Goal: Communication & Community: Answer question/provide support

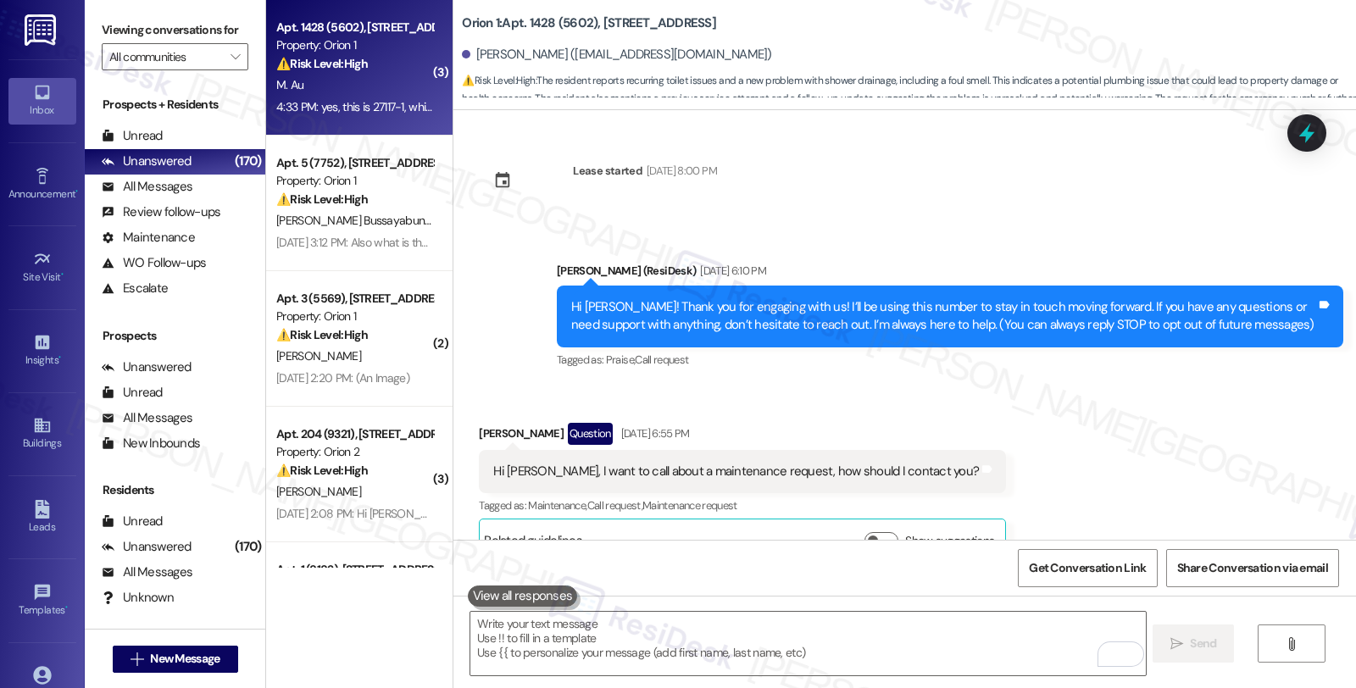
scroll to position [4217, 0]
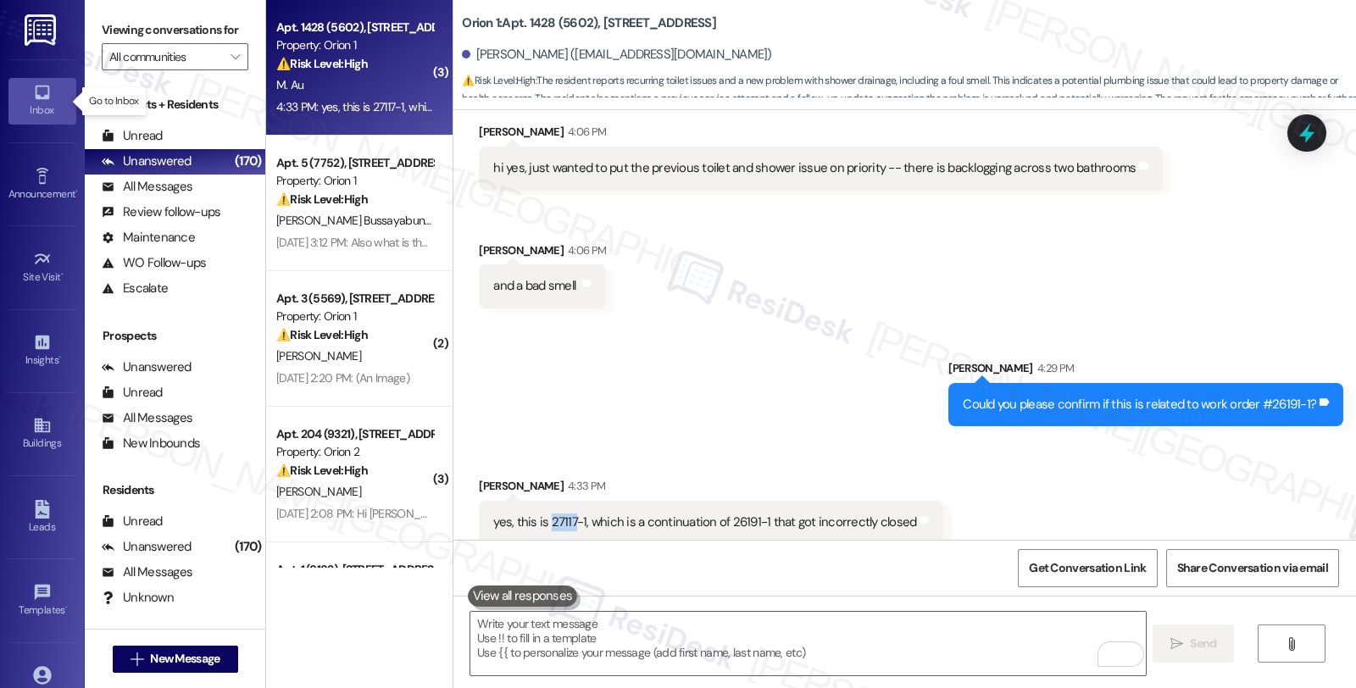
drag, startPoint x: 0, startPoint y: 0, endPoint x: 40, endPoint y: 100, distance: 107.7
click at [40, 100] on icon at bounding box center [42, 92] width 19 height 19
drag, startPoint x: 465, startPoint y: 55, endPoint x: 519, endPoint y: 57, distance: 54.3
click at [519, 57] on div "Marcus Au. (jmarcusau@gmail.com)" at bounding box center [616, 55] width 309 height 18
copy div "Marcus Au"
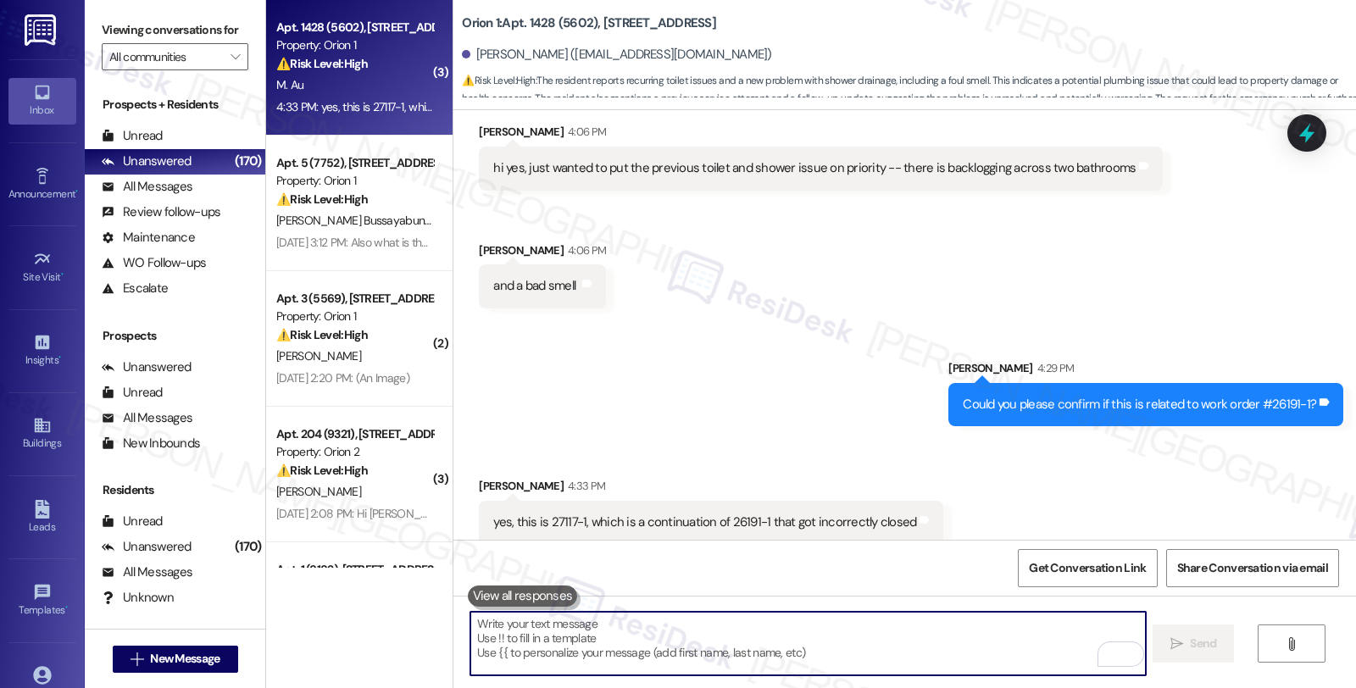
click at [637, 624] on textarea "To enrich screen reader interactions, please activate Accessibility in Grammarl…" at bounding box center [807, 644] width 675 height 64
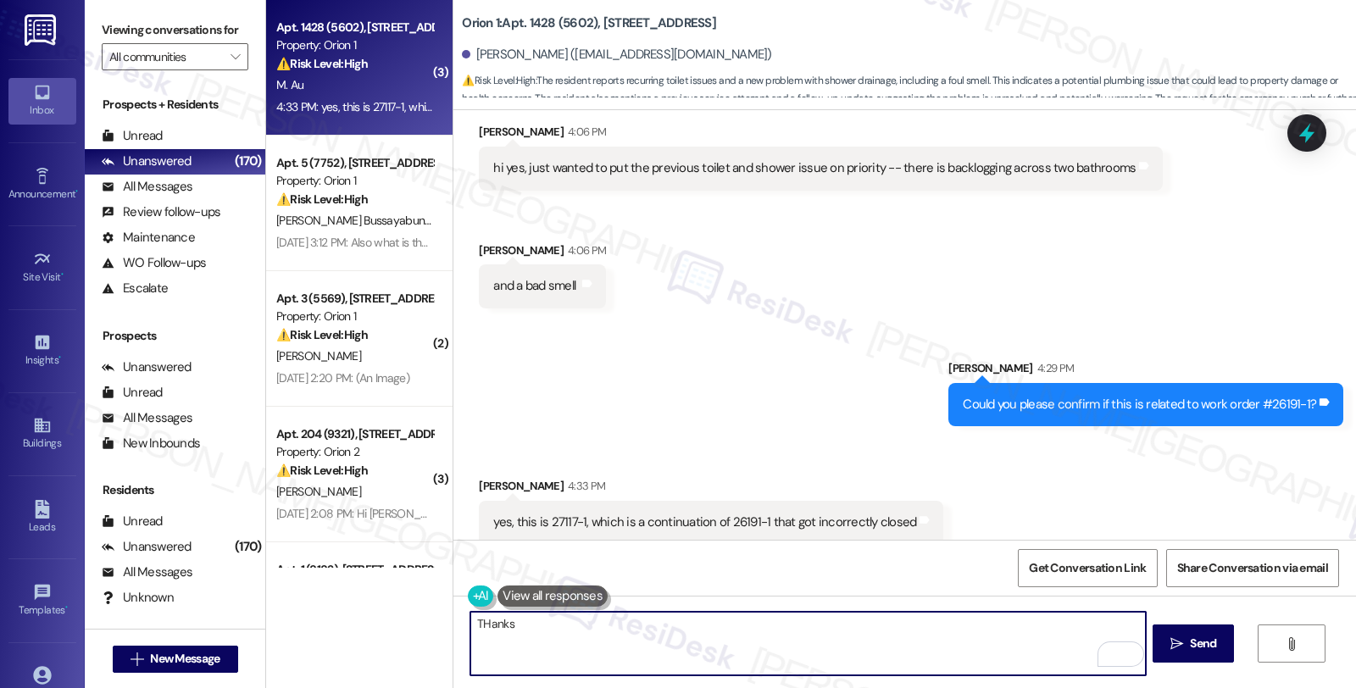
click at [489, 623] on textarea "THanks" at bounding box center [807, 644] width 675 height 64
click at [665, 626] on textarea "Got it! I'll follow up on this and wi" at bounding box center [807, 644] width 675 height 64
click at [756, 636] on textarea "Got it! I'll follow up with the team. Maintenance will" at bounding box center [807, 644] width 675 height 64
click at [1011, 631] on textarea "Got it! I'll follow up with the team. Maintenance will reach out to you directl…" at bounding box center [807, 644] width 675 height 64
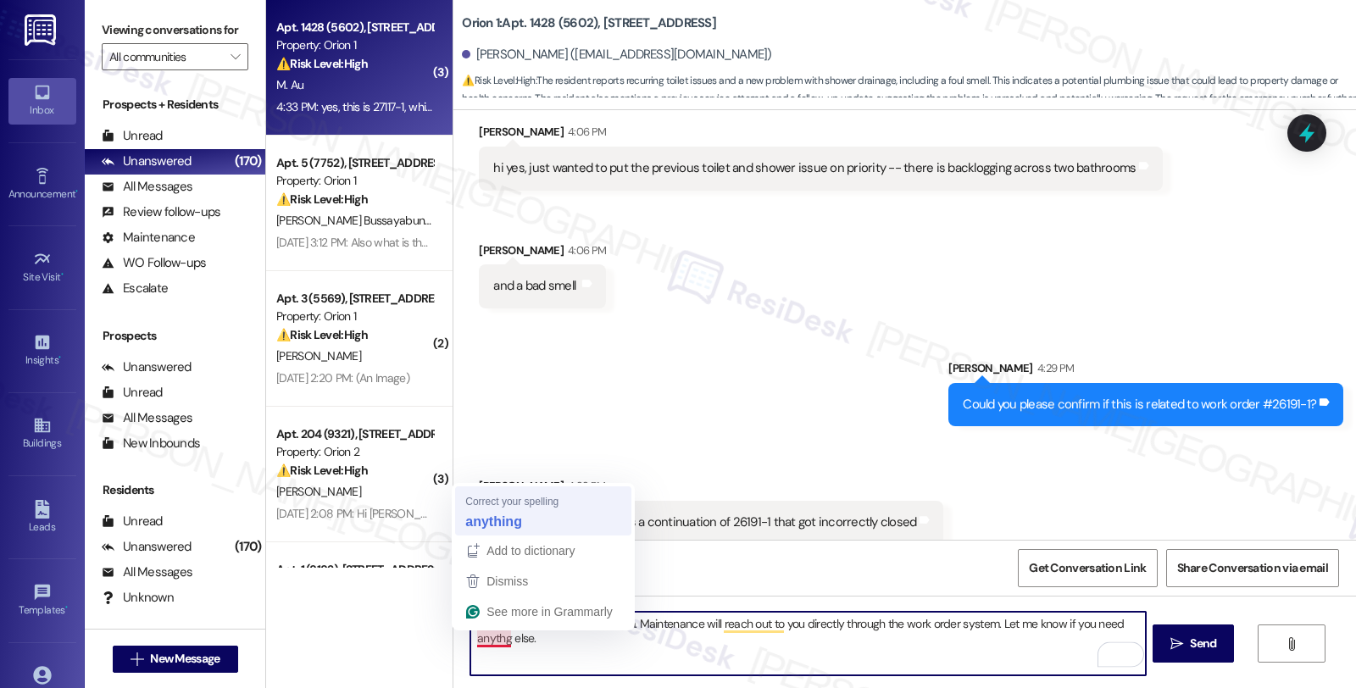
type textarea "Got it! I'll follow up with the team. Maintenance will reach out to you directl…"
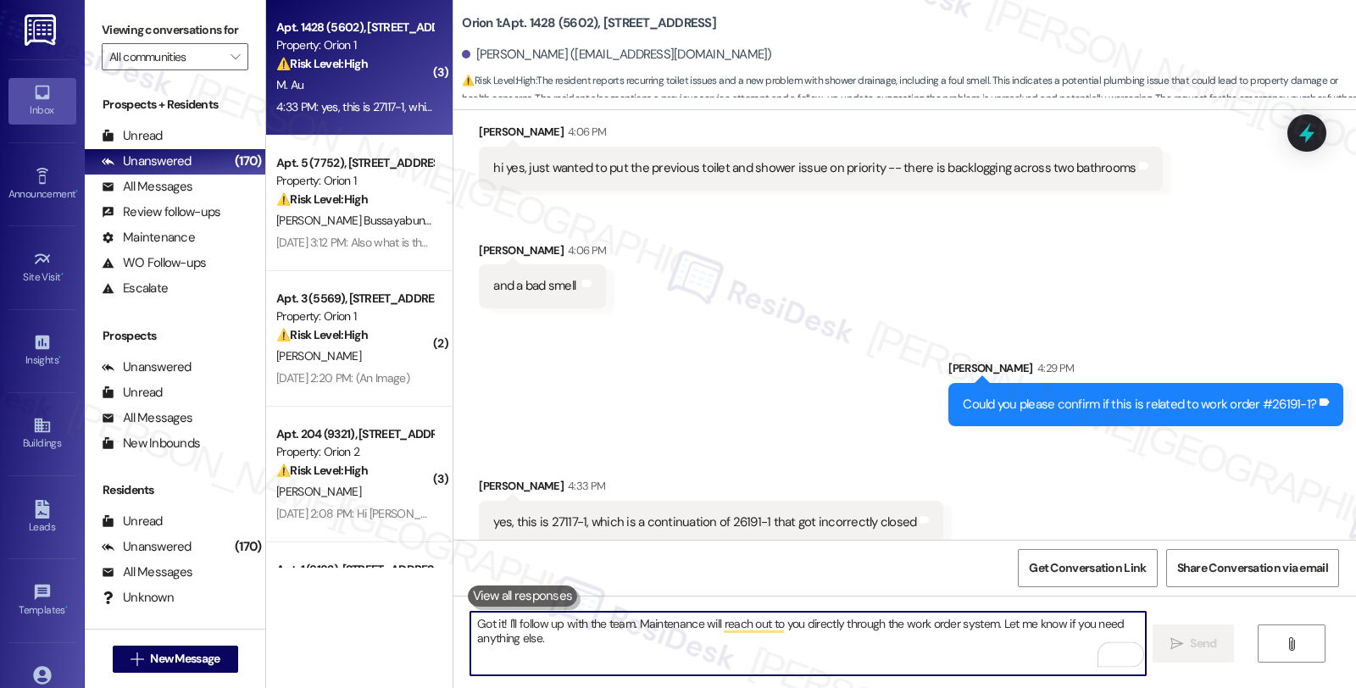
scroll to position [4217, 0]
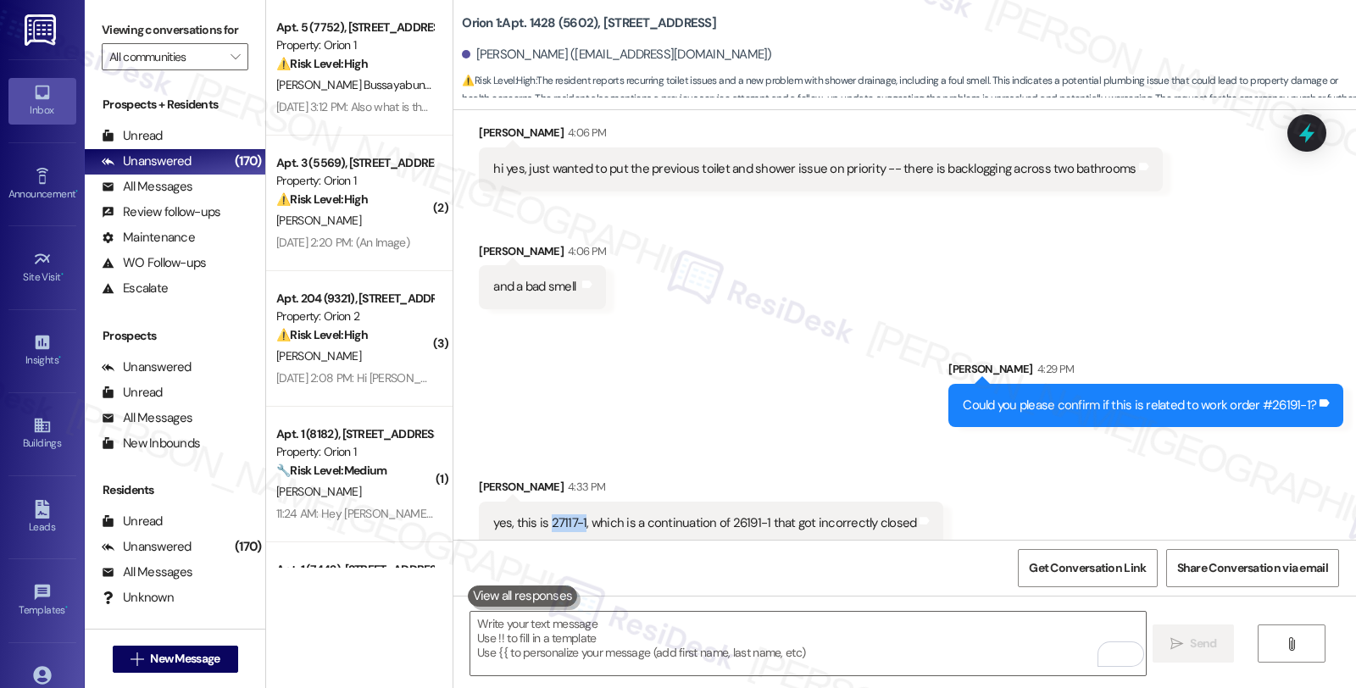
drag, startPoint x: 552, startPoint y: 501, endPoint x: 571, endPoint y: 505, distance: 19.1
click at [571, 515] on div "yes, this is 27117-1, which is a continuation of 26191-1 that got incorrectly c…" at bounding box center [704, 524] width 423 height 18
copy div "27117-1"
click at [1294, 125] on icon at bounding box center [1307, 133] width 29 height 29
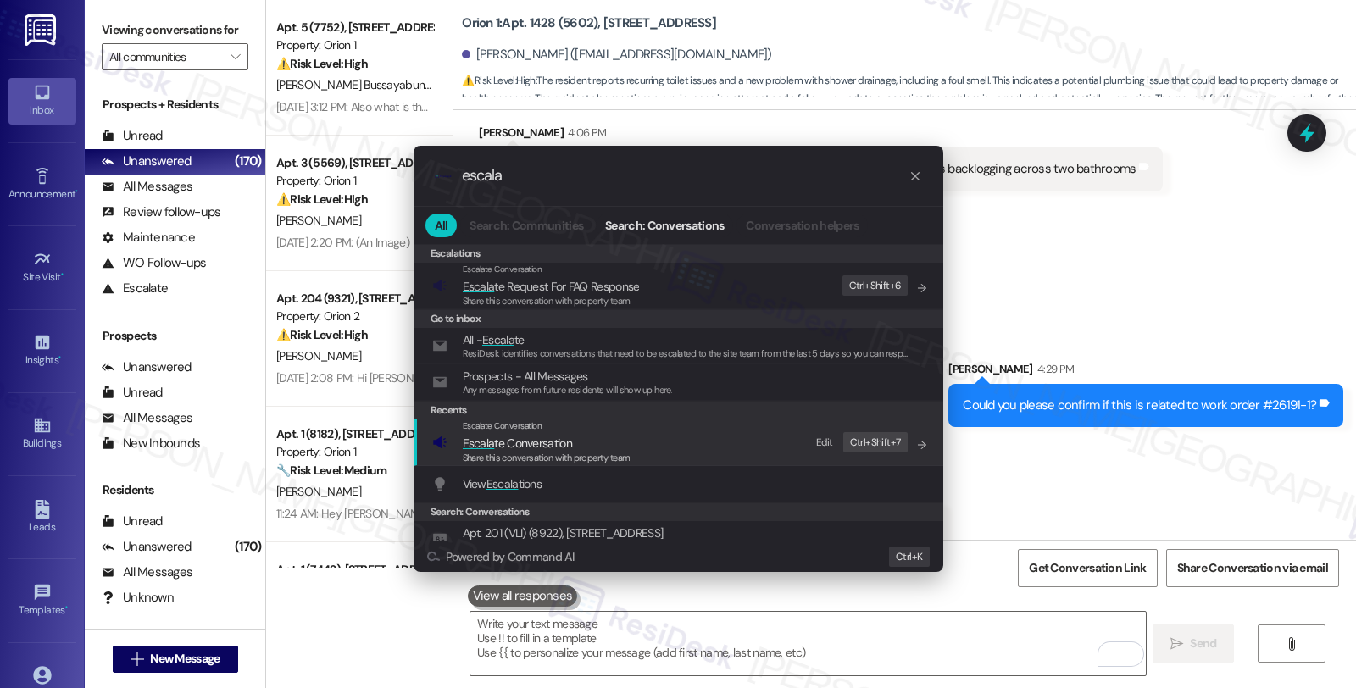
type input "escala"
click at [560, 443] on span "Escala te Conversation" at bounding box center [517, 443] width 109 height 15
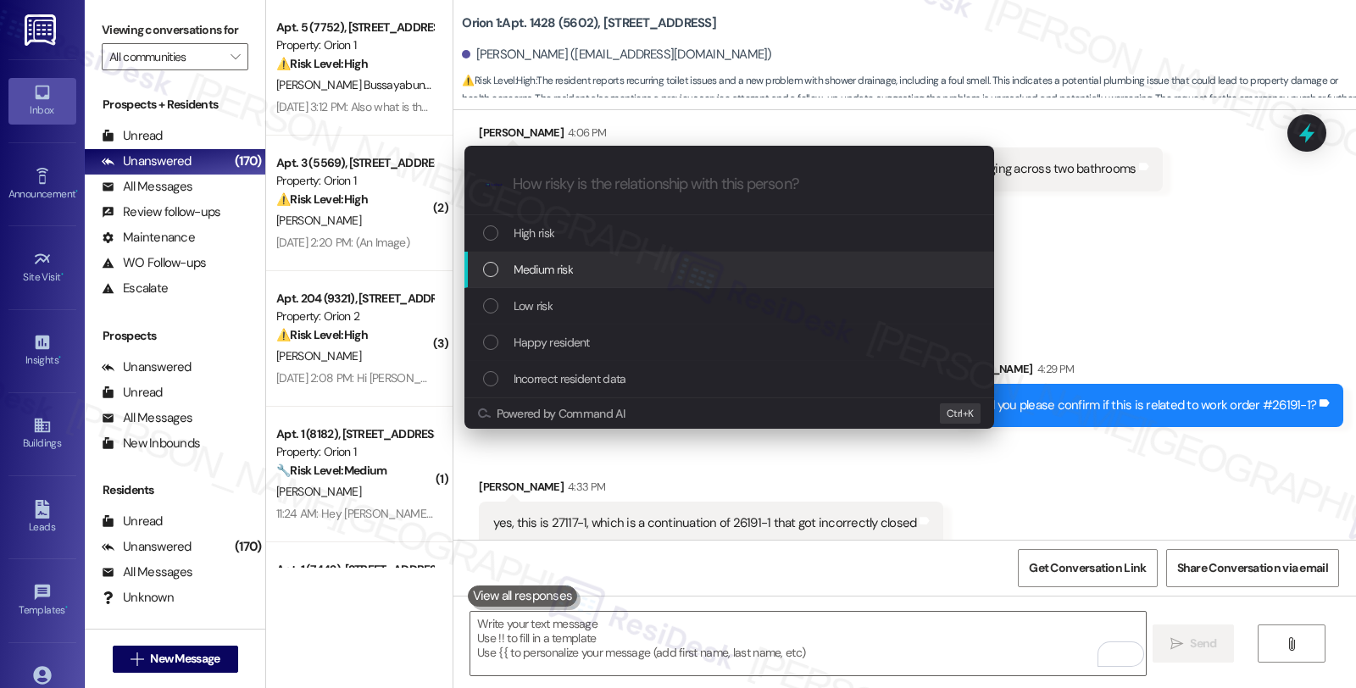
click at [568, 272] on span "Medium risk" at bounding box center [543, 269] width 59 height 19
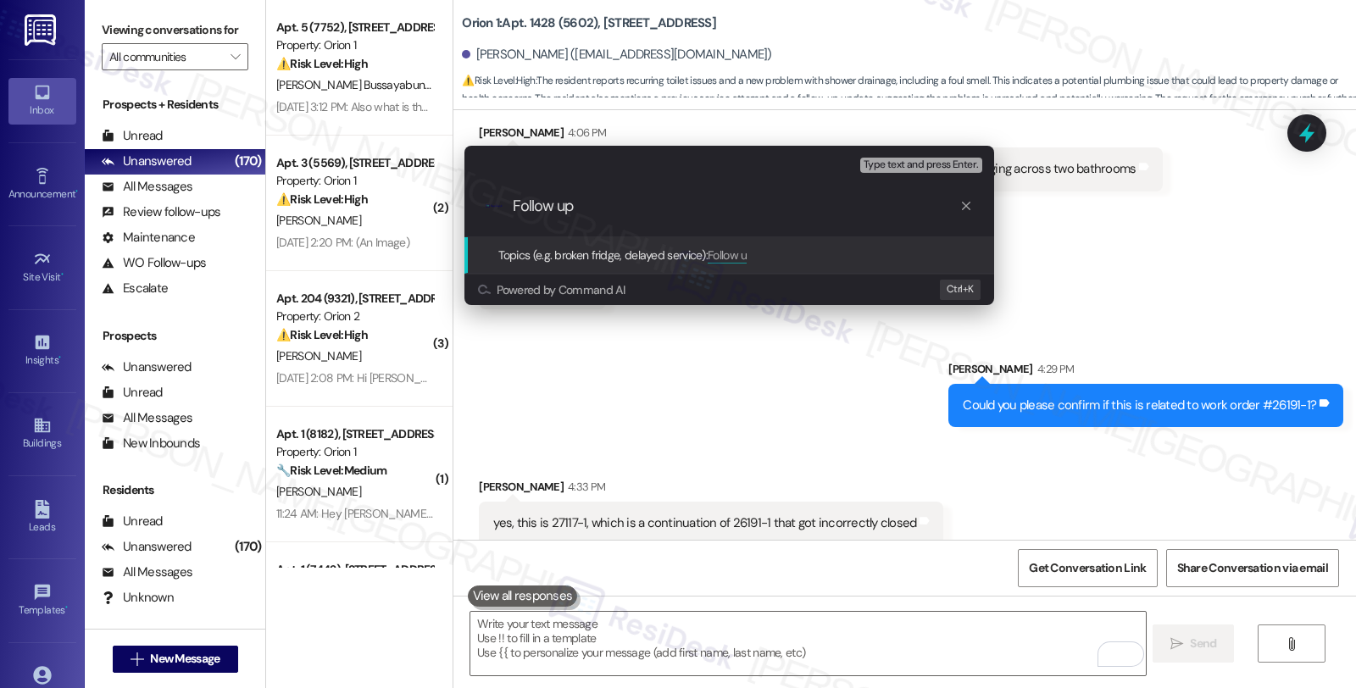
type input "Follow up"
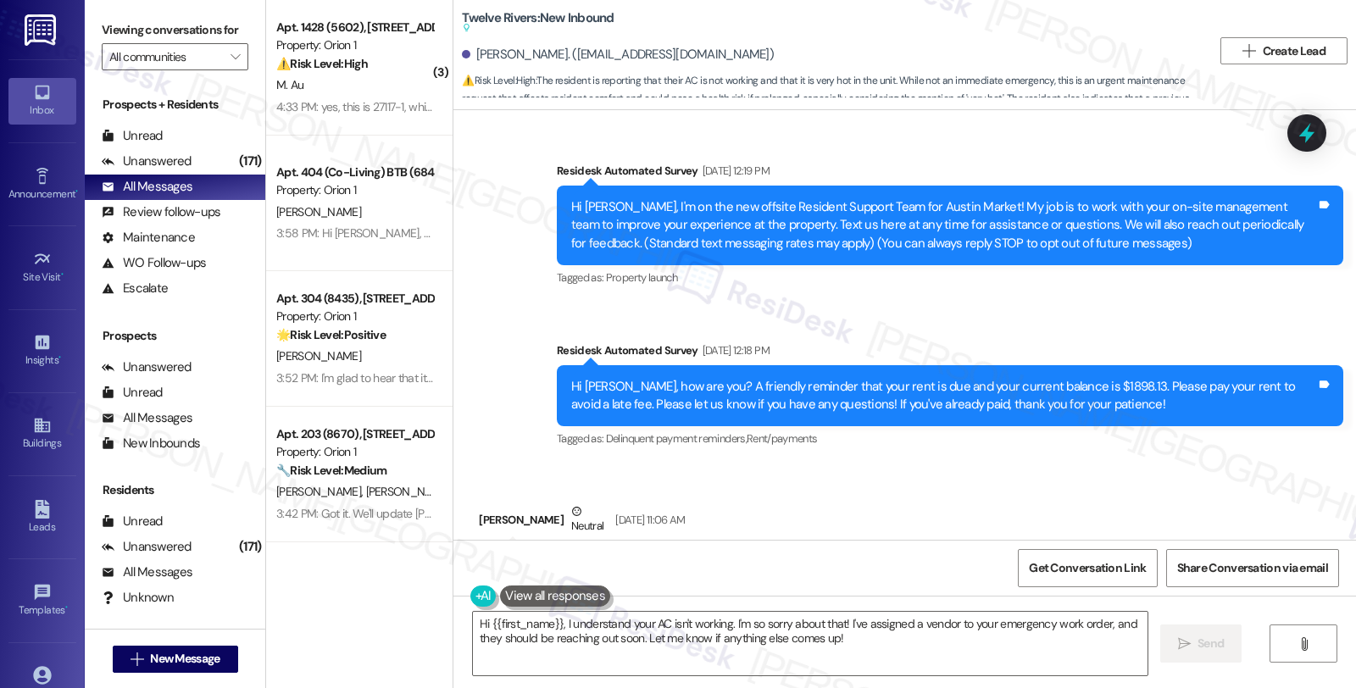
scroll to position [2967, 0]
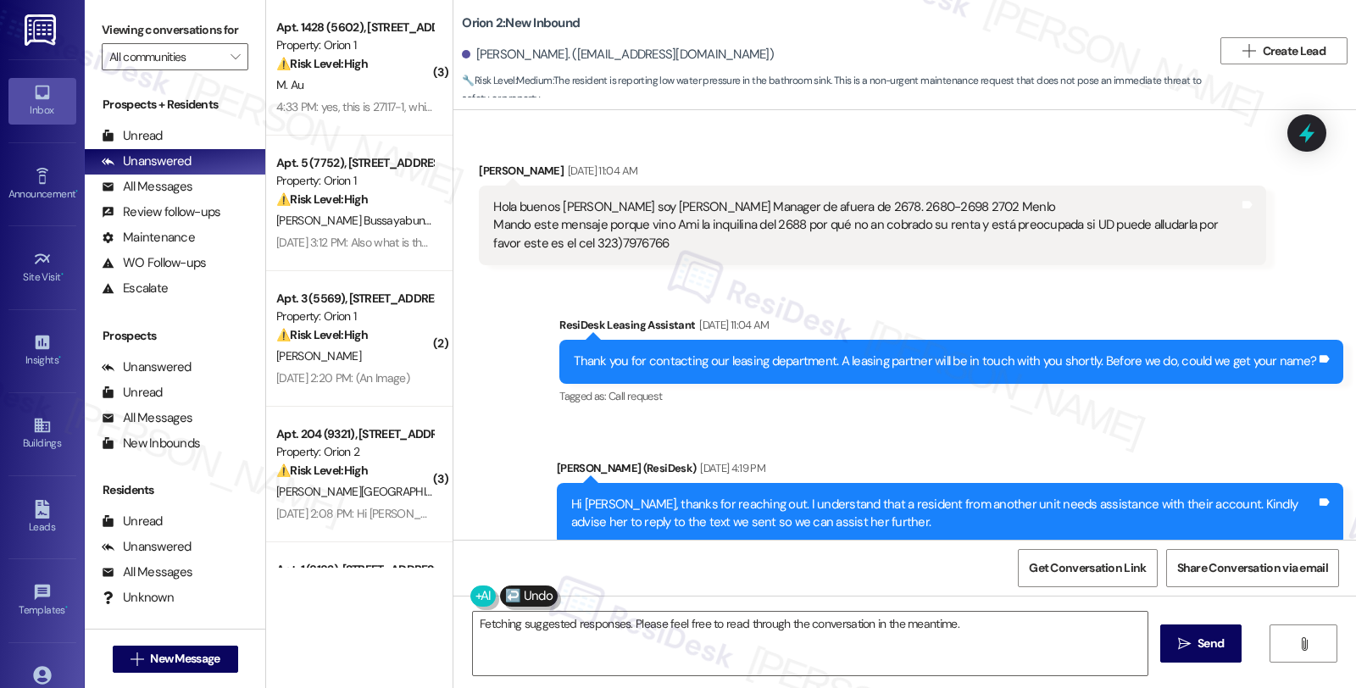
scroll to position [2956, 0]
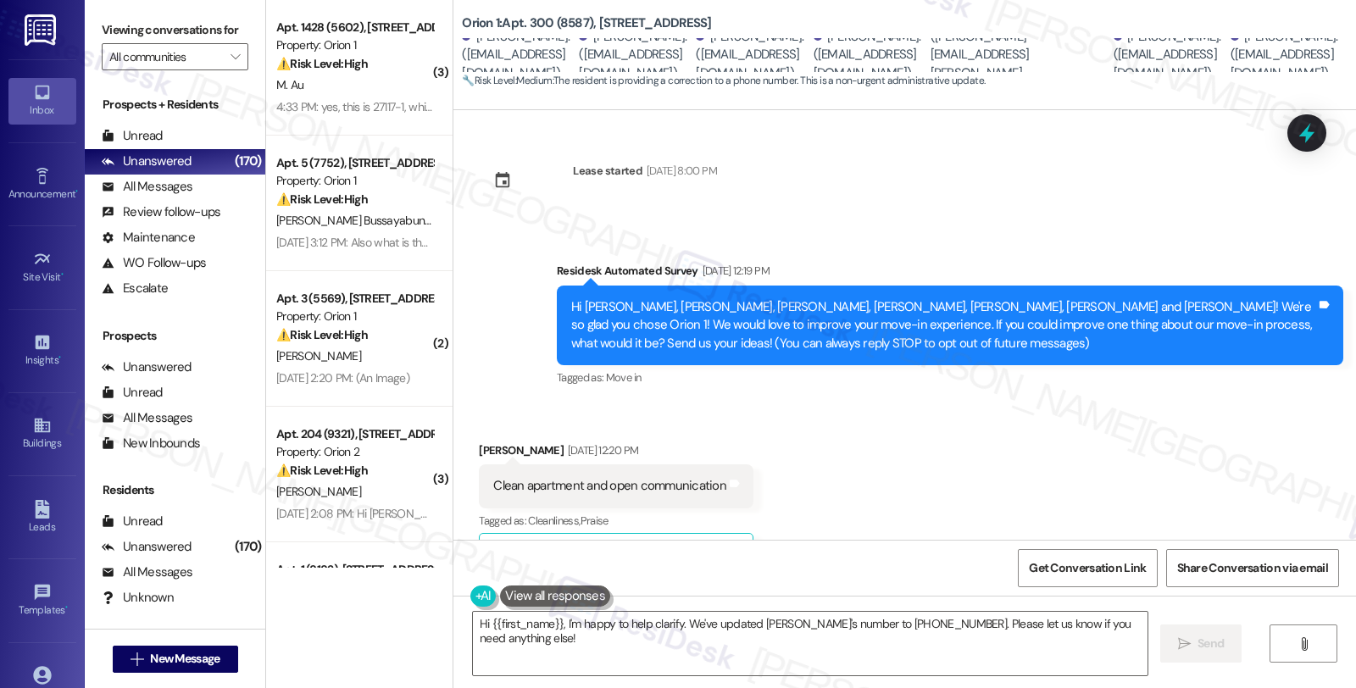
scroll to position [2675, 0]
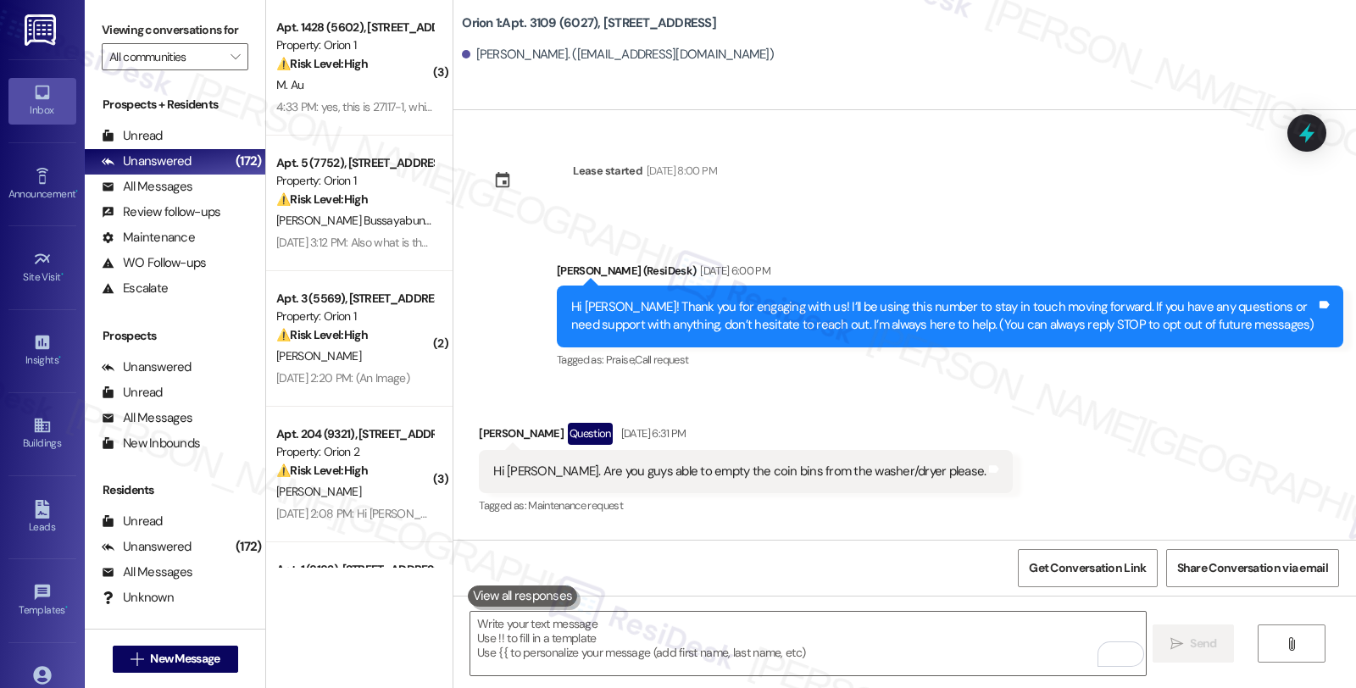
scroll to position [593, 0]
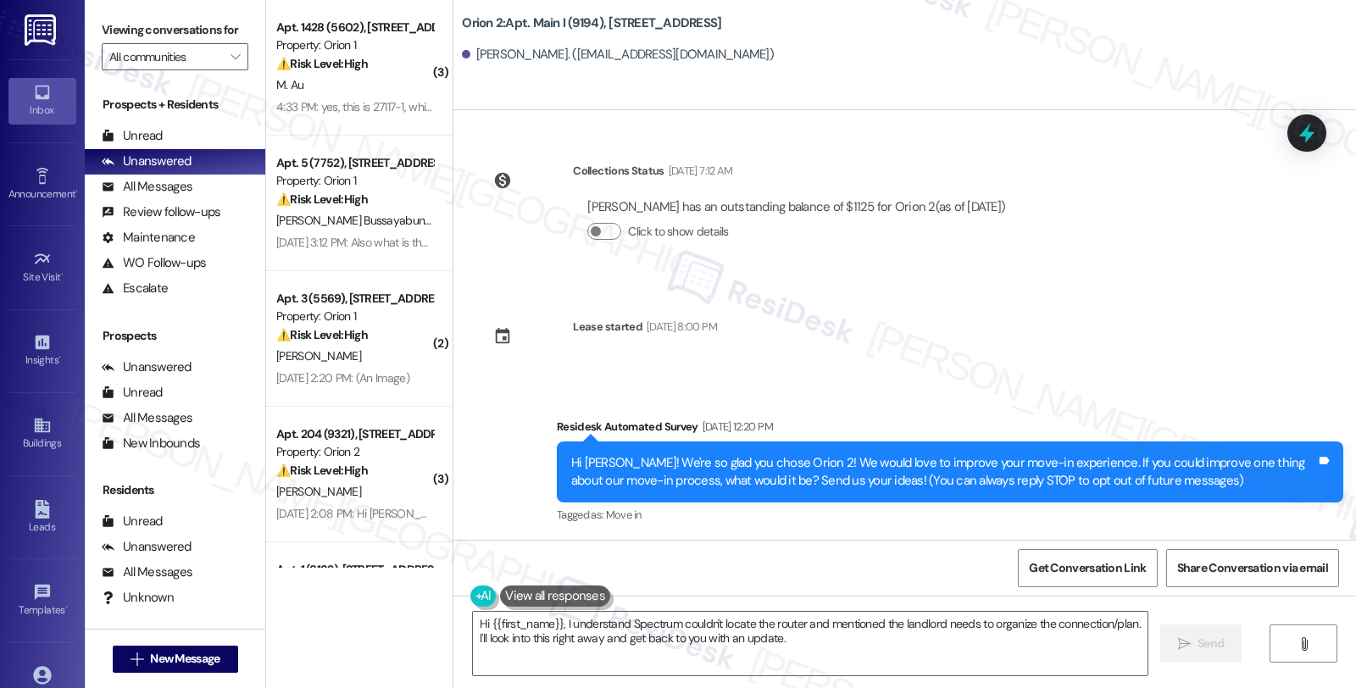
scroll to position [3887, 0]
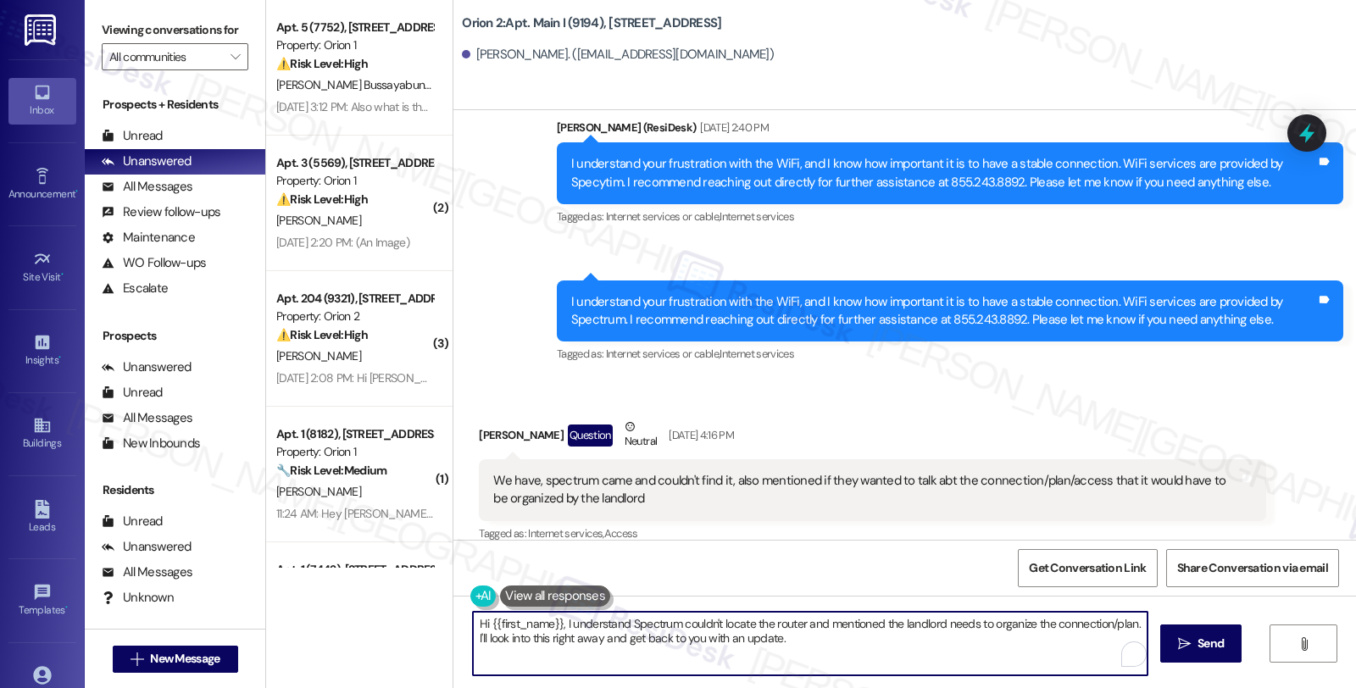
drag, startPoint x: 1139, startPoint y: 623, endPoint x: 1144, endPoint y: 645, distance: 22.6
click at [1144, 645] on textarea "Hi {{first_name}}, I understand Spectrum couldn't locate the router and mention…" at bounding box center [810, 644] width 675 height 64
drag, startPoint x: 679, startPoint y: 641, endPoint x: 441, endPoint y: 624, distance: 238.8
click at [453, 624] on div "Orion 2: Apt. Main I (9194), 668 W 28th St Ivan Gallegos. (ivan72.ig@gmail.com)…" at bounding box center [905, 344] width 904 height 688
click at [597, 656] on textarea "Hi {{first_name}}, I understand Spectrum couldn't locate the router and mention…" at bounding box center [807, 644] width 675 height 64
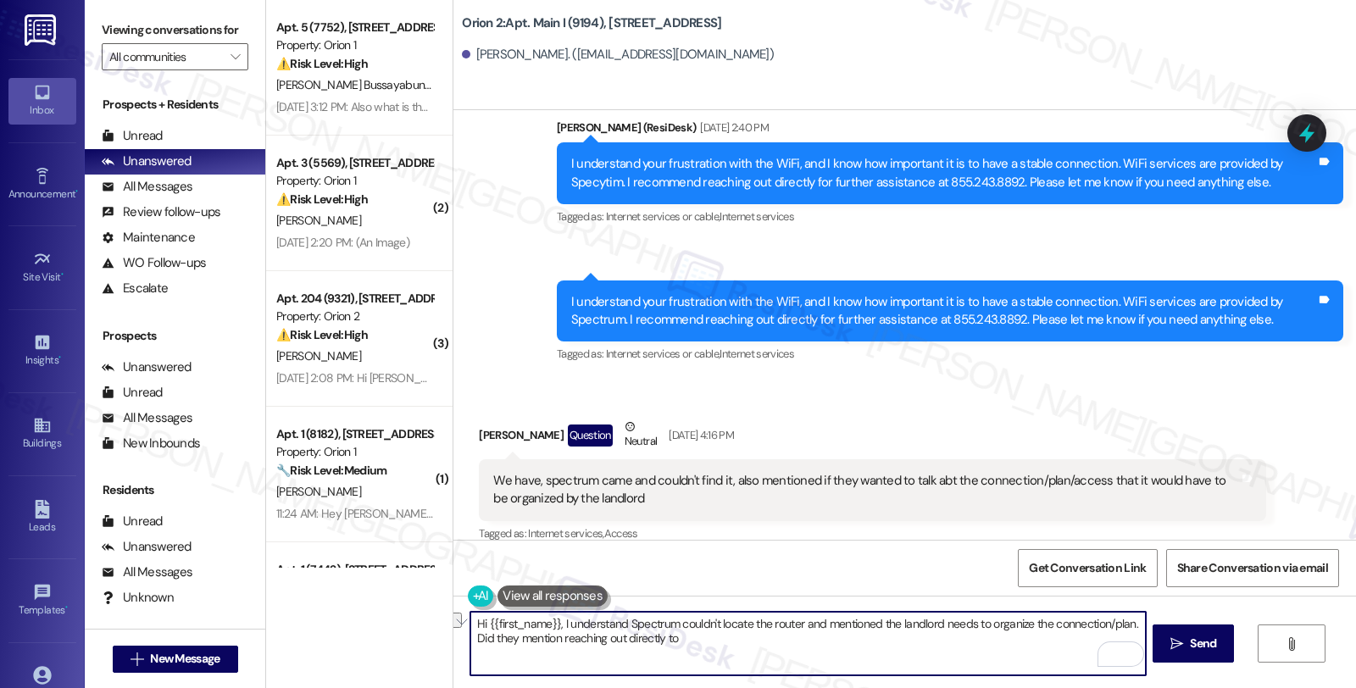
drag, startPoint x: 571, startPoint y: 642, endPoint x: 769, endPoint y: 645, distance: 198.4
click at [769, 645] on textarea "Hi {{first_name}}, I understand Spectrum couldn't locate the router and mention…" at bounding box center [807, 644] width 675 height 64
click at [765, 647] on textarea "Hi {{first_name}}, I understand Spectrum couldn't locate the router and mention…" at bounding box center [807, 644] width 675 height 64
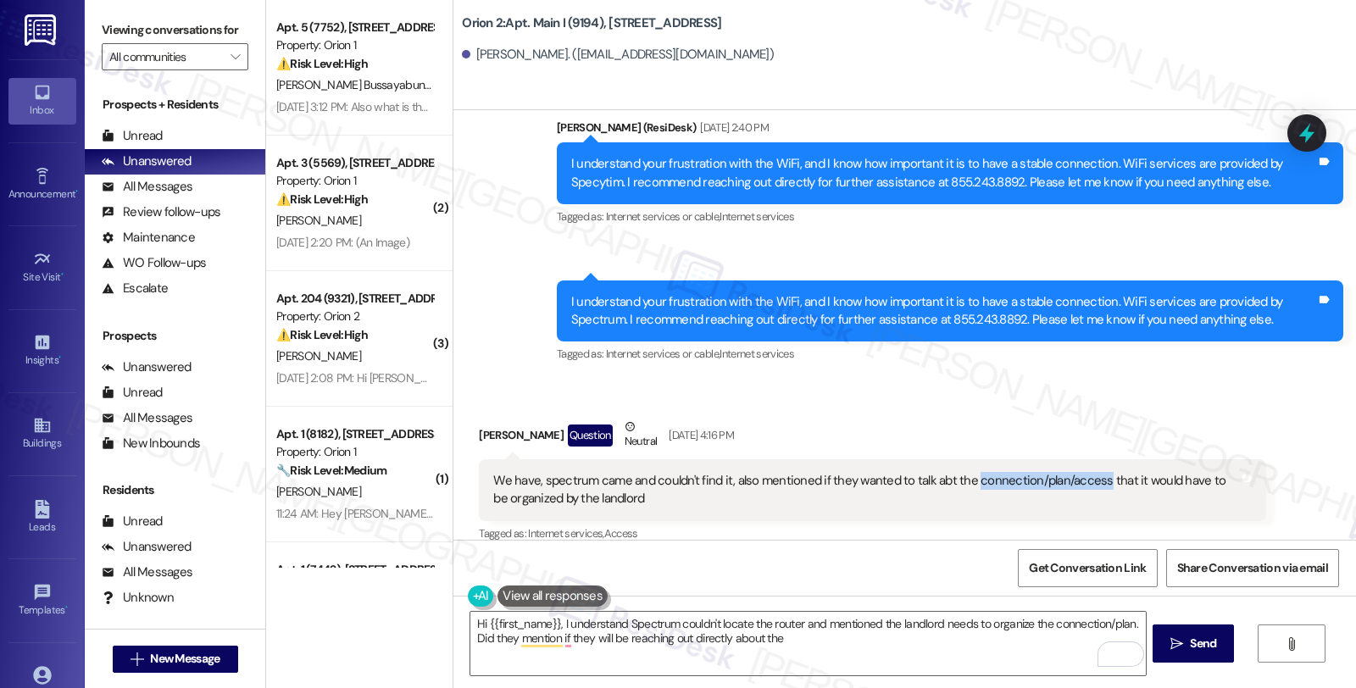
drag, startPoint x: 960, startPoint y: 462, endPoint x: 1088, endPoint y: 462, distance: 128.0
click at [1088, 472] on div "We have, spectrum came and couldn't find it, also mentioned if they wanted to t…" at bounding box center [865, 490] width 745 height 36
copy div "connection/plan/access"
click at [852, 643] on textarea "Hi {{first_name}}, I understand Spectrum couldn't locate the router and mention…" at bounding box center [807, 644] width 675 height 64
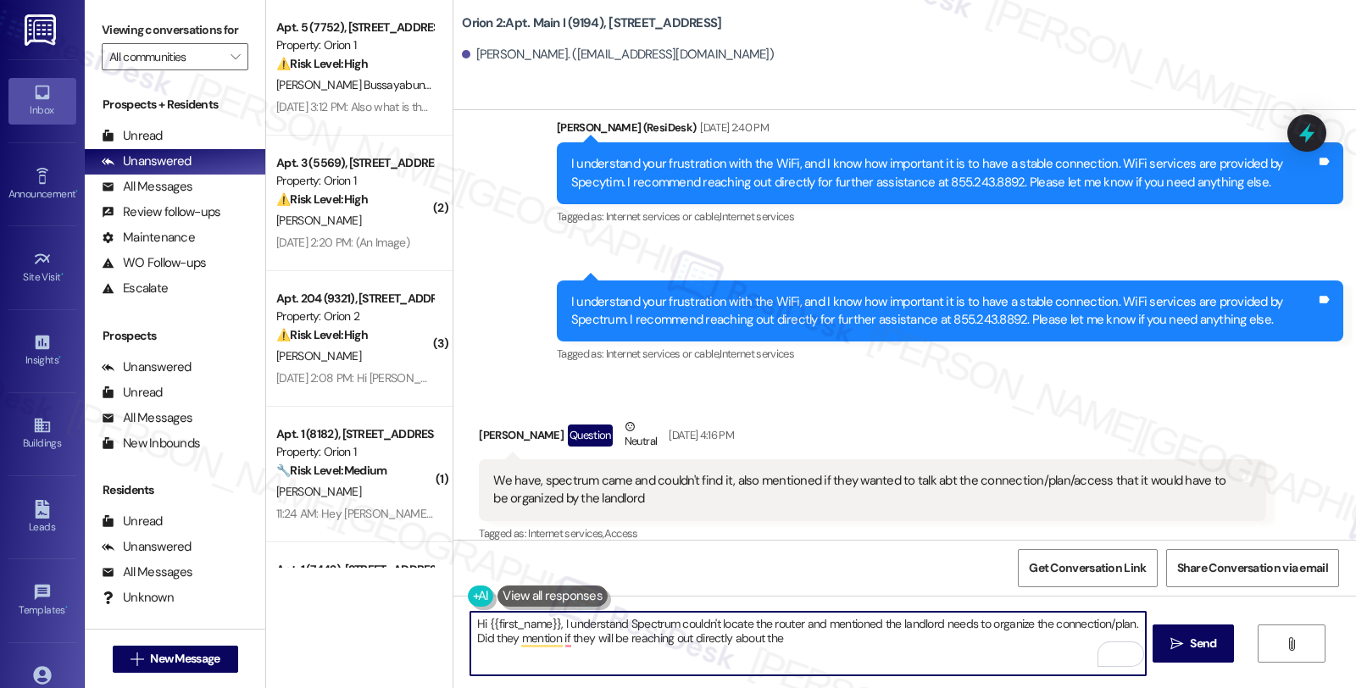
paste textarea "connection/plan/access"
type textarea "Hi {{first_name}}, I understand Spectrum couldn't locate the router and mention…"
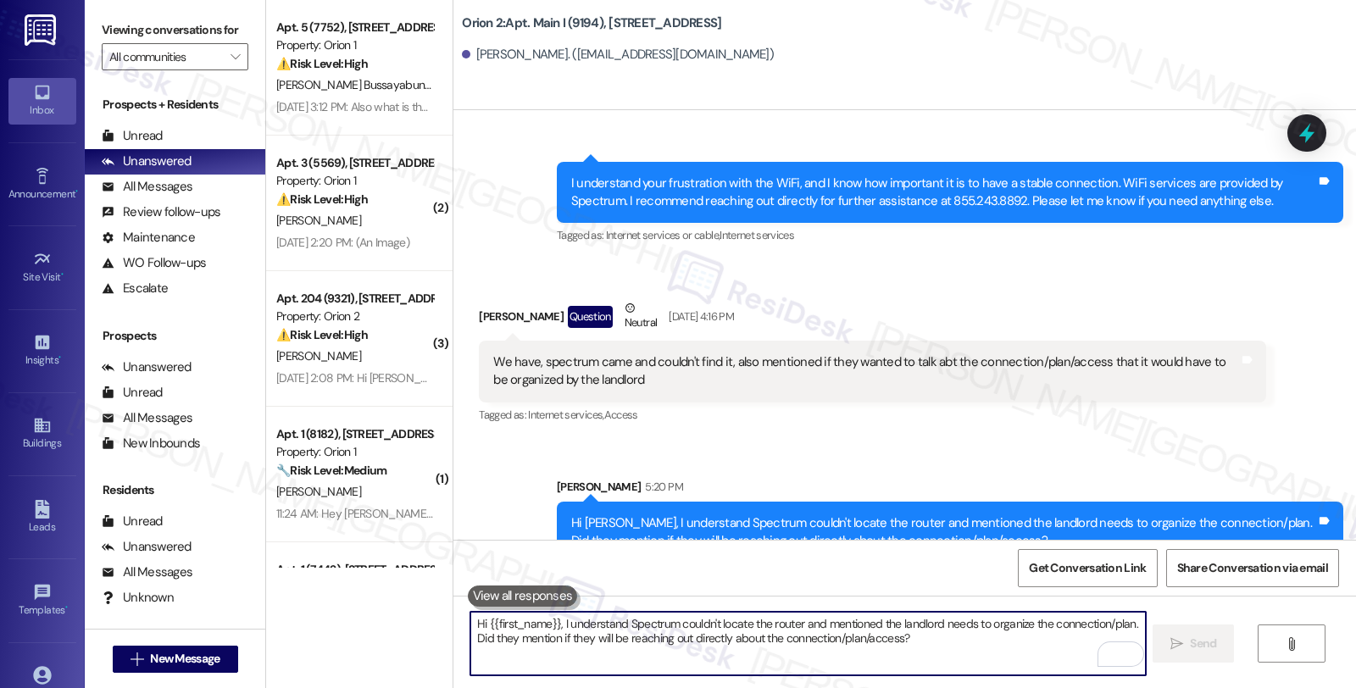
scroll to position [4023, 0]
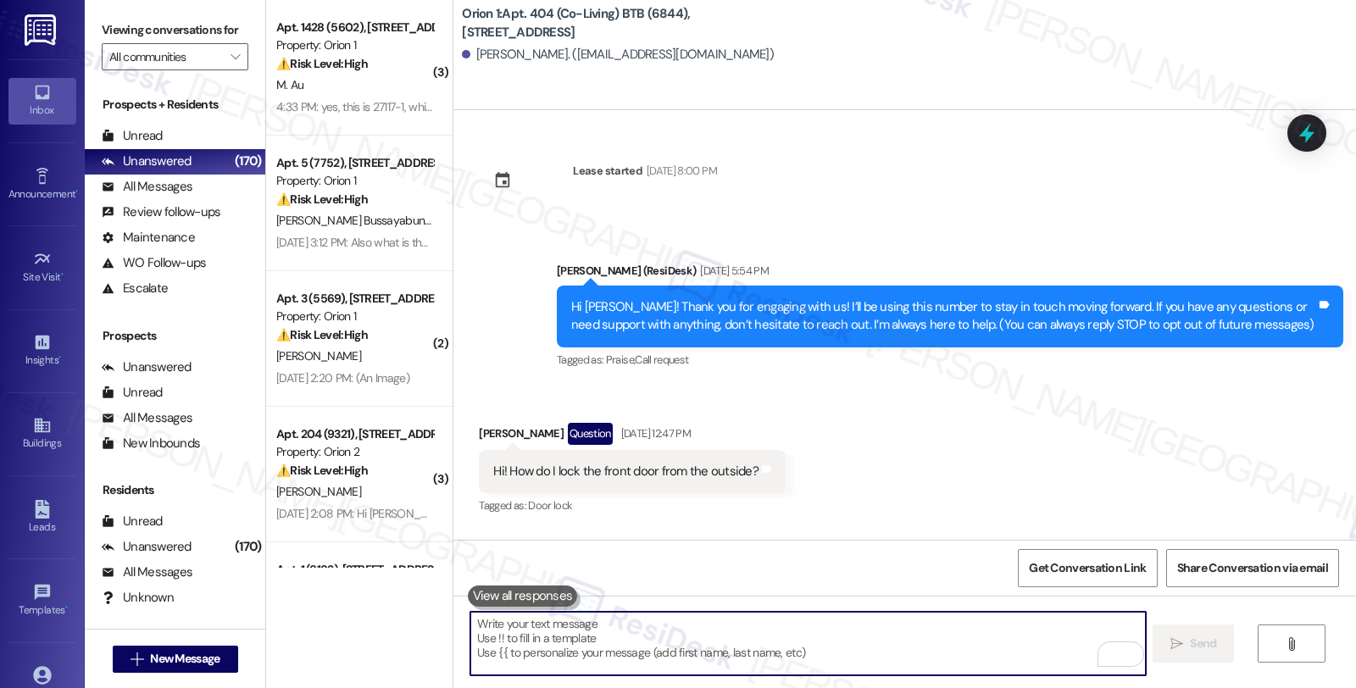
scroll to position [128, 0]
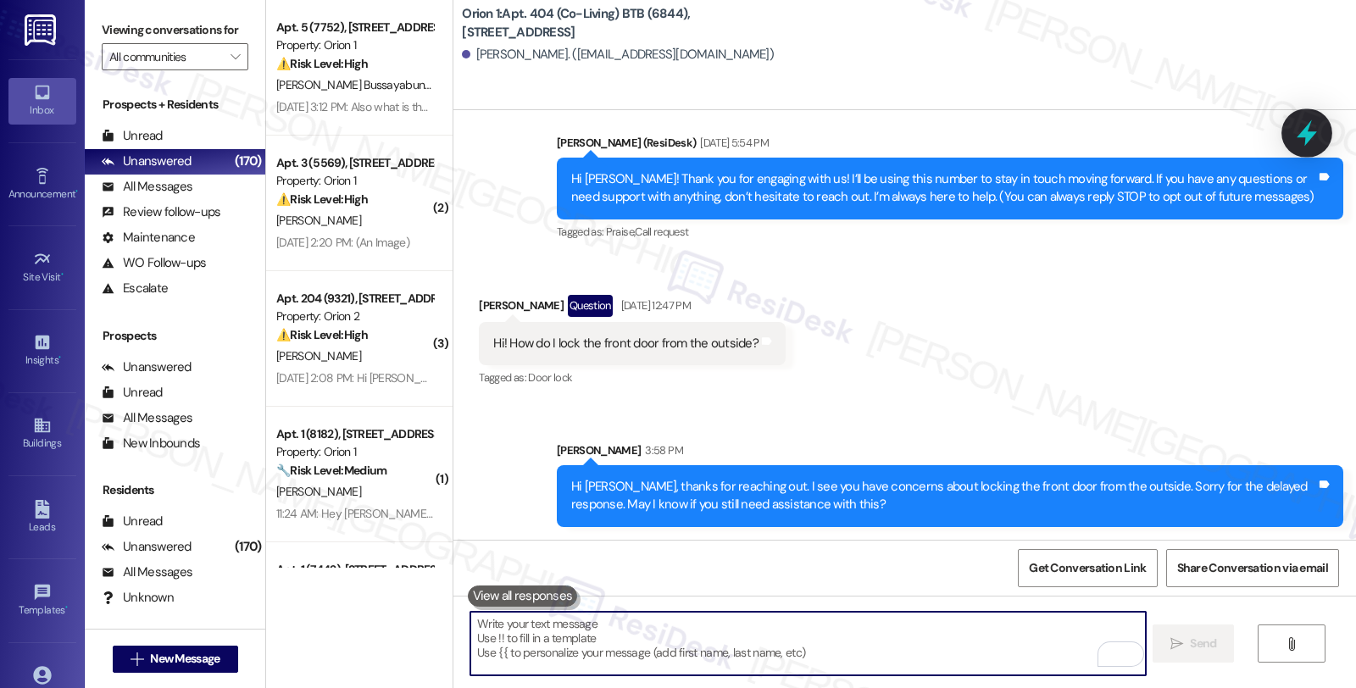
click at [1306, 131] on icon at bounding box center [1307, 133] width 20 height 26
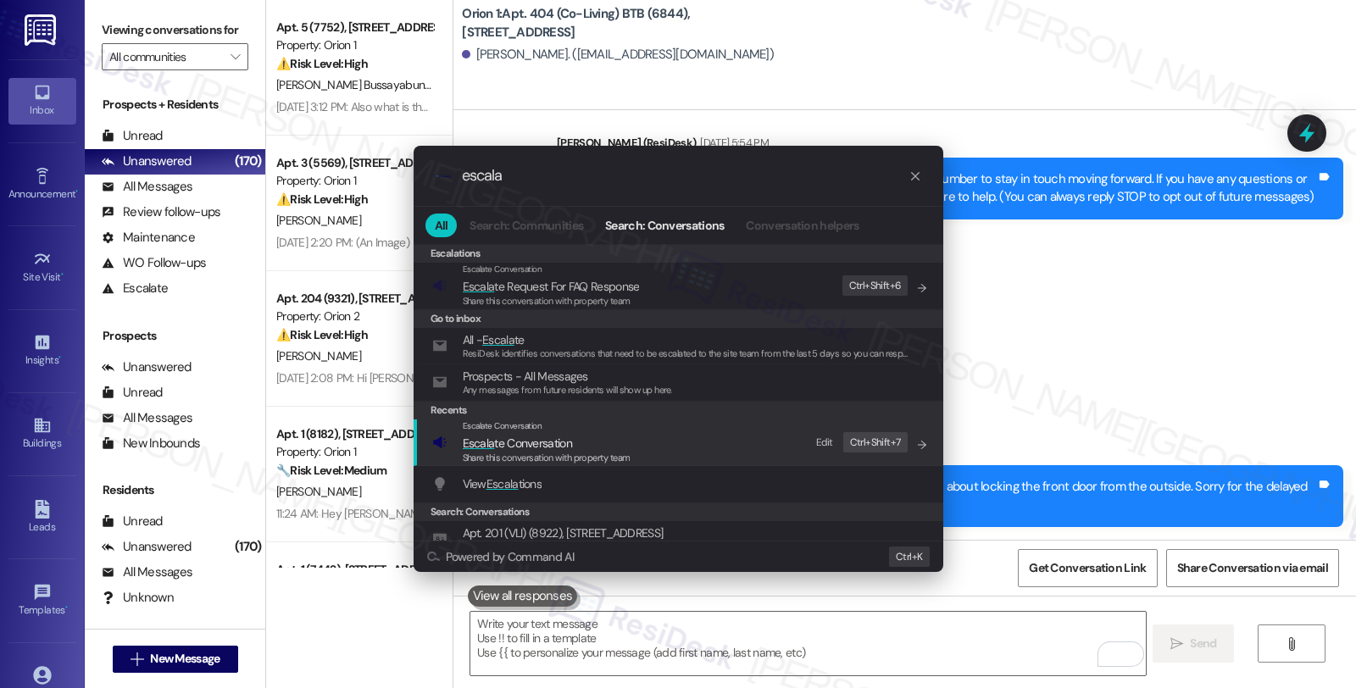
type input "escala"
click at [517, 446] on span "Escala te Conversation" at bounding box center [517, 443] width 109 height 15
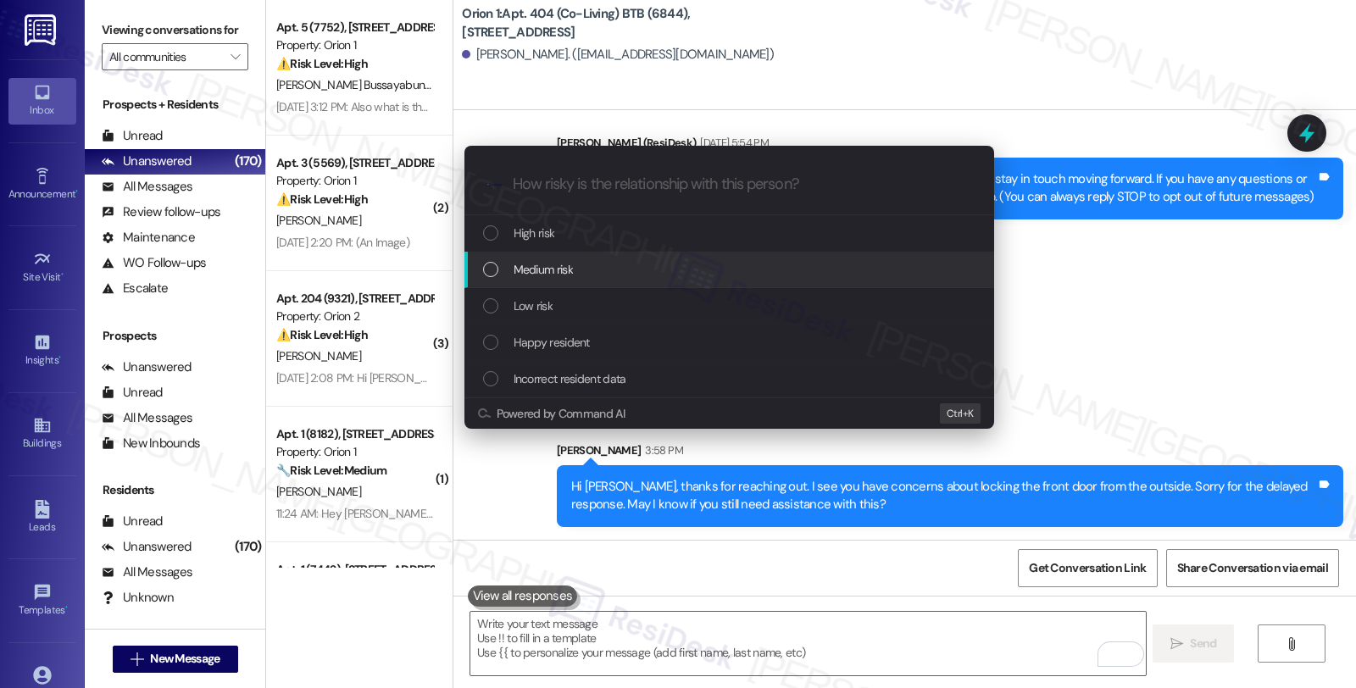
click at [538, 276] on span "Medium risk" at bounding box center [543, 269] width 59 height 19
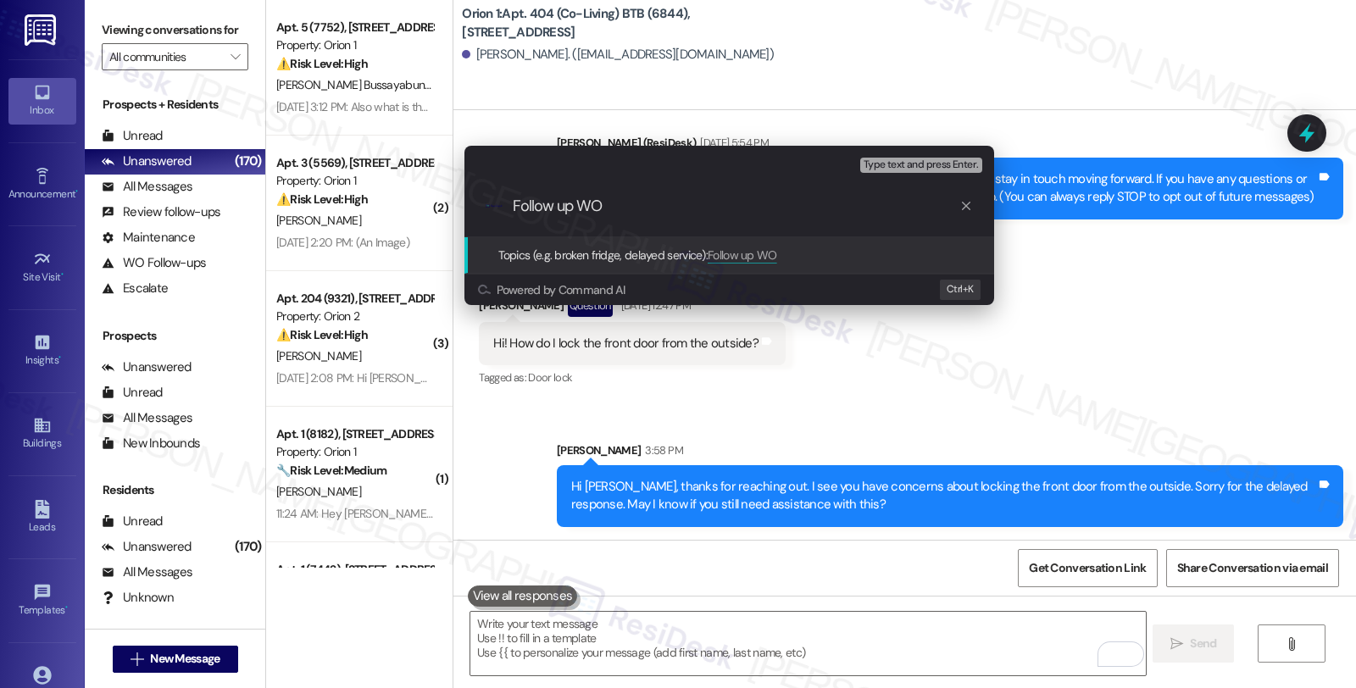
paste input "27117-1"
click at [604, 206] on input "Follow up WO 27117-1" at bounding box center [736, 207] width 447 height 18
click at [693, 206] on input "Follow up WO #27117-1" at bounding box center [736, 207] width 447 height 18
type input "Follow up WO #27117-1 ("
click at [1044, 232] on div "Escalate Conversation Medium risk Topics (e.g. broken fridge, delayed service) …" at bounding box center [678, 344] width 1356 height 688
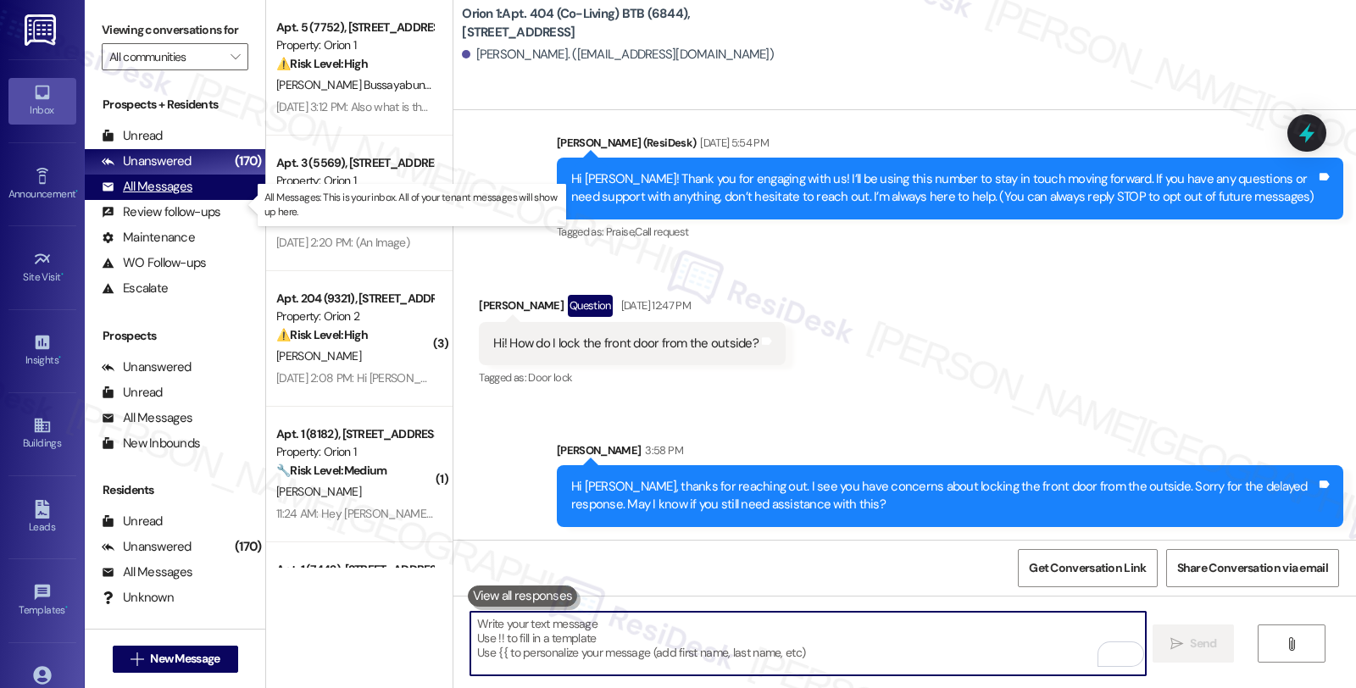
click at [178, 196] on div "All Messages" at bounding box center [147, 187] width 91 height 18
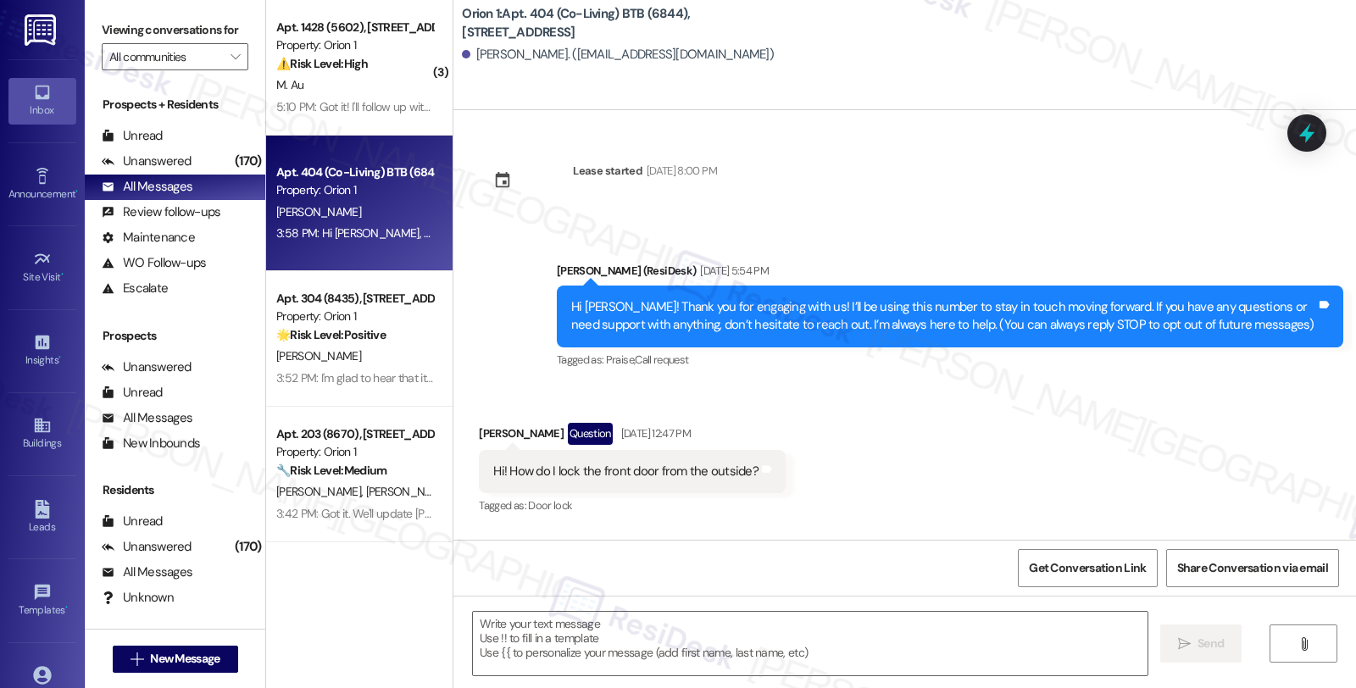
type textarea "Fetching suggested responses. Please feel free to read through the conversation…"
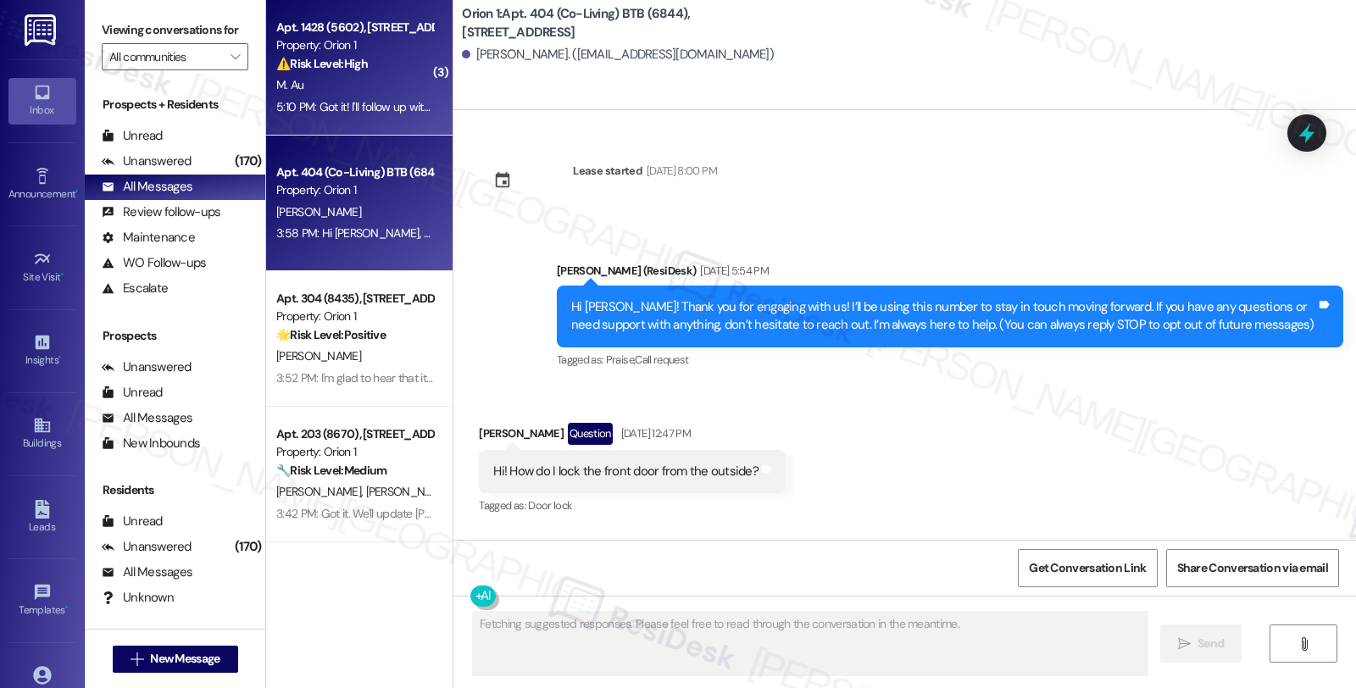
click at [348, 40] on div "Property: Orion 1" at bounding box center [354, 45] width 157 height 18
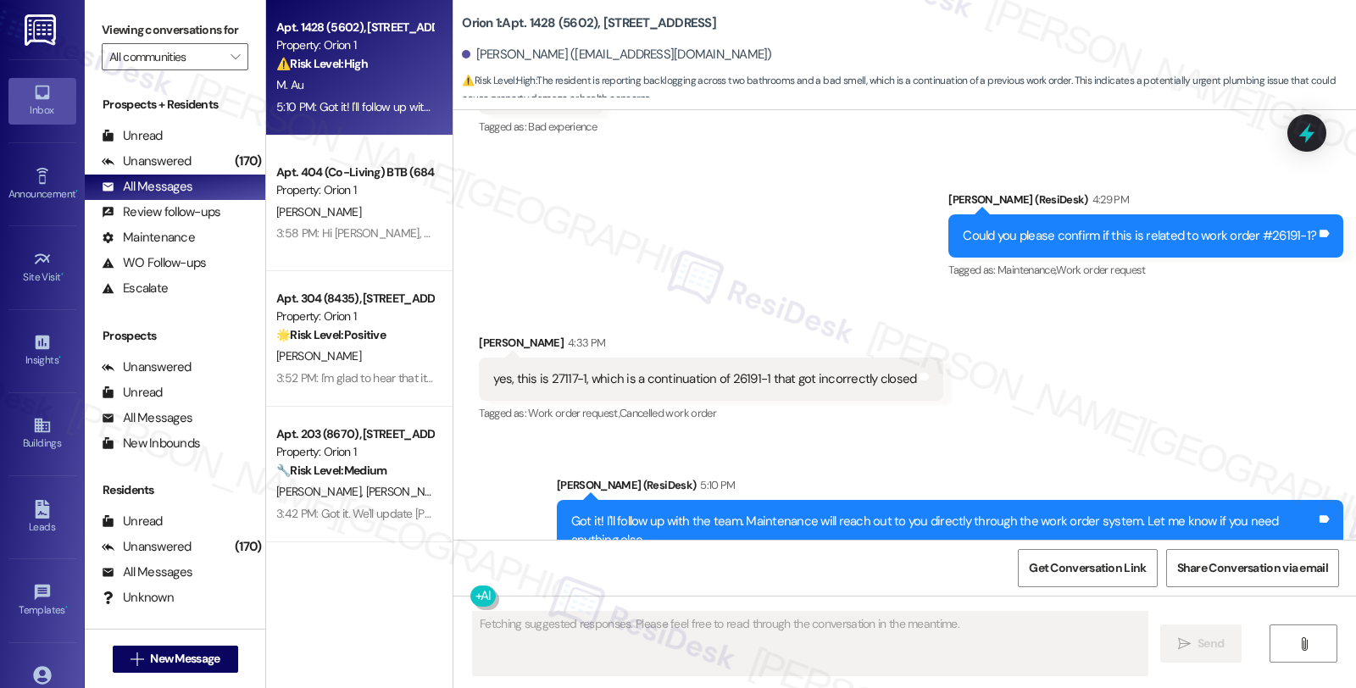
scroll to position [4251, 0]
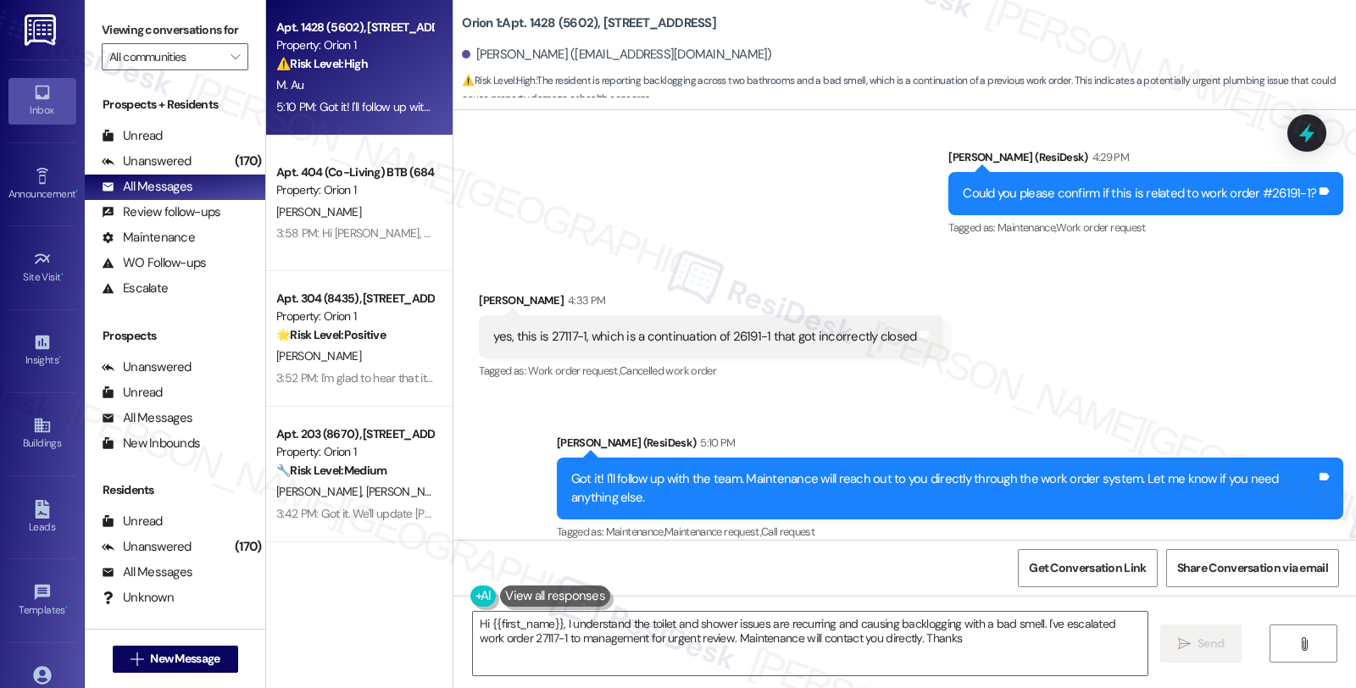
type textarea "Hi {{first_name}}, I understand the toilet and shower issues are recurring and …"
click at [1323, 131] on div at bounding box center [1307, 133] width 51 height 48
click at [1306, 132] on icon at bounding box center [1307, 133] width 20 height 26
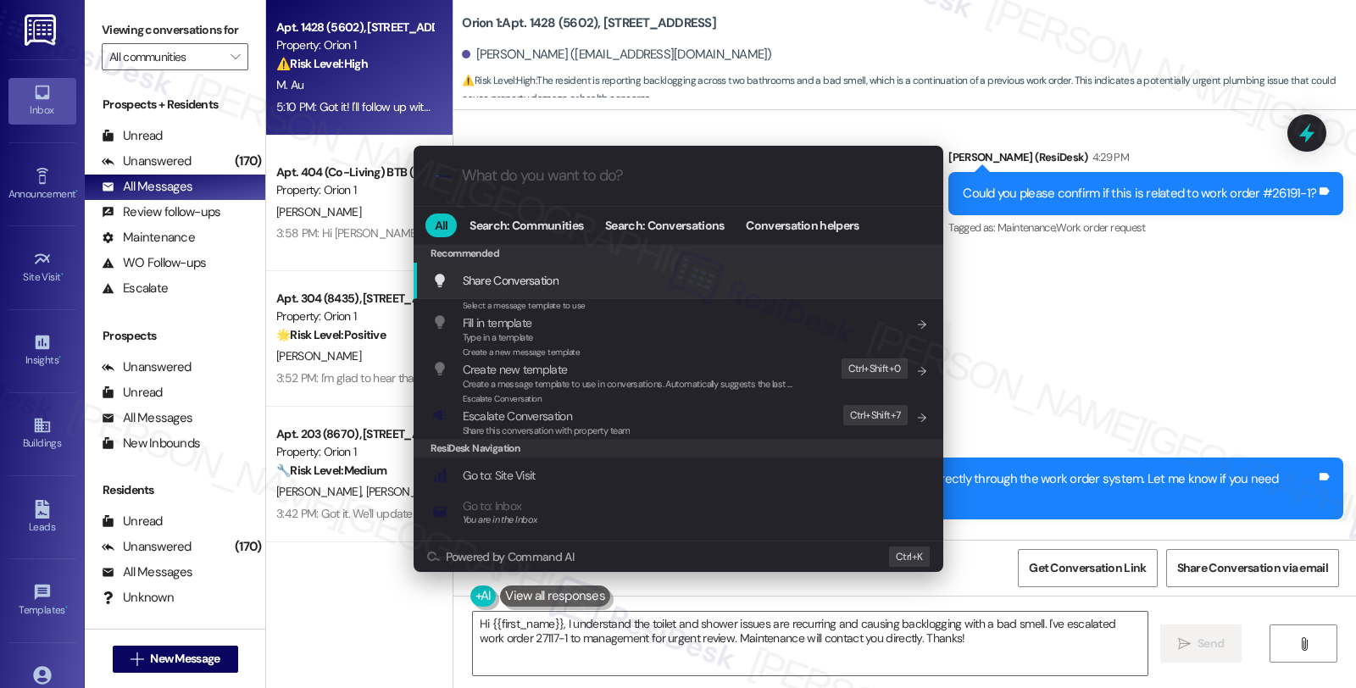
drag, startPoint x: 1144, startPoint y: 324, endPoint x: 1111, endPoint y: 319, distance: 34.3
click at [1144, 324] on div ".cls-1{fill:#0a055f;}.cls-2{fill:#0cc4c4;} resideskLogoBlueOrange All Search: C…" at bounding box center [678, 344] width 1356 height 688
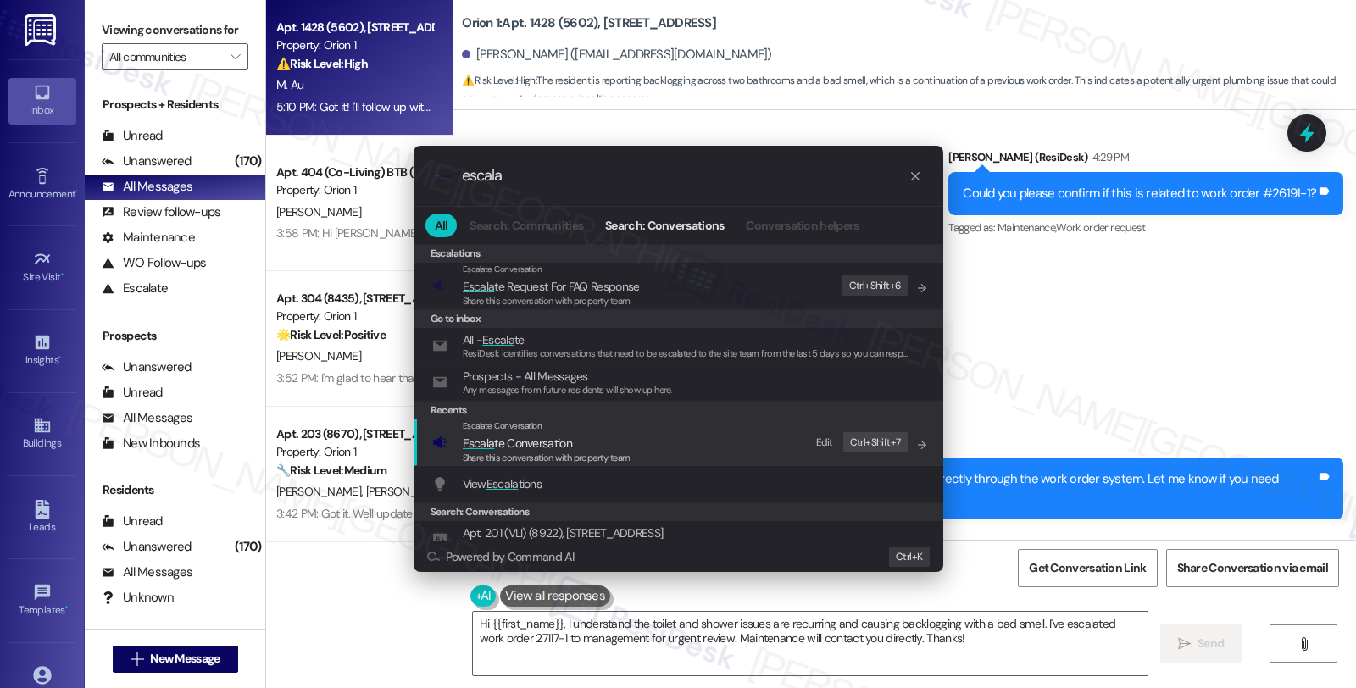
type input "escala"
click at [527, 438] on span "Escala te Conversation" at bounding box center [517, 443] width 109 height 15
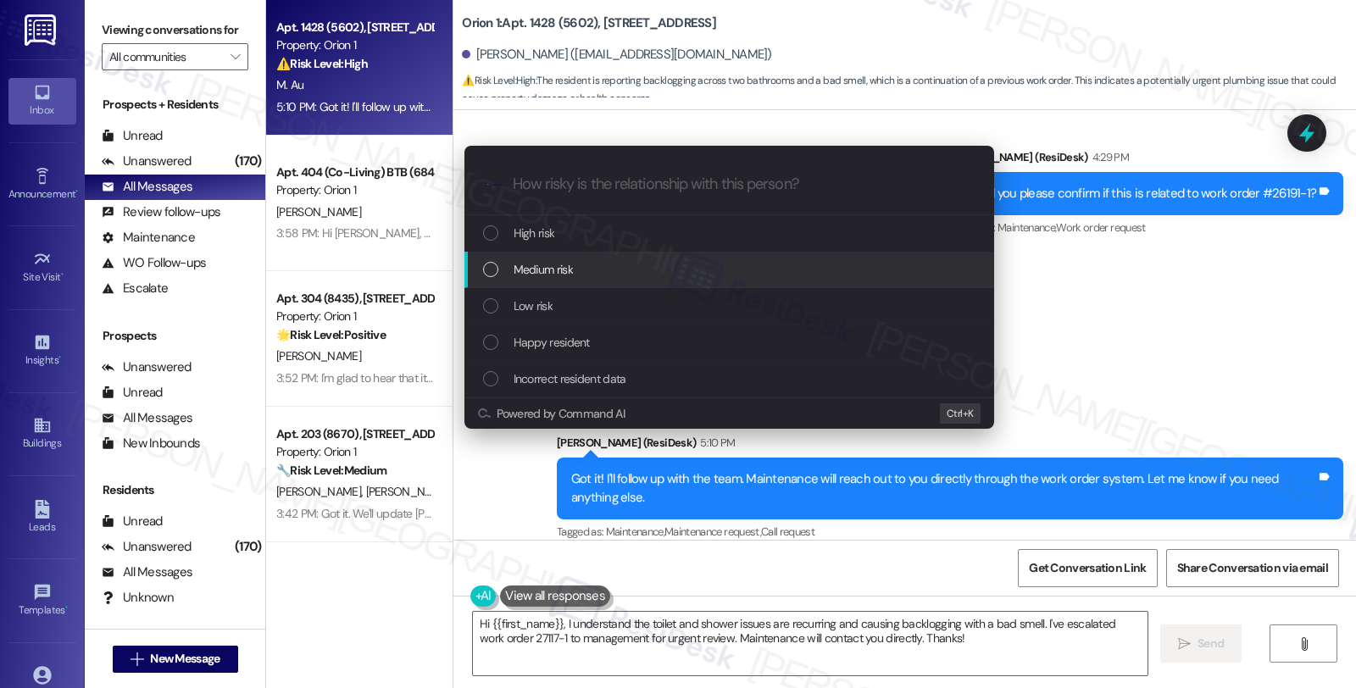
click at [522, 272] on span "Medium risk" at bounding box center [543, 269] width 59 height 19
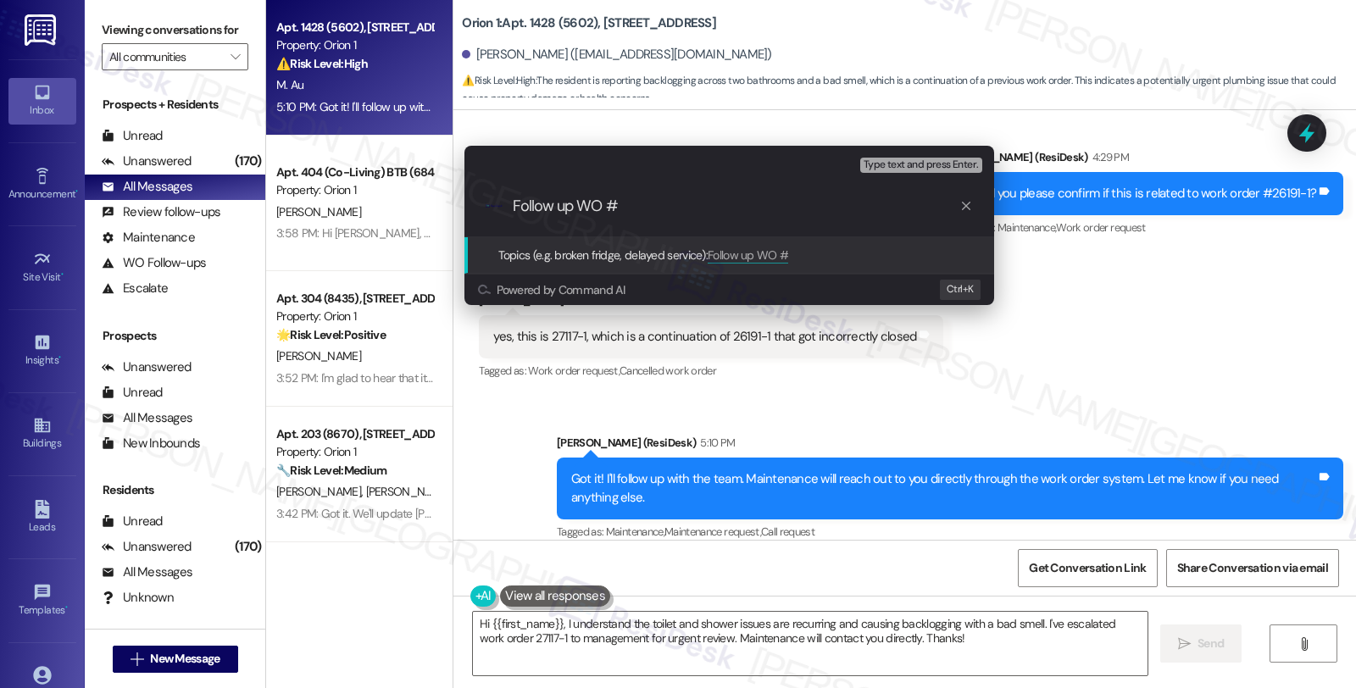
paste input "27117-1"
click at [744, 222] on div ".cls-1{fill:#0a055f;}.cls-2{fill:#0cc4c4;} resideskLogoBlueOrange Follow up WO …" at bounding box center [730, 206] width 530 height 60
click at [693, 214] on input "Follow up WO #27117-1 (" at bounding box center [736, 207] width 447 height 18
click at [688, 213] on input "Follow up WO #27117-1 (" at bounding box center [736, 207] width 447 height 18
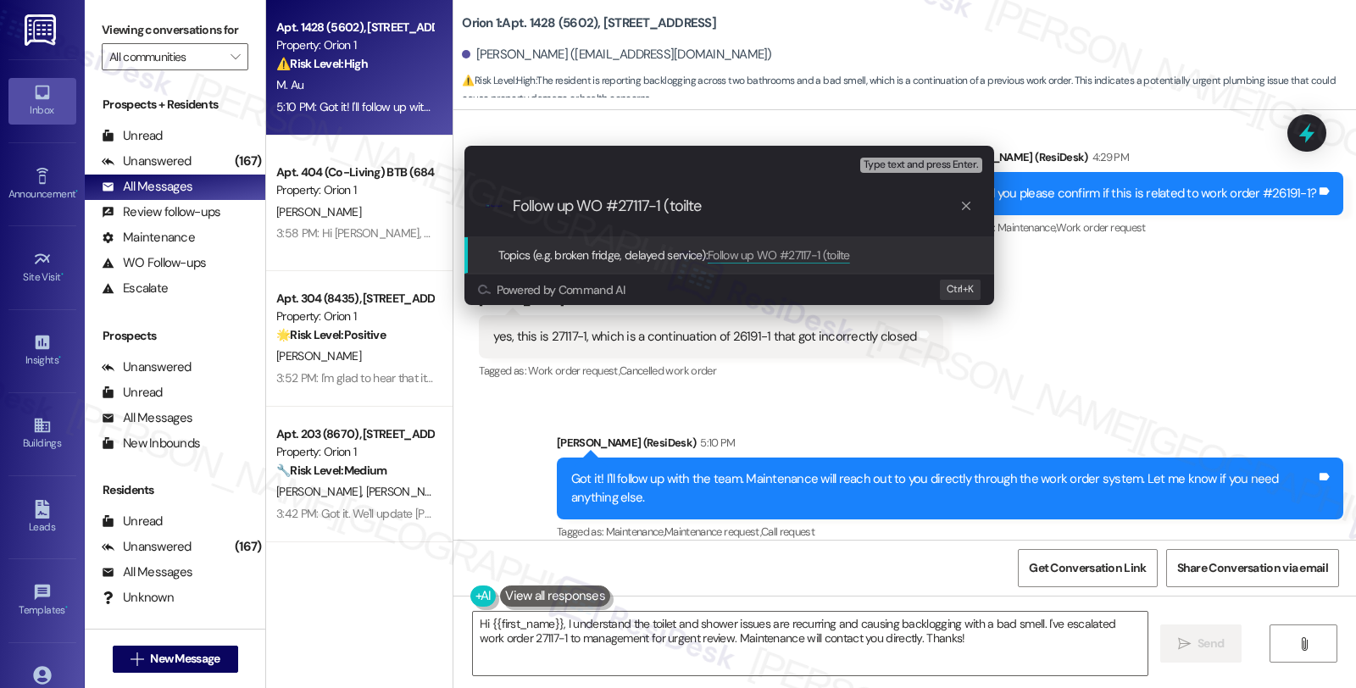
click at [688, 212] on input "Follow up WO #27117-1 (toilte" at bounding box center [736, 207] width 447 height 18
type input "Follow up WO #27117-1 (toilet flush)"
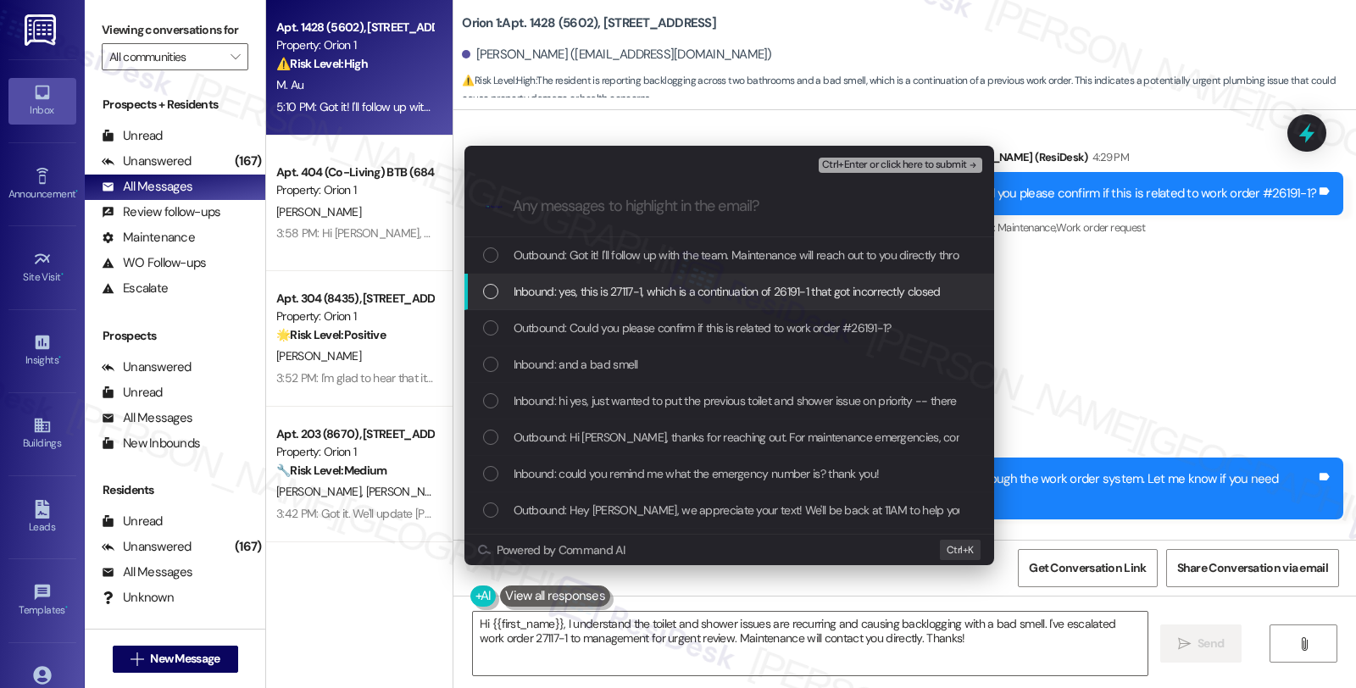
click at [616, 287] on span "Inbound: yes, this is 27117-1, which is a continuation of 26191-1 that got inco…" at bounding box center [727, 291] width 427 height 19
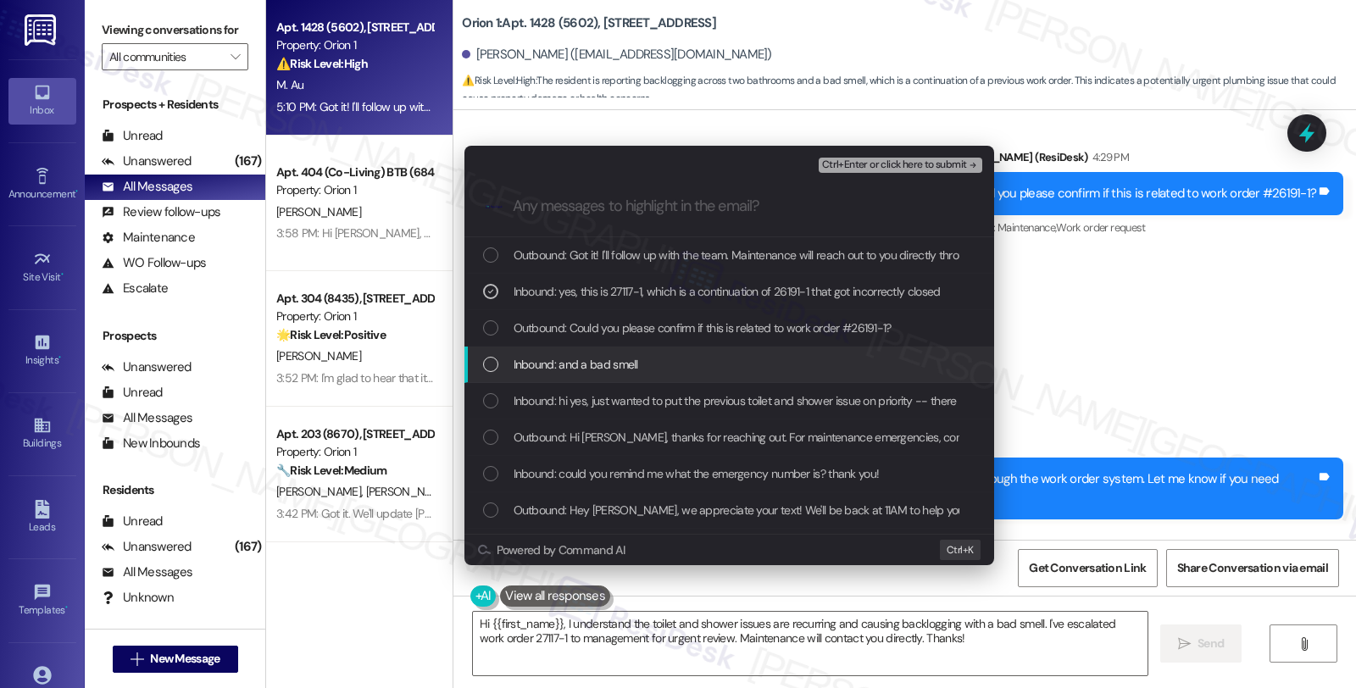
click at [599, 360] on span "Inbound: and a bad smell" at bounding box center [576, 364] width 125 height 19
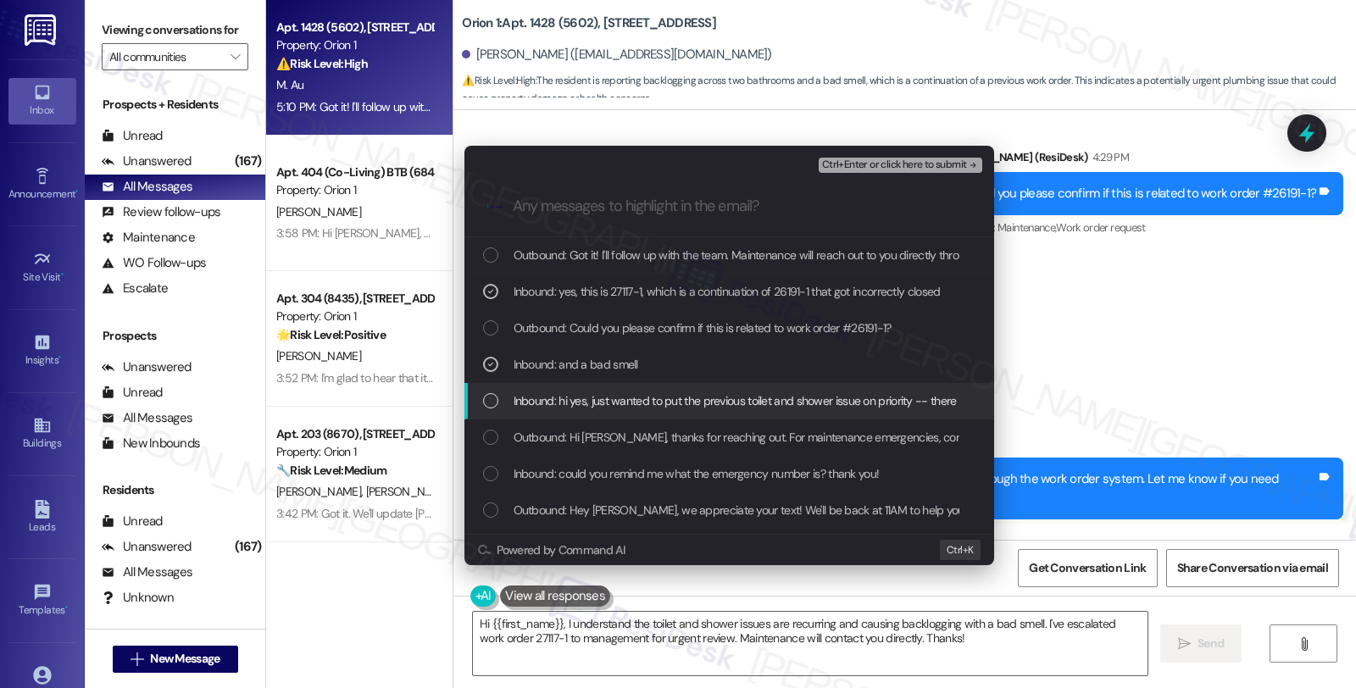
click at [594, 404] on span "Inbound: hi yes, just wanted to put the previous toilet and shower issue on pri…" at bounding box center [829, 401] width 630 height 19
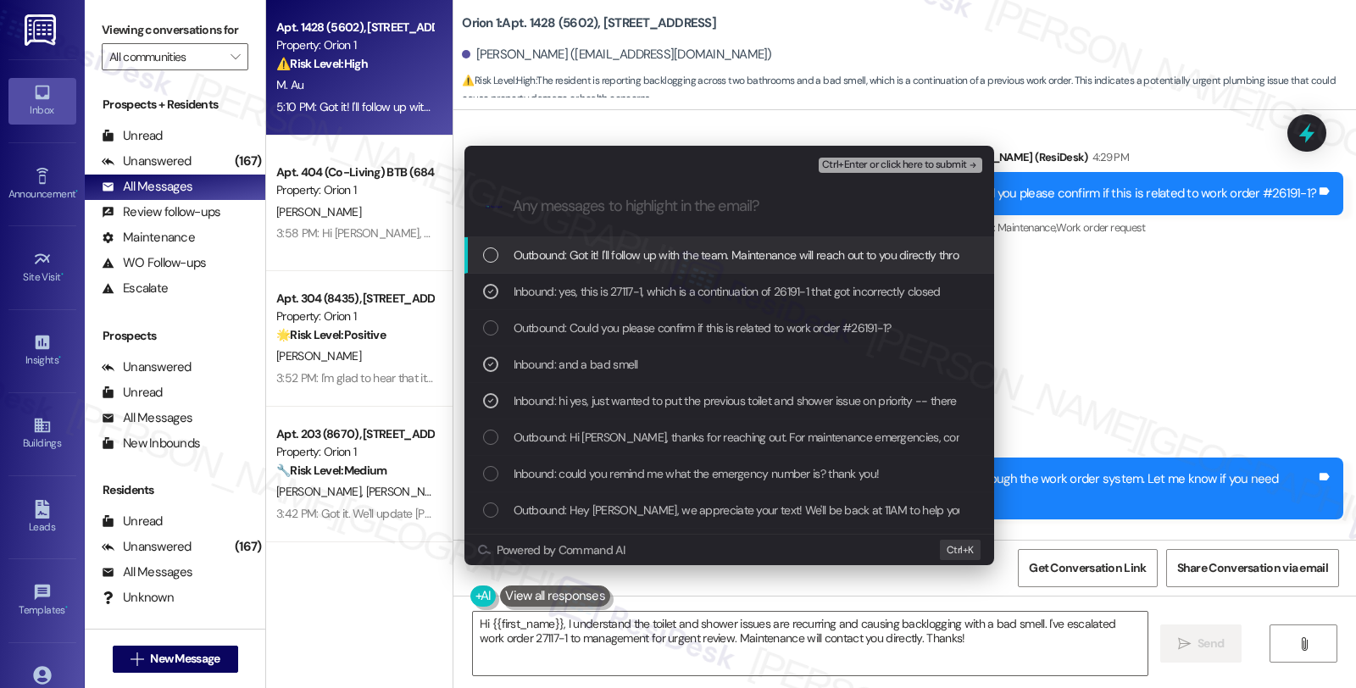
click at [903, 164] on span "Ctrl+Enter or click here to submit" at bounding box center [894, 165] width 145 height 12
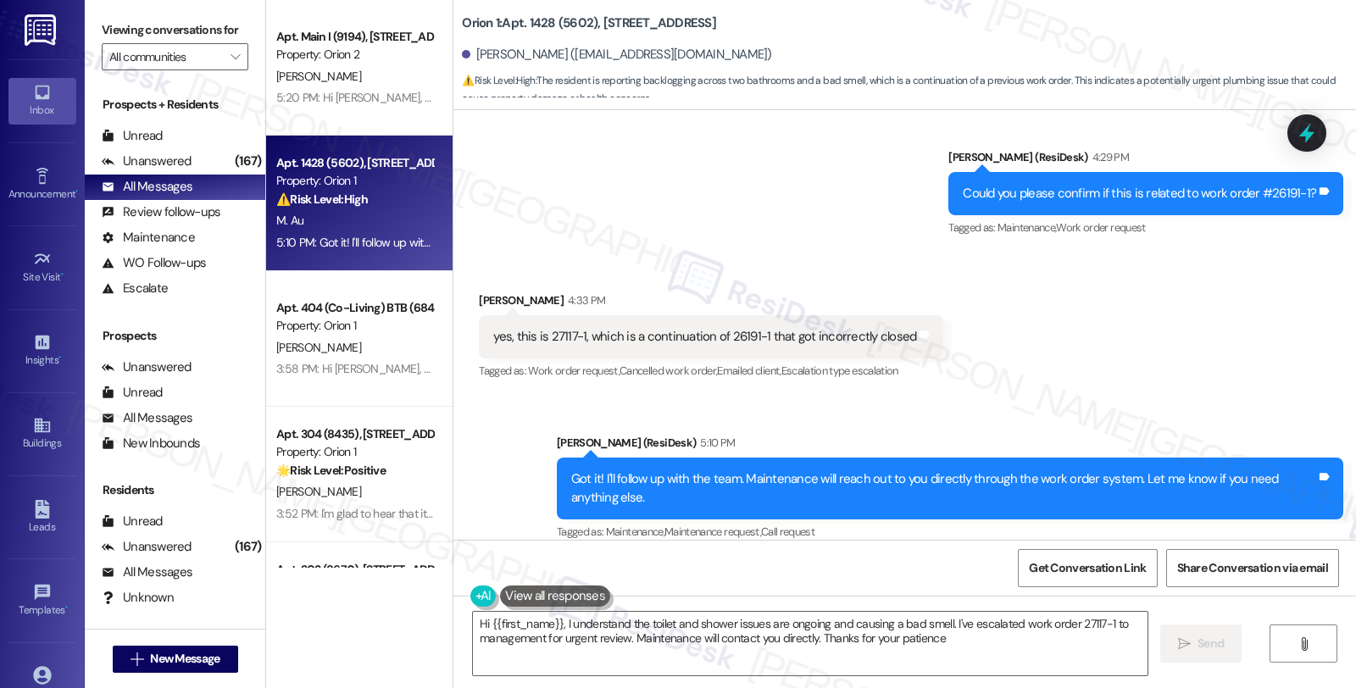
type textarea "Hi {{first_name}}, I understand the toilet and shower issues are ongoing and ca…"
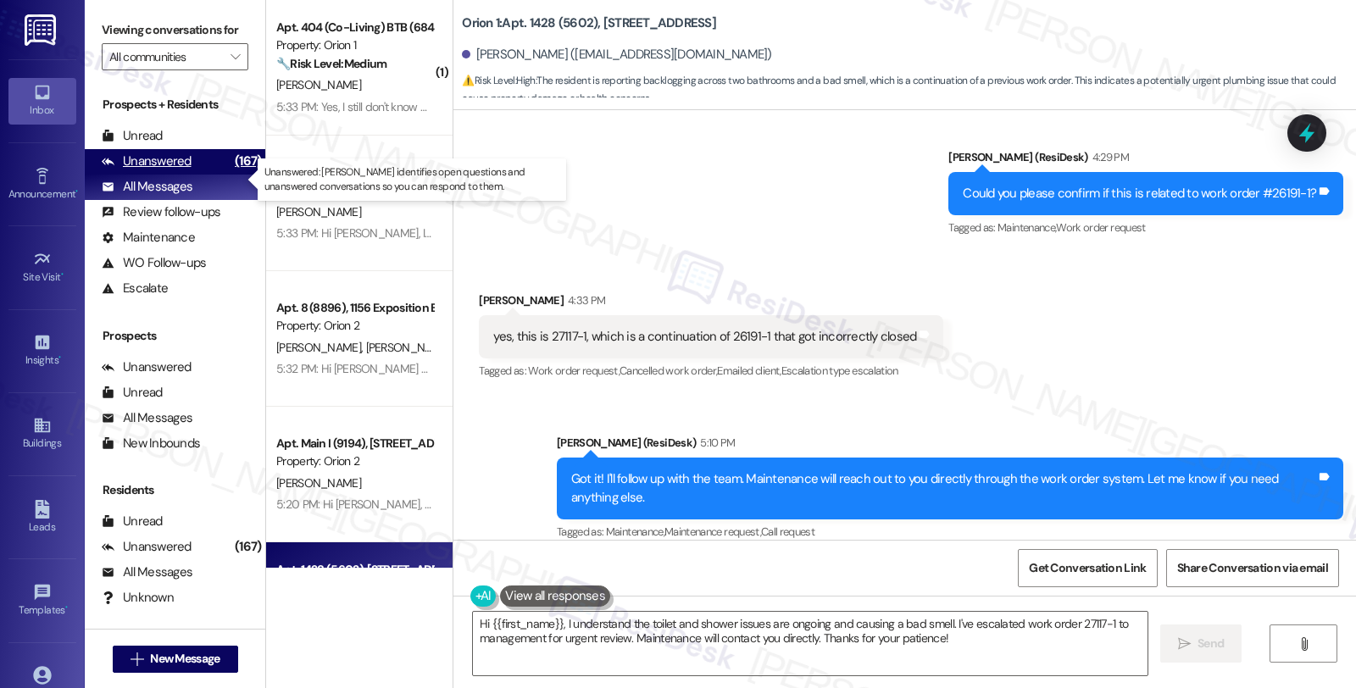
click at [193, 175] on div "Unanswered (167)" at bounding box center [175, 161] width 181 height 25
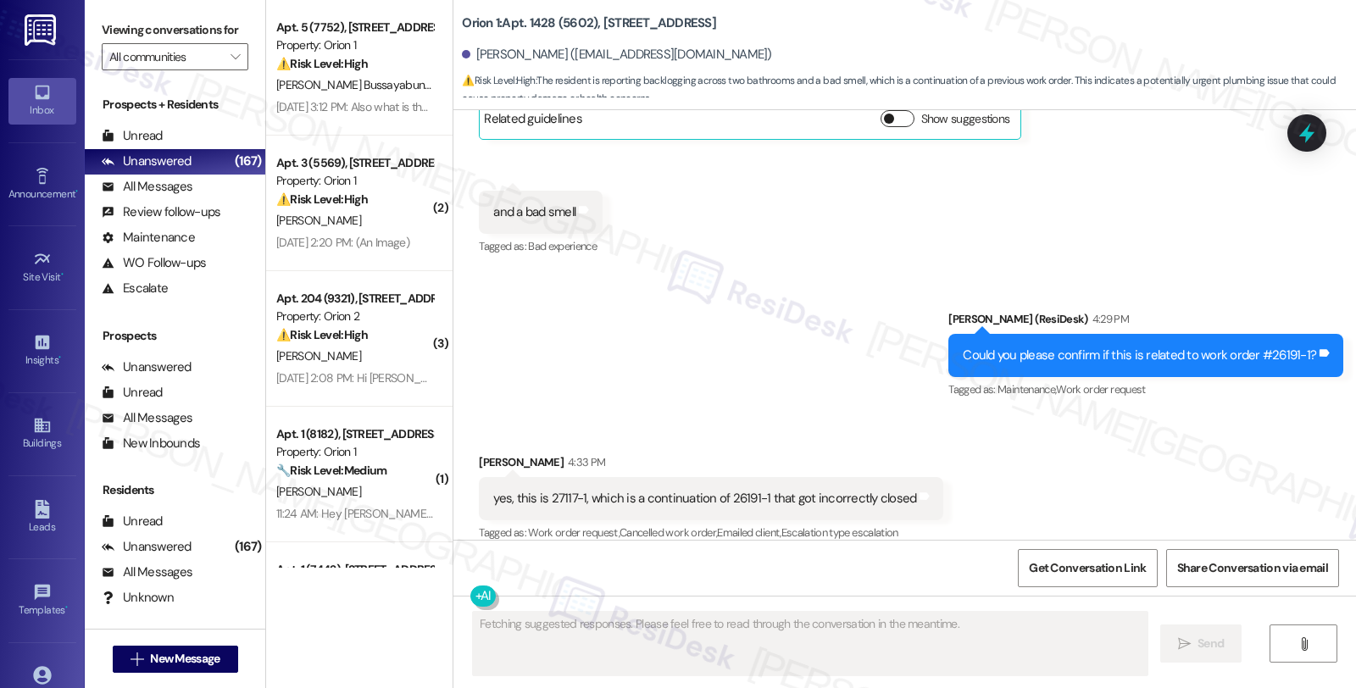
scroll to position [4460, 0]
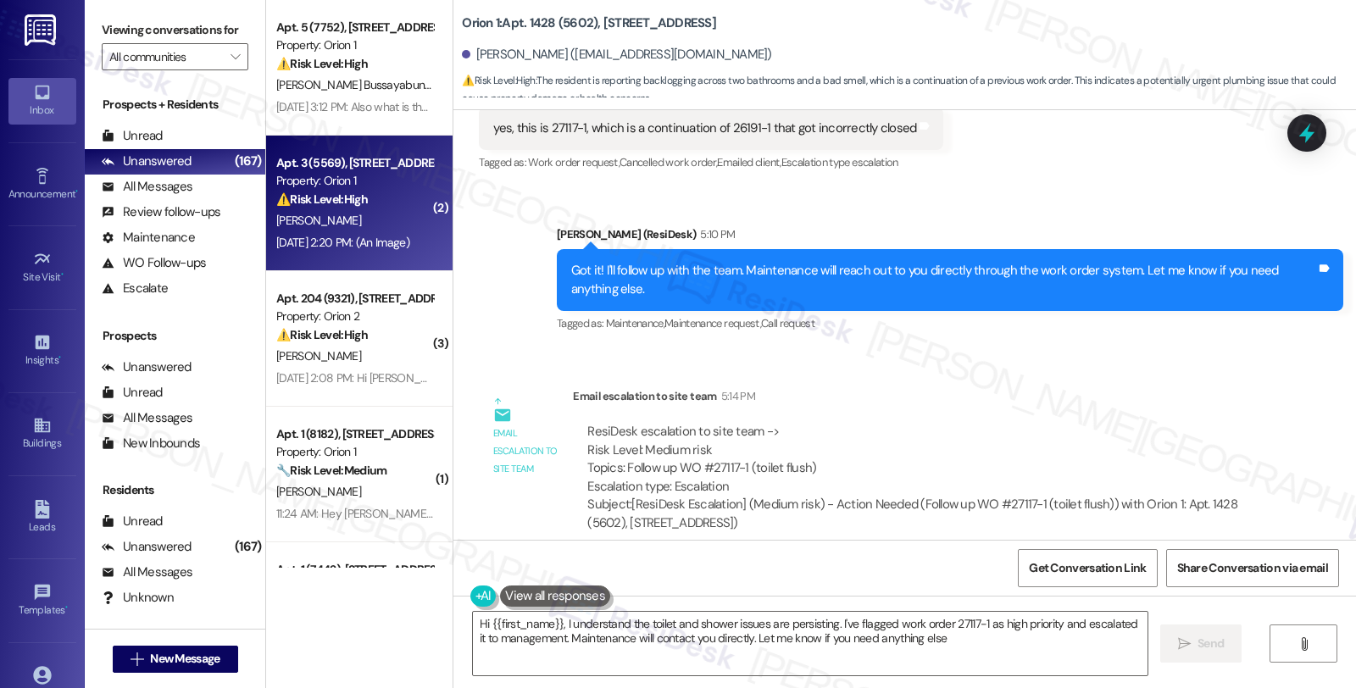
type textarea "Hi {{first_name}}, I understand the toilet and shower issues are persisting. I'…"
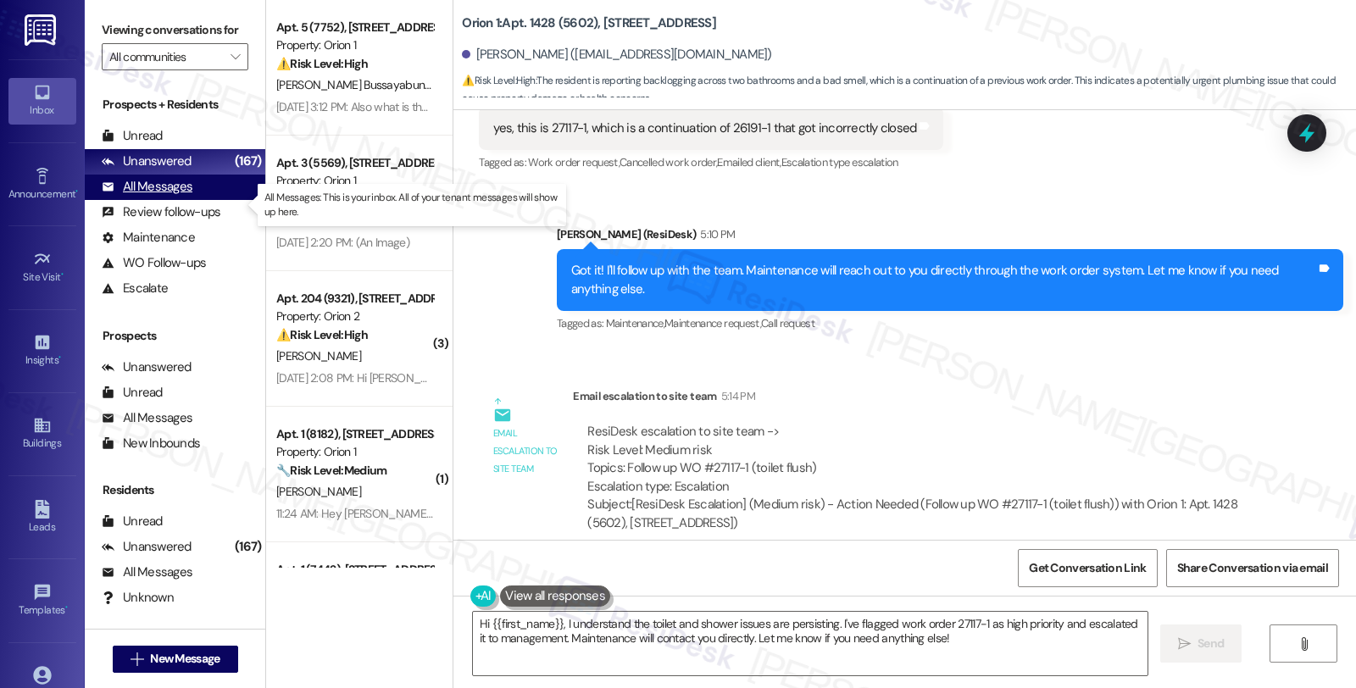
click at [178, 196] on div "All Messages" at bounding box center [147, 187] width 91 height 18
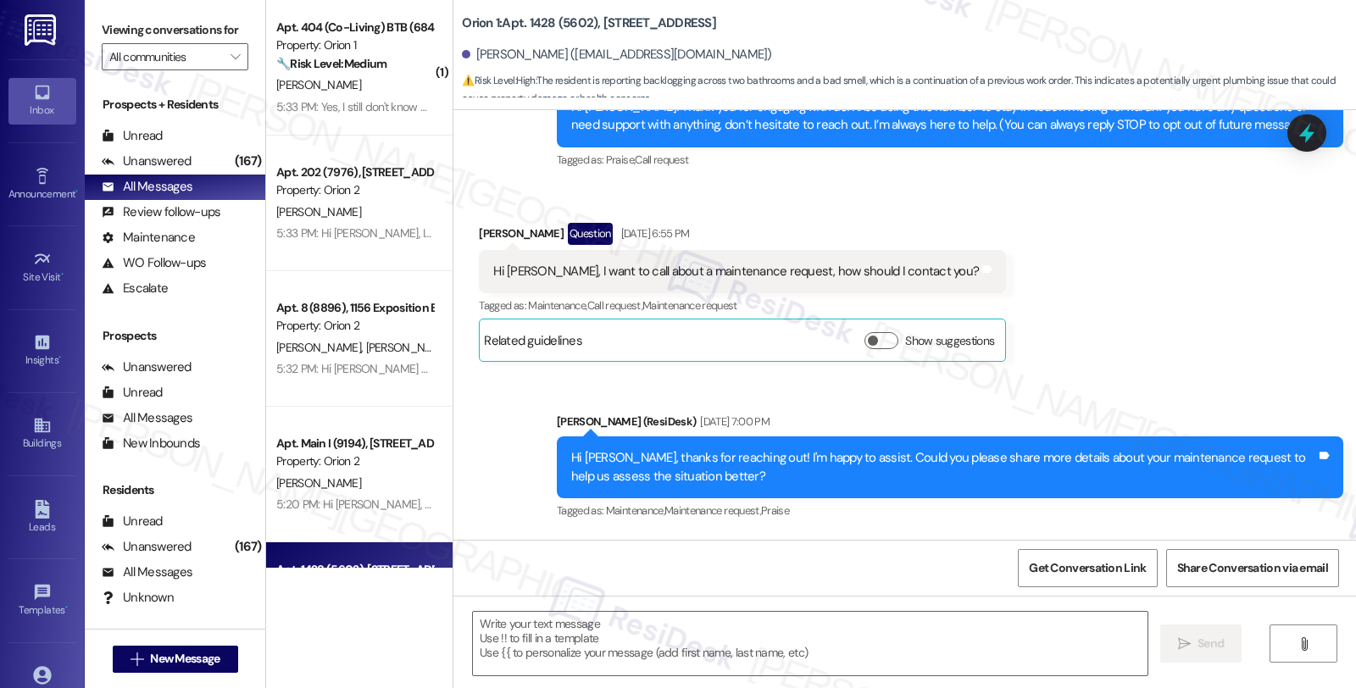
type textarea "Fetching suggested responses. Please feel free to read through the conversation…"
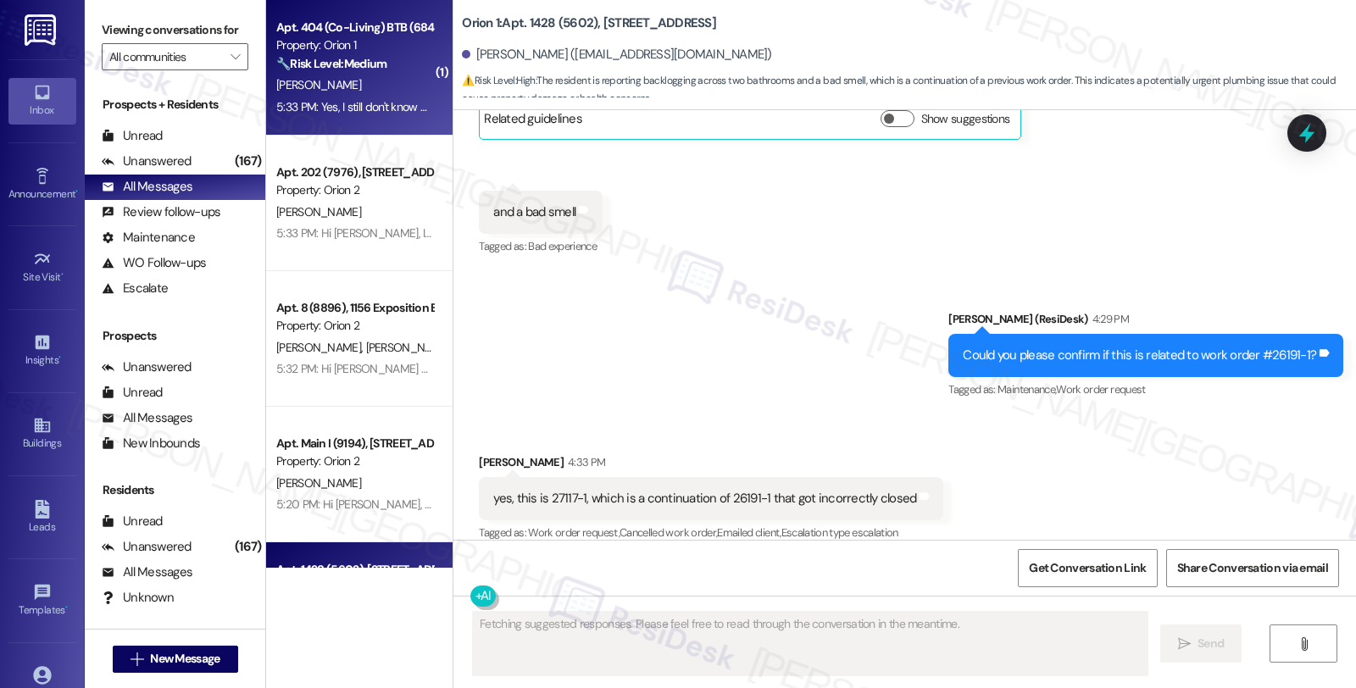
click at [376, 64] on strong "🔧 Risk Level: Medium" at bounding box center [331, 63] width 110 height 15
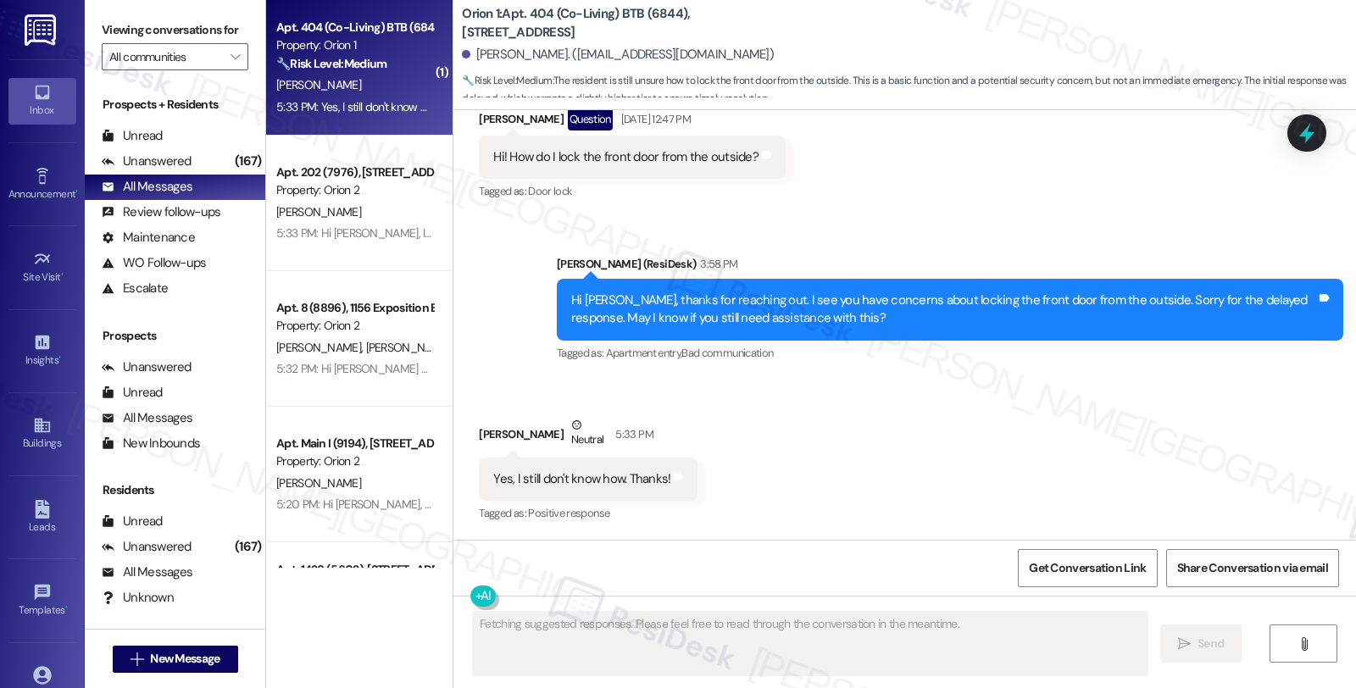
scroll to position [314, 0]
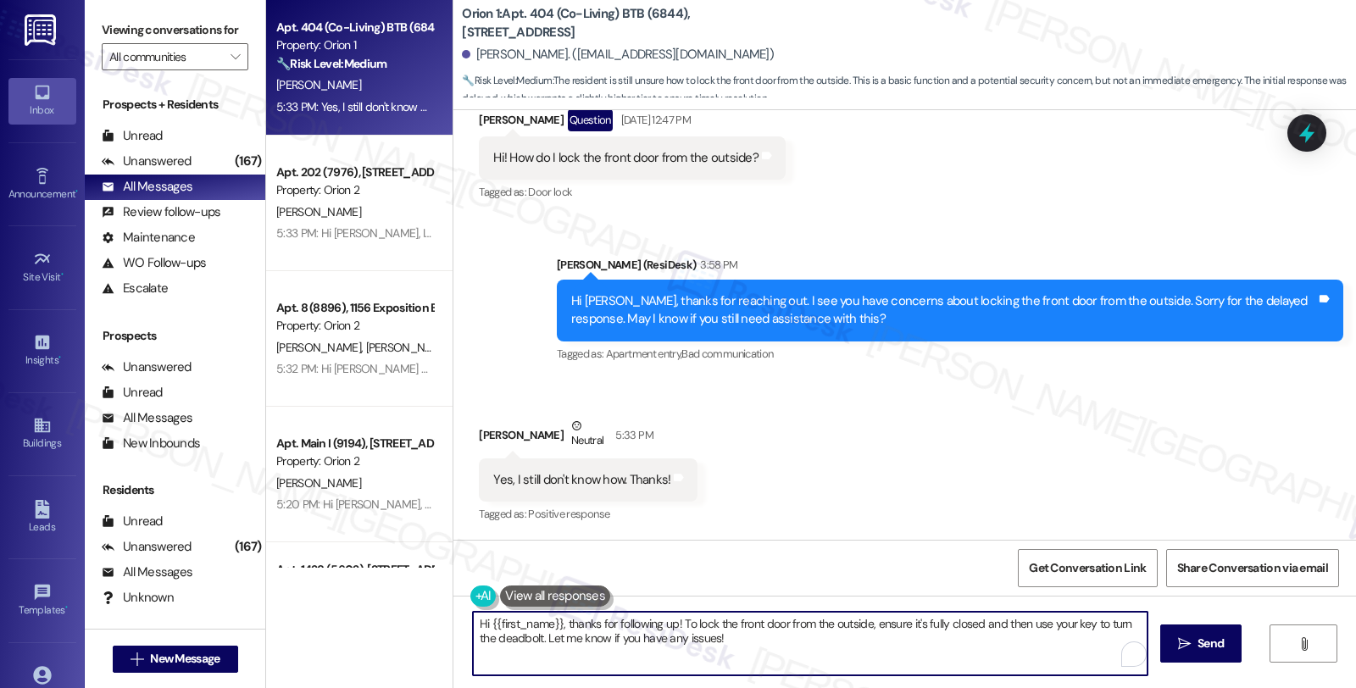
drag, startPoint x: 718, startPoint y: 647, endPoint x: 437, endPoint y: 607, distance: 283.4
click at [437, 607] on div "Apt. 404 (Co-Living) BTB (6844), 1317 W Jefferson Blvd Property: Orion 1 🔧 Risk…" at bounding box center [811, 344] width 1090 height 688
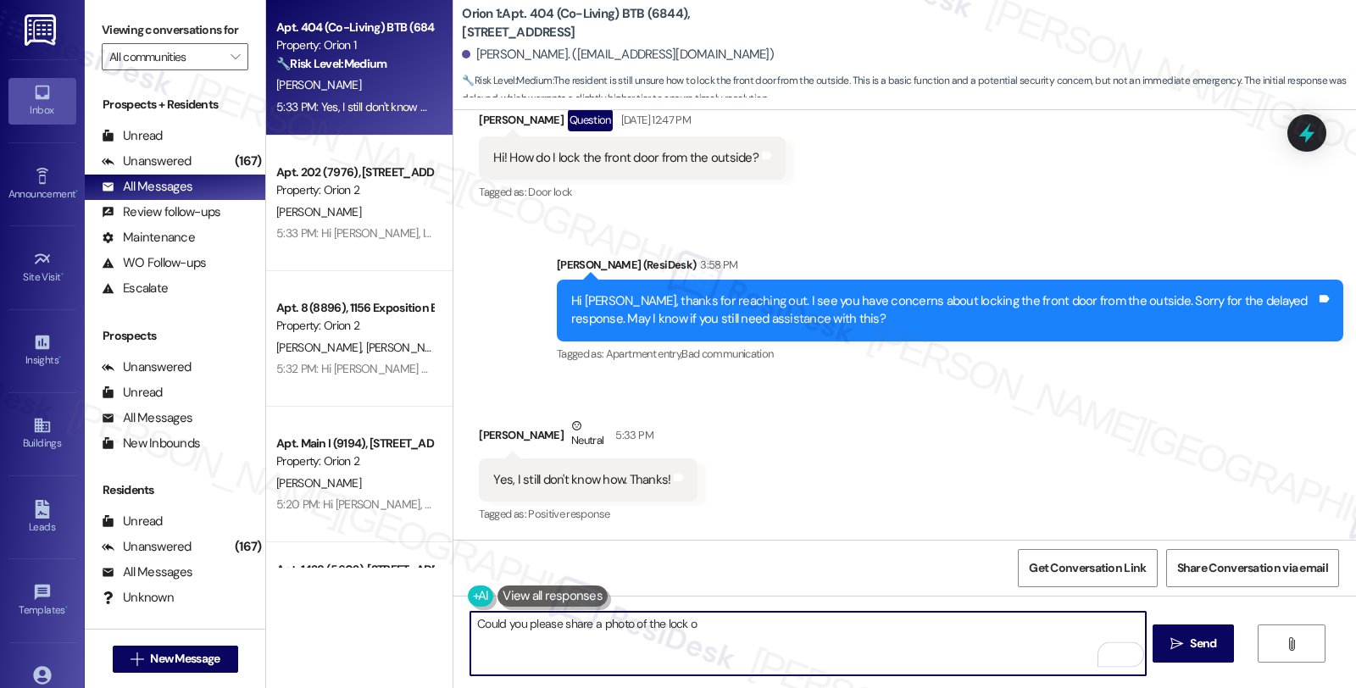
drag, startPoint x: 637, startPoint y: 622, endPoint x: 766, endPoint y: 615, distance: 129.1
click at [766, 615] on textarea "Could you please share a photo of the lock o" at bounding box center [807, 644] width 675 height 64
type textarea "Could you please share a photo of your front door's lock?"
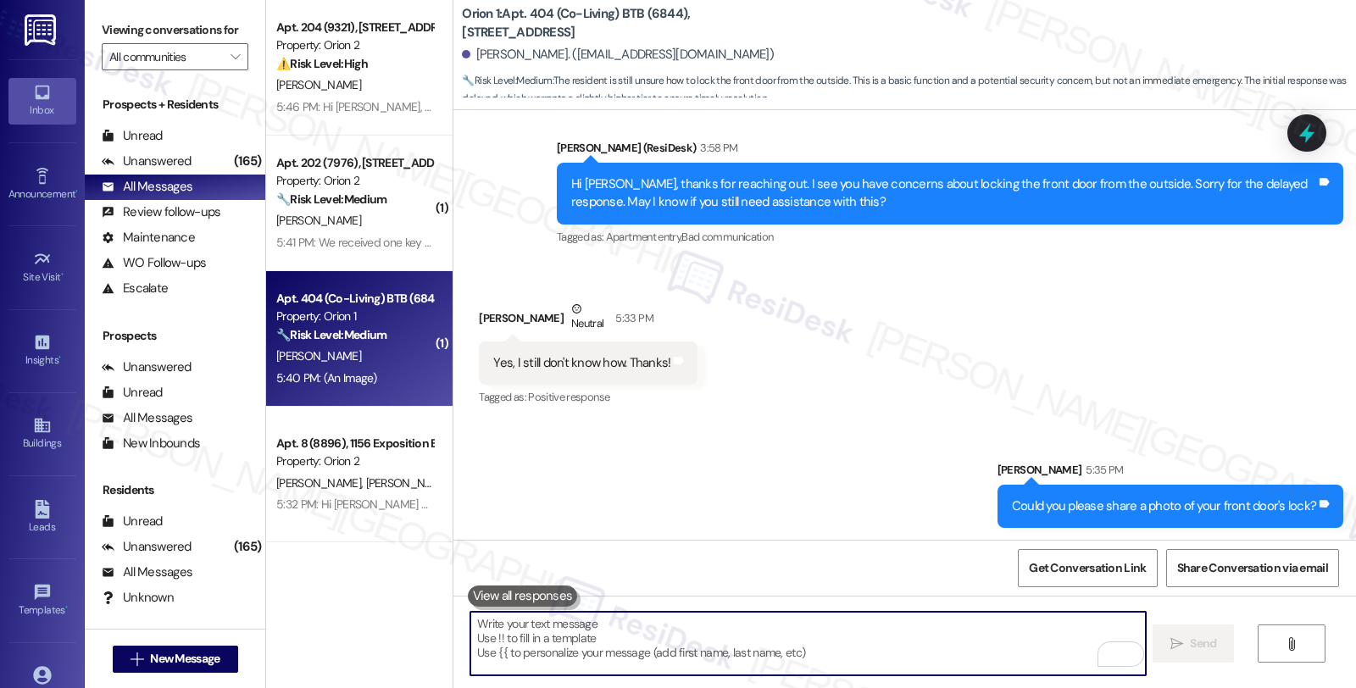
scroll to position [777, 0]
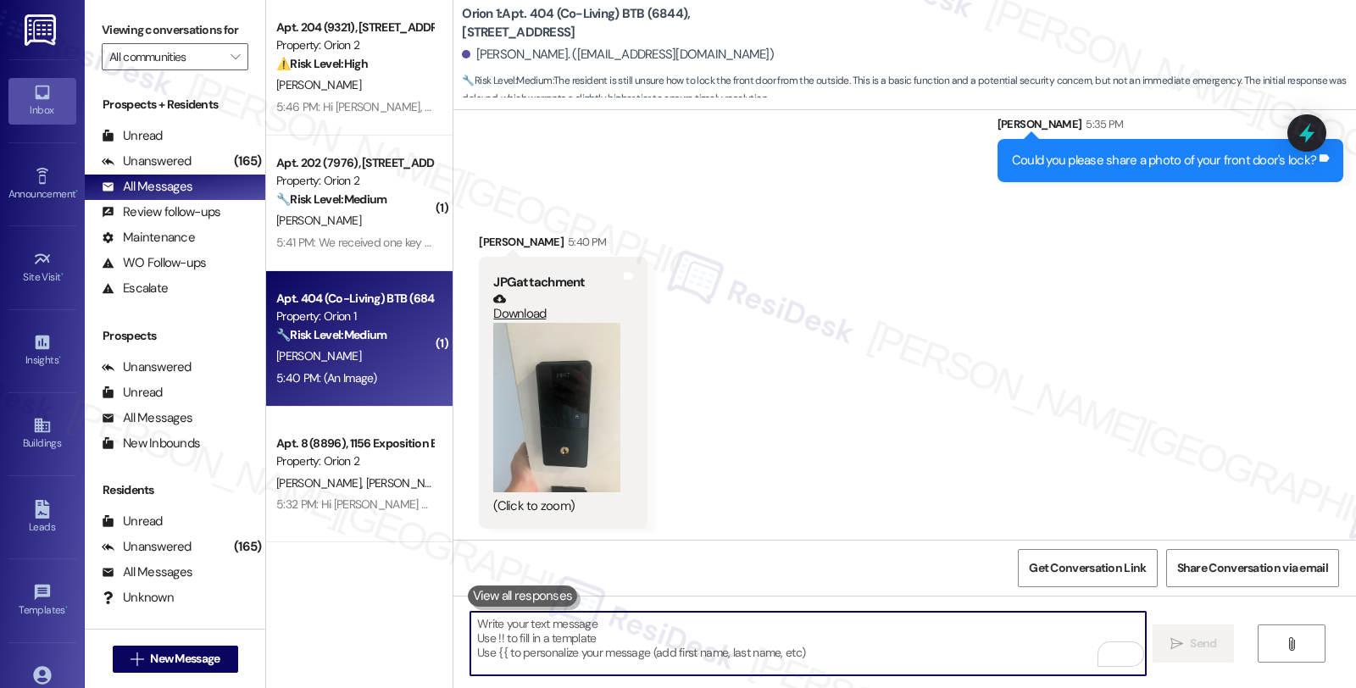
click at [564, 421] on button "Zoom image" at bounding box center [556, 408] width 127 height 170
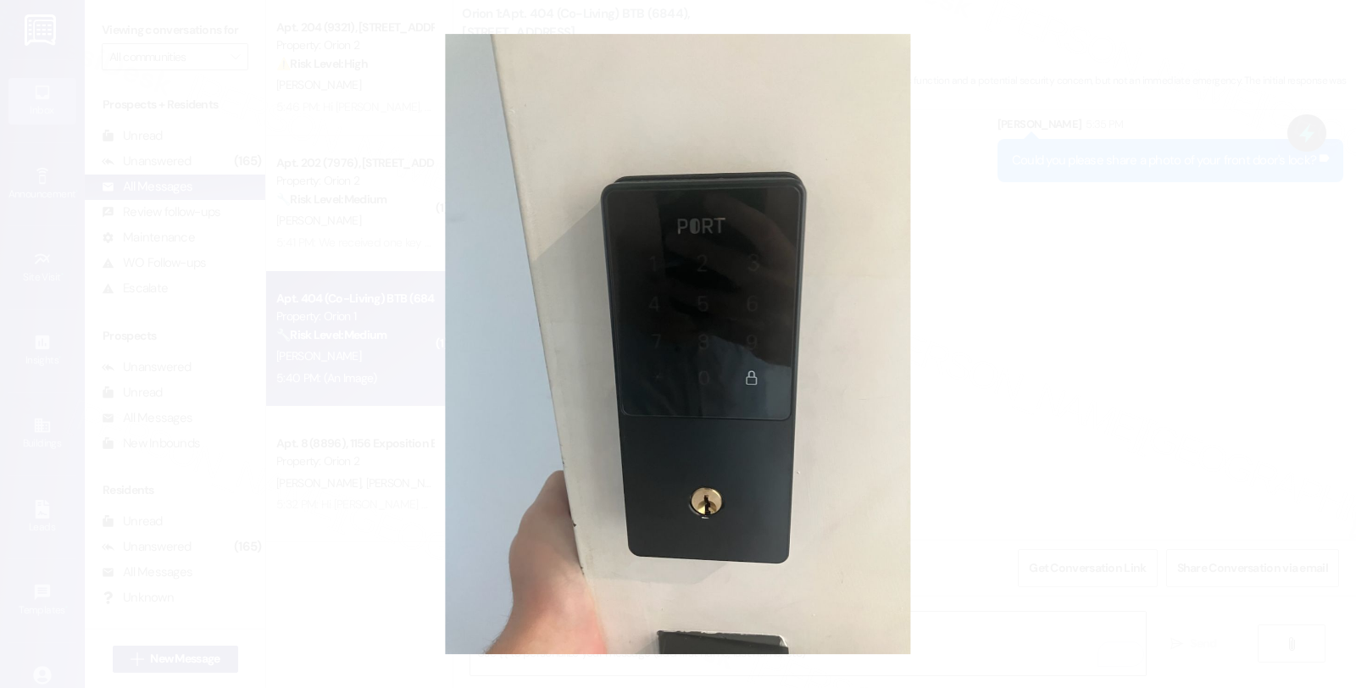
click at [1128, 139] on button "Unzoom image" at bounding box center [678, 344] width 1356 height 688
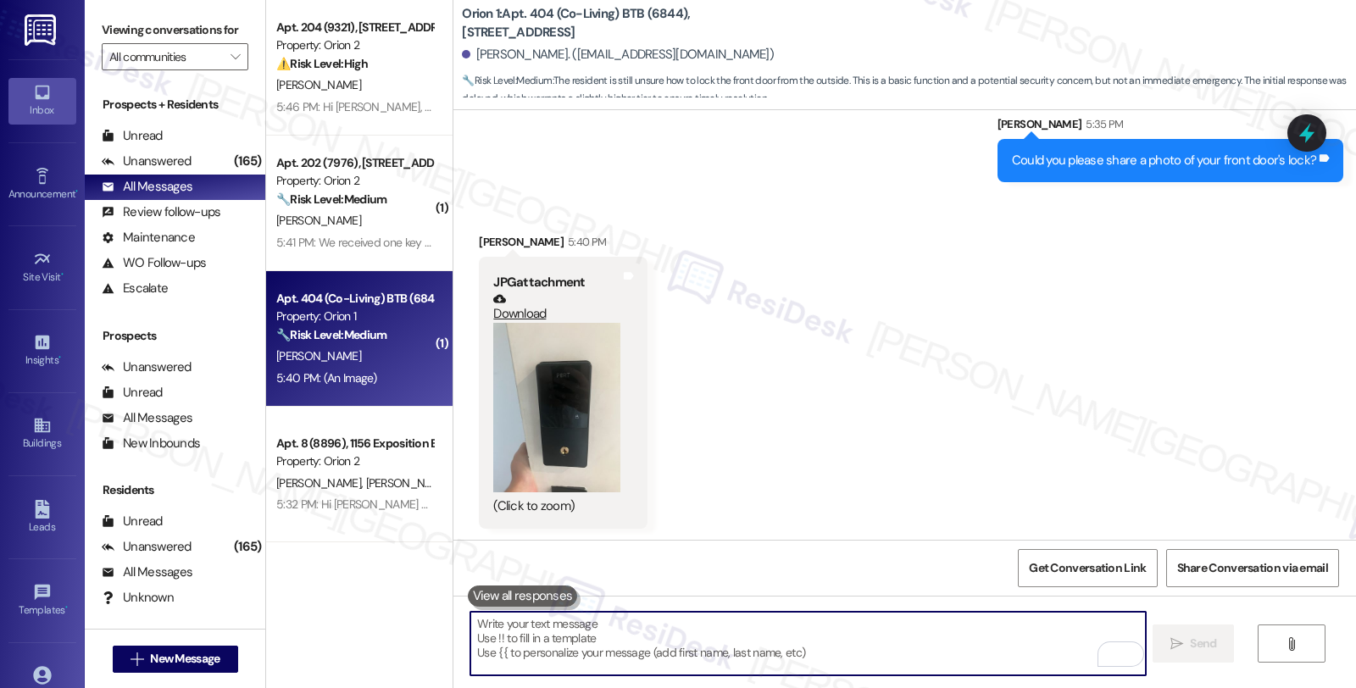
click at [585, 630] on textarea "To enrich screen reader interactions, please activate Accessibility in Grammarl…" at bounding box center [807, 644] width 675 height 64
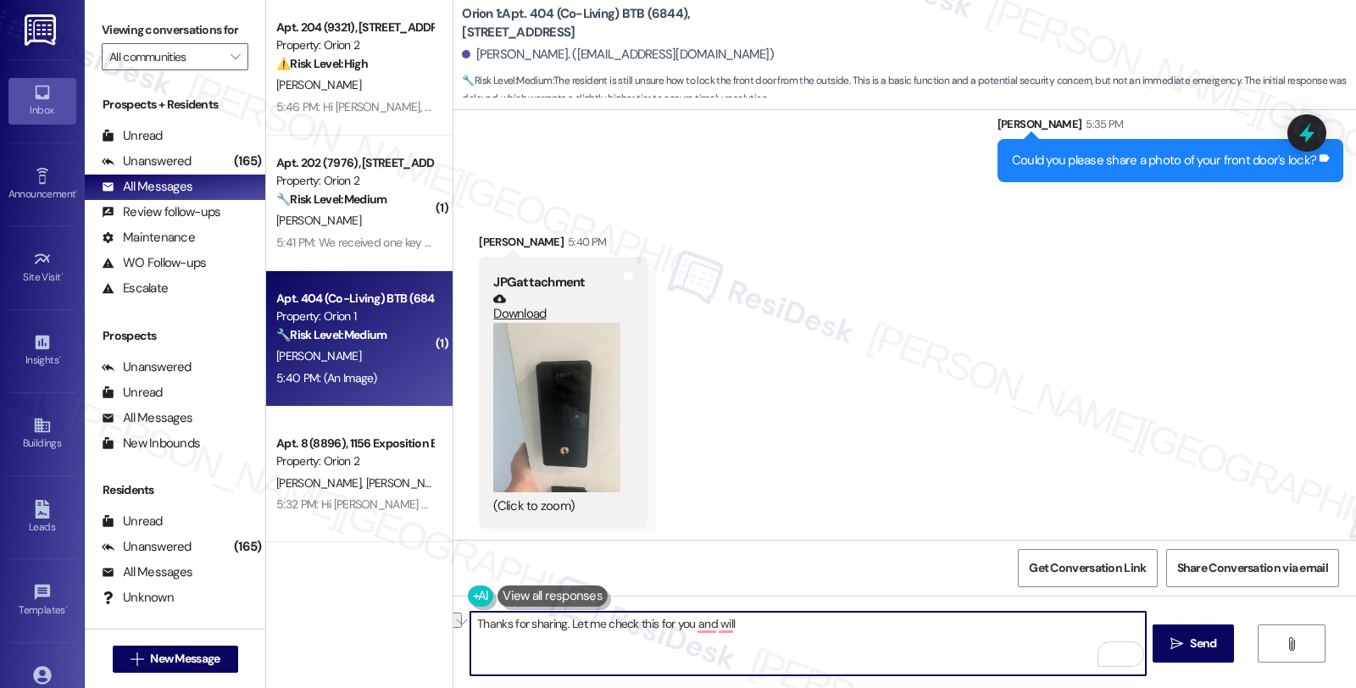
drag, startPoint x: 742, startPoint y: 625, endPoint x: 376, endPoint y: 632, distance: 366.3
click at [376, 632] on div "Apt. 204 (9321), 2666 Ellendale Place Property: Orion 2 ⚠️ Risk Level: High The…" at bounding box center [811, 344] width 1090 height 688
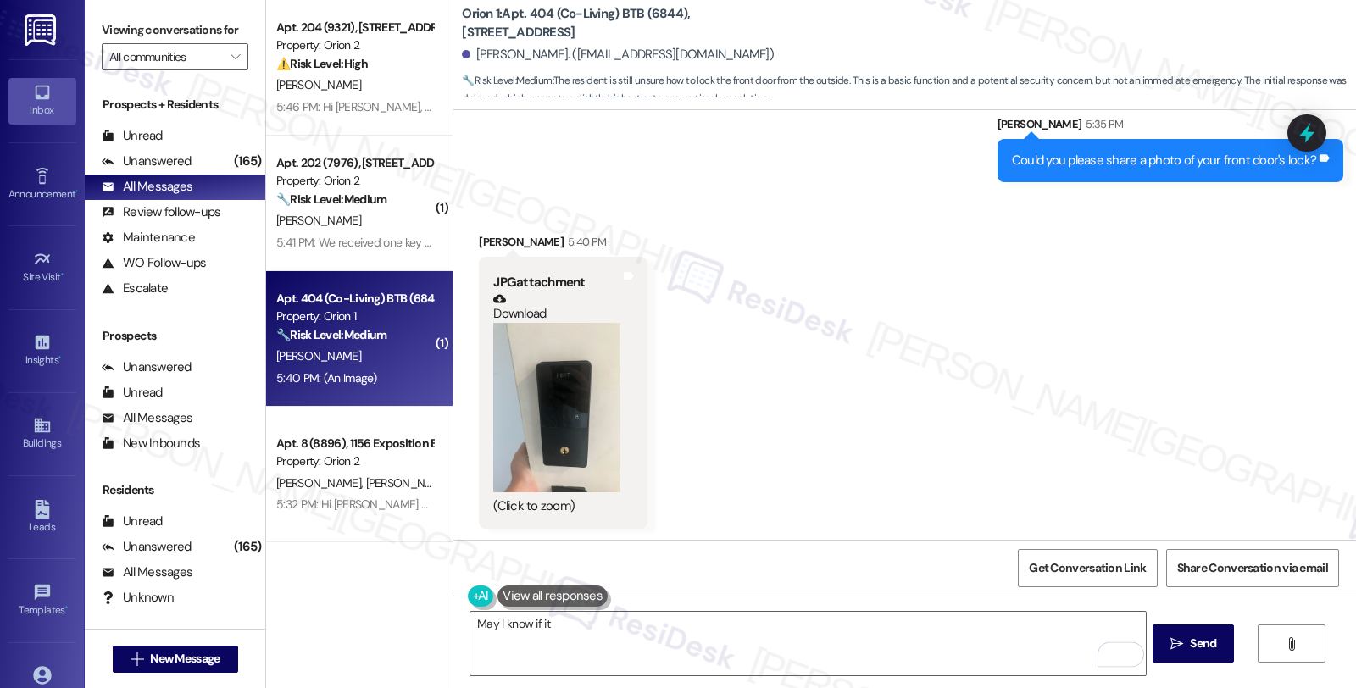
click at [555, 463] on button "Zoom image" at bounding box center [556, 408] width 127 height 170
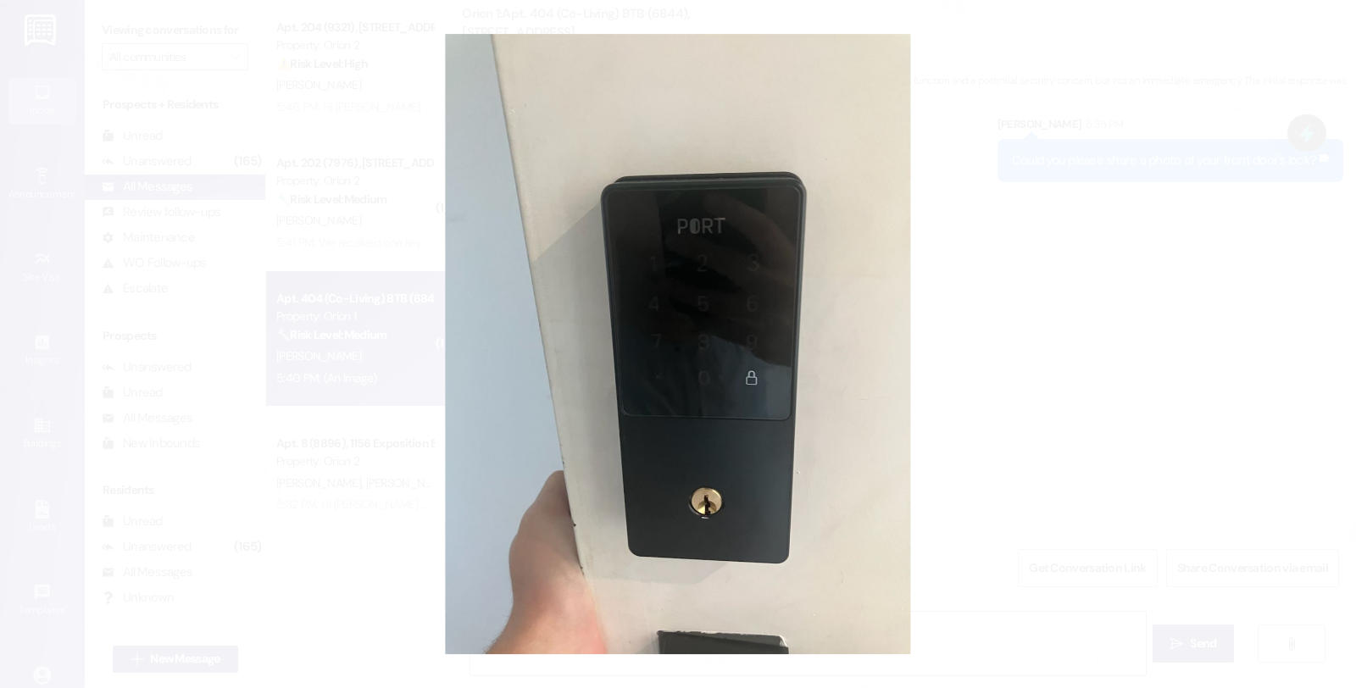
click at [1027, 405] on button "Unzoom image" at bounding box center [678, 344] width 1356 height 688
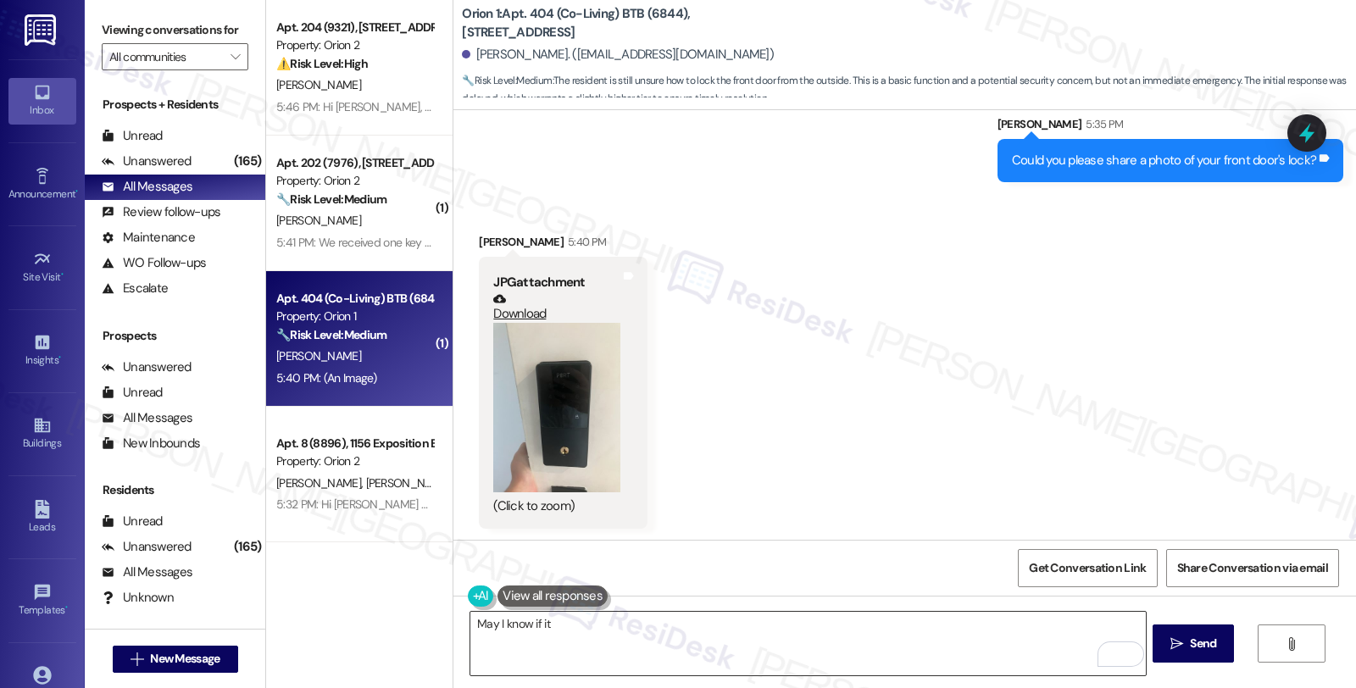
click at [573, 622] on textarea "May I know if it" at bounding box center [807, 644] width 675 height 64
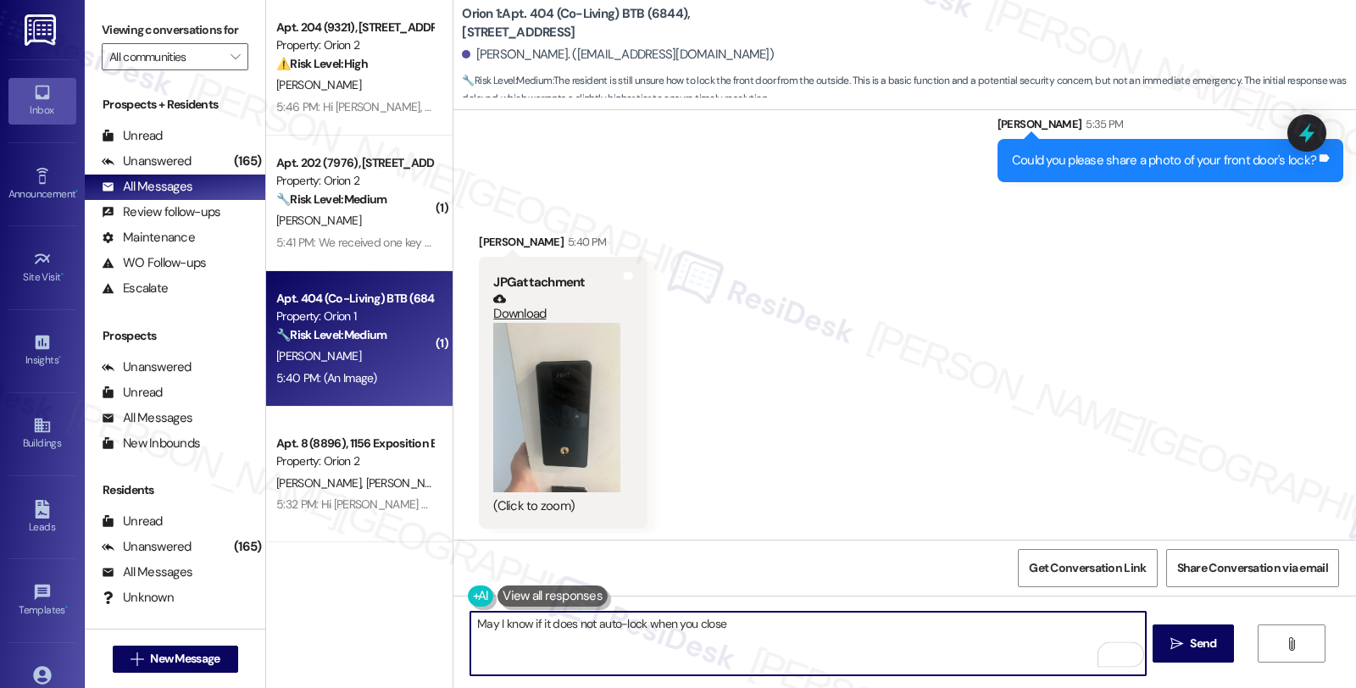
click at [733, 616] on textarea "May I know if it does not auto-lock when you close" at bounding box center [807, 644] width 675 height 64
type textarea "May I know if it does not auto-lock when you close the door?"
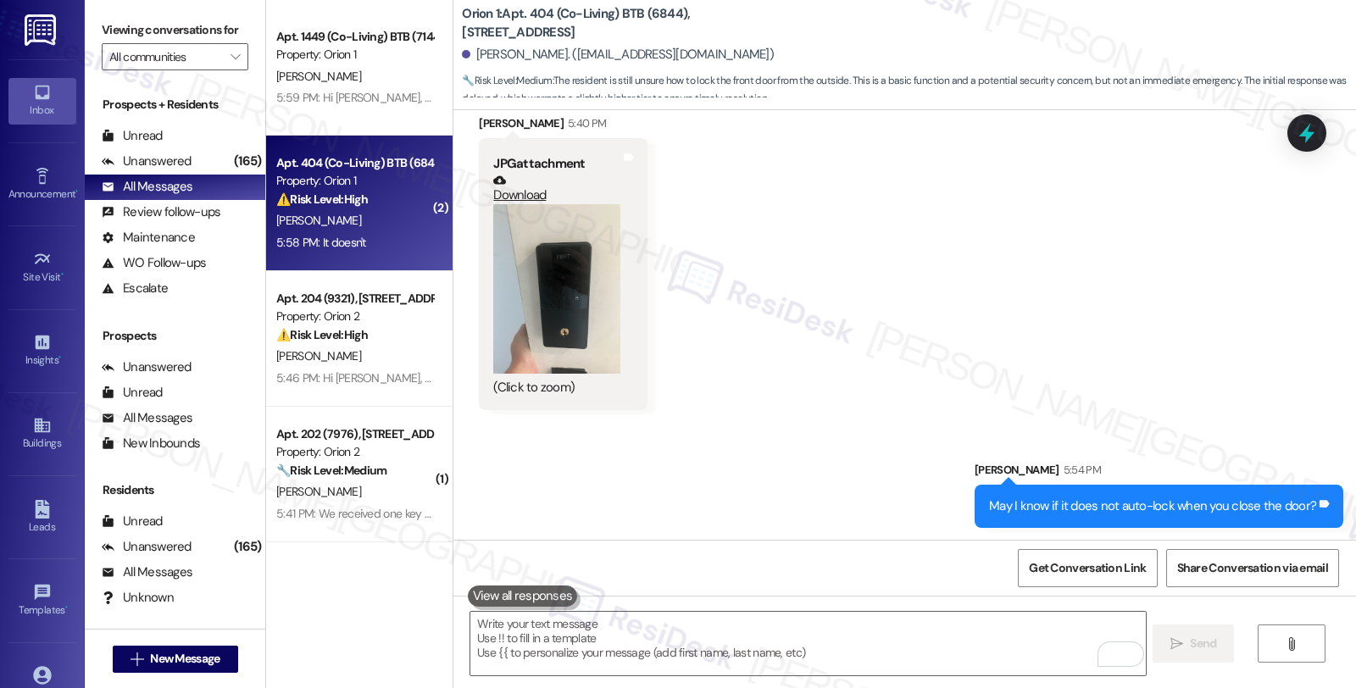
scroll to position [1013, 0]
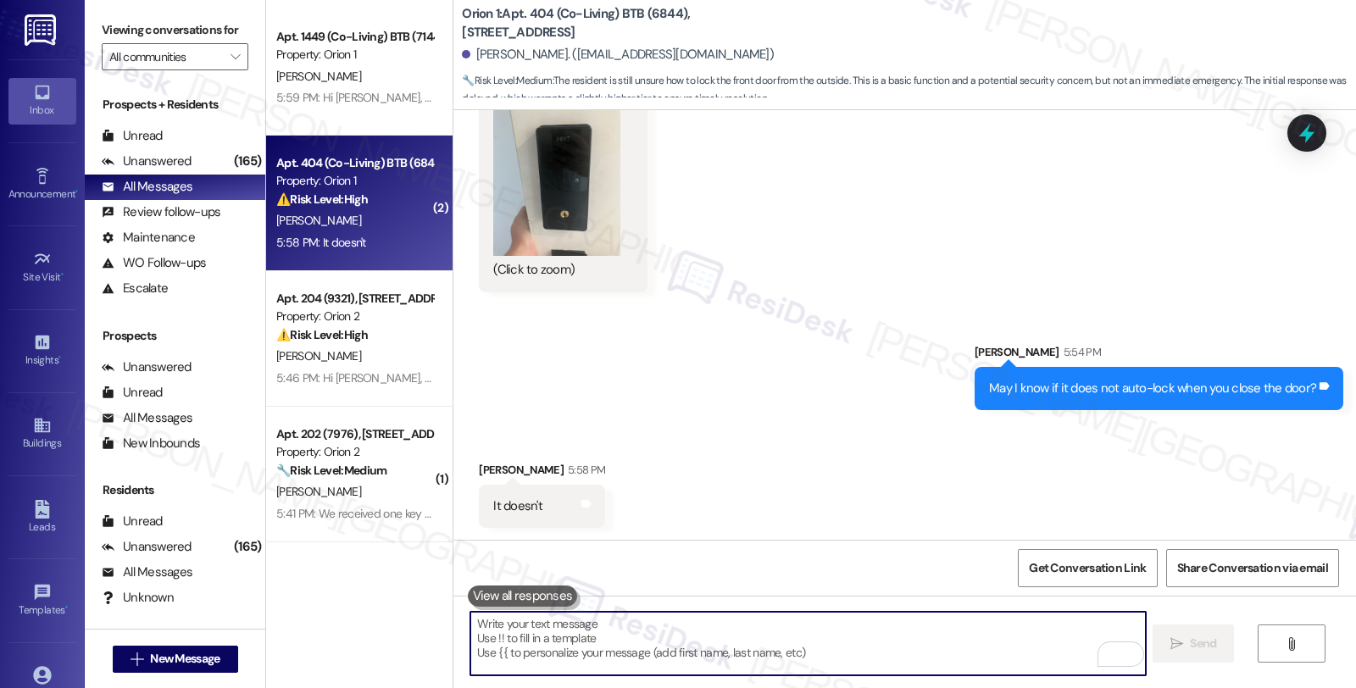
click at [619, 647] on textarea "To enrich screen reader interactions, please activate Accessibility in Grammarl…" at bounding box center [807, 644] width 675 height 64
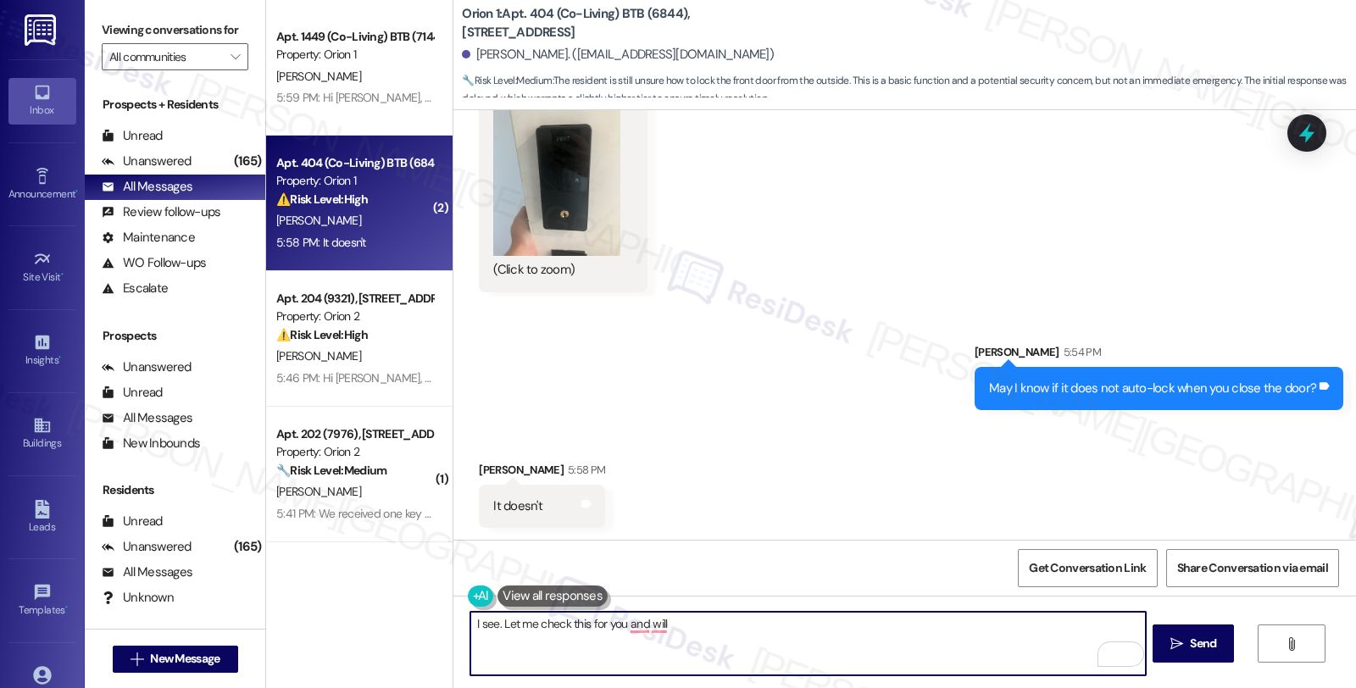
type textarea "I see. Let me check this for you and will"
click at [556, 184] on button "Zoom image" at bounding box center [556, 171] width 127 height 170
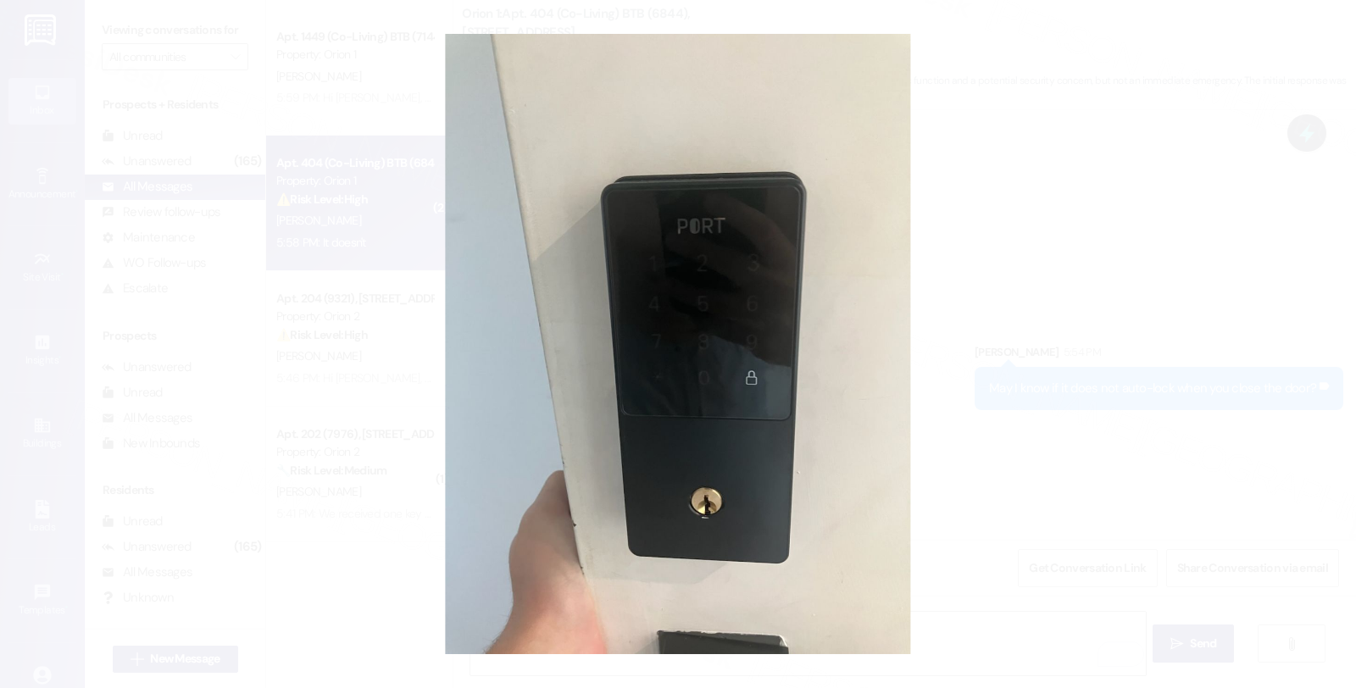
click at [1044, 316] on button "Unzoom image" at bounding box center [678, 344] width 1356 height 688
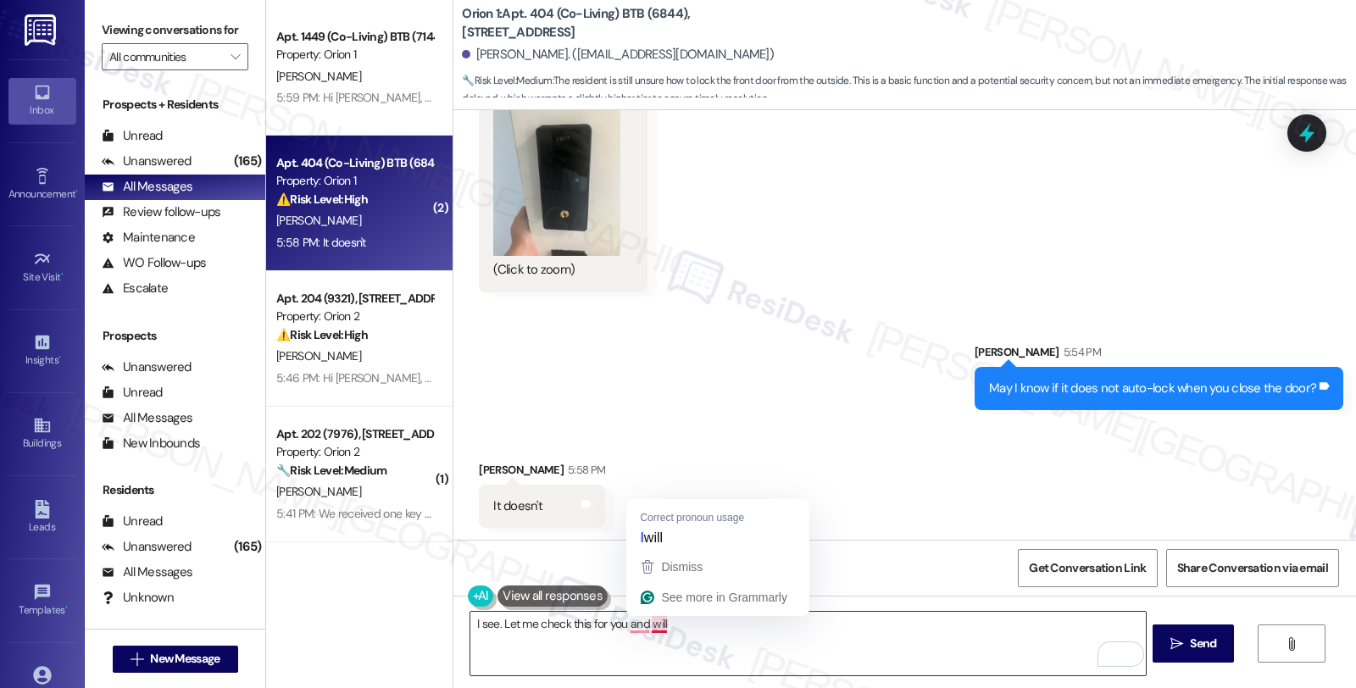
click at [665, 628] on textarea "I see. Let me check this for you and will" at bounding box center [807, 644] width 675 height 64
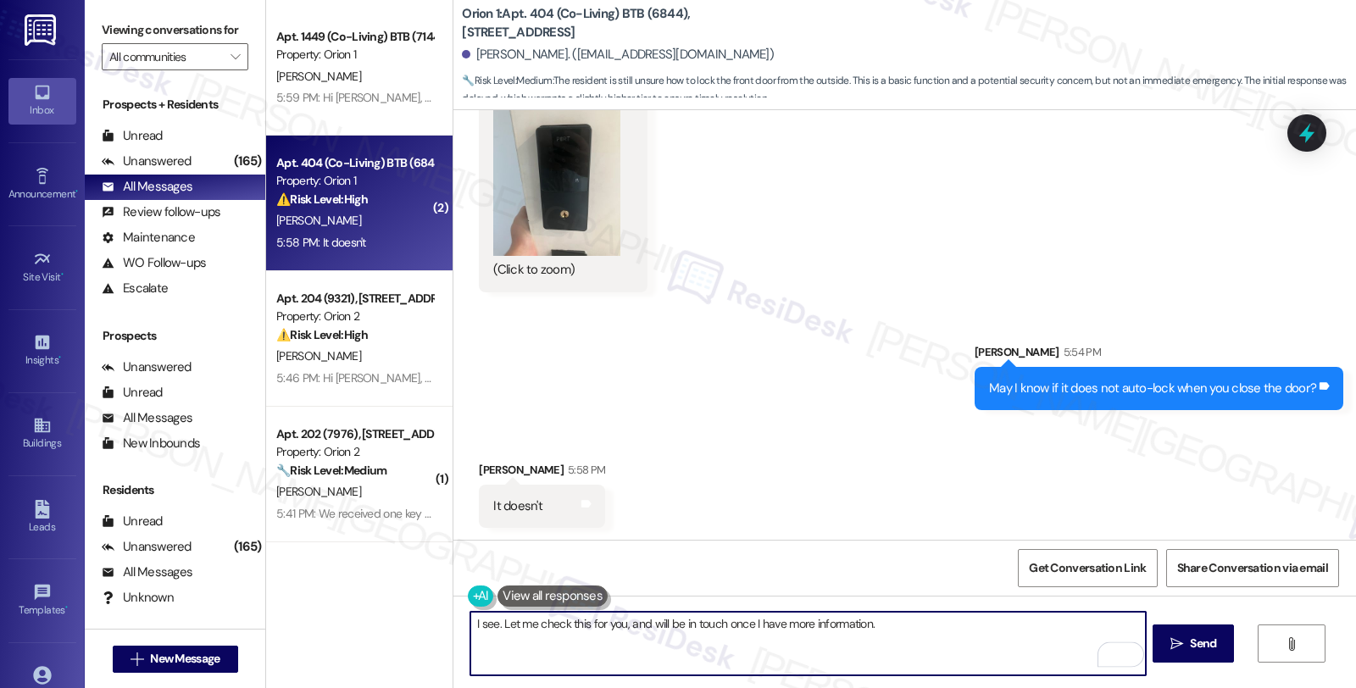
click at [937, 624] on textarea "I see. Let me check this for you, and will be in touch once I have more informa…" at bounding box center [807, 644] width 675 height 64
type textarea "I see. Let me check this for you, and will be in touch once I have more informa…"
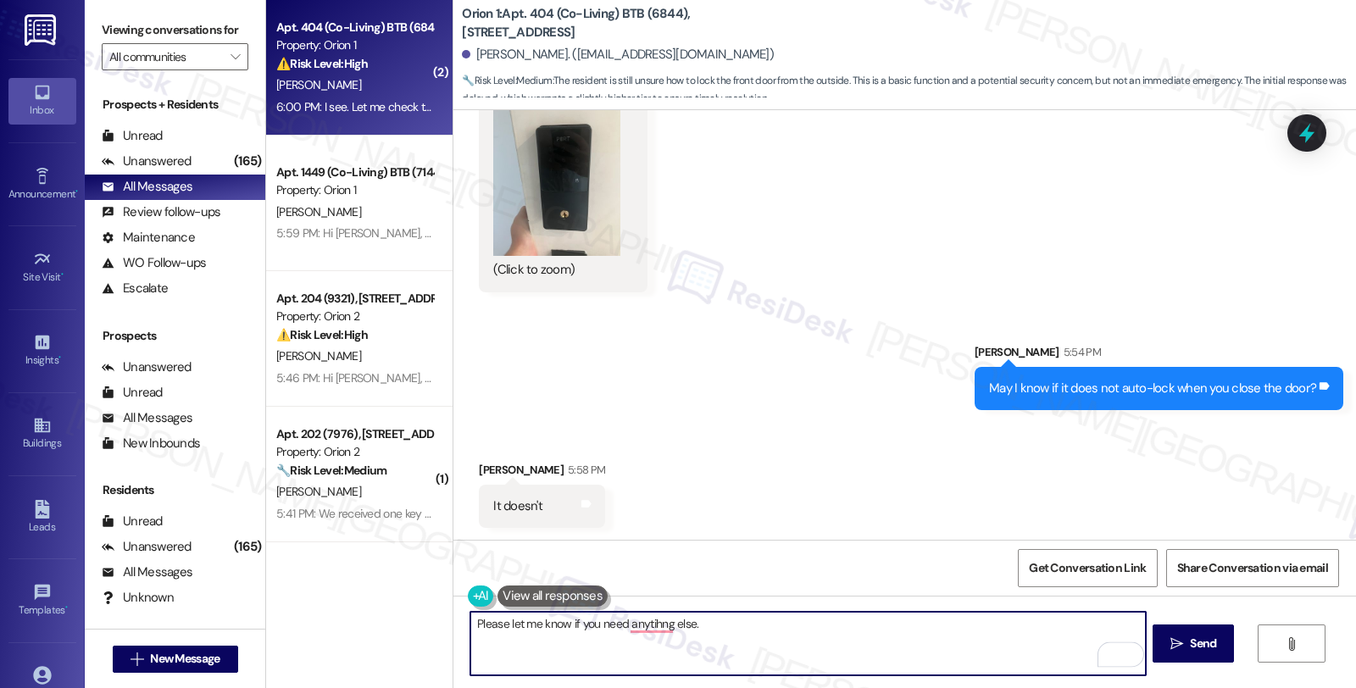
click at [715, 619] on textarea "Please let me know if you need anytihng else." at bounding box center [807, 644] width 675 height 64
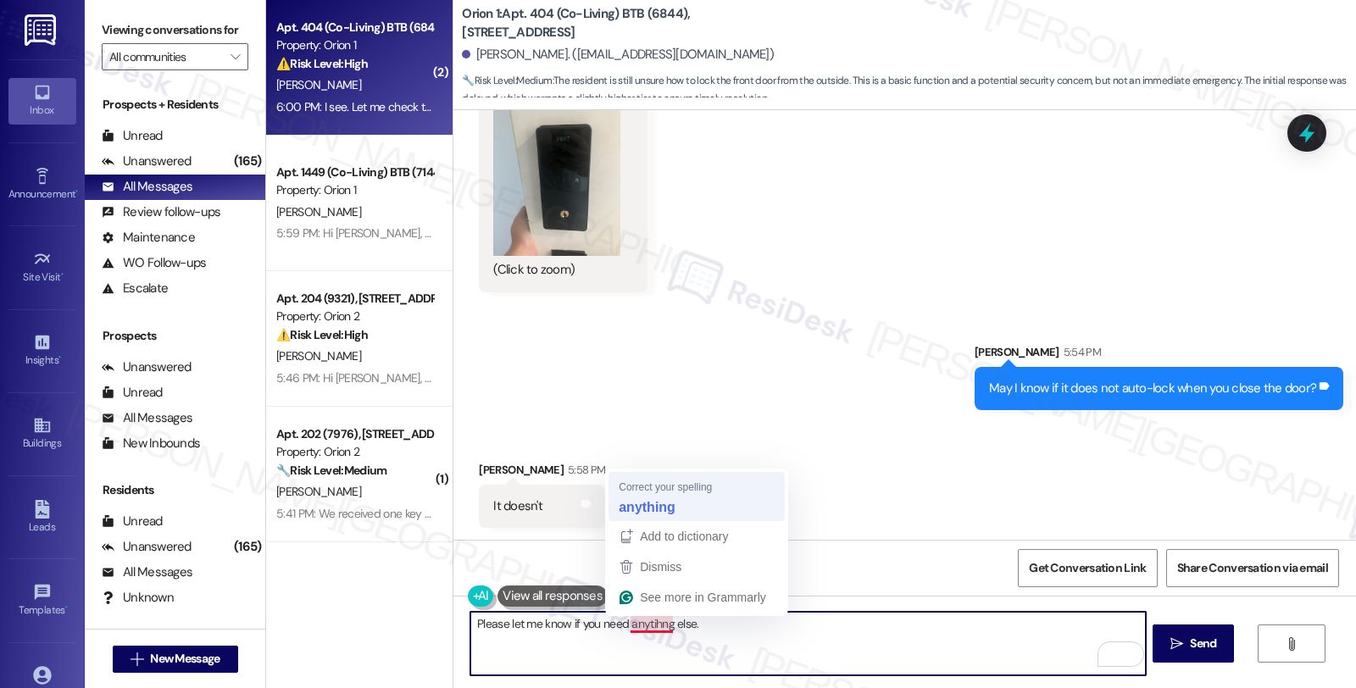
type textarea "Please let me know if you need anything else."
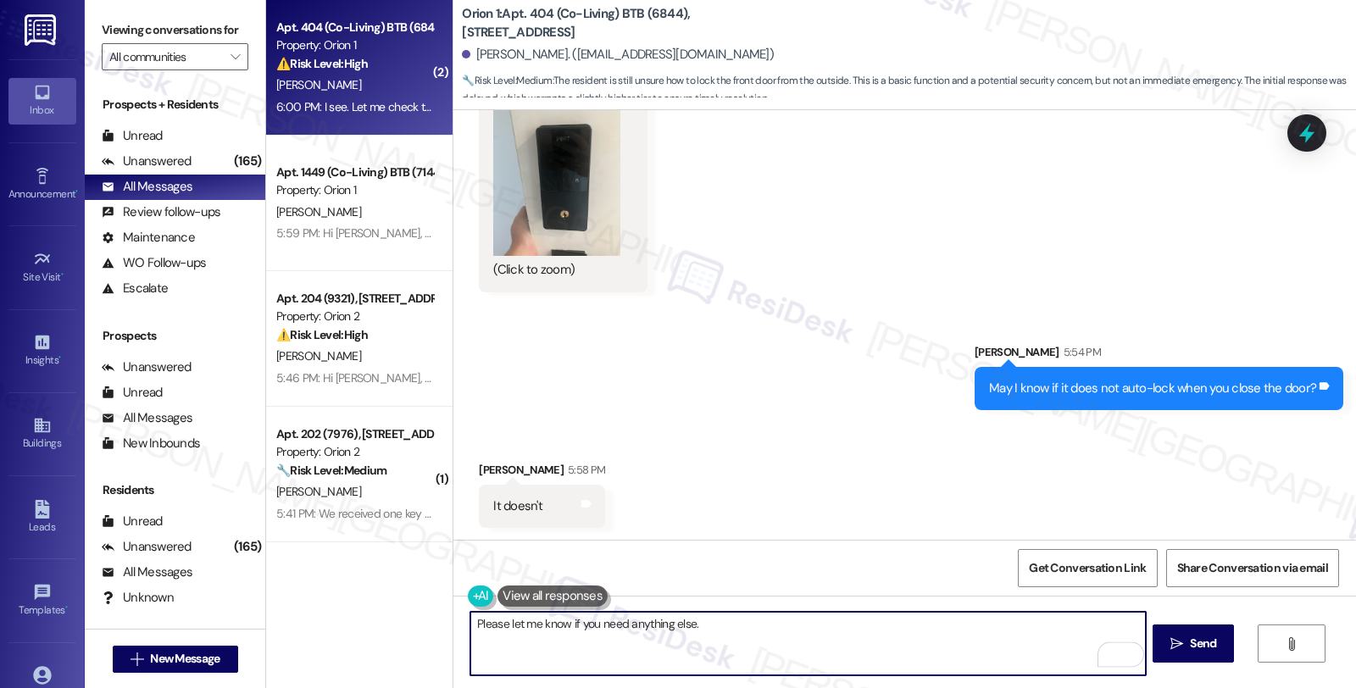
click at [760, 630] on textarea "Please let me know if you need anything else." at bounding box center [807, 644] width 675 height 64
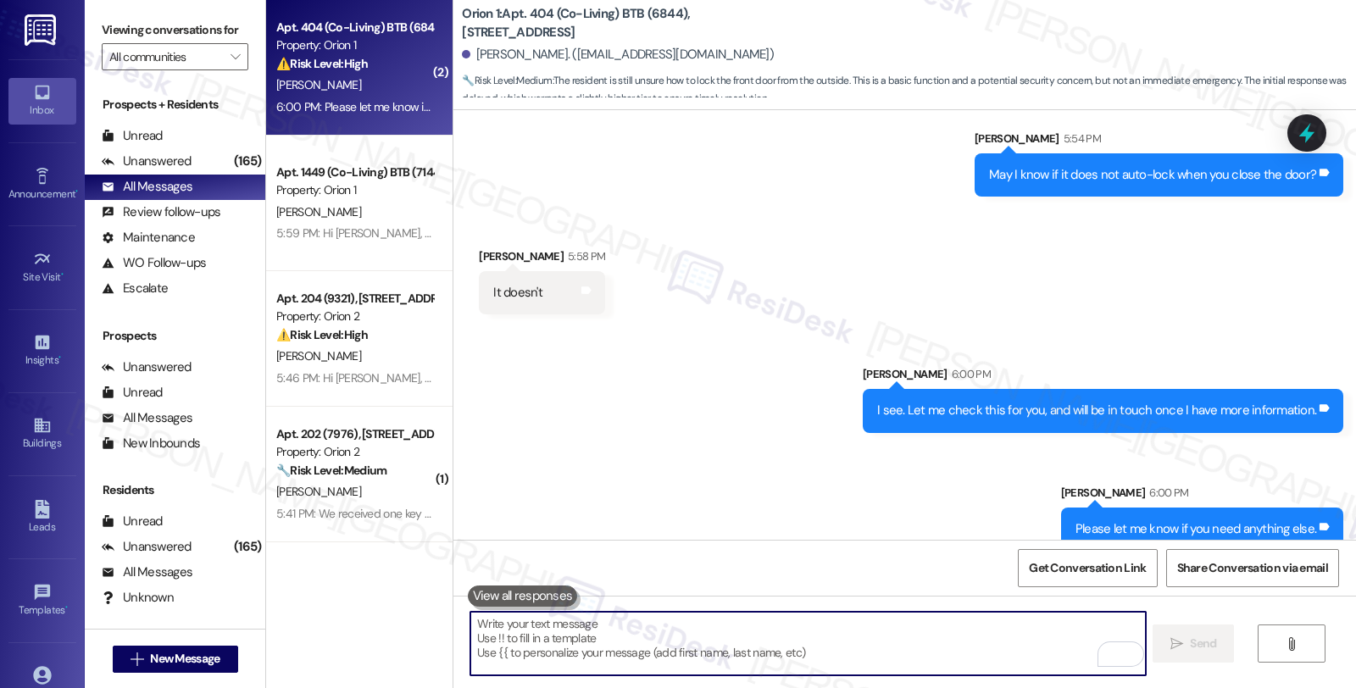
scroll to position [1250, 0]
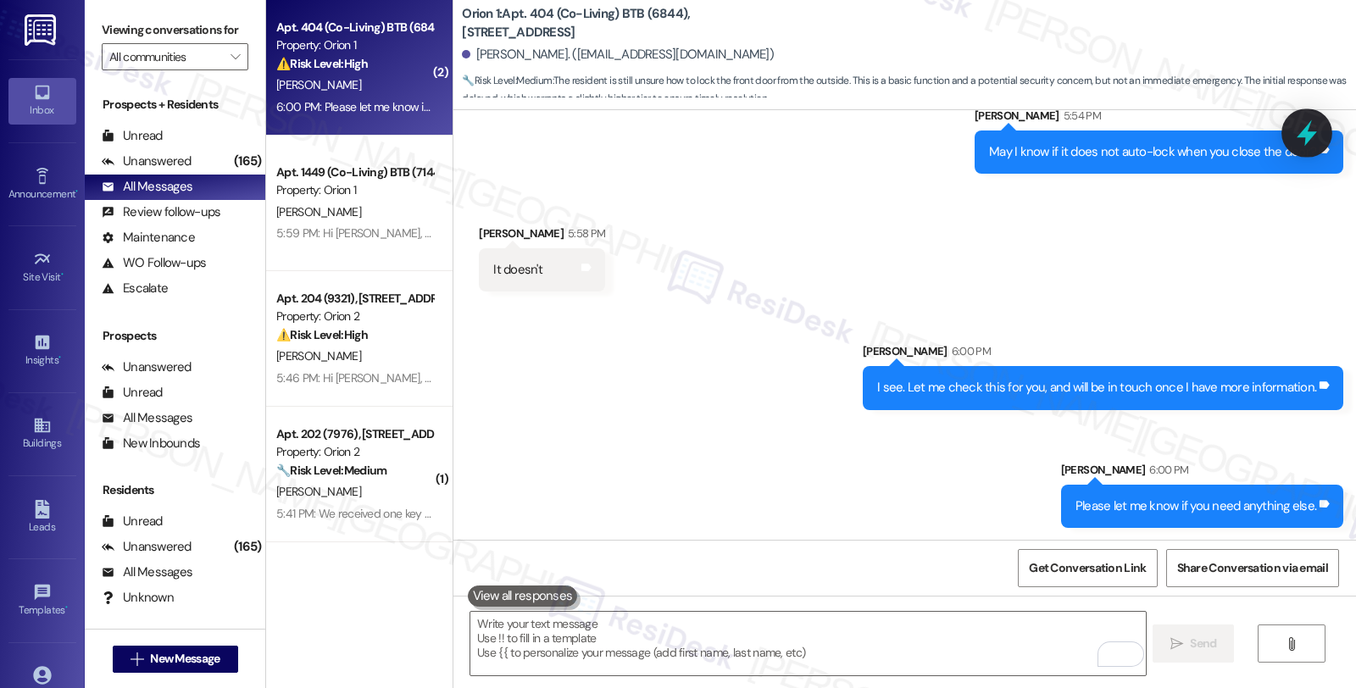
click at [1317, 131] on icon at bounding box center [1307, 133] width 29 height 29
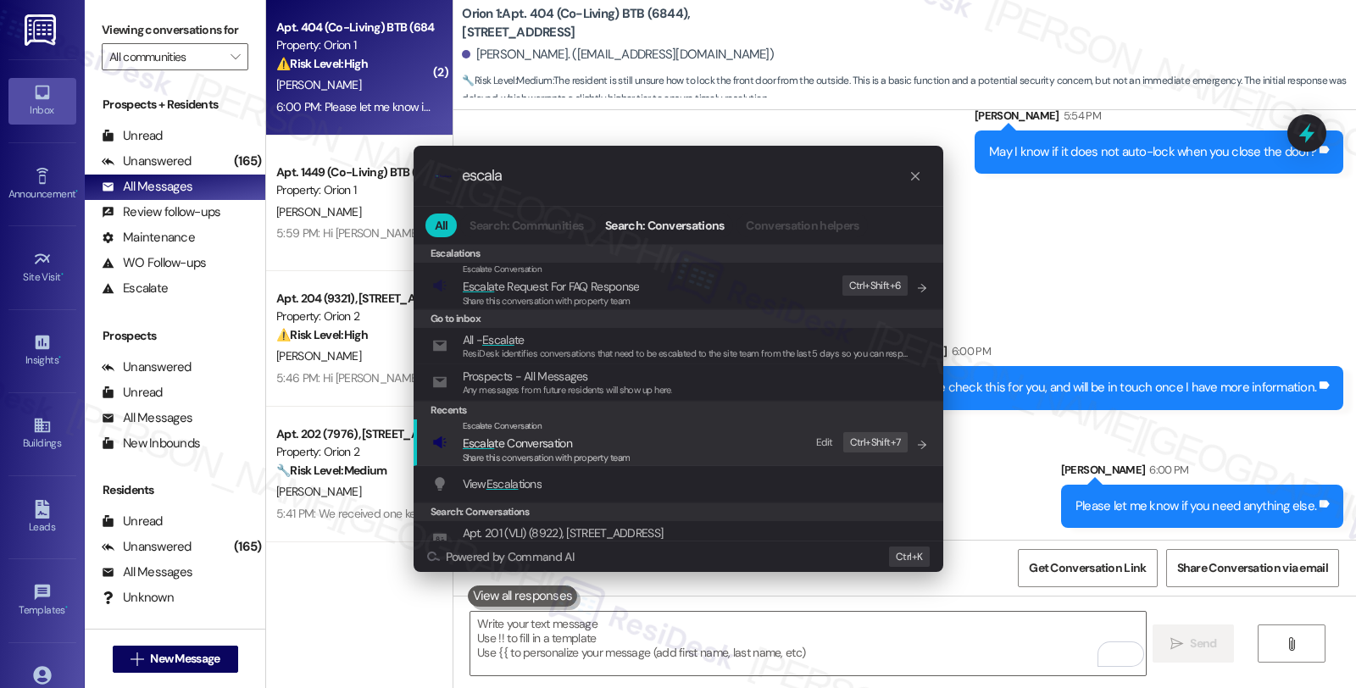
type input "escala"
click at [548, 441] on span "Escala te Conversation" at bounding box center [517, 443] width 109 height 15
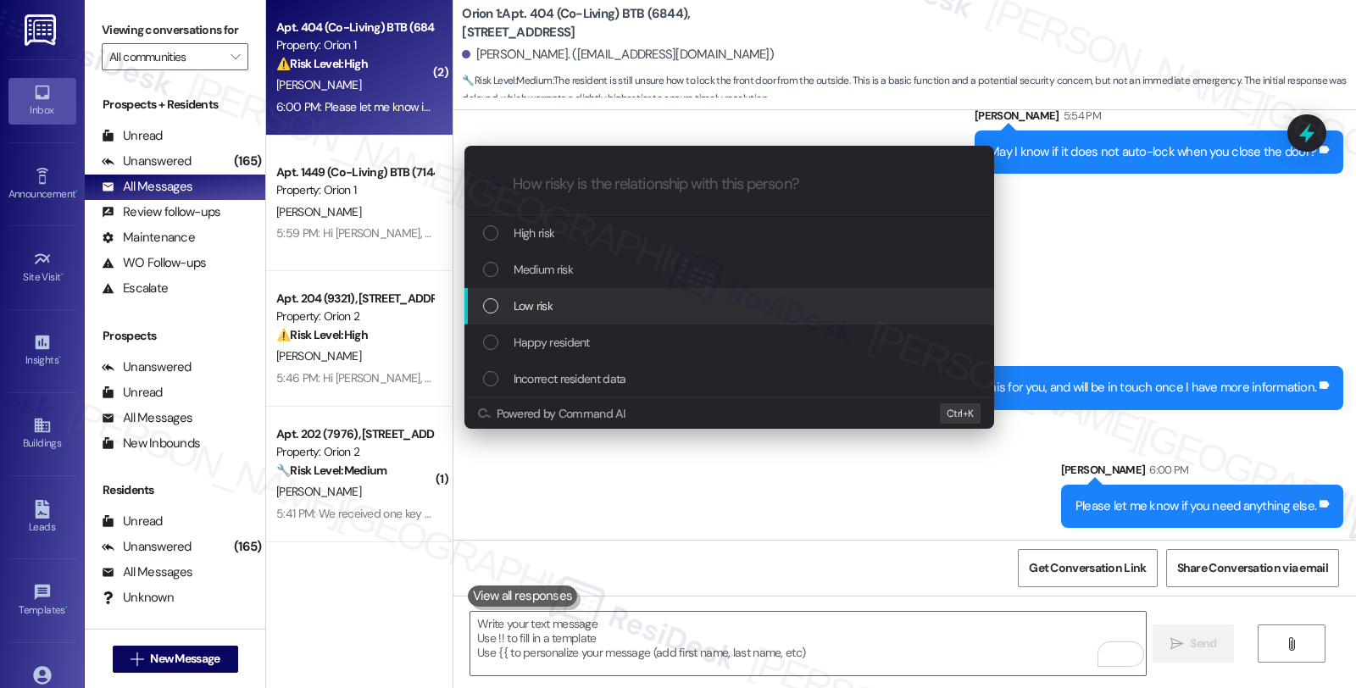
click at [558, 305] on div "Low risk" at bounding box center [731, 306] width 496 height 19
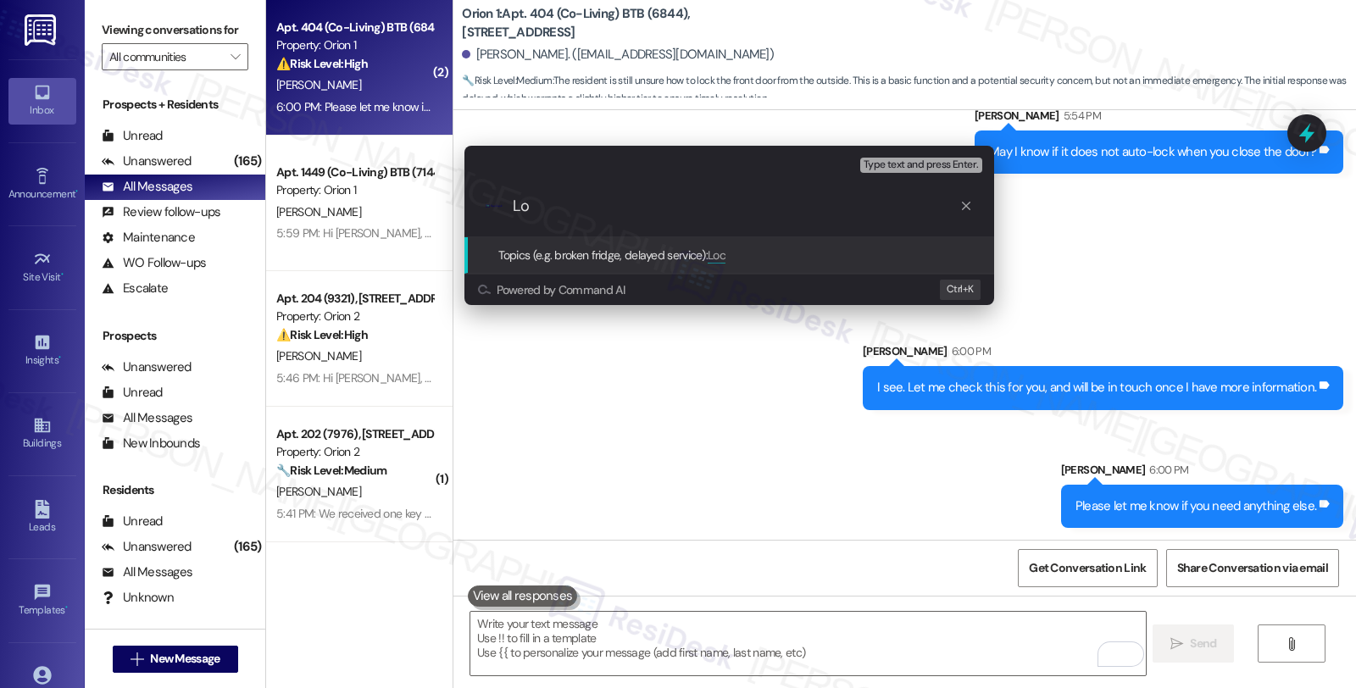
type input "L"
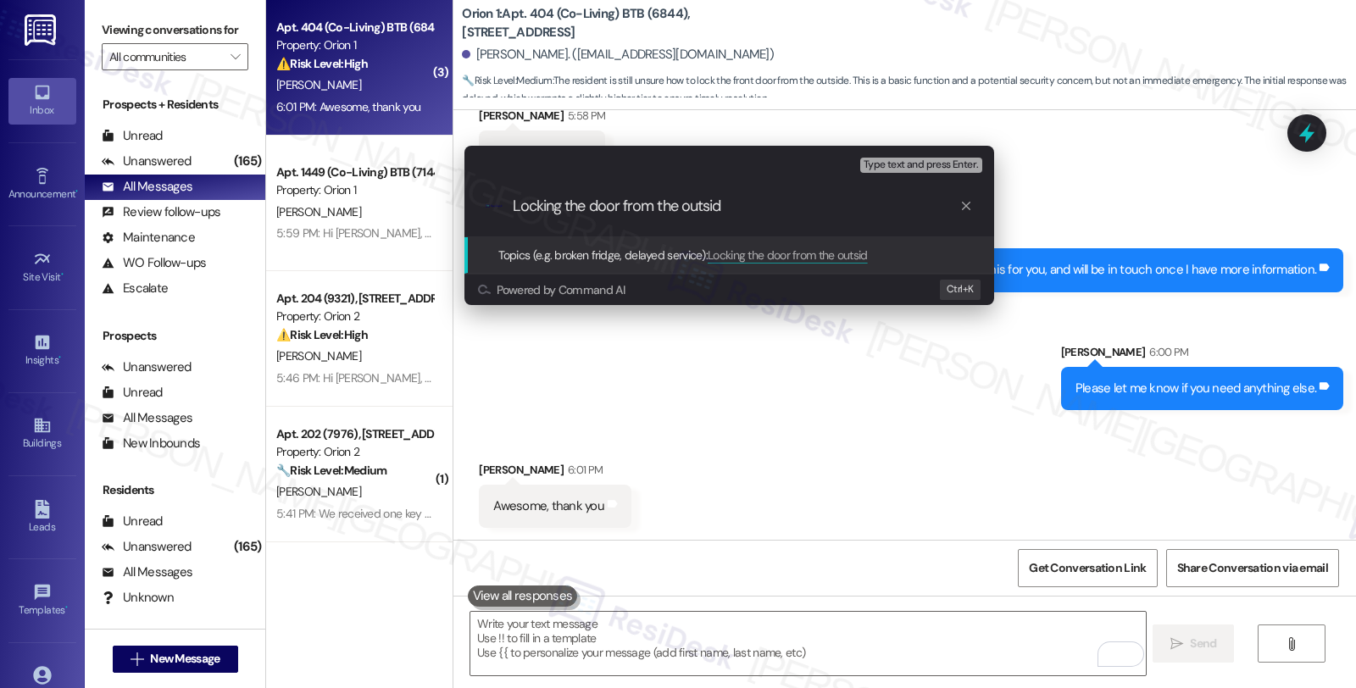
type input "Locking the door from the outside"
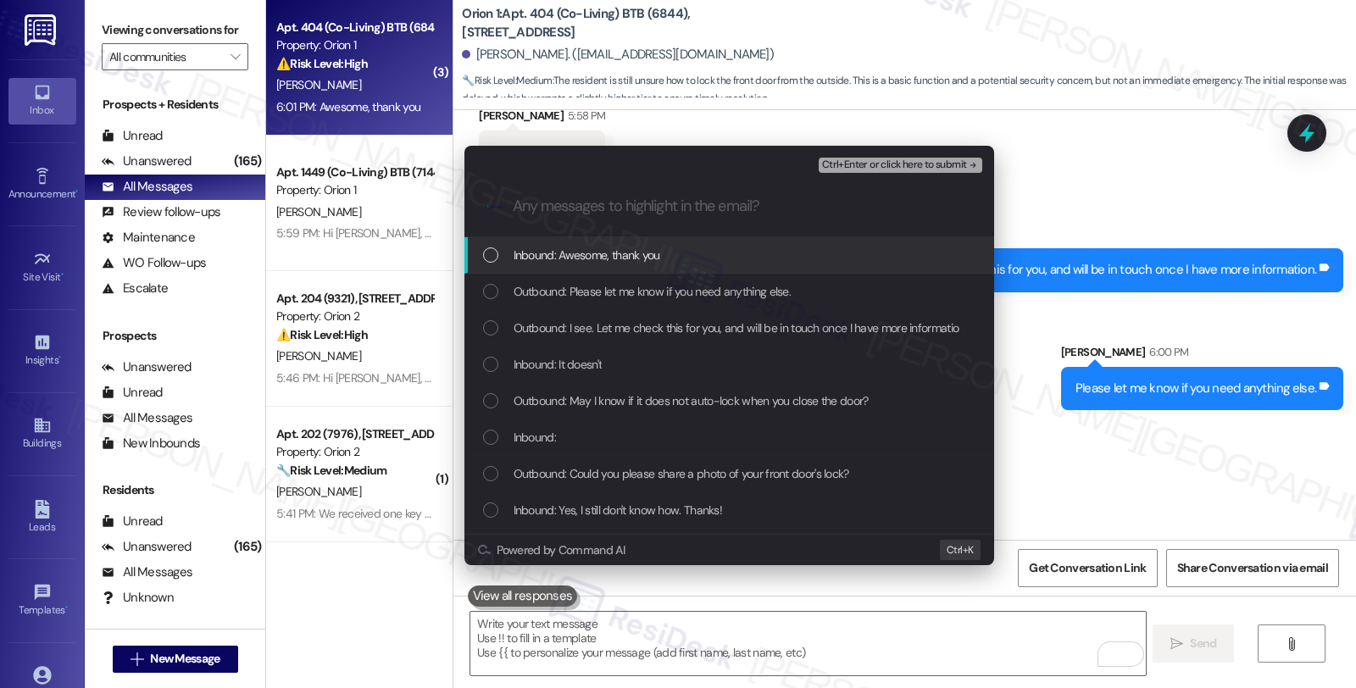
click at [569, 252] on span "Inbound: Awesome, thank you" at bounding box center [587, 255] width 147 height 19
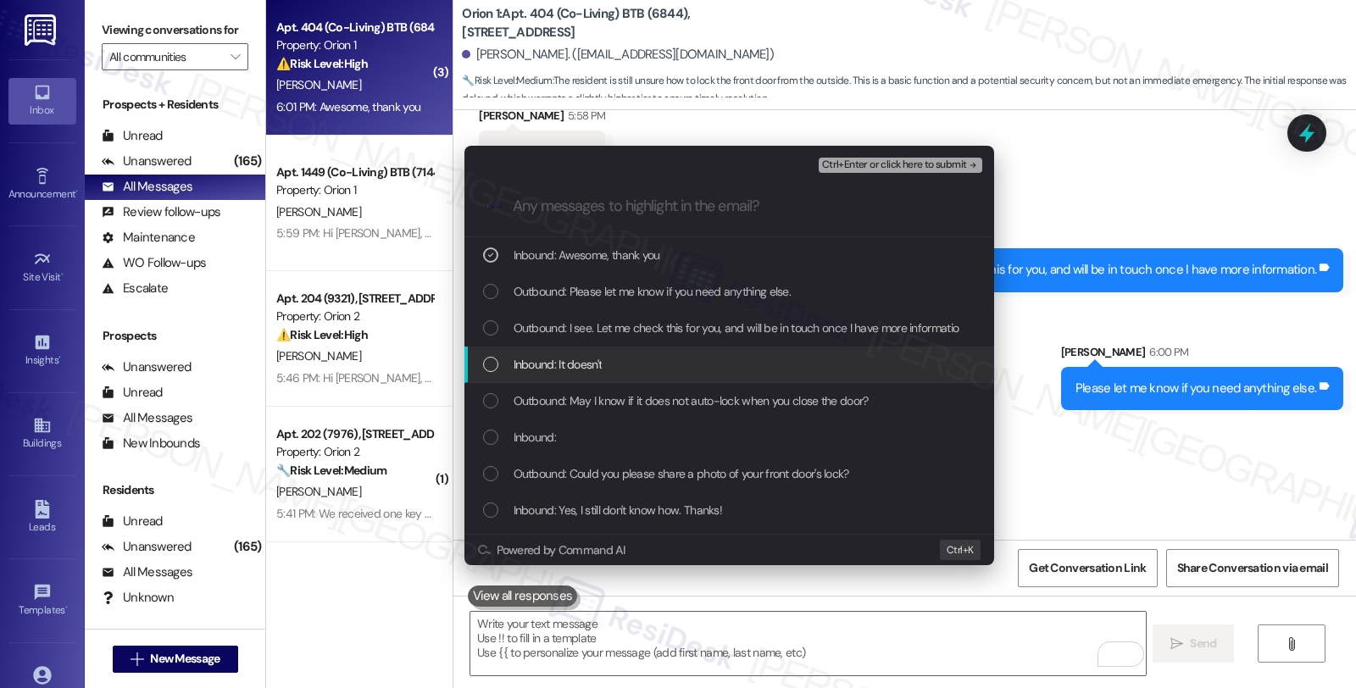
click at [558, 374] on span "Inbound: It doesn't" at bounding box center [558, 364] width 89 height 19
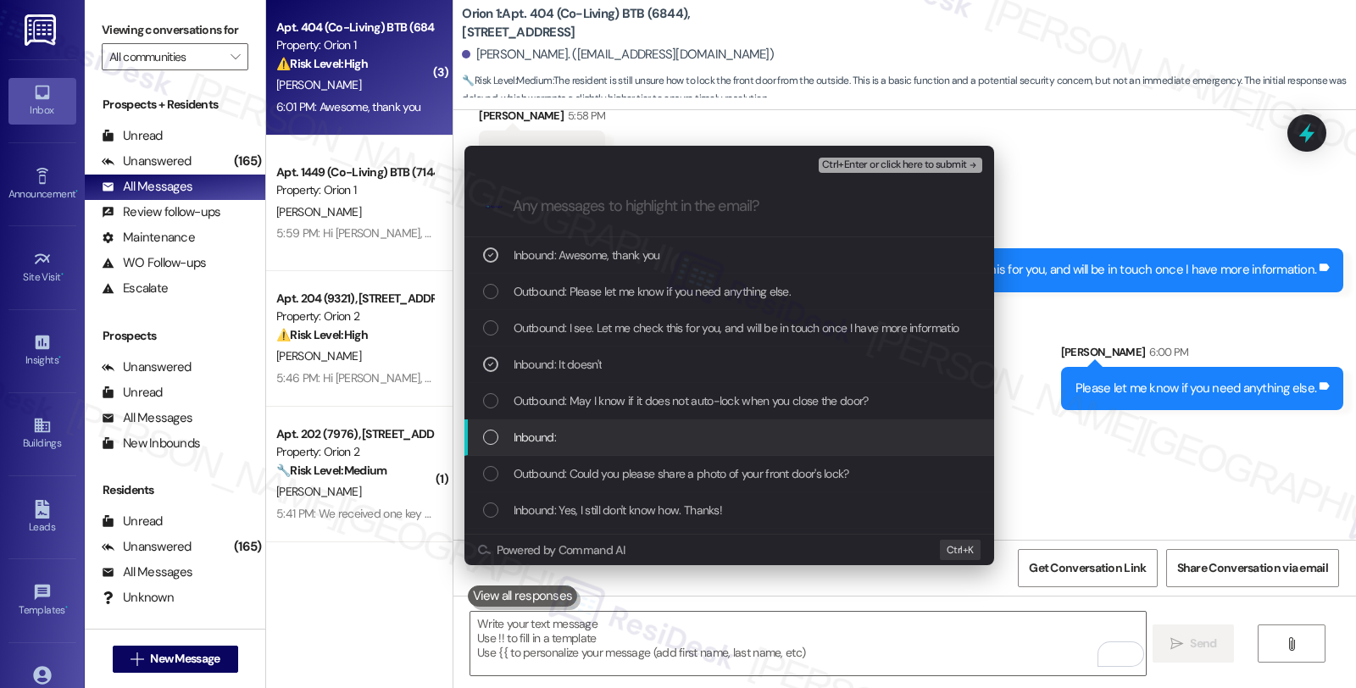
click at [549, 435] on span "Inbound:" at bounding box center [535, 437] width 42 height 19
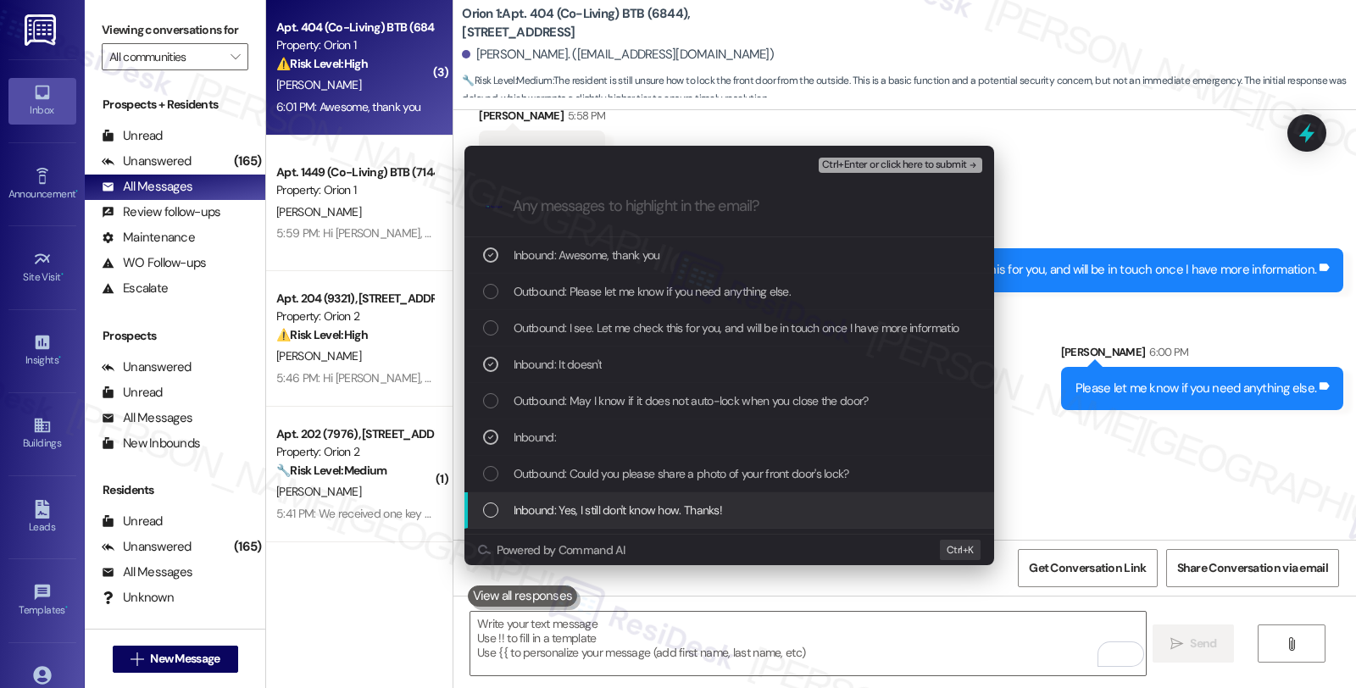
click at [586, 501] on span "Inbound: Yes, I still don't know how. Thanks!" at bounding box center [618, 510] width 209 height 19
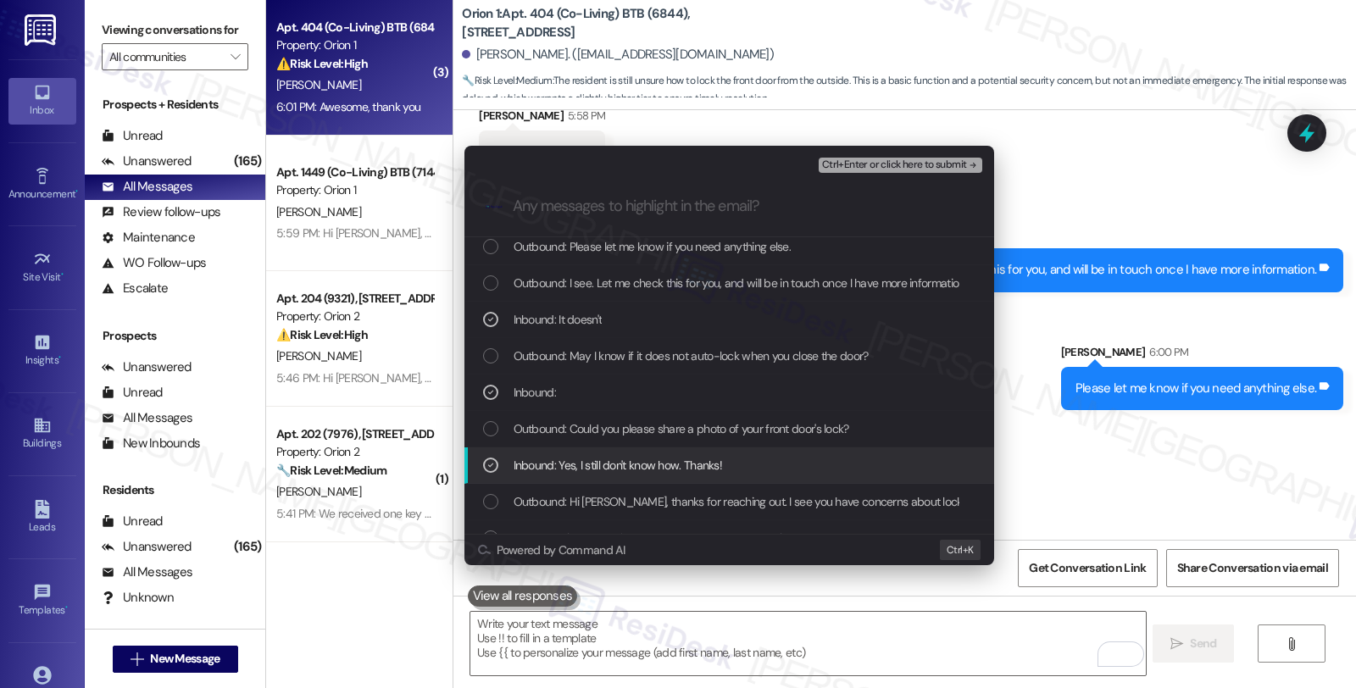
scroll to position [94, 0]
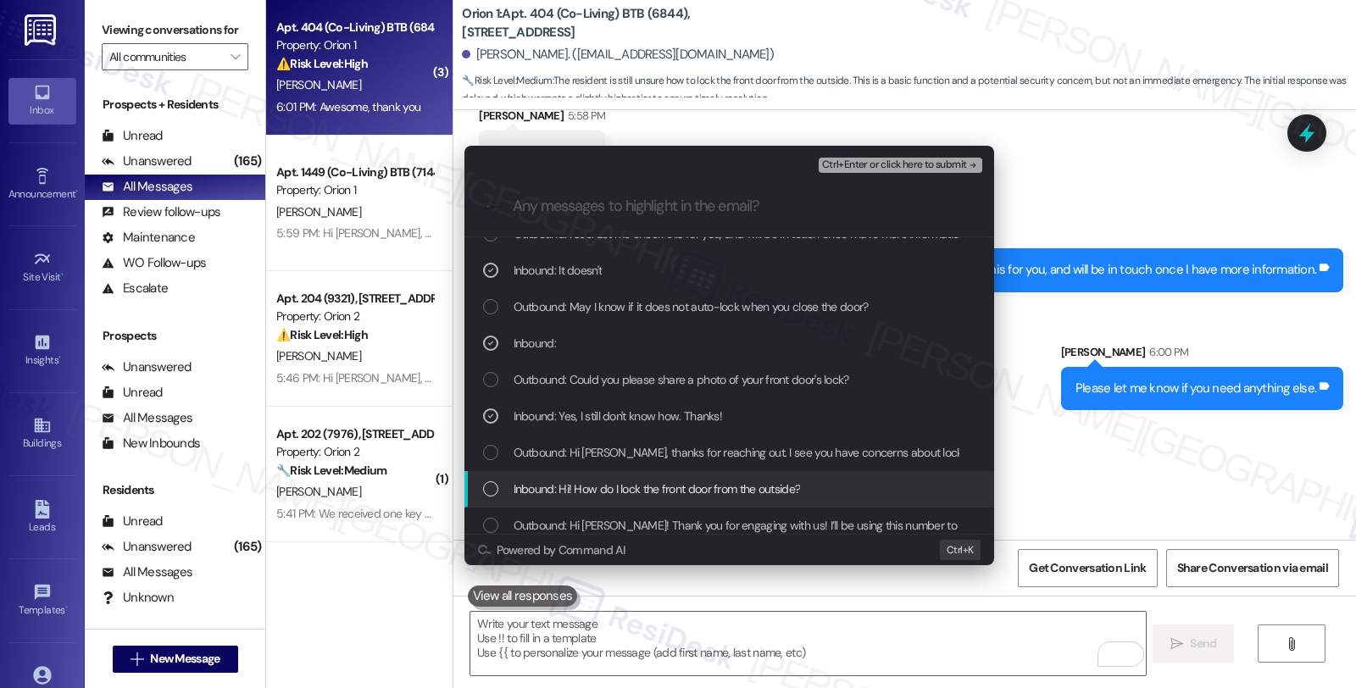
click at [654, 489] on span "Inbound: Hi! How do I lock the front door from the outside?" at bounding box center [657, 489] width 287 height 19
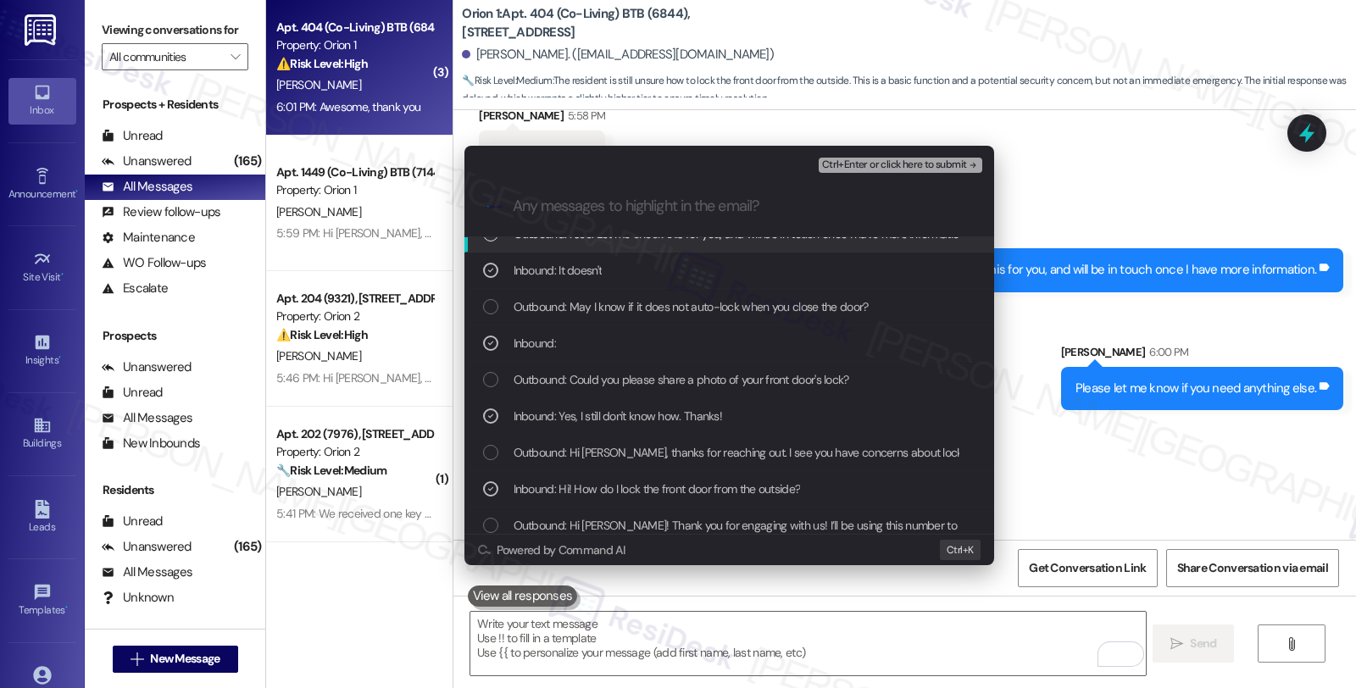
click at [880, 159] on span "Ctrl+Enter or click here to submit" at bounding box center [894, 165] width 145 height 12
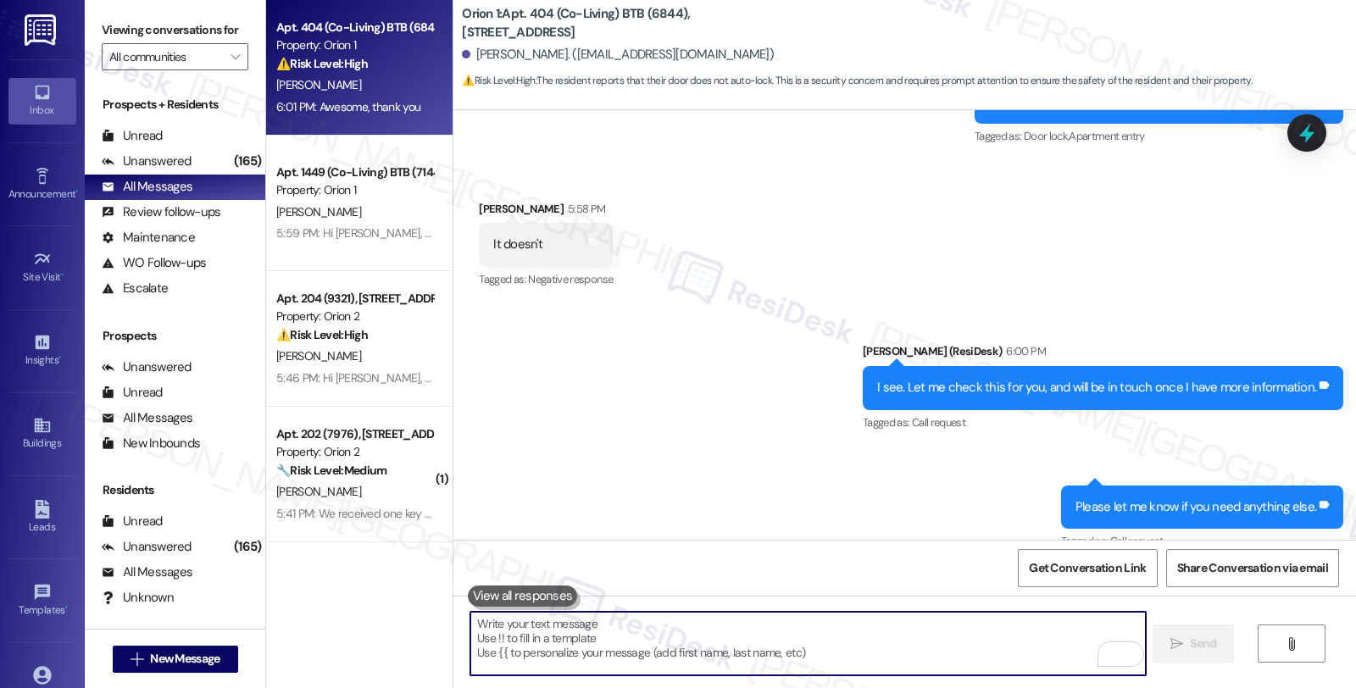
scroll to position [1651, 0]
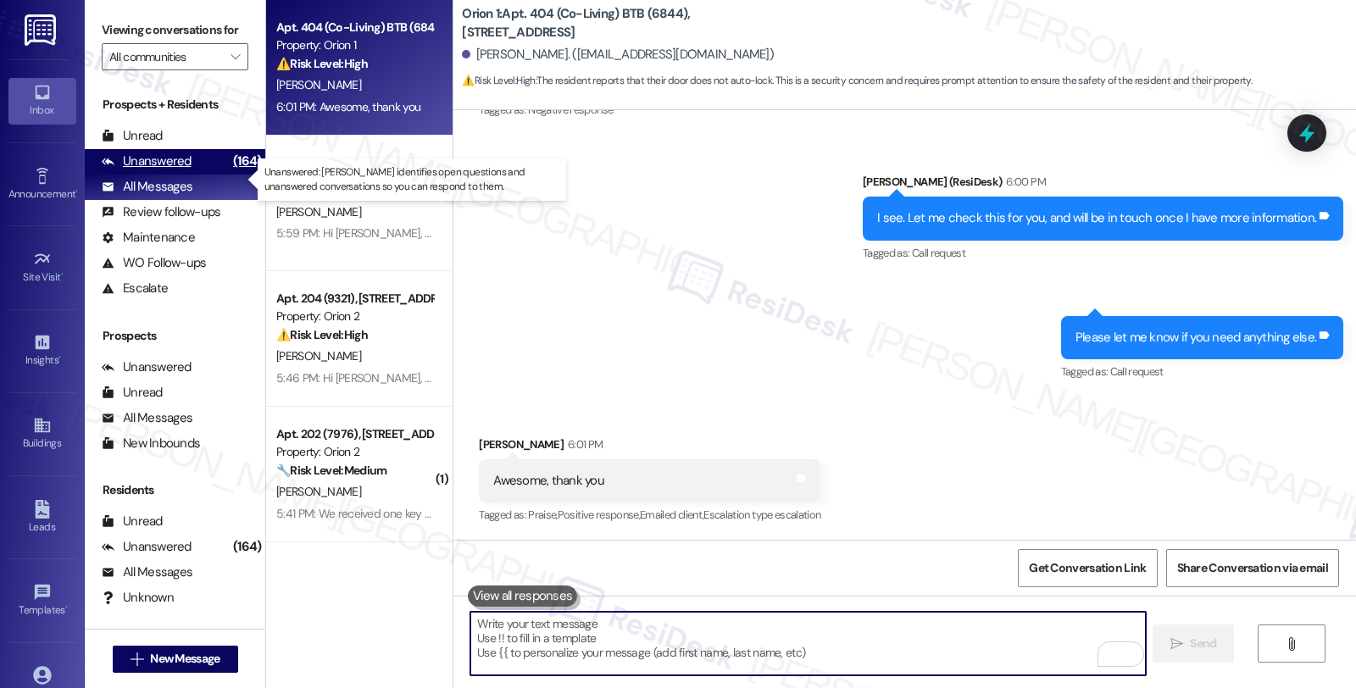
click at [151, 170] on div "Unanswered" at bounding box center [147, 162] width 90 height 18
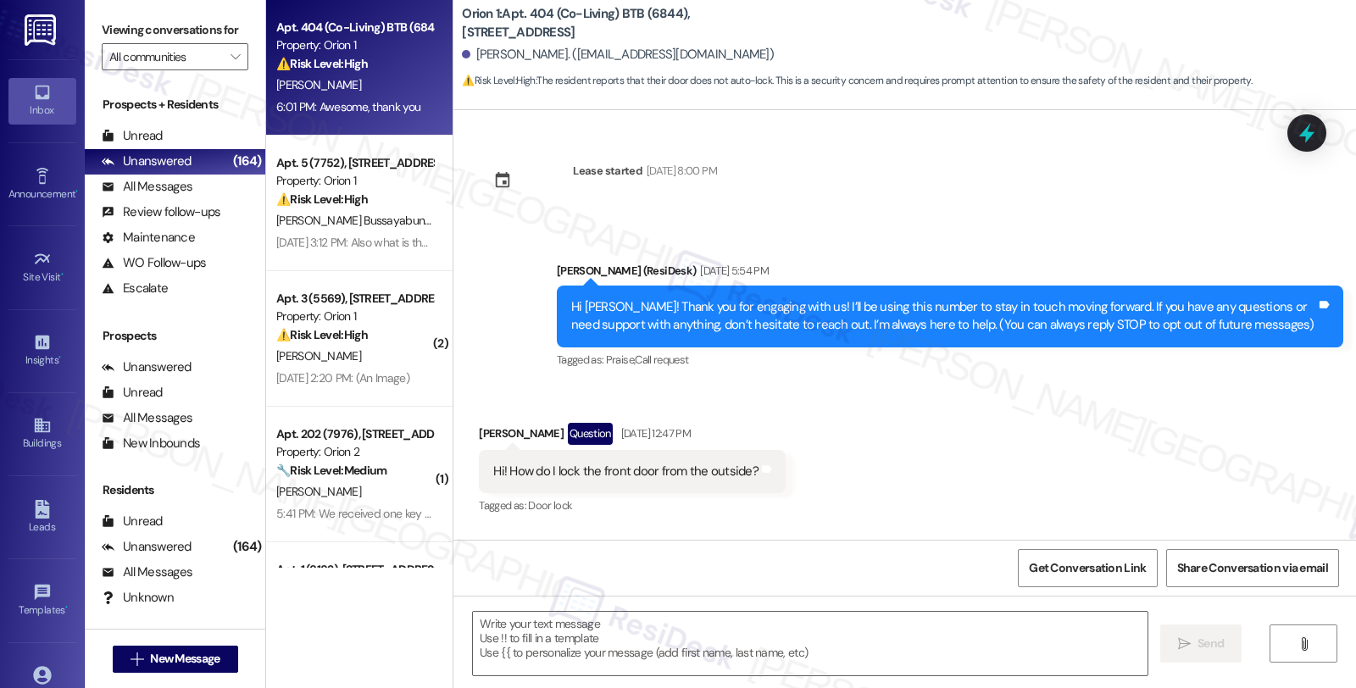
scroll to position [1979, 0]
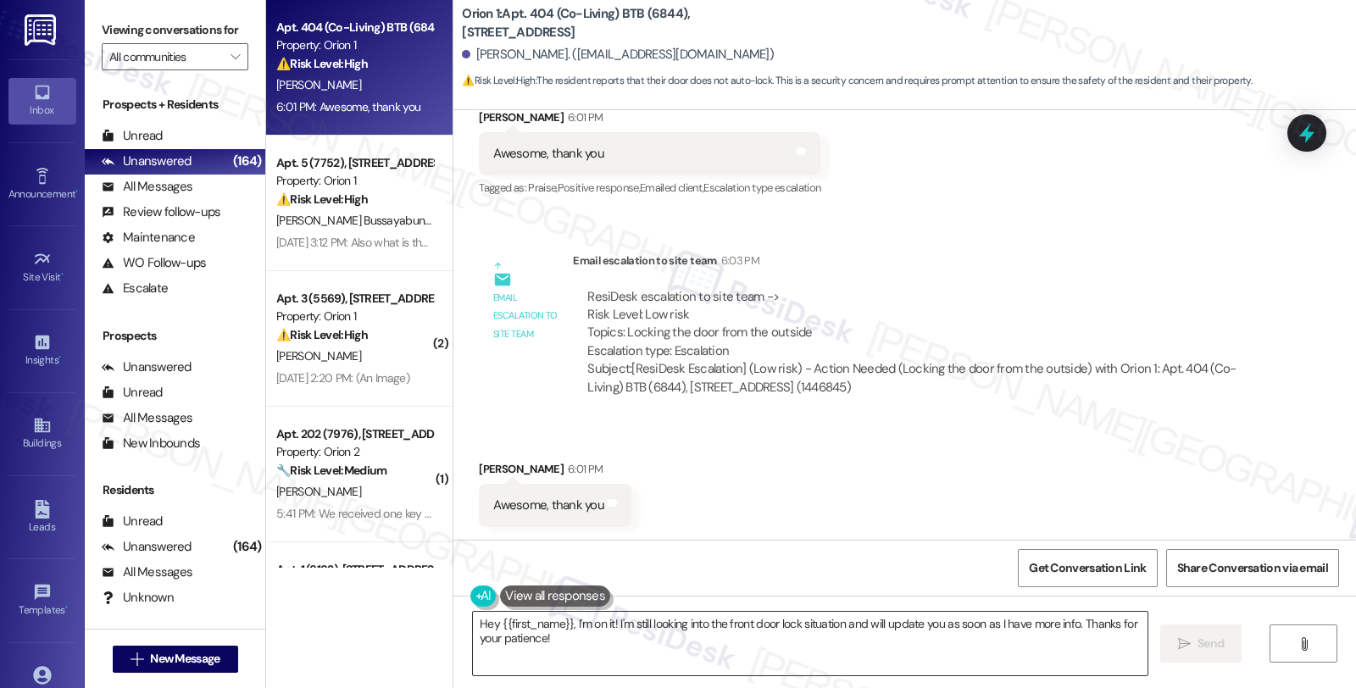
click at [487, 631] on textarea "Hey {{first_name}}, I'm on it! I'm still looking into the front door lock situa…" at bounding box center [810, 644] width 675 height 64
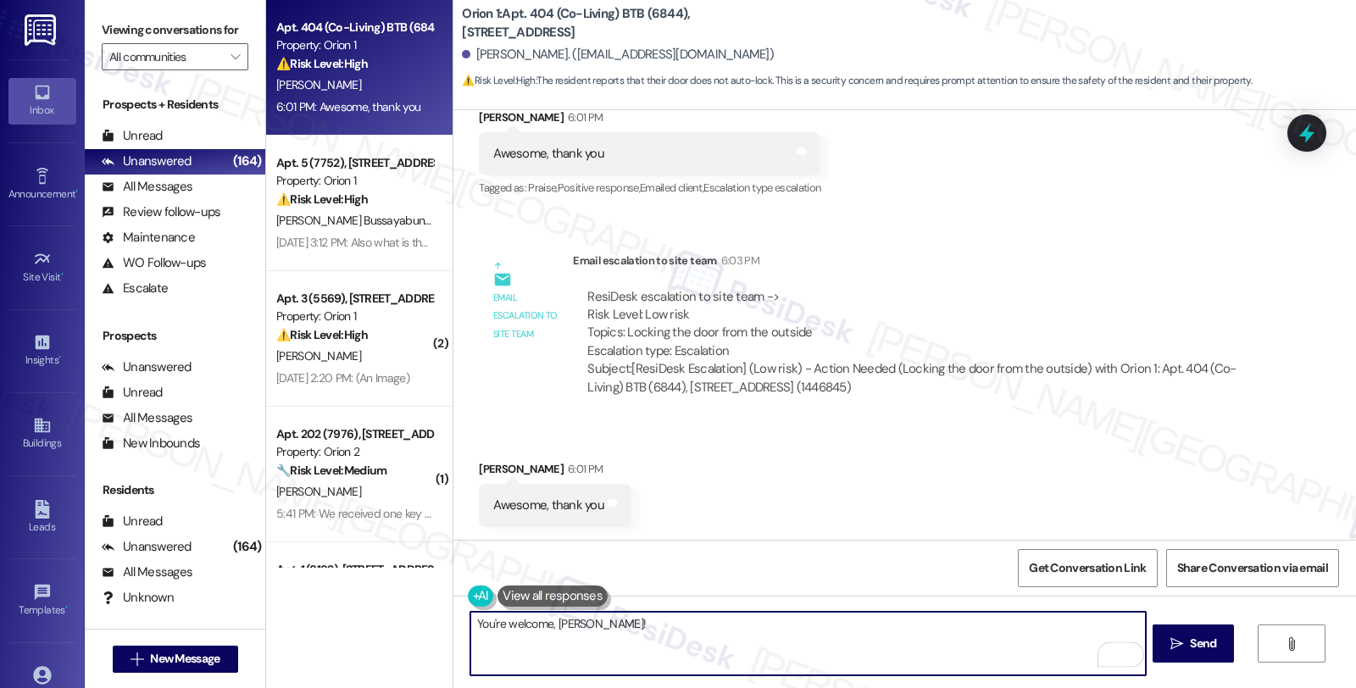
type textarea "You're welcome, Sean!"
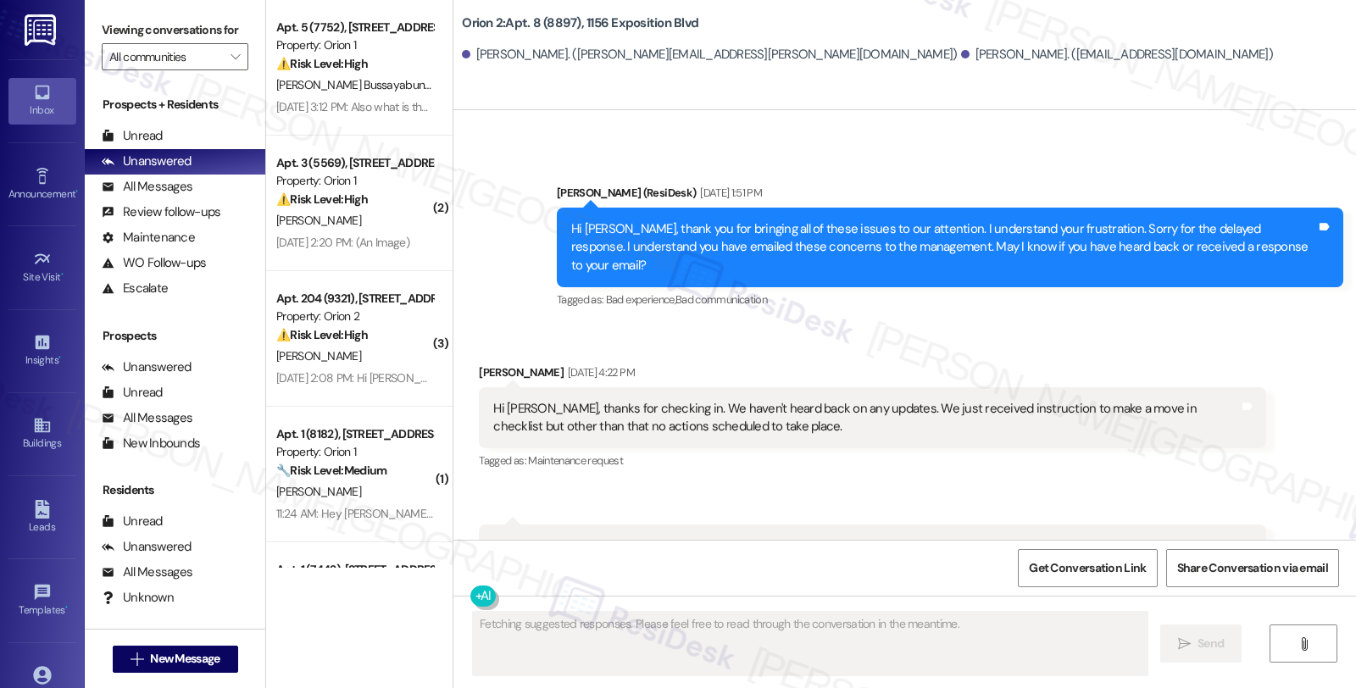
scroll to position [2072, 0]
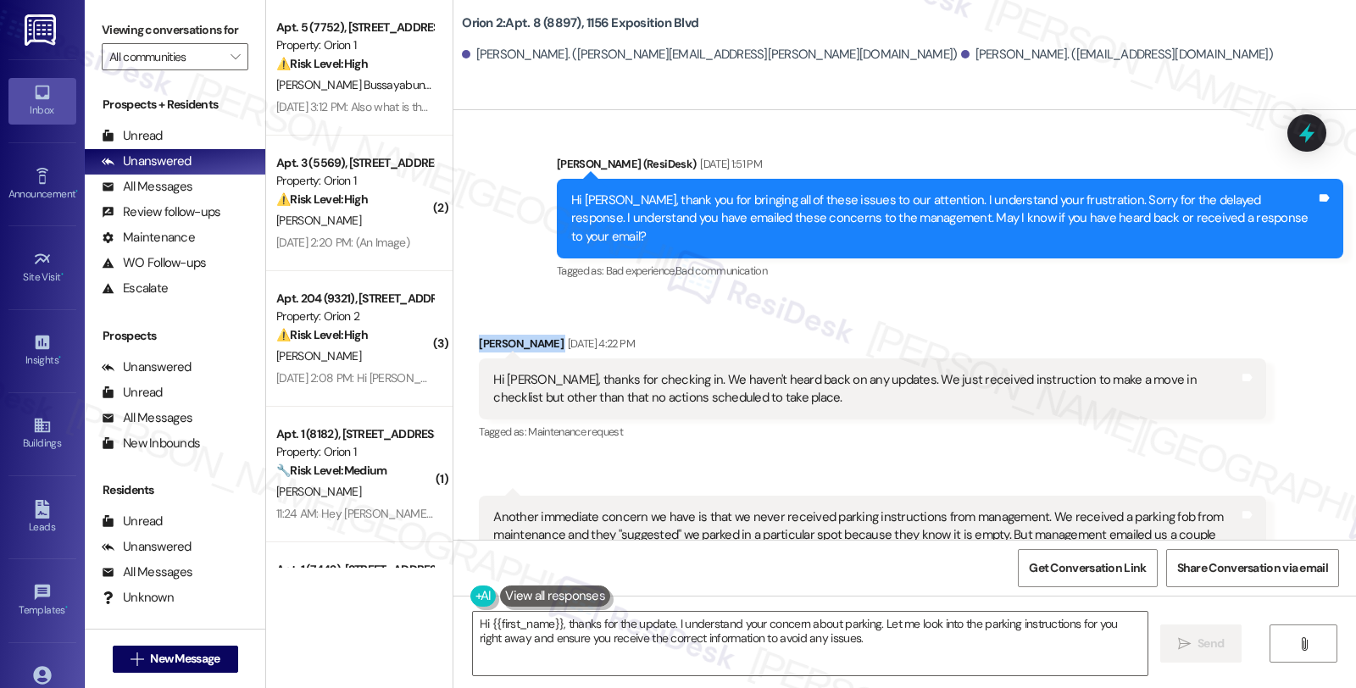
drag, startPoint x: 464, startPoint y: 266, endPoint x: 515, endPoint y: 266, distance: 50.9
click at [515, 322] on div "Received via SMS Neil Patel Aug 28, 2025 at 4:22 PM Hi Sarah, thanks for checki…" at bounding box center [872, 390] width 812 height 136
copy div "Neil Patel"
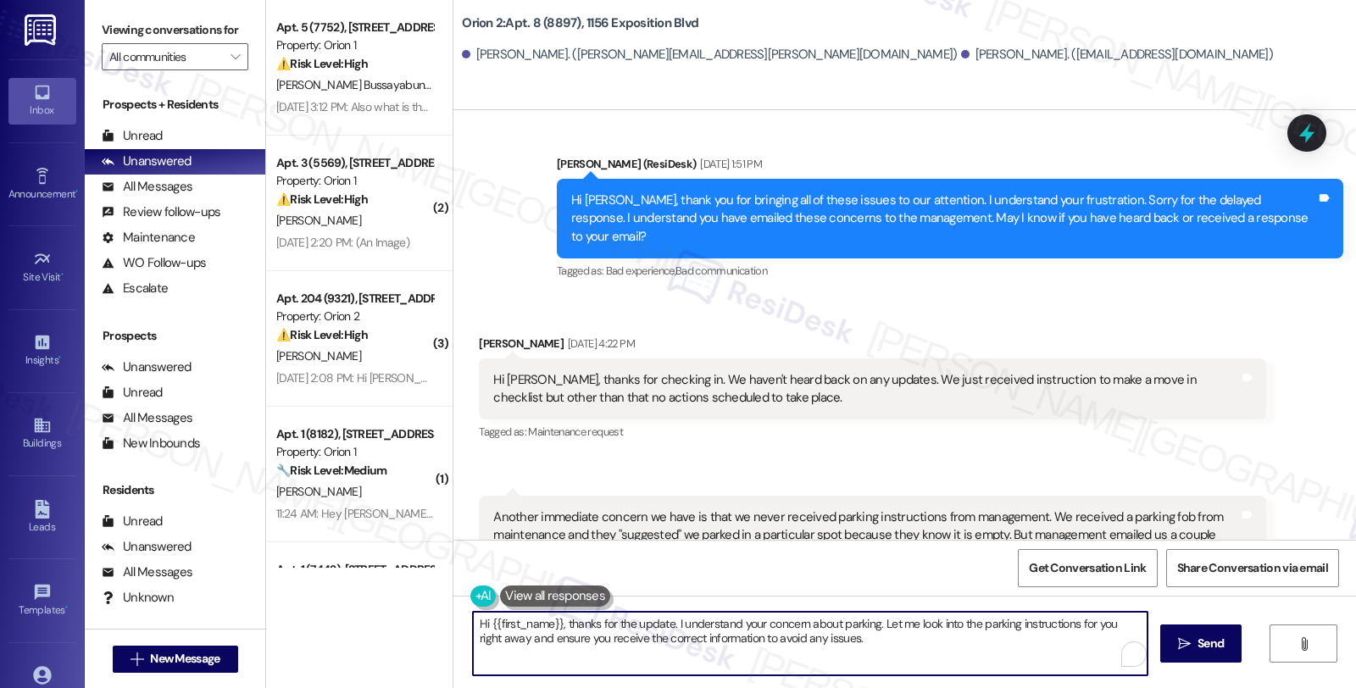
drag, startPoint x: 873, startPoint y: 625, endPoint x: 883, endPoint y: 648, distance: 25.0
click at [883, 648] on textarea "Hi {{first_name}}, thanks for the update. I understand your concern about parki…" at bounding box center [810, 644] width 675 height 64
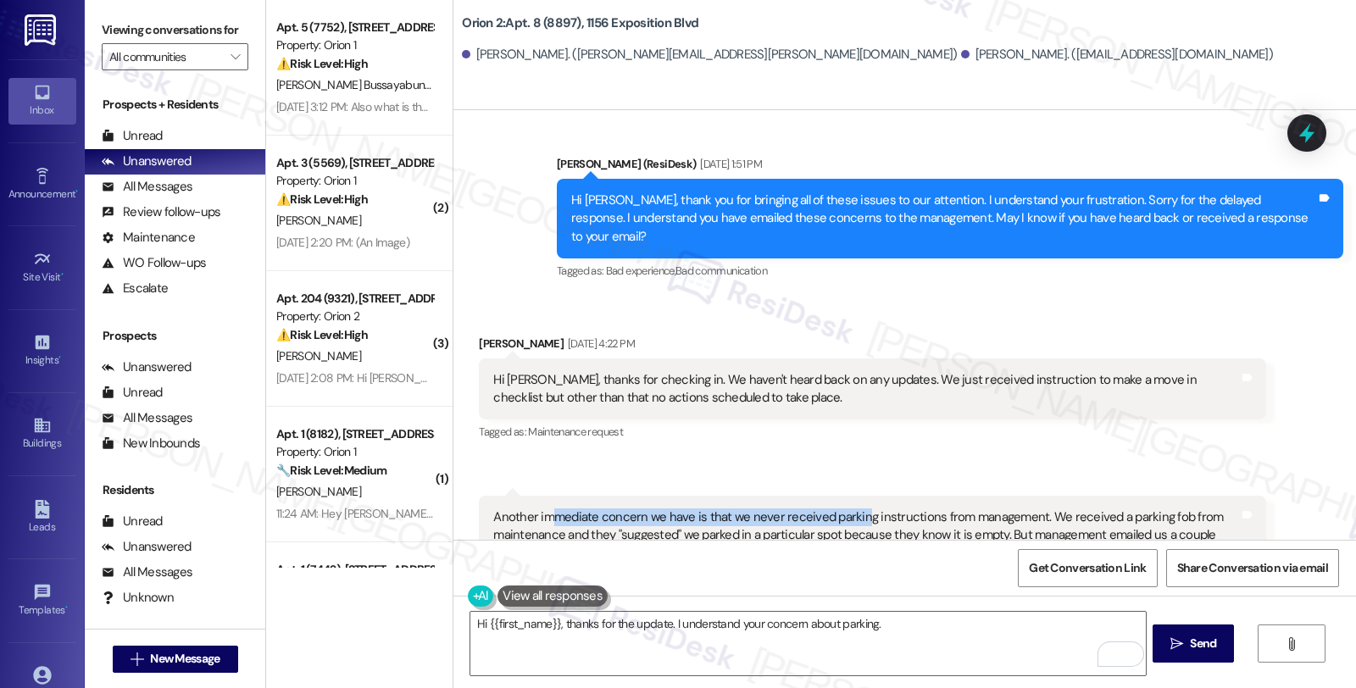
drag, startPoint x: 541, startPoint y: 446, endPoint x: 846, endPoint y: 451, distance: 305.2
click at [846, 509] on div "Another immediate concern we have is that we never received parking instruction…" at bounding box center [865, 536] width 745 height 54
drag, startPoint x: 1036, startPoint y: 437, endPoint x: 1113, endPoint y: 452, distance: 78.5
click at [1113, 509] on div "Another immediate concern we have is that we never received parking instruction…" at bounding box center [865, 536] width 745 height 54
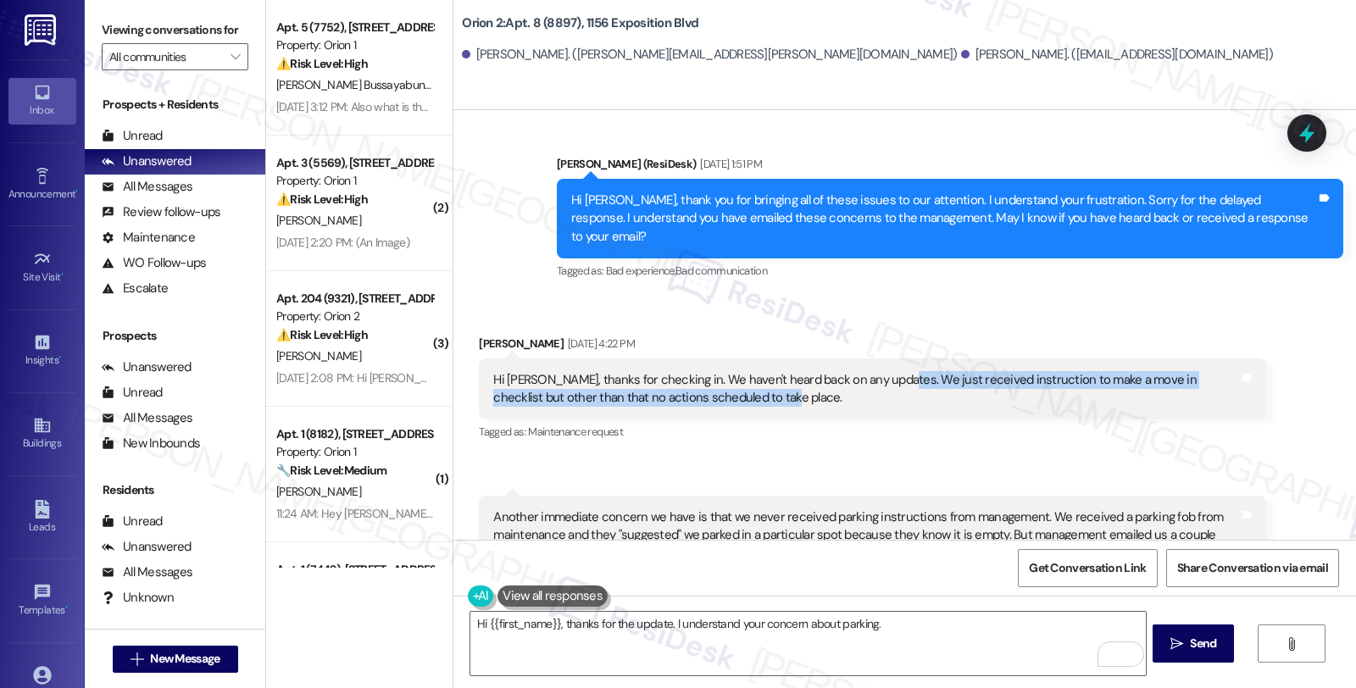
drag, startPoint x: 877, startPoint y: 306, endPoint x: 1117, endPoint y: 332, distance: 241.3
click at [1117, 371] on div "Hi Sarah, thanks for checking in. We haven't heard back on any updates. We just…" at bounding box center [865, 389] width 745 height 36
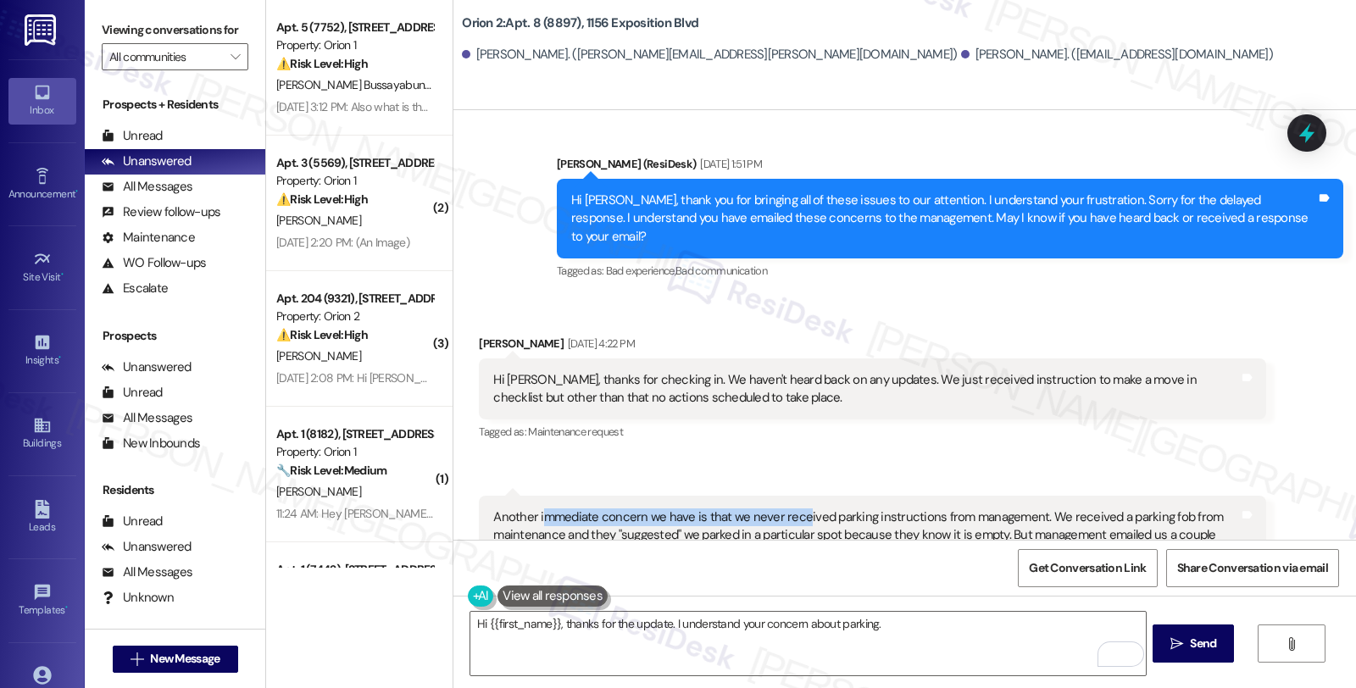
drag, startPoint x: 532, startPoint y: 443, endPoint x: 785, endPoint y: 444, distance: 252.6
click at [785, 509] on div "Another immediate concern we have is that we never received parking instruction…" at bounding box center [865, 536] width 745 height 54
click at [886, 628] on textarea "Hi {{first_name}}, thanks for the update. I understand your concern about parki…" at bounding box center [807, 644] width 675 height 64
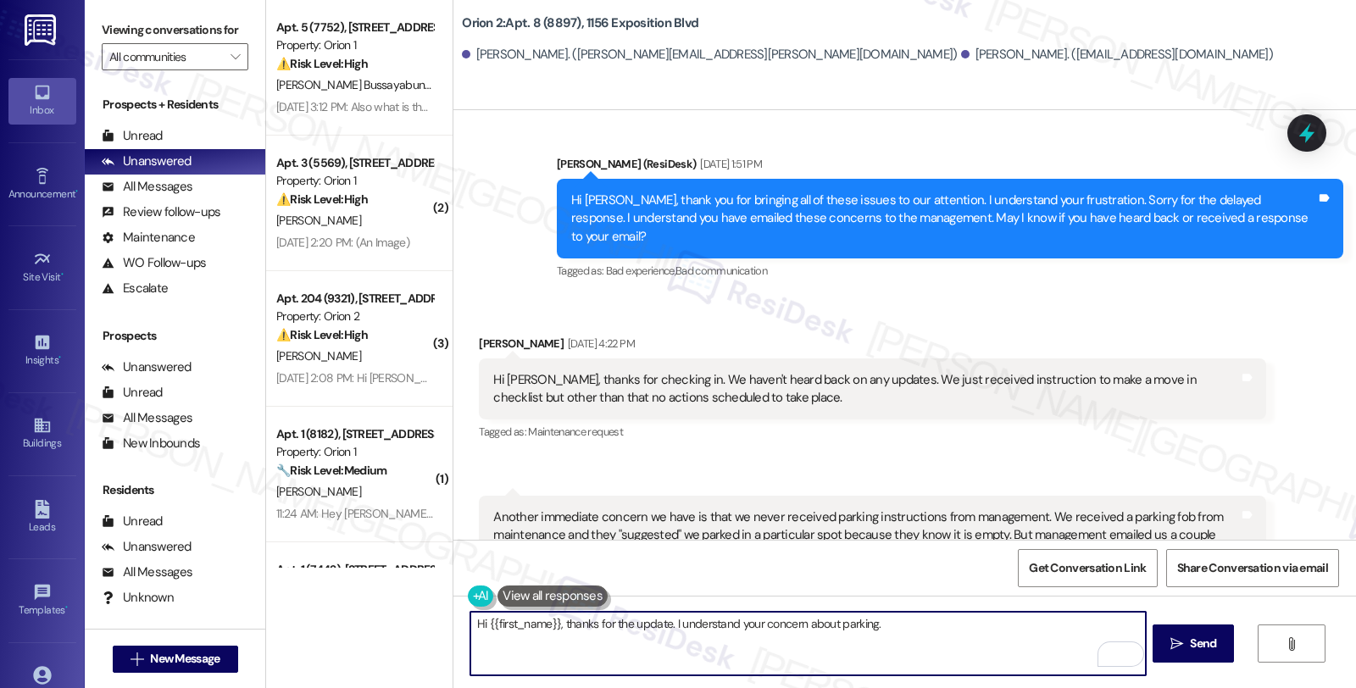
click at [880, 626] on textarea "Hi {{first_name}}, thanks for the update. I understand your concern about parki…" at bounding box center [807, 644] width 675 height 64
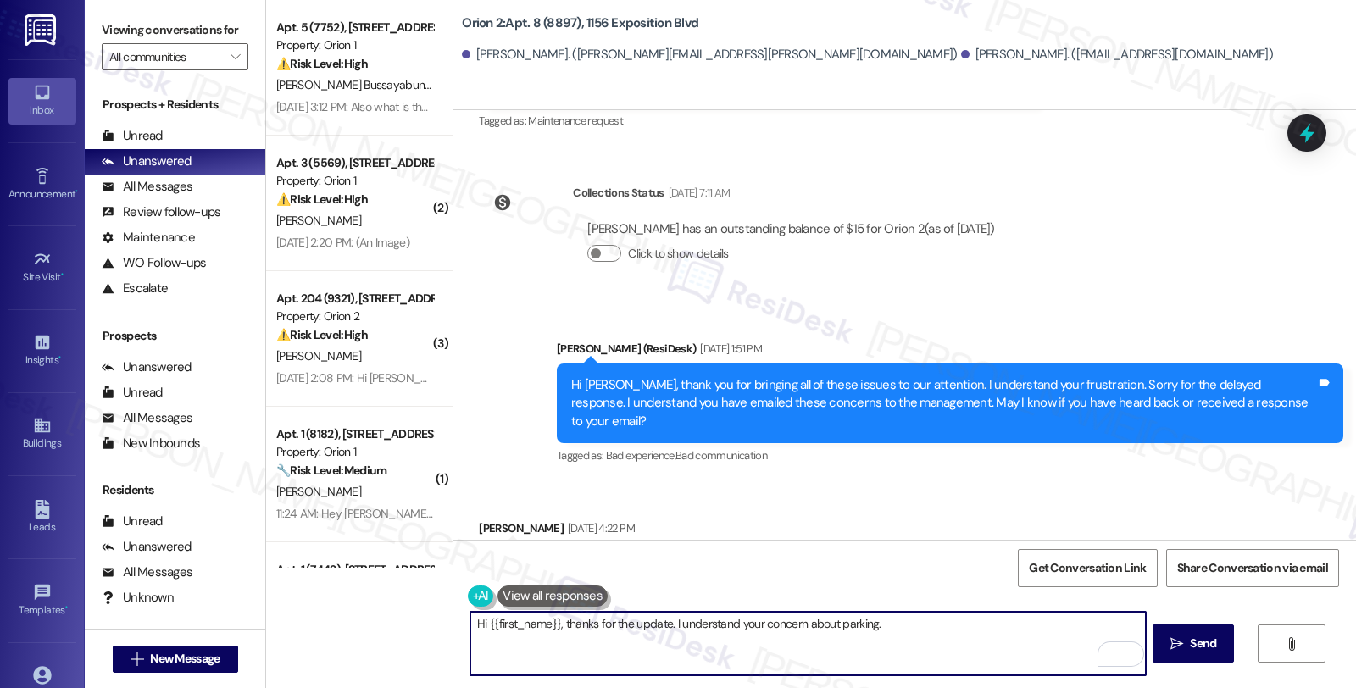
scroll to position [1884, 0]
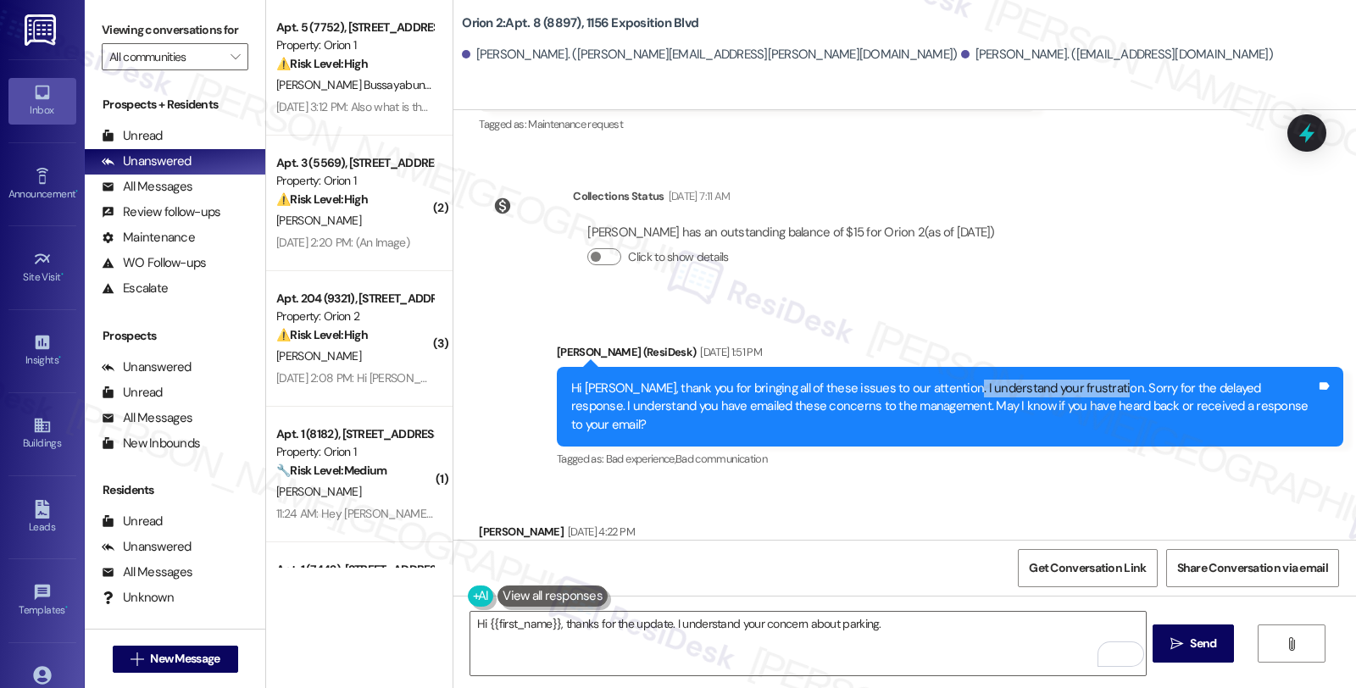
drag, startPoint x: 984, startPoint y: 337, endPoint x: 1079, endPoint y: 337, distance: 94.9
click at [1079, 380] on div "Hi [PERSON_NAME], thank you for bringing all of these issues to our attention. …" at bounding box center [943, 407] width 745 height 54
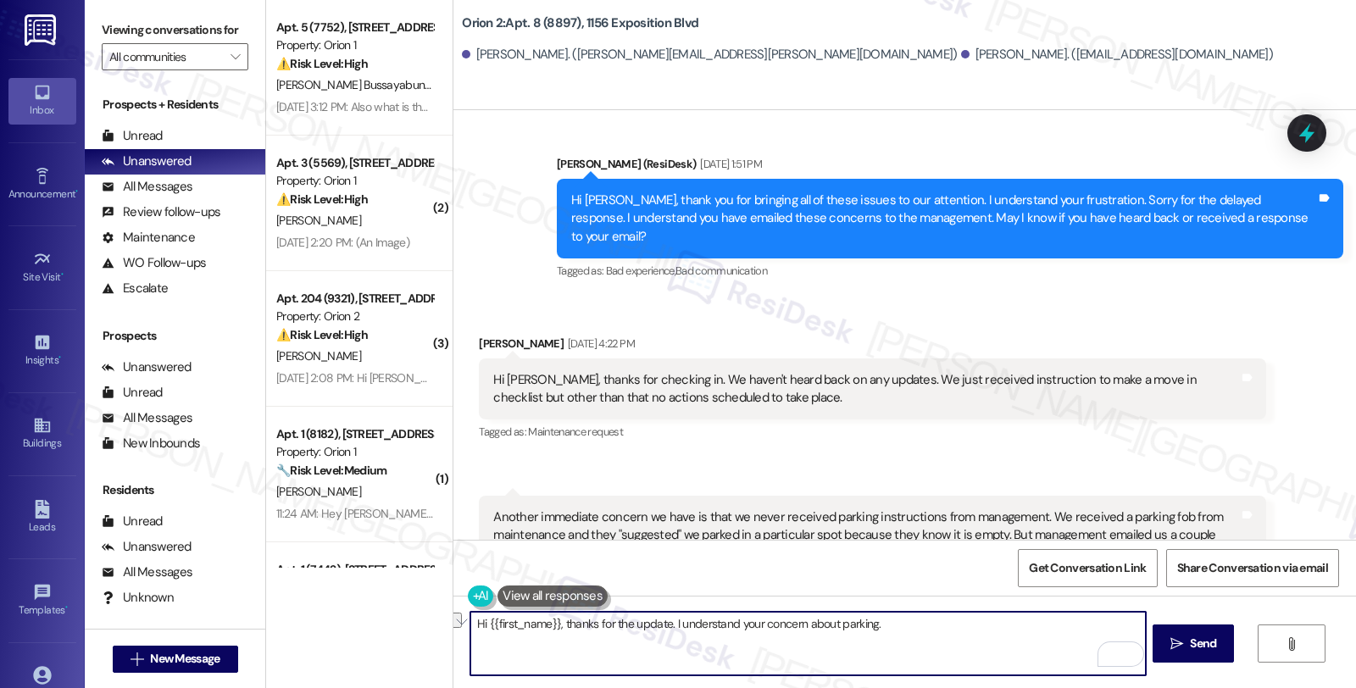
drag, startPoint x: 554, startPoint y: 625, endPoint x: 929, endPoint y: 628, distance: 375.6
click at [929, 628] on textarea "Hi {{first_name}}, thanks for the update. I understand your concern about parki…" at bounding box center [807, 644] width 675 height 64
click at [602, 632] on textarea "Hi {{first_name}}, I undertsand you" at bounding box center [807, 644] width 675 height 64
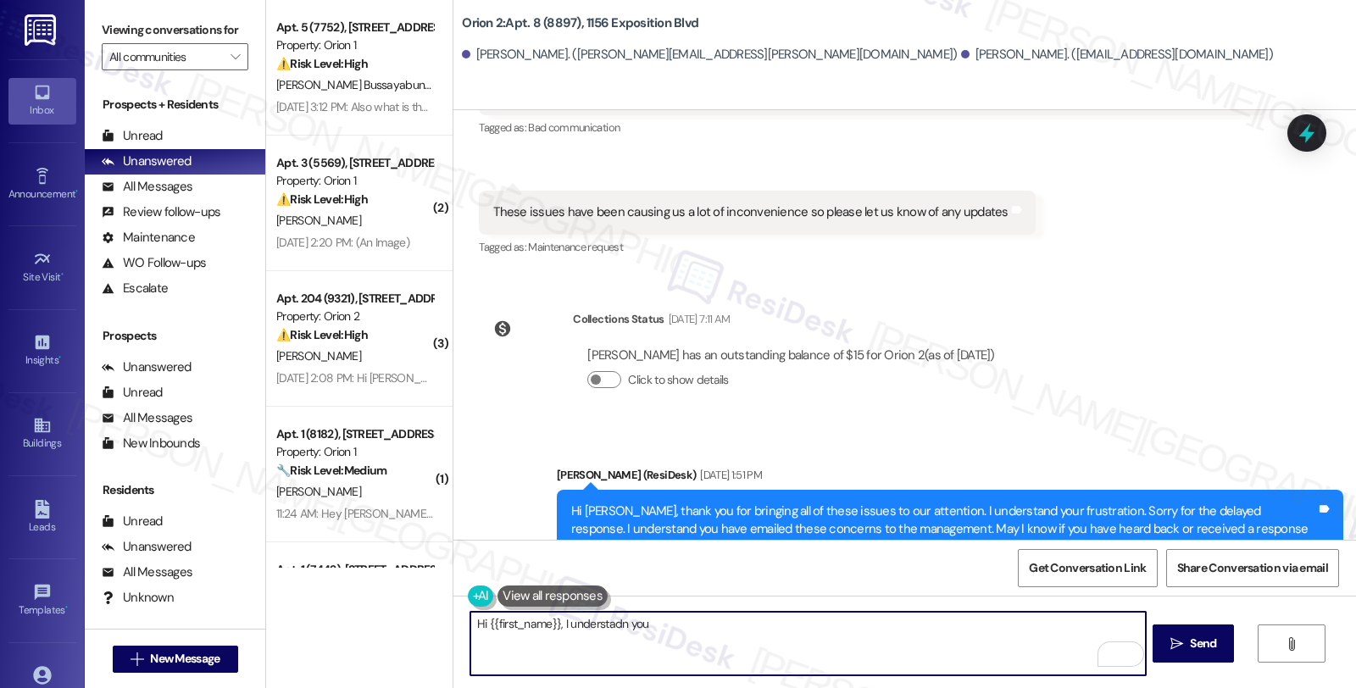
scroll to position [1790, 0]
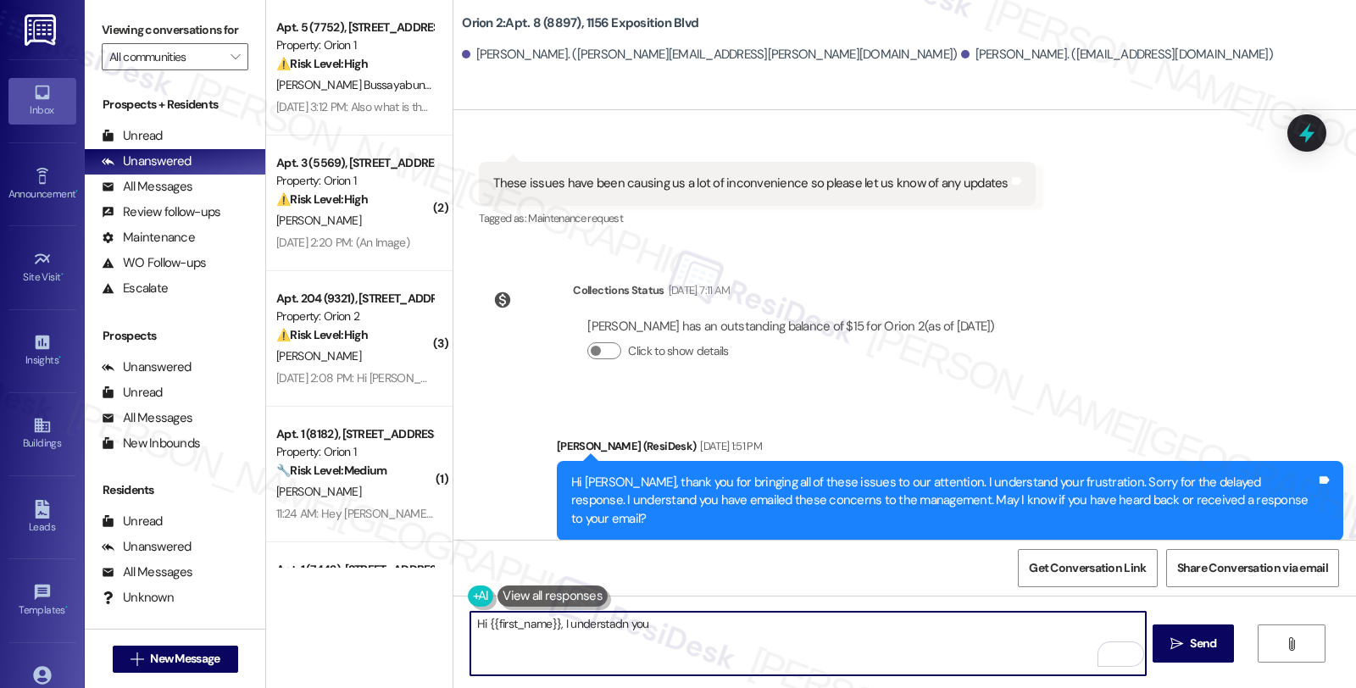
click at [591, 630] on textarea "Hi {{first_name}}, I understadn you" at bounding box center [807, 644] width 675 height 64
click at [591, 630] on textarea "Hi {{first_name}}, I undestadn you" at bounding box center [807, 644] width 675 height 64
click at [592, 630] on textarea "Hi {{first_name}}, I undestadn you" at bounding box center [807, 644] width 675 height 64
click at [588, 627] on textarea "Hi {{first_name}}, I understadn you you" at bounding box center [807, 644] width 675 height 64
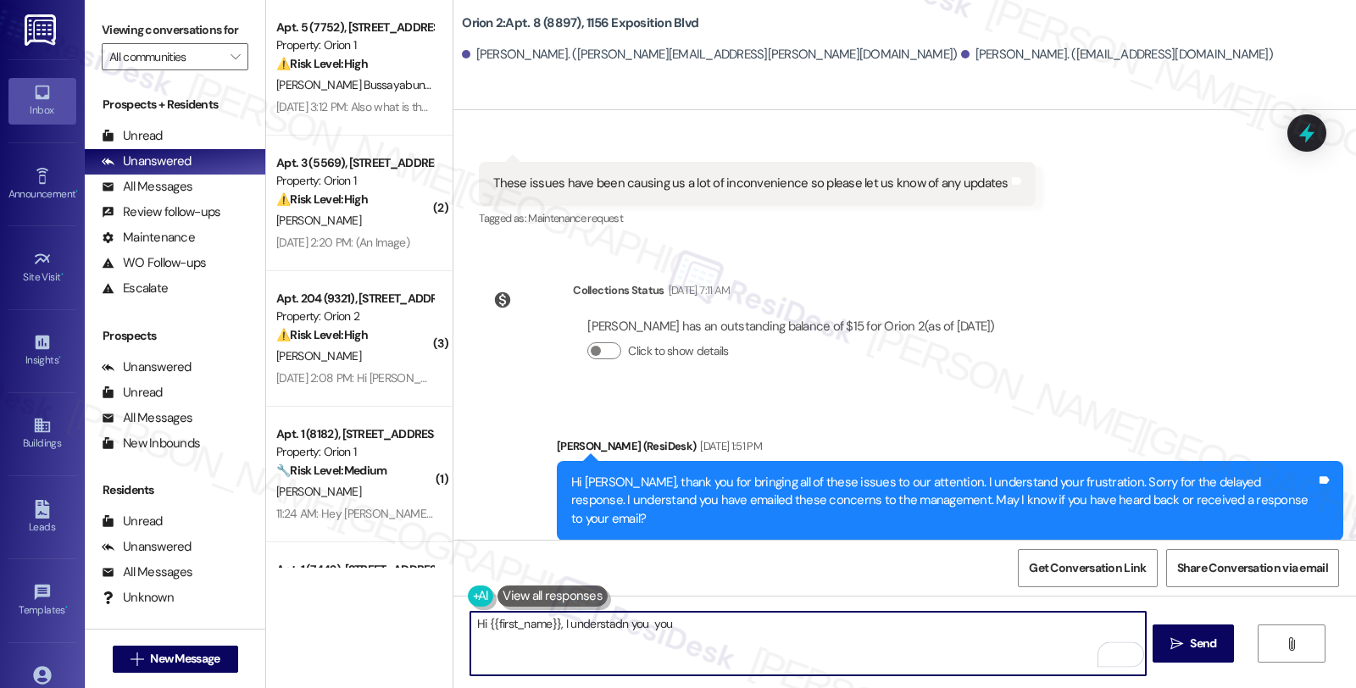
click at [588, 627] on textarea "Hi {{first_name}}, I understadn you you" at bounding box center [807, 644] width 675 height 64
click at [595, 629] on textarea "Hi {{first_name}}, I understadn you you" at bounding box center [807, 644] width 675 height 64
click at [597, 627] on textarea "Hi {{first_name}}, I undertand you you you" at bounding box center [807, 644] width 675 height 64
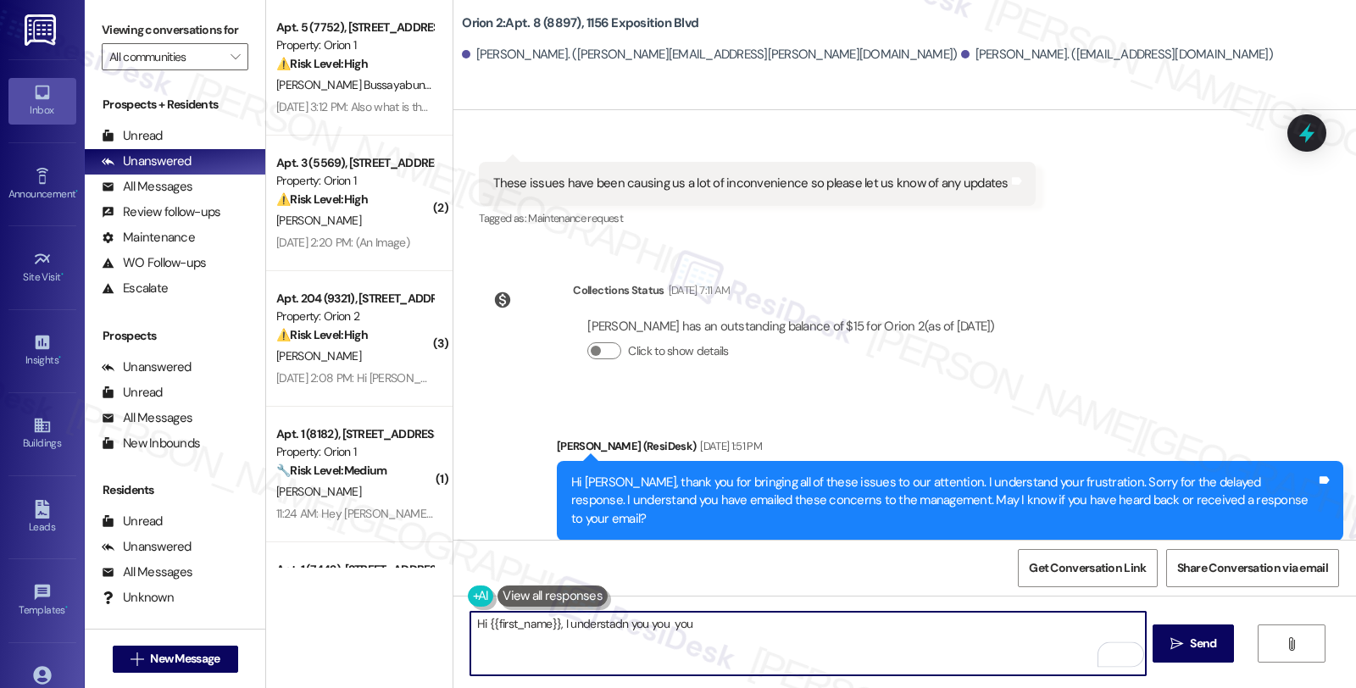
click at [597, 627] on textarea "Hi {{first_name}}, I understadn you you you" at bounding box center [807, 644] width 675 height 64
click at [597, 626] on textarea "Hi {{first_name}}, I understadn you you you" at bounding box center [807, 644] width 675 height 64
drag, startPoint x: 615, startPoint y: 621, endPoint x: 764, endPoint y: 624, distance: 148.4
click at [764, 624] on textarea "Hi {{first_name}}, I understadn you you you you" at bounding box center [807, 644] width 675 height 64
click at [577, 622] on textarea "Hi {{first_name}}, I understadn" at bounding box center [807, 644] width 675 height 64
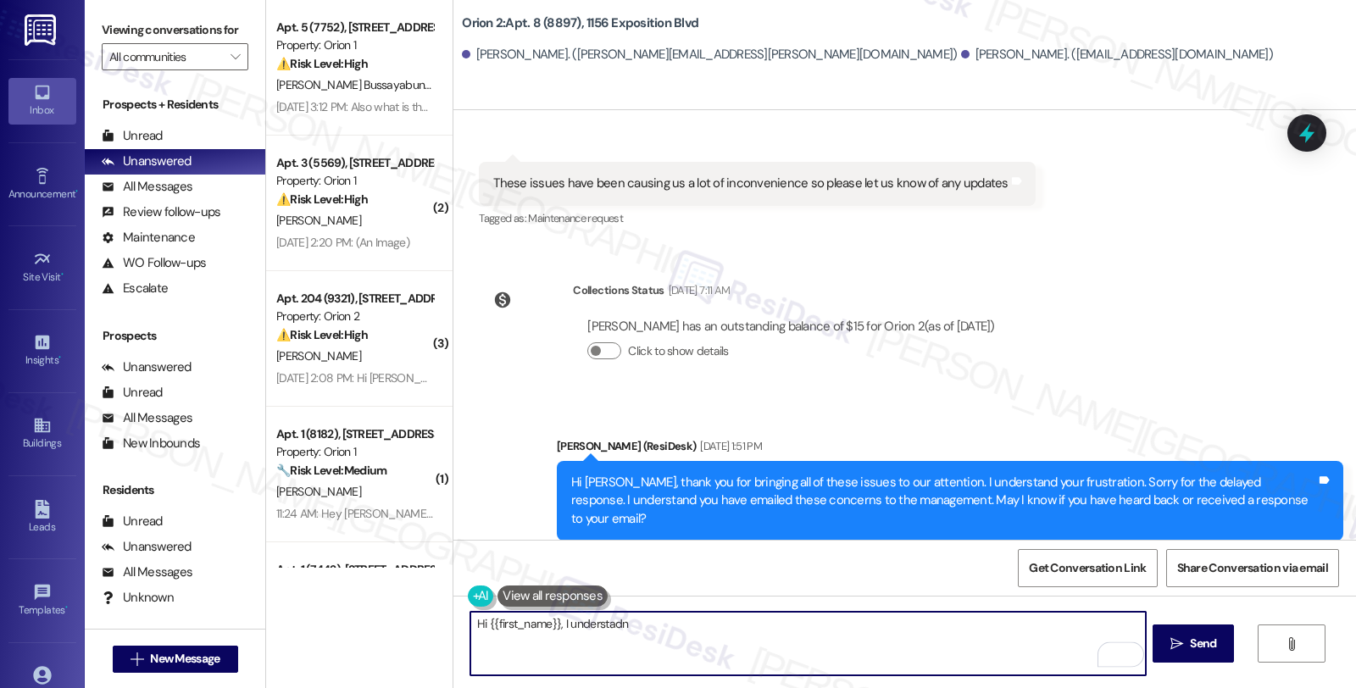
click at [577, 622] on textarea "Hi {{first_name}}, I understadn" at bounding box center [807, 644] width 675 height 64
click at [577, 622] on textarea "Hi {{first_name}}, I understadn you h" at bounding box center [807, 644] width 675 height 64
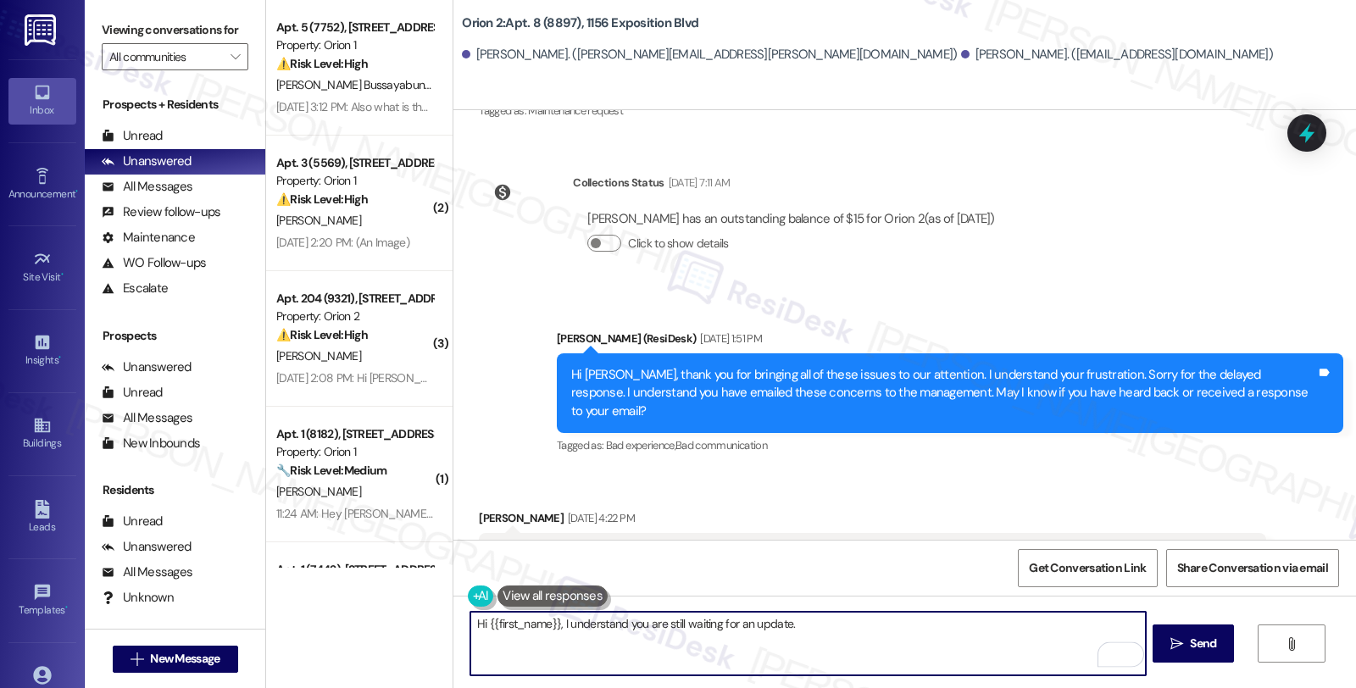
scroll to position [2072, 0]
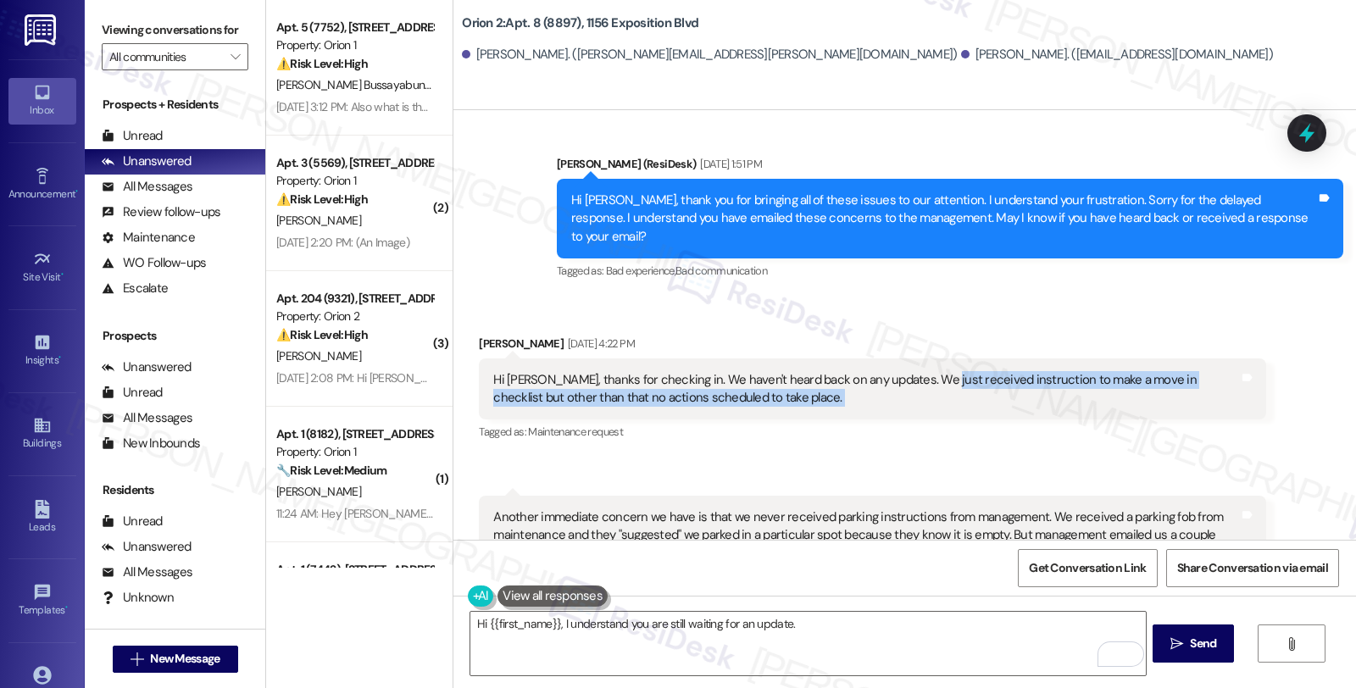
drag, startPoint x: 918, startPoint y: 299, endPoint x: 1300, endPoint y: 299, distance: 382.3
click at [1300, 299] on div "Received via SMS Neil Patel Aug 28, 2025 at 4:22 PM Hi Sarah, thanks for checki…" at bounding box center [905, 455] width 903 height 317
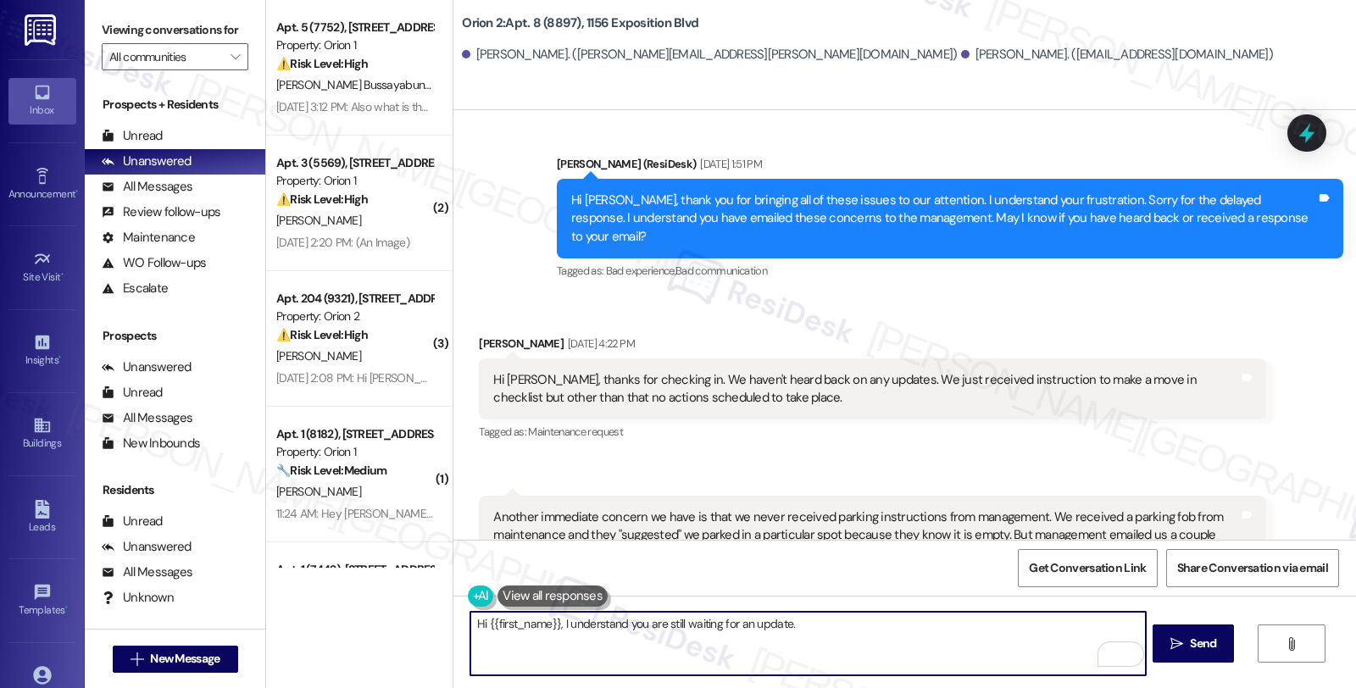
click at [922, 631] on textarea "Hi {{first_name}}, I understand you are still waiting for an update." at bounding box center [807, 644] width 675 height 64
type textarea "Hi {{first_name}}, I understand you are still waiting for an update. Could you …"
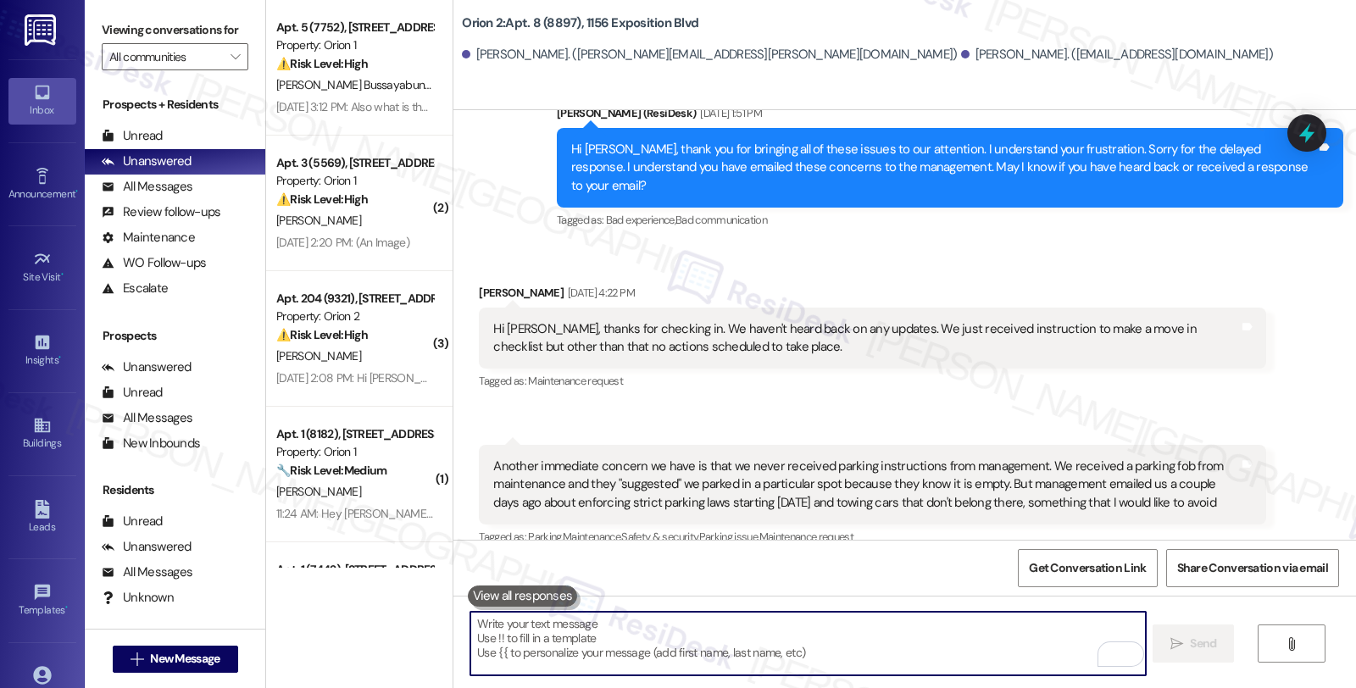
scroll to position [2191, 0]
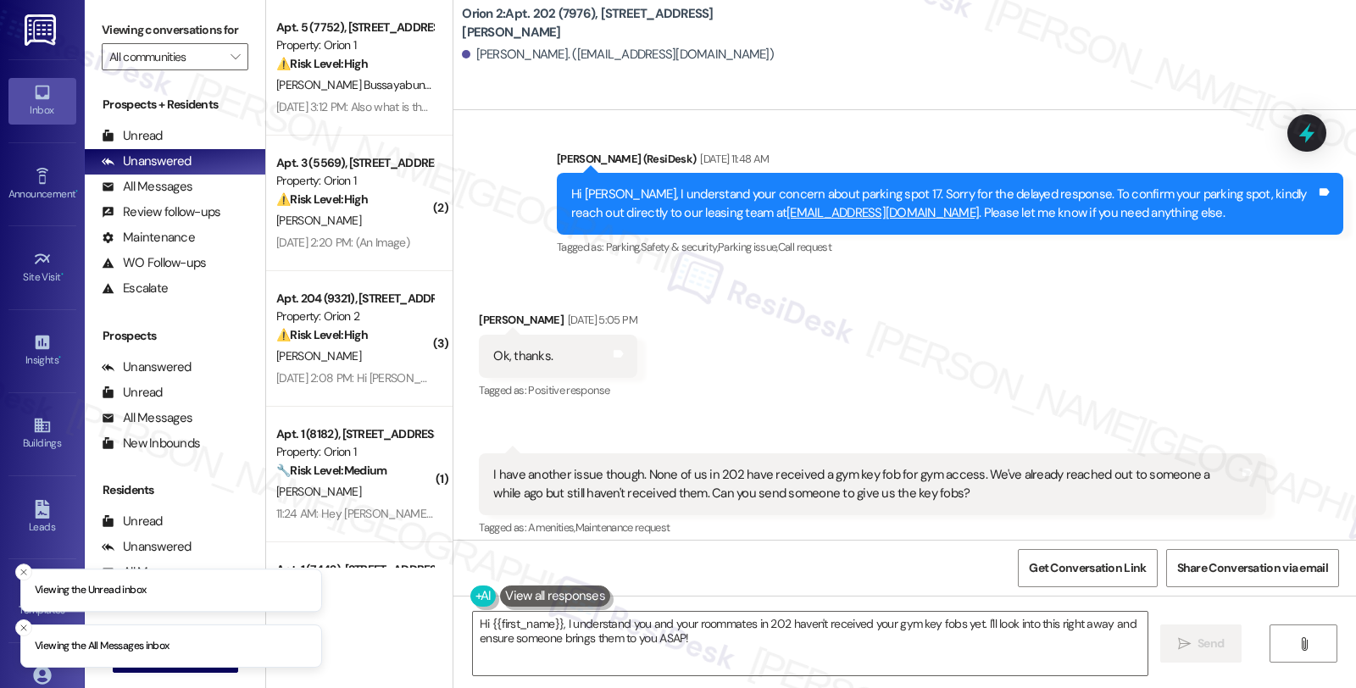
scroll to position [3824, 0]
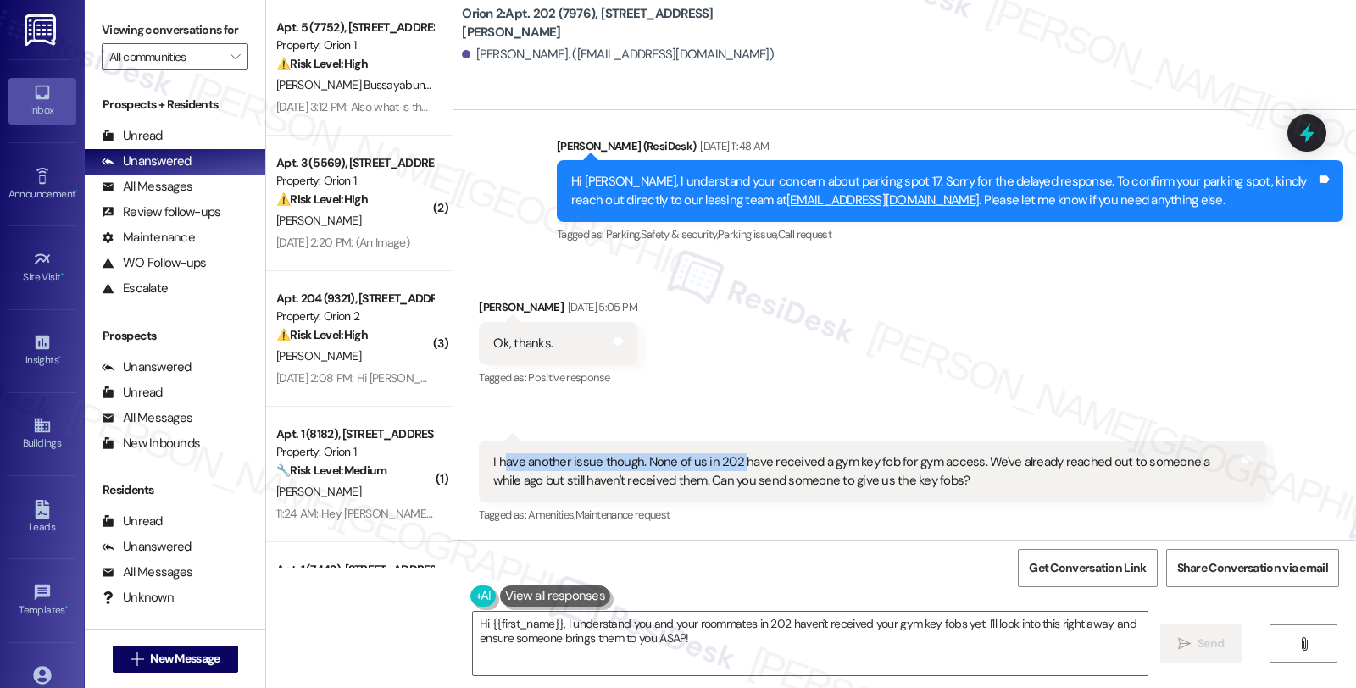
drag, startPoint x: 502, startPoint y: 459, endPoint x: 725, endPoint y: 466, distance: 223.1
click at [725, 466] on div "I have another issue though. None of us in 202 have received a gym key fob for …" at bounding box center [865, 472] width 745 height 36
drag, startPoint x: 464, startPoint y: 308, endPoint x: 536, endPoint y: 307, distance: 72.1
click at [536, 307] on div "Received via SMS [PERSON_NAME] [DATE] 5:05 PM Ok, thanks. Tags and notes Tagged…" at bounding box center [557, 345] width 183 height 118
copy div "[PERSON_NAME]"
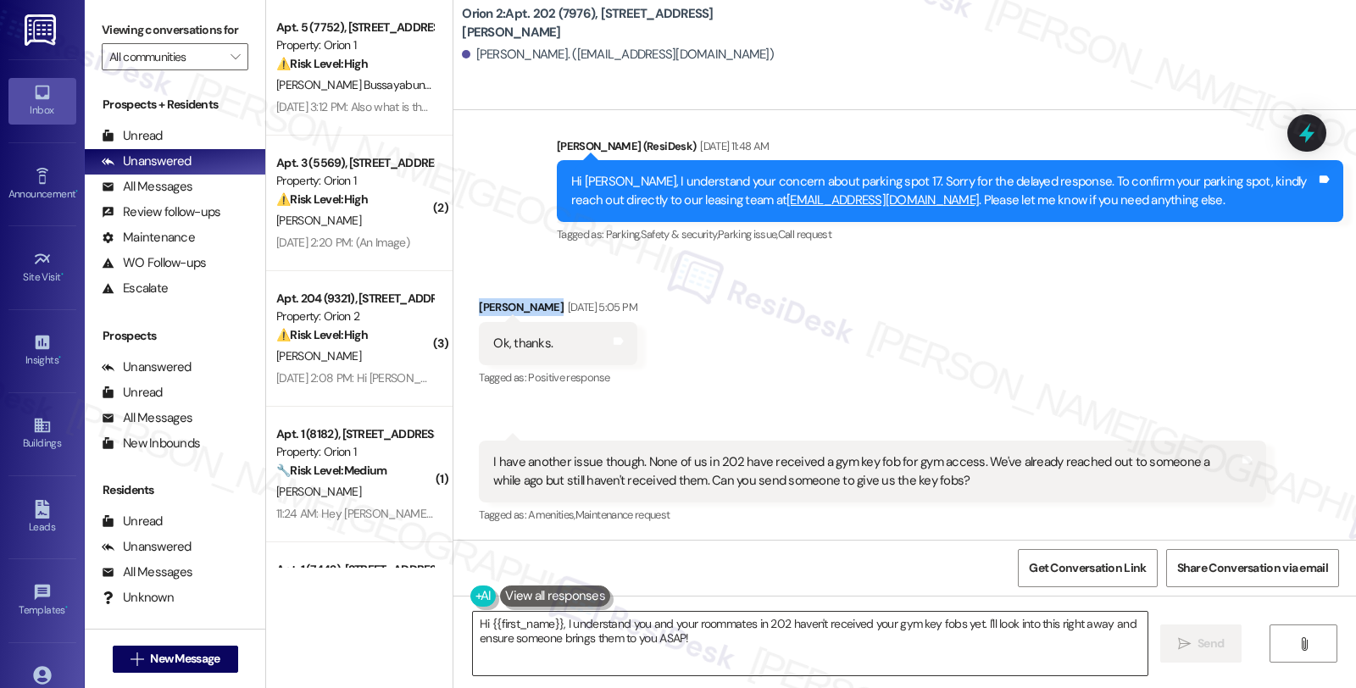
copy div "[PERSON_NAME]"
click at [555, 622] on textarea "Hi {{first_name}}, I understand you and your roommates in 202 haven't received …" at bounding box center [810, 644] width 675 height 64
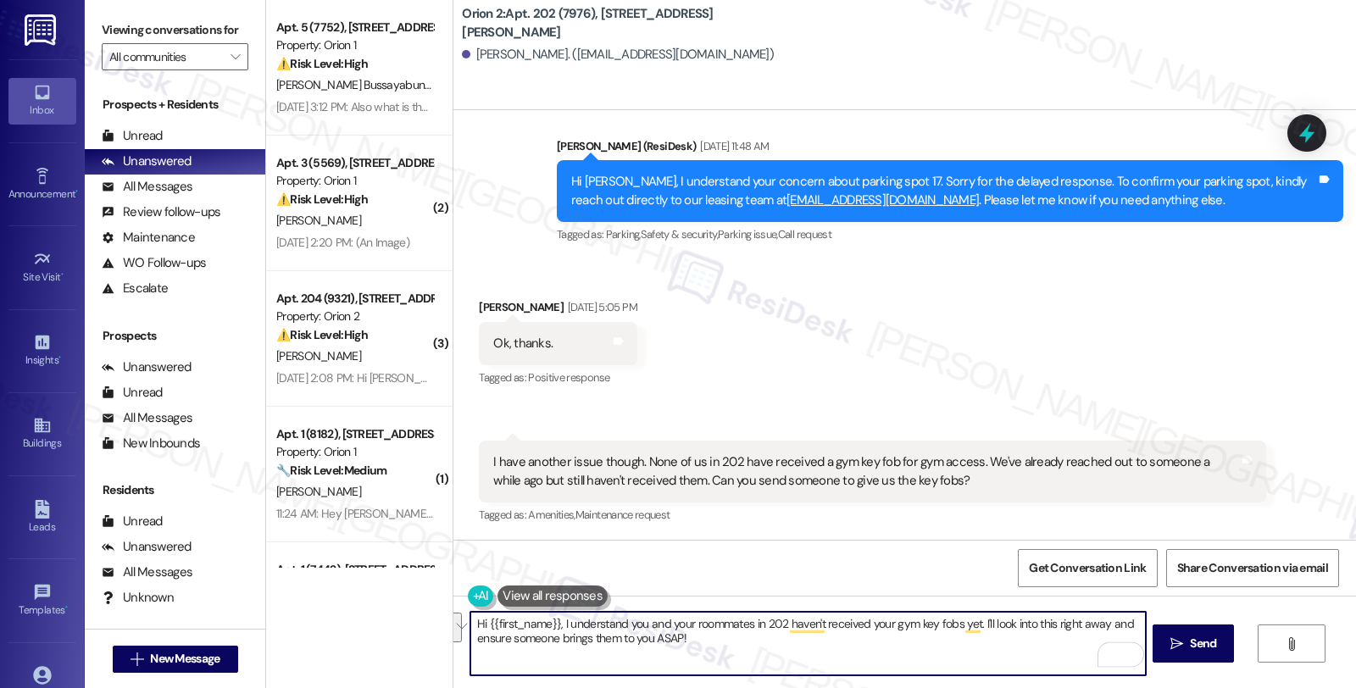
drag, startPoint x: 971, startPoint y: 625, endPoint x: 1019, endPoint y: 648, distance: 53.5
click at [1019, 648] on textarea "Hi {{first_name}}, I understand you and your roommates in 202 haven't received …" at bounding box center [807, 644] width 675 height 64
type textarea "Hi {{first_name}}, I understand you and your roommates in 202 haven't received …"
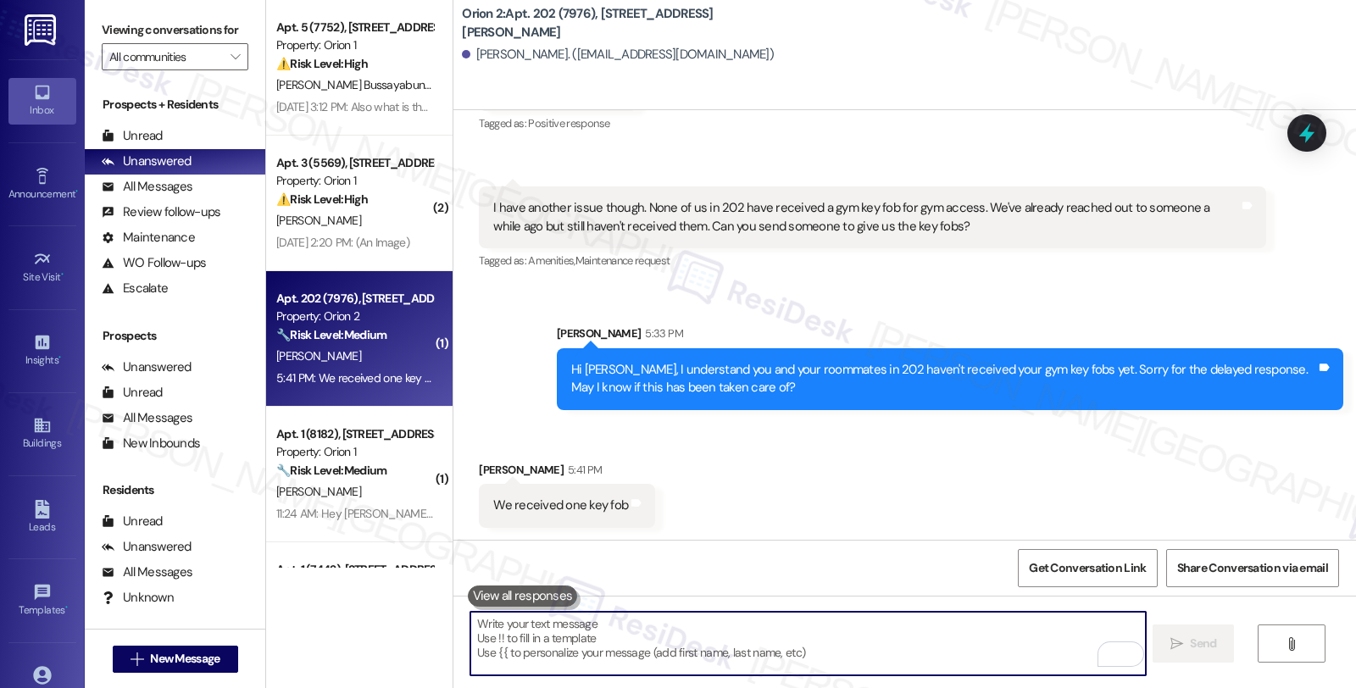
scroll to position [4079, 0]
click at [529, 629] on textarea "To enrich screen reader interactions, please activate Accessibility in Grammarl…" at bounding box center [807, 644] width 675 height 64
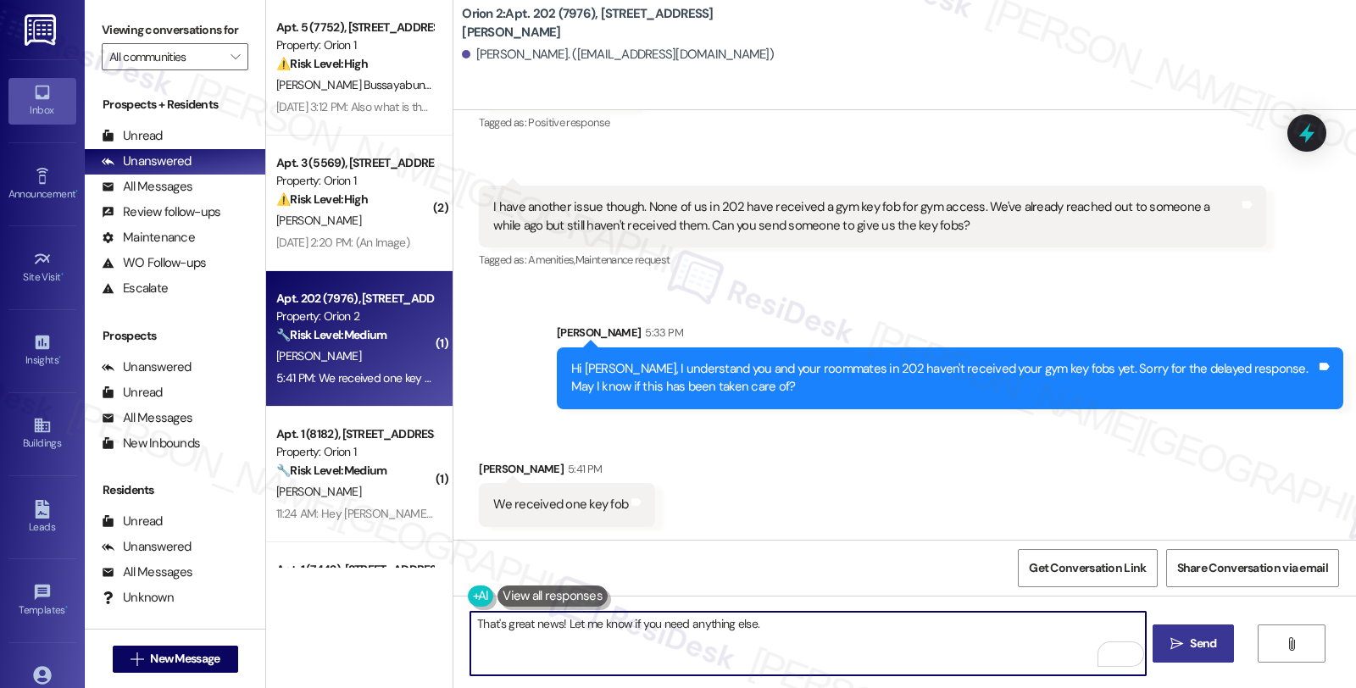
type textarea "That's great news! Let me know if you need anything else."
click at [1215, 657] on button " Send" at bounding box center [1194, 644] width 82 height 38
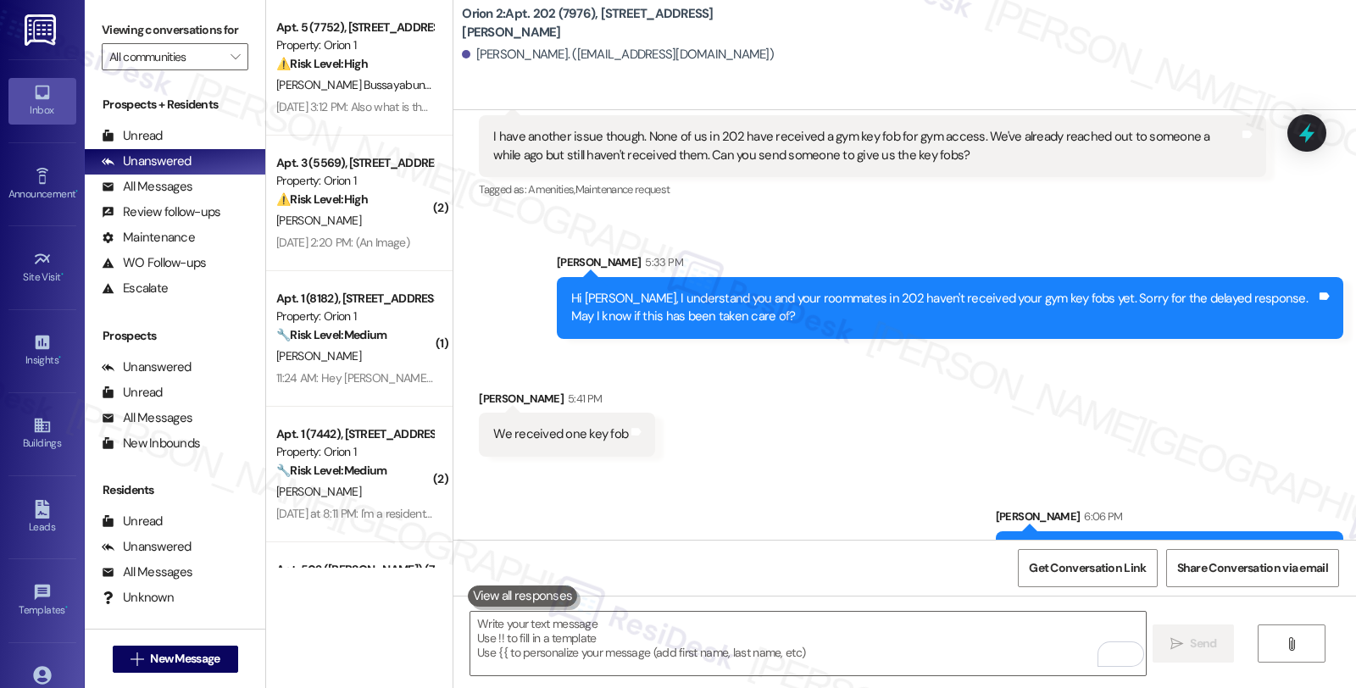
scroll to position [4197, 0]
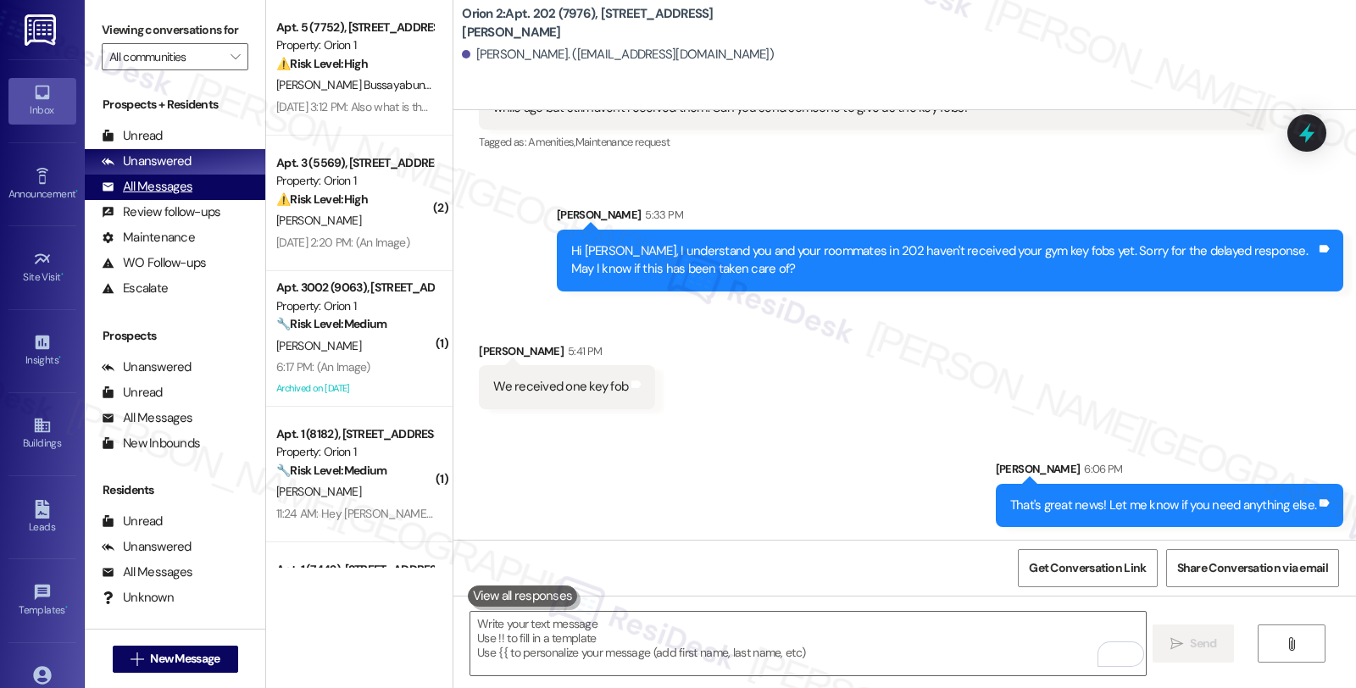
click at [170, 196] on div "All Messages" at bounding box center [147, 187] width 91 height 18
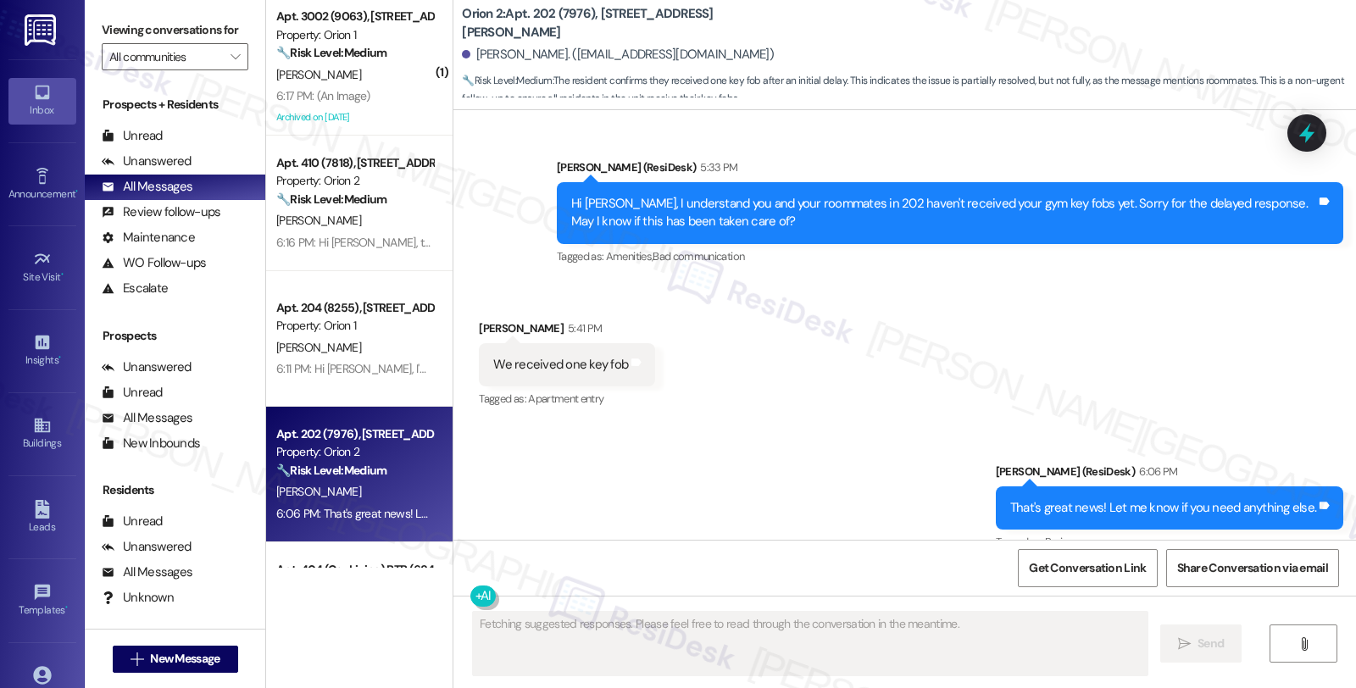
scroll to position [4271, 0]
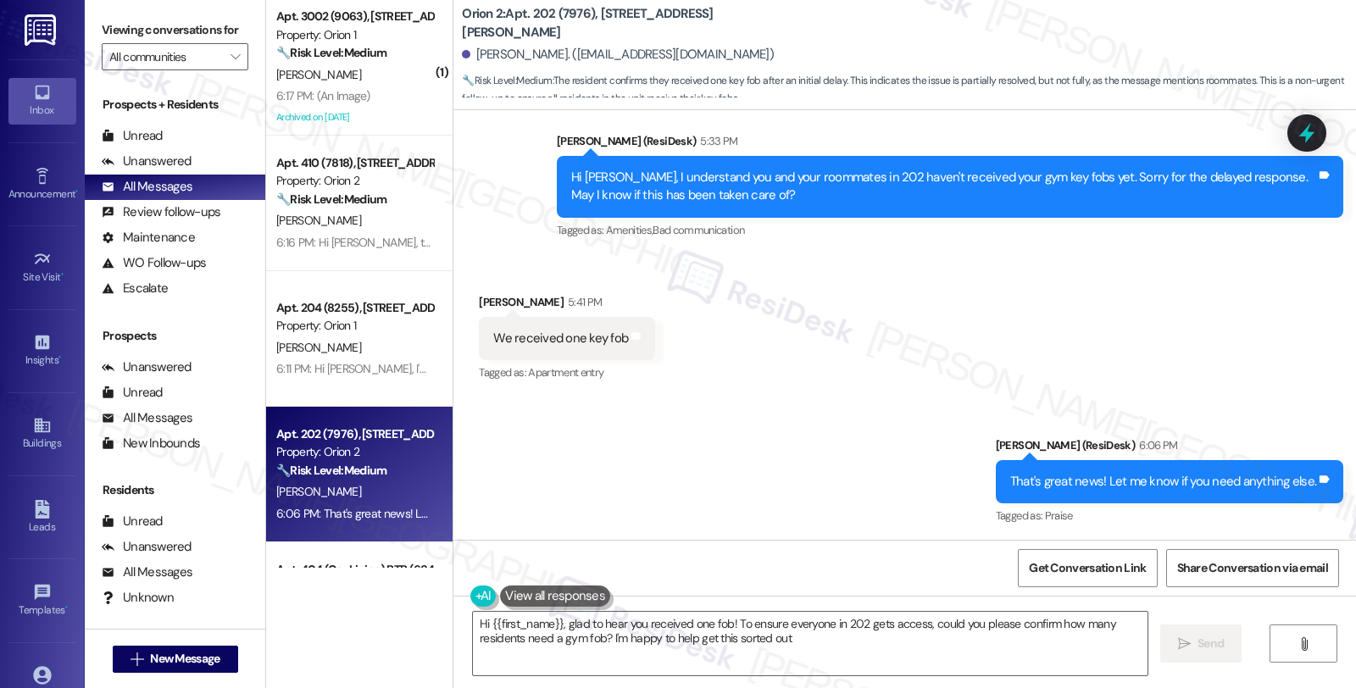
type textarea "Hi {{first_name}}, glad to hear you received one fob! To ensure everyone in 202…"
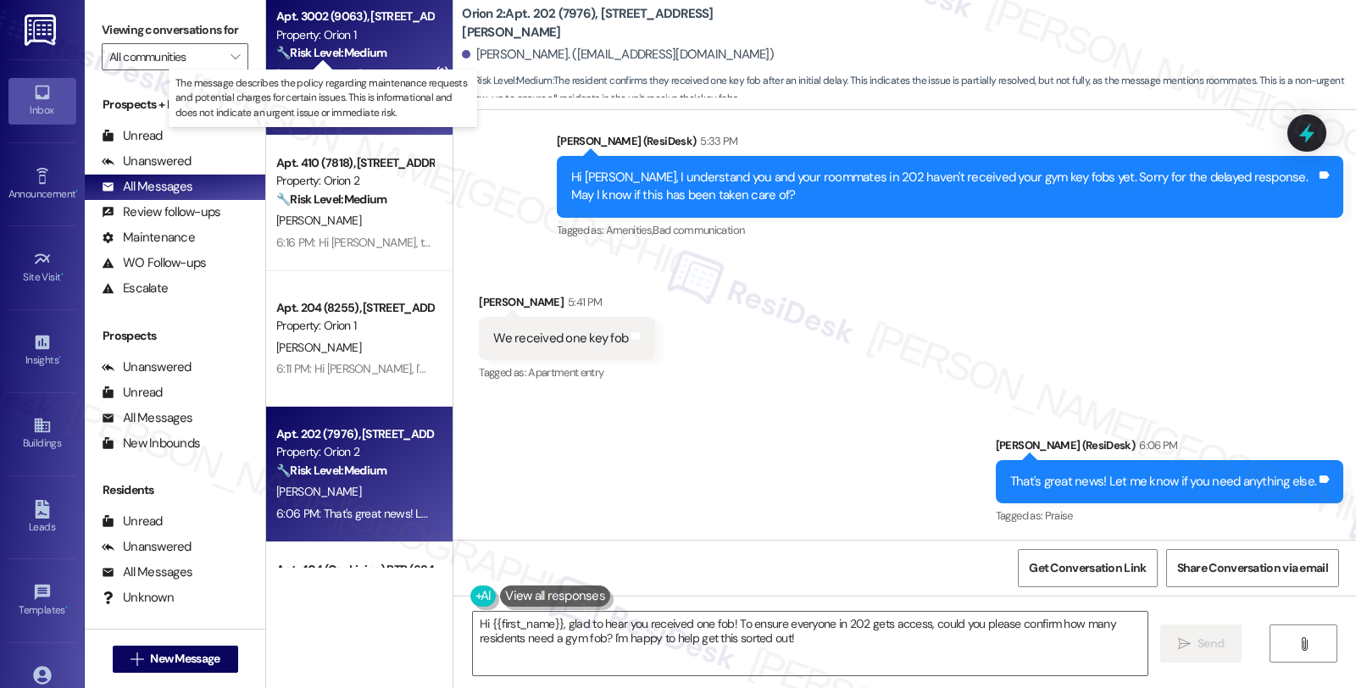
click at [358, 58] on strong "🔧 Risk Level: Medium" at bounding box center [331, 52] width 110 height 15
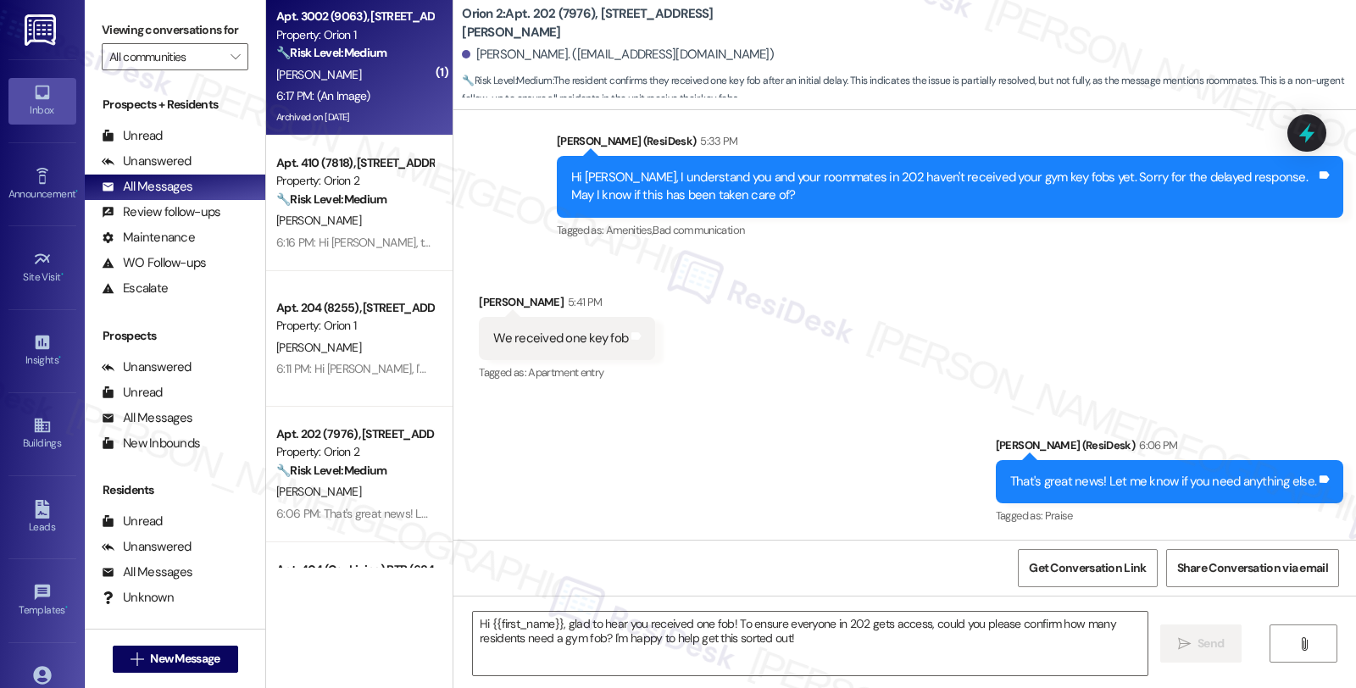
type textarea "Fetching suggested responses. Please feel free to read through the conversation…"
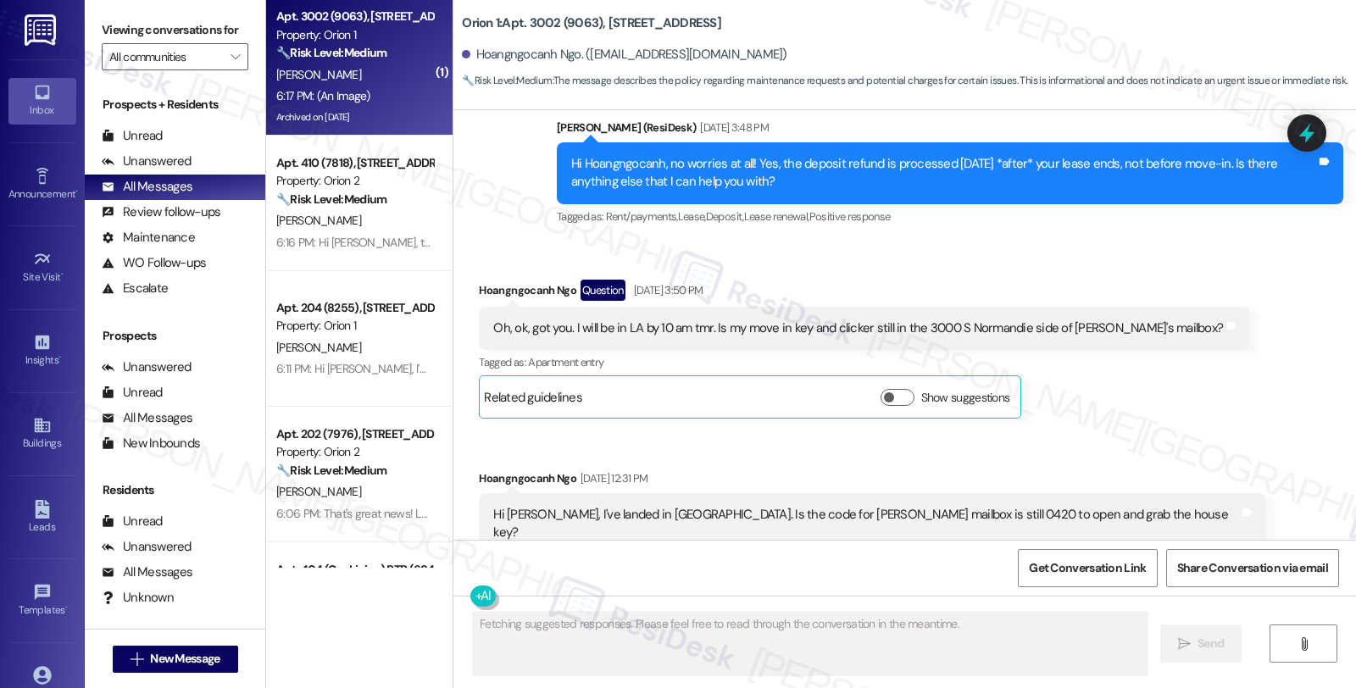
scroll to position [5911, 0]
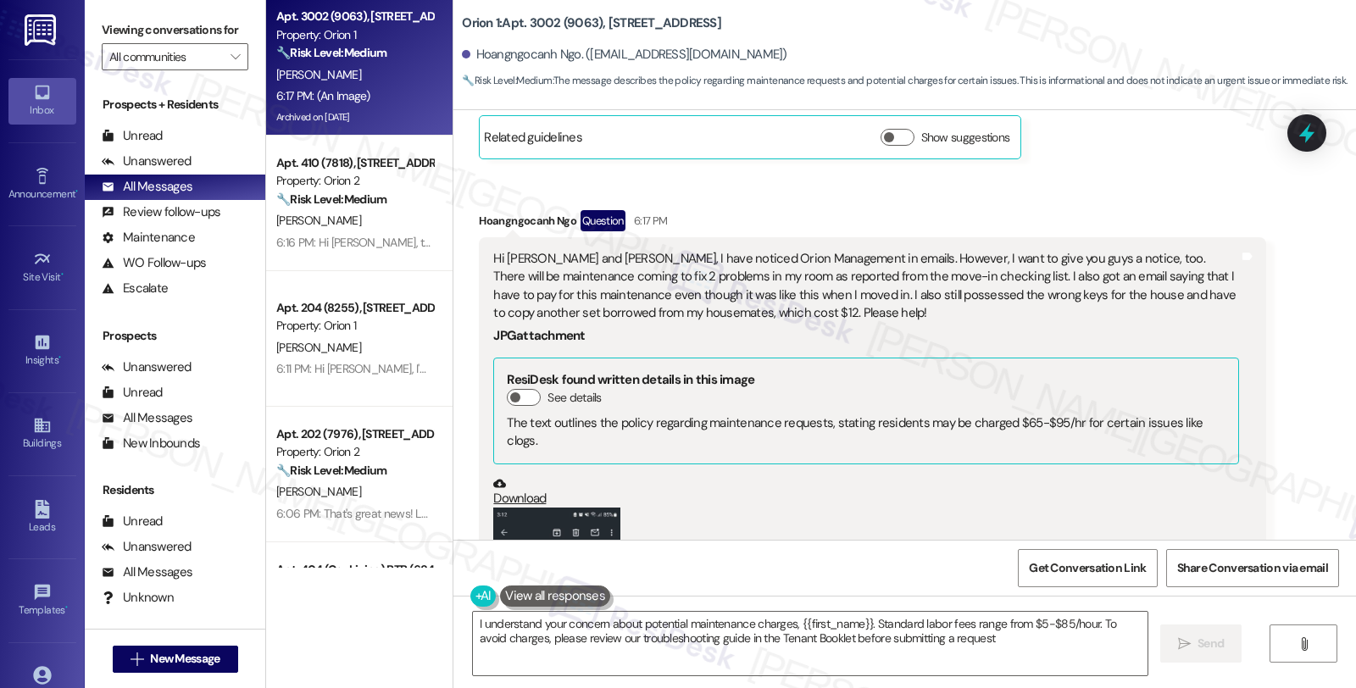
type textarea "I understand your concern about potential maintenance charges, {{first_name}}. …"
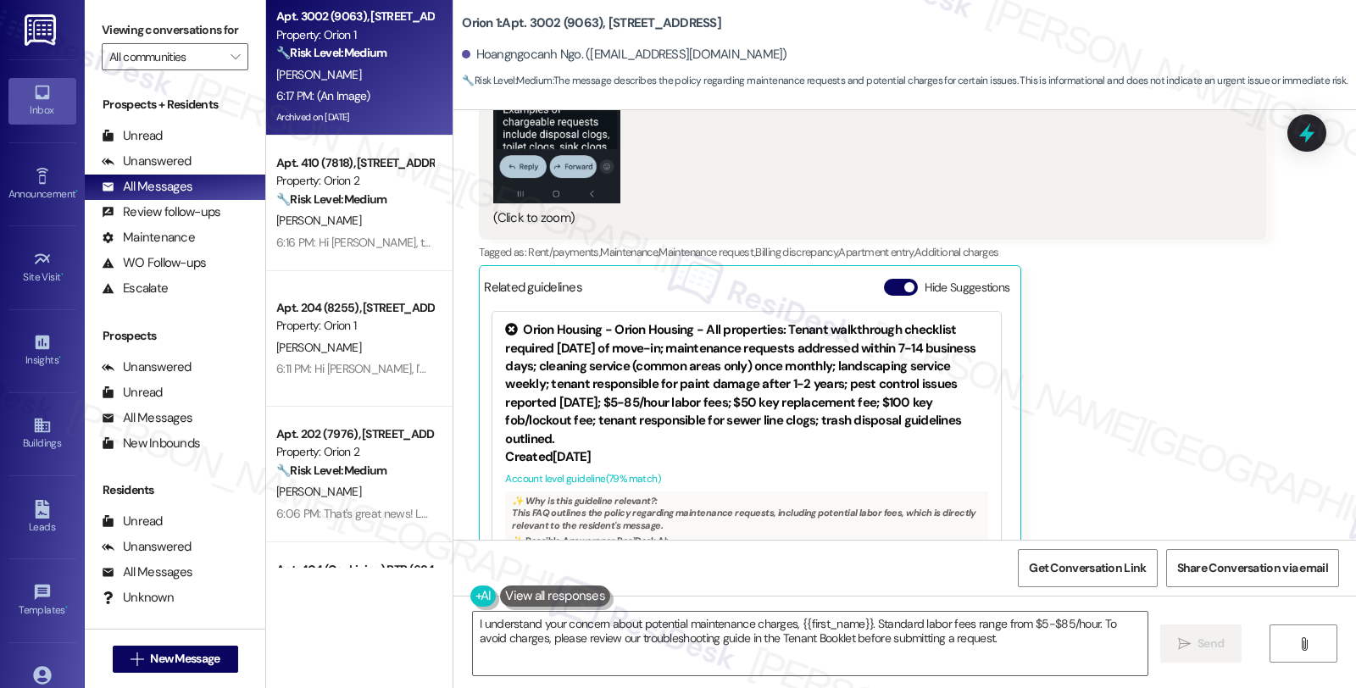
scroll to position [6183, 0]
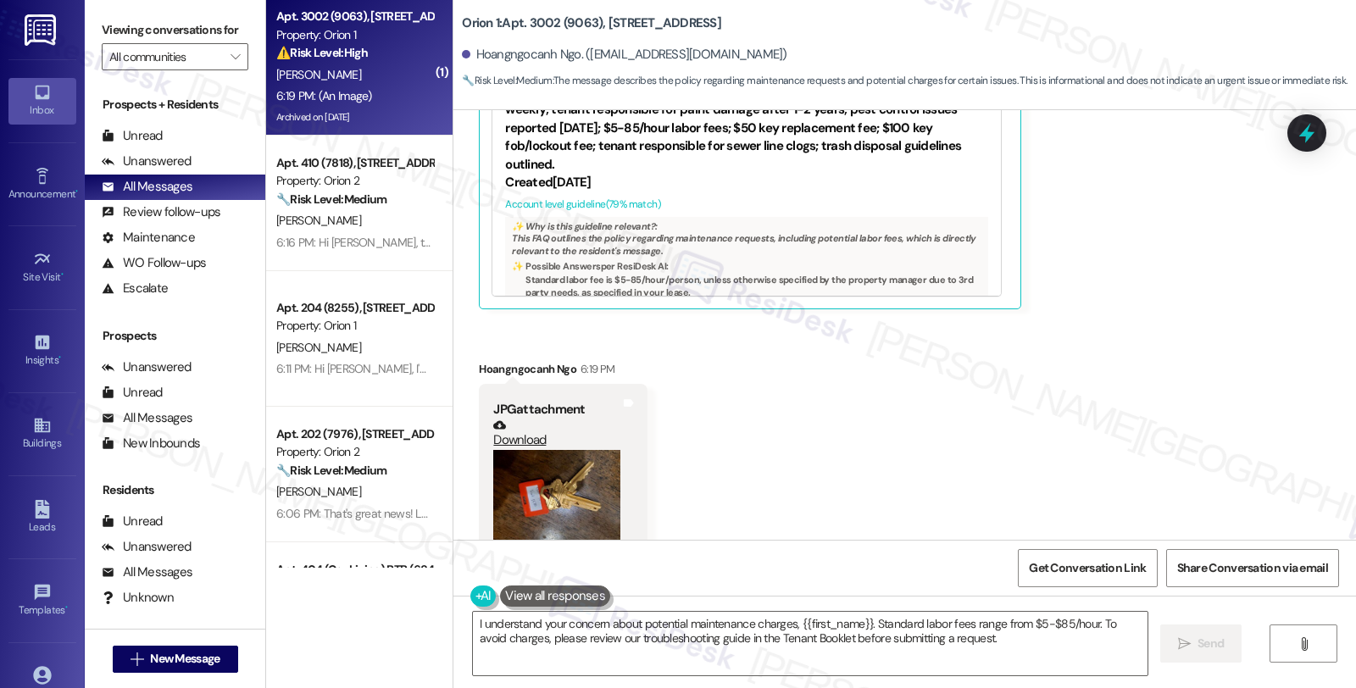
click at [544, 455] on button "Zoom image" at bounding box center [556, 498] width 127 height 96
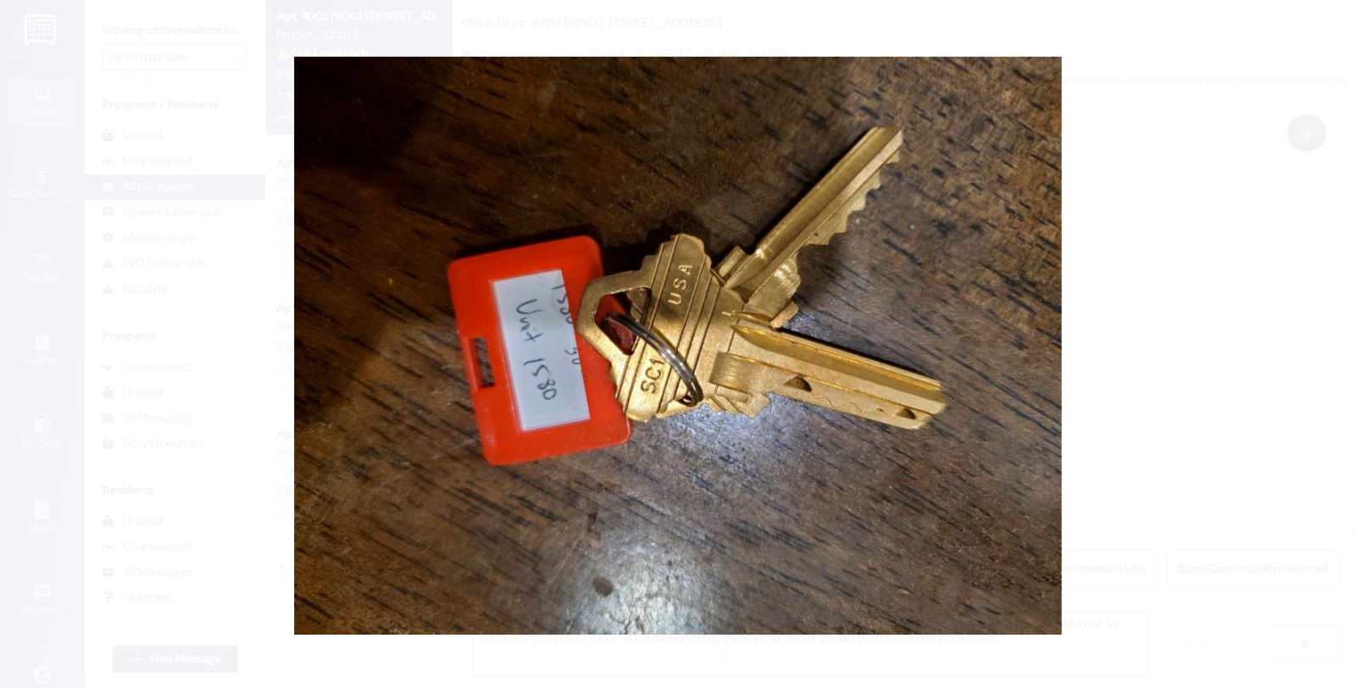
click at [1195, 280] on button "Unzoom image" at bounding box center [678, 344] width 1356 height 688
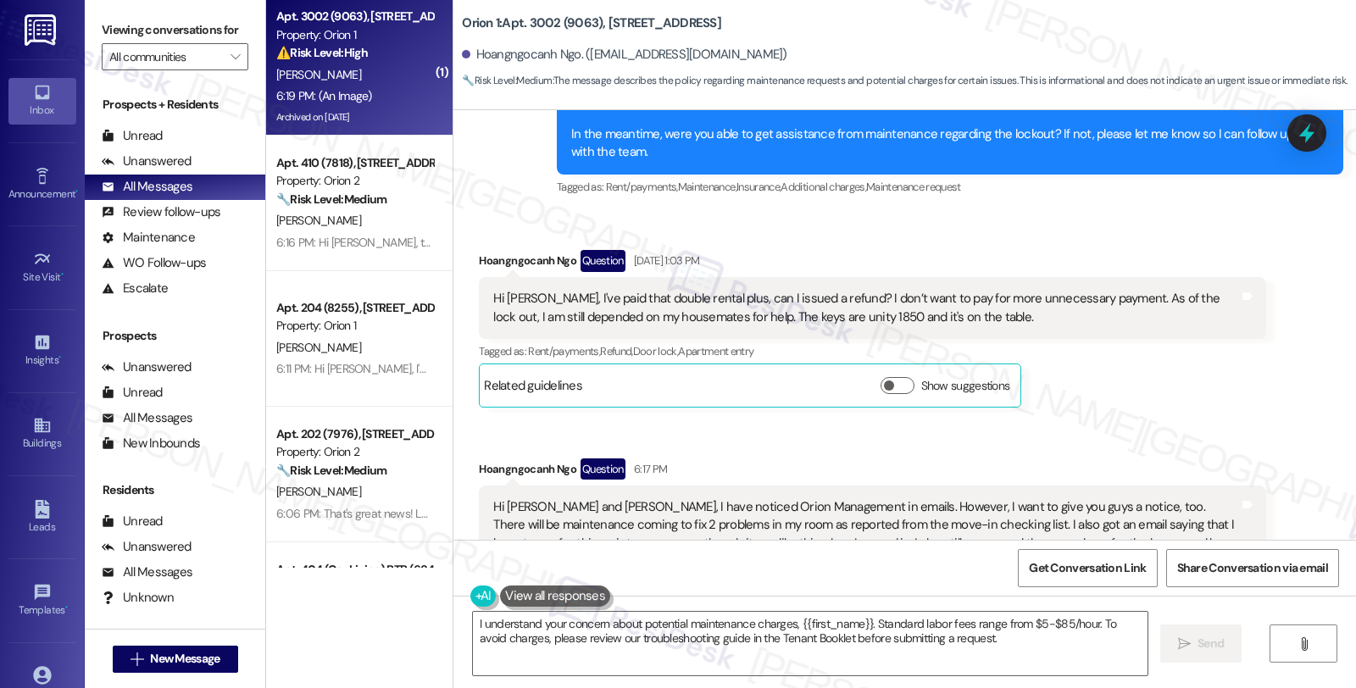
scroll to position [5053, 0]
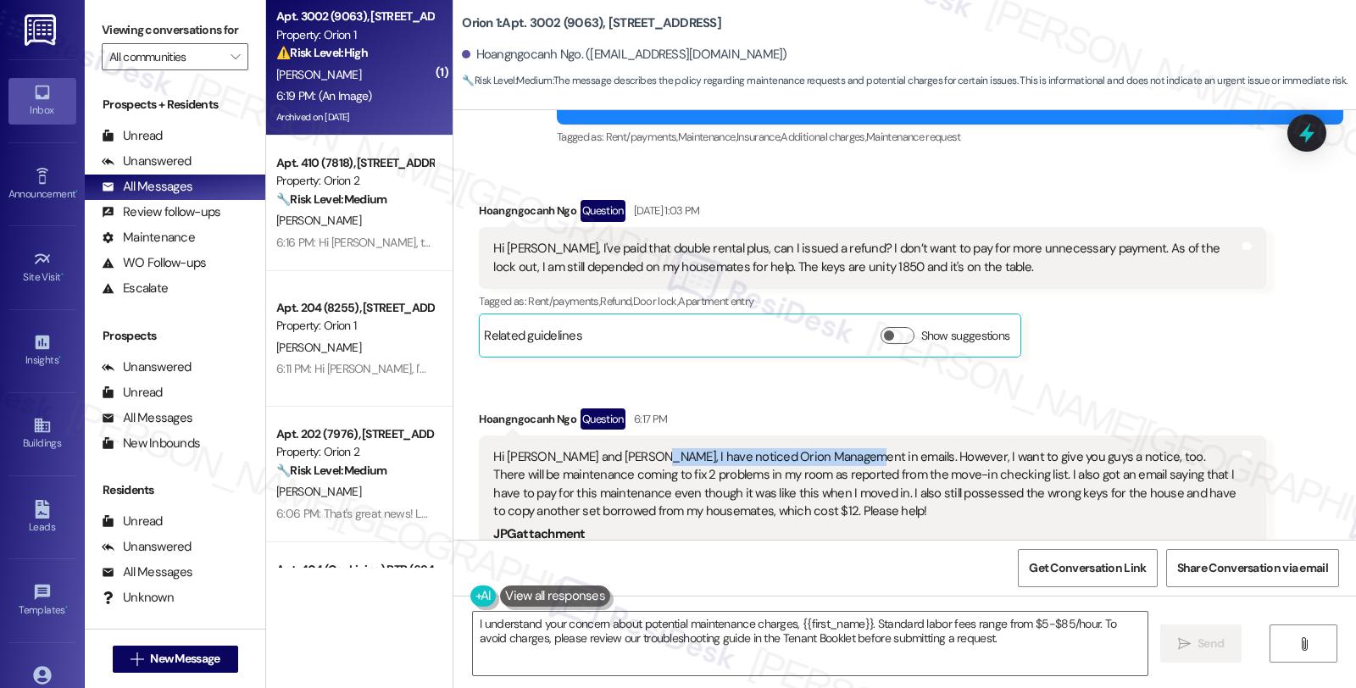
drag, startPoint x: 615, startPoint y: 426, endPoint x: 815, endPoint y: 426, distance: 200.1
click at [815, 448] on div "Hi [PERSON_NAME] and [PERSON_NAME], I have noticed Orion Management in emails. …" at bounding box center [865, 484] width 745 height 73
drag, startPoint x: 905, startPoint y: 427, endPoint x: 988, endPoint y: 427, distance: 83.1
click at [988, 448] on div "Hi [PERSON_NAME] and [PERSON_NAME], I have noticed Orion Management in emails. …" at bounding box center [865, 484] width 745 height 73
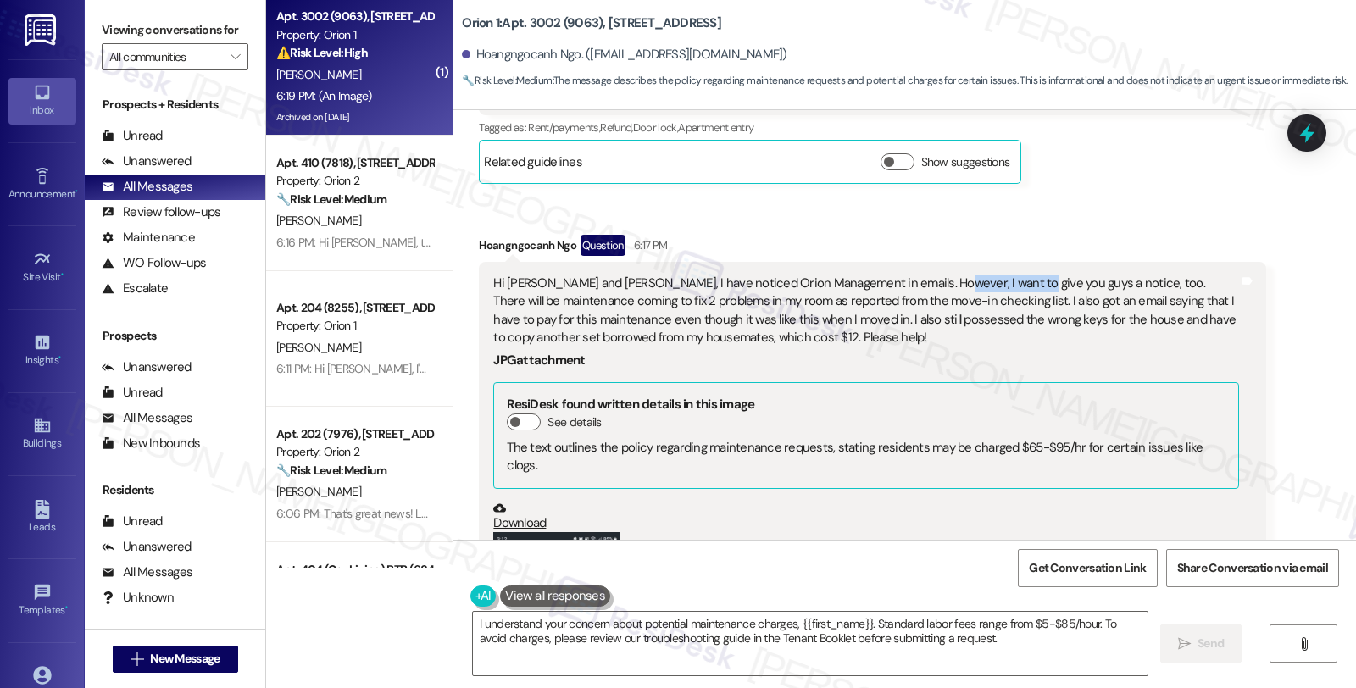
scroll to position [5242, 0]
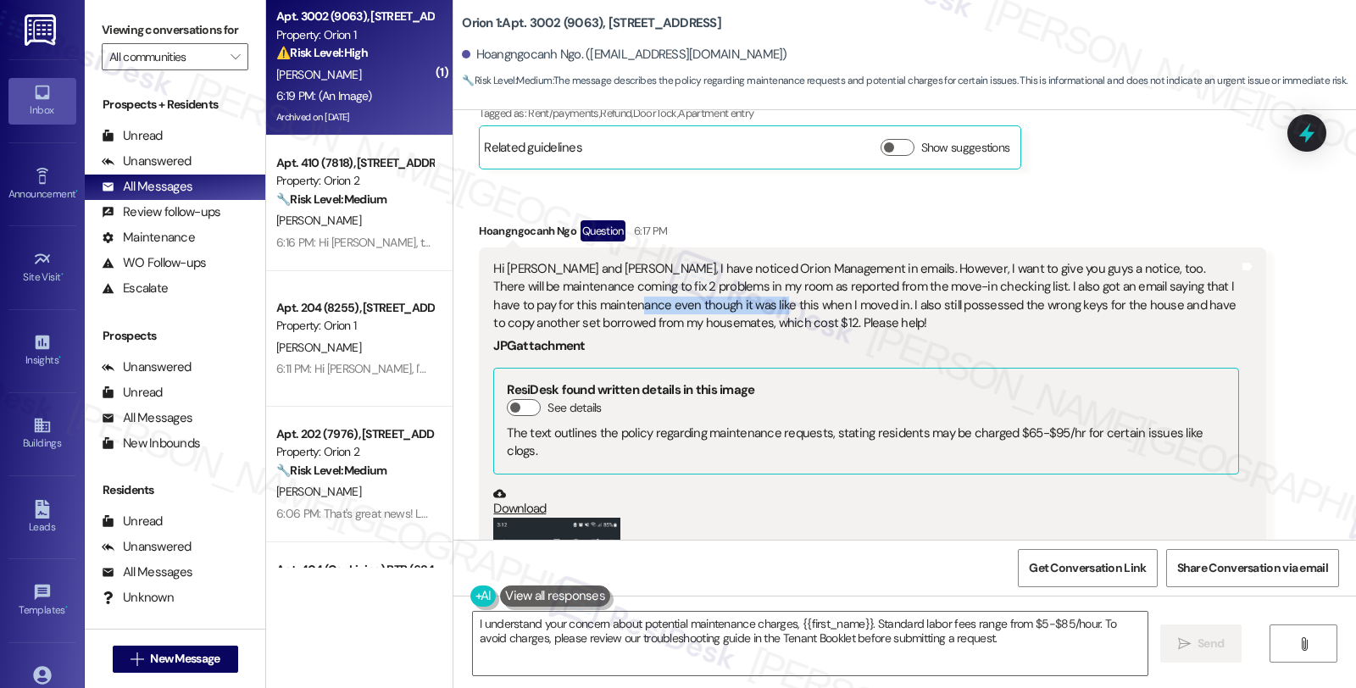
drag, startPoint x: 518, startPoint y: 273, endPoint x: 648, endPoint y: 273, distance: 129.7
click at [648, 273] on div "Hi [PERSON_NAME] and [PERSON_NAME], I have noticed Orion Management in emails. …" at bounding box center [865, 296] width 745 height 73
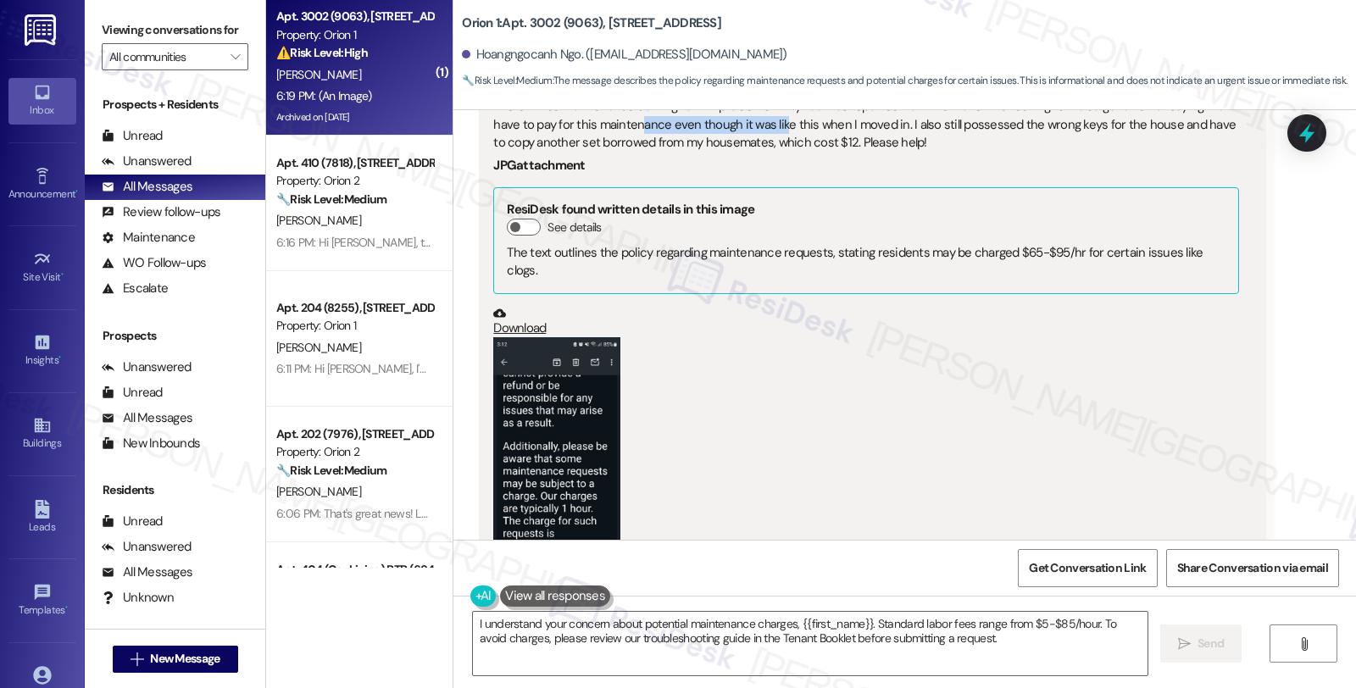
scroll to position [5524, 0]
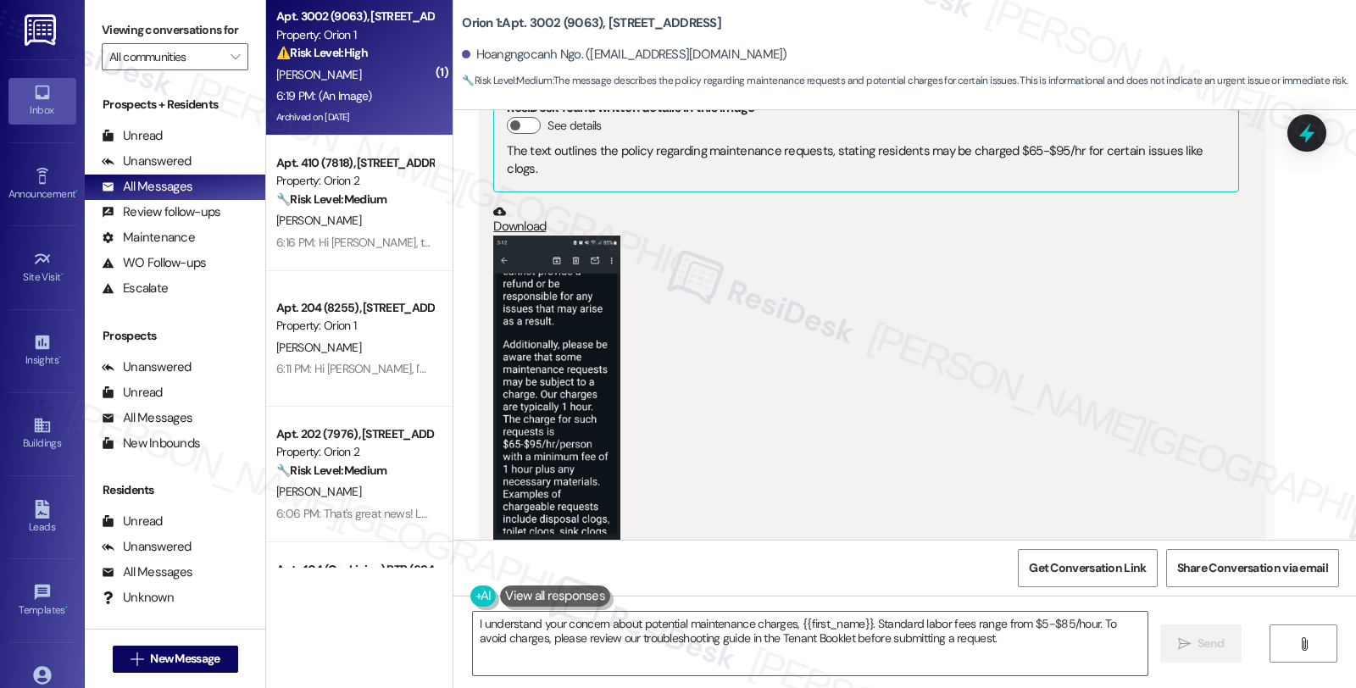
click at [560, 298] on button "Zoom image" at bounding box center [556, 412] width 127 height 353
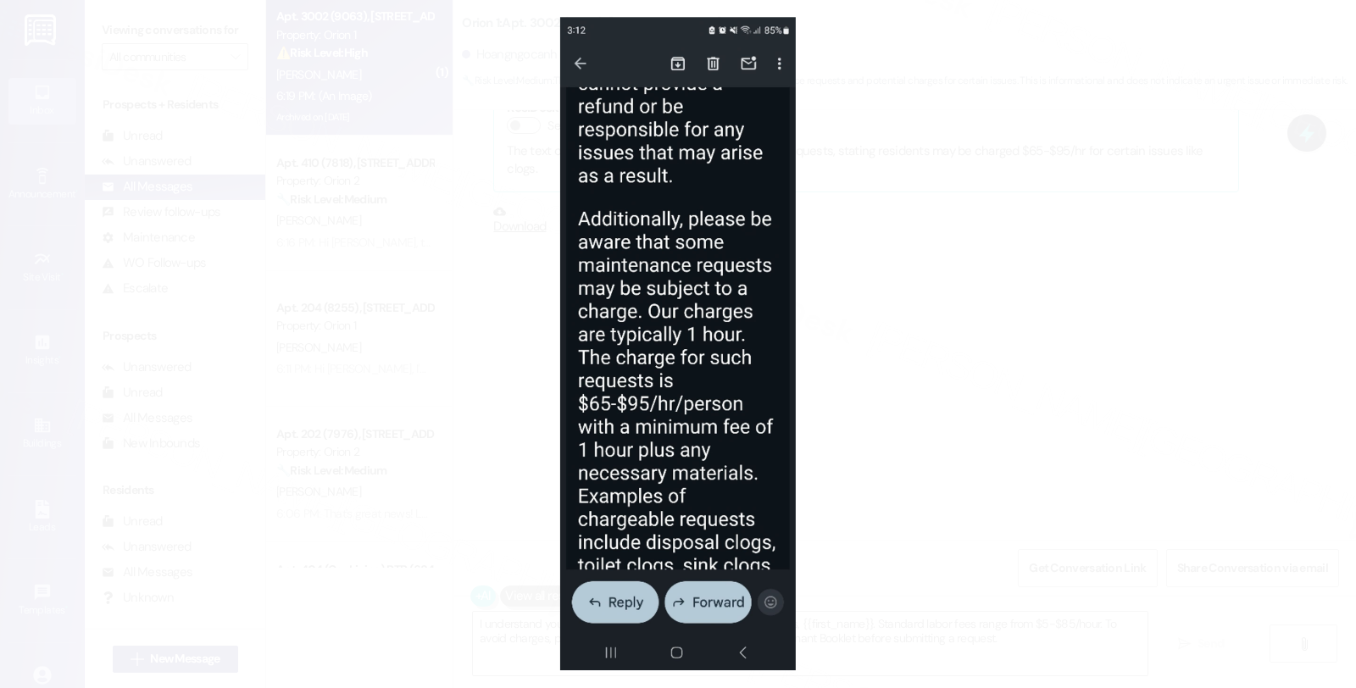
click at [875, 448] on button "Unzoom image" at bounding box center [678, 344] width 1356 height 688
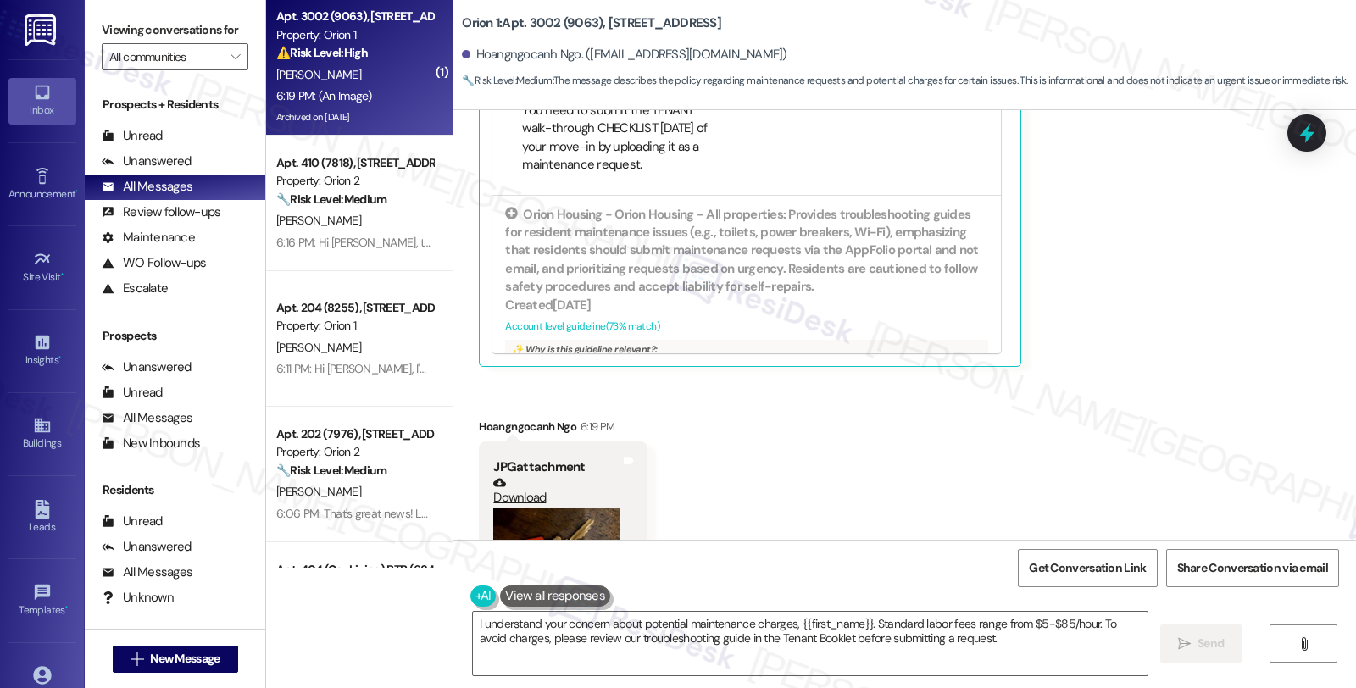
scroll to position [6183, 0]
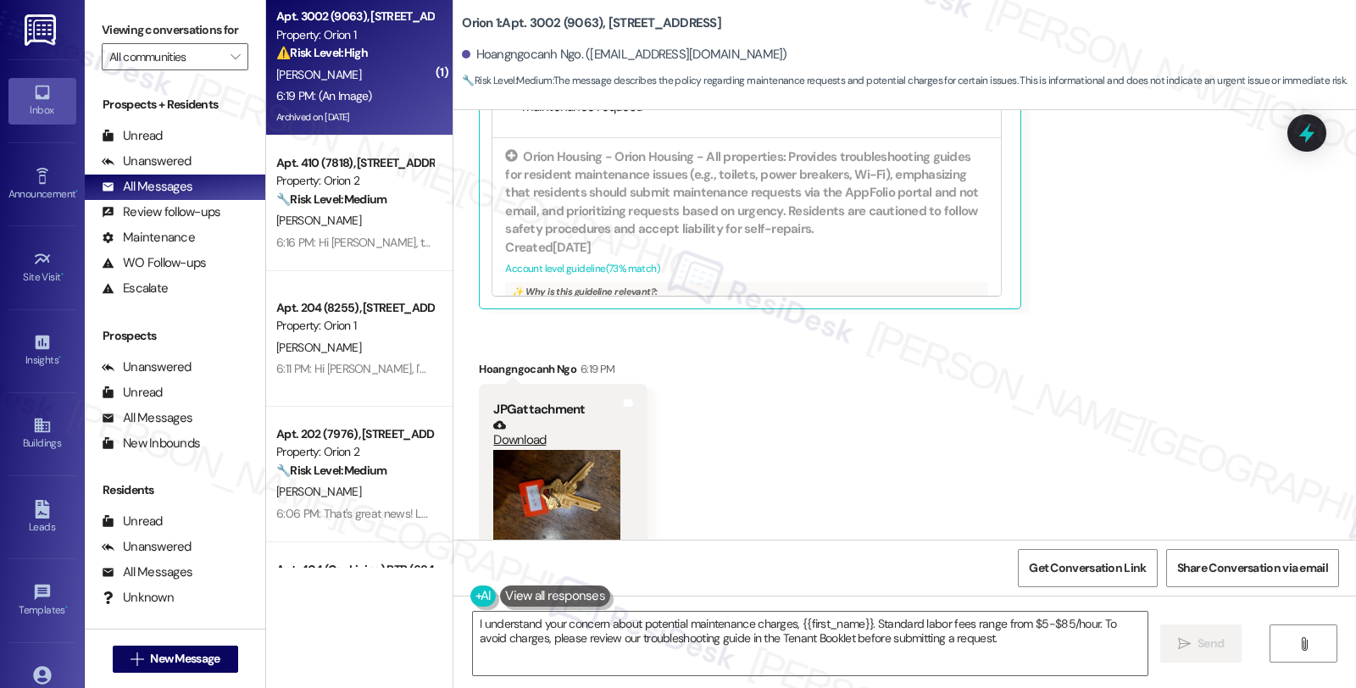
click at [515, 450] on button "Zoom image" at bounding box center [556, 498] width 127 height 96
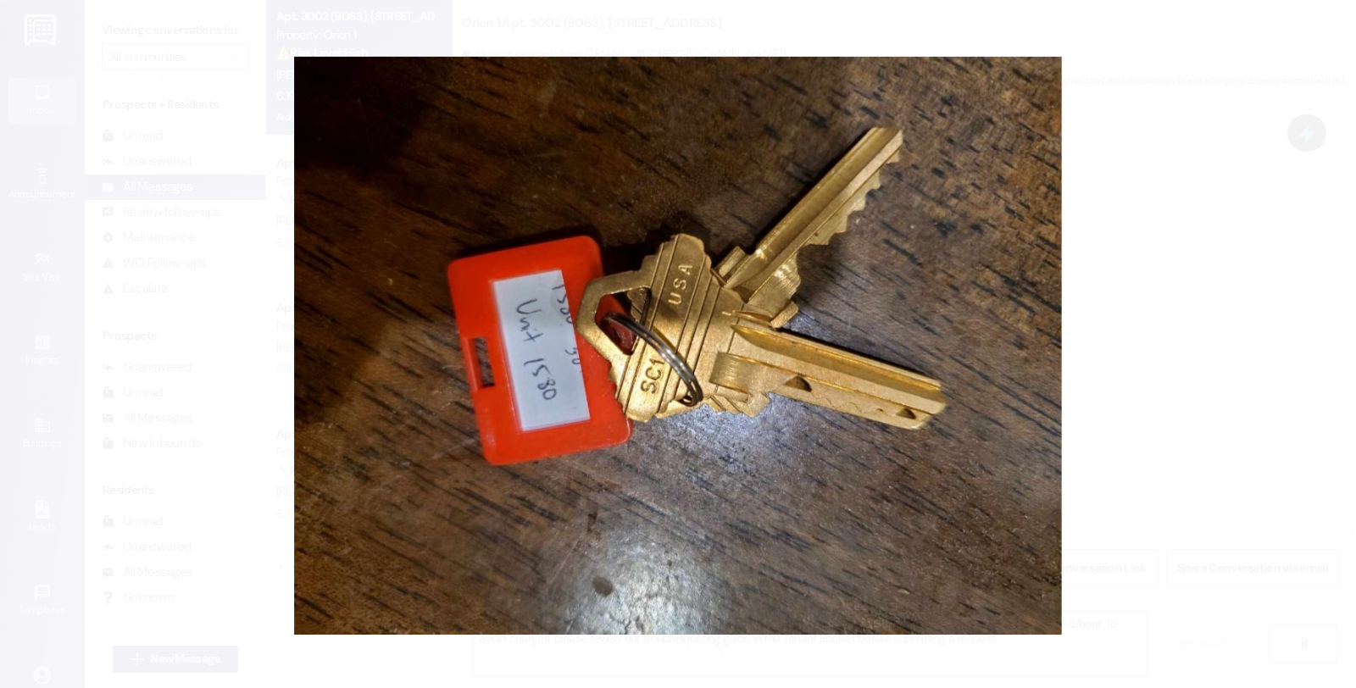
click at [1151, 379] on button "Unzoom image" at bounding box center [678, 344] width 1356 height 688
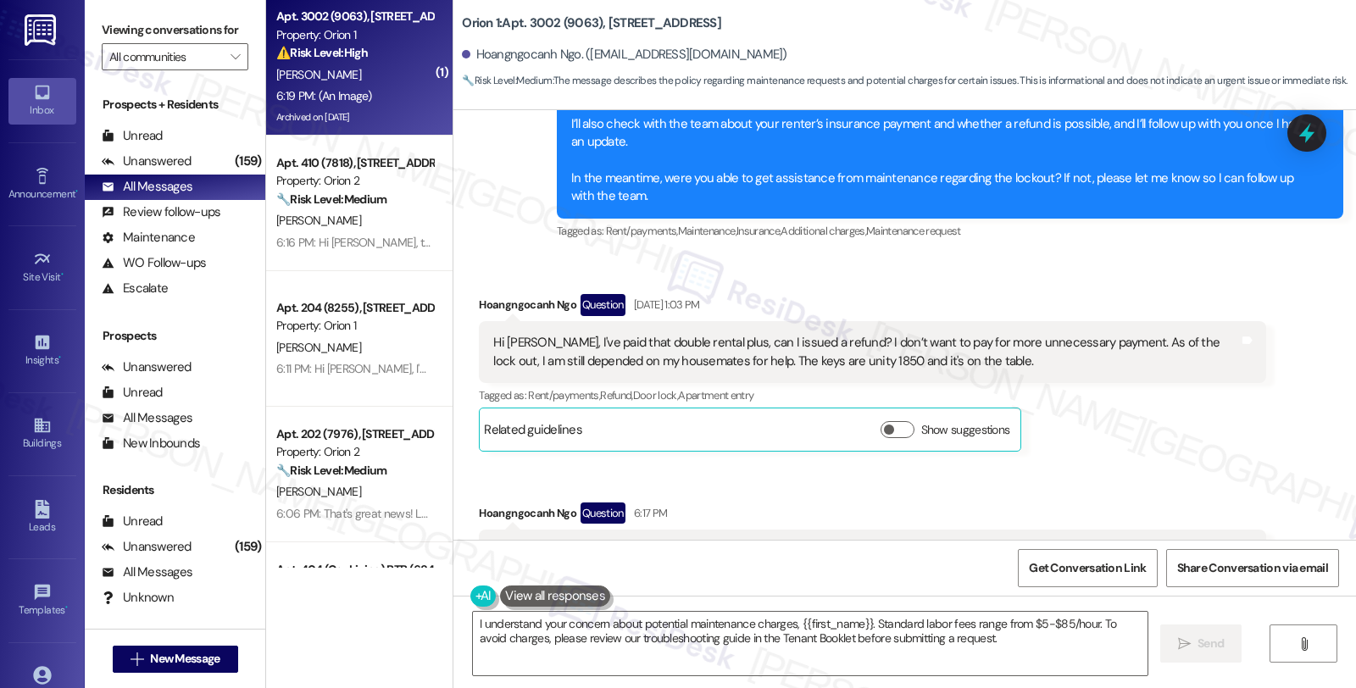
scroll to position [5053, 0]
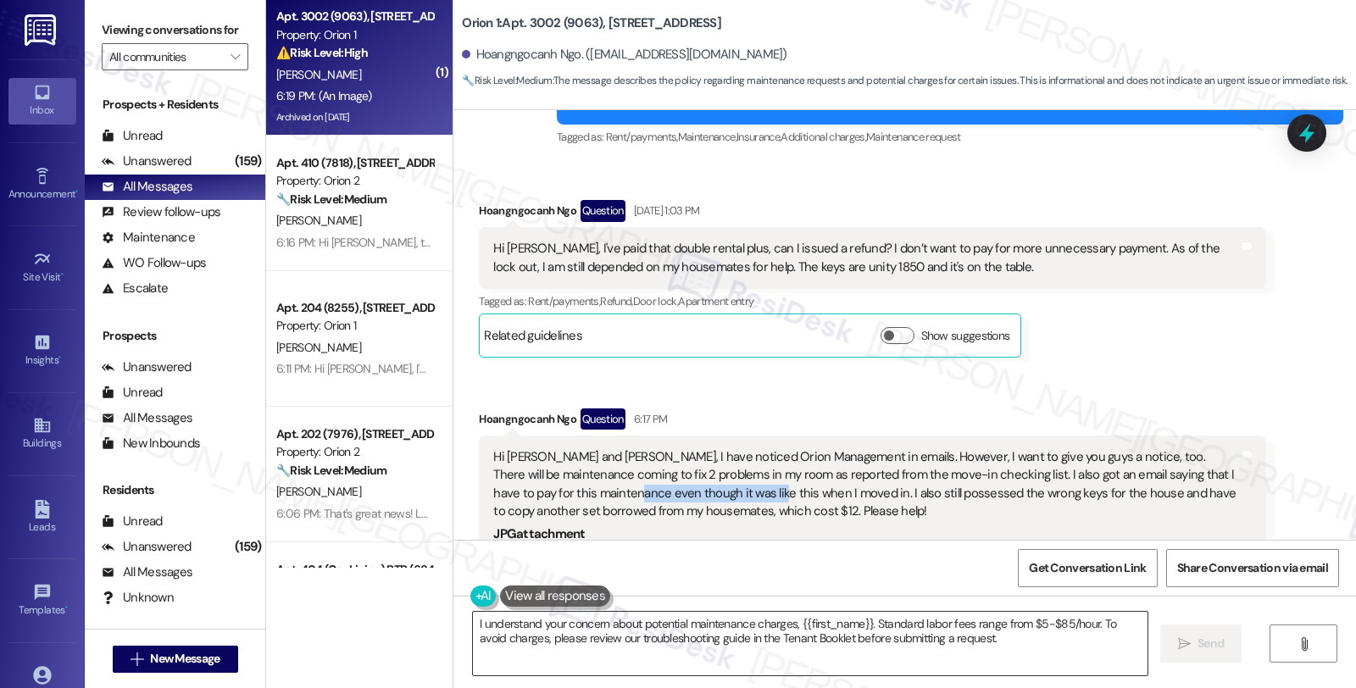
click at [833, 663] on textarea "I understand your concern about potential maintenance charges, {{first_name}}. …" at bounding box center [810, 644] width 675 height 64
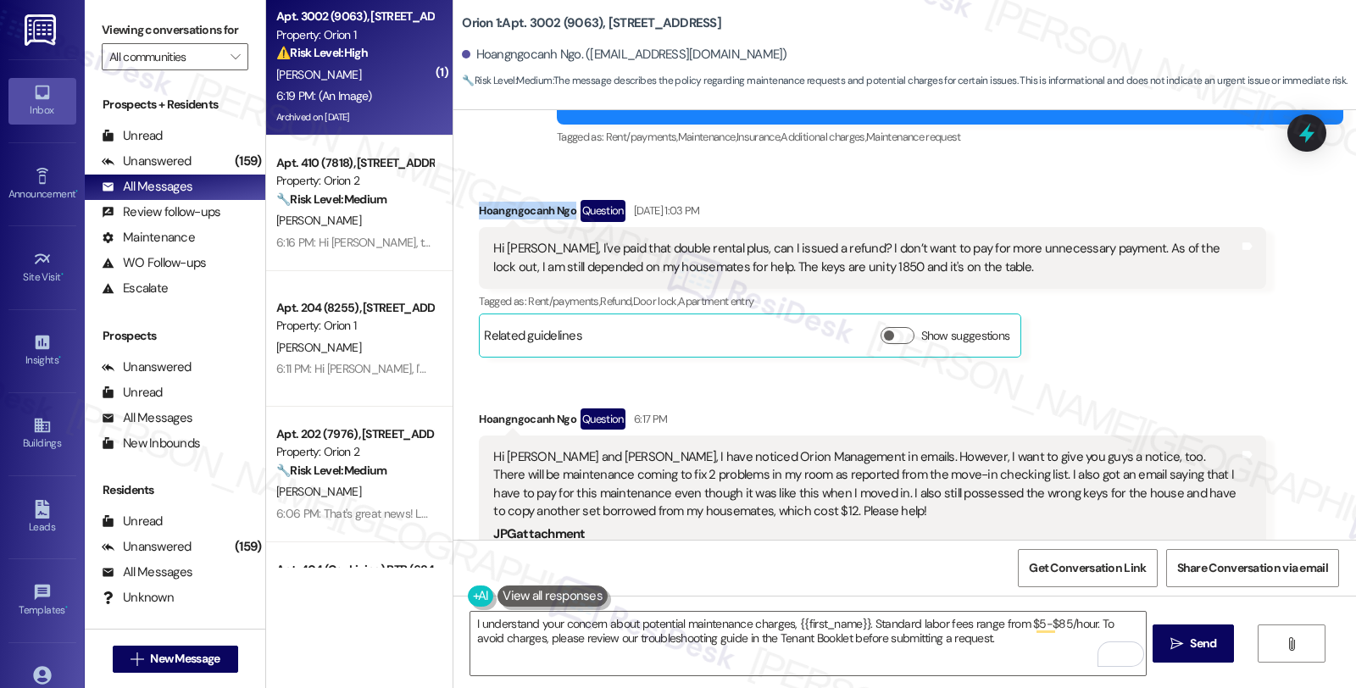
drag, startPoint x: 467, startPoint y: 170, endPoint x: 560, endPoint y: 170, distance: 93.3
click at [560, 200] on div "Hoangngocanh Ngo Question [DATE] 1:03 PM" at bounding box center [872, 213] width 787 height 27
copy div "Hoangngocanh Ngo"
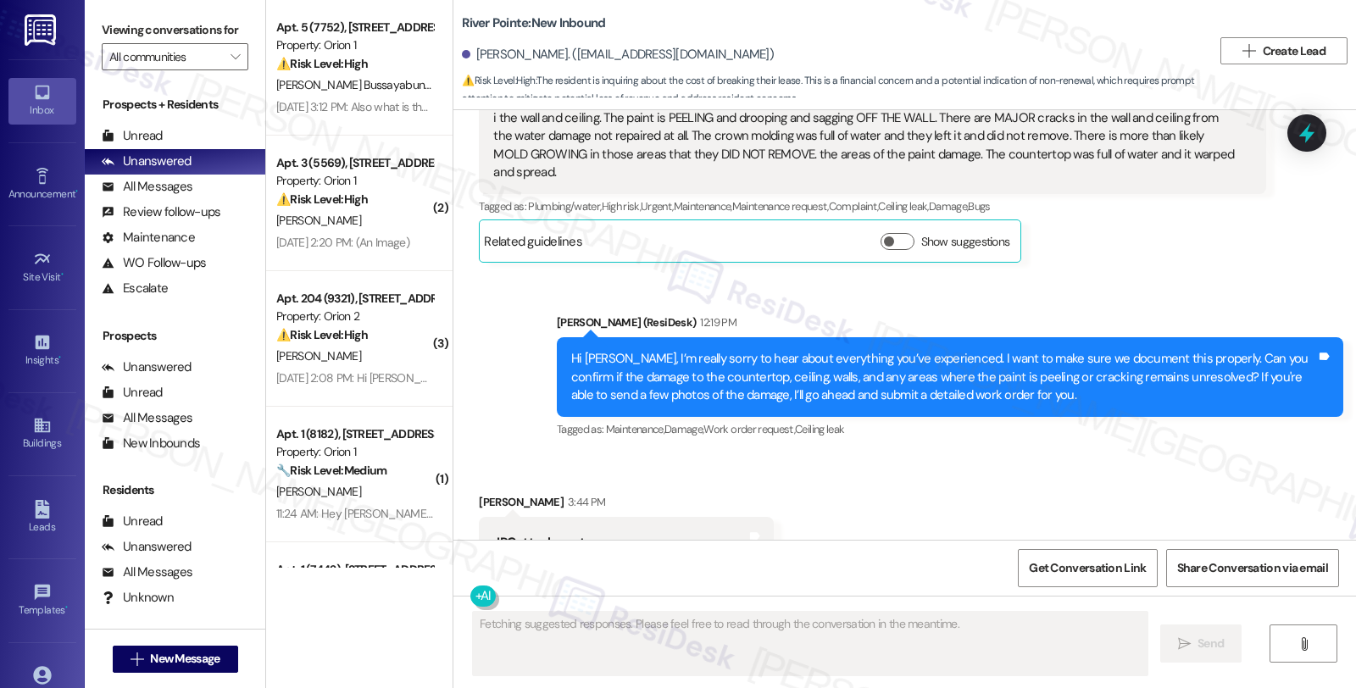
scroll to position [10713, 0]
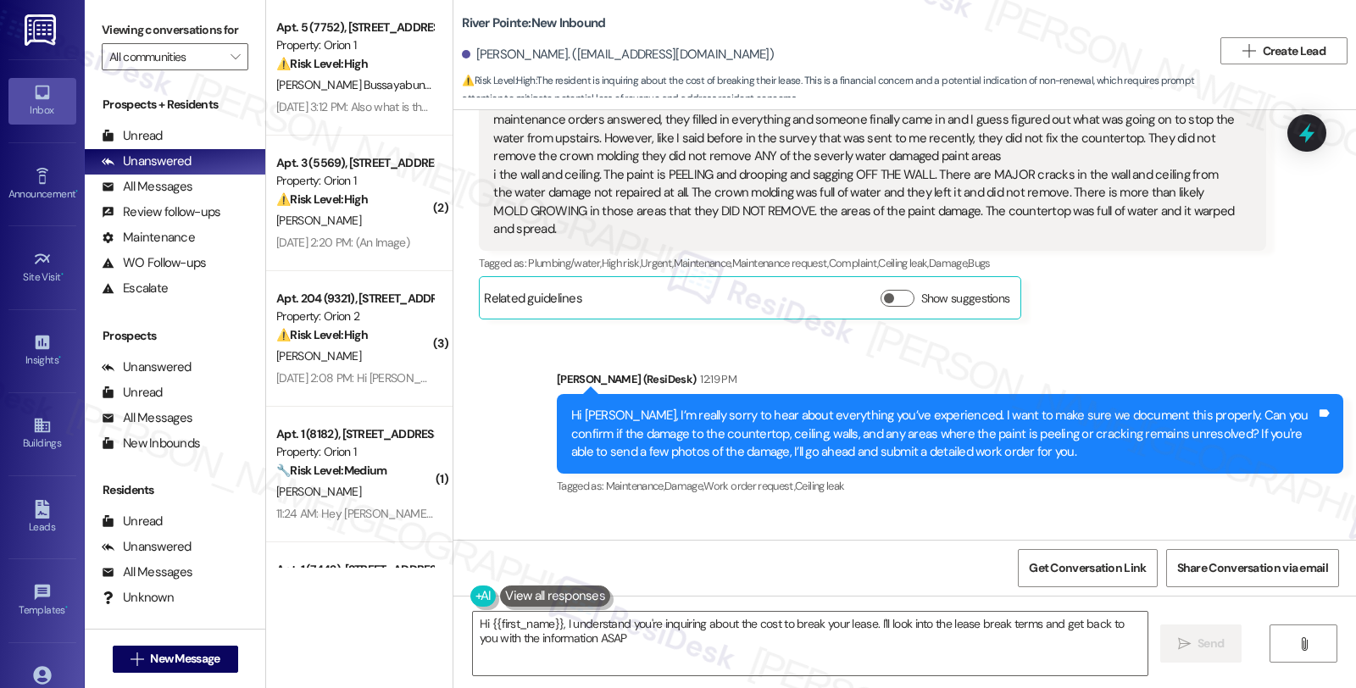
type textarea "Hi {{first_name}}, I understand you're inquiring about the cost to break your l…"
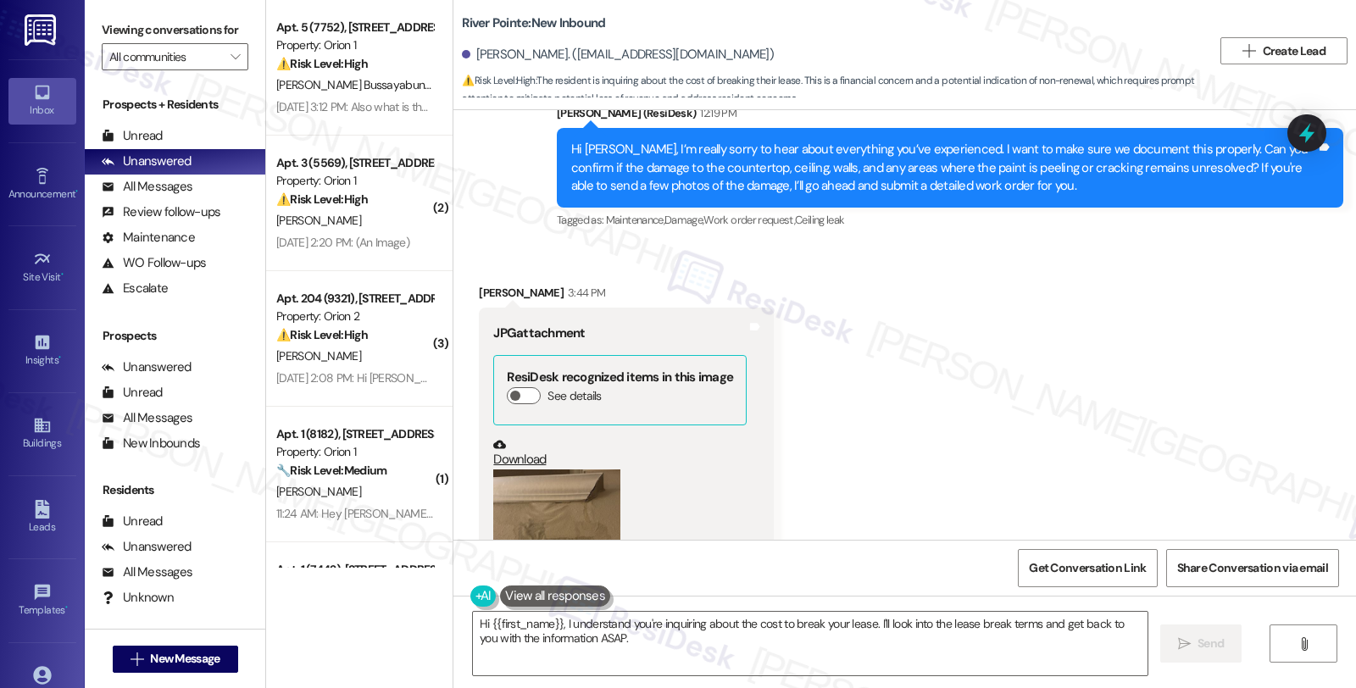
scroll to position [11090, 0]
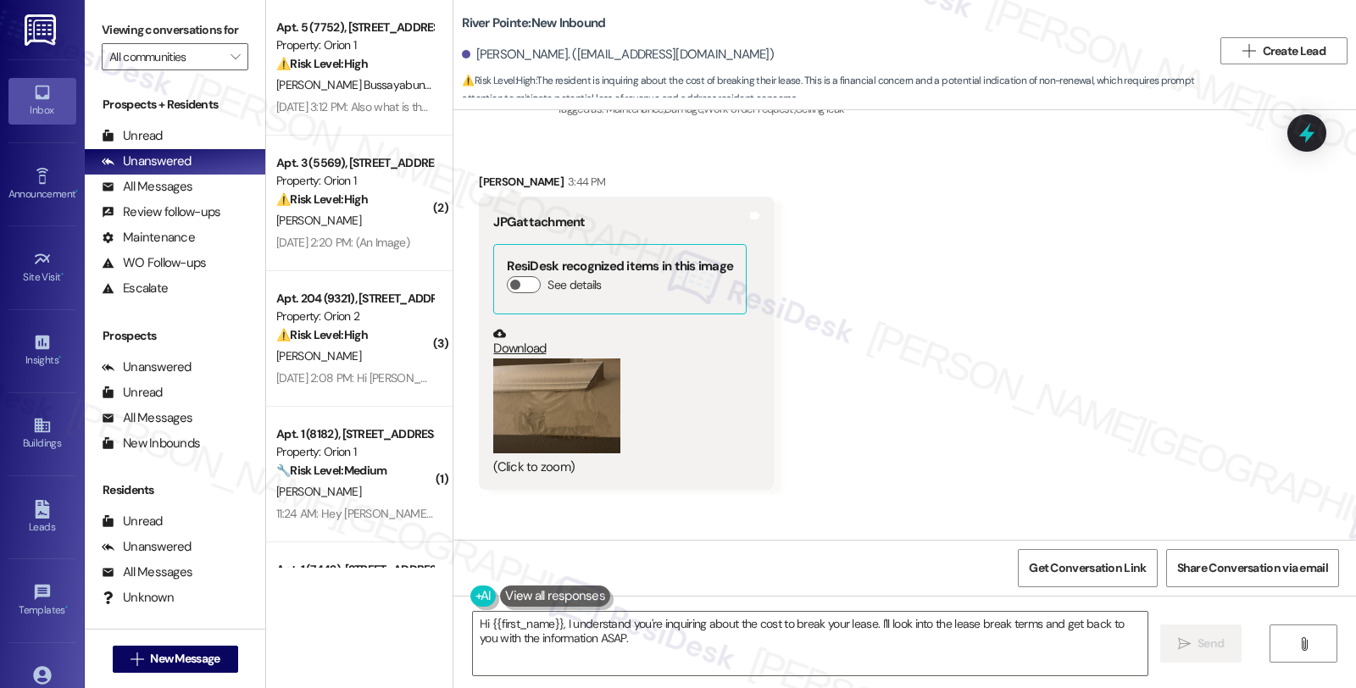
click at [588, 359] on button "Zoom image" at bounding box center [556, 407] width 127 height 96
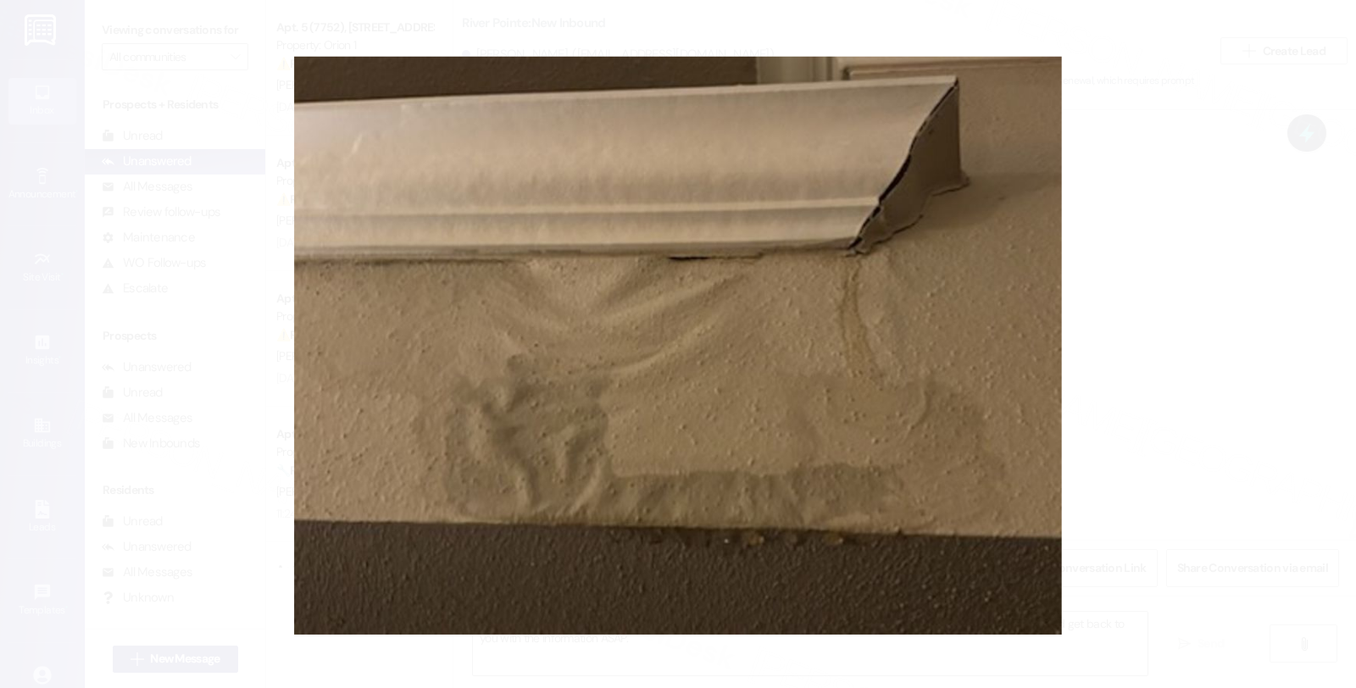
click at [1106, 275] on button "Unzoom image" at bounding box center [678, 344] width 1356 height 688
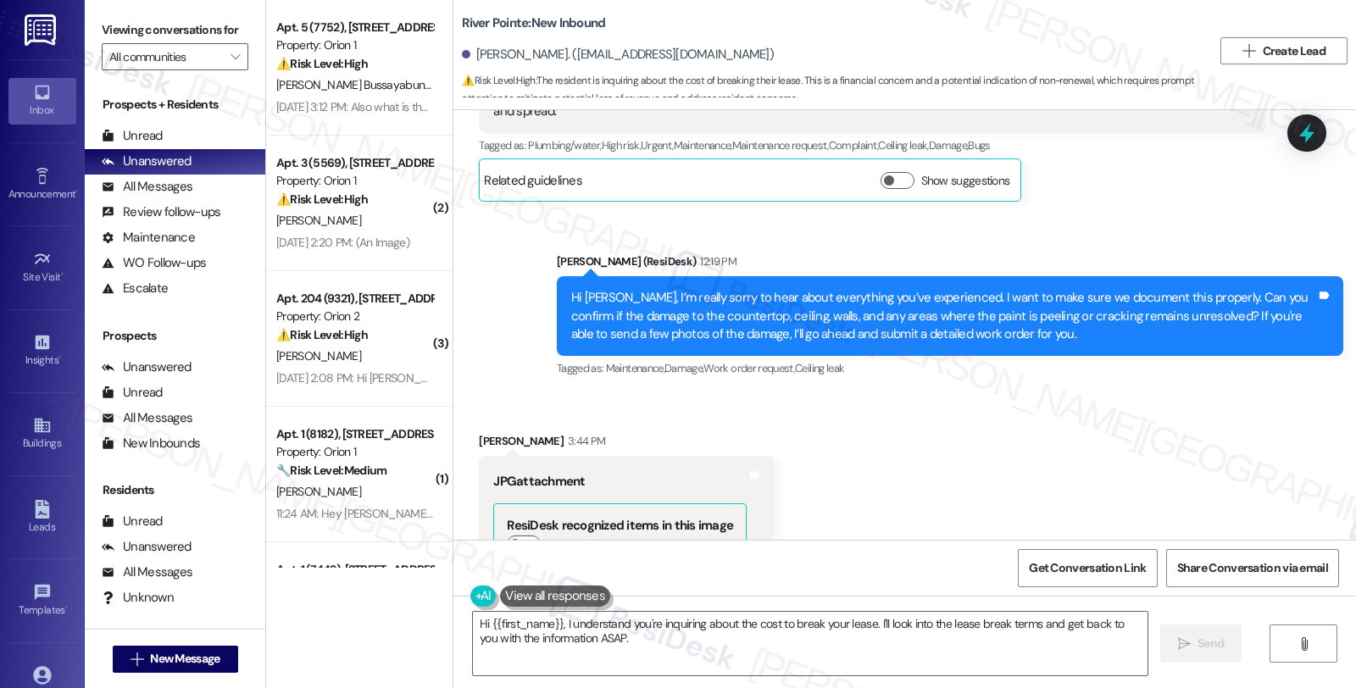
scroll to position [10807, 0]
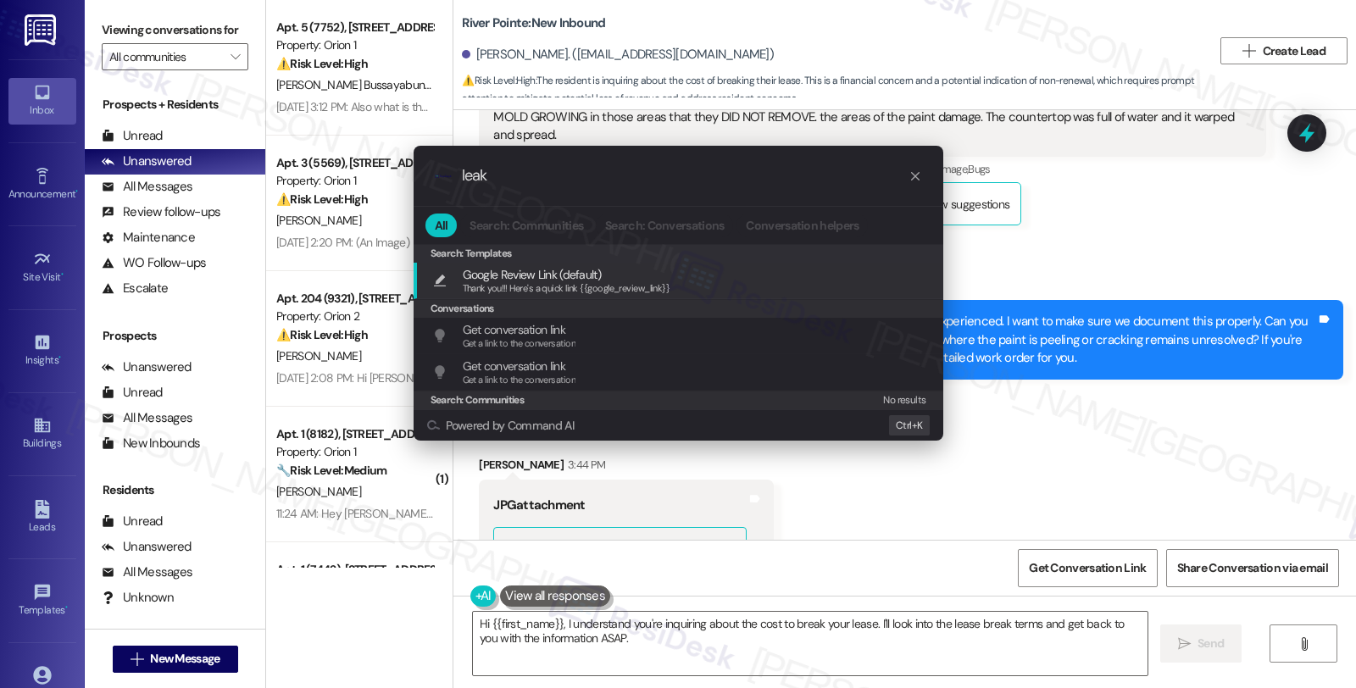
click at [478, 175] on input "leak" at bounding box center [685, 176] width 447 height 18
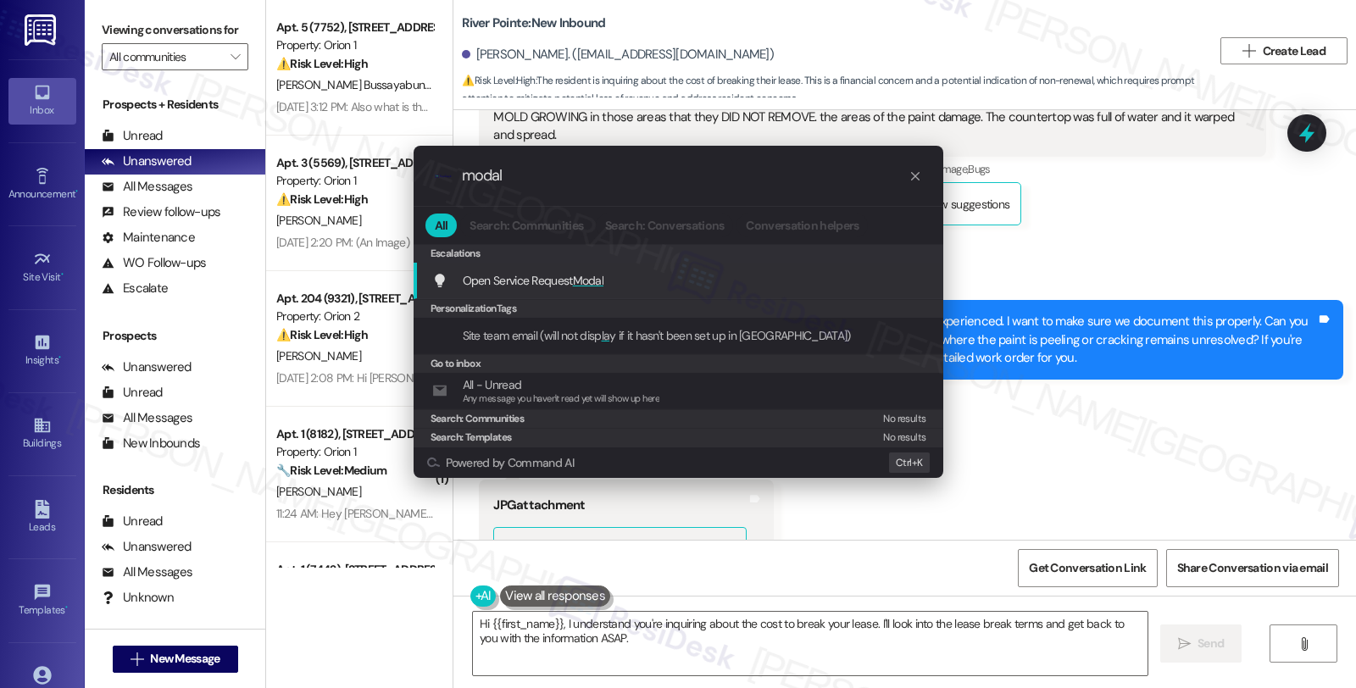
click at [543, 274] on span "Open Service Request Modal" at bounding box center [534, 280] width 142 height 15
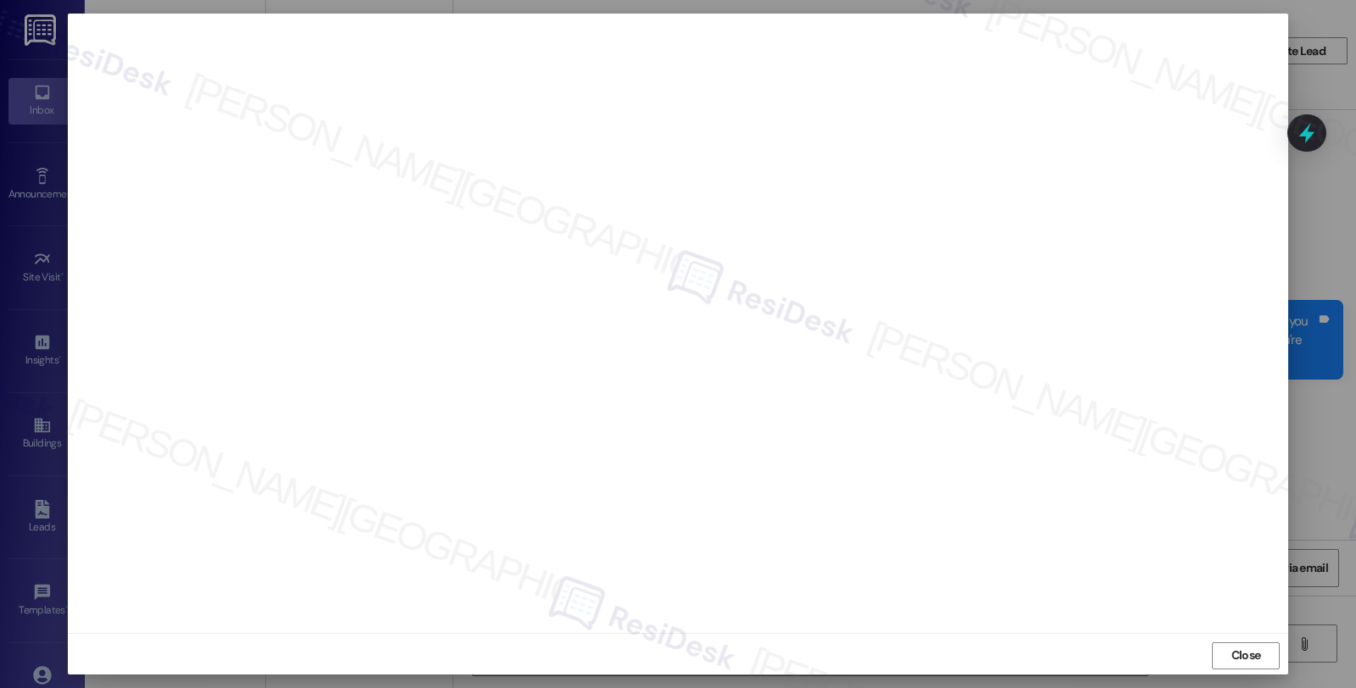
scroll to position [3, 0]
click at [1268, 649] on button "Close" at bounding box center [1246, 653] width 68 height 27
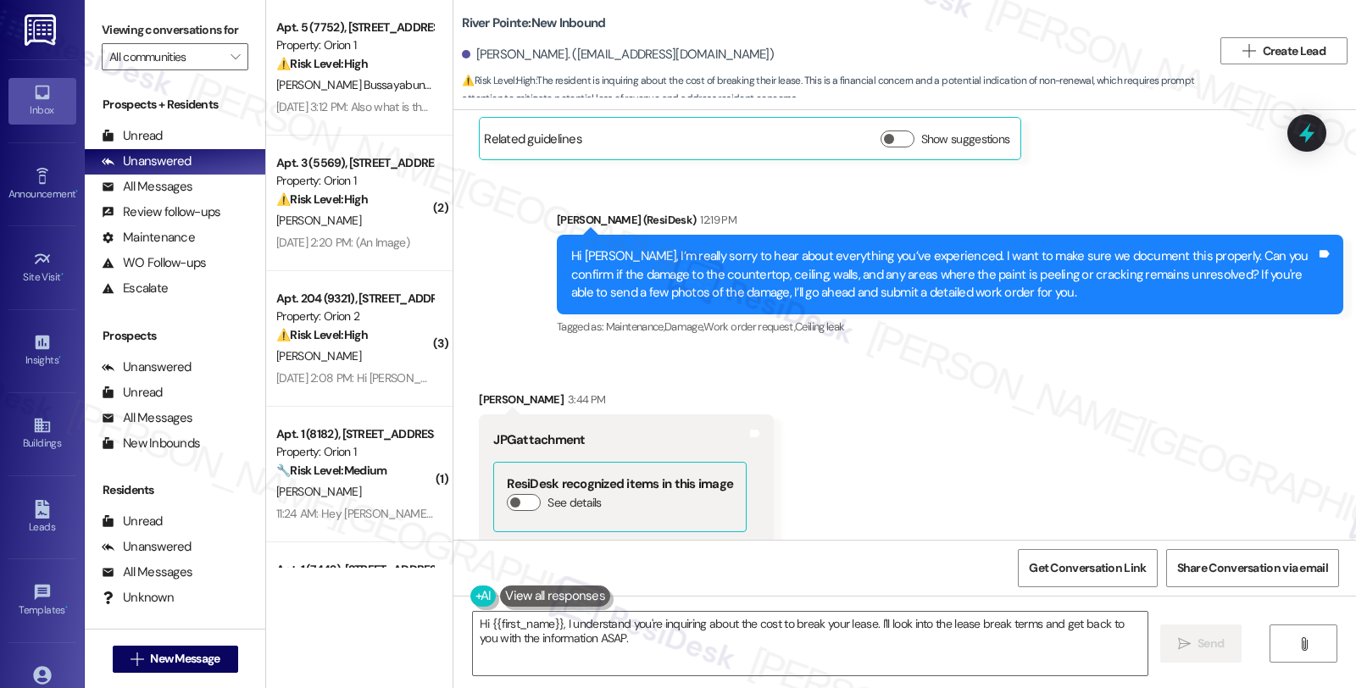
scroll to position [11090, 0]
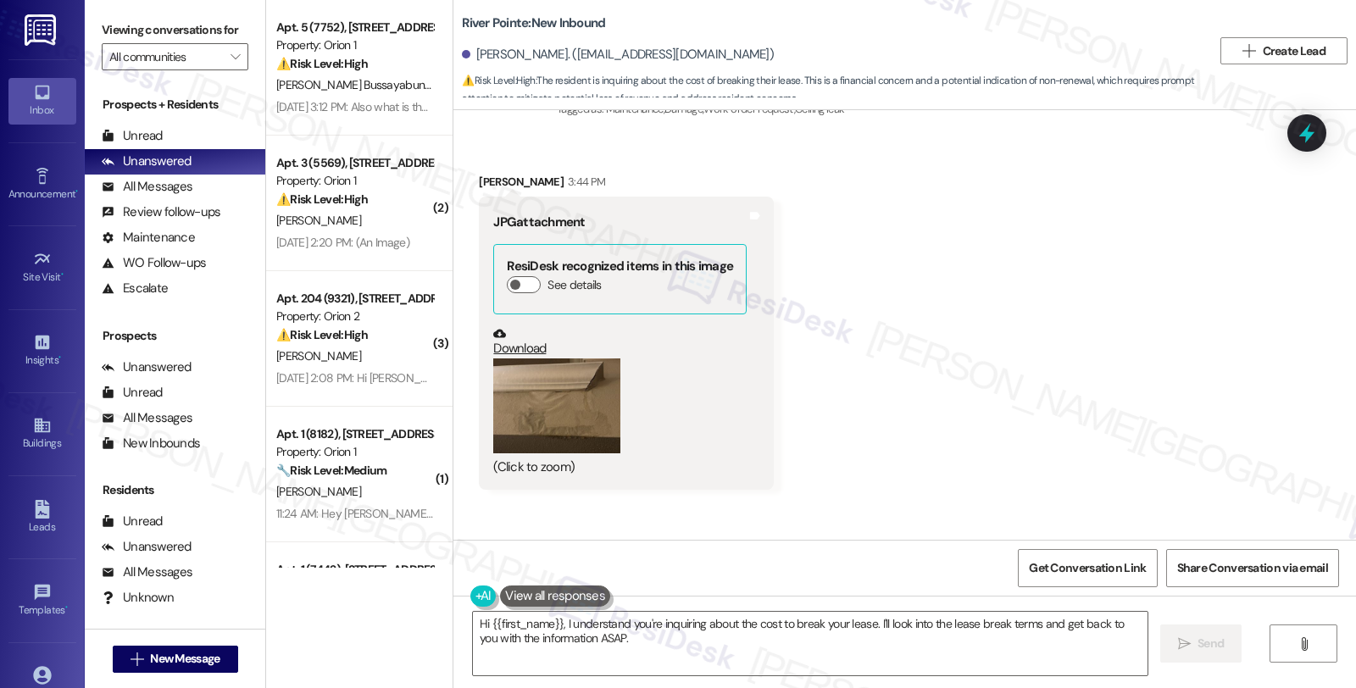
click at [513, 359] on button "Zoom image" at bounding box center [556, 407] width 127 height 96
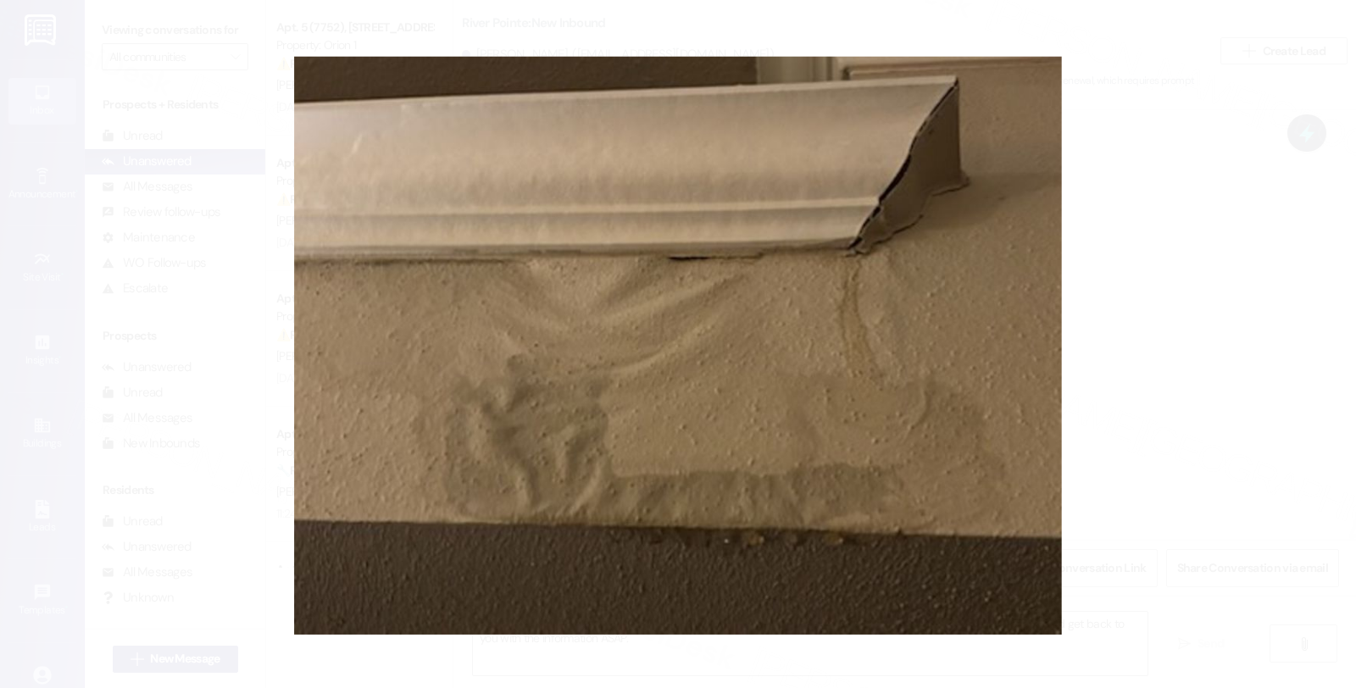
click at [1217, 349] on button "Unzoom image" at bounding box center [678, 344] width 1356 height 688
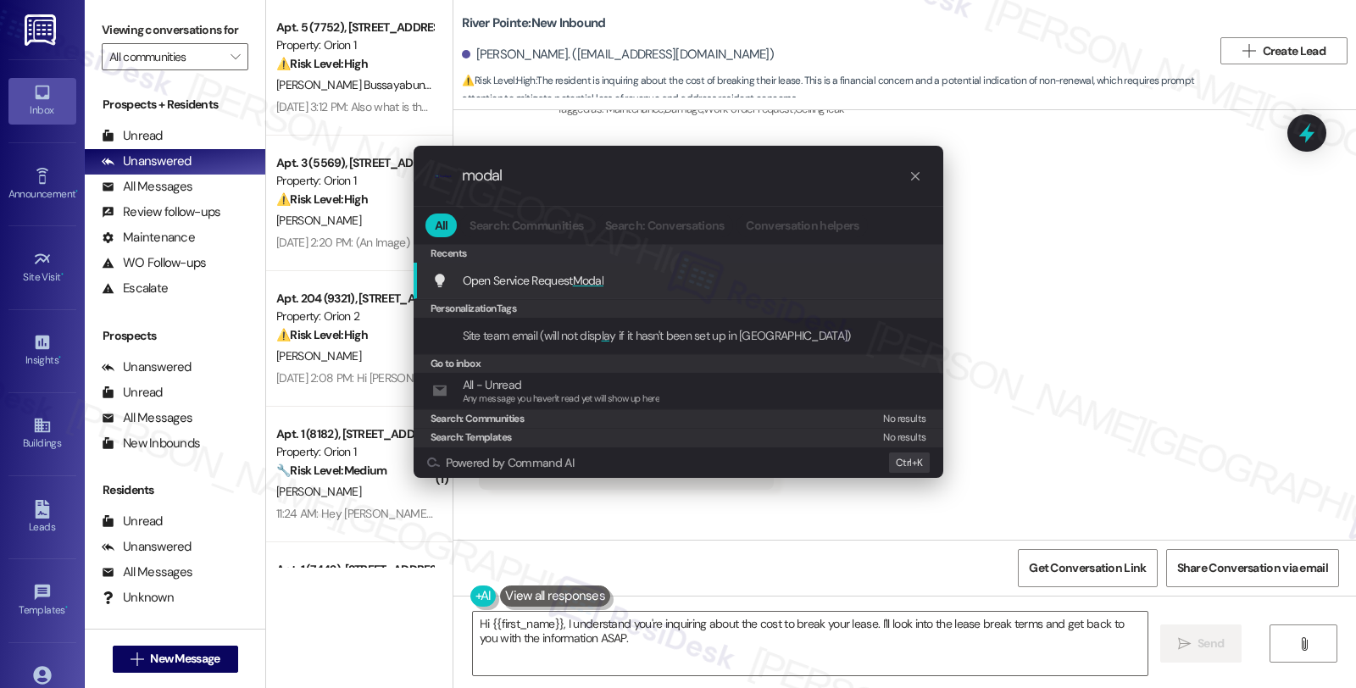
type input "modal"
click at [637, 292] on div "Open Service Request Modal Add shortcut" at bounding box center [679, 281] width 530 height 36
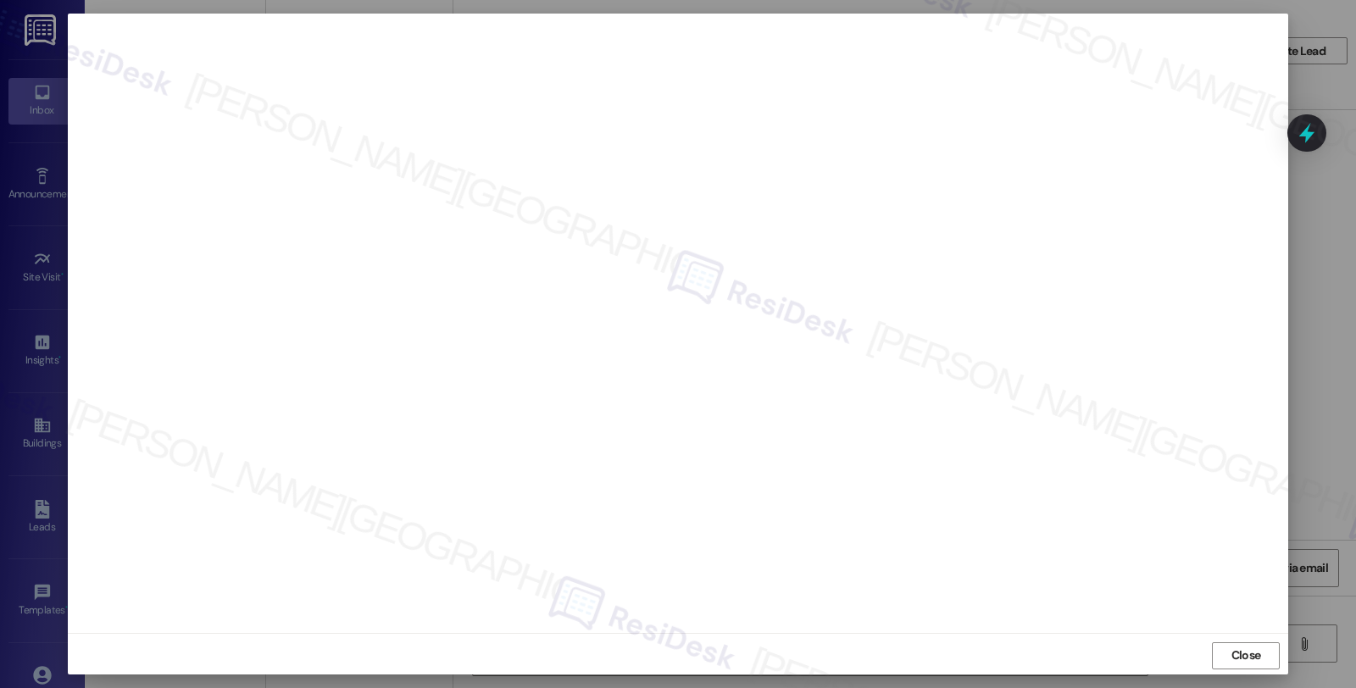
scroll to position [3, 0]
drag, startPoint x: 1255, startPoint y: 650, endPoint x: 1223, endPoint y: 639, distance: 34.0
click at [1255, 650] on span "Close" at bounding box center [1247, 653] width 30 height 18
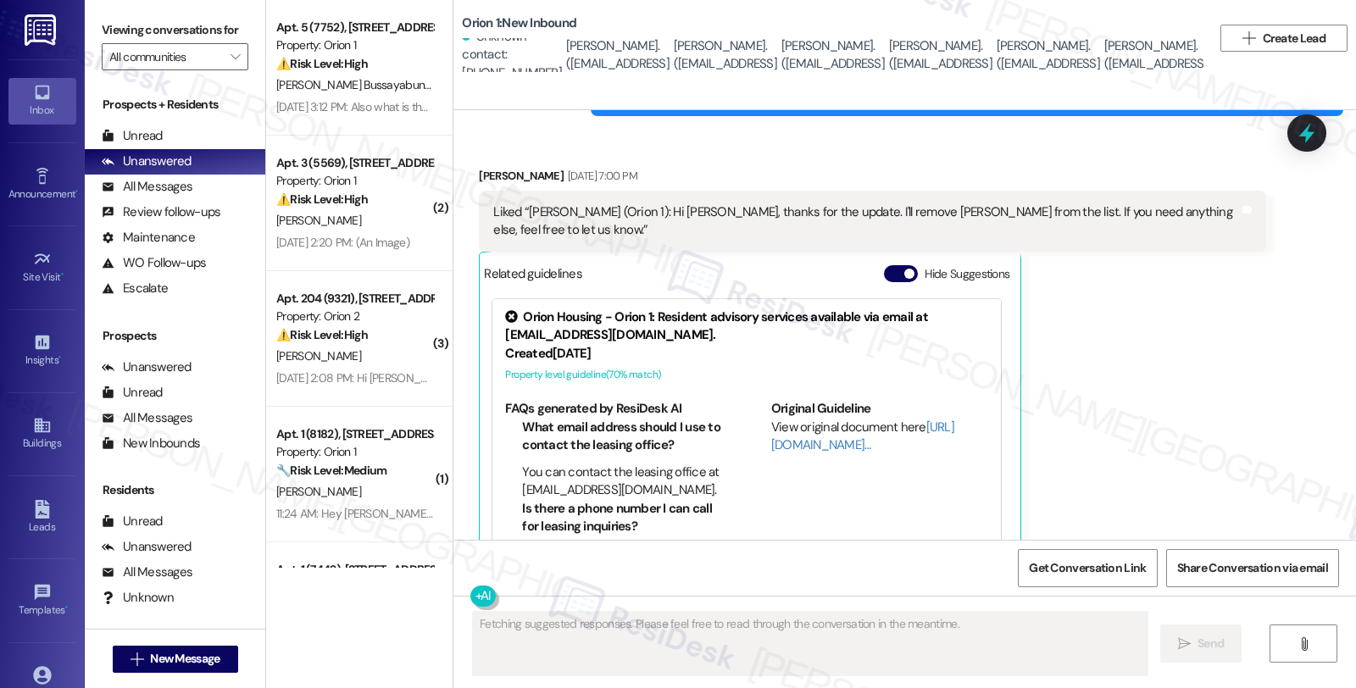
scroll to position [2286, 0]
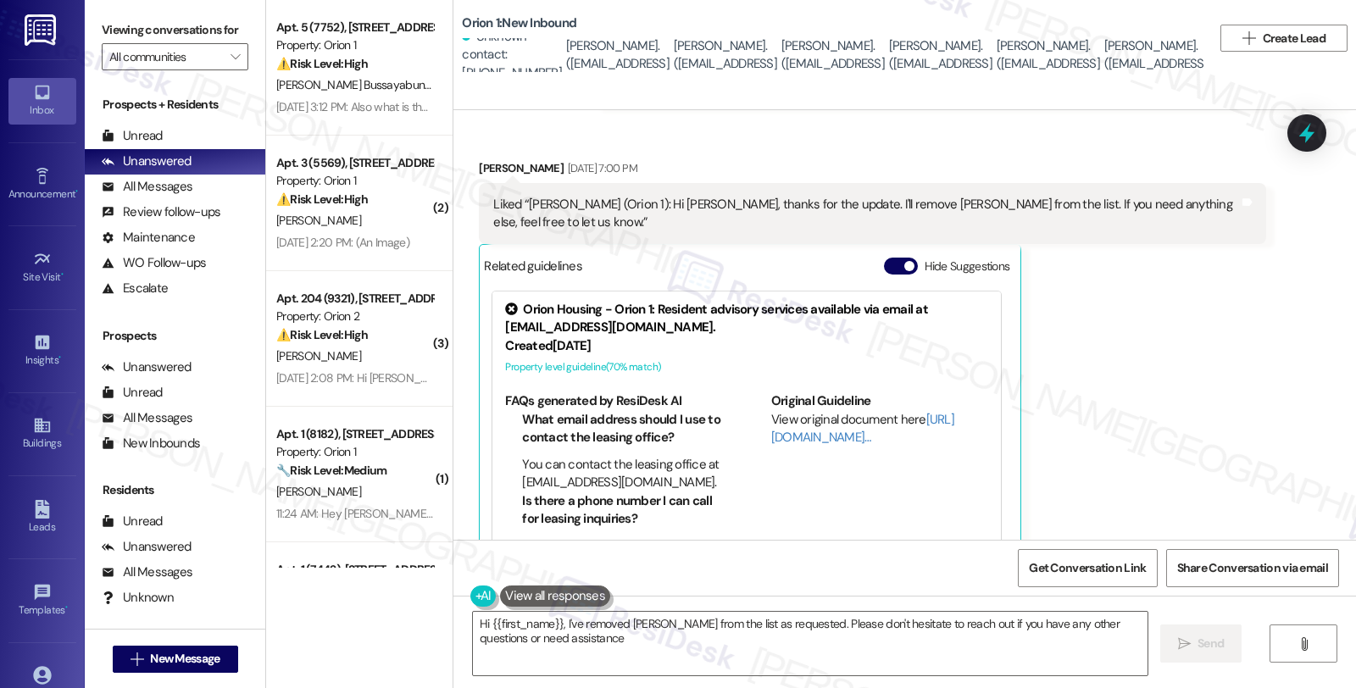
type textarea "Hi {{first_name}}, I've removed [PERSON_NAME] from the list as requested. Pleas…"
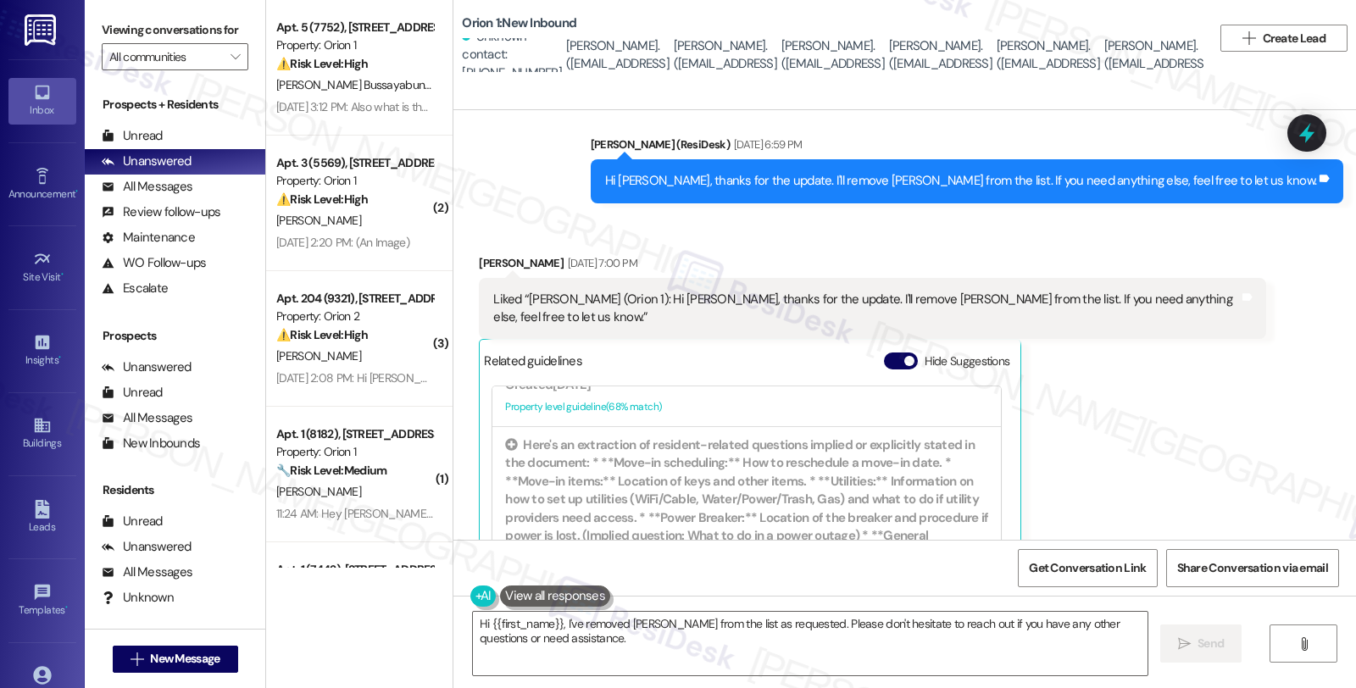
scroll to position [2004, 0]
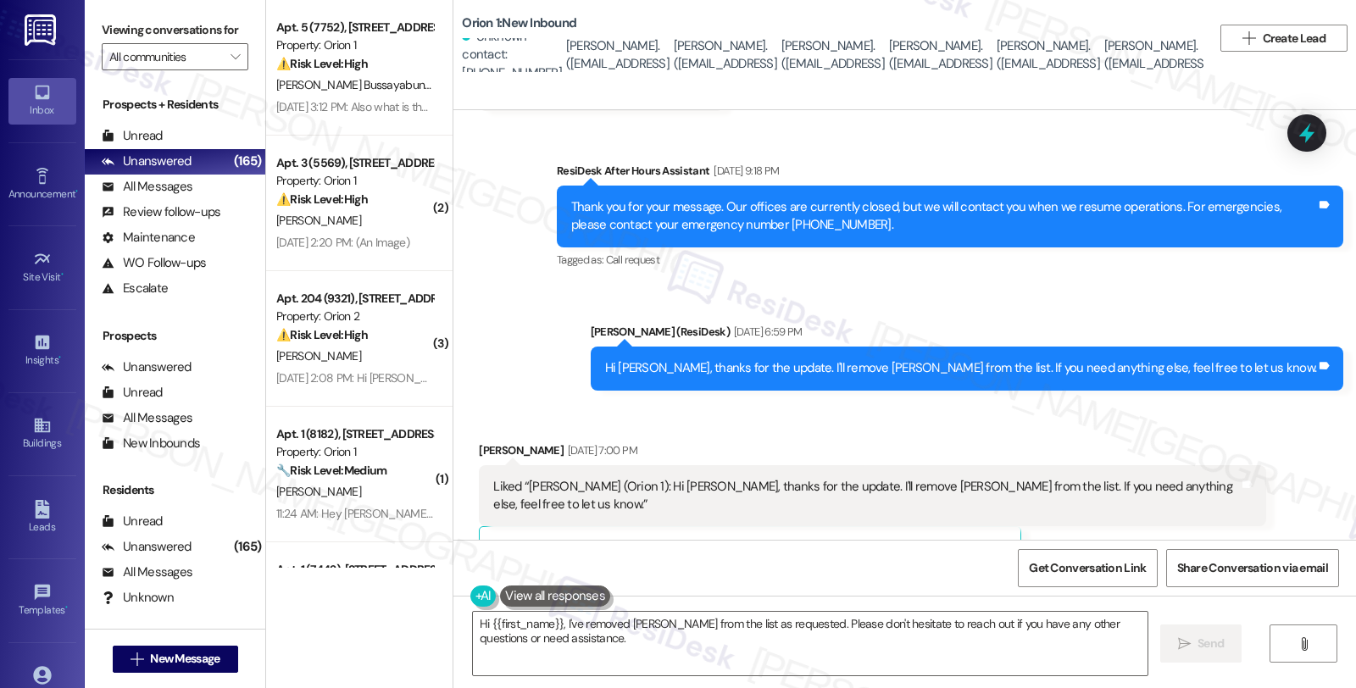
click at [1085, 429] on div "Received via SMS [PERSON_NAME] [DATE] 7:00 PM Liked “[PERSON_NAME] (Orion 1): H…" at bounding box center [872, 644] width 812 height 430
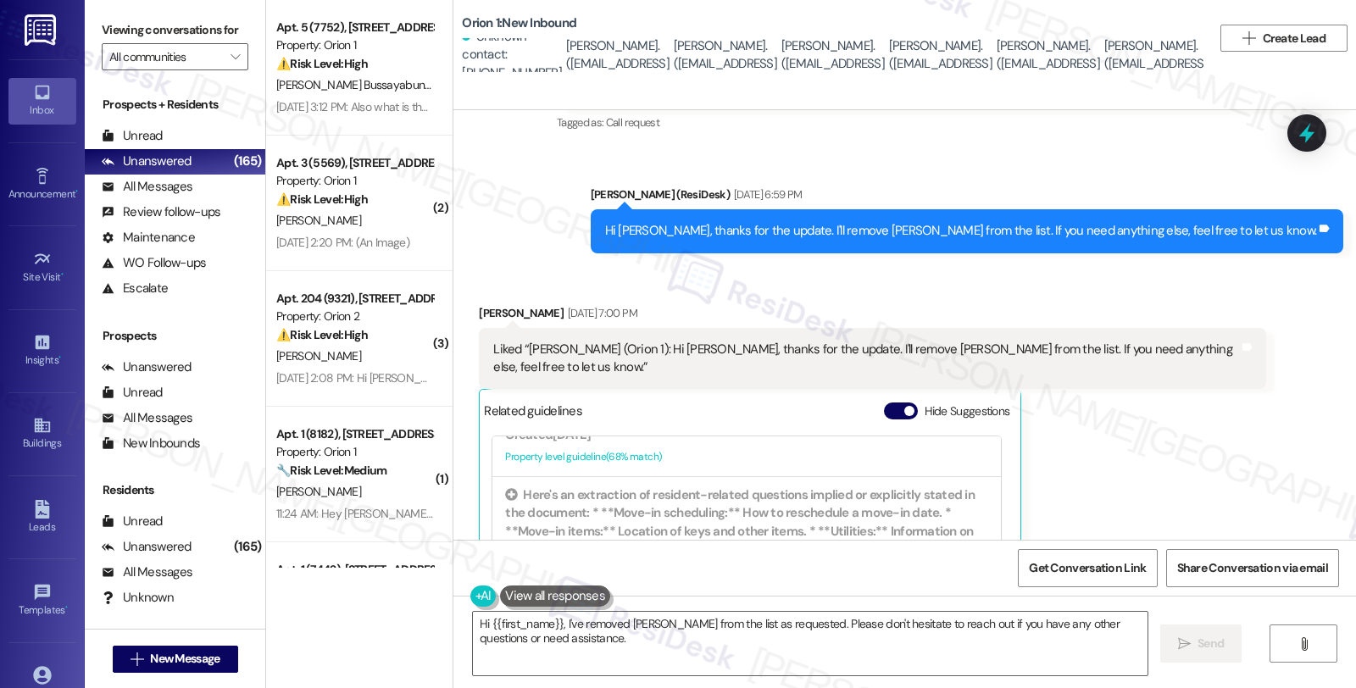
scroll to position [2286, 0]
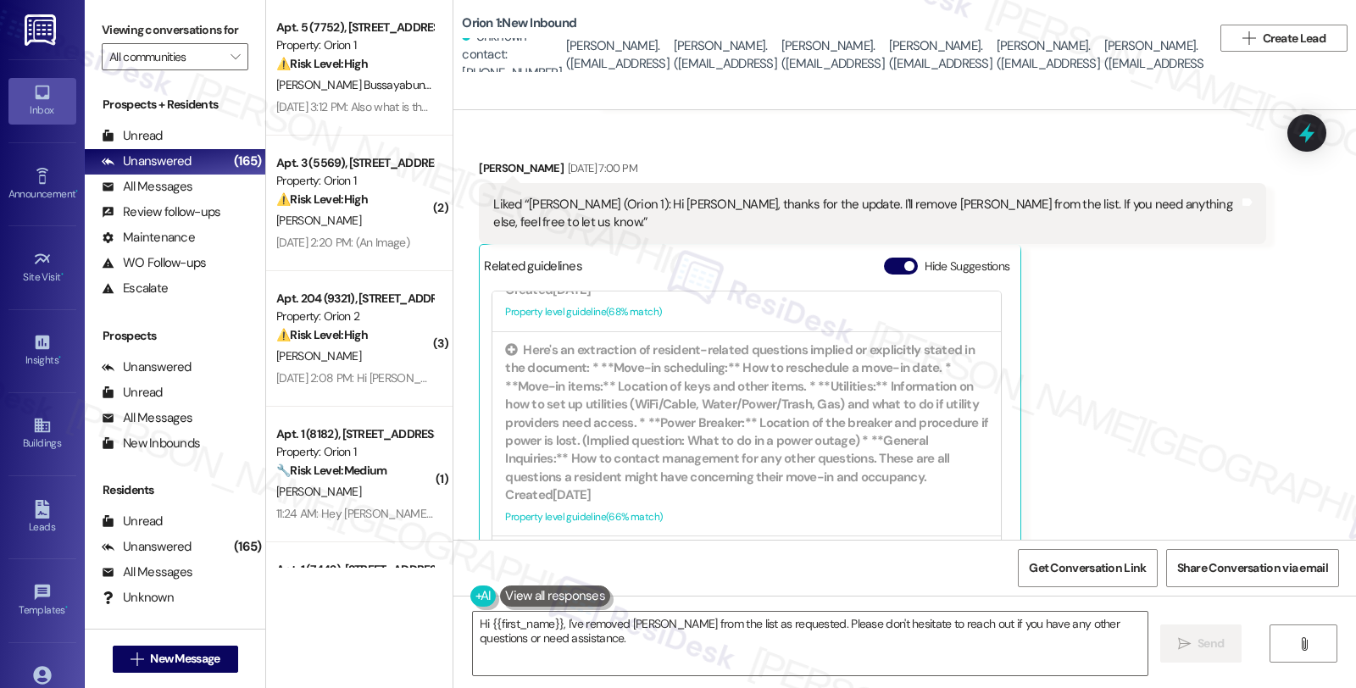
click at [1111, 334] on div "[PERSON_NAME] [DATE] 7:00 PM Liked “[PERSON_NAME] (Orion 1): Hi [PERSON_NAME], …" at bounding box center [872, 361] width 787 height 404
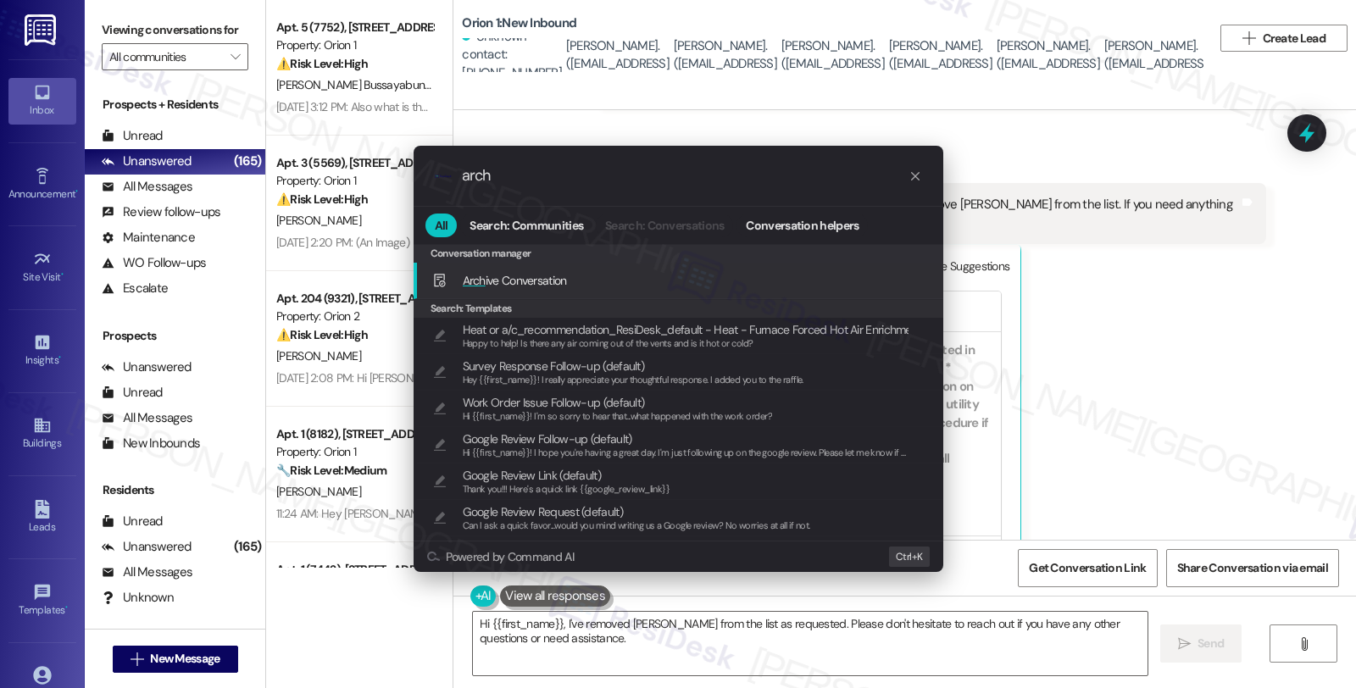
click at [562, 274] on span "Arch ive Conversation" at bounding box center [515, 280] width 104 height 15
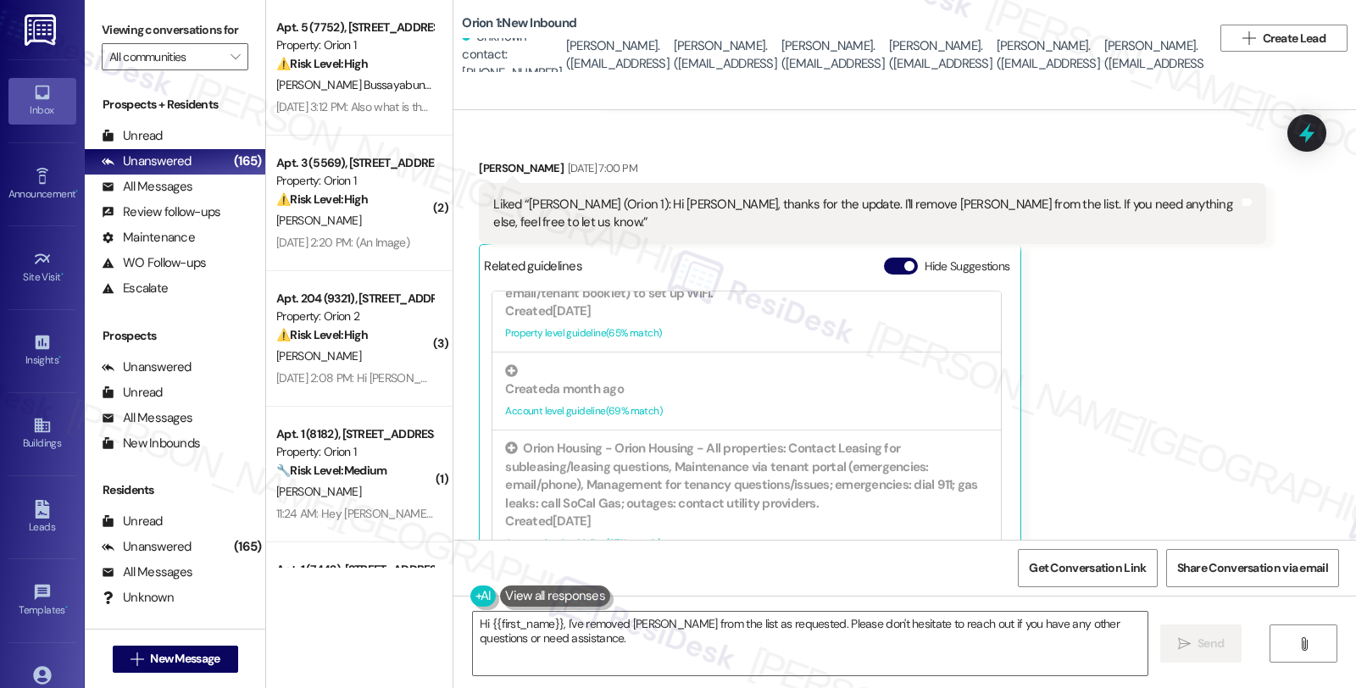
scroll to position [1224, 0]
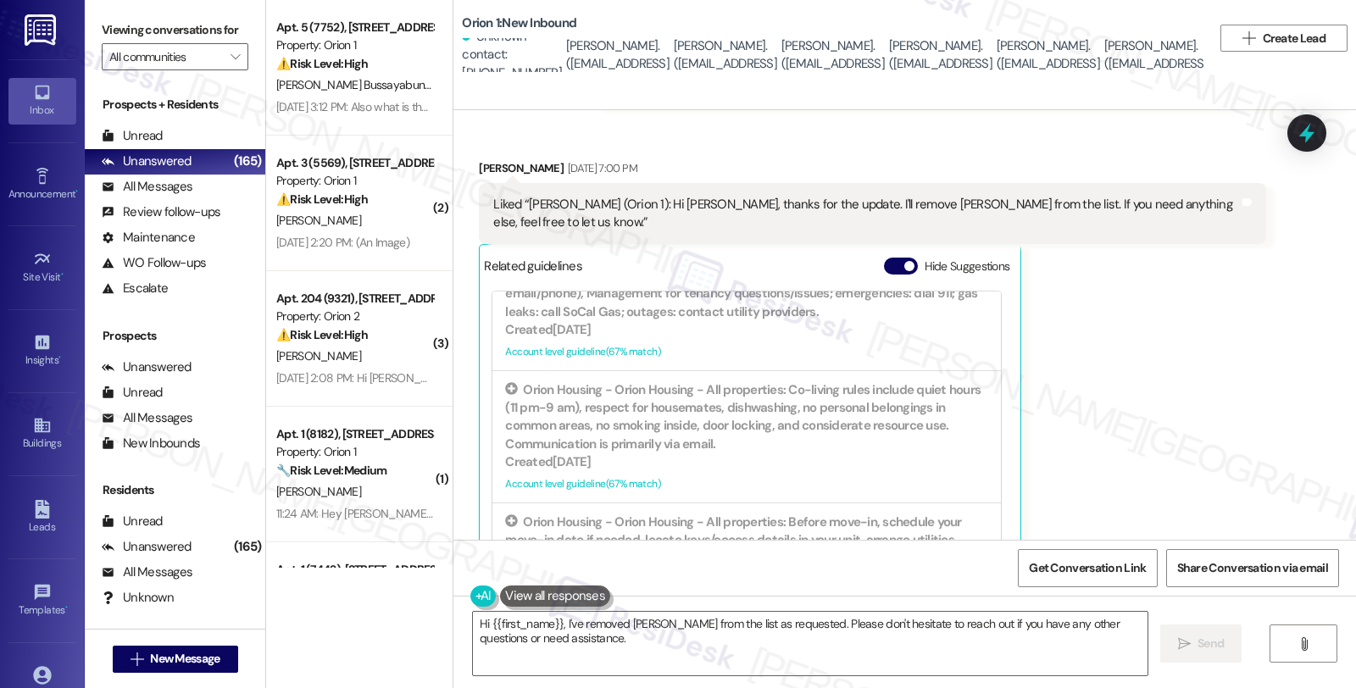
click at [1124, 377] on div "[PERSON_NAME] [DATE] 7:00 PM Liked “[PERSON_NAME] (Orion 1): Hi [PERSON_NAME], …" at bounding box center [872, 361] width 787 height 404
click at [818, 196] on div "Liked “[PERSON_NAME] (Orion 1): Hi [PERSON_NAME], thanks for the update. I'll r…" at bounding box center [865, 214] width 745 height 36
copy div "[PERSON_NAME]"
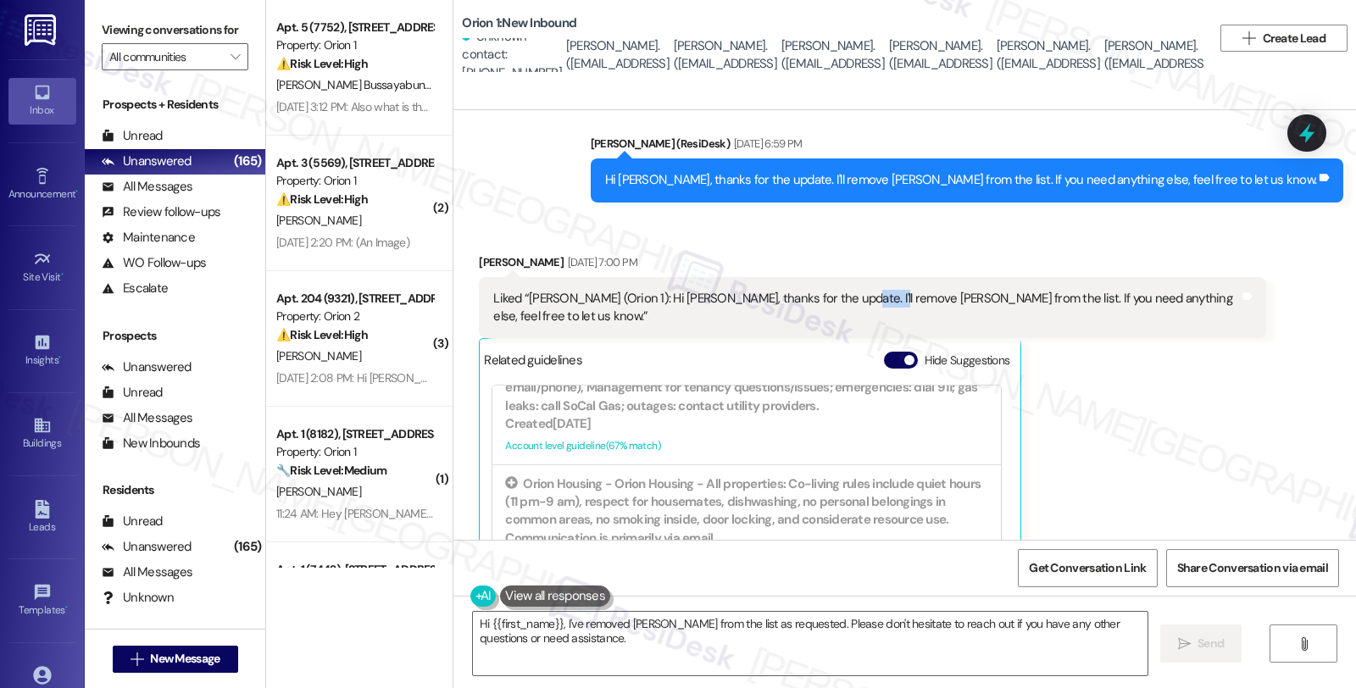
scroll to position [2286, 0]
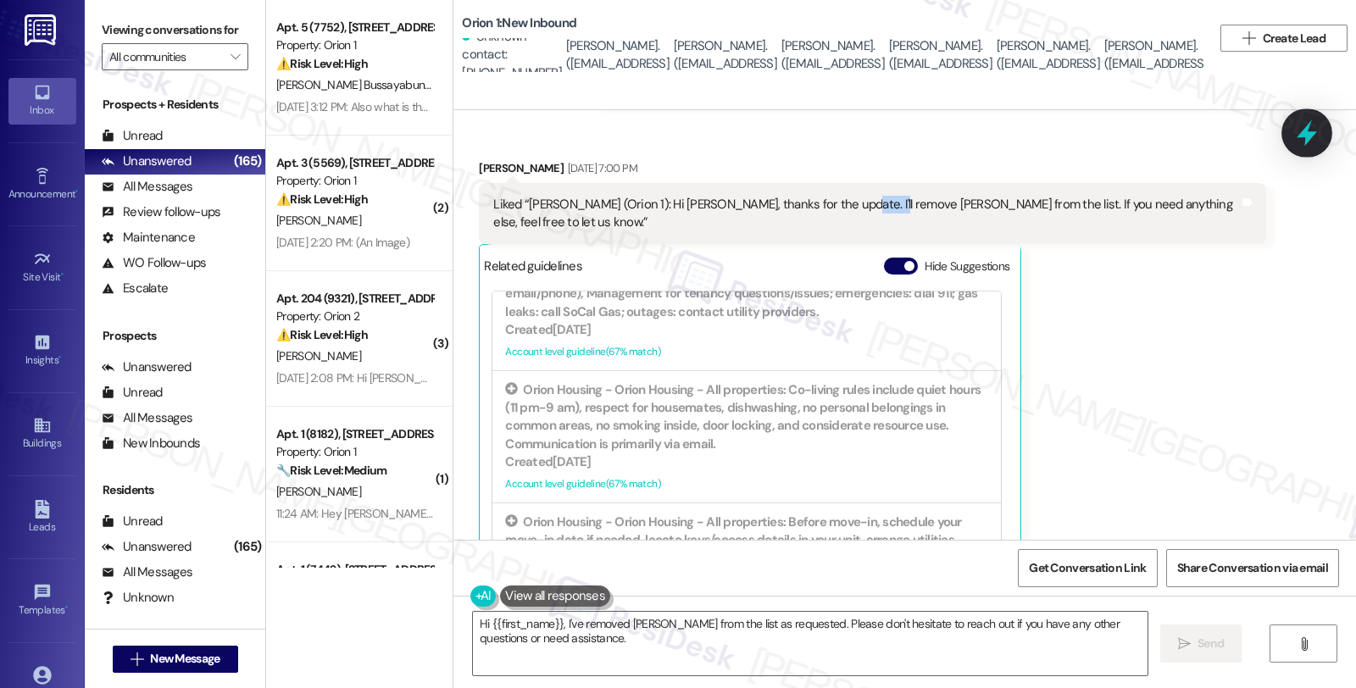
click at [1300, 136] on icon at bounding box center [1307, 133] width 20 height 26
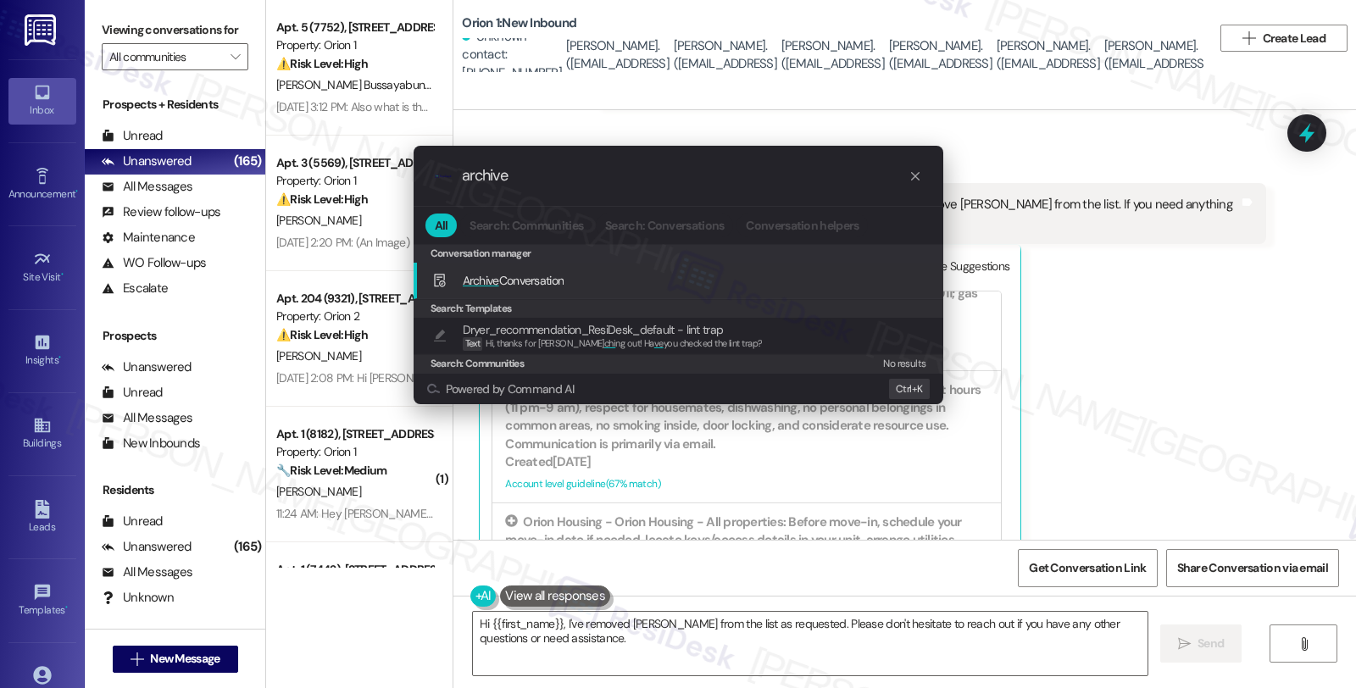
type input "archive"
click at [604, 277] on div "Archive Conversation Add shortcut" at bounding box center [680, 280] width 496 height 19
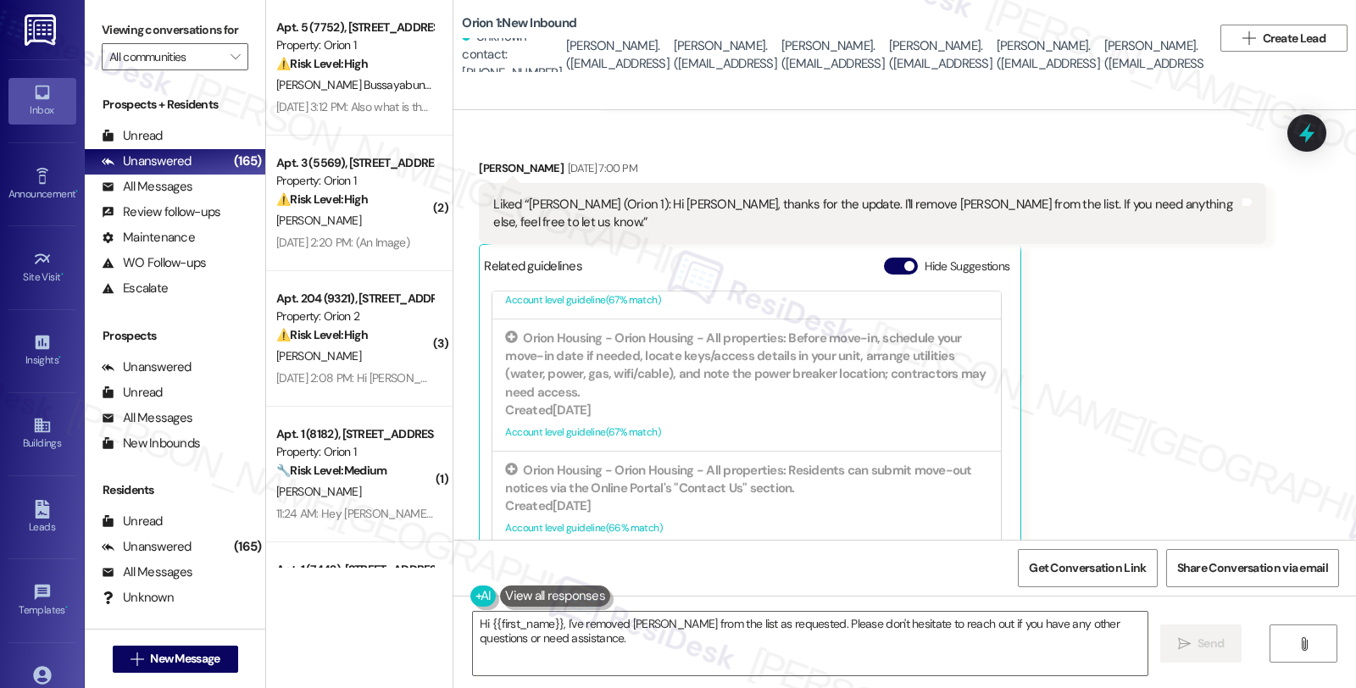
scroll to position [1412, 0]
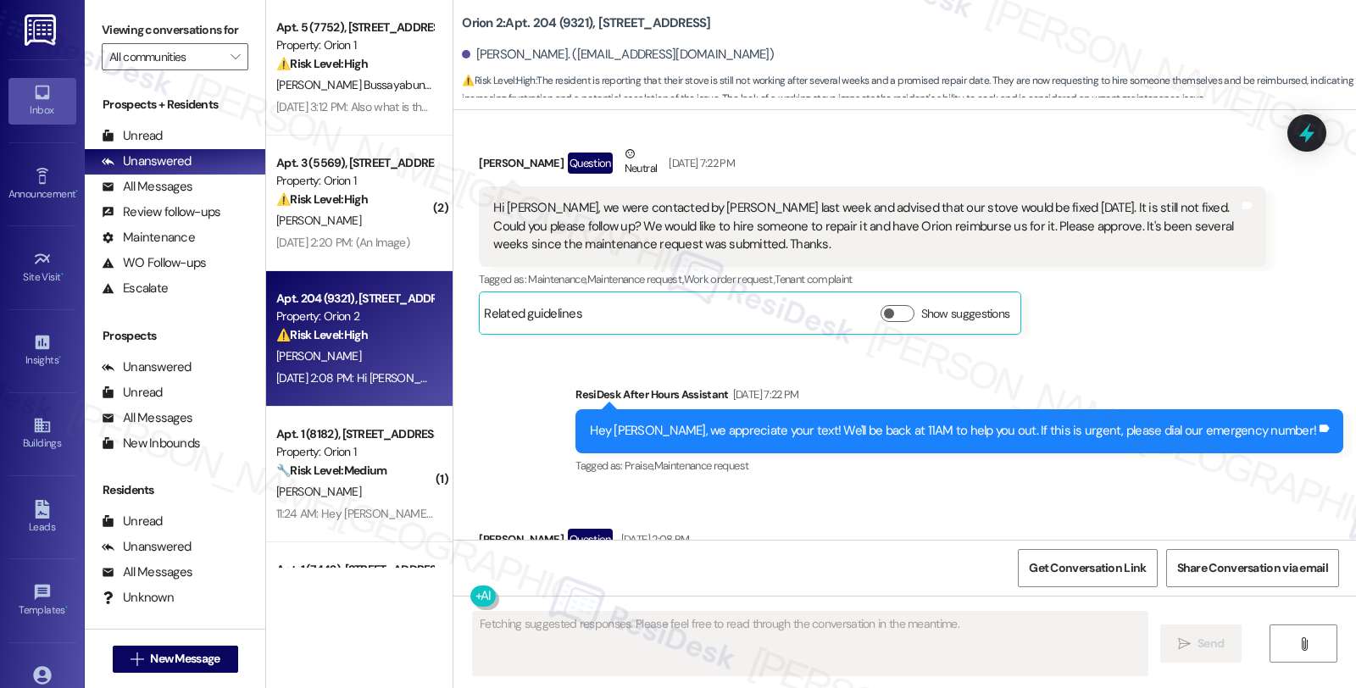
scroll to position [1275, 0]
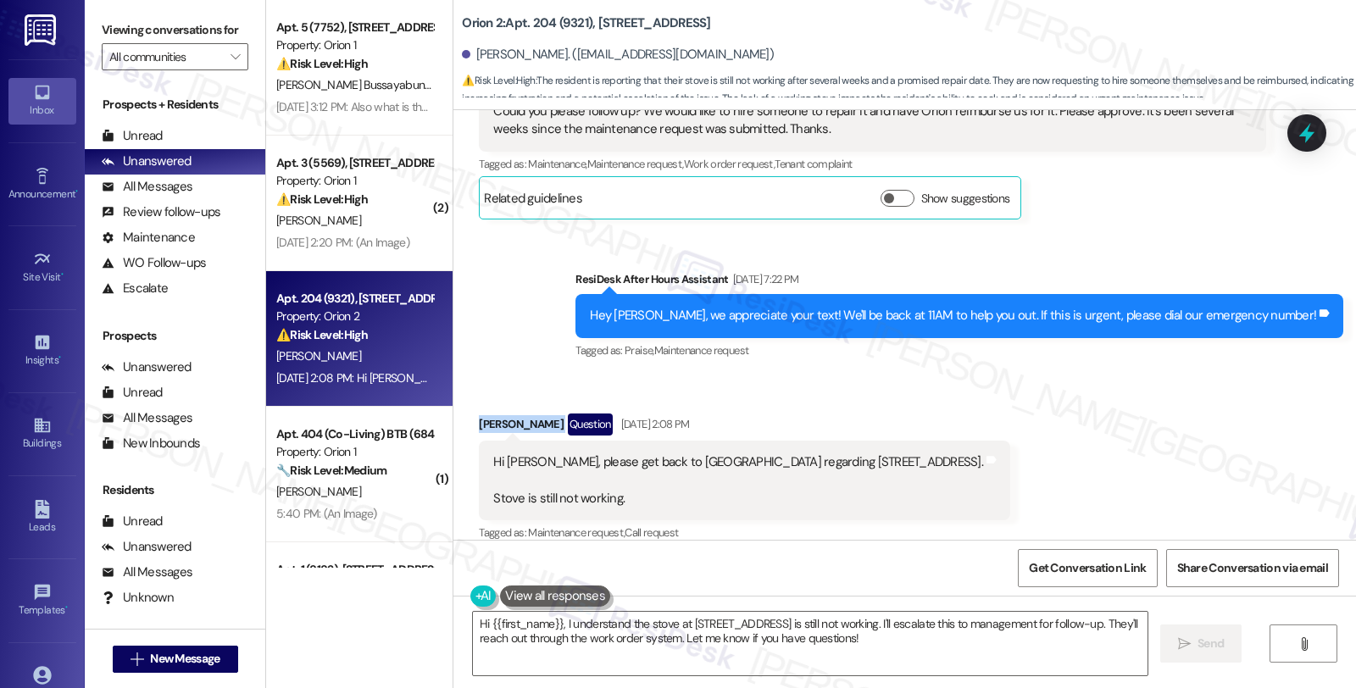
drag, startPoint x: 464, startPoint y: 403, endPoint x: 535, endPoint y: 410, distance: 71.6
click at [535, 410] on div "Received via SMS [PERSON_NAME] Question [DATE] 2:08 PM Hi [PERSON_NAME], please…" at bounding box center [744, 480] width 557 height 158
copy div "[PERSON_NAME]"
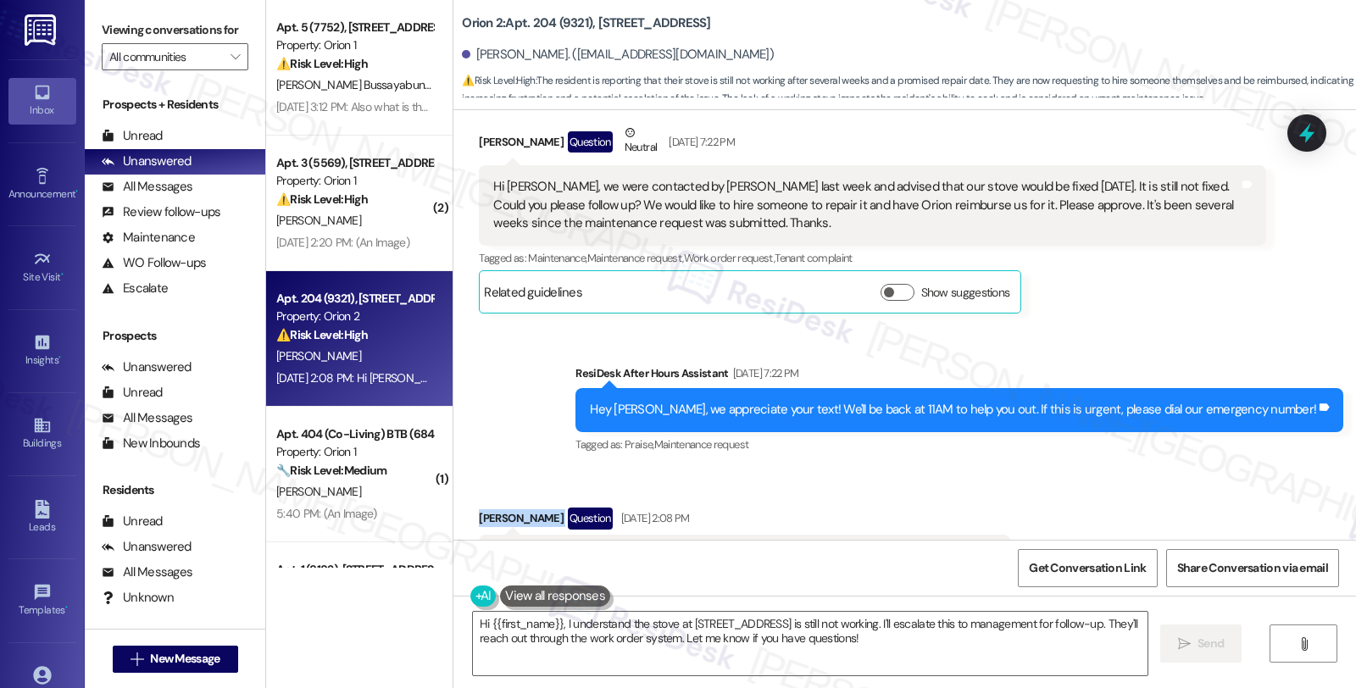
scroll to position [1087, 0]
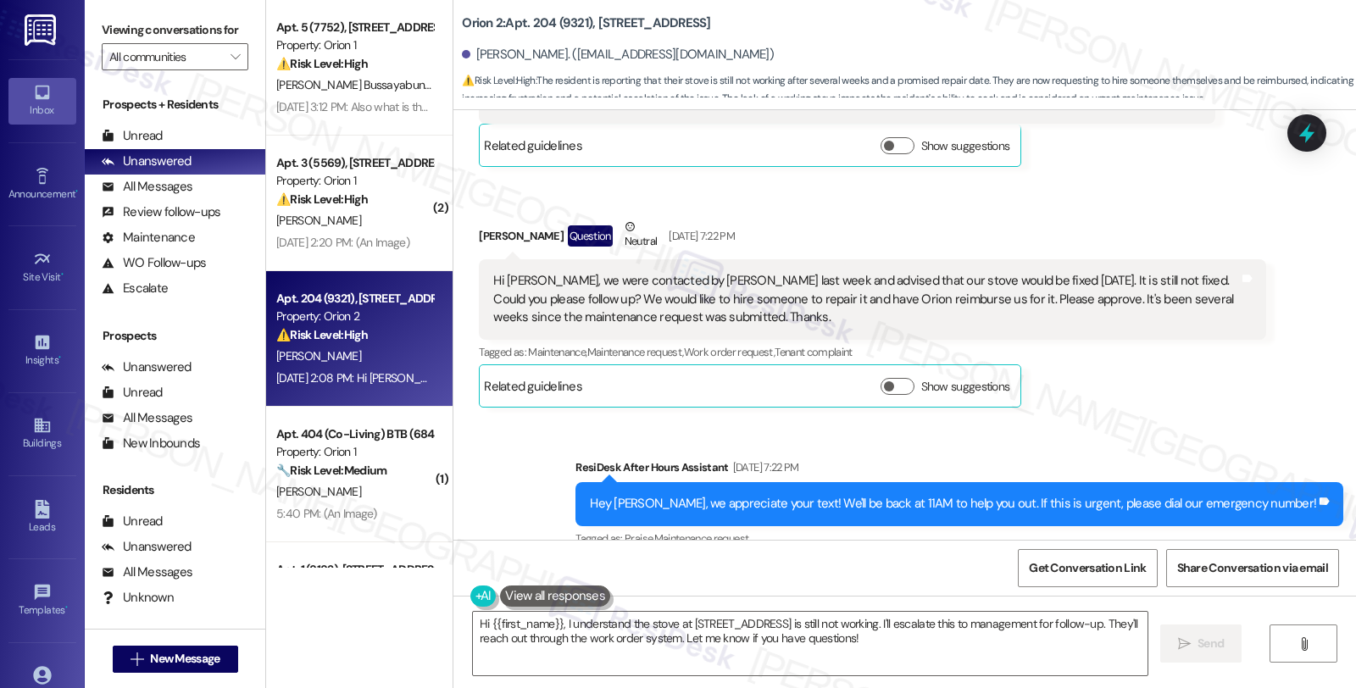
click at [599, 26] on b "Orion 2: Apt. 204 (9321), [STREET_ADDRESS]" at bounding box center [586, 23] width 248 height 18
copy b "2666"
click at [565, 21] on b "Orion 2: Apt. 204 (9321), 2666 Ellendale Place" at bounding box center [586, 23] width 248 height 18
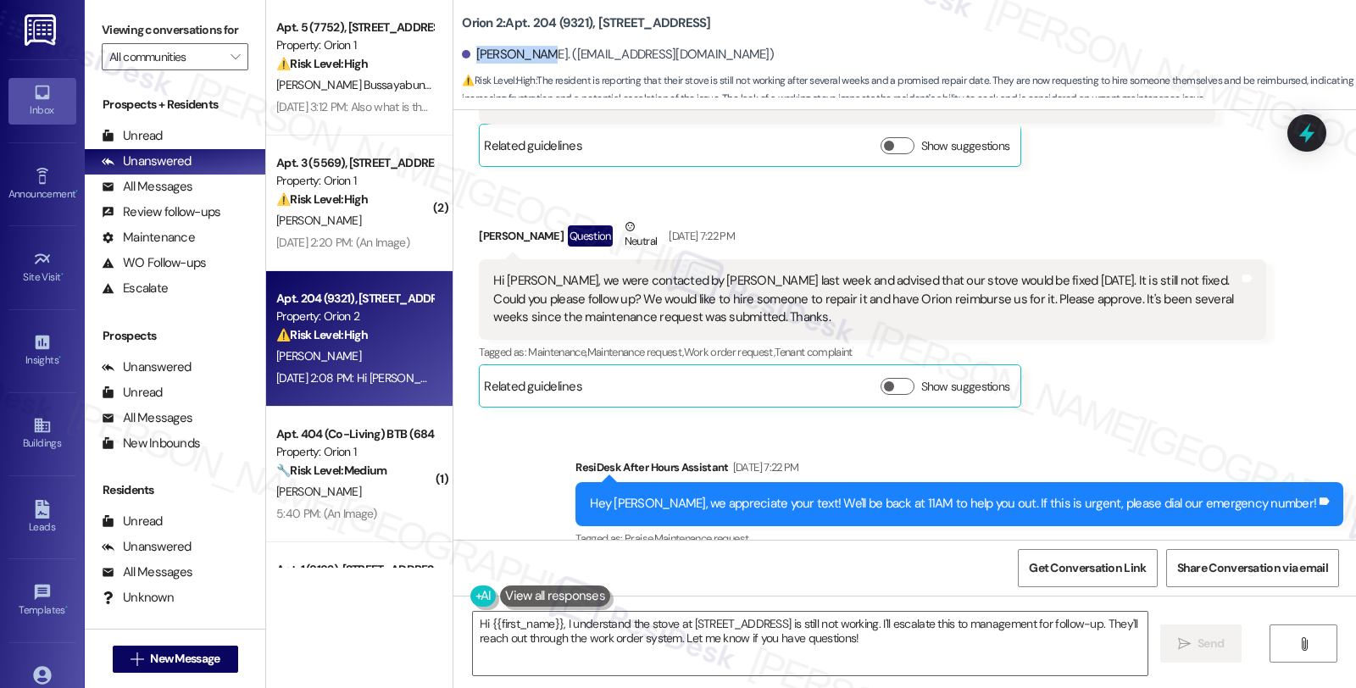
drag, startPoint x: 463, startPoint y: 53, endPoint x: 534, endPoint y: 55, distance: 71.2
click at [534, 55] on div "Cindy Kwong. (cindykwong@sbcglobal.net)" at bounding box center [618, 55] width 312 height 18
copy div "Cindy Kwong"
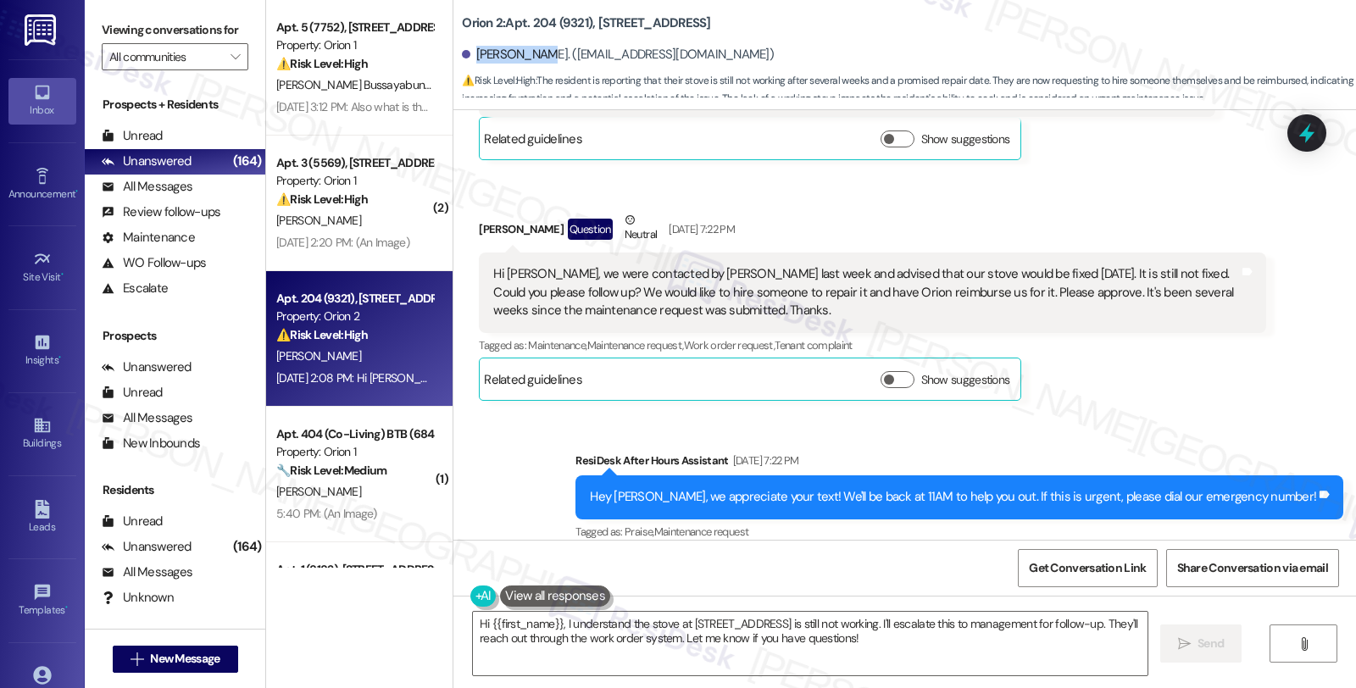
scroll to position [1376, 0]
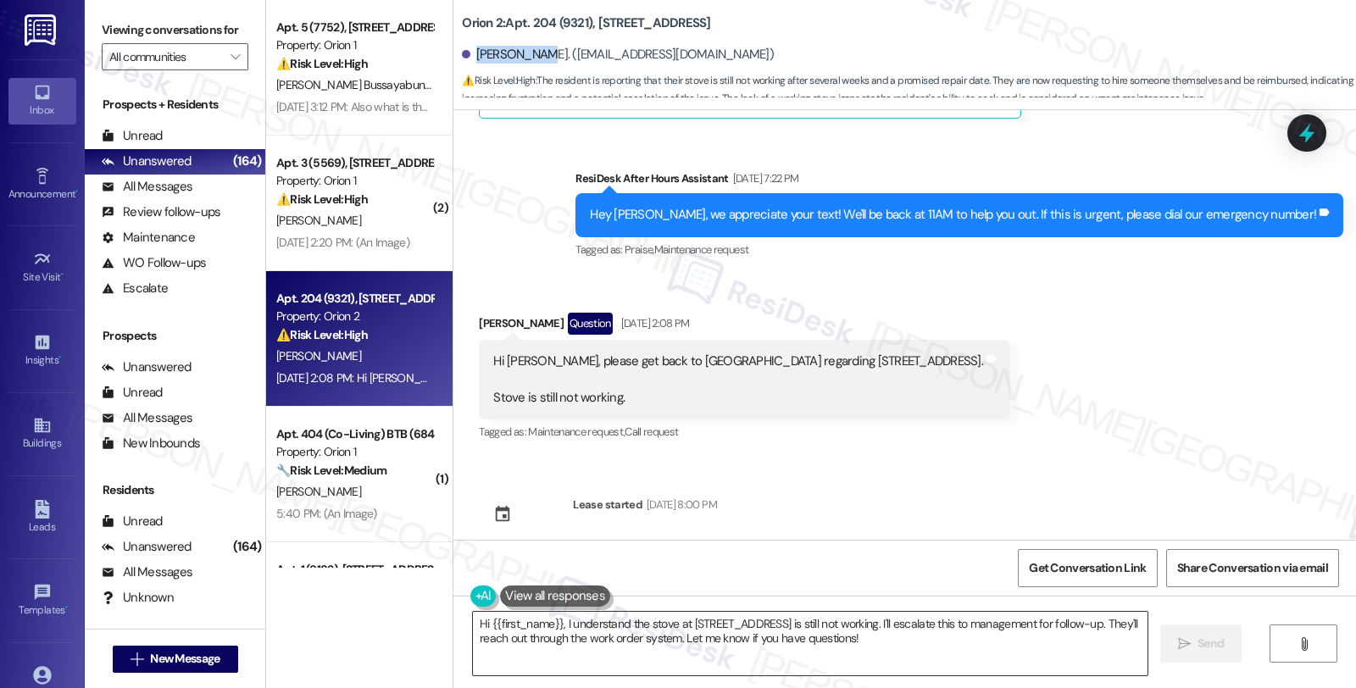
click at [555, 628] on textarea "Hi {{first_name}}, I understand the stove at 1192 W 35th St #504 is still not w…" at bounding box center [810, 644] width 675 height 64
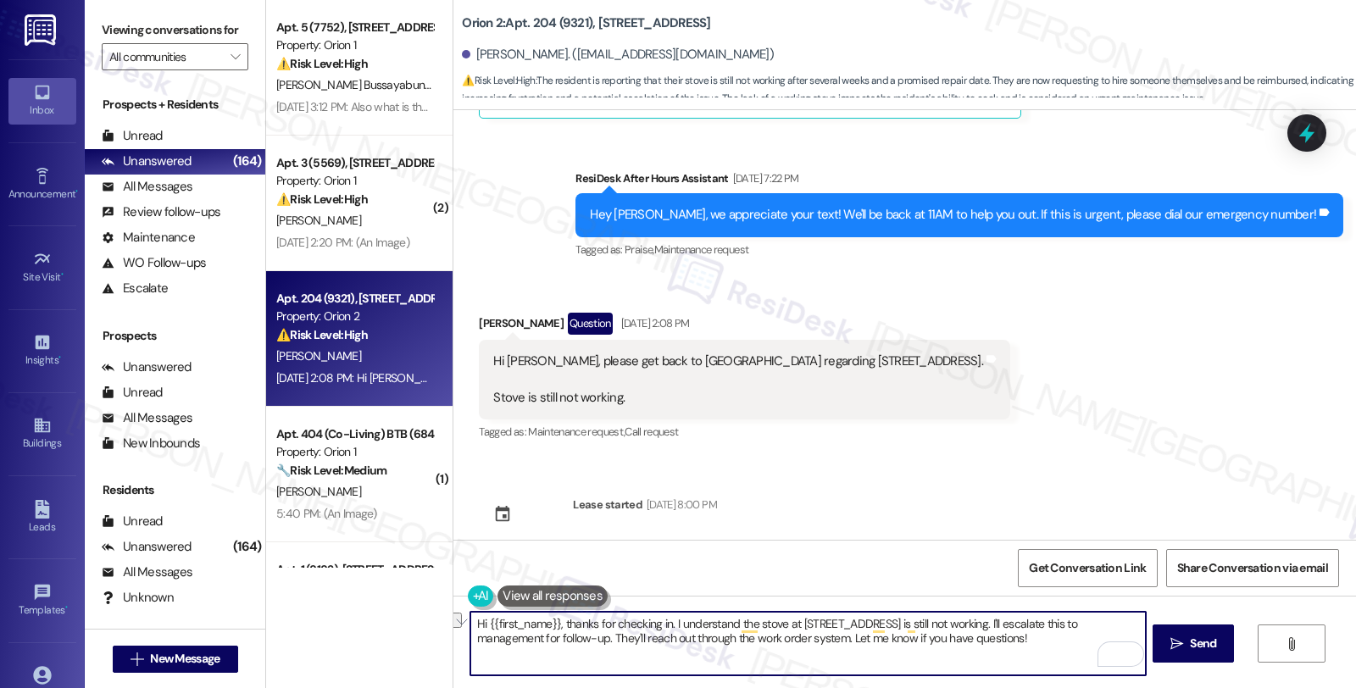
drag, startPoint x: 776, startPoint y: 627, endPoint x: 892, endPoint y: 623, distance: 116.2
click at [892, 623] on textarea "Hi {{first_name}}, thanks for checking in. I understand the stove at 1192 W 35t…" at bounding box center [807, 644] width 675 height 64
drag, startPoint x: 870, startPoint y: 621, endPoint x: 925, endPoint y: 654, distance: 64.3
click at [925, 654] on textarea "Hi {{first_name}}, thanks for checking in. I understand the stove is still not …" at bounding box center [807, 644] width 675 height 64
click at [938, 624] on textarea "Hi {{first_name}}, thanks for checking in. I understand the stove is still not …" at bounding box center [807, 644] width 675 height 64
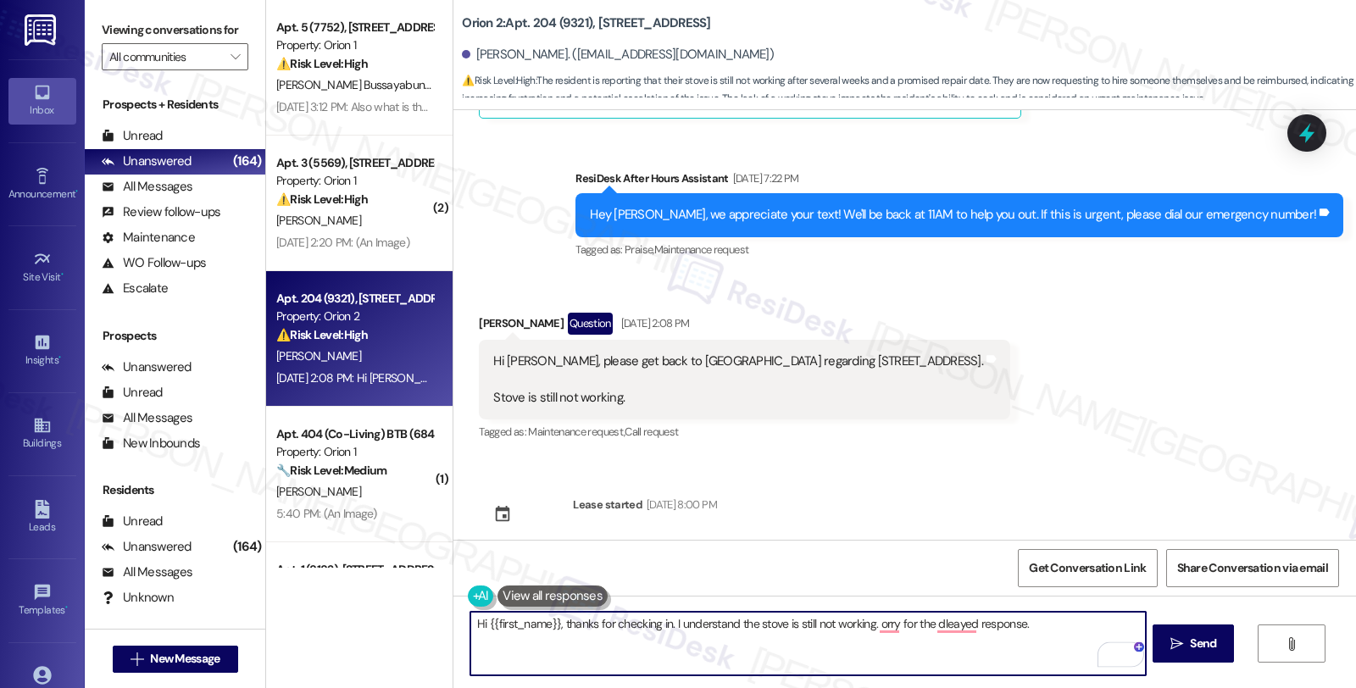
click at [938, 624] on textarea "Hi {{first_name}}, thanks for checking in. I understand the stove is still not …" at bounding box center [807, 644] width 675 height 64
click at [1049, 636] on textarea "Hi {{first_name}}, thanks for checking in. I understand the stove is still not …" at bounding box center [807, 644] width 675 height 64
drag, startPoint x: 595, startPoint y: 649, endPoint x: 436, endPoint y: 648, distance: 159.4
click at [436, 648] on div "Apt. 5 (7752), 3431 S Catalina St Property: Orion 1 ⚠️ Risk Level: High The res…" at bounding box center [811, 344] width 1090 height 688
paste textarea "#25899-1"
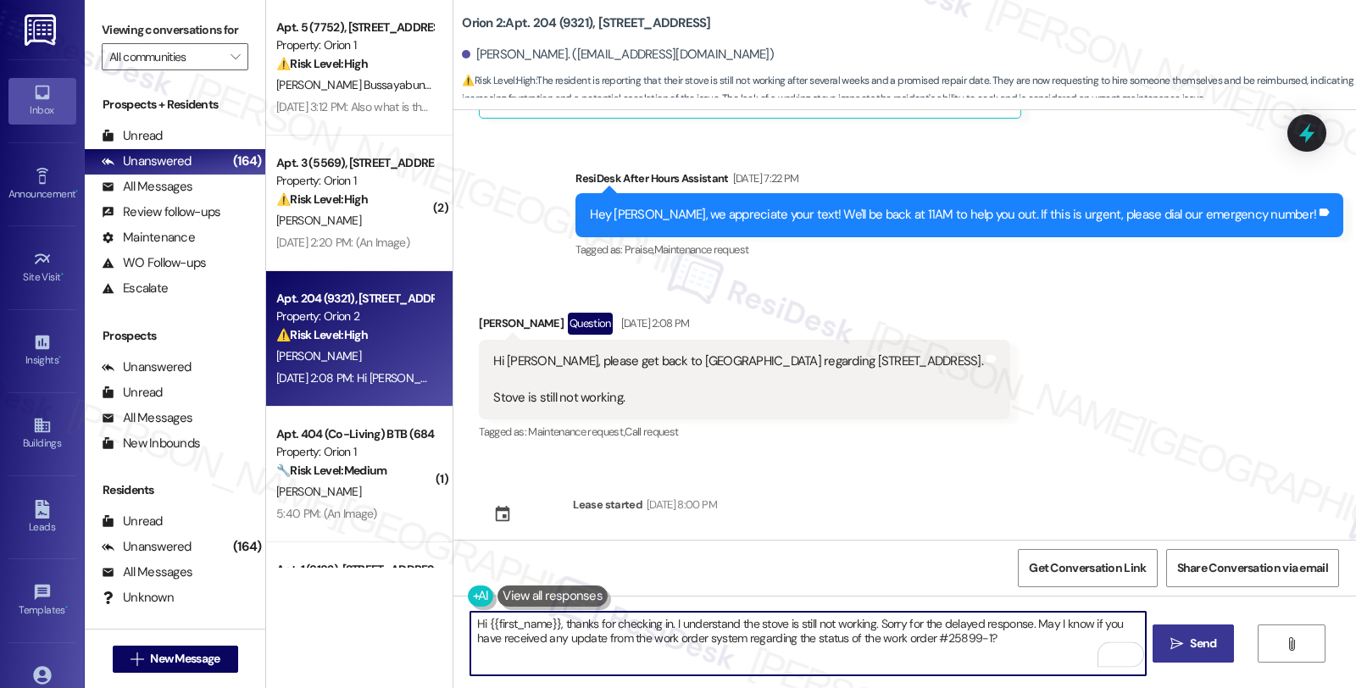
type textarea "Hi {{first_name}}, thanks for checking in. I understand the stove is still not …"
click at [1187, 642] on span "Send" at bounding box center [1203, 644] width 33 height 18
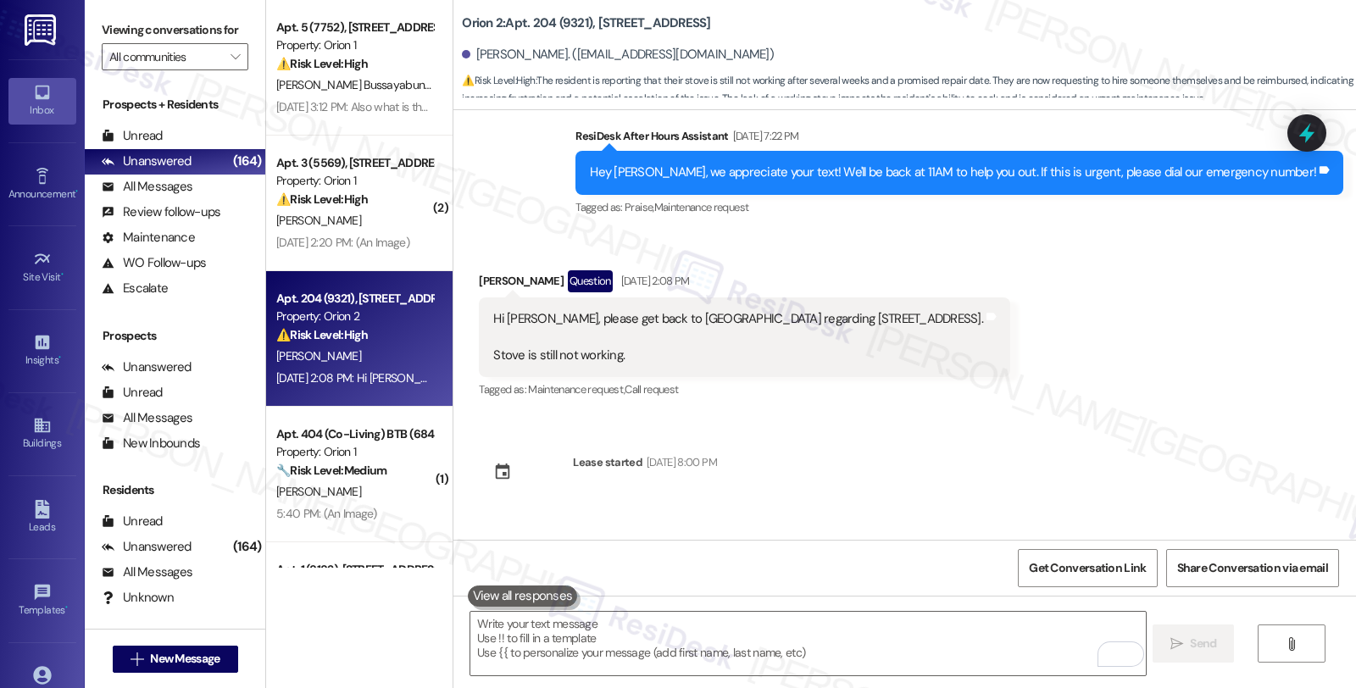
scroll to position [1512, 0]
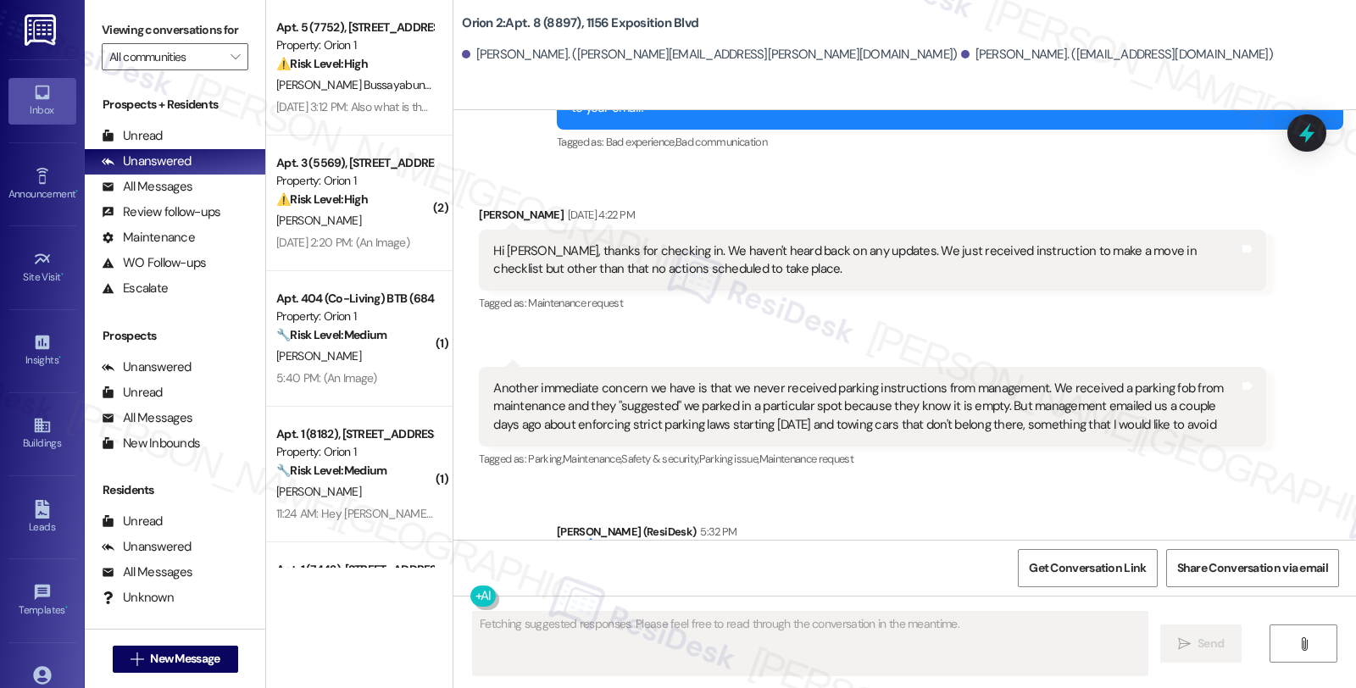
scroll to position [2215, 0]
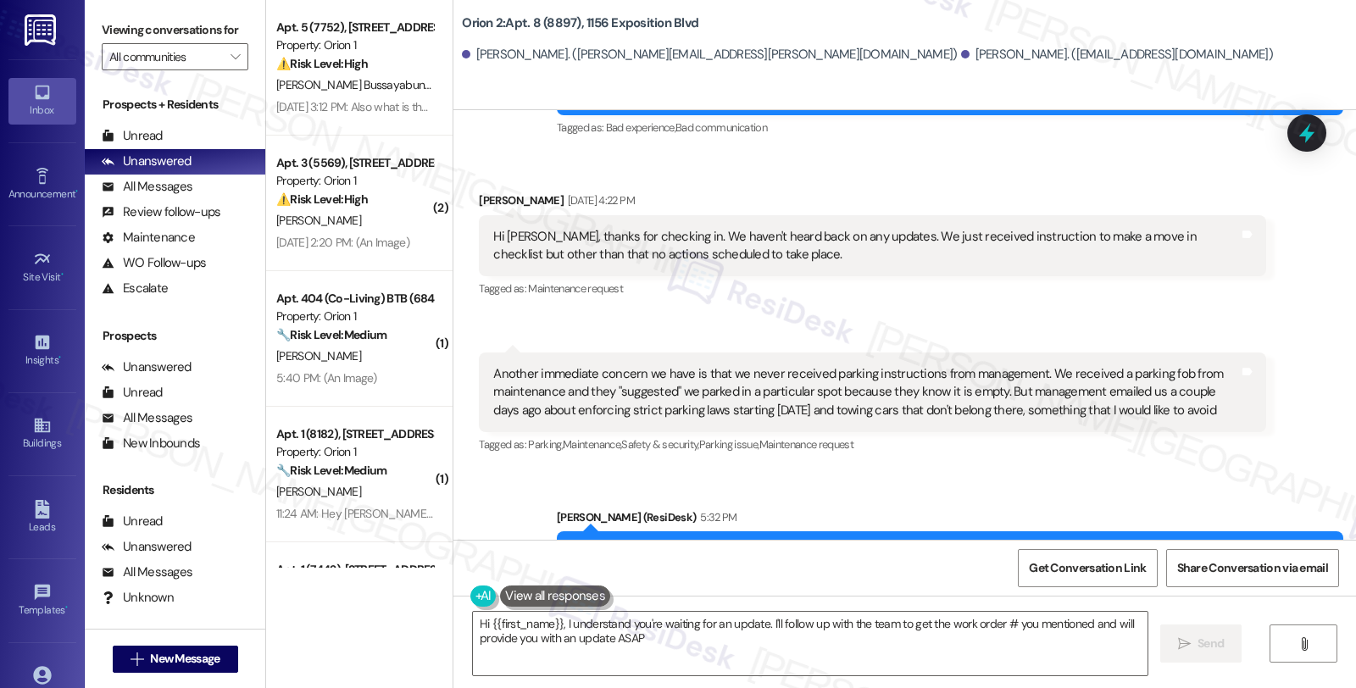
type textarea "Hi {{first_name}}, I understand you're waiting for an update. I'll follow up wi…"
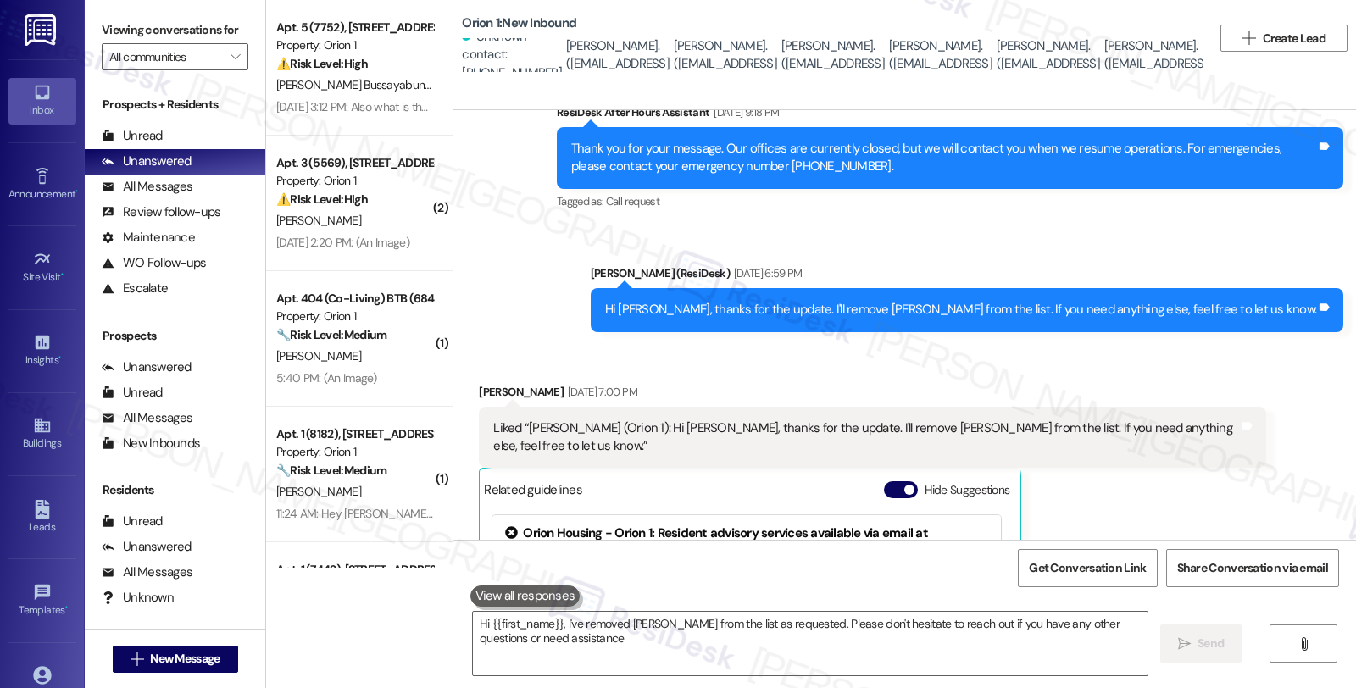
type textarea "Hi {{first_name}}, I've removed Jackson from the list as requested. Please don'…"
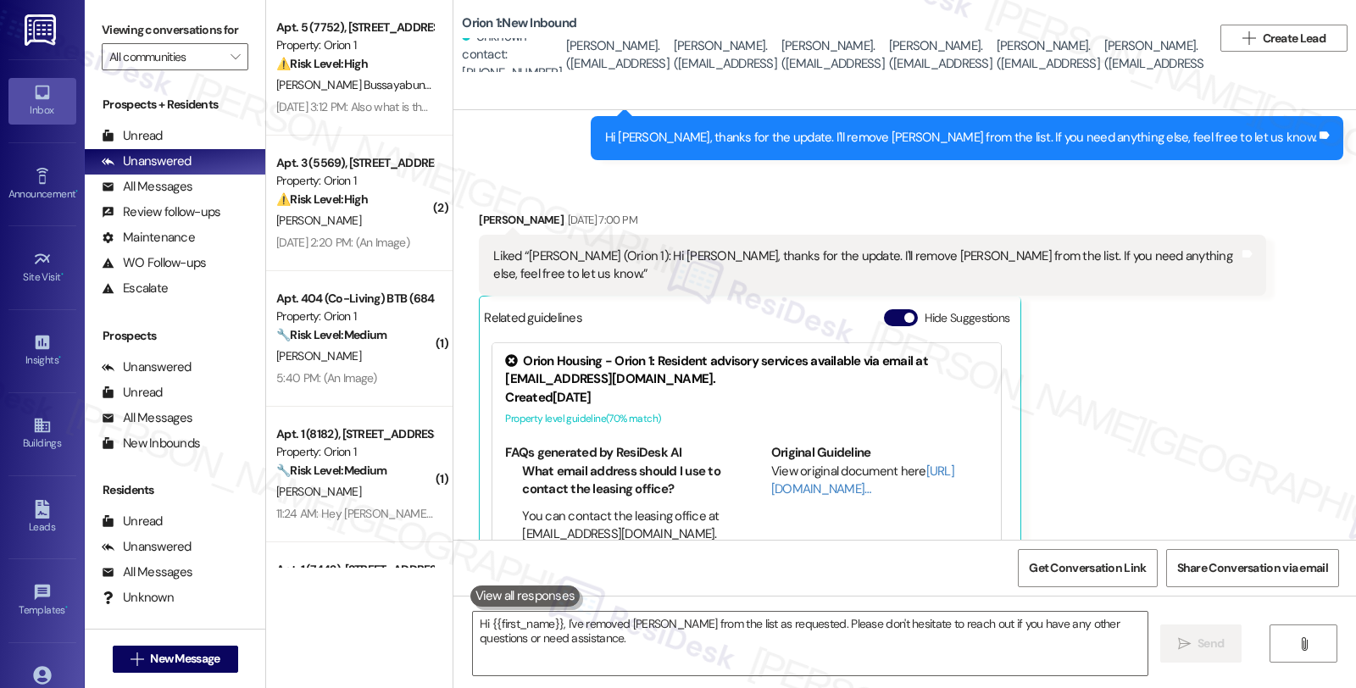
scroll to position [2286, 0]
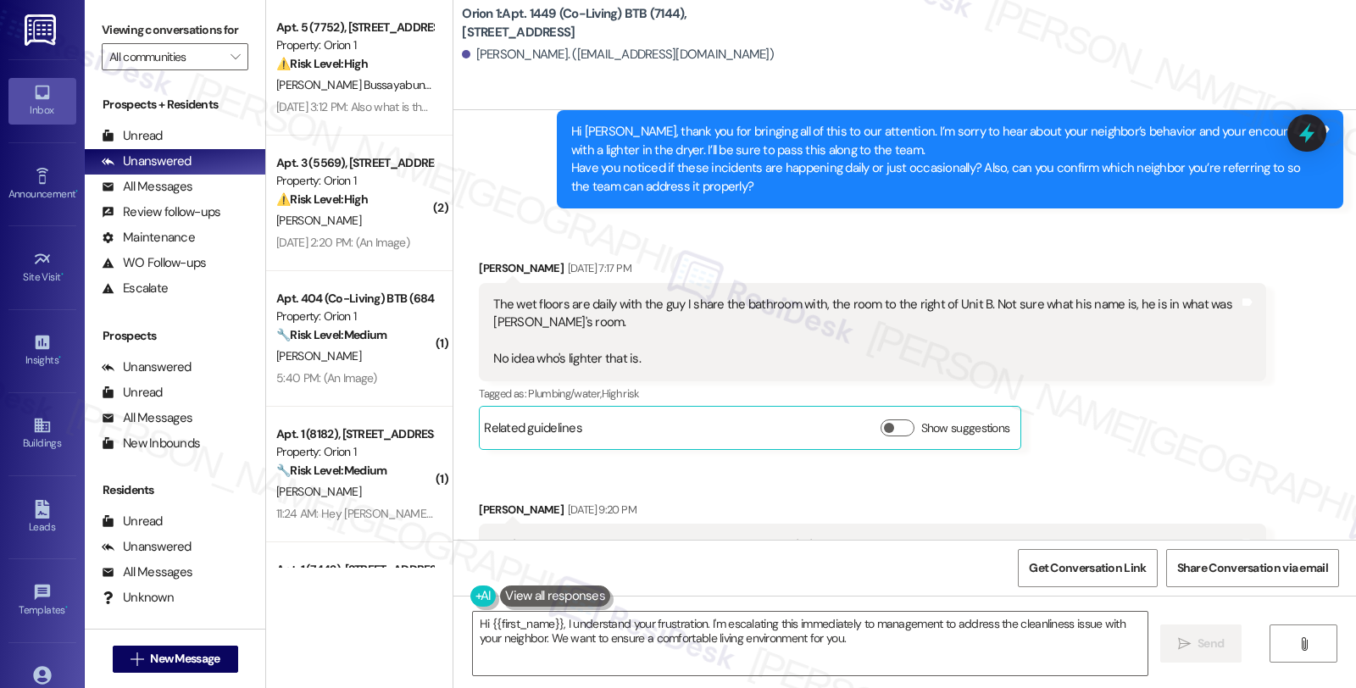
scroll to position [2755, 0]
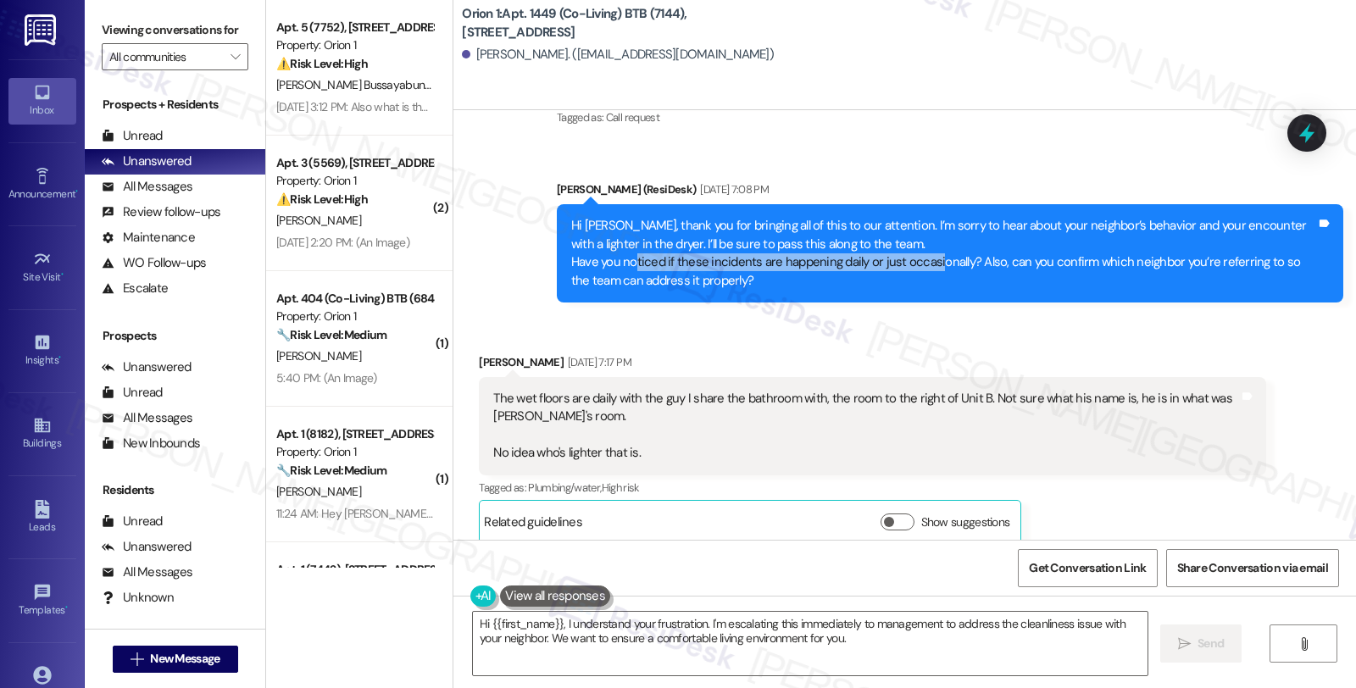
drag, startPoint x: 625, startPoint y: 264, endPoint x: 925, endPoint y: 268, distance: 300.1
click at [925, 268] on div "Hi [PERSON_NAME], thank you for bringing all of this to our attention. I’m sorr…" at bounding box center [943, 253] width 745 height 73
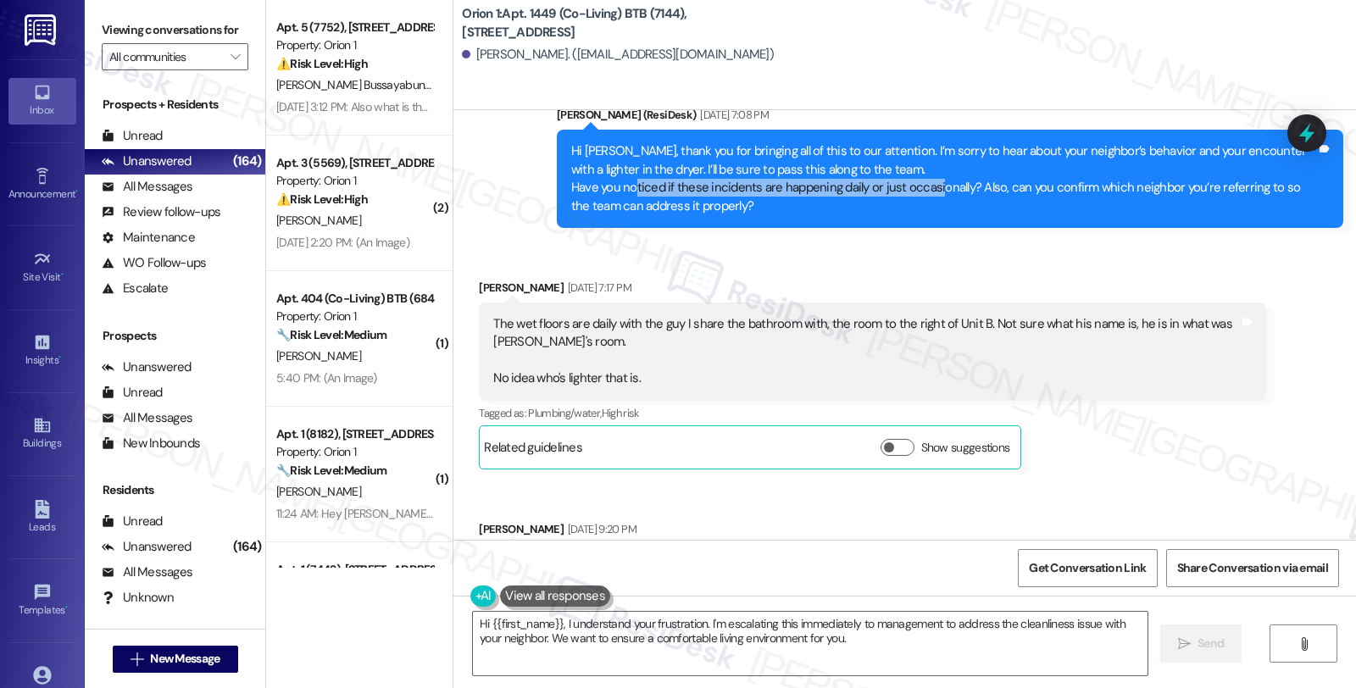
scroll to position [2849, 0]
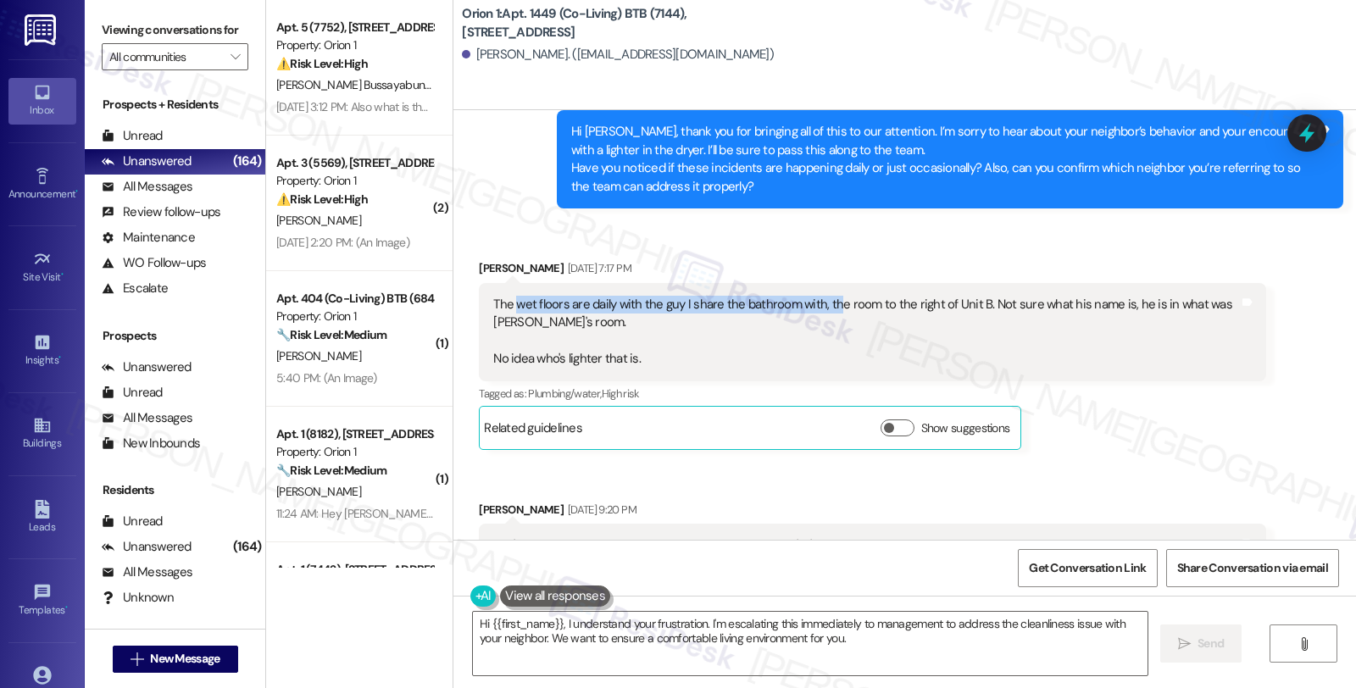
drag, startPoint x: 505, startPoint y: 305, endPoint x: 825, endPoint y: 308, distance: 319.6
click at [825, 308] on div "The wet floors are daily with the guy I share the bathroom with, the room to th…" at bounding box center [865, 332] width 745 height 73
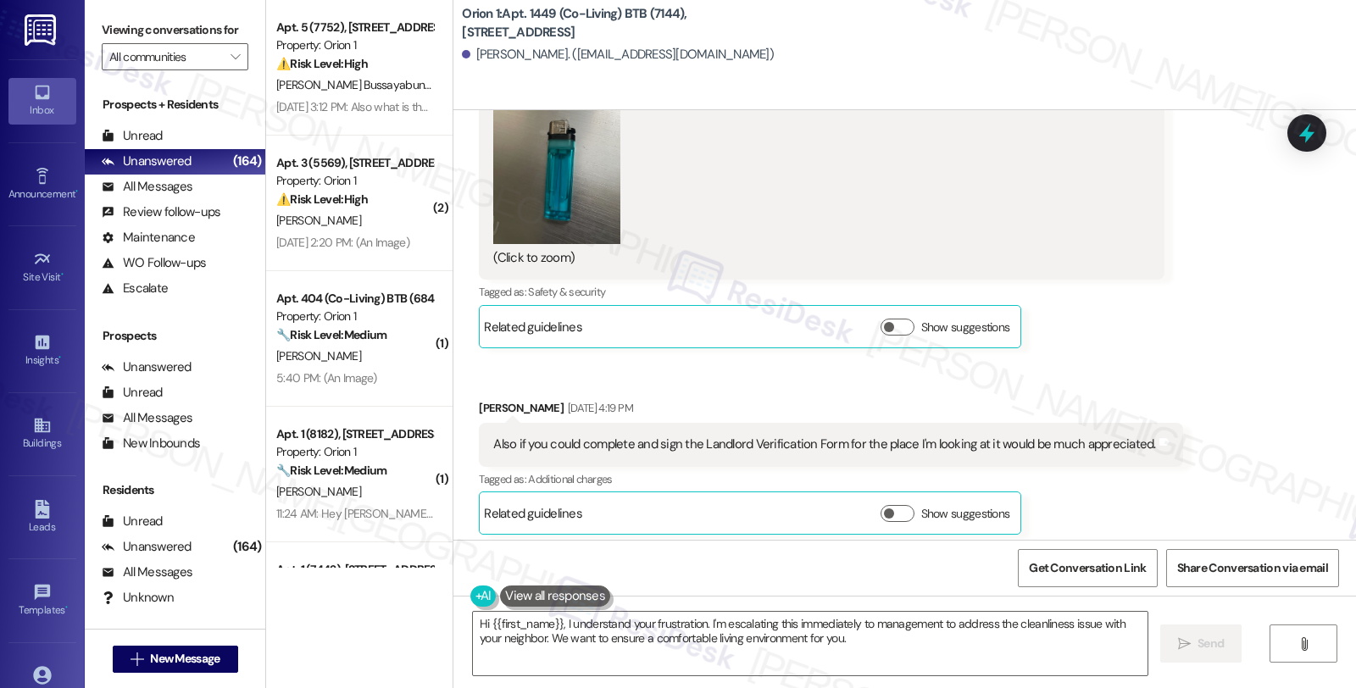
scroll to position [1812, 0]
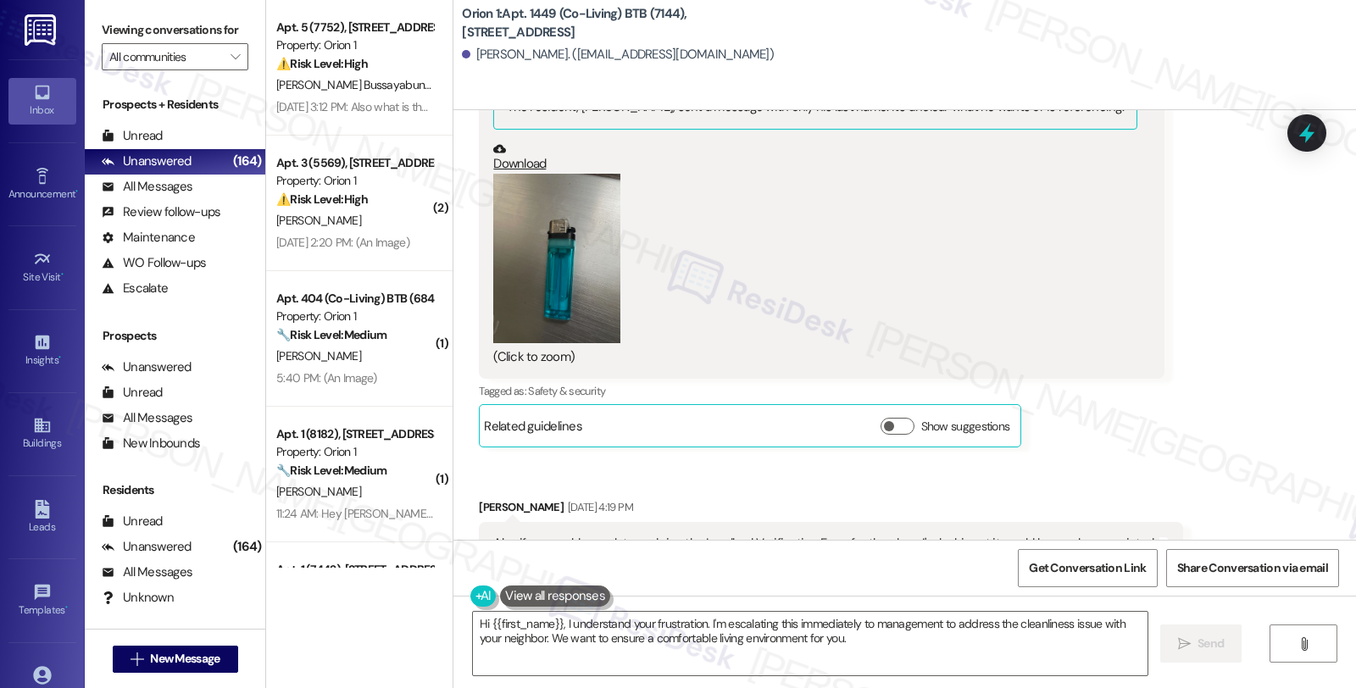
click at [590, 276] on button "Zoom image" at bounding box center [556, 259] width 127 height 170
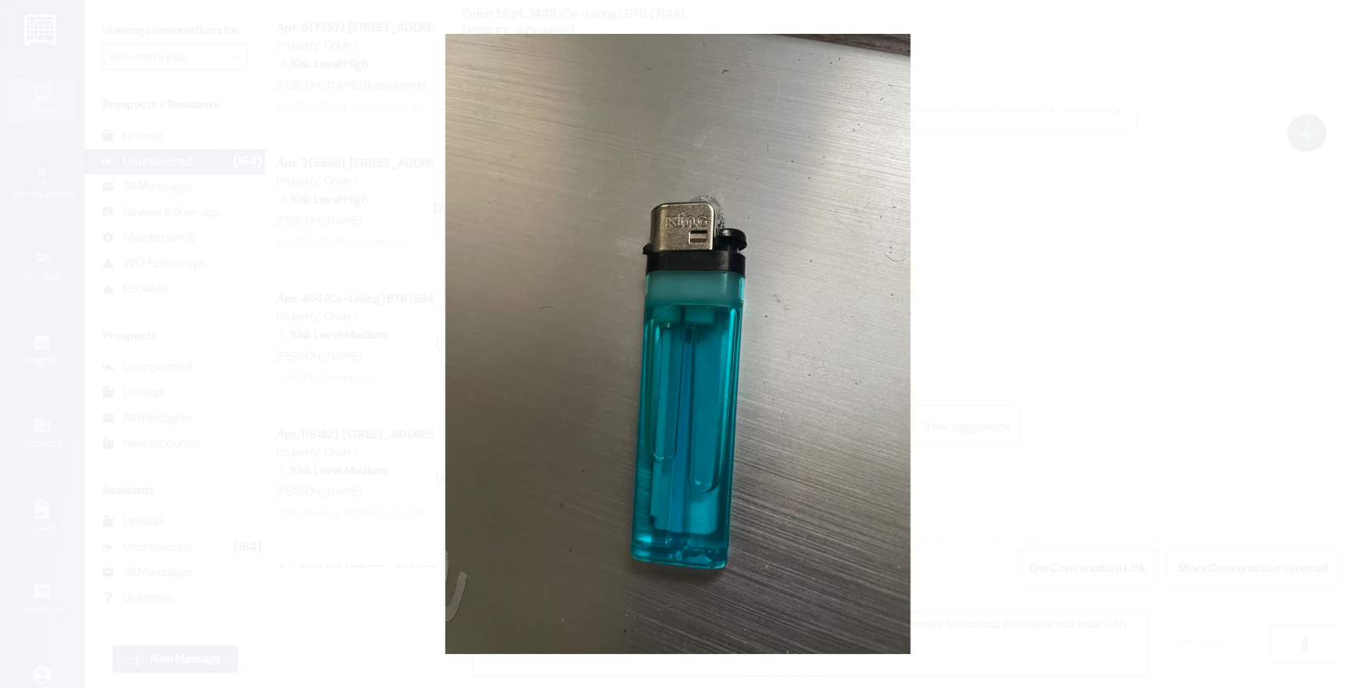
click at [963, 259] on button "Unzoom image" at bounding box center [678, 344] width 1356 height 688
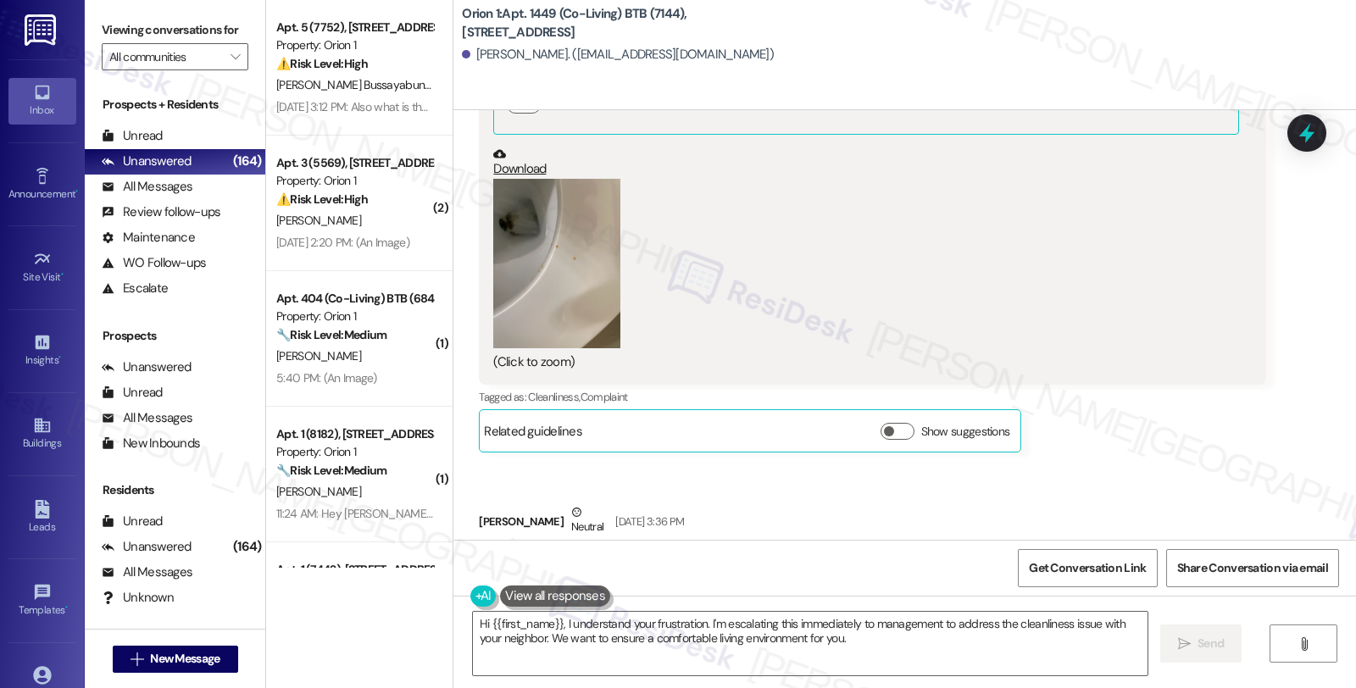
scroll to position [871, 0]
click at [479, 237] on div "Here’s proof. Again, this is plain gross and creates an unnecessary hassle for …" at bounding box center [872, 185] width 787 height 404
click at [534, 253] on button "Zoom image" at bounding box center [556, 266] width 127 height 170
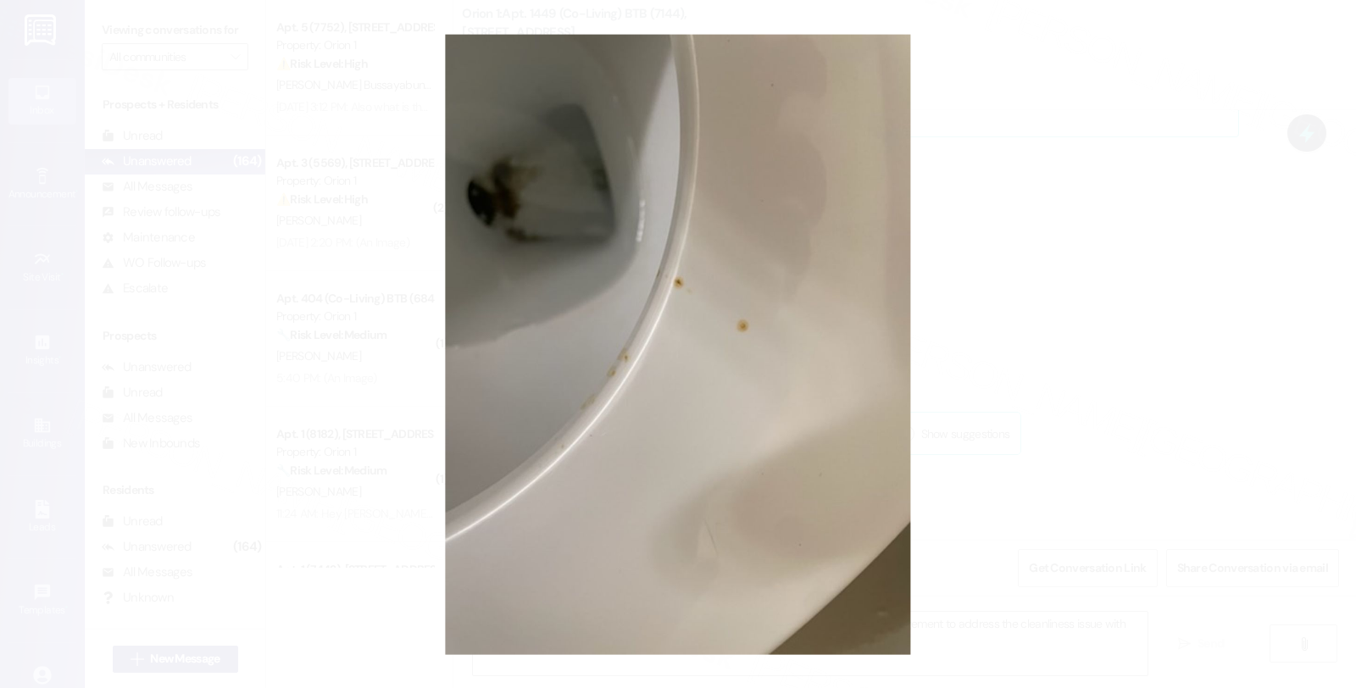
click at [1016, 248] on button "Unzoom image" at bounding box center [678, 344] width 1356 height 688
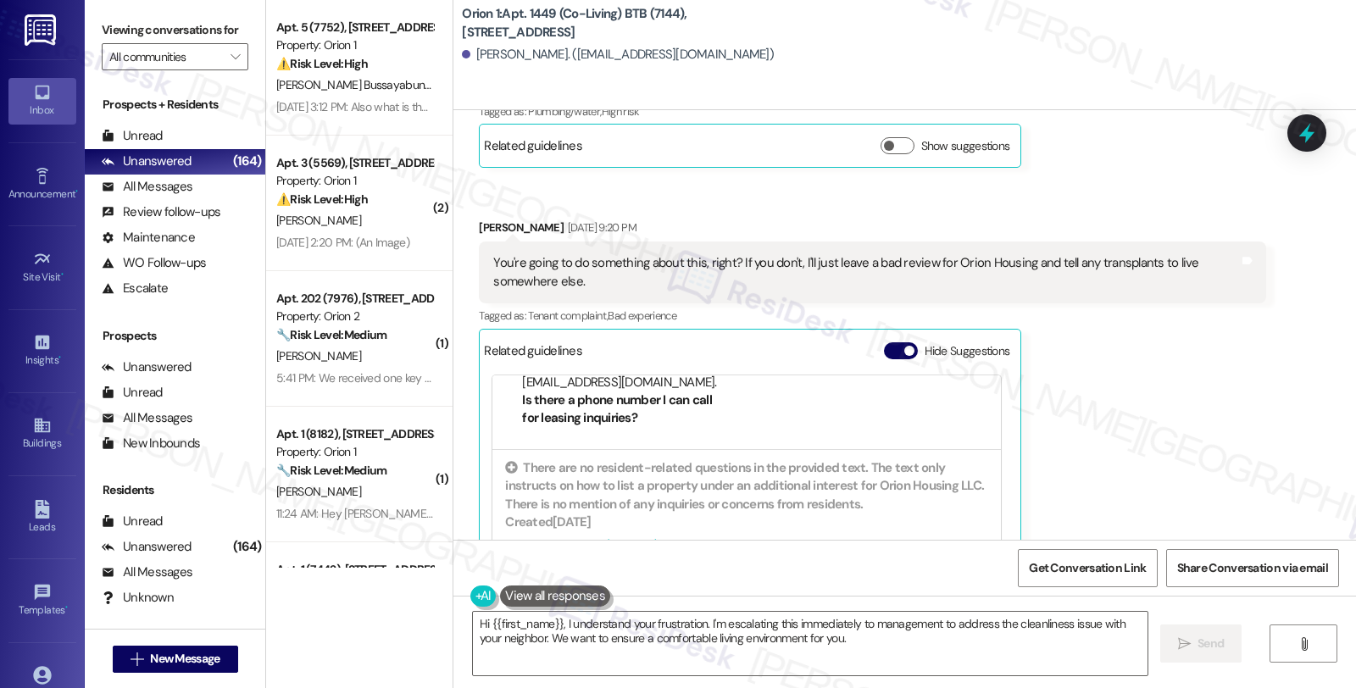
scroll to position [188, 0]
click at [1167, 352] on div "[PERSON_NAME] [DATE] 9:20 PM You're going to do something about this, right? If…" at bounding box center [872, 433] width 787 height 429
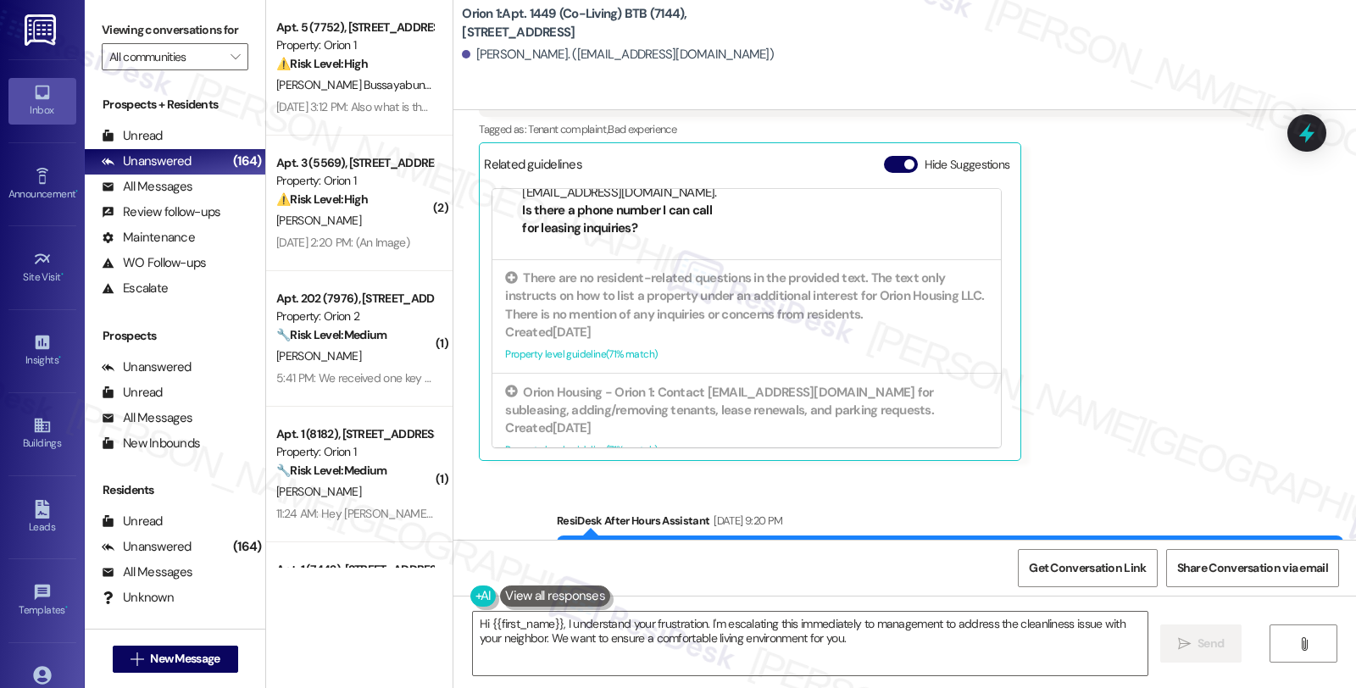
scroll to position [3132, 0]
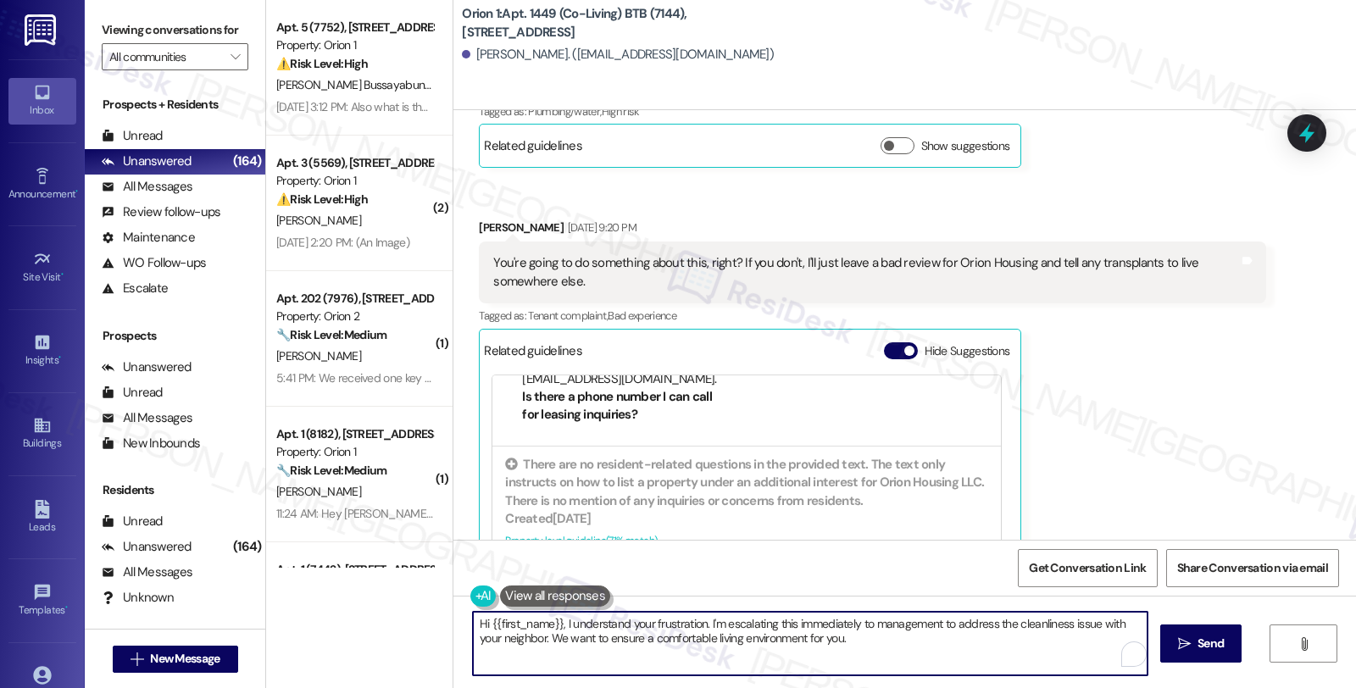
drag, startPoint x: 705, startPoint y: 622, endPoint x: 968, endPoint y: 668, distance: 266.8
click at [968, 668] on textarea "Hi {{first_name}}, I understand your frustration. I'm escalating this immediate…" at bounding box center [810, 644] width 675 height 64
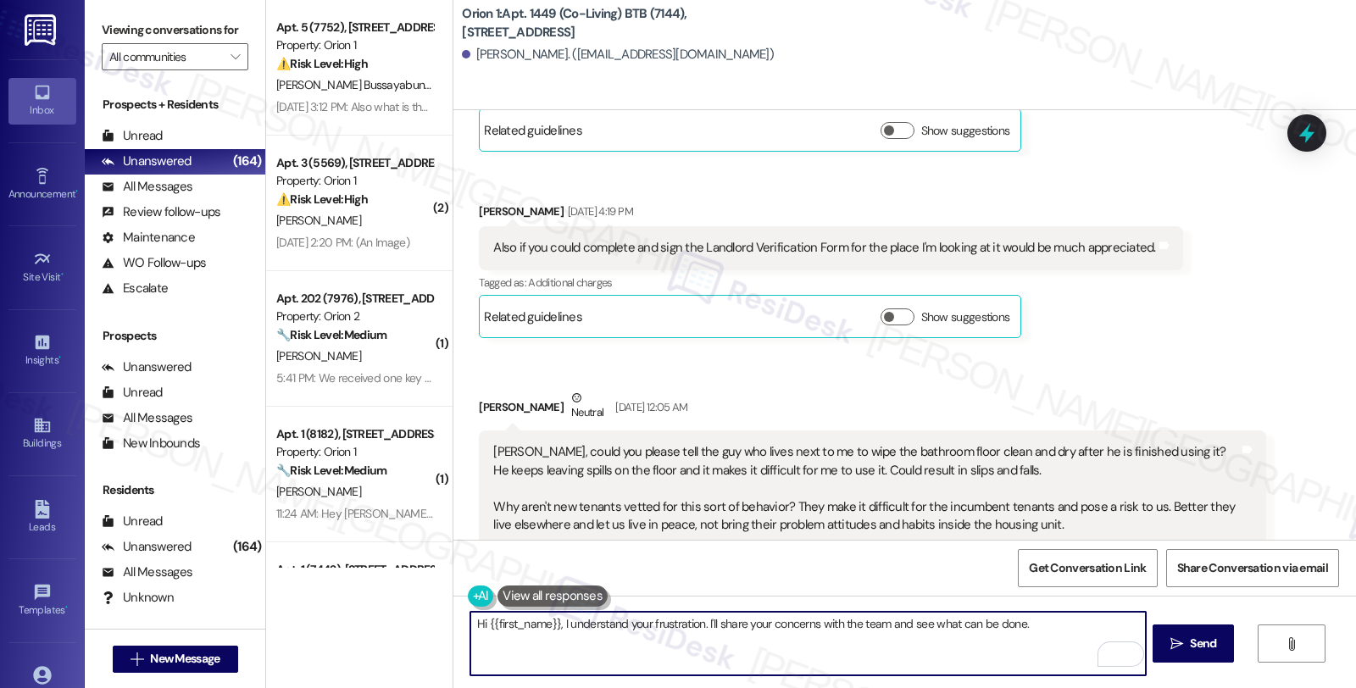
scroll to position [2096, 0]
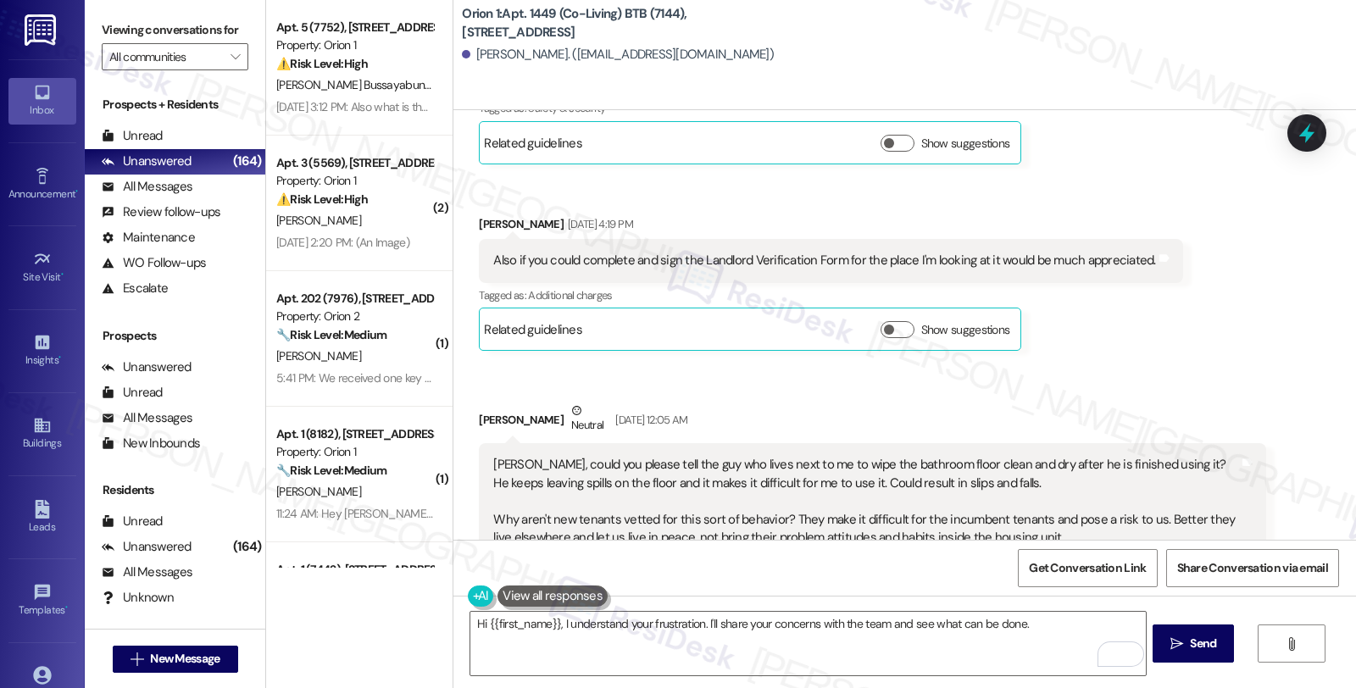
click at [1147, 398] on div "Received via SMS [PERSON_NAME] Neutral [DATE] 12:05 AM [PERSON_NAME], could you…" at bounding box center [872, 515] width 812 height 252
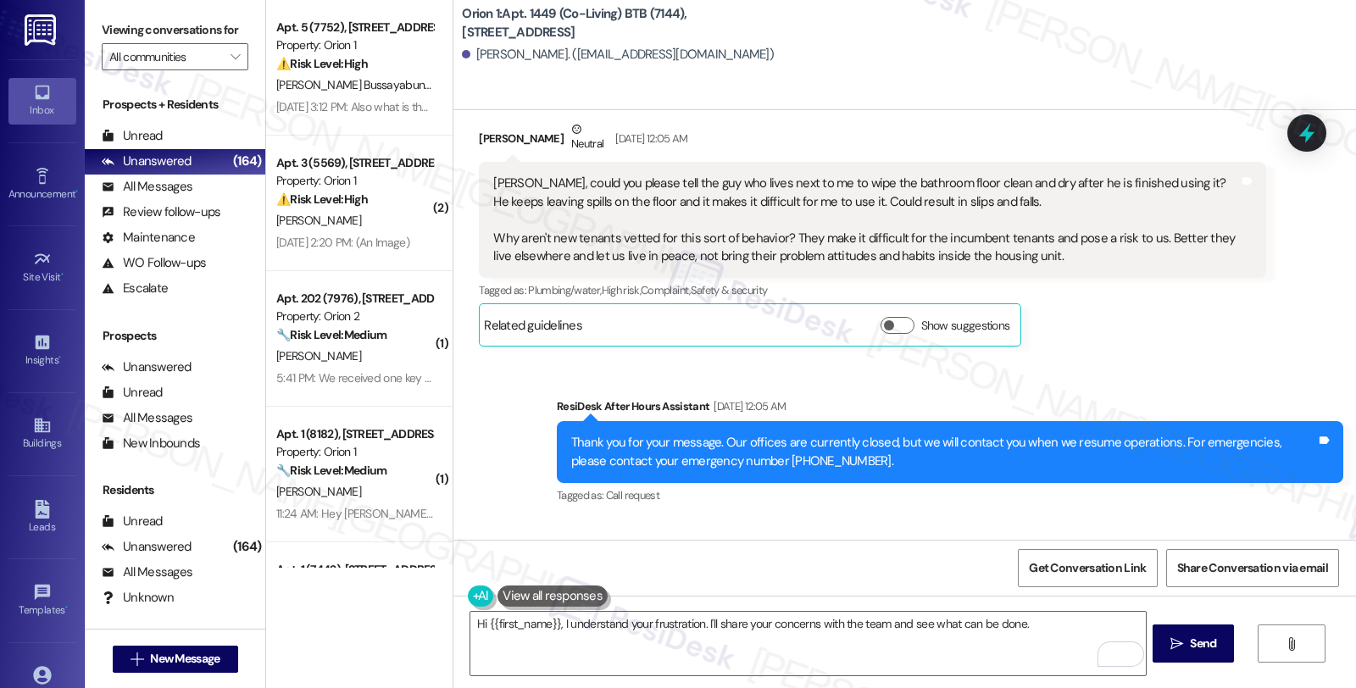
scroll to position [2378, 0]
click at [1049, 632] on textarea "Hi {{first_name}}, I understand your frustration. I'll share your concerns with…" at bounding box center [807, 644] width 675 height 64
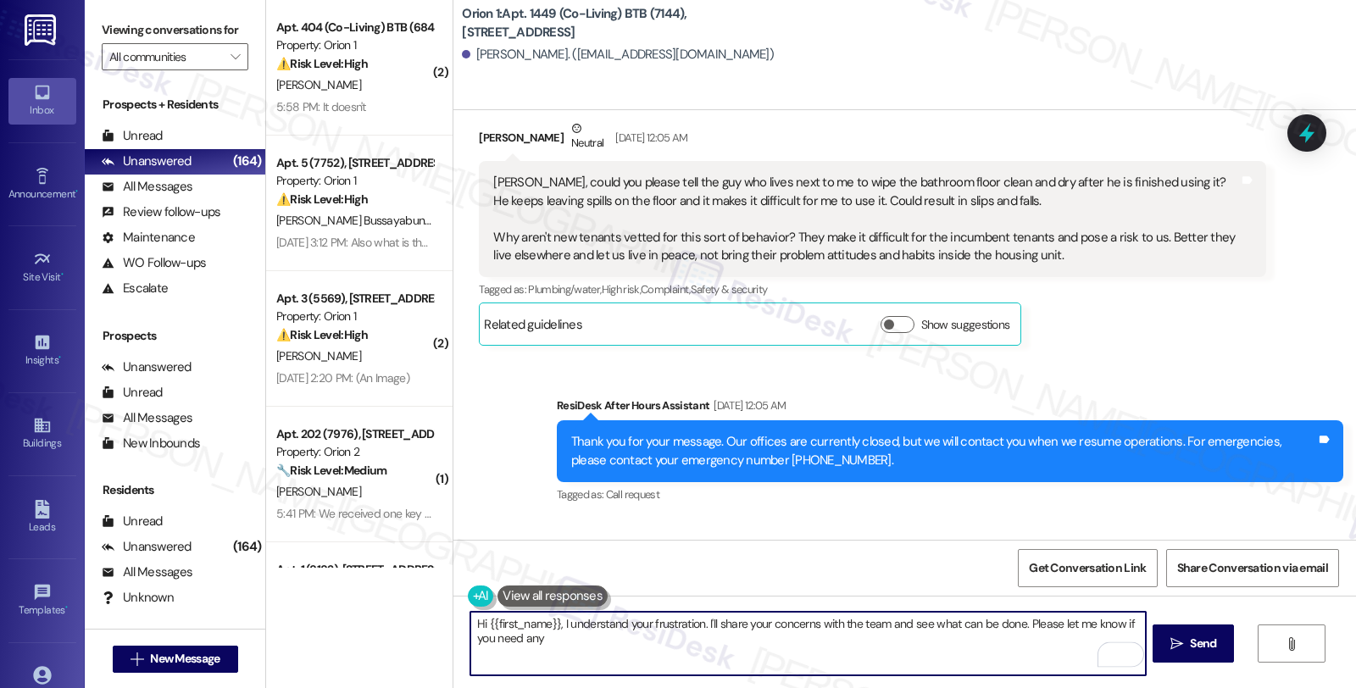
click at [558, 646] on textarea "Hi {{first_name}}, I understand your frustration. I'll share your concerns with…" at bounding box center [807, 644] width 675 height 64
type textarea "Hi {{first_name}}, I understand your frustration. I'll share your concerns with…"
click at [875, 622] on textarea "Hi {{first_name}}, I understand your frustration. I'll share your concerns with…" at bounding box center [807, 644] width 675 height 64
click at [644, 649] on textarea "Hi {{first_name}}, I understand your frustration. I'll share your concerns with…" at bounding box center [807, 644] width 675 height 64
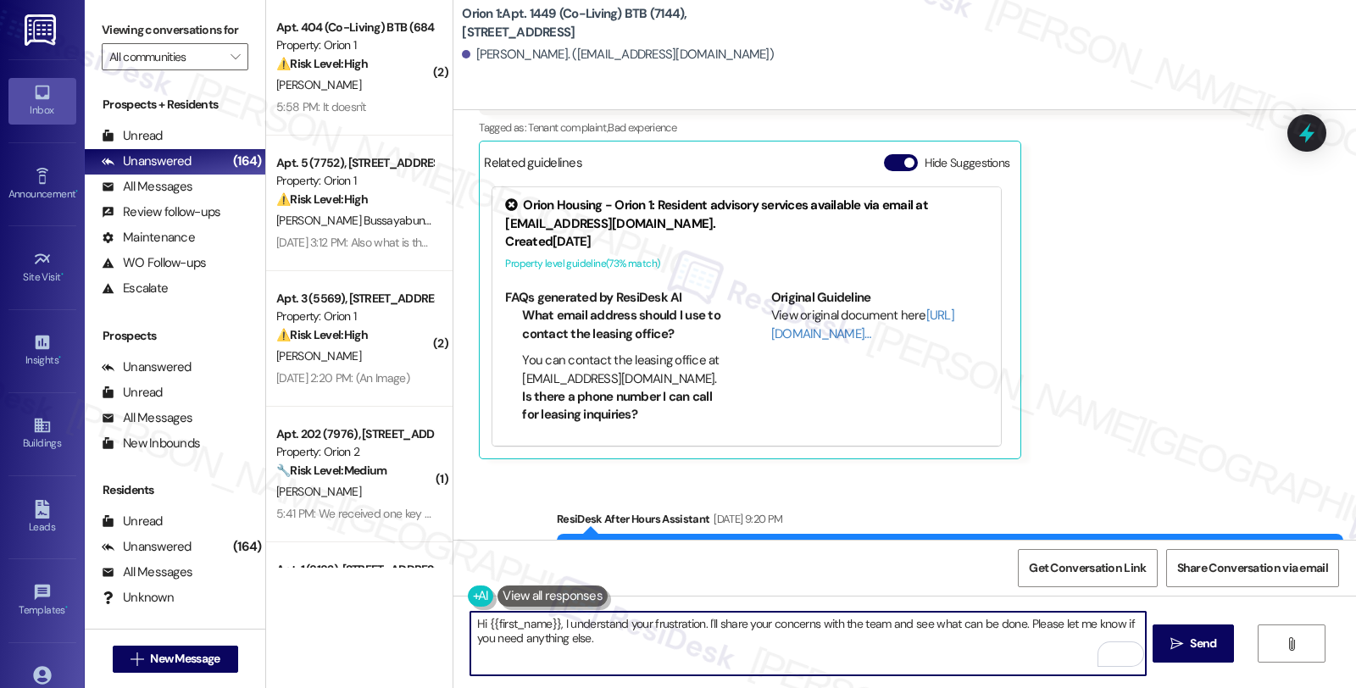
scroll to position [3414, 0]
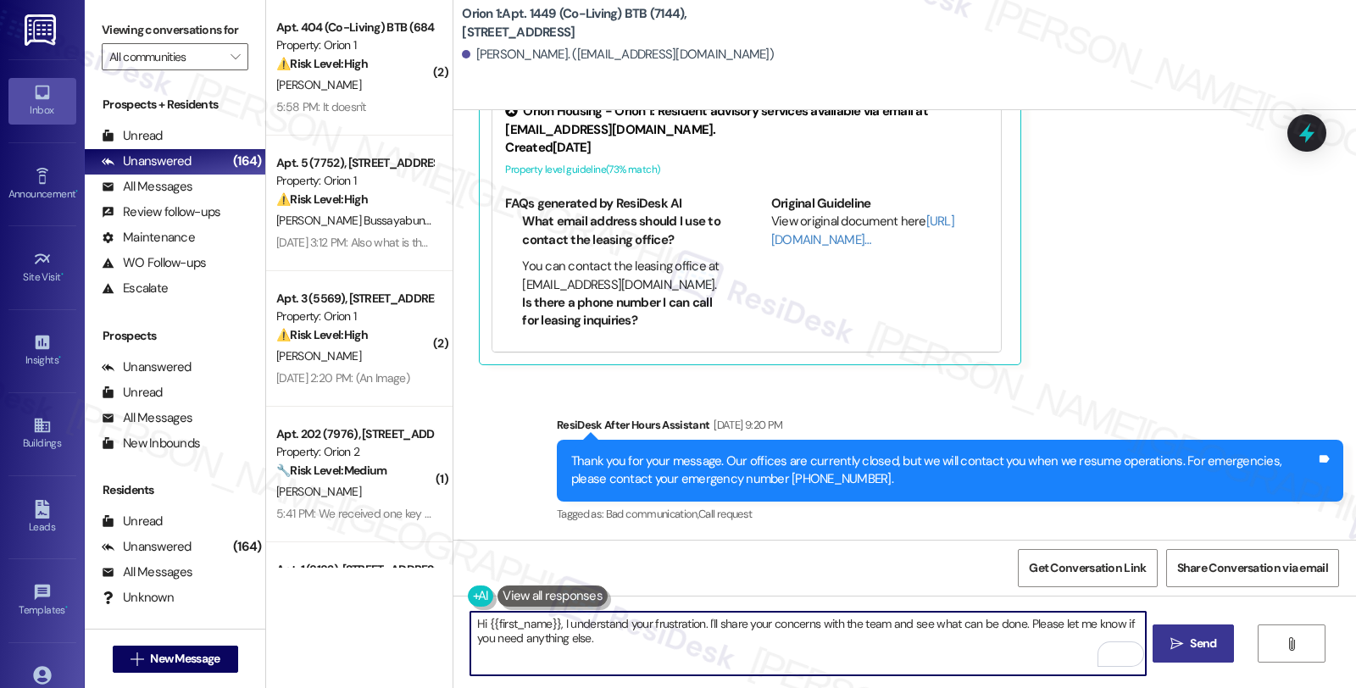
click at [1209, 644] on span "Send" at bounding box center [1203, 644] width 26 height 18
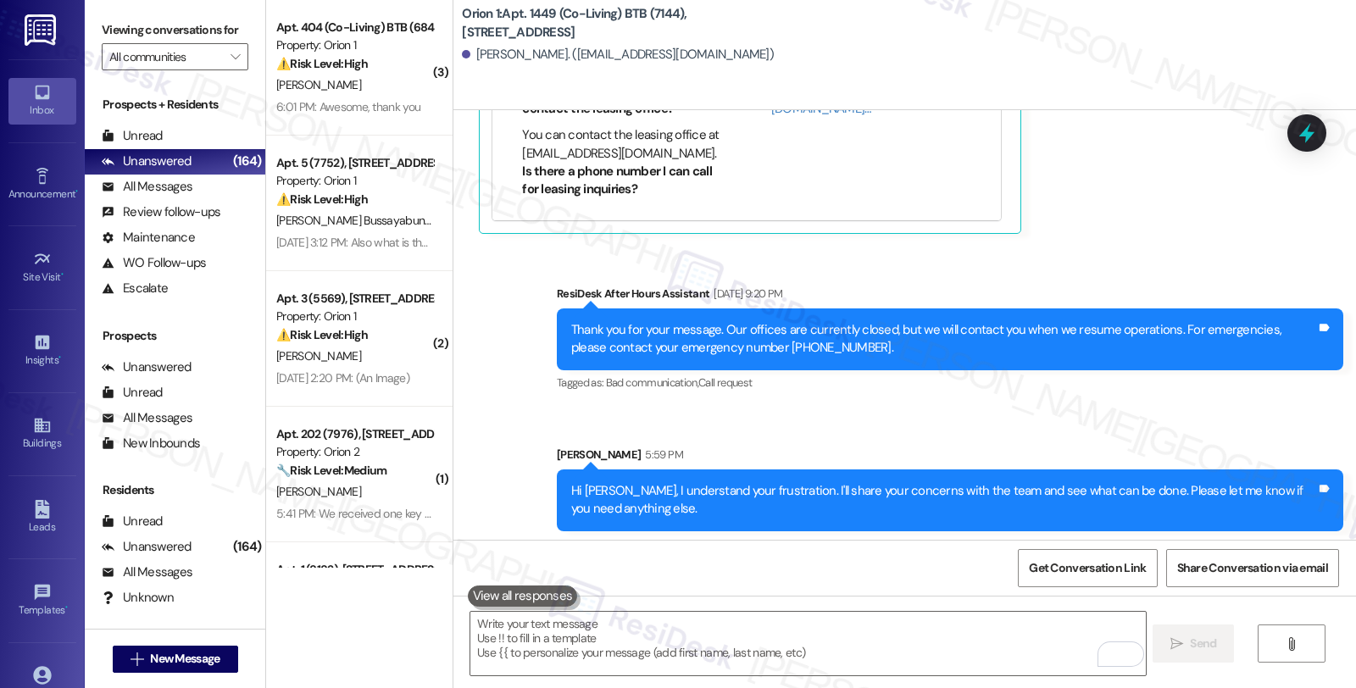
scroll to position [3549, 0]
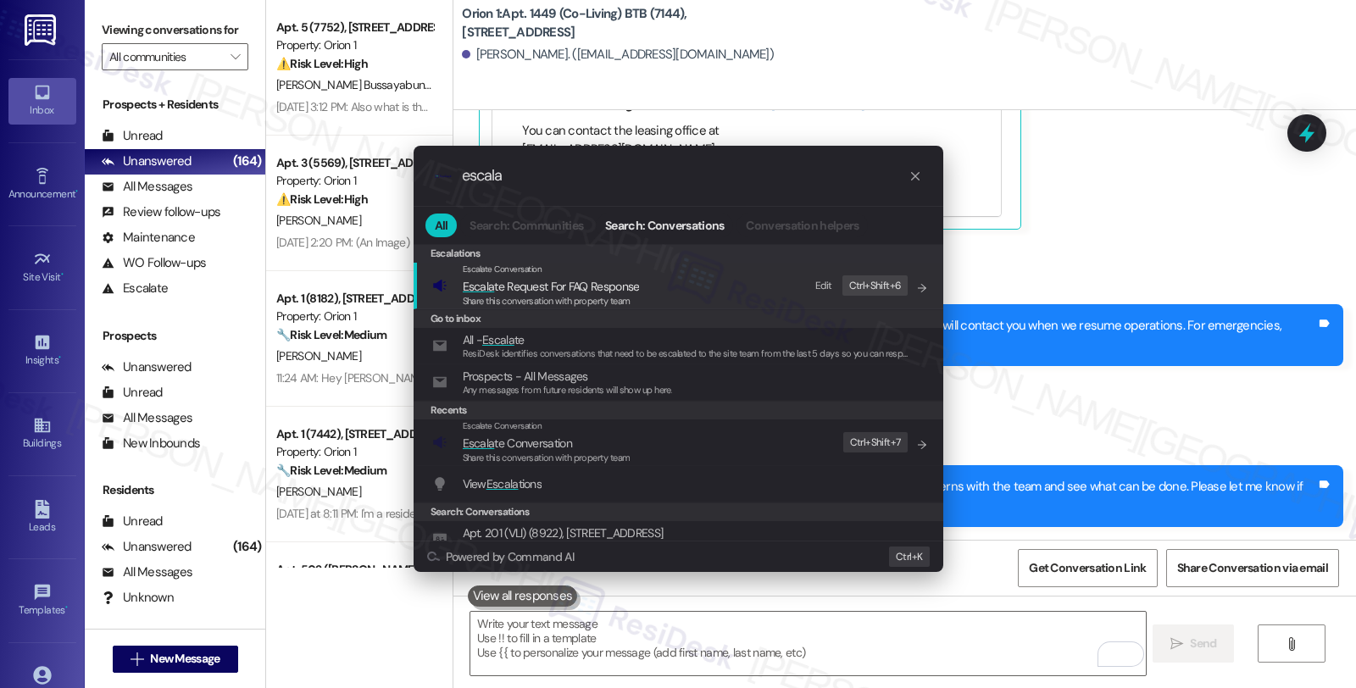
type input "escala"
click at [558, 437] on span "Escala te Conversation" at bounding box center [517, 443] width 109 height 15
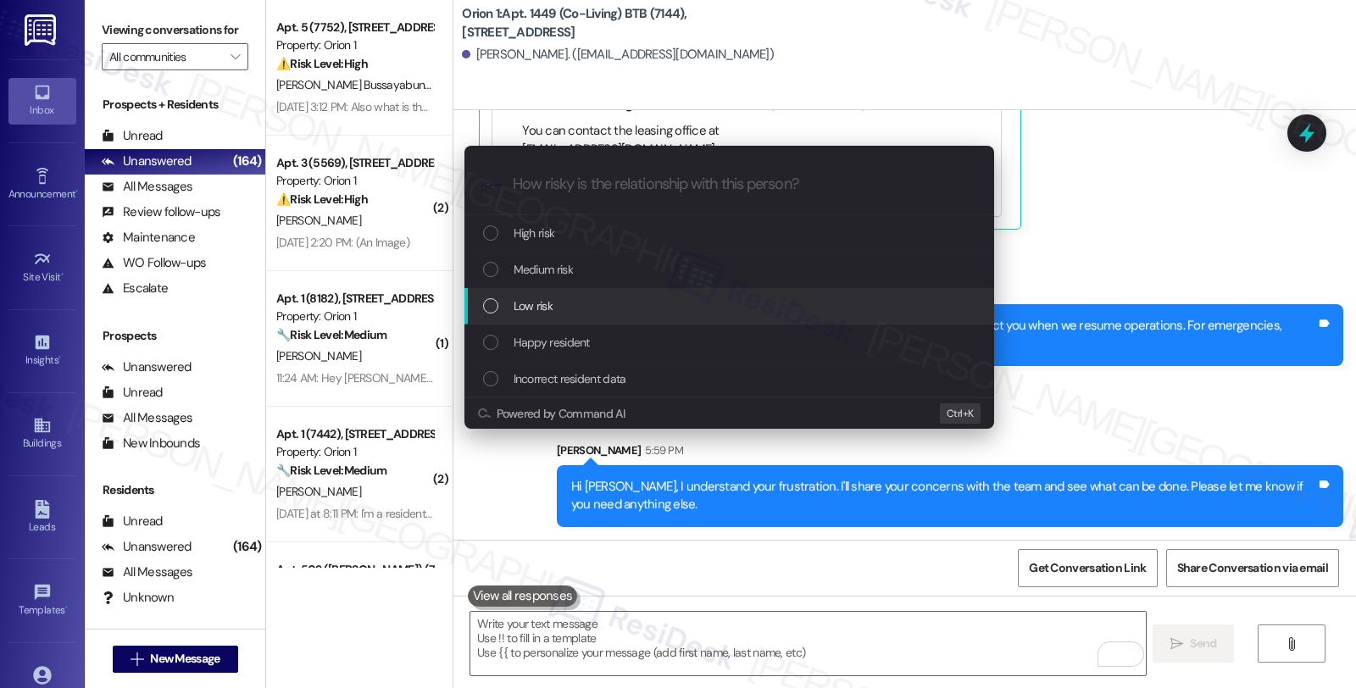
click at [556, 301] on div "Low risk" at bounding box center [731, 306] width 496 height 19
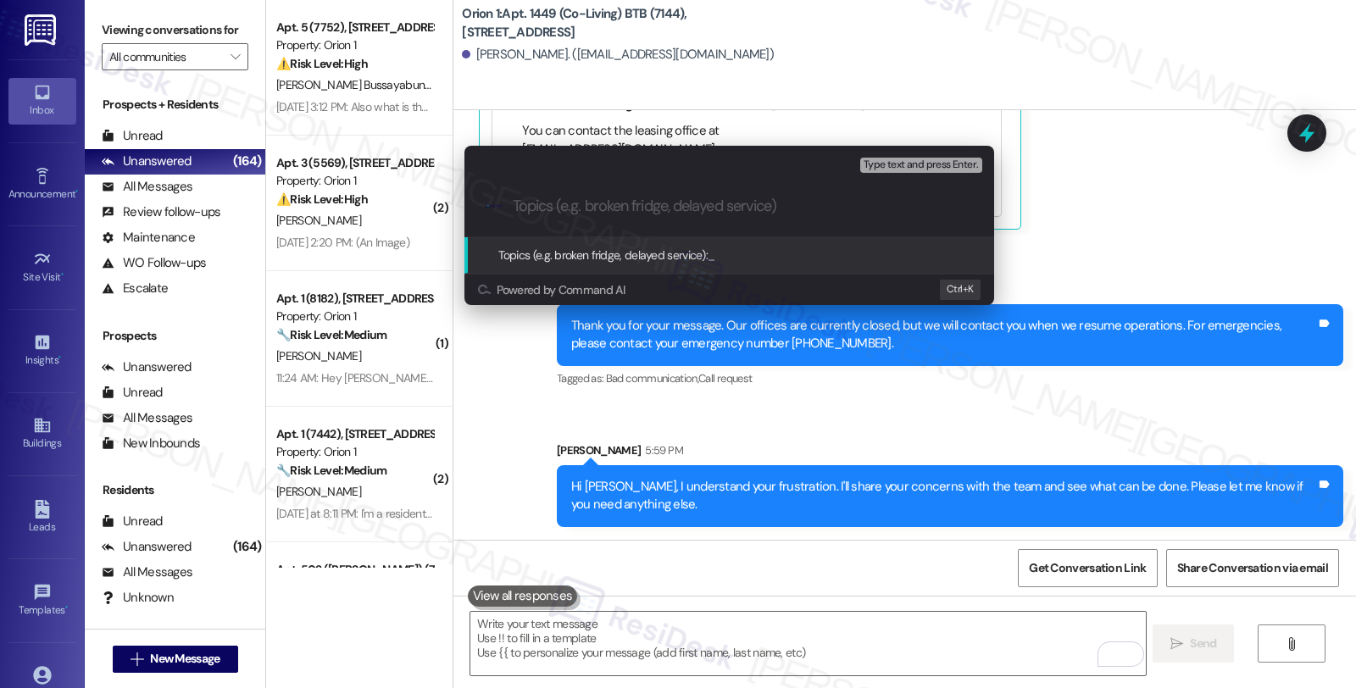
type input "N"
click at [538, 206] on input "Neigbor?" at bounding box center [736, 207] width 447 height 18
click at [588, 209] on input "Neighbor?" at bounding box center [736, 207] width 447 height 18
type input "Neighbor/roommate concerns"
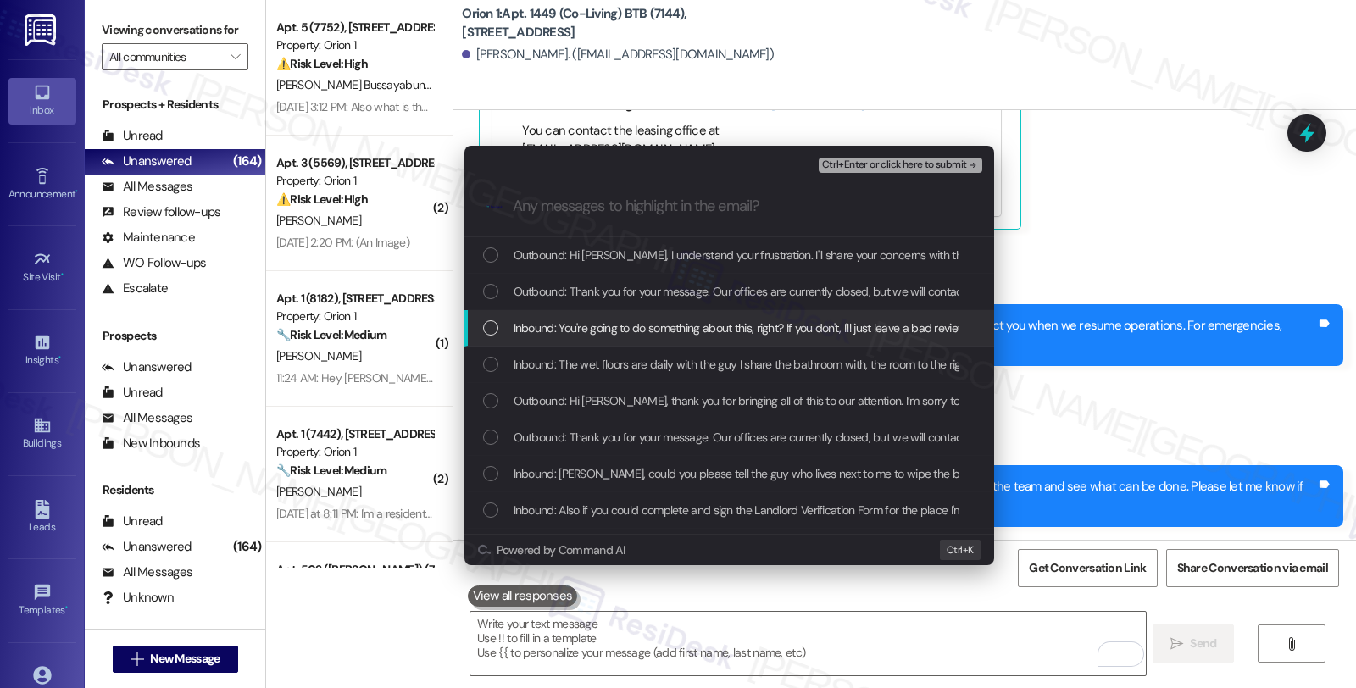
click at [594, 325] on span "Inbound: You're going to do something about this, right? If you don't, I'll jus…" at bounding box center [902, 328] width 777 height 19
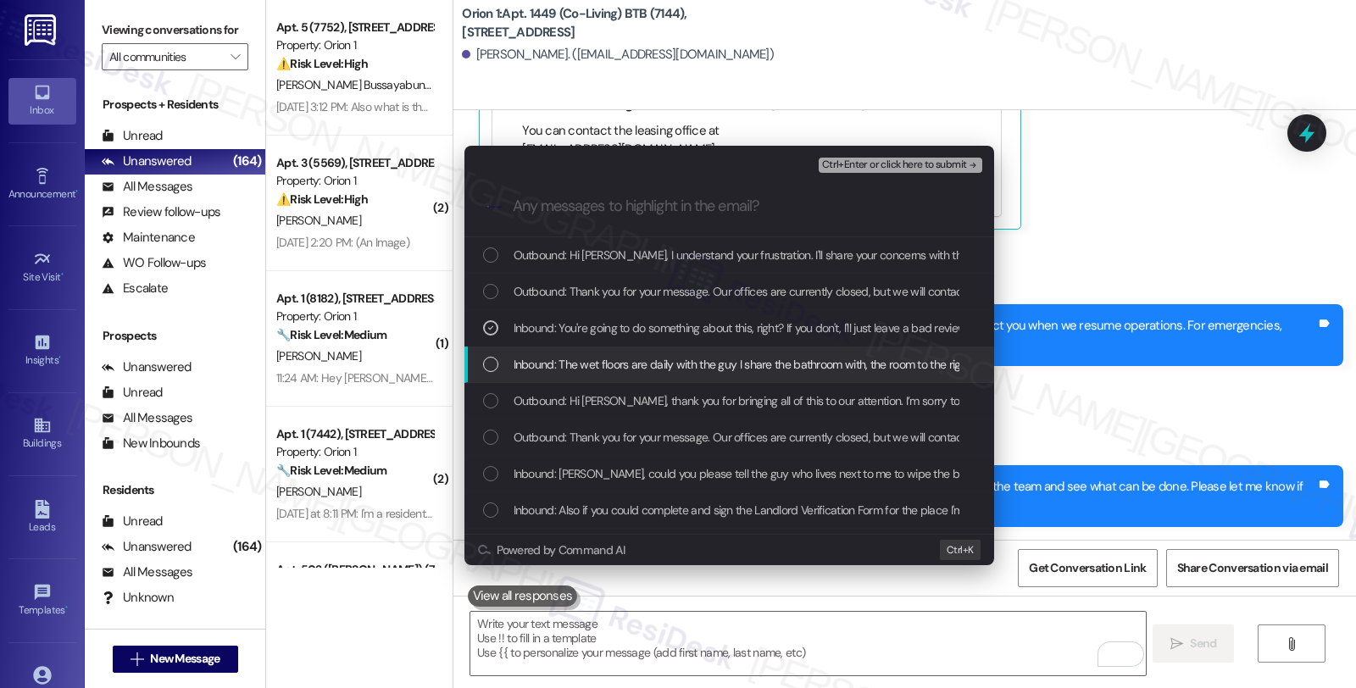
click at [596, 355] on span "Inbound: The wet floors are daily with the guy I share the bathroom with, the r…" at bounding box center [1005, 364] width 983 height 19
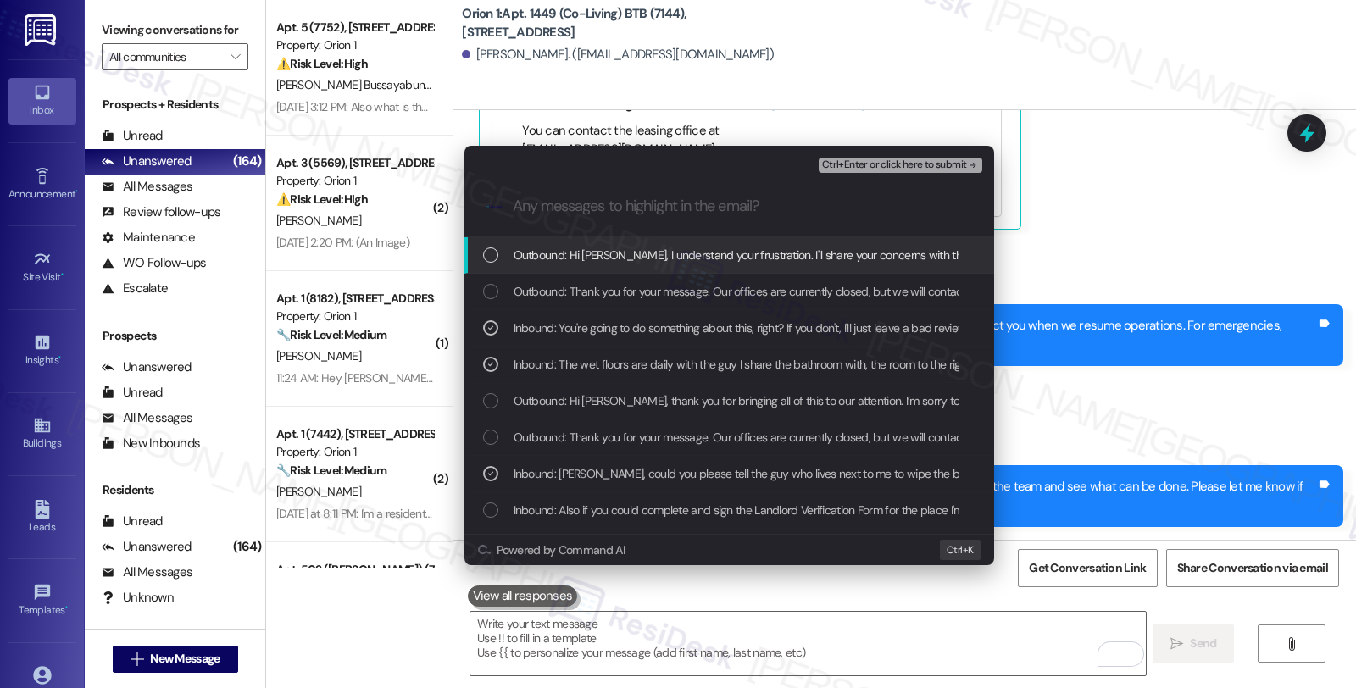
click at [870, 167] on span "Ctrl+Enter or click here to submit" at bounding box center [894, 165] width 145 height 12
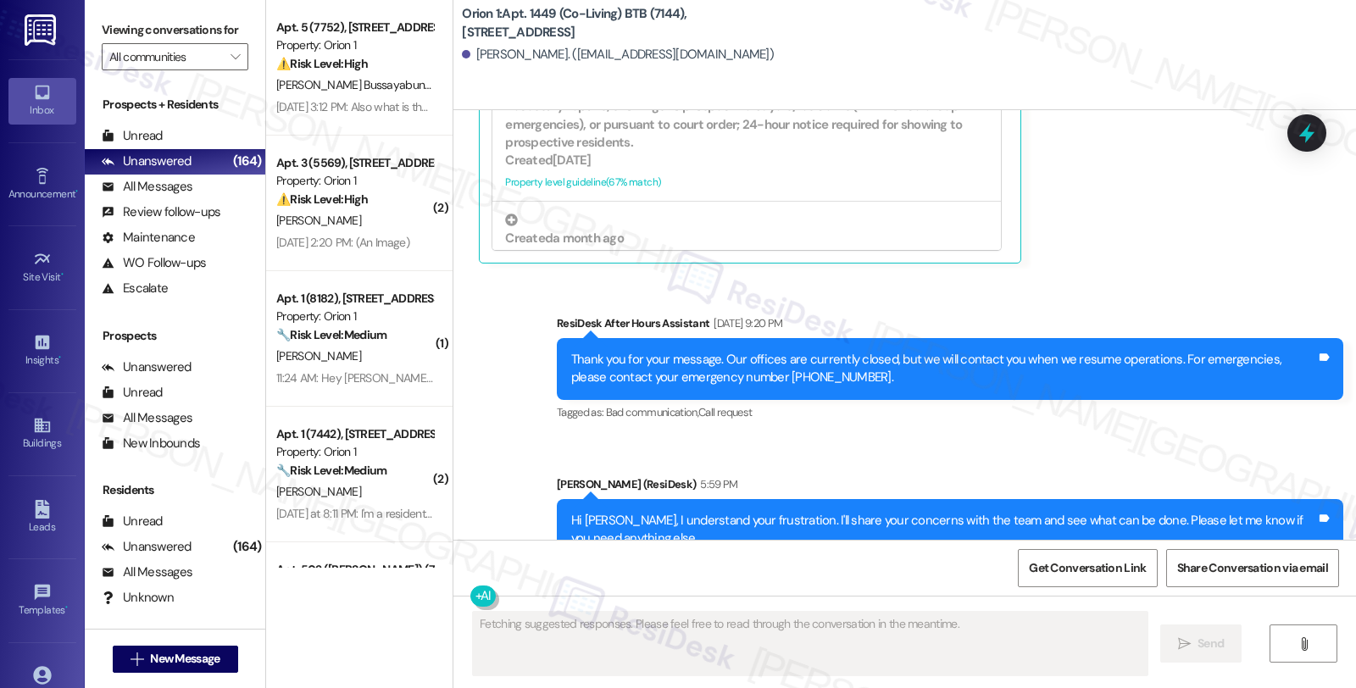
scroll to position [3575, 0]
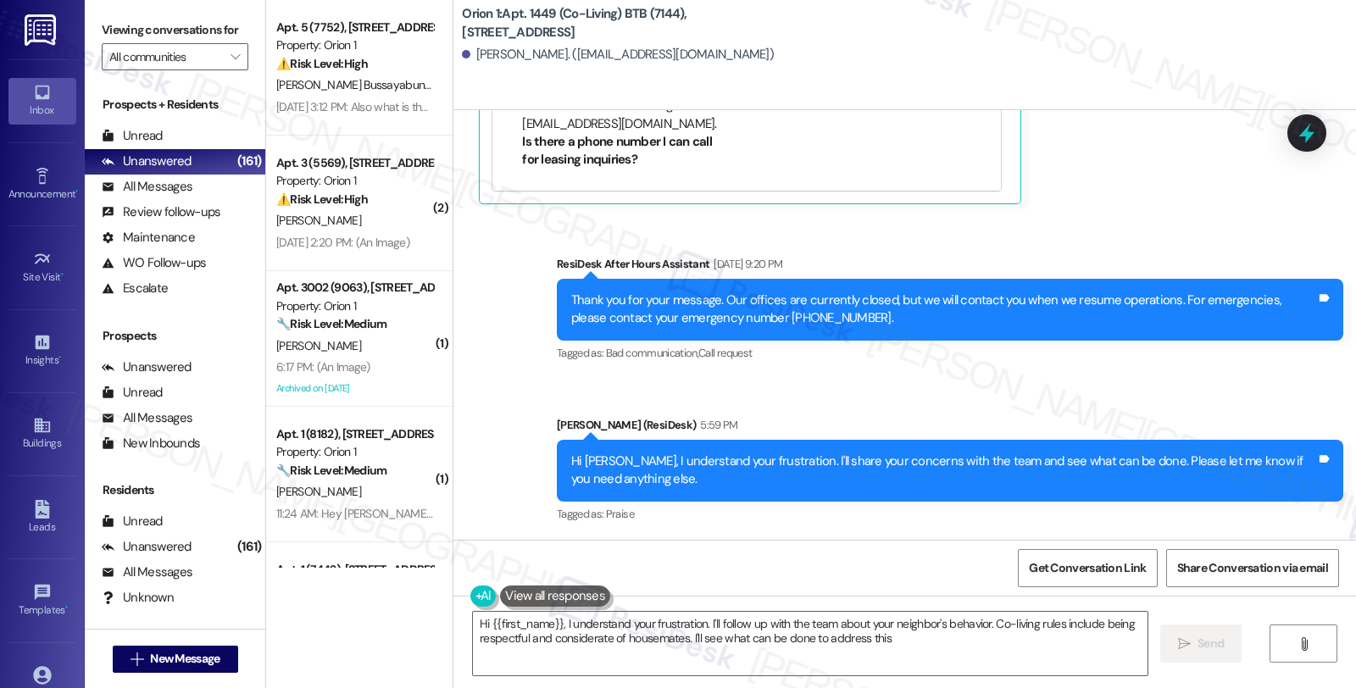
type textarea "Hi {{first_name}}, I understand your frustration. I'll follow up with the team …"
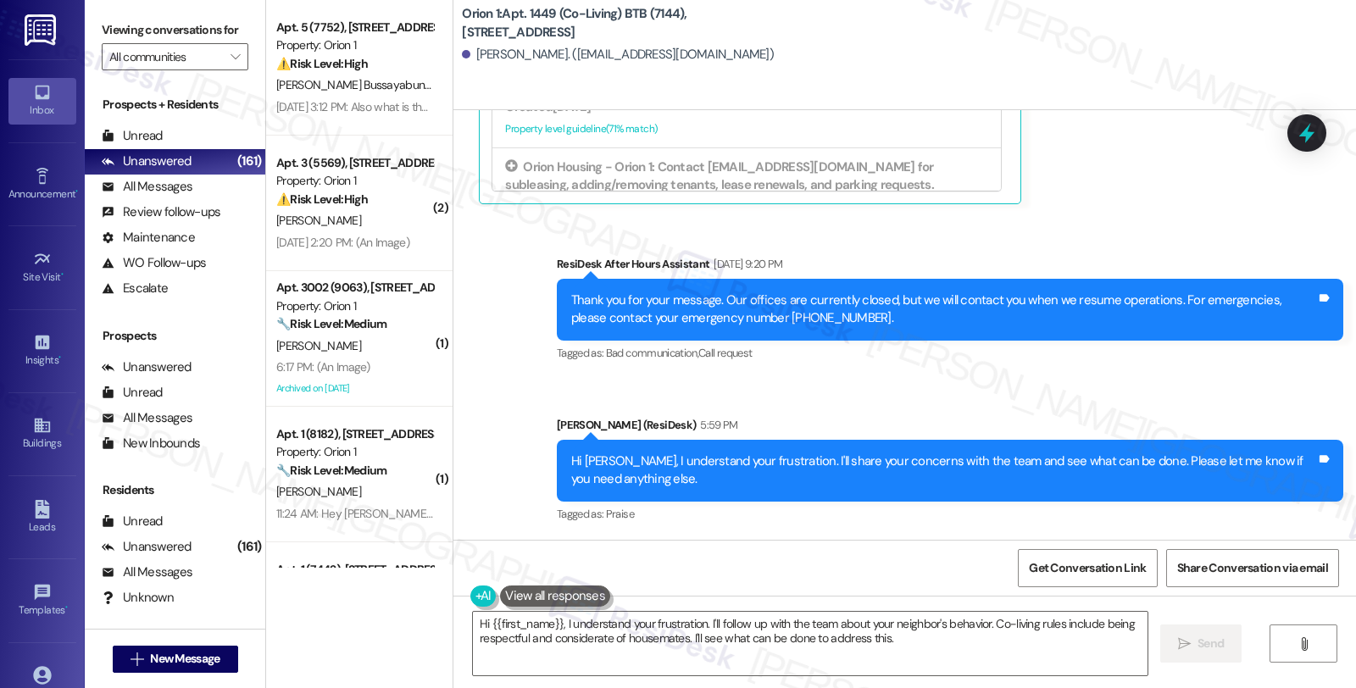
scroll to position [376, 0]
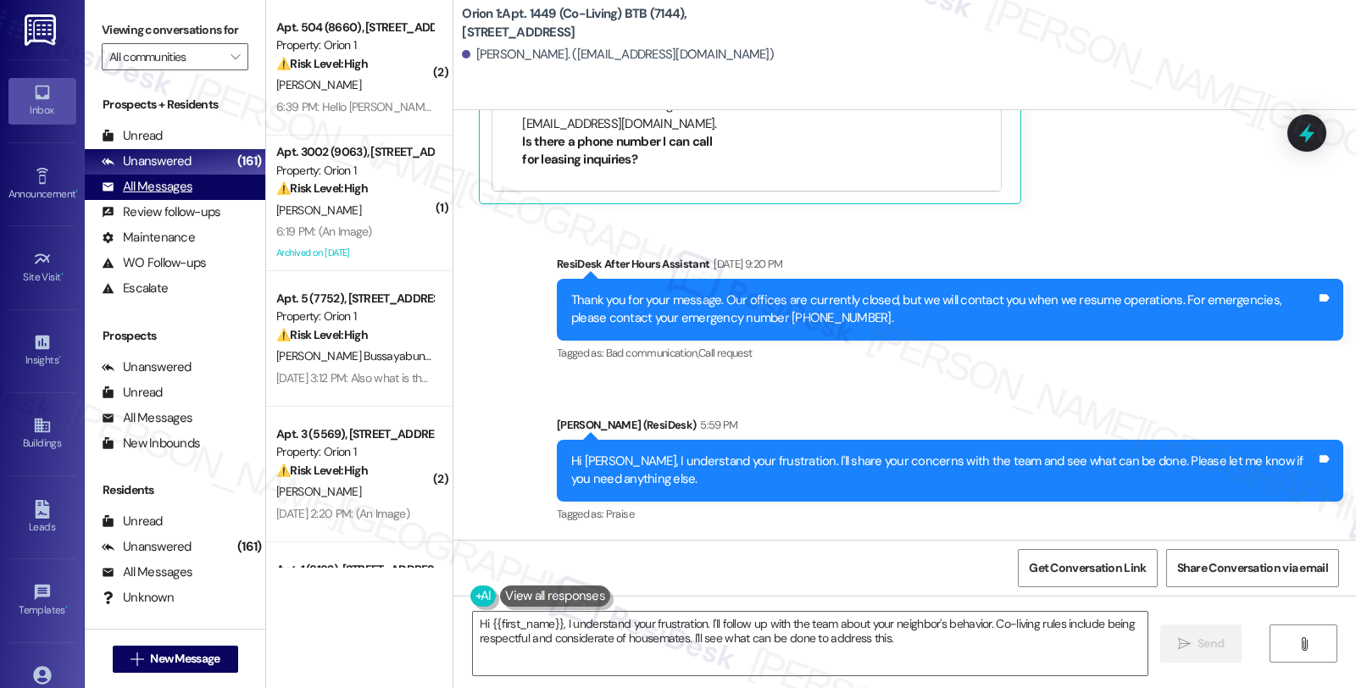
click at [183, 196] on div "All Messages" at bounding box center [147, 187] width 91 height 18
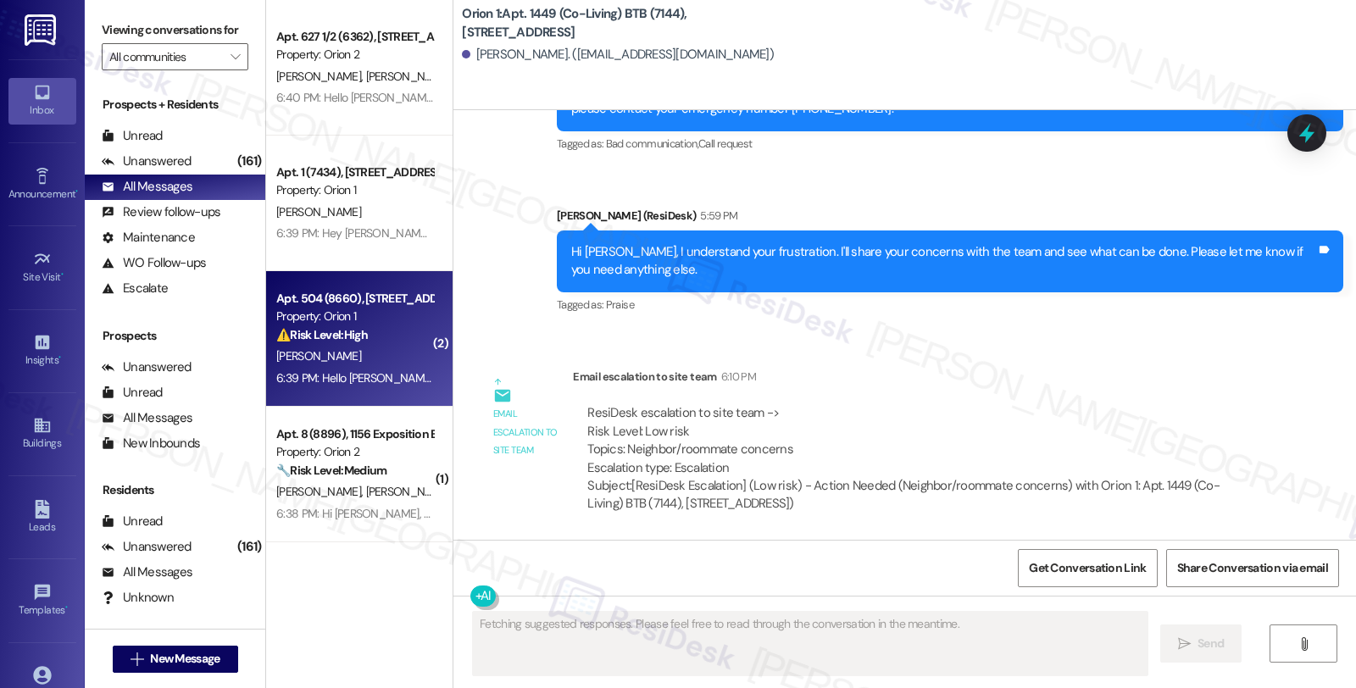
scroll to position [188, 0]
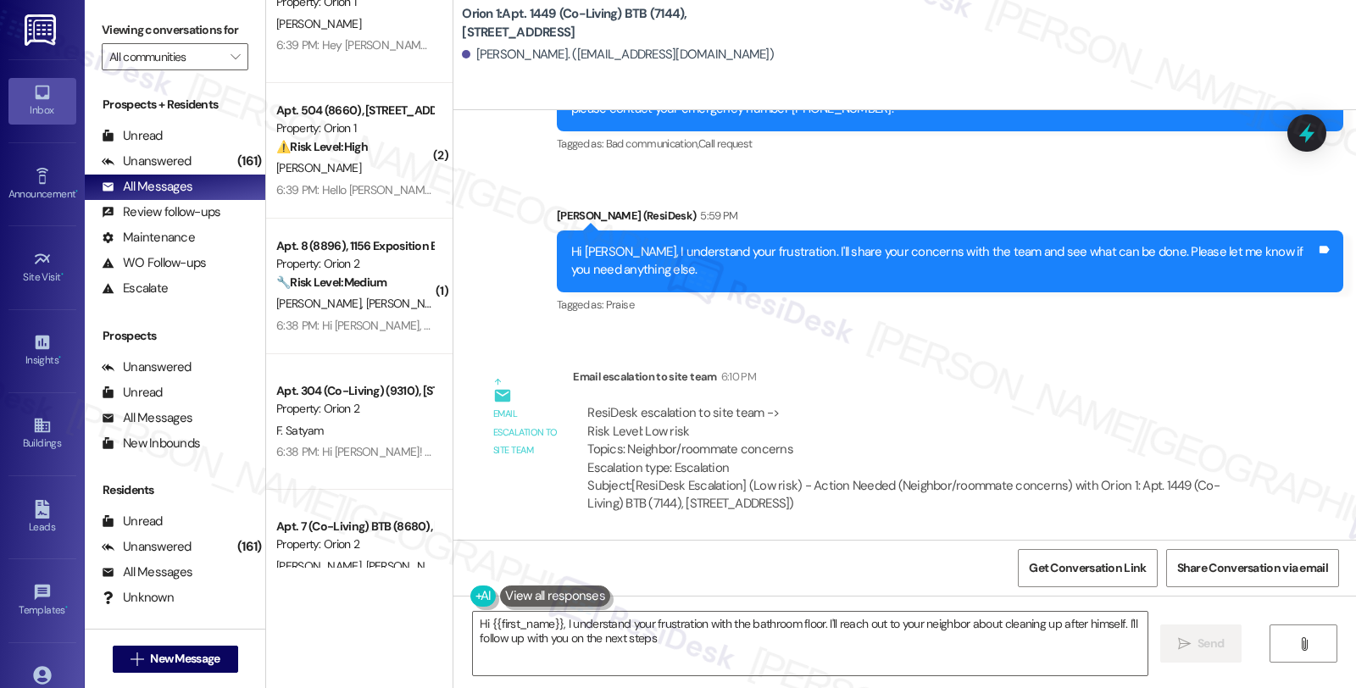
type textarea "Hi {{first_name}}, I understand your frustration with the bathroom floor. I'll …"
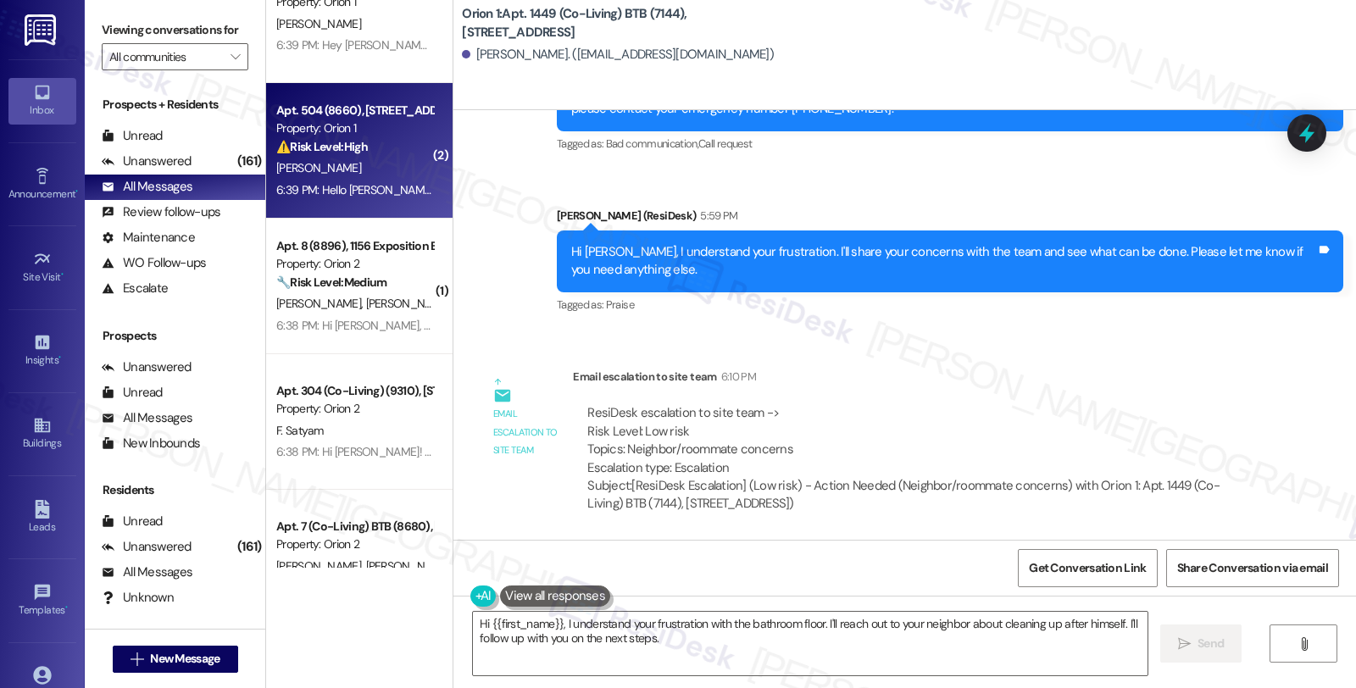
type textarea "Fetching suggested responses. Please feel free to read through the conversation…"
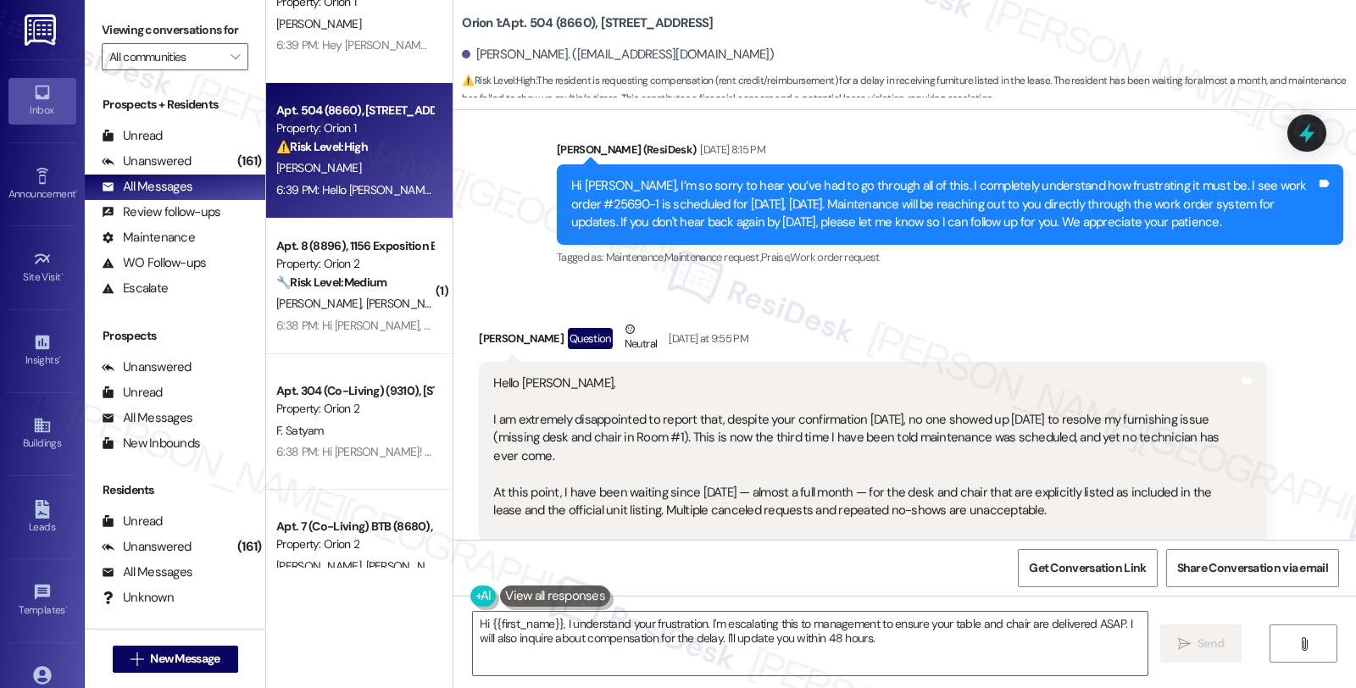
scroll to position [3487, 0]
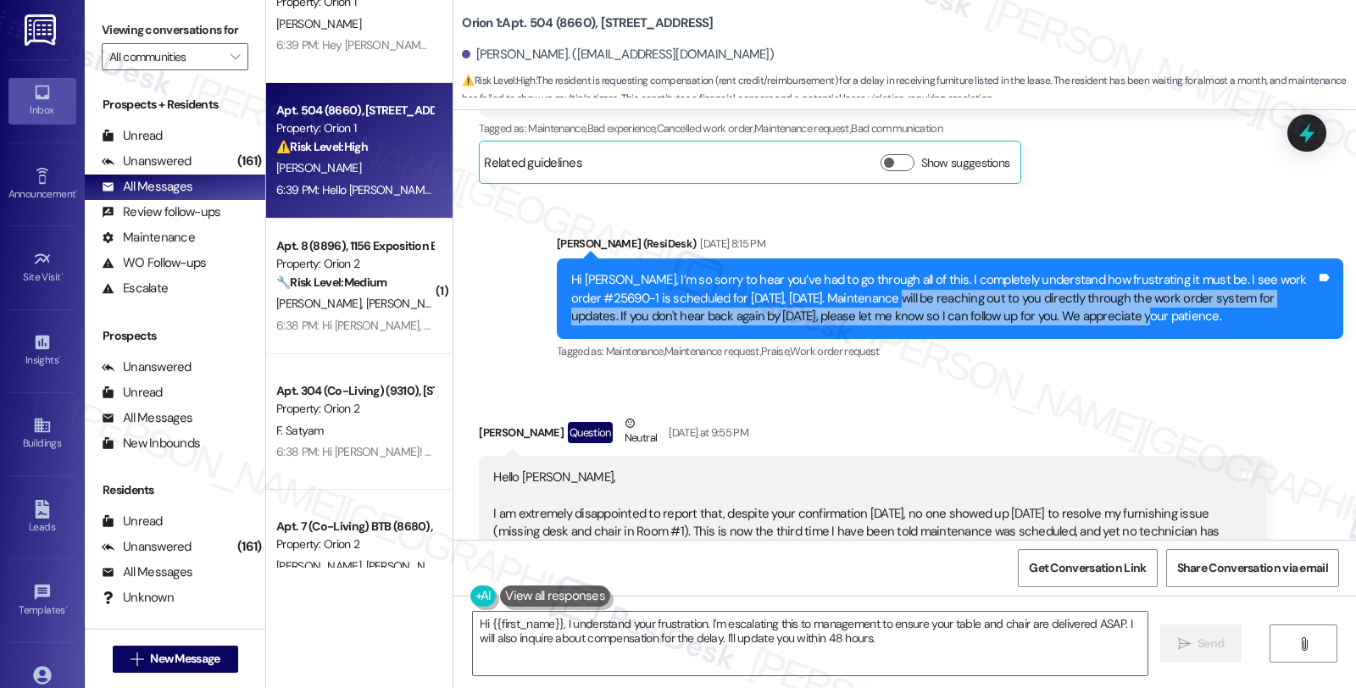
drag, startPoint x: 907, startPoint y: 292, endPoint x: 1140, endPoint y: 314, distance: 234.2
click at [1140, 314] on div "Hi Hsinpan, I’m so sorry to hear you’ve had to go through all of this. I comple…" at bounding box center [943, 298] width 745 height 54
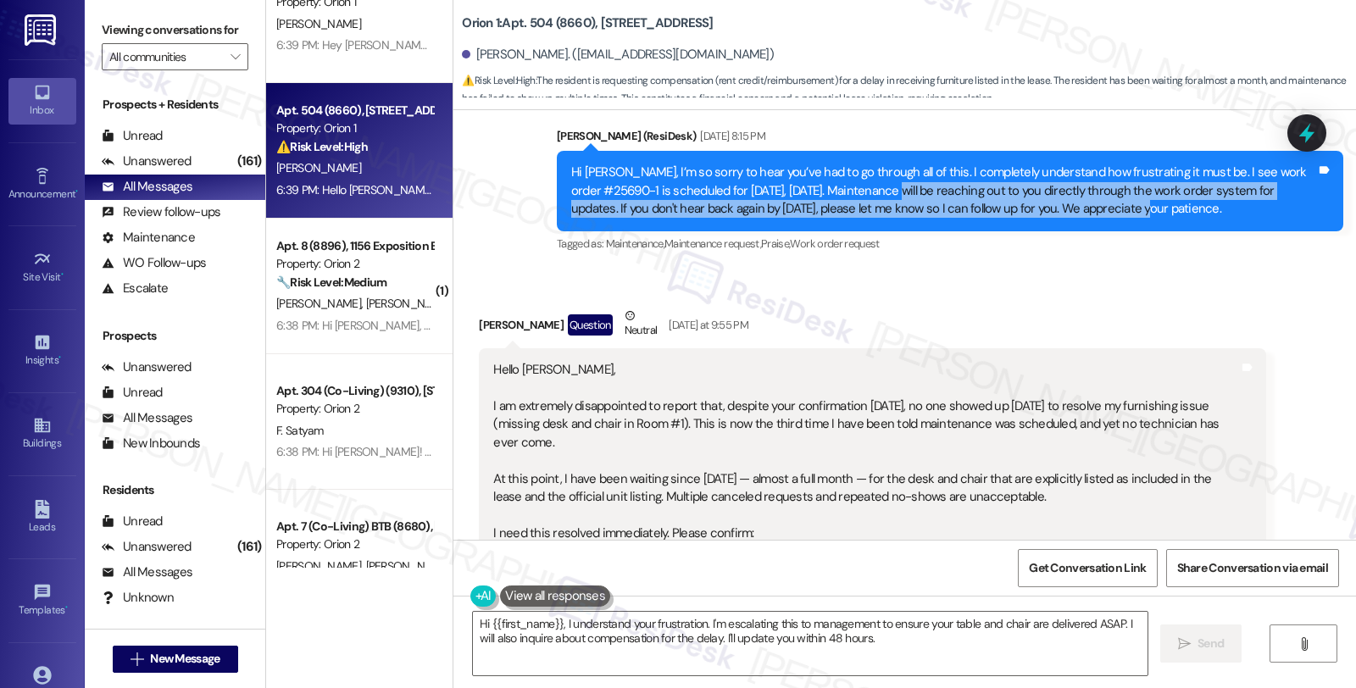
scroll to position [3675, 0]
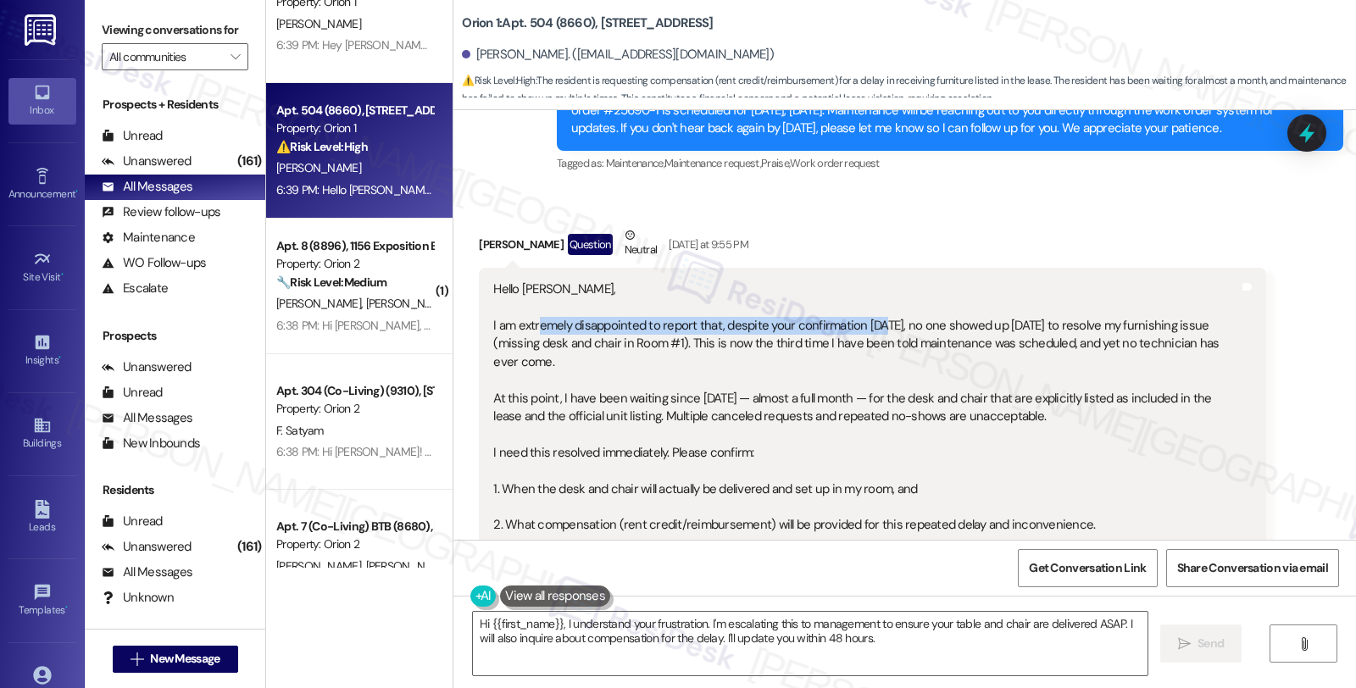
drag, startPoint x: 527, startPoint y: 331, endPoint x: 868, endPoint y: 331, distance: 340.8
click at [868, 331] on div "Hello Sarah, I am extremely disappointed to report that, despite your confirmat…" at bounding box center [865, 453] width 745 height 345
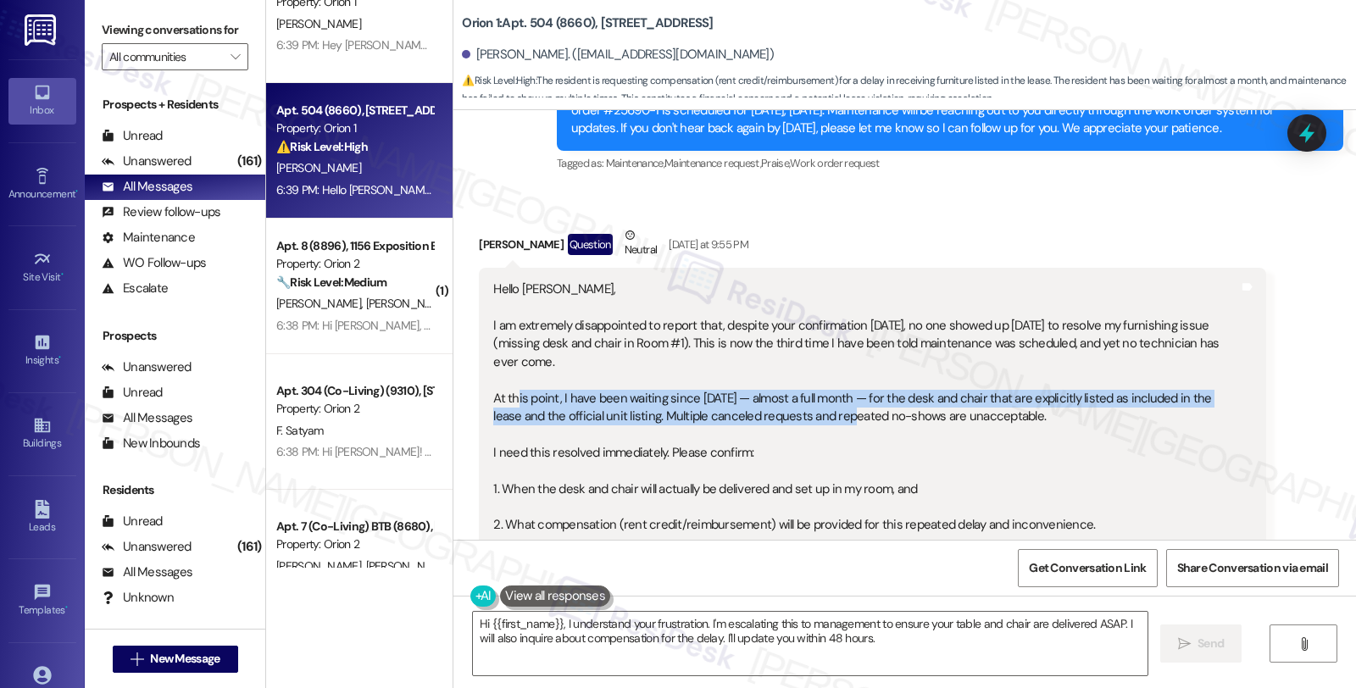
drag, startPoint x: 504, startPoint y: 403, endPoint x: 816, endPoint y: 411, distance: 312.9
click at [816, 411] on div "Hello Sarah, I am extremely disappointed to report that, despite your confirmat…" at bounding box center [865, 453] width 745 height 345
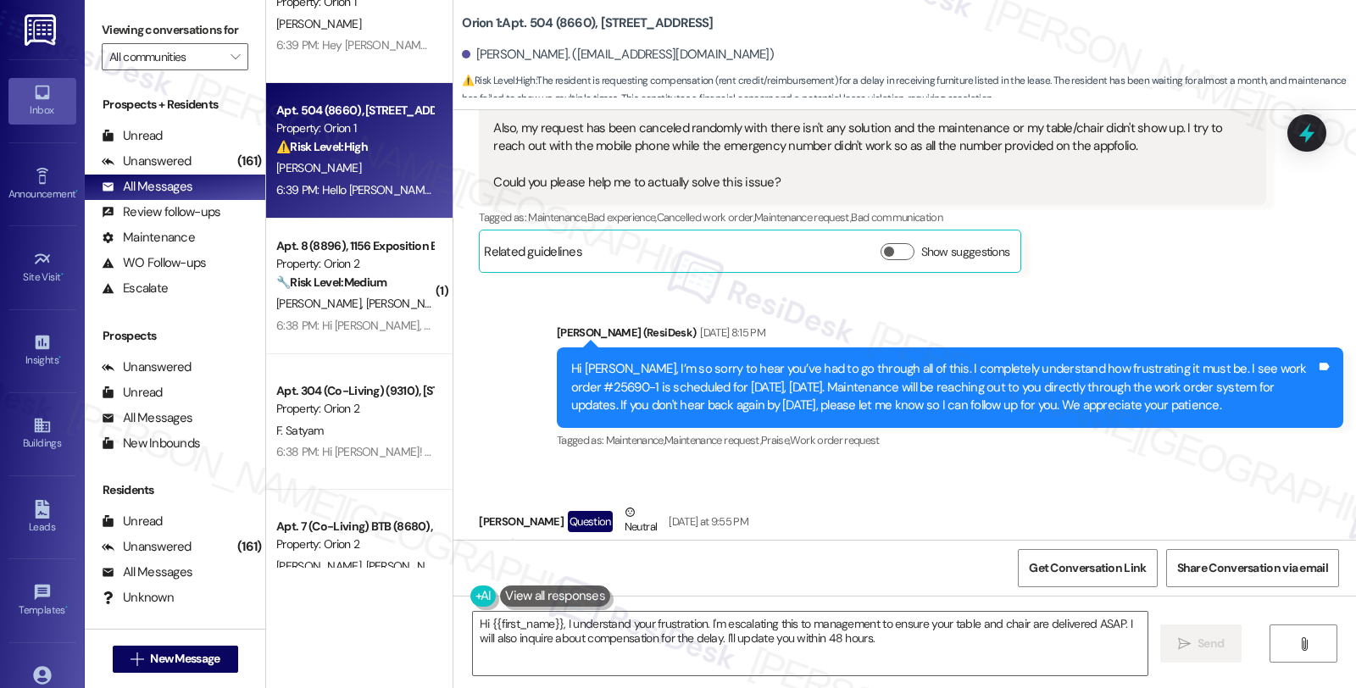
scroll to position [3299, 0]
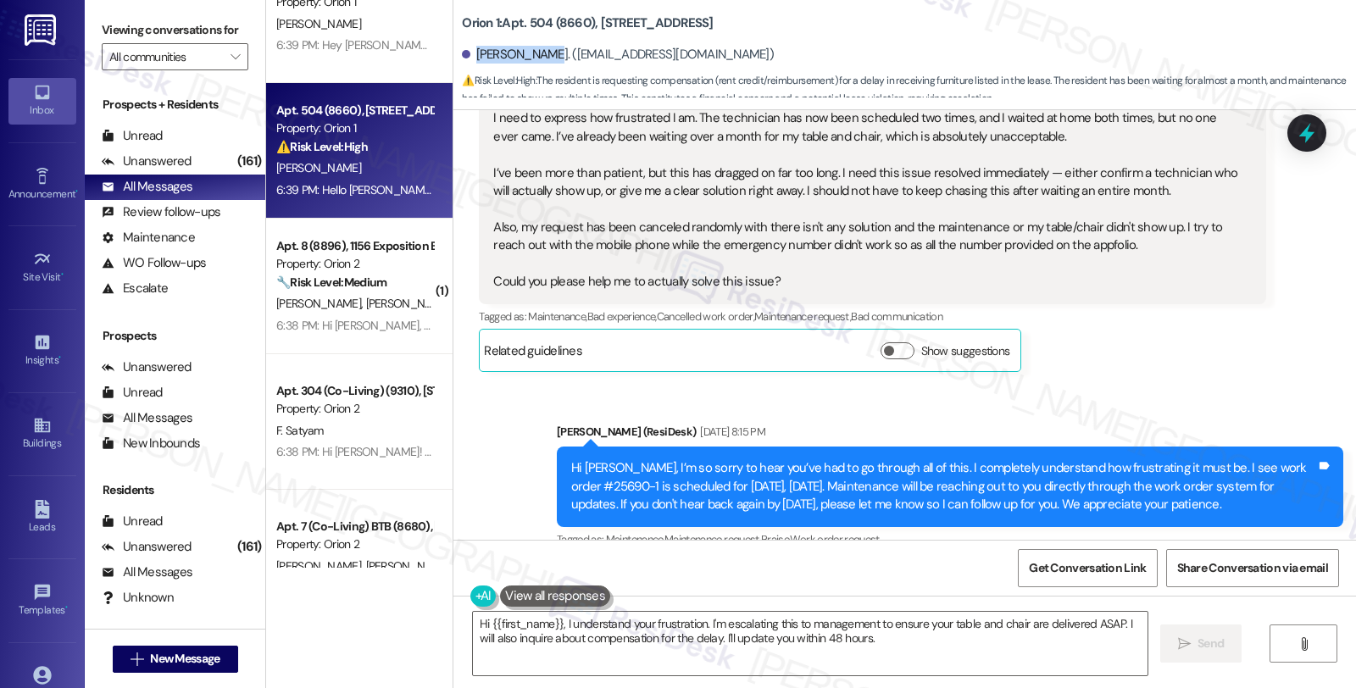
drag, startPoint x: 465, startPoint y: 57, endPoint x: 537, endPoint y: 57, distance: 72.1
click at [537, 57] on div "Hsinpan Chen. (melody910325@gmail.com)" at bounding box center [618, 55] width 312 height 18
copy div "Hsinpan Chen"
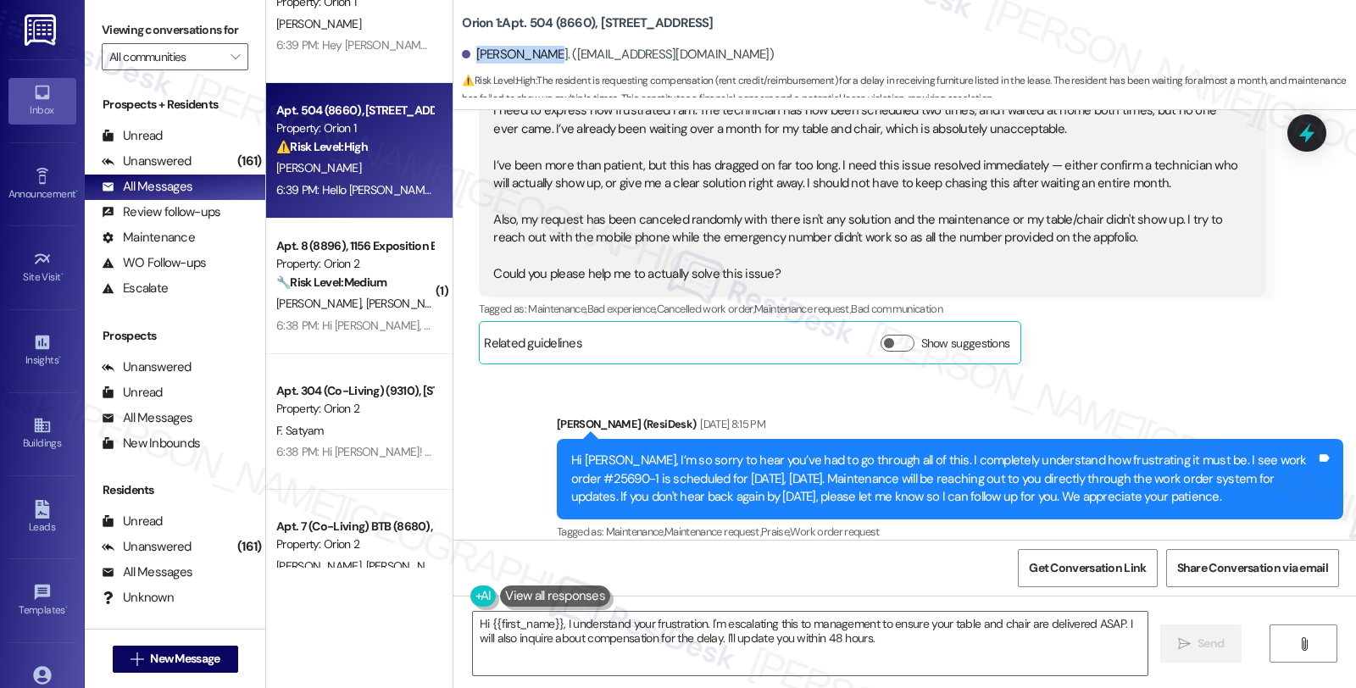
scroll to position [3487, 0]
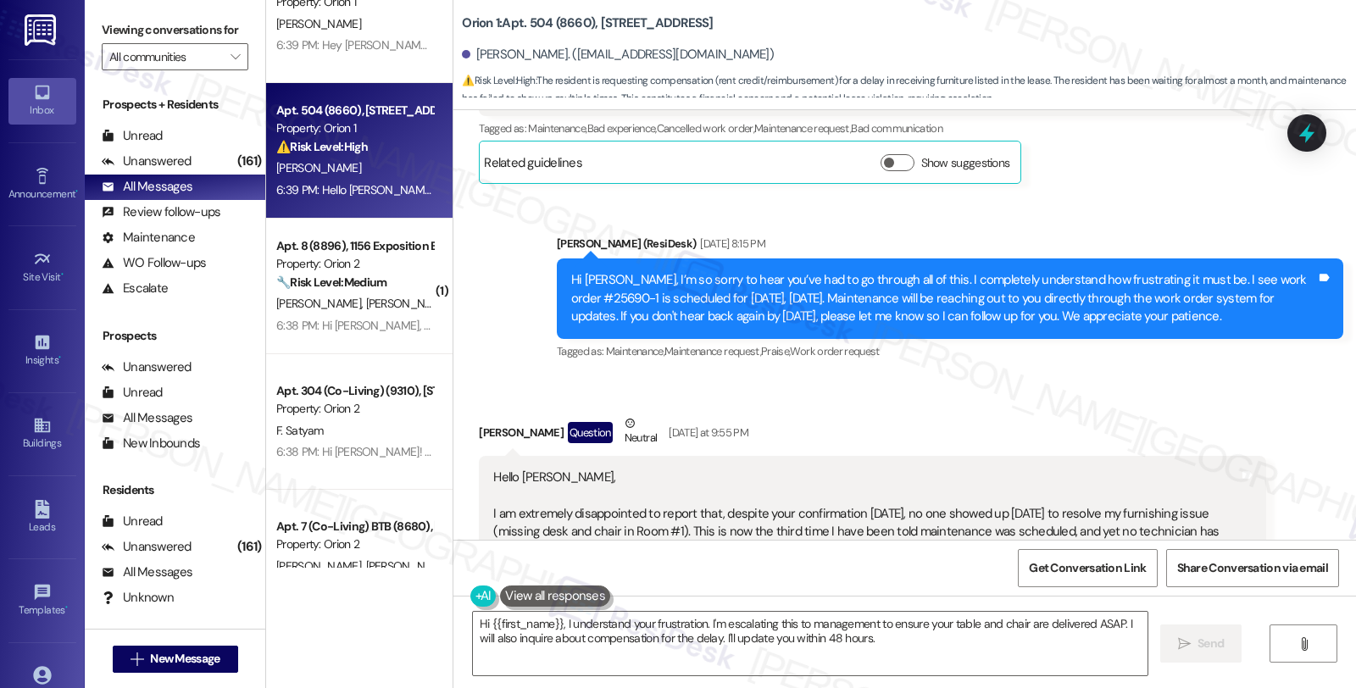
click at [593, 292] on div "Hi Hsinpan, I’m so sorry to hear you’ve had to go through all of this. I comple…" at bounding box center [943, 298] width 745 height 54
copy div "25690"
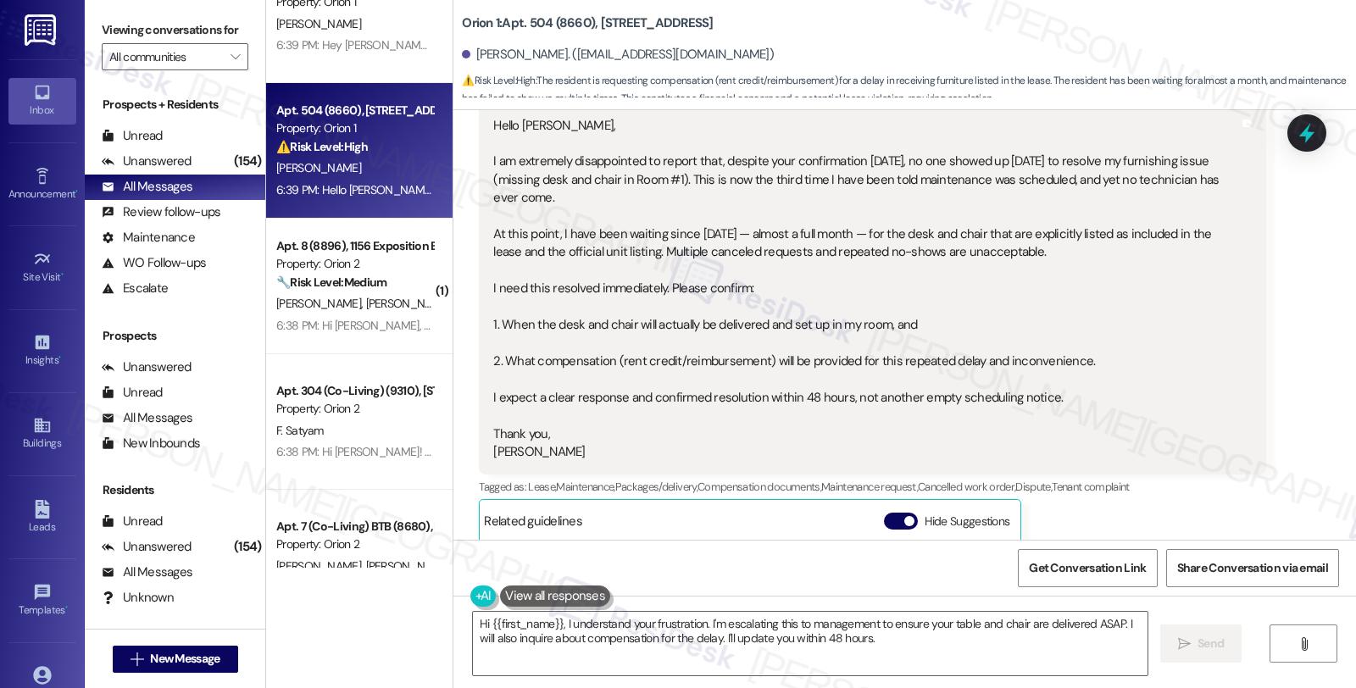
scroll to position [4523, 0]
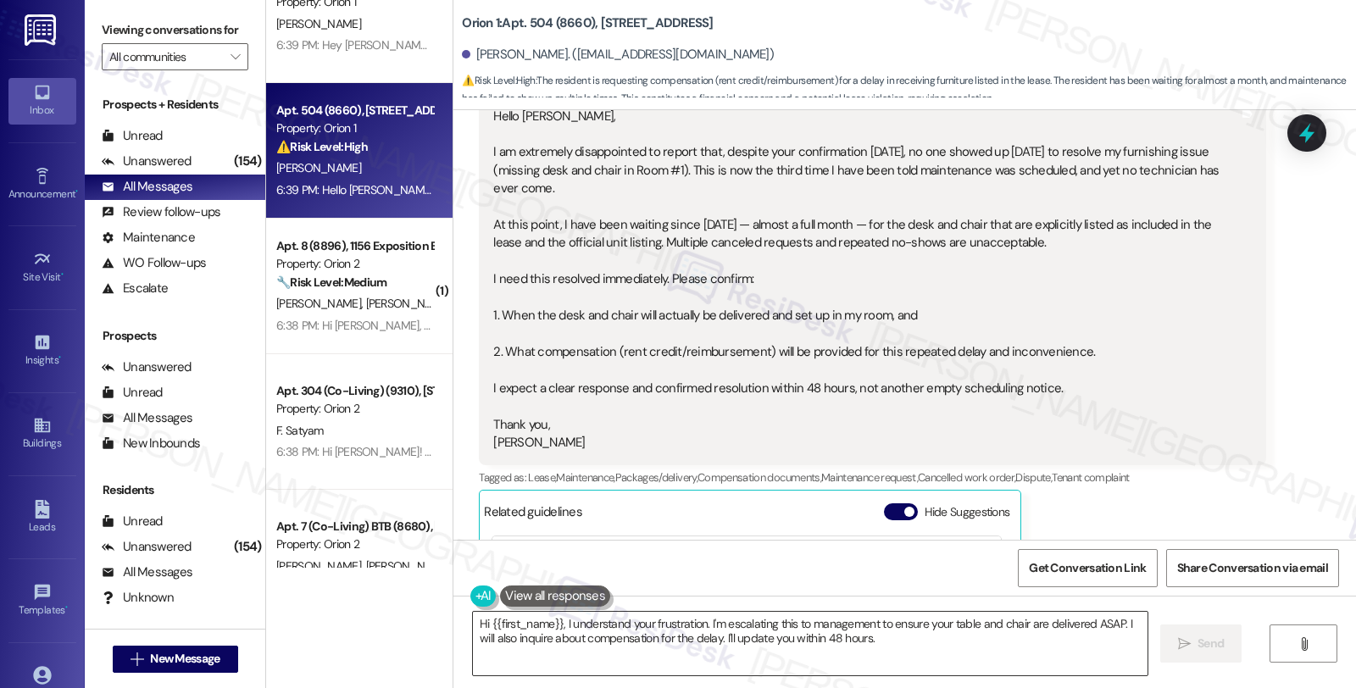
click at [626, 621] on textarea "Hi {{first_name}}, I understand your frustration. I'm escalating this to manage…" at bounding box center [810, 644] width 675 height 64
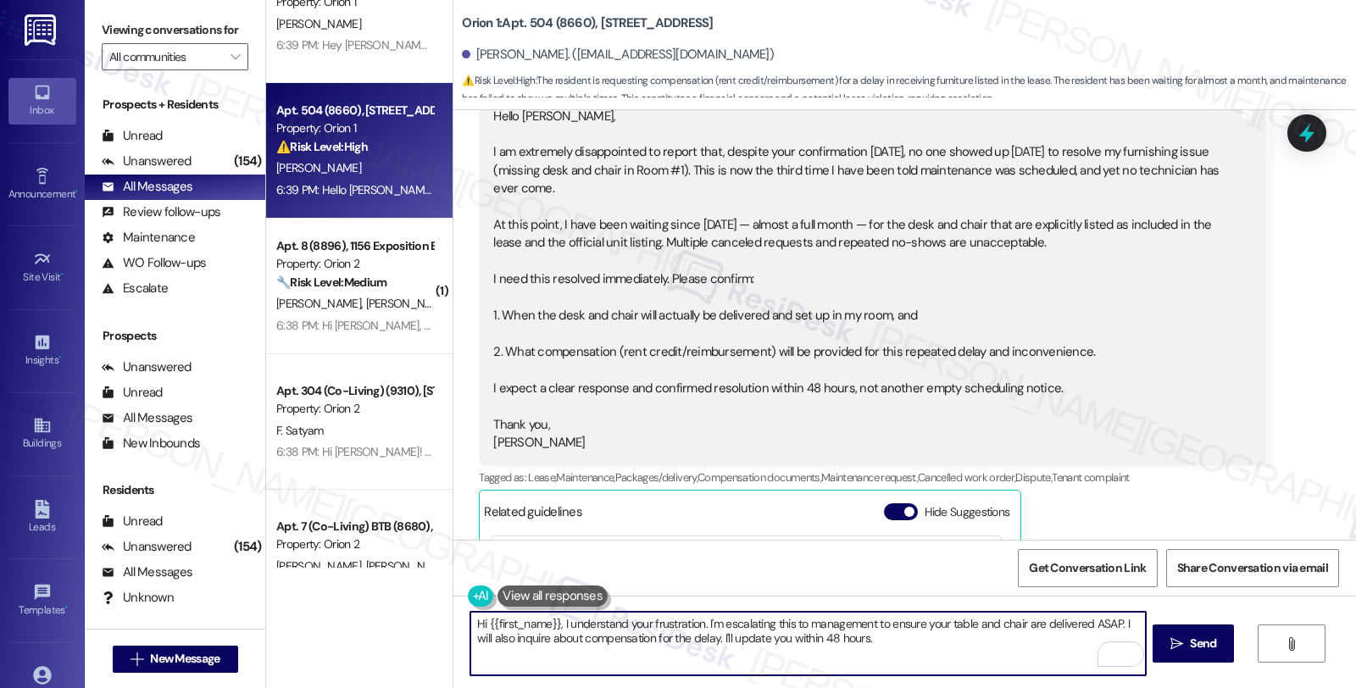
click at [503, 449] on div "Hello Sarah, I am extremely disappointed to report that, despite your confirmat…" at bounding box center [865, 280] width 745 height 345
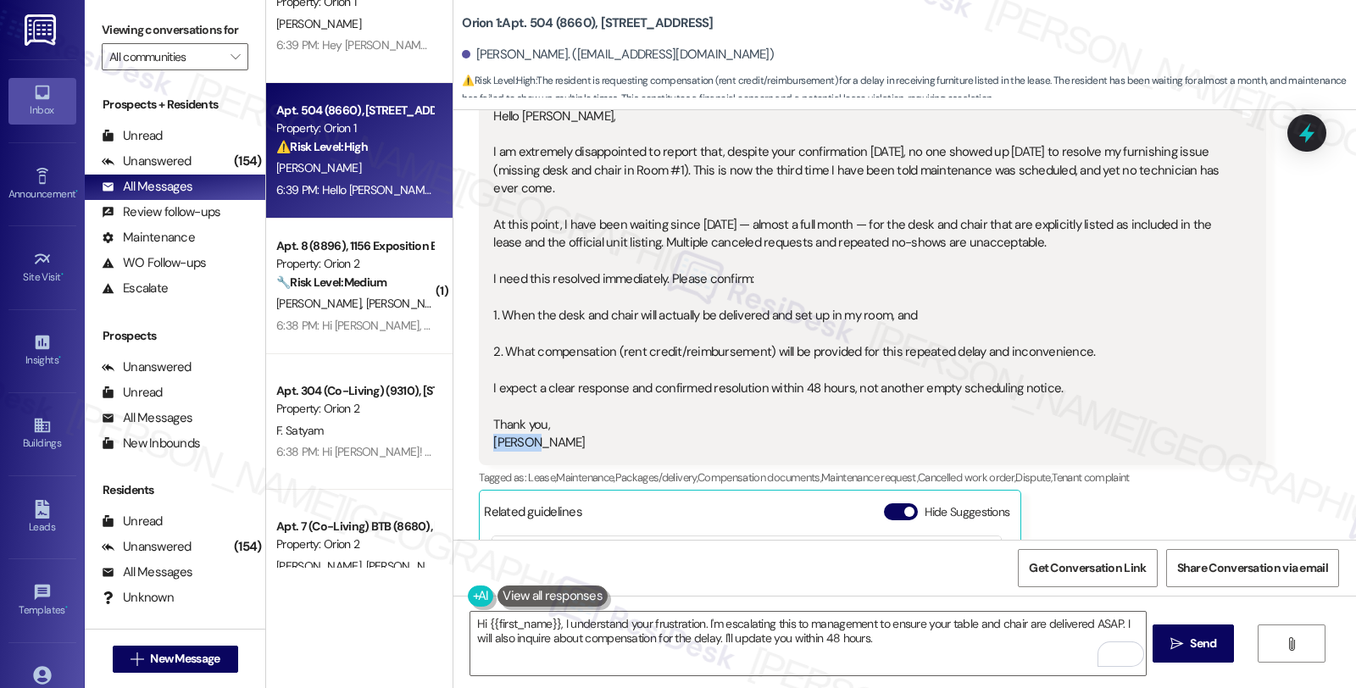
click at [503, 448] on div "Hello Sarah, I am extremely disappointed to report that, despite your confirmat…" at bounding box center [865, 280] width 745 height 345
copy div "Melody"
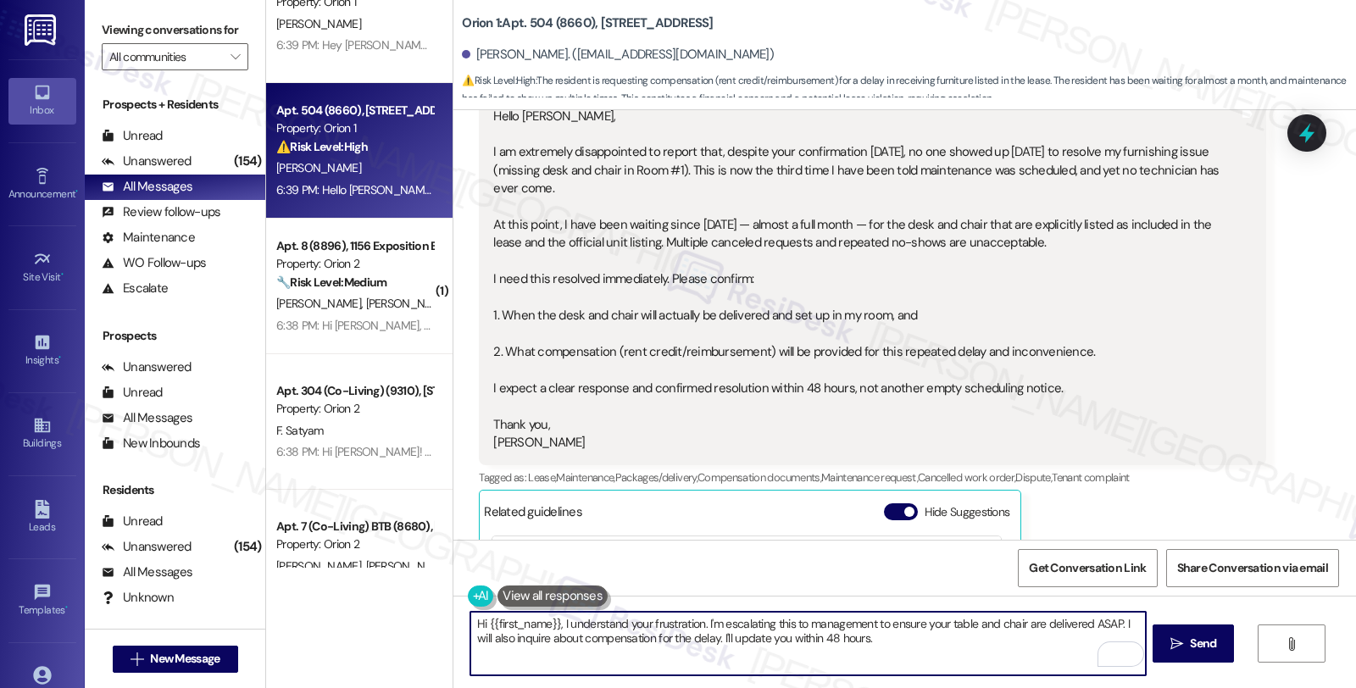
drag, startPoint x: 476, startPoint y: 622, endPoint x: 552, endPoint y: 624, distance: 76.3
click at [552, 624] on textarea "Hi {{first_name}}, I understand your frustration. I'm escalating this to manage…" at bounding box center [807, 644] width 675 height 64
paste textarea "Melody"
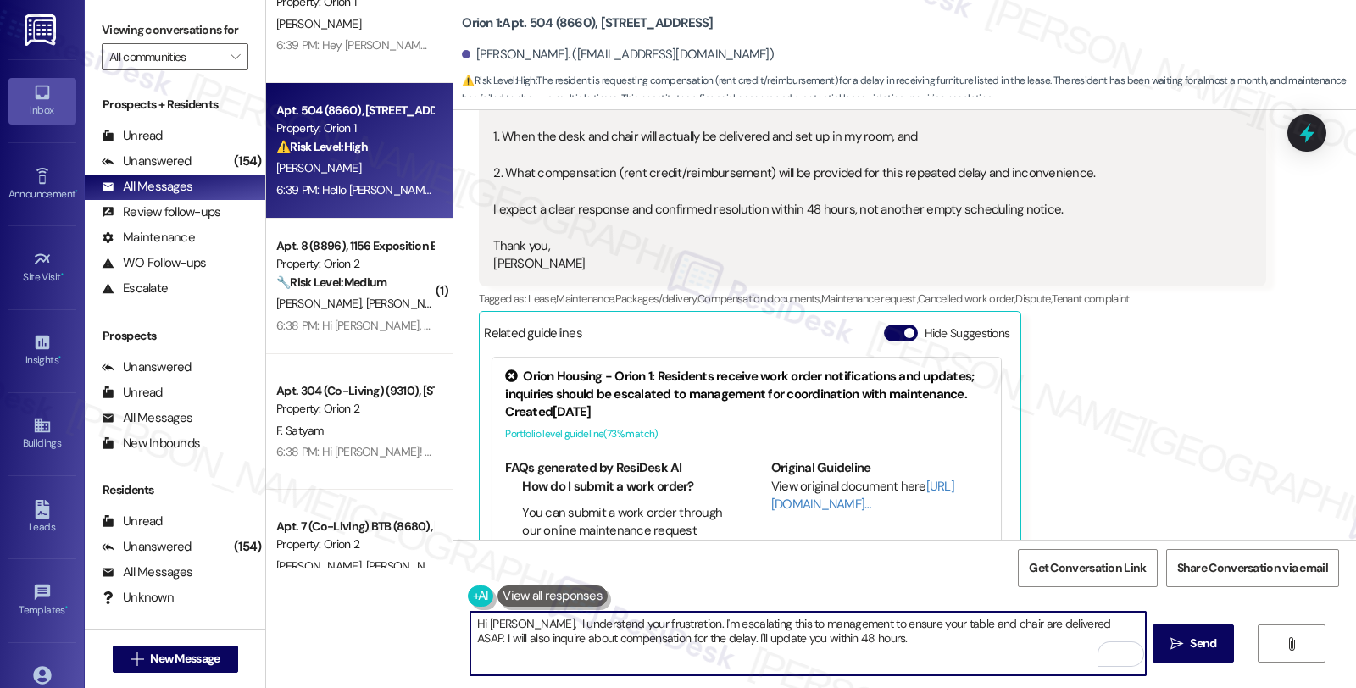
scroll to position [4429, 0]
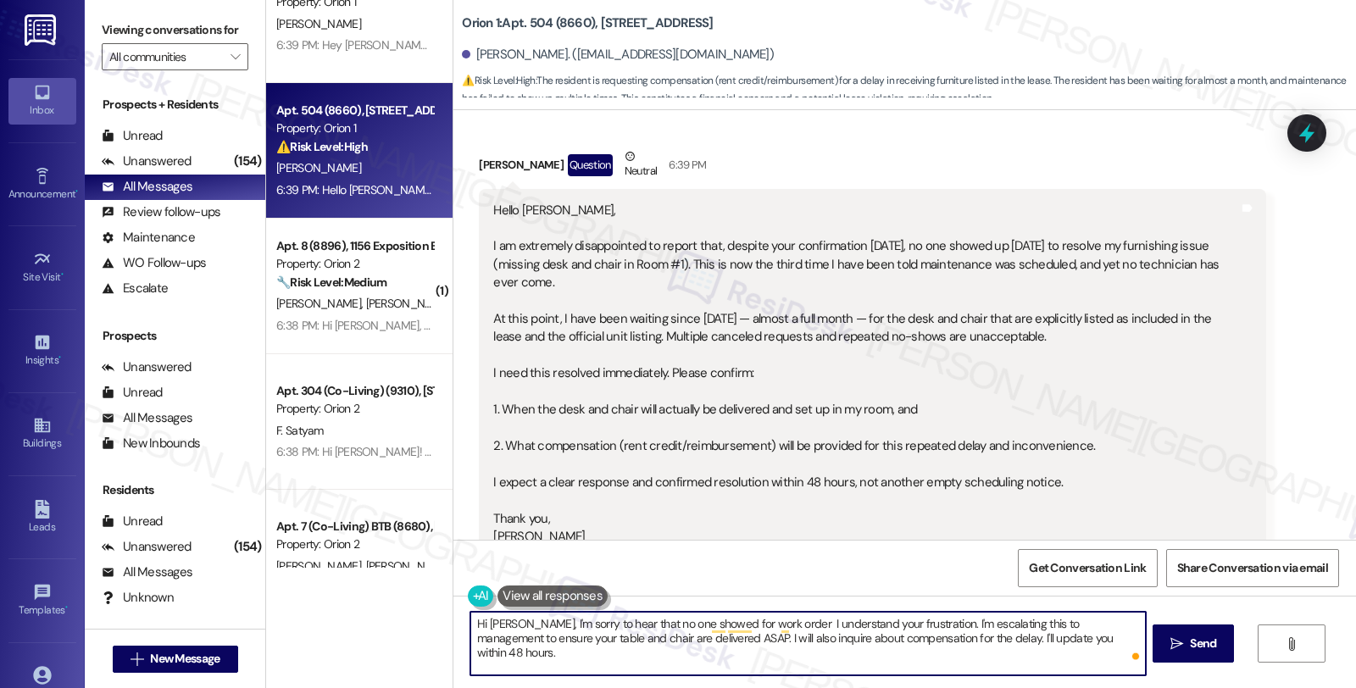
paste textarea "Melody"
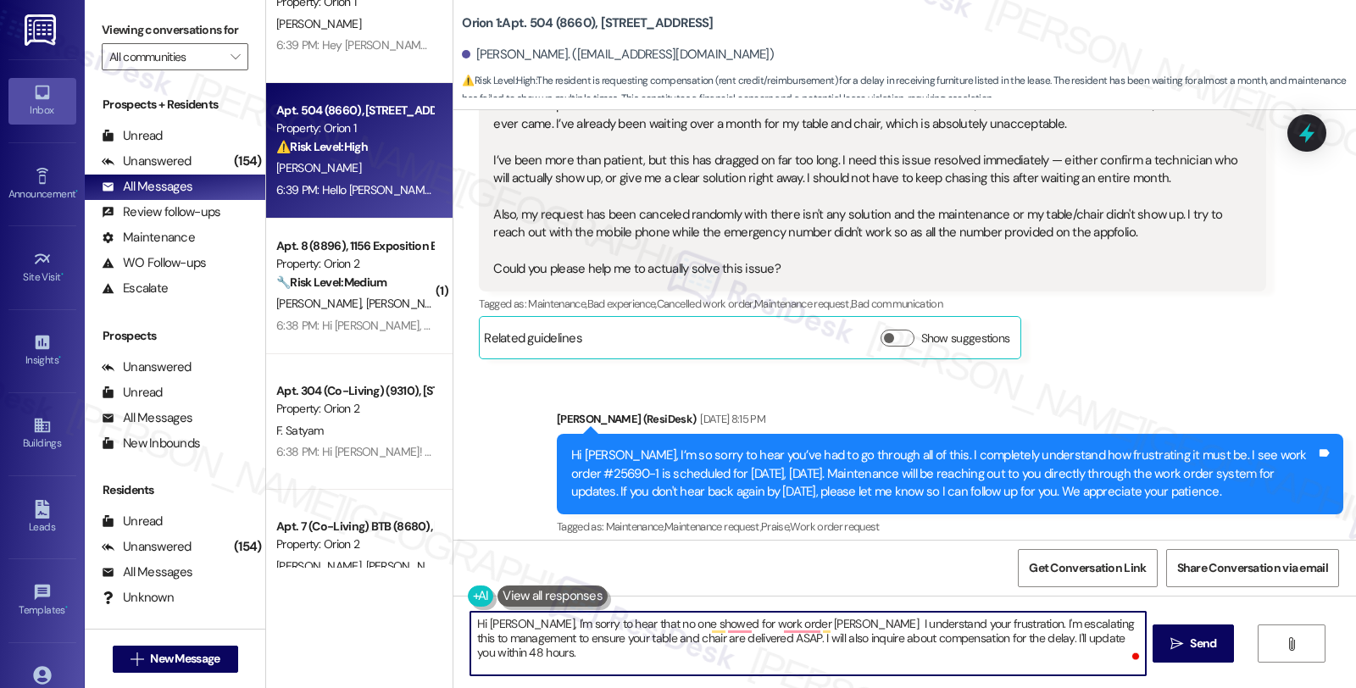
scroll to position [3299, 0]
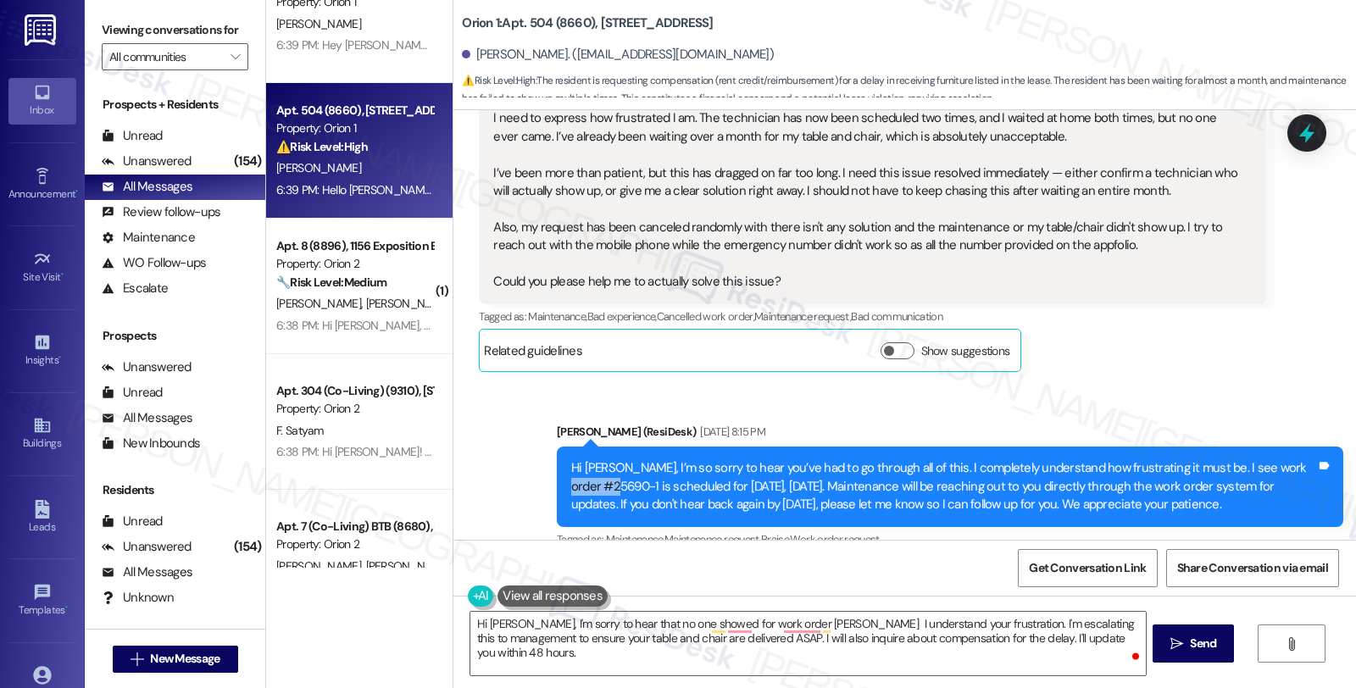
drag, startPoint x: 558, startPoint y: 487, endPoint x: 615, endPoint y: 489, distance: 56.8
click at [615, 489] on div "Hi Hsinpan, I’m so sorry to hear you’ve had to go through all of this. I comple…" at bounding box center [944, 486] width 749 height 54
copy div "#25690-1"
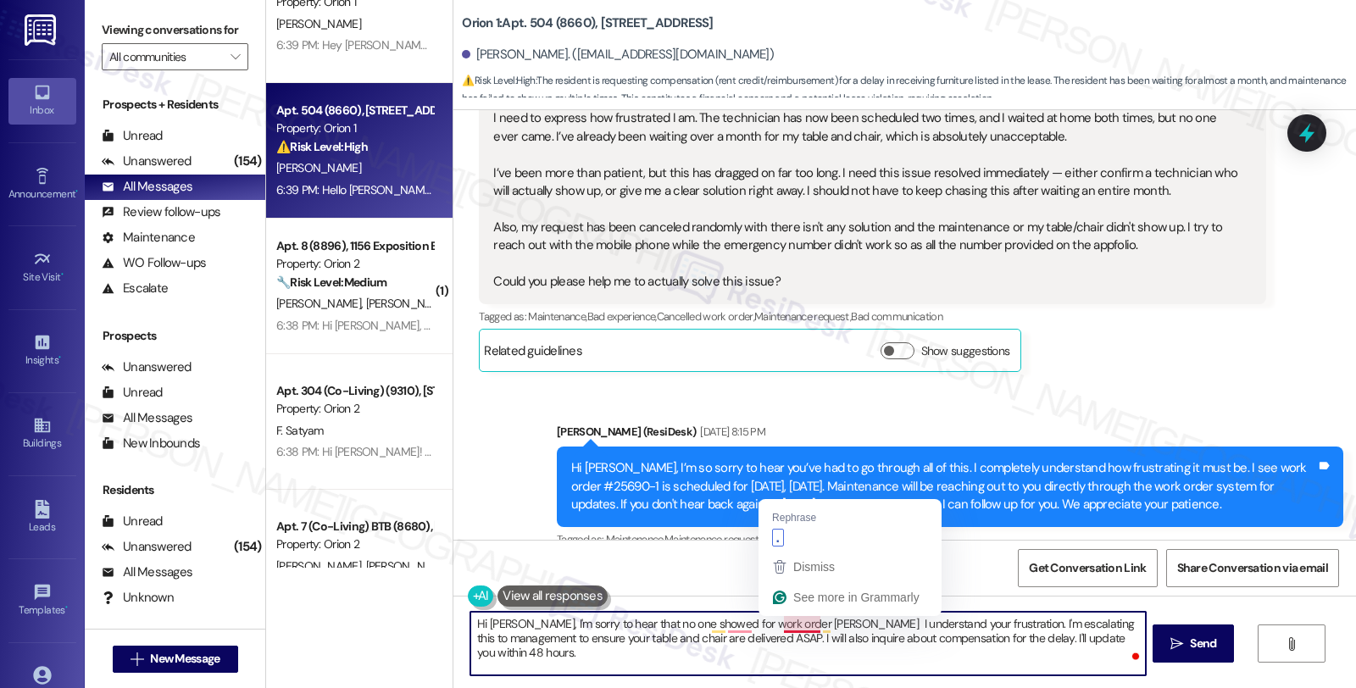
click at [786, 628] on textarea "Hi Melody, I'm sorry to hear that no one showed for work order Melody I underst…" at bounding box center [807, 644] width 675 height 64
paste textarea "#25690-1"
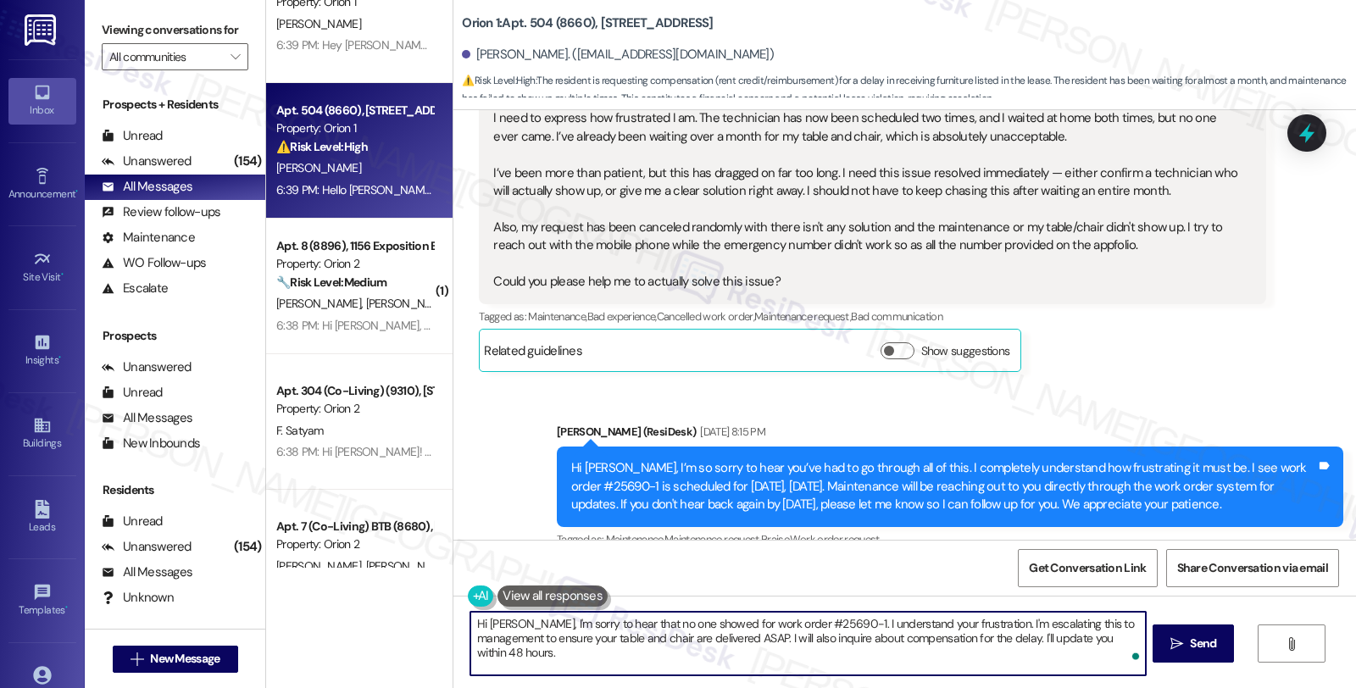
click at [927, 623] on textarea "Hi Melody, I'm sorry to hear that no one showed for work order #25690-1. I unde…" at bounding box center [807, 644] width 675 height 64
click at [894, 627] on textarea "Hi Melody, I'm sorry to hear that no one showed for work order #25690-1. I unde…" at bounding box center [807, 644] width 675 height 64
click at [1098, 624] on textarea "Hi Melody, I'm sorry to hear that no one showed for work order #25690-1. I unde…" at bounding box center [807, 644] width 675 height 64
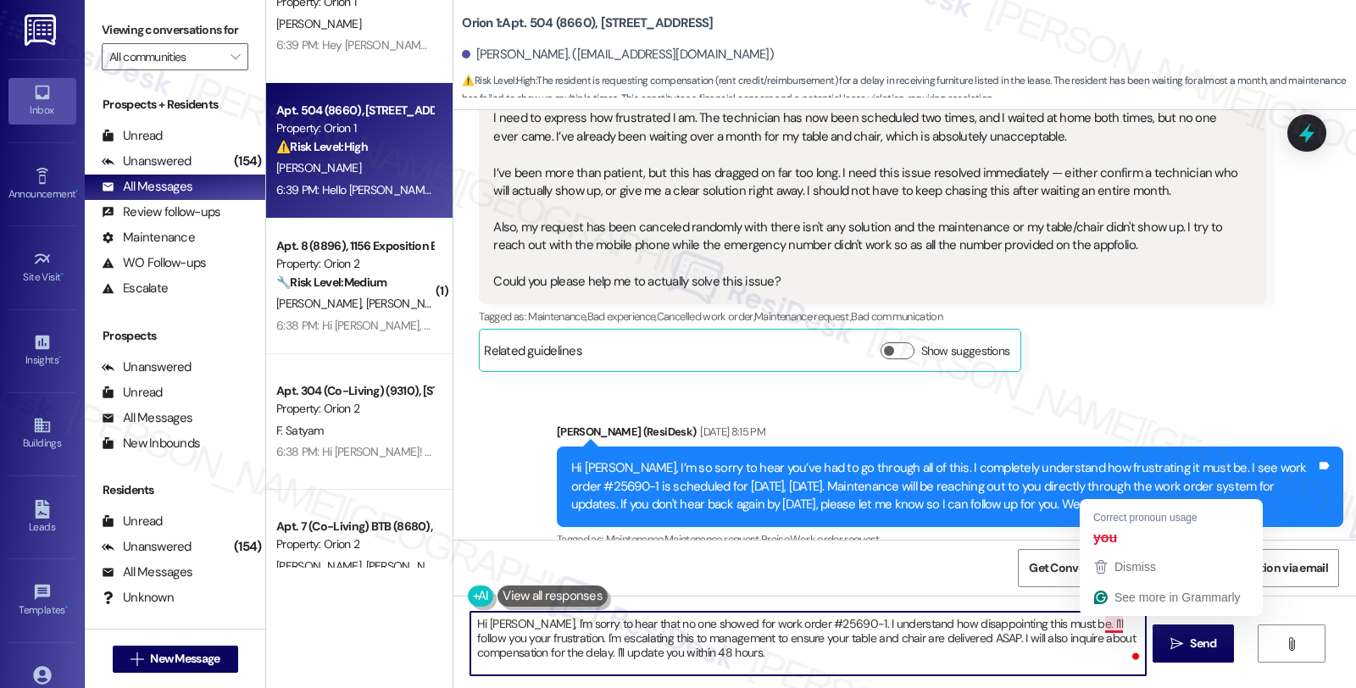
click at [1098, 624] on textarea "Hi Melody, I'm sorry to hear that no one showed for work order #25690-1. I unde…" at bounding box center [807, 644] width 675 height 64
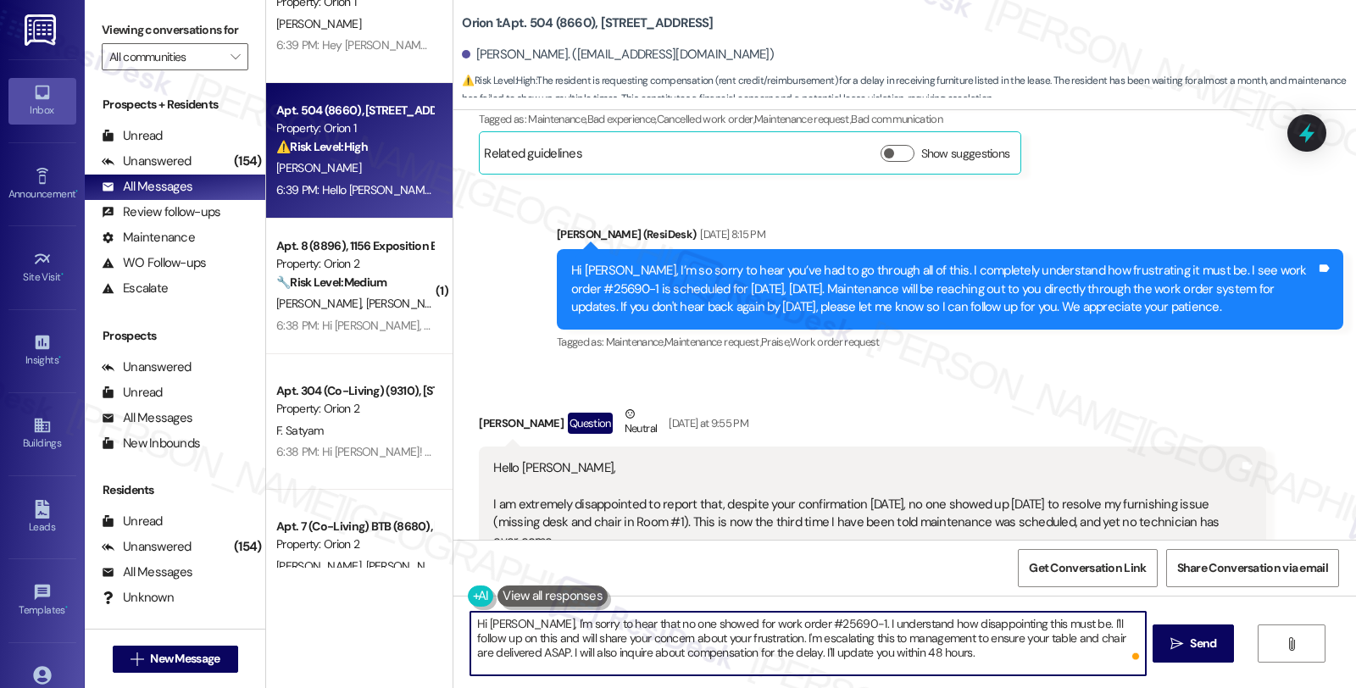
scroll to position [3863, 0]
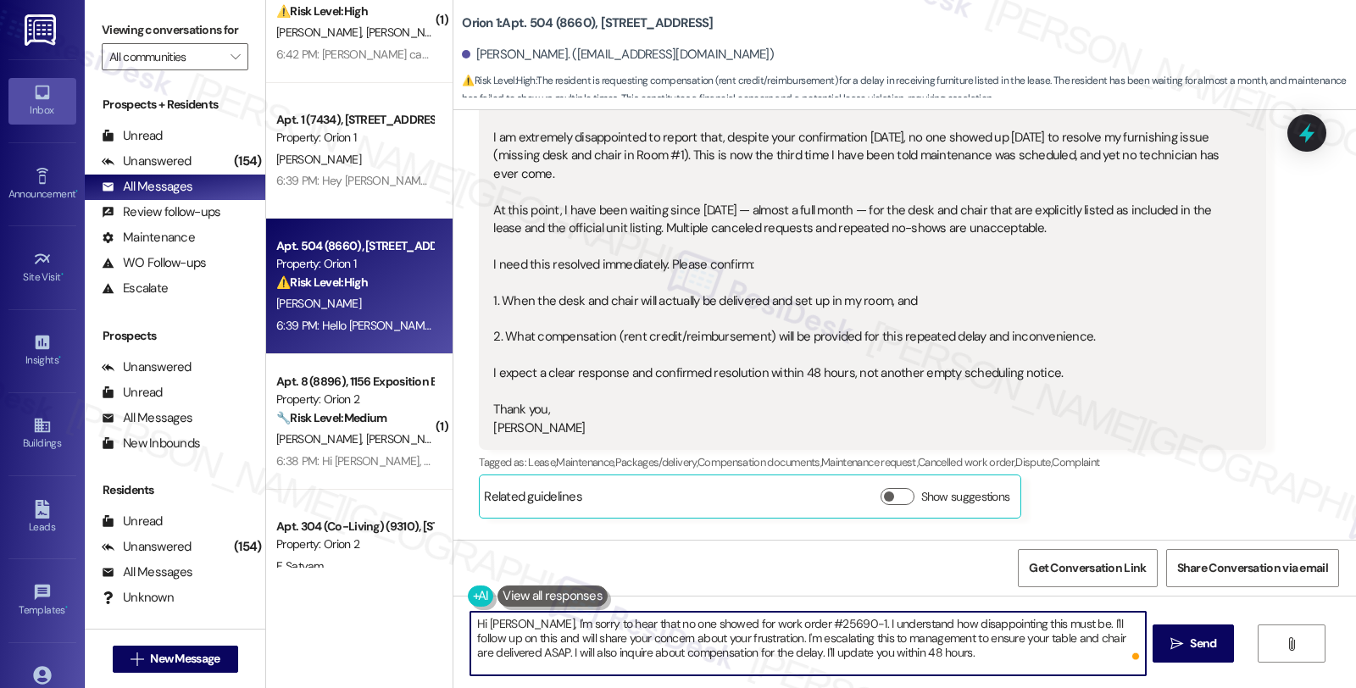
click at [621, 637] on textarea "Hi Melody, I'm sorry to hear that no one showed for work order #25690-1. I unde…" at bounding box center [807, 644] width 675 height 64
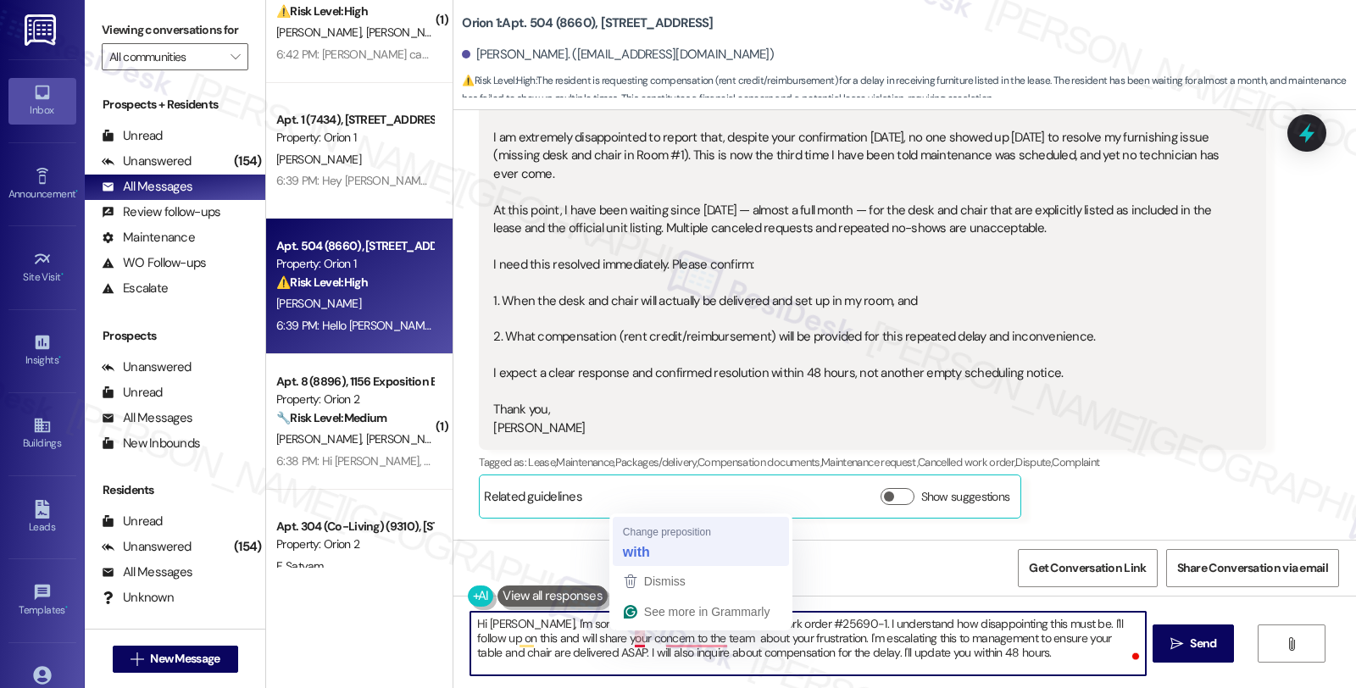
type textarea "Hi Melody, I'm sorry to hear that no one showed for work order #25690-1. I unde…"
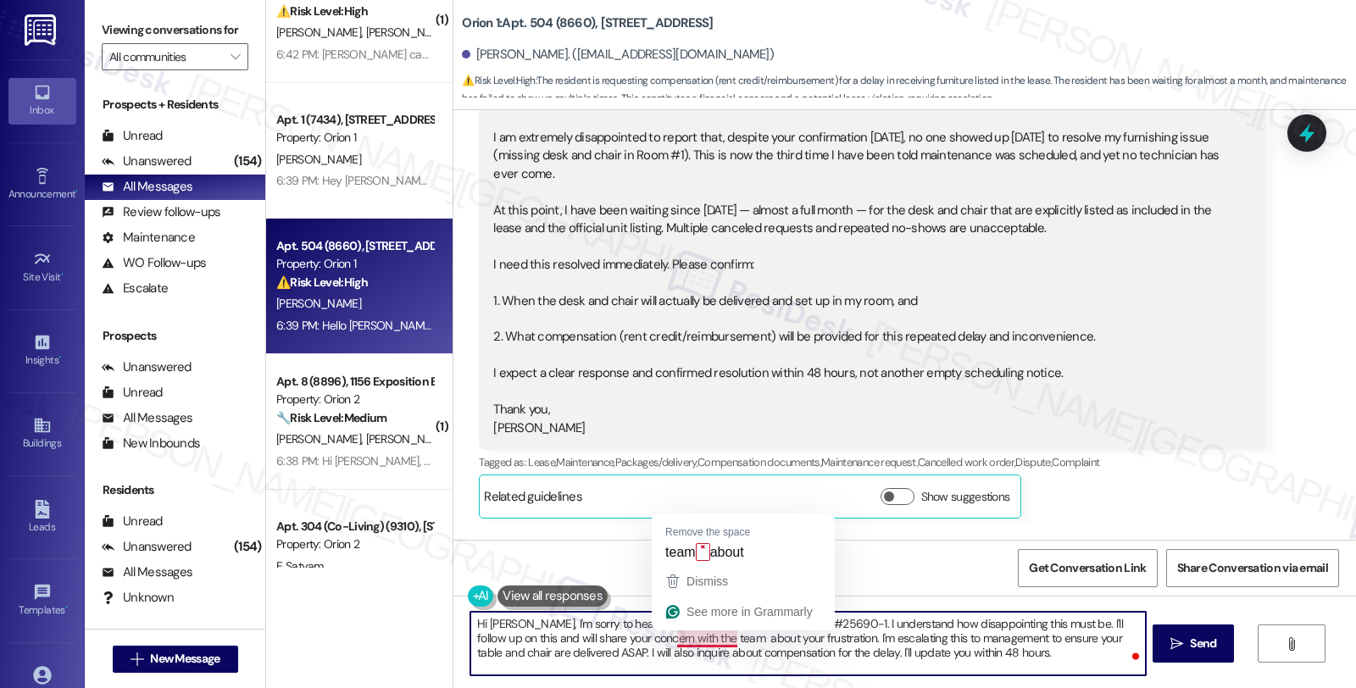
click at [682, 634] on textarea "Hi Melody, I'm sorry to hear that no one showed for work order #25690-1. I unde…" at bounding box center [807, 644] width 675 height 64
click at [690, 641] on textarea "Hi Melody, I'm sorry to hear that no one showed for work order #25690-1. I unde…" at bounding box center [807, 644] width 675 height 64
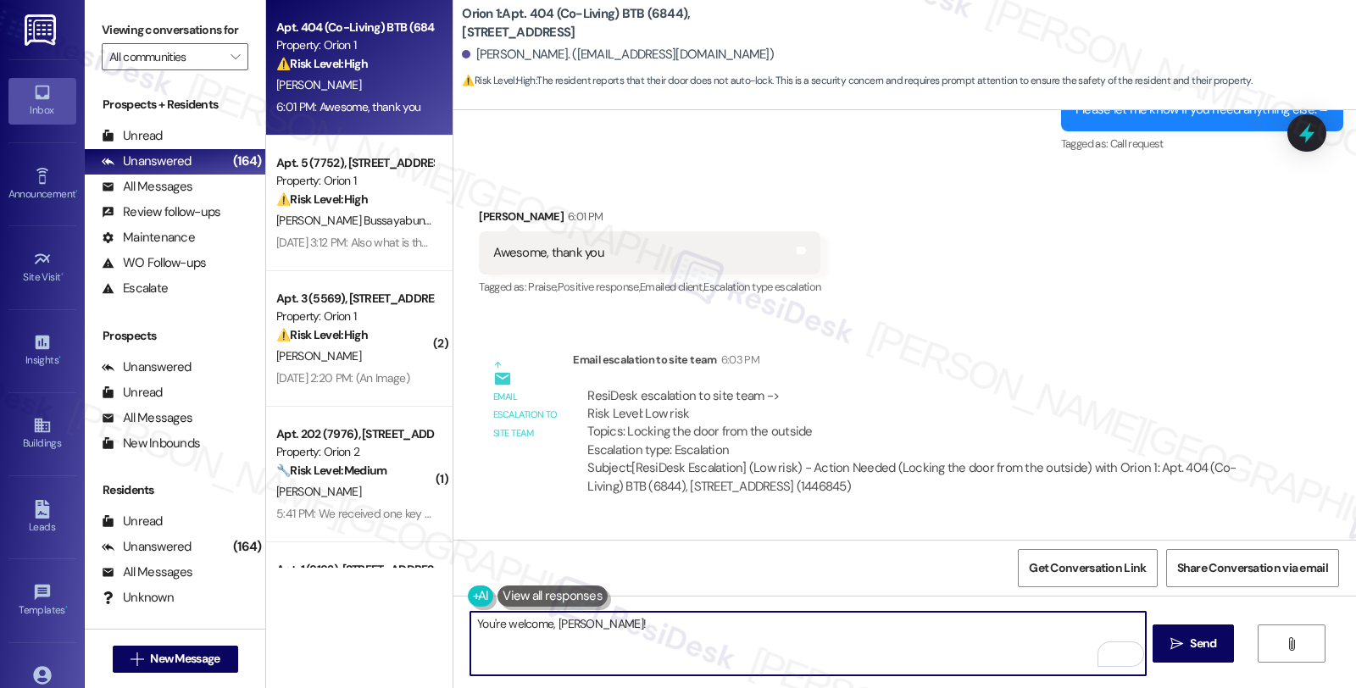
scroll to position [1696, 0]
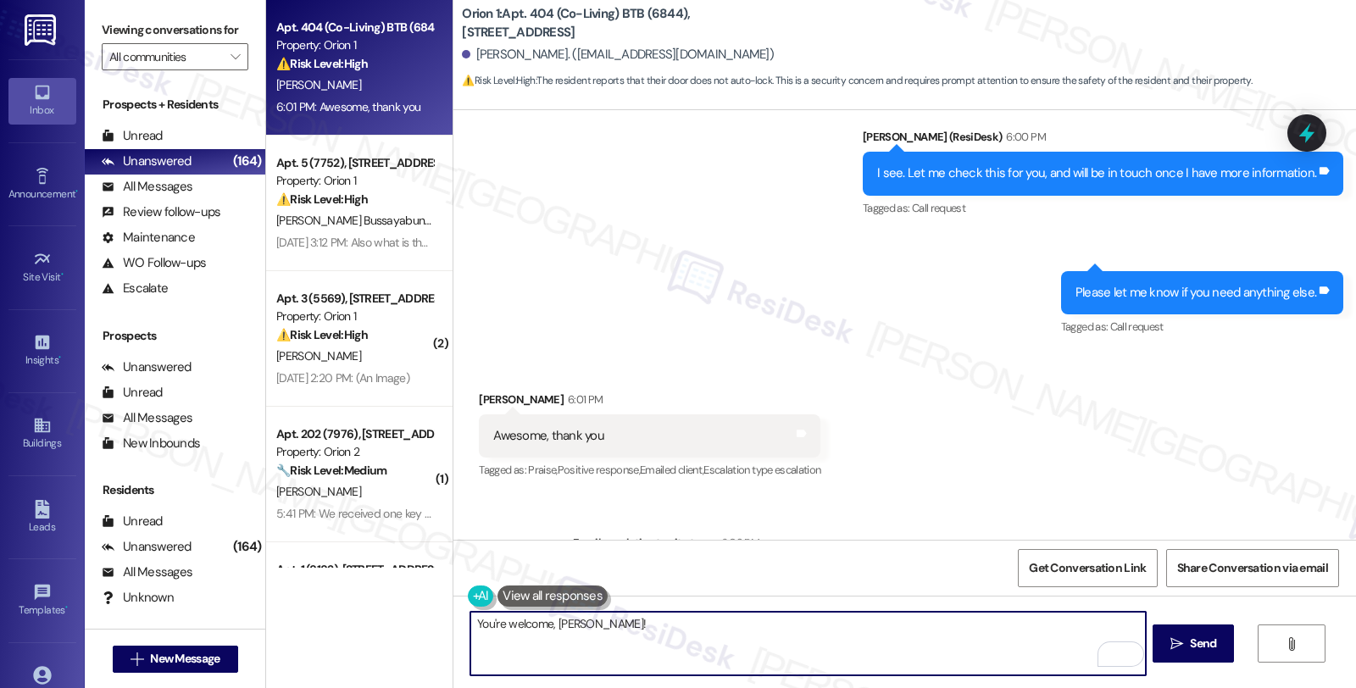
click at [660, 629] on textarea "You're welcome, [PERSON_NAME]!" at bounding box center [807, 644] width 675 height 64
click at [767, 619] on textarea "You're welcome, [PERSON_NAME]! If anything comes up, please feel free tor each …" at bounding box center [807, 644] width 675 height 64
click at [781, 621] on textarea "You're welcome, [PERSON_NAME]! If anything comes up, please feel free to r each…" at bounding box center [807, 644] width 675 height 64
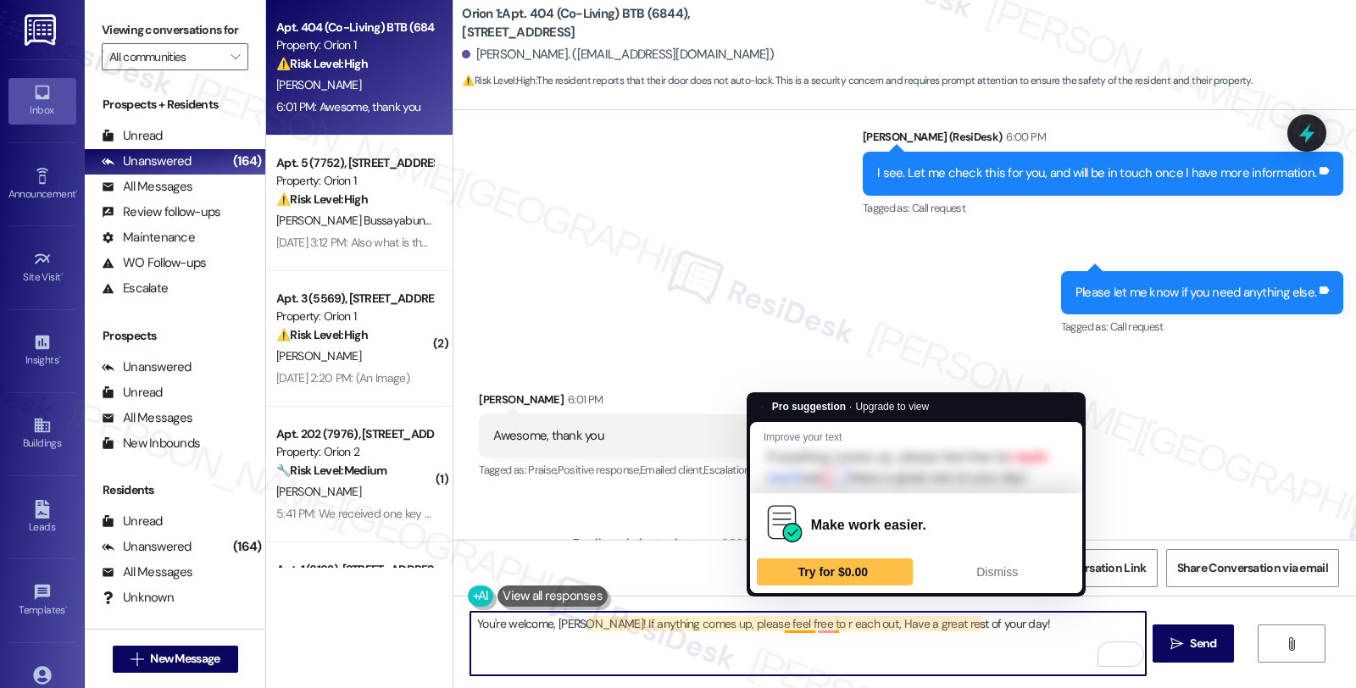
type textarea "You're welcome, [PERSON_NAME]! If anything comes up, please feel free to reach …"
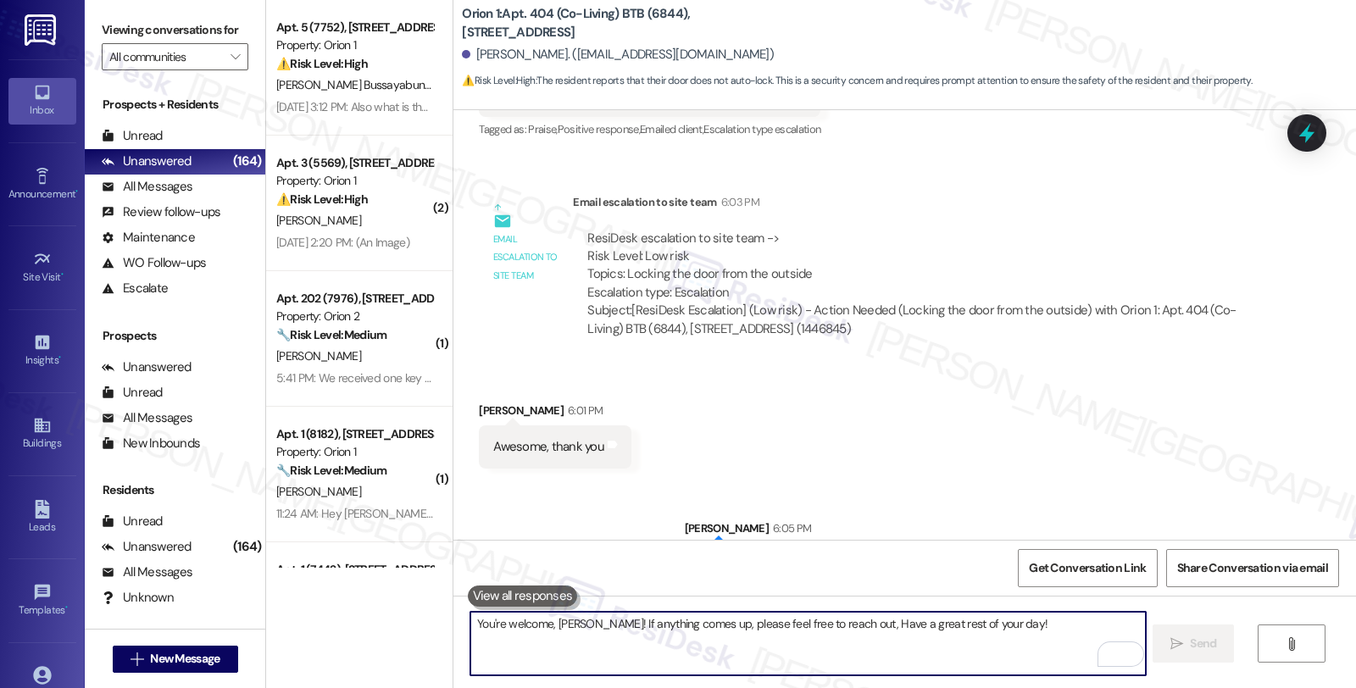
scroll to position [2096, 0]
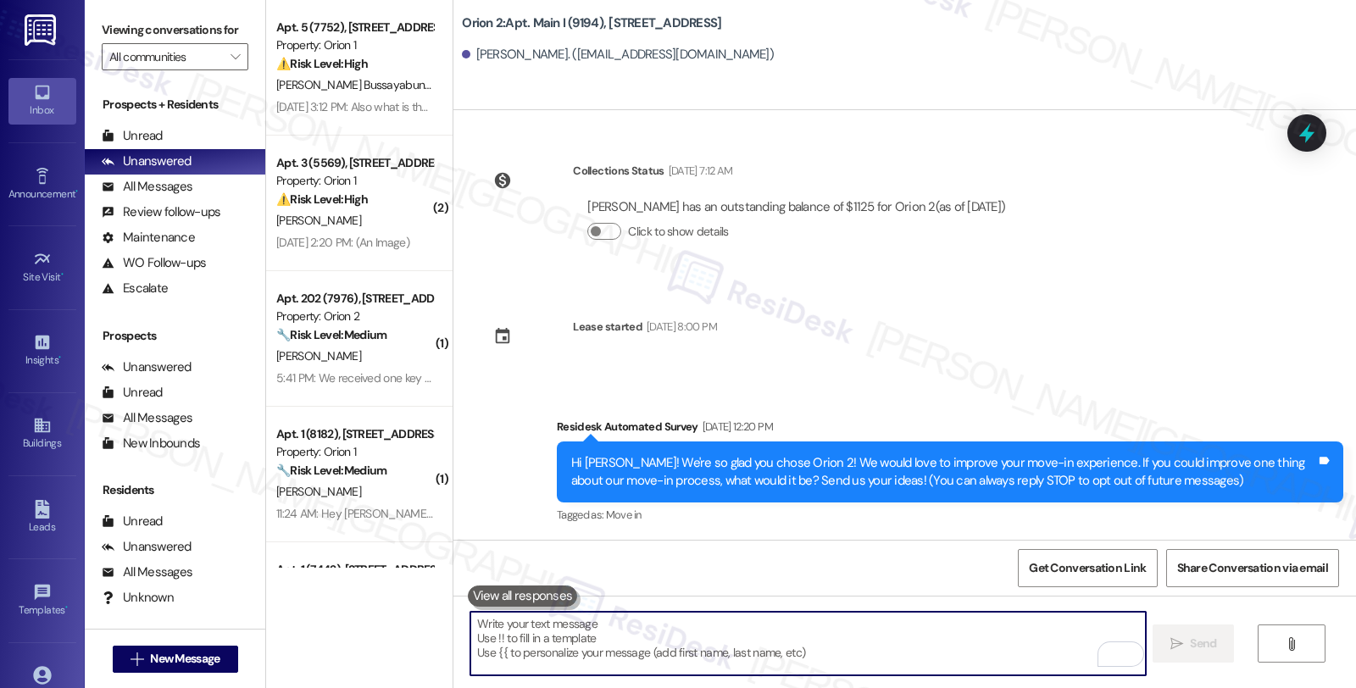
scroll to position [4023, 0]
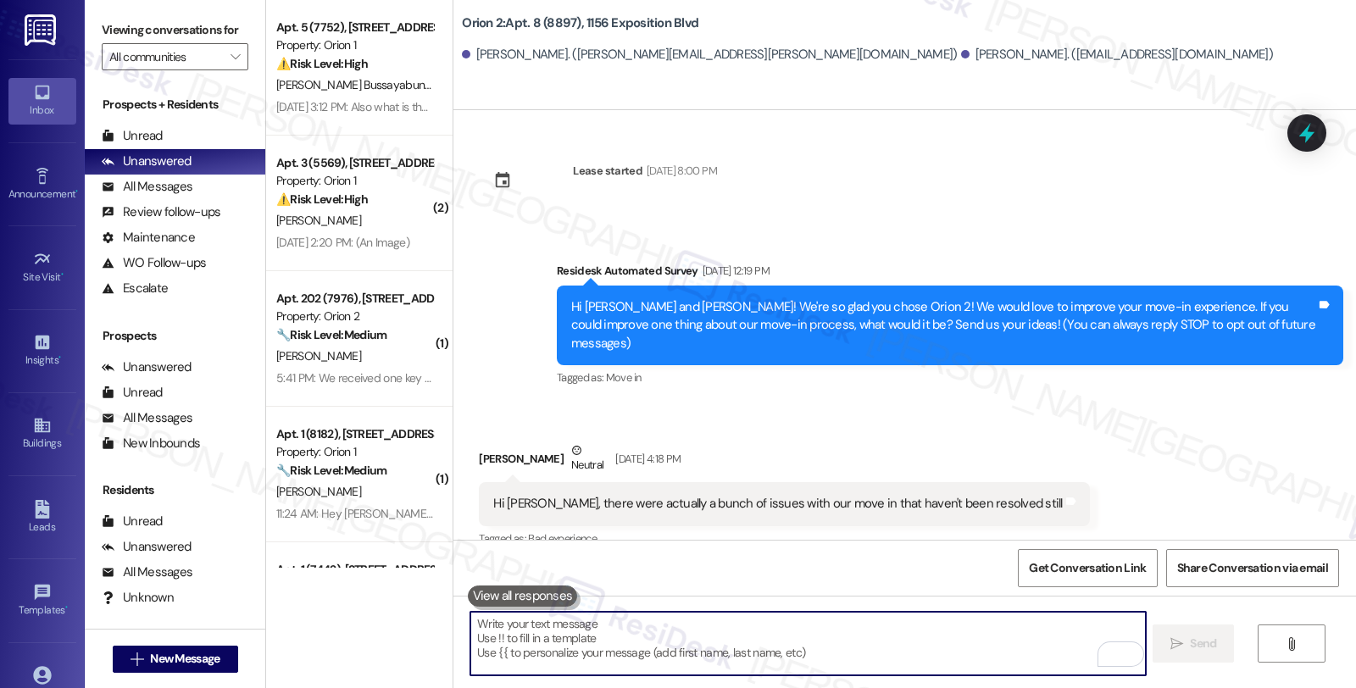
scroll to position [2191, 0]
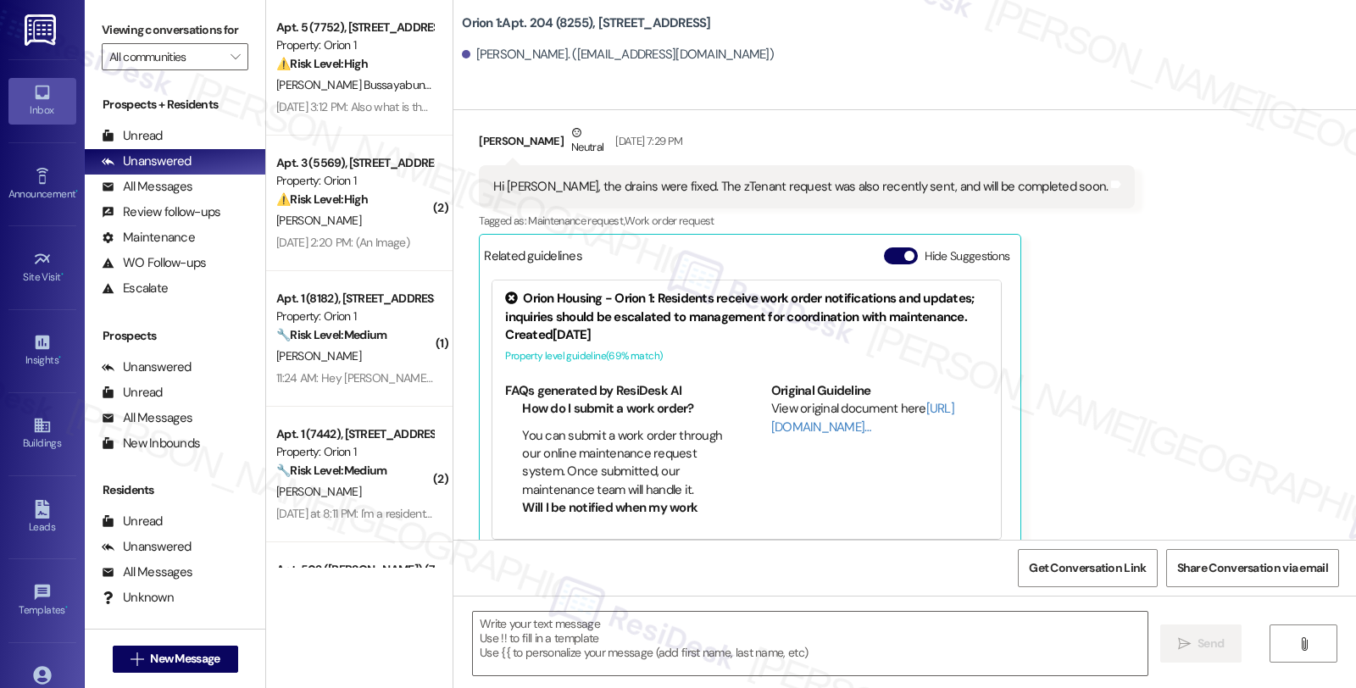
scroll to position [1066, 0]
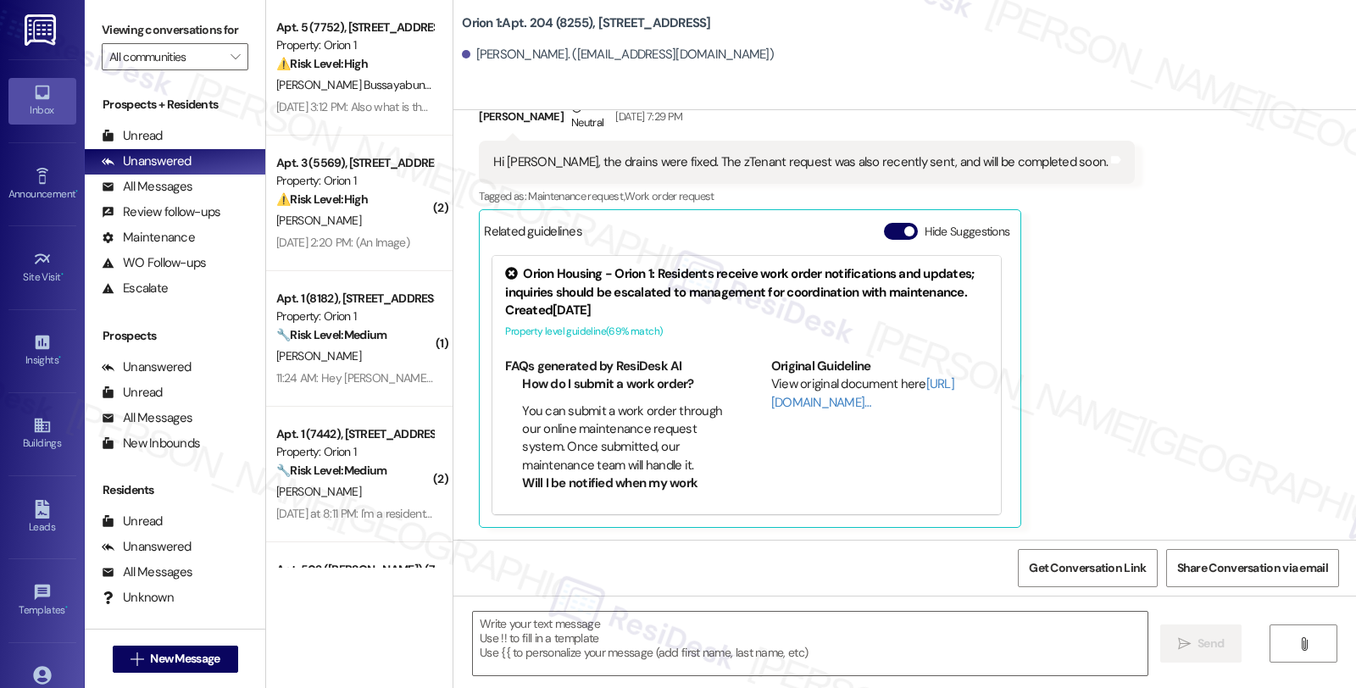
type textarea "Fetching suggested responses. Please feel free to read through the conversation…"
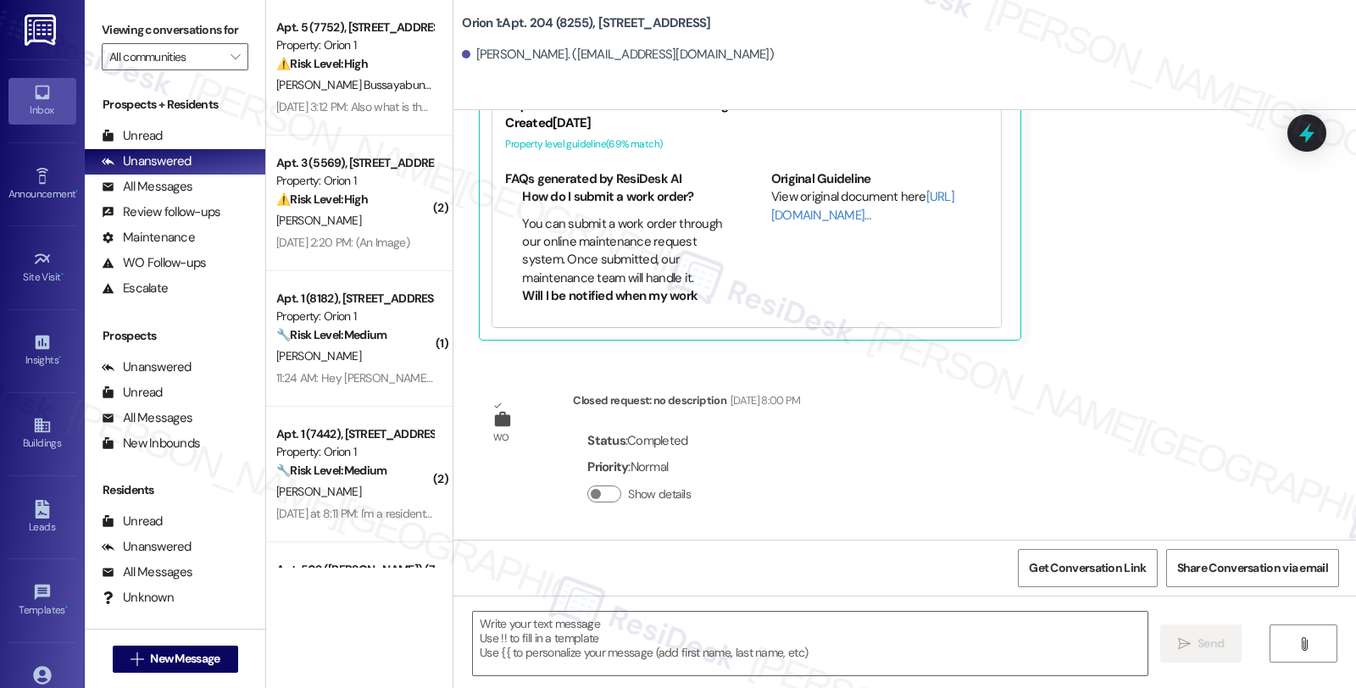
scroll to position [1065, 0]
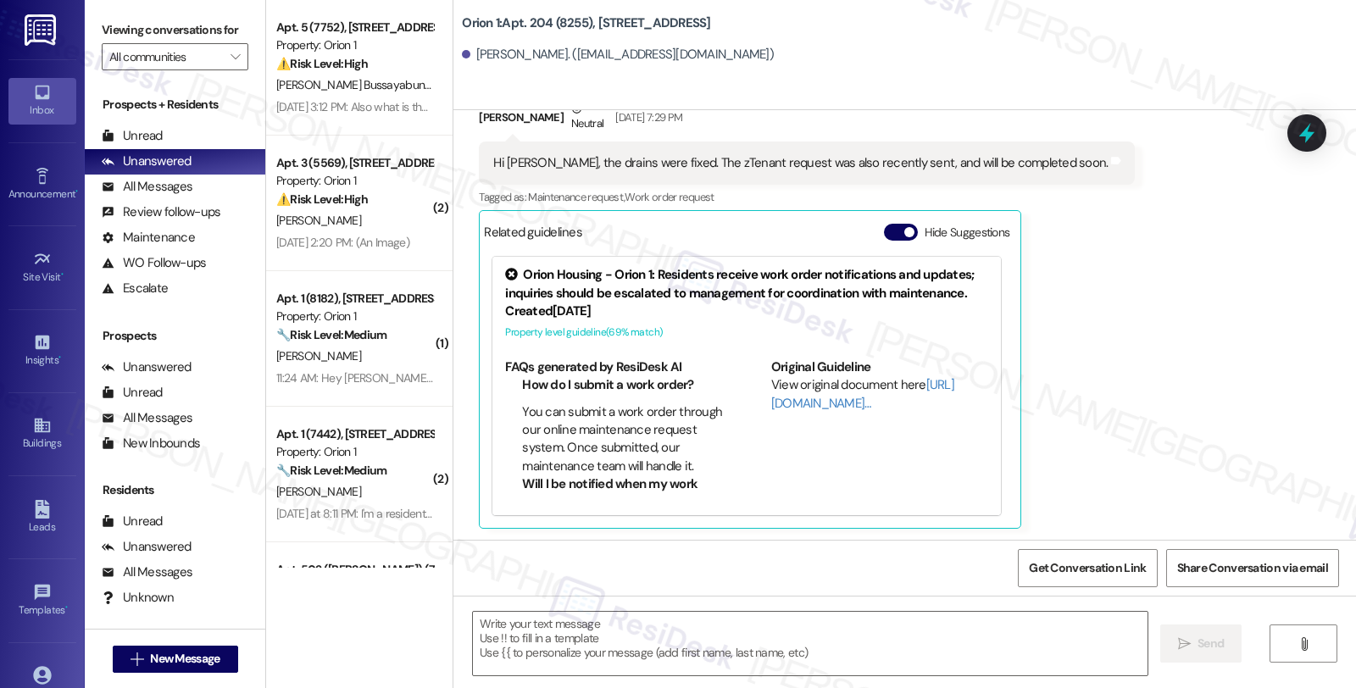
click at [482, 117] on div "[PERSON_NAME] Neutral [DATE] 7:29 PM" at bounding box center [807, 121] width 656 height 42
copy div "[PERSON_NAME]"
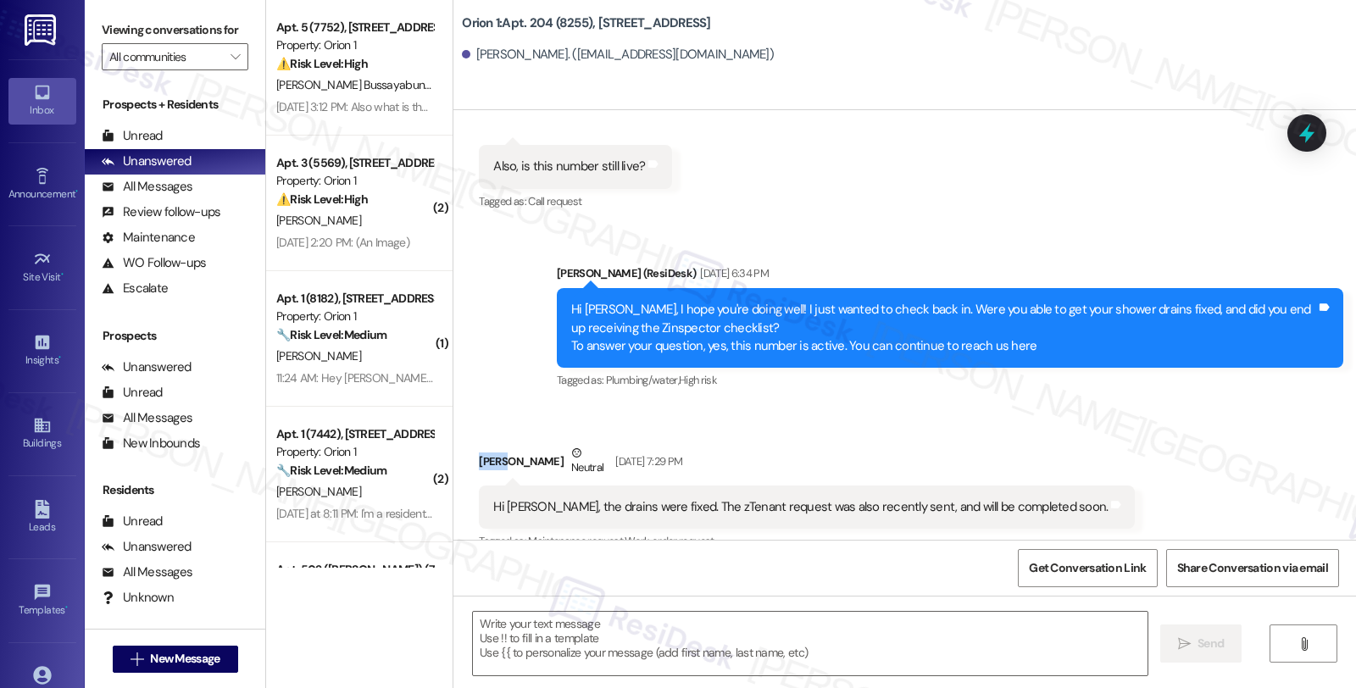
scroll to position [688, 0]
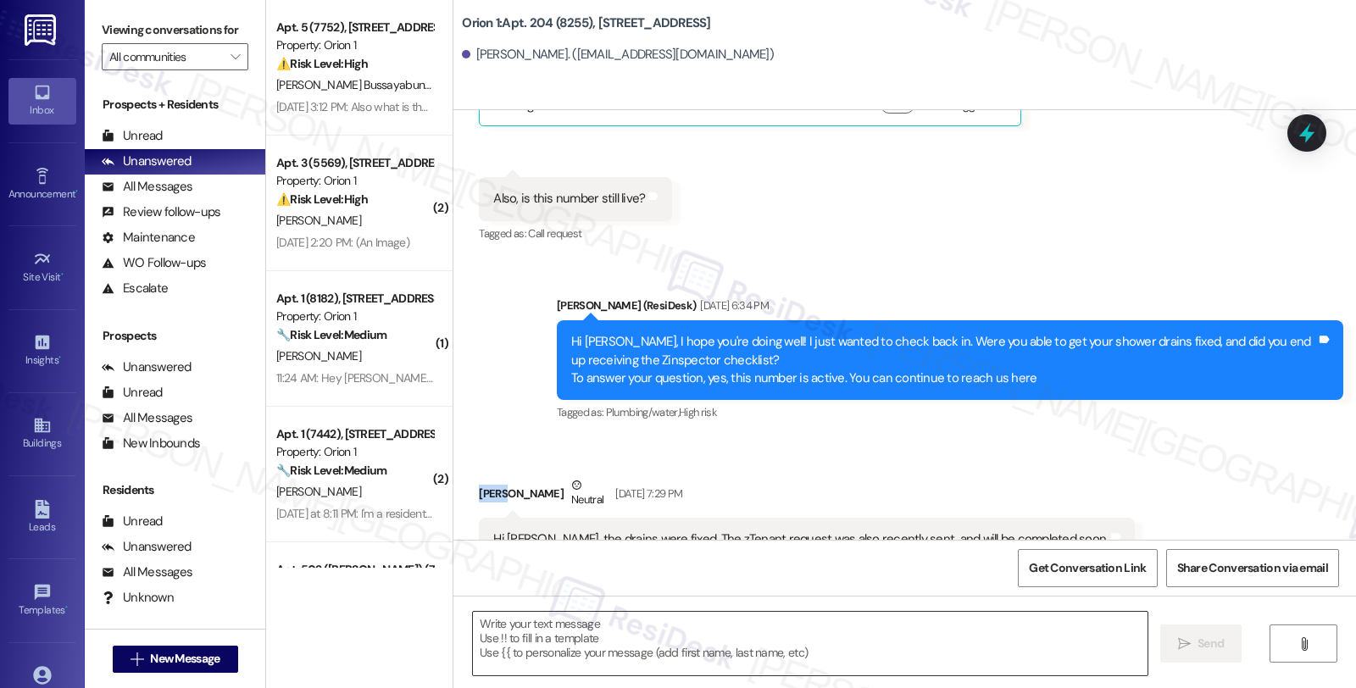
click at [626, 630] on textarea at bounding box center [810, 644] width 675 height 64
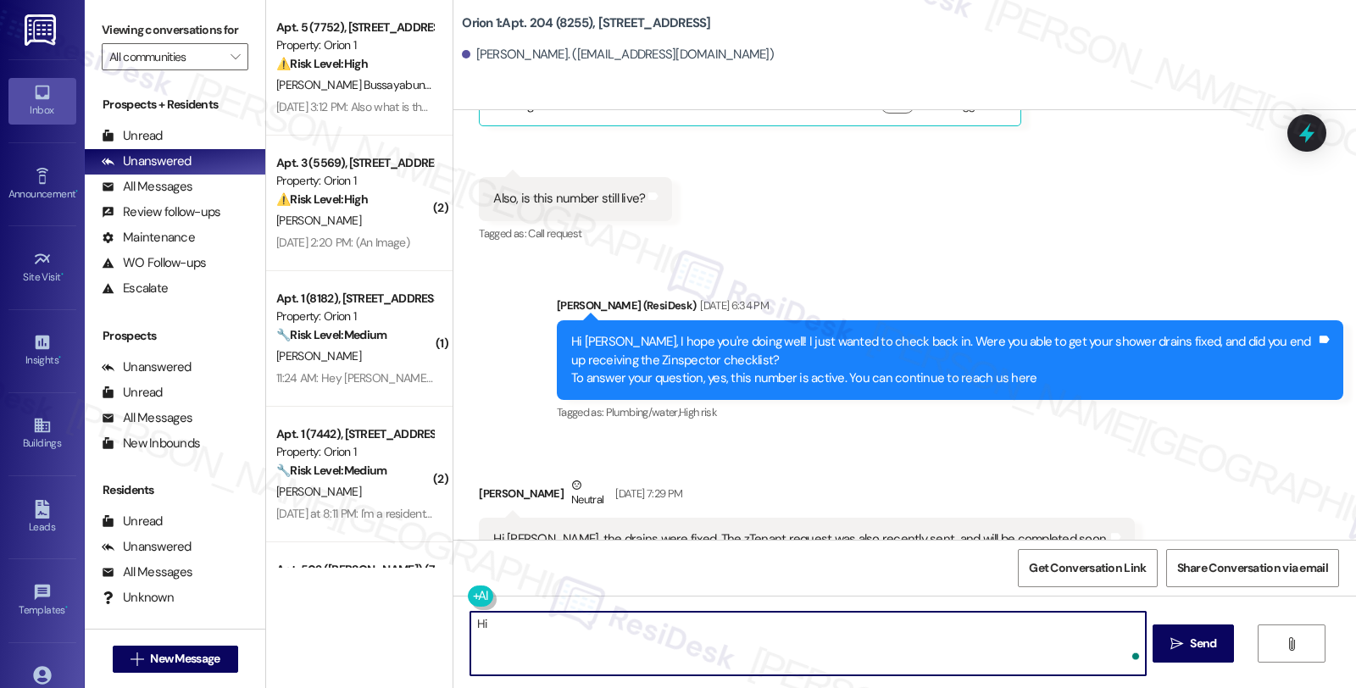
paste textarea "[PERSON_NAME]"
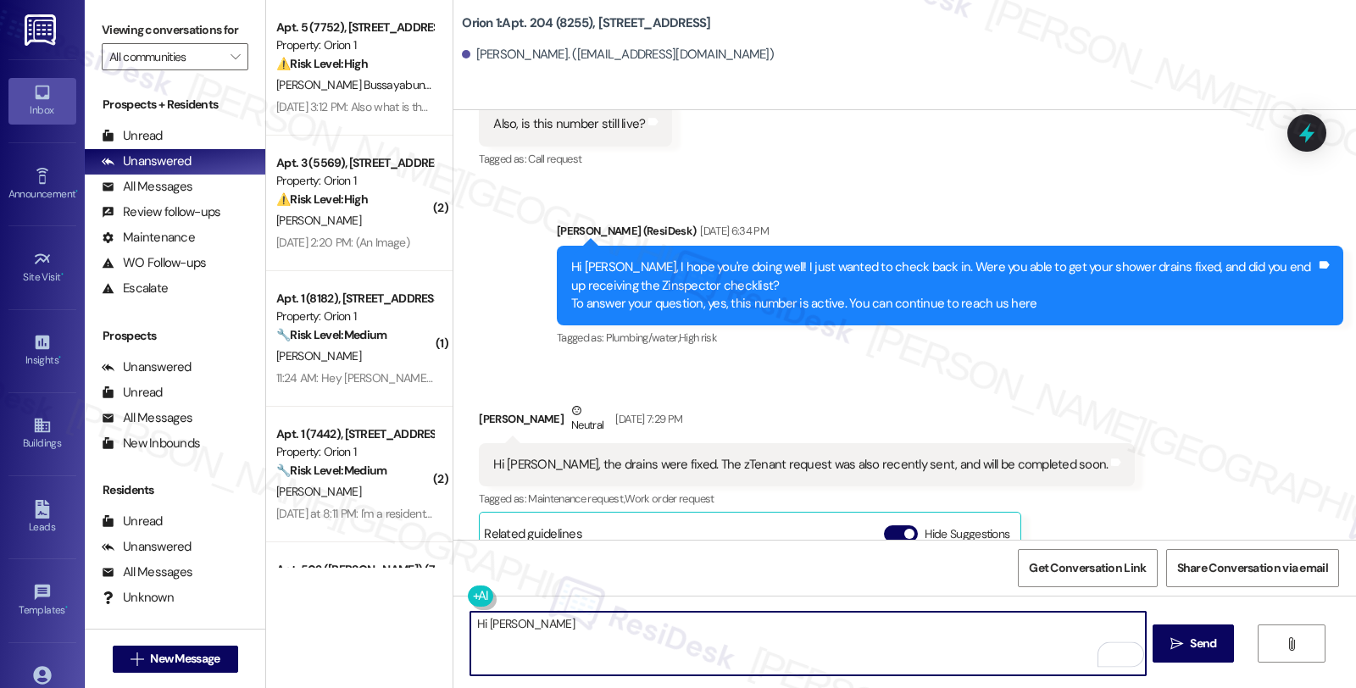
scroll to position [782, 0]
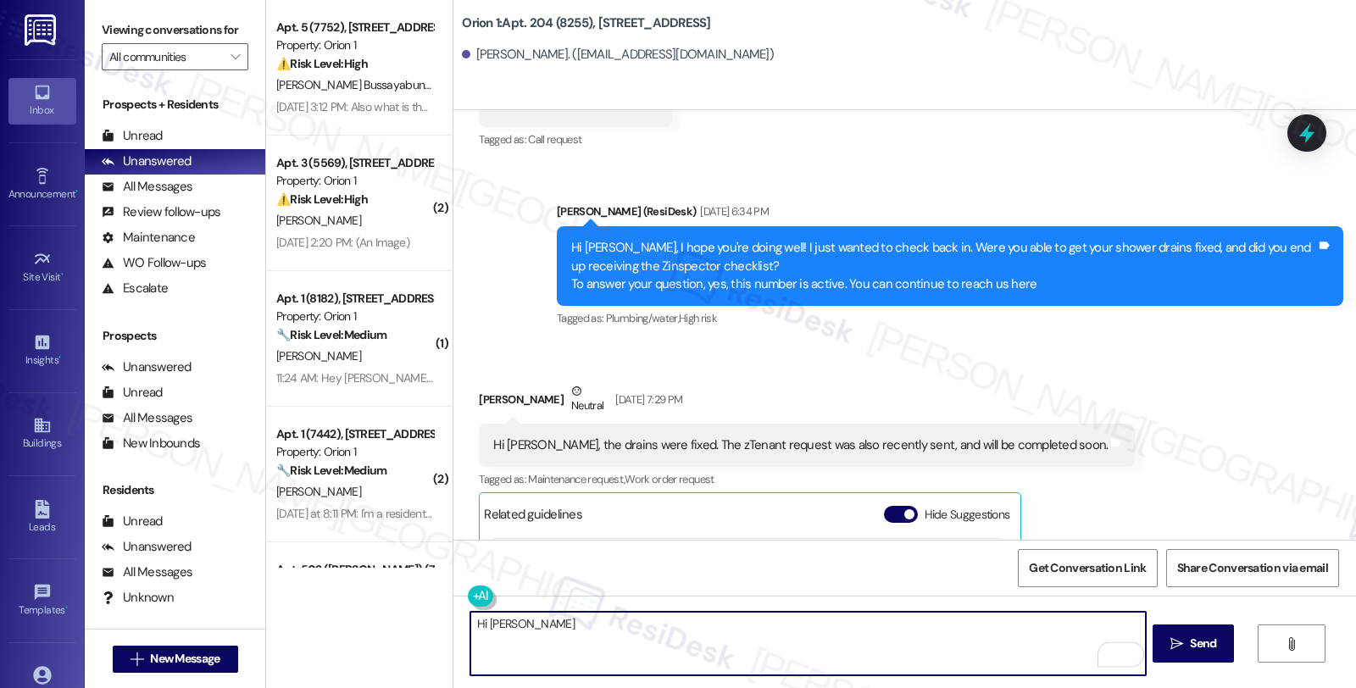
click at [561, 441] on div "Hi Sarah, the drains were fixed. The zTenant request was also recently sent, an…" at bounding box center [800, 446] width 615 height 18
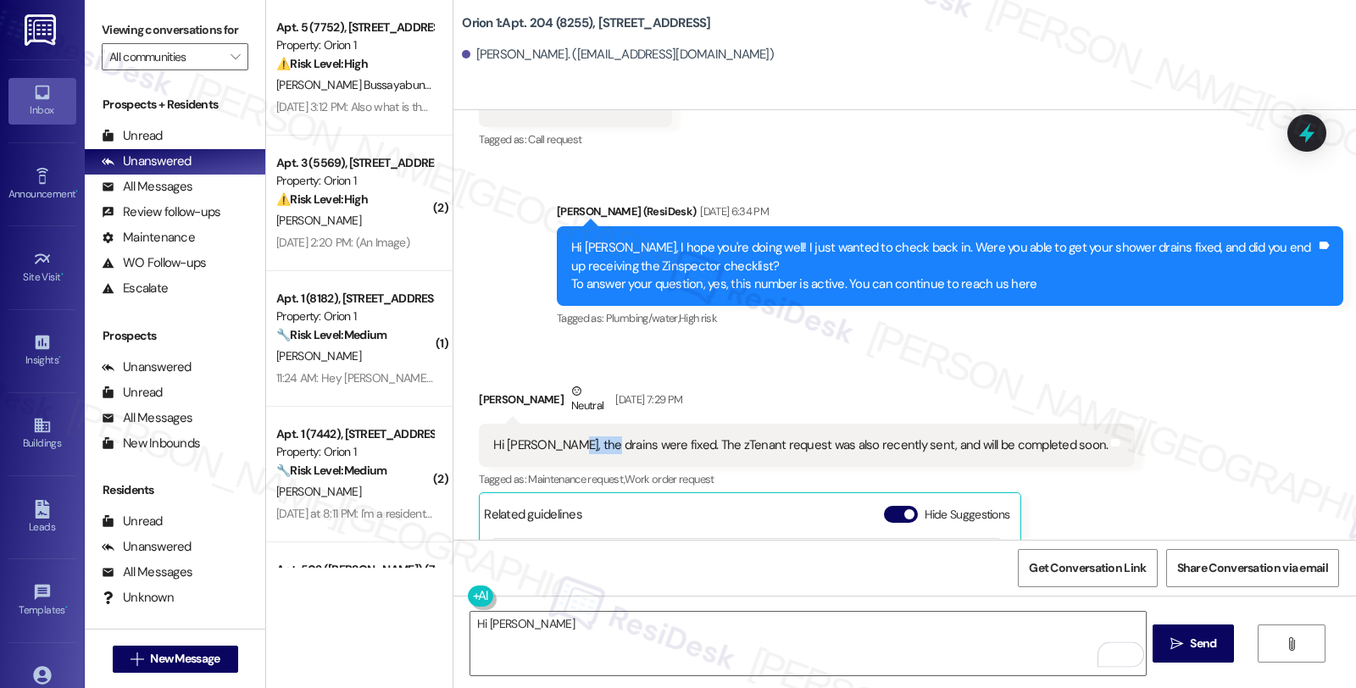
click at [561, 441] on div "Hi Sarah, the drains were fixed. The zTenant request was also recently sent, an…" at bounding box center [800, 446] width 615 height 18
copy div "drains"
click at [568, 626] on textarea "Hi Vito" at bounding box center [807, 644] width 675 height 64
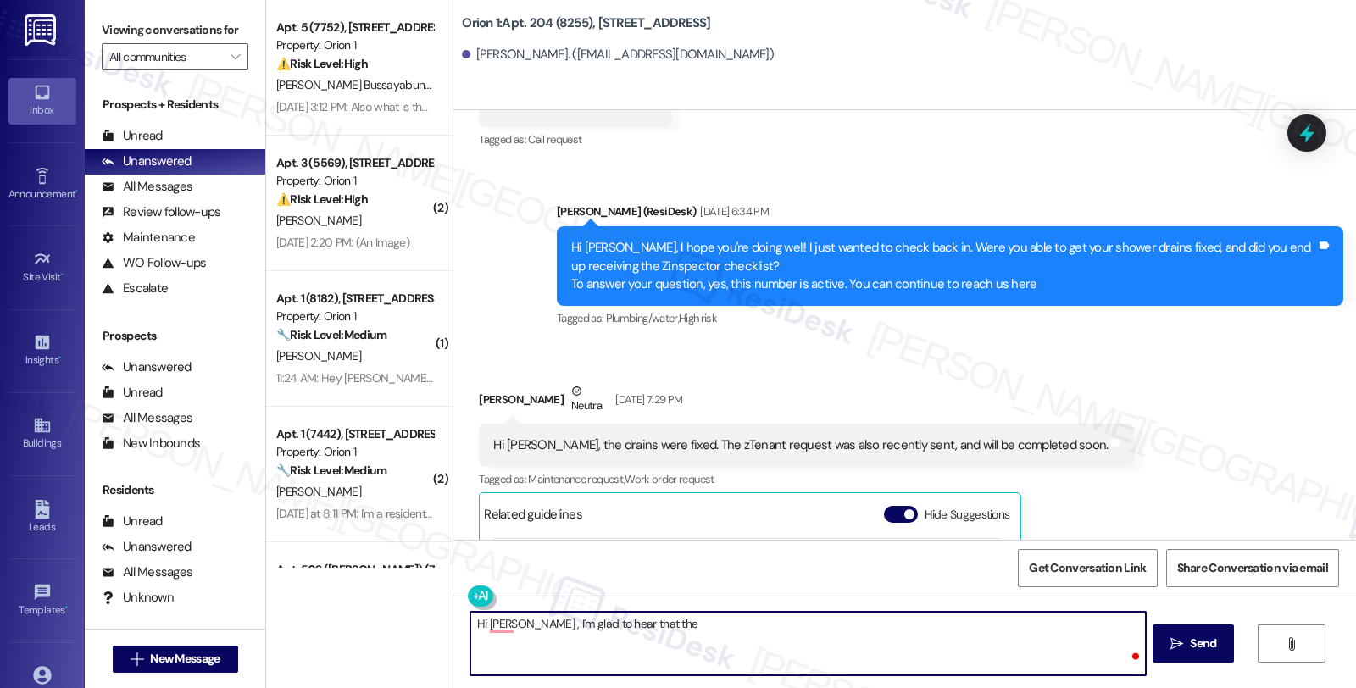
paste textarea "drains"
click at [741, 630] on textarea "Hi Vito, I'm glad to hear that the drains were fixed." at bounding box center [807, 644] width 675 height 64
click at [965, 622] on textarea "Hi Vito, I'm glad to hear that the drains were fixed. Please feel free to reach…" at bounding box center [807, 644] width 675 height 64
click at [966, 622] on textarea "Hi Vito, I'm glad to hear that the drains were fixed. Please feel free to reach…" at bounding box center [807, 644] width 675 height 64
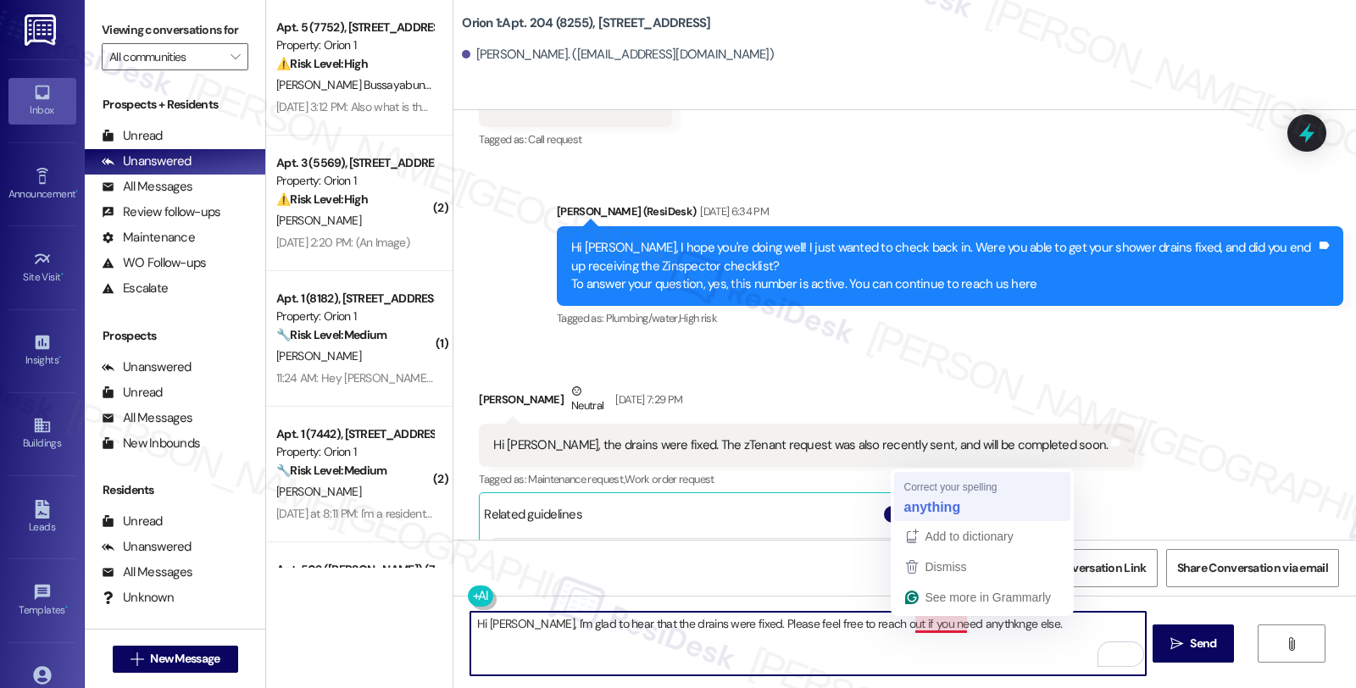
type textarea "Hi Vito, I'm glad to hear that the drains were fixed. Please feel free to reach…"
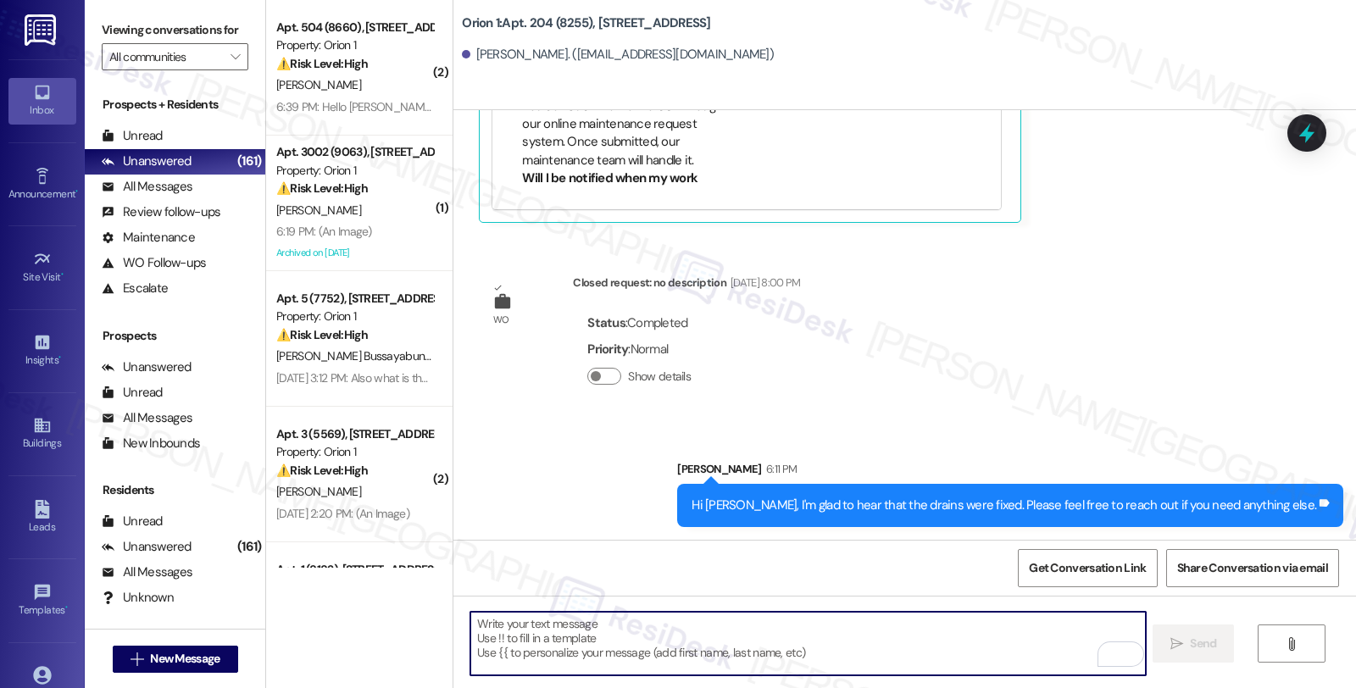
scroll to position [565, 0]
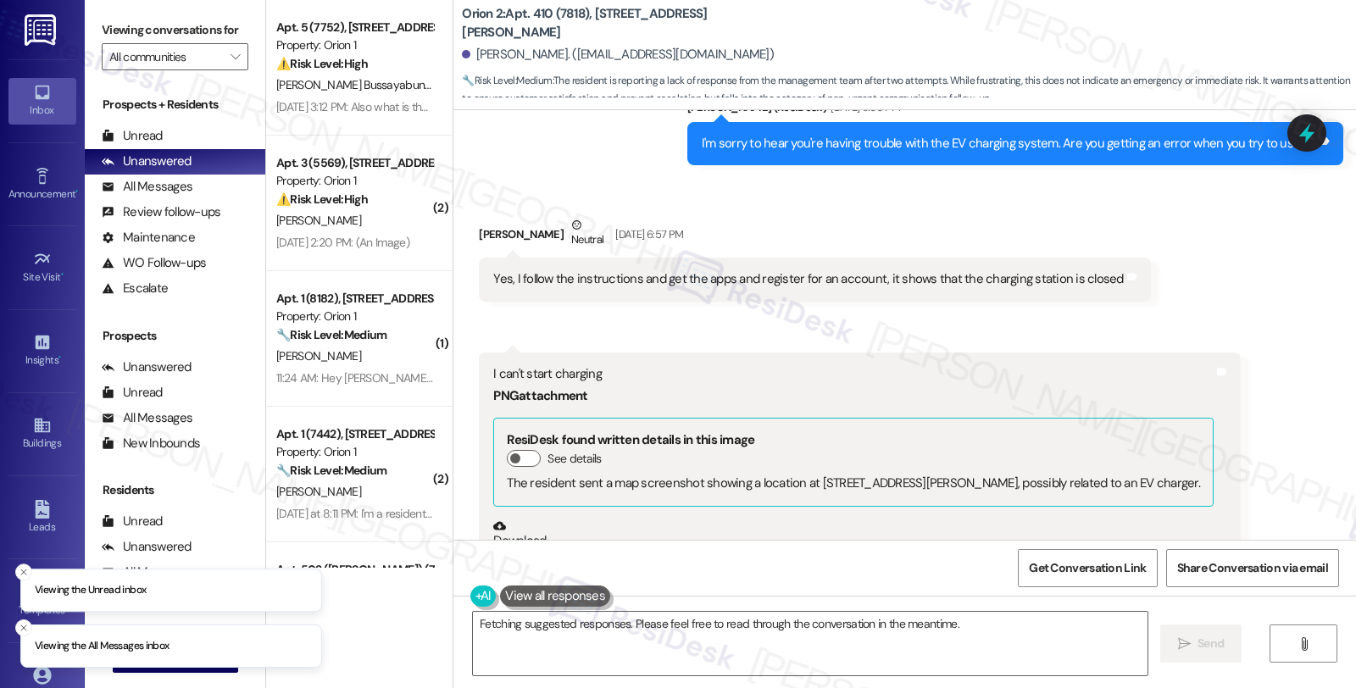
scroll to position [1800, 0]
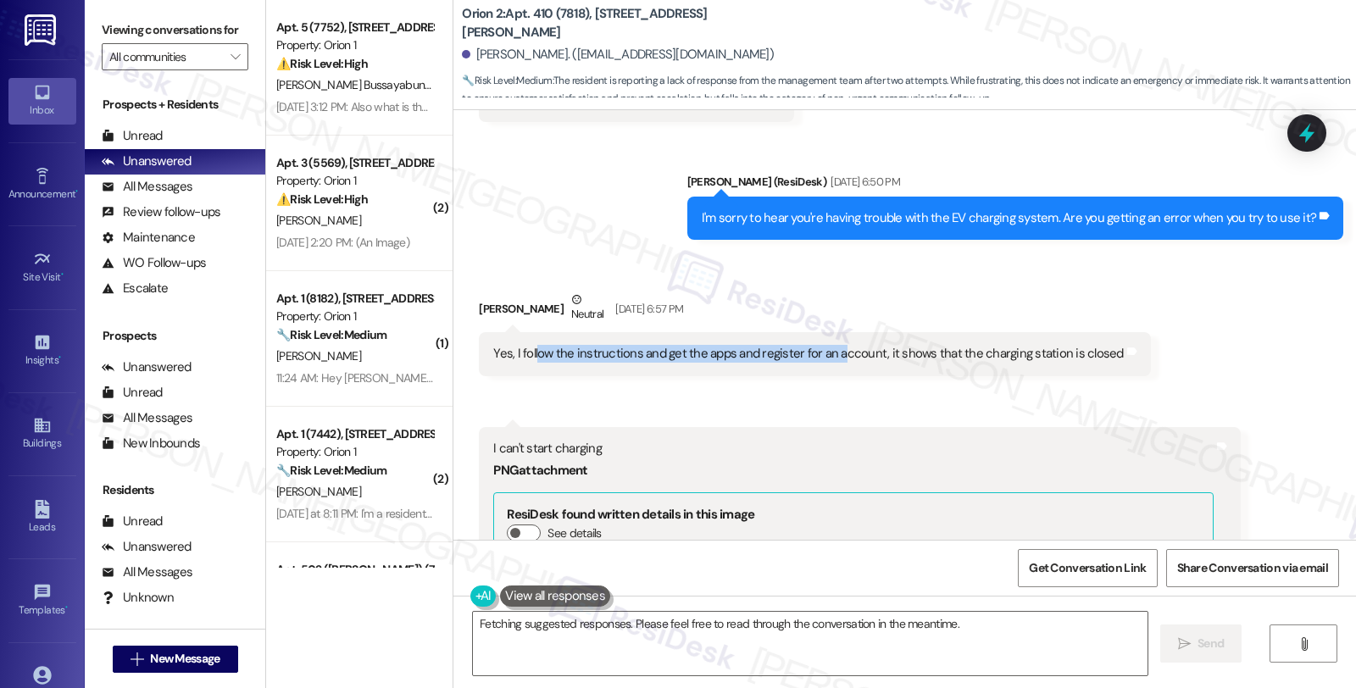
drag, startPoint x: 676, startPoint y: 353, endPoint x: 827, endPoint y: 354, distance: 150.1
click at [827, 354] on div "Yes, I follow the instructions and get the apps and register for an account, it…" at bounding box center [808, 354] width 630 height 18
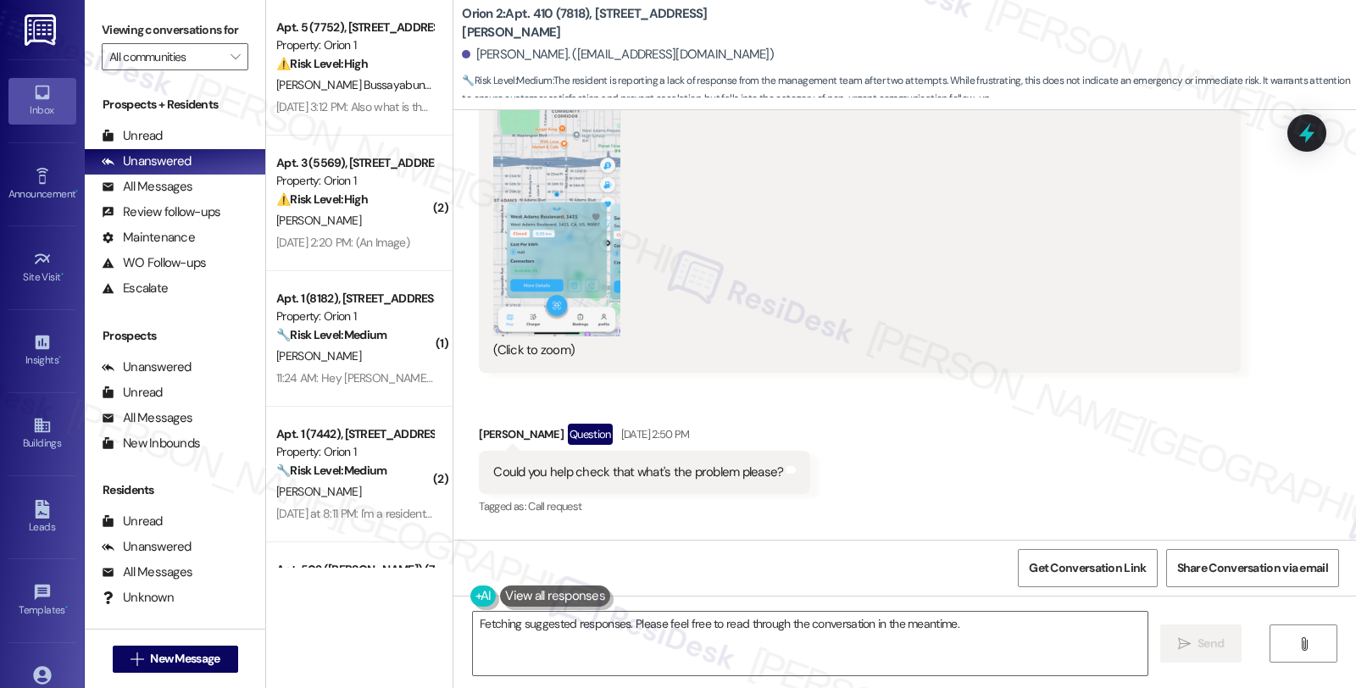
scroll to position [2553, 0]
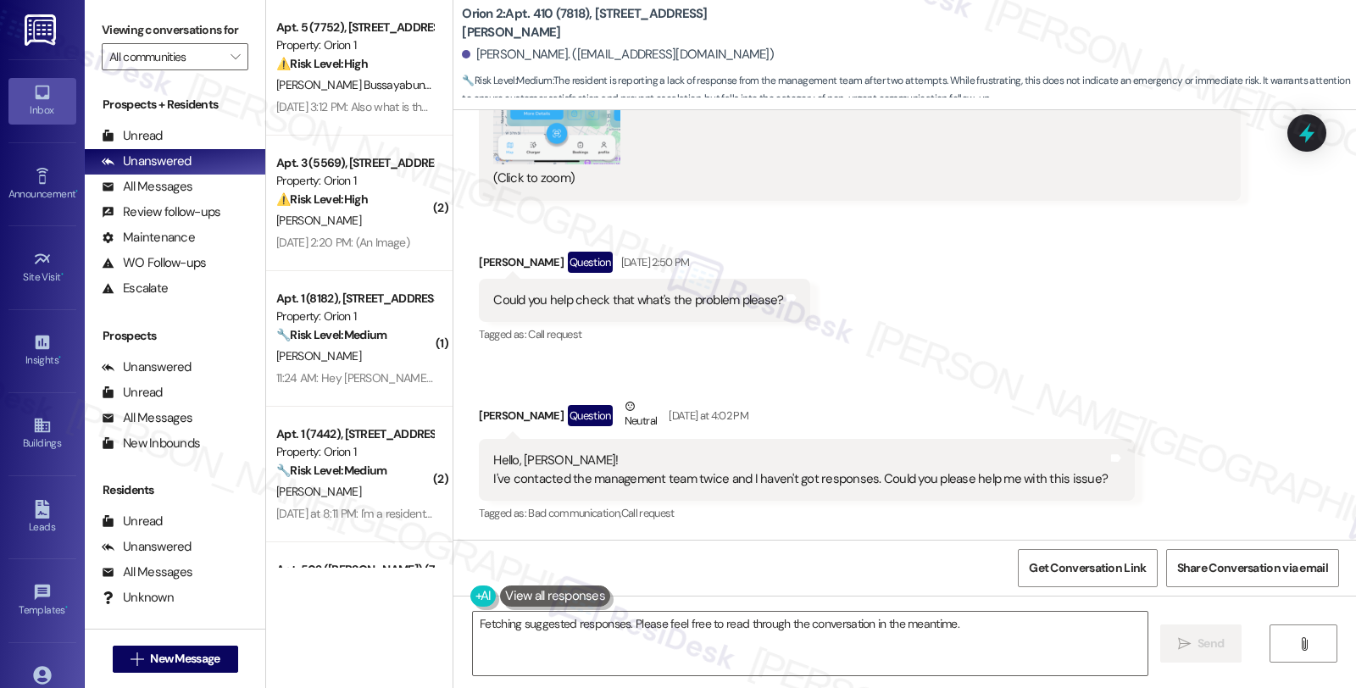
click at [487, 412] on div "[PERSON_NAME] Question Neutral [DATE] at 4:02 PM" at bounding box center [807, 419] width 656 height 42
copy div "Yuchia"
click at [554, 626] on textarea "Hi {{first_name}}, I understand your frustration with the delayed responses. I'…" at bounding box center [810, 644] width 675 height 64
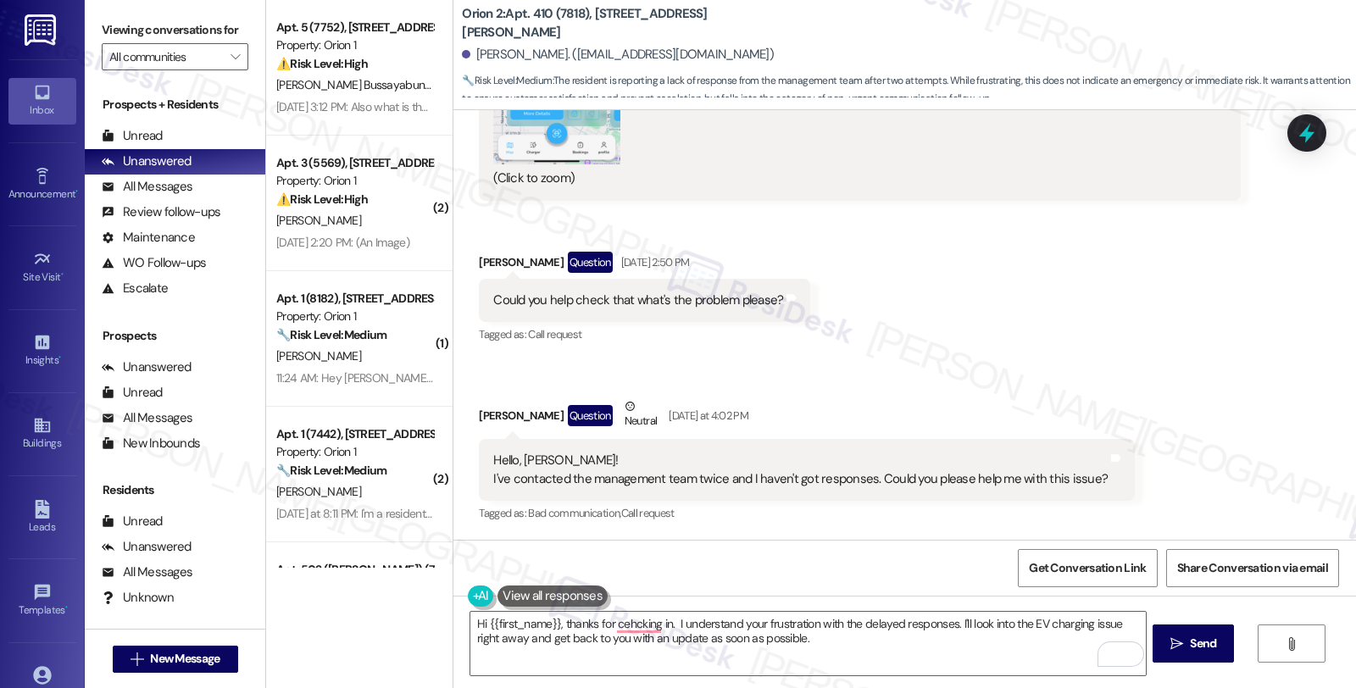
click at [1224, 254] on div "Received via SMS [PERSON_NAME][GEOGRAPHIC_DATA] [DATE] 6:57 PM Yes, I follow th…" at bounding box center [905, 26] width 903 height 1023
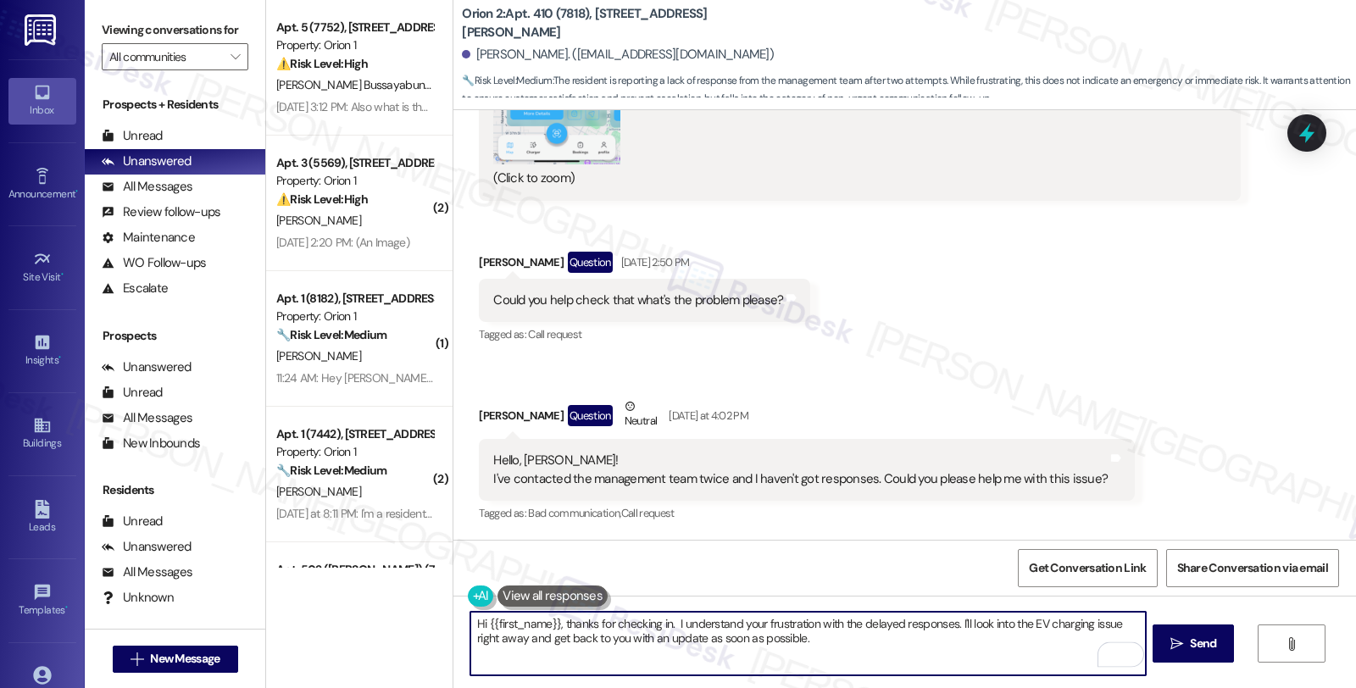
click at [667, 621] on textarea "Hi {{first_name}}, thanks for checking in. I understand your frustration with t…" at bounding box center [807, 644] width 675 height 64
click at [637, 640] on textarea "Hi {{first_name}}, thanks for checking in. I'm sorry to hear you're still havin…" at bounding box center [807, 644] width 675 height 64
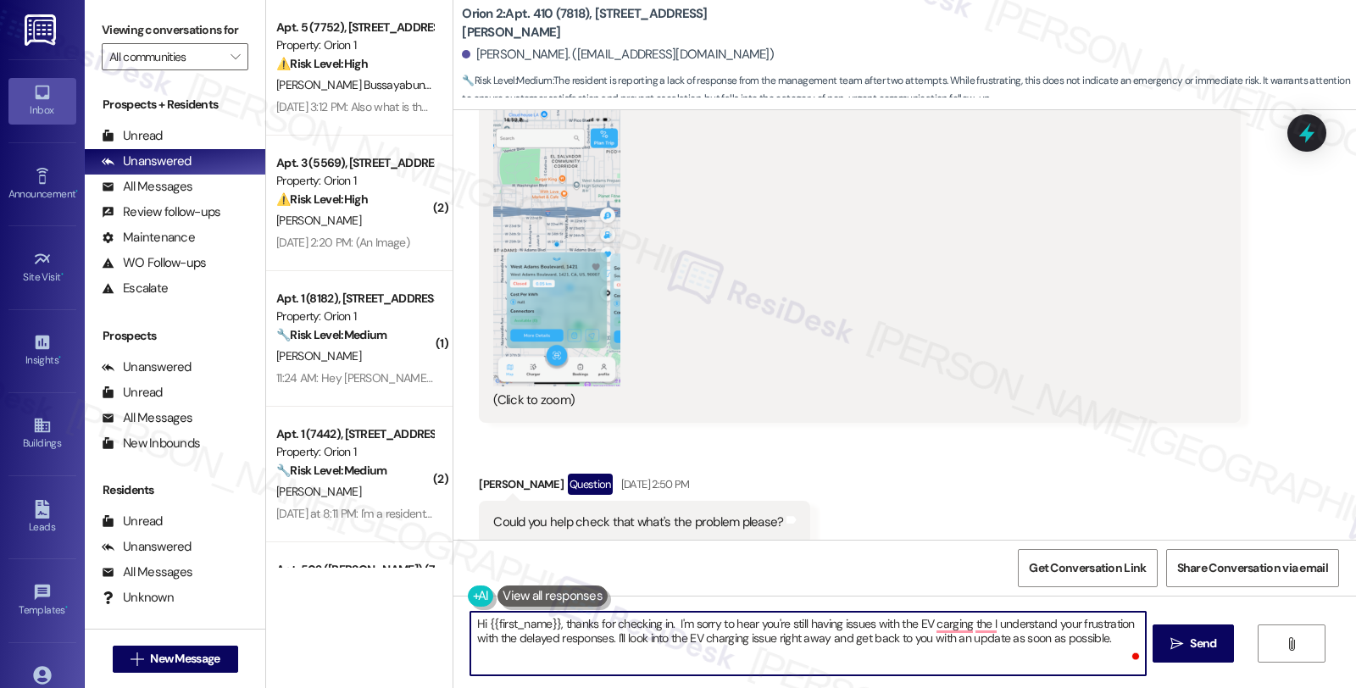
scroll to position [2176, 0]
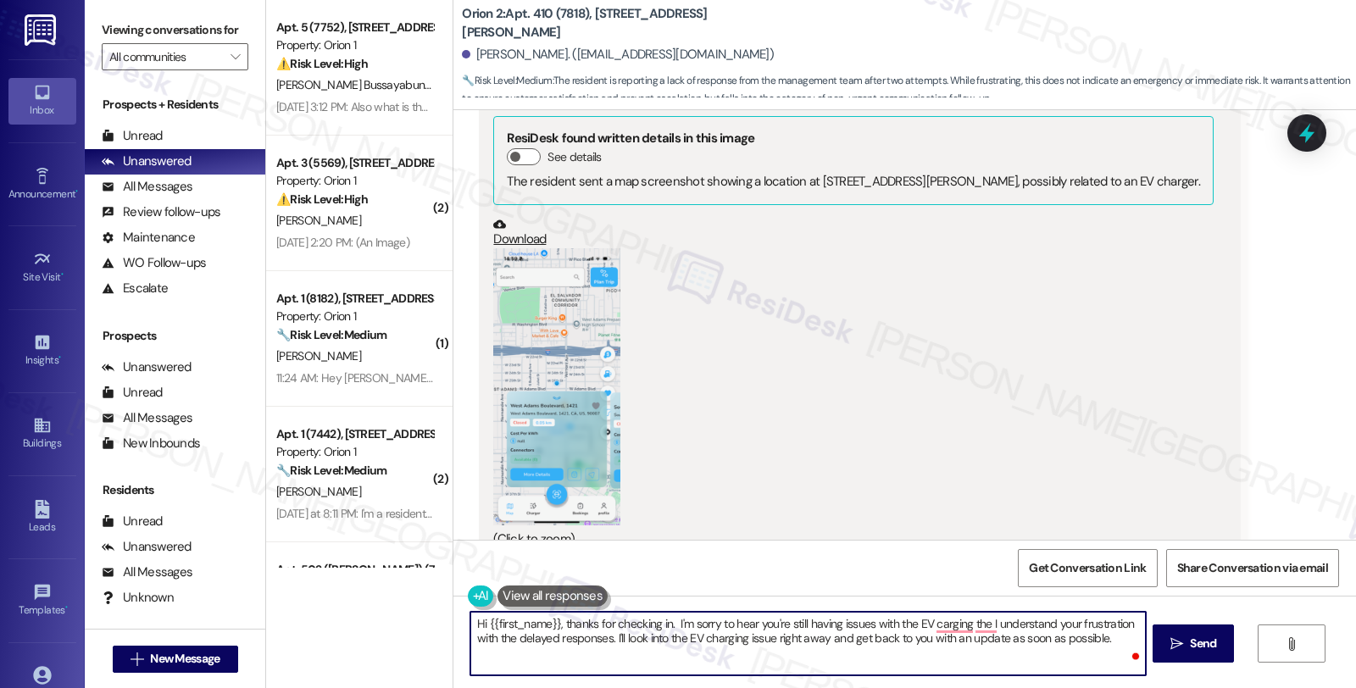
click at [537, 415] on button "Zoom image" at bounding box center [556, 386] width 127 height 277
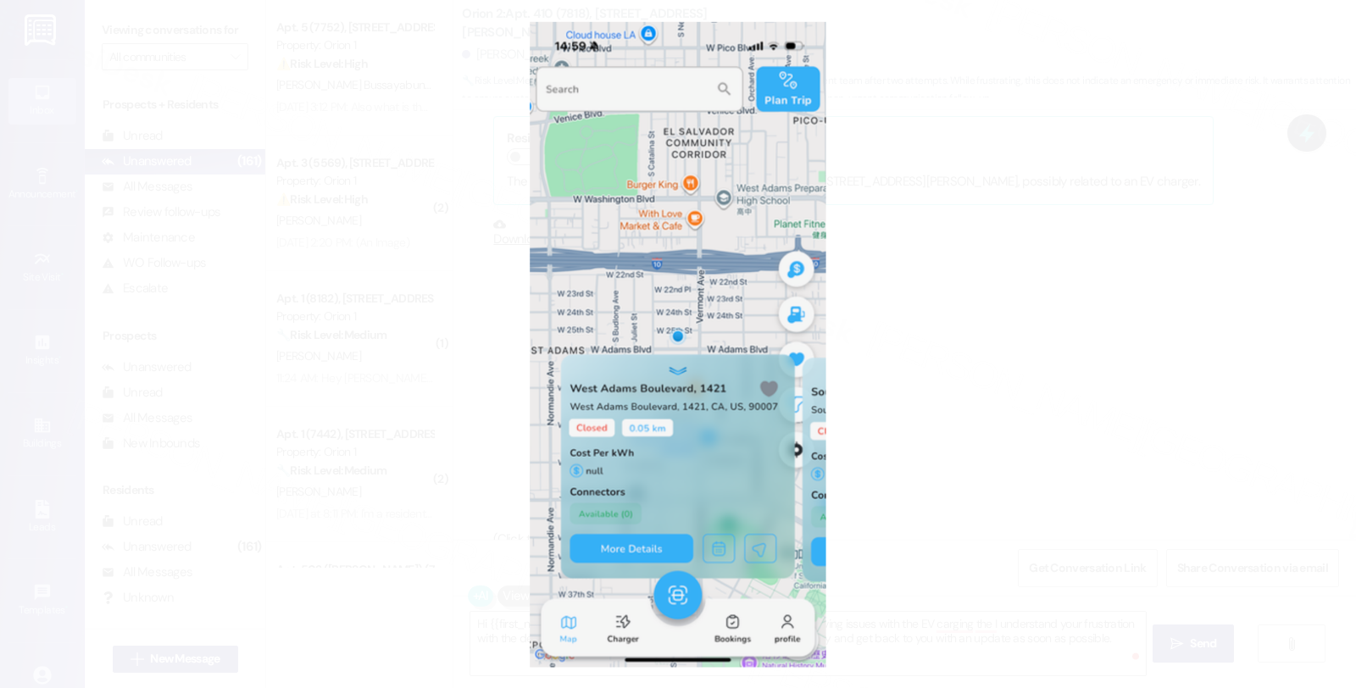
click at [810, 415] on button "Unzoom image" at bounding box center [678, 344] width 1356 height 688
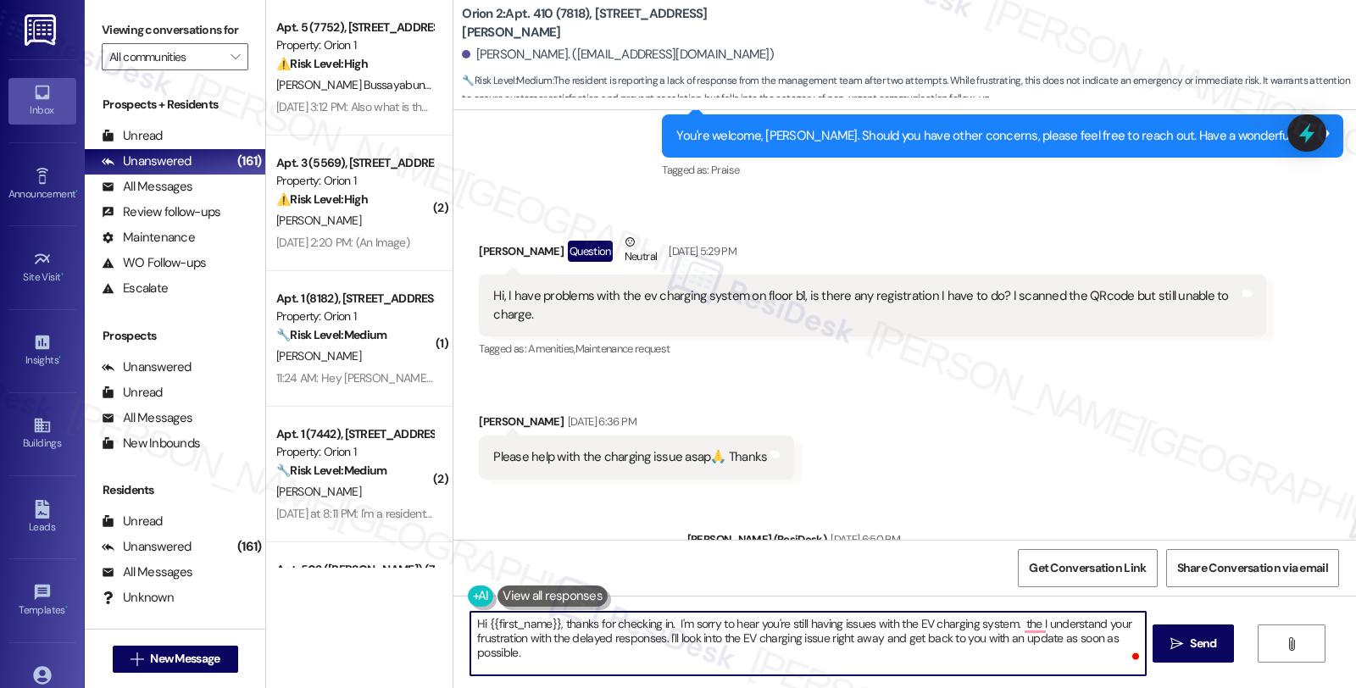
scroll to position [1423, 0]
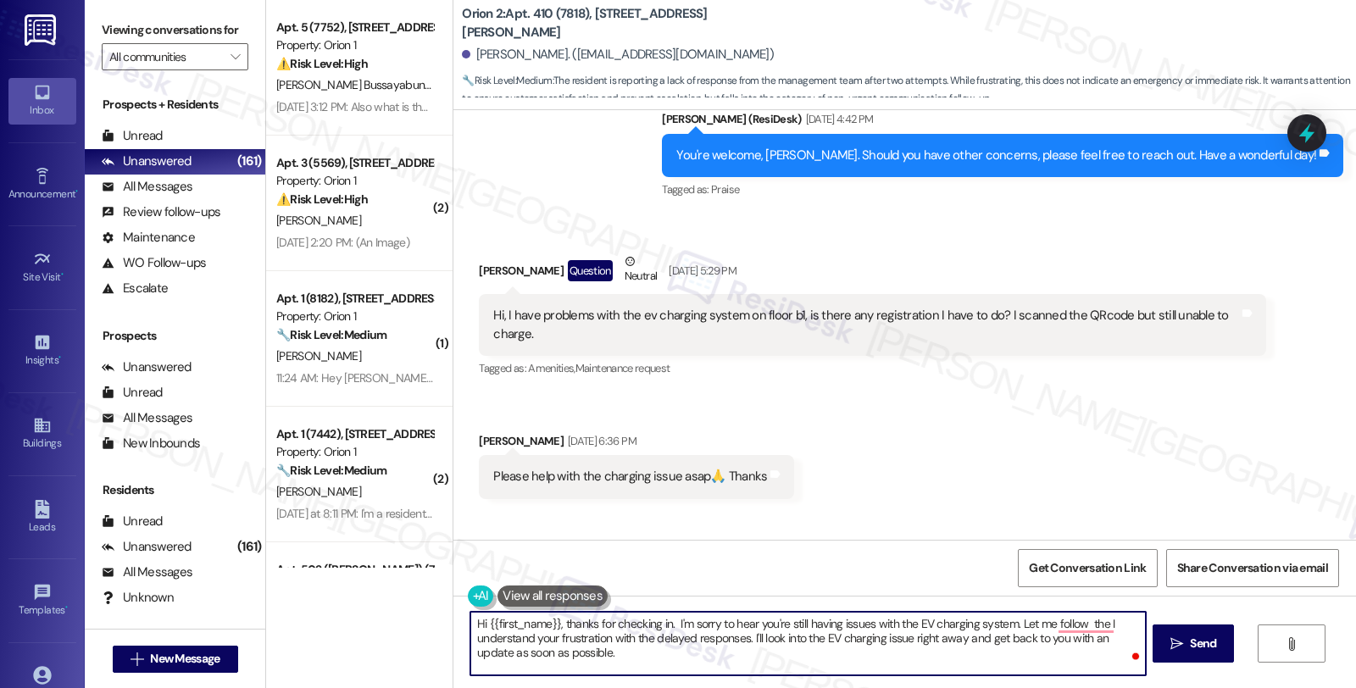
click at [1012, 620] on textarea "Hi {{first_name}}, thanks for checking in. I'm sorry to hear you're still havin…" at bounding box center [807, 644] width 675 height 64
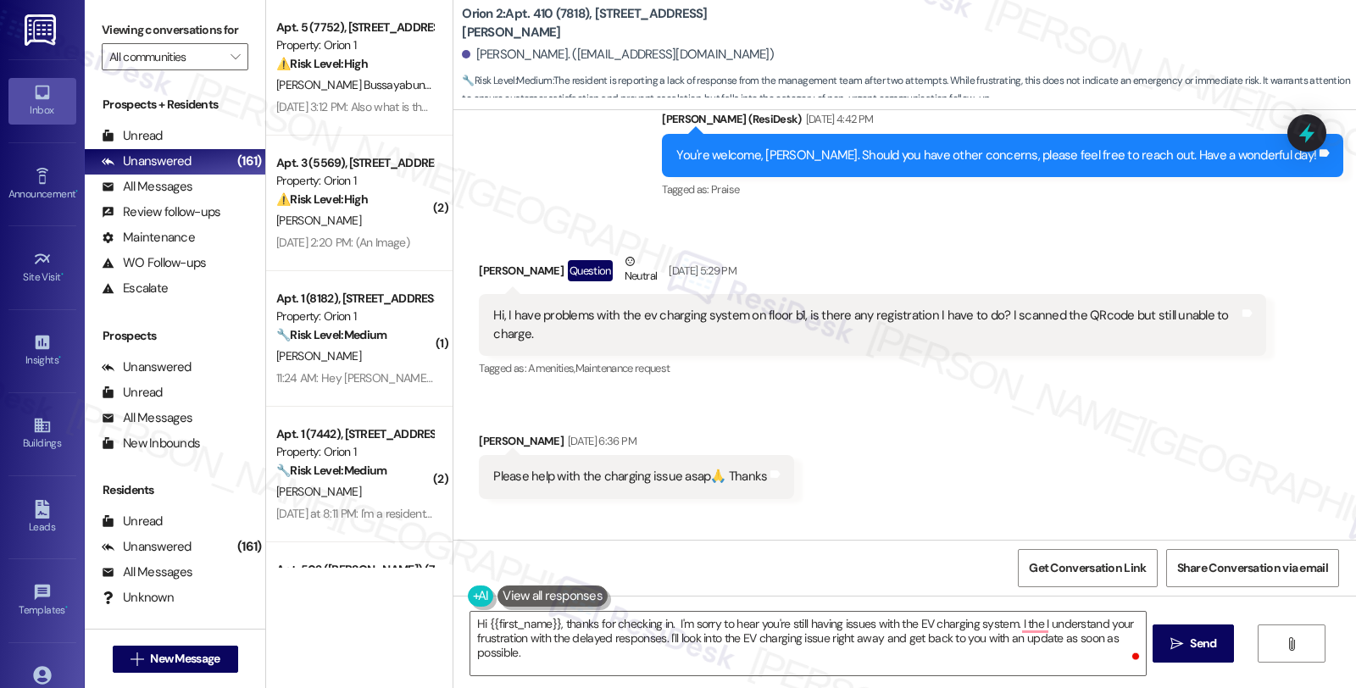
click at [1184, 458] on div "Received via SMS [PERSON_NAME] Question Neutral [DATE] 5:29 PM Hi, I have probl…" at bounding box center [905, 363] width 903 height 298
click at [1012, 621] on textarea "Hi {{first_name}}, thanks for checking in. I'm sorry to hear you're still havin…" at bounding box center [807, 644] width 675 height 64
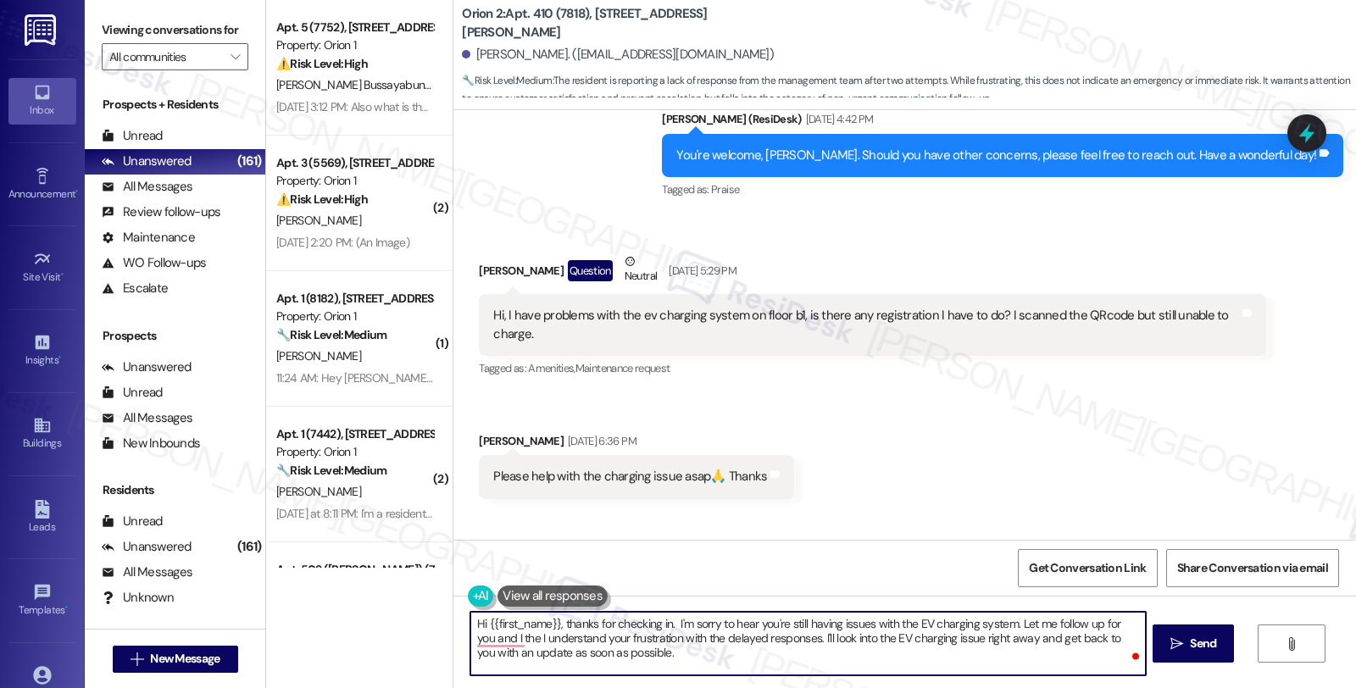
click at [1005, 641] on textarea "Hi {{first_name}}, thanks for checking in. I'm sorry to hear you're still havin…" at bounding box center [807, 644] width 675 height 64
click at [734, 645] on textarea "Hi {{first_name}}, thanks for checking in. I'm sorry to hear you're still havin…" at bounding box center [807, 644] width 675 height 64
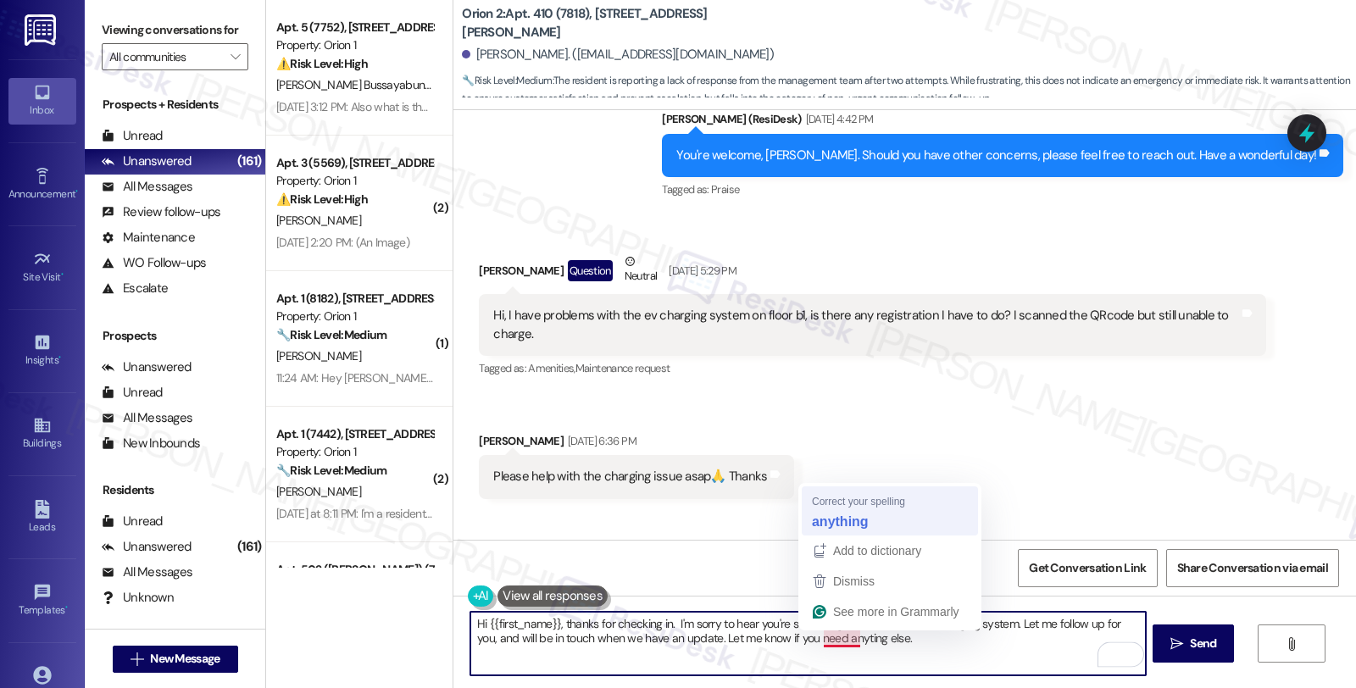
type textarea "Hi {{first_name}}, thanks for checking in. I'm sorry to hear you're still havin…"
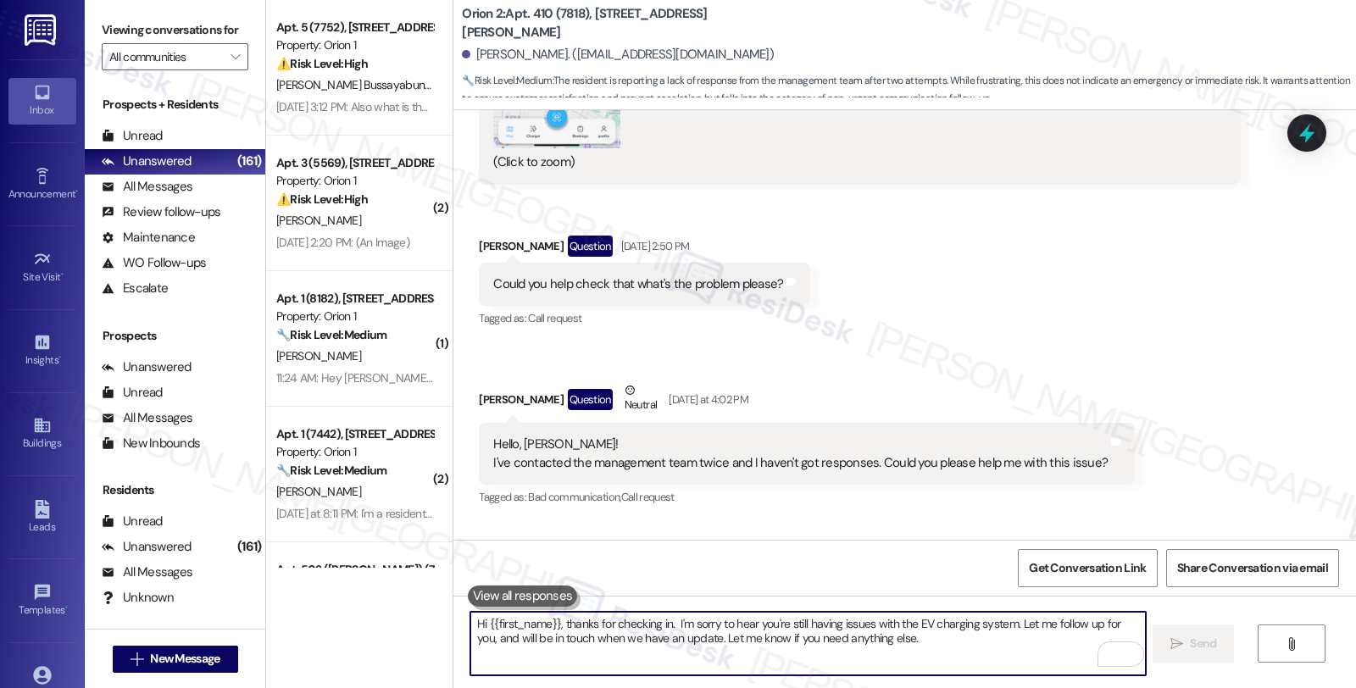
scroll to position [2690, 0]
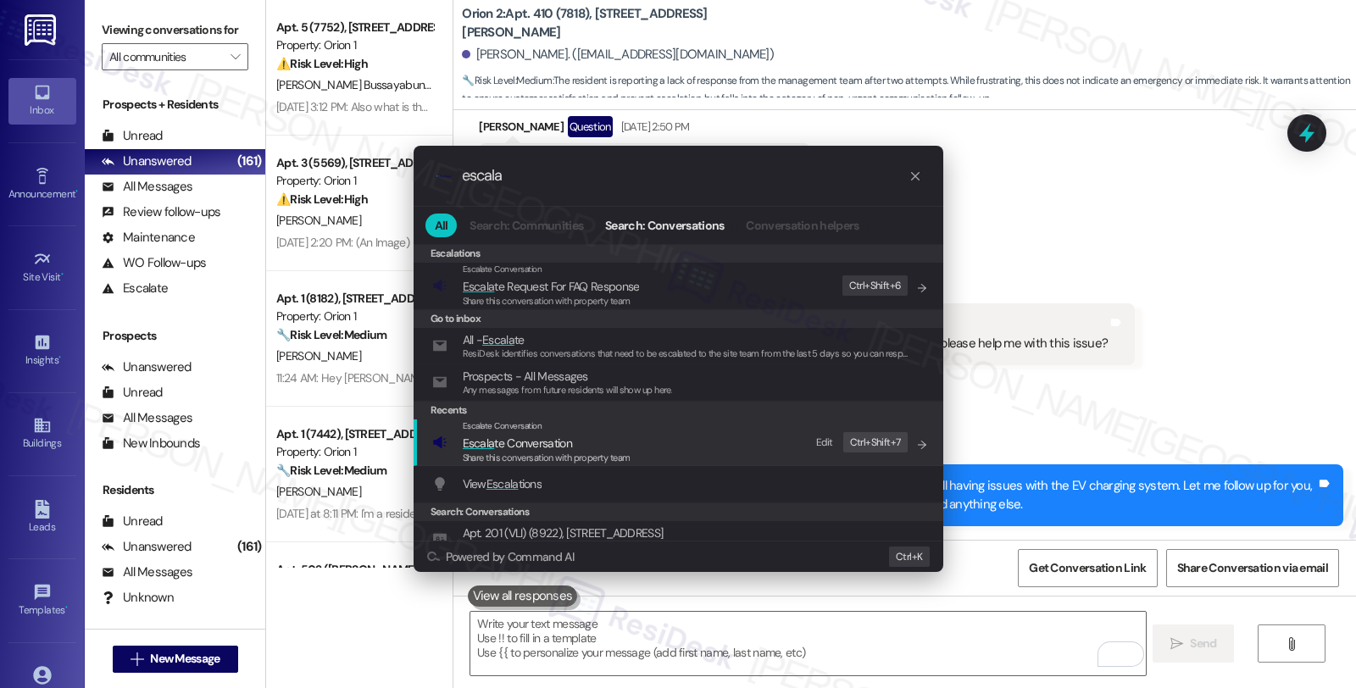
type input "escala"
click at [569, 444] on span "Escala te Conversation" at bounding box center [517, 443] width 109 height 15
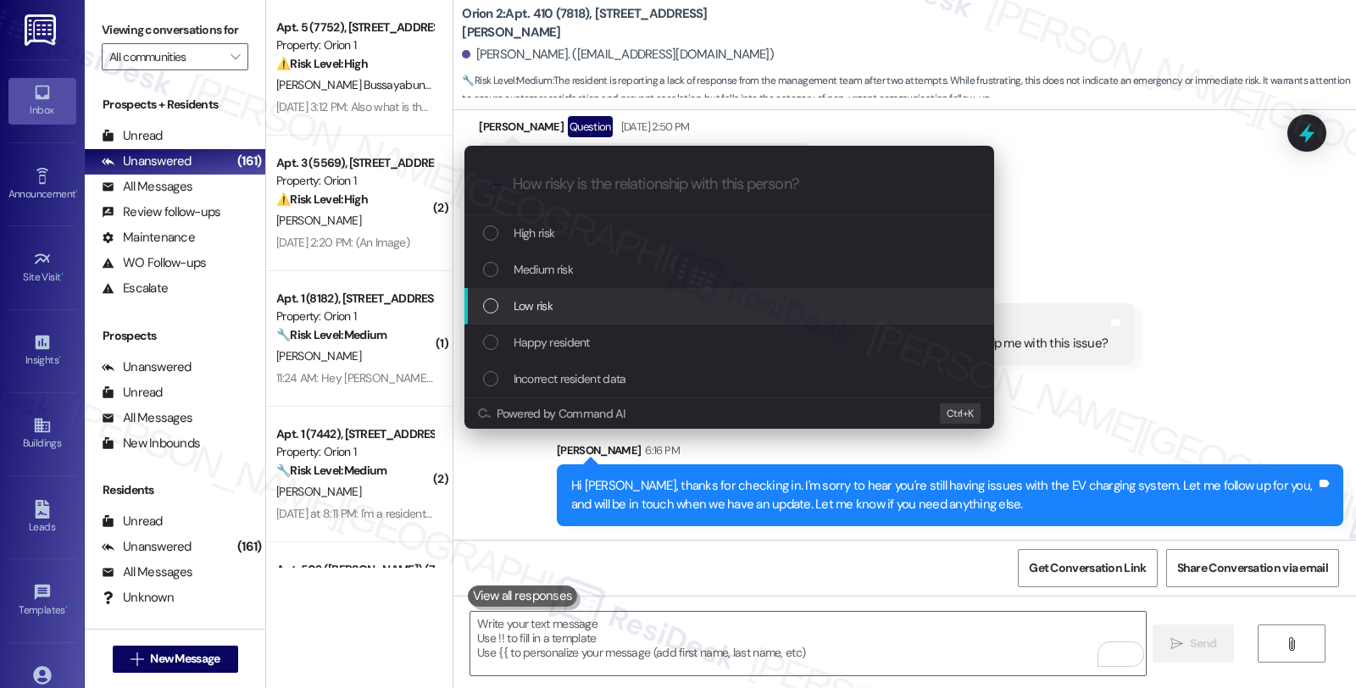
click at [569, 299] on div "Low risk" at bounding box center [731, 306] width 496 height 19
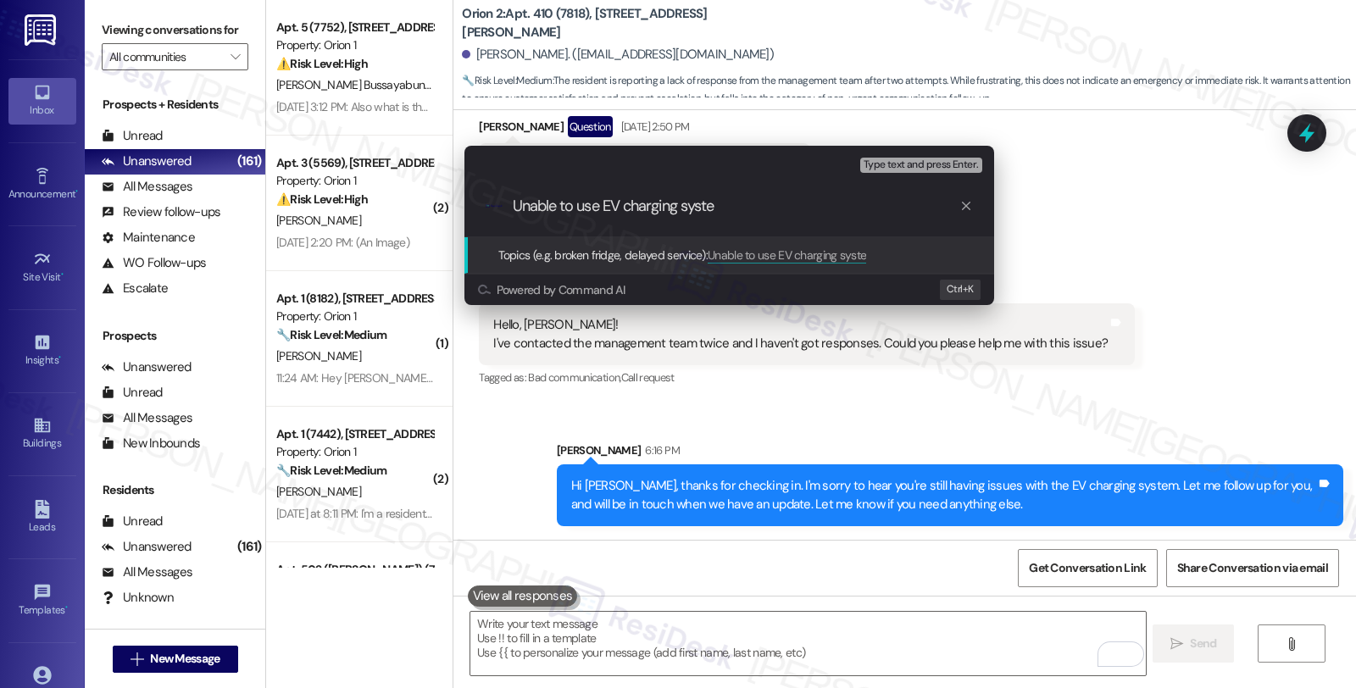
type input "Unable to use EV charging system"
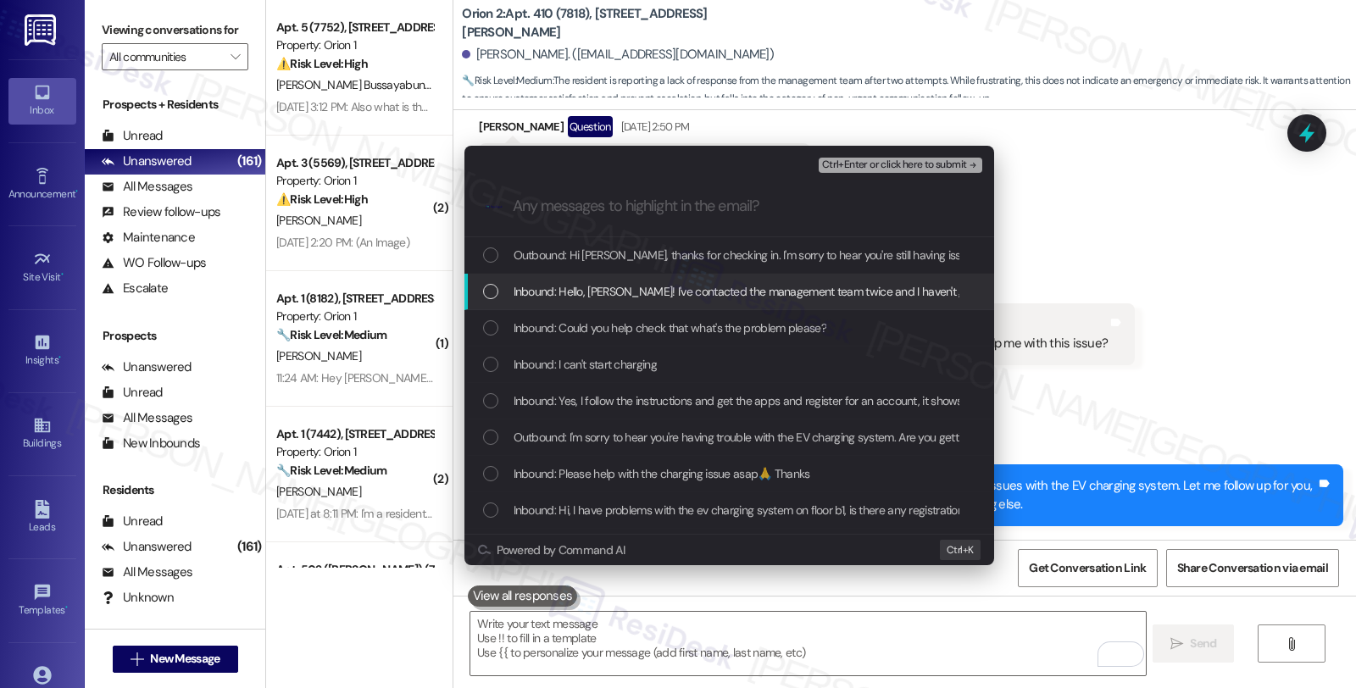
click at [569, 294] on span "Inbound: Hello, [PERSON_NAME]! I've contacted the management team twice and I h…" at bounding box center [877, 291] width 726 height 19
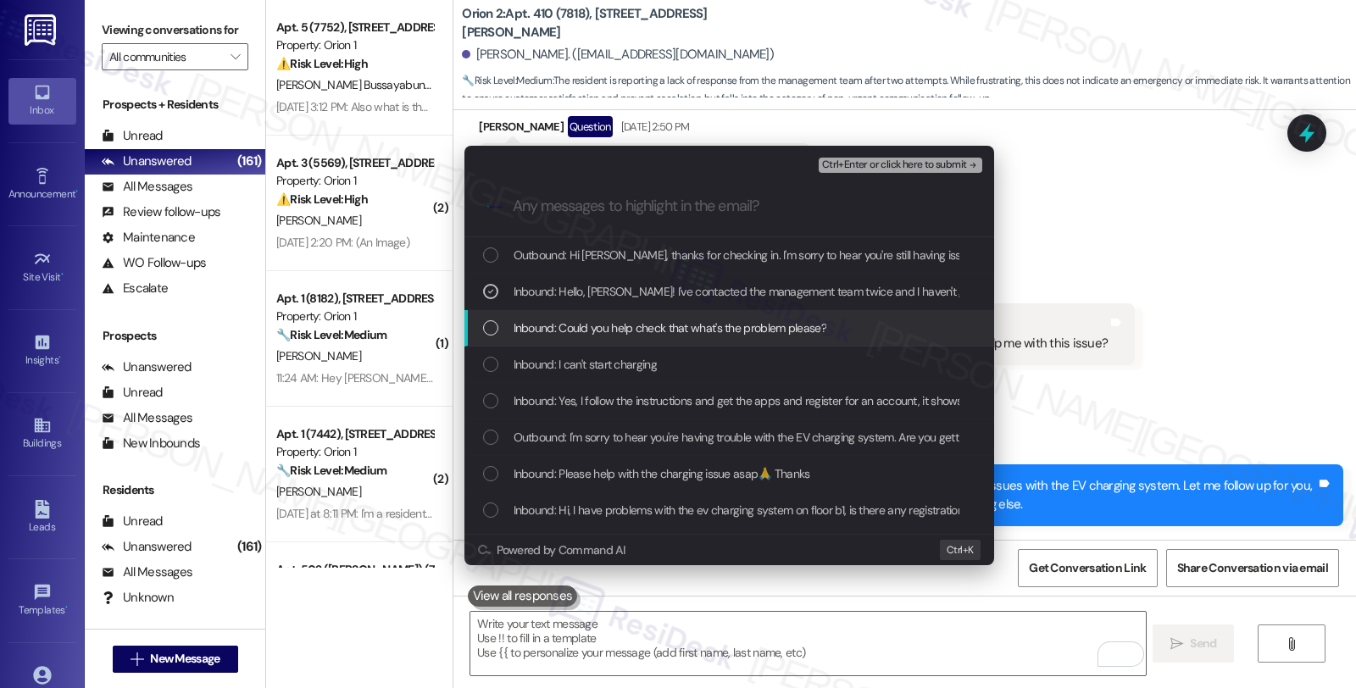
click at [569, 326] on span "Inbound: Could you help check that what's the problem please?" at bounding box center [670, 328] width 313 height 19
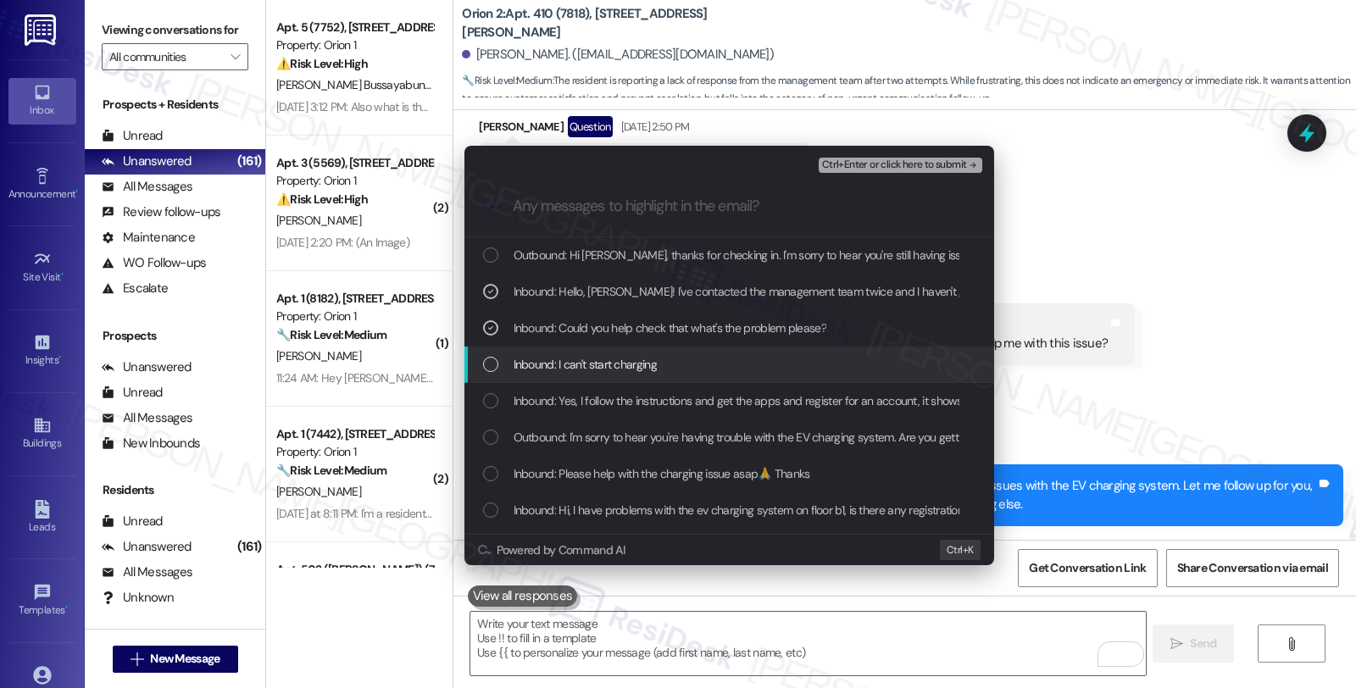
click at [573, 359] on span "Inbound: I can't start charging" at bounding box center [585, 364] width 143 height 19
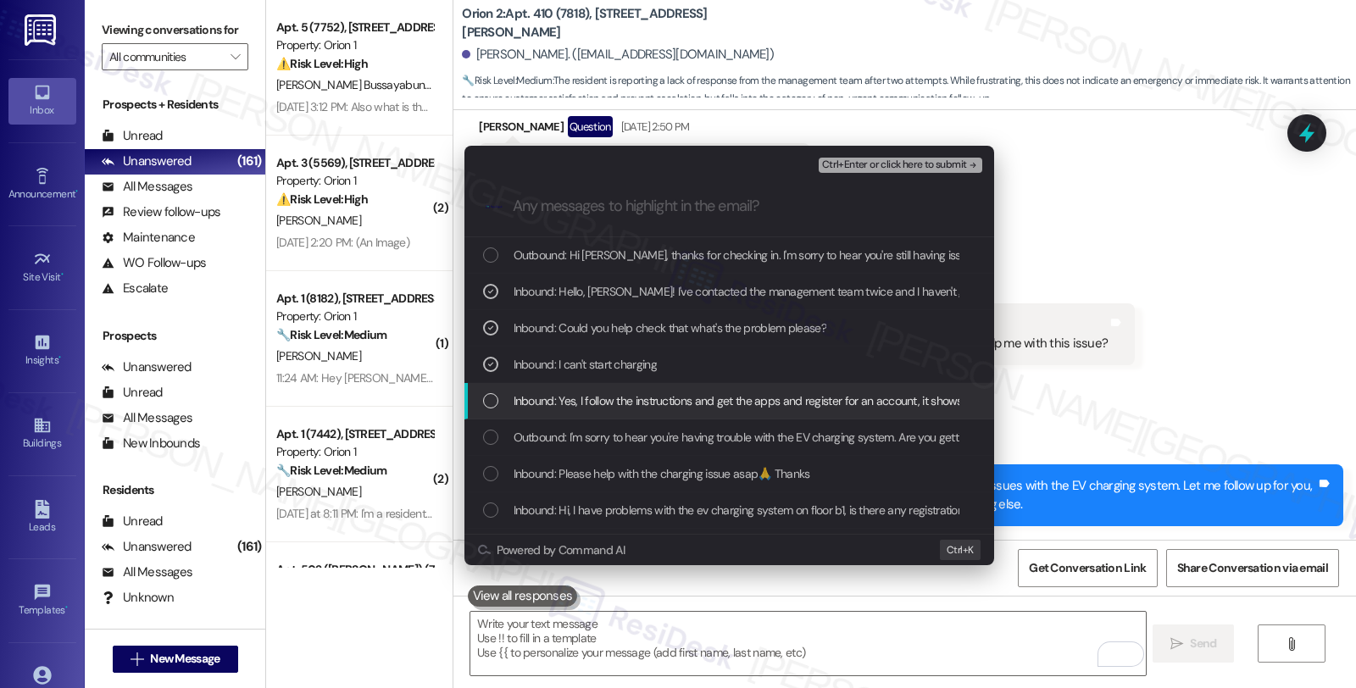
click at [574, 404] on span "Inbound: Yes, I follow the instructions and get the apps and register for an ac…" at bounding box center [823, 401] width 618 height 19
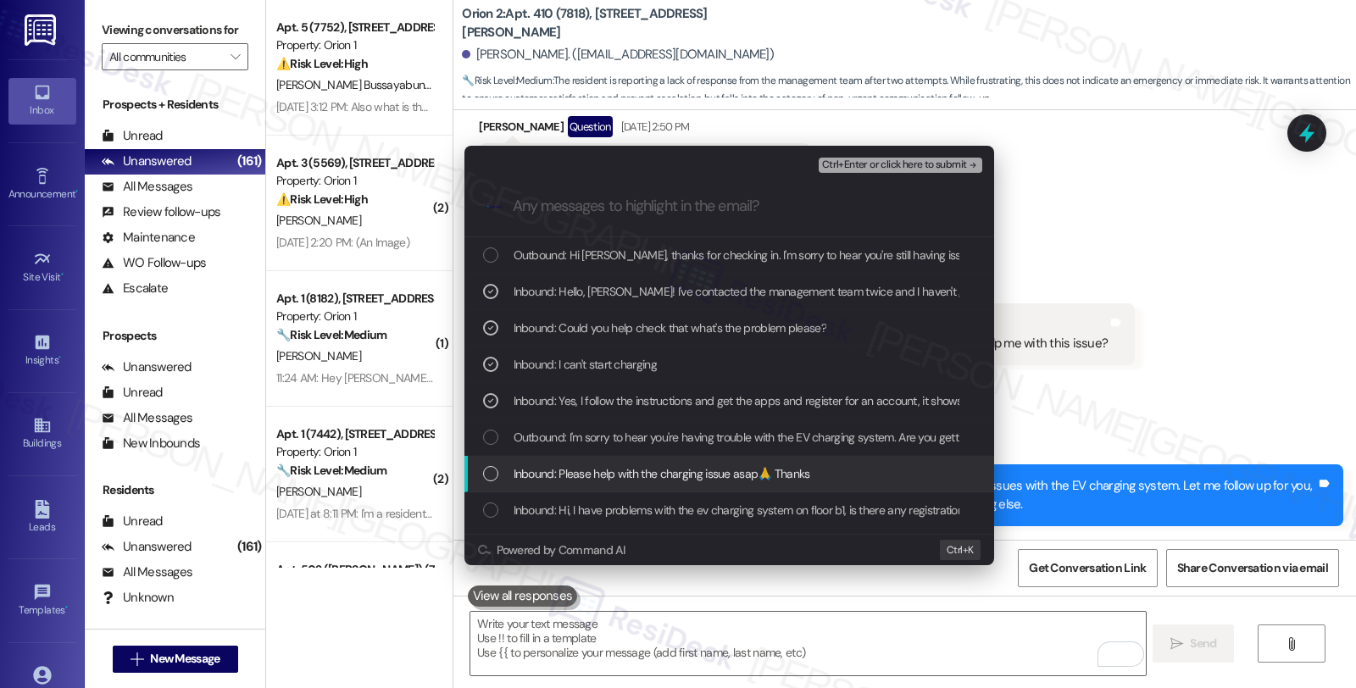
click at [590, 465] on span "Inbound: Please help with the charging issue asap🙏 Thanks" at bounding box center [662, 474] width 297 height 19
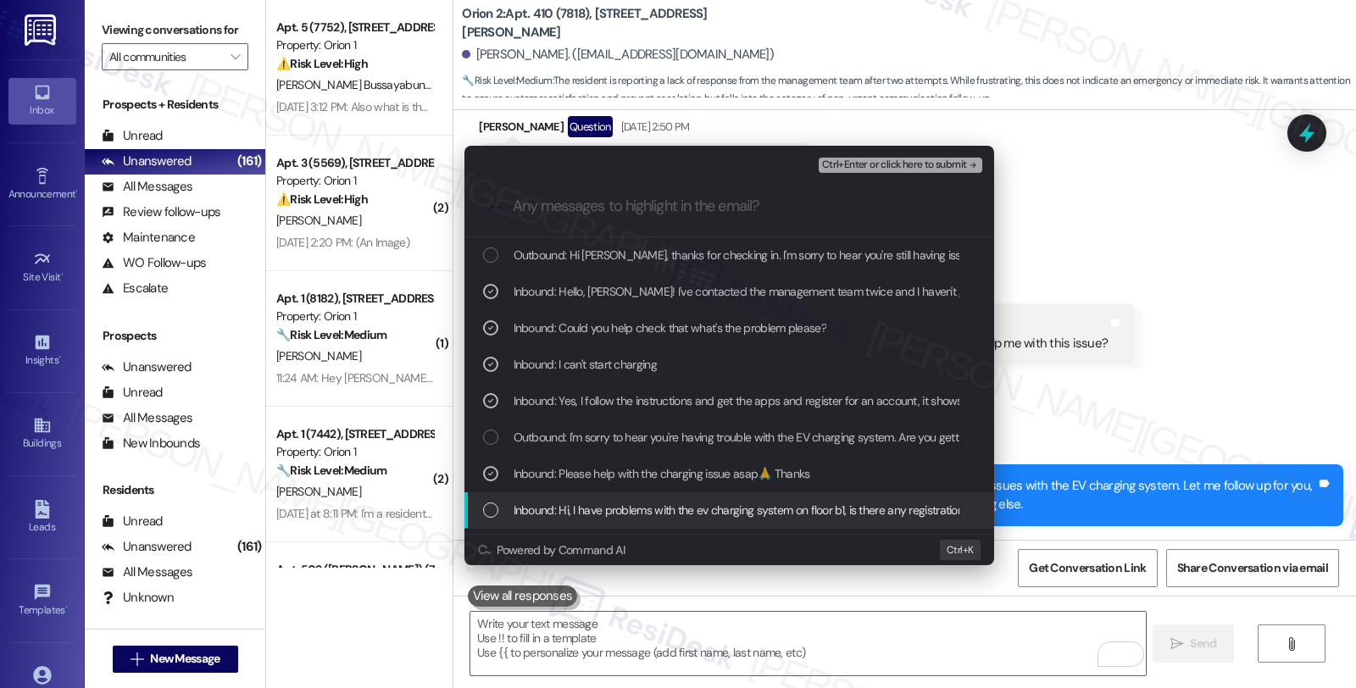
click at [590, 509] on span "Inbound: Hi, I have problems with the ev charging system on floor b1, is there …" at bounding box center [891, 510] width 754 height 19
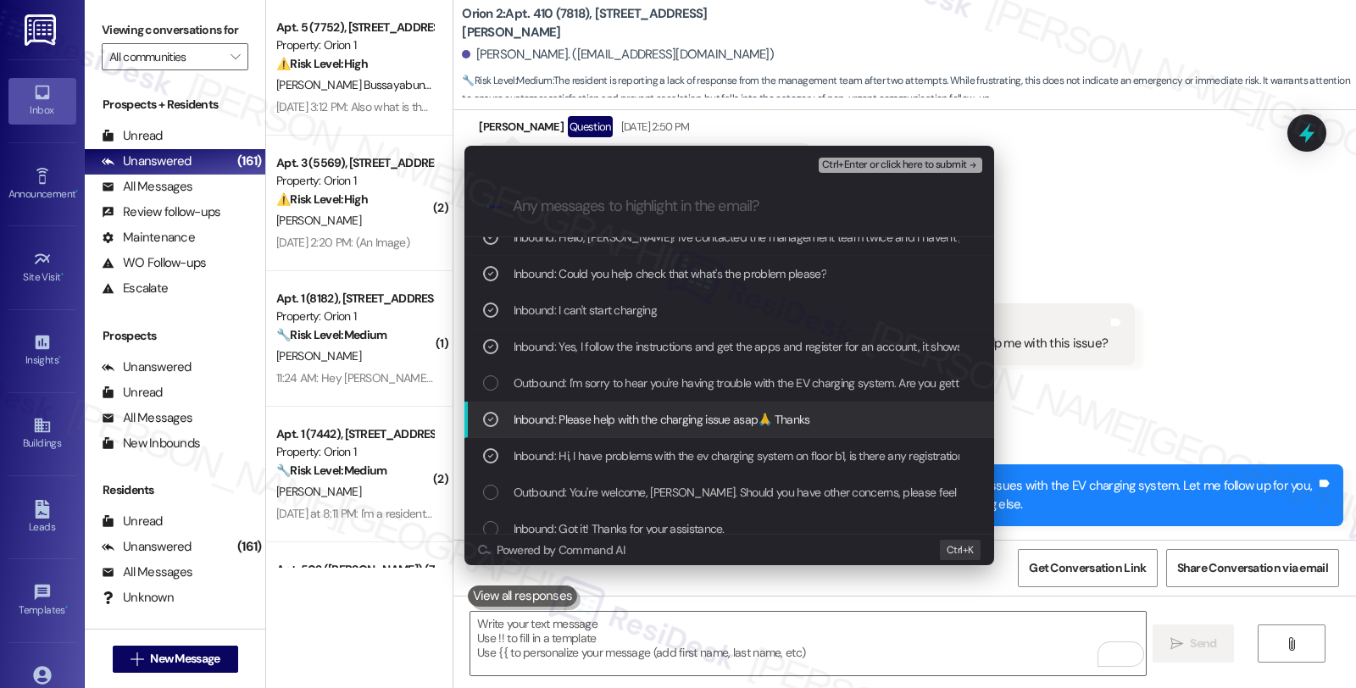
scroll to position [94, 0]
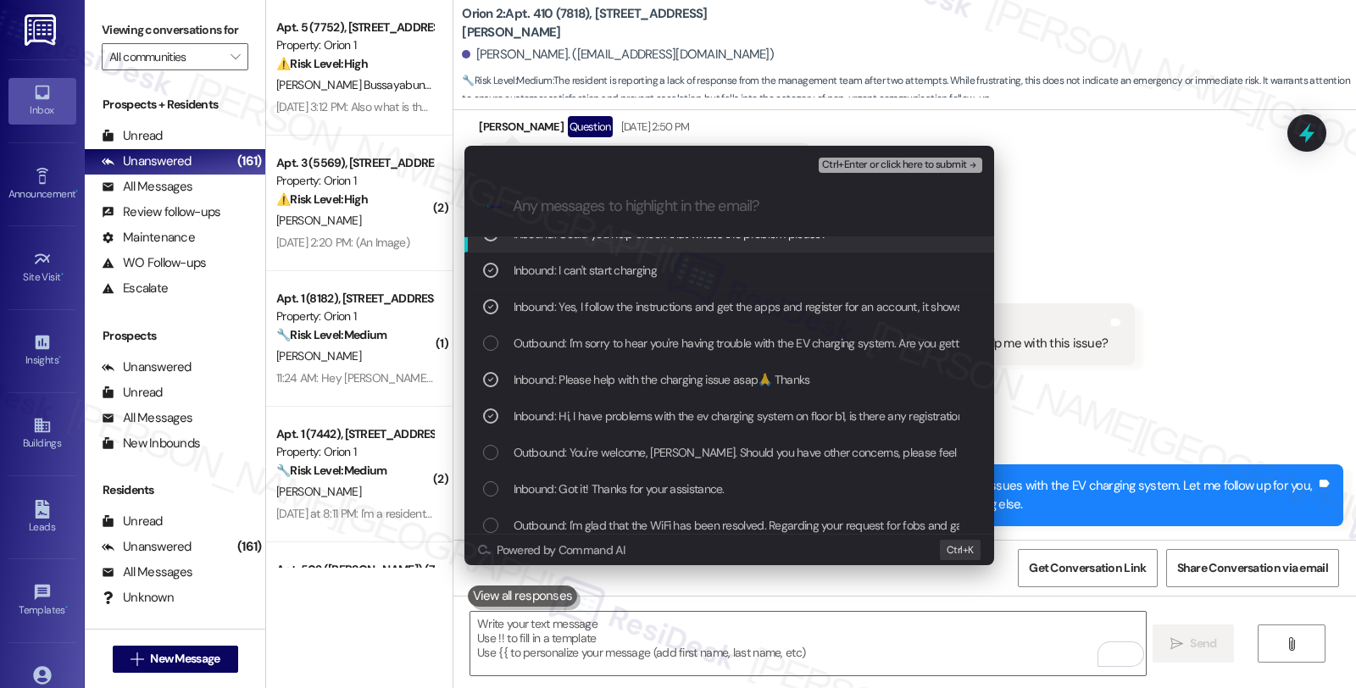
click at [876, 159] on span "Ctrl+Enter or click here to submit" at bounding box center [894, 165] width 145 height 12
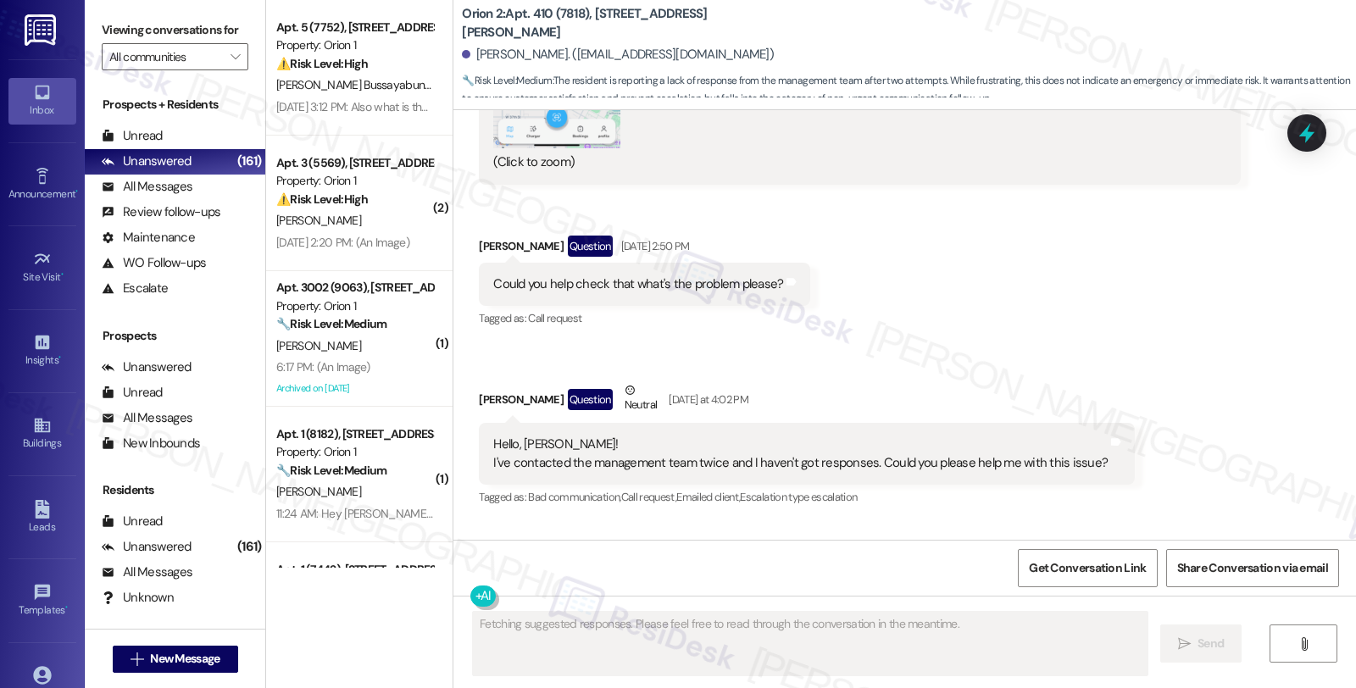
scroll to position [2714, 0]
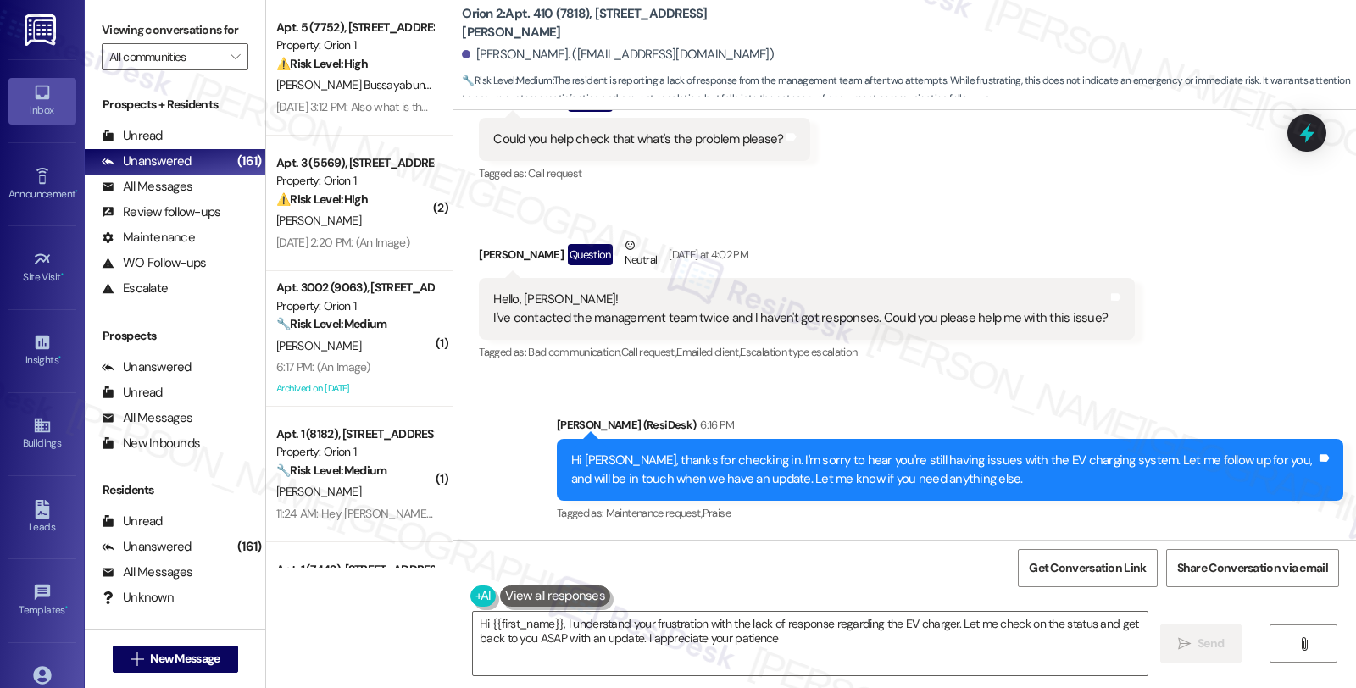
type textarea "Hi {{first_name}}, I understand your frustration with the lack of response rega…"
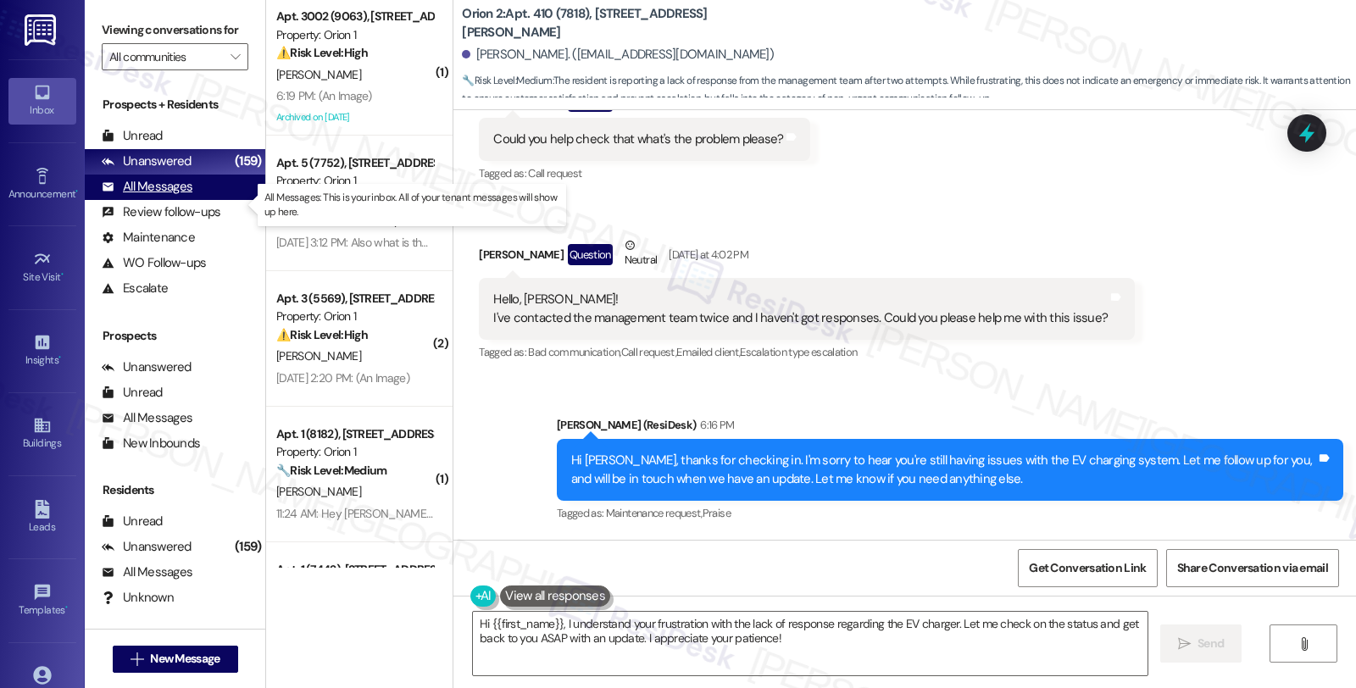
click at [166, 196] on div "All Messages" at bounding box center [147, 187] width 91 height 18
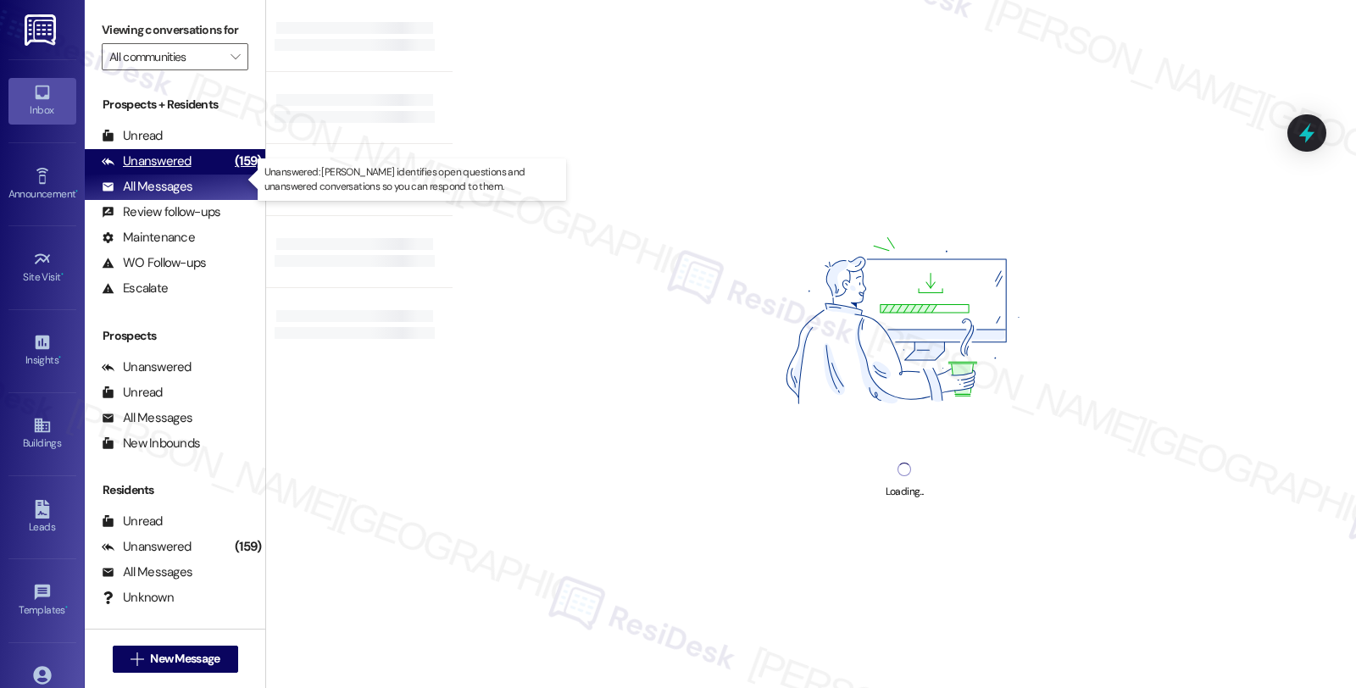
click at [170, 170] on div "Unanswered" at bounding box center [147, 162] width 90 height 18
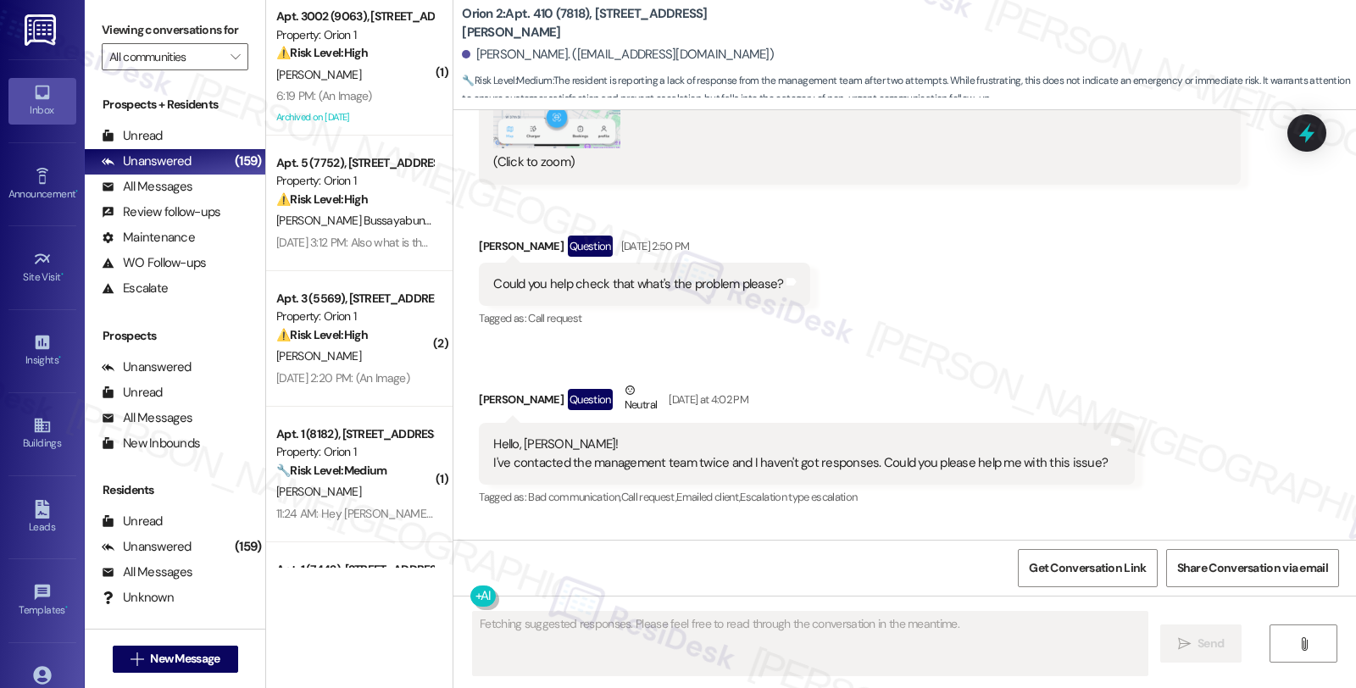
scroll to position [2923, 0]
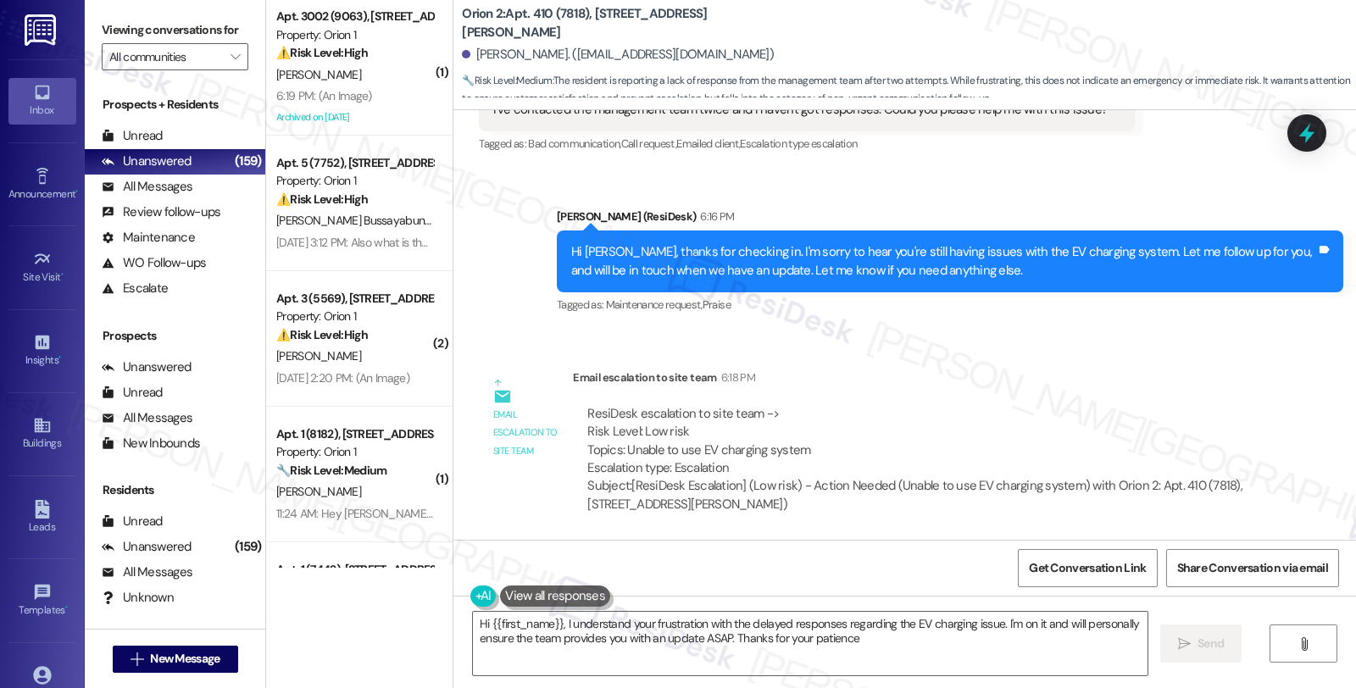
type textarea "Hi {{first_name}}, I understand your frustration with the delayed responses reg…"
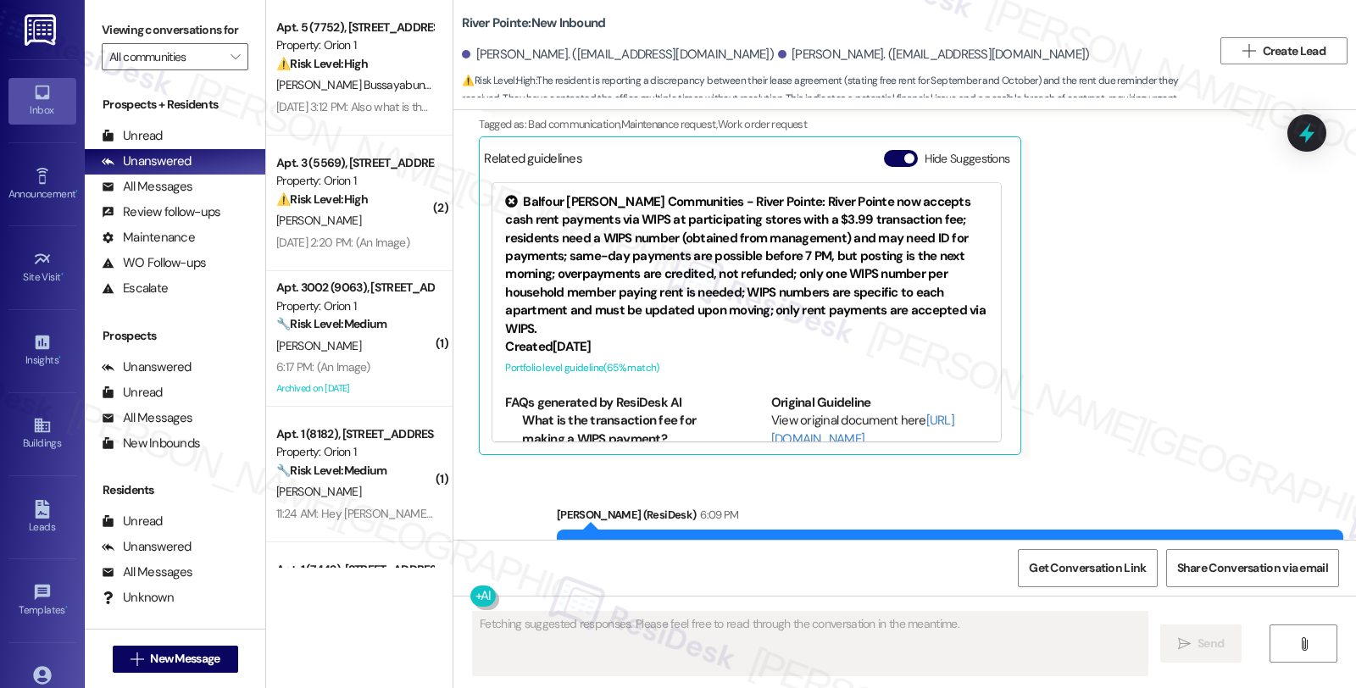
scroll to position [890, 0]
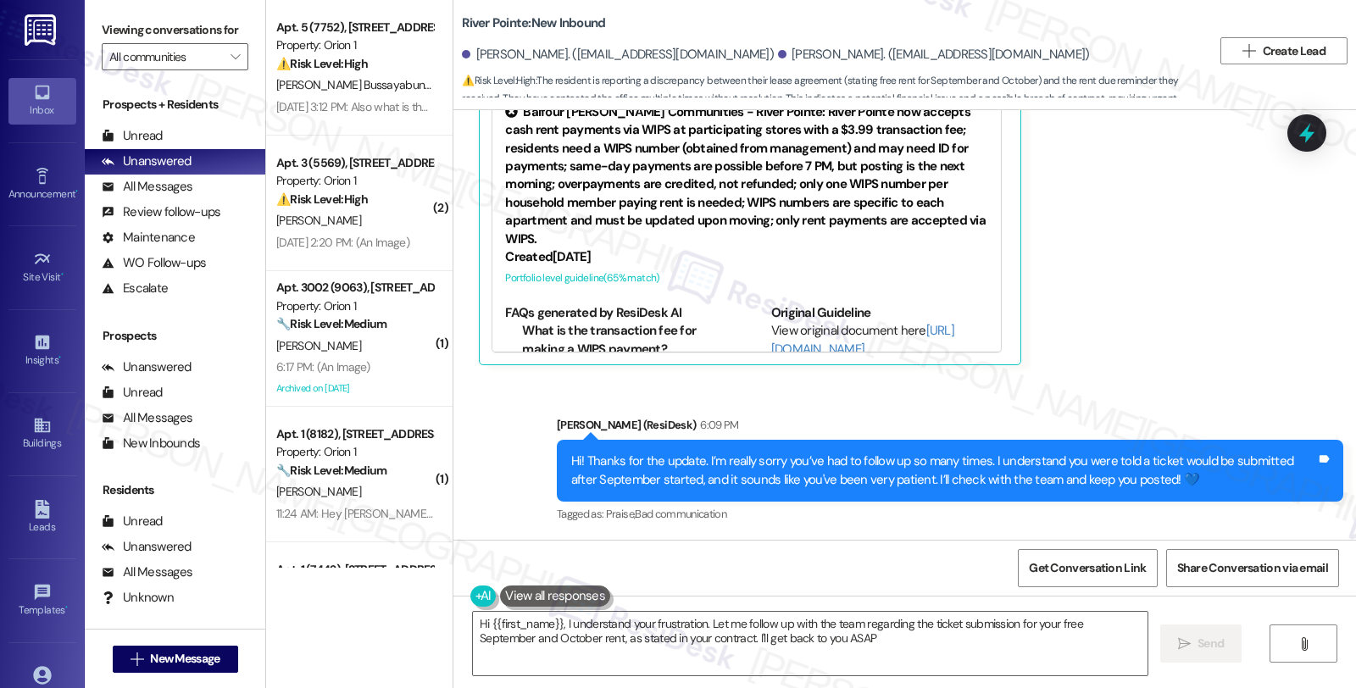
type textarea "Hi {{first_name}}, I understand your frustration. Let me follow up with the tea…"
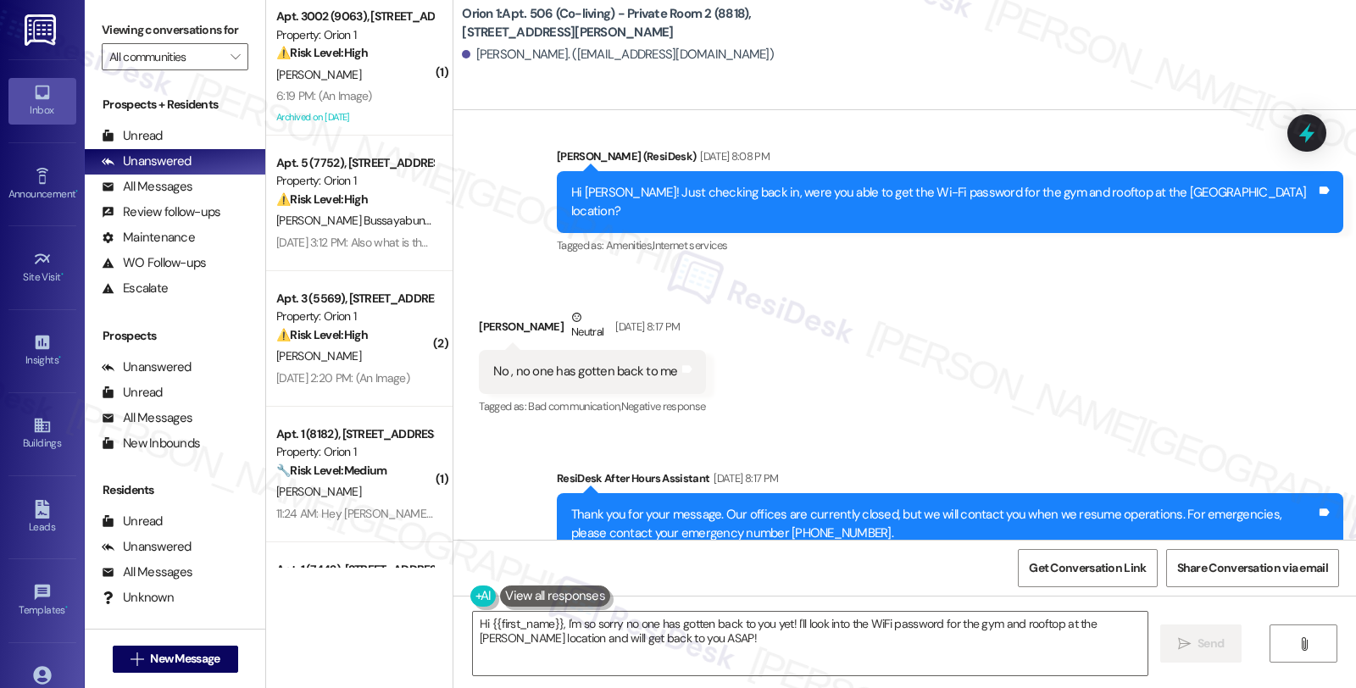
scroll to position [1139, 0]
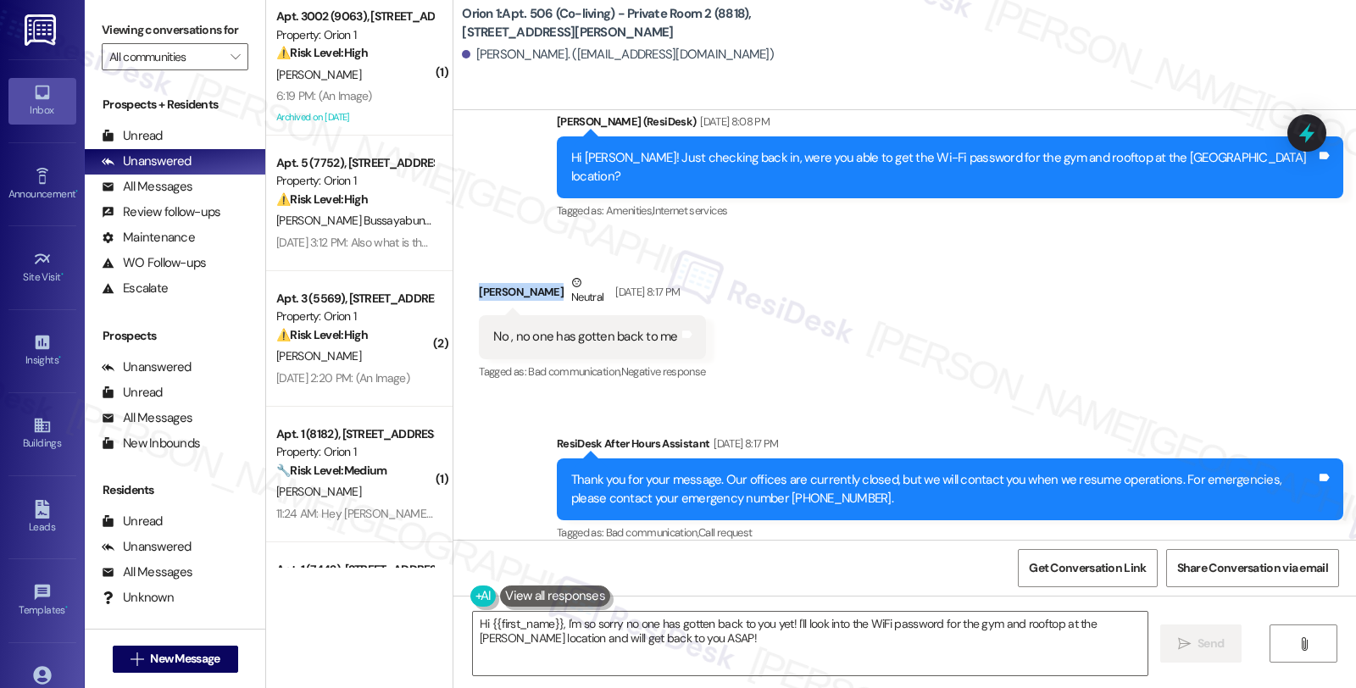
drag, startPoint x: 468, startPoint y: 276, endPoint x: 526, endPoint y: 281, distance: 58.8
click at [526, 281] on div "[PERSON_NAME] Neutral [DATE] 8:17 PM" at bounding box center [592, 295] width 226 height 42
copy div "[PERSON_NAME]"
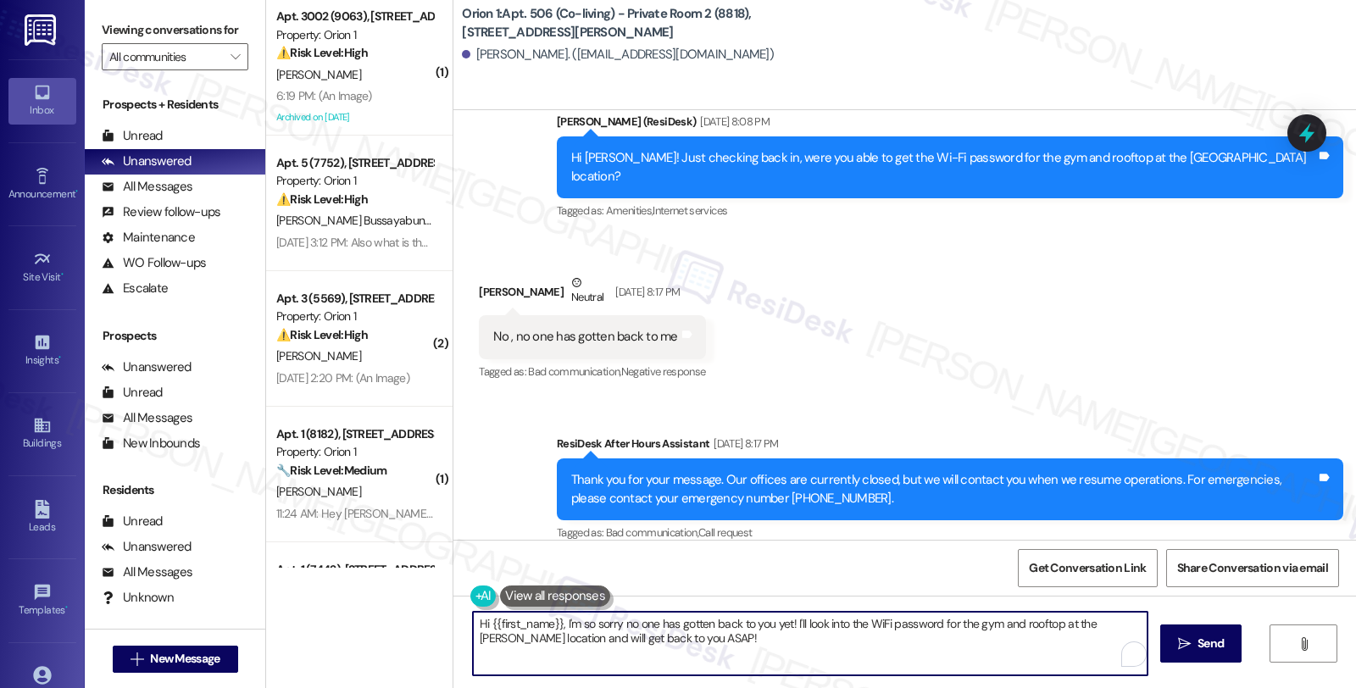
drag, startPoint x: 788, startPoint y: 624, endPoint x: 820, endPoint y: 650, distance: 40.9
click at [820, 650] on textarea "Hi {{first_name}}, I'm so sorry no one has gotten back to you yet! I'll look in…" at bounding box center [810, 644] width 675 height 64
click at [776, 639] on textarea "Hi {{first_name}}, I'm so sorry no one has gotten back to you yet! I'll look in…" at bounding box center [807, 644] width 675 height 64
click at [786, 623] on textarea "Hi {{first_name}}, I'm so sorry no one has gotten back to you yet! I'll look in…" at bounding box center [807, 644] width 675 height 64
click at [785, 623] on textarea "Hi {{first_name}}, I'm so sorry no one has gotten back to you yet! I'll look in…" at bounding box center [807, 644] width 675 height 64
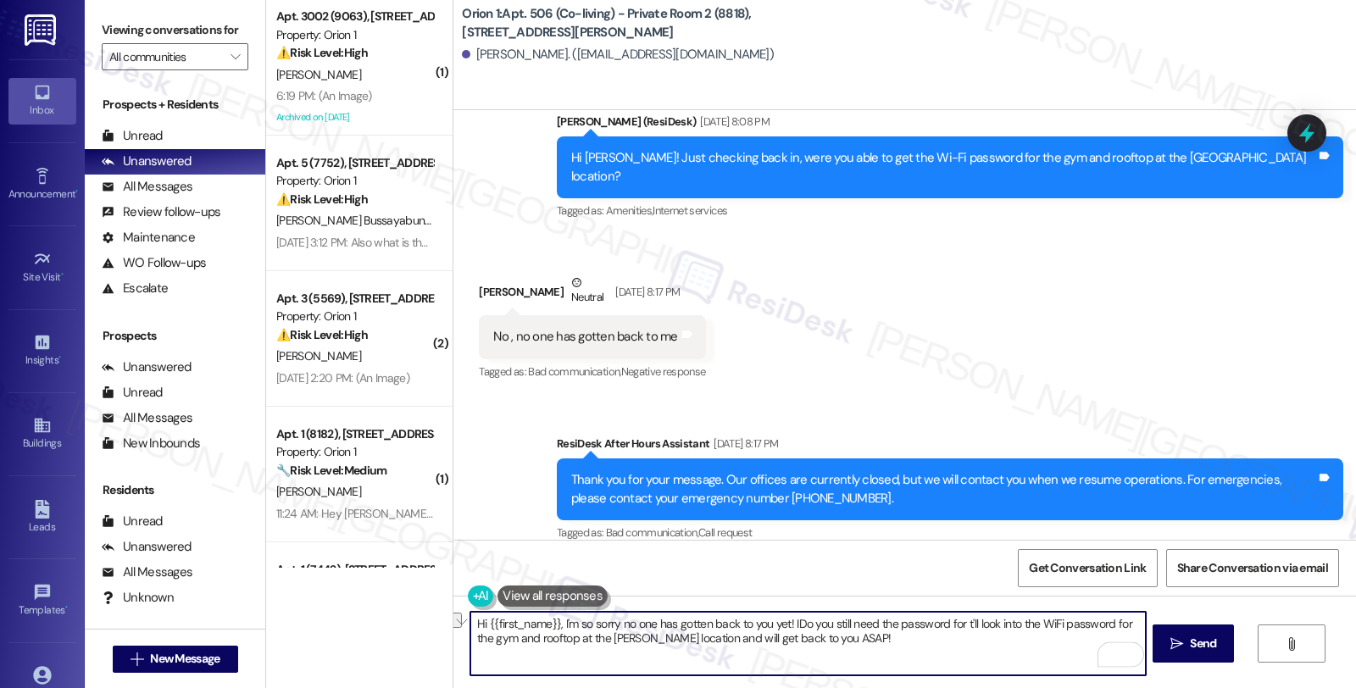
drag, startPoint x: 843, startPoint y: 624, endPoint x: 1010, endPoint y: 629, distance: 167.1
click at [1011, 629] on textarea "Hi {{first_name}}, I'm so sorry no one has gotten back to you yet! IDo you stil…" at bounding box center [807, 644] width 675 height 64
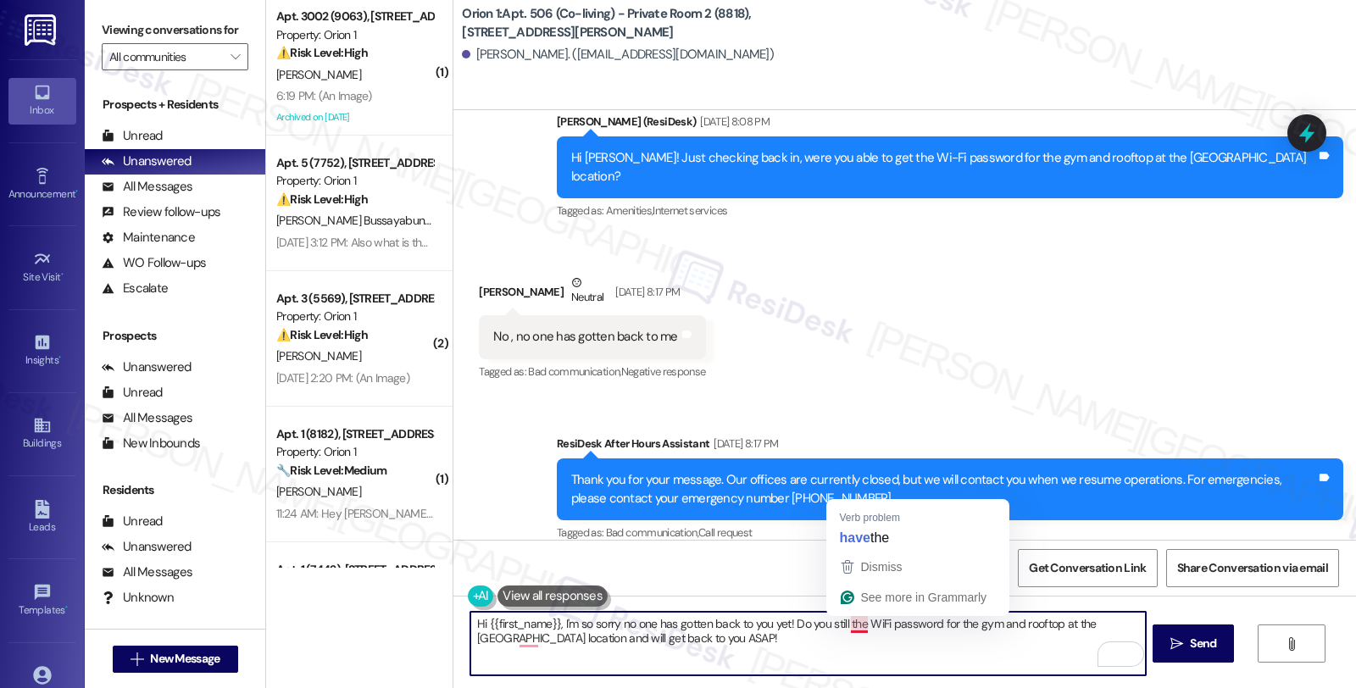
click at [840, 626] on textarea "Hi {{first_name}}, I'm so sorry no one has gotten back to you yet! Do you still…" at bounding box center [807, 644] width 675 height 64
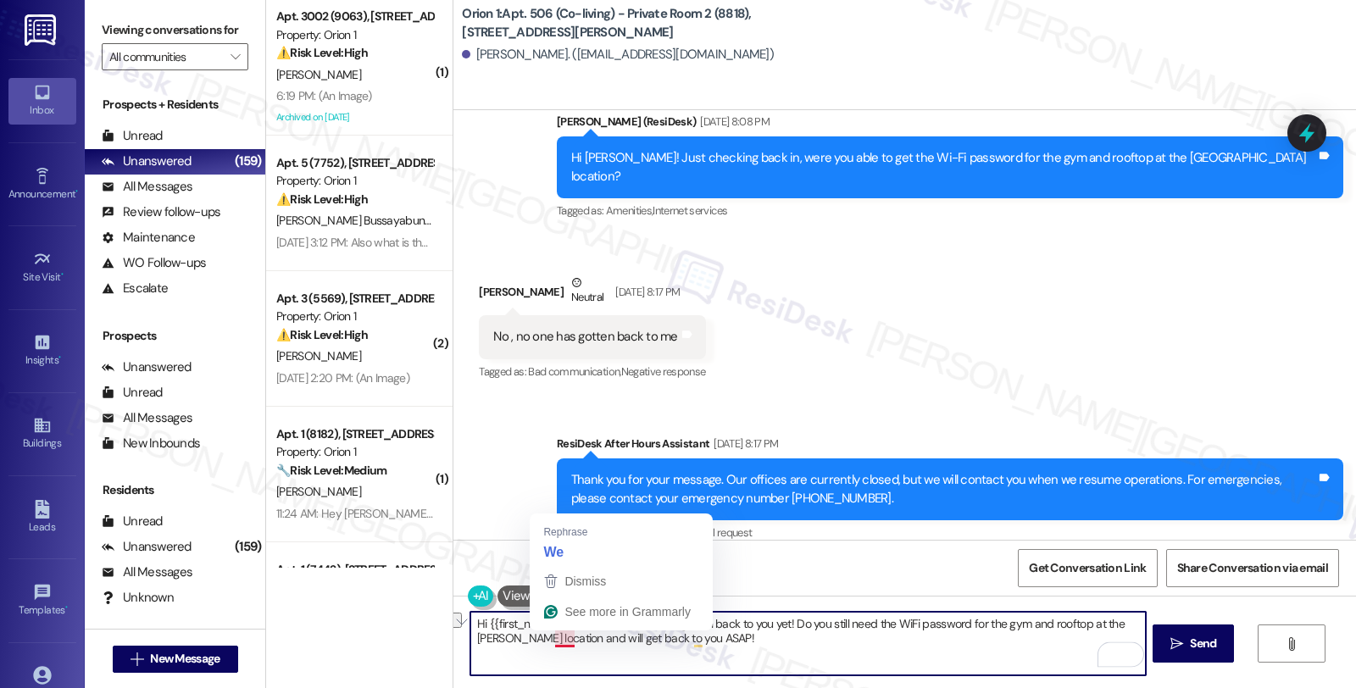
drag, startPoint x: 539, startPoint y: 636, endPoint x: 821, endPoint y: 645, distance: 281.6
click at [821, 645] on textarea "Hi {{first_name}}, I'm so sorry no one has gotten back to you yet! Do you still…" at bounding box center [807, 644] width 675 height 64
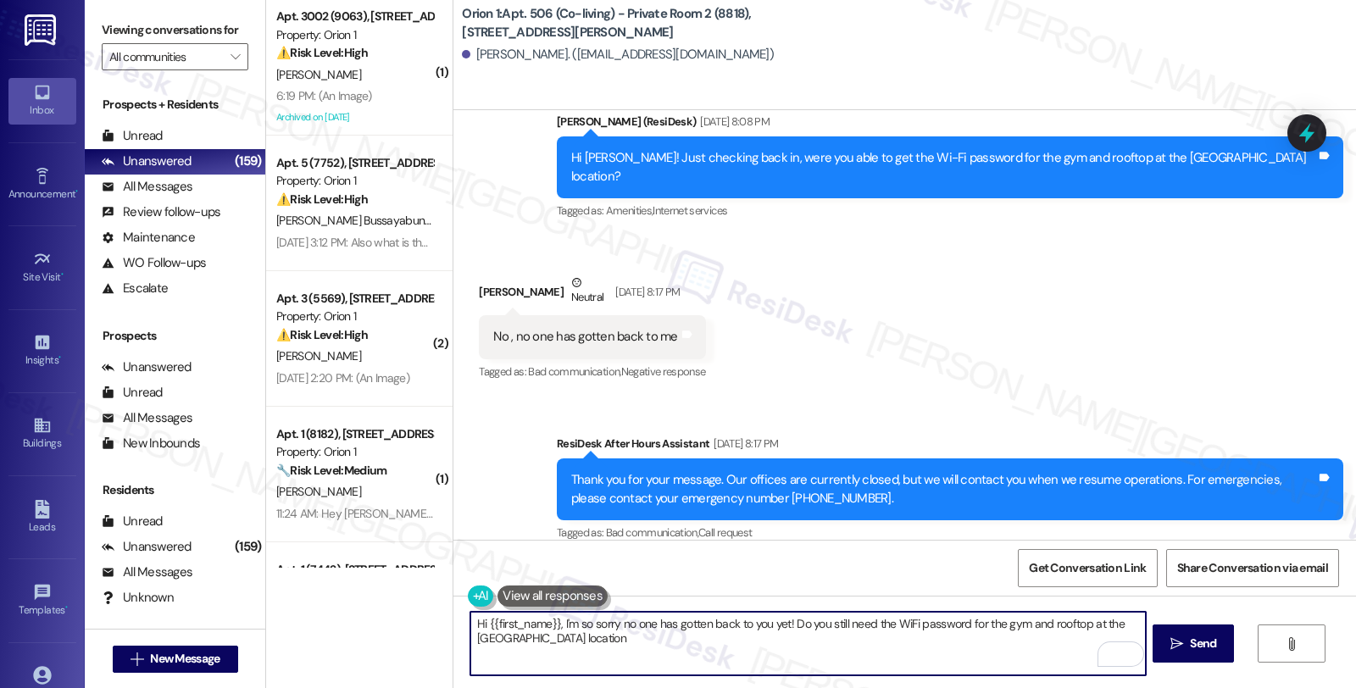
type textarea "Hi {{first_name}}, I'm so sorry no one has gotten back to you yet! Do you still…"
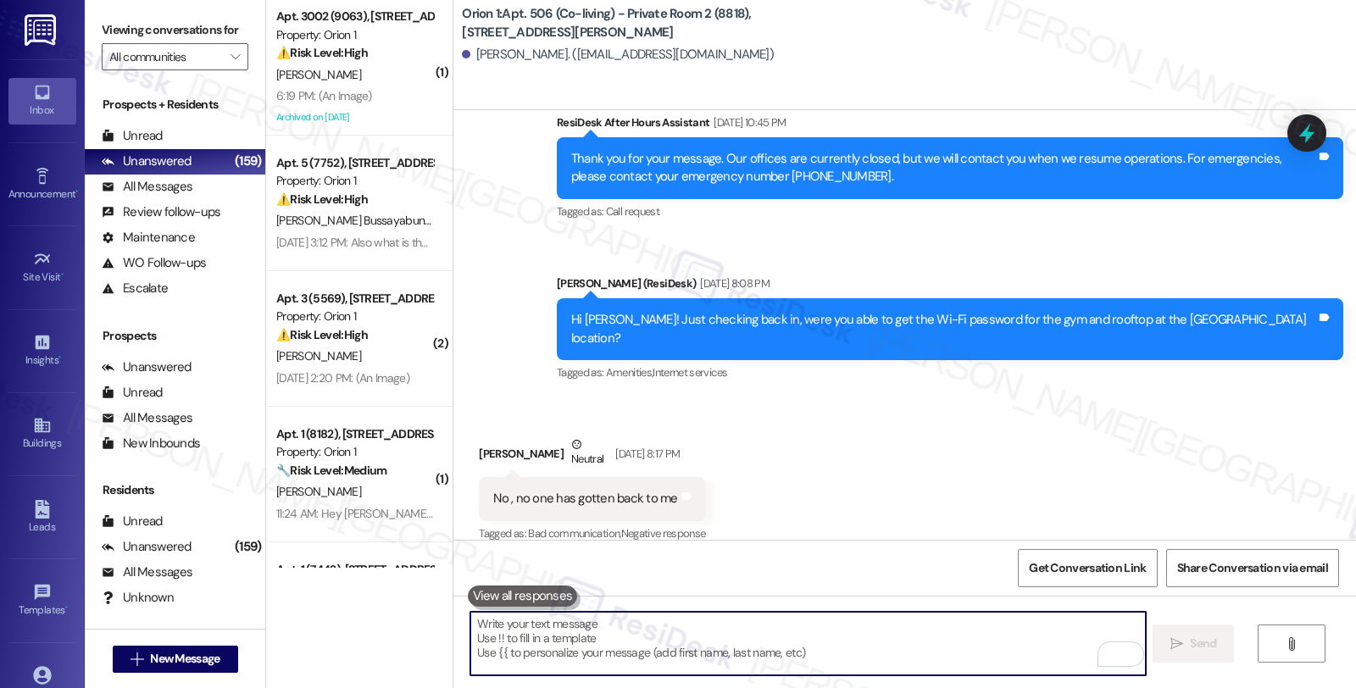
scroll to position [1256, 0]
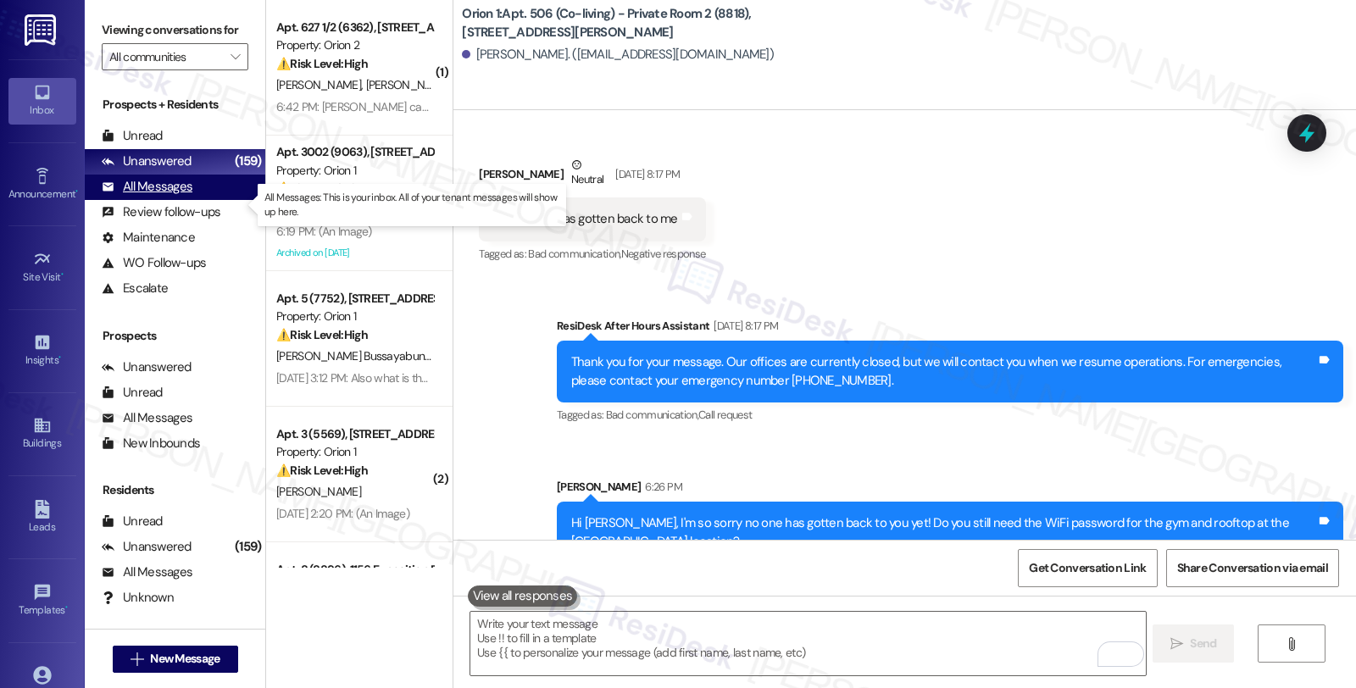
click at [198, 198] on div "All Messages (undefined)" at bounding box center [175, 187] width 181 height 25
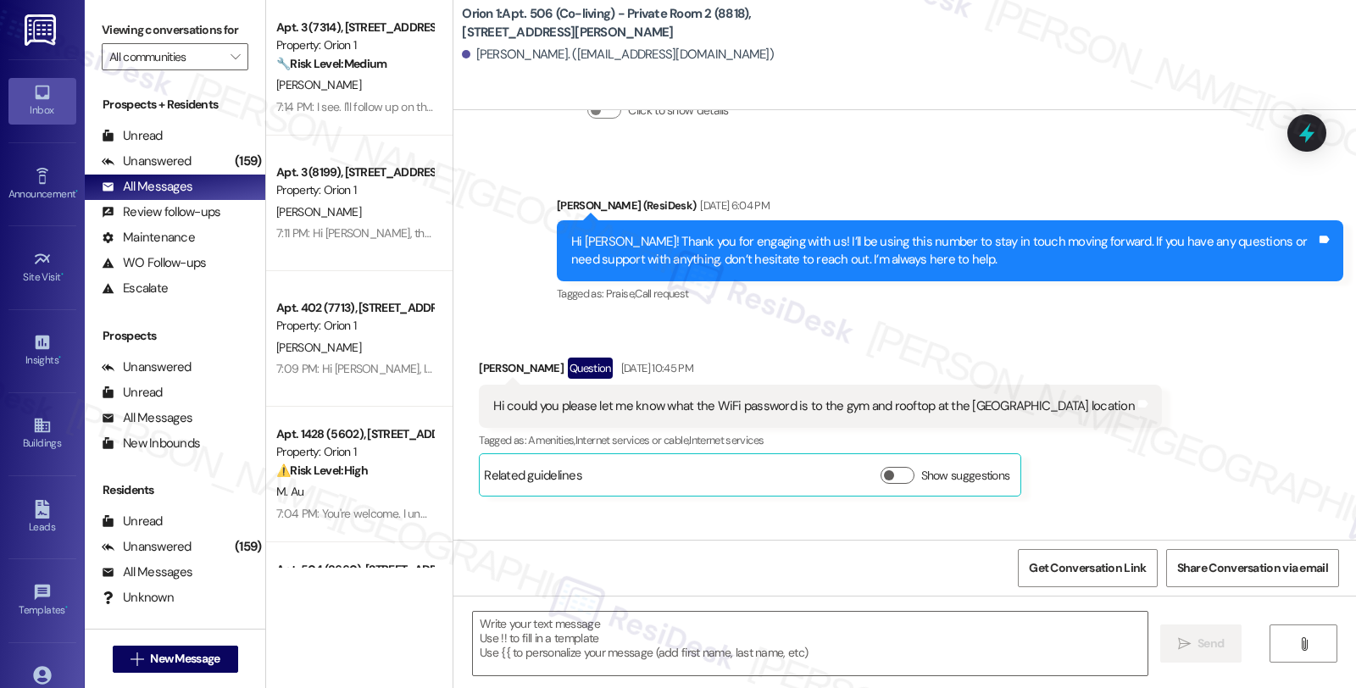
type textarea "Fetching suggested responses. Please feel free to read through the conversation…"
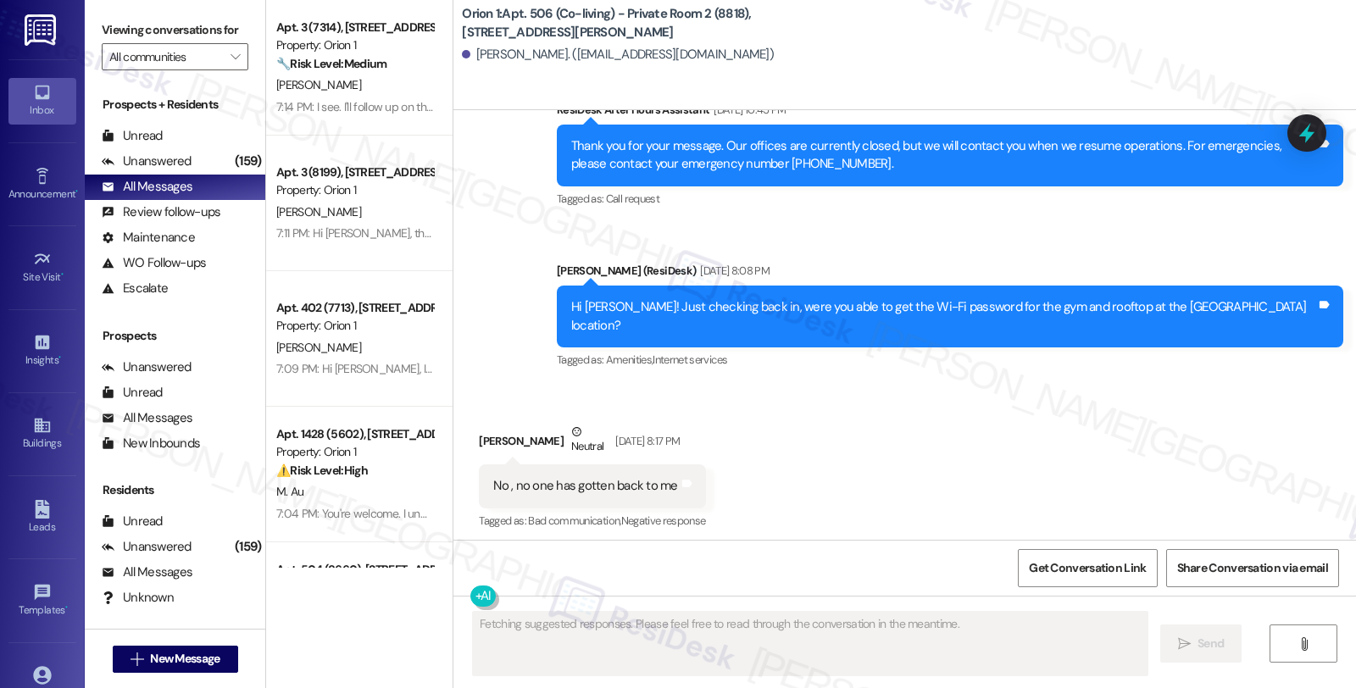
scroll to position [1282, 0]
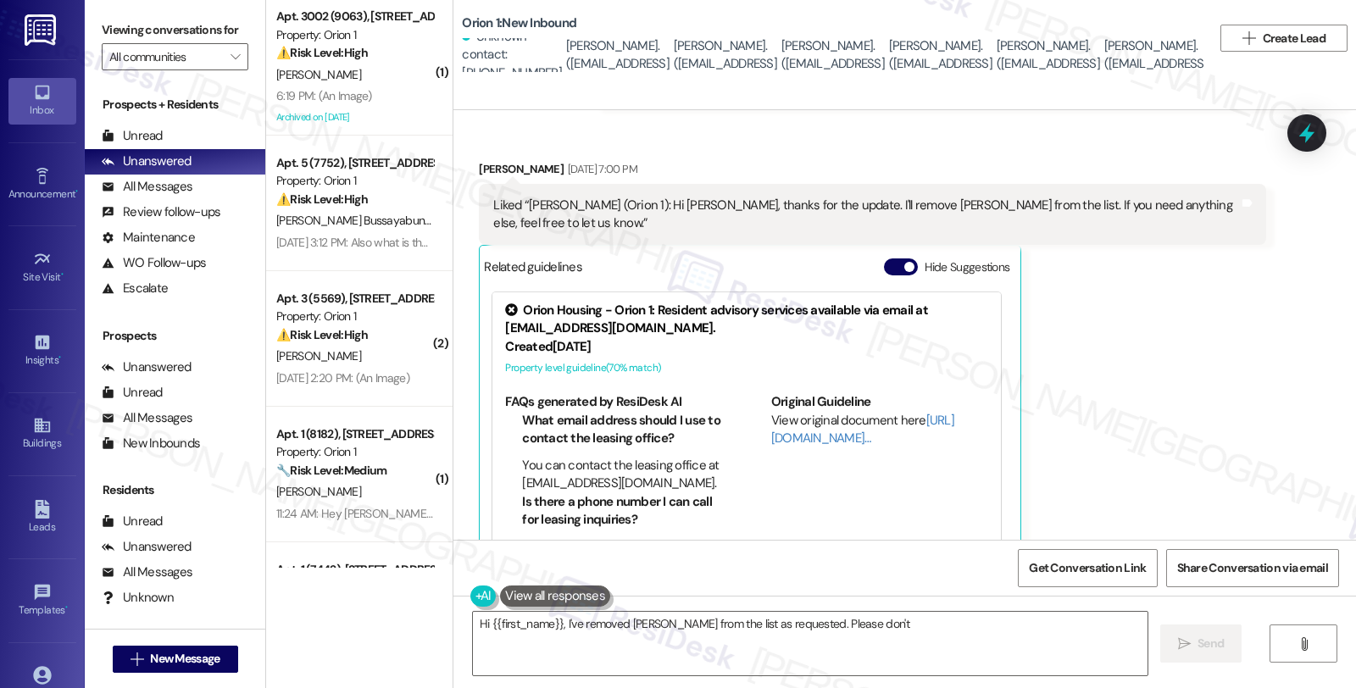
scroll to position [2286, 0]
type textarea "Hi {{first_name}}, I've removed [PERSON_NAME] from the list as requested. Pleas…"
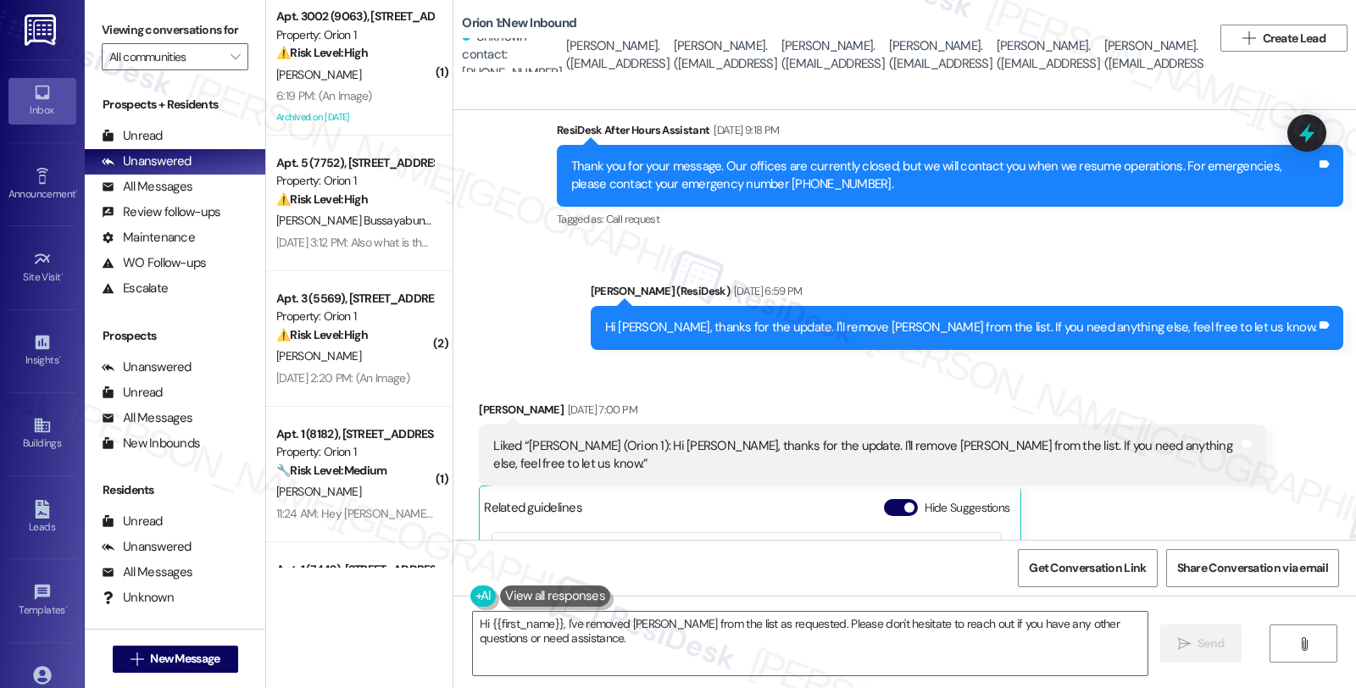
scroll to position [2223, 0]
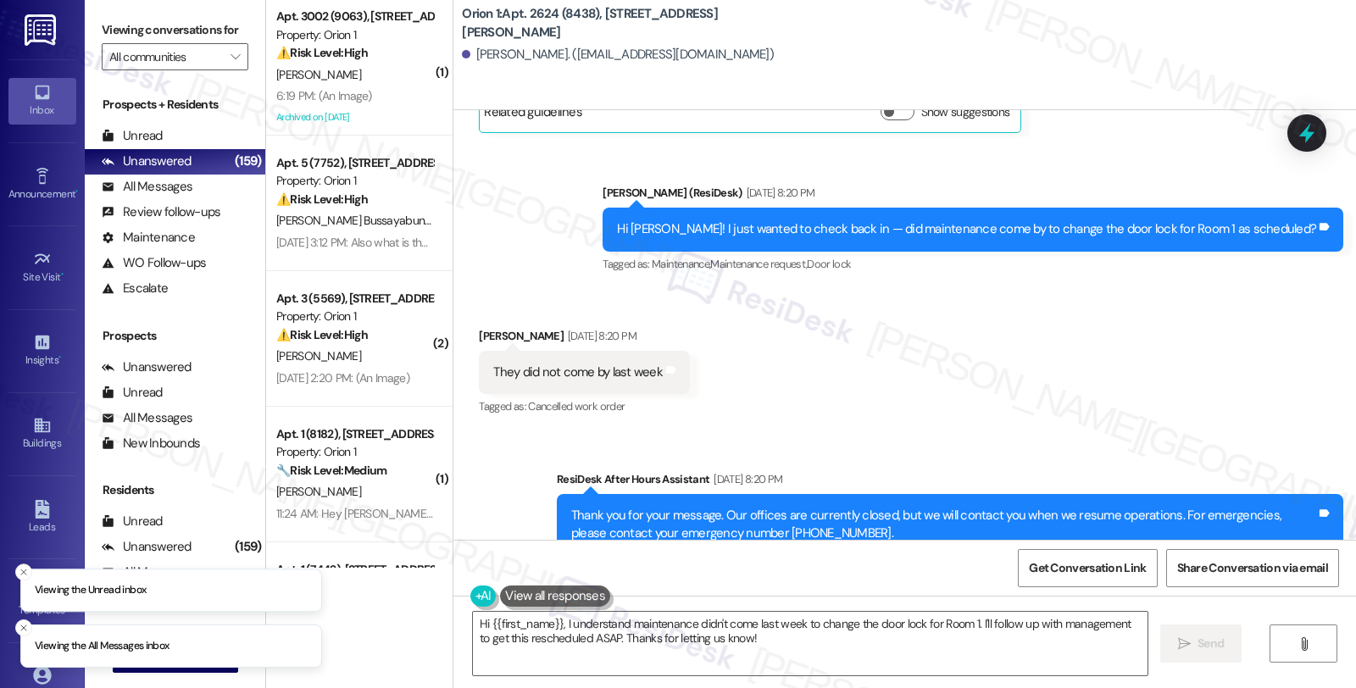
scroll to position [482, 0]
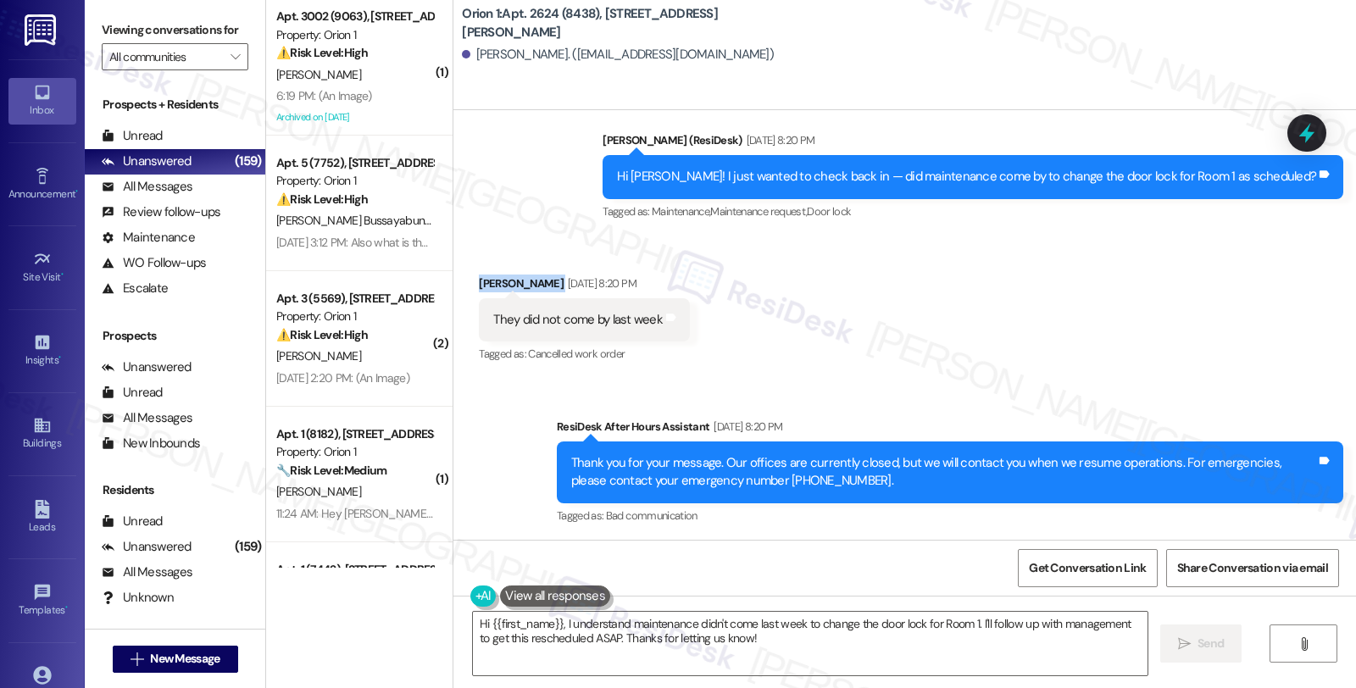
drag, startPoint x: 463, startPoint y: 282, endPoint x: 536, endPoint y: 292, distance: 73.5
click at [536, 292] on div "Received via SMS Brian Carreno Aug 28, 2025 at 8:20 PM They did not come by las…" at bounding box center [584, 321] width 237 height 118
copy div "Brian Carreno"
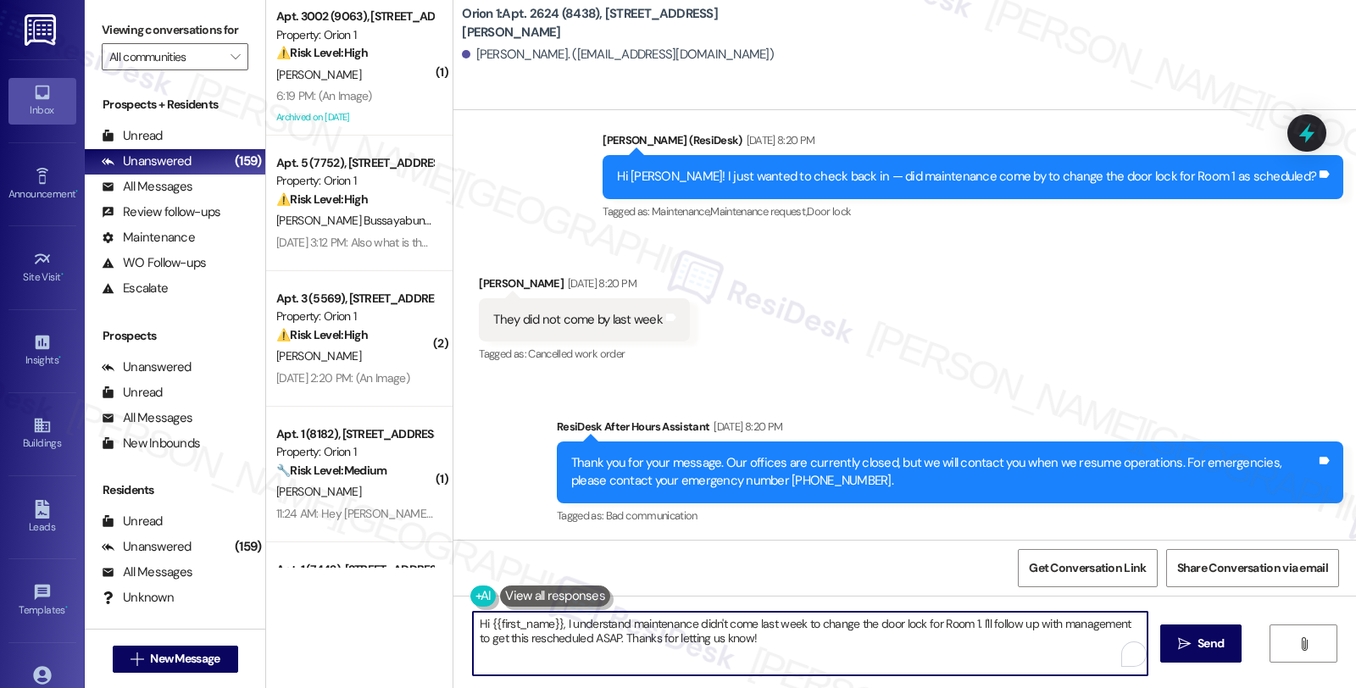
drag, startPoint x: 972, startPoint y: 624, endPoint x: 993, endPoint y: 647, distance: 30.6
click at [993, 647] on textarea "Hi {{first_name}}, I understand maintenance didn't come last week to change the…" at bounding box center [810, 644] width 675 height 64
paste textarea "25286"
click at [1089, 619] on textarea "Hi {{first_name}}, I understand maintenance didn't come last week to change the…" at bounding box center [807, 644] width 675 height 64
click at [1136, 621] on textarea "Hi {{first_name}}, I understand maintenance didn't come last week to change the…" at bounding box center [807, 644] width 675 height 64
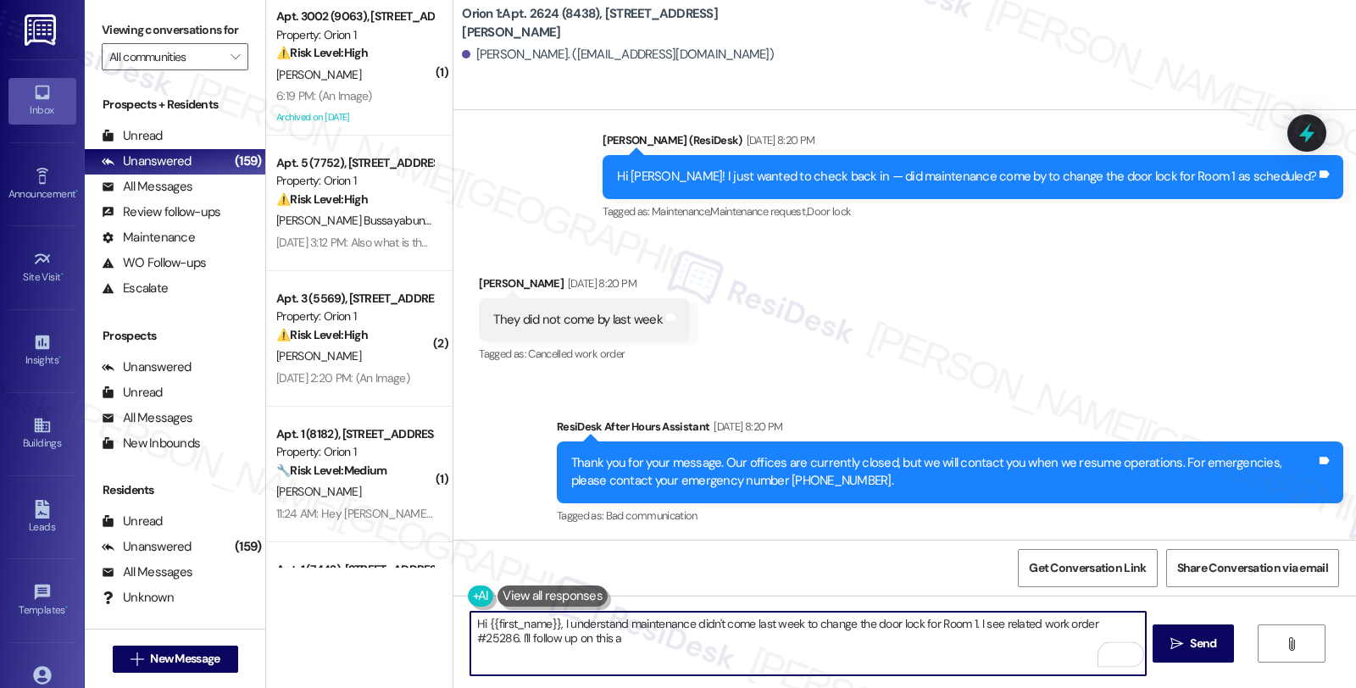
click at [1127, 624] on textarea "Hi {{first_name}}, I understand maintenance didn't come last week to change the…" at bounding box center [807, 644] width 675 height 64
drag, startPoint x: 1137, startPoint y: 624, endPoint x: 1139, endPoint y: 646, distance: 22.2
click at [1139, 646] on textarea "Hi {{first_name}}, I understand maintenance didn't come last week to change the…" at bounding box center [807, 644] width 675 height 64
type textarea "Hi {{first_name}}, I understand maintenance didn't come last week to change the…"
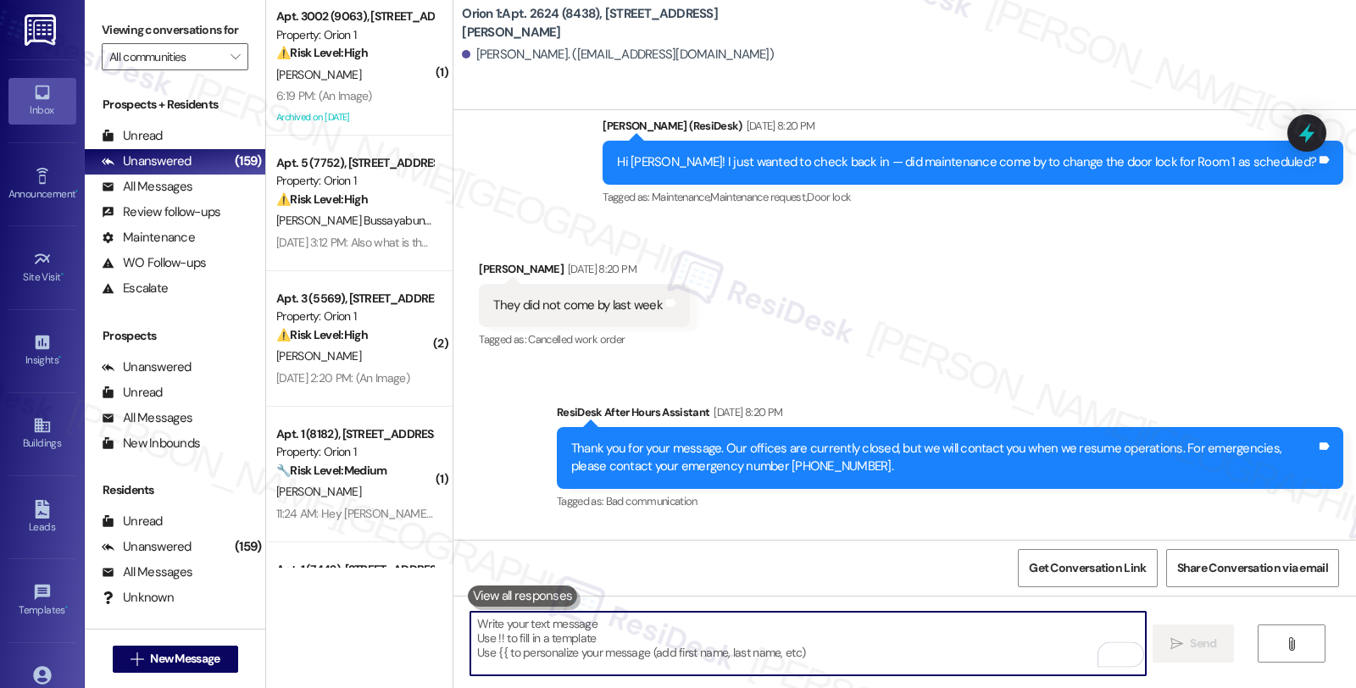
scroll to position [619, 0]
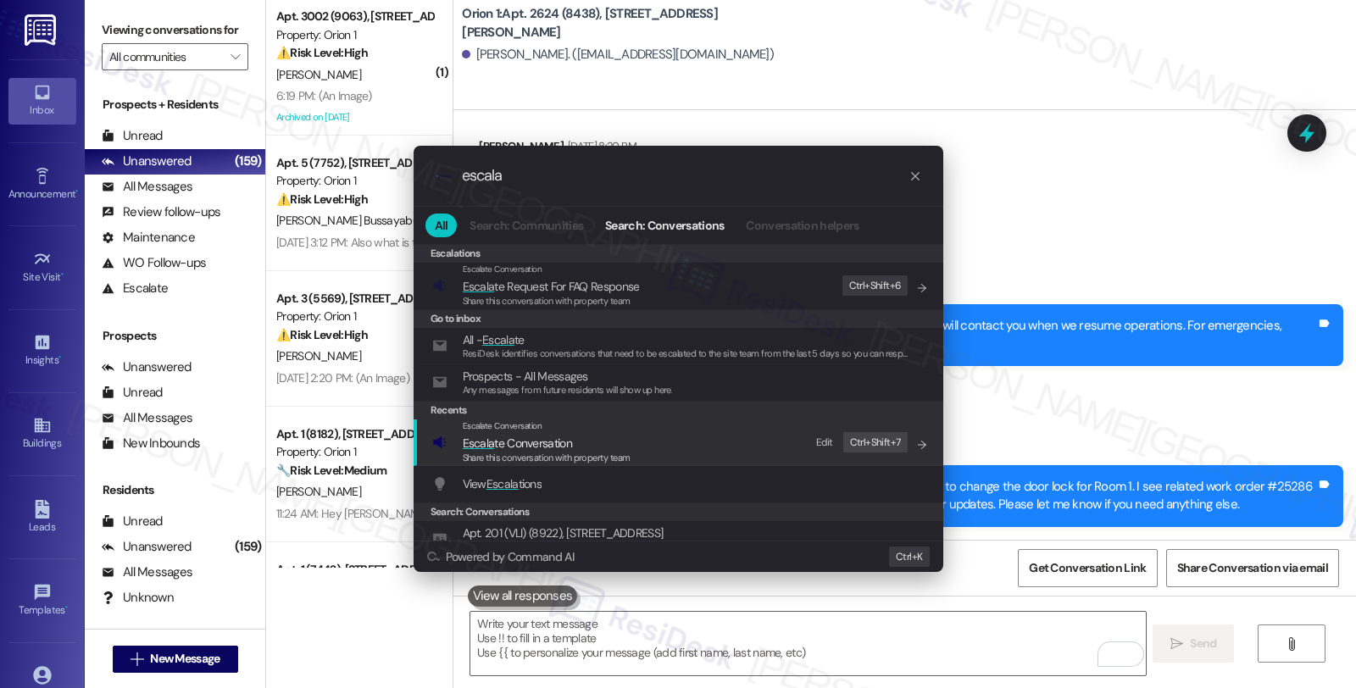
type input "escala"
click at [572, 443] on span "Escala te Conversation" at bounding box center [547, 443] width 168 height 19
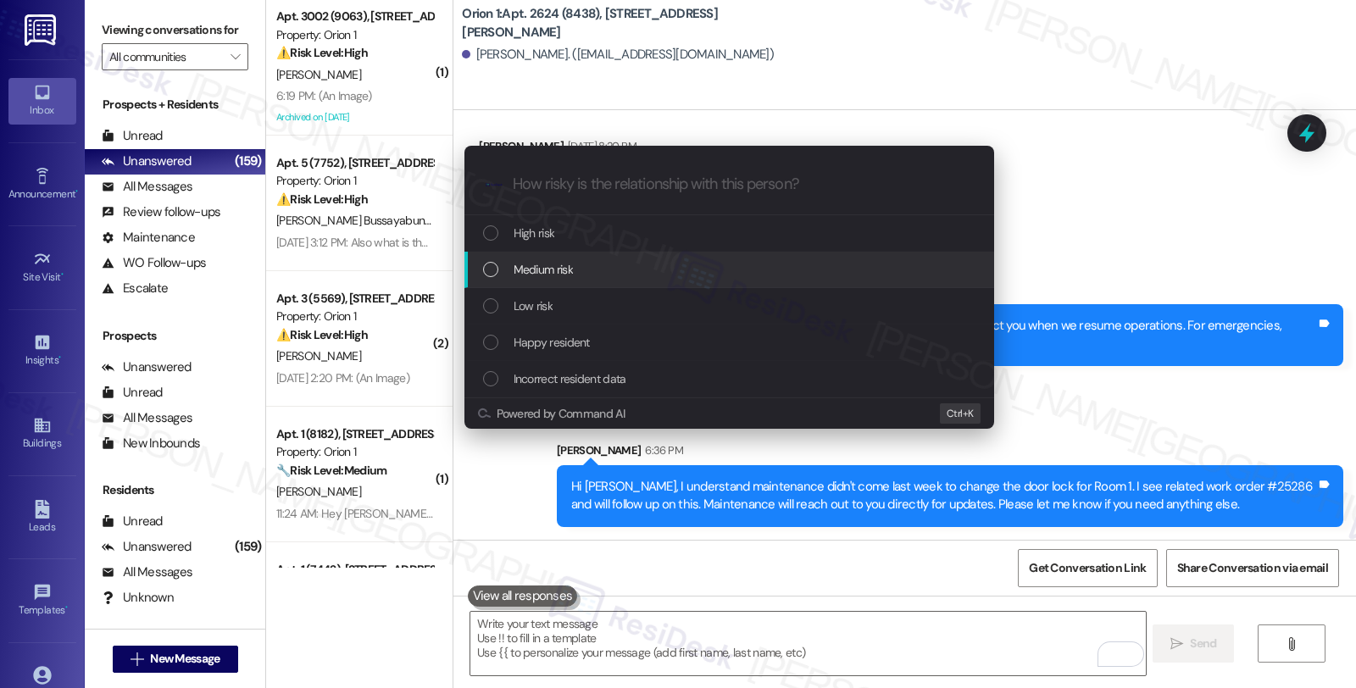
click at [577, 271] on div "Medium risk" at bounding box center [731, 269] width 496 height 19
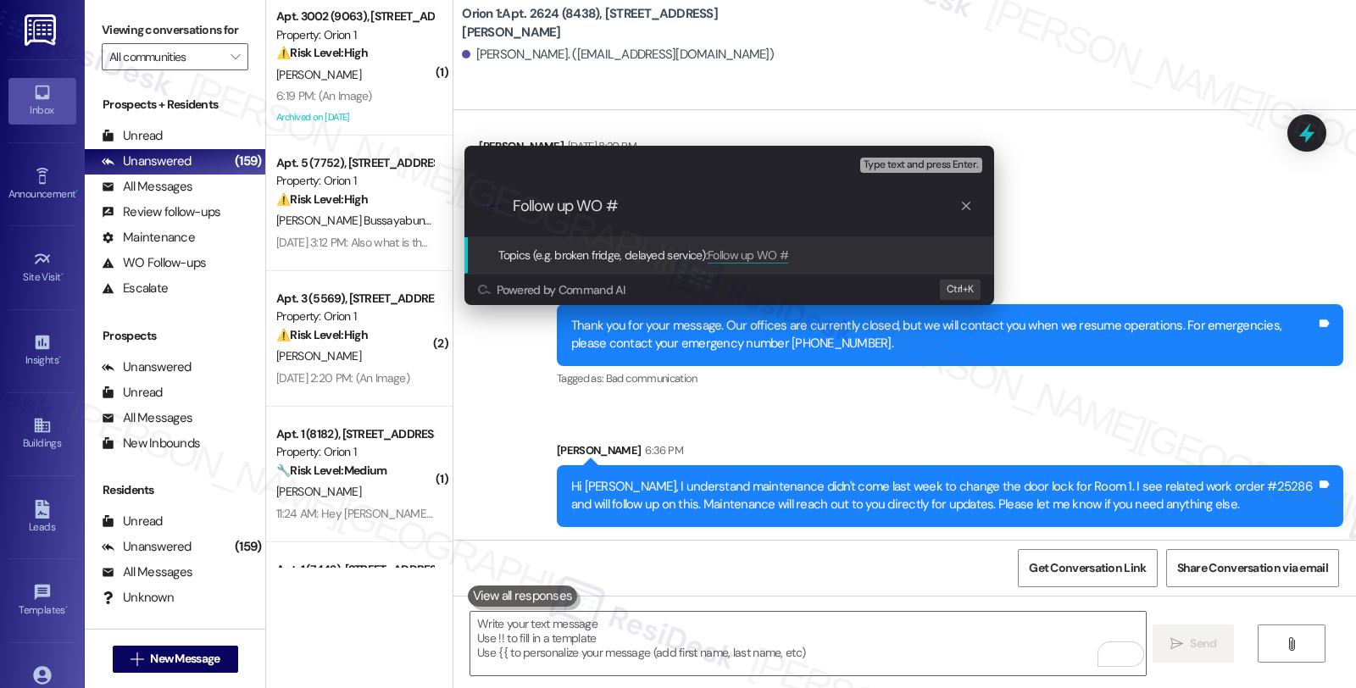
paste input "25286"
drag, startPoint x: 608, startPoint y: 205, endPoint x: 659, endPoint y: 208, distance: 50.9
click at [659, 208] on input "Follow up WO #25286 (door lock)" at bounding box center [736, 207] width 447 height 18
paste input "-2"
type input "Follow up WO #25286-2 (door lock)"
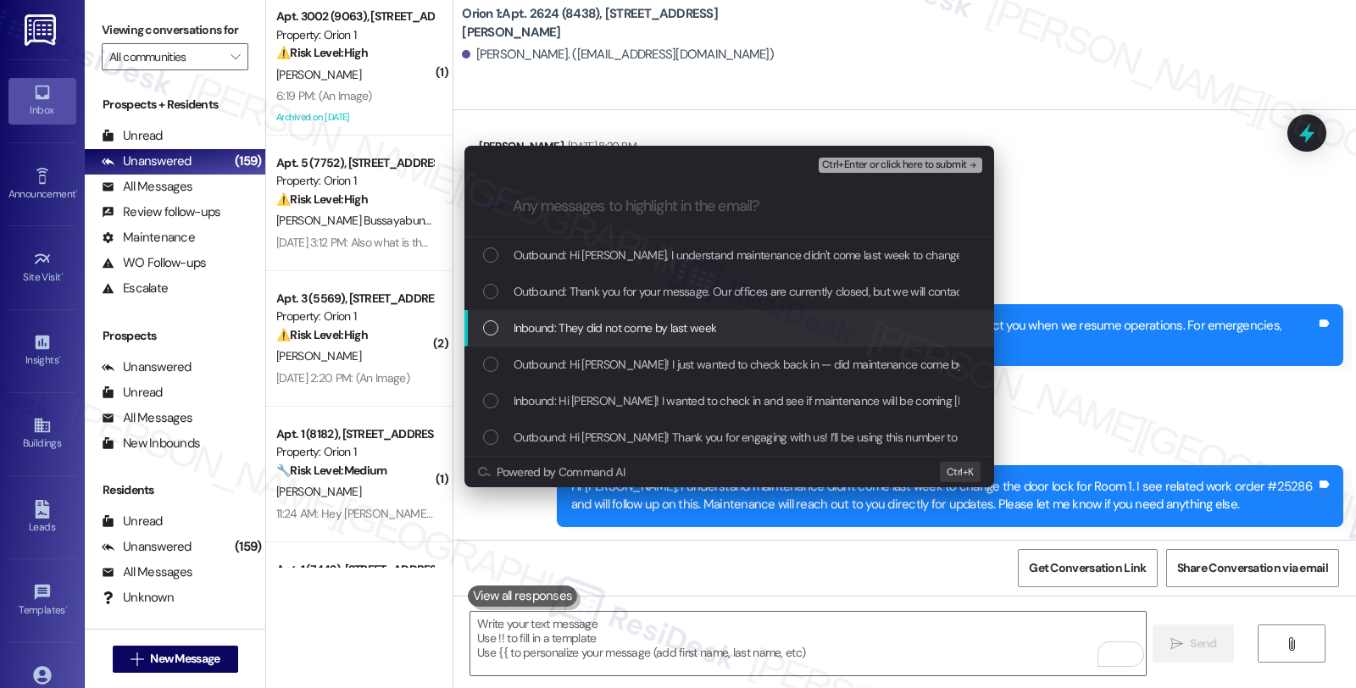
click at [660, 322] on span "Inbound: They did not come by last week" at bounding box center [615, 328] width 203 height 19
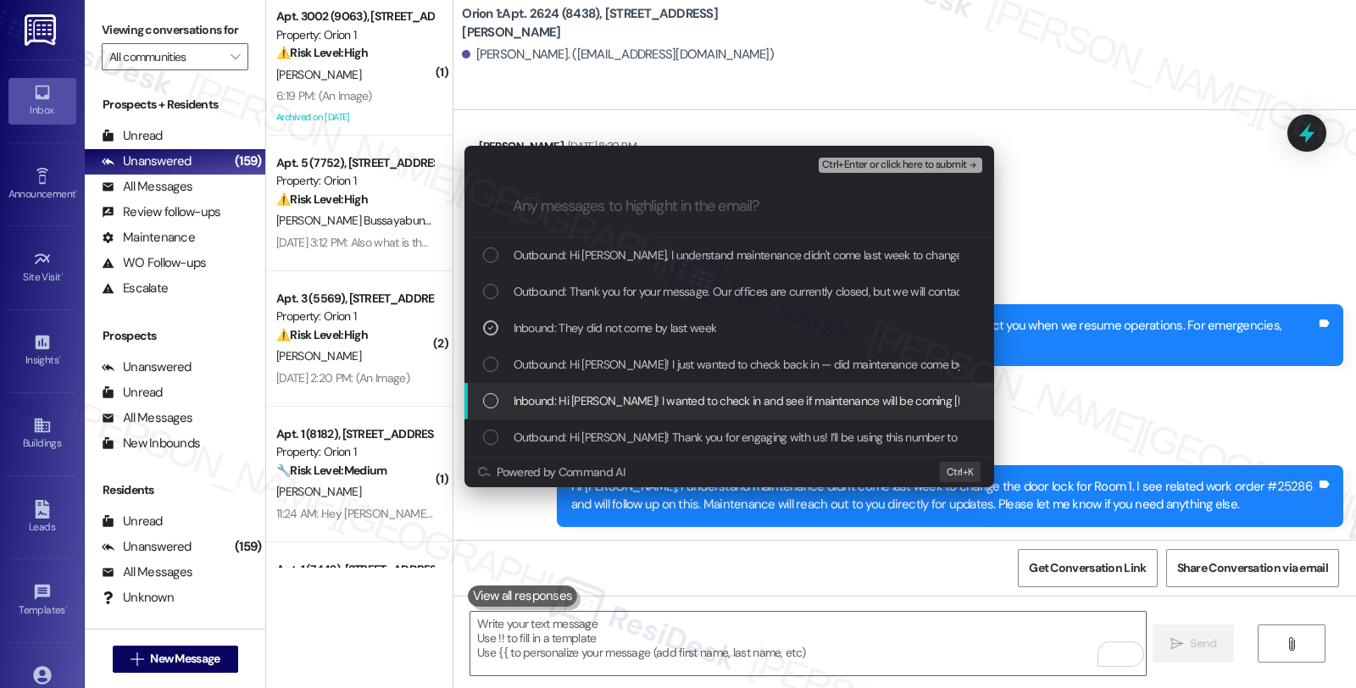
click at [673, 399] on span "Inbound: Hi Sarah! I wanted to check in and see if maintenance will be coming t…" at bounding box center [839, 401] width 650 height 19
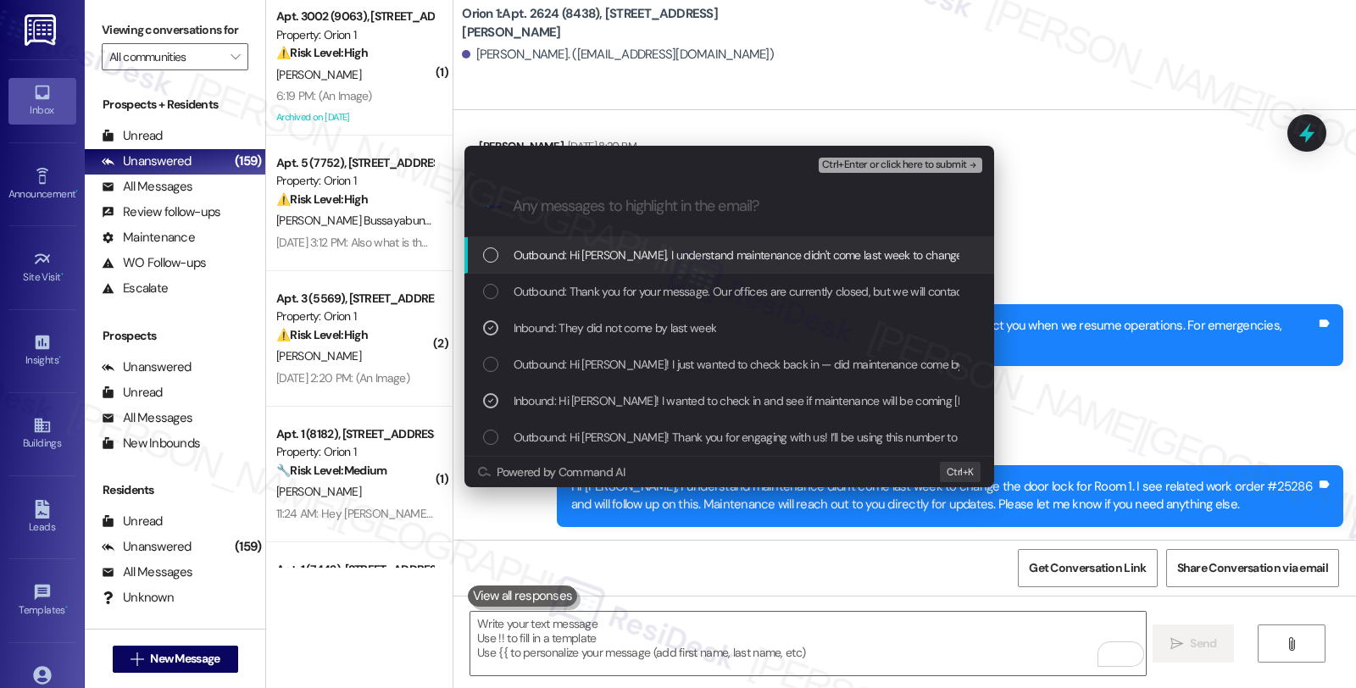
click at [868, 159] on span "Ctrl+Enter or click here to submit" at bounding box center [894, 165] width 145 height 12
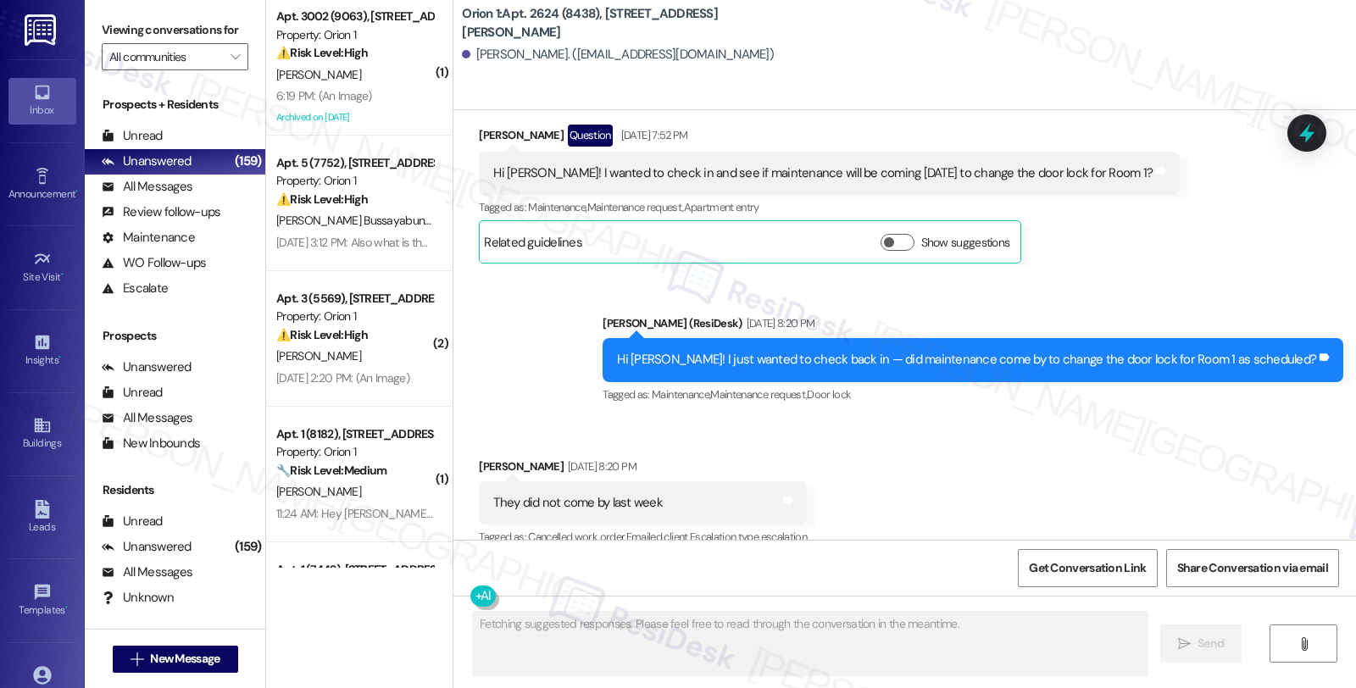
scroll to position [320, 0]
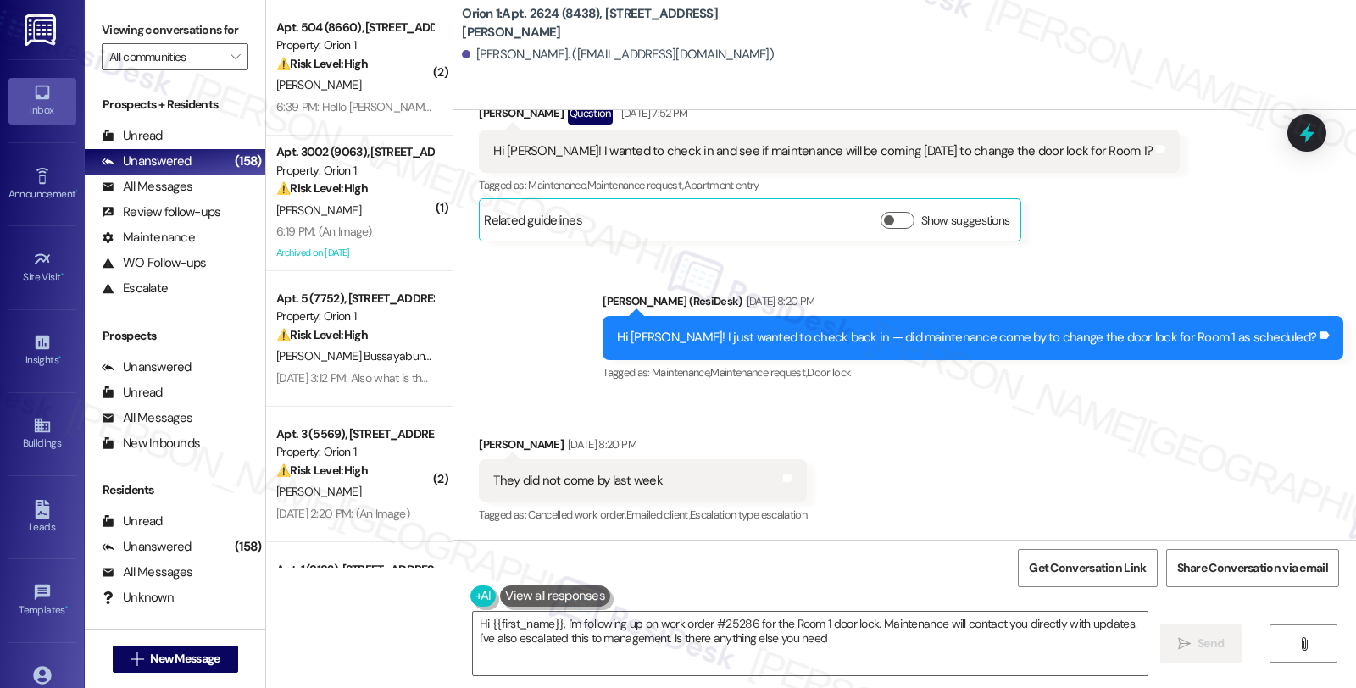
type textarea "Hi {{first_name}}, I'm following up on work order #25286 for the Room 1 door lo…"
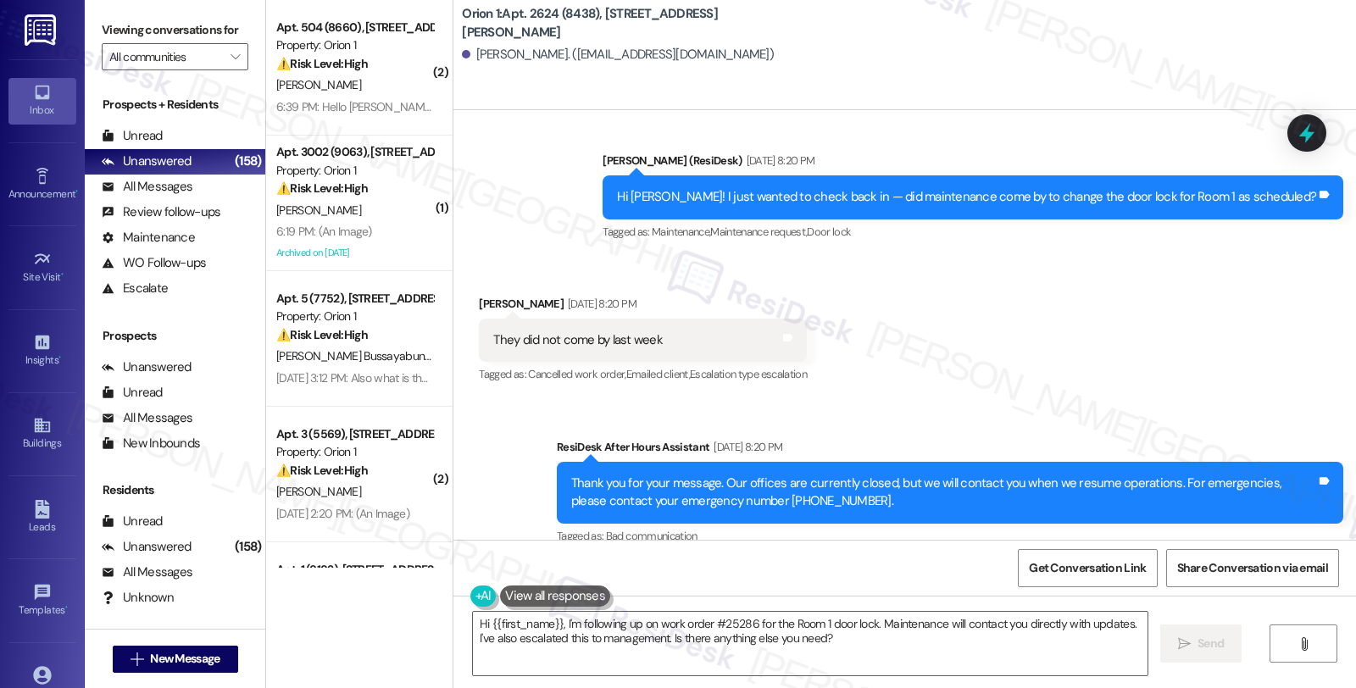
scroll to position [644, 0]
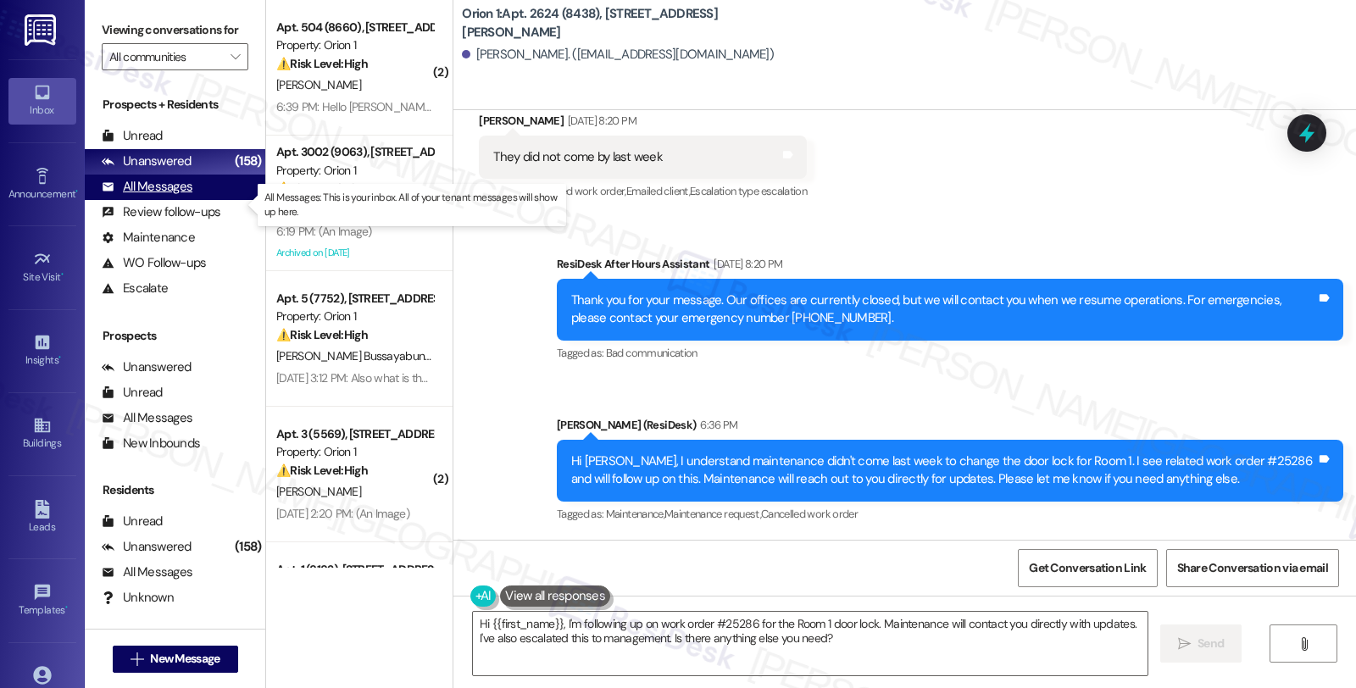
click at [198, 200] on div "All Messages (undefined)" at bounding box center [175, 187] width 181 height 25
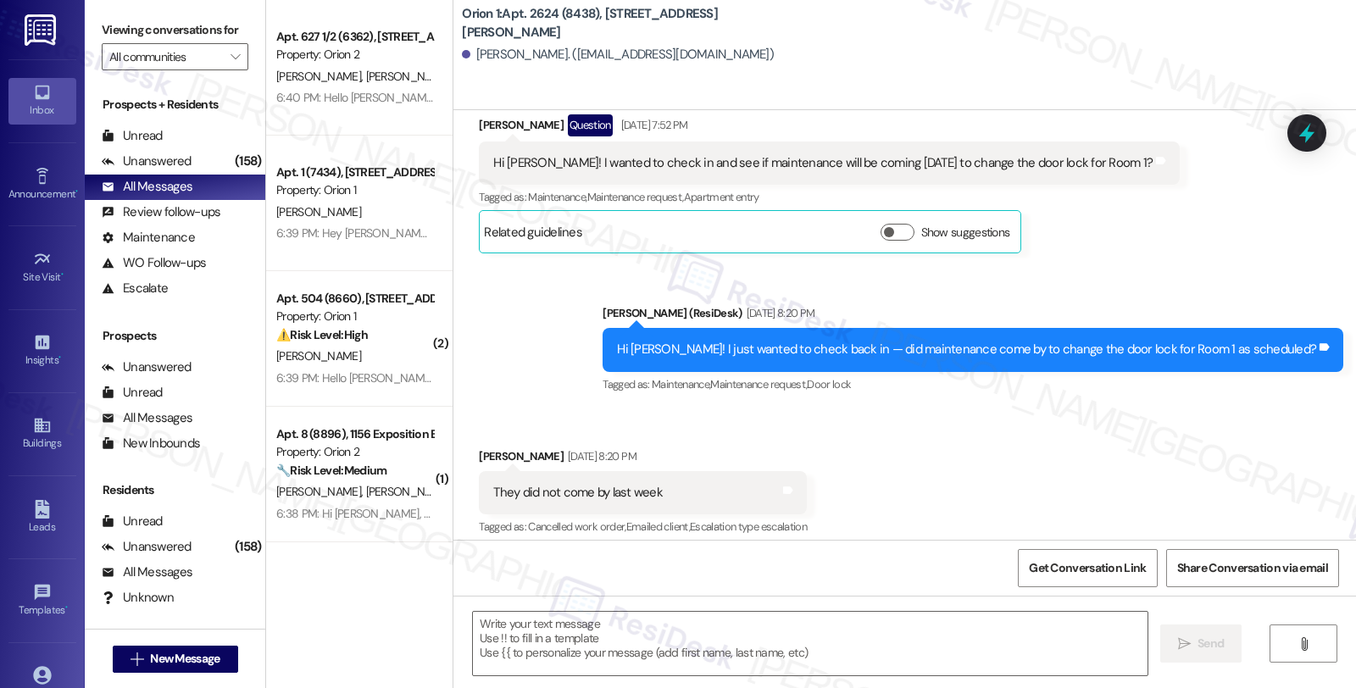
type textarea "Fetching suggested responses. Please feel free to read through the conversation…"
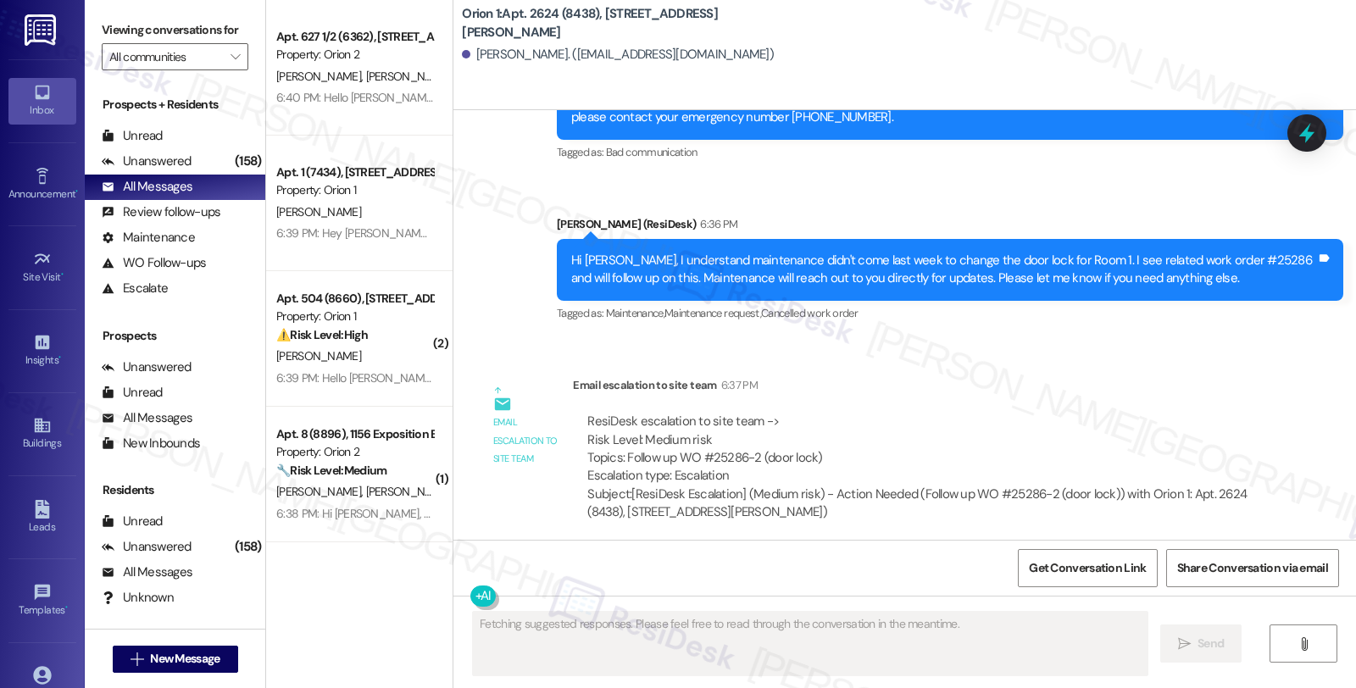
scroll to position [852, 0]
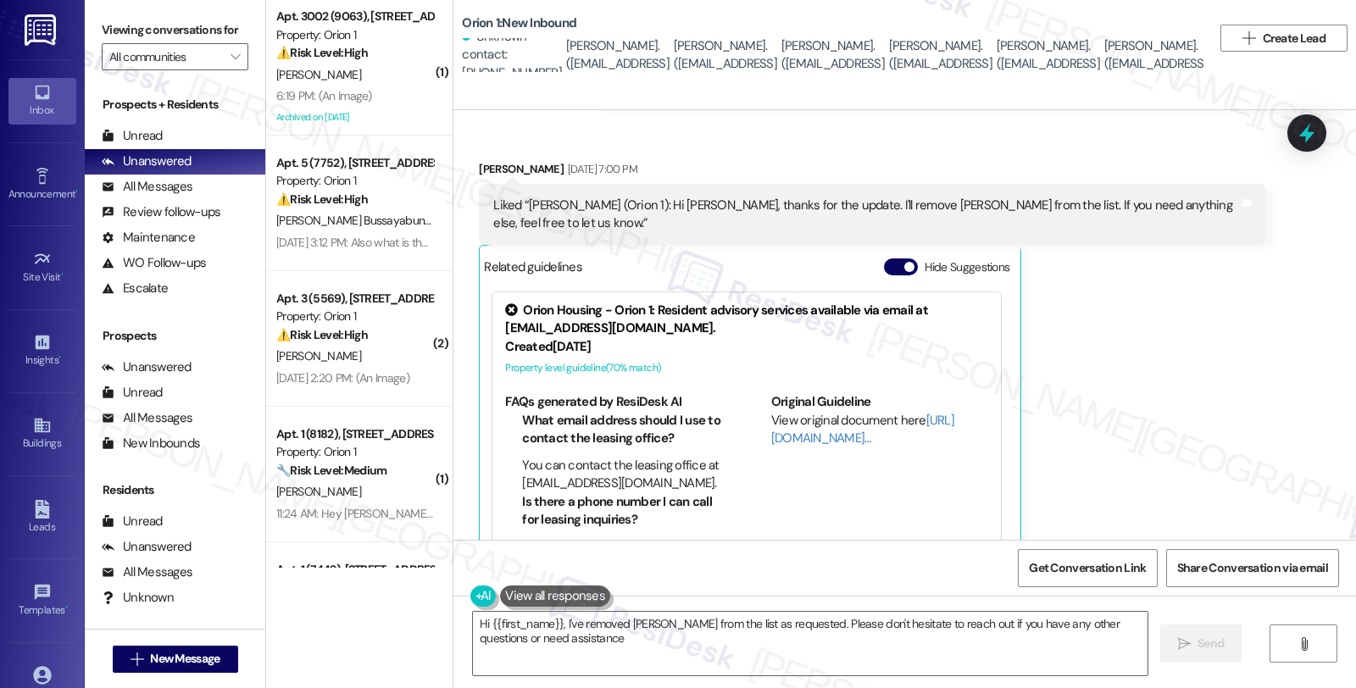
type textarea "Hi {{first_name}}, I've removed [PERSON_NAME] from the list as requested. Pleas…"
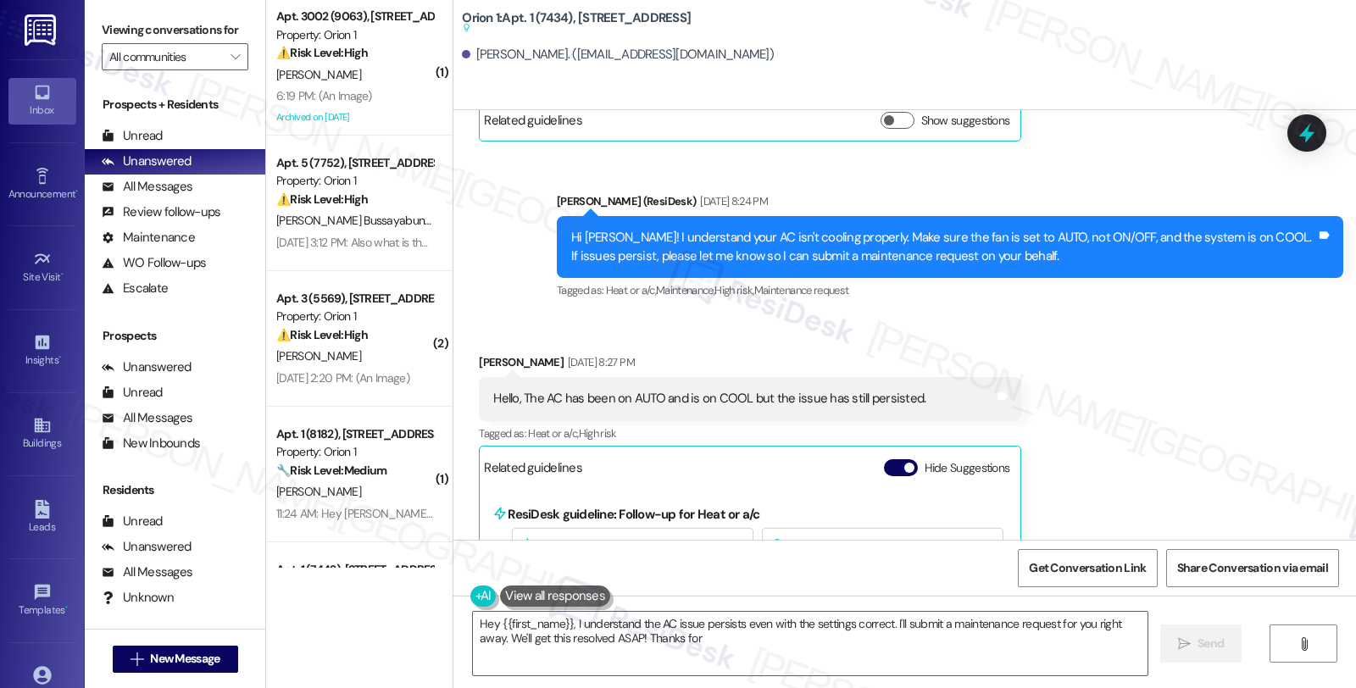
scroll to position [409, 0]
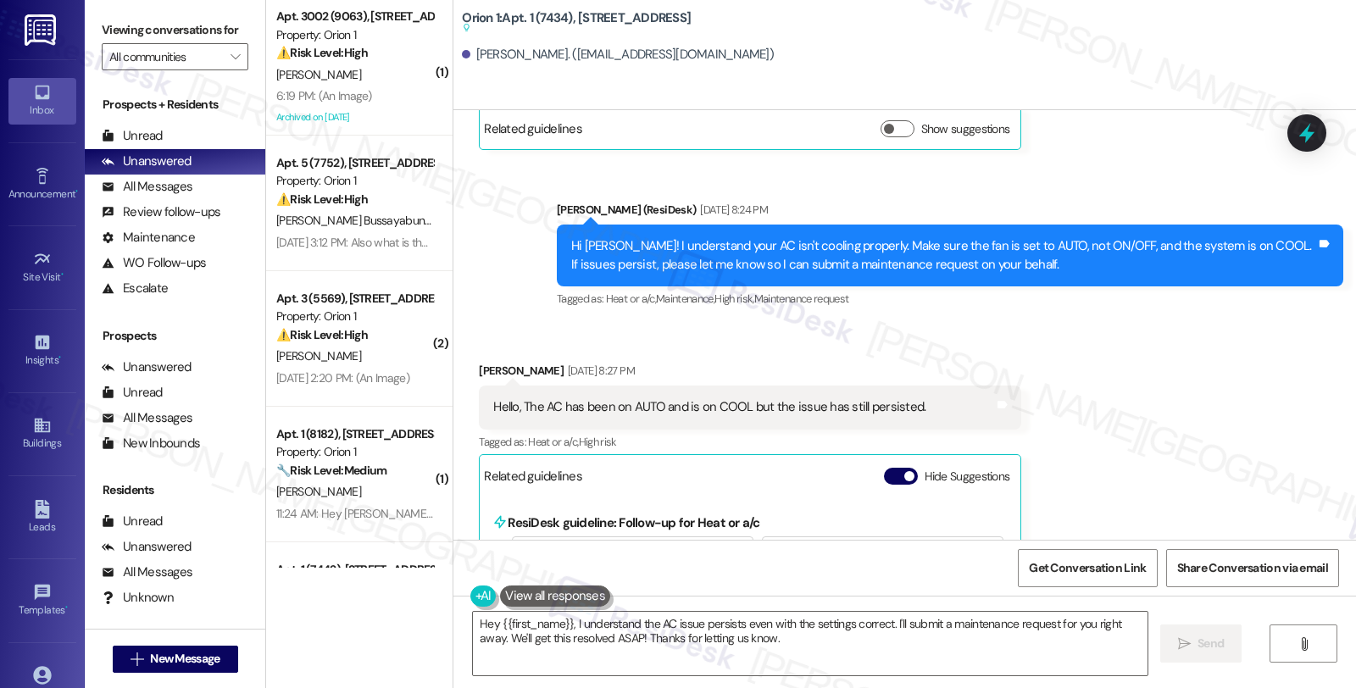
drag, startPoint x: 468, startPoint y: 370, endPoint x: 534, endPoint y: 370, distance: 66.1
click at [534, 370] on div "[PERSON_NAME] [DATE] 8:27 PM" at bounding box center [750, 374] width 543 height 24
copy div "[PERSON_NAME]"
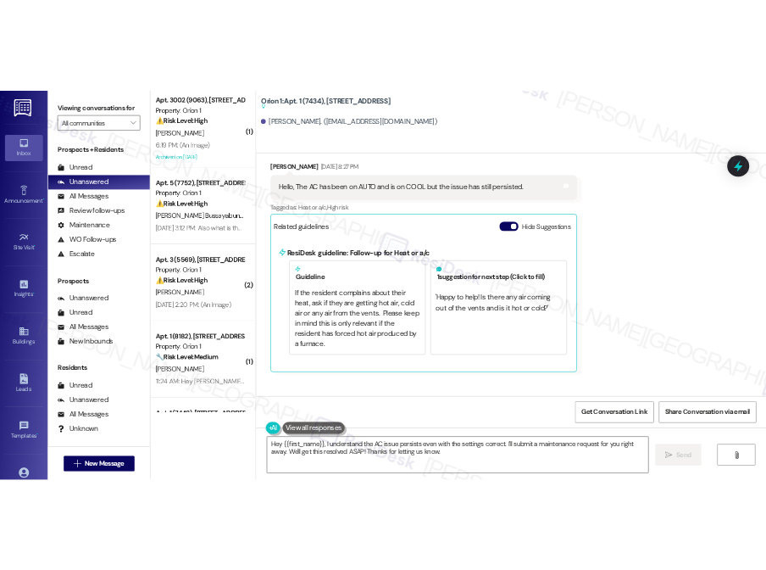
scroll to position [759, 0]
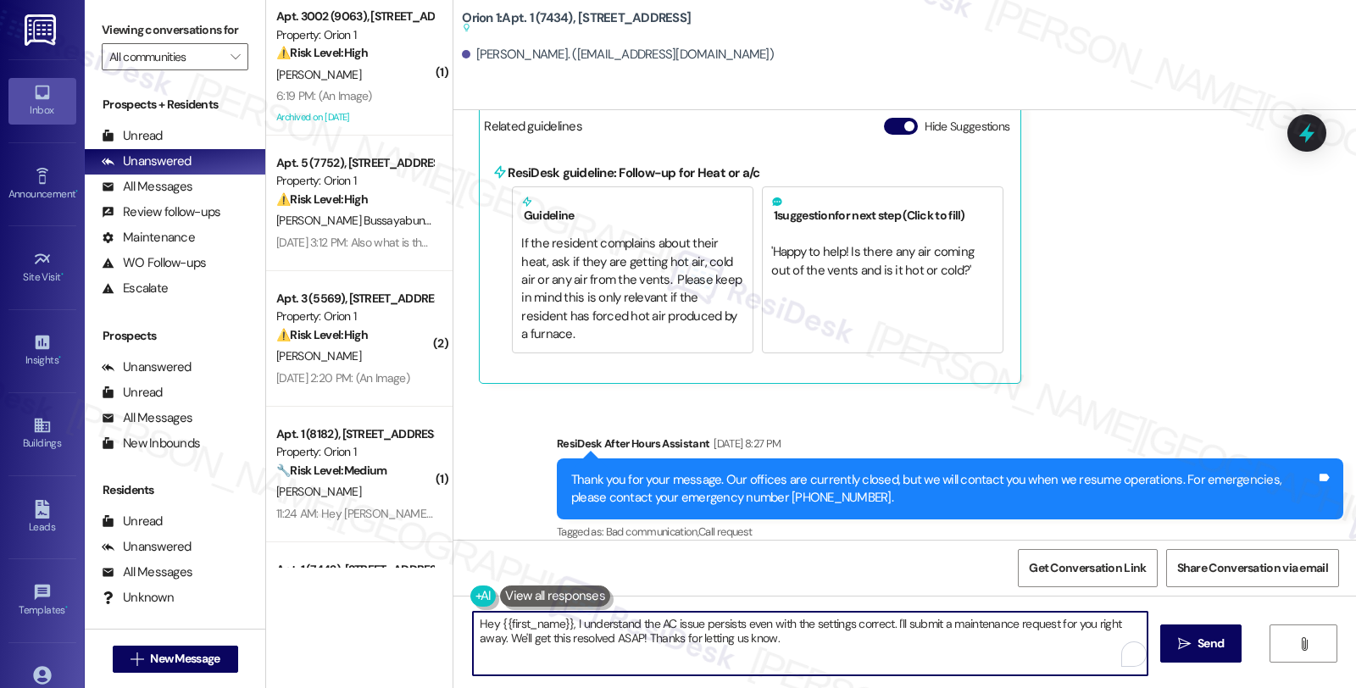
click at [908, 646] on textarea "Hey {{first_name}}, I understand the AC issue persists even with the settings c…" at bounding box center [810, 644] width 675 height 64
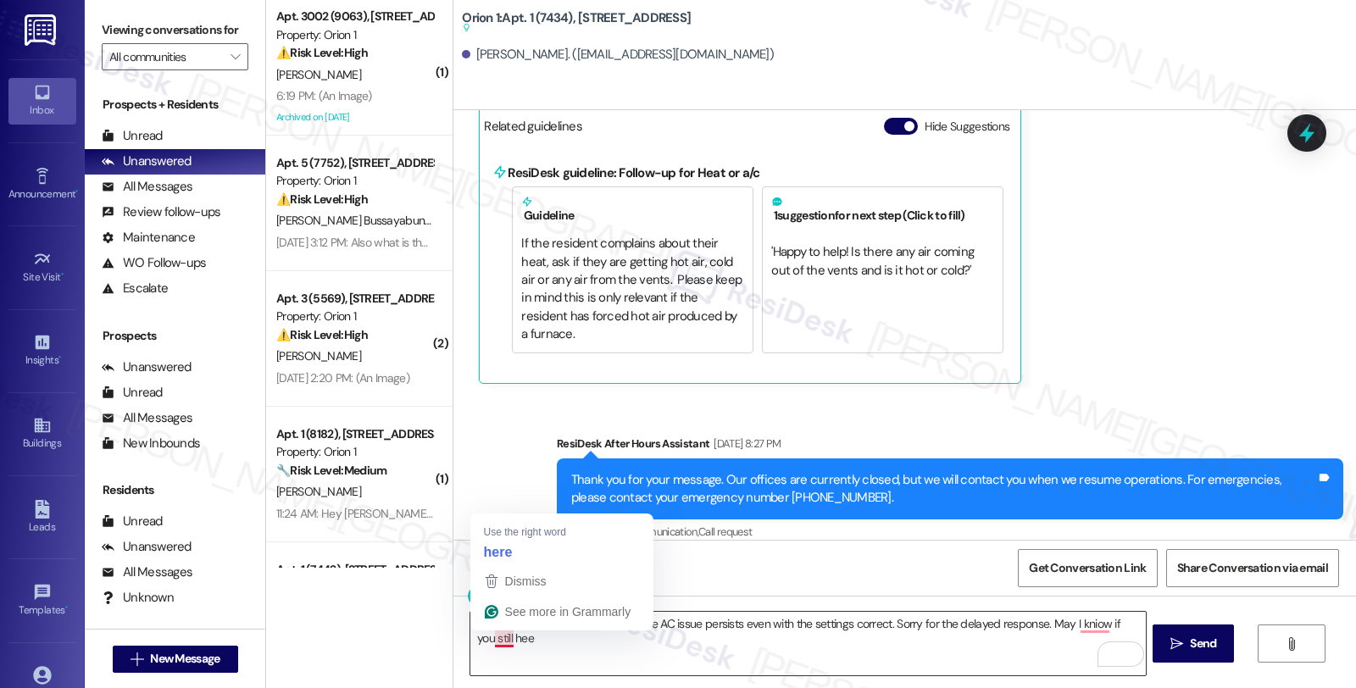
click at [492, 641] on textarea "Hey {{first_name}}, I understand the AC issue persists even with the settings c…" at bounding box center [807, 644] width 675 height 64
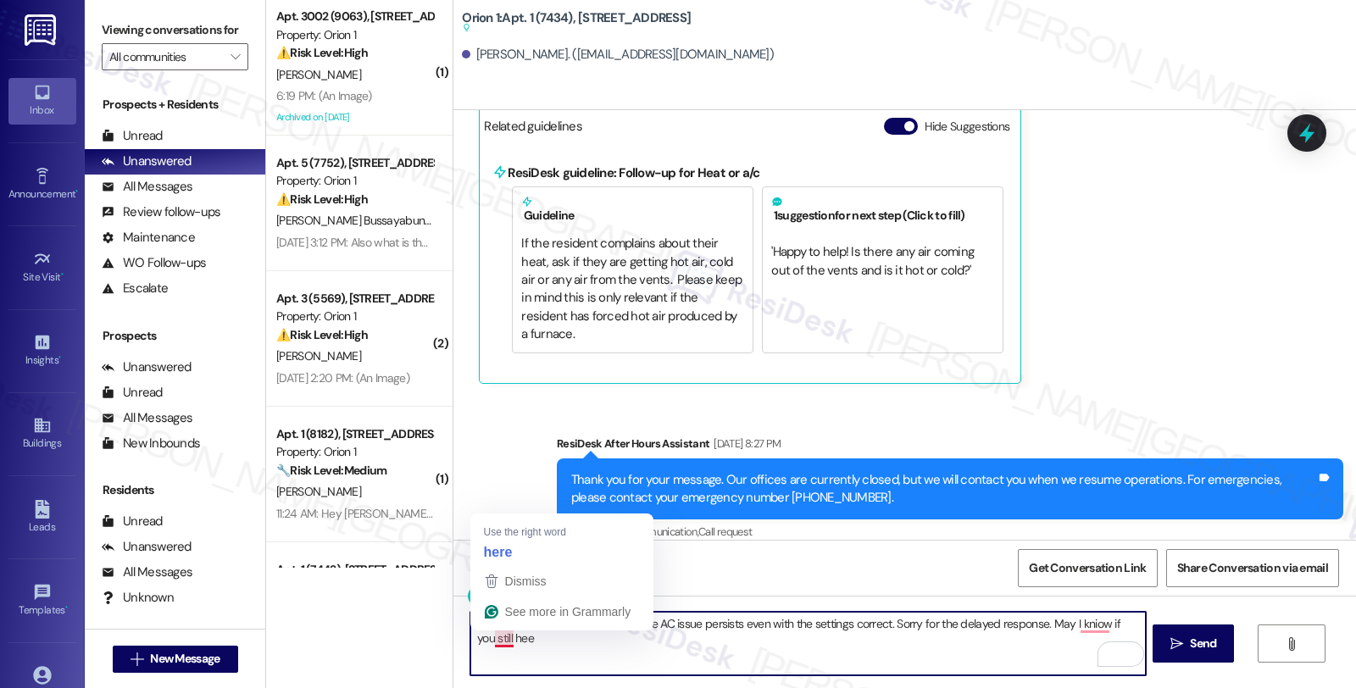
click at [488, 633] on textarea "Hey {{first_name}}, I understand the AC issue persists even with the settings c…" at bounding box center [807, 644] width 675 height 64
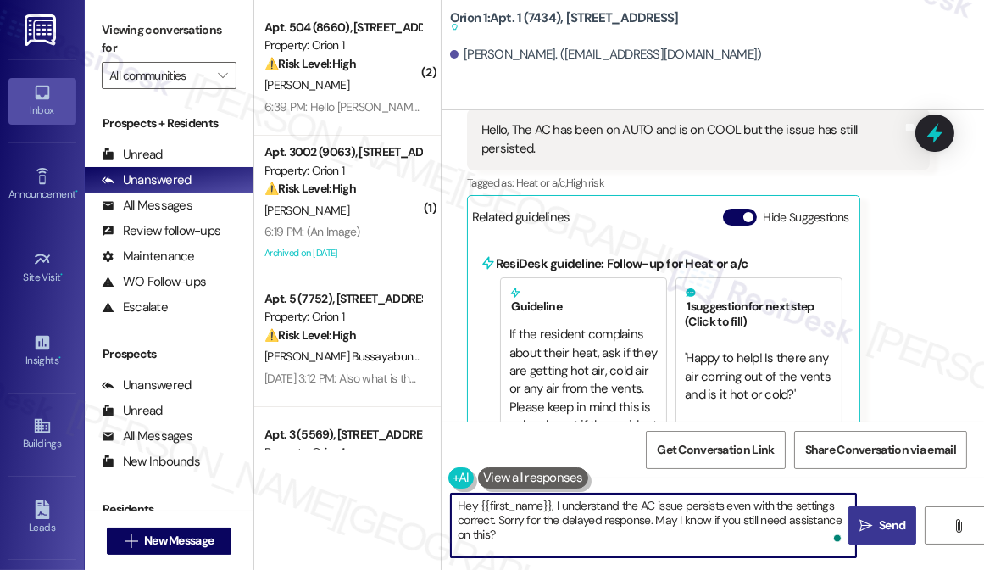
type textarea "Hey {{first_name}}, I understand the AC issue persists even with the settings c…"
click at [879, 526] on span "Send" at bounding box center [892, 525] width 26 height 18
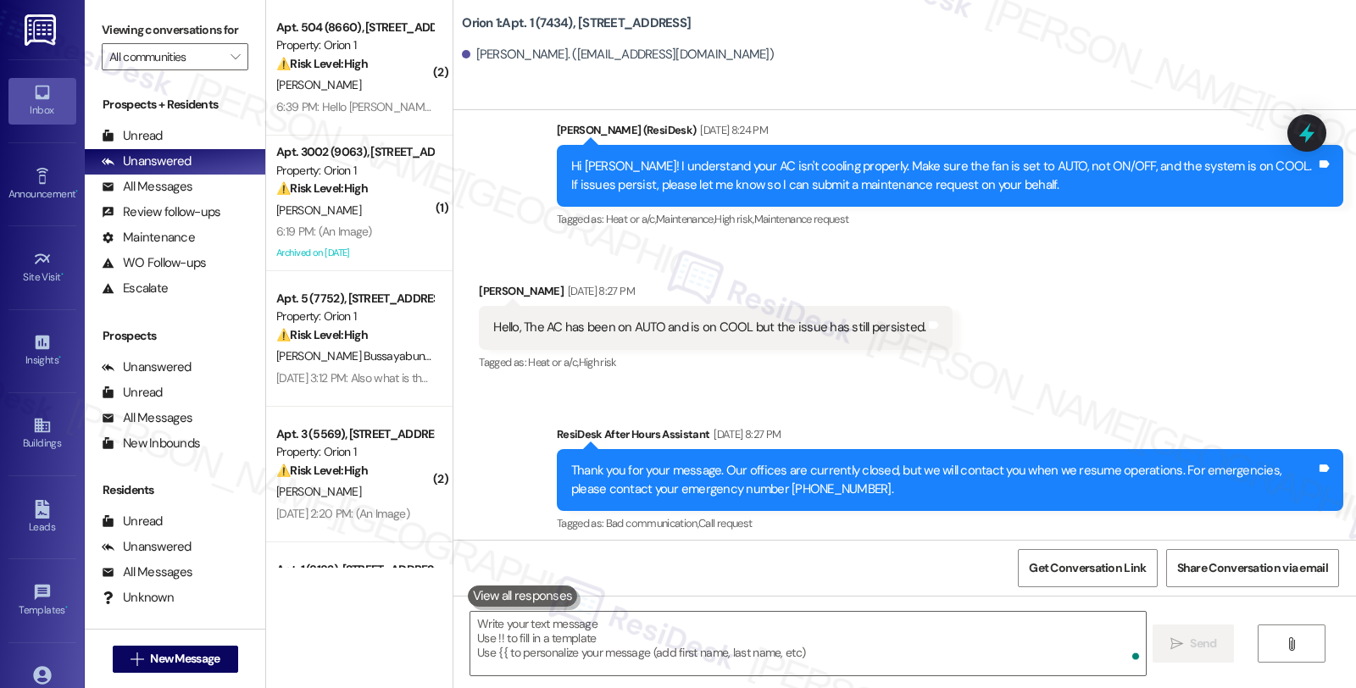
scroll to position [633, 0]
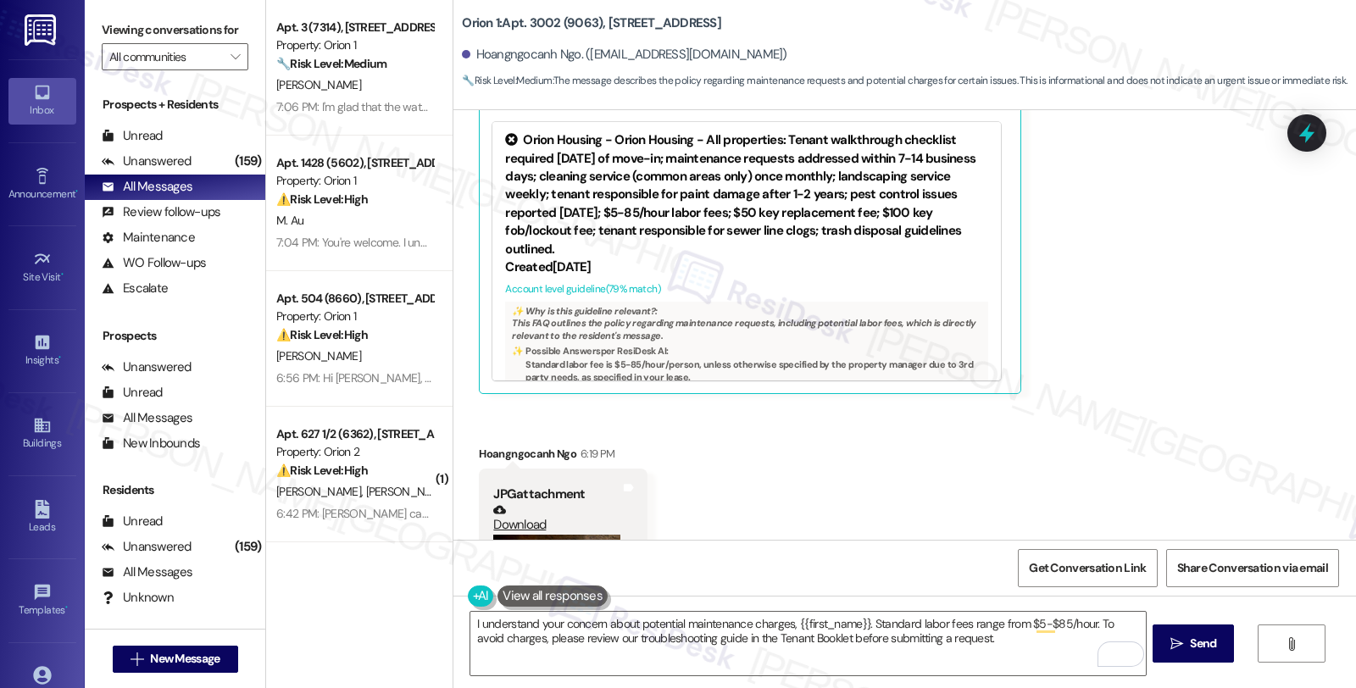
scroll to position [6183, 0]
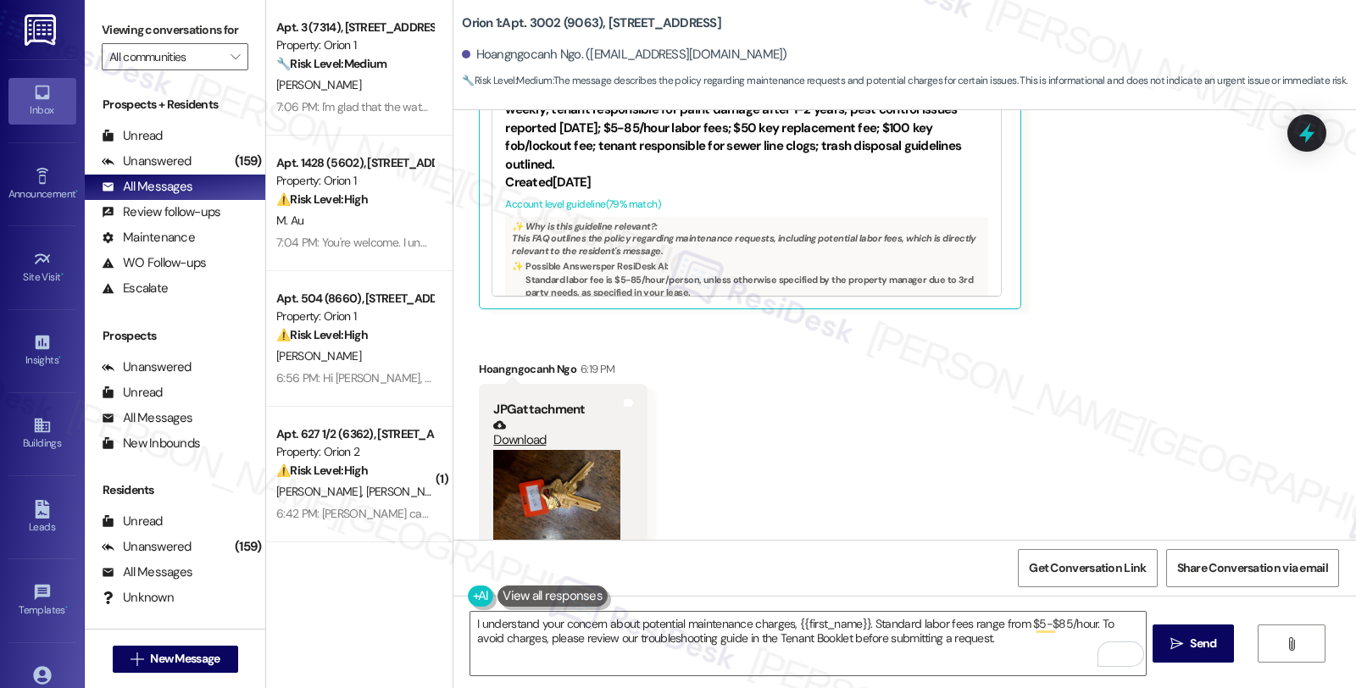
click at [556, 450] on button "Zoom image" at bounding box center [556, 498] width 127 height 96
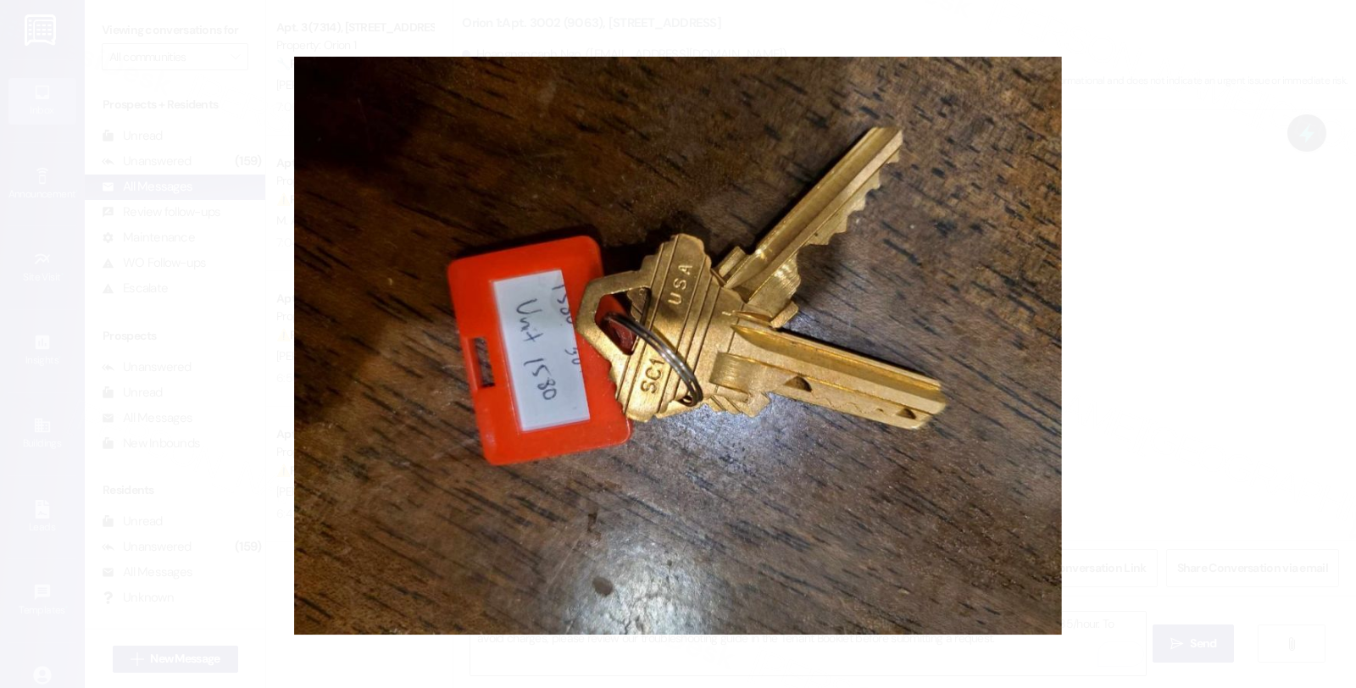
click at [1155, 292] on button "Unzoom image" at bounding box center [678, 344] width 1356 height 688
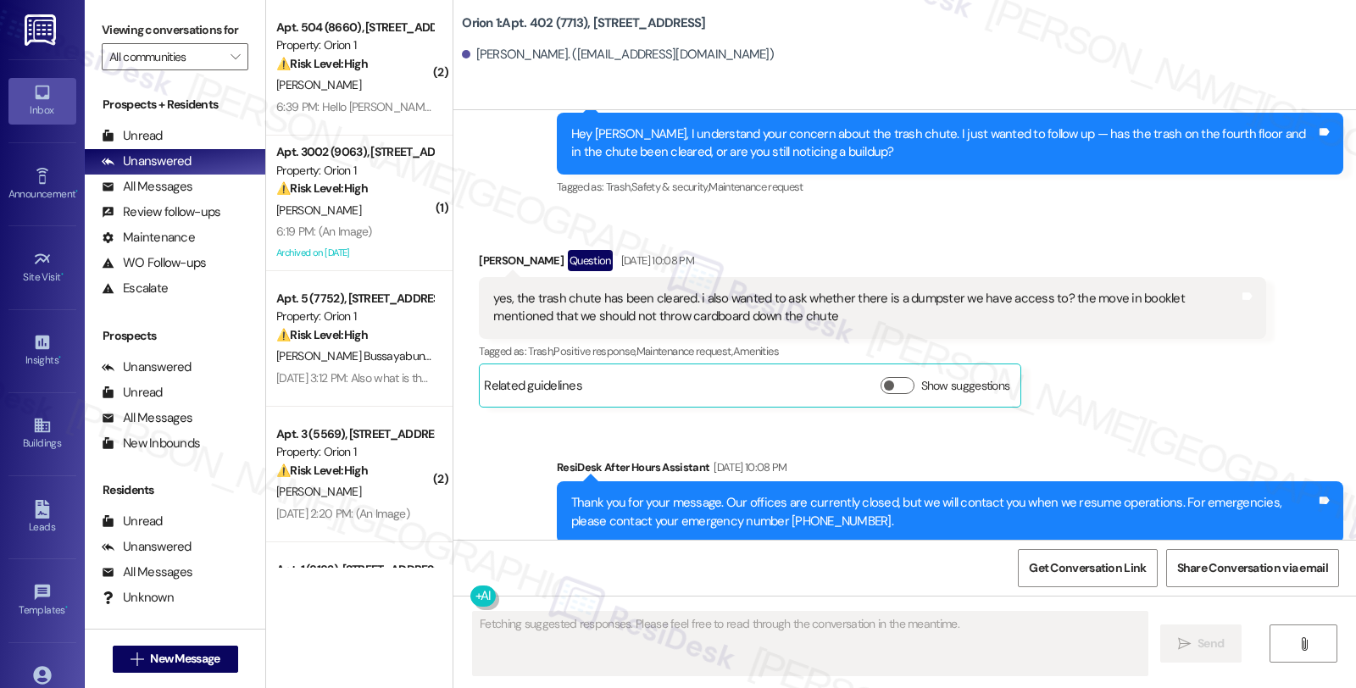
scroll to position [1004, 0]
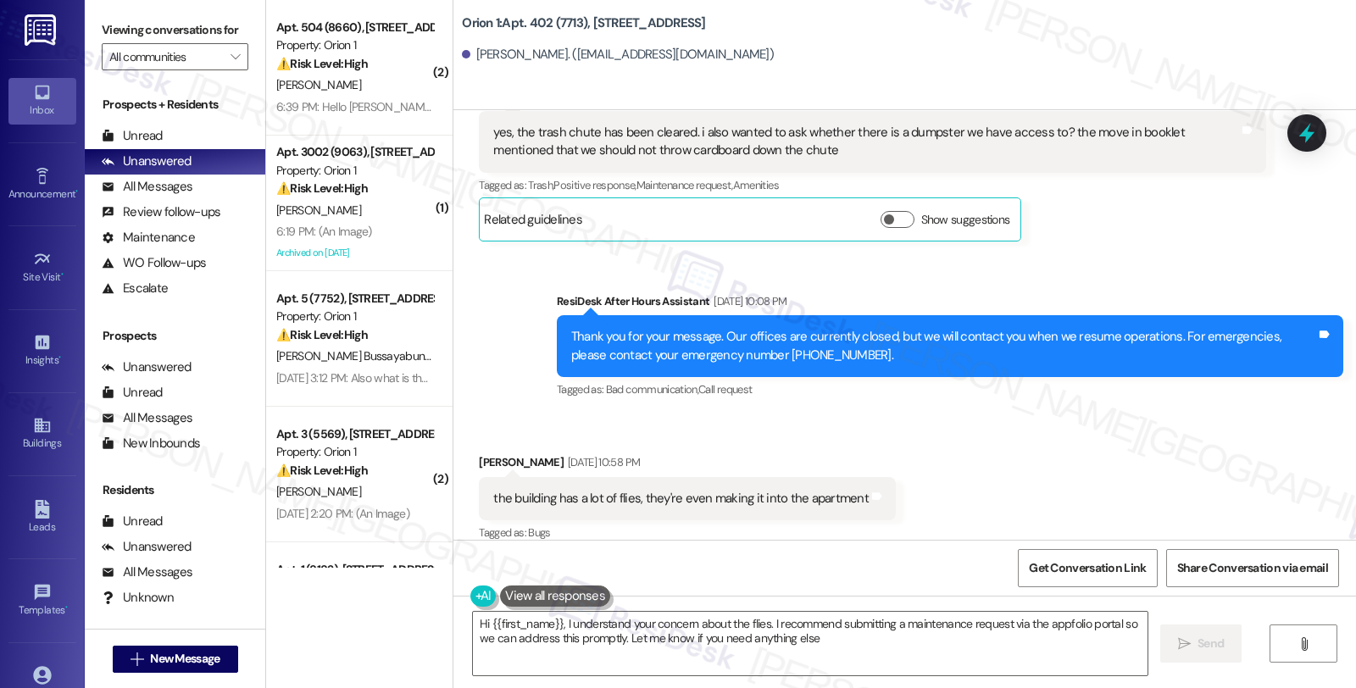
type textarea "Hi {{first_name}}, I understand your concern about the flies. I recommend submi…"
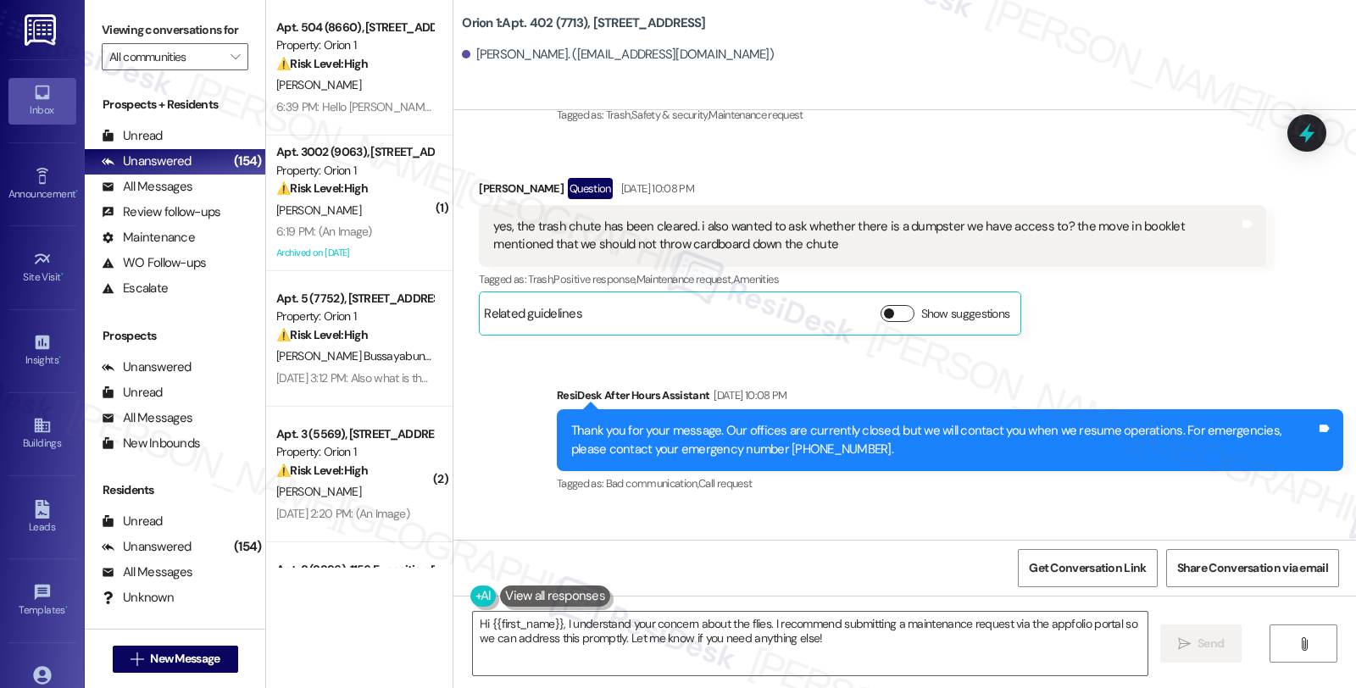
click at [890, 305] on button "Show suggestions" at bounding box center [898, 313] width 34 height 17
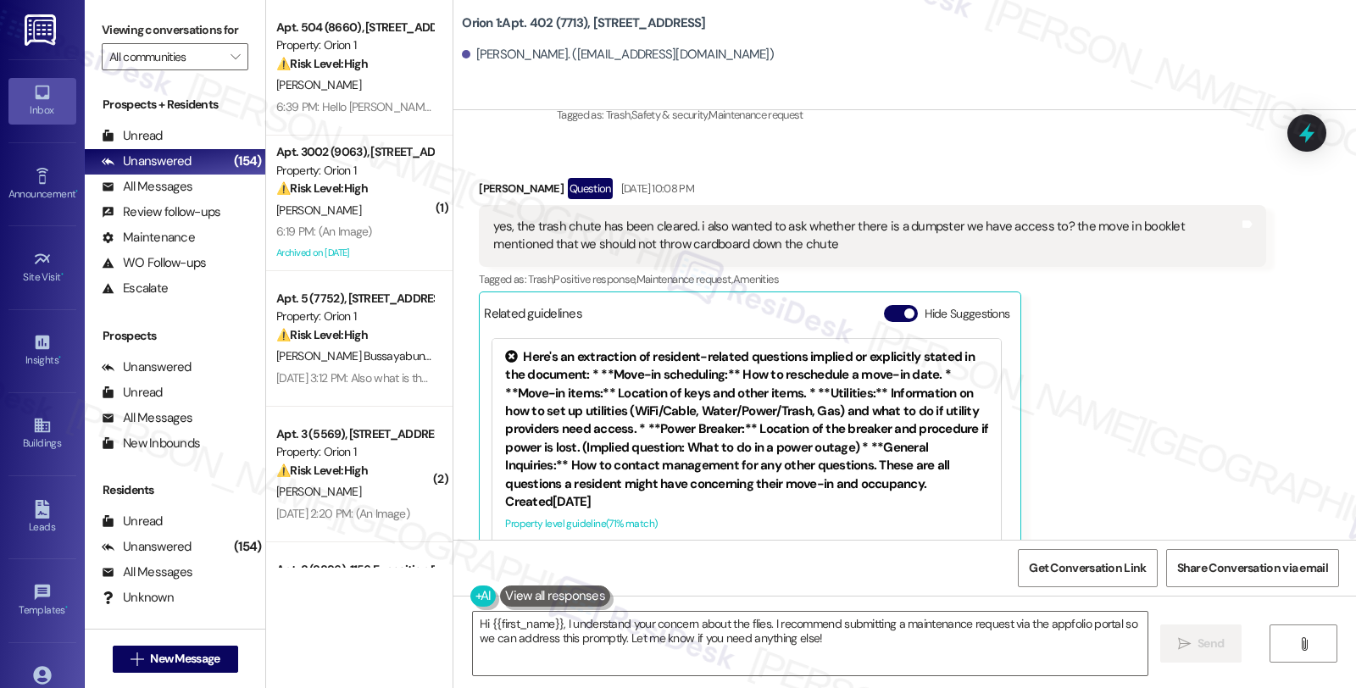
scroll to position [2417, 0]
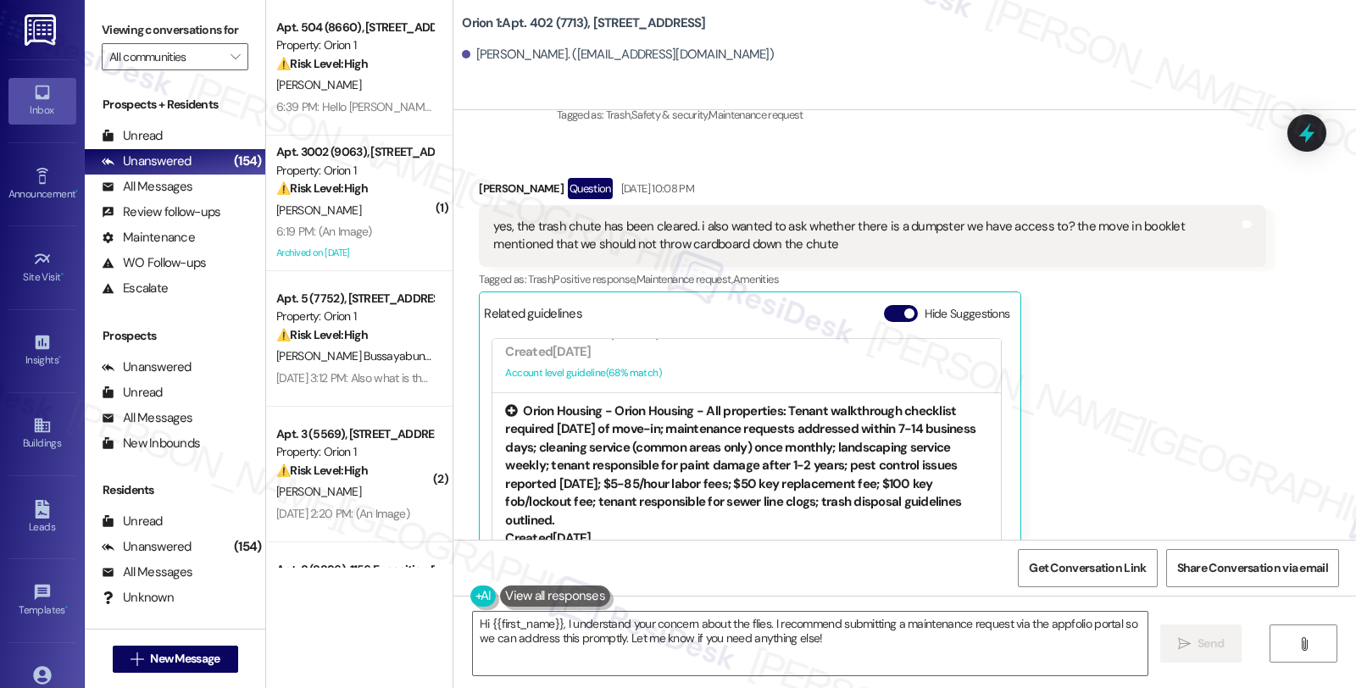
click at [879, 450] on div "Orion Housing - Orion Housing - All properties: Tenant walkthrough checklist re…" at bounding box center [746, 466] width 483 height 127
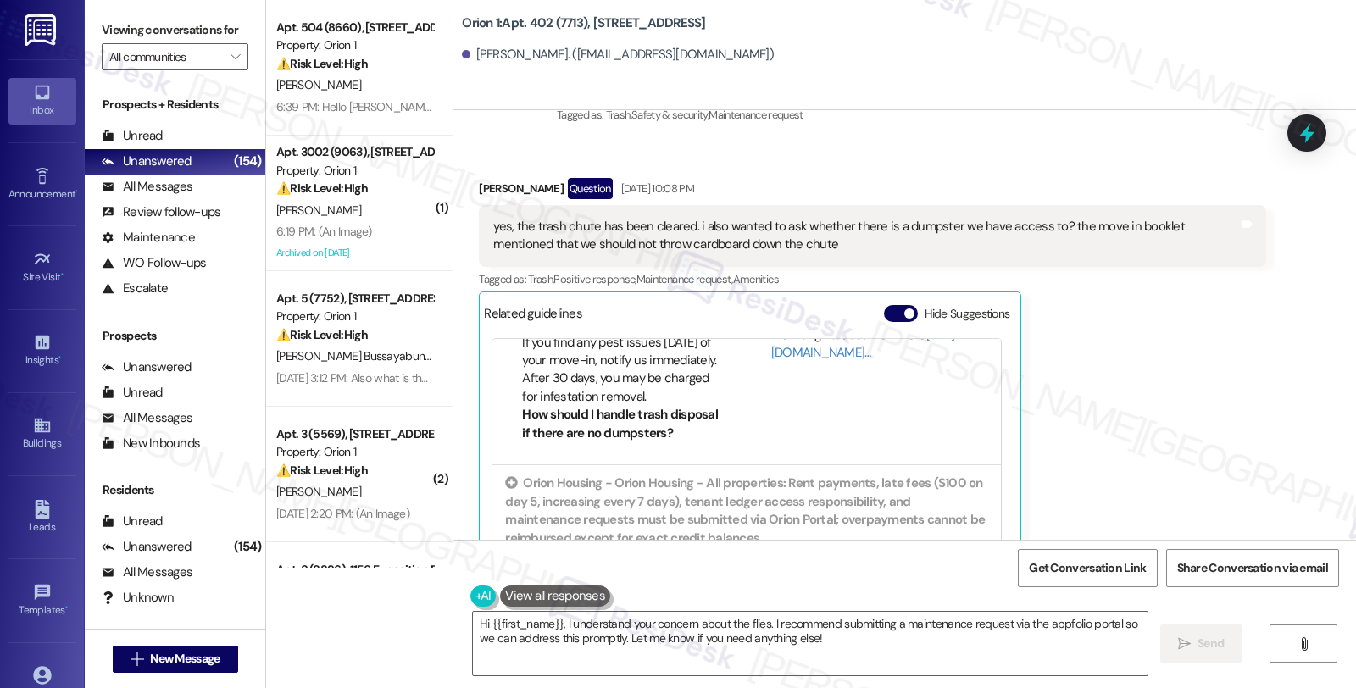
scroll to position [831, 0]
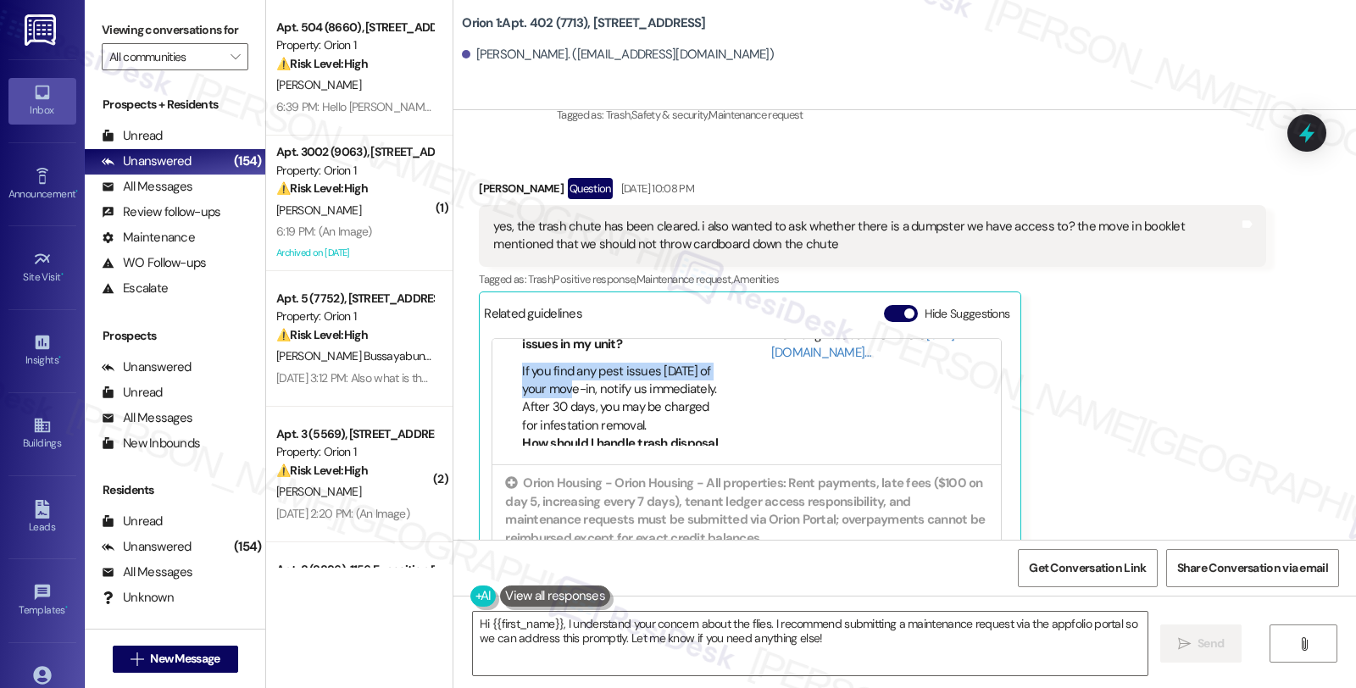
drag, startPoint x: 510, startPoint y: 397, endPoint x: 552, endPoint y: 401, distance: 41.8
click at [552, 401] on li "If you find any pest issues within 30 days of your move-in, notify us immediate…" at bounding box center [622, 399] width 201 height 73
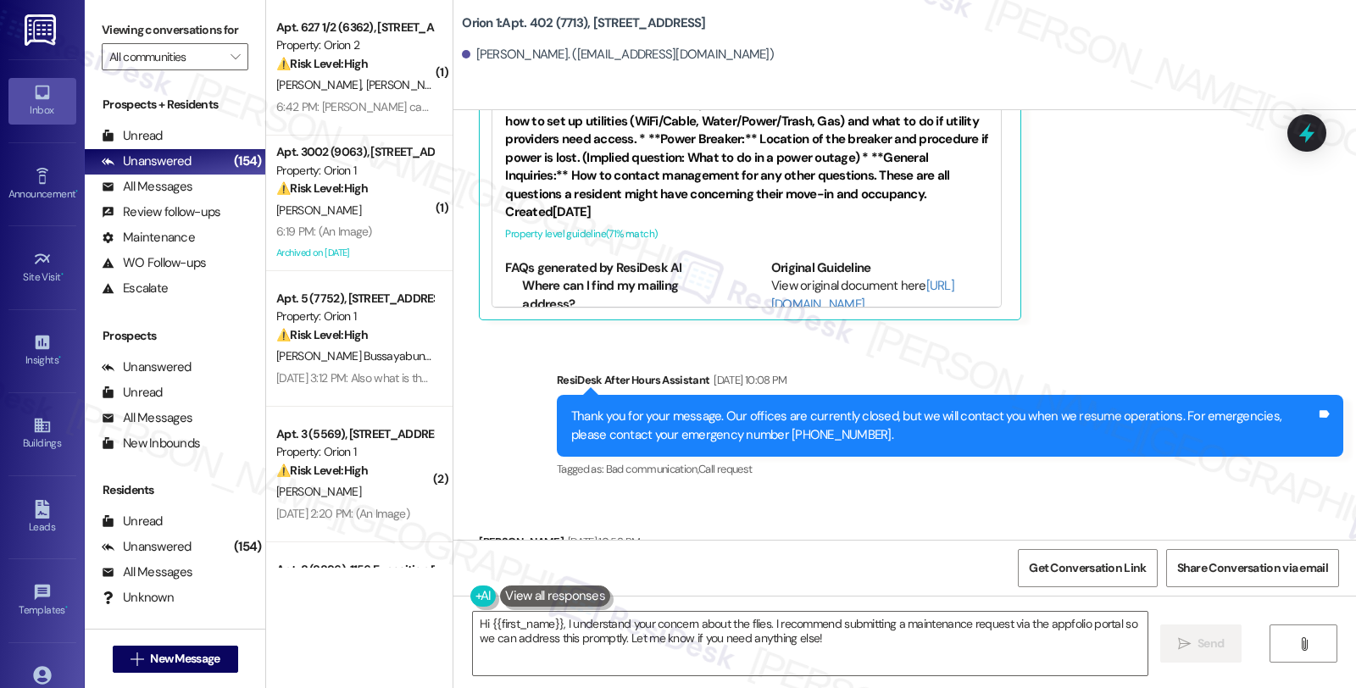
scroll to position [1278, 0]
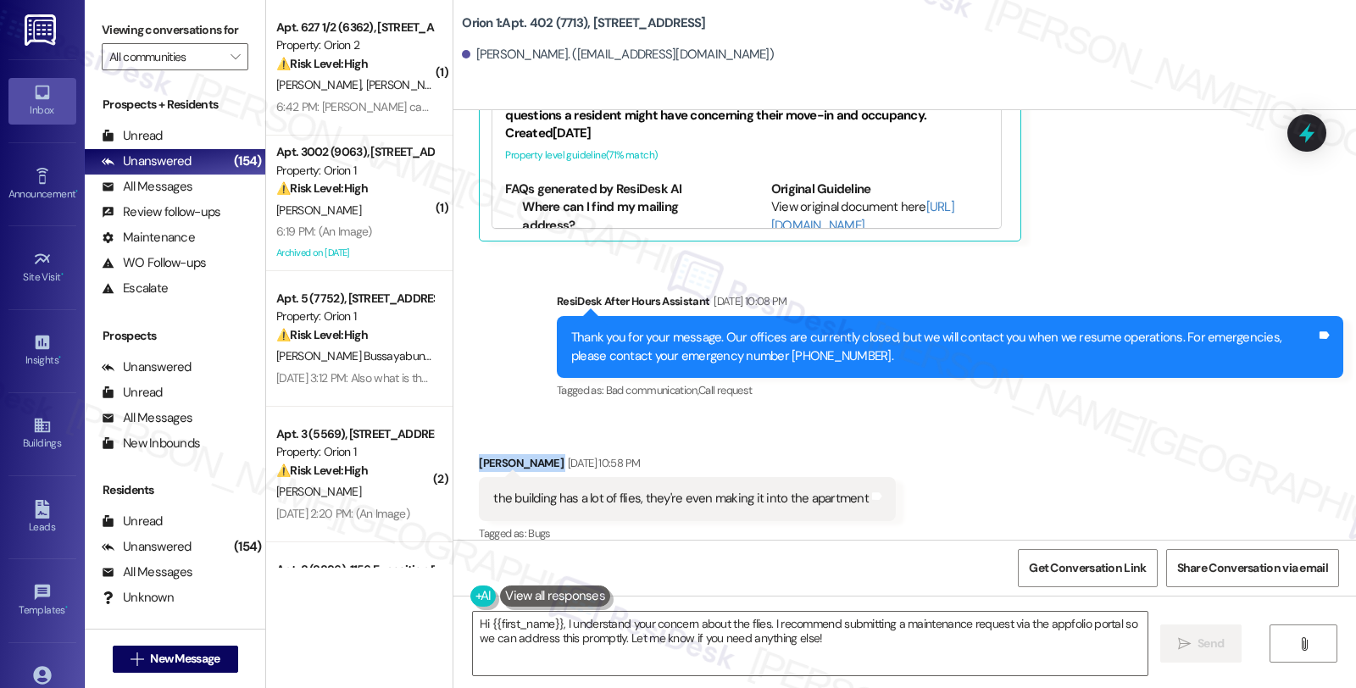
drag, startPoint x: 465, startPoint y: 441, endPoint x: 530, endPoint y: 441, distance: 65.3
click at [530, 442] on div "Received via SMS Zhixian Chen Aug 28, 2025 at 10:58 PM the building has a lot o…" at bounding box center [687, 501] width 443 height 118
copy div "Zhixian Chen"
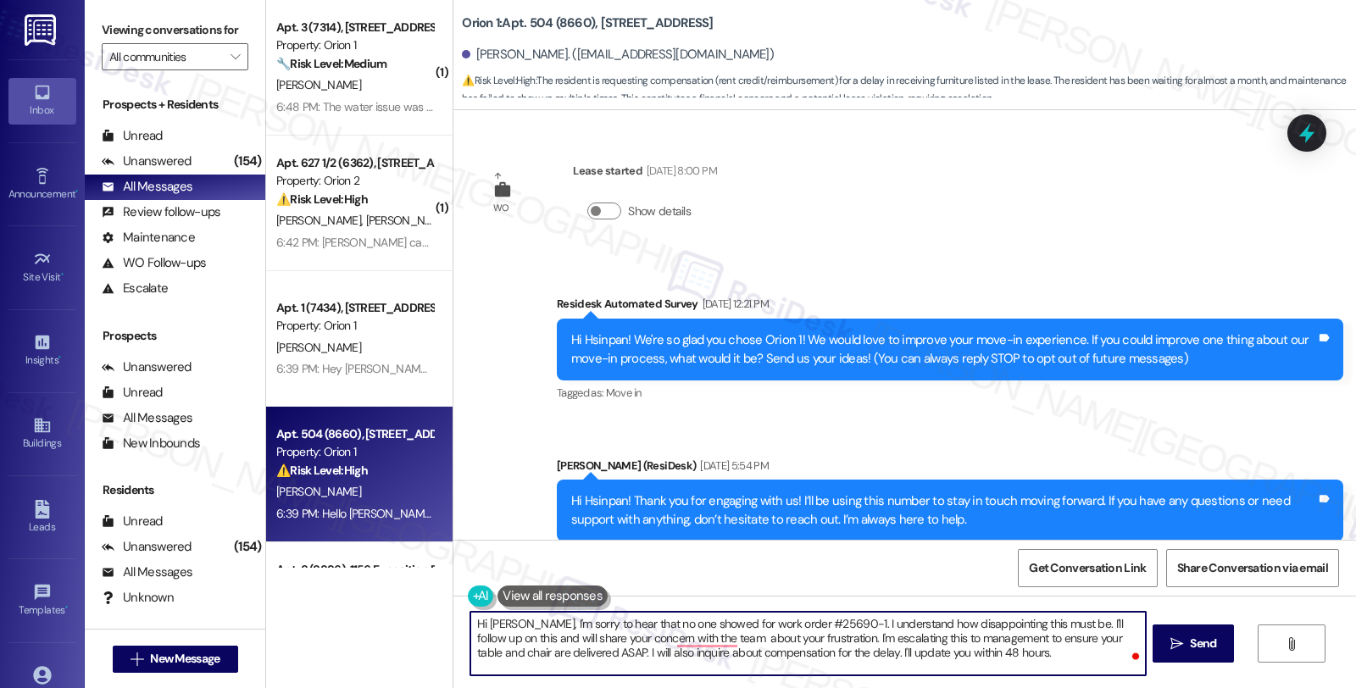
scroll to position [3863, 0]
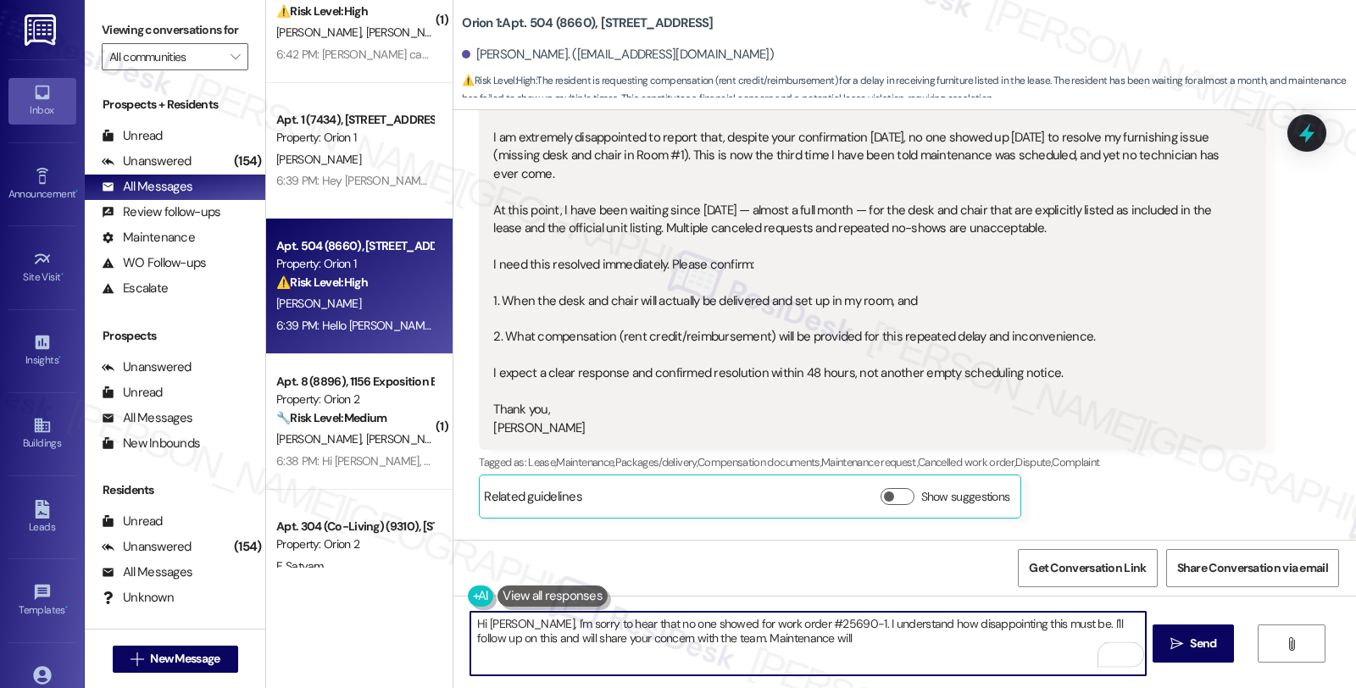
click at [807, 632] on textarea "Hi [PERSON_NAME], I'm sorry to hear that no one showed for work order #25690-1.…" at bounding box center [807, 644] width 675 height 64
drag, startPoint x: 487, startPoint y: 633, endPoint x: 693, endPoint y: 649, distance: 207.4
click at [693, 649] on textarea "Hi [PERSON_NAME], I'm sorry to hear that no one showed for work order #25690-1.…" at bounding box center [807, 644] width 675 height 64
click at [981, 643] on textarea "Hi [PERSON_NAME], I'm sorry to hear that no one showed for work order #25690-1.…" at bounding box center [807, 644] width 675 height 64
paste textarea "and will share your concern with the team."
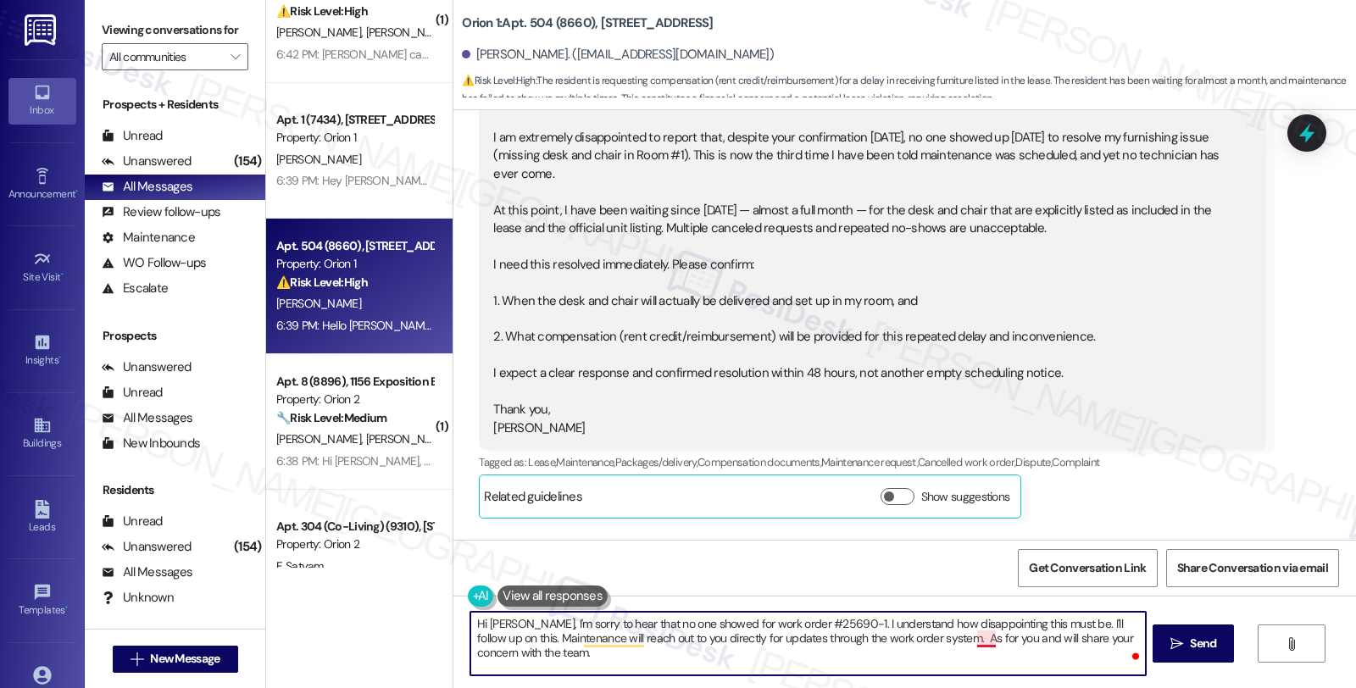
click at [967, 640] on textarea "Hi [PERSON_NAME], I'm sorry to hear that no one showed for work order #25690-1.…" at bounding box center [807, 644] width 675 height 64
click at [637, 653] on textarea "Hi [PERSON_NAME], I'm sorry to hear that no one showed for work order #25690-1.…" at bounding box center [807, 644] width 675 height 64
click at [777, 564] on div "Get Conversation Link Share Conversation via email" at bounding box center [905, 568] width 903 height 56
drag, startPoint x: 775, startPoint y: 649, endPoint x: 894, endPoint y: 654, distance: 118.8
click at [894, 654] on textarea "Hi [PERSON_NAME], I'm sorry to hear that no one showed for work order #25690-1.…" at bounding box center [807, 644] width 675 height 64
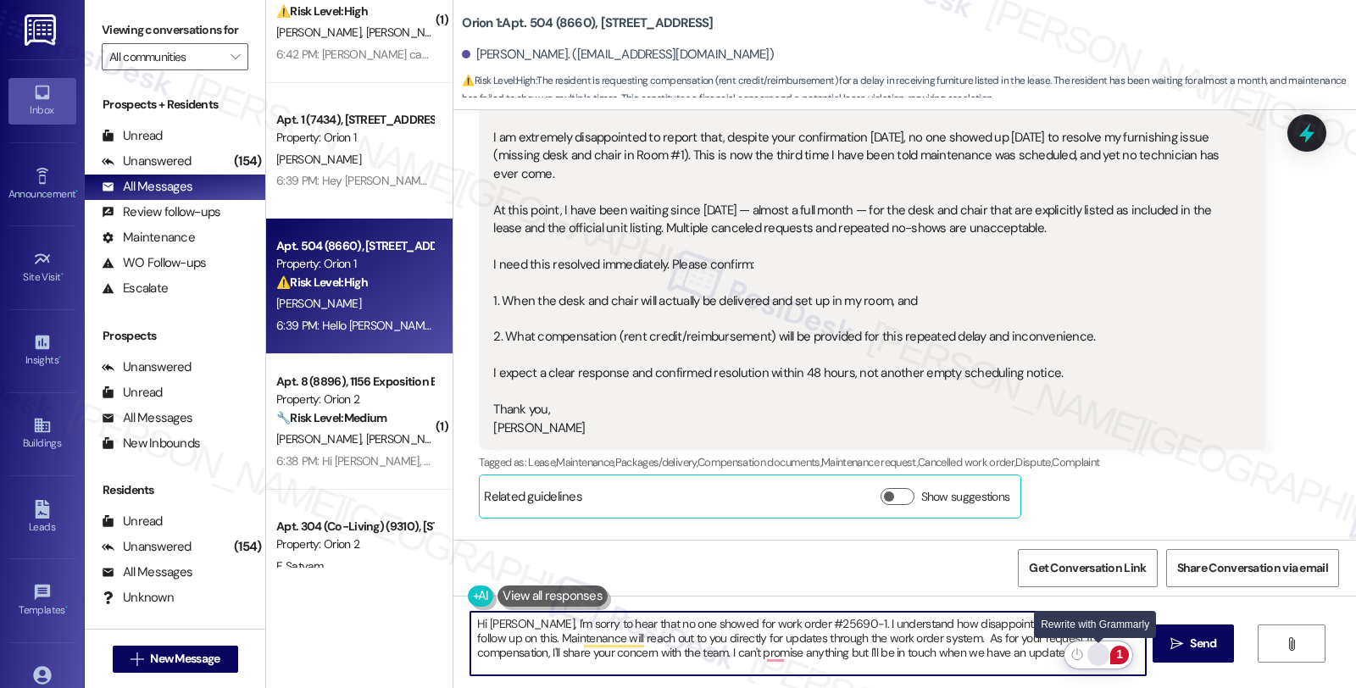
click at [1100, 651] on div "Rewrite with Grammarly" at bounding box center [1098, 654] width 19 height 19
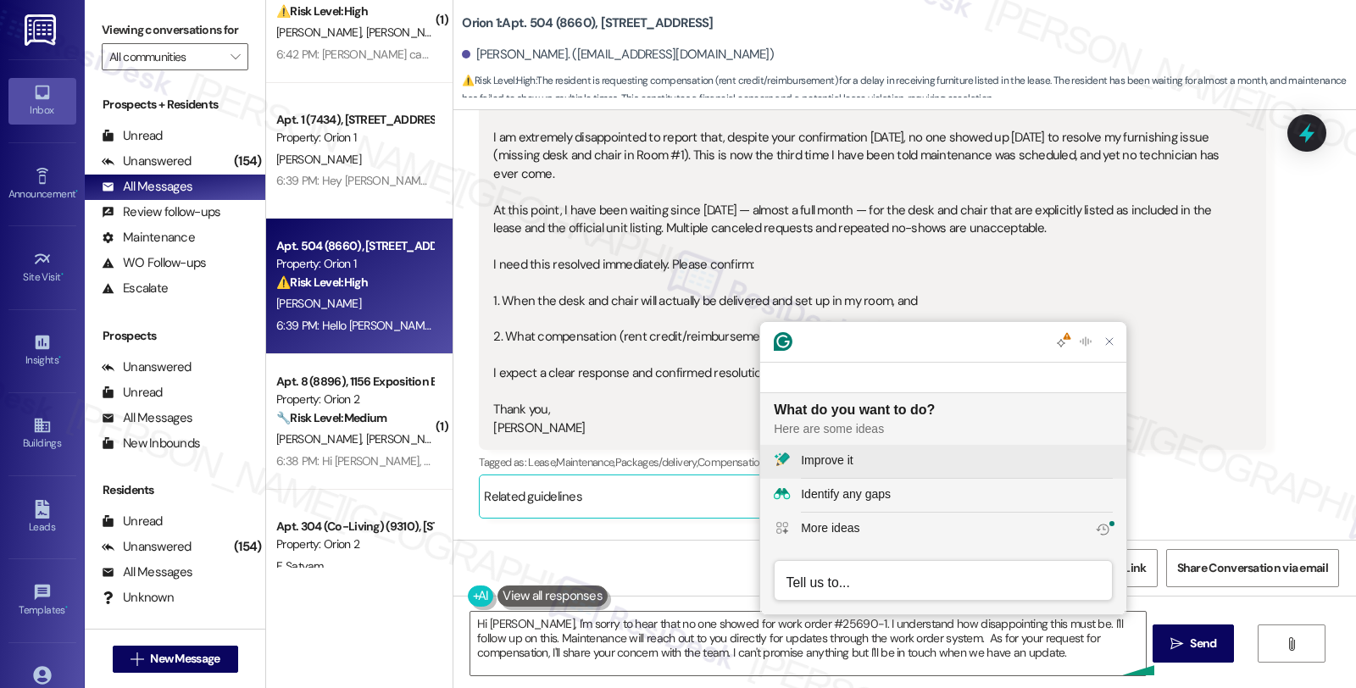
scroll to position [0, 0]
click at [882, 455] on div "Improve it" at bounding box center [957, 461] width 312 height 18
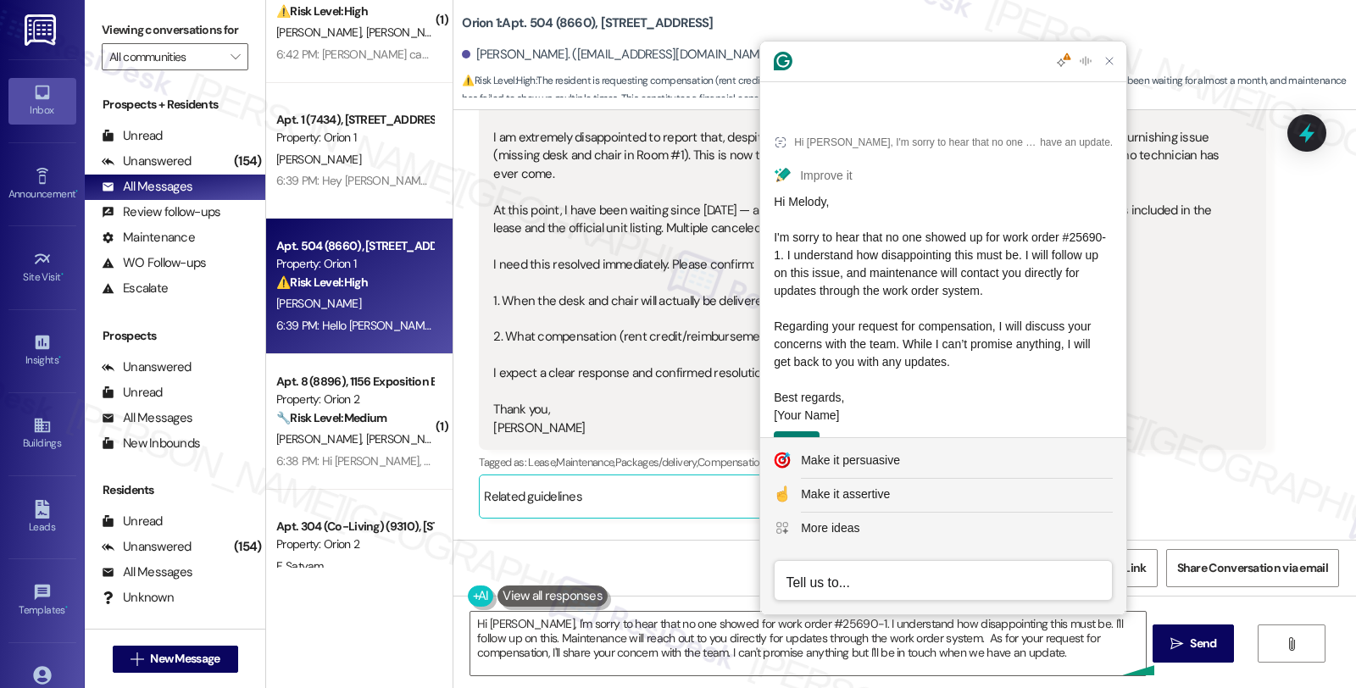
drag, startPoint x: 773, startPoint y: 205, endPoint x: 1057, endPoint y: 340, distance: 314.4
click at [1057, 340] on div "Hi Melody, I'm sorry to hear that no one showed up for work order #25690-1. I u…" at bounding box center [943, 308] width 339 height 231
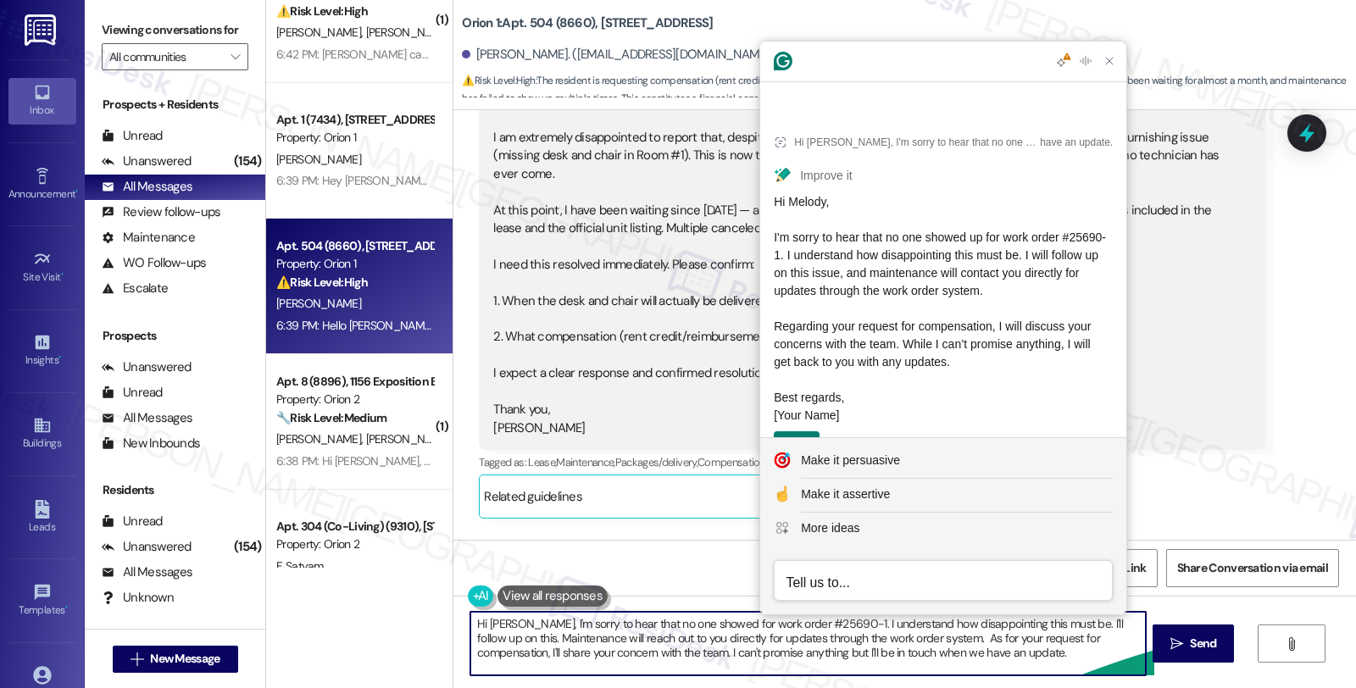
drag, startPoint x: 519, startPoint y: 620, endPoint x: 1122, endPoint y: 657, distance: 604.7
click at [1122, 657] on textarea "Hi Melody, I'm sorry to hear that no one showed for work order #25690-1. I unde…" at bounding box center [807, 644] width 675 height 64
paste textarea "up for work order #25690-1. I understand how disappointing this must be. I will…"
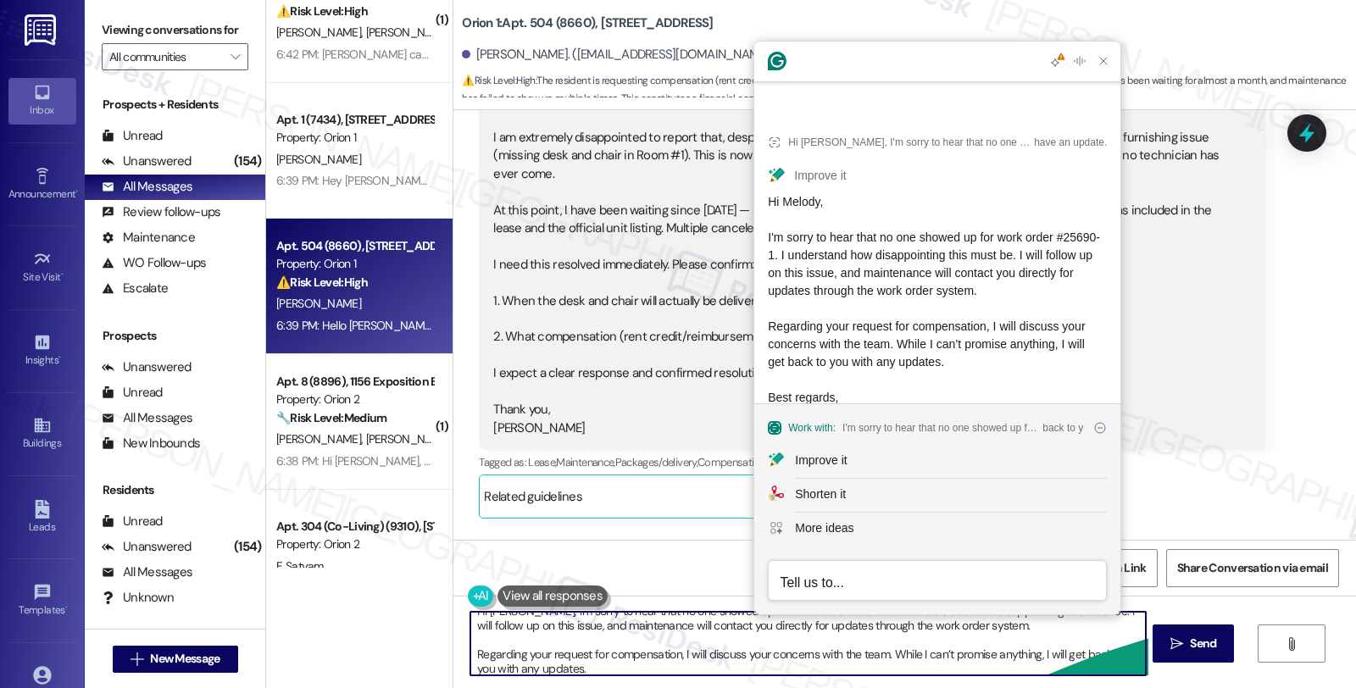
scroll to position [39, 0]
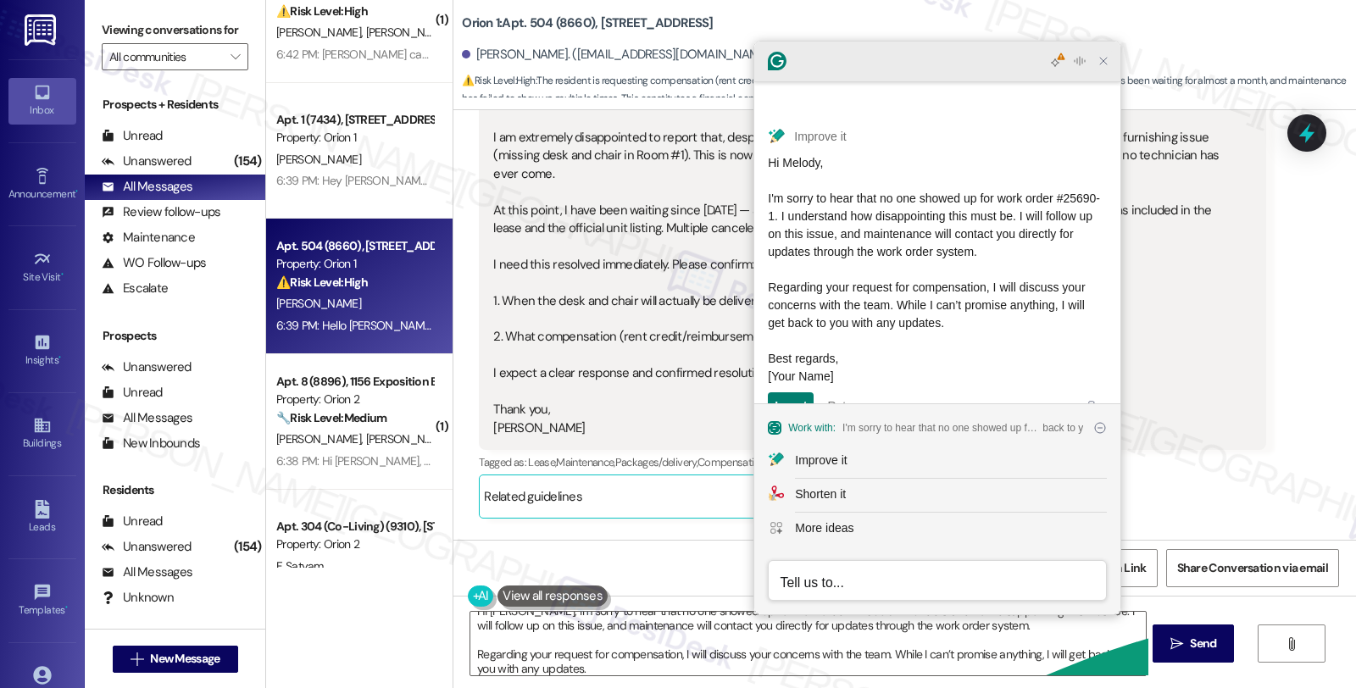
click at [1098, 66] on icon "Close Grammarly Assistant" at bounding box center [1104, 61] width 14 height 14
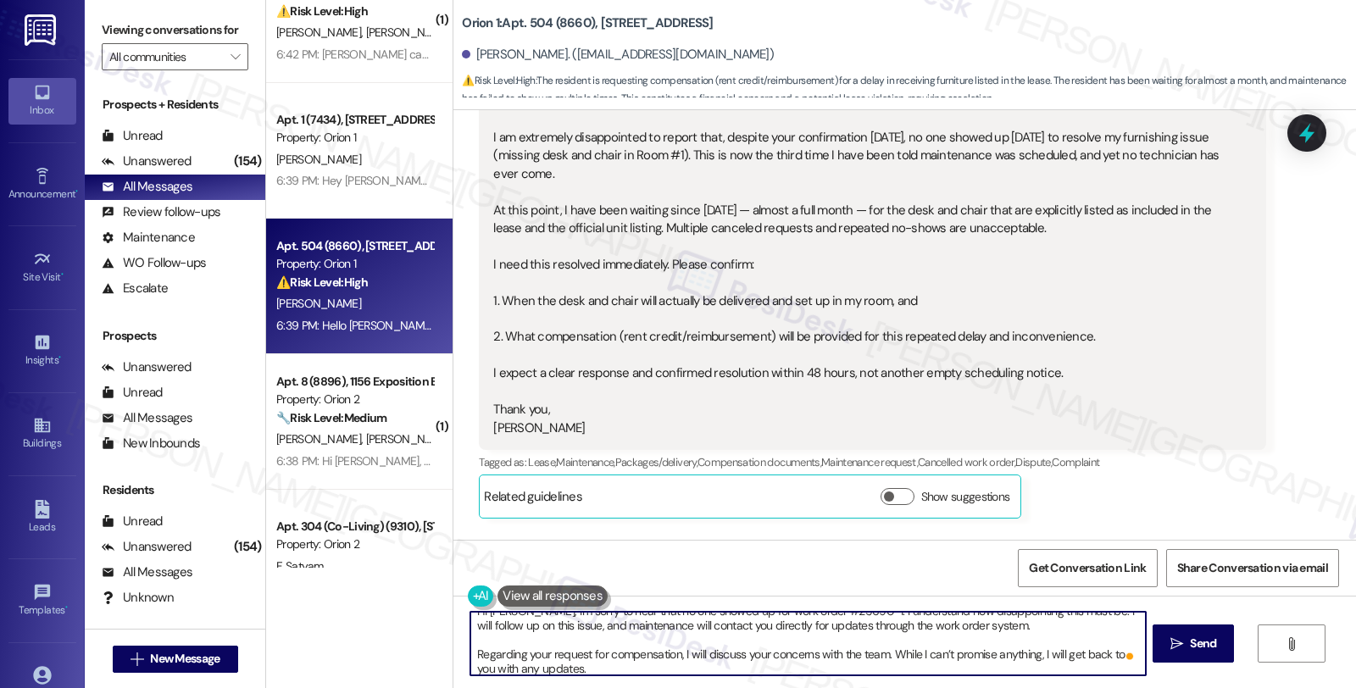
click at [707, 654] on textarea "Hi Melody, I'm sorry to hear that no one showed up for work order #25690-1. I u…" at bounding box center [807, 644] width 675 height 64
drag, startPoint x: 464, startPoint y: 670, endPoint x: 568, endPoint y: 671, distance: 104.3
click at [568, 671] on textarea "Hi Melody, I'm sorry to hear that no one showed up for work order #25690-1. I u…" at bounding box center [807, 644] width 675 height 64
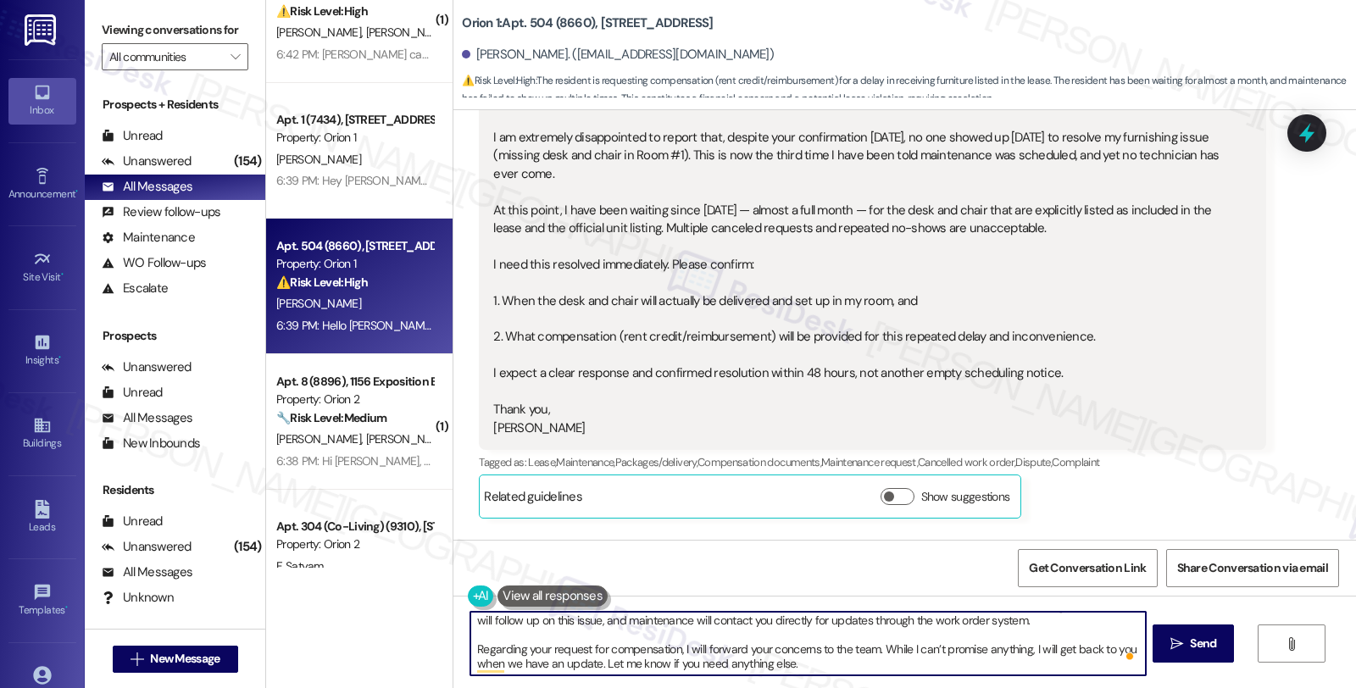
type textarea "Hi Melody, I'm sorry to hear that no one showed up for work order #25690-1. I u…"
click at [824, 661] on textarea "Hi Melody, I'm sorry to hear that no one showed up for work order #25690-1. I u…" at bounding box center [807, 644] width 675 height 64
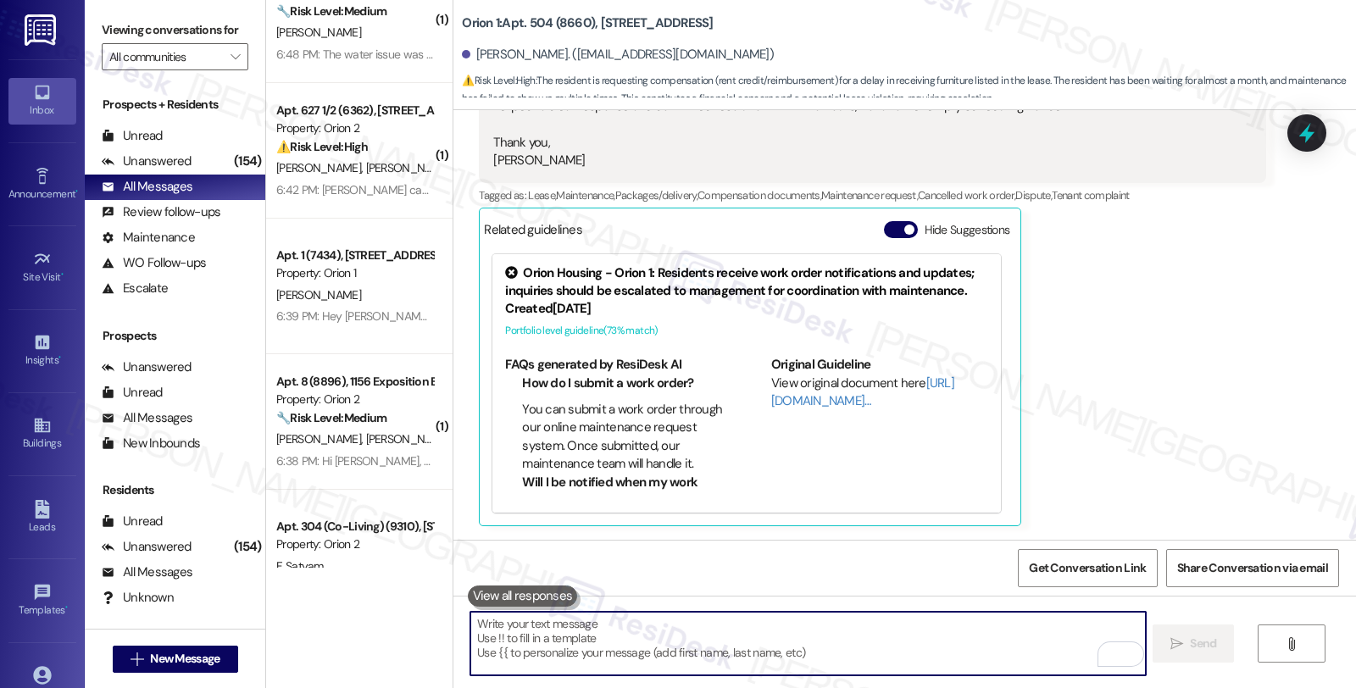
scroll to position [4996, 0]
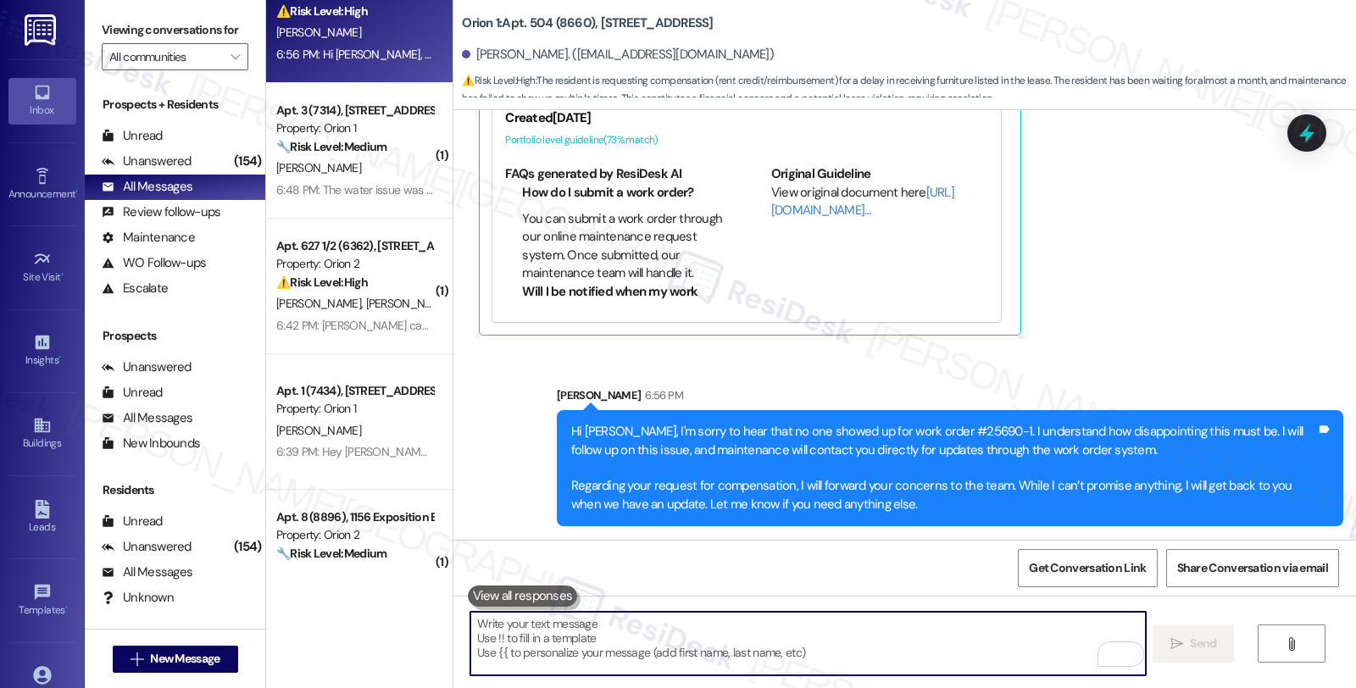
scroll to position [114, 0]
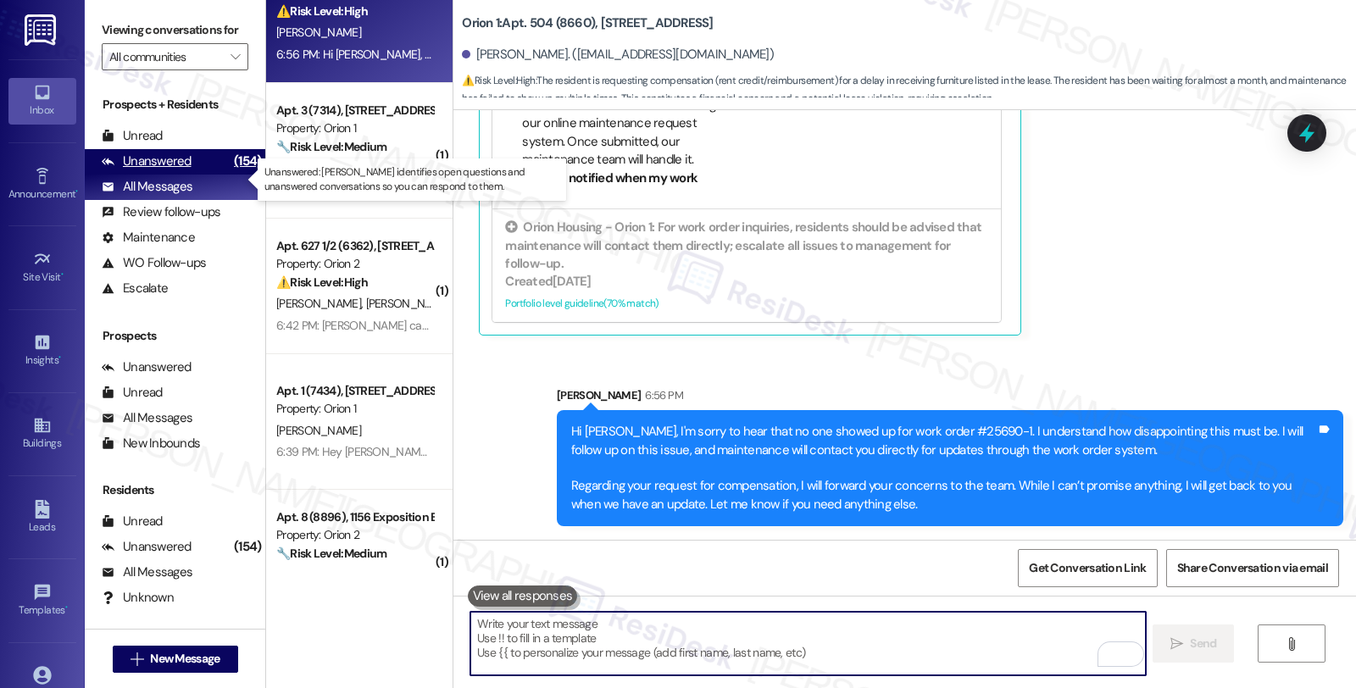
click at [230, 175] on div "(154)" at bounding box center [248, 161] width 36 height 26
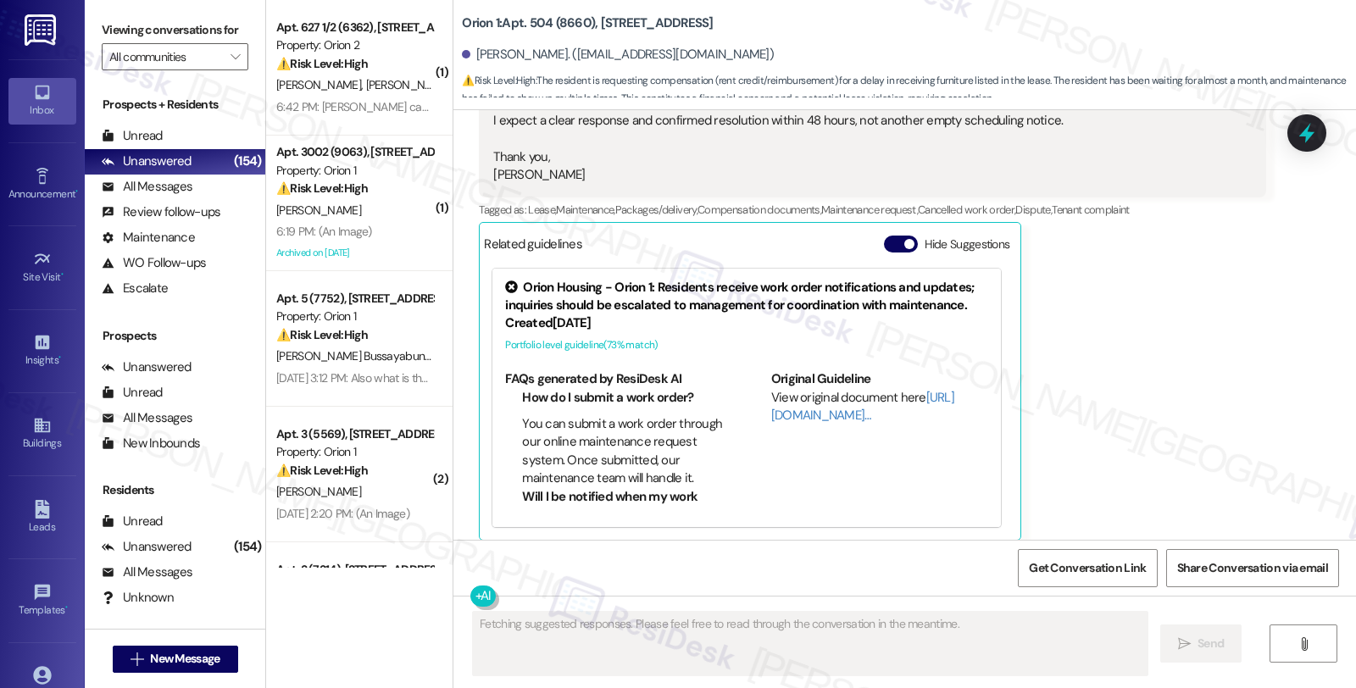
scroll to position [4805, 0]
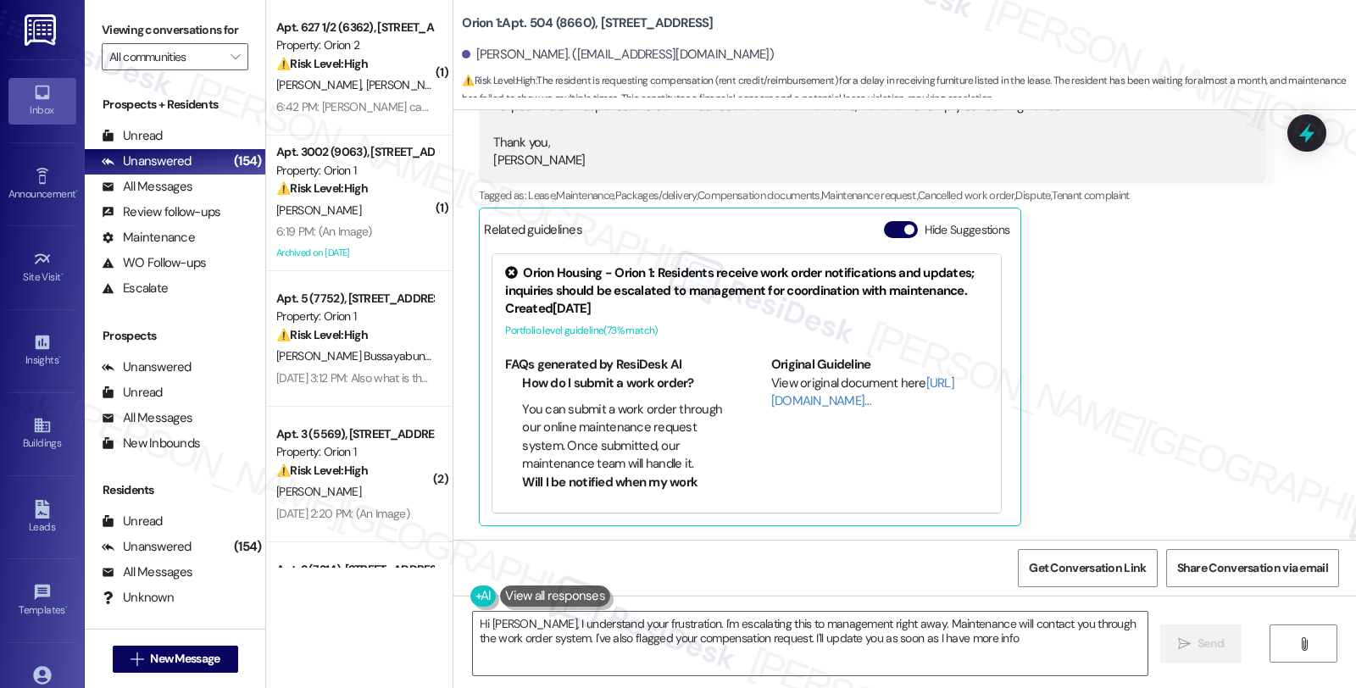
type textarea "Hi [PERSON_NAME], I understand your frustration. I'm escalating this to managem…"
click at [1198, 320] on div "Hsinpan [PERSON_NAME] Question Neutral 6:39 PM Hello [PERSON_NAME], I am extrem…" at bounding box center [872, 149] width 787 height 756
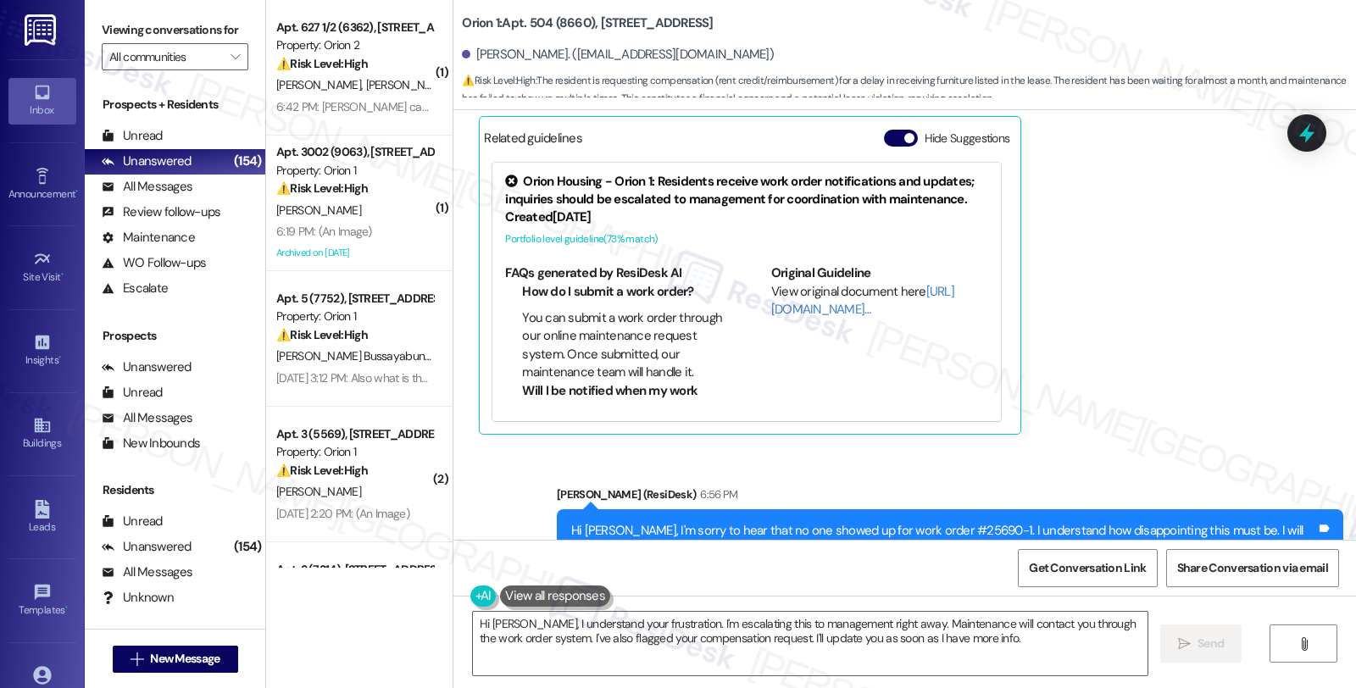
scroll to position [5021, 0]
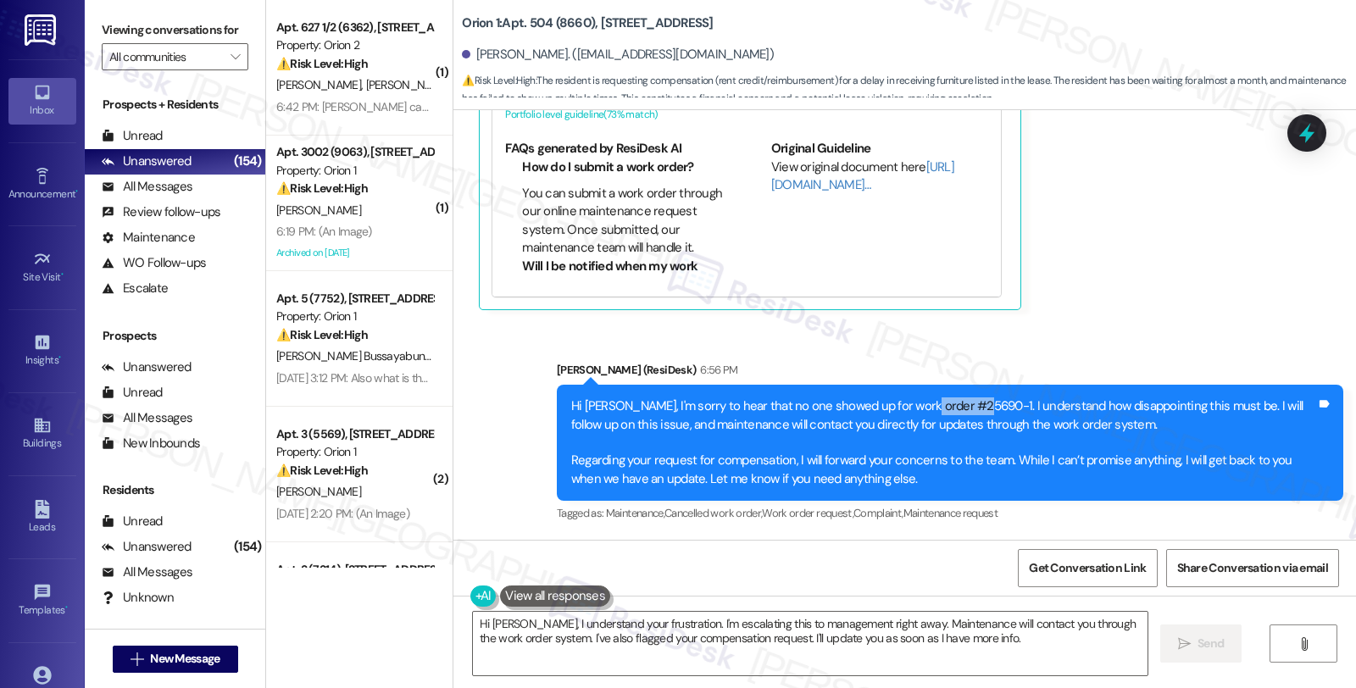
drag, startPoint x: 905, startPoint y: 407, endPoint x: 962, endPoint y: 408, distance: 57.7
click at [962, 408] on div "Hi [PERSON_NAME], I'm sorry to hear that no one showed up for work order #25690…" at bounding box center [943, 443] width 745 height 91
copy div "#25690-1."
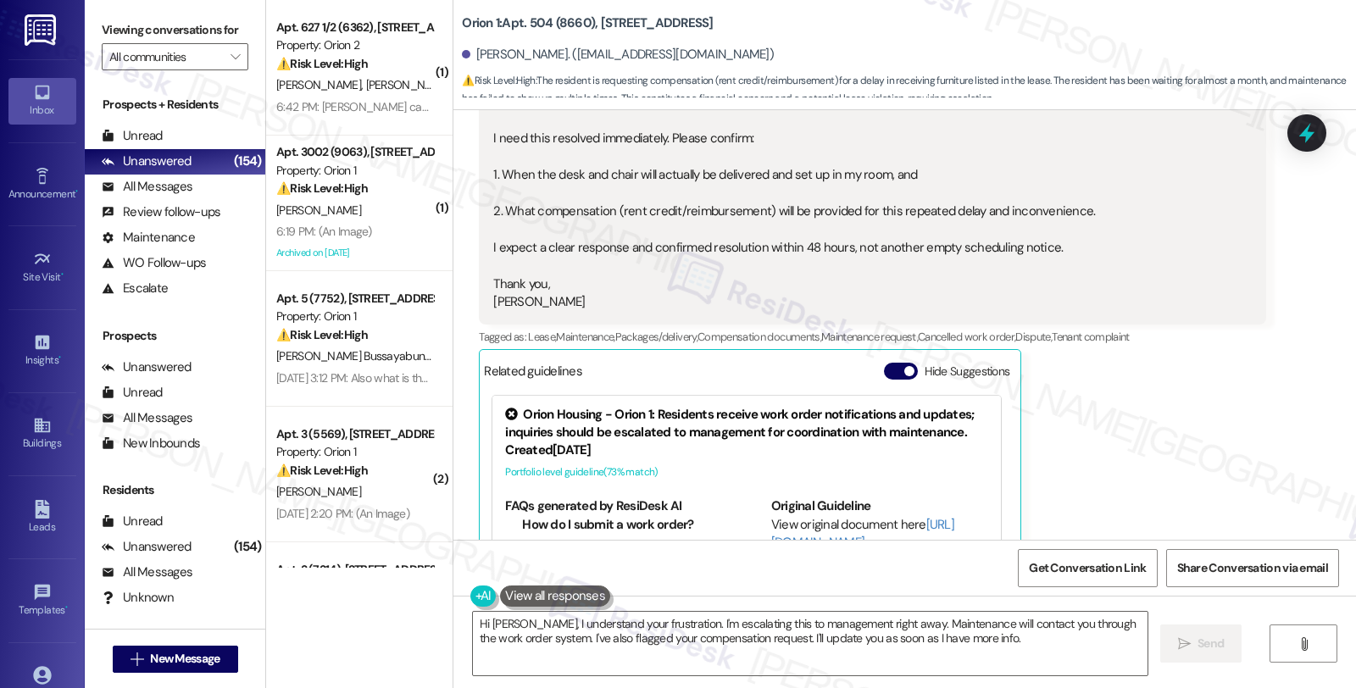
scroll to position [4644, 0]
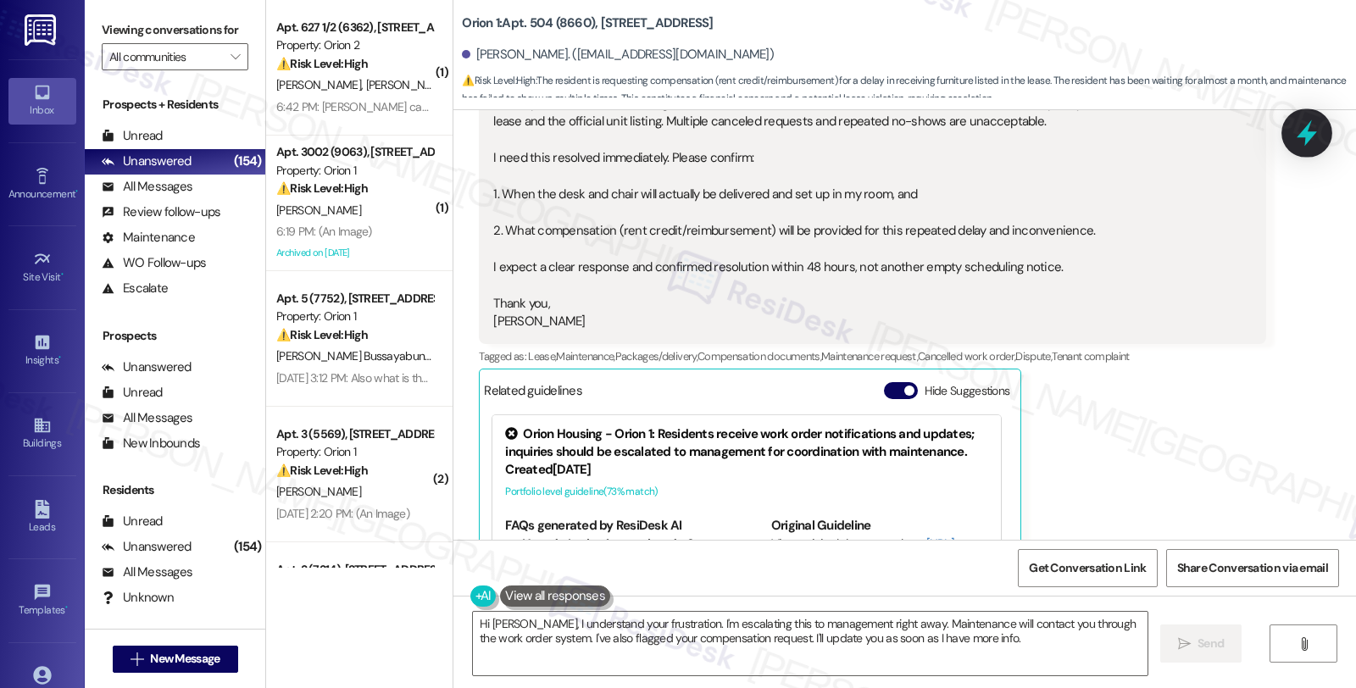
click at [1307, 136] on icon at bounding box center [1307, 133] width 20 height 26
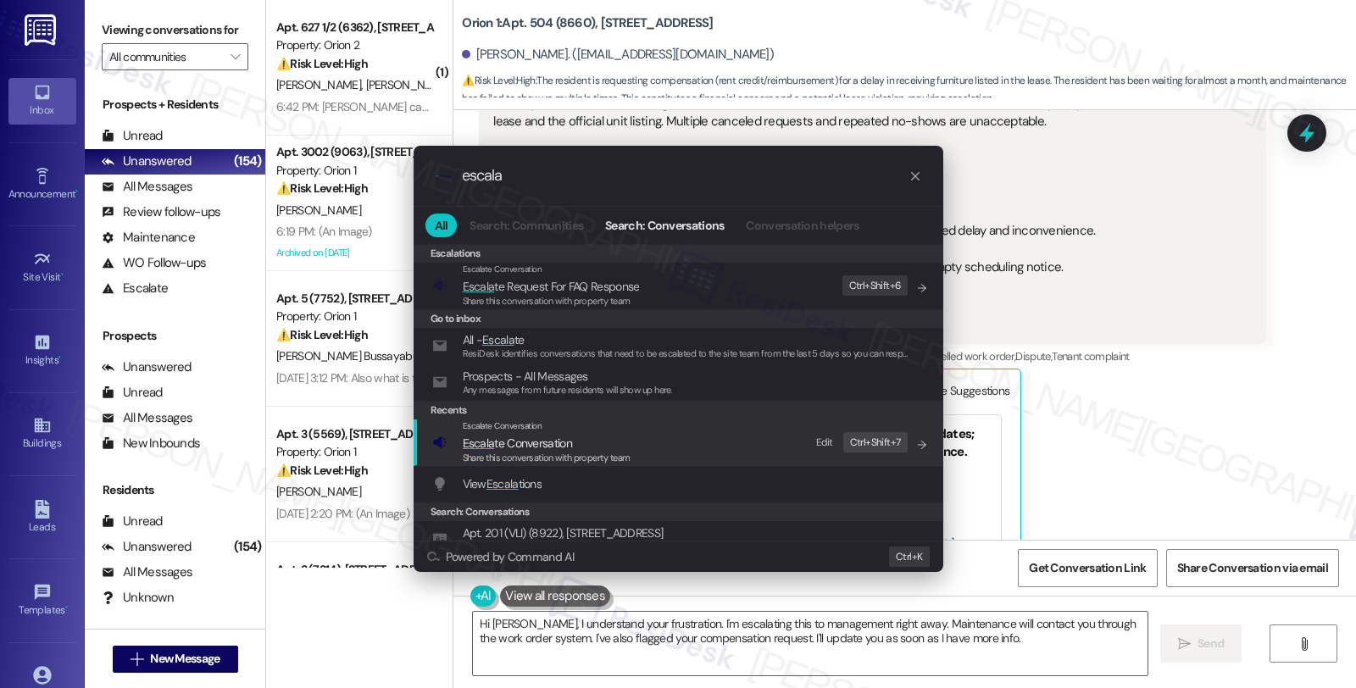
type input "escala"
click at [588, 452] on span "Share this conversation with property team" at bounding box center [547, 458] width 168 height 12
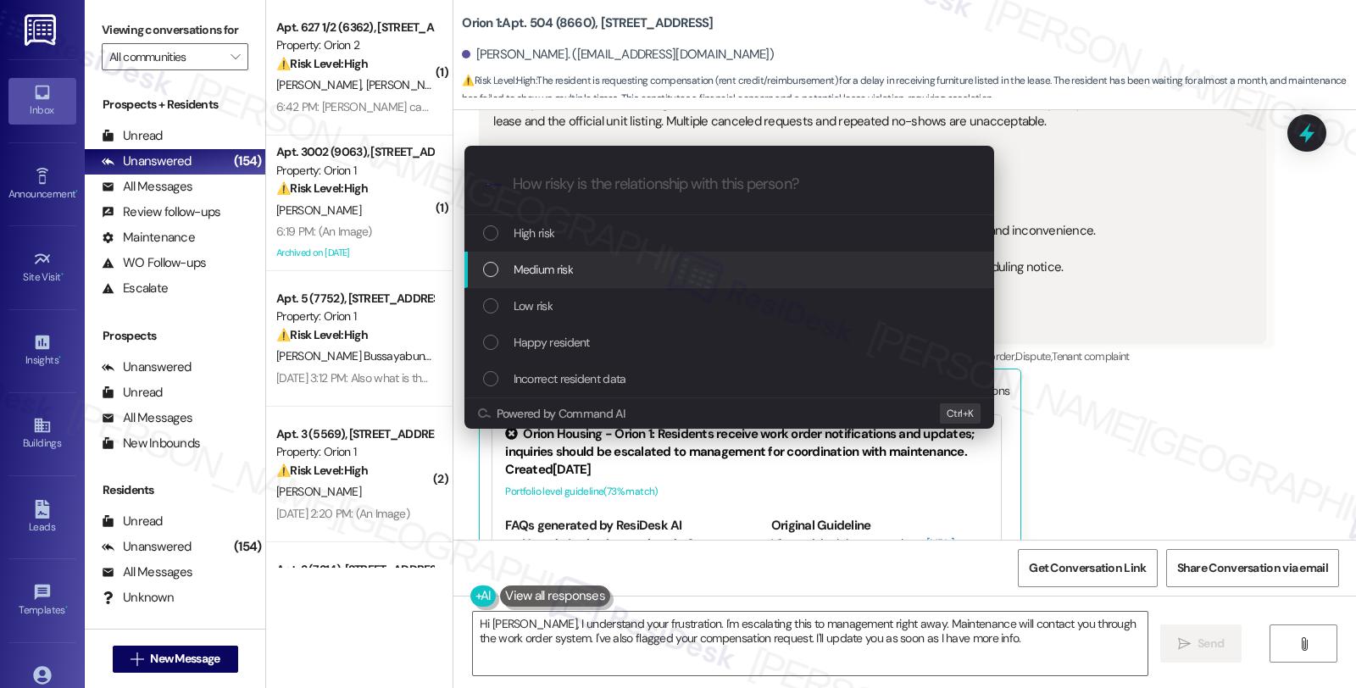
click at [552, 267] on span "Medium risk" at bounding box center [543, 269] width 59 height 19
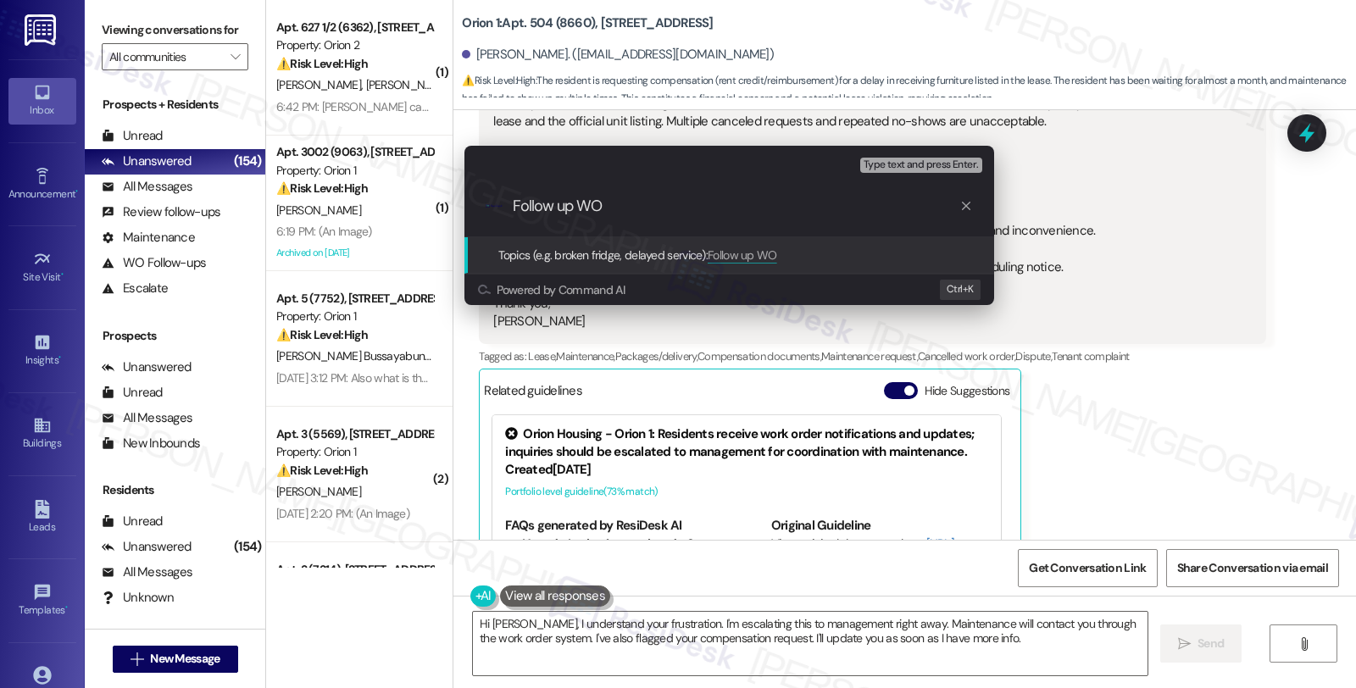
paste input "#25690-1."
type input "Follow up WO #25690-1 (desk and chair); request for compensation"
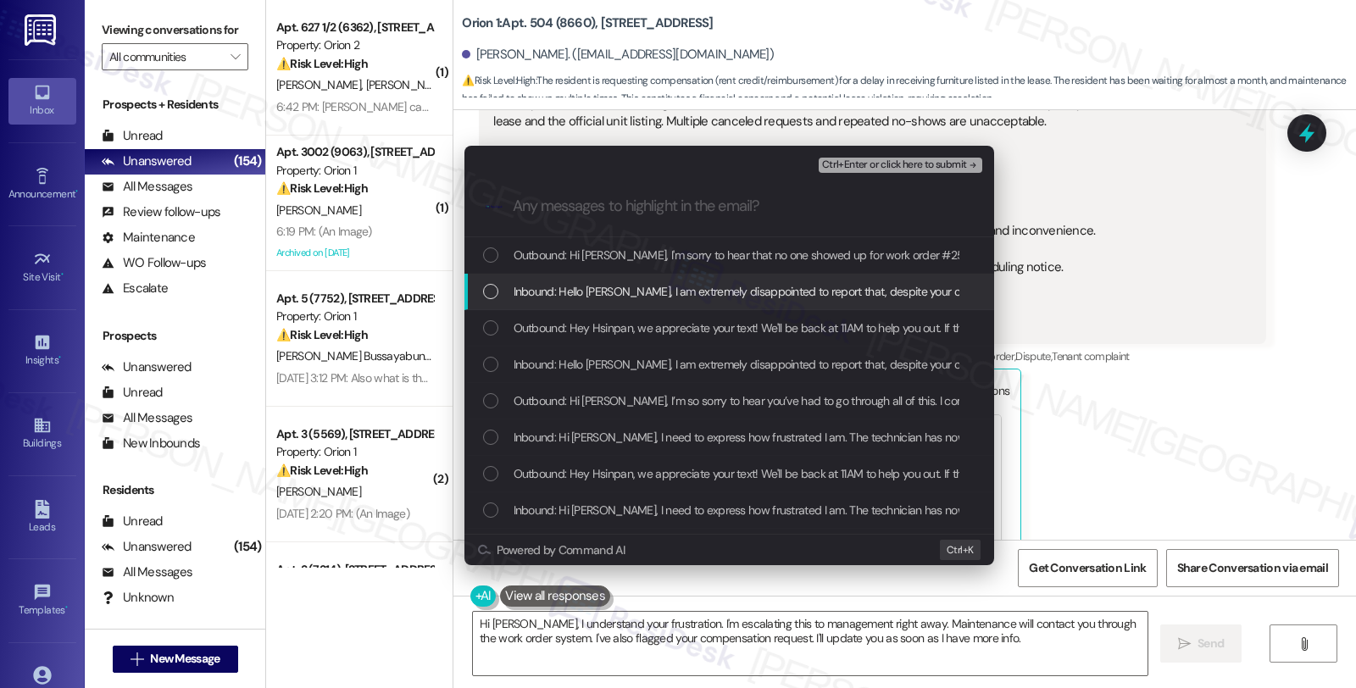
click at [552, 278] on div "Inbound: Hello [PERSON_NAME], I am extremely disappointed to report that, despi…" at bounding box center [730, 292] width 530 height 36
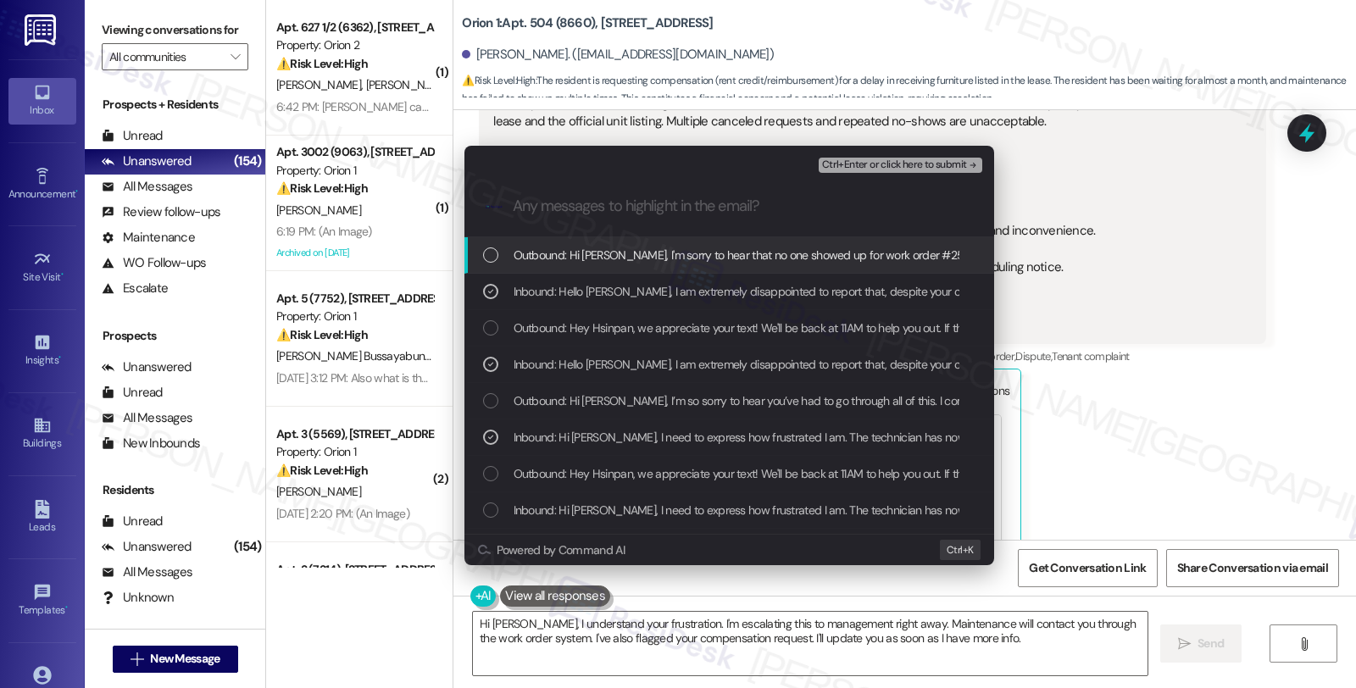
click at [873, 165] on span "Ctrl+Enter or click here to submit" at bounding box center [894, 165] width 145 height 12
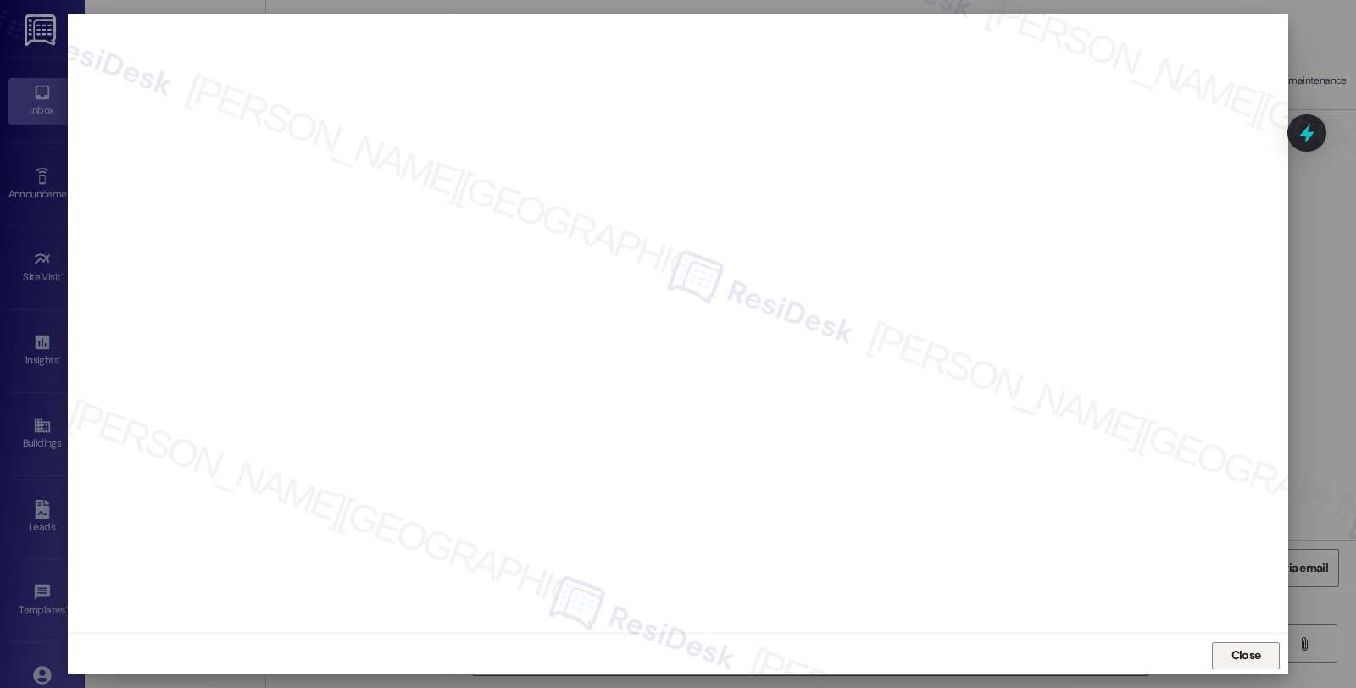
click at [1241, 654] on span "Close" at bounding box center [1247, 656] width 30 height 18
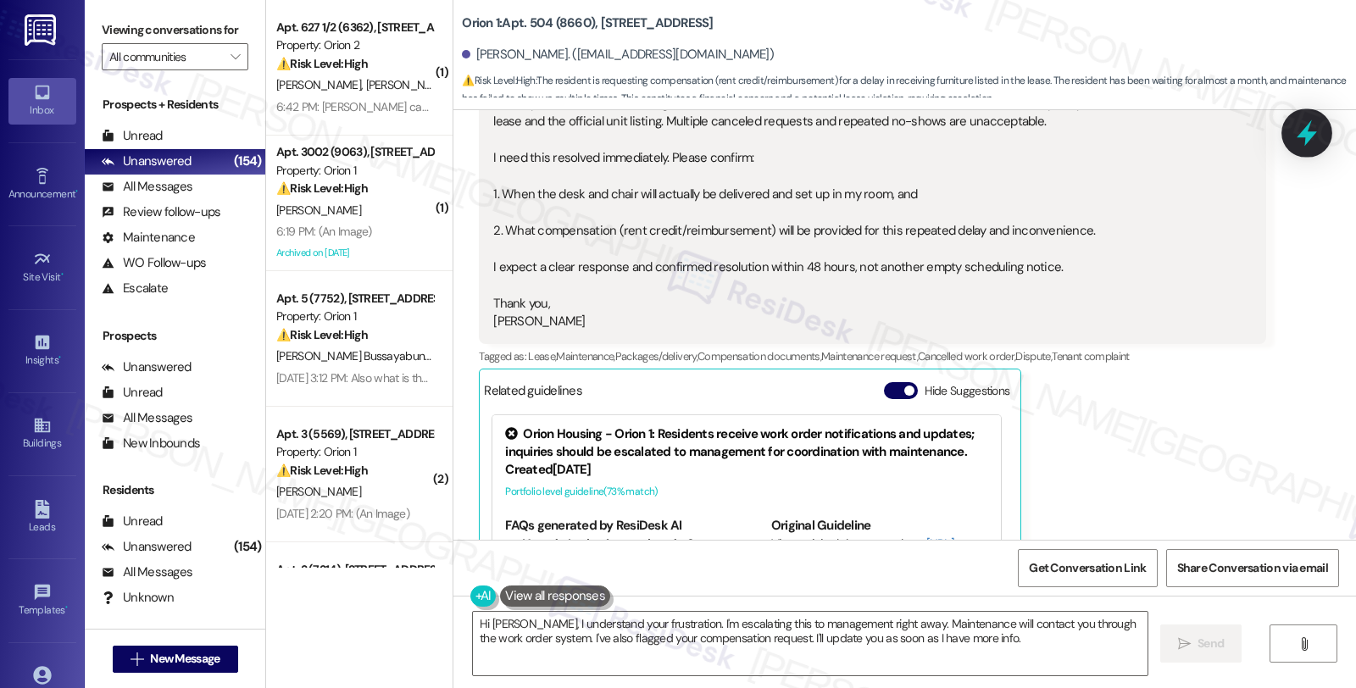
click at [1302, 136] on icon at bounding box center [1307, 133] width 20 height 26
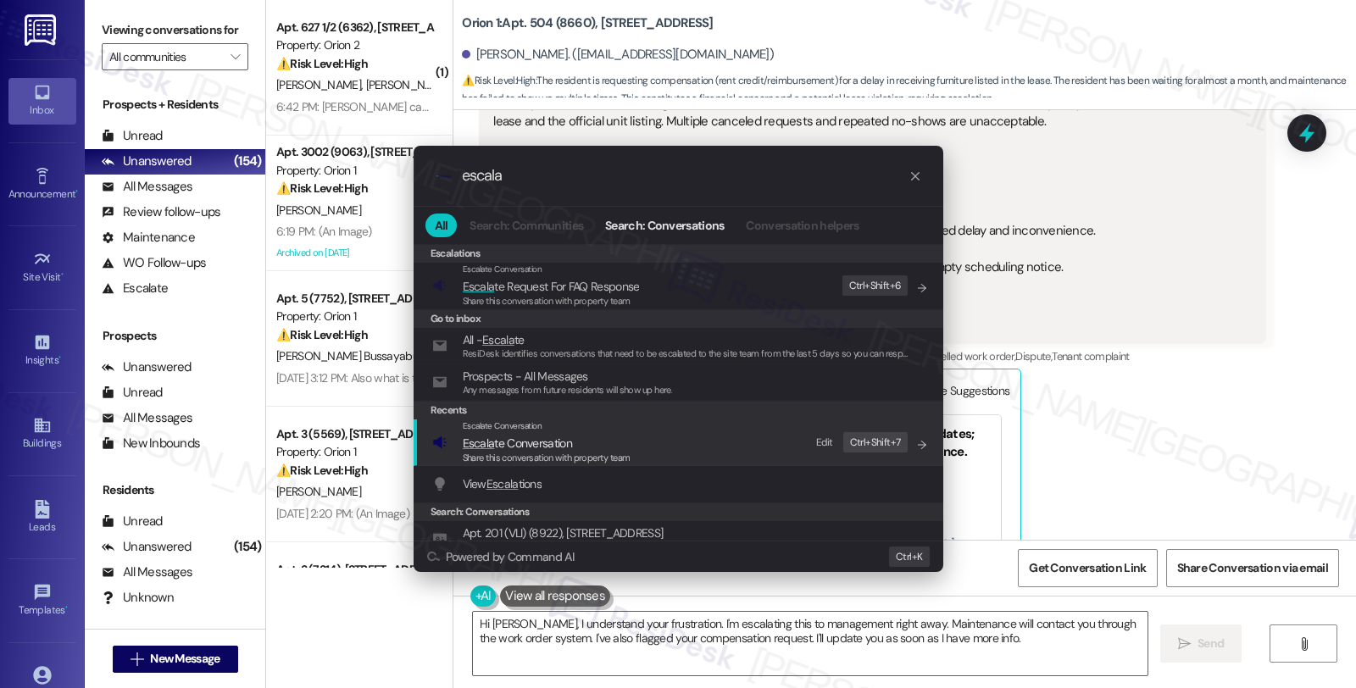
type input "escala"
click at [524, 436] on span "Escala te Conversation" at bounding box center [517, 443] width 109 height 15
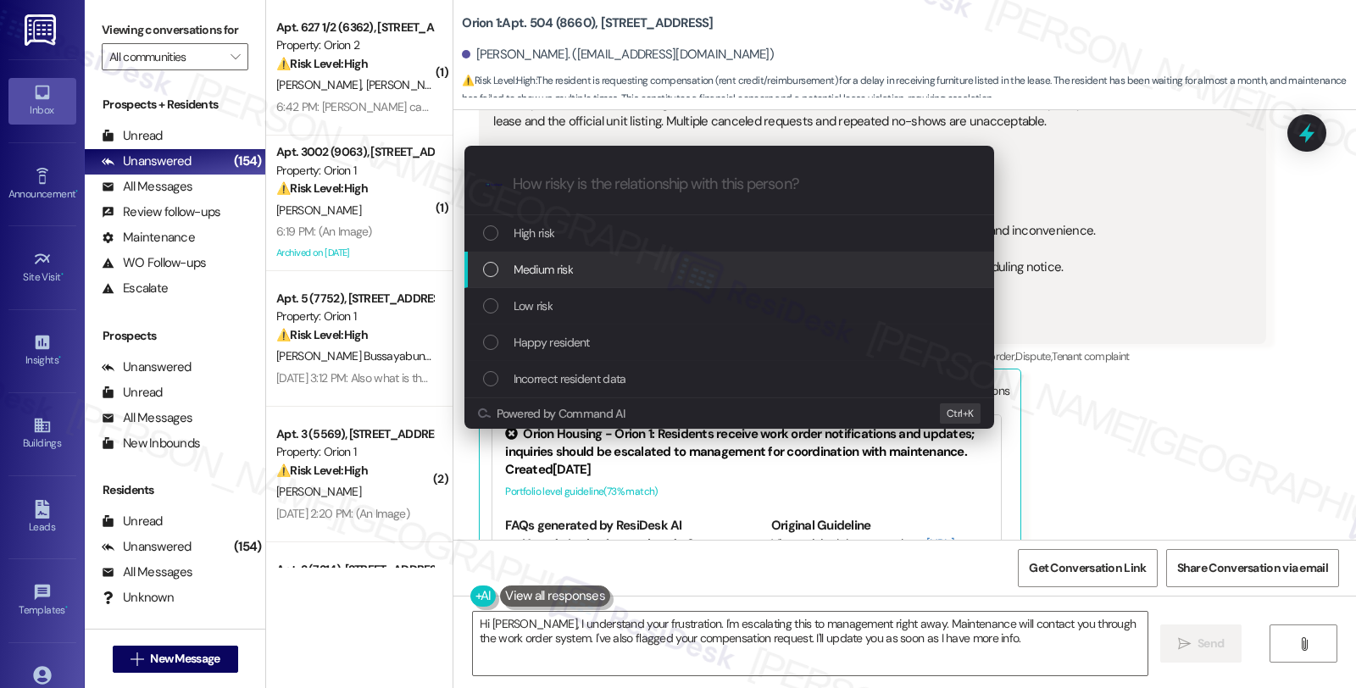
click at [547, 273] on span "Medium risk" at bounding box center [543, 269] width 59 height 19
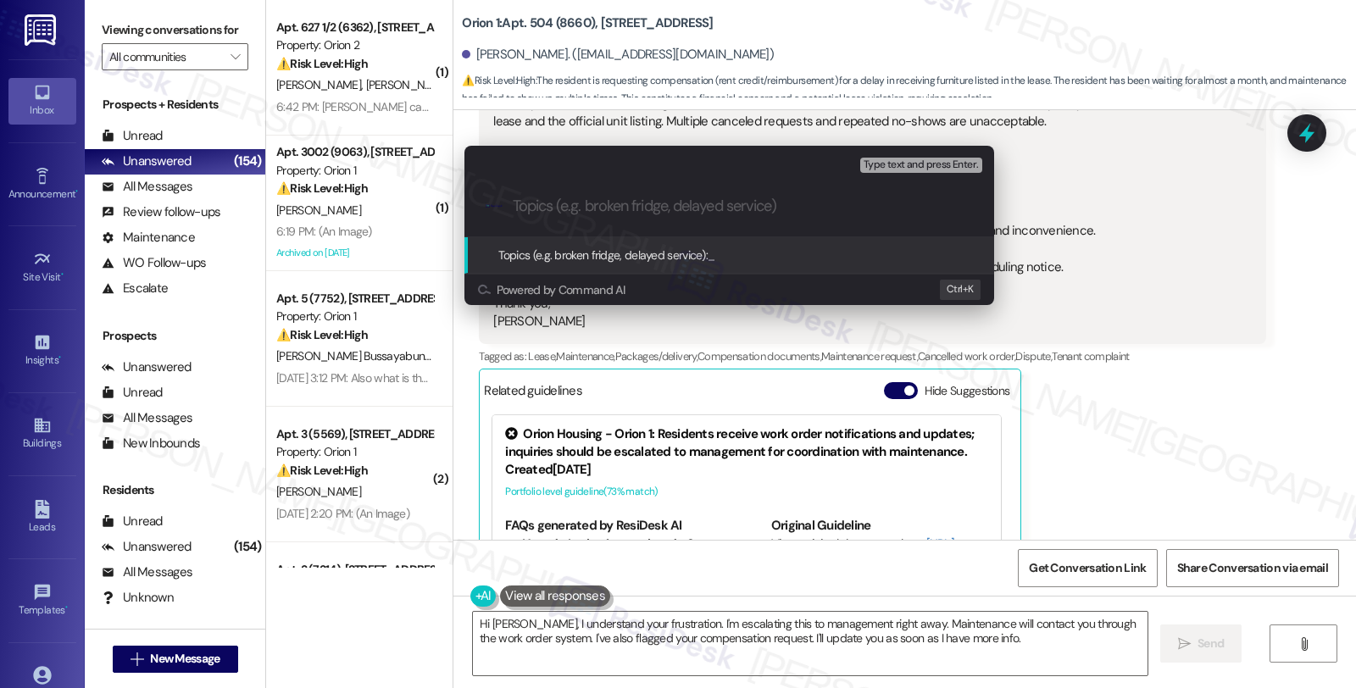
paste input "Follow up WO #25690-1 (desk and chair); request for compensation"
type input "Follow up WO #25690-1 (desk and chair); request for compensation"
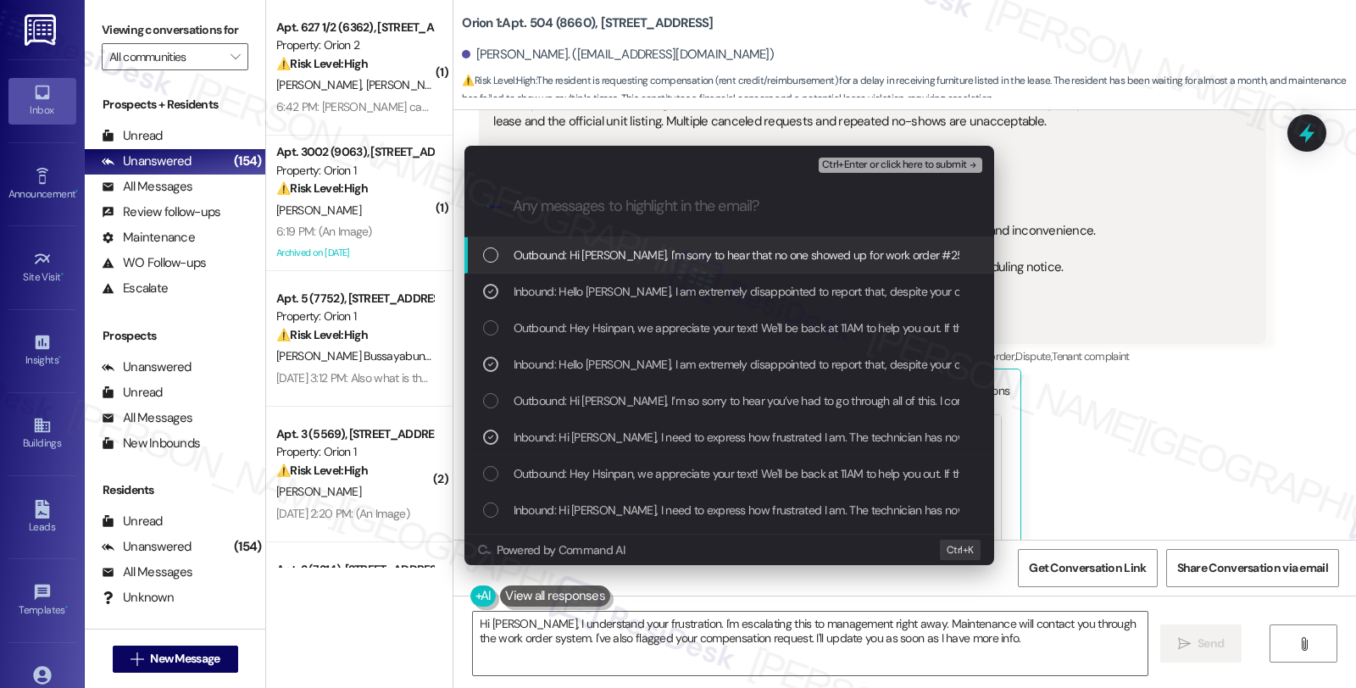
click at [874, 159] on span "Ctrl+Enter or click here to submit" at bounding box center [894, 165] width 145 height 12
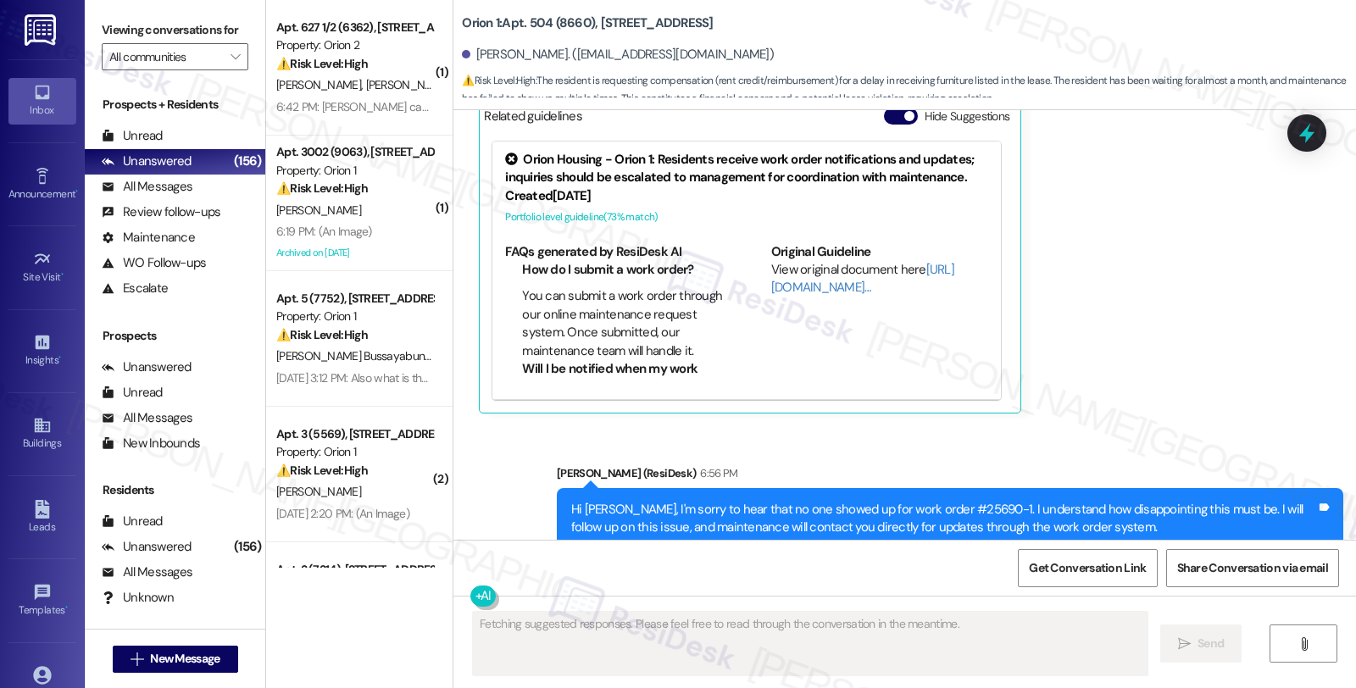
scroll to position [5039, 0]
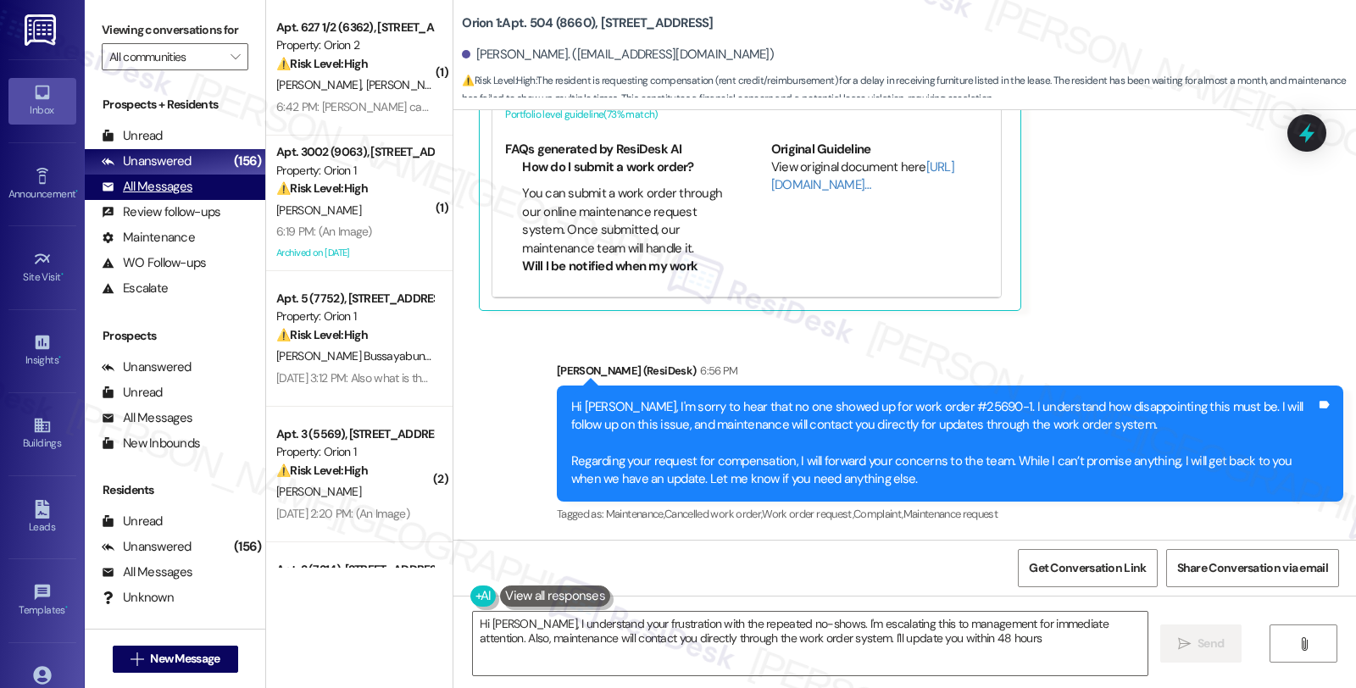
type textarea "Hi Melody, I understand your frustration with the repeated no-shows. I'm escala…"
click at [183, 196] on div "All Messages" at bounding box center [147, 187] width 91 height 18
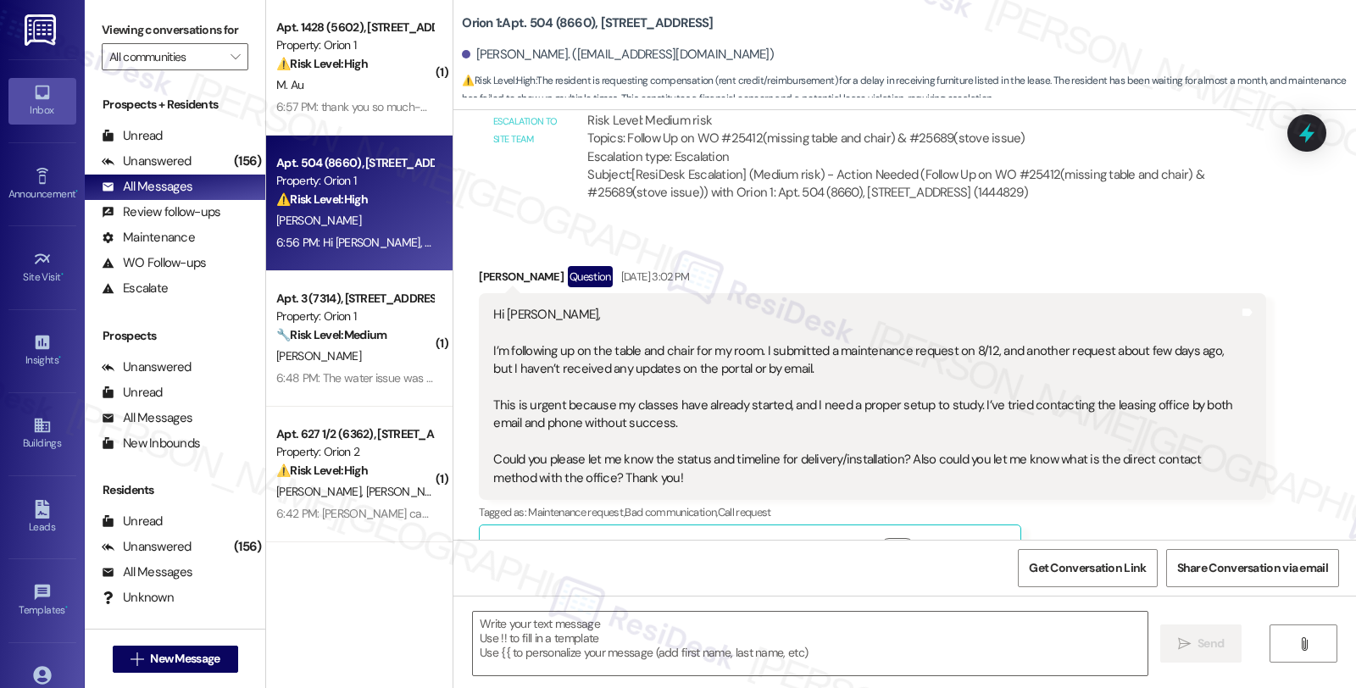
type textarea "Fetching suggested responses. Please feel free to read through the conversation…"
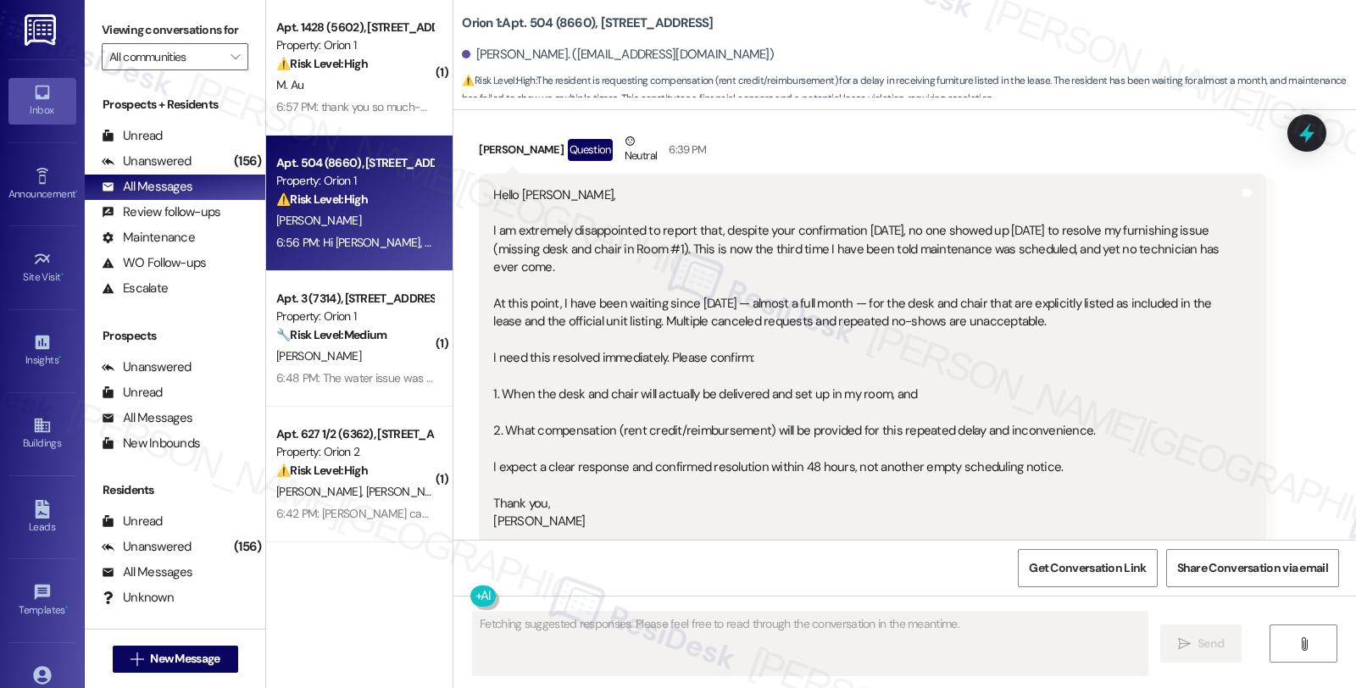
scroll to position [4824, 0]
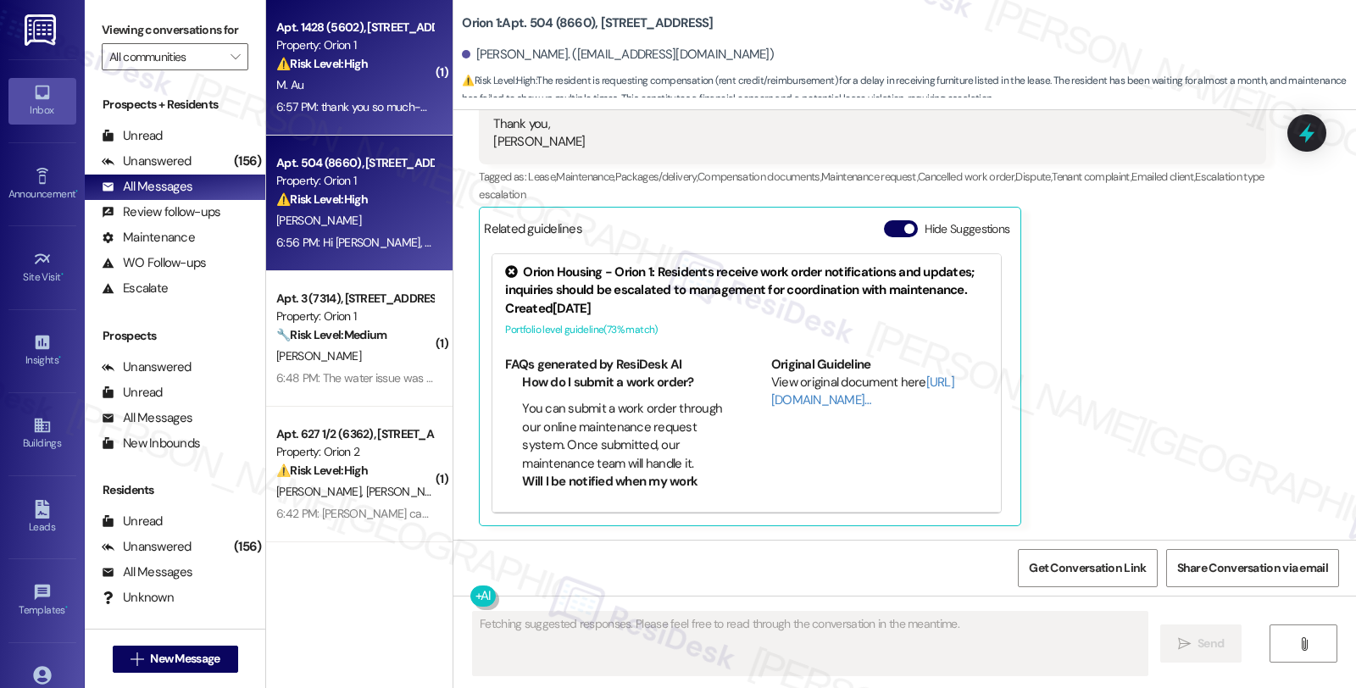
click at [396, 86] on div "M. Au" at bounding box center [355, 85] width 160 height 21
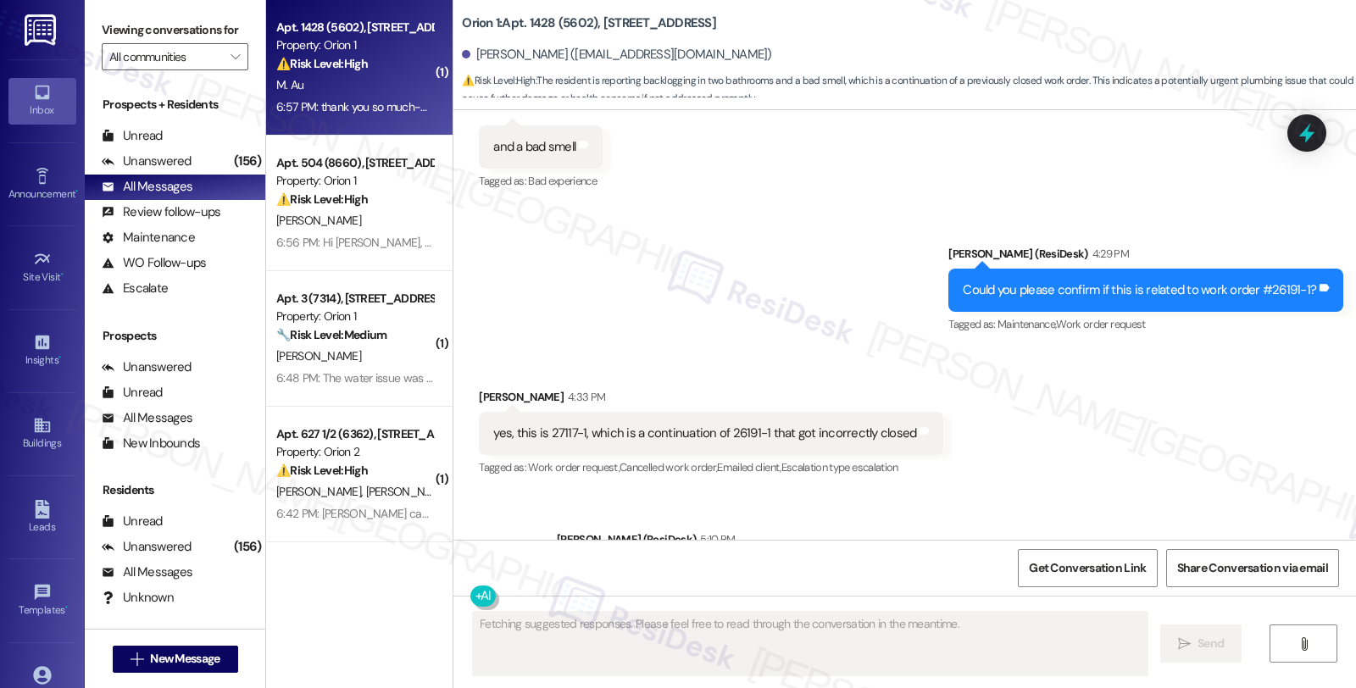
scroll to position [4607, 0]
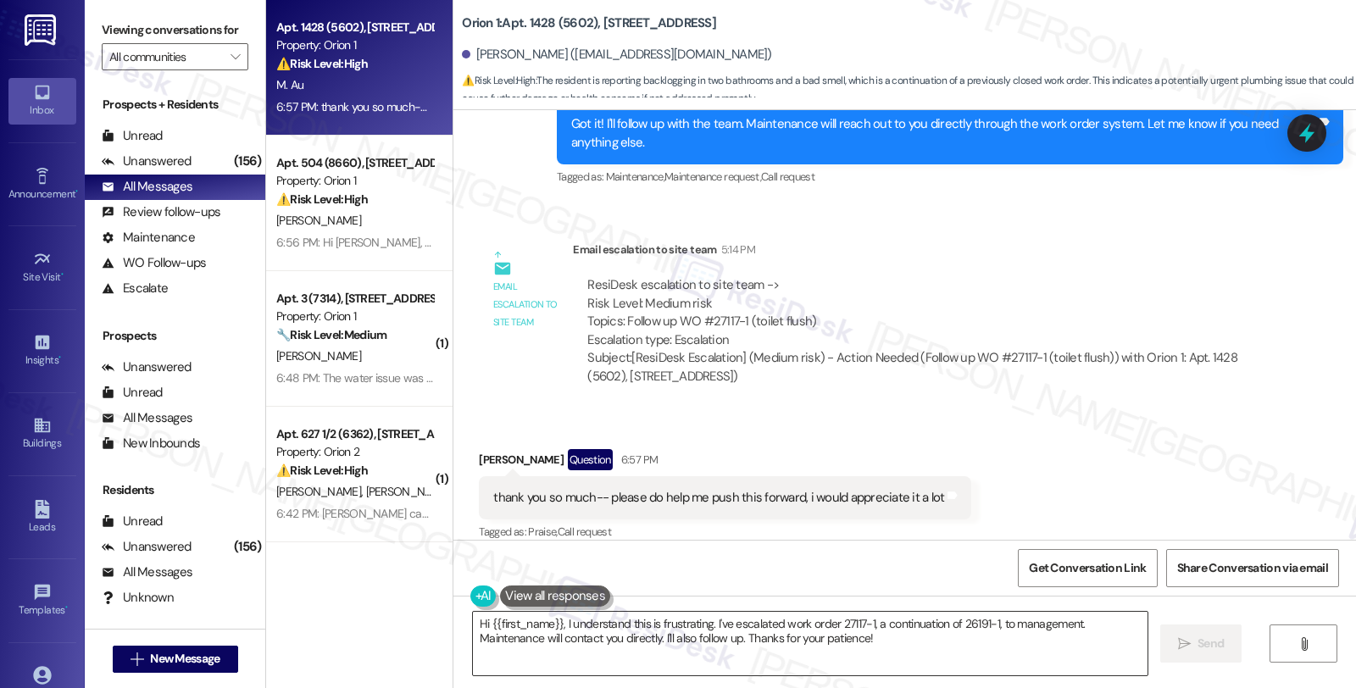
click at [473, 628] on textarea "Hi {{first_name}}, I understand this is frustrating. I've escalated work order …" at bounding box center [810, 644] width 675 height 64
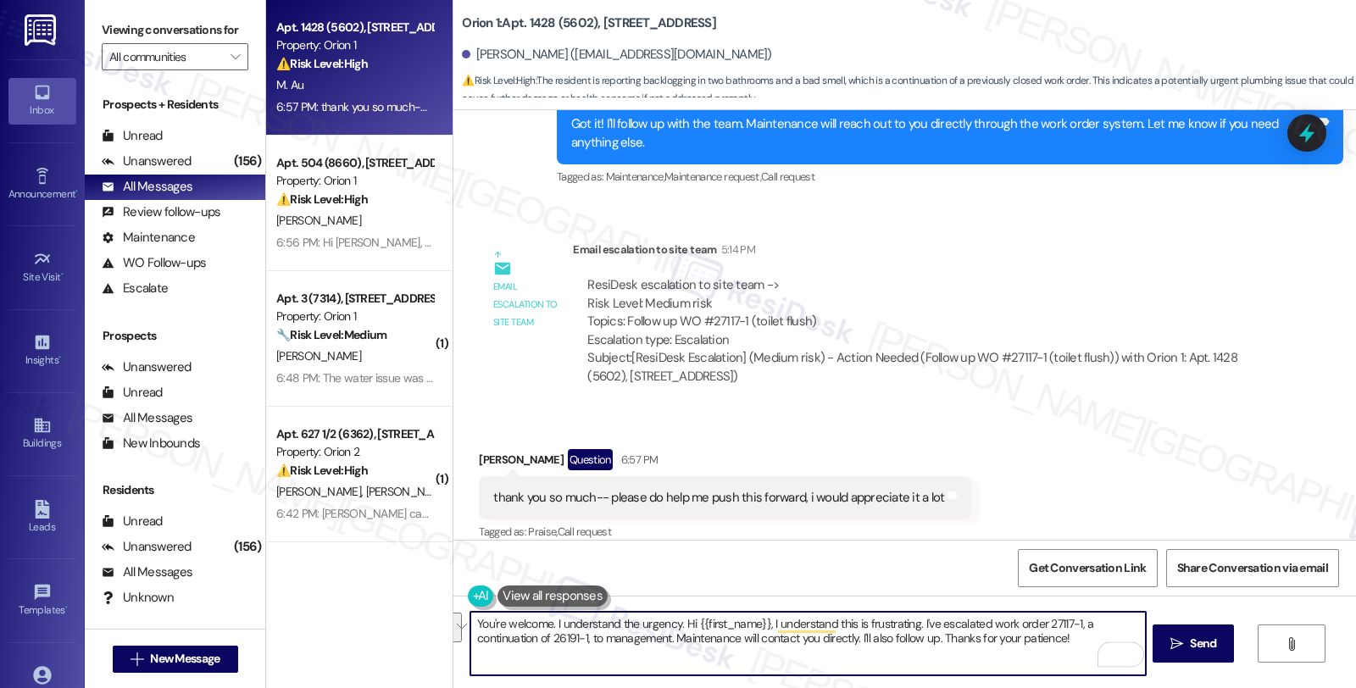
drag, startPoint x: 769, startPoint y: 632, endPoint x: 1083, endPoint y: 643, distance: 313.8
click at [1083, 643] on textarea "You're welcome. I understand the urgency. Hi {{first_name}}, I understand this …" at bounding box center [807, 644] width 675 height 64
click at [778, 647] on textarea "You're welcome. I understand the urgency. Hi {{first_name}}, I understand this …" at bounding box center [807, 644] width 675 height 64
click at [670, 627] on textarea "You're welcome. I understand the urgency. Hi {{first_name}}, I understand this …" at bounding box center [807, 644] width 675 height 64
click at [517, 649] on textarea "You're welcome. I understand the urgency and will keep you posted when we have …" at bounding box center [807, 644] width 675 height 64
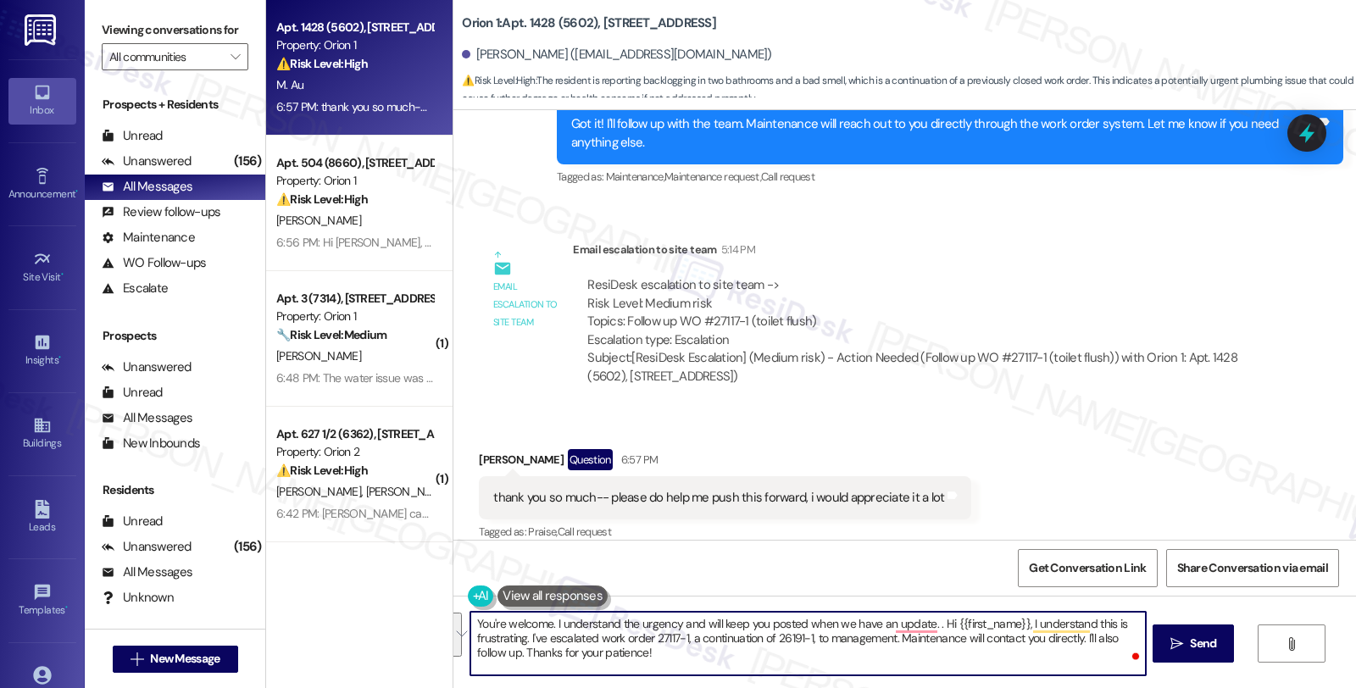
type textarea "You're welcome. I understand the urgency and will keep you posted when we have …"
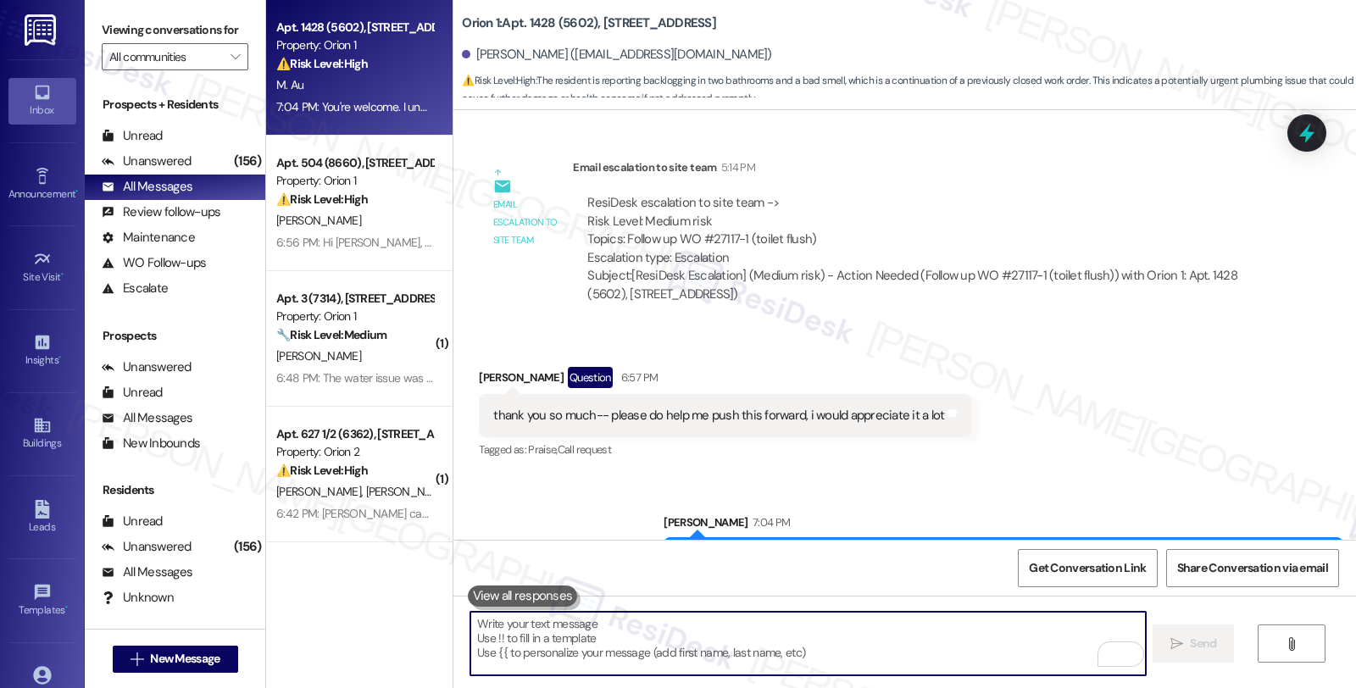
scroll to position [4724, 0]
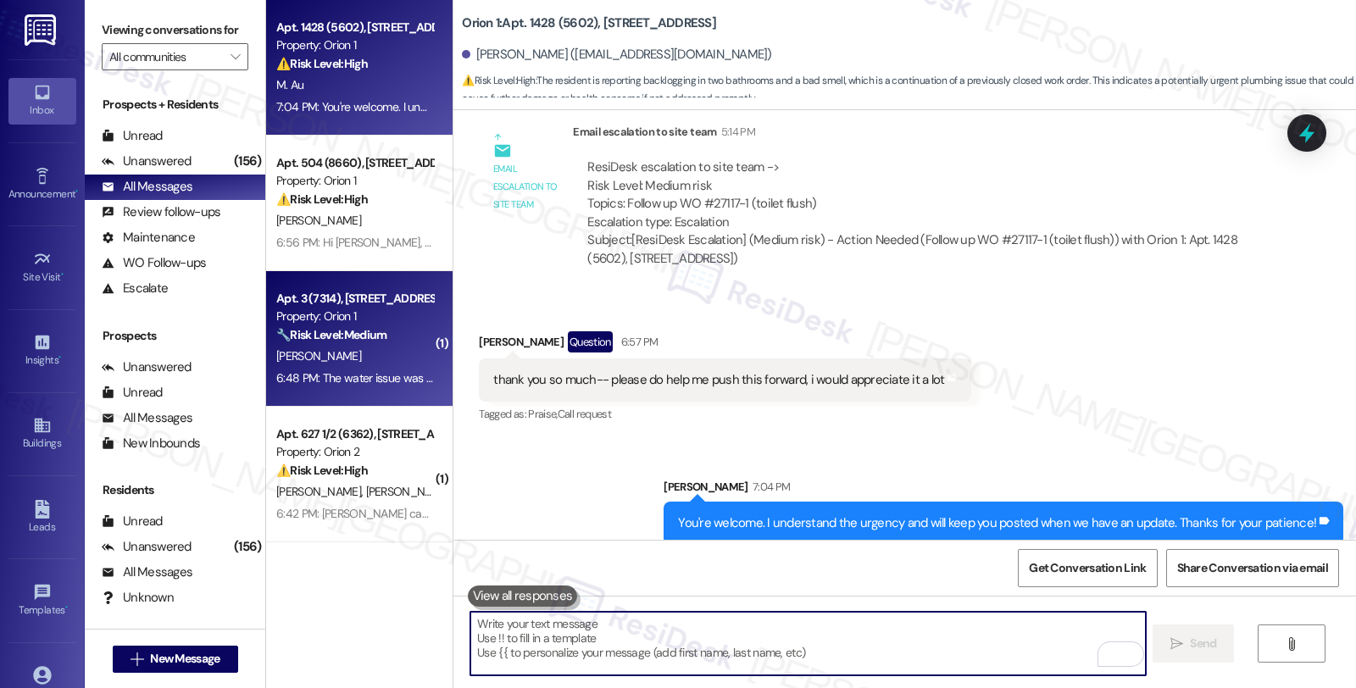
click at [394, 348] on div "[PERSON_NAME]" at bounding box center [355, 356] width 160 height 21
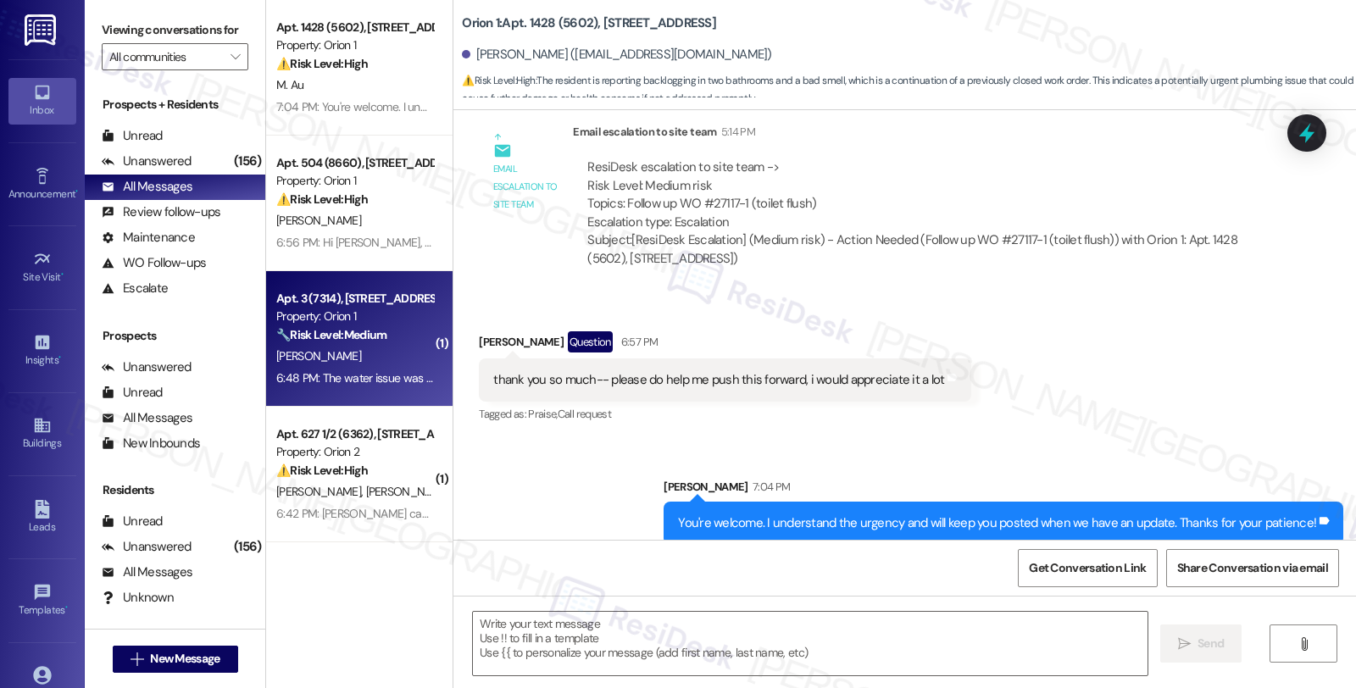
type textarea "Fetching suggested responses. Please feel free to read through the conversation…"
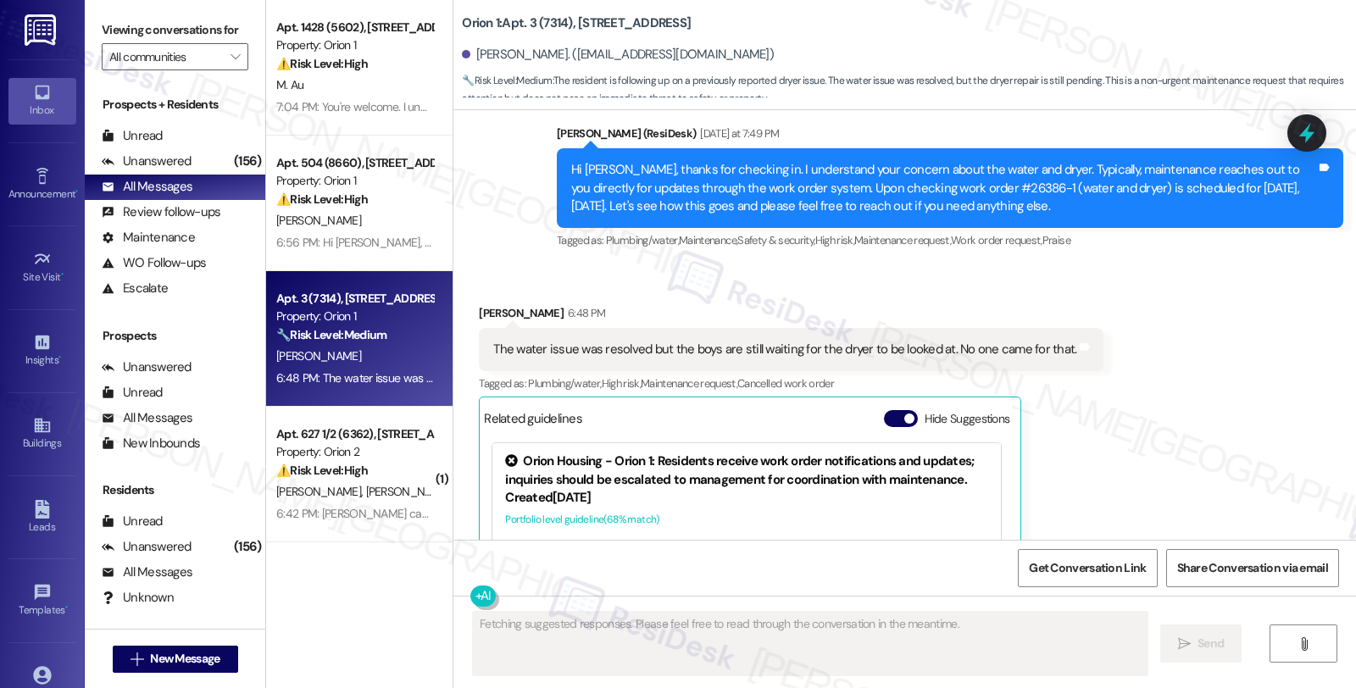
scroll to position [487, 0]
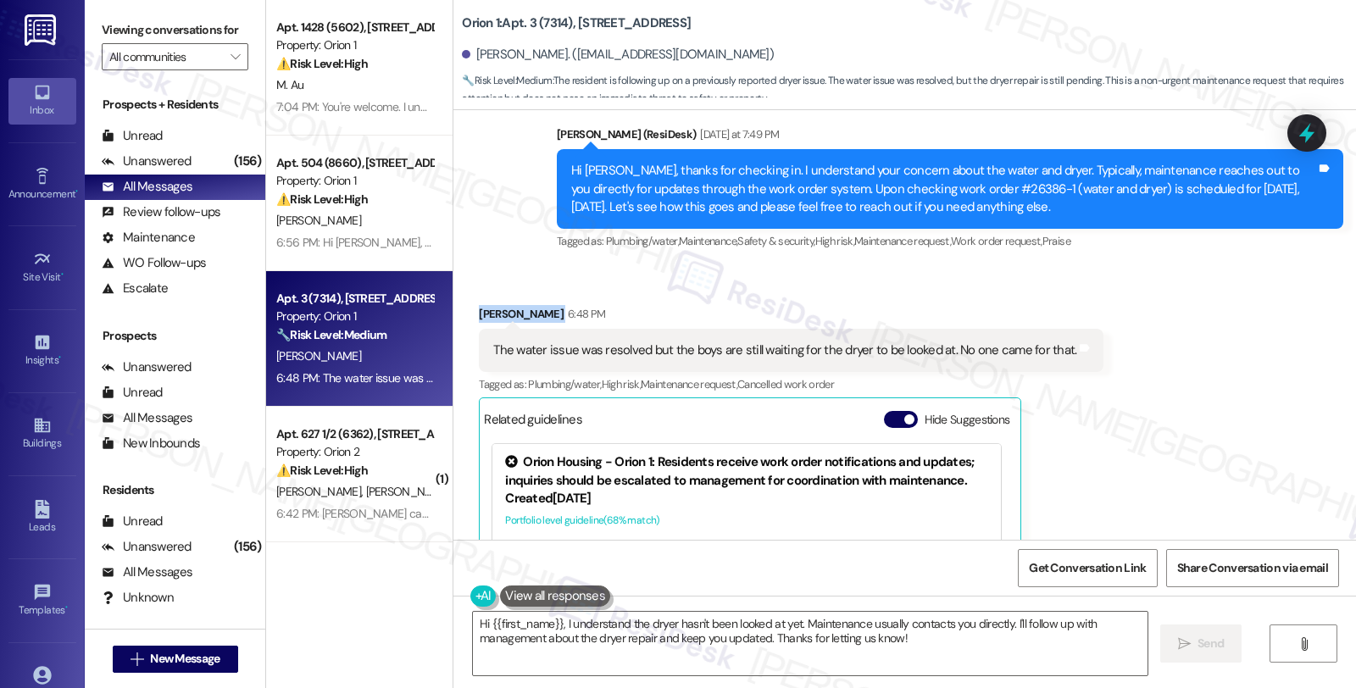
drag, startPoint x: 468, startPoint y: 314, endPoint x: 515, endPoint y: 317, distance: 47.6
click at [515, 317] on div "Janie Park 6:48 PM" at bounding box center [791, 317] width 625 height 24
copy div "[PERSON_NAME]"
click at [473, 626] on textarea "Hi {{first_name}}, I understand the dryer hasn't been looked at yet. Maintenanc…" at bounding box center [810, 644] width 675 height 64
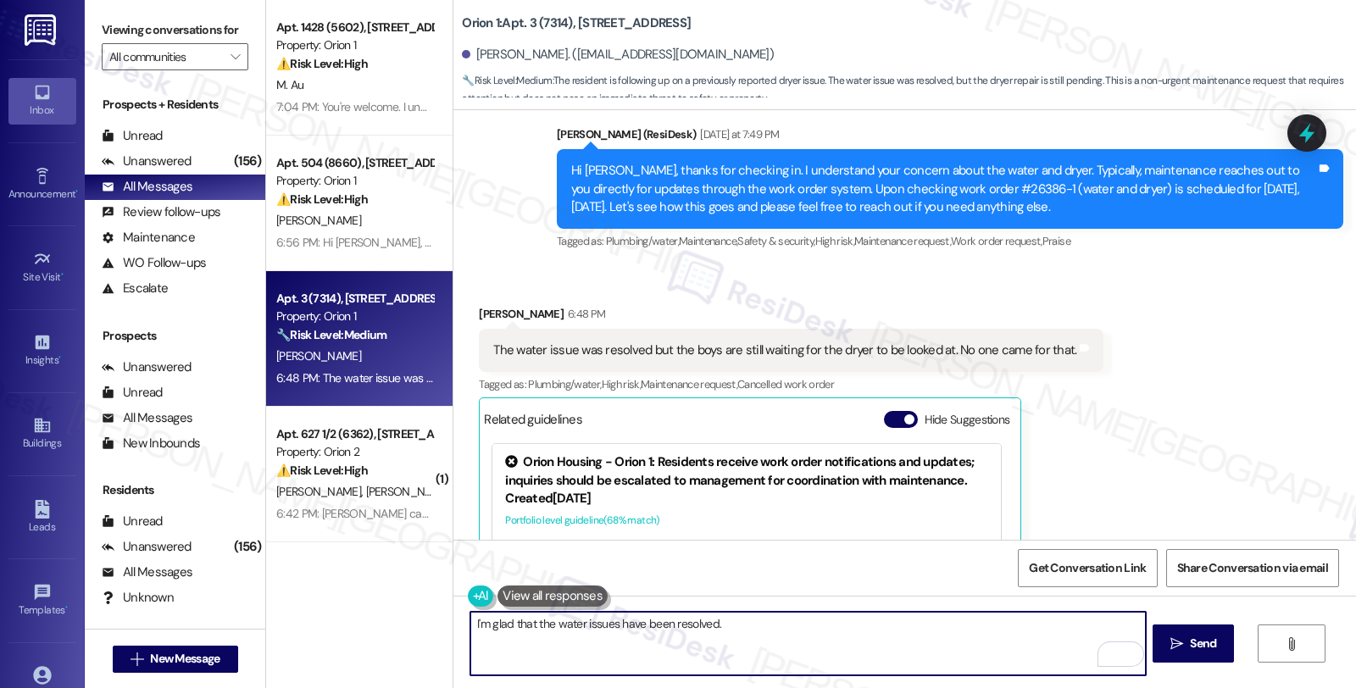
click at [604, 625] on textarea "I'm glad that the water issues have been resolved." at bounding box center [807, 644] width 675 height 64
click at [738, 633] on textarea "I'm glad that the water issue has been resolved." at bounding box center [807, 644] width 675 height 64
click at [956, 627] on textarea "I'm glad that the water issue has been resolved. Did you get the chance to ask …" at bounding box center [807, 644] width 675 height 64
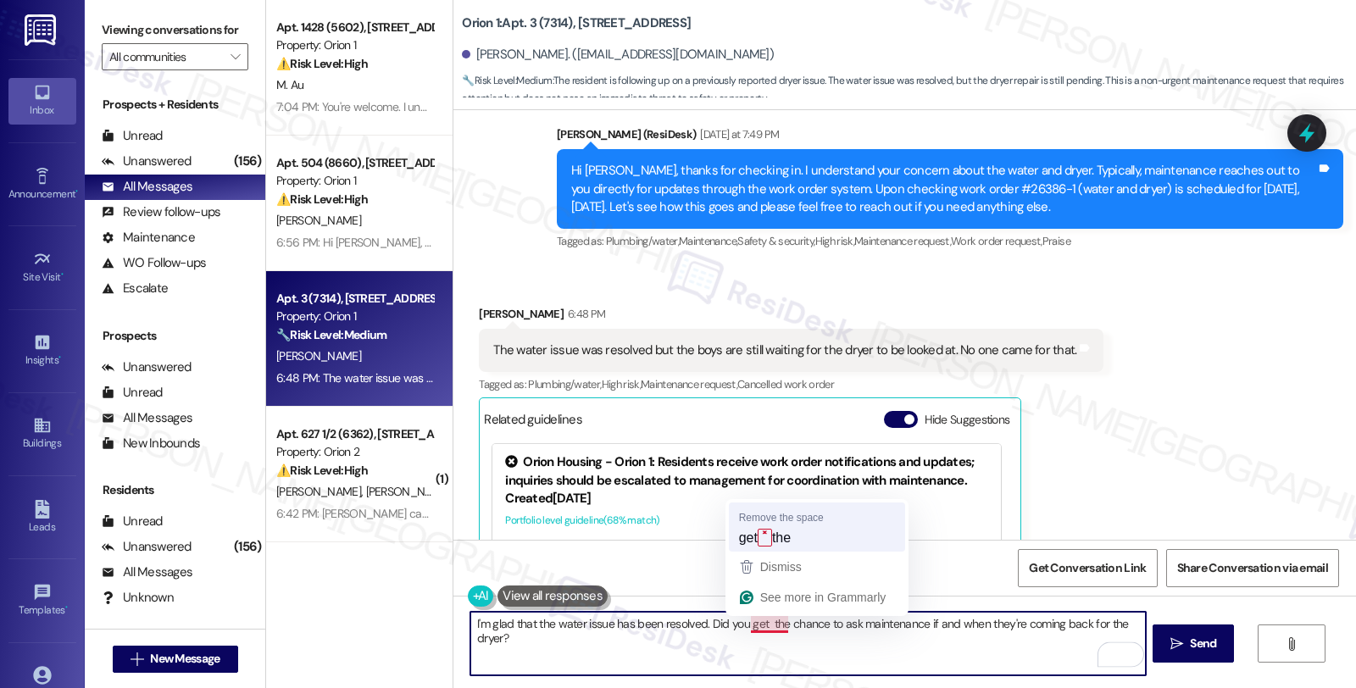
type textarea "I'm glad that the water issue has been resolved. Did you get the chance to ask …"
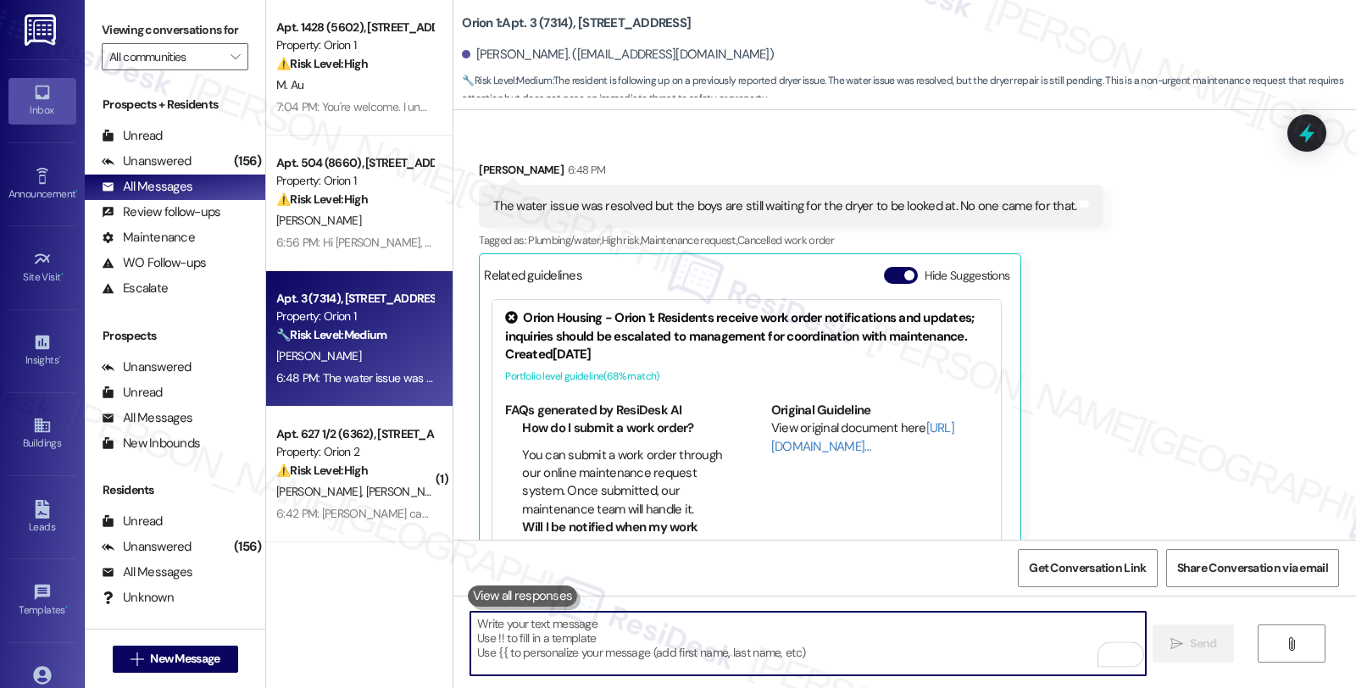
scroll to position [676, 0]
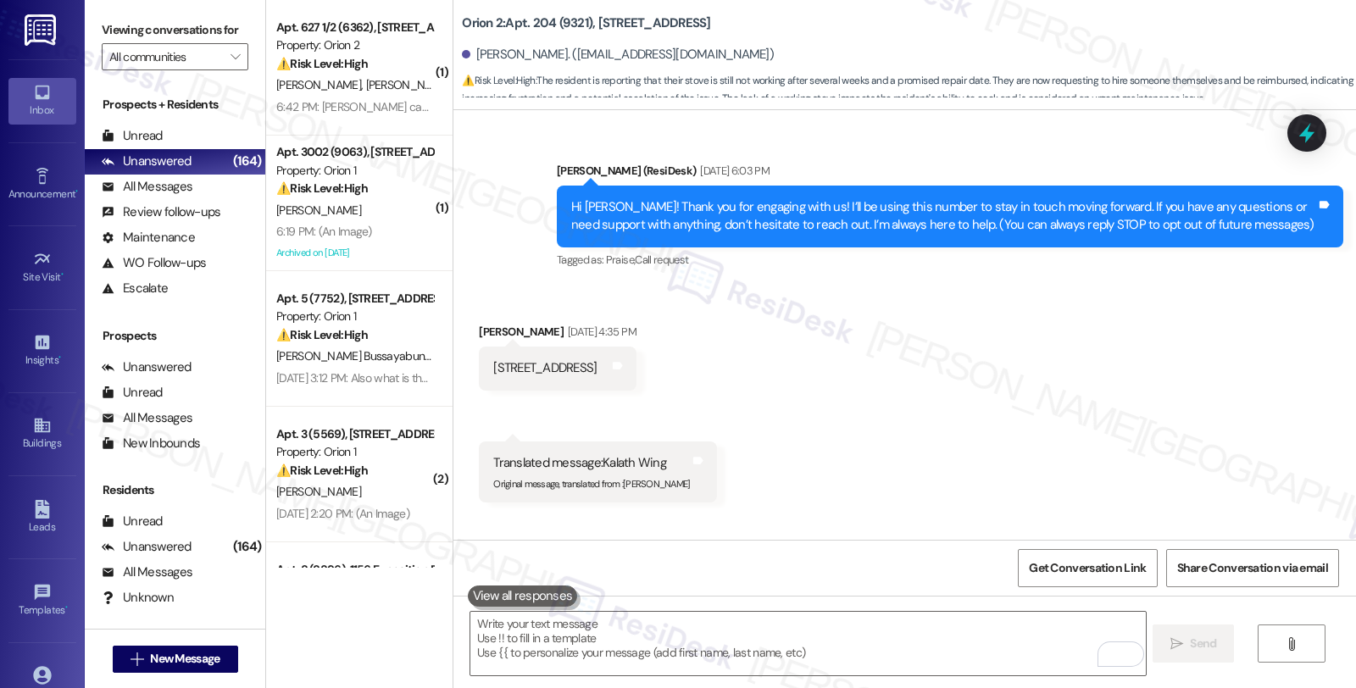
scroll to position [1512, 0]
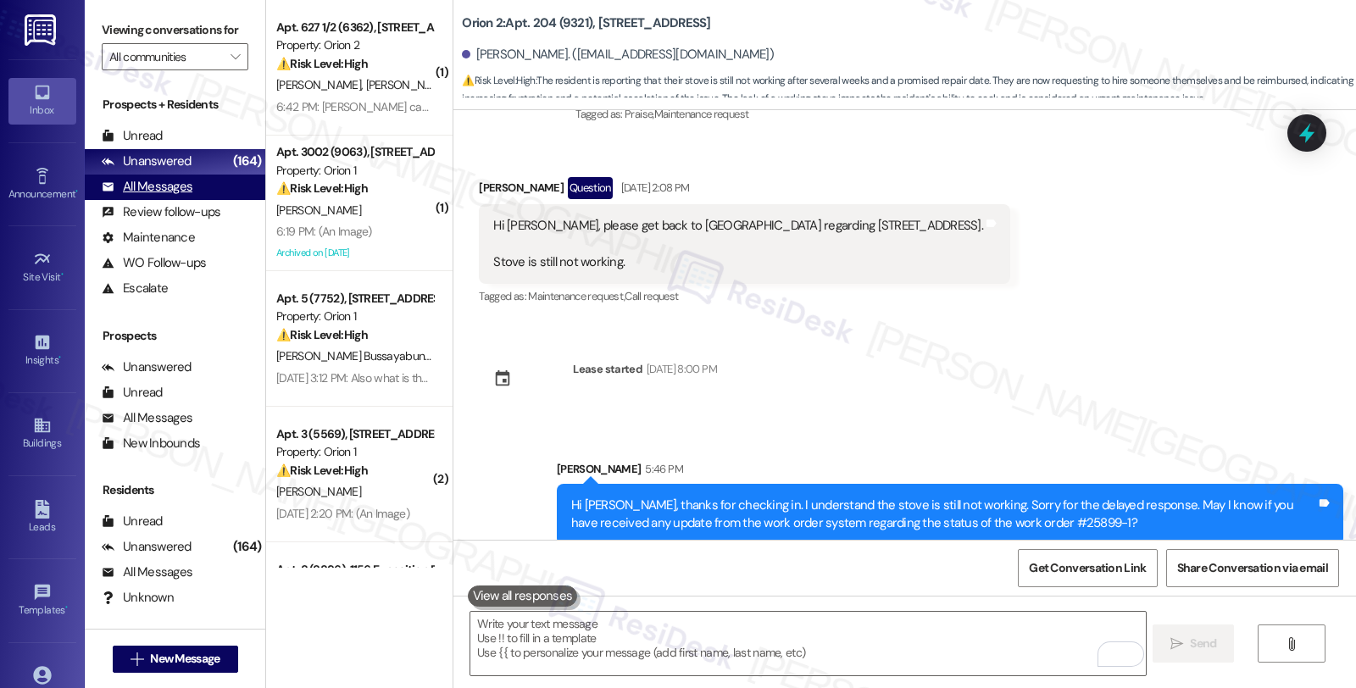
click at [190, 196] on div "All Messages" at bounding box center [147, 187] width 91 height 18
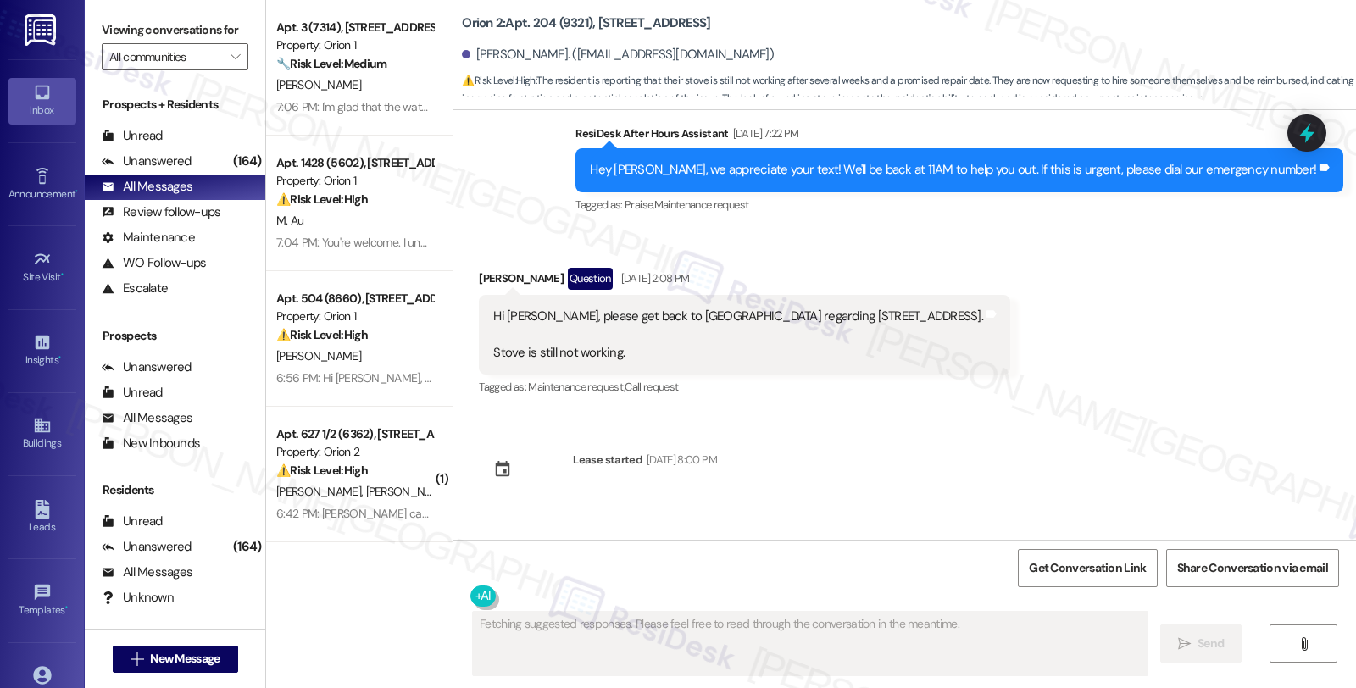
scroll to position [1537, 0]
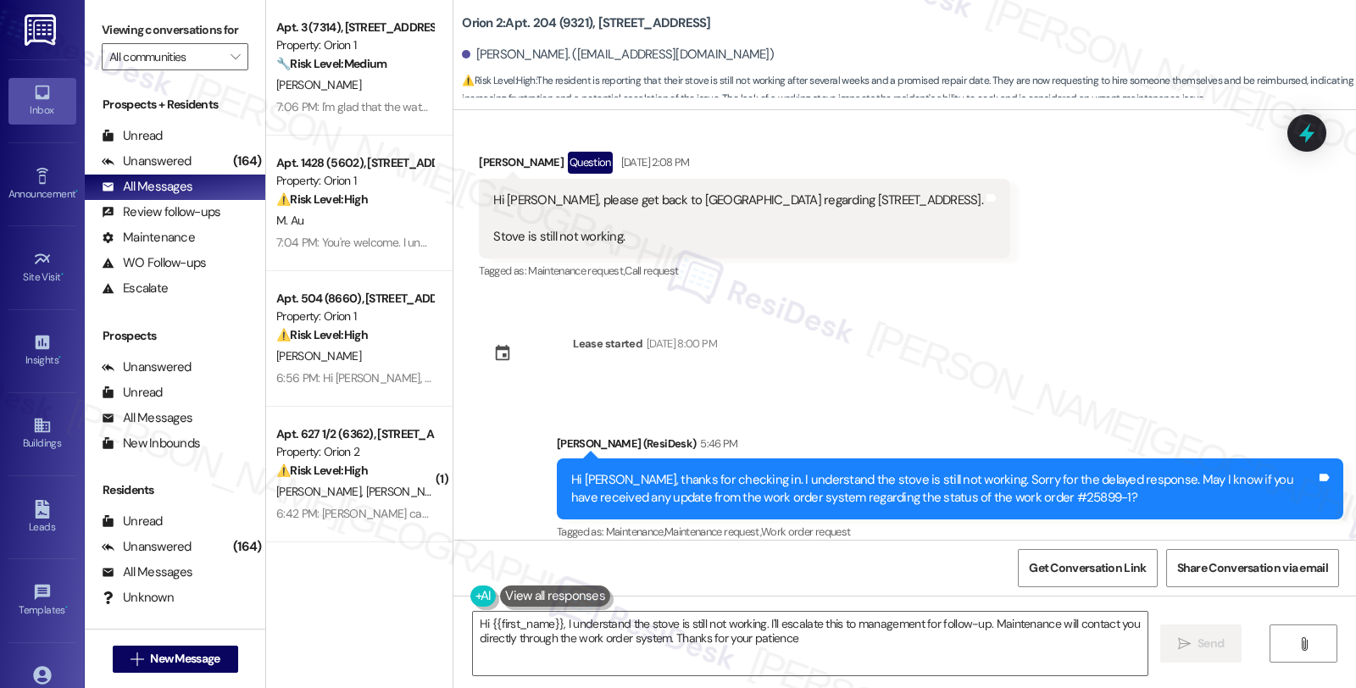
type textarea "Hi {{first_name}}, I understand the stove is still not working. I'll escalate t…"
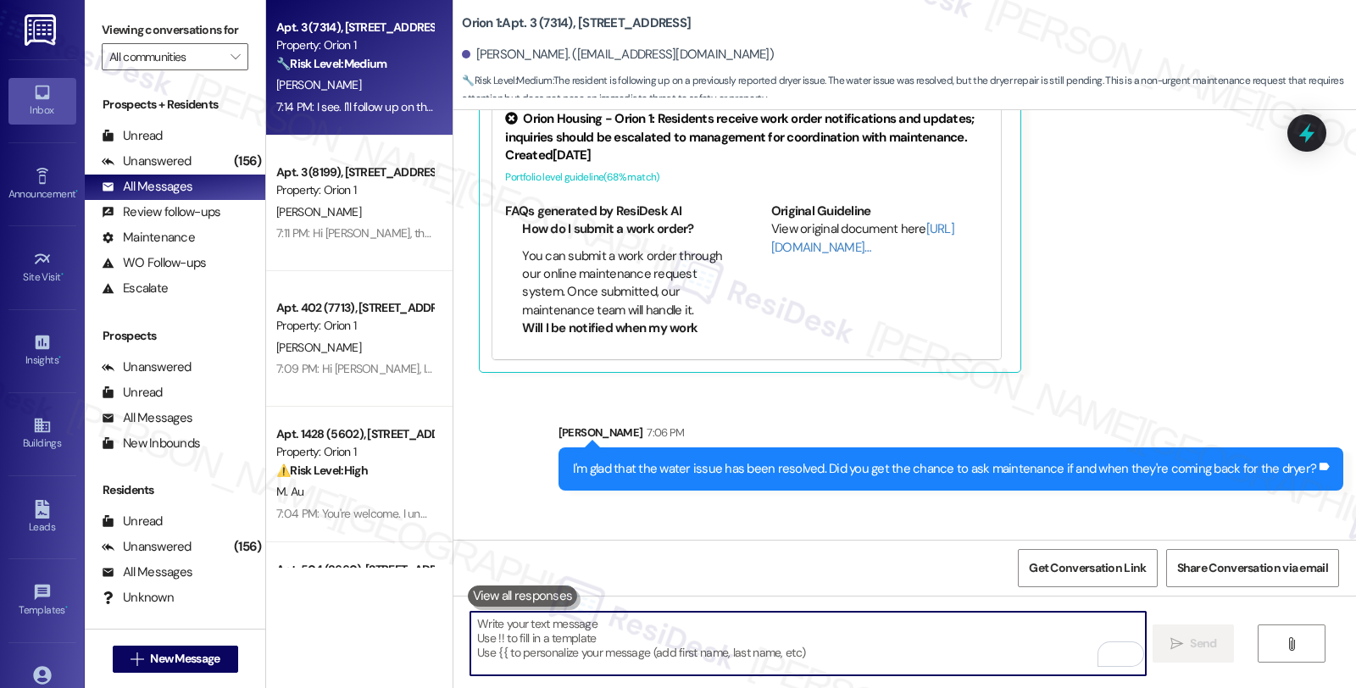
scroll to position [912, 0]
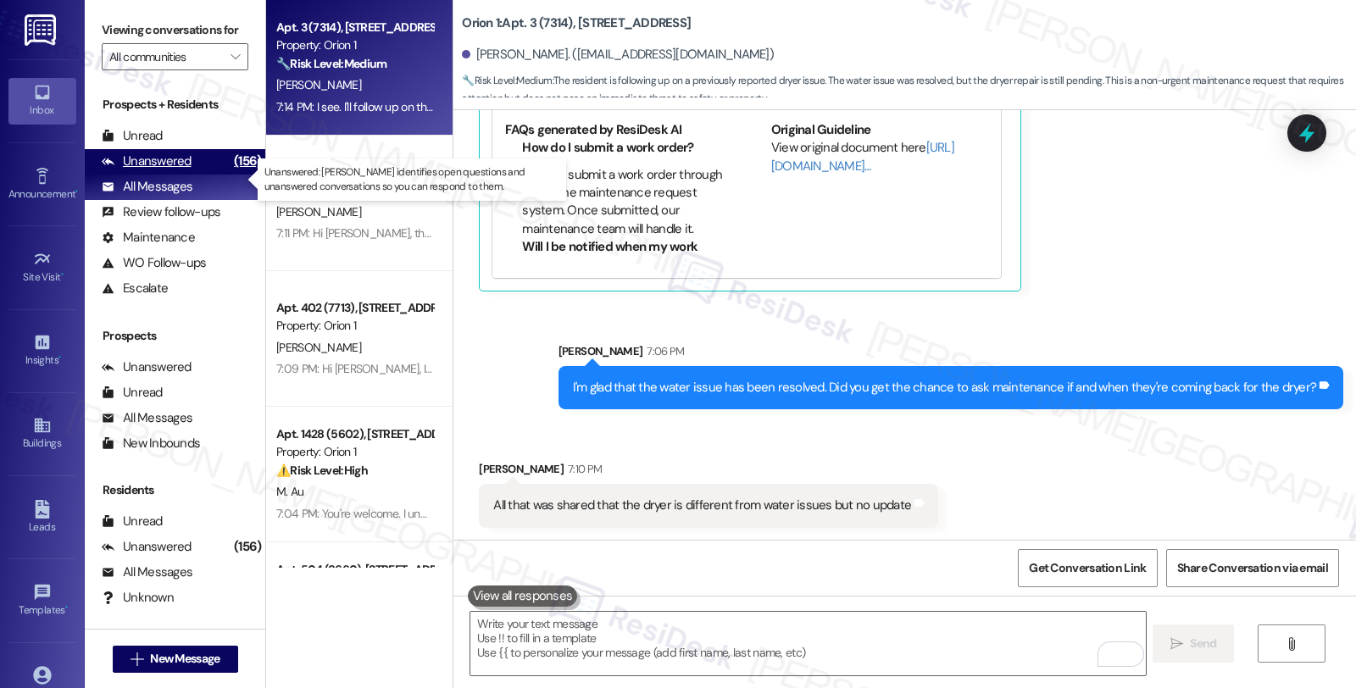
click at [189, 175] on div "Unanswered (156)" at bounding box center [175, 161] width 181 height 25
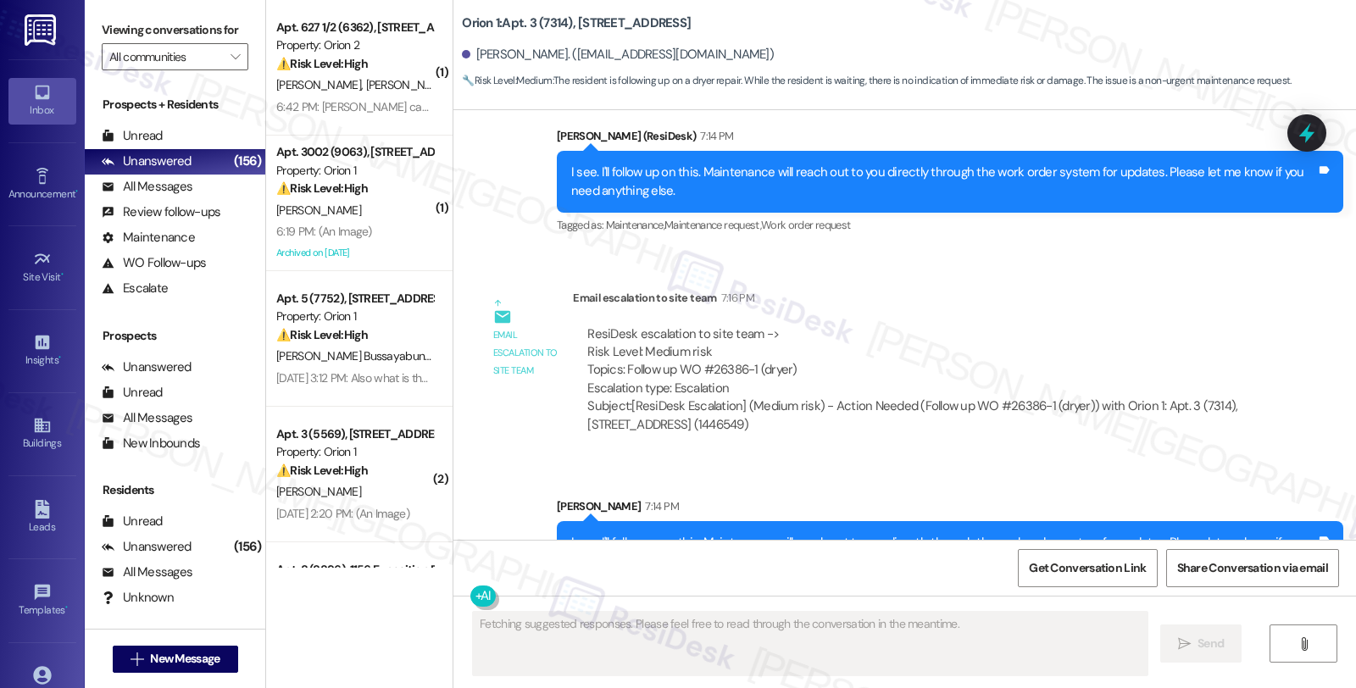
scroll to position [1337, 0]
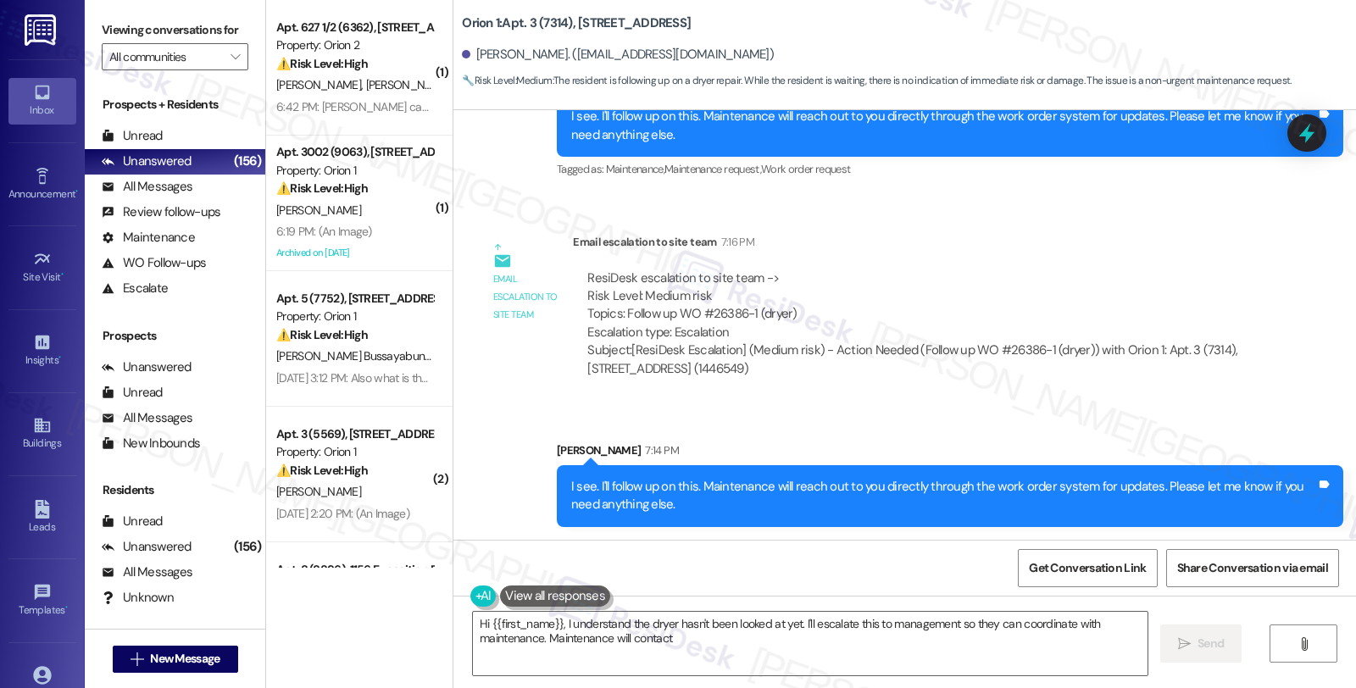
type textarea "Hi {{first_name}}, I understand the dryer hasn't been looked at yet. I'll escal…"
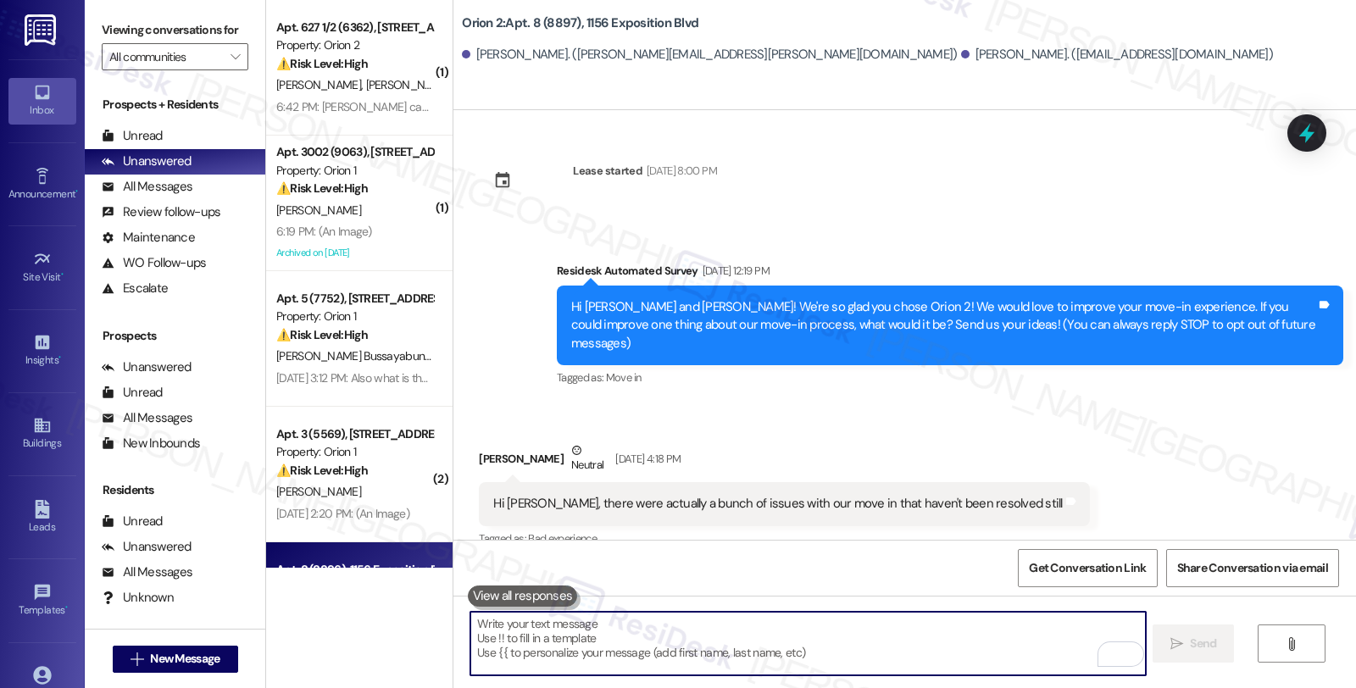
scroll to position [2308, 0]
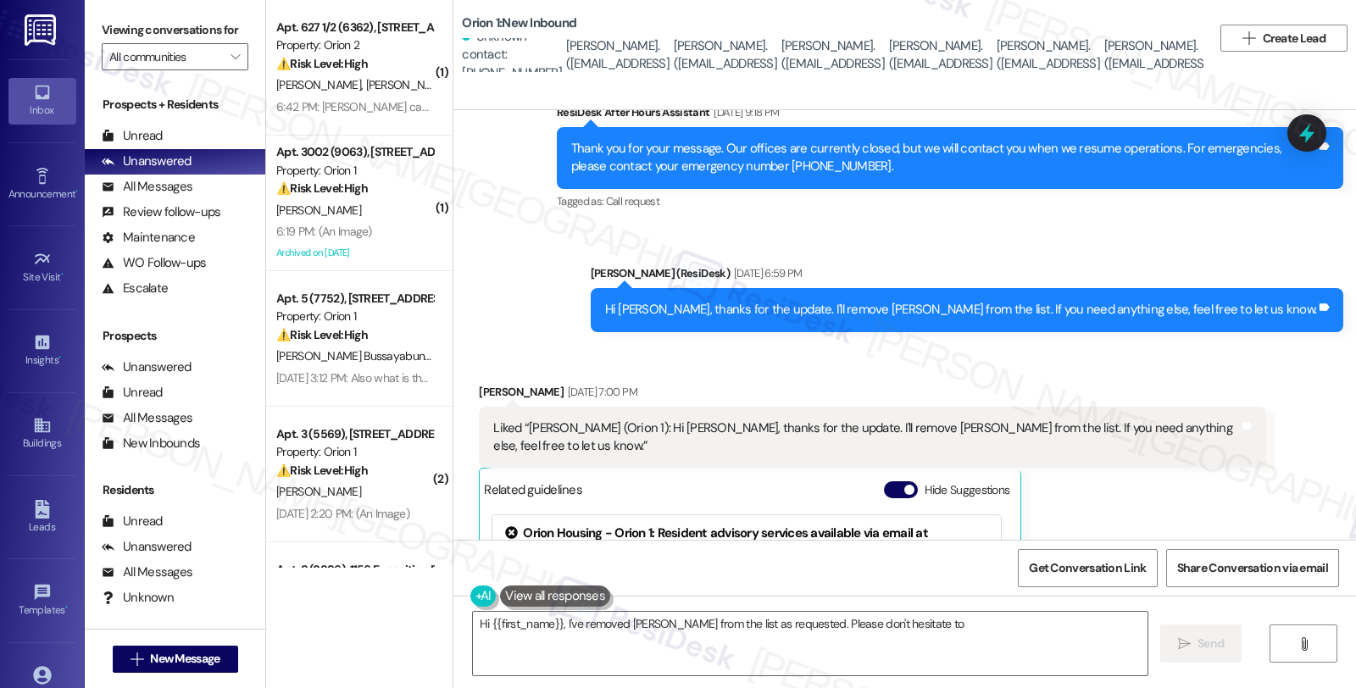
scroll to position [2286, 0]
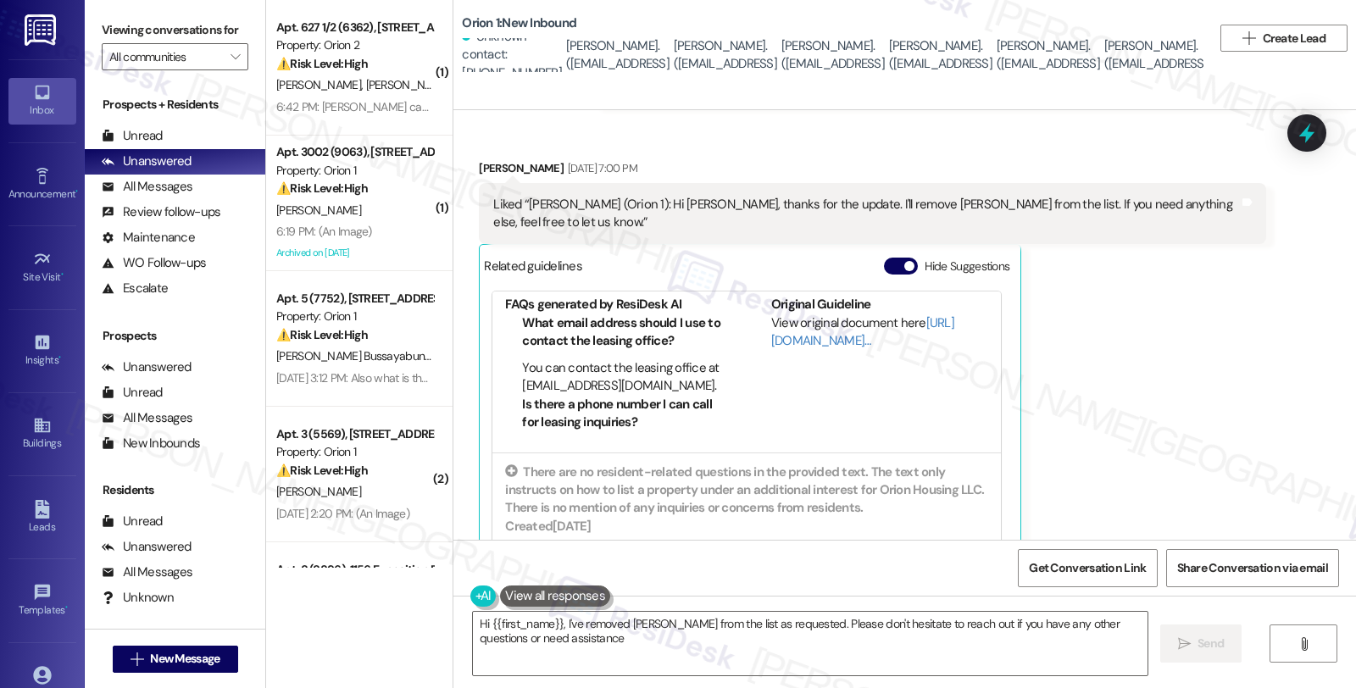
type textarea "Hi {{first_name}}, I've removed [PERSON_NAME] from the list as requested. Pleas…"
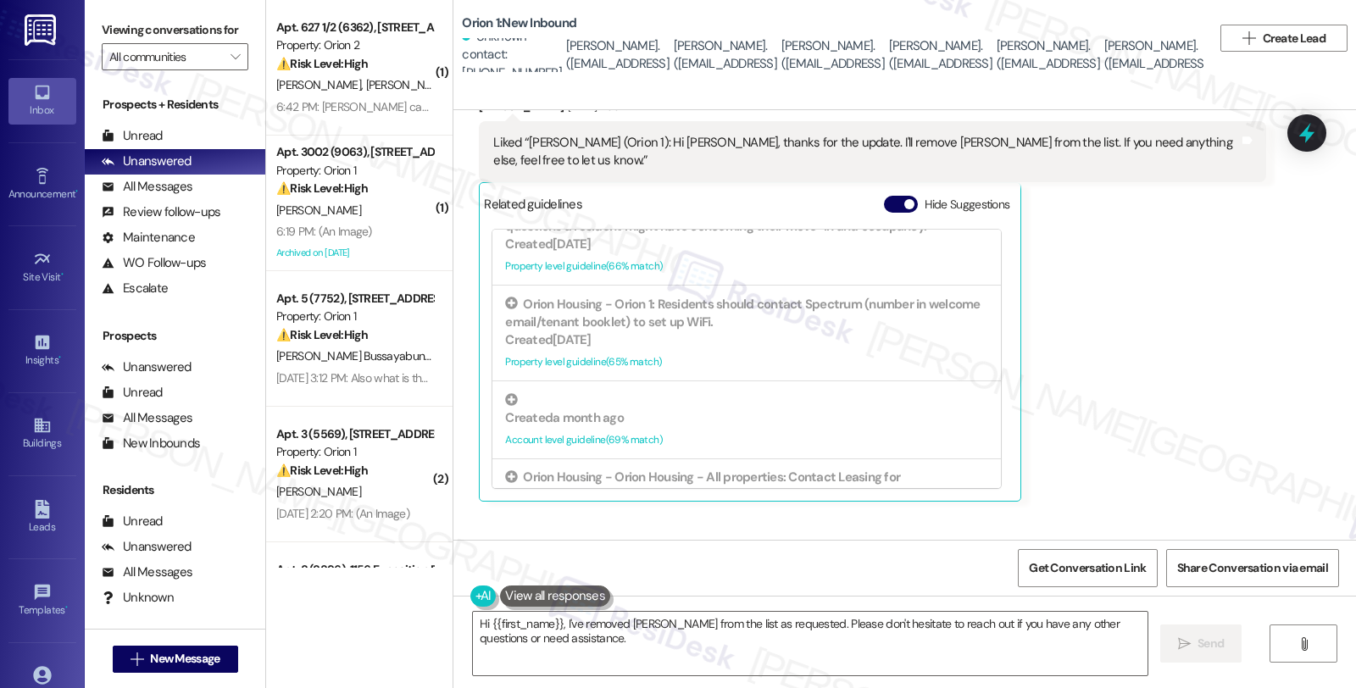
scroll to position [2411, 0]
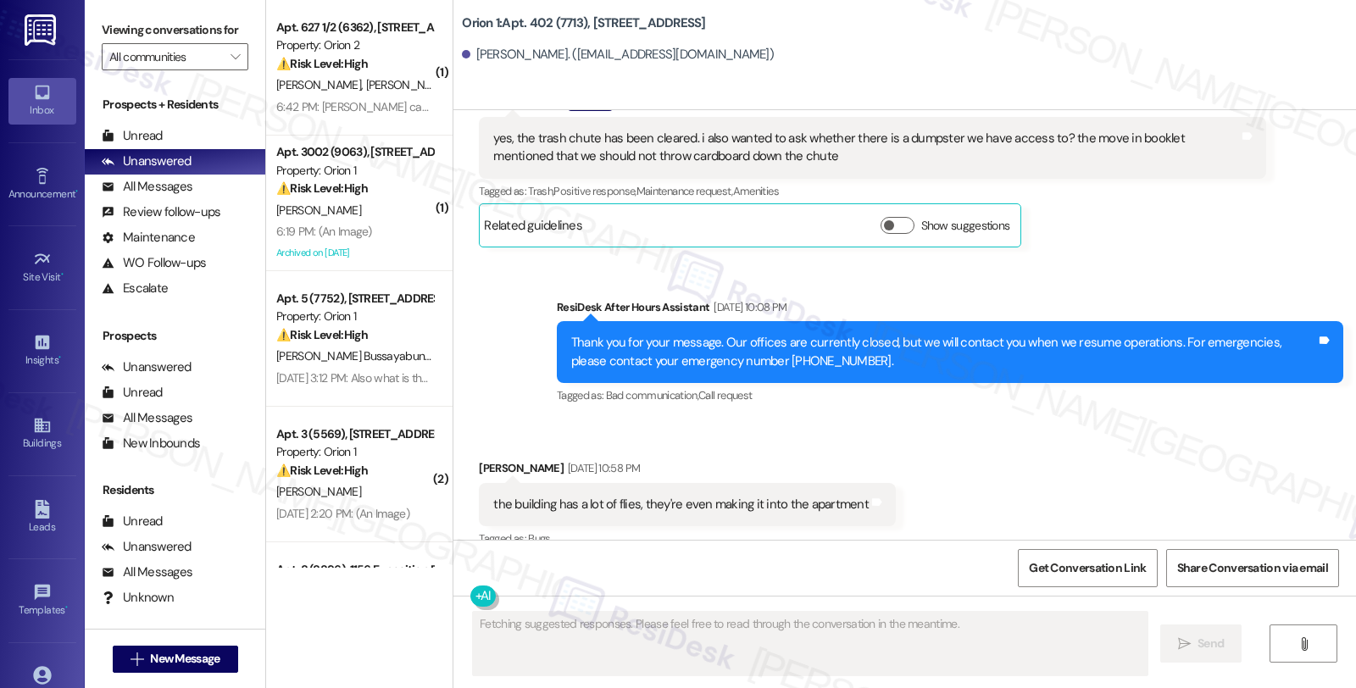
scroll to position [1004, 0]
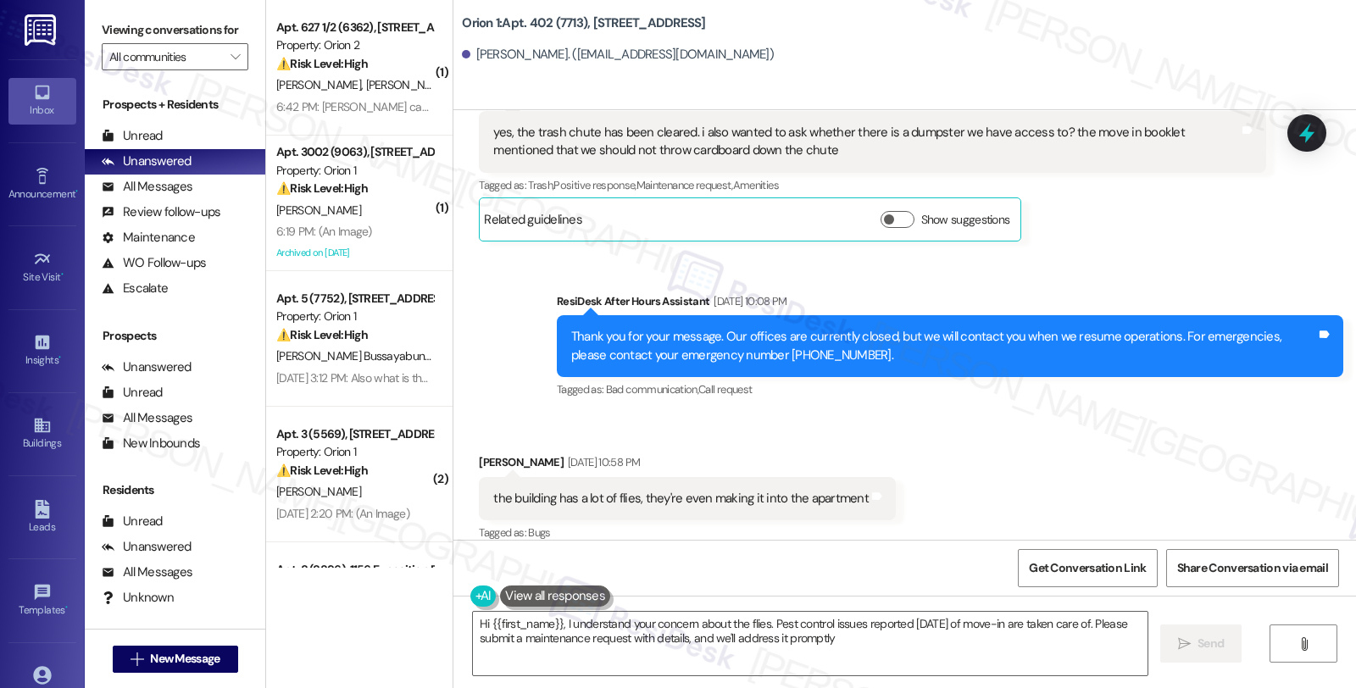
type textarea "Hi {{first_name}}, I understand your concern about the flies. Pest control issu…"
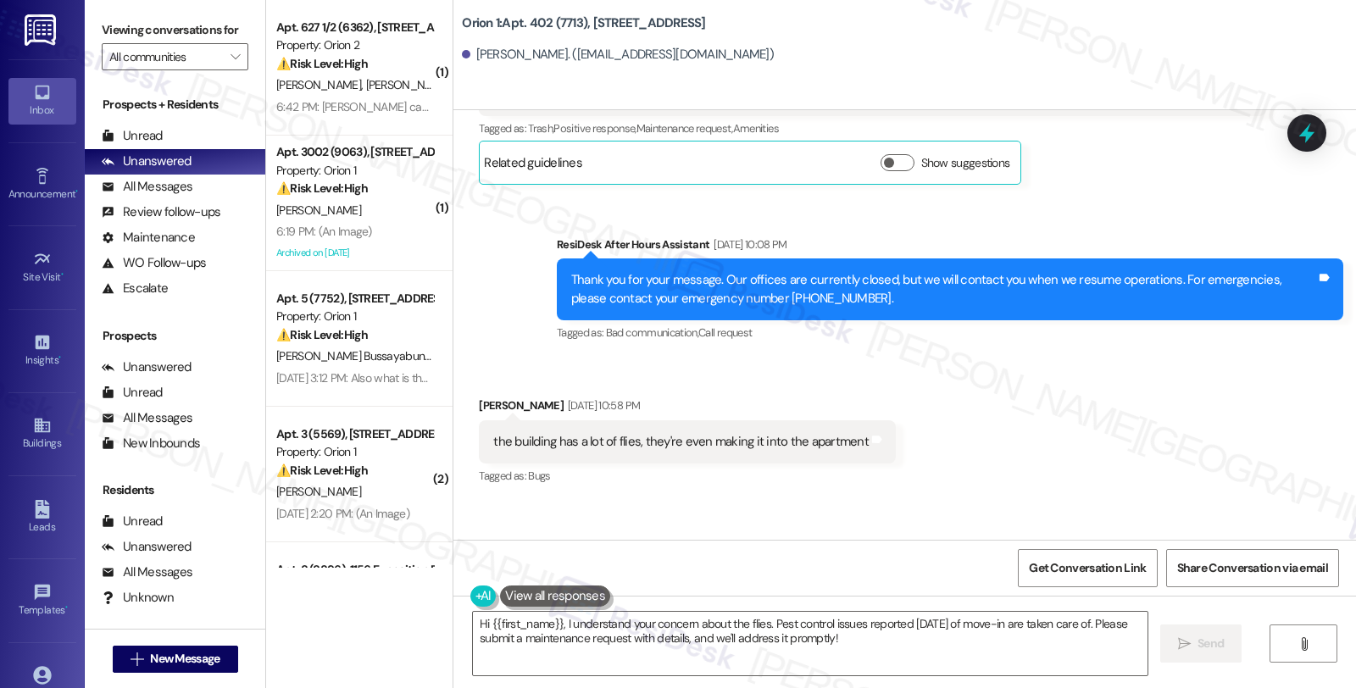
scroll to position [1165, 0]
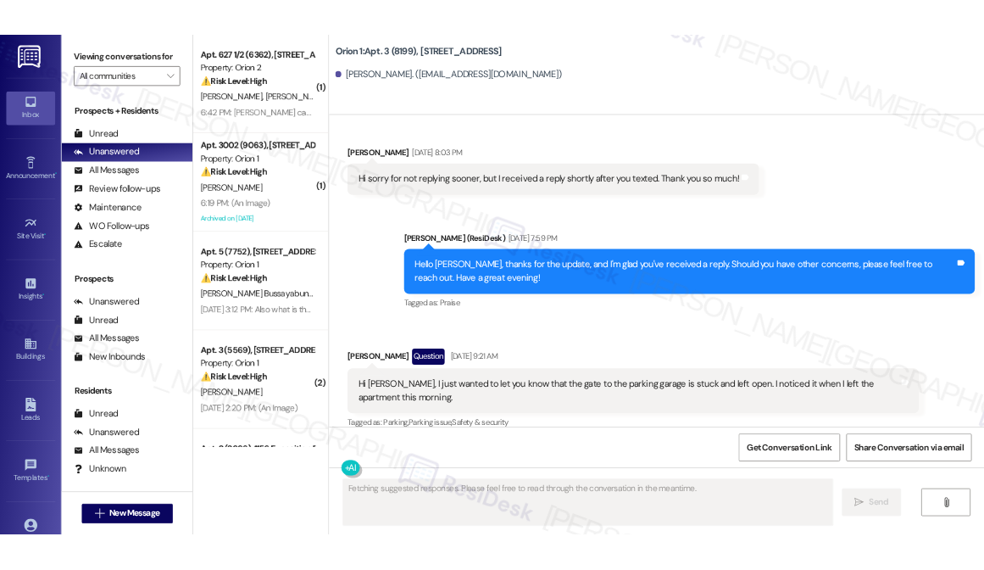
scroll to position [2111, 0]
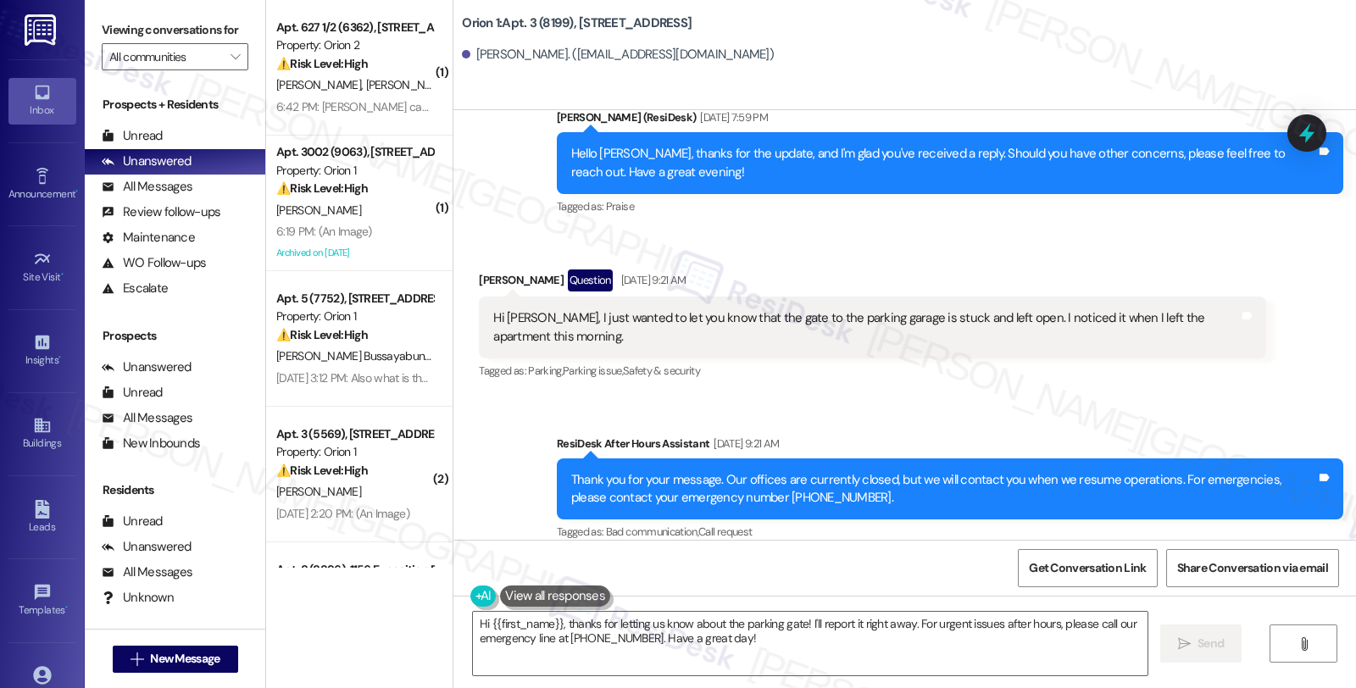
click at [479, 270] on div "[PERSON_NAME] Question [DATE] 9:21 AM" at bounding box center [872, 283] width 787 height 27
copy div "[PERSON_NAME]"
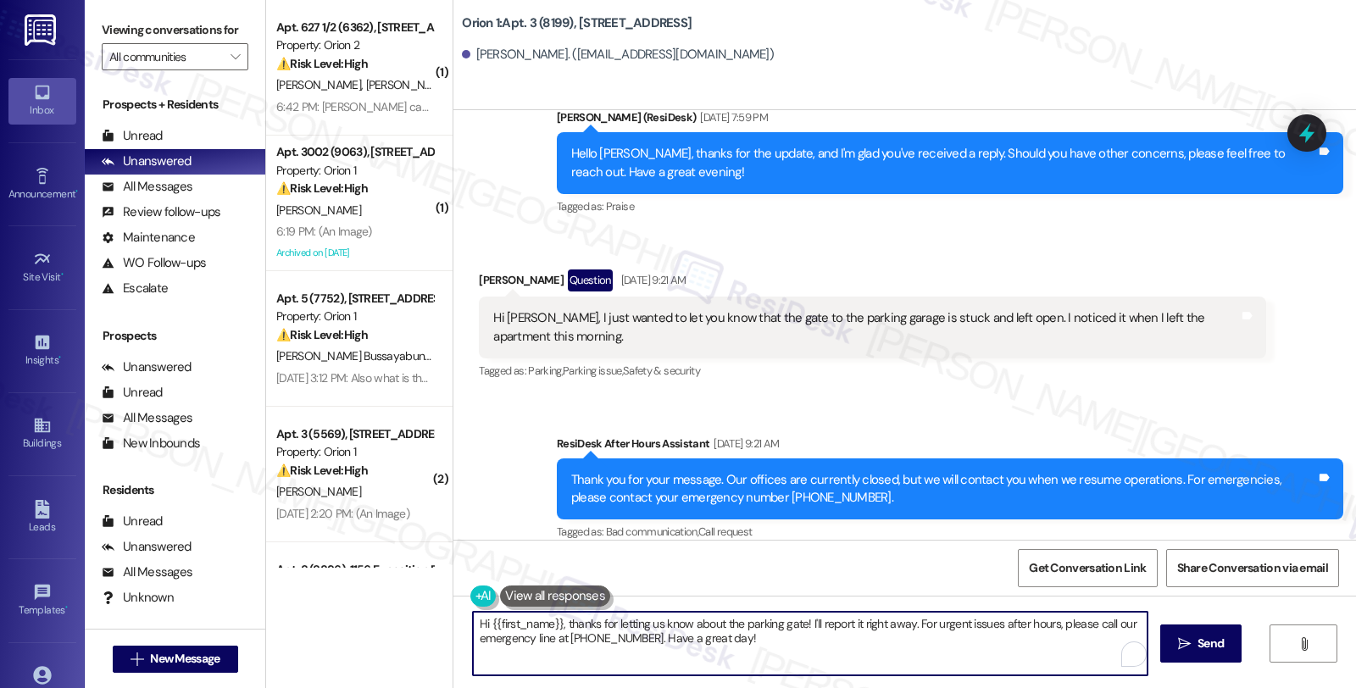
drag, startPoint x: 801, startPoint y: 624, endPoint x: 827, endPoint y: 651, distance: 37.8
click at [827, 651] on textarea "Hi {{first_name}}, thanks for letting us know about the parking gate! I'll repo…" at bounding box center [810, 644] width 675 height 64
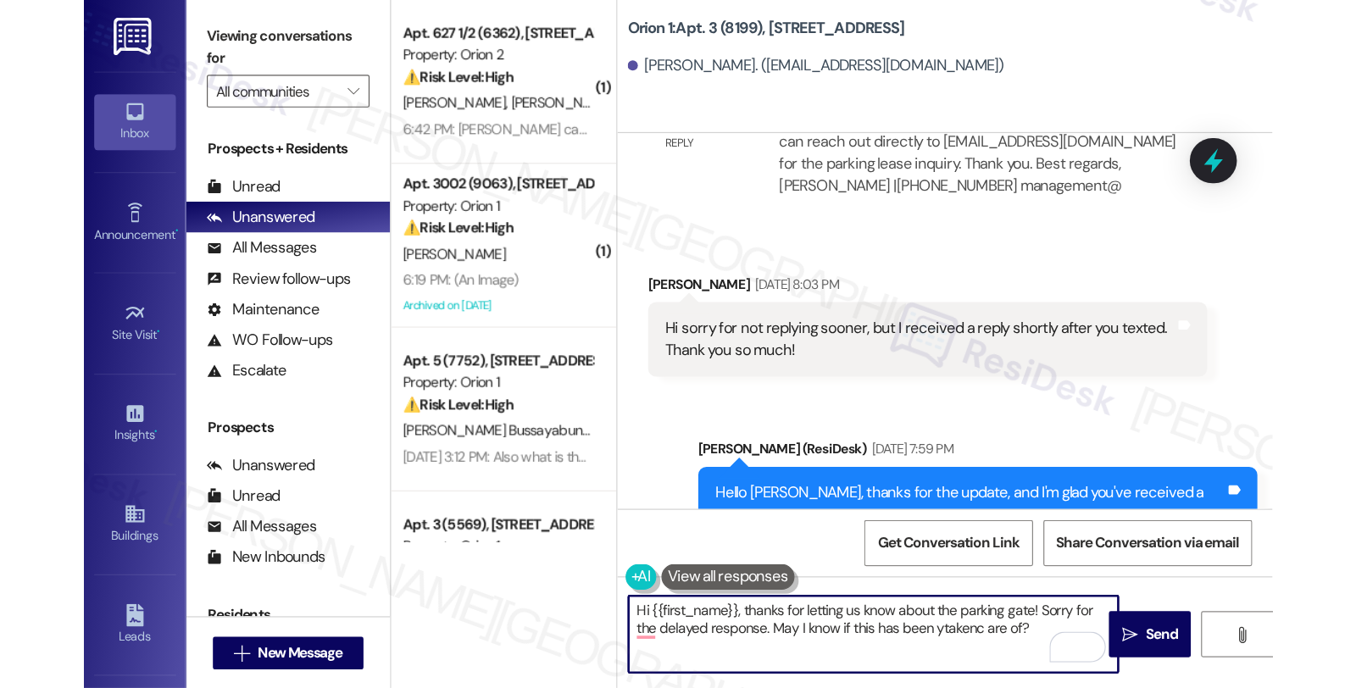
scroll to position [2292, 0]
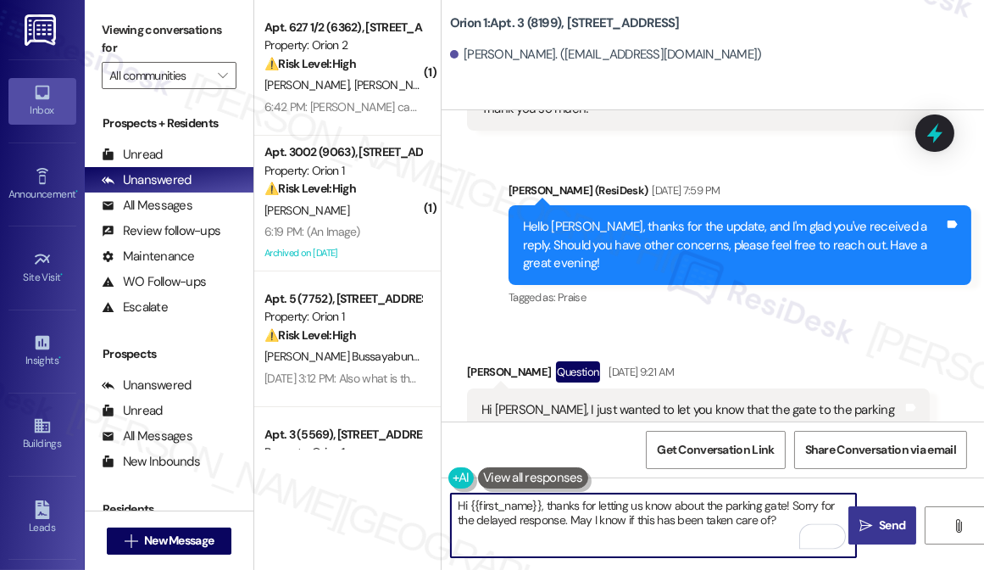
type textarea "Hi {{first_name}}, thanks for letting us know about the parking gate! Sorry for…"
click at [876, 526] on span "Send" at bounding box center [892, 525] width 33 height 18
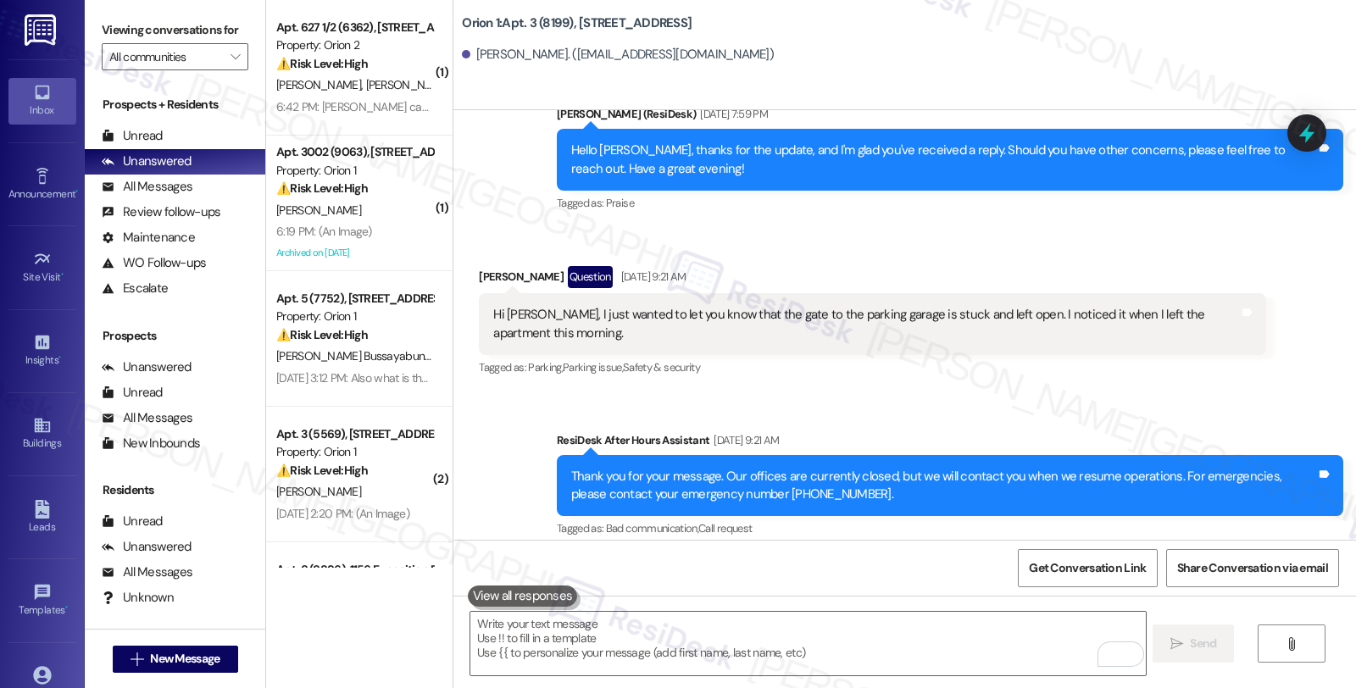
scroll to position [2228, 0]
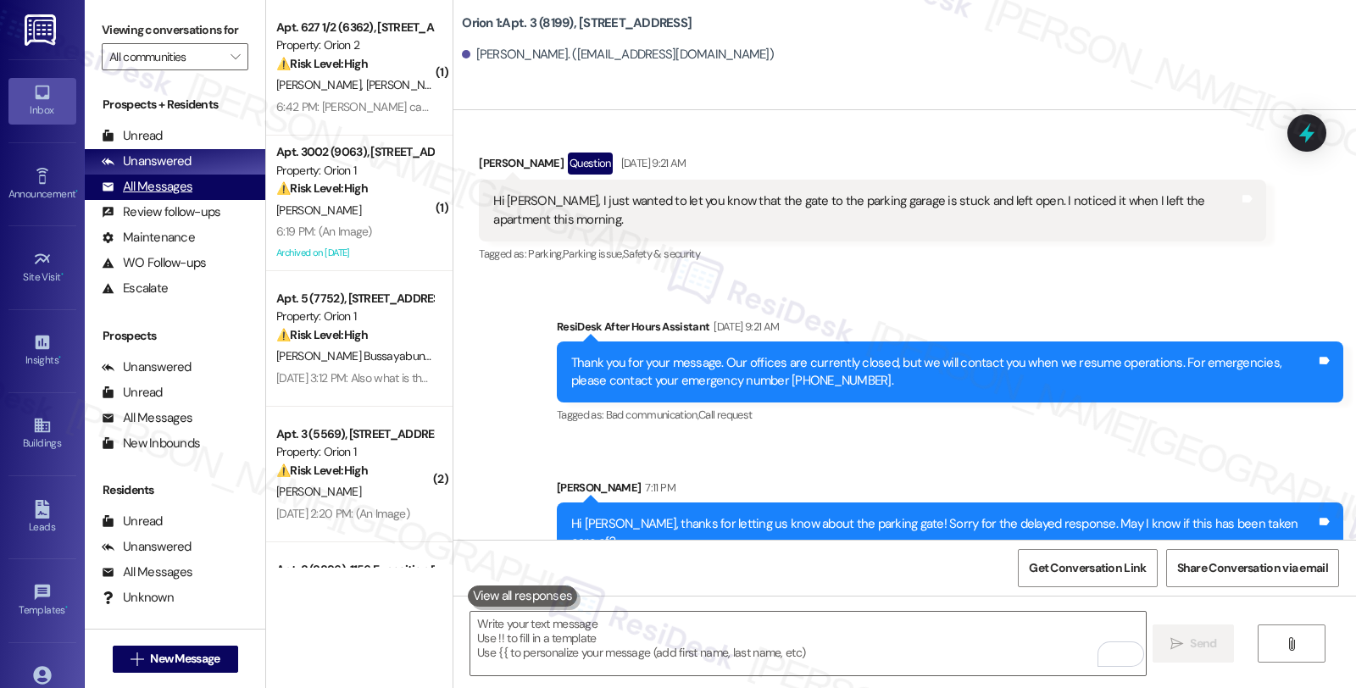
click at [181, 196] on div "All Messages" at bounding box center [147, 187] width 91 height 18
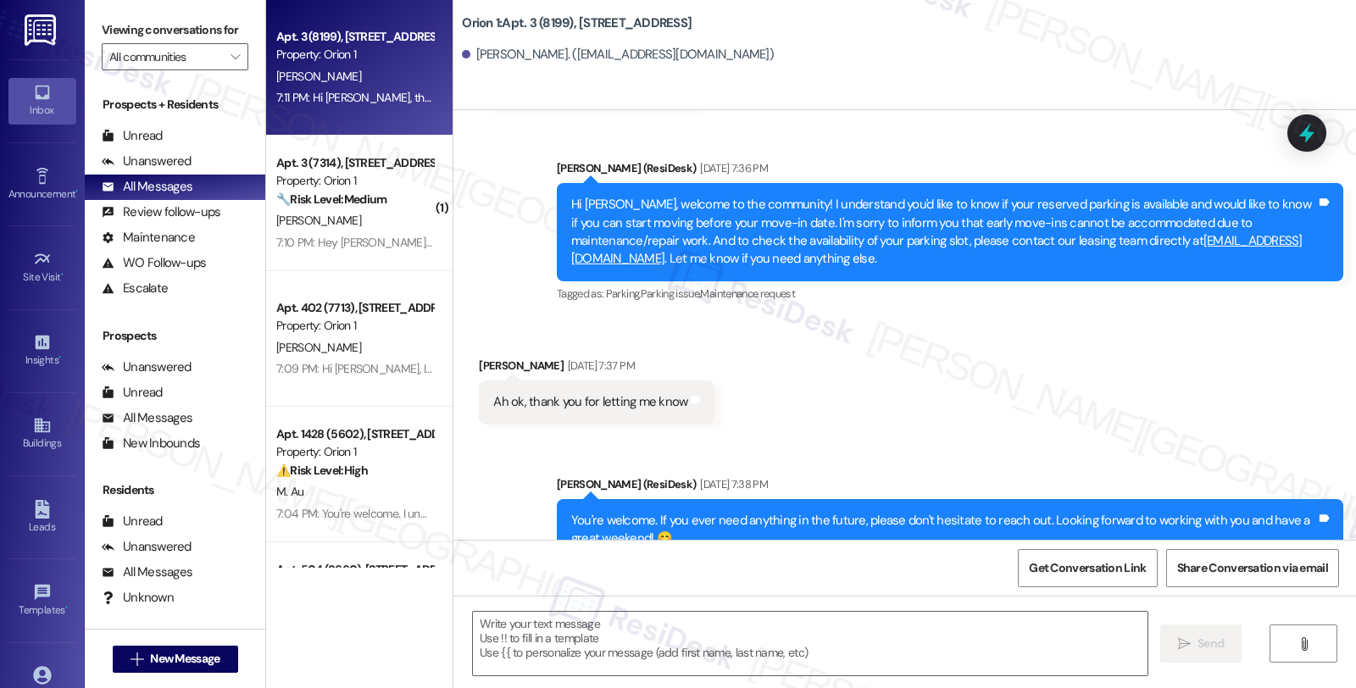
type textarea "Fetching suggested responses. Please feel free to read through the conversation…"
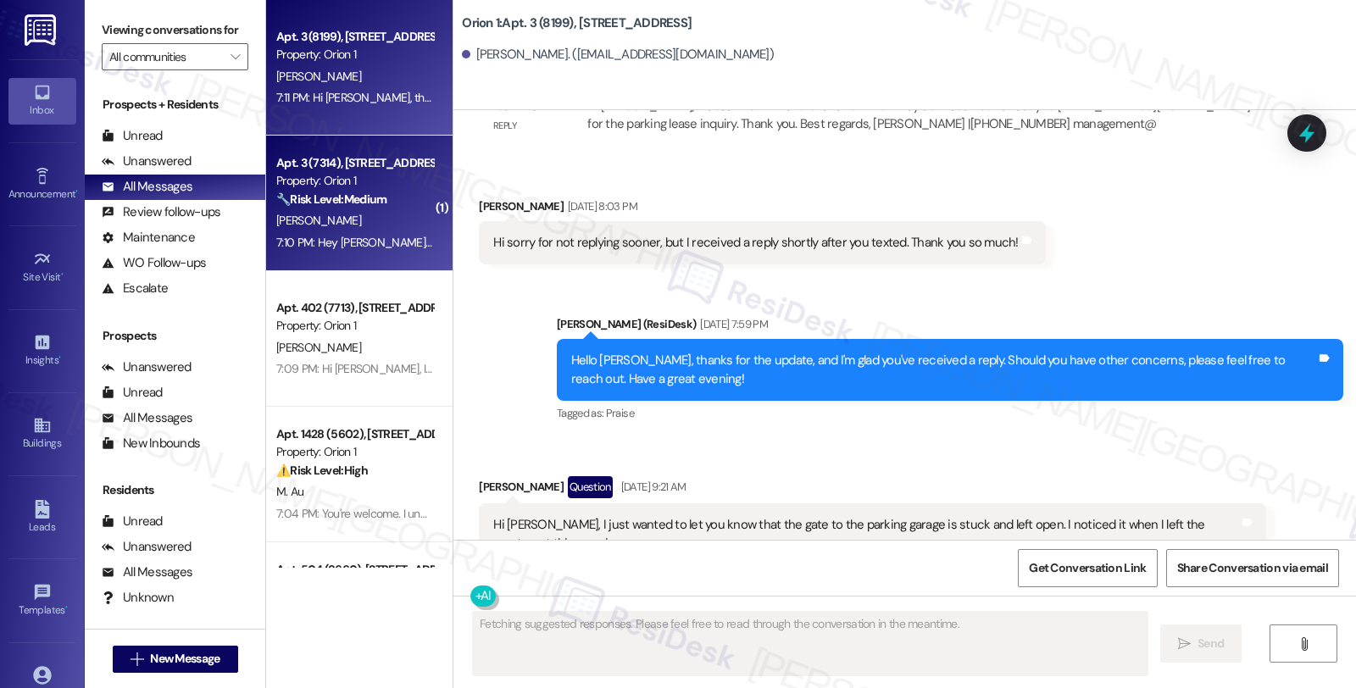
scroll to position [1948, 0]
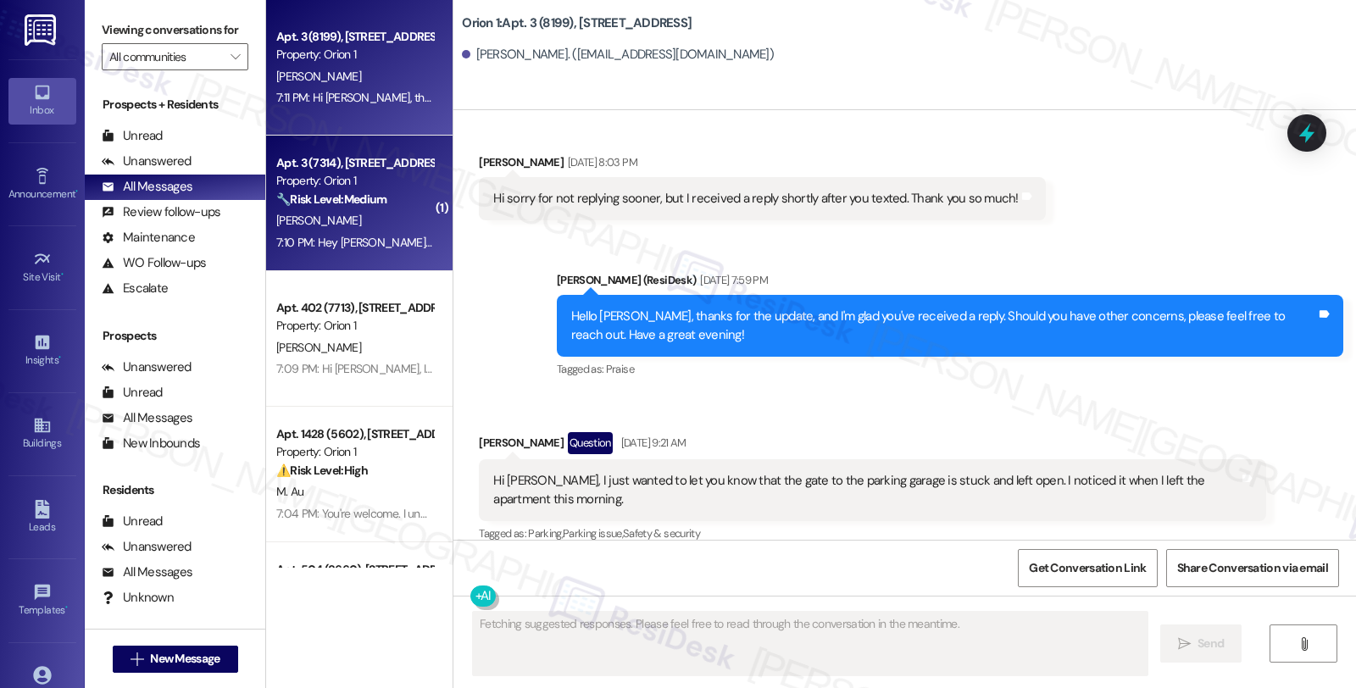
click at [378, 229] on div "[PERSON_NAME]" at bounding box center [355, 220] width 160 height 21
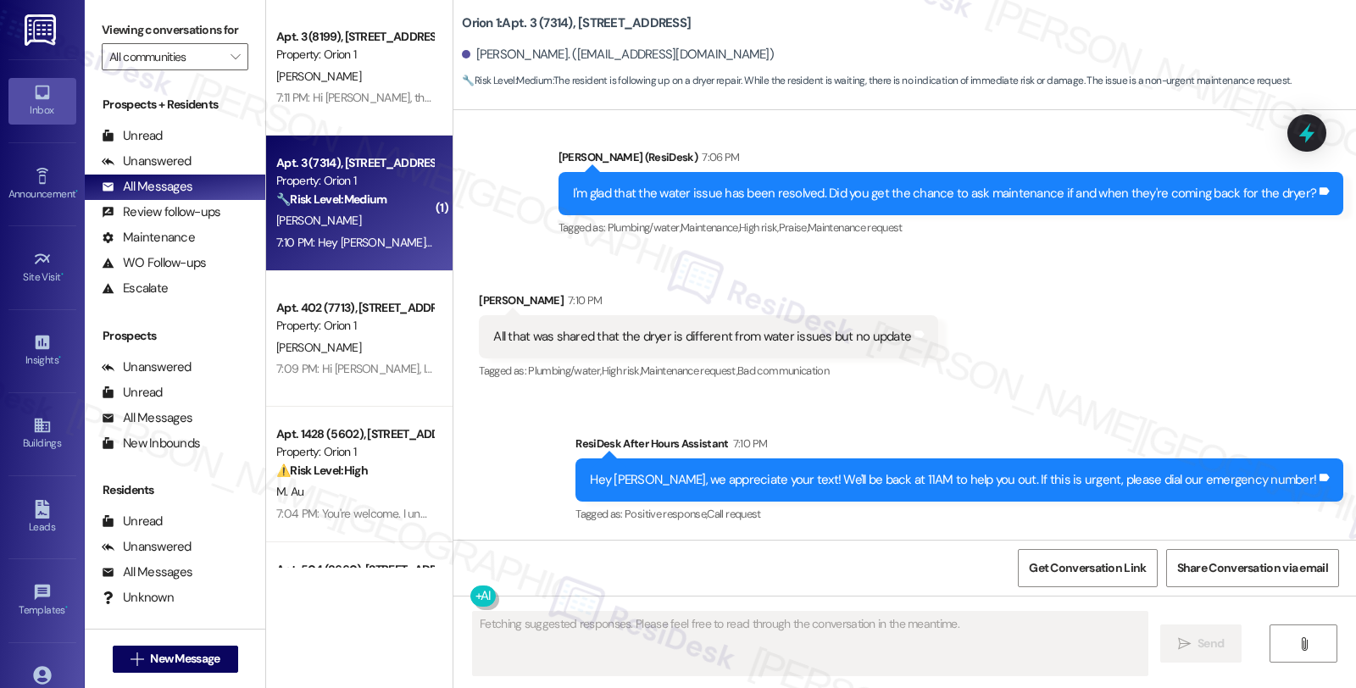
scroll to position [831, 0]
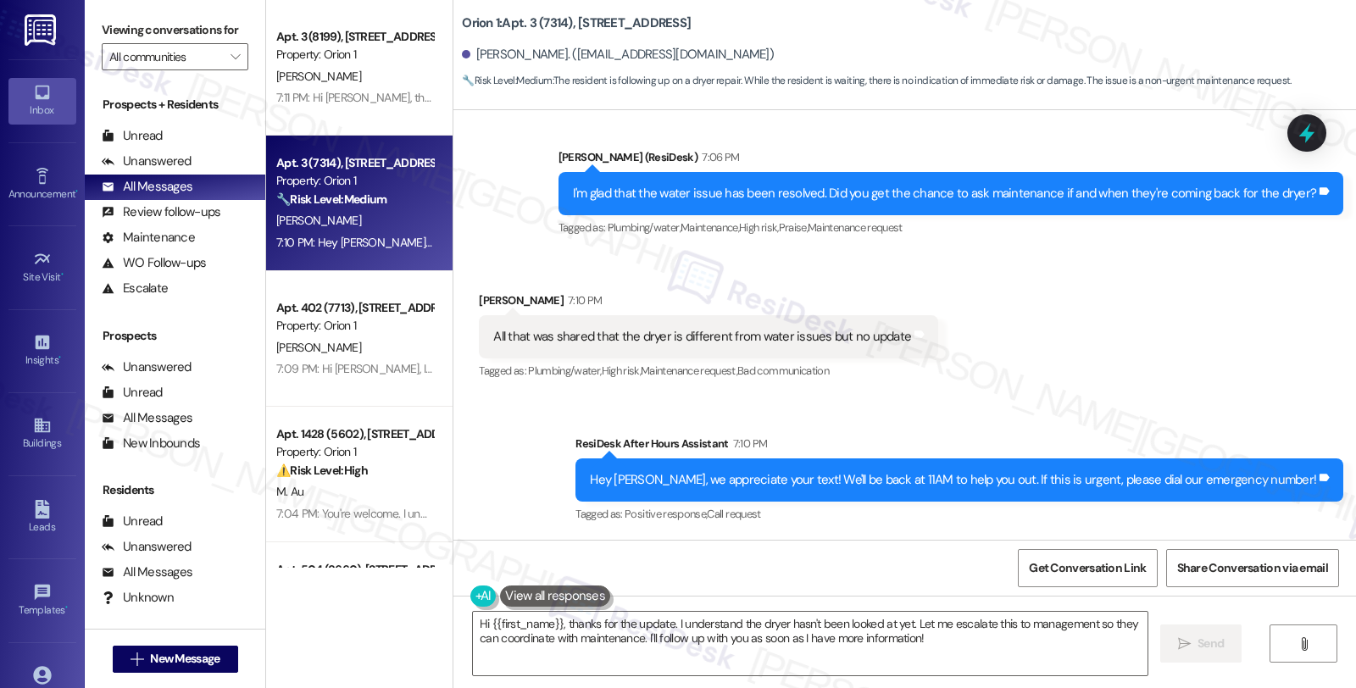
click at [479, 302] on div "[PERSON_NAME] 7:10 PM" at bounding box center [708, 304] width 459 height 24
drag, startPoint x: 468, startPoint y: 302, endPoint x: 520, endPoint y: 302, distance: 51.7
click at [520, 302] on div "[PERSON_NAME] 7:10 PM" at bounding box center [708, 304] width 459 height 24
copy div "[PERSON_NAME]"
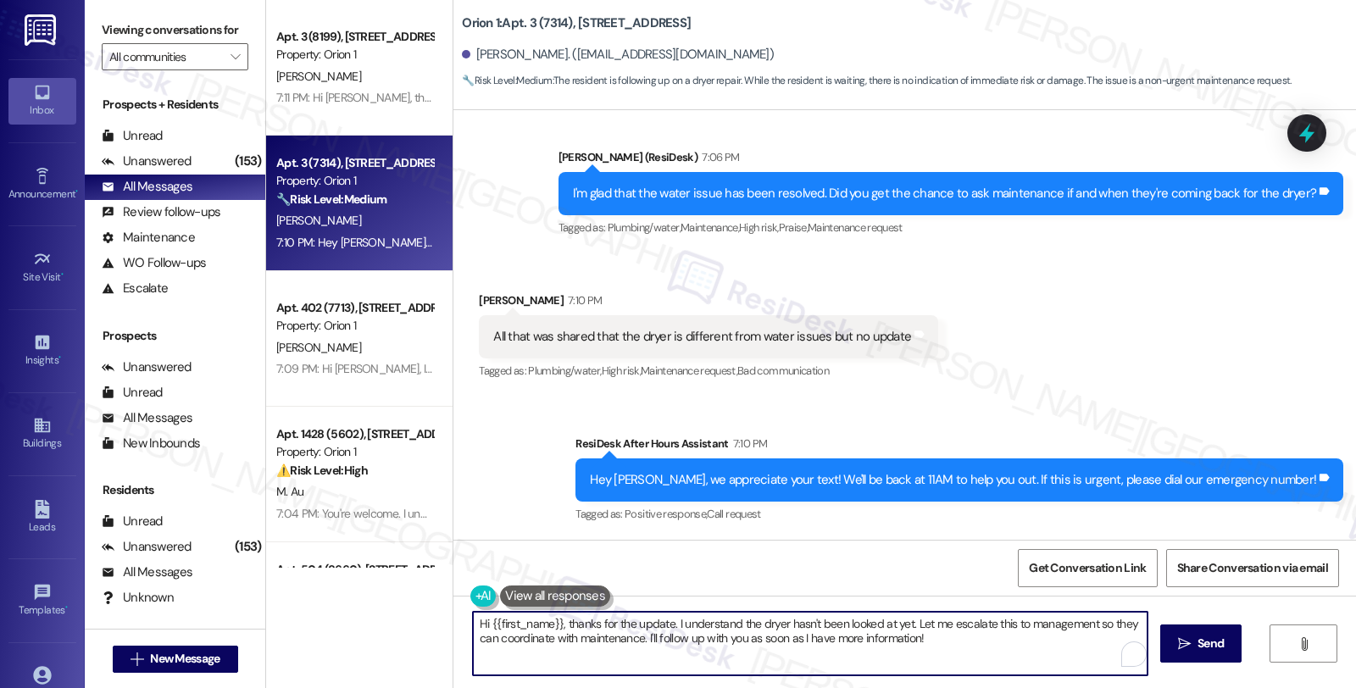
drag, startPoint x: 464, startPoint y: 627, endPoint x: 997, endPoint y: 633, distance: 533.3
click at [997, 633] on textarea "Hi {{first_name}}, thanks for the update. I understand the dryer hasn't been lo…" at bounding box center [810, 644] width 675 height 64
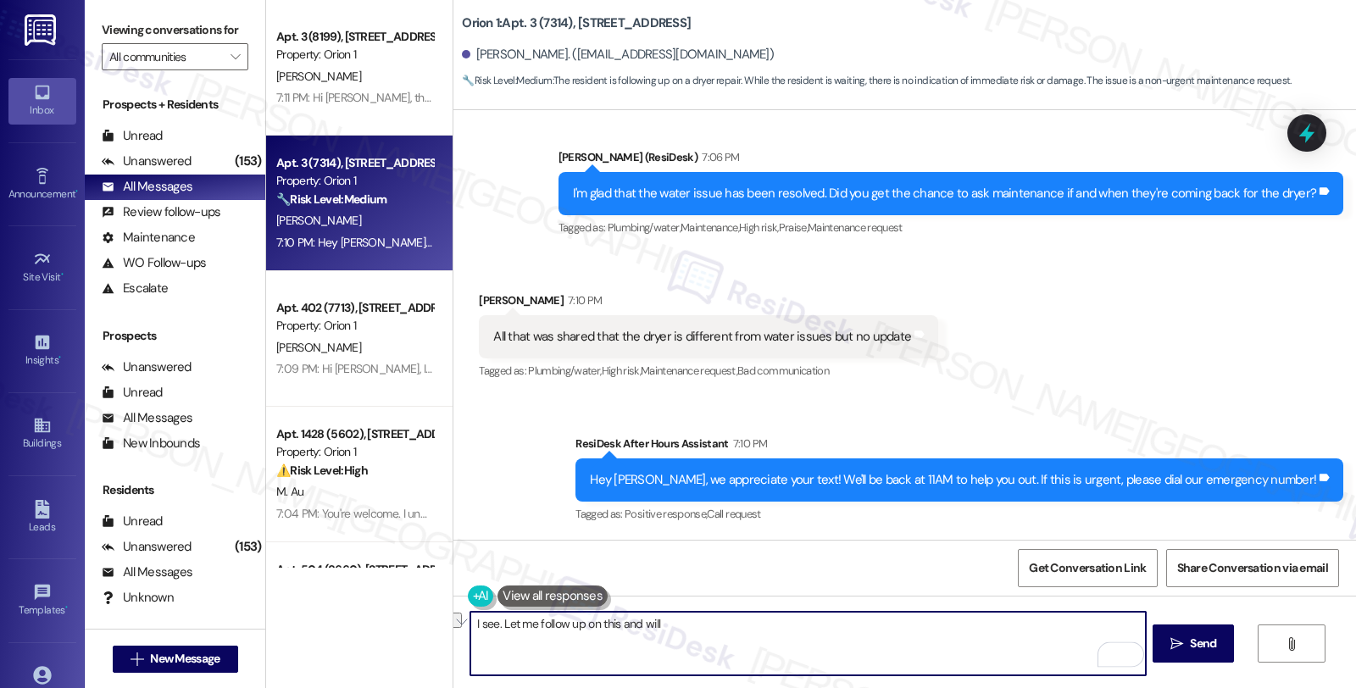
drag, startPoint x: 610, startPoint y: 625, endPoint x: 751, endPoint y: 629, distance: 140.8
click at [751, 629] on textarea "I see. Let me follow up on this and will" at bounding box center [807, 644] width 675 height 64
click at [494, 624] on textarea "I see. Let me follow up on this" at bounding box center [807, 644] width 675 height 64
click at [1049, 632] on textarea "I see. I'll follow up on this. Maintenance will reach out to you directly throu…" at bounding box center [807, 644] width 675 height 64
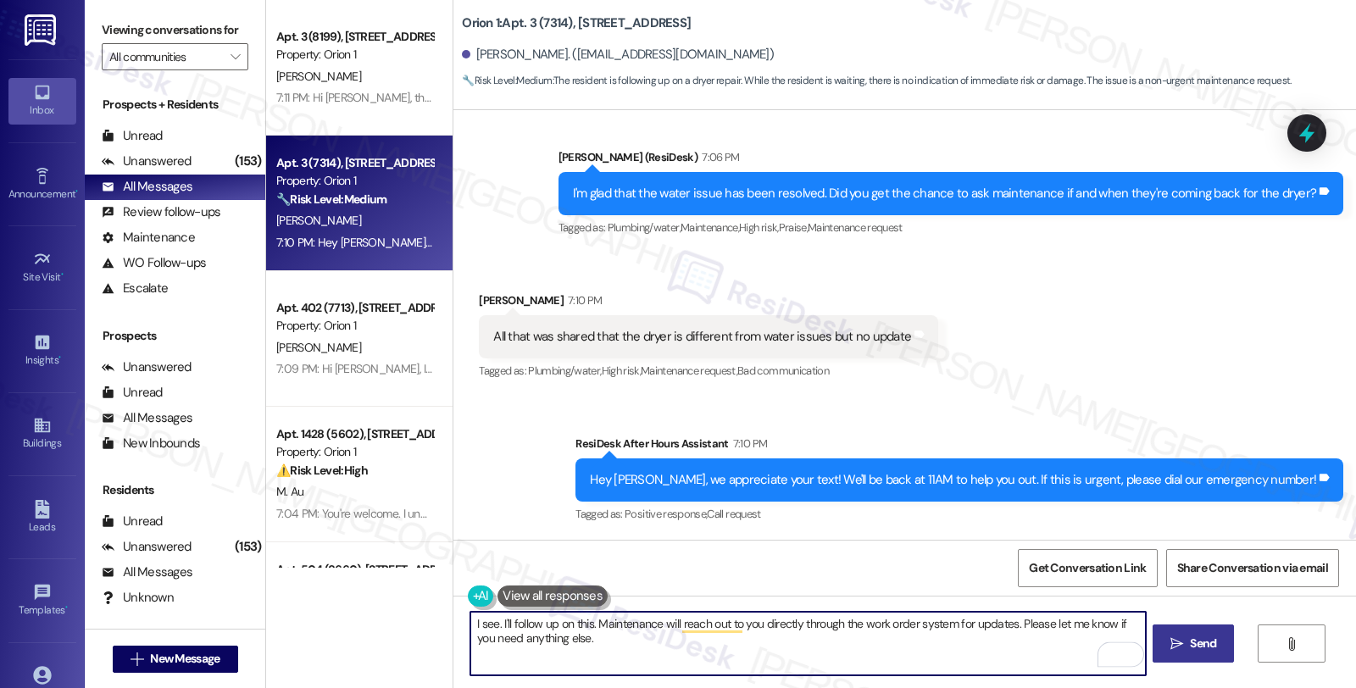
type textarea "I see. I'll follow up on this. Maintenance will reach out to you directly throu…"
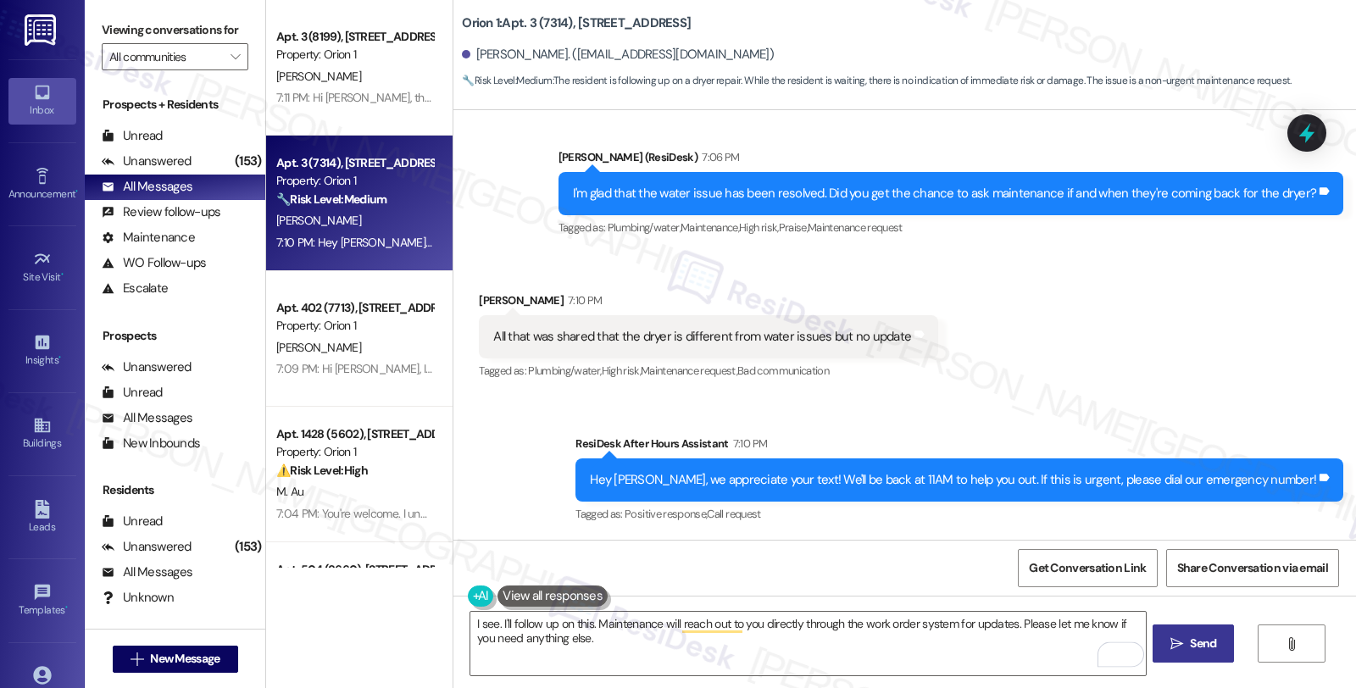
click at [1197, 632] on button " Send" at bounding box center [1194, 644] width 82 height 38
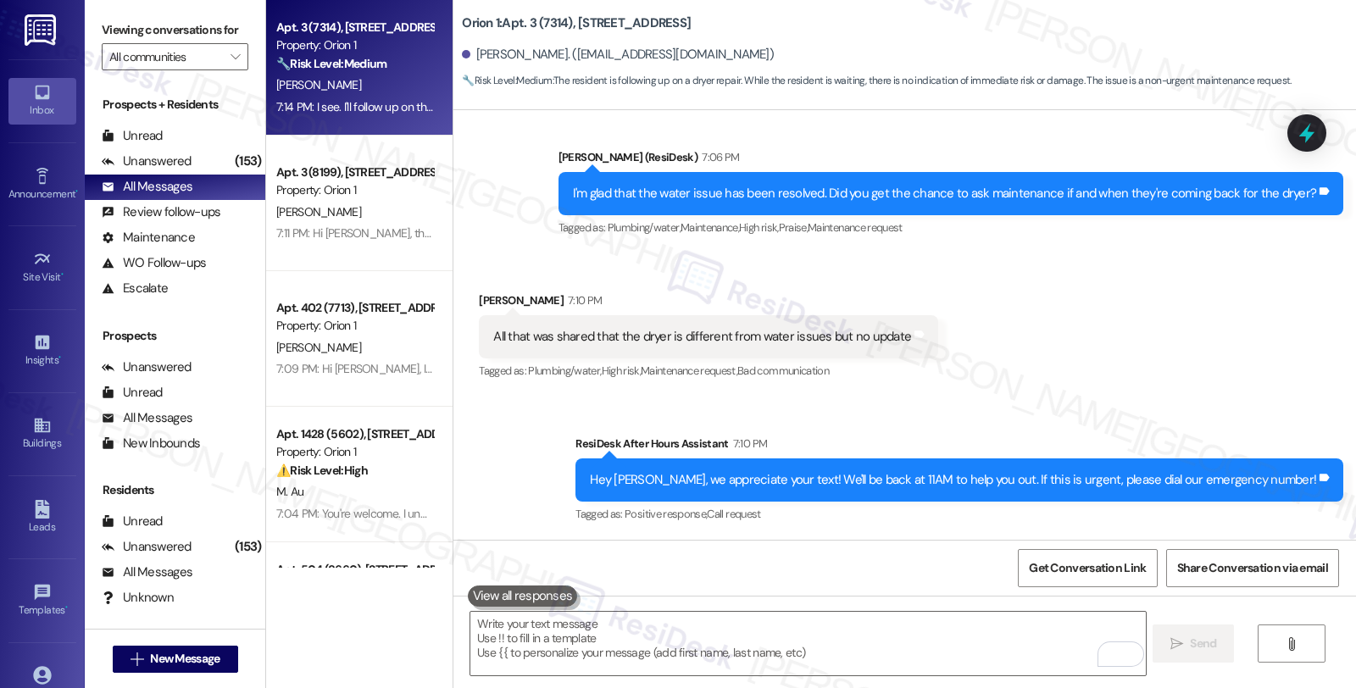
scroll to position [967, 0]
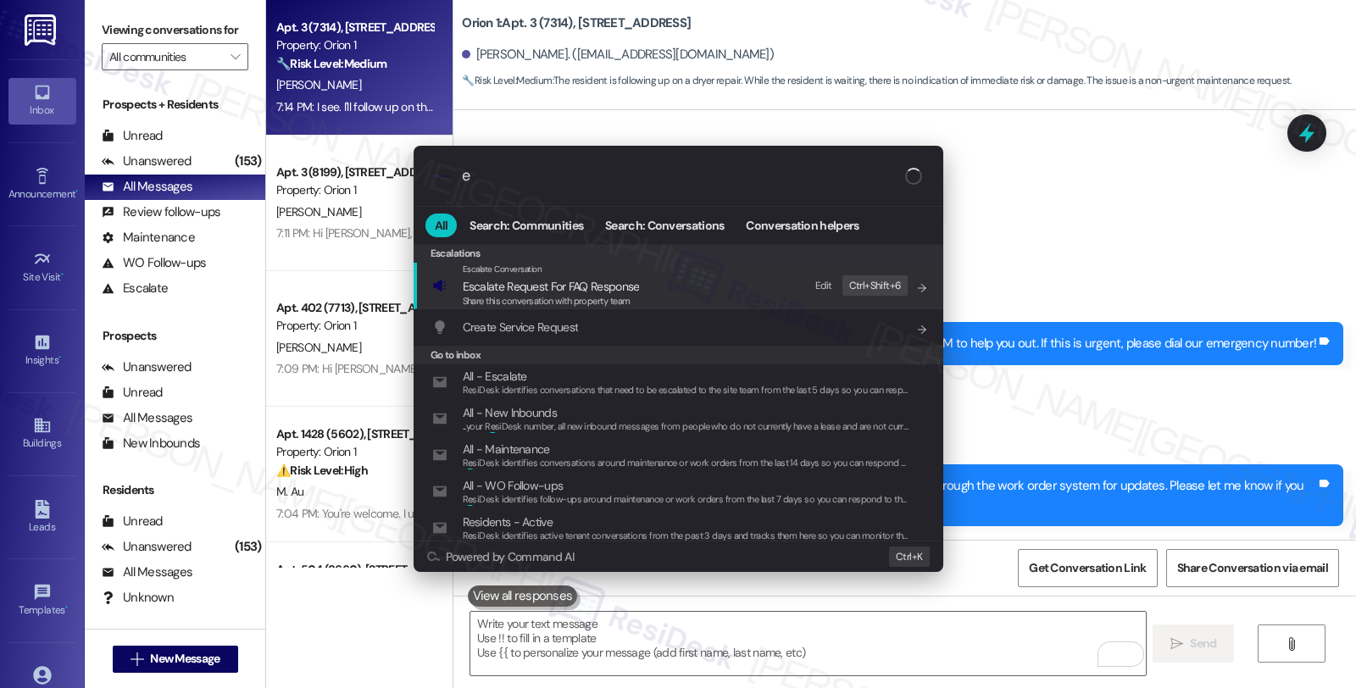
type input "e"
click at [1241, 235] on div ".cls-1{fill:#0a055f;}.cls-2{fill:#0cc4c4;} resideskLogoBlueOrange e All Search:…" at bounding box center [678, 344] width 1356 height 688
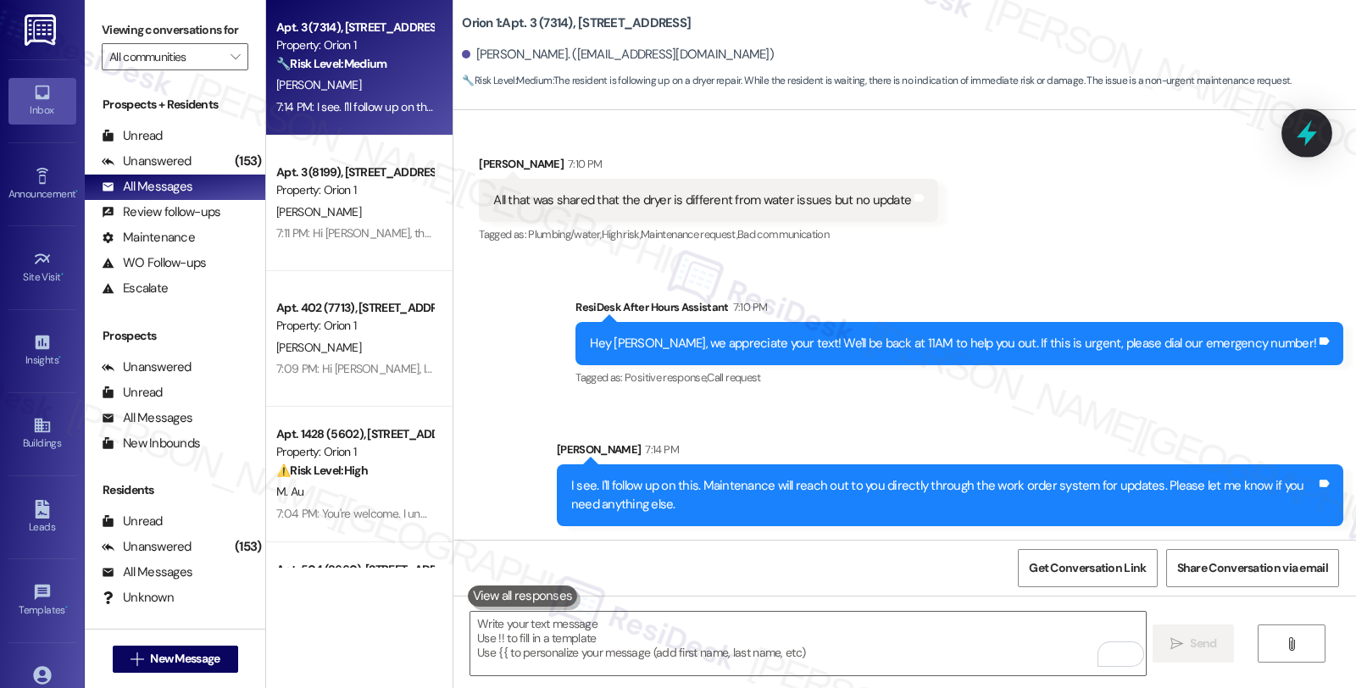
click at [1291, 134] on div at bounding box center [1307, 133] width 51 height 48
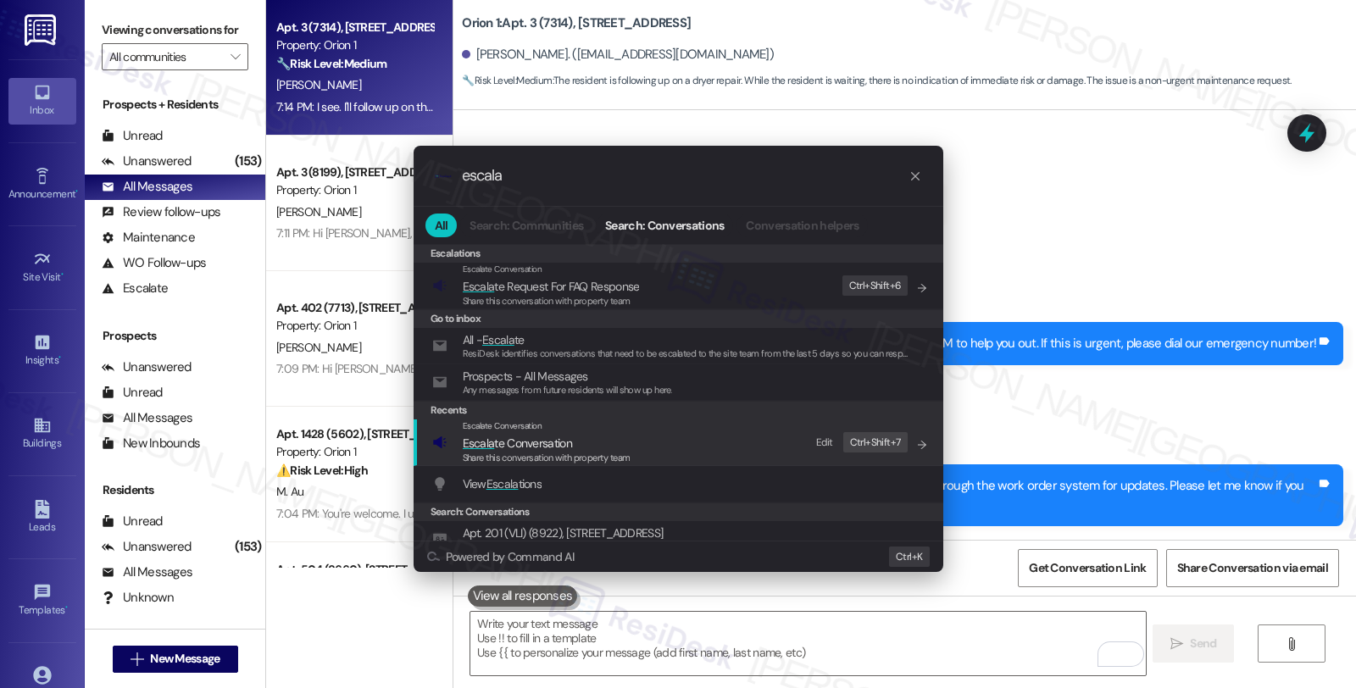
type input "escala"
click at [505, 445] on span "Escala te Conversation" at bounding box center [517, 443] width 109 height 15
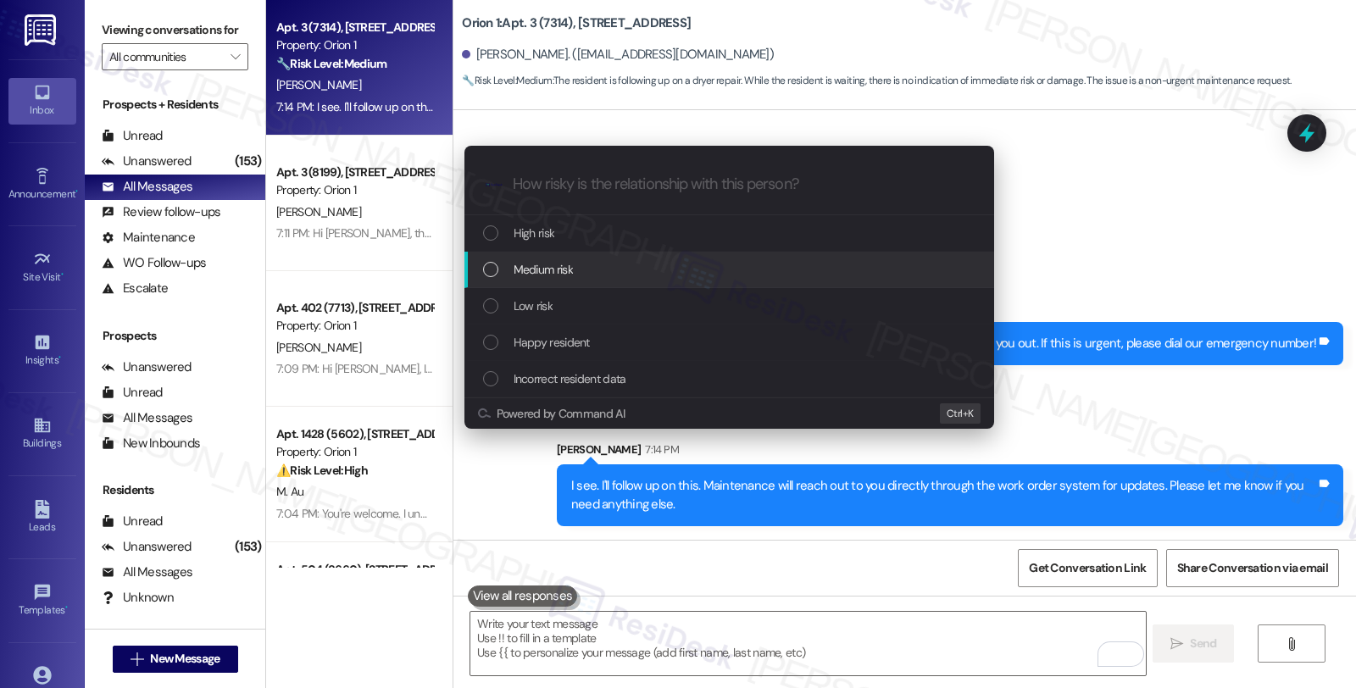
click at [515, 265] on span "Medium risk" at bounding box center [543, 269] width 59 height 19
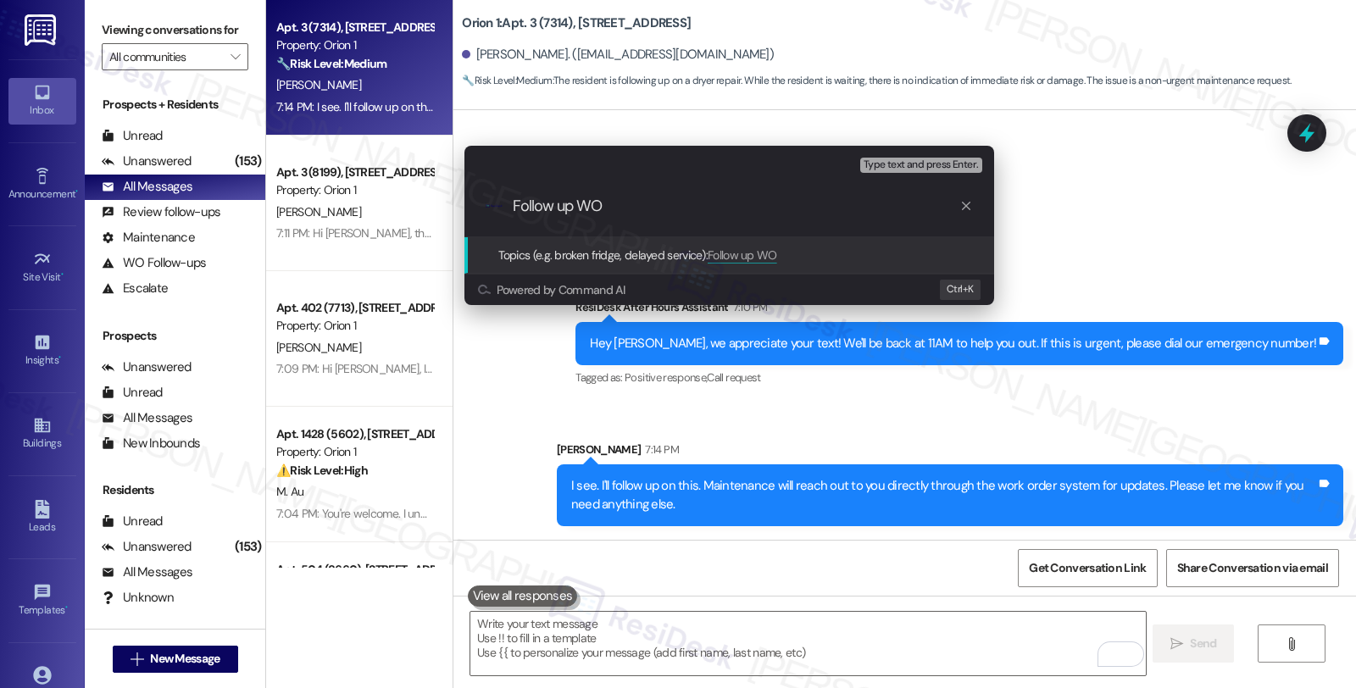
paste input "26386"
click at [604, 208] on input "Follow up WO 26386" at bounding box center [736, 207] width 447 height 18
drag, startPoint x: 660, startPoint y: 207, endPoint x: 739, endPoint y: 207, distance: 79.7
click at [739, 207] on input "Follow up WO #26386" at bounding box center [736, 207] width 447 height 18
paste input "#26386-1"
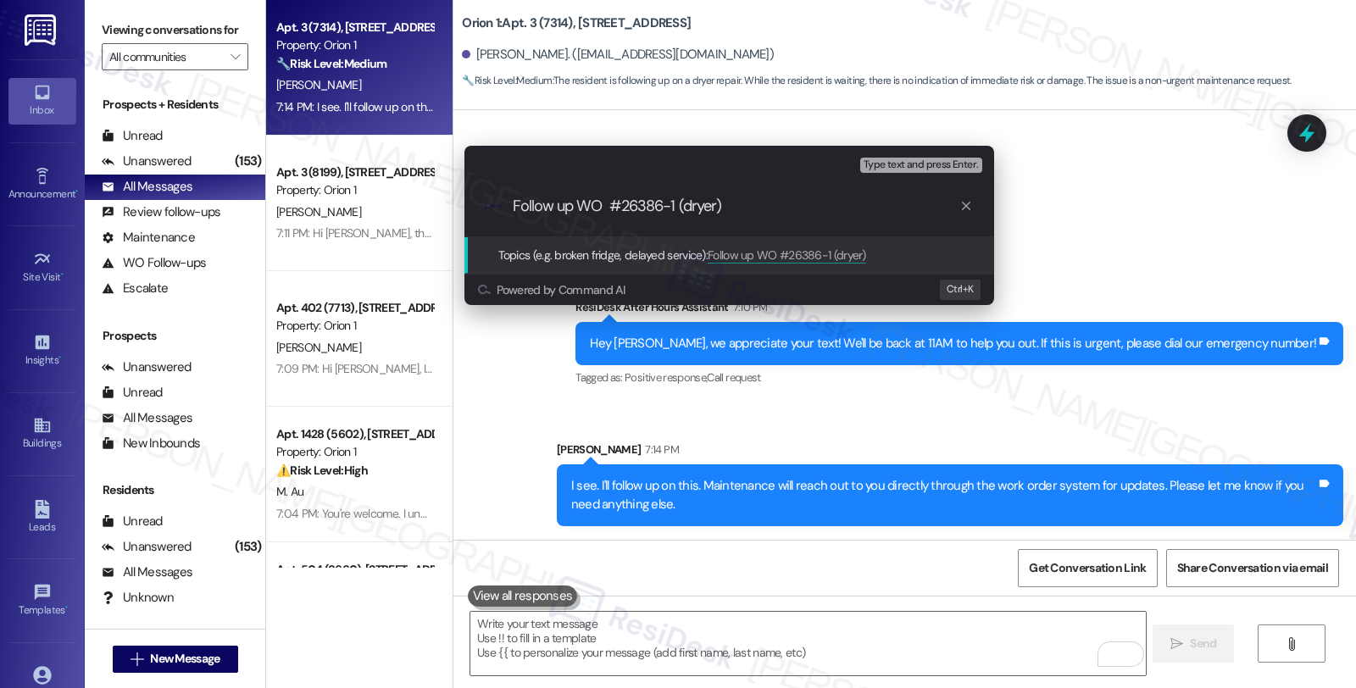
click at [608, 209] on input "Follow up WO #26386-1 (dryer)" at bounding box center [736, 207] width 447 height 18
type input "Follow up WO #26386-1 (dryer)"
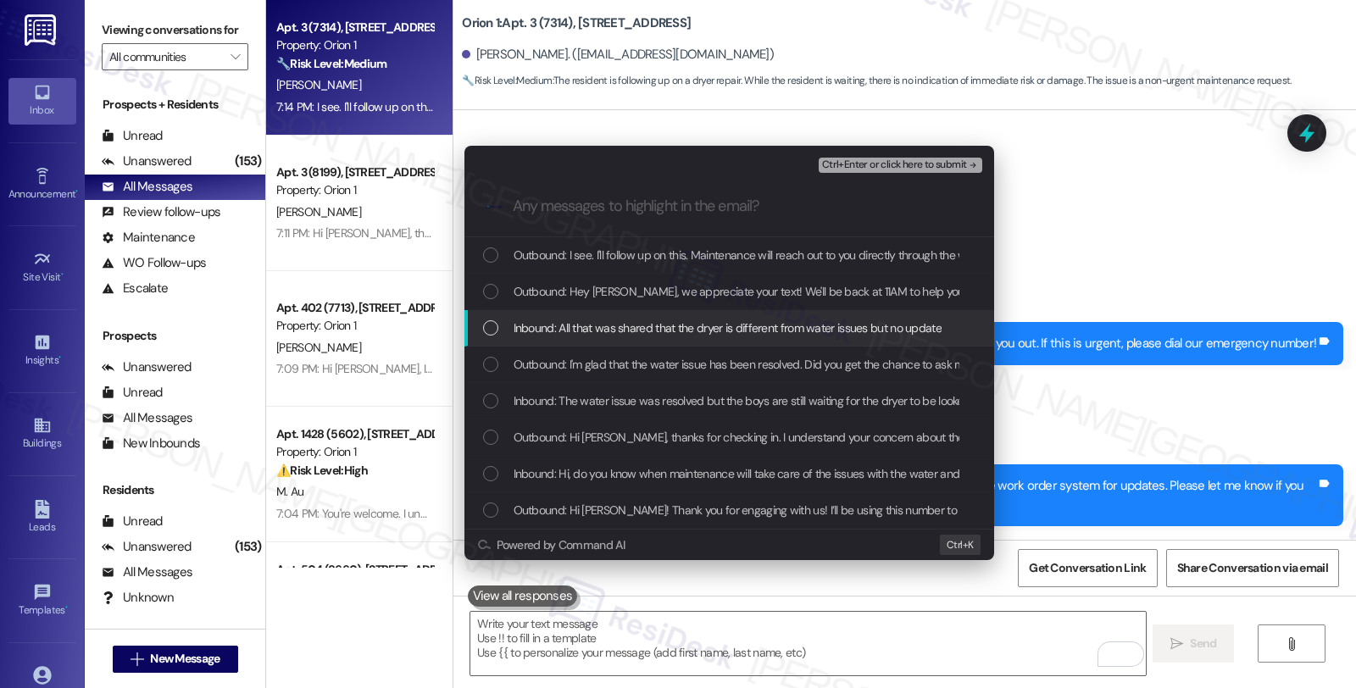
click at [613, 324] on span "Inbound: All that was shared that the dryer is different from water issues but …" at bounding box center [728, 328] width 428 height 19
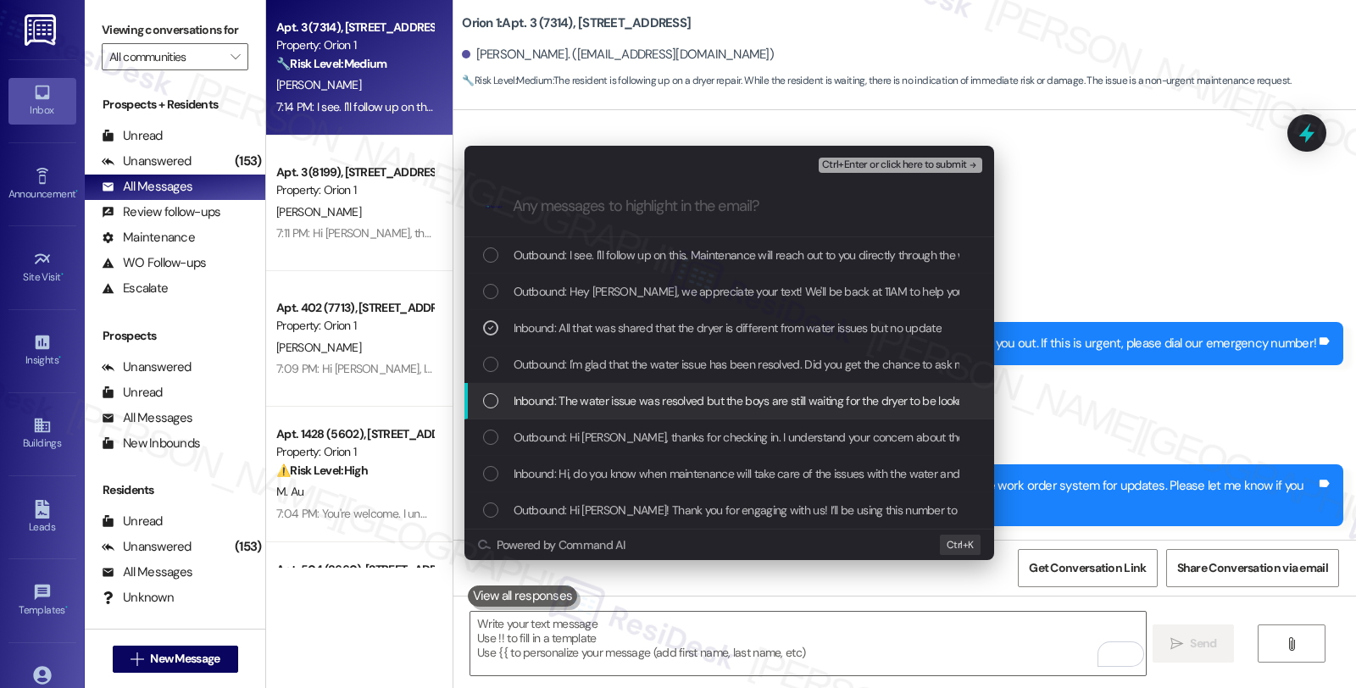
click at [612, 404] on span "Inbound: The water issue was resolved but the boys are still waiting for the dr…" at bounding box center [805, 401] width 582 height 19
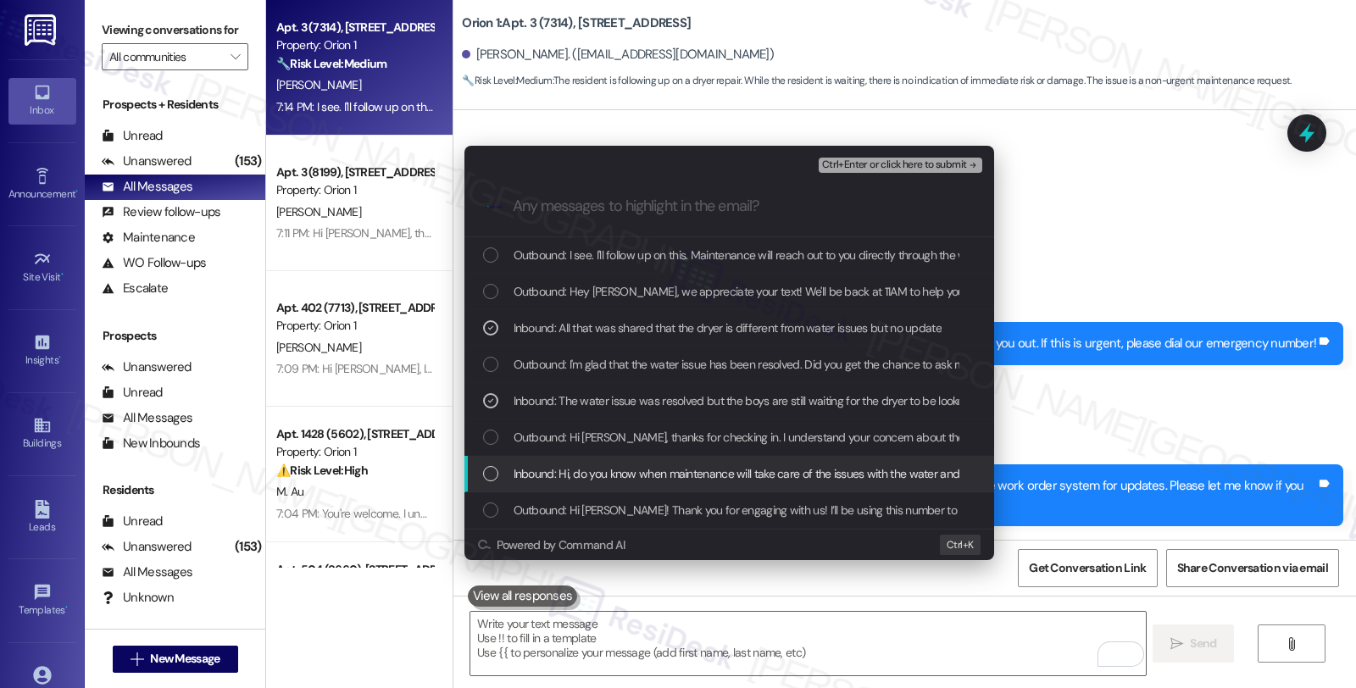
drag, startPoint x: 731, startPoint y: 477, endPoint x: 754, endPoint y: 413, distance: 68.7
click at [732, 477] on span "Inbound: Hi, do you know when maintenance will take care of the issues with the…" at bounding box center [754, 474] width 481 height 19
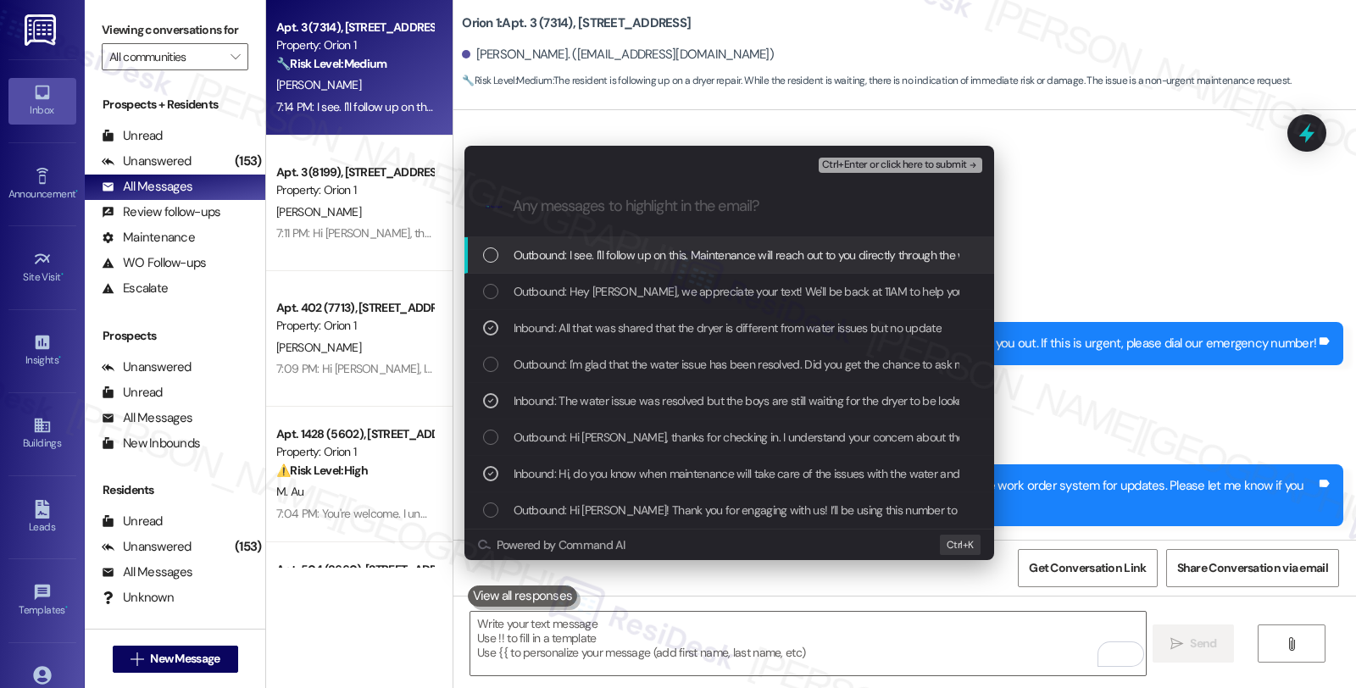
click at [880, 164] on span "Ctrl+Enter or click here to submit" at bounding box center [894, 165] width 145 height 12
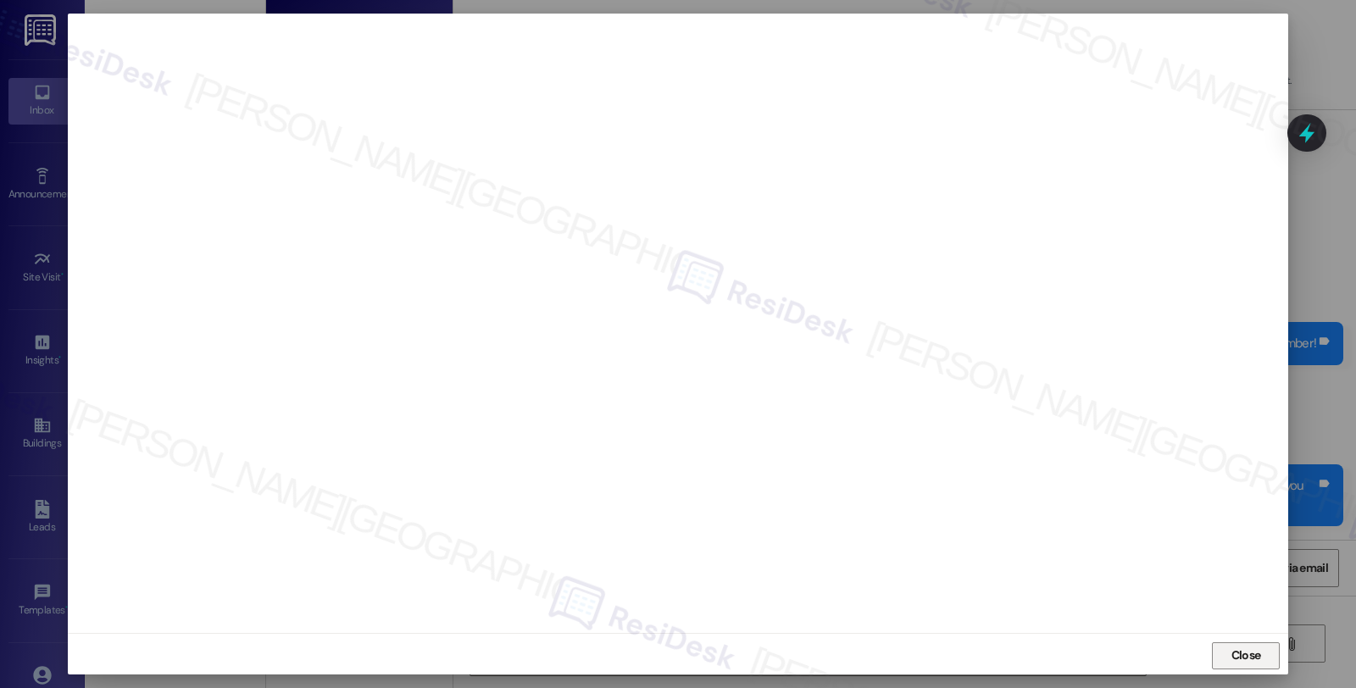
click at [1242, 663] on span "Close" at bounding box center [1247, 656] width 30 height 18
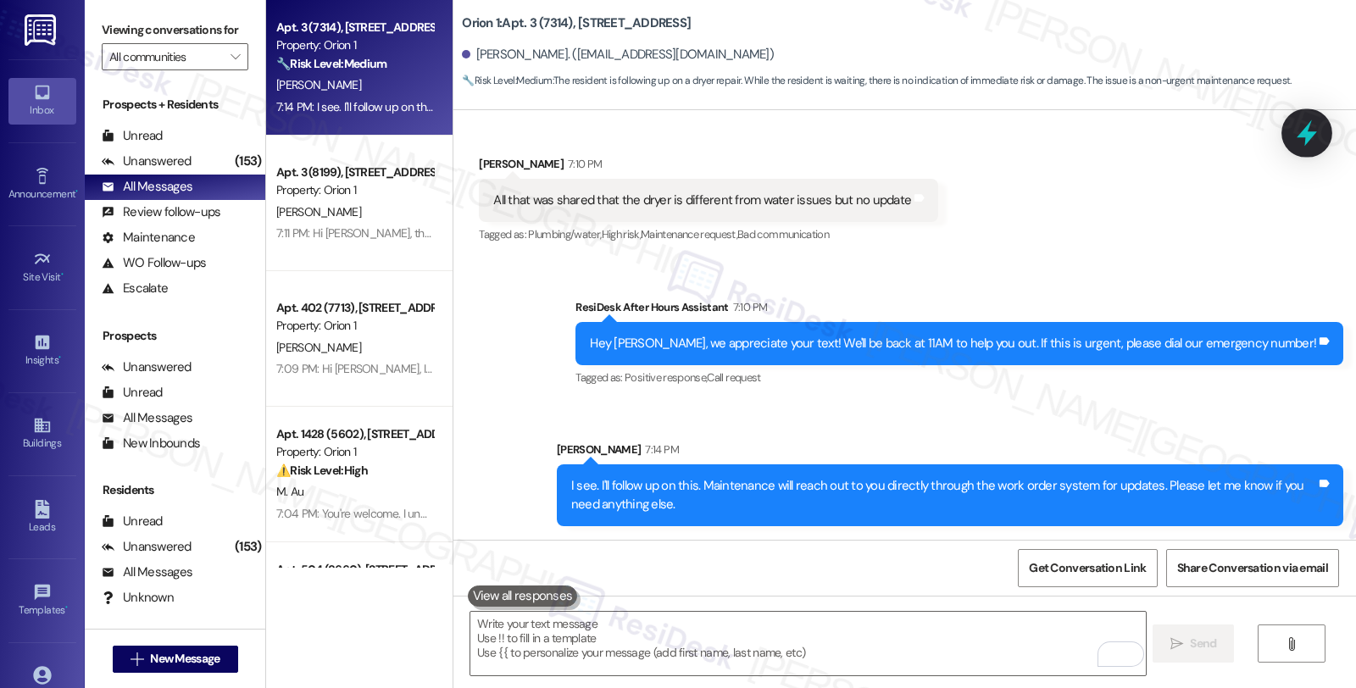
click at [1303, 139] on icon at bounding box center [1307, 133] width 29 height 29
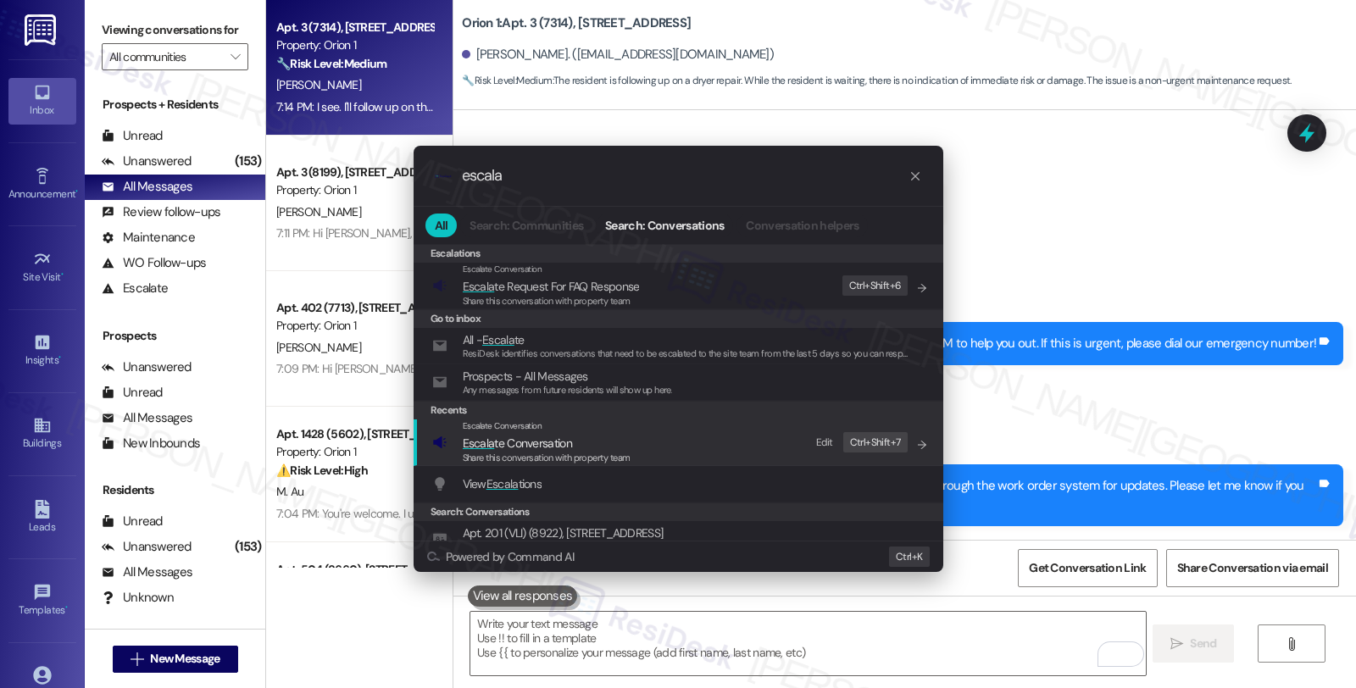
type input "escala"
click at [571, 434] on span "Escala te Conversation" at bounding box center [517, 443] width 109 height 19
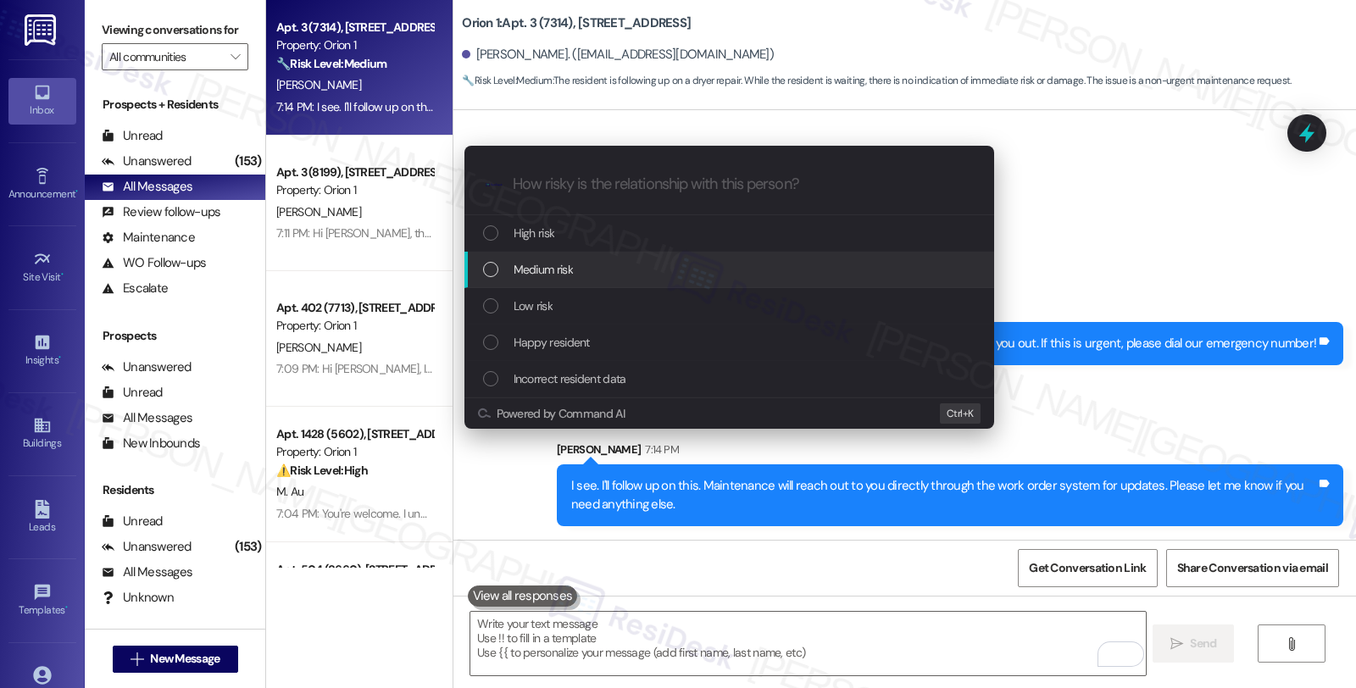
click at [577, 268] on div "Medium risk" at bounding box center [731, 269] width 496 height 19
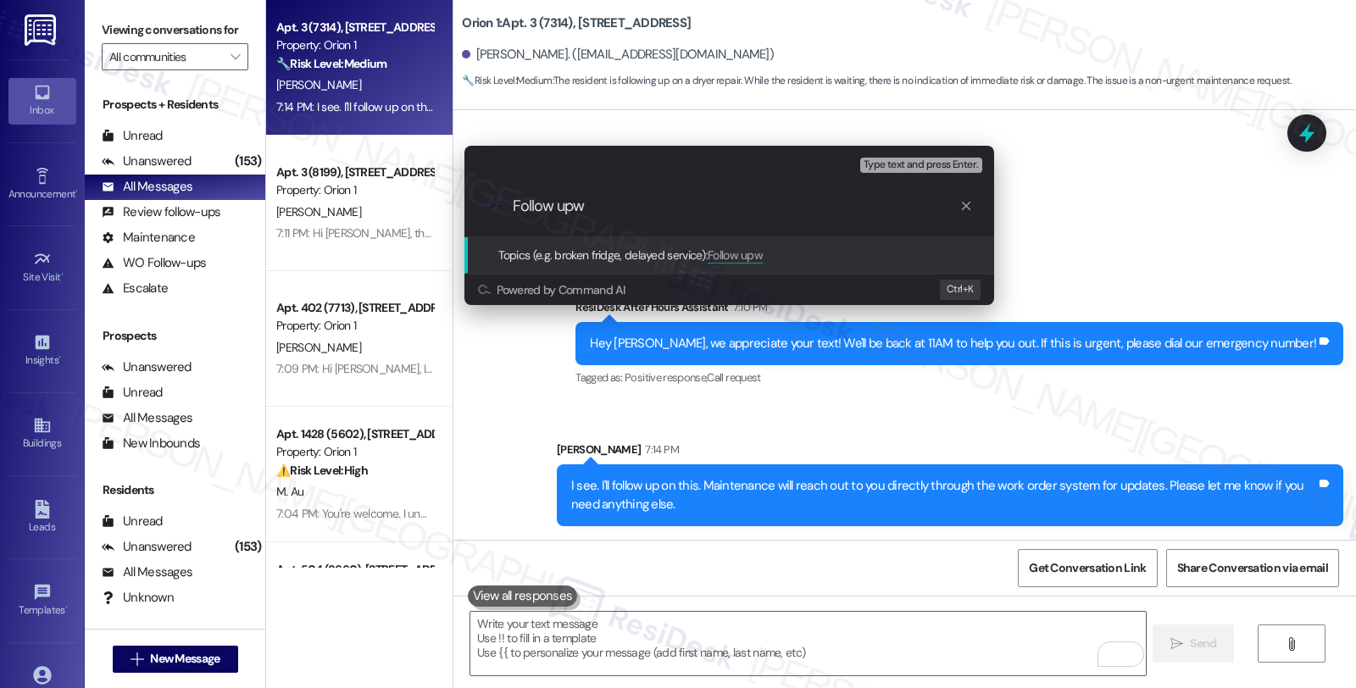
paste input "Follow up WO #26386-1 (dryer)"
paste input "Topics (e.g. broken fridge, delayed service)"
type input "Follow up WO #26386-1 (dryer)"
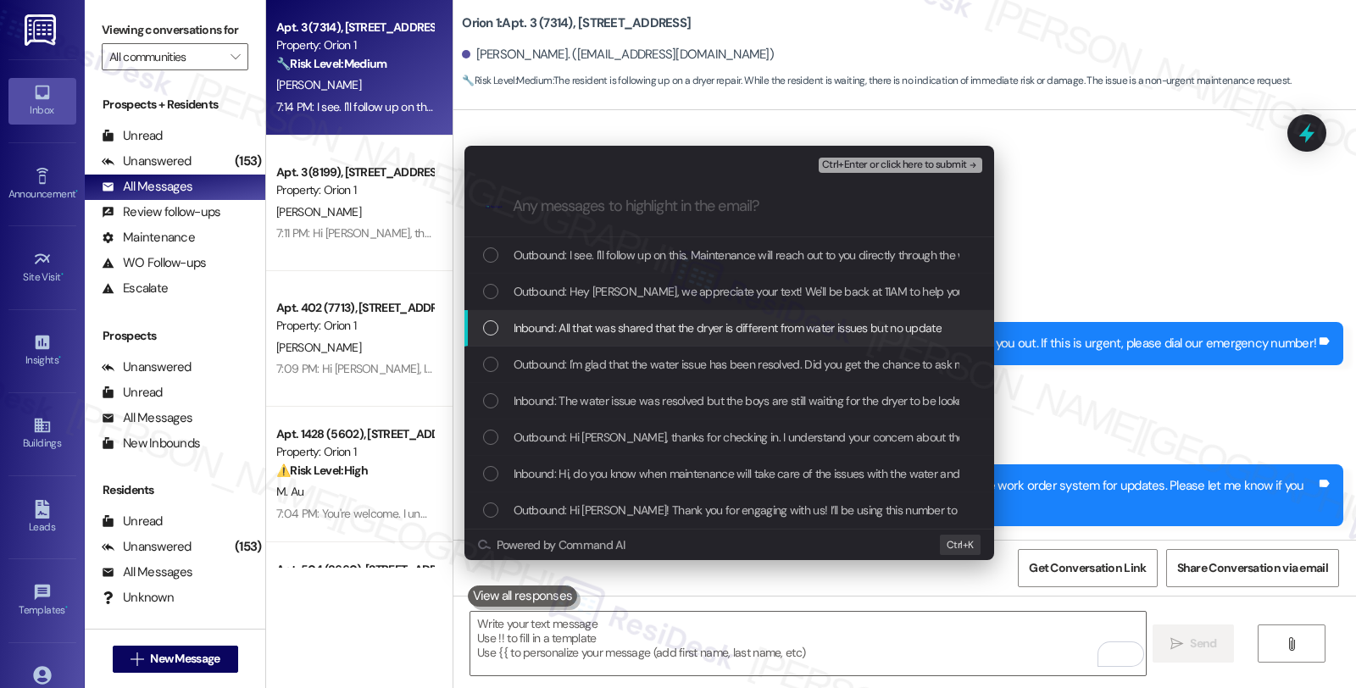
click at [558, 332] on span "Inbound: All that was shared that the dryer is different from water issues but …" at bounding box center [728, 328] width 428 height 19
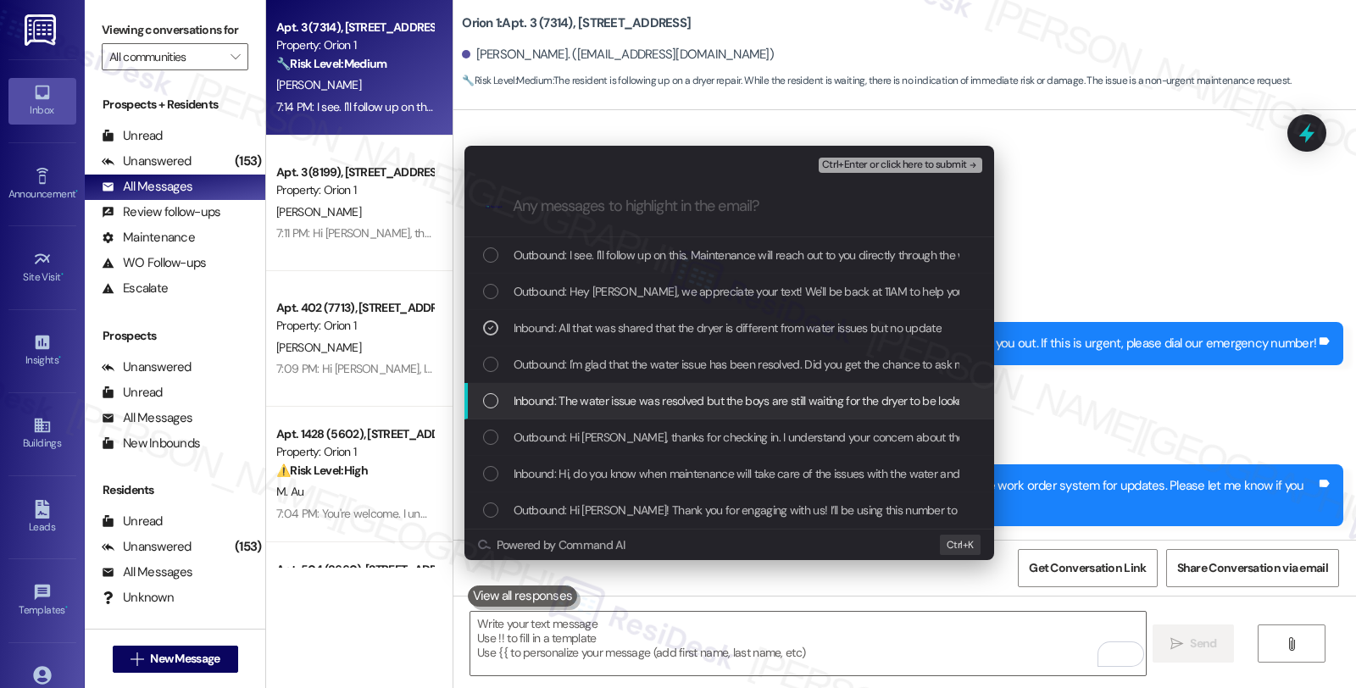
click at [556, 395] on span "Inbound: The water issue was resolved but the boys are still waiting for the dr…" at bounding box center [805, 401] width 582 height 19
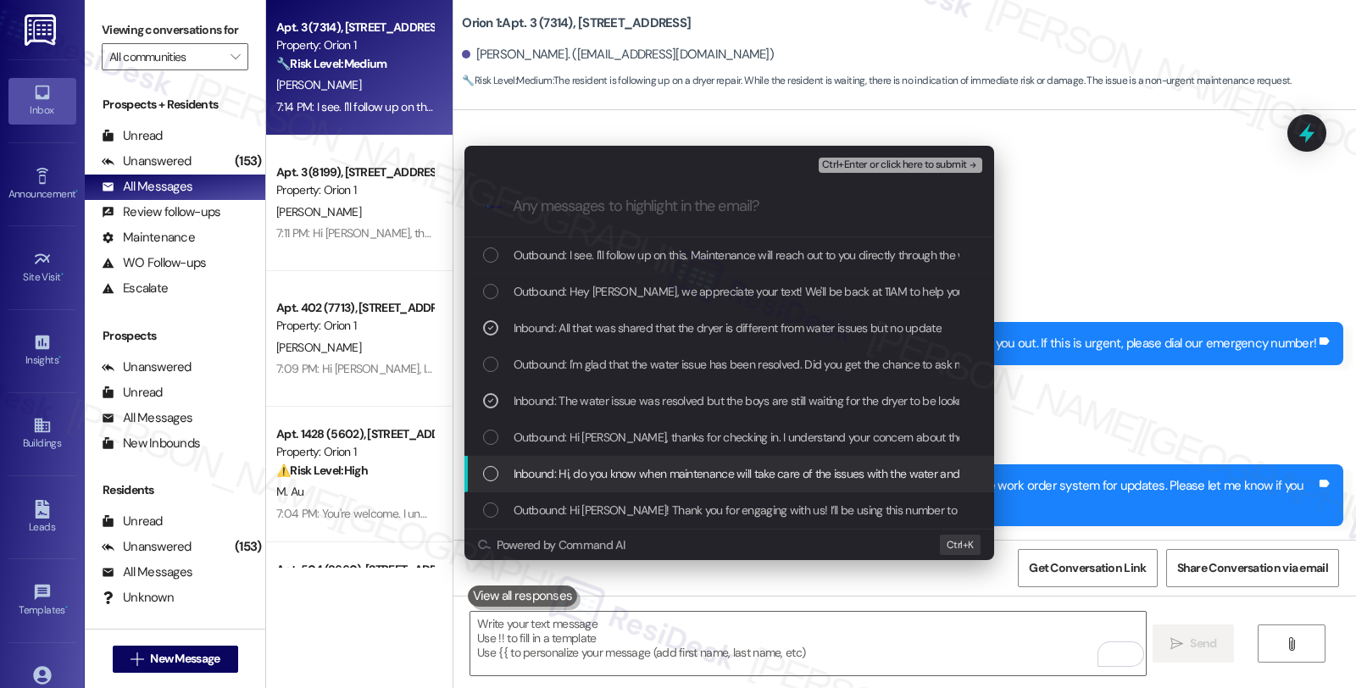
click at [776, 481] on span "Inbound: Hi, do you know when maintenance will take care of the issues with the…" at bounding box center [754, 474] width 481 height 19
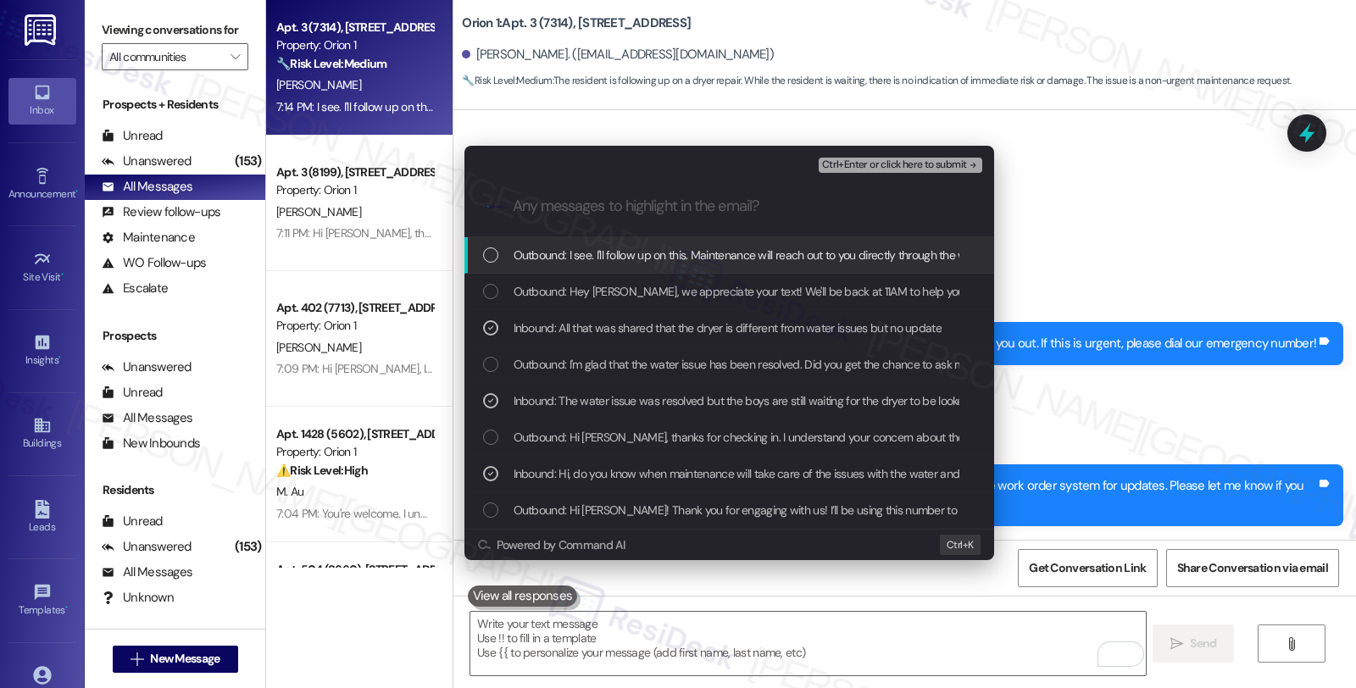
click at [895, 162] on span "Ctrl+Enter or click here to submit" at bounding box center [894, 165] width 145 height 12
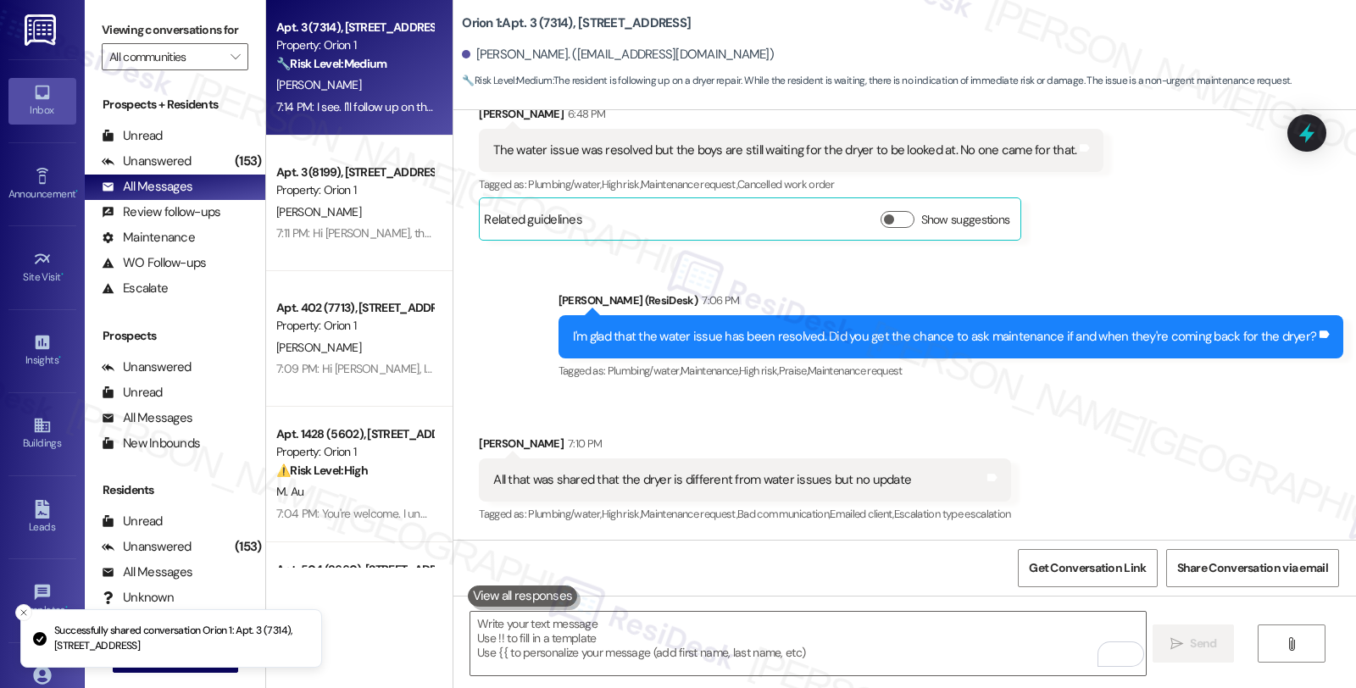
scroll to position [992, 0]
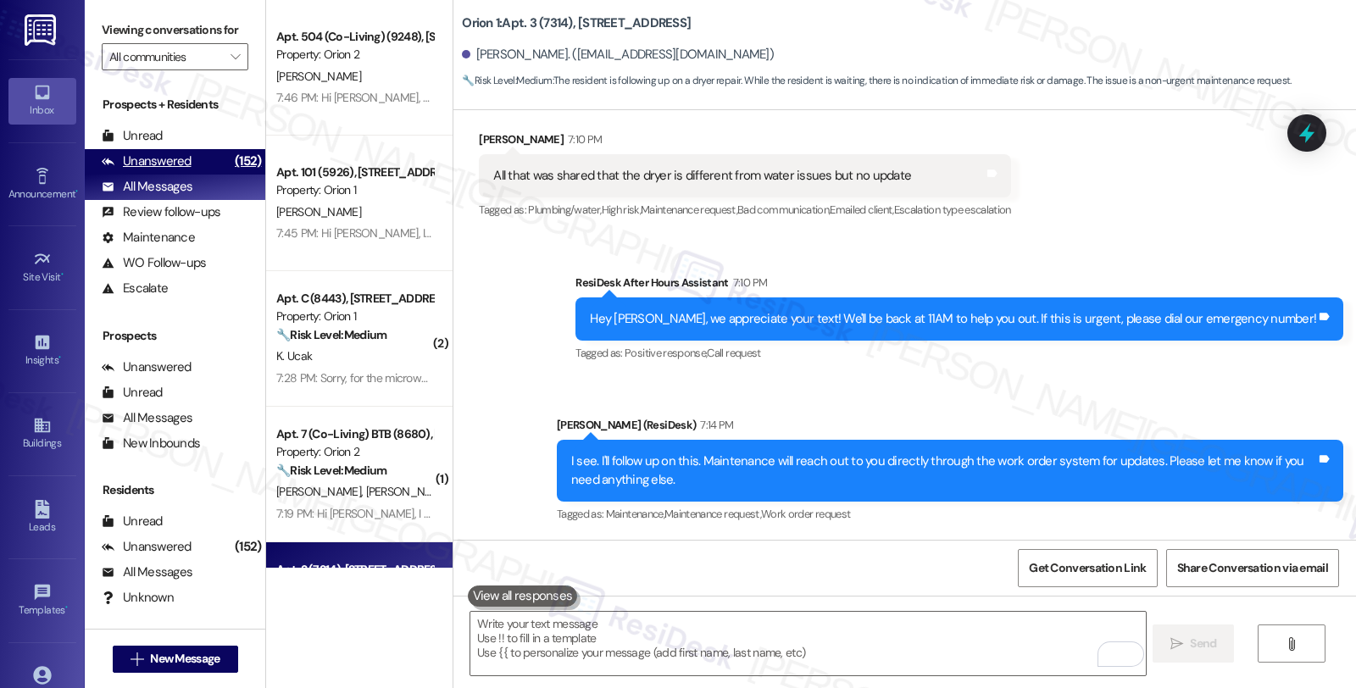
click at [179, 170] on div "Unanswered" at bounding box center [147, 162] width 90 height 18
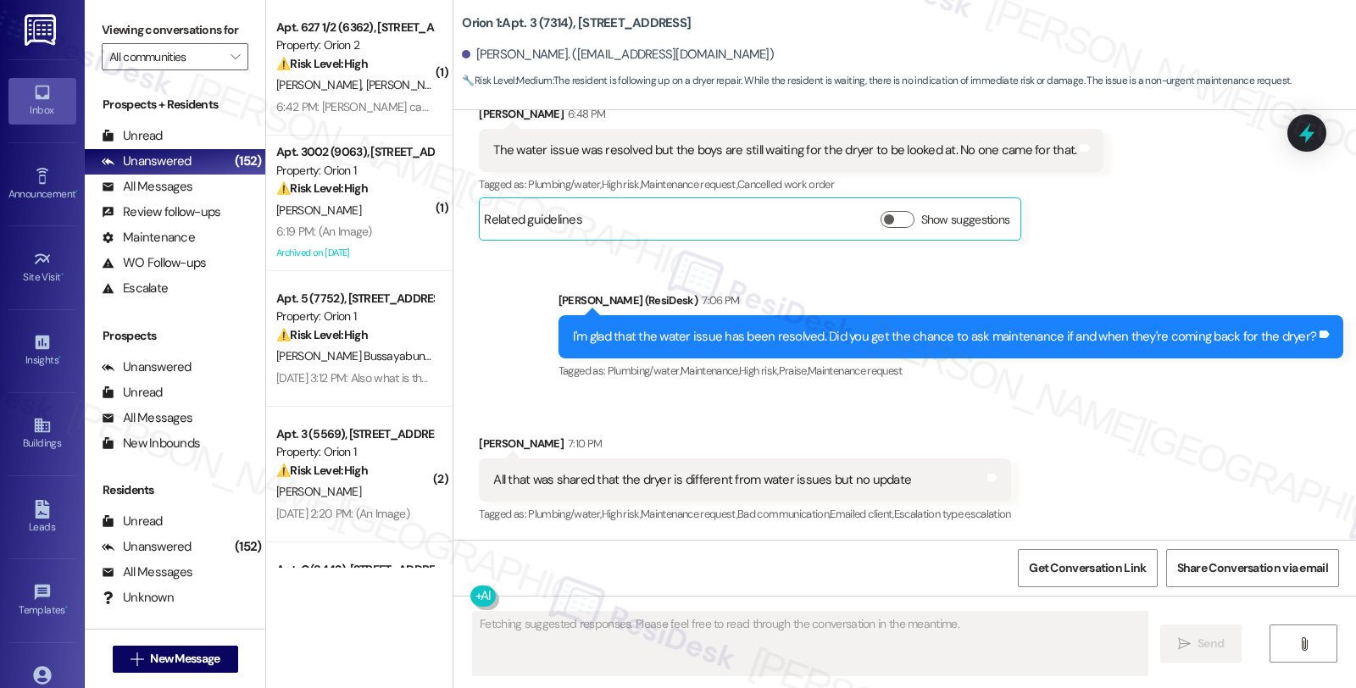
scroll to position [1200, 0]
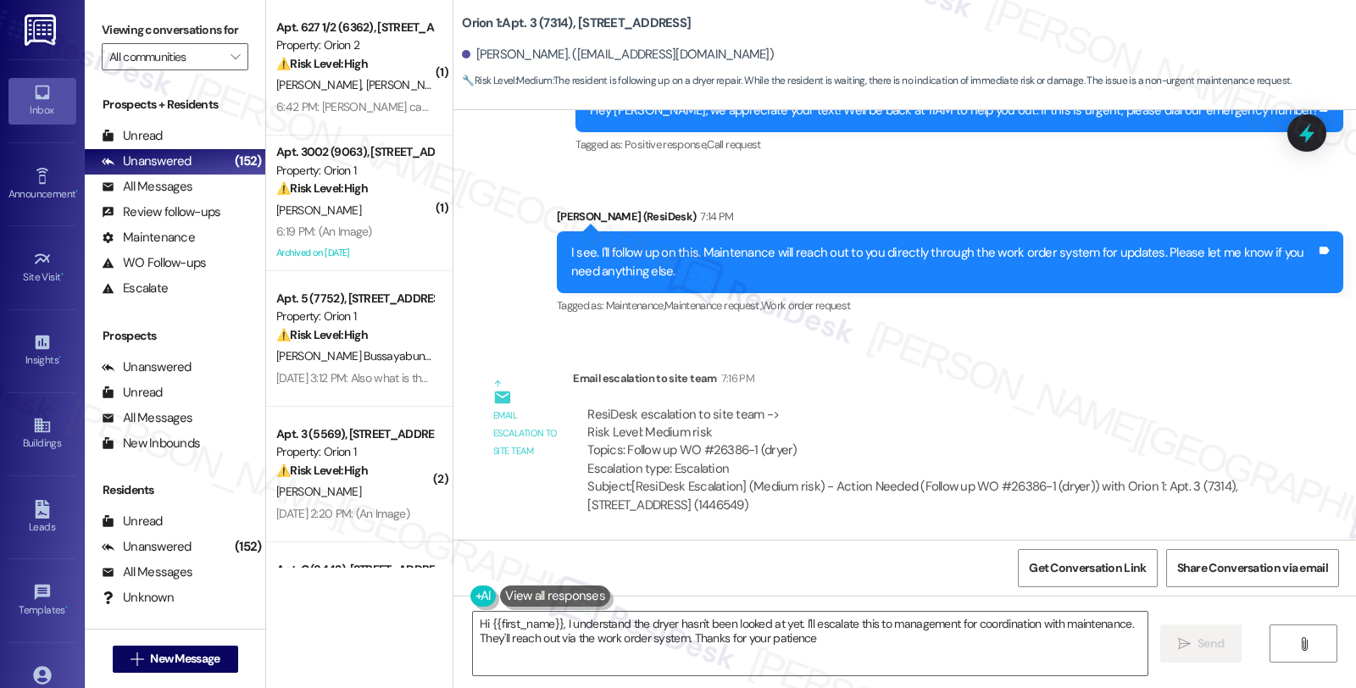
type textarea "Hi {{first_name}}, I understand the dryer hasn't been looked at yet. I'll escal…"
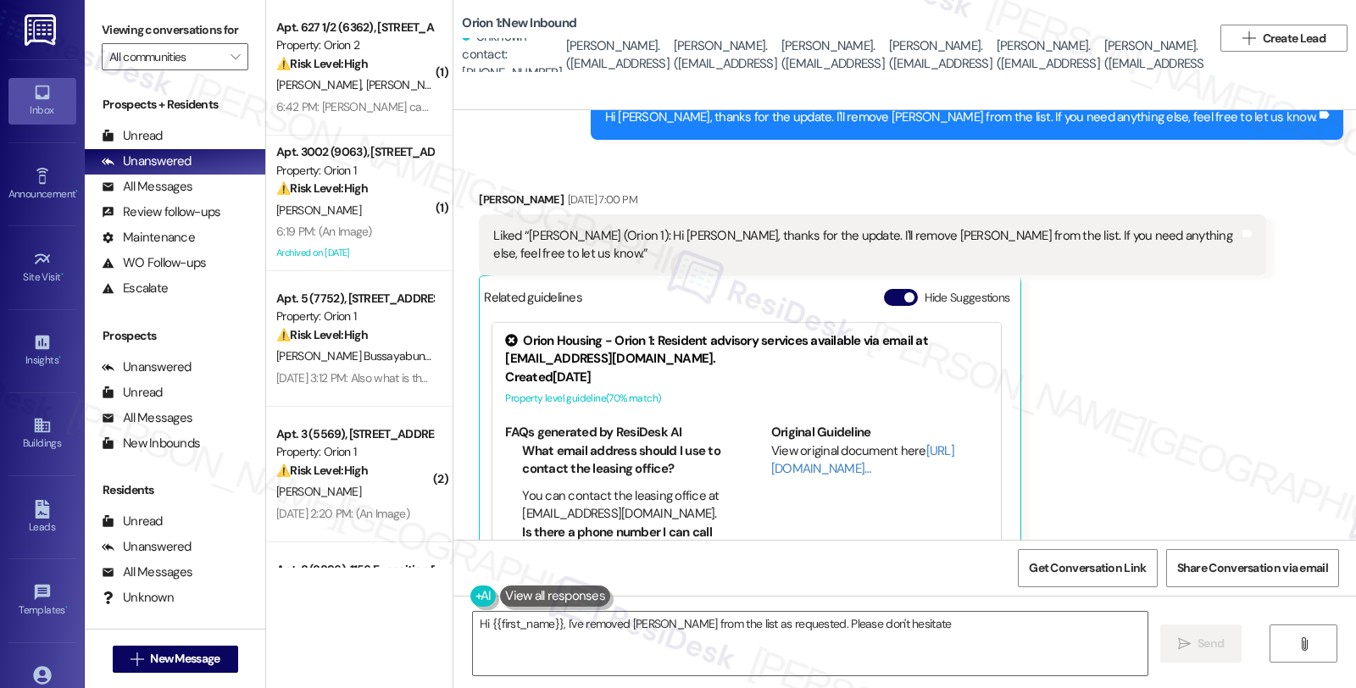
scroll to position [2286, 0]
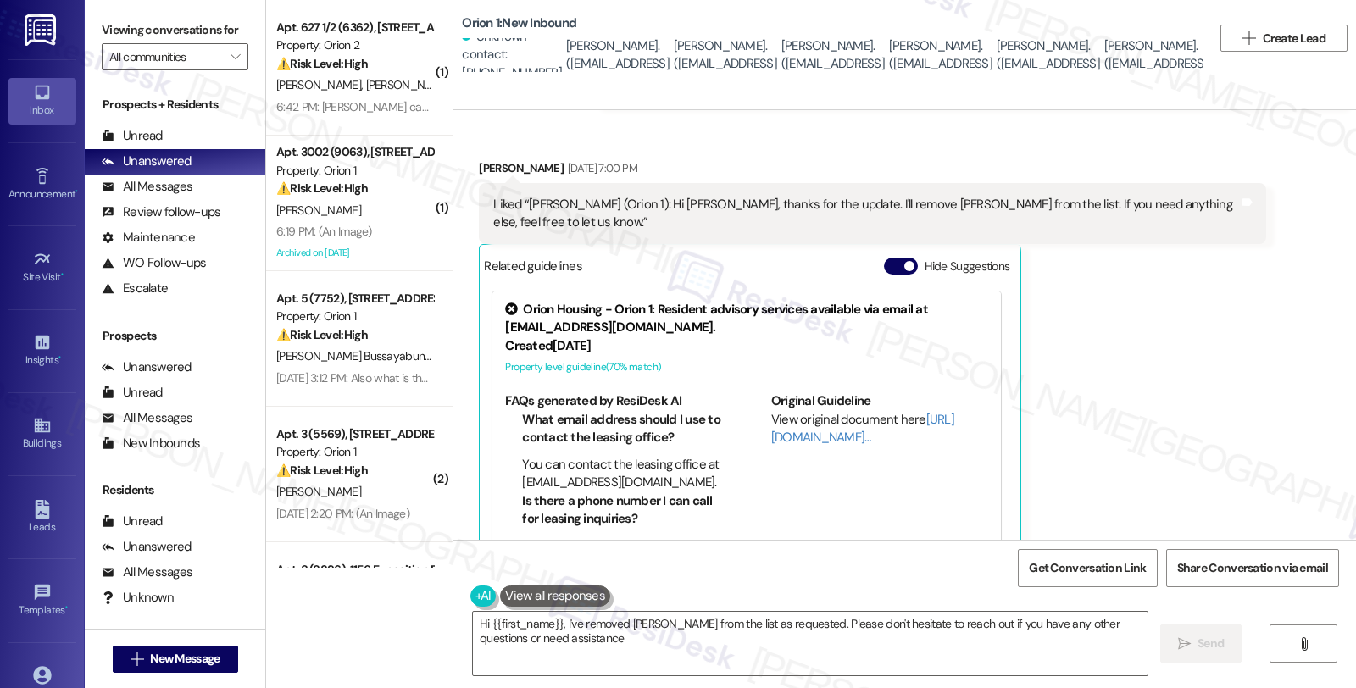
type textarea "Hi {{first_name}}, I've removed [PERSON_NAME] from the list as requested. Pleas…"
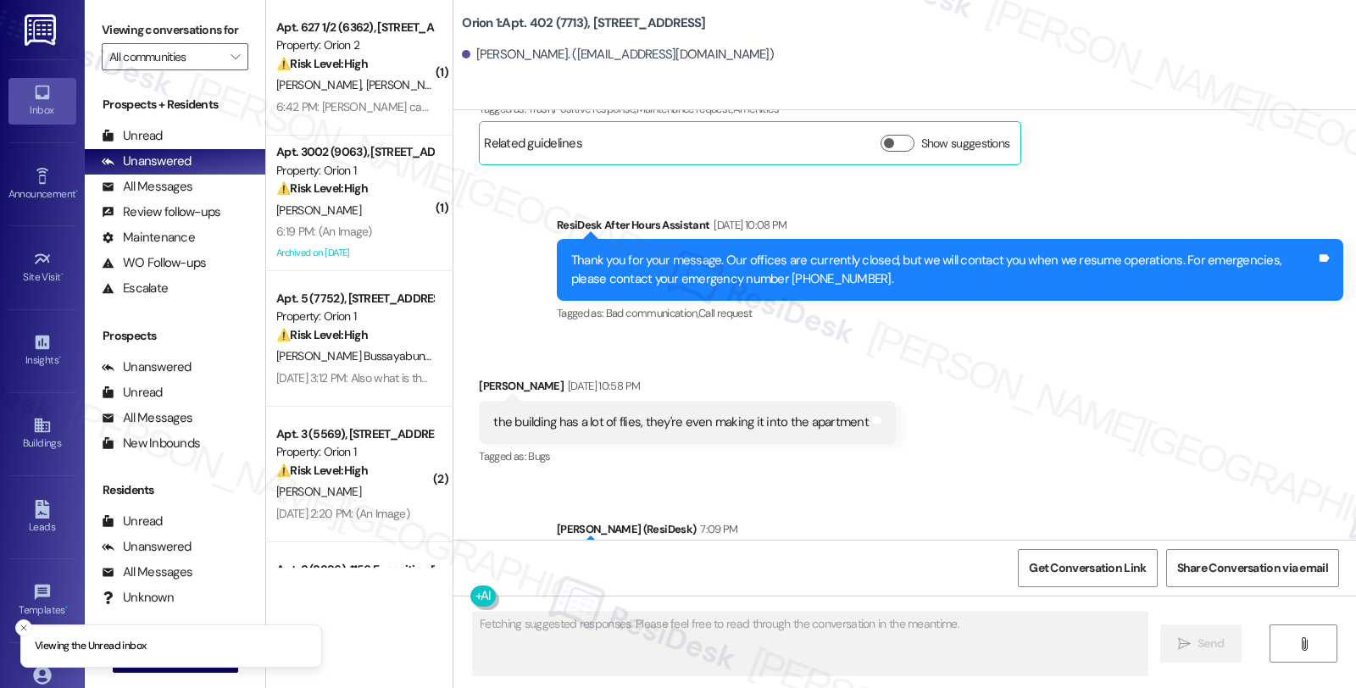
scroll to position [1165, 0]
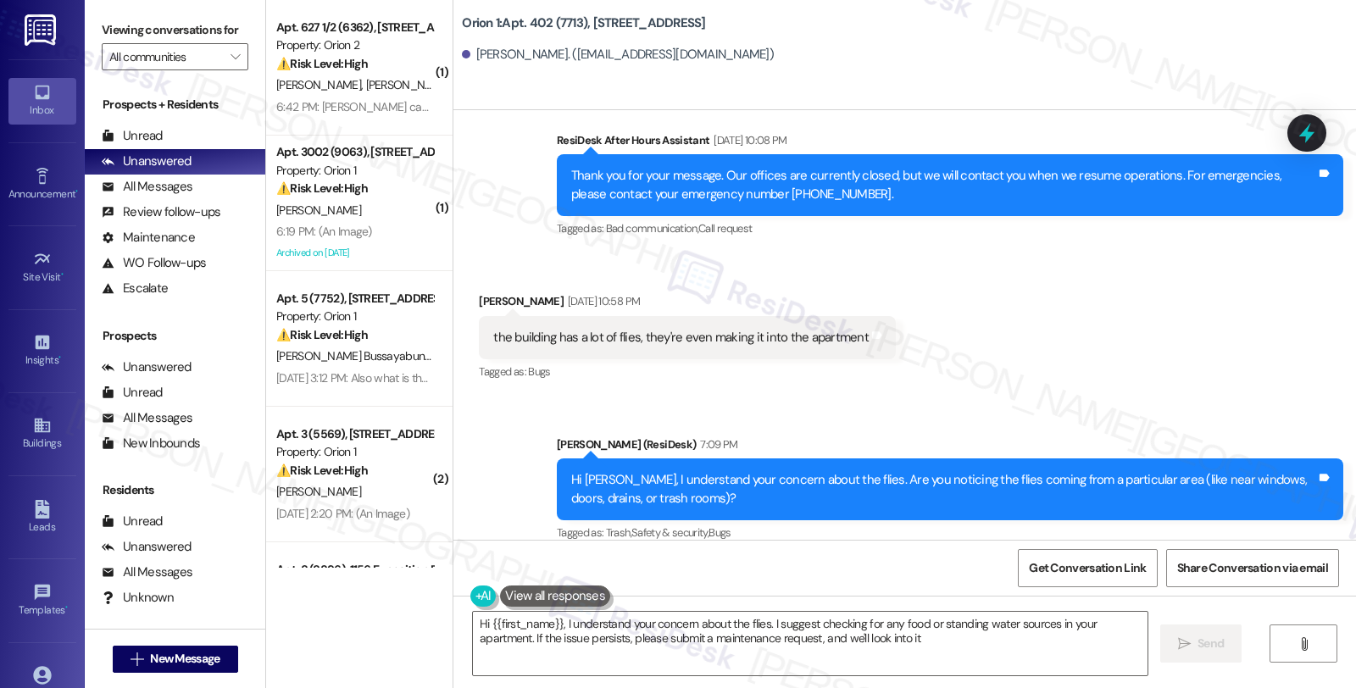
type textarea "Hi {{first_name}}, I understand your concern about the flies. I suggest checkin…"
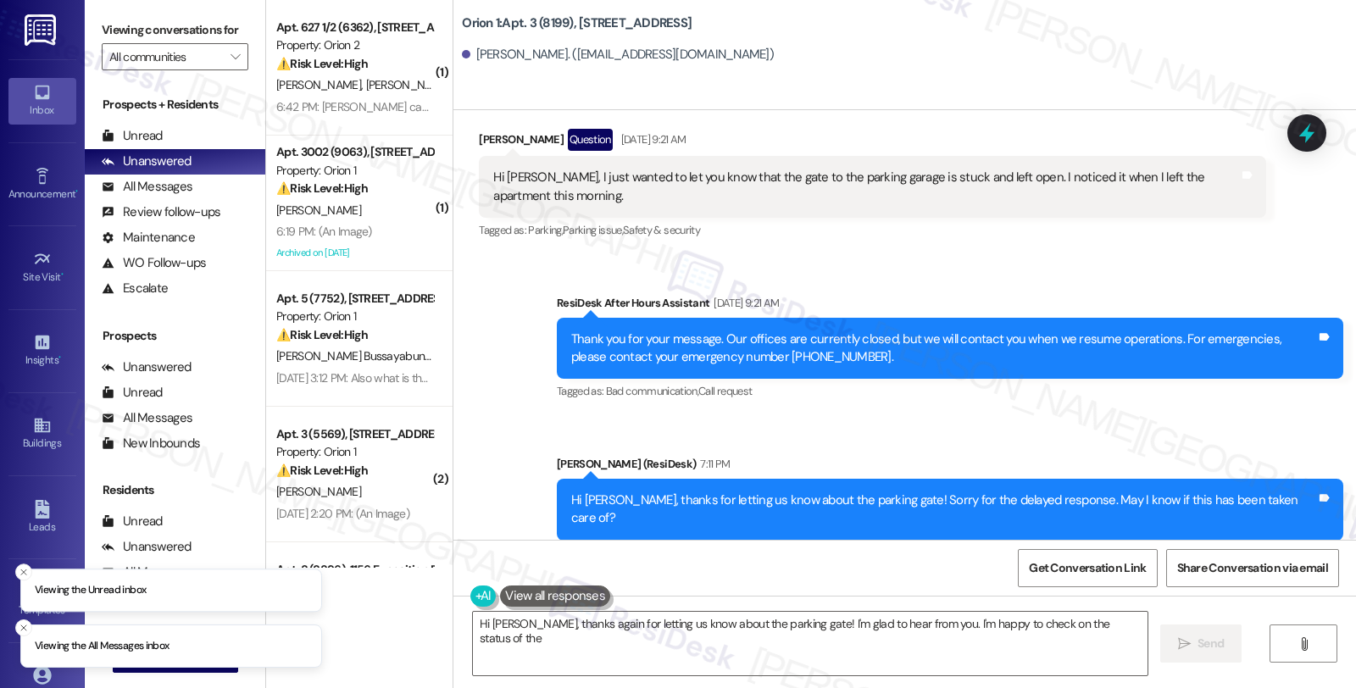
scroll to position [2252, 0]
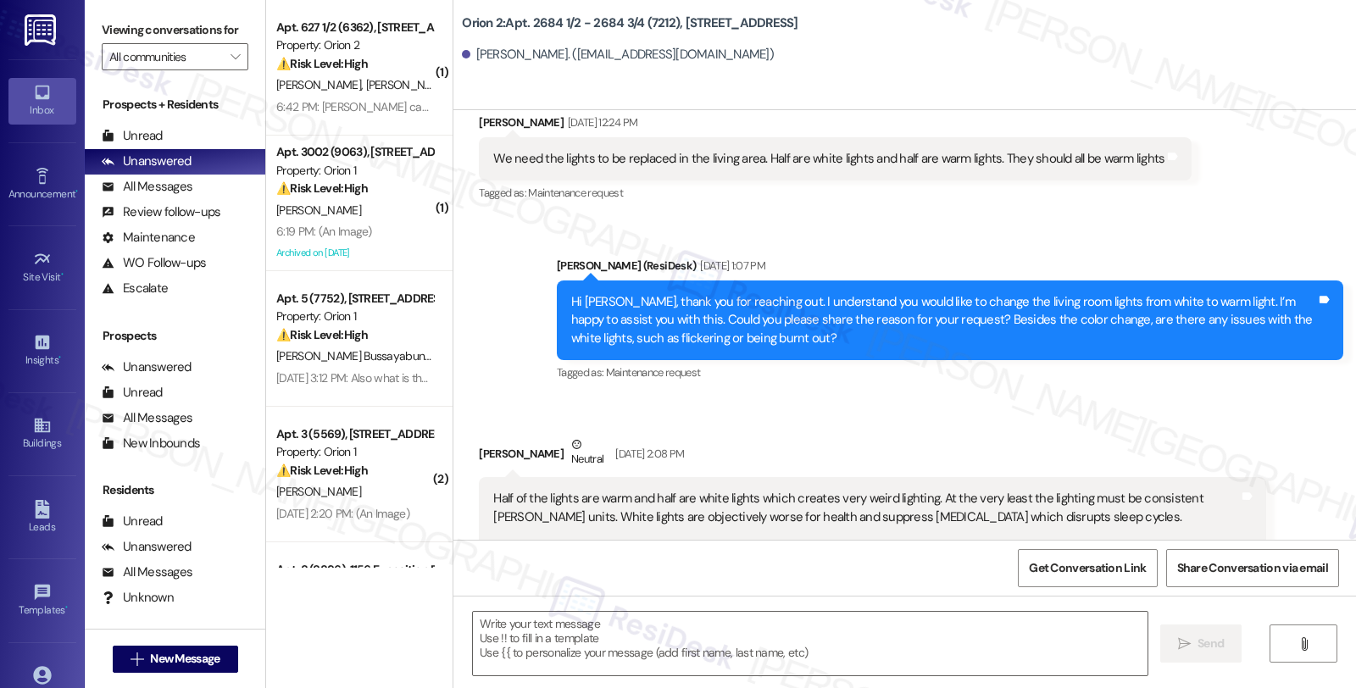
type textarea "Fetching suggested responses. Please feel free to read through the conversation…"
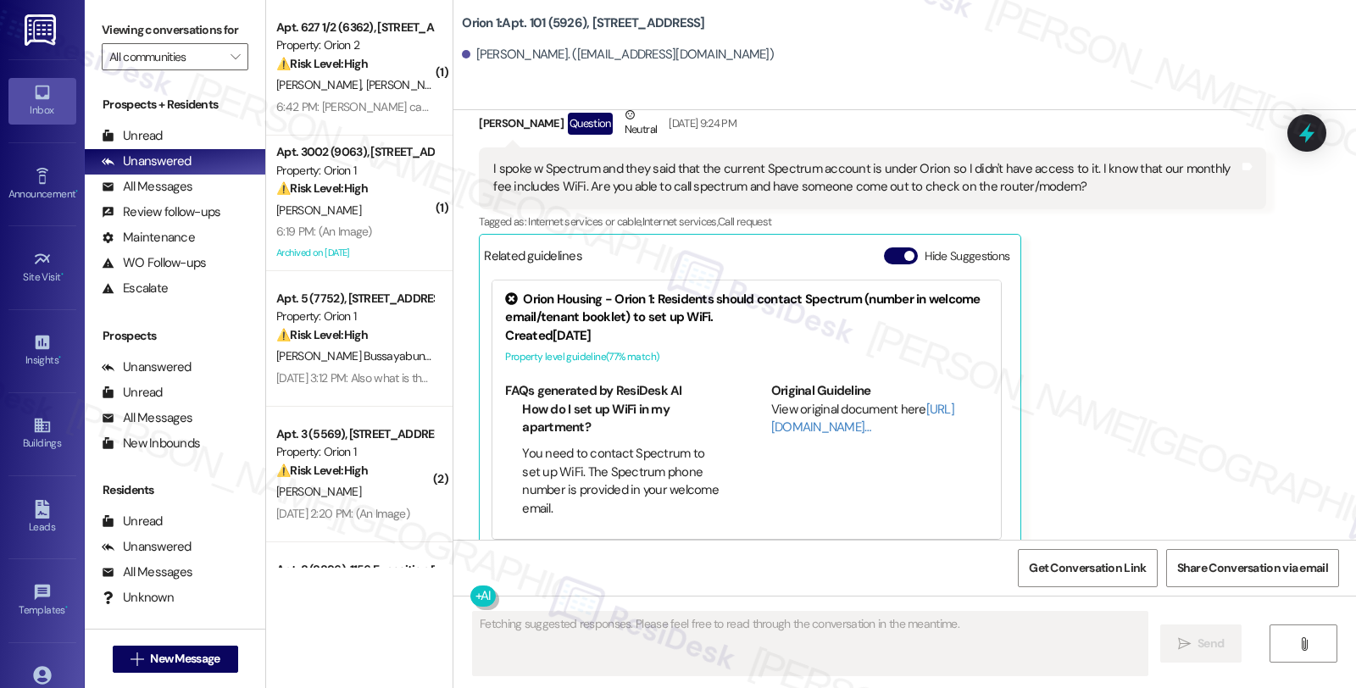
scroll to position [1033, 0]
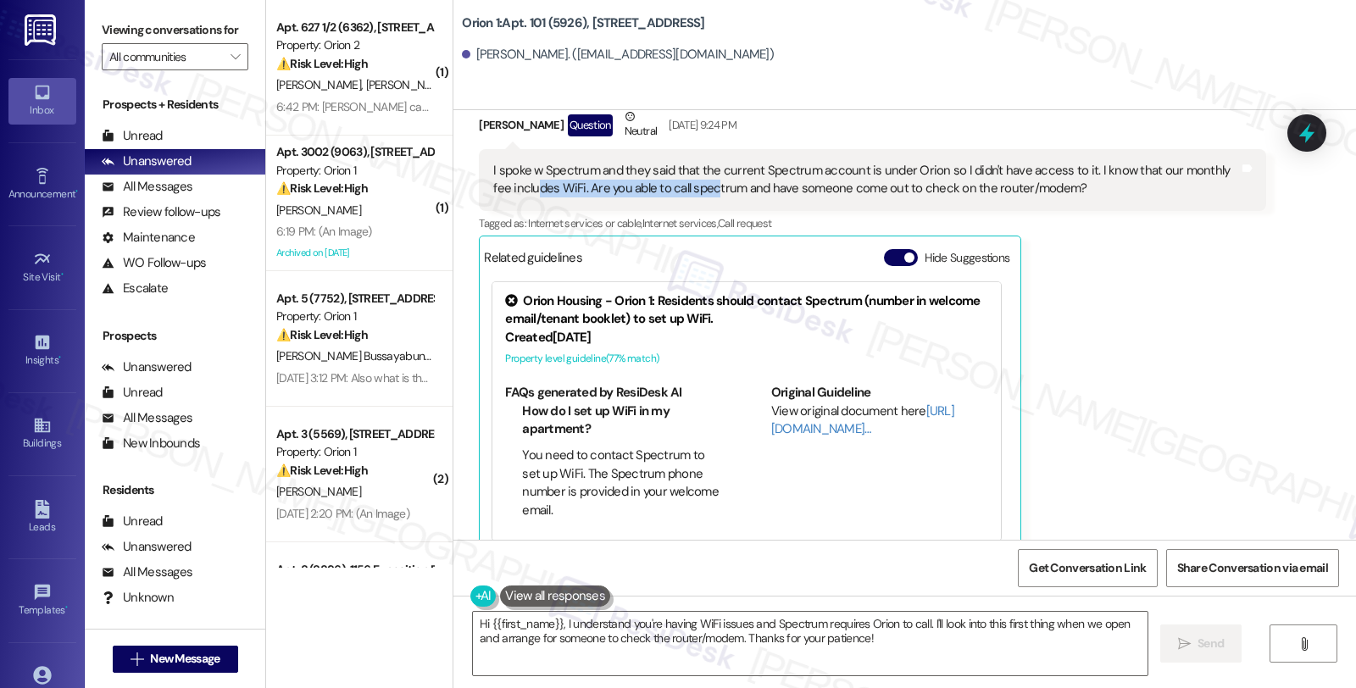
drag, startPoint x: 505, startPoint y: 181, endPoint x: 683, endPoint y: 183, distance: 178.0
click at [683, 183] on div "I spoke w Spectrum and they said that the current Spectrum account is under Ori…" at bounding box center [865, 180] width 745 height 36
drag, startPoint x: 582, startPoint y: 176, endPoint x: 790, endPoint y: 176, distance: 207.7
click at [790, 176] on div "I spoke w Spectrum and they said that the current Spectrum account is under Ori…" at bounding box center [865, 180] width 745 height 36
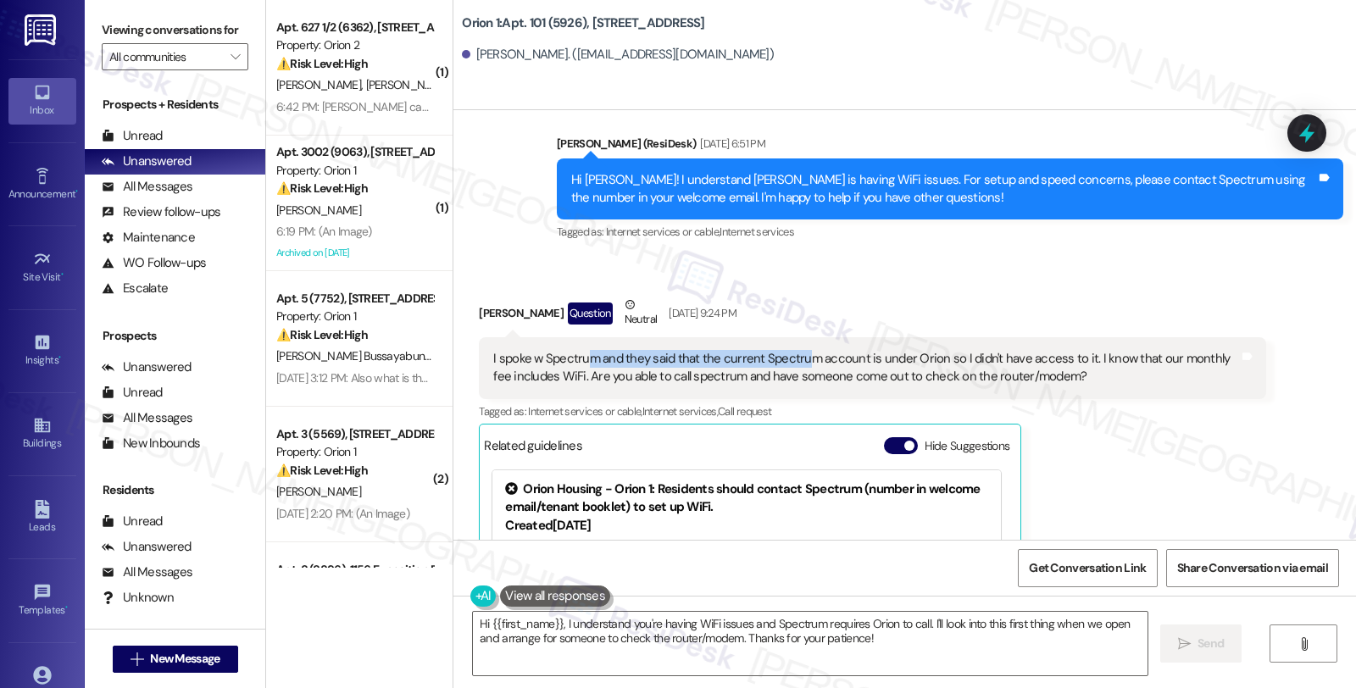
scroll to position [750, 0]
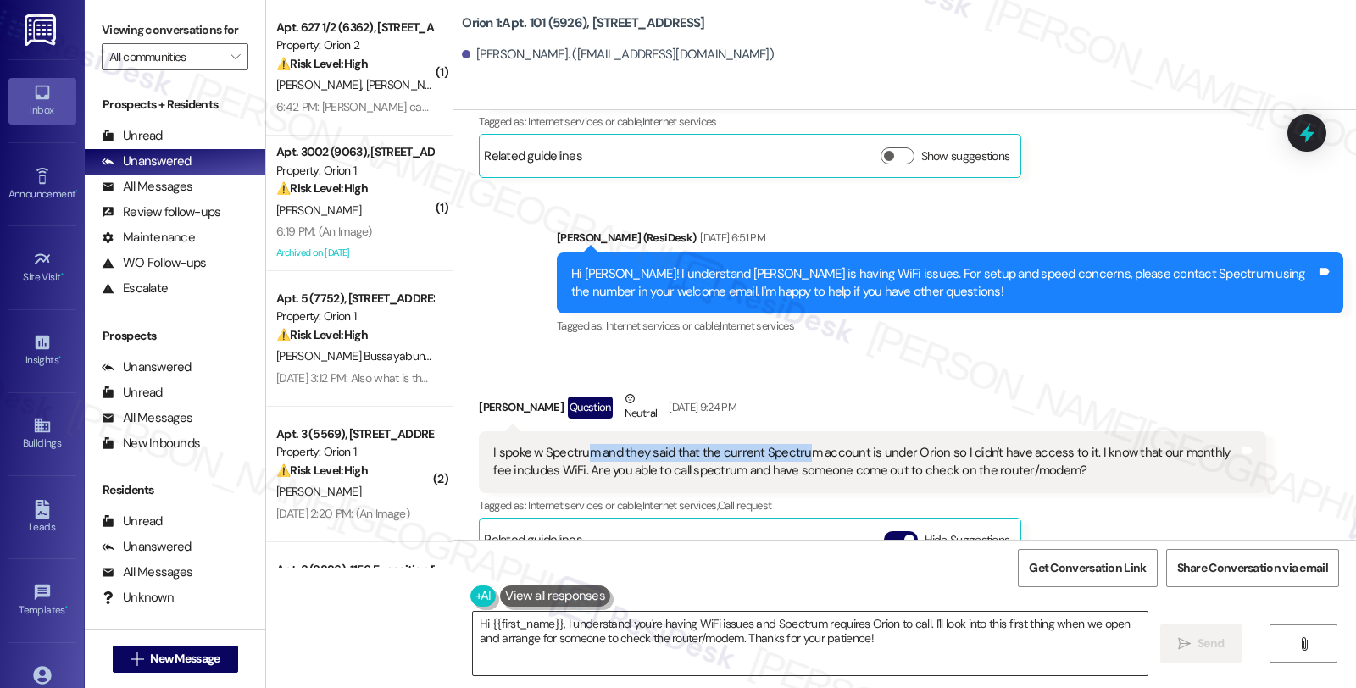
click at [554, 622] on textarea "Hi {{first_name}}, I understand you're having WiFi issues and Spectrum requires…" at bounding box center [810, 644] width 675 height 64
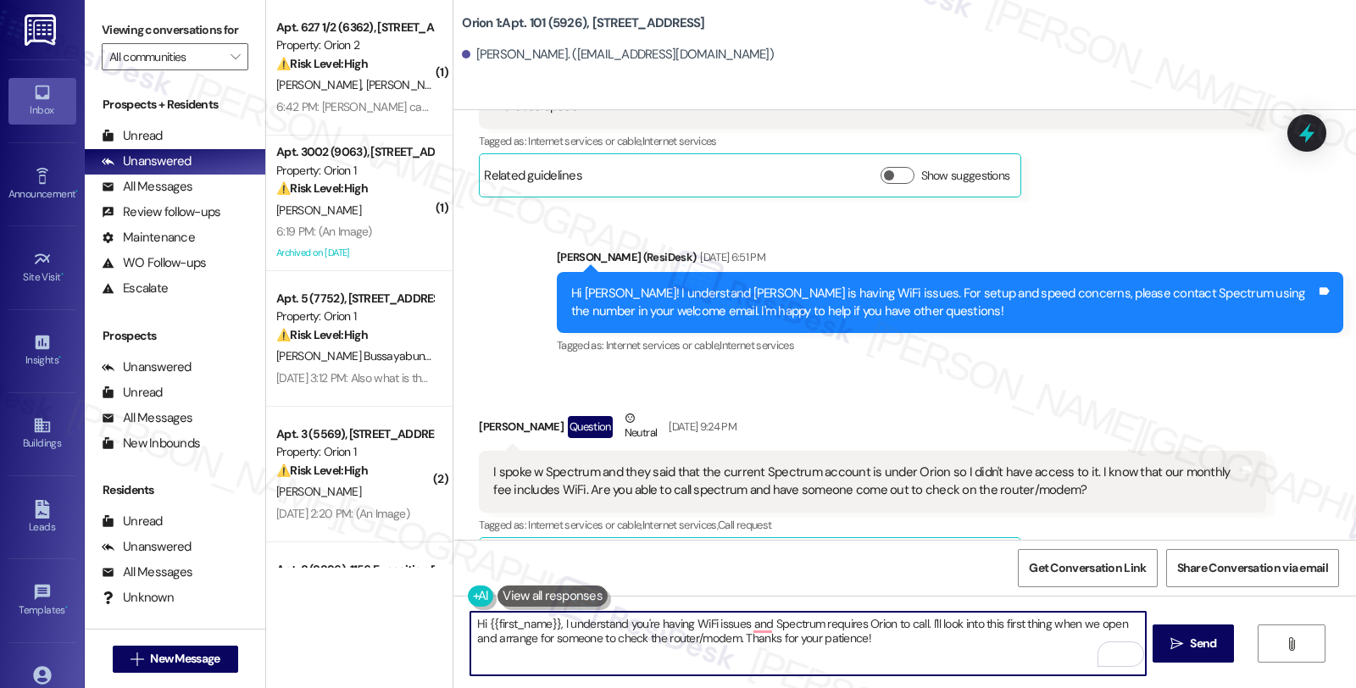
scroll to position [844, 0]
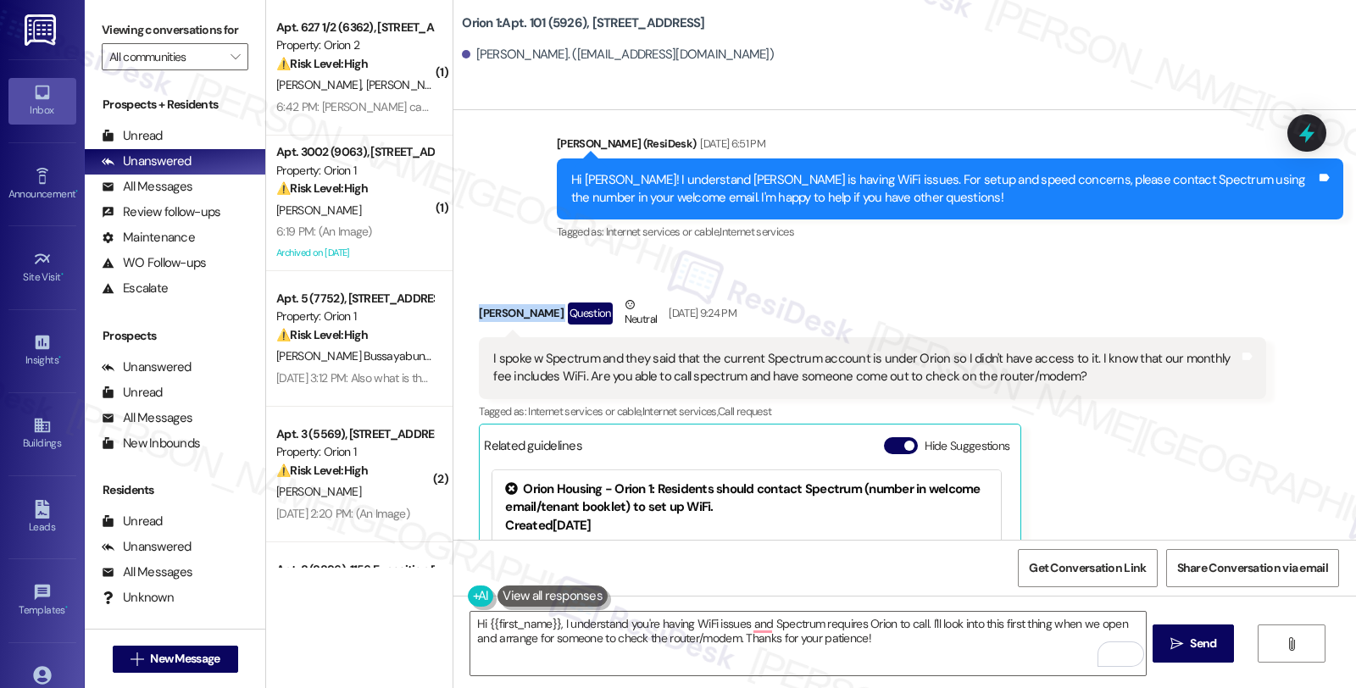
drag, startPoint x: 466, startPoint y: 310, endPoint x: 526, endPoint y: 317, distance: 59.7
click at [526, 317] on div "Received via SMS [PERSON_NAME] Question Neutral [DATE] 9:24 PM I spoke w Spectr…" at bounding box center [872, 519] width 812 height 472
copy div "[PERSON_NAME]"
click at [549, 623] on textarea "Hi {{first_name}}, I understand you're having WiFi issues and Spectrum requires…" at bounding box center [807, 644] width 675 height 64
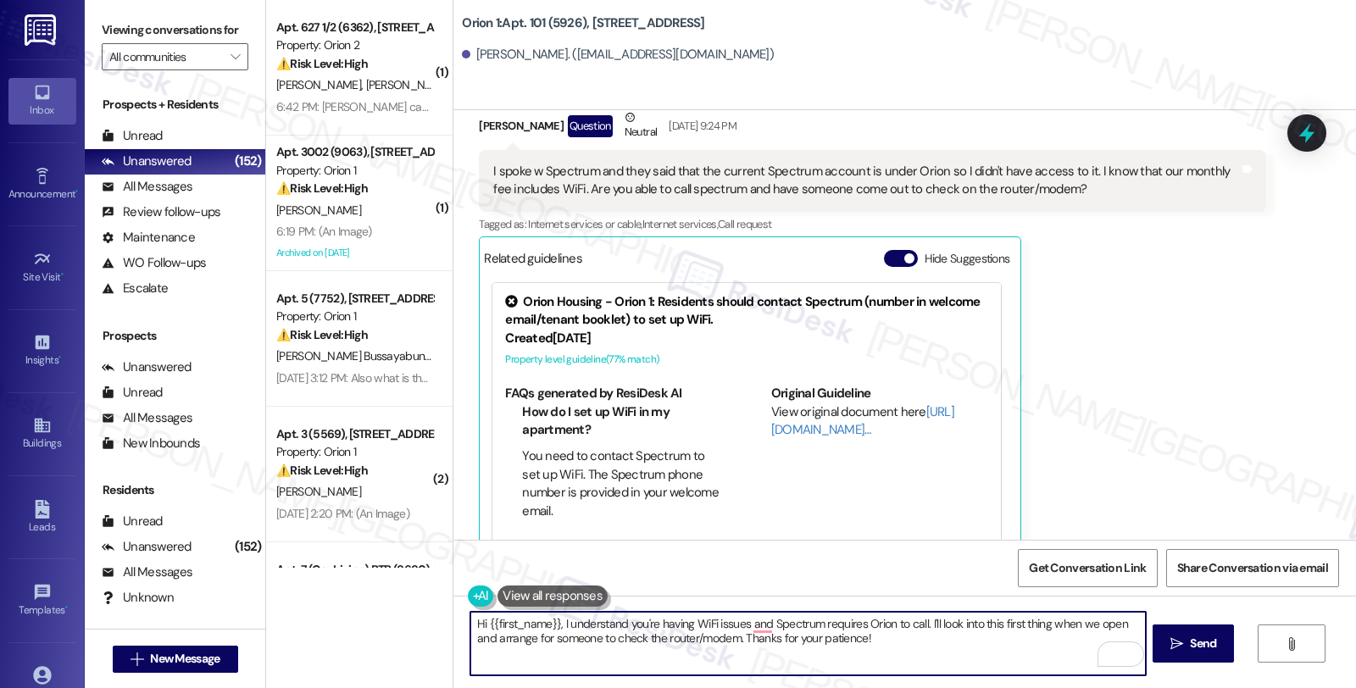
scroll to position [1222, 0]
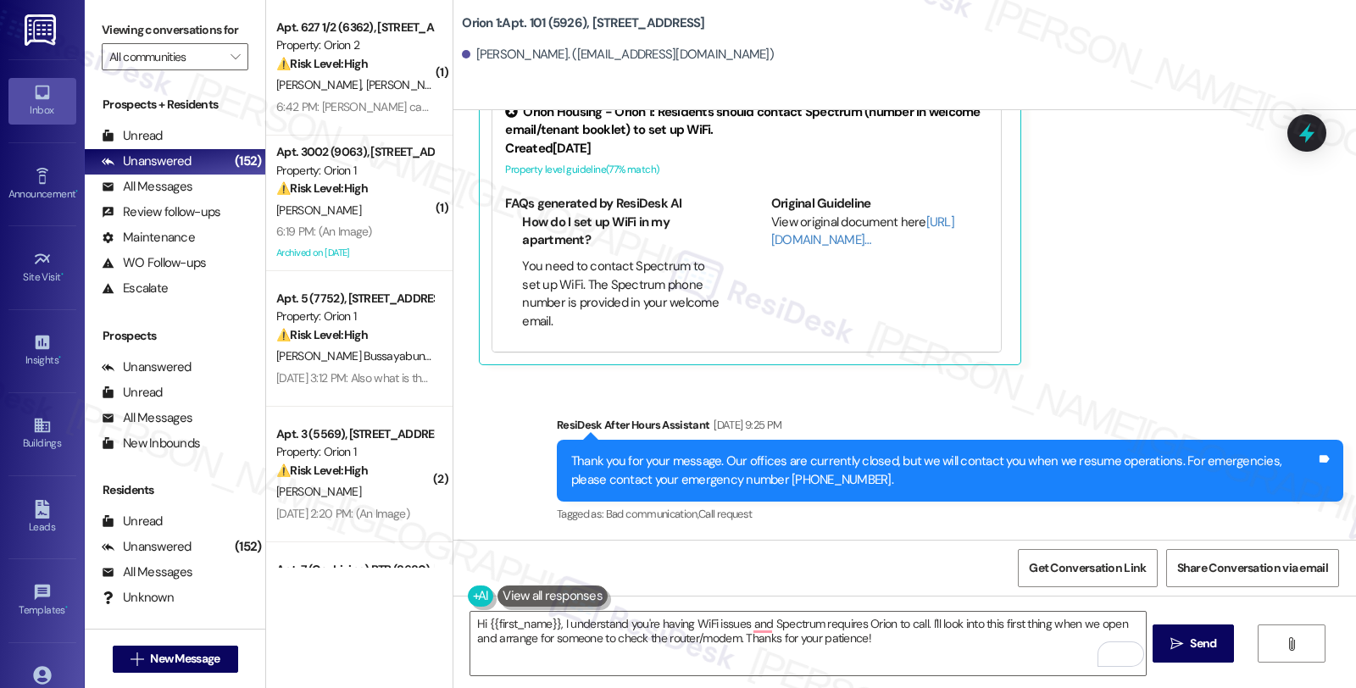
click at [1144, 370] on div "Received via SMS [PERSON_NAME] Question Neutral [DATE] 9:24 PM I spoke w Spectr…" at bounding box center [872, 142] width 812 height 472
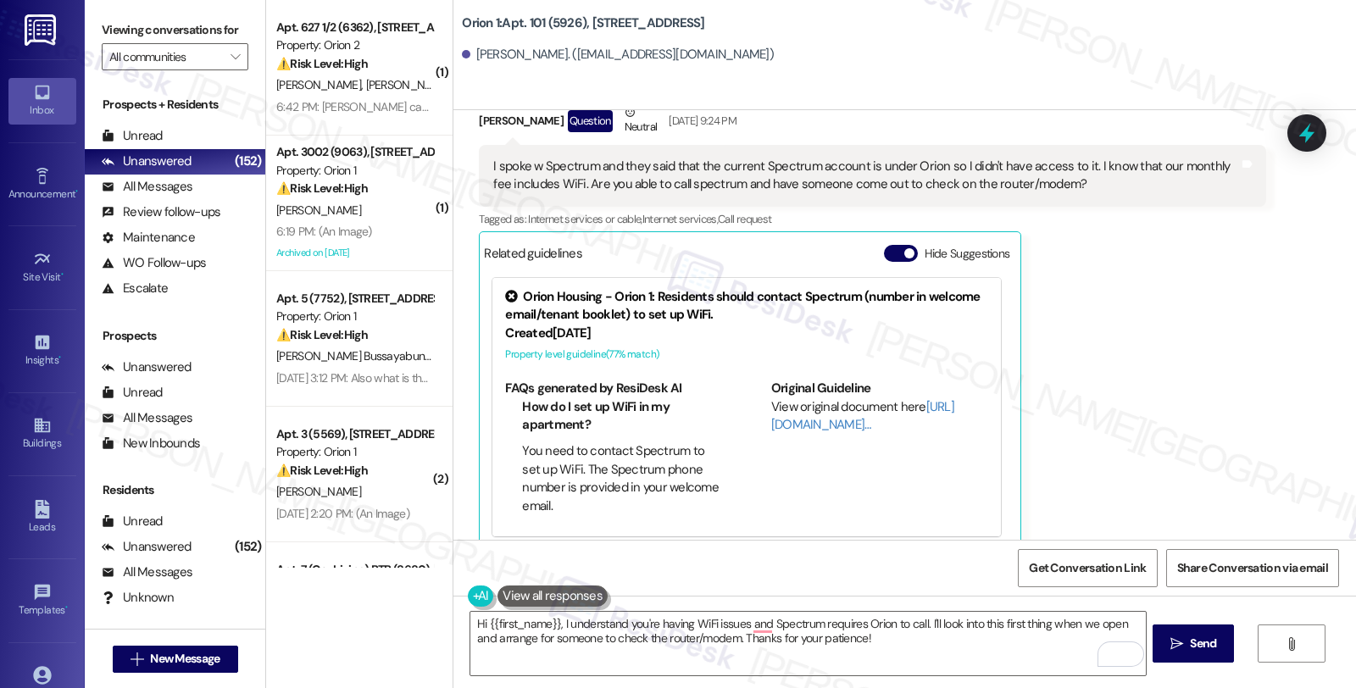
scroll to position [1033, 0]
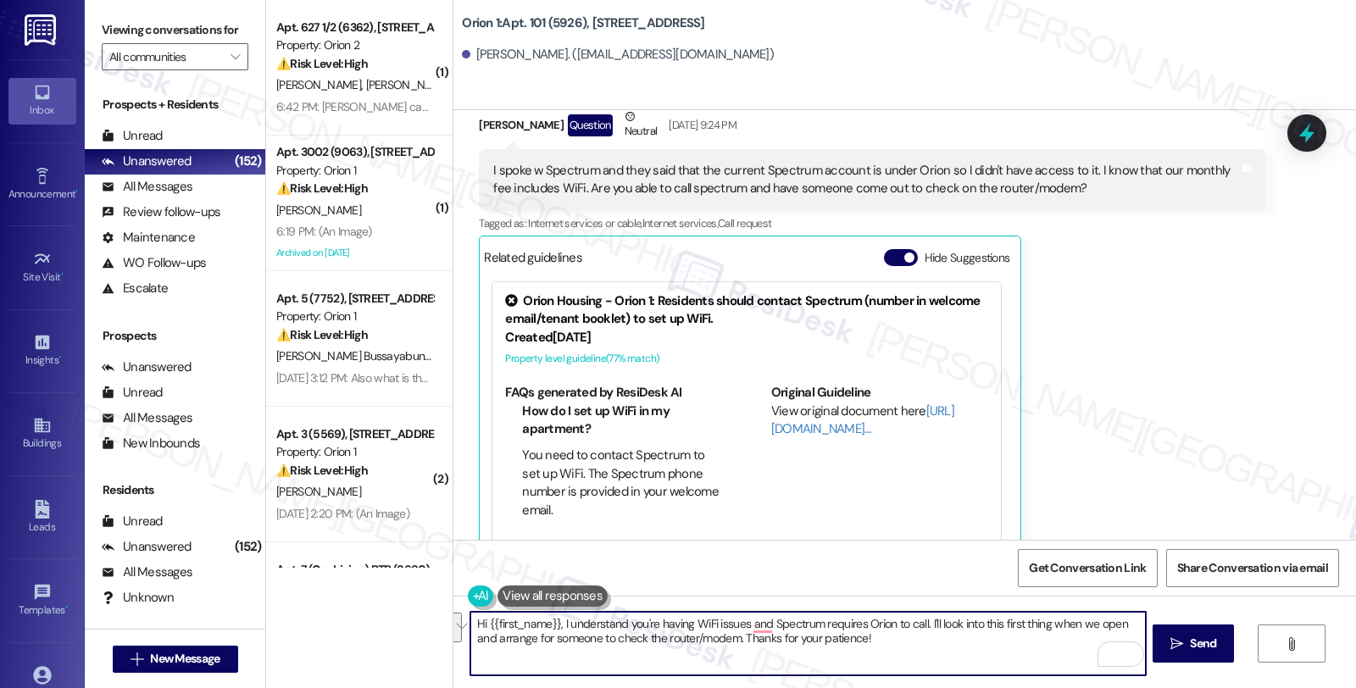
drag, startPoint x: 738, startPoint y: 622, endPoint x: 958, endPoint y: 655, distance: 222.0
click at [958, 655] on textarea "Hi {{first_name}}, I understand you're having WiFi issues and Spectrum requires…" at bounding box center [807, 644] width 675 height 64
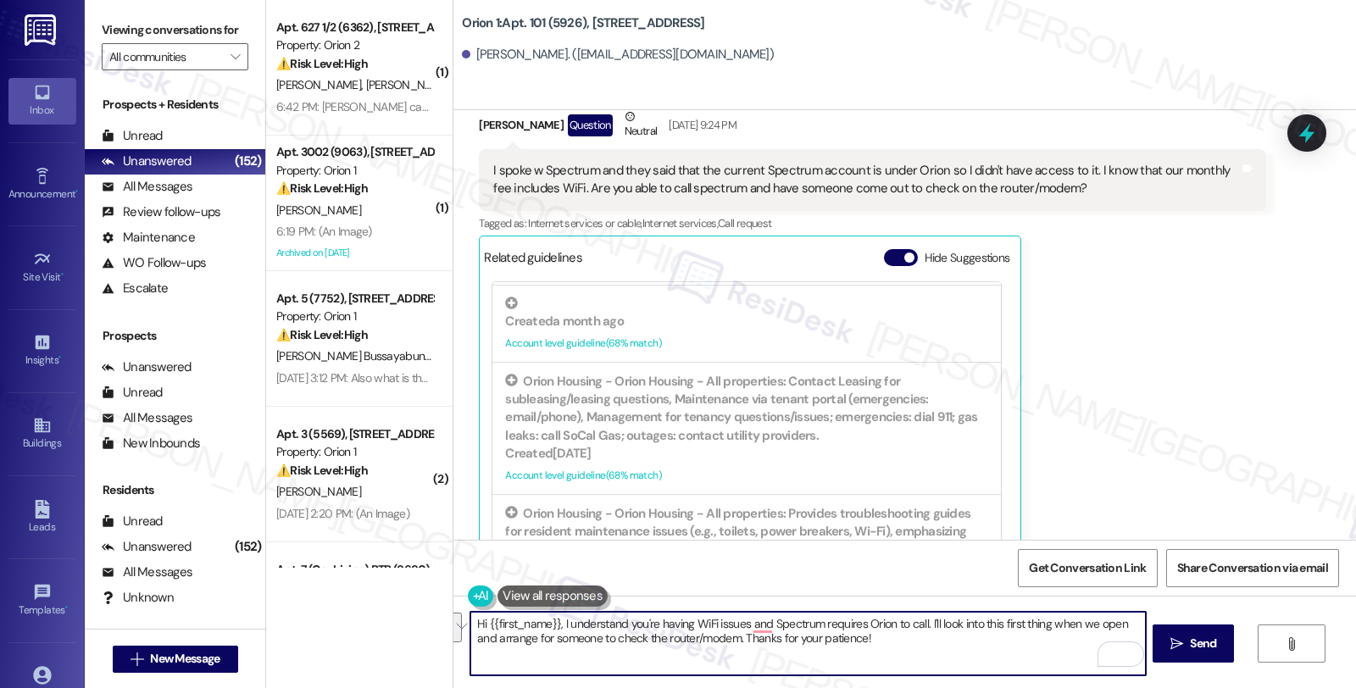
scroll to position [1601, 0]
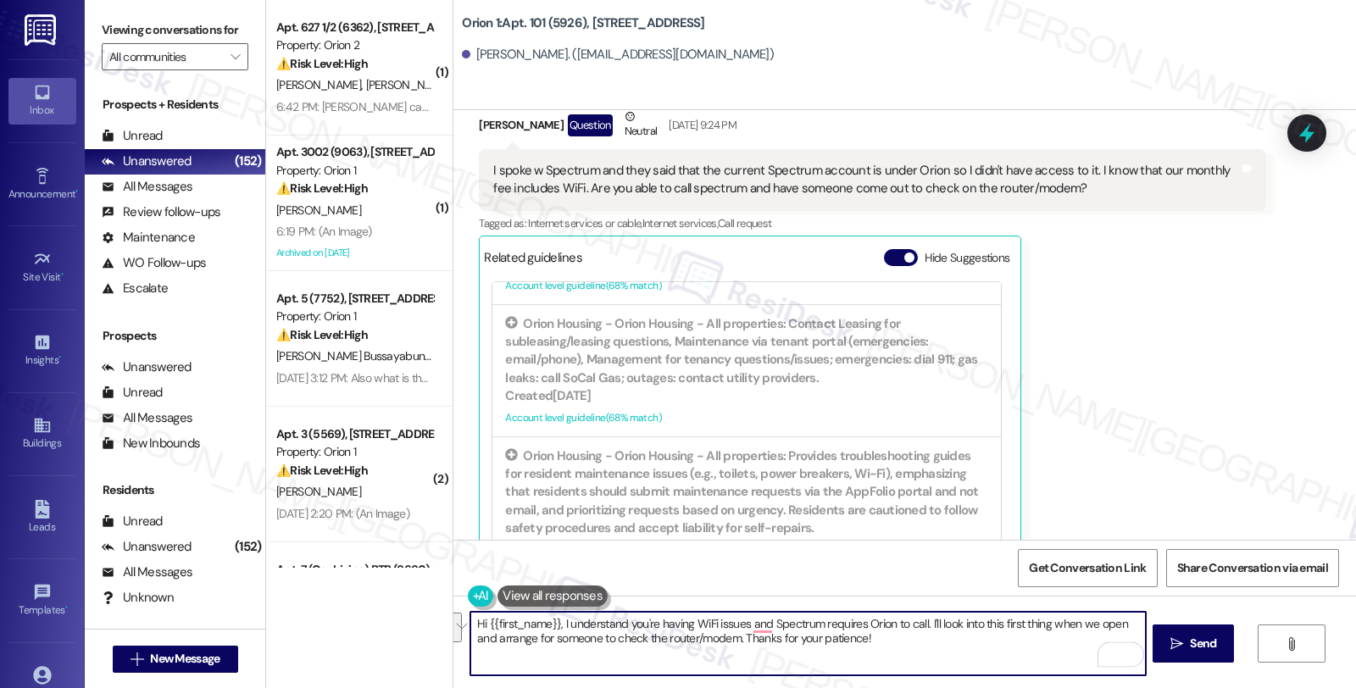
click at [927, 644] on textarea "Hi {{first_name}}, I understand you're having WiFi issues and Spectrum requires…" at bounding box center [807, 644] width 675 height 64
drag, startPoint x: 921, startPoint y: 620, endPoint x: 952, endPoint y: 653, distance: 45.0
click at [952, 653] on textarea "Hi {{first_name}}, I understand you're having WiFi issues and Spectrum requires…" at bounding box center [807, 644] width 675 height 64
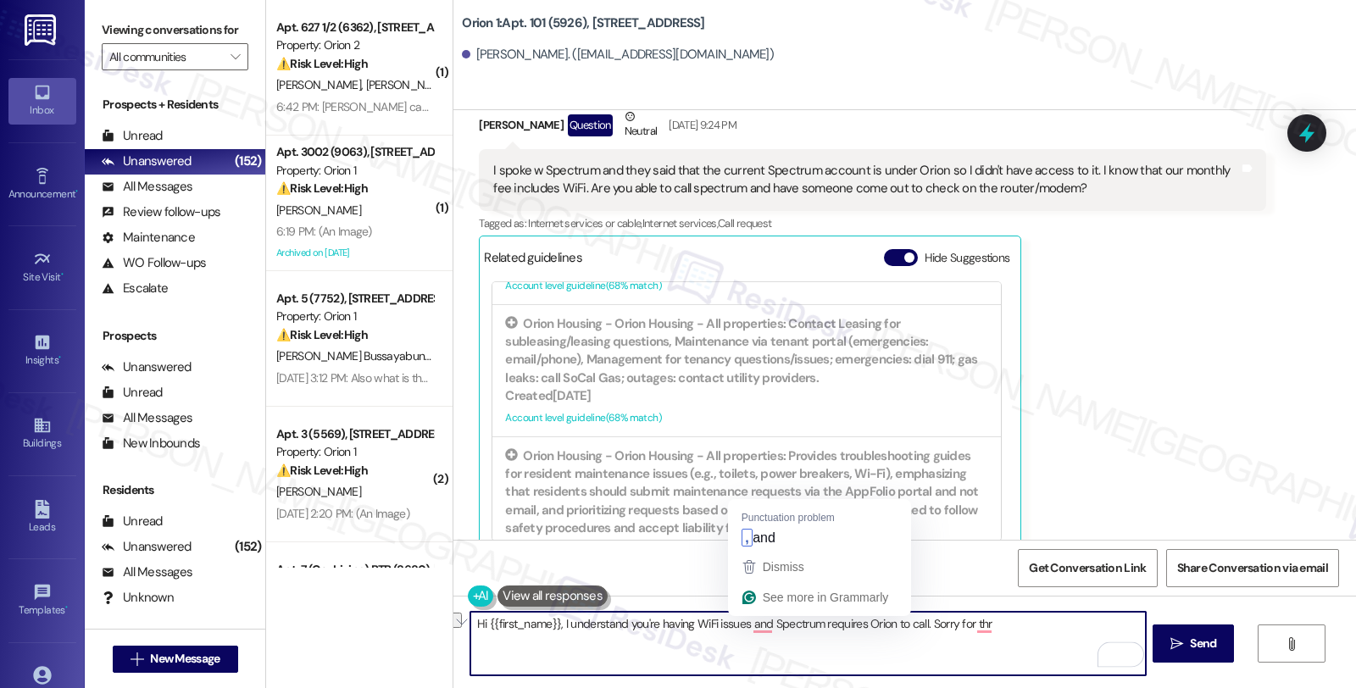
drag, startPoint x: 736, startPoint y: 626, endPoint x: 1049, endPoint y: 634, distance: 313.8
click at [1049, 634] on textarea "Hi {{first_name}}, I understand you're having WiFi issues and Spectrum requires…" at bounding box center [807, 644] width 675 height 64
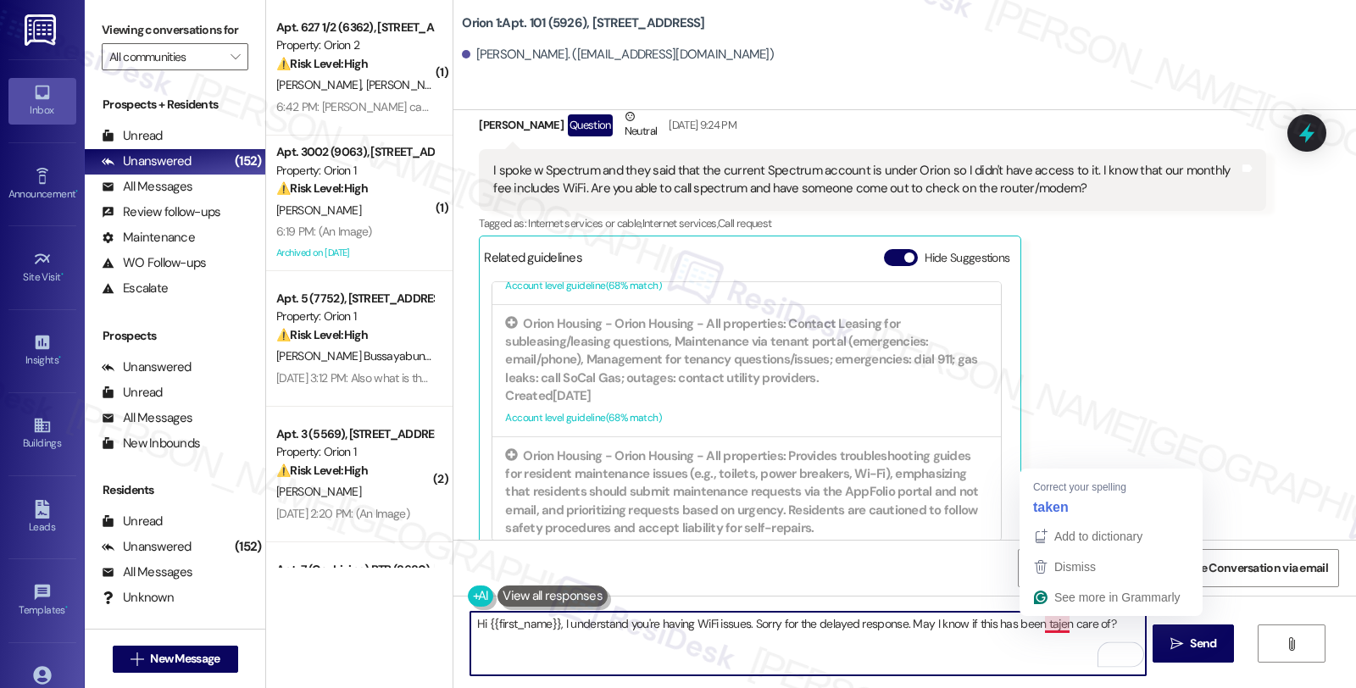
click at [1045, 623] on textarea "Hi {{first_name}}, I understand you're having WiFi issues. Sorry for the delaye…" at bounding box center [807, 644] width 675 height 64
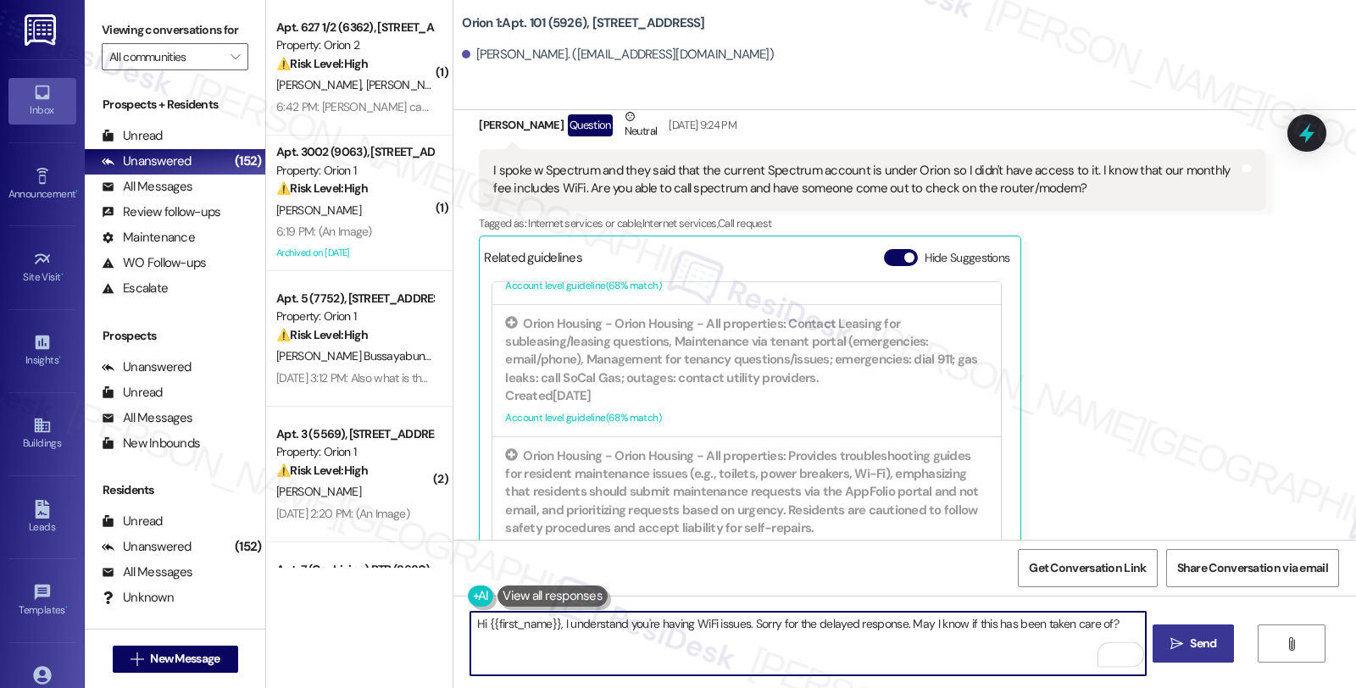
type textarea "Hi {{first_name}}, I understand you're having WiFi issues. Sorry for the delaye…"
click at [1189, 654] on button " Send" at bounding box center [1194, 644] width 82 height 38
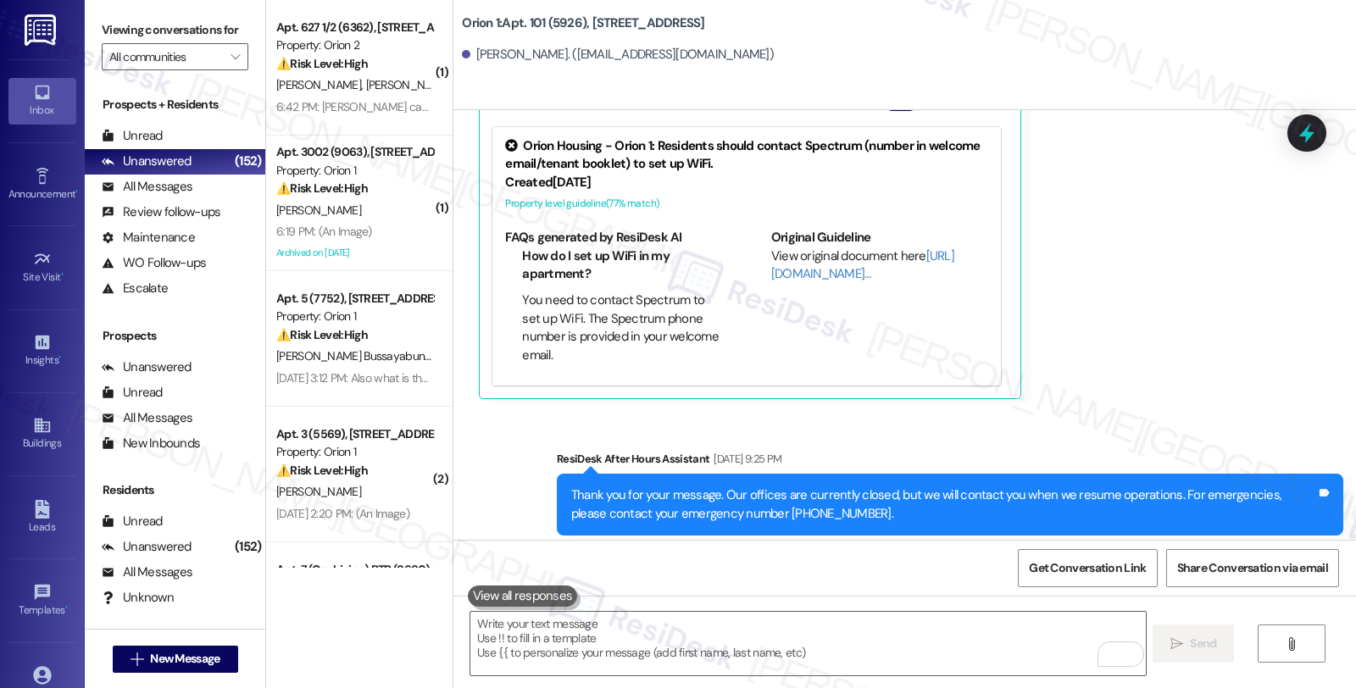
scroll to position [1339, 0]
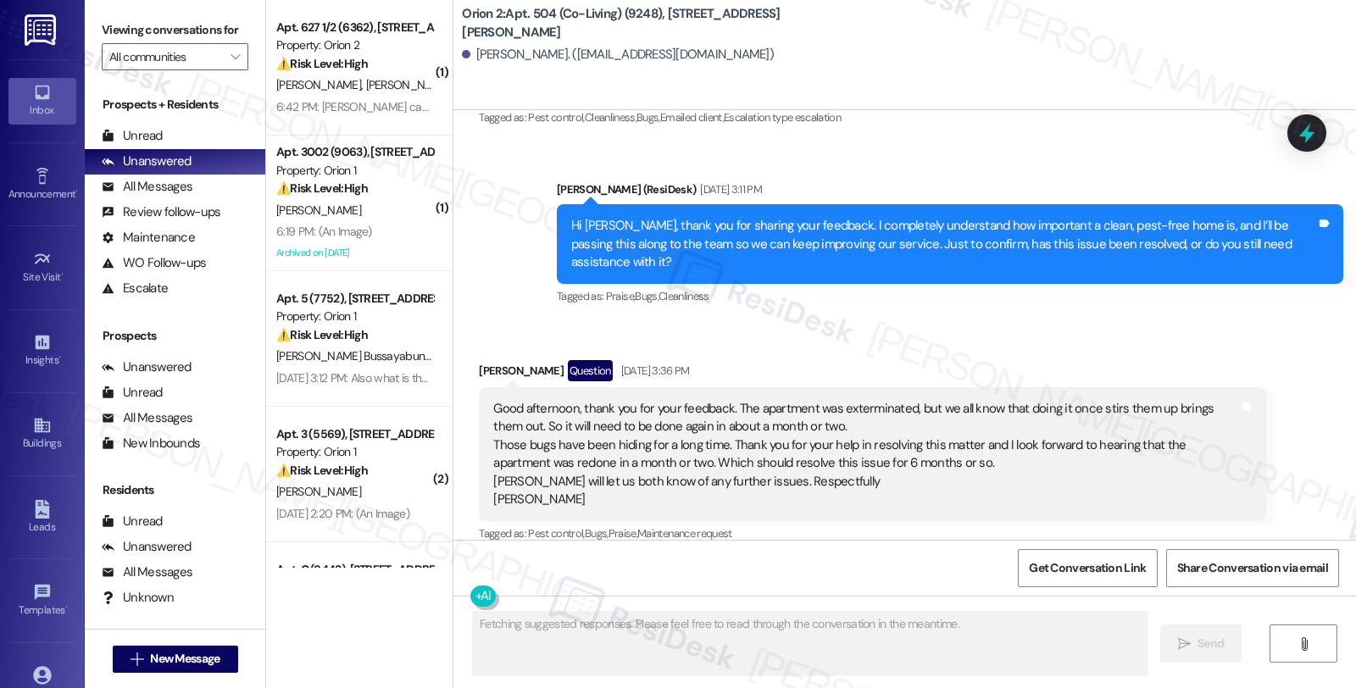
scroll to position [404, 0]
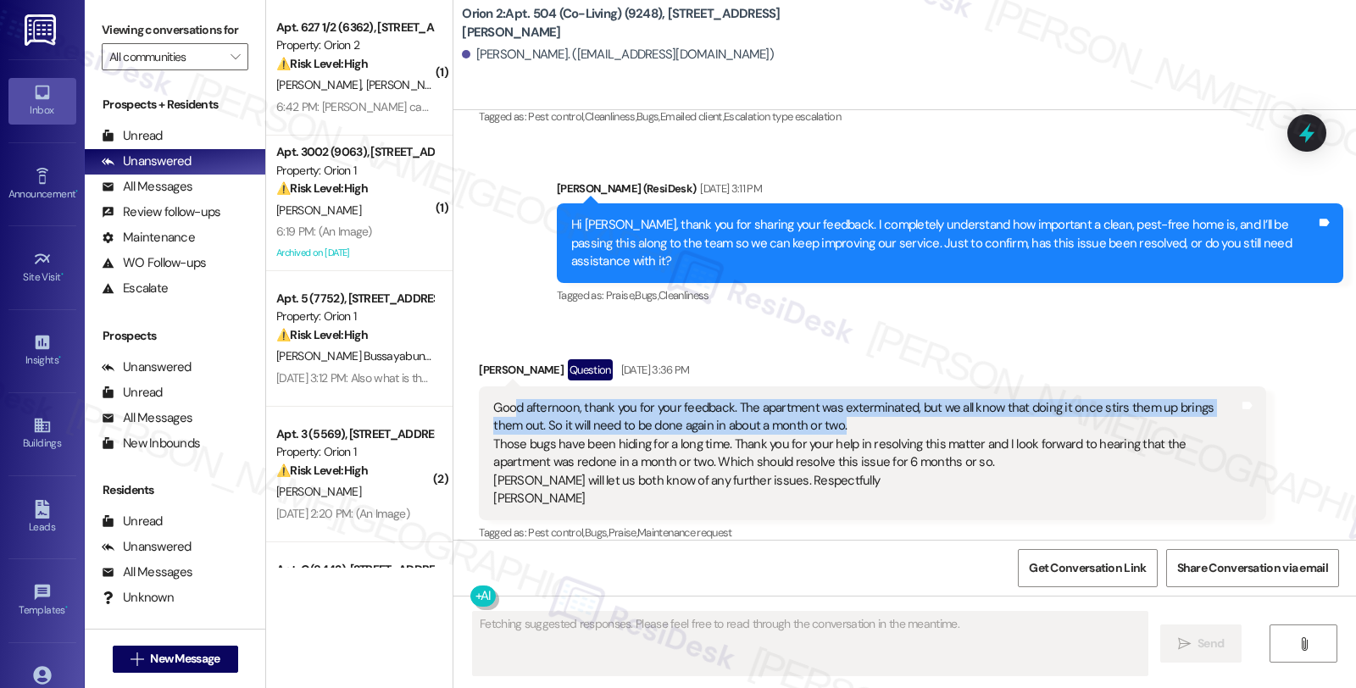
drag, startPoint x: 504, startPoint y: 397, endPoint x: 851, endPoint y: 403, distance: 347.6
click at [851, 401] on div "Good afternoon, thank you for your feedback. The apartment was exterminated, bu…" at bounding box center [865, 453] width 745 height 109
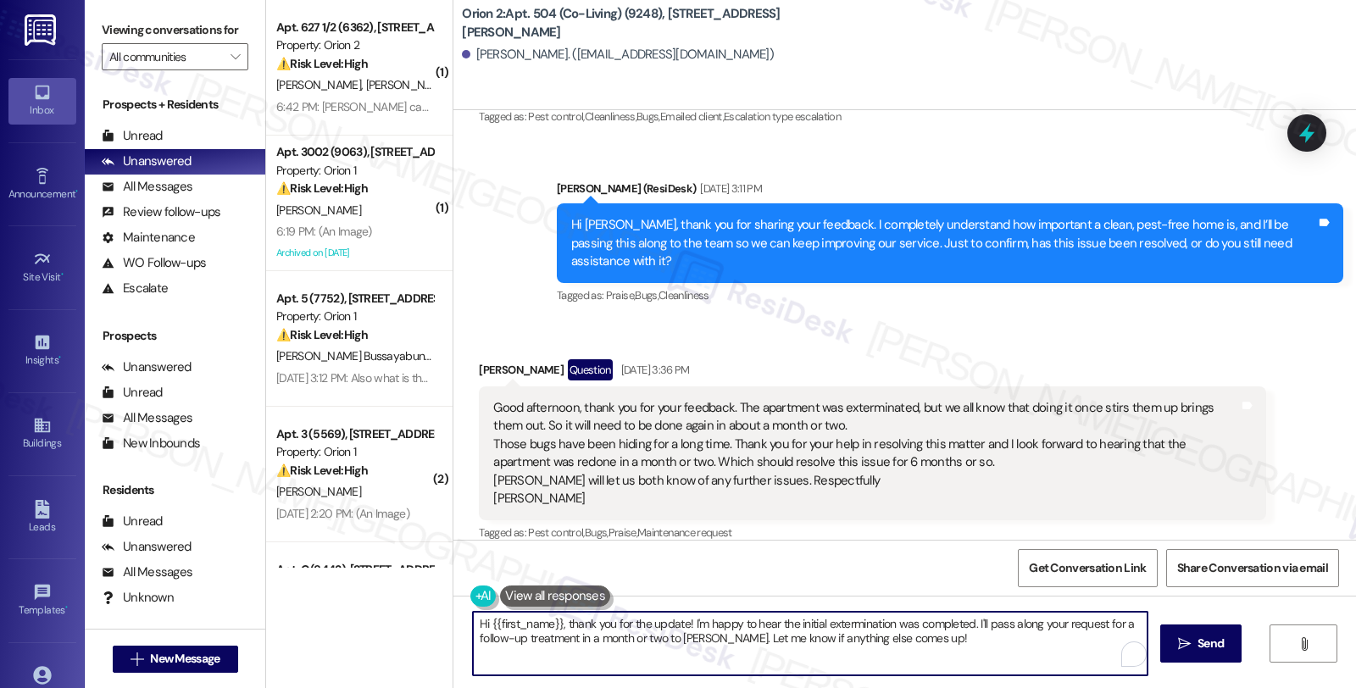
drag, startPoint x: 968, startPoint y: 623, endPoint x: 992, endPoint y: 646, distance: 33.0
click at [992, 646] on textarea "Hi {{first_name}}, thank you for the update! I'm happy to hear the initial exte…" at bounding box center [810, 644] width 675 height 64
click at [702, 636] on textarea "Hi {{first_name}}, thank you for the update! I'm happy to hear the initial exte…" at bounding box center [807, 644] width 675 height 64
type textarea "Hi {{first_name}}, thank you for the update! I'm happy to hear the initial exte…"
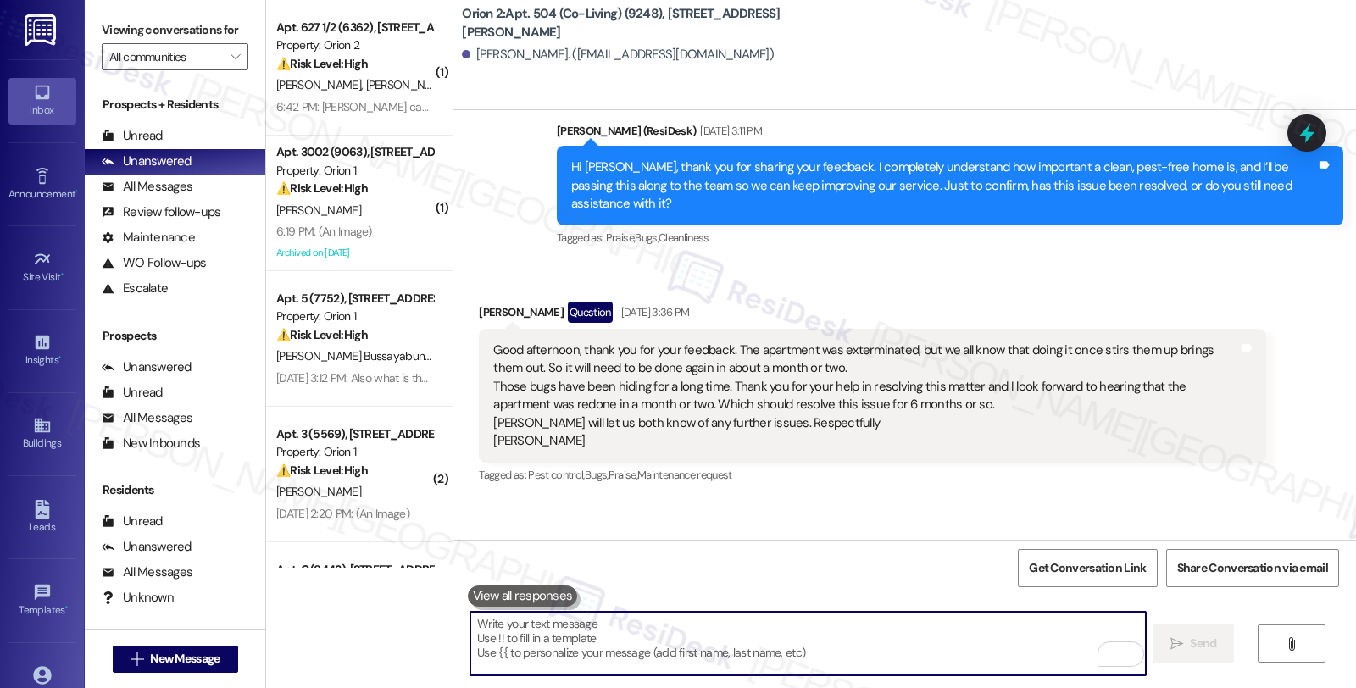
scroll to position [522, 0]
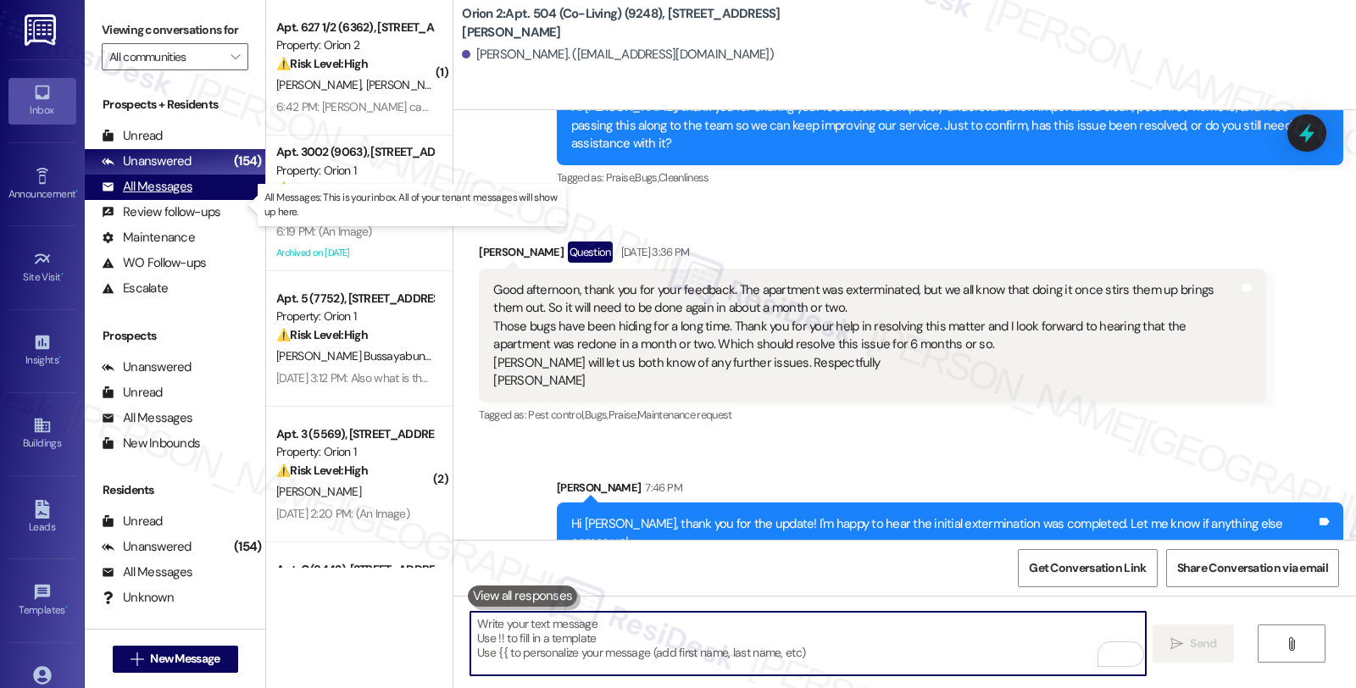
click at [148, 196] on div "All Messages" at bounding box center [147, 187] width 91 height 18
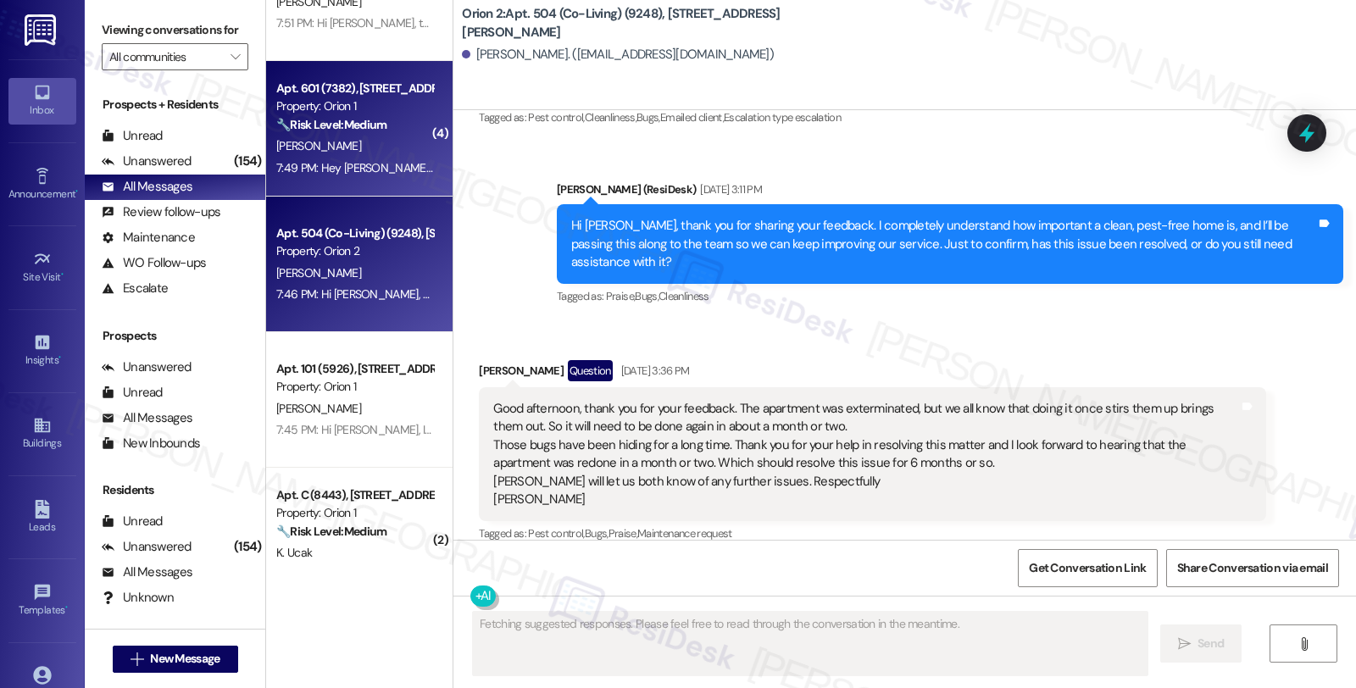
scroll to position [188, 0]
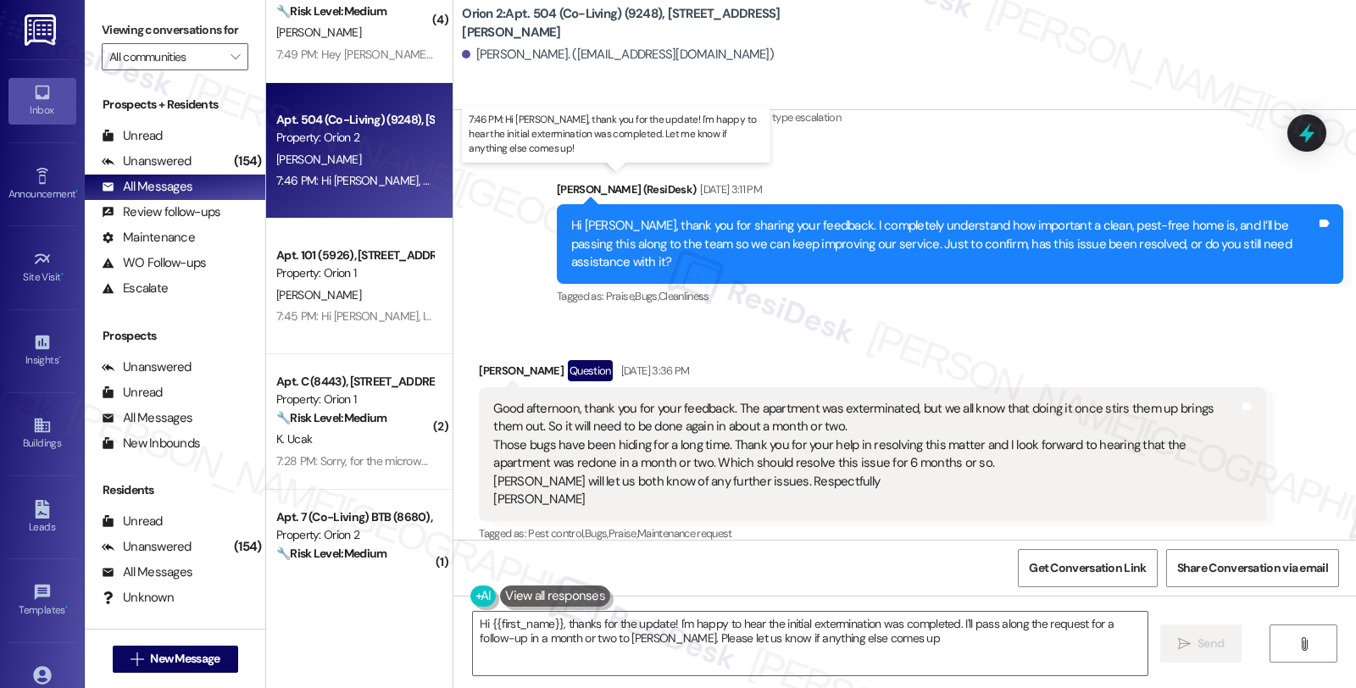
type textarea "Hi {{first_name}}, thanks for the update! I'm happy to hear the initial extermi…"
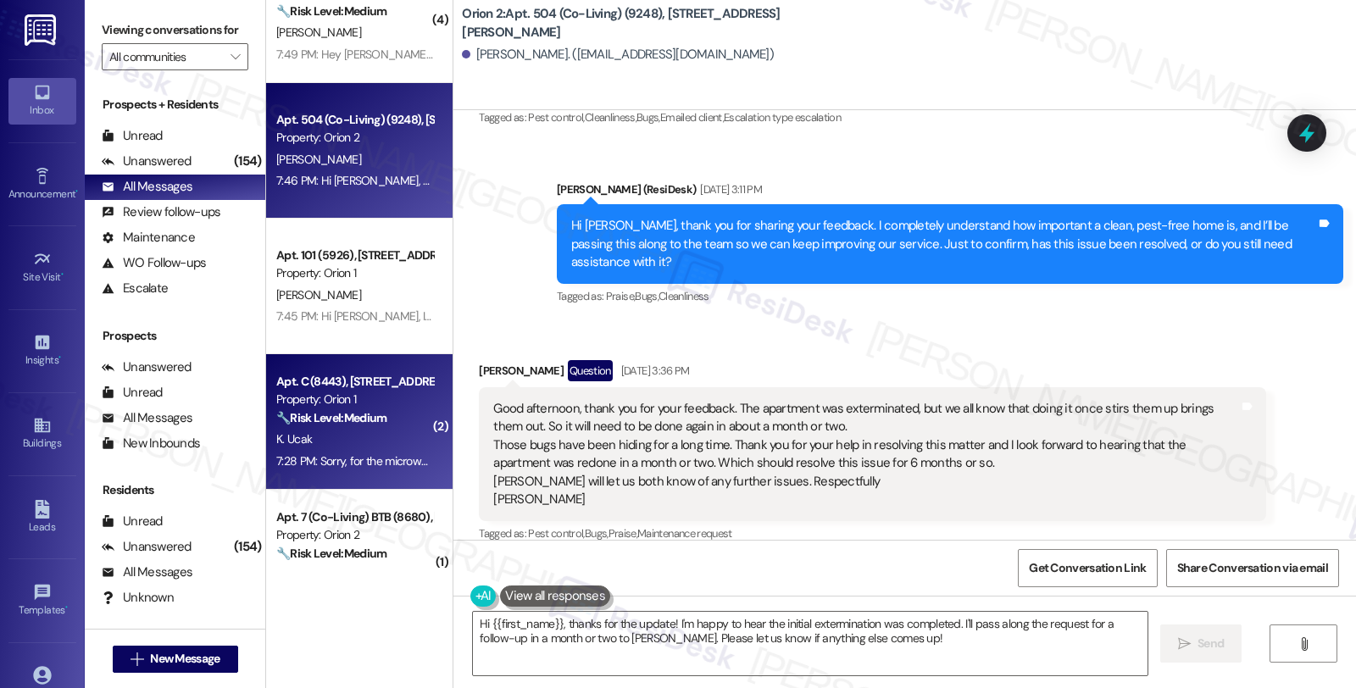
click at [376, 429] on div "K. Ucak" at bounding box center [355, 439] width 160 height 21
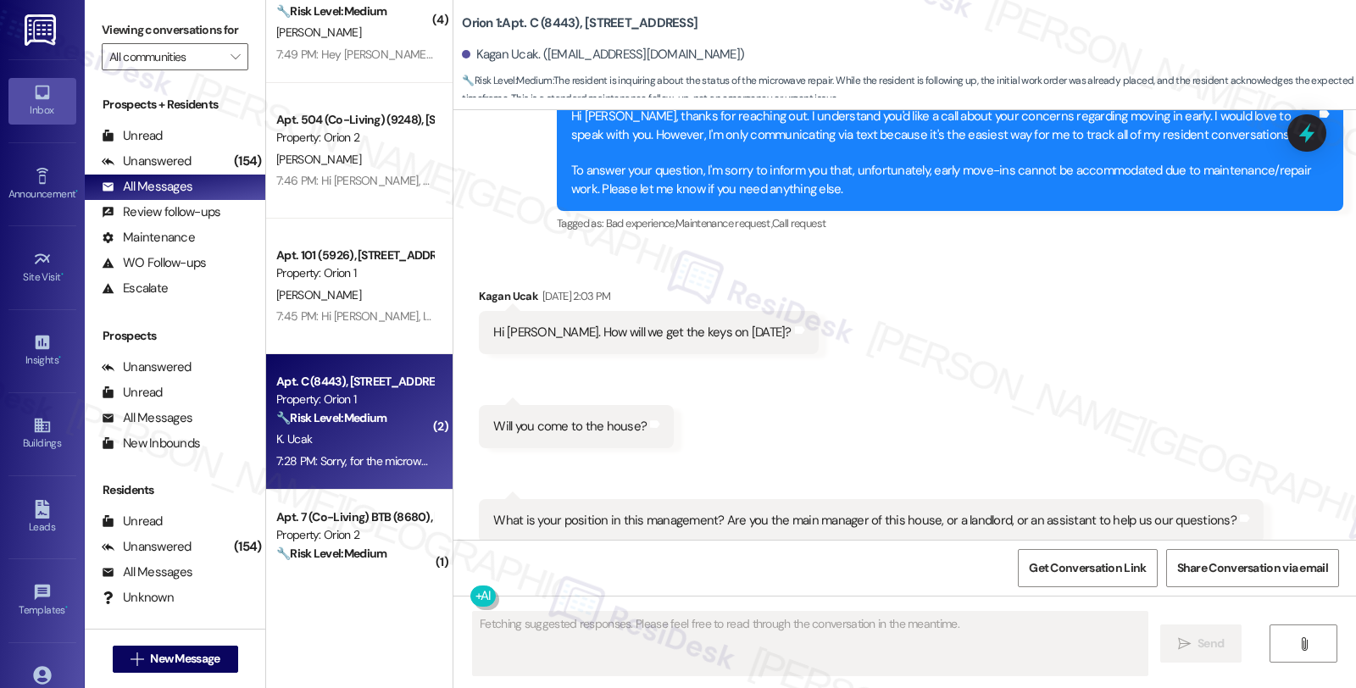
scroll to position [8609, 0]
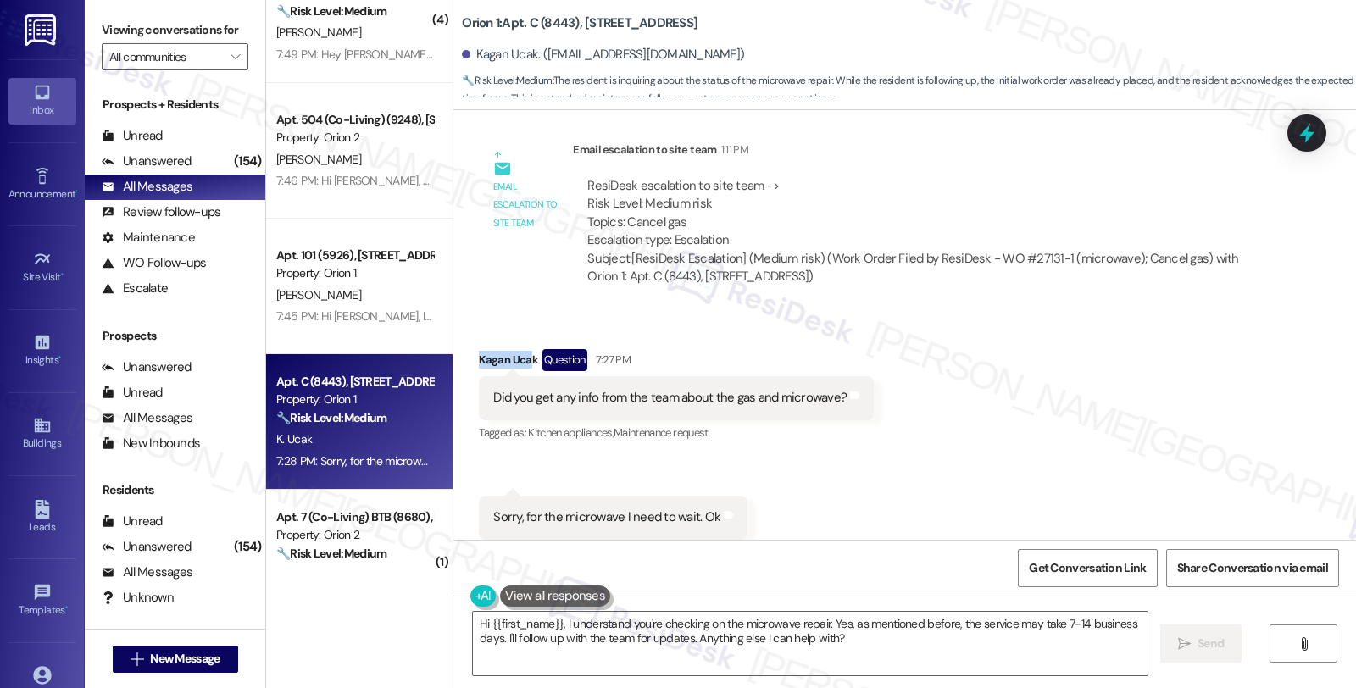
drag, startPoint x: 468, startPoint y: 319, endPoint x: 521, endPoint y: 319, distance: 52.6
click at [521, 349] on div "Kagan Ucak Question 7:27 PM" at bounding box center [676, 362] width 395 height 27
click at [524, 349] on div "Kagan Ucak Question 7:27 PM" at bounding box center [676, 362] width 395 height 27
copy div "Kagan Ucak"
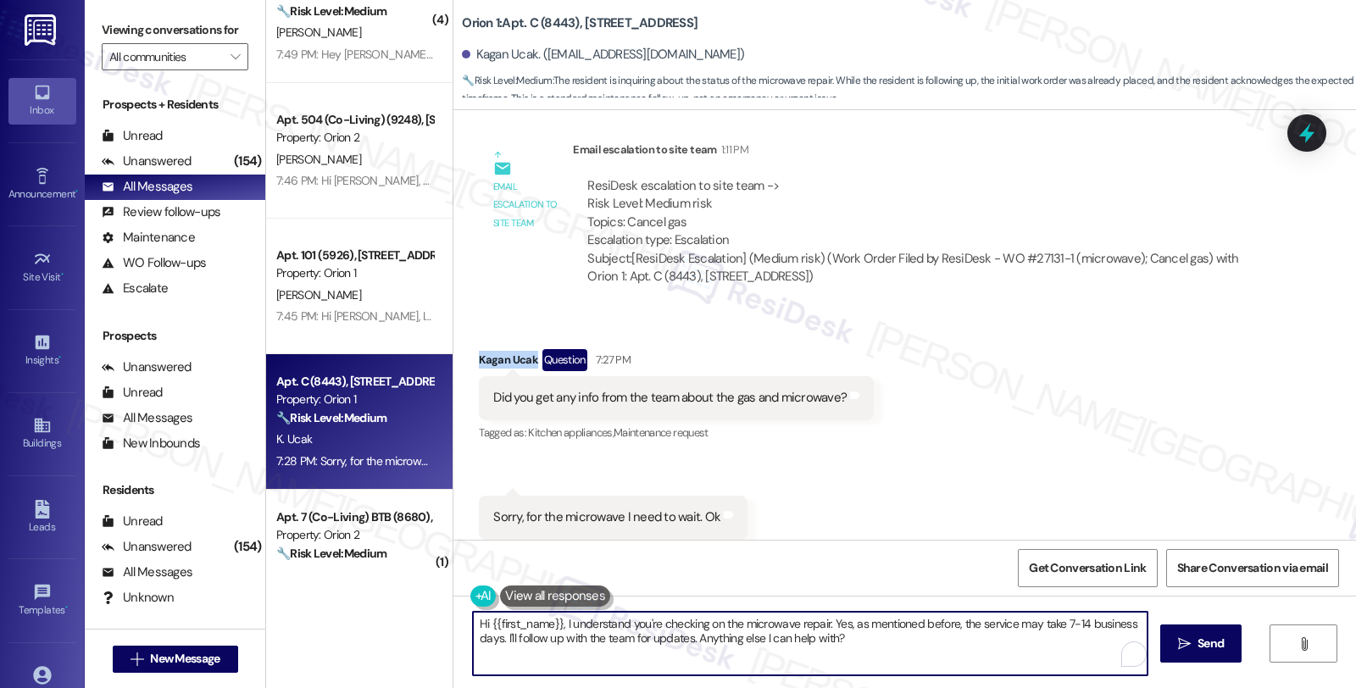
click at [555, 624] on textarea "Hi {{first_name}}, I understand you're checking on the microwave repair. Yes, a…" at bounding box center [810, 644] width 675 height 64
click at [565, 625] on textarea "Hi {{first_name}}, I understand you're checking on the microwave repair. Yes, a…" at bounding box center [807, 644] width 675 height 64
click at [565, 626] on textarea "Hi {{first_name}}, I understand you're checking on the microwave repair. Yes, a…" at bounding box center [807, 644] width 675 height 64
drag, startPoint x: 557, startPoint y: 623, endPoint x: 970, endPoint y: 663, distance: 414.8
click at [970, 663] on textarea "Hi {{first_name}}, I understand you're checking on the microwave repair. Yes, a…" at bounding box center [807, 644] width 675 height 64
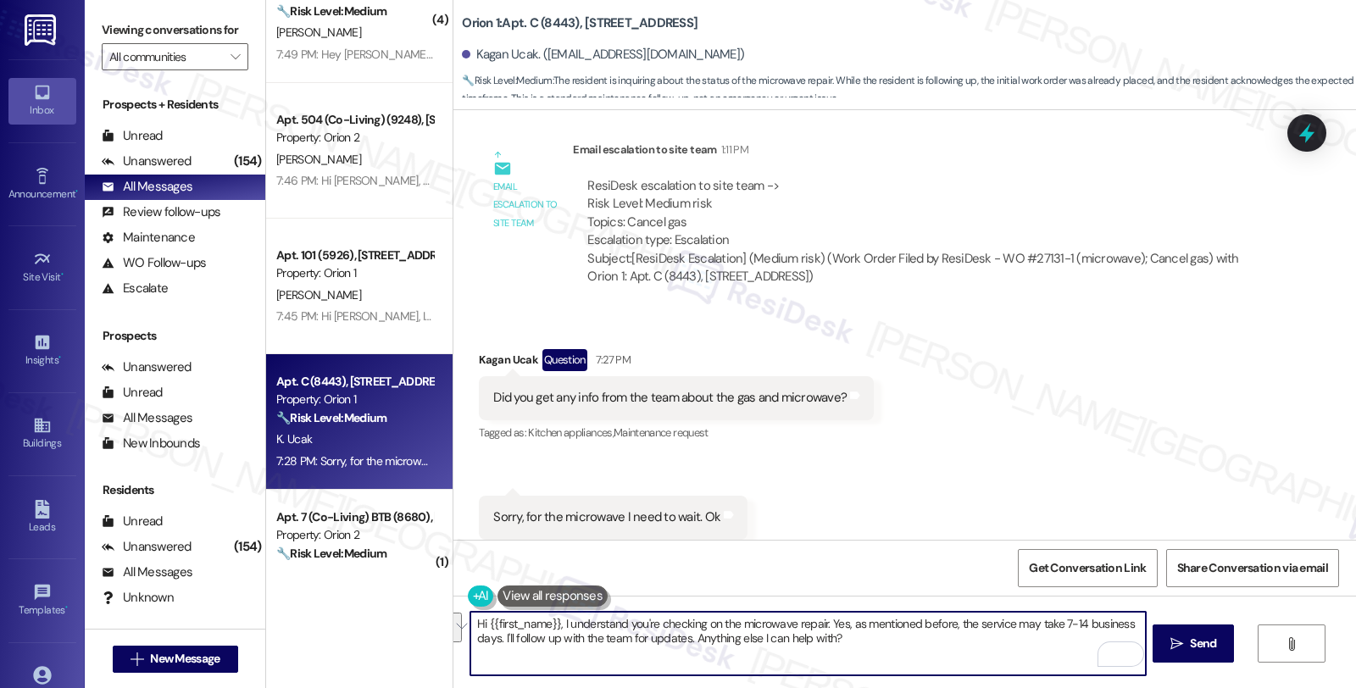
click at [913, 647] on textarea "Hi {{first_name}}, I understand you're checking on the microwave repair. Yes, a…" at bounding box center [807, 644] width 675 height 64
drag, startPoint x: 895, startPoint y: 639, endPoint x: 413, endPoint y: 604, distance: 483.6
click at [413, 604] on div "Apt. 1182 1/2 (1) (8413), [STREET_ADDRESS] Property: Orion 1 [PERSON_NAME] 7:51…" at bounding box center [811, 344] width 1090 height 688
type textarea "I've raised your concerns about not canceling gas. I have yet to receive an upd…"
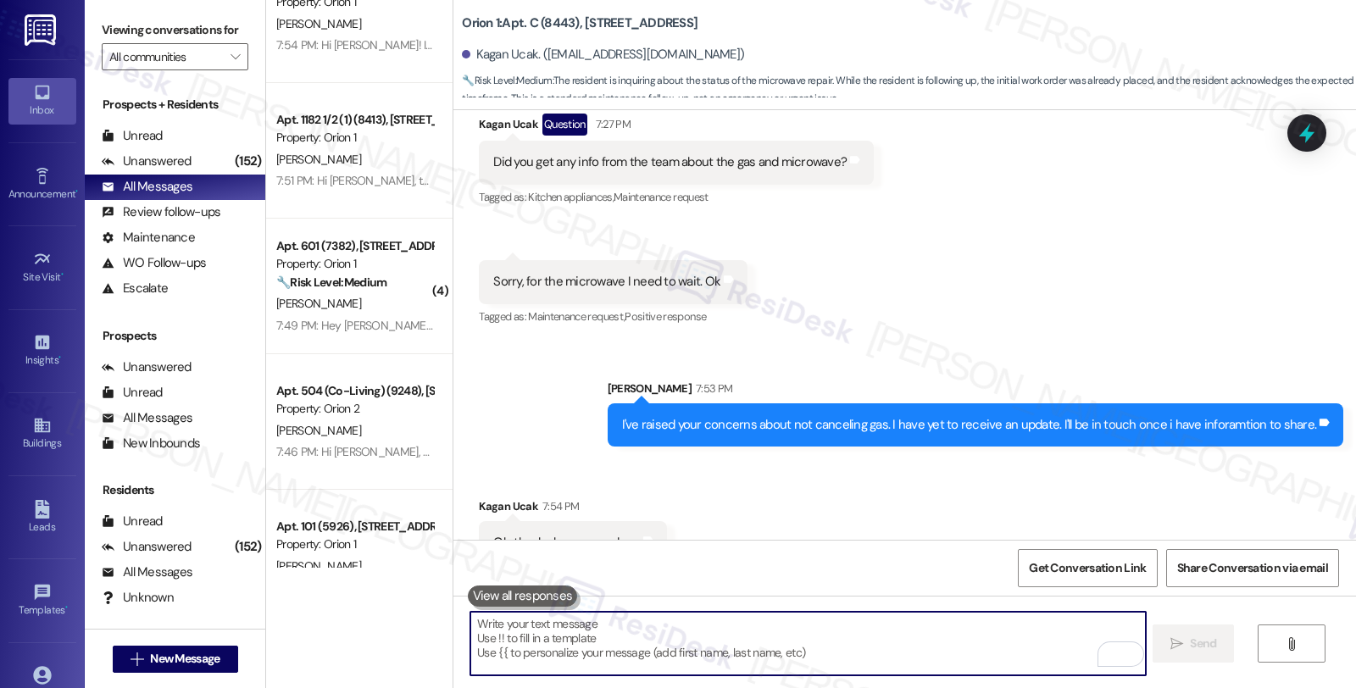
scroll to position [8845, 0]
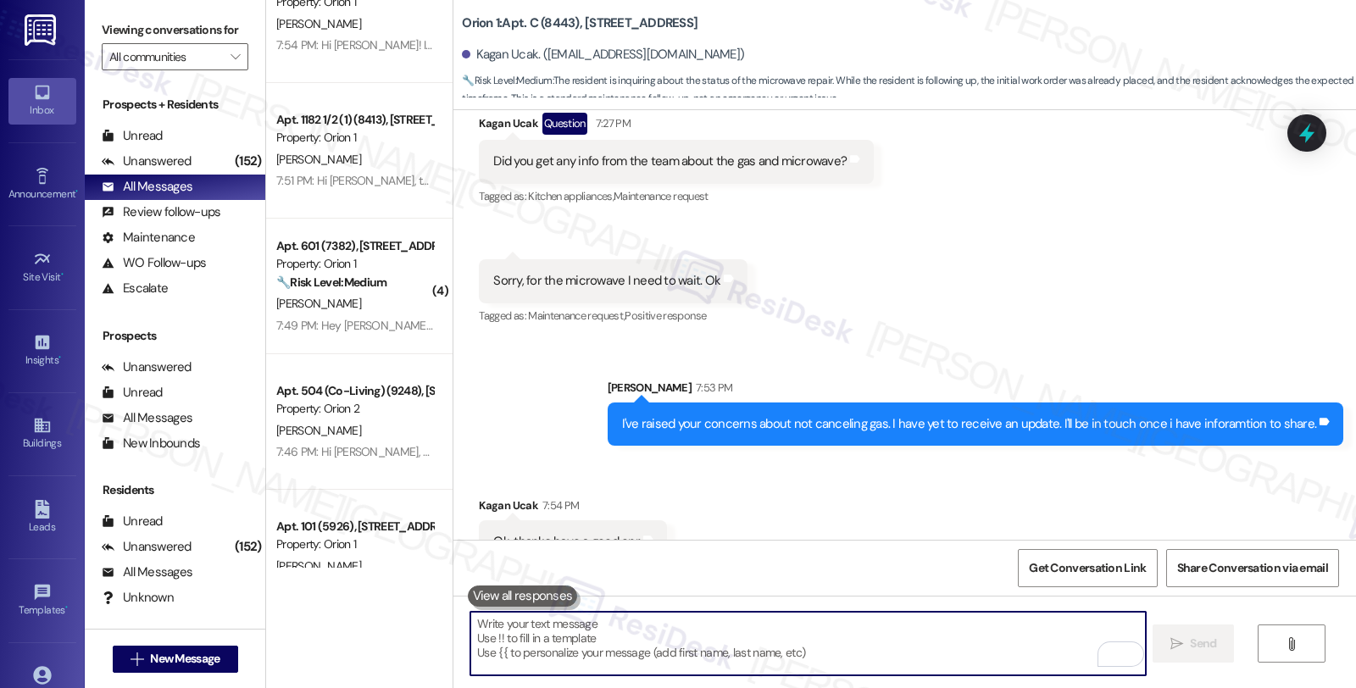
click at [646, 638] on textarea "To enrich screen reader interactions, please activate Accessibility in Grammarl…" at bounding box center [807, 644] width 675 height 64
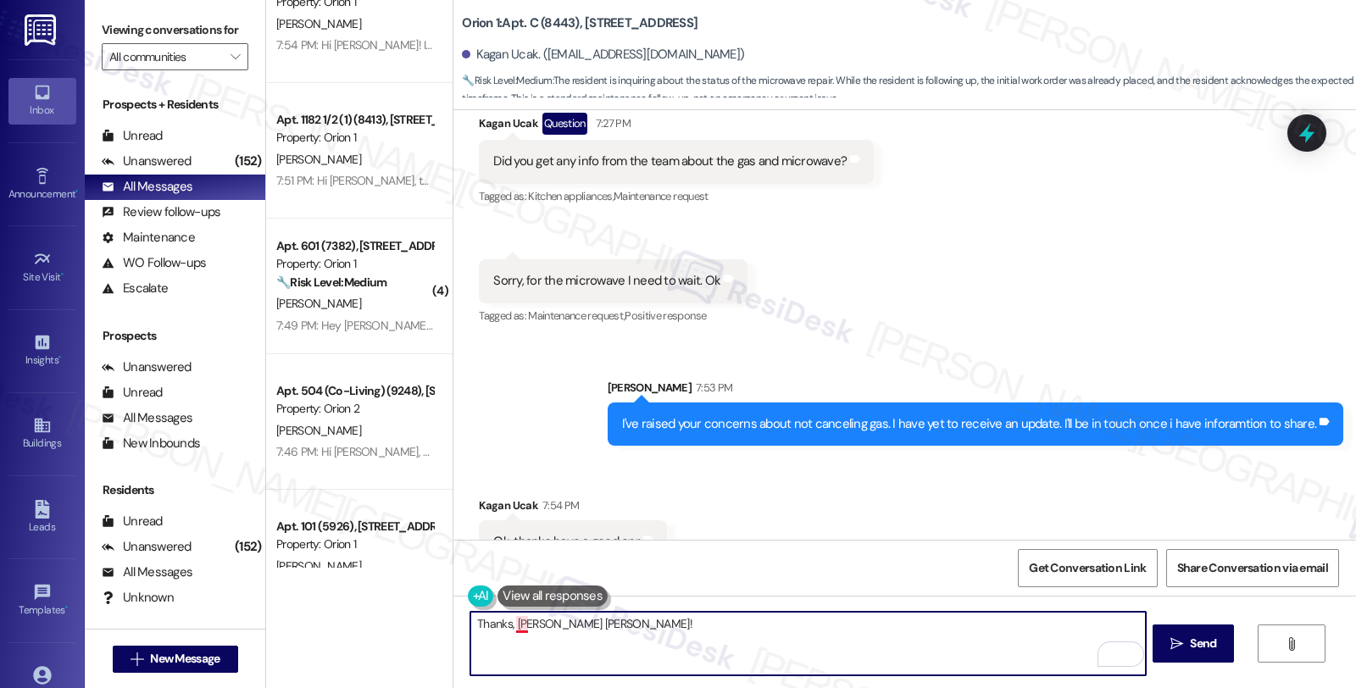
click at [515, 623] on textarea "Thanks, [PERSON_NAME] [PERSON_NAME]!" at bounding box center [807, 644] width 675 height 64
click at [509, 632] on textarea "Thanks, [PERSON_NAME] [PERSON_NAME]!" at bounding box center [807, 644] width 675 height 64
type textarea "Thanks, you too, [PERSON_NAME]!"
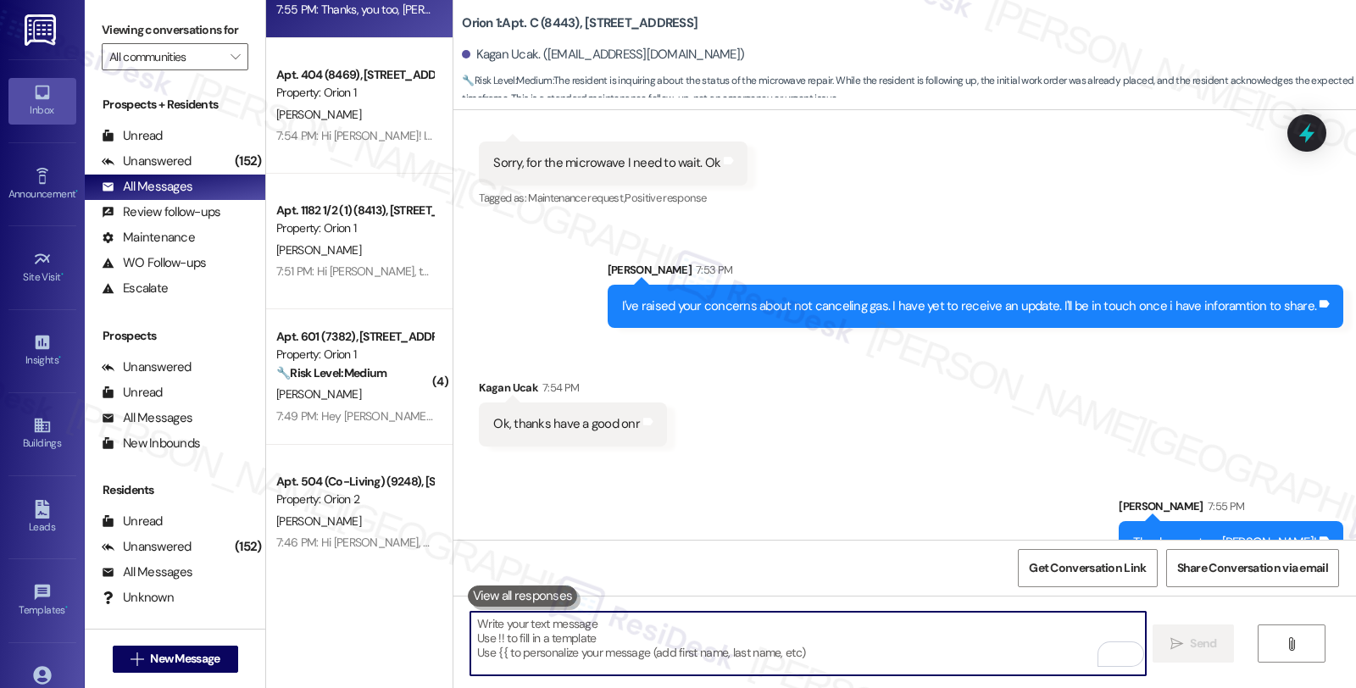
scroll to position [0, 0]
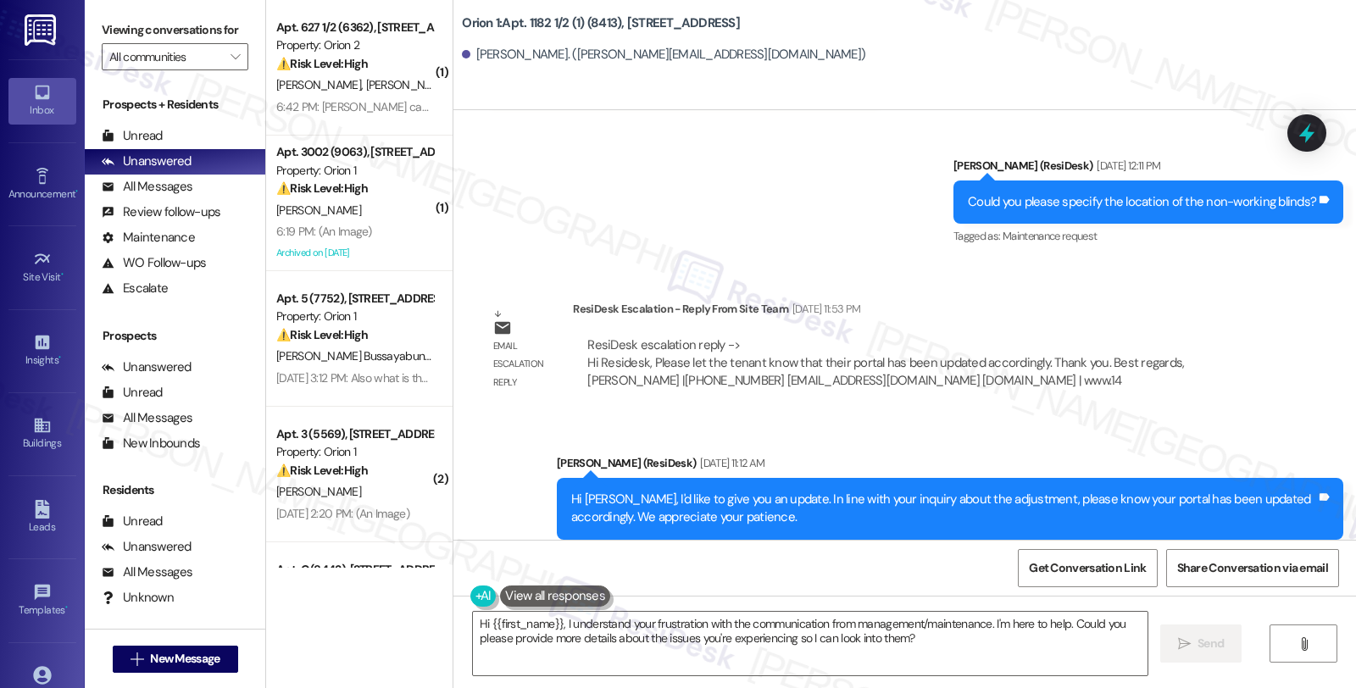
scroll to position [4423, 0]
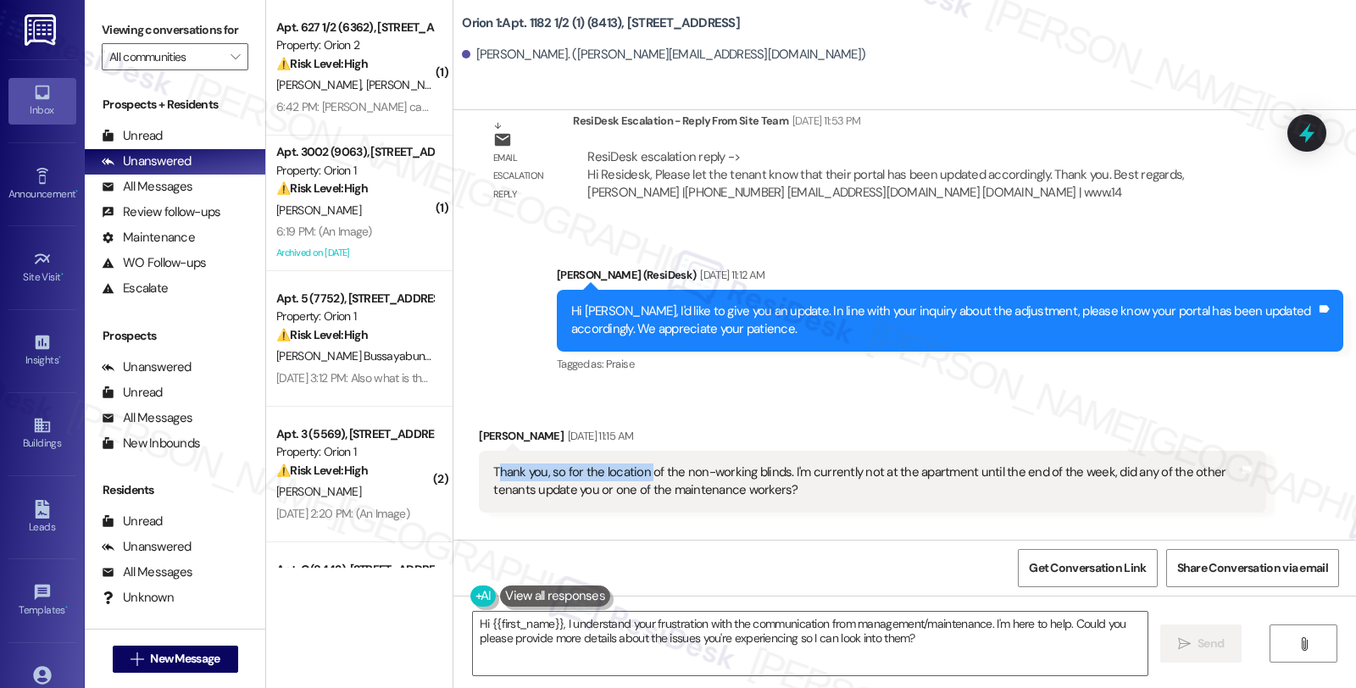
drag, startPoint x: 489, startPoint y: 454, endPoint x: 637, endPoint y: 454, distance: 147.5
click at [637, 464] on div "Thank you, so for the location of the non-working blinds. I'm currently not at …" at bounding box center [865, 482] width 745 height 36
drag, startPoint x: 469, startPoint y: 417, endPoint x: 572, endPoint y: 417, distance: 103.4
click at [572, 427] on div "[PERSON_NAME] [DATE] 11:15 AM" at bounding box center [872, 439] width 787 height 24
click at [578, 427] on div "[DATE] 11:15 AM" at bounding box center [599, 436] width 70 height 18
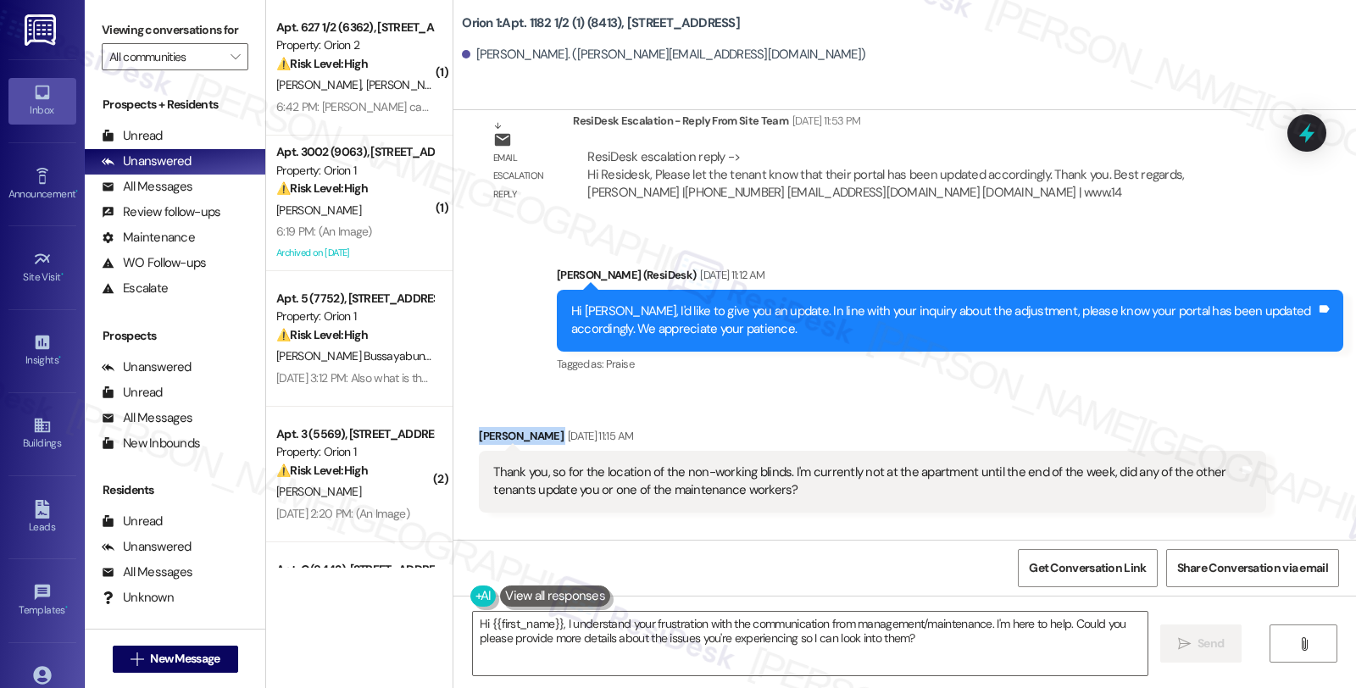
copy div "[PERSON_NAME]"
click at [590, 23] on b "Orion 1: Apt. 1182 1/2 (1) (8413), [STREET_ADDRESS]" at bounding box center [601, 23] width 278 height 18
copy b "8413"
click at [620, 24] on b "Orion 1: Apt. 1182 1/2 (1) (8413), [STREET_ADDRESS]" at bounding box center [601, 23] width 278 height 18
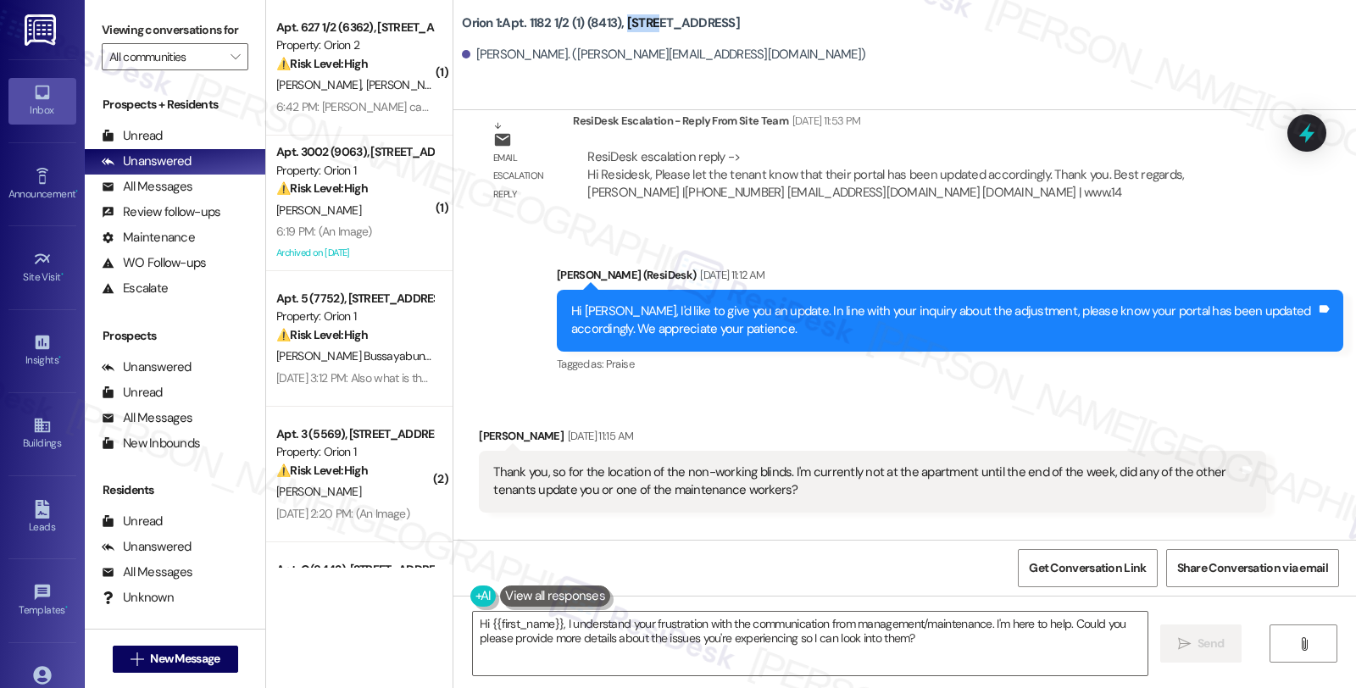
click at [620, 24] on b "Orion 1: Apt. 1182 1/2 (1) (8413), [STREET_ADDRESS]" at bounding box center [601, 23] width 278 height 18
copy b "1180"
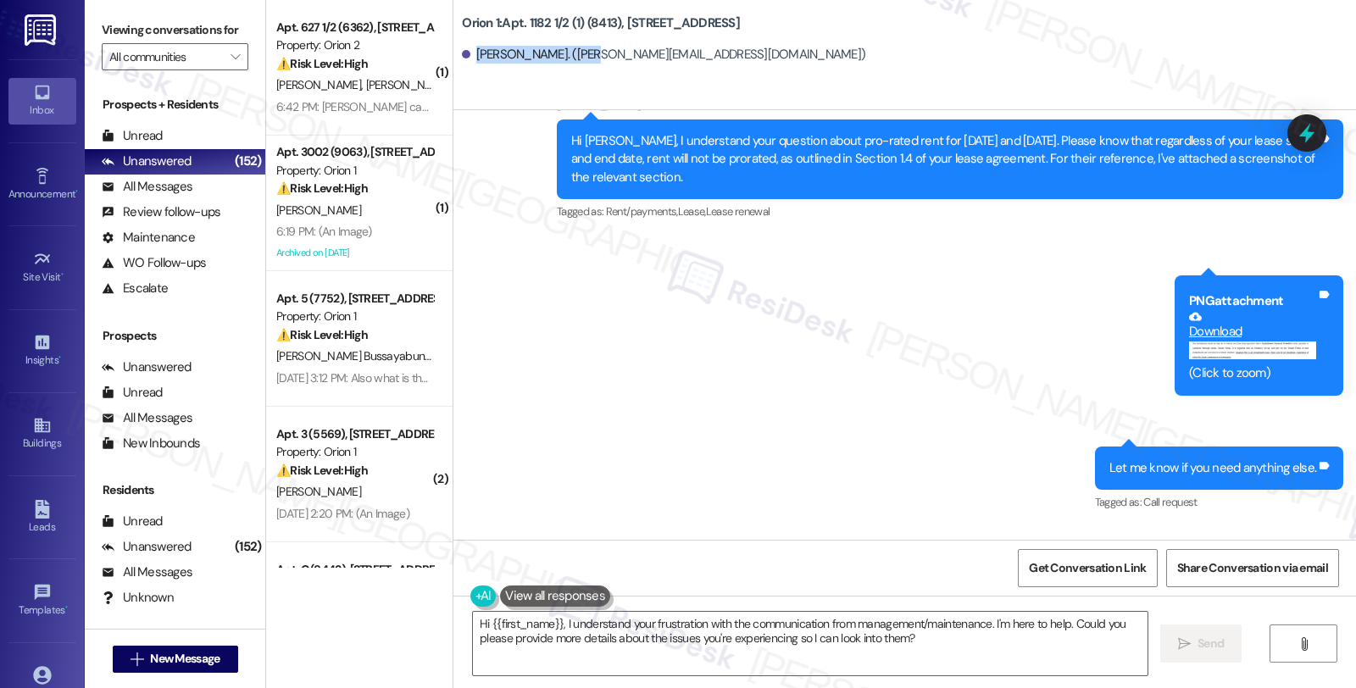
drag, startPoint x: 467, startPoint y: 54, endPoint x: 582, endPoint y: 57, distance: 114.5
click at [582, 57] on div "[PERSON_NAME]. ([PERSON_NAME][EMAIL_ADDRESS][DOMAIN_NAME])" at bounding box center [664, 55] width 404 height 18
copy div "[PERSON_NAME]"
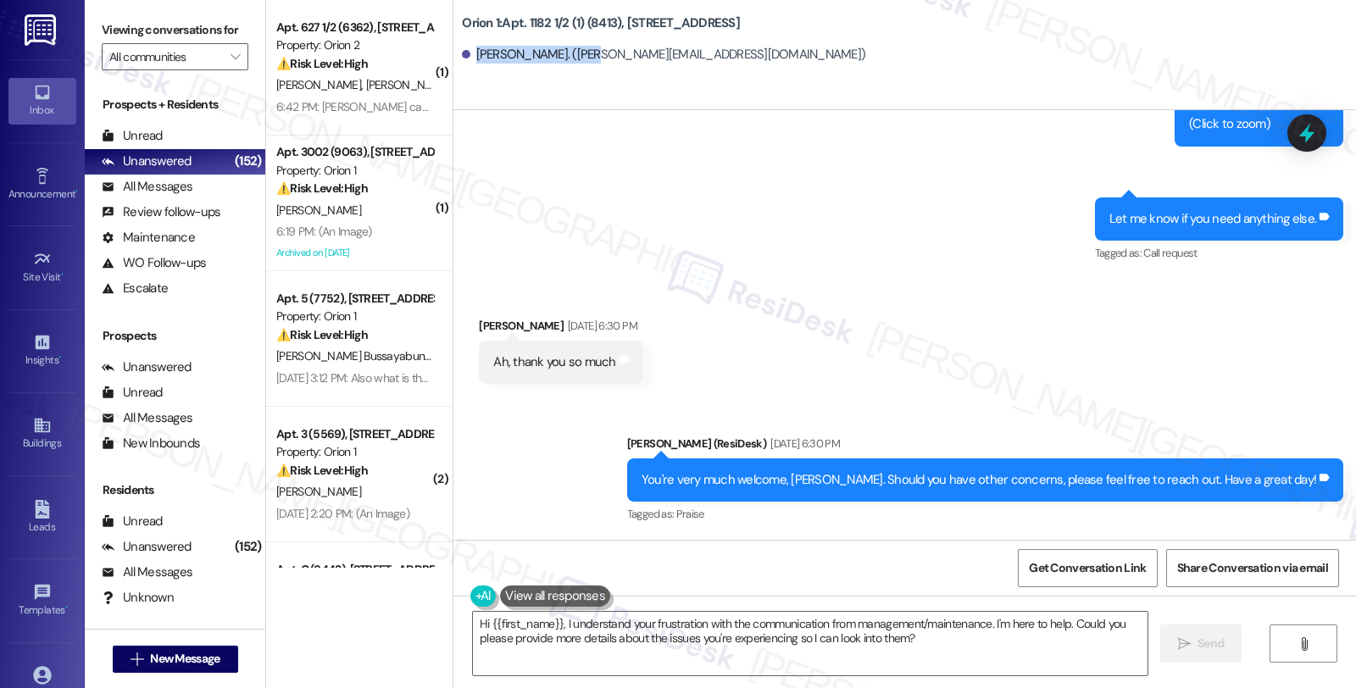
scroll to position [1004, 0]
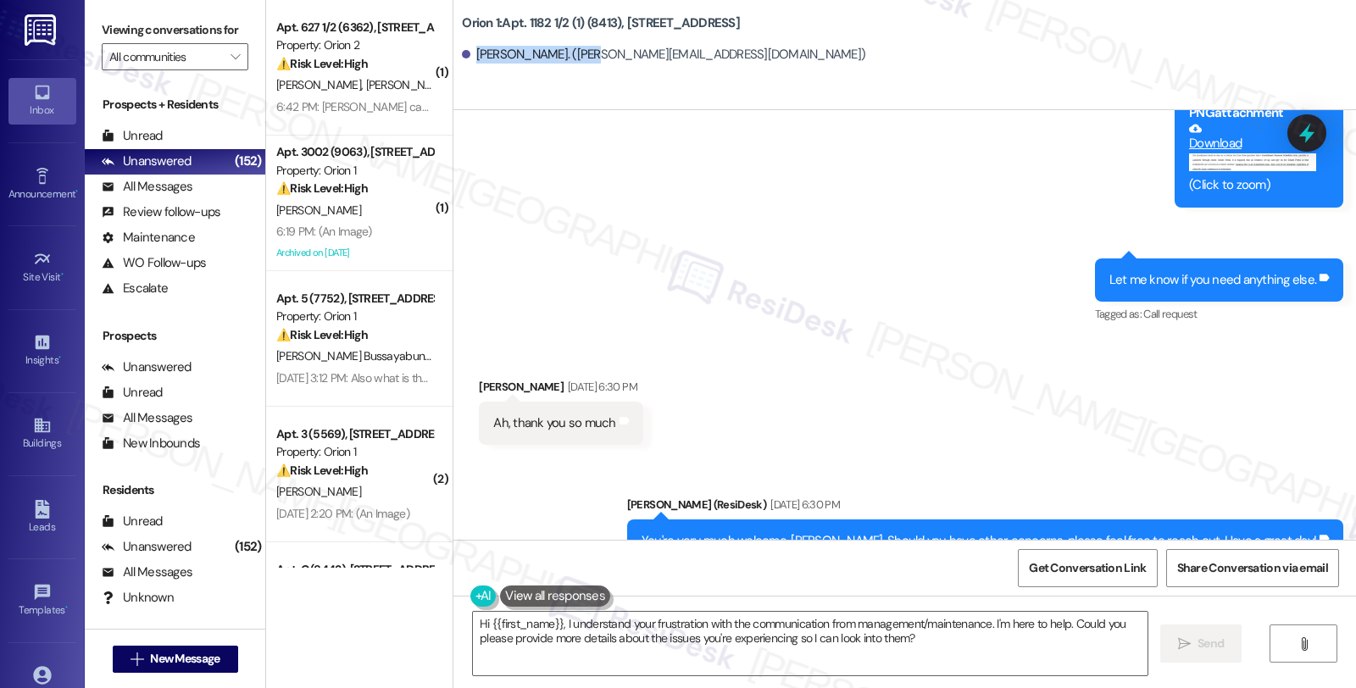
click at [1224, 165] on button "Zoom image" at bounding box center [1252, 162] width 127 height 18
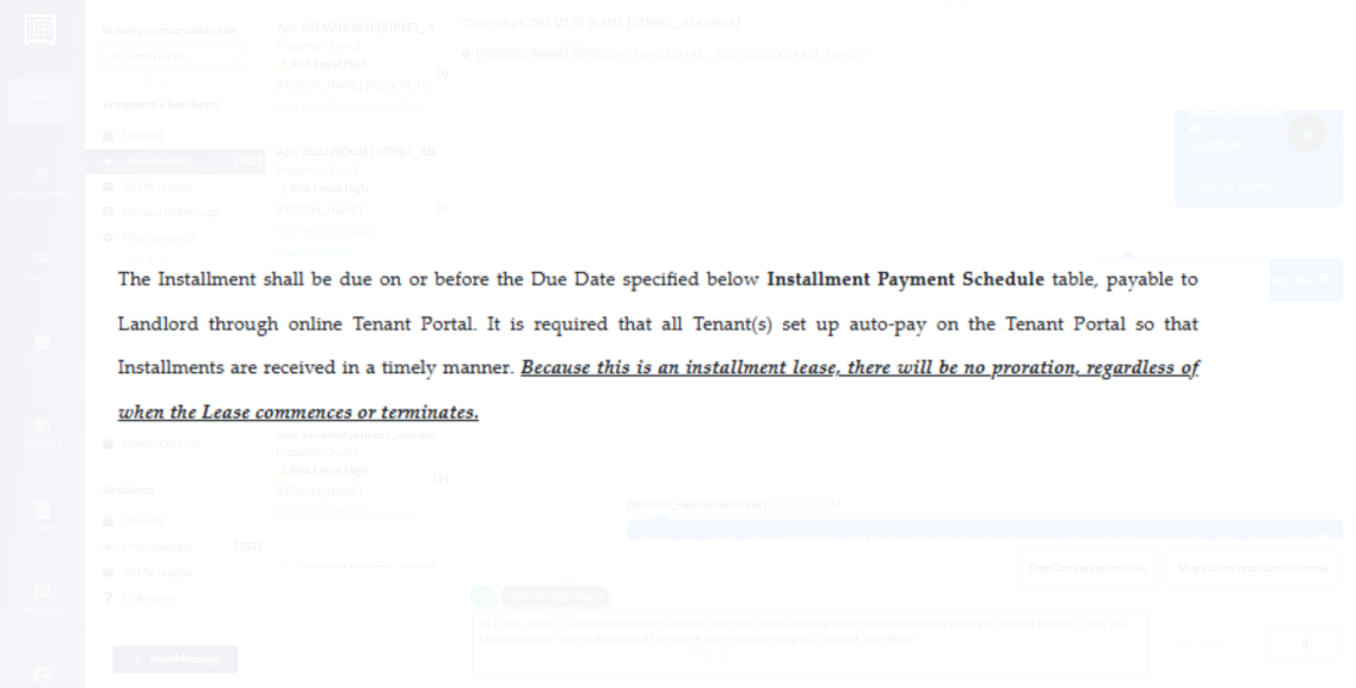
click at [820, 445] on button "Unzoom image" at bounding box center [678, 344] width 1356 height 688
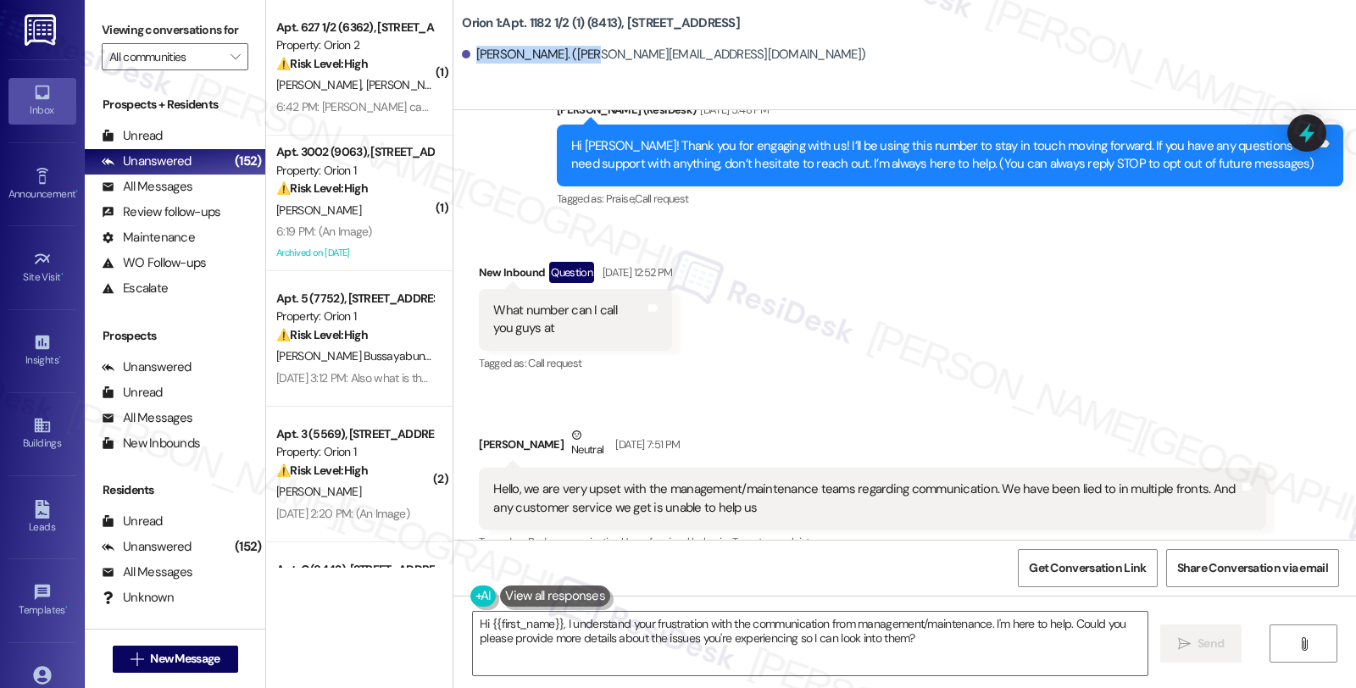
scroll to position [4895, 0]
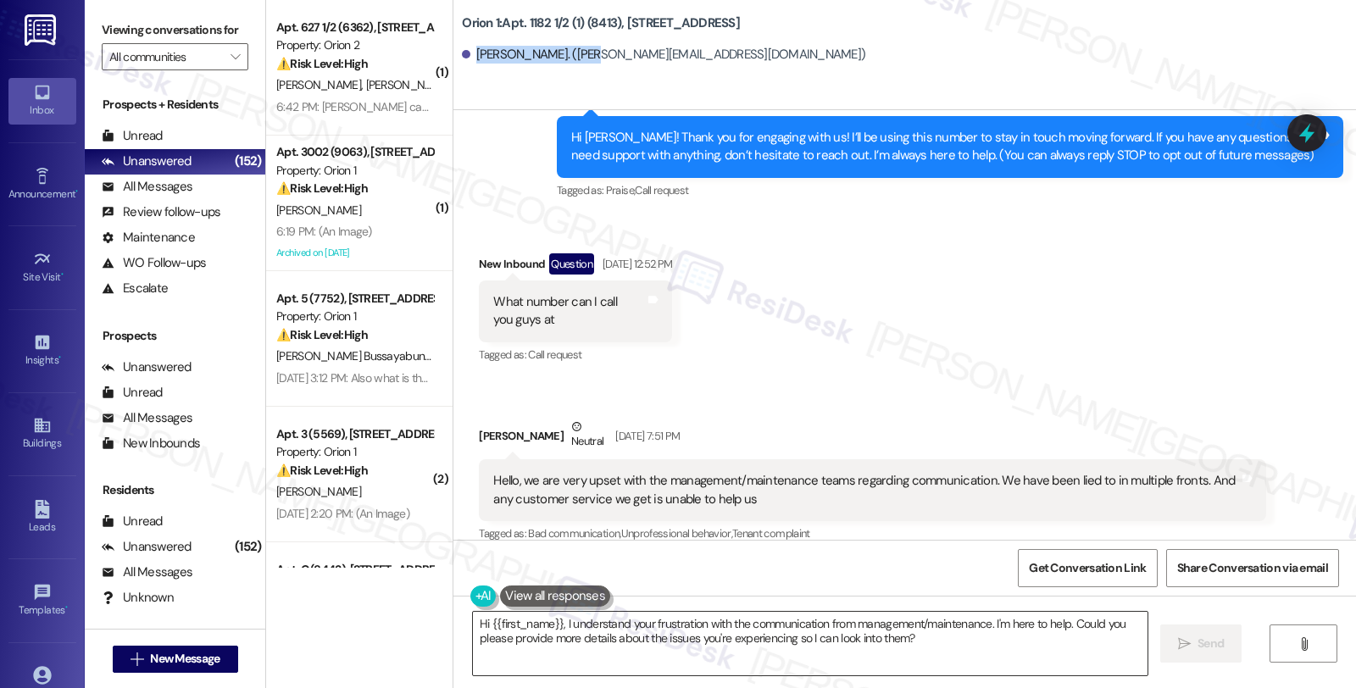
click at [700, 624] on textarea "Hi {{first_name}}, I understand your frustration with the communication from ma…" at bounding box center [810, 644] width 675 height 64
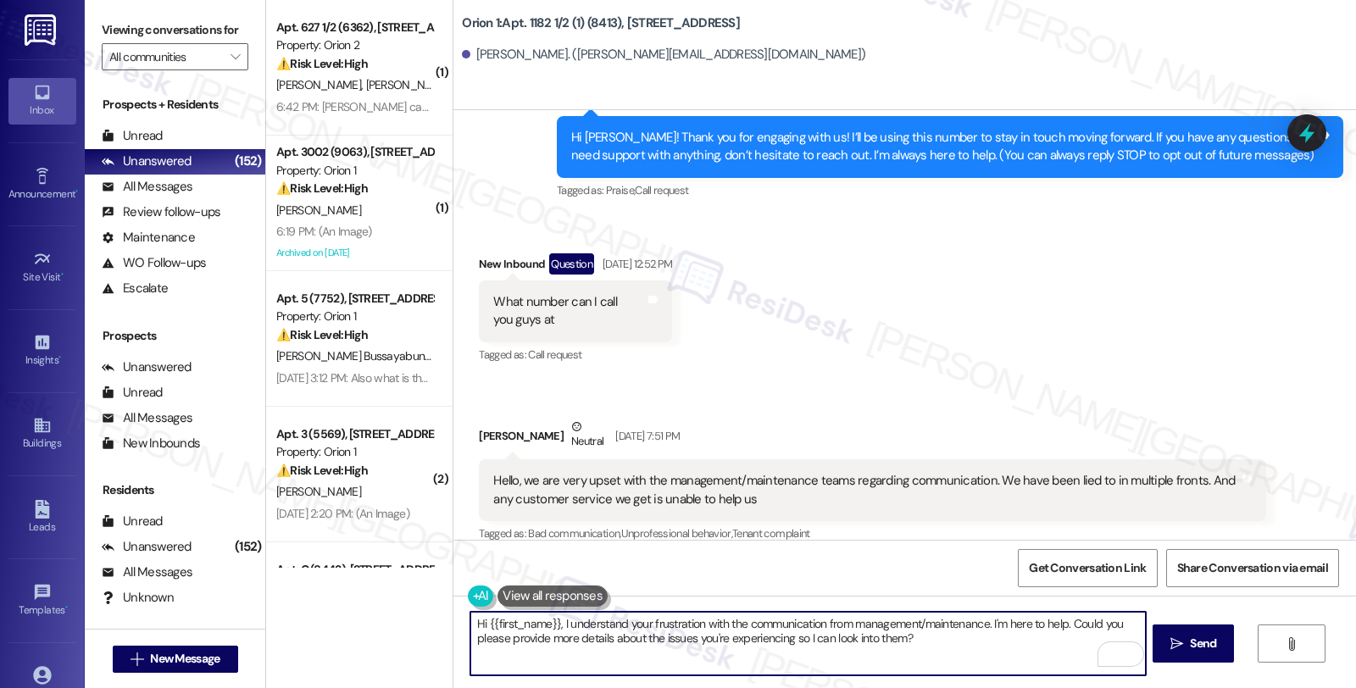
click at [552, 626] on textarea "Hi {{first_name}}, I understand your frustration with the communication from ma…" at bounding box center [807, 644] width 675 height 64
click at [672, 624] on textarea "Hi {{first_name}}, thanks for reaching out. I understand your frustration with …" at bounding box center [807, 644] width 675 height 64
click at [600, 637] on textarea "Hi {{first_name}}, thanks for reaching out. I'm sorry to hear that you're upset…" at bounding box center [807, 644] width 675 height 64
click at [905, 621] on textarea "Hi {{first_name}}, thanks for reaching out. I'm sorry to hear that you're upset…" at bounding box center [807, 644] width 675 height 64
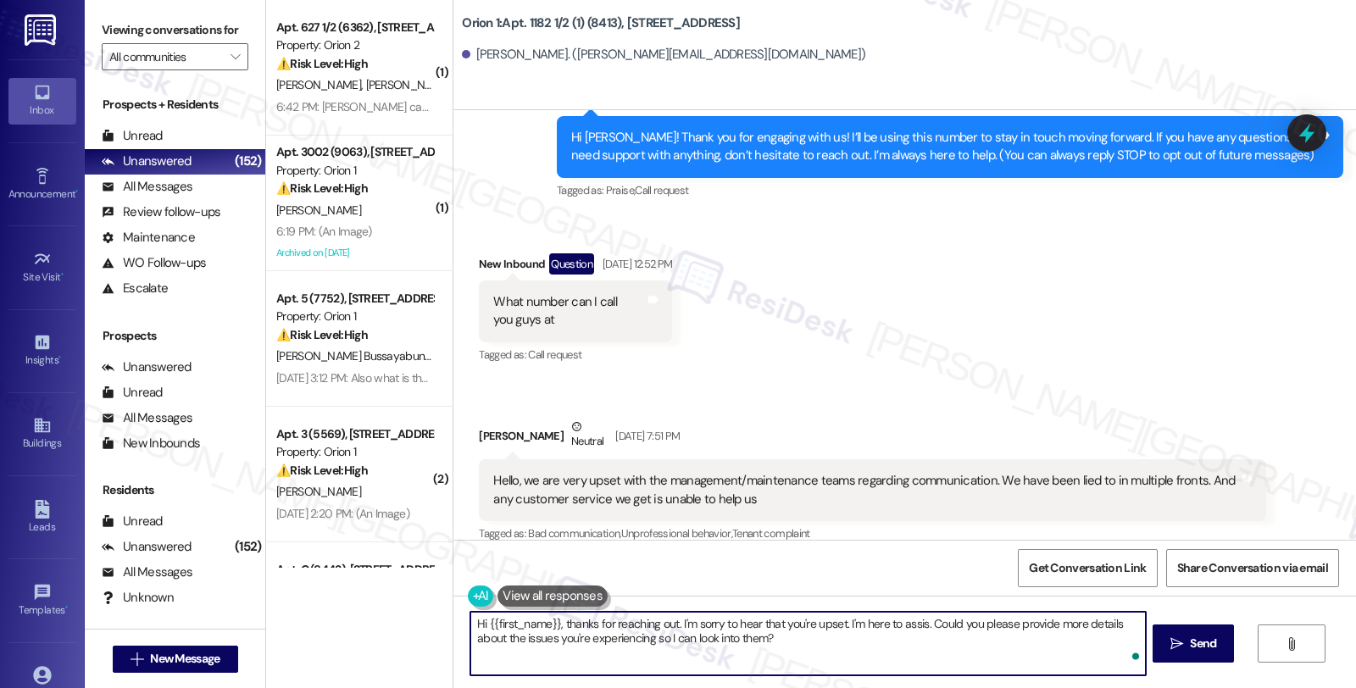
type textarea "Hi {{first_name}}, thanks for reaching out. I'm sorry to hear that you're upset…"
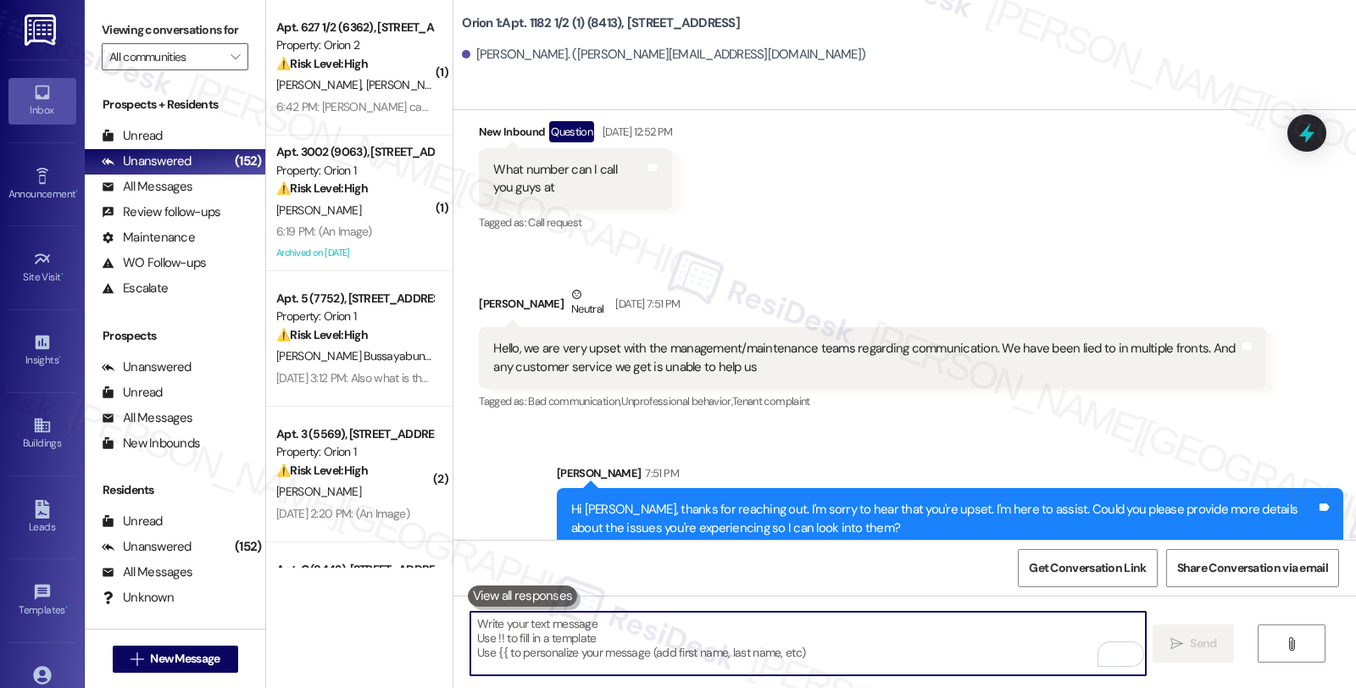
scroll to position [5031, 0]
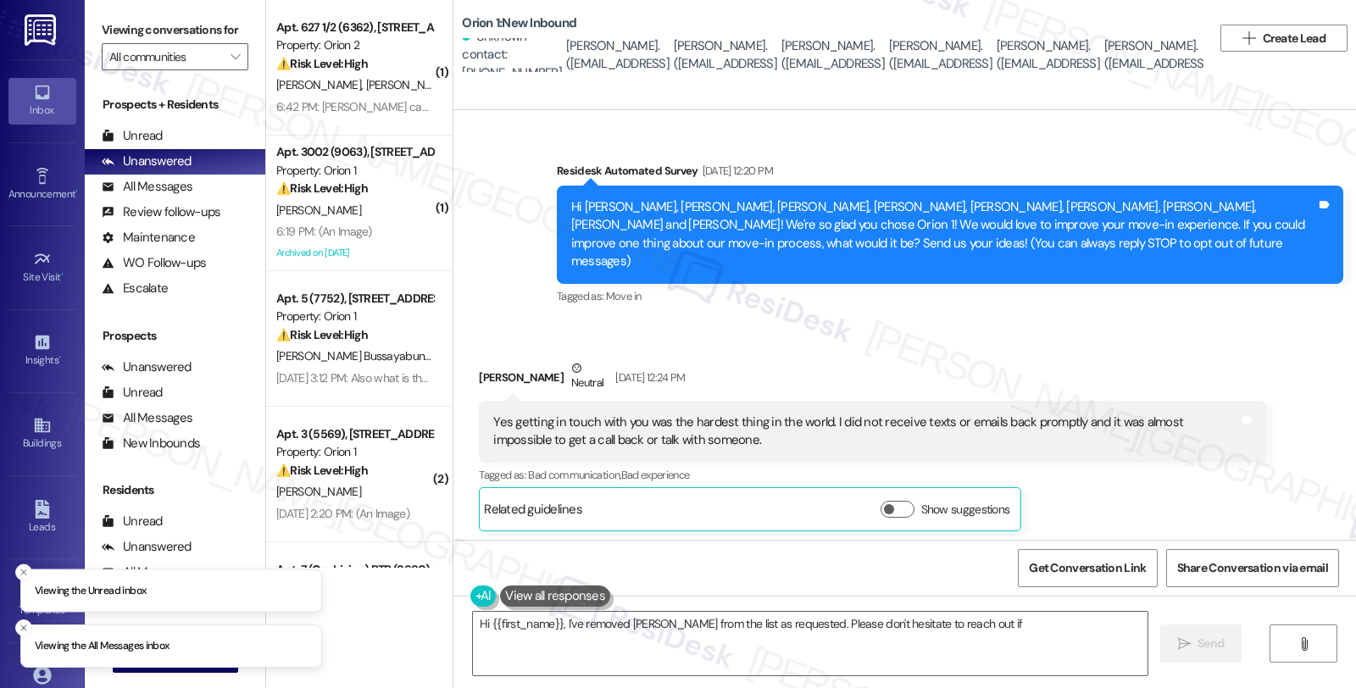
scroll to position [2411, 0]
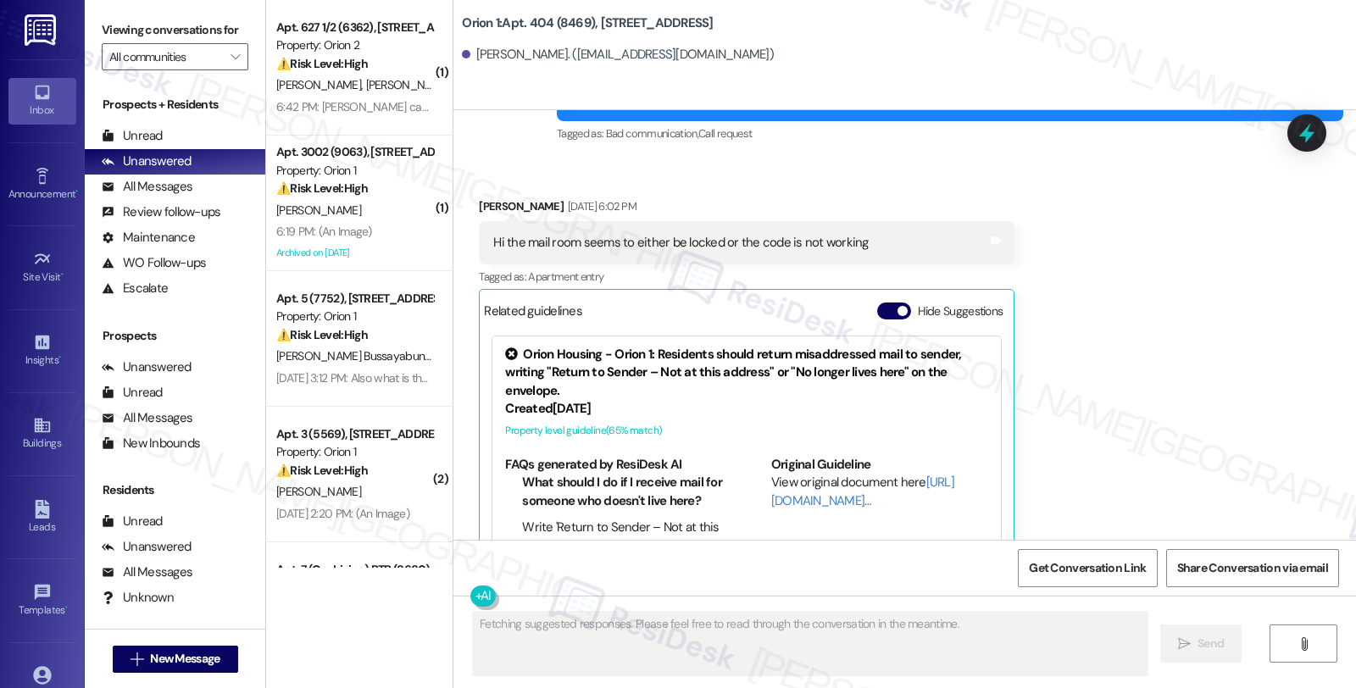
scroll to position [996, 0]
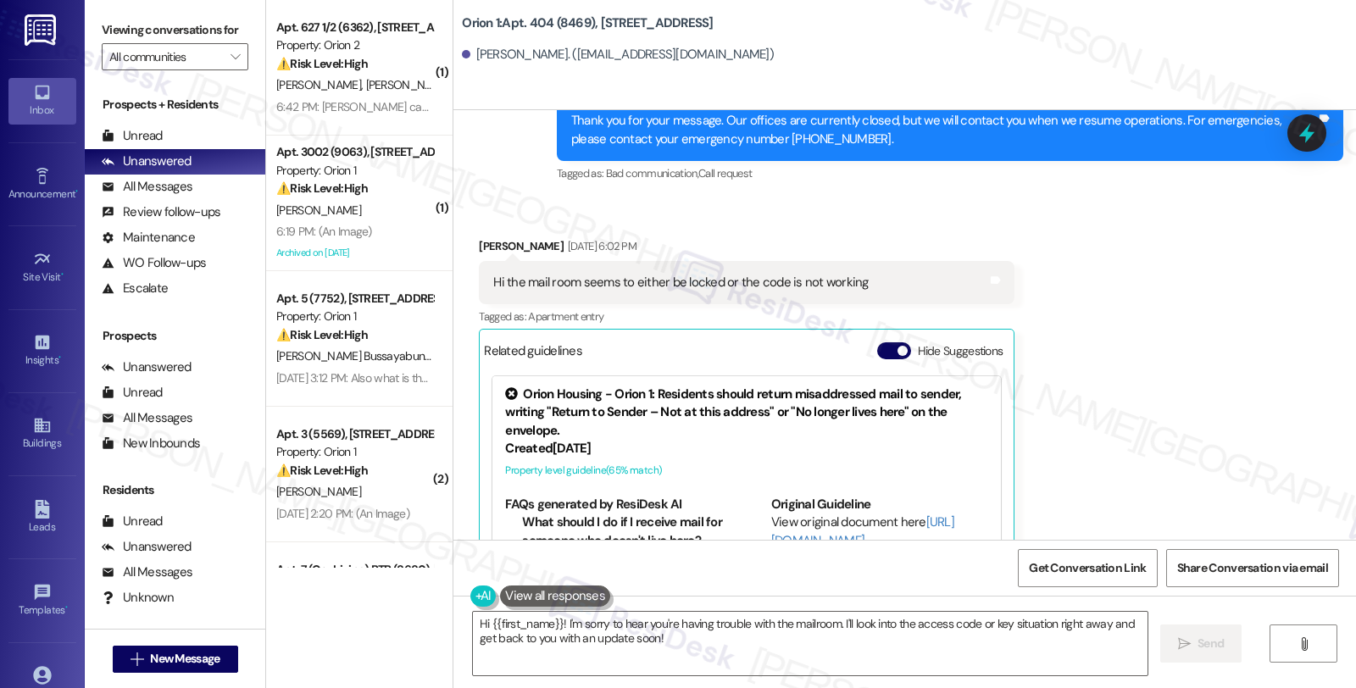
click at [513, 241] on div "[PERSON_NAME] [DATE] 6:02 PM" at bounding box center [747, 249] width 536 height 24
copy div "[PERSON_NAME]"
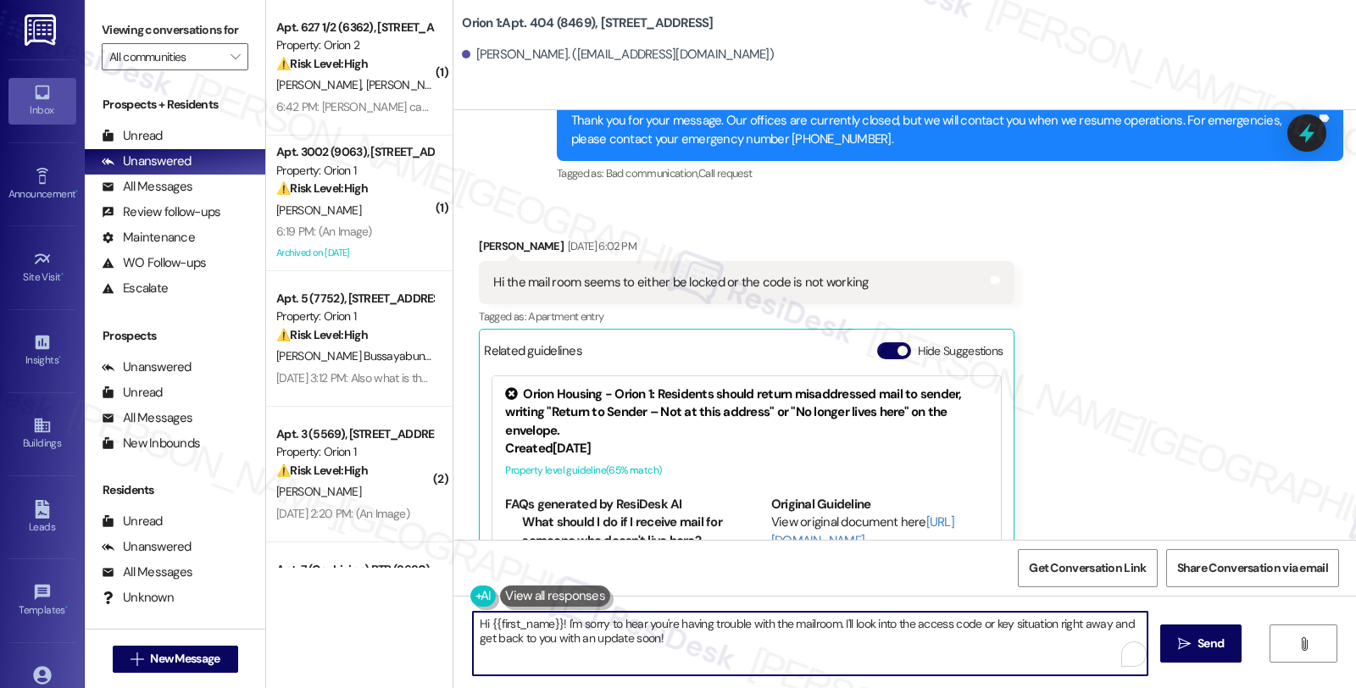
click at [892, 667] on textarea "Hi {{first_name}}! I'm sorry to hear you're having trouble with the mailroom. I…" at bounding box center [810, 644] width 675 height 64
type textarea "Hi {{first_name}}! I'm sorry to hear you're having trouble with the mailroom. M…"
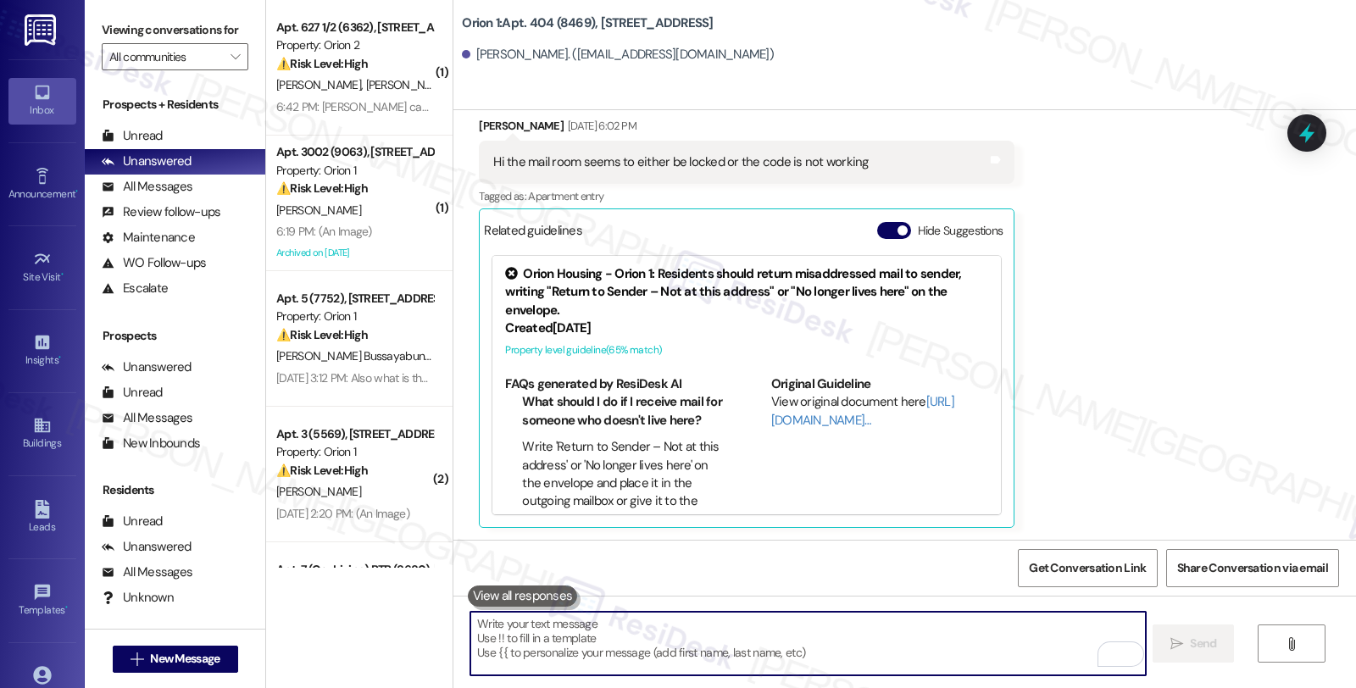
scroll to position [1396, 0]
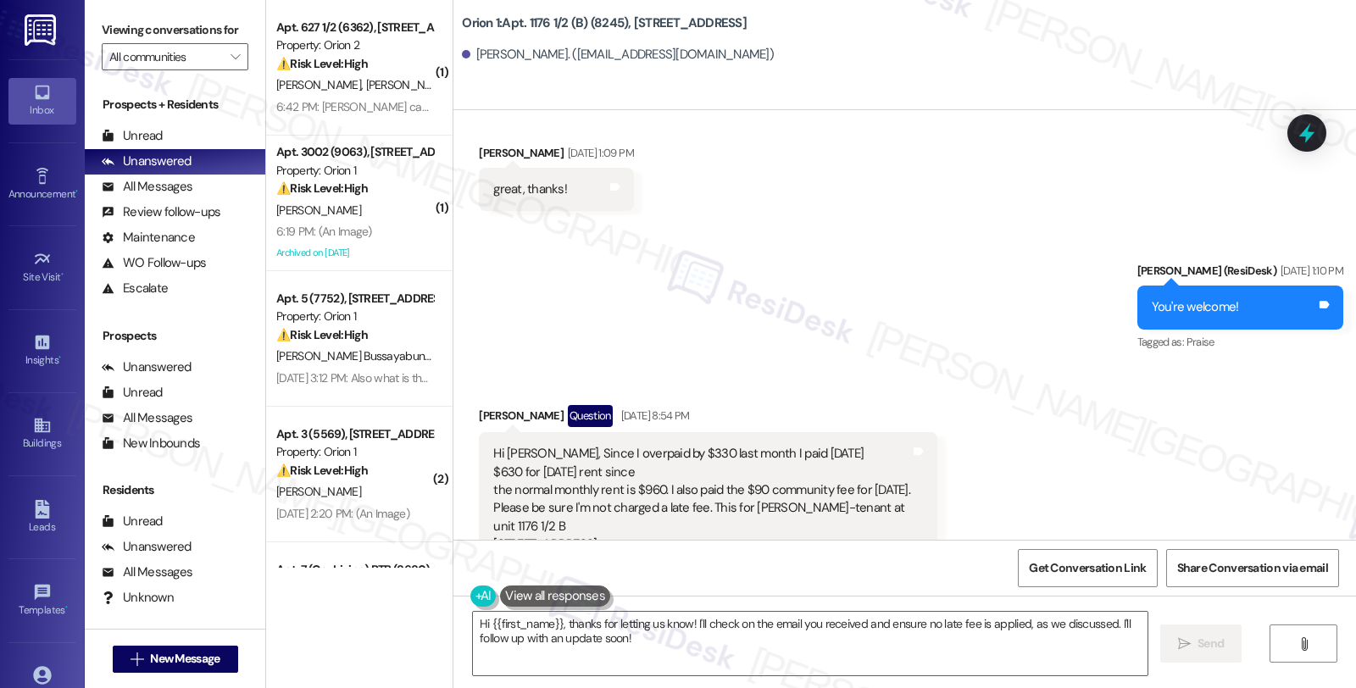
scroll to position [1488, 0]
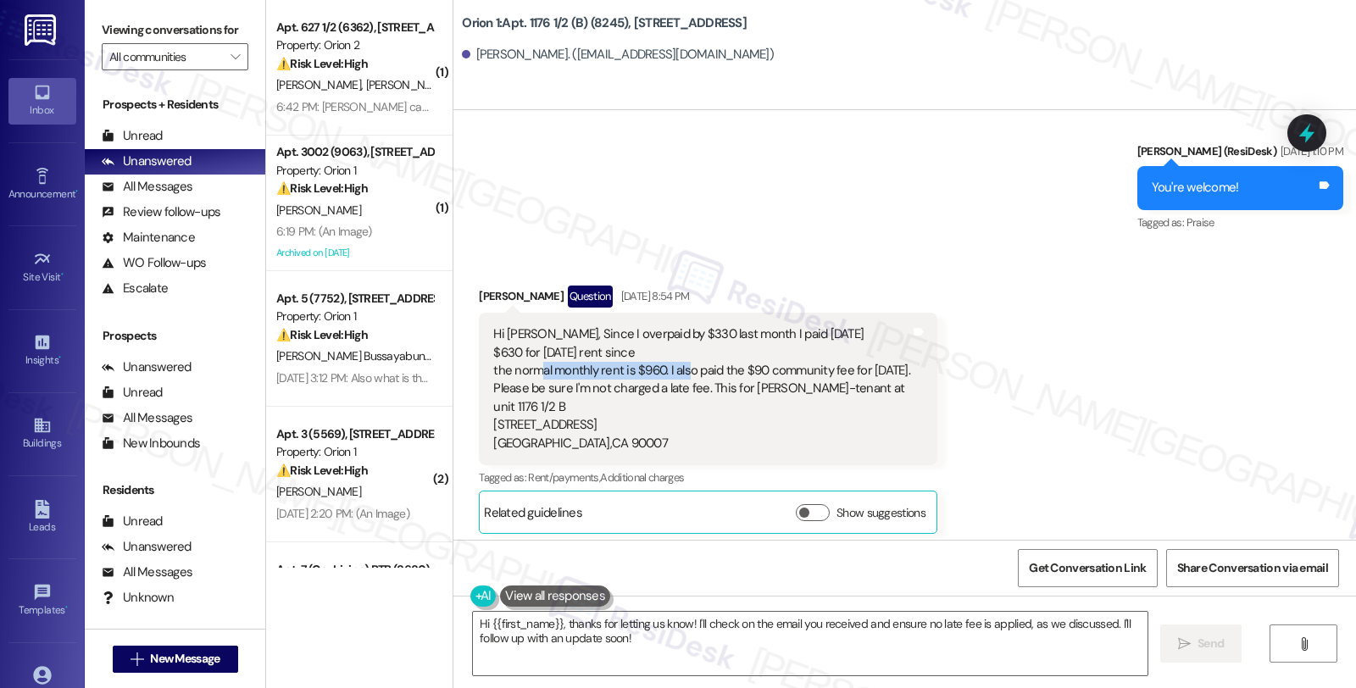
drag, startPoint x: 529, startPoint y: 375, endPoint x: 673, endPoint y: 375, distance: 144.1
click at [673, 375] on div "Hi [PERSON_NAME], Since I overpaid by $330 last month I paid [DATE] $630 for [D…" at bounding box center [701, 389] width 417 height 127
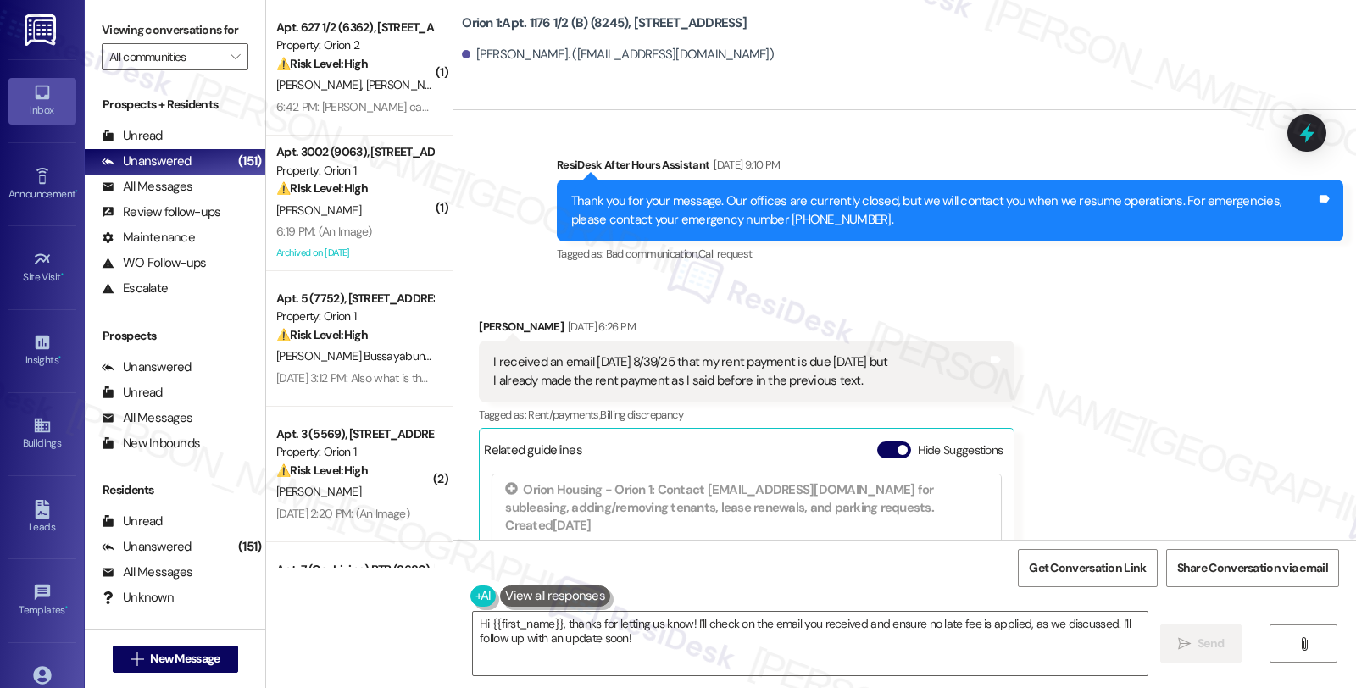
scroll to position [2524, 0]
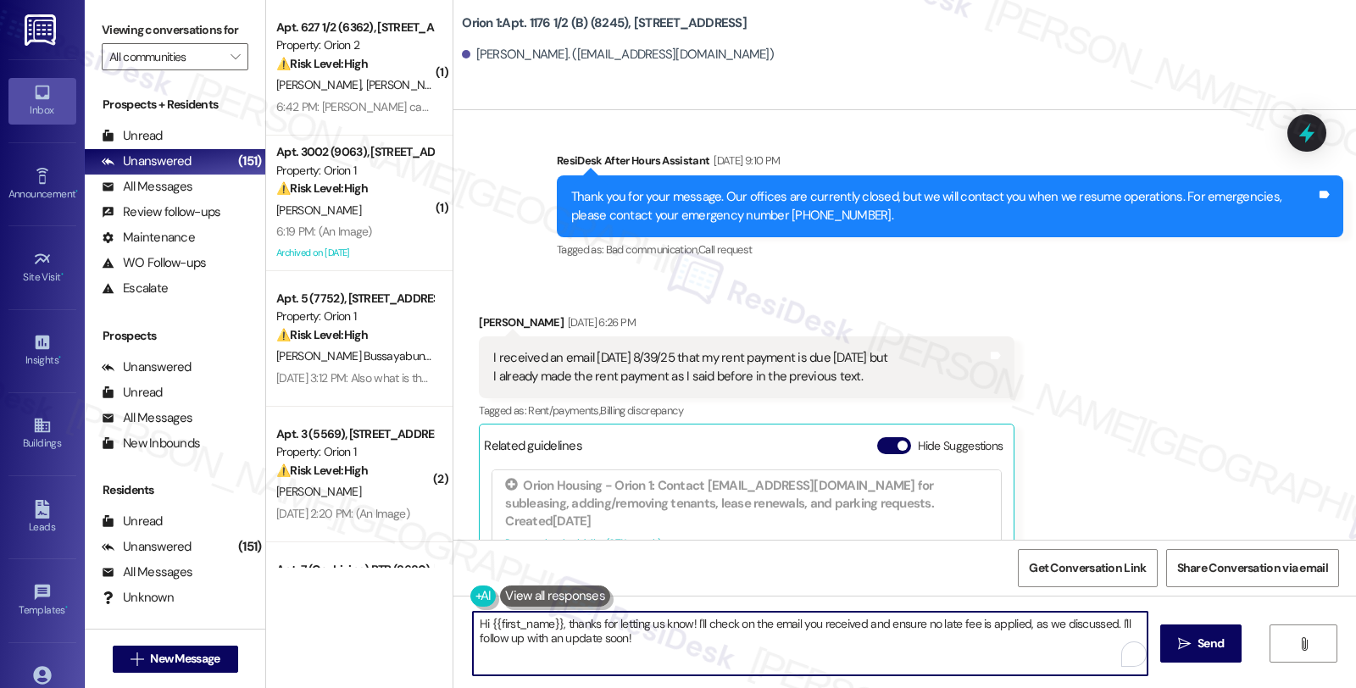
drag, startPoint x: 560, startPoint y: 619, endPoint x: 749, endPoint y: 680, distance: 199.5
click at [749, 680] on div "Hi {{first_name}}, thanks for letting us know! I'll check on the email you rece…" at bounding box center [905, 659] width 903 height 127
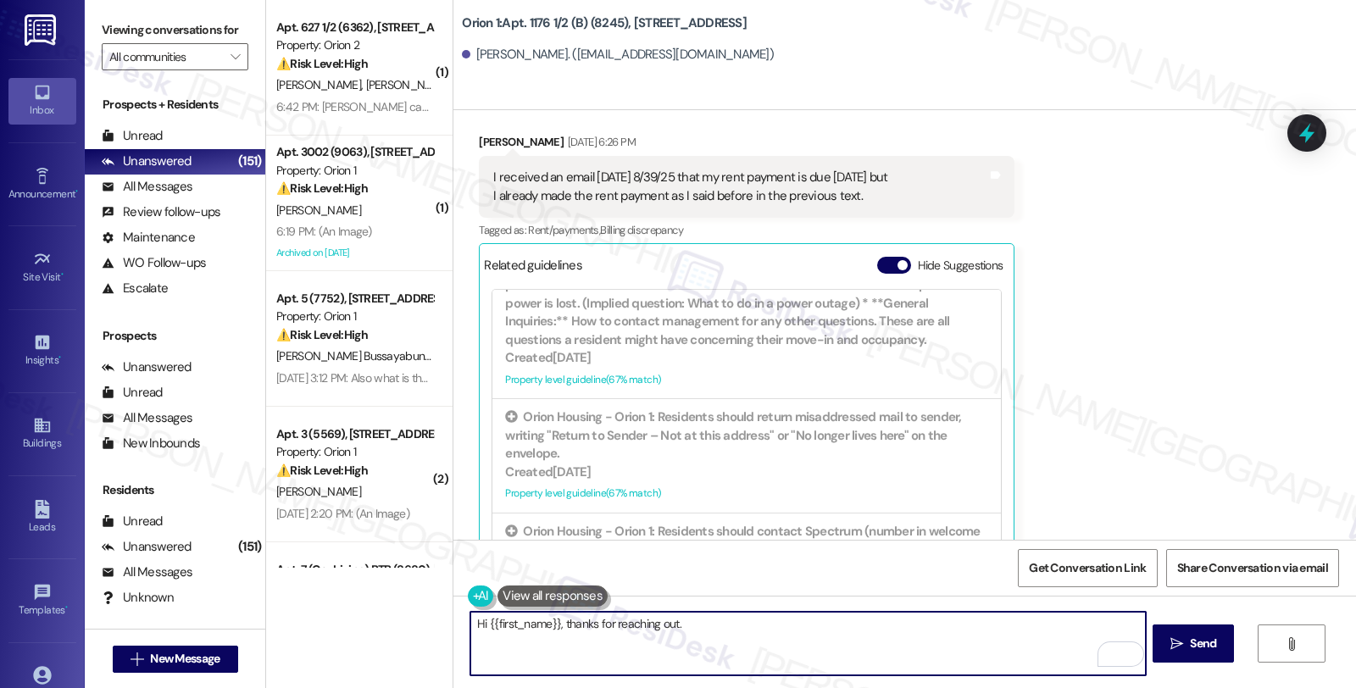
scroll to position [2713, 0]
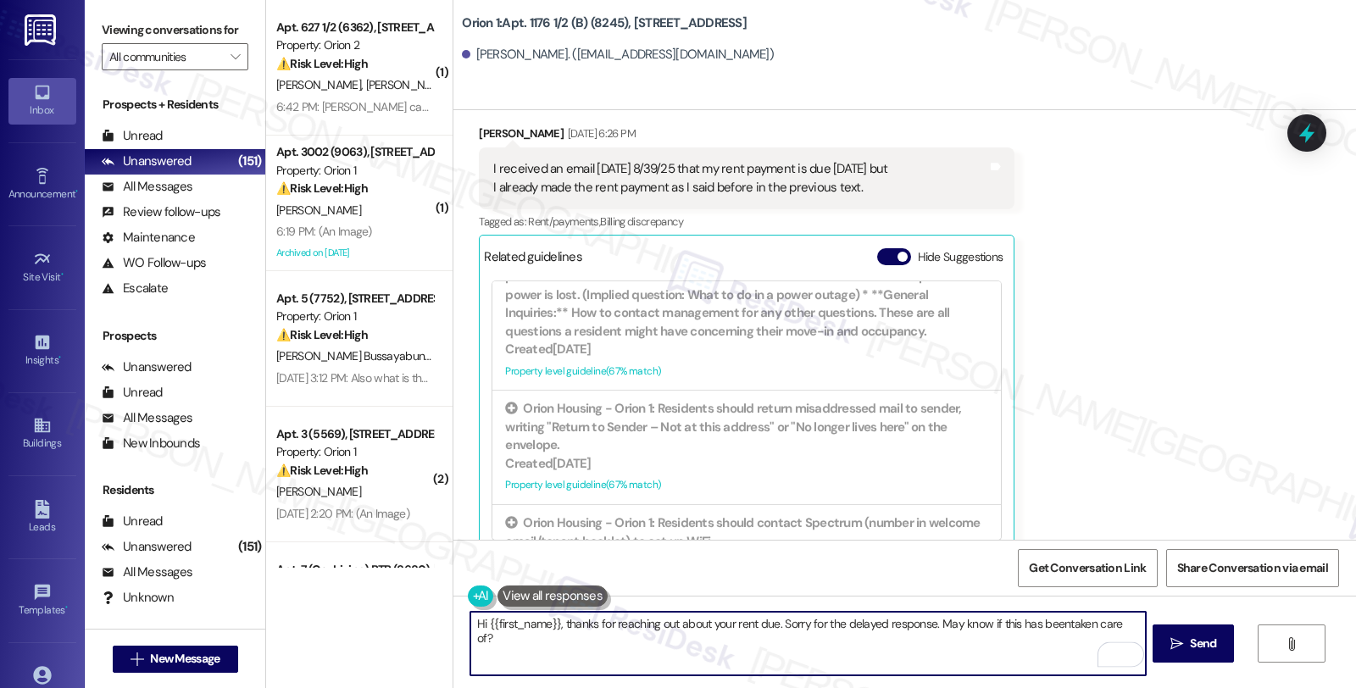
click at [1055, 623] on textarea "Hi {{first_name}}, thanks for reaching out about your rent due. Sorry for the d…" at bounding box center [807, 644] width 675 height 64
type textarea "Hi {{first_name}}, thanks for reaching out about your rent due. Sorry for the d…"
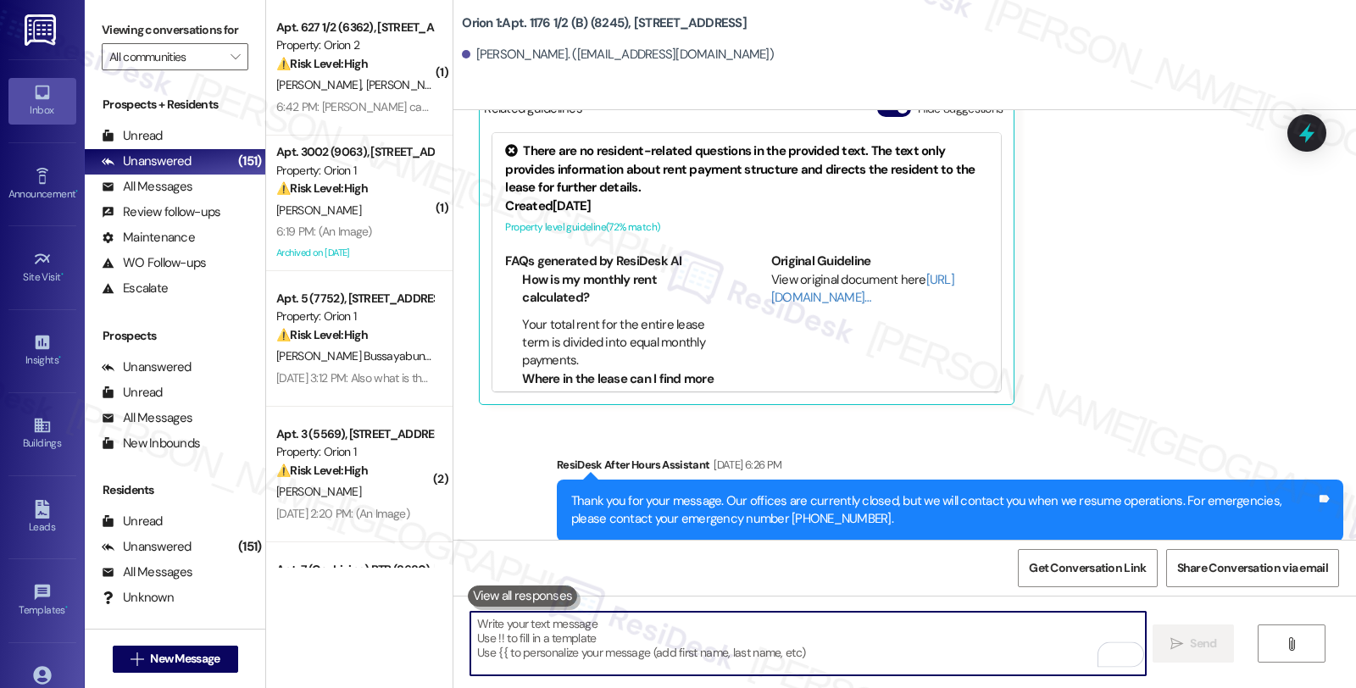
scroll to position [3019, 0]
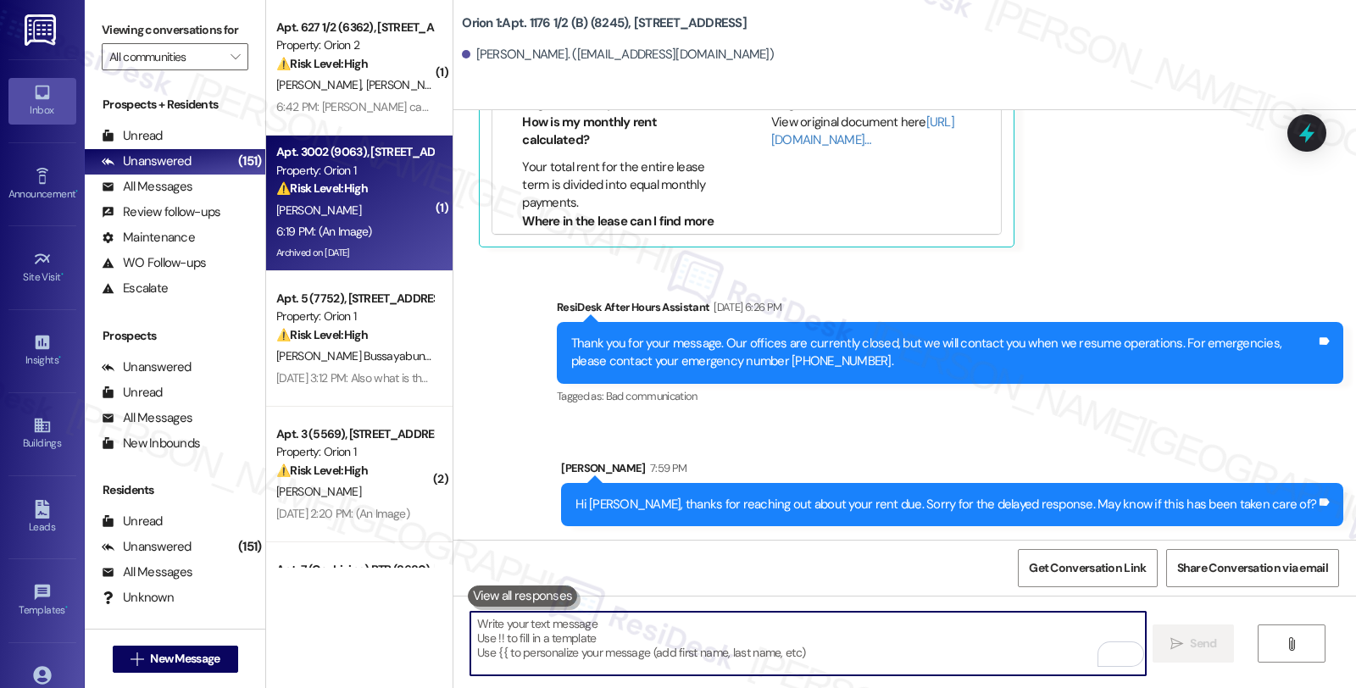
click at [376, 221] on div "6:19 PM: (An Image) 6:19 PM: (An Image)" at bounding box center [355, 231] width 160 height 21
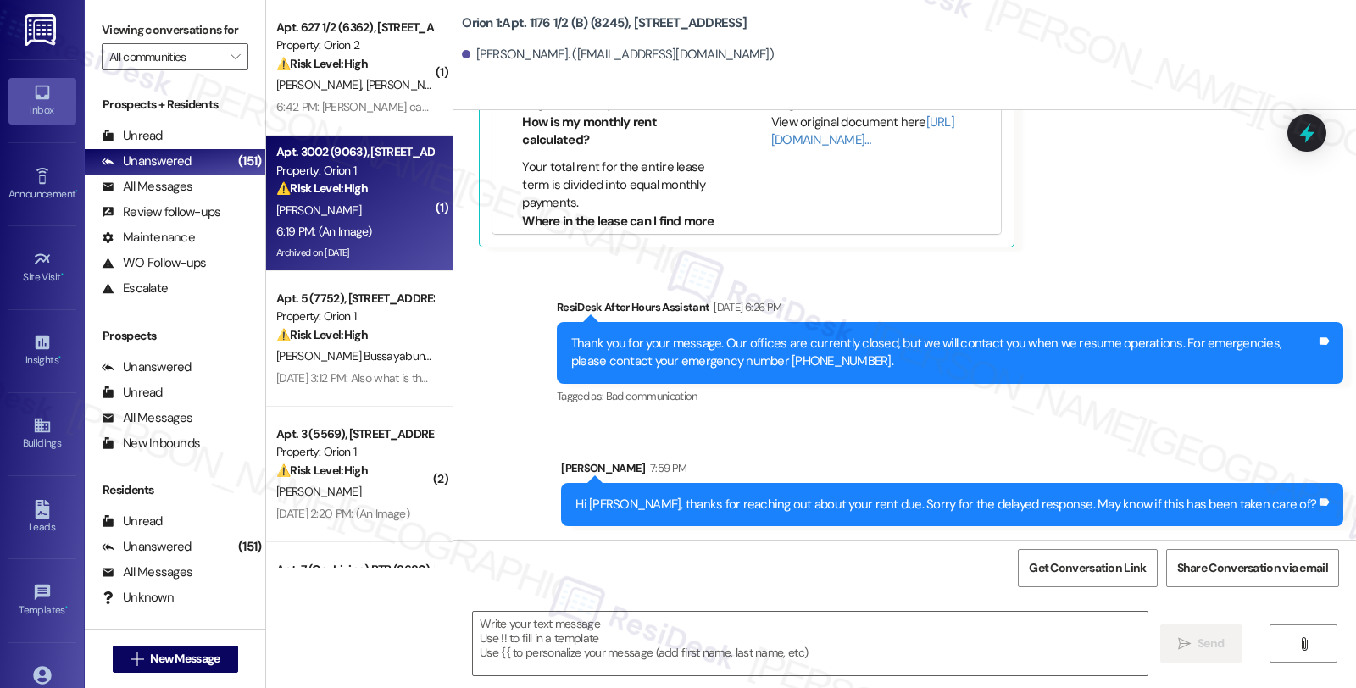
type textarea "Fetching suggested responses. Please feel free to read through the conversation…"
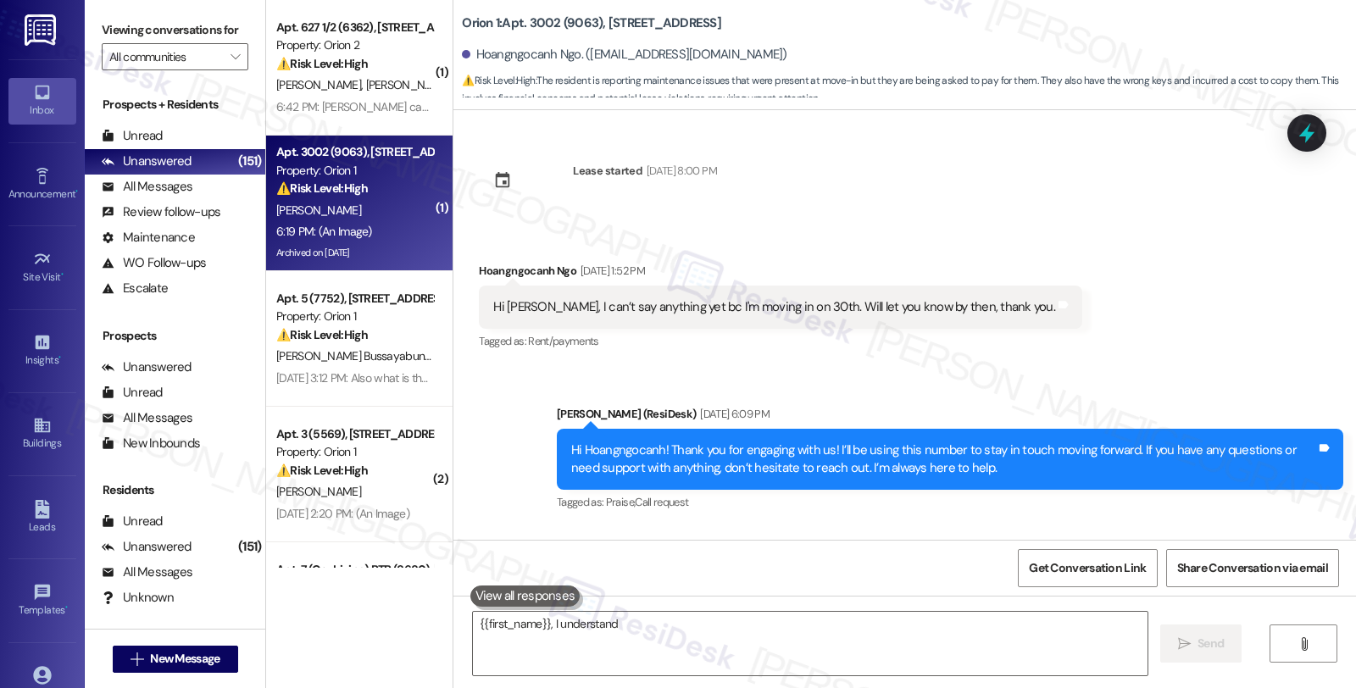
scroll to position [6317, 0]
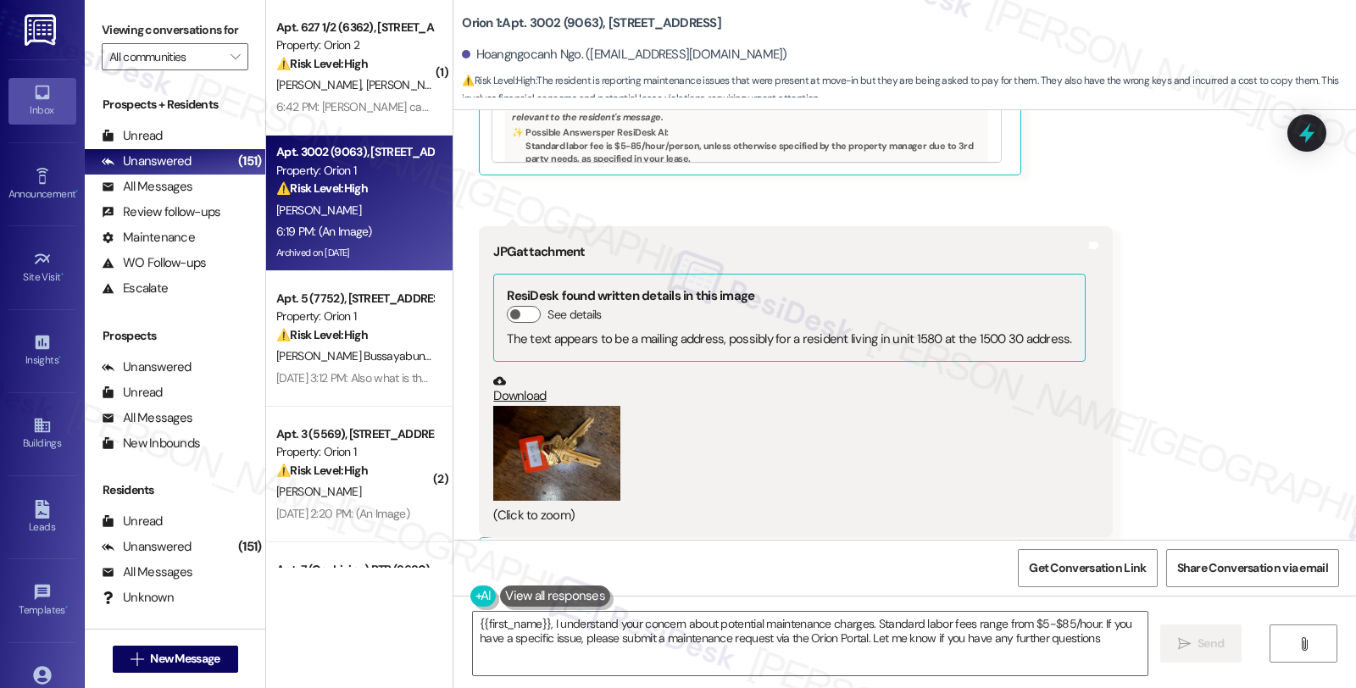
type textarea "{{first_name}}, I understand your concern about potential maintenance charges. …"
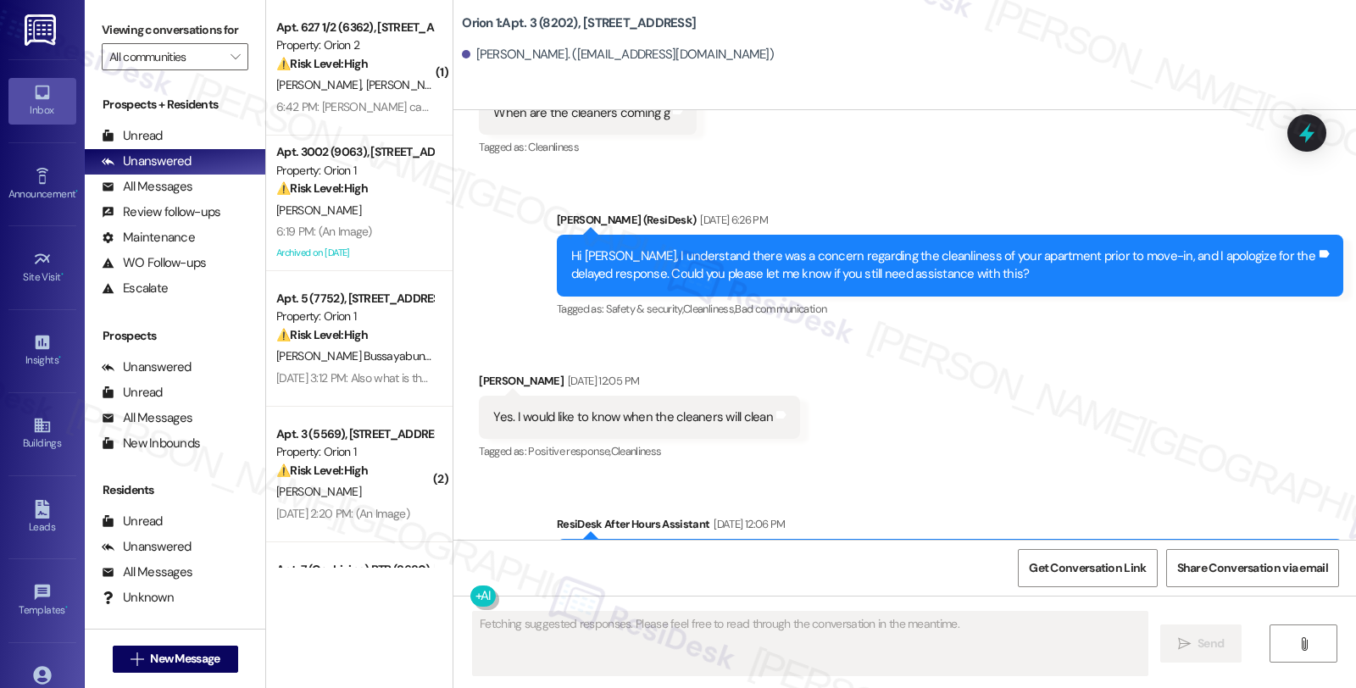
scroll to position [760, 0]
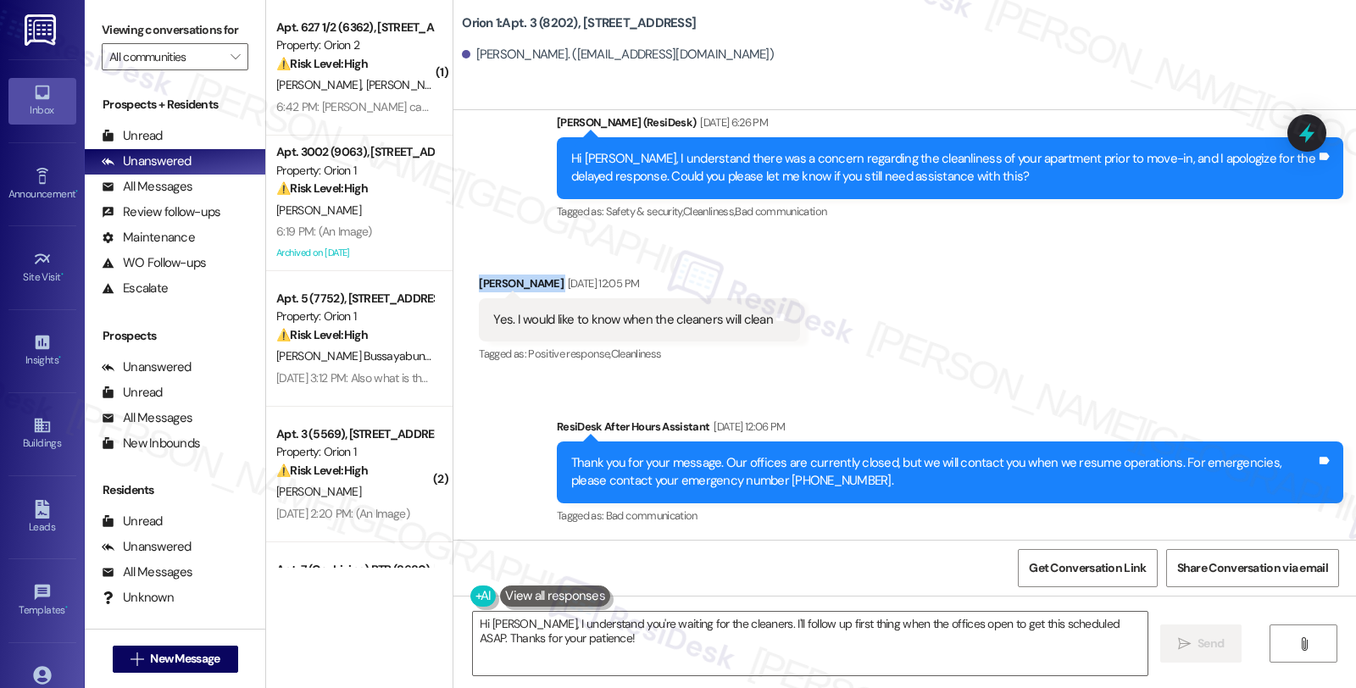
drag, startPoint x: 467, startPoint y: 282, endPoint x: 529, endPoint y: 282, distance: 61.9
click at [529, 282] on div "[PERSON_NAME] [DATE] 12:05 PM" at bounding box center [639, 287] width 321 height 24
copy div "[PERSON_NAME]"
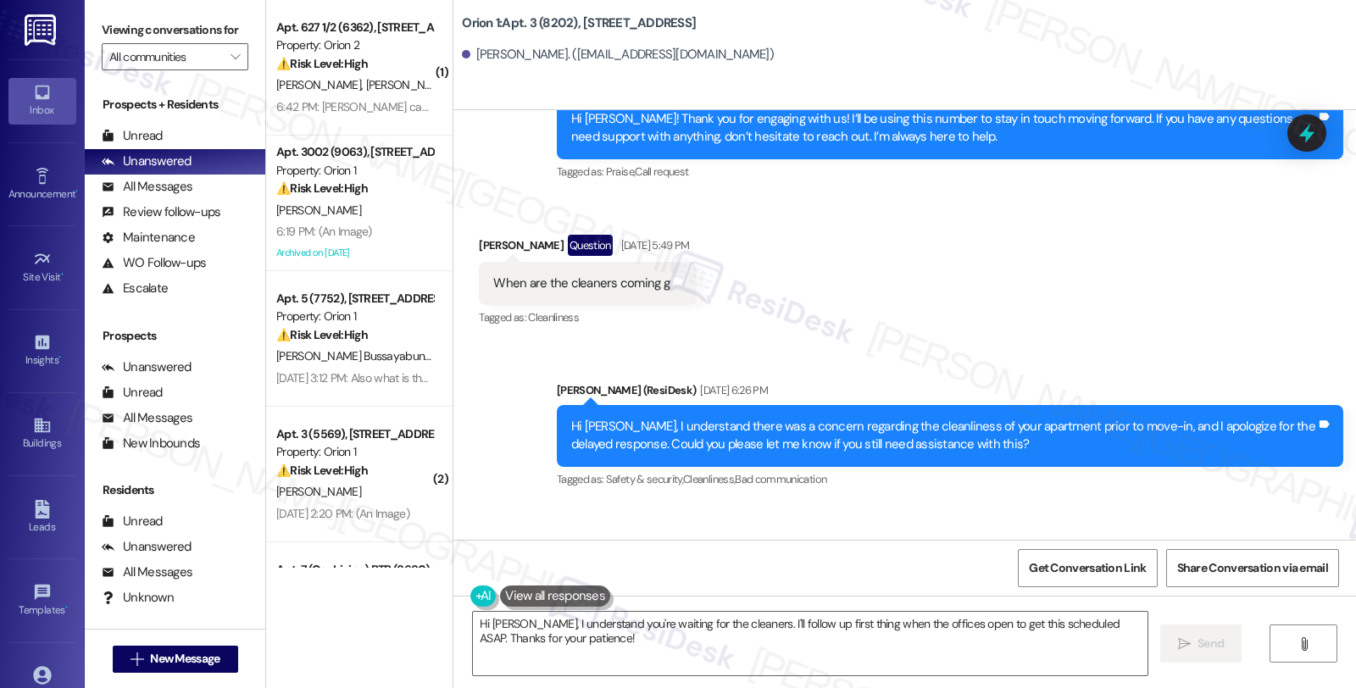
scroll to position [572, 0]
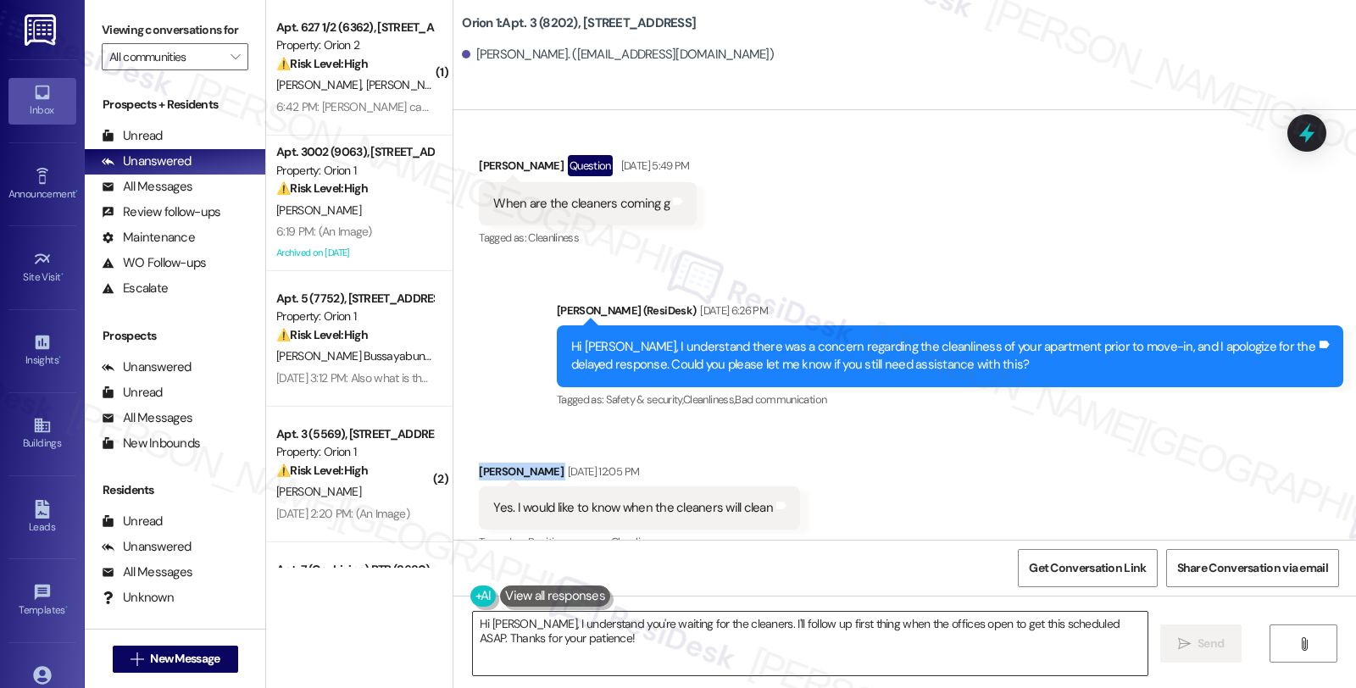
click at [515, 629] on textarea "Hi Allison, I understand you're waiting for the cleaners. I'll follow up first …" at bounding box center [810, 644] width 675 height 64
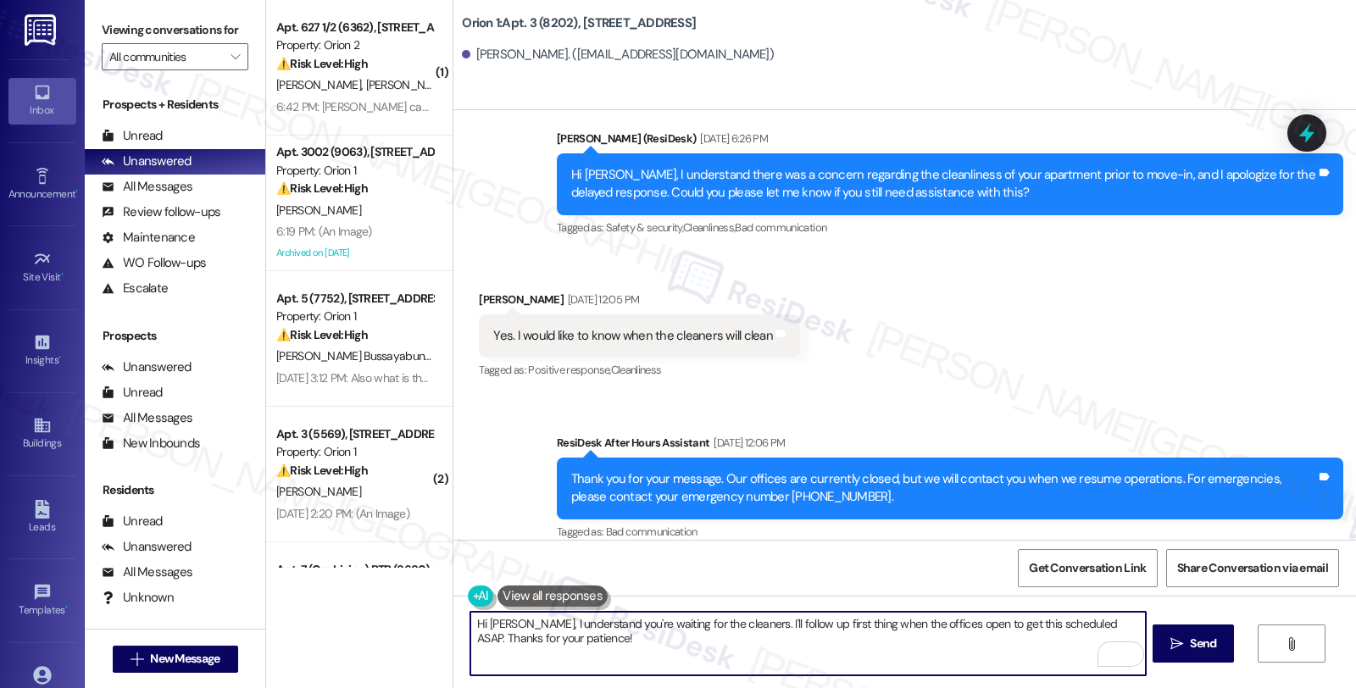
scroll to position [760, 0]
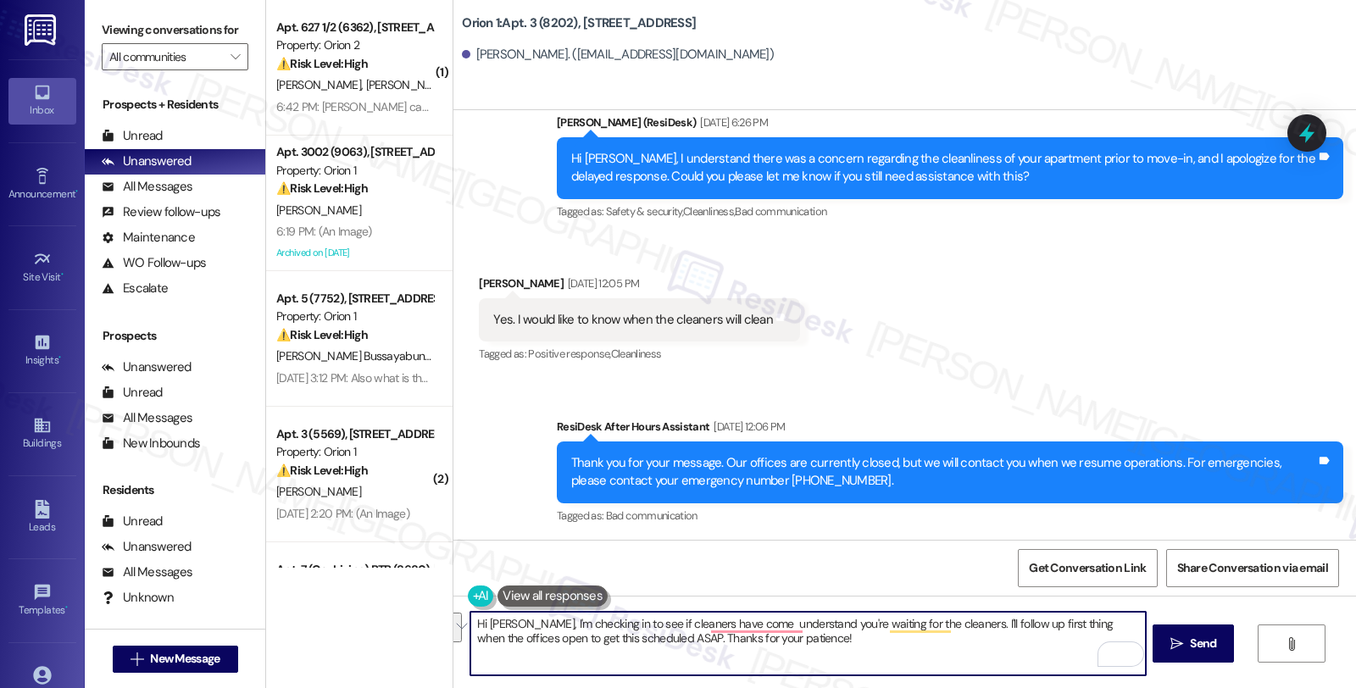
drag, startPoint x: 629, startPoint y: 625, endPoint x: 954, endPoint y: 662, distance: 326.8
click at [954, 662] on textarea "Hi Allison, I'm checking in to see if cleaners have come understand you're wait…" at bounding box center [807, 644] width 675 height 64
click at [955, 638] on textarea "Hi Allison, I'm checking in to see if you have received any updates about the c…" at bounding box center [807, 644] width 675 height 64
type textarea "Hi Allison, I'm checking in to see if you have received any updates about the c…"
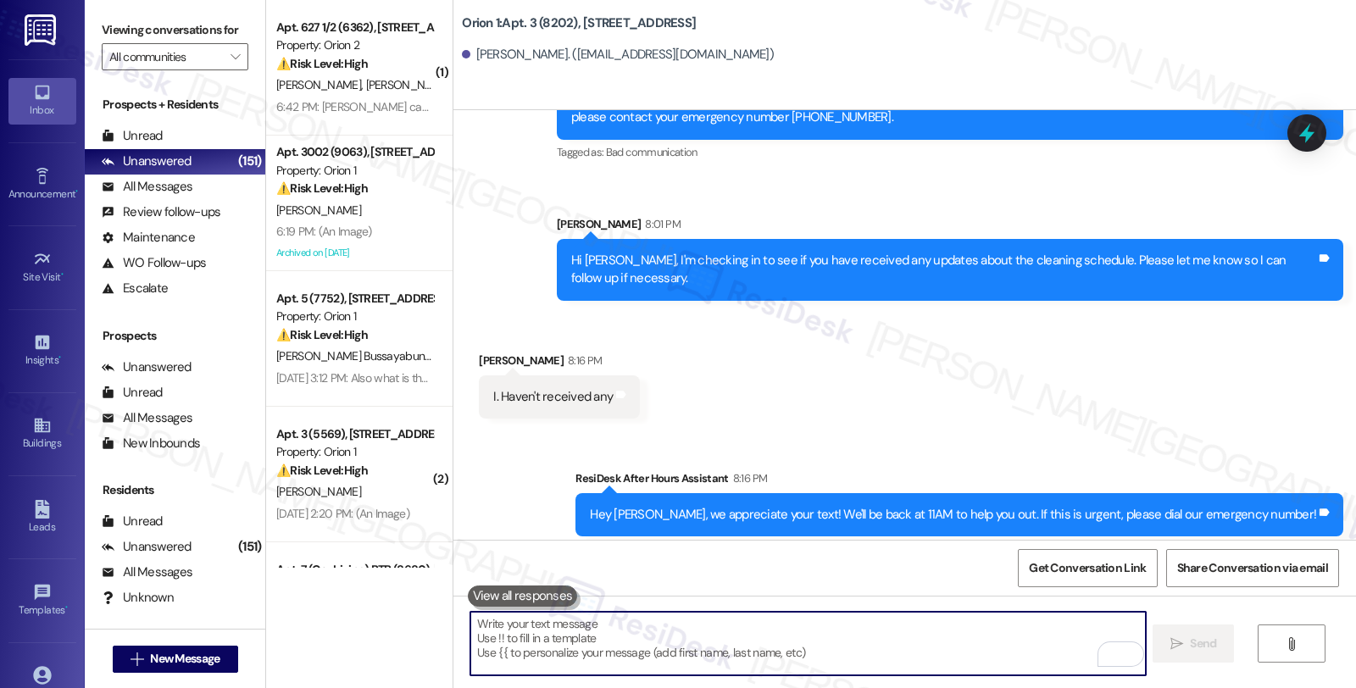
scroll to position [1269, 0]
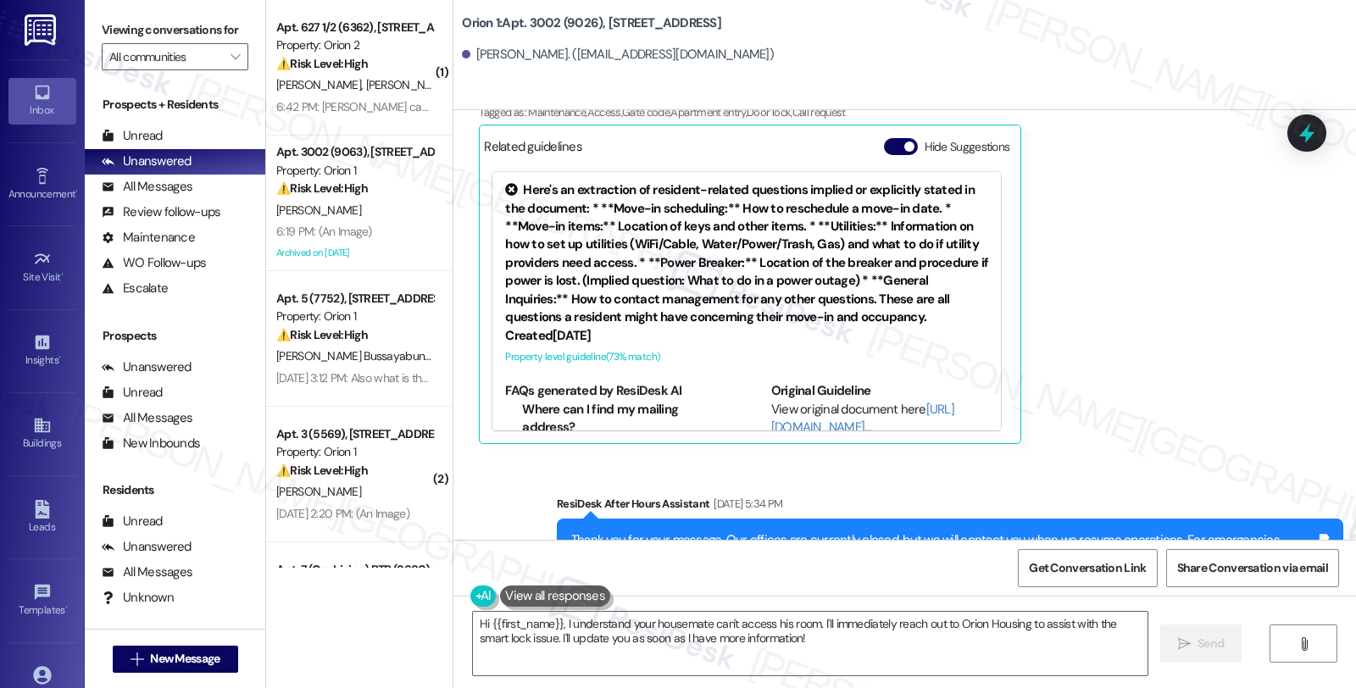
scroll to position [927, 0]
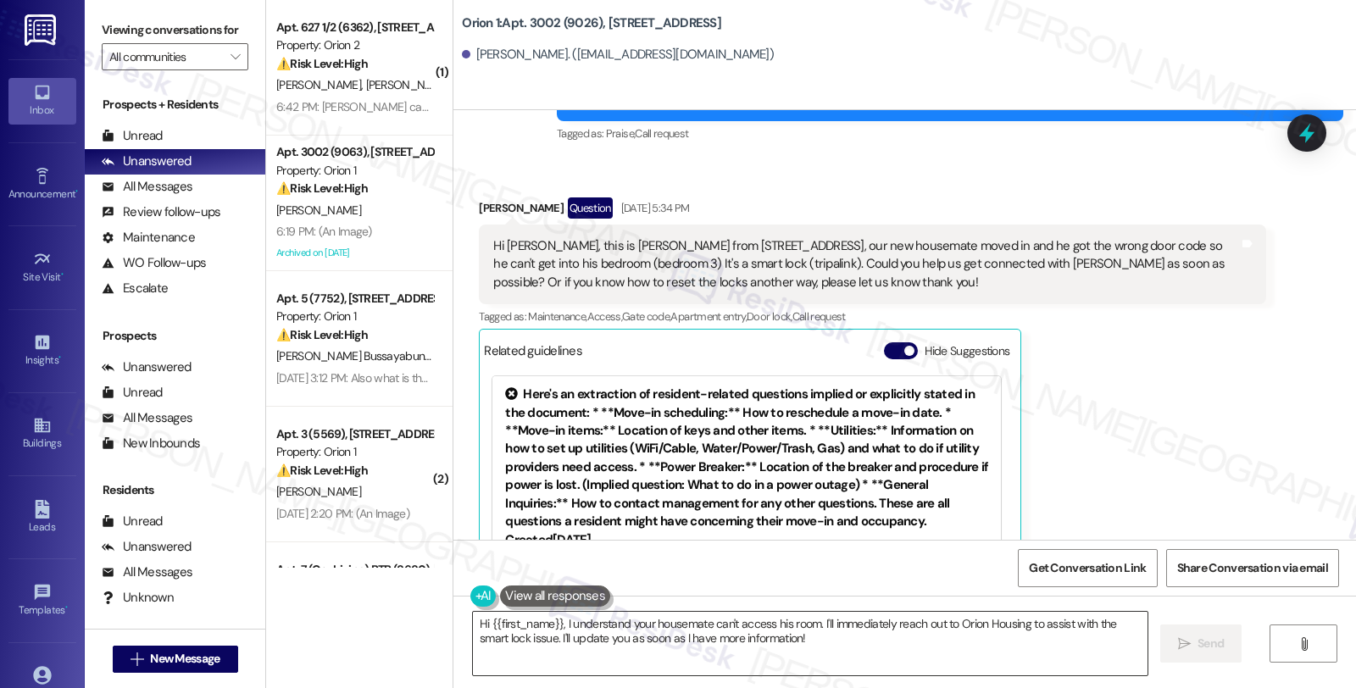
click at [557, 623] on textarea "Hi {{first_name}}, I understand your housemate can't access his room. I'll imme…" at bounding box center [810, 644] width 675 height 64
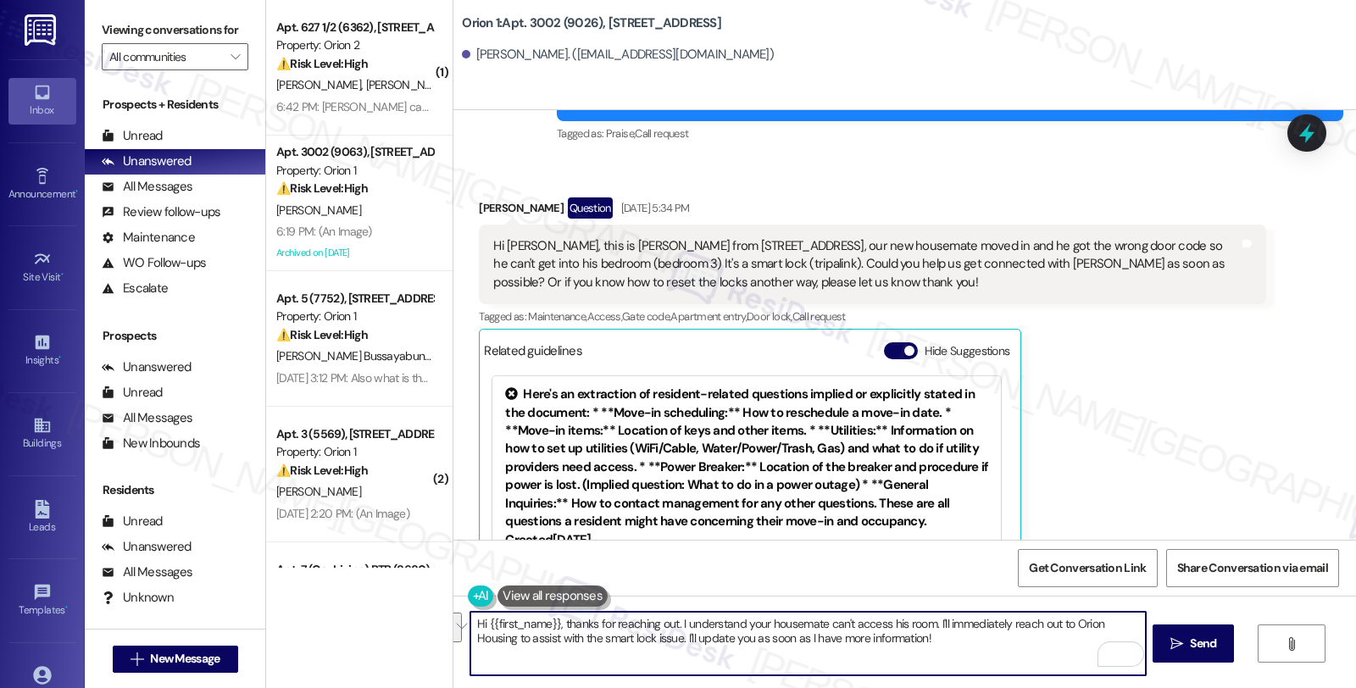
drag, startPoint x: 966, startPoint y: 675, endPoint x: 972, endPoint y: 685, distance: 11.4
click at [972, 685] on div "Hi {{first_name}}, thanks for reaching out. I understand your housemate can't a…" at bounding box center [905, 659] width 903 height 127
click at [504, 641] on textarea "Hi {{first_name}}, thanks for reaching out. I understand your housemate can't a…" at bounding box center [807, 644] width 675 height 64
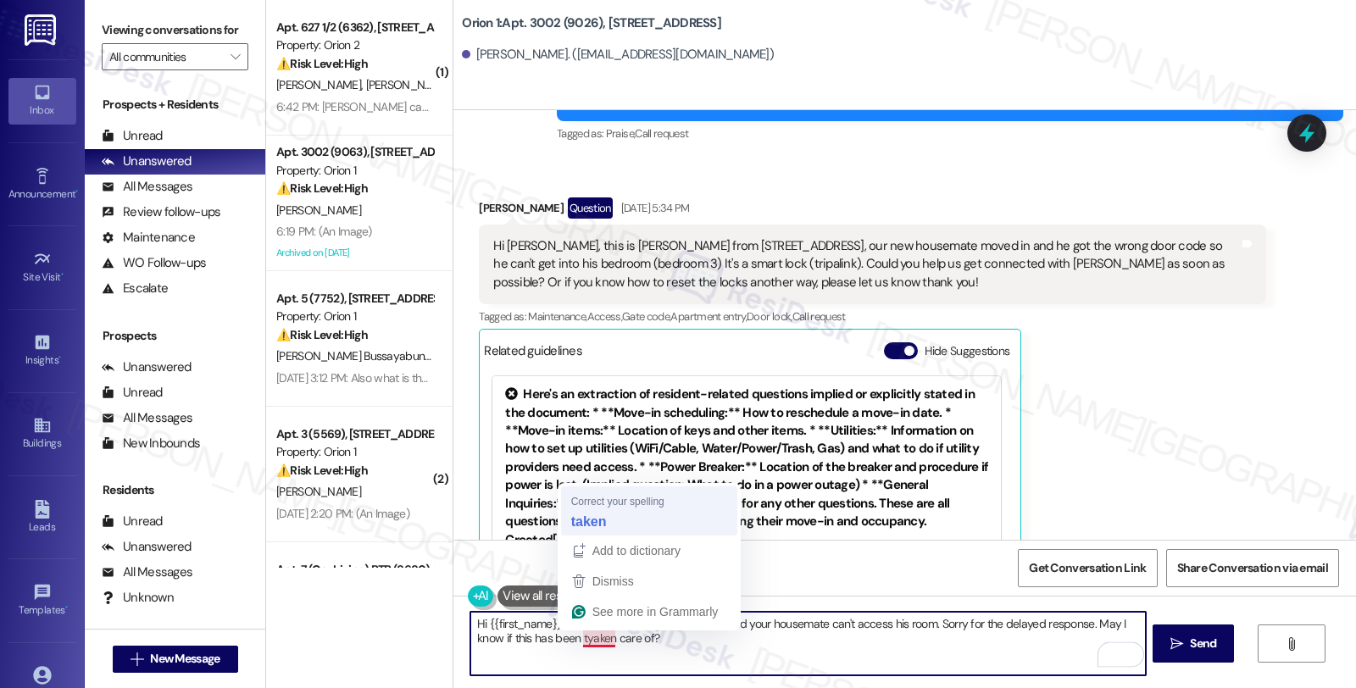
type textarea "Hi {{first_name}}, thanks for reaching out. I understand your housemate can't a…"
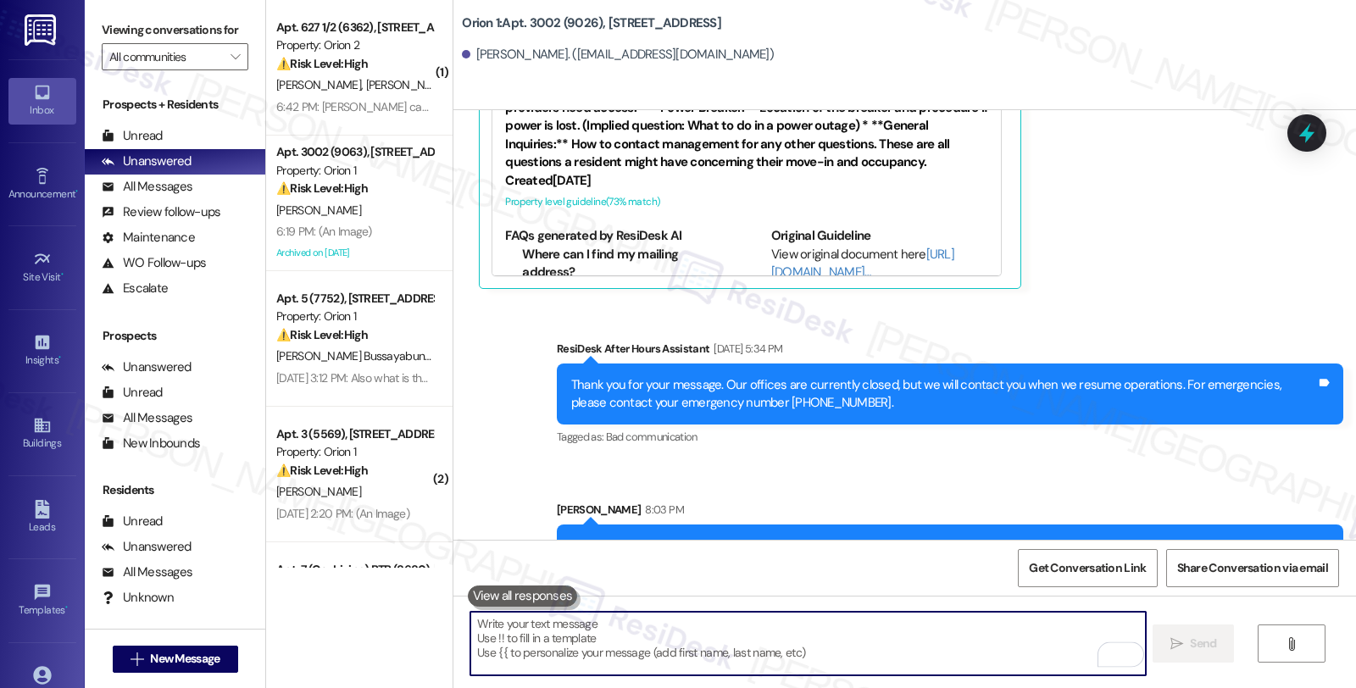
scroll to position [1345, 0]
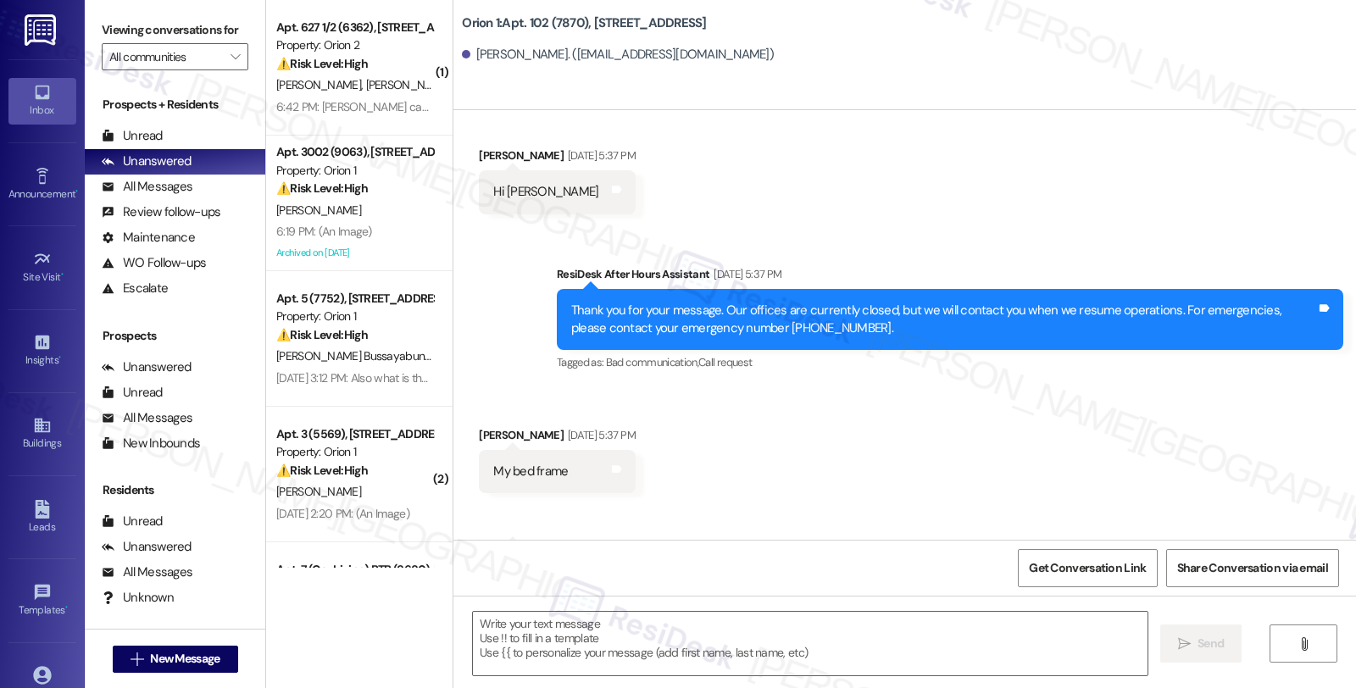
scroll to position [1609, 0]
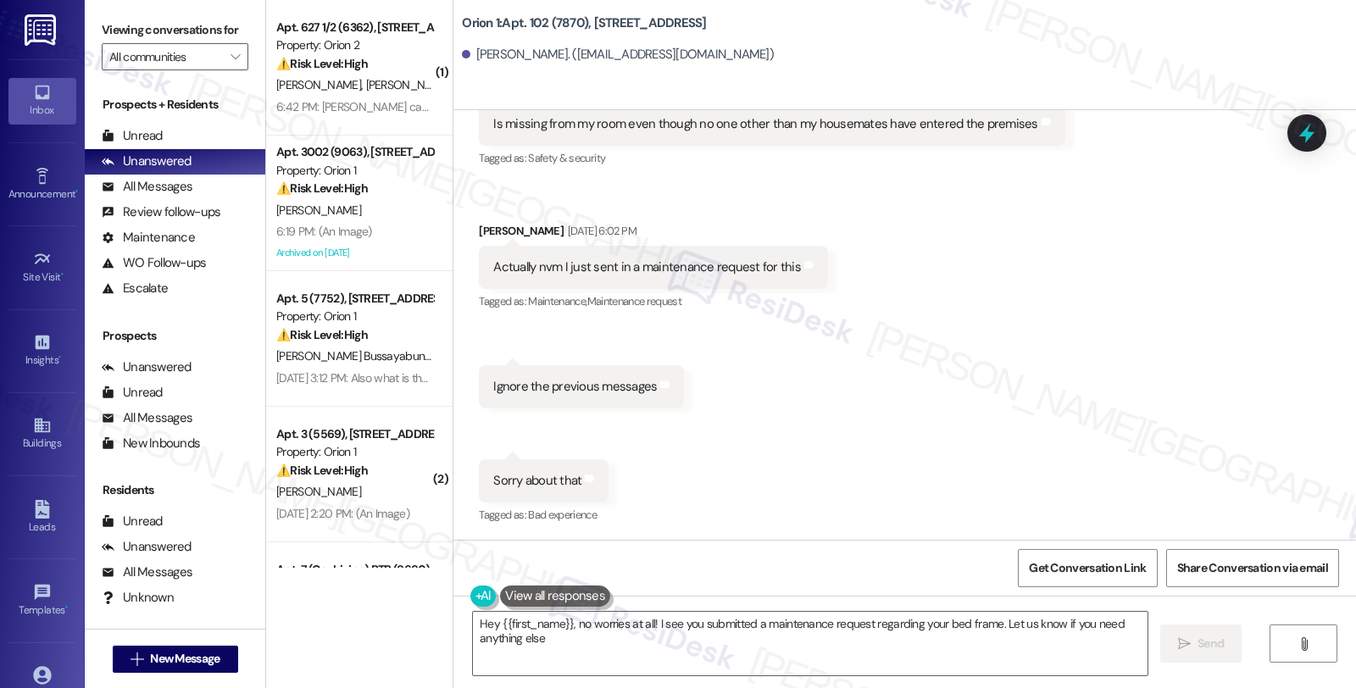
type textarea "Hey {{first_name}}, no worries at all! I see you submitted a maintenance reques…"
drag, startPoint x: 466, startPoint y: 227, endPoint x: 498, endPoint y: 231, distance: 32.4
click at [498, 231] on div "Received via SMS [PERSON_NAME] [DATE] 6:02 PM Actually nvm I just sent in a mai…" at bounding box center [653, 268] width 375 height 118
copy div "Eric Xu"
click at [625, 654] on textarea "Hey {{first_name}}, no worries at all! I see you submitted a maintenance reques…" at bounding box center [810, 644] width 675 height 64
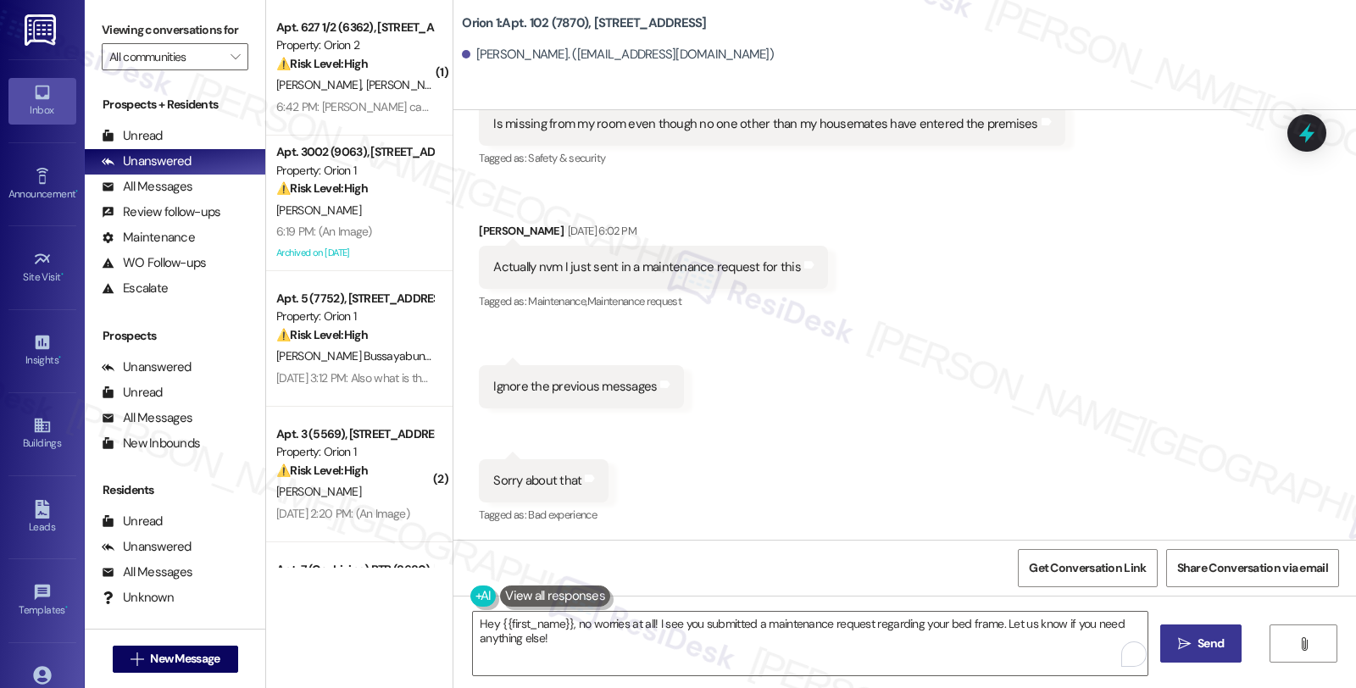
click at [1167, 632] on button " Send" at bounding box center [1202, 644] width 82 height 38
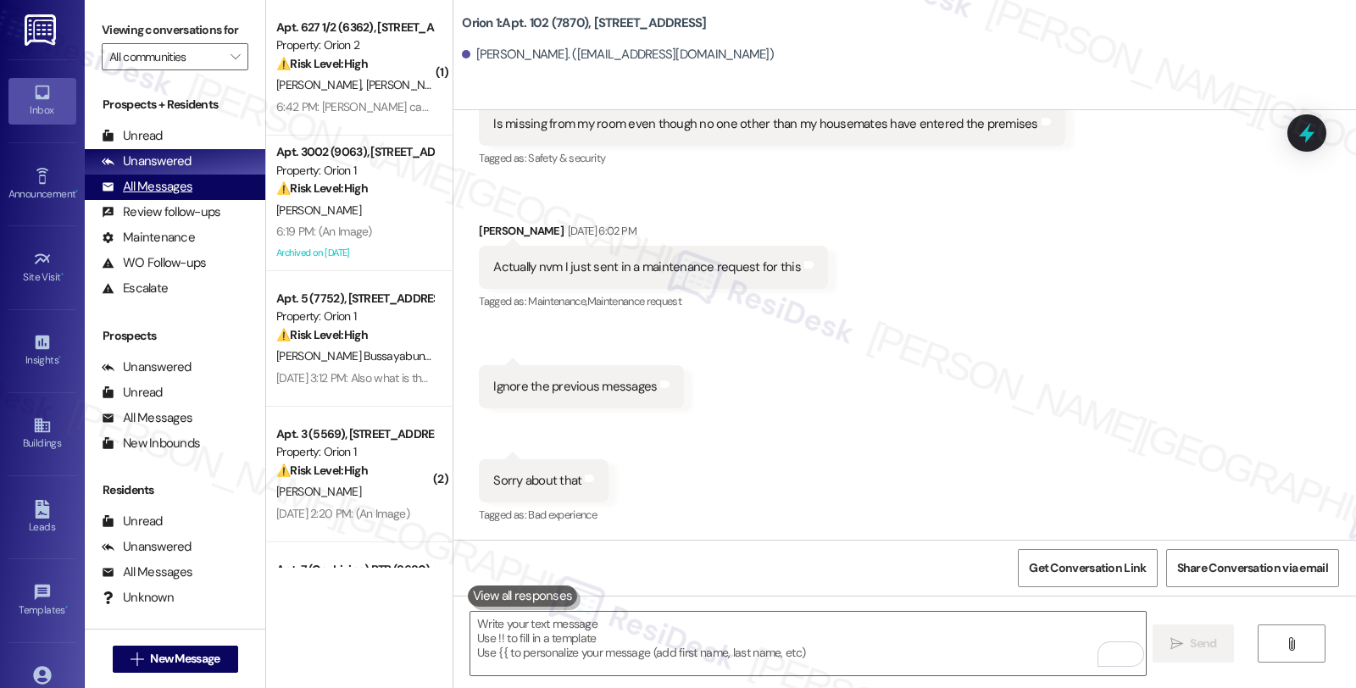
click at [184, 196] on div "All Messages" at bounding box center [147, 187] width 91 height 18
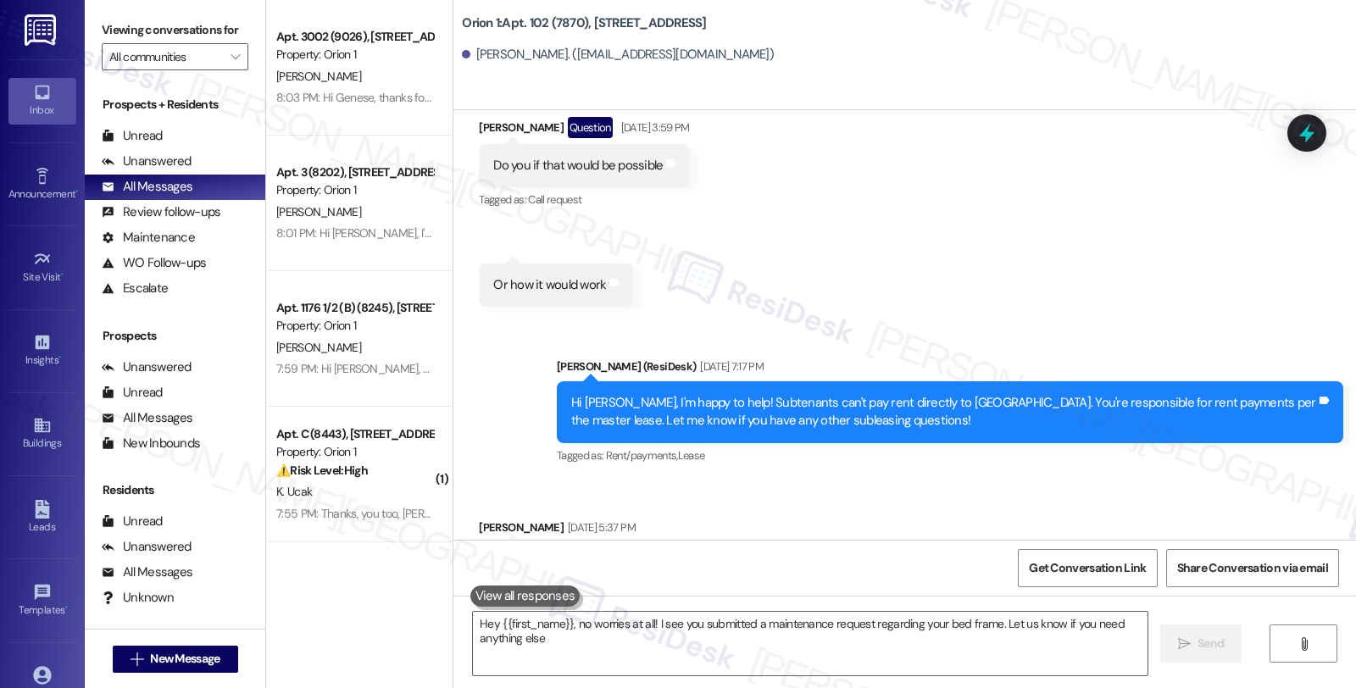
type textarea "Hey {{first_name}}, no worries at all! I see you submitted a maintenance reques…"
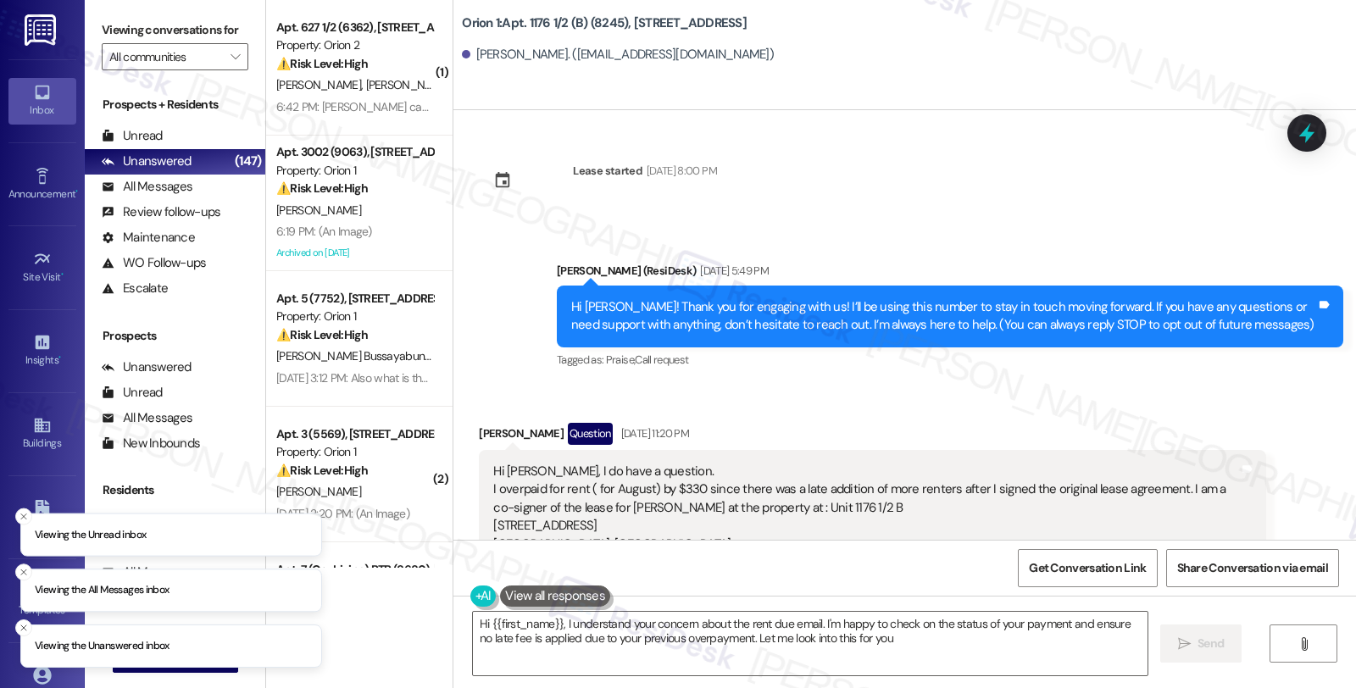
type textarea "Hi {{first_name}}, I understand your concern about the rent due email. I'm happ…"
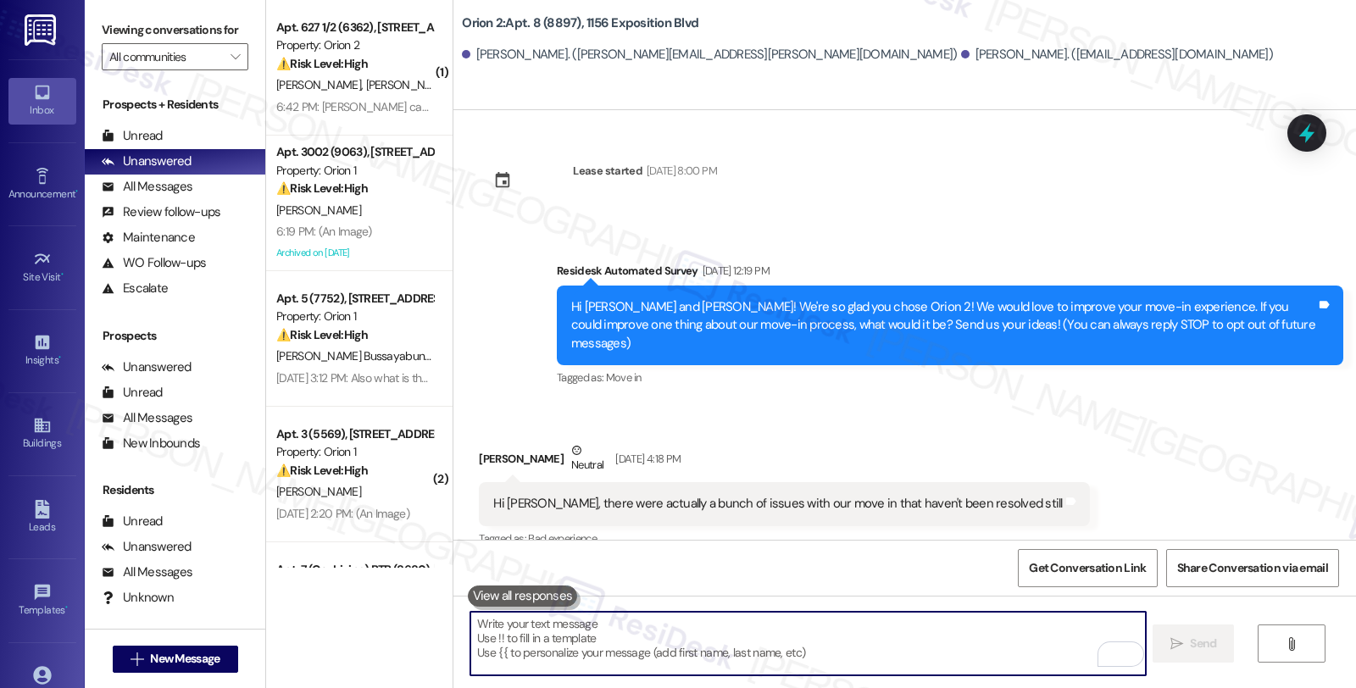
scroll to position [2308, 0]
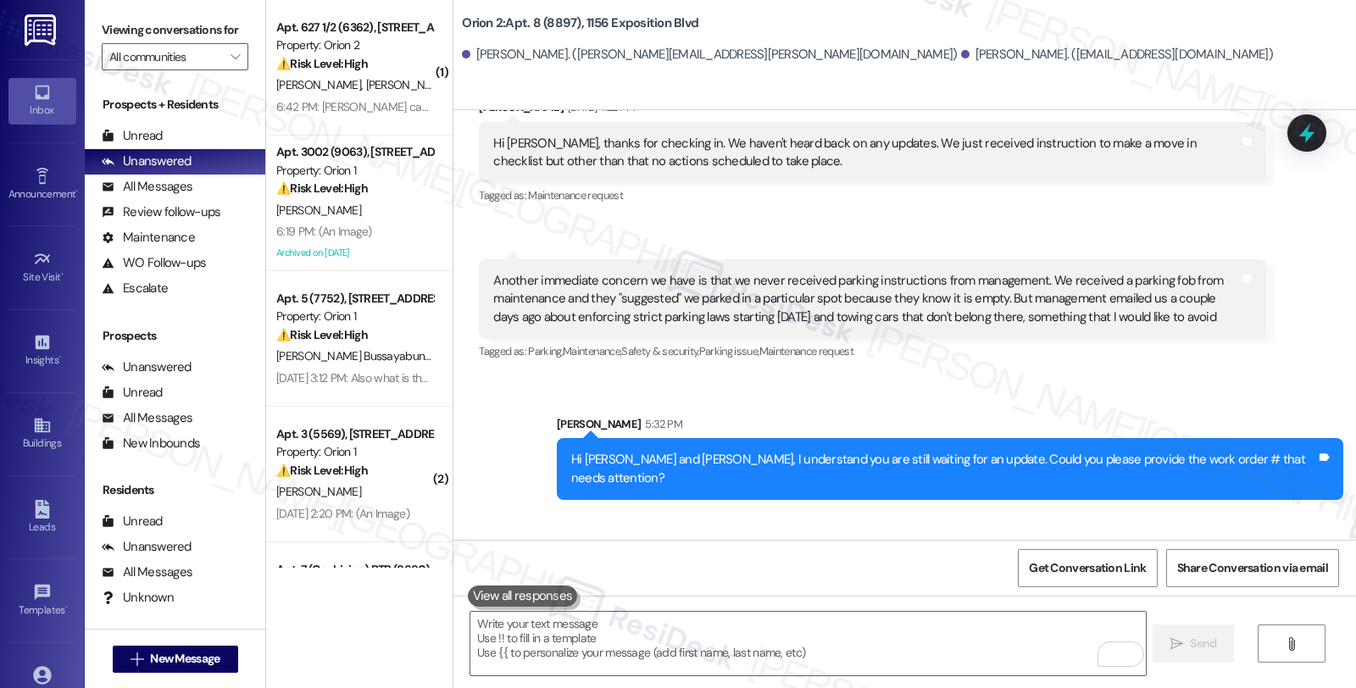
drag, startPoint x: 467, startPoint y: 466, endPoint x: 514, endPoint y: 465, distance: 46.7
click at [514, 551] on div "[PERSON_NAME] 6:38 PM" at bounding box center [766, 563] width 574 height 24
copy div "[PERSON_NAME]"
click at [187, 196] on div "All Messages" at bounding box center [147, 187] width 91 height 18
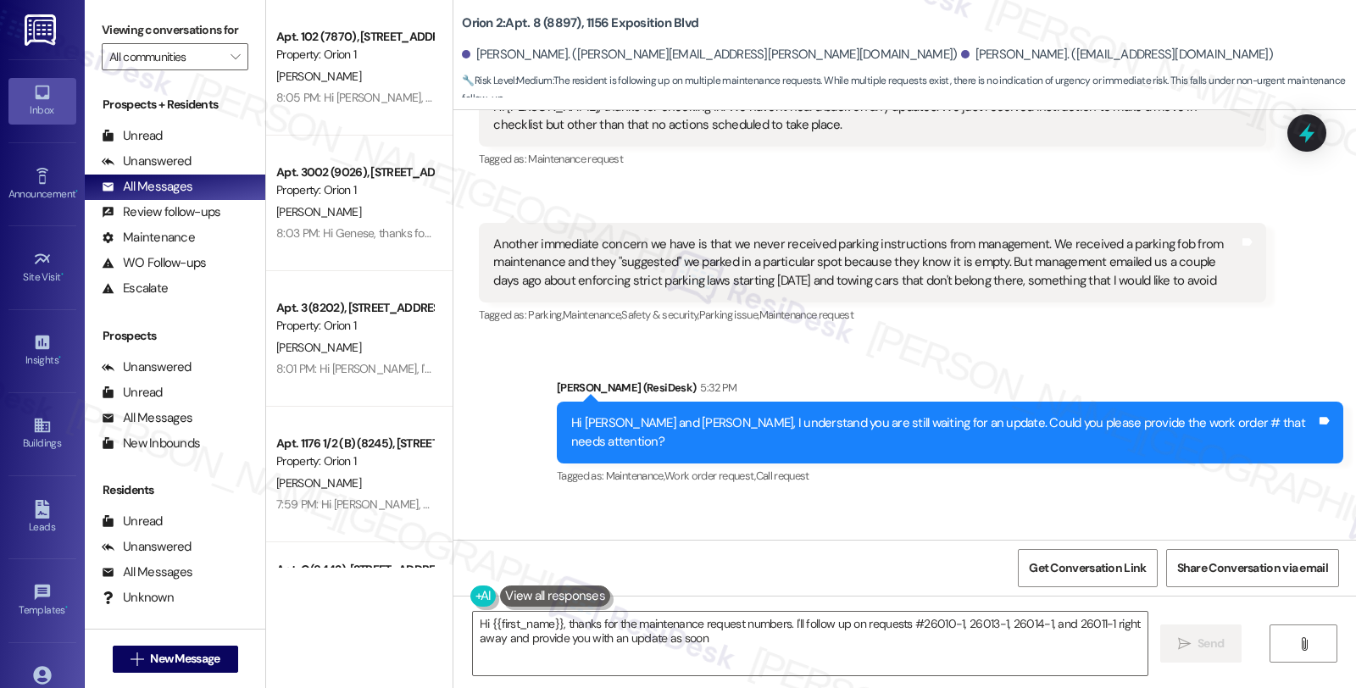
scroll to position [2358, 0]
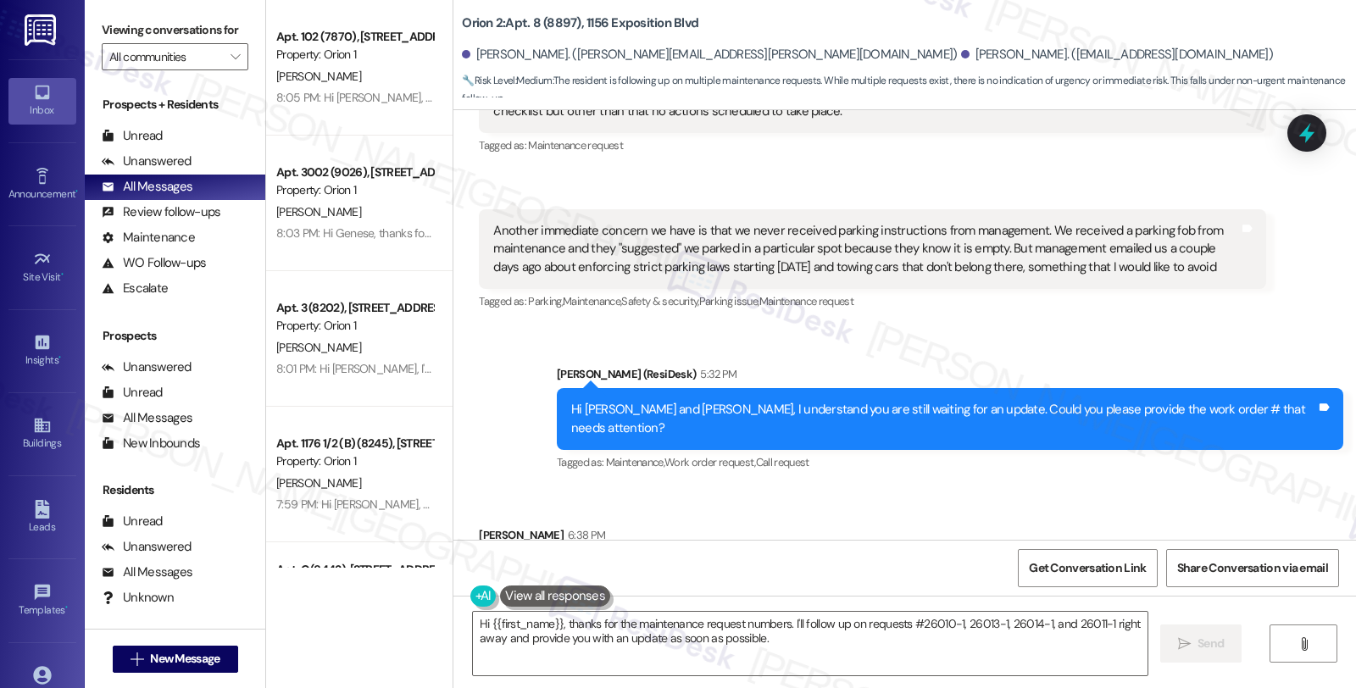
click at [673, 563] on div "Hi [PERSON_NAME], Maintainence requests #26010-1, 26013-1, 26014-1, 26011-1 sti…" at bounding box center [759, 572] width 532 height 18
copy div "26010"
click at [797, 643] on textarea "Hi {{first_name}}, thanks for the maintenance request numbers. I'll follow up o…" at bounding box center [810, 644] width 675 height 64
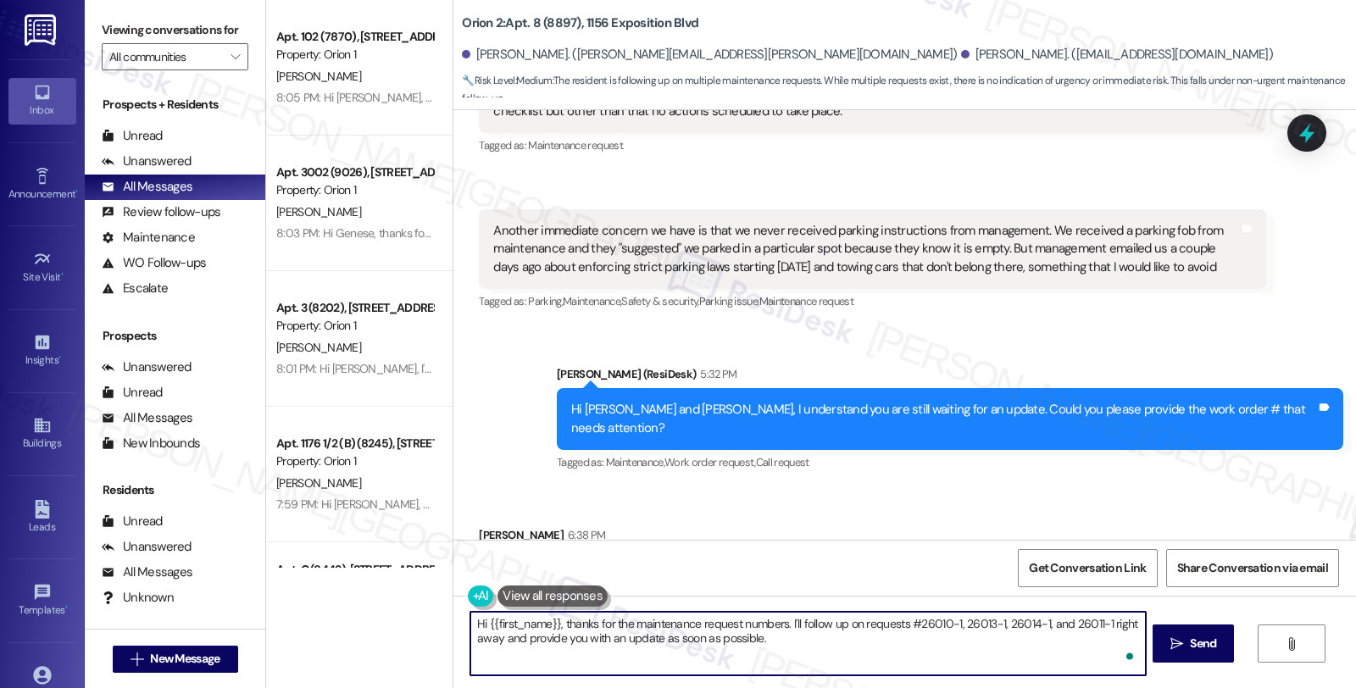
paste textarea "26010"
drag, startPoint x: 505, startPoint y: 671, endPoint x: 465, endPoint y: 670, distance: 40.7
click at [470, 670] on textarea "Hi {{first_name}}, thanks for the maintenance request numbers. I'll follow up o…" at bounding box center [807, 644] width 675 height 64
paste textarea "#26010-1"
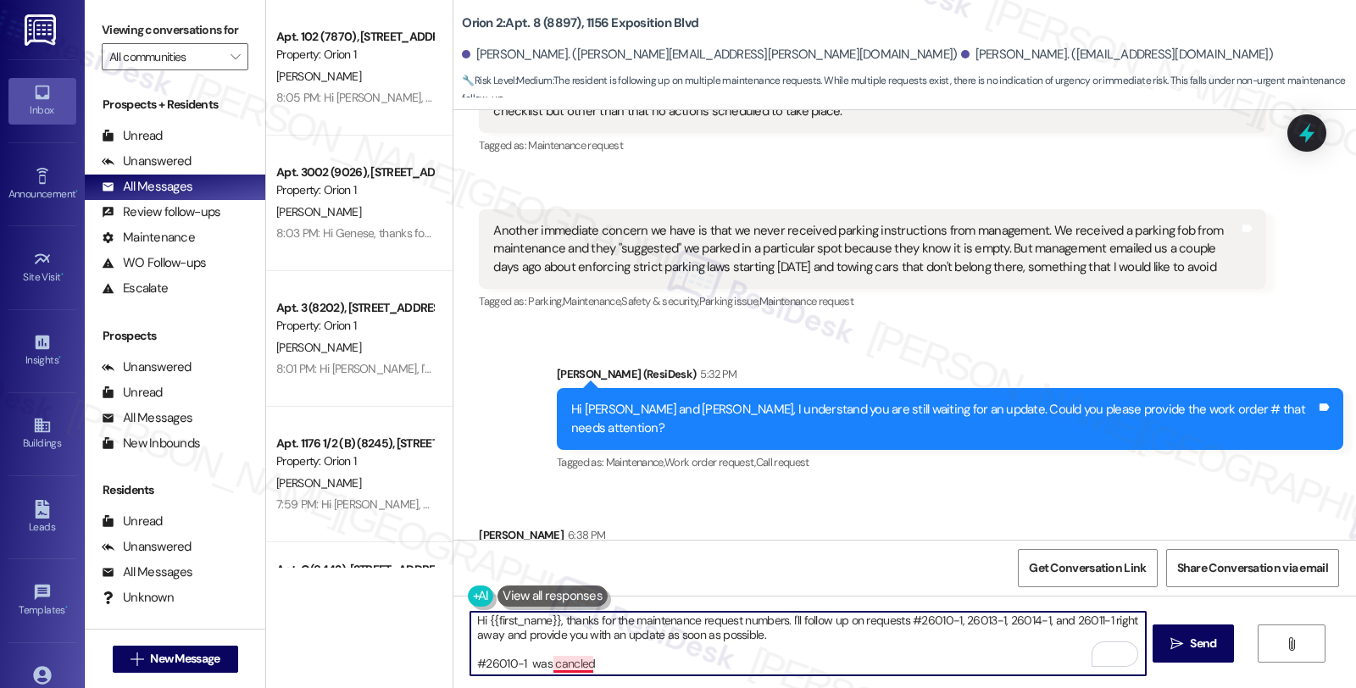
click at [548, 666] on textarea "Hi {{first_name}}, thanks for the maintenance request numbers. I'll follow up o…" at bounding box center [807, 644] width 675 height 64
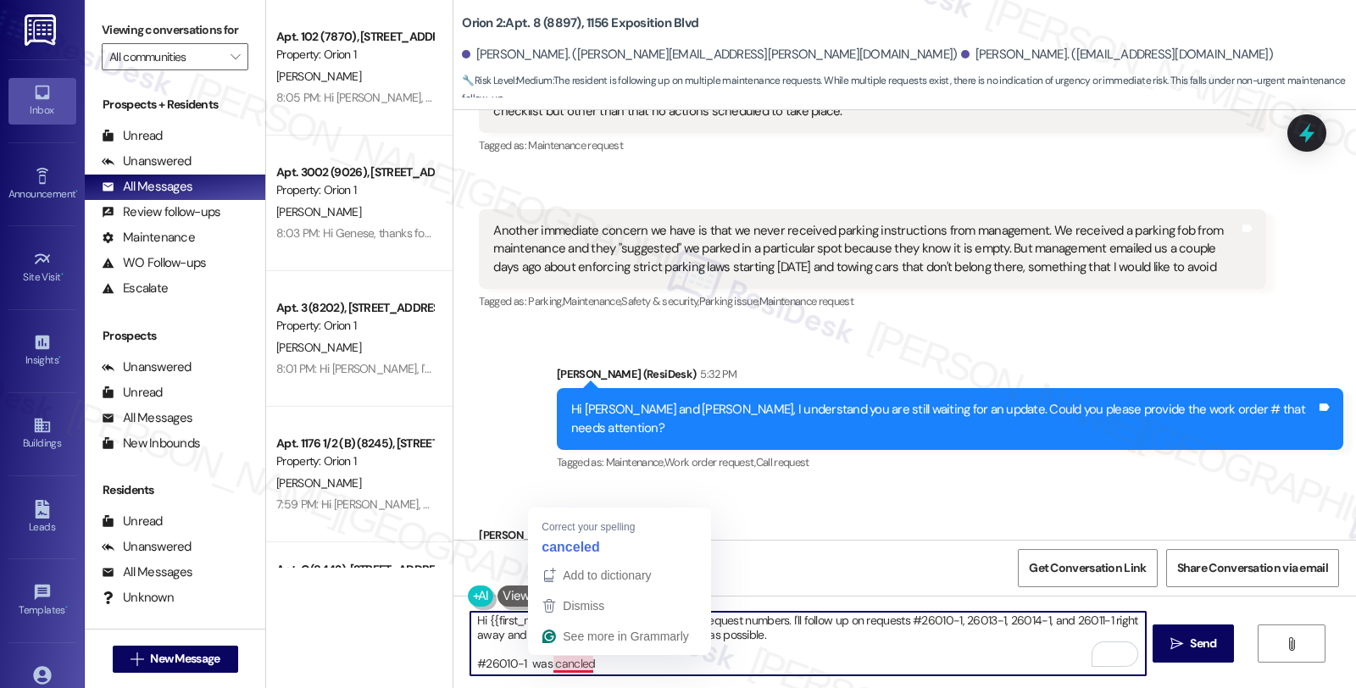
click at [548, 666] on textarea "Hi {{first_name}}, thanks for the maintenance request numbers. I'll follow up o…" at bounding box center [807, 644] width 675 height 64
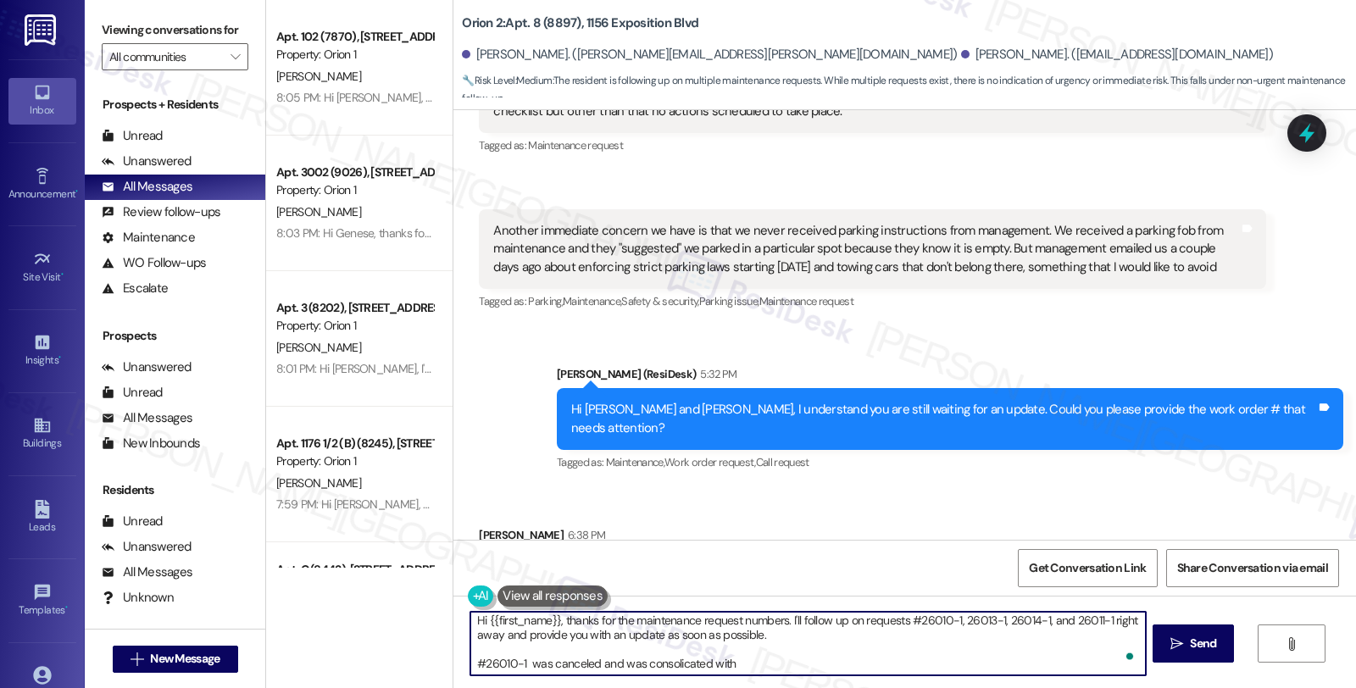
paste textarea "#26011-1"
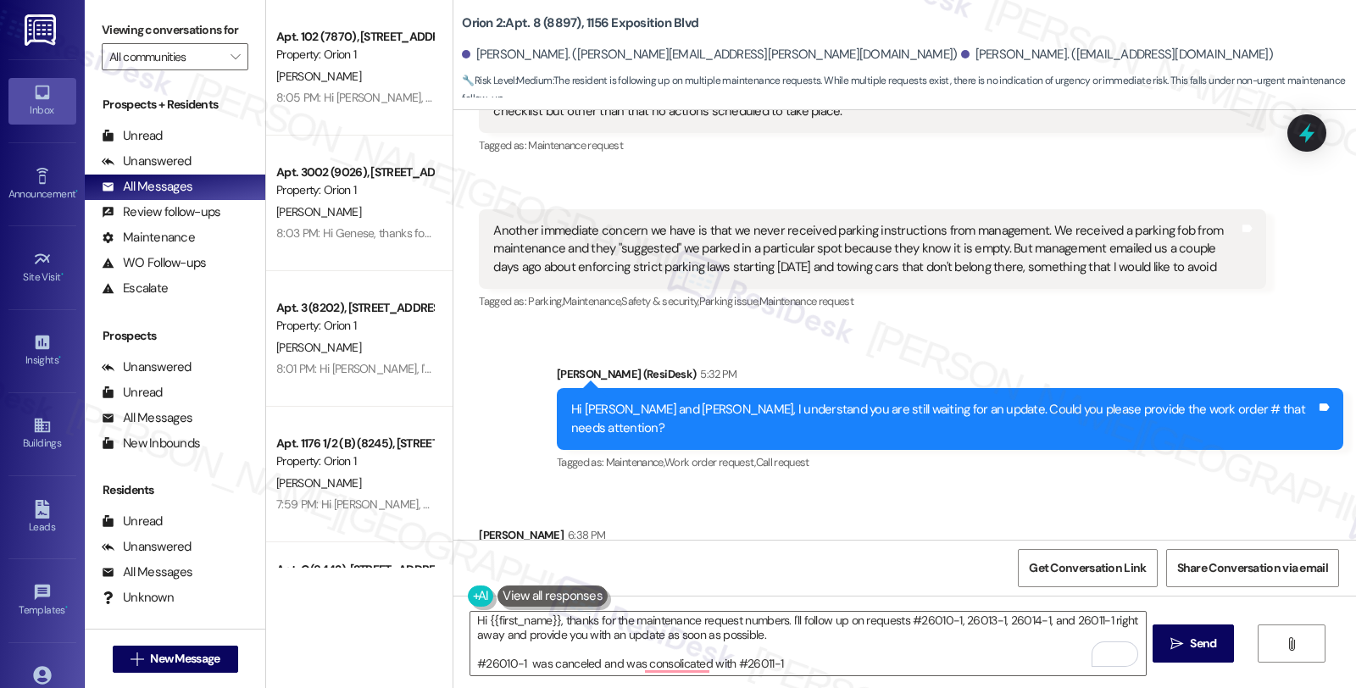
click at [1107, 488] on div "Received via SMS Neil Patel 6:38 PM Hi Sarah, Maintainence requests #26010-1, 2…" at bounding box center [905, 559] width 903 height 143
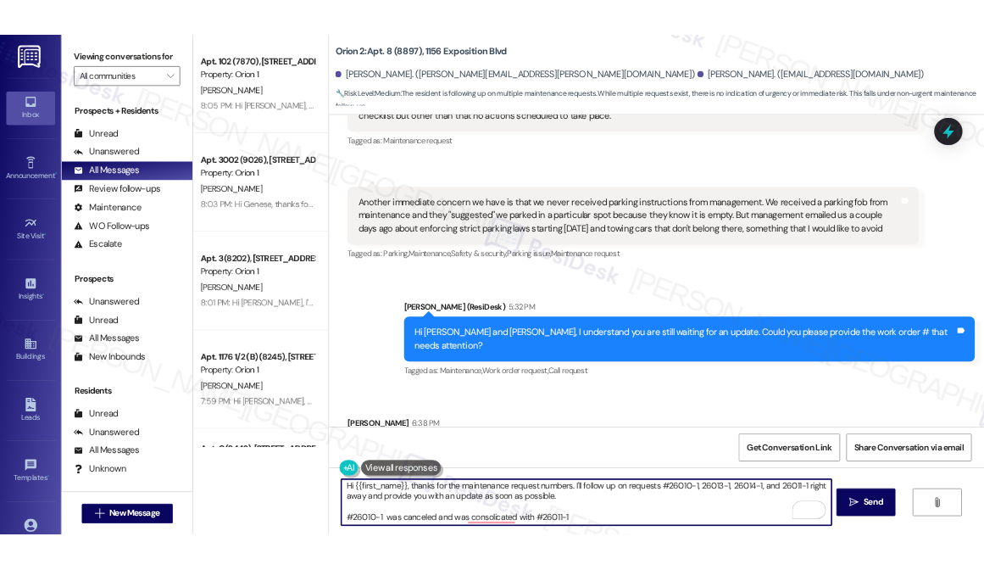
scroll to position [0, 0]
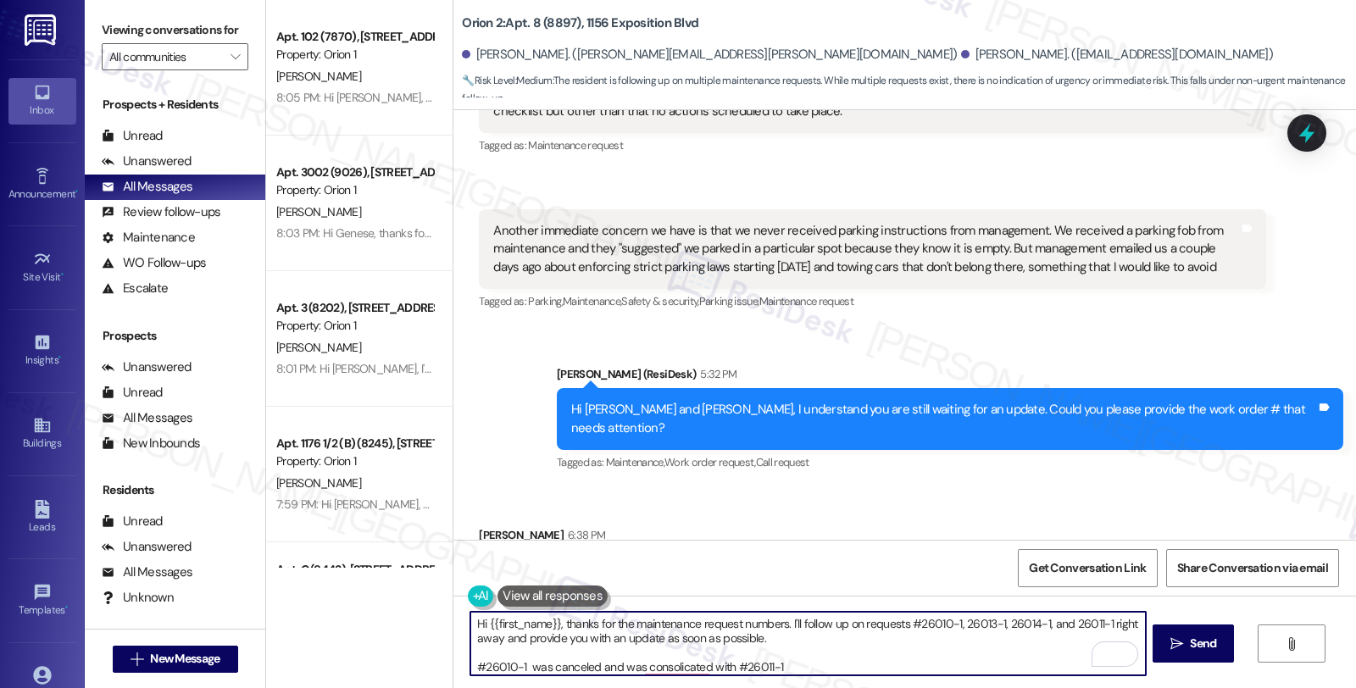
drag, startPoint x: 1061, startPoint y: 622, endPoint x: 1094, endPoint y: 622, distance: 33.9
click at [1094, 622] on textarea "Hi {{first_name}}, thanks for the maintenance request numbers. I'll follow up o…" at bounding box center [807, 644] width 675 height 64
click at [792, 659] on textarea "Hi {{first_name}}, thanks for the maintenance request numbers. I'll follow up o…" at bounding box center [807, 644] width 675 height 64
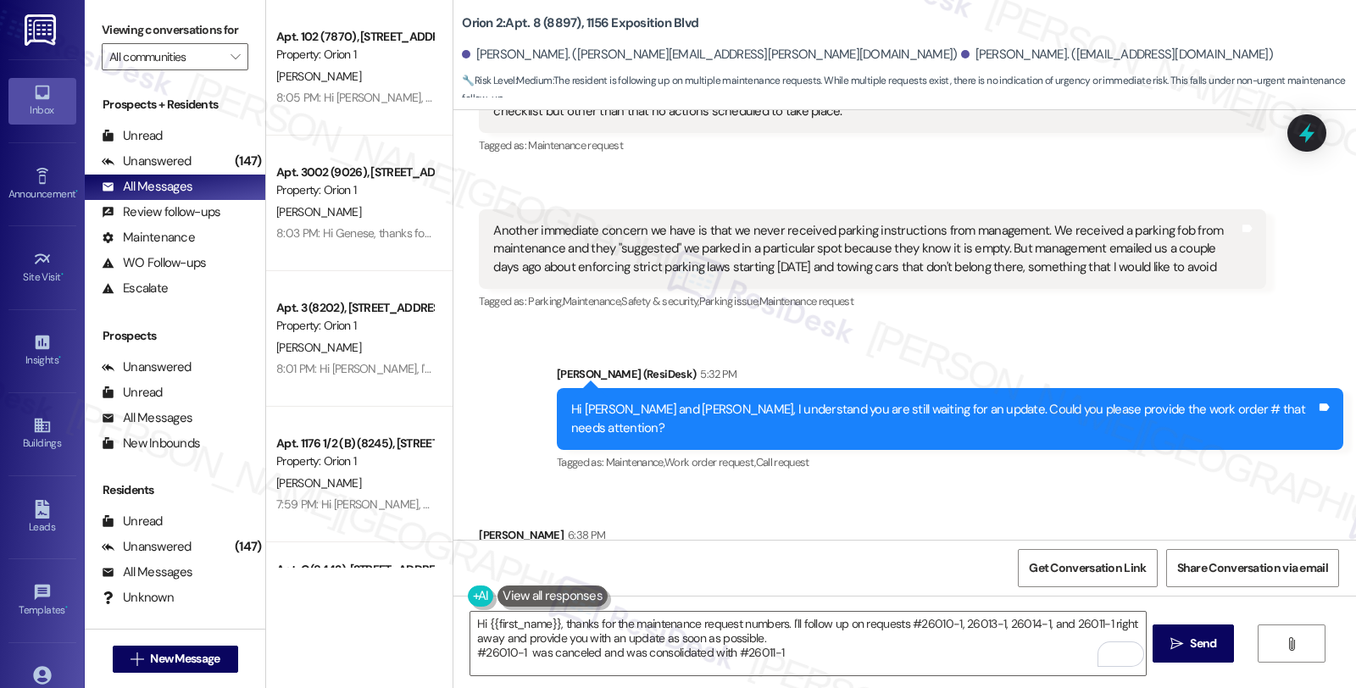
drag, startPoint x: 713, startPoint y: 478, endPoint x: 751, endPoint y: 478, distance: 38.1
click at [751, 563] on div "Hi Sarah, Maintainence requests #26010-1, 26013-1, 26014-1, 26011-1 still need …" at bounding box center [759, 572] width 532 height 18
copy div "26013-1"
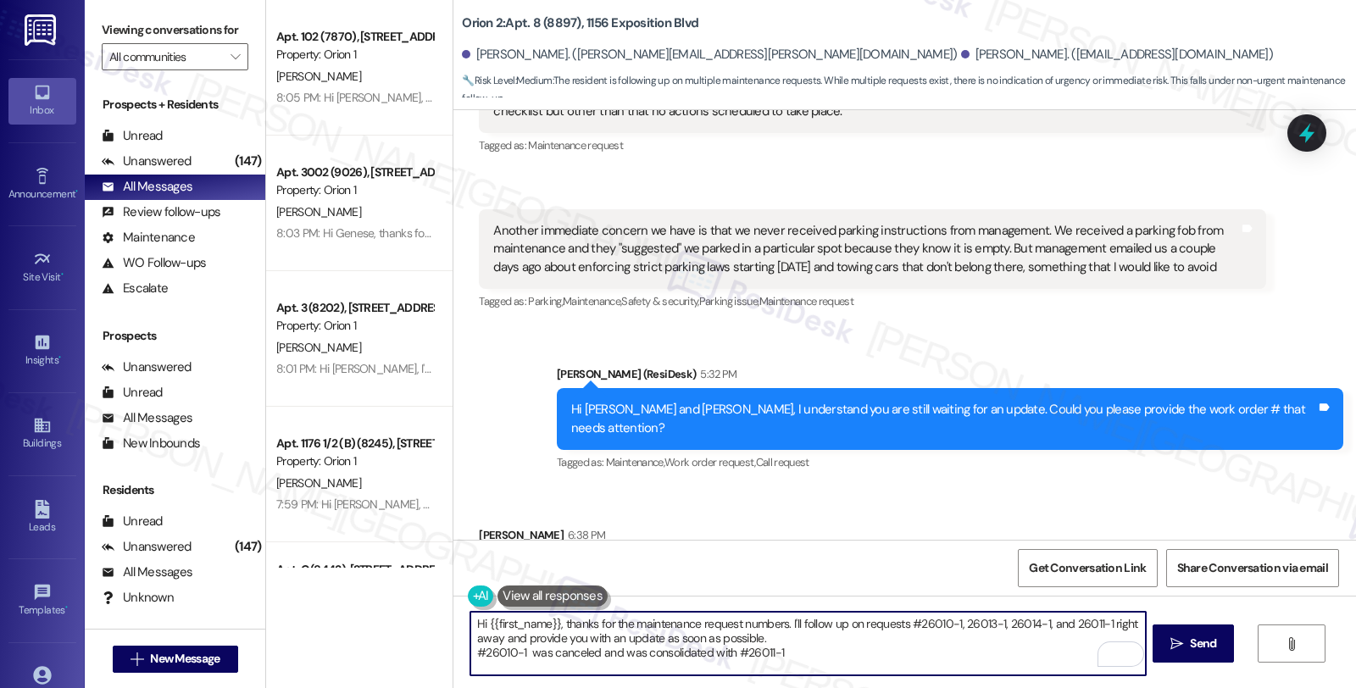
click at [521, 650] on textarea "Hi {{first_name}}, thanks for the maintenance request numbers. I'll follow up o…" at bounding box center [807, 644] width 675 height 64
paste textarea "26010-1"
drag, startPoint x: 552, startPoint y: 654, endPoint x: 589, endPoint y: 651, distance: 37.5
click at [589, 651] on textarea "Hi {{first_name}}, thanks for the maintenance request numbers. I'll follow up o…" at bounding box center [807, 644] width 675 height 64
paste textarea "3"
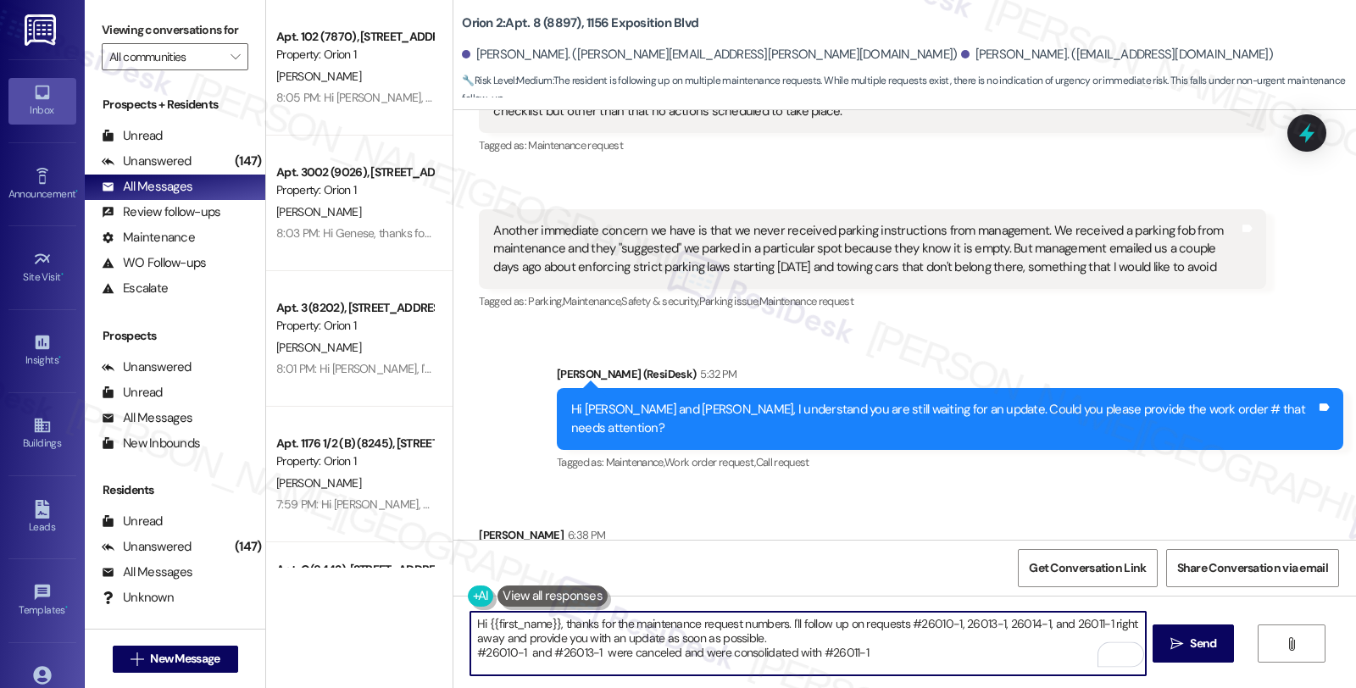
drag, startPoint x: 995, startPoint y: 624, endPoint x: 1035, endPoint y: 625, distance: 39.9
click at [1035, 625] on textarea "Hi {{first_name}}, thanks for the maintenance request numbers. I'll follow up o…" at bounding box center [807, 644] width 675 height 64
click at [999, 622] on textarea "Hi {{first_name}}, thanks for the maintenance request numbers. I'll follow up o…" at bounding box center [807, 644] width 675 height 64
drag, startPoint x: 999, startPoint y: 621, endPoint x: 1026, endPoint y: 621, distance: 27.1
click at [1026, 621] on textarea "Hi {{first_name}}, thanks for the maintenance request numbers. I'll follow up o…" at bounding box center [807, 644] width 675 height 64
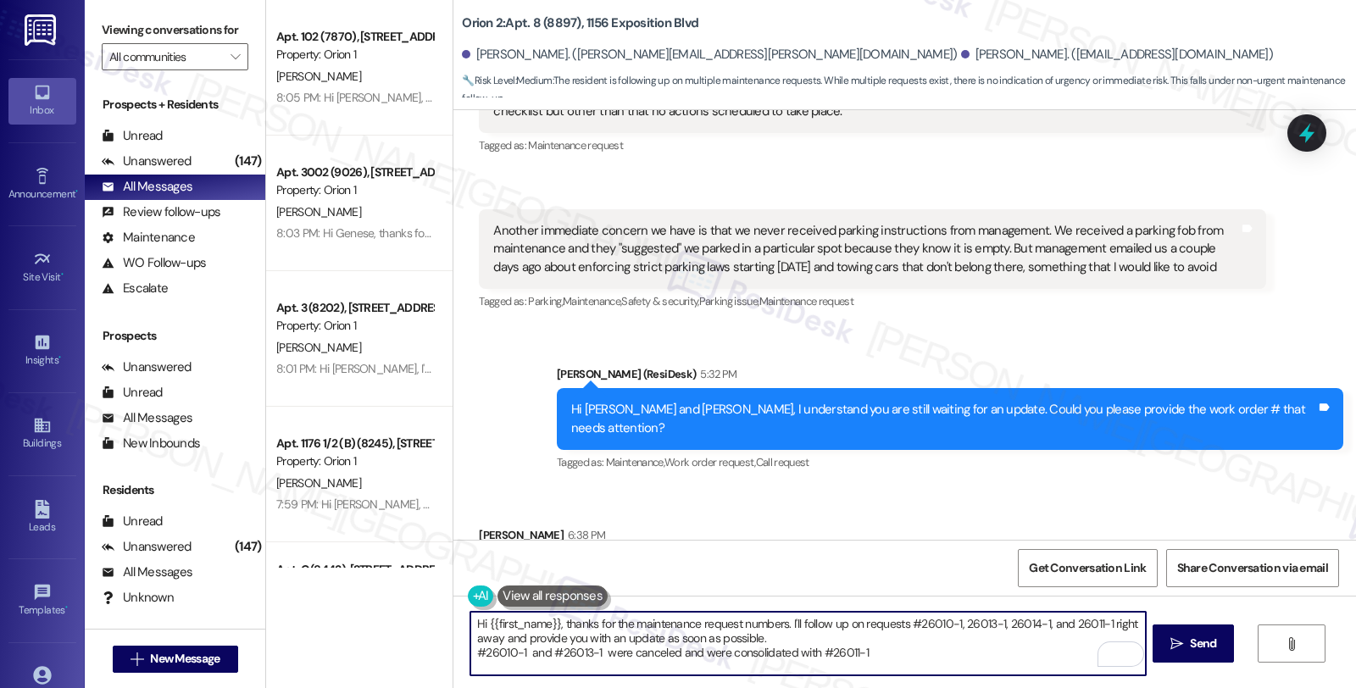
drag, startPoint x: 995, startPoint y: 620, endPoint x: 1037, endPoint y: 624, distance: 41.8
click at [1037, 624] on textarea "Hi {{first_name}}, thanks for the maintenance request numbers. I'll follow up o…" at bounding box center [807, 644] width 675 height 64
click at [524, 651] on textarea "Hi {{first_name}}, thanks for the maintenance request numbers. I'll follow up o…" at bounding box center [807, 644] width 675 height 64
click at [566, 654] on textarea "Hi {{first_name}}, thanks for the maintenance request numbers. I'll follow up o…" at bounding box center [807, 644] width 675 height 64
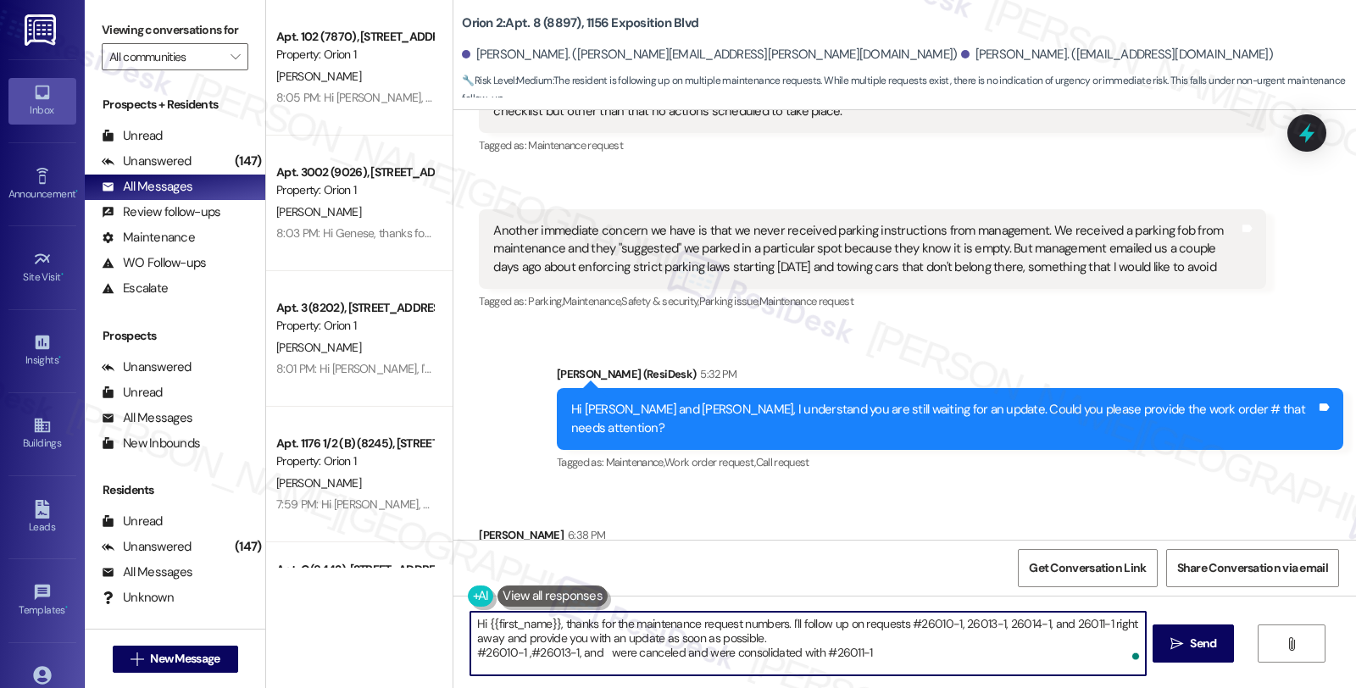
paste textarea "26014-1,"
click at [771, 633] on textarea "Hi {{first_name}}, thanks for the maintenance request numbers. I'll follow up o…" at bounding box center [807, 644] width 675 height 64
drag, startPoint x: 771, startPoint y: 637, endPoint x: 396, endPoint y: 597, distance: 377.7
click at [396, 597] on div "Apt. 102 (7870), 1317 W Jefferson Blvd Property: Orion 1 E. Xu 8:05 PM: Hi Eric…" at bounding box center [811, 344] width 1090 height 688
click at [693, 645] on textarea "Thanks for providing the work order. Upon checking, I see work orders #26010-1,…" at bounding box center [807, 644] width 675 height 64
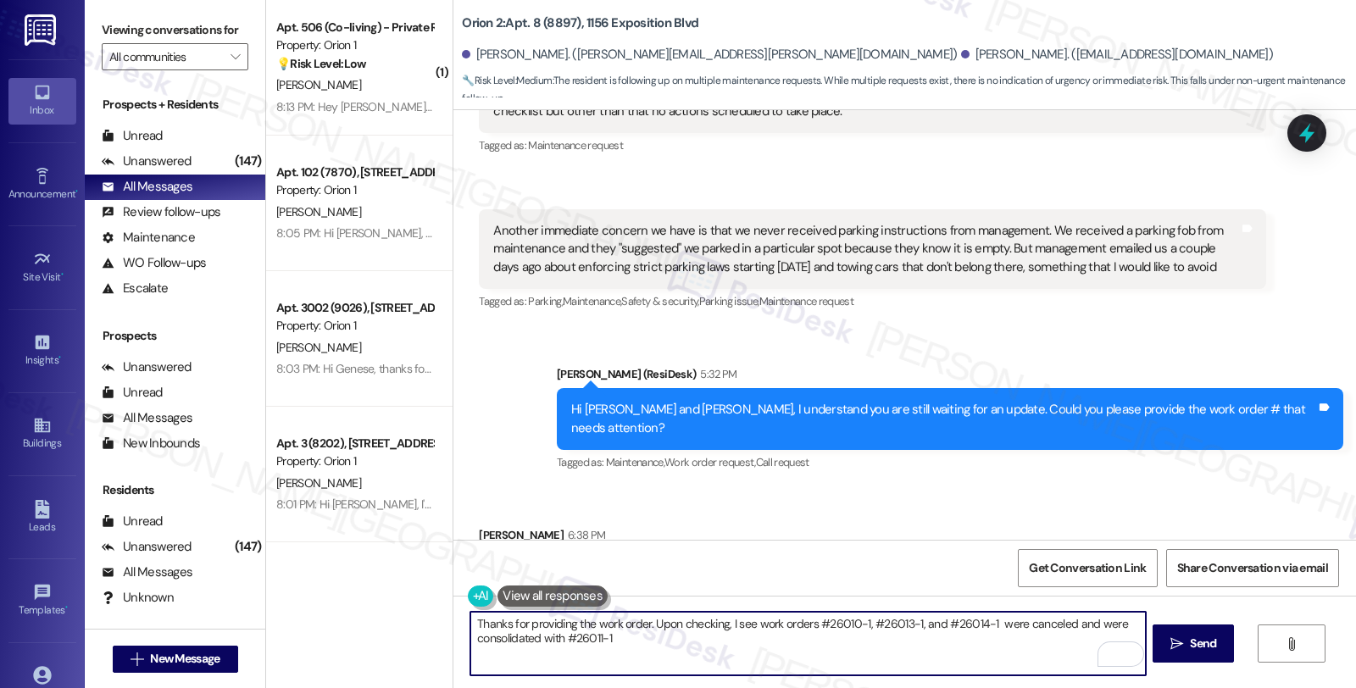
click at [702, 642] on textarea "Thanks for providing the work order. Upon checking, I see work orders #26010-1,…" at bounding box center [807, 644] width 675 height 64
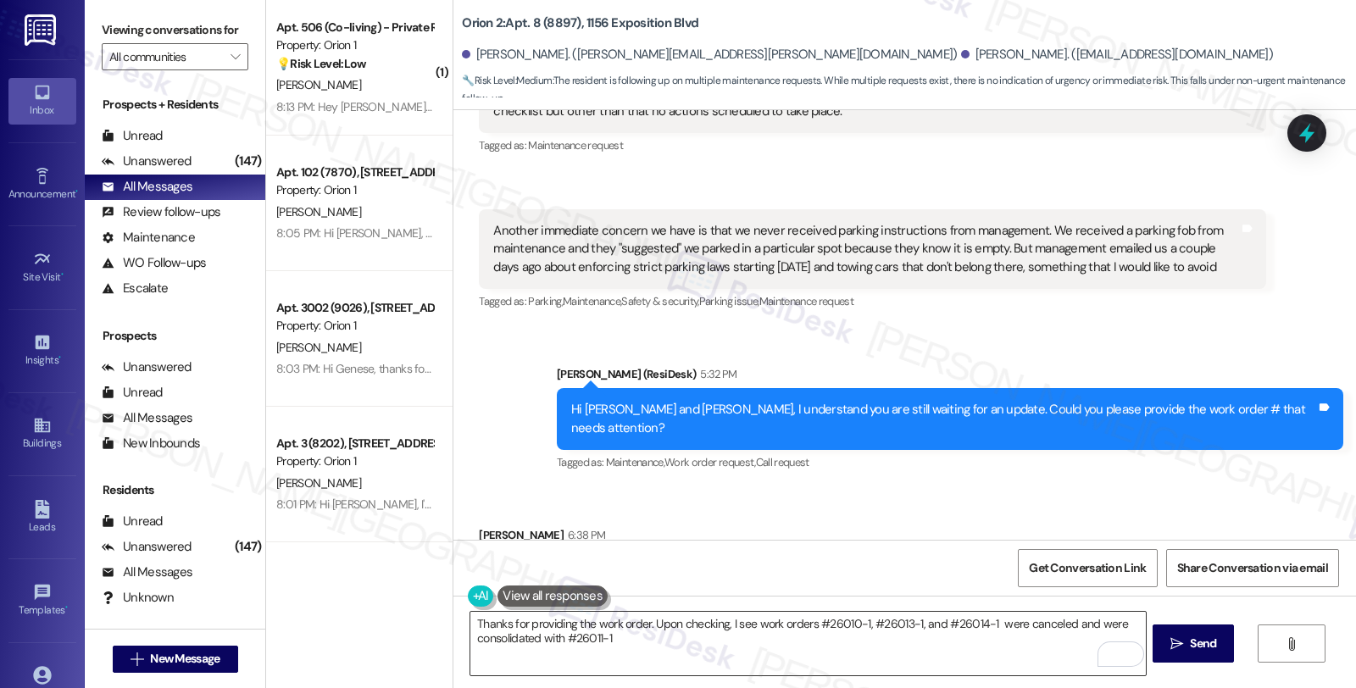
click at [624, 639] on textarea "Thanks for providing the work order. Upon checking, I see work orders #26010-1,…" at bounding box center [807, 644] width 675 height 64
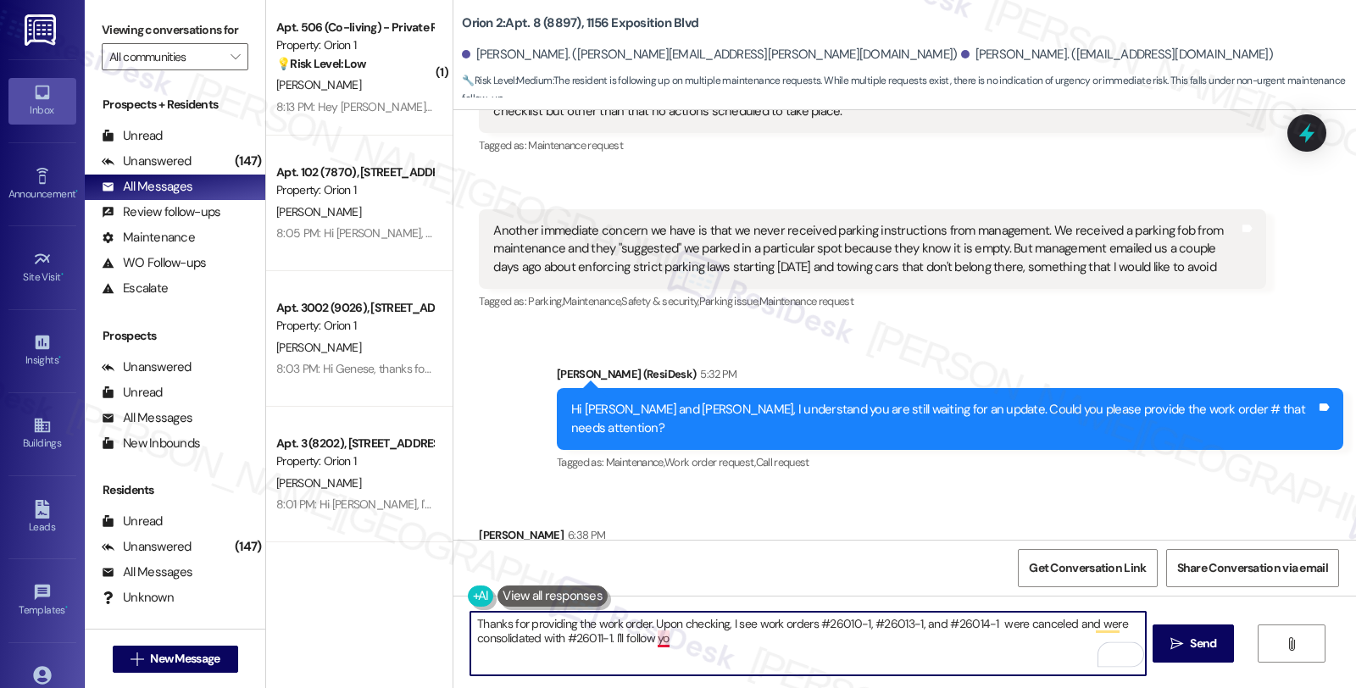
click at [649, 639] on textarea "Thanks for providing the work order. Upon checking, I see work orders #26010-1,…" at bounding box center [807, 644] width 675 height 64
click at [743, 636] on textarea "Thanks for providing the work order. Upon checking, I see work orders #26010-1,…" at bounding box center [807, 644] width 675 height 64
click at [874, 641] on textarea "Thanks for providing the work order. Upon checking, I see work orders #26010-1,…" at bounding box center [807, 644] width 675 height 64
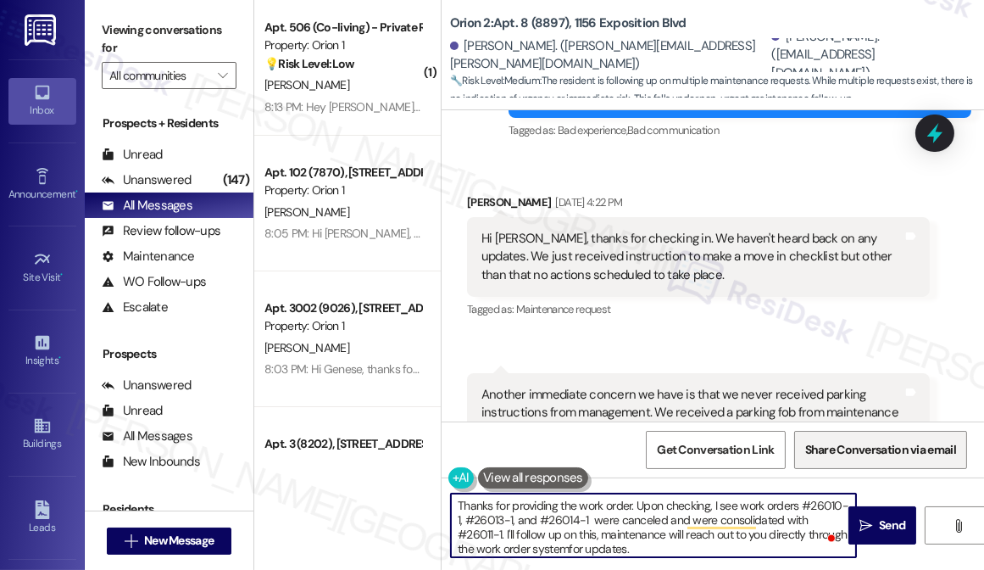
scroll to position [2595, 0]
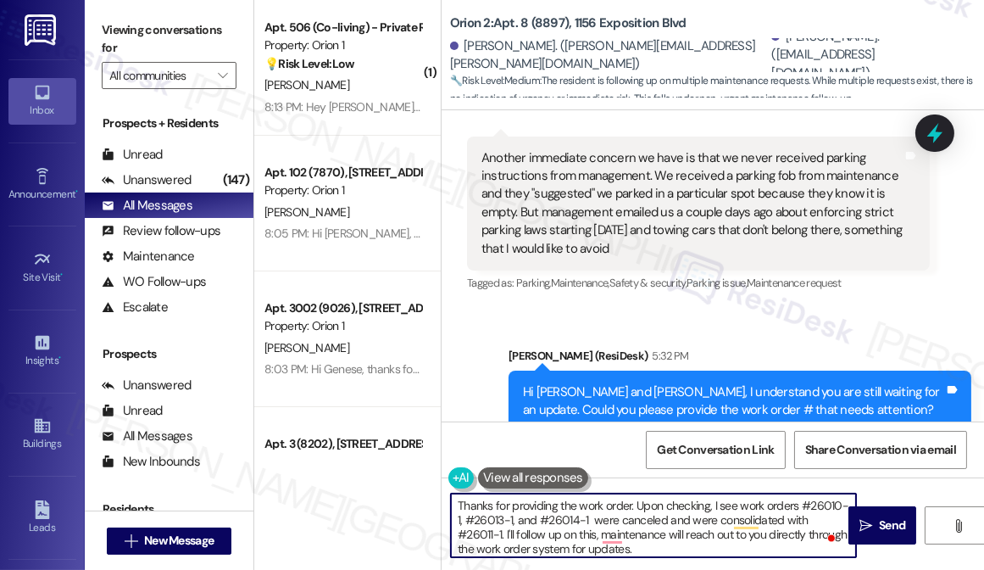
click at [699, 543] on textarea "Thanks for providing the work order. Upon checking, I see work orders #26010-1,…" at bounding box center [653, 525] width 405 height 64
click at [701, 537] on textarea "Thanks for providing the work order. Upon checking, I see work orders #26010-1,…" at bounding box center [653, 525] width 405 height 64
click at [705, 543] on textarea "Thanks for providing the work order. Upon checking, I see work orders #26010-1,…" at bounding box center [653, 525] width 405 height 64
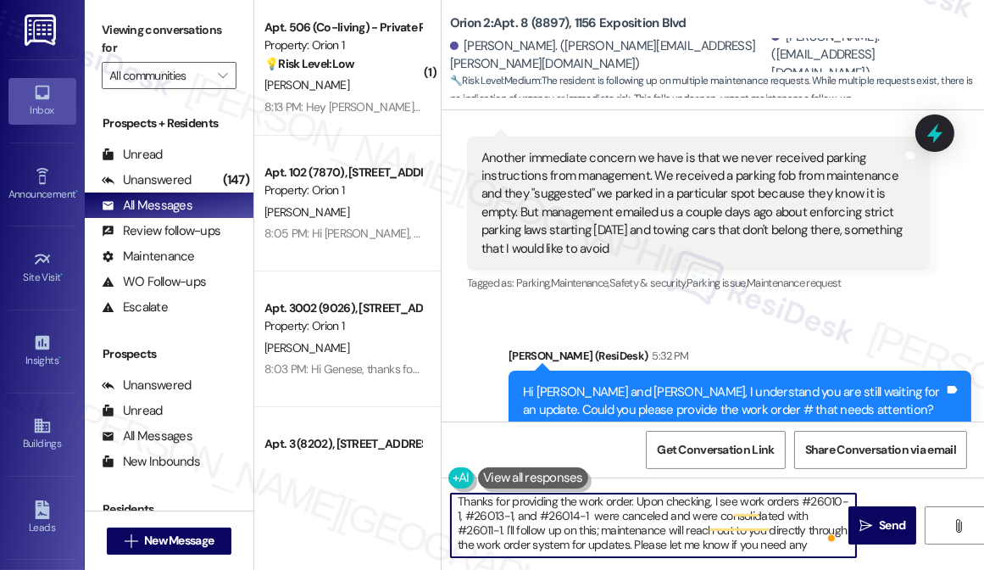
scroll to position [13, 0]
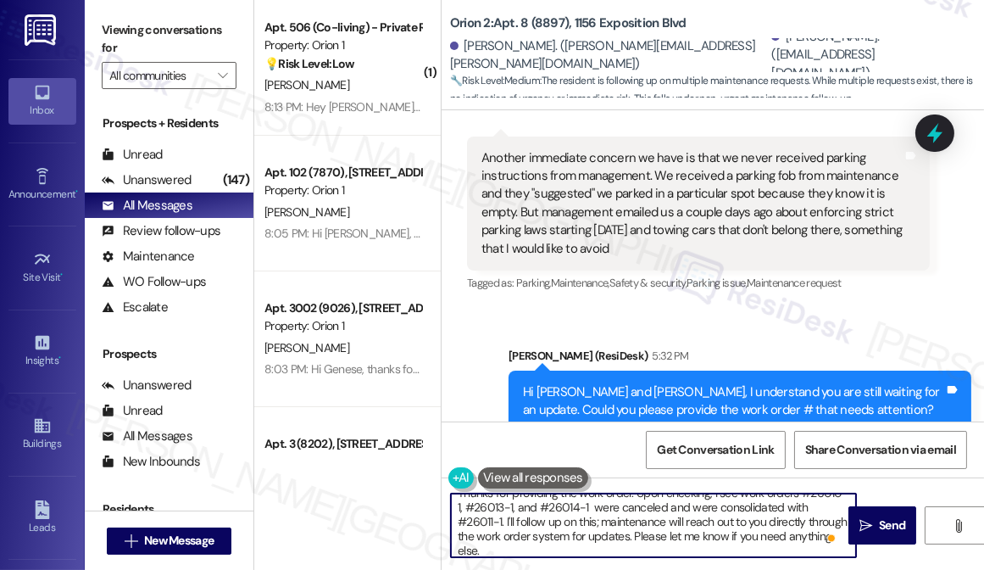
type textarea "Thanks for providing the work order. Upon checking, I see work orders #26010-1,…"
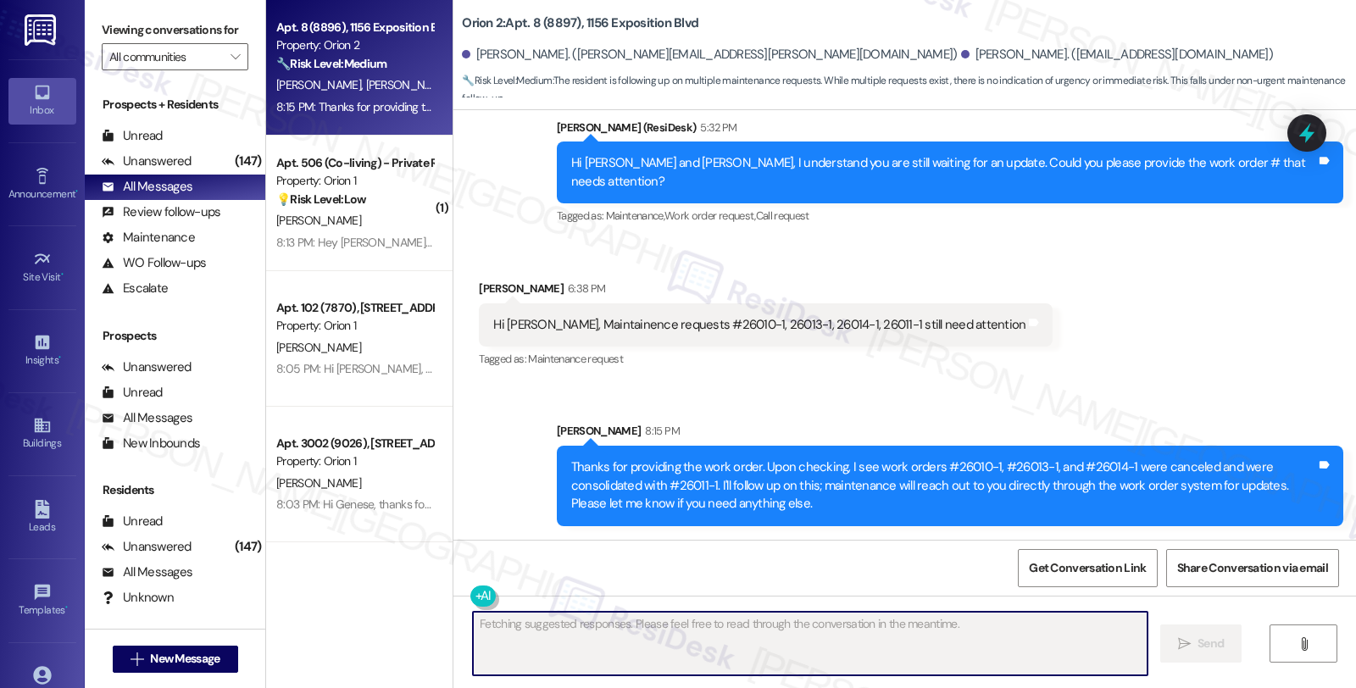
scroll to position [2513, 0]
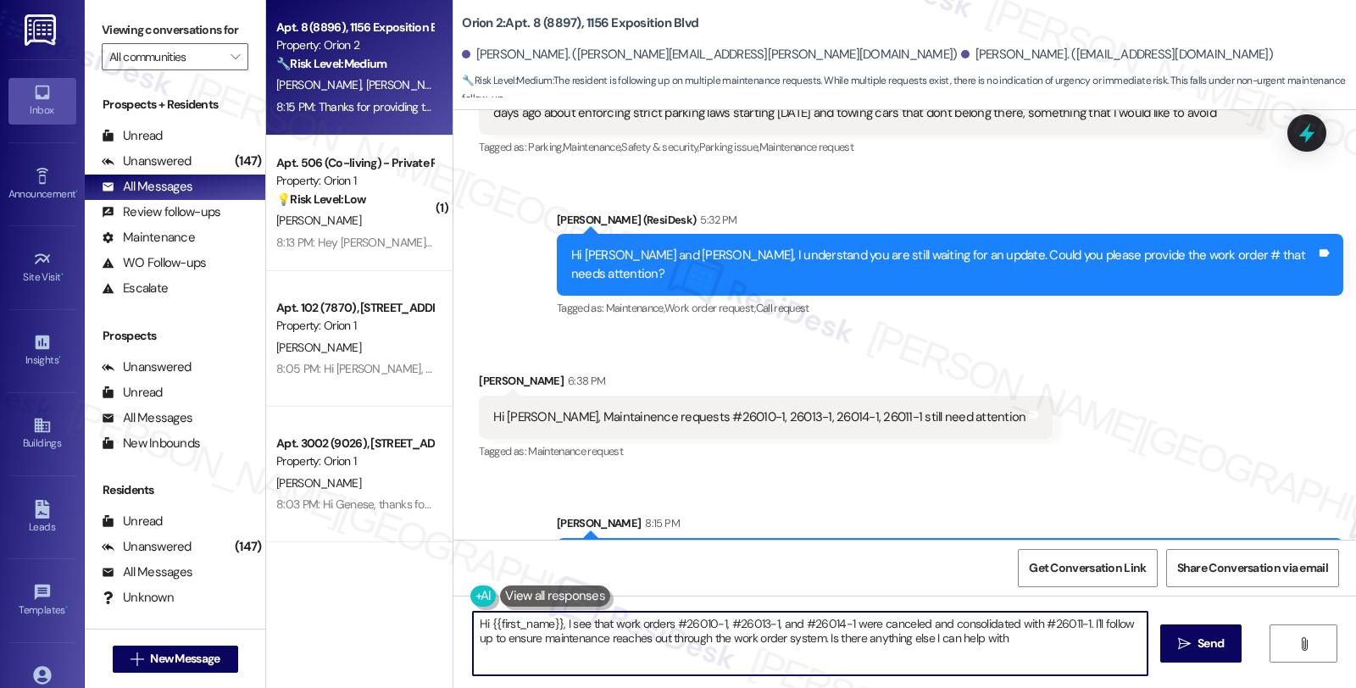
type textarea "Hi {{first_name}}, I see that work orders #26010-1, #26013-1, and #26014-1 were…"
drag, startPoint x: 692, startPoint y: 486, endPoint x: 705, endPoint y: 483, distance: 13.8
click at [705, 551] on div "Thanks for providing the work order. Upon checking, I see work orders #26010-1,…" at bounding box center [943, 578] width 745 height 54
copy div "#26011-1"
click at [1311, 136] on icon at bounding box center [1307, 133] width 20 height 26
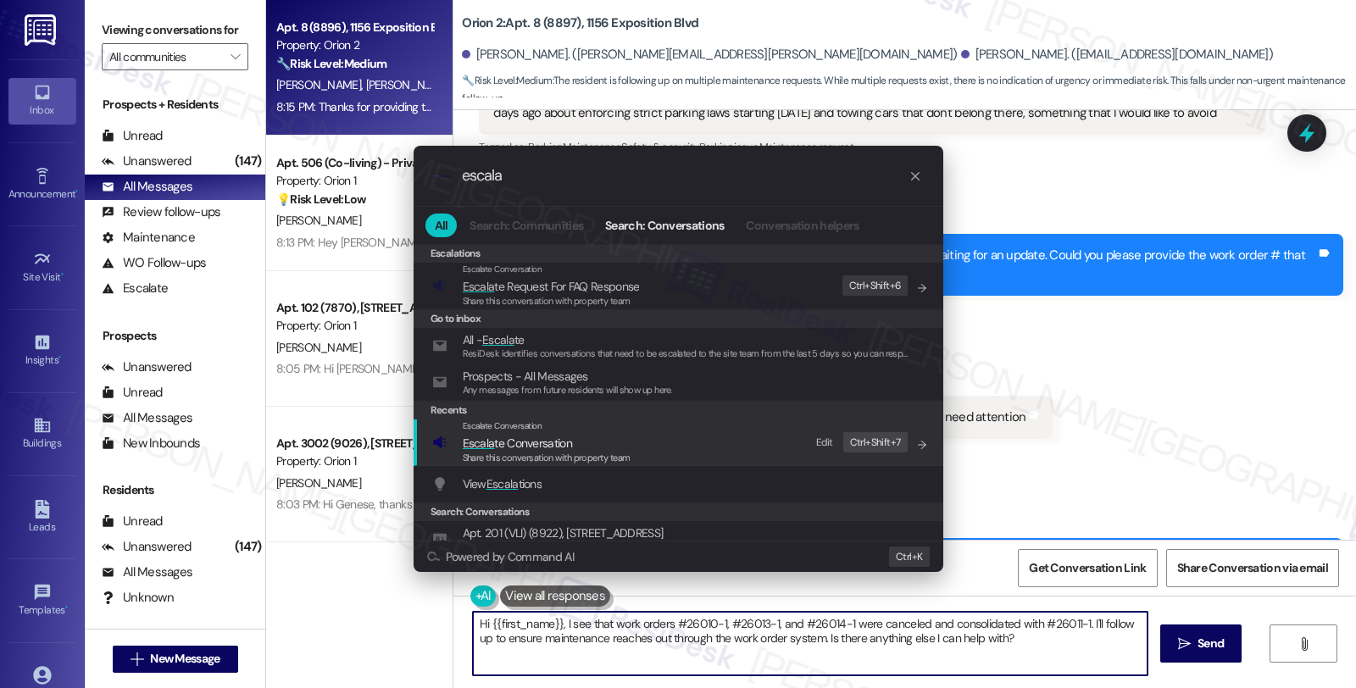
type input "escala"
click at [521, 437] on span "Escala te Conversation" at bounding box center [517, 443] width 109 height 15
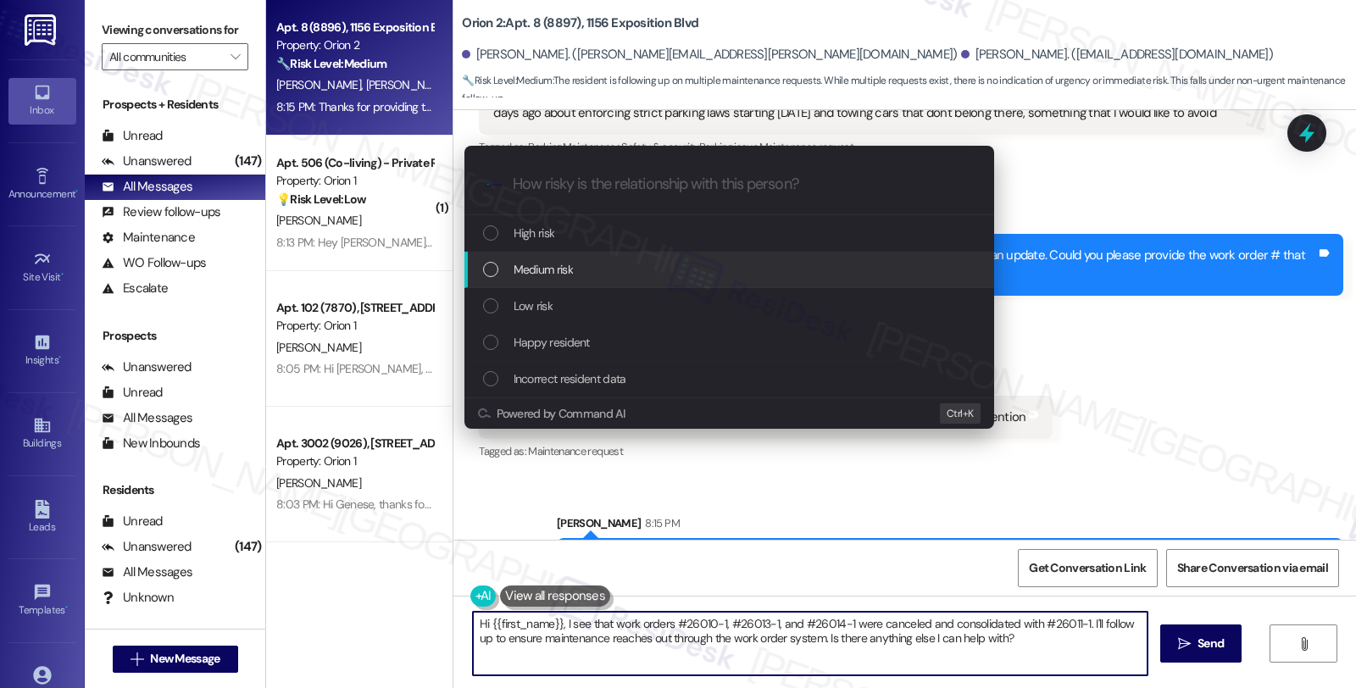
click at [554, 268] on span "Medium risk" at bounding box center [543, 269] width 59 height 19
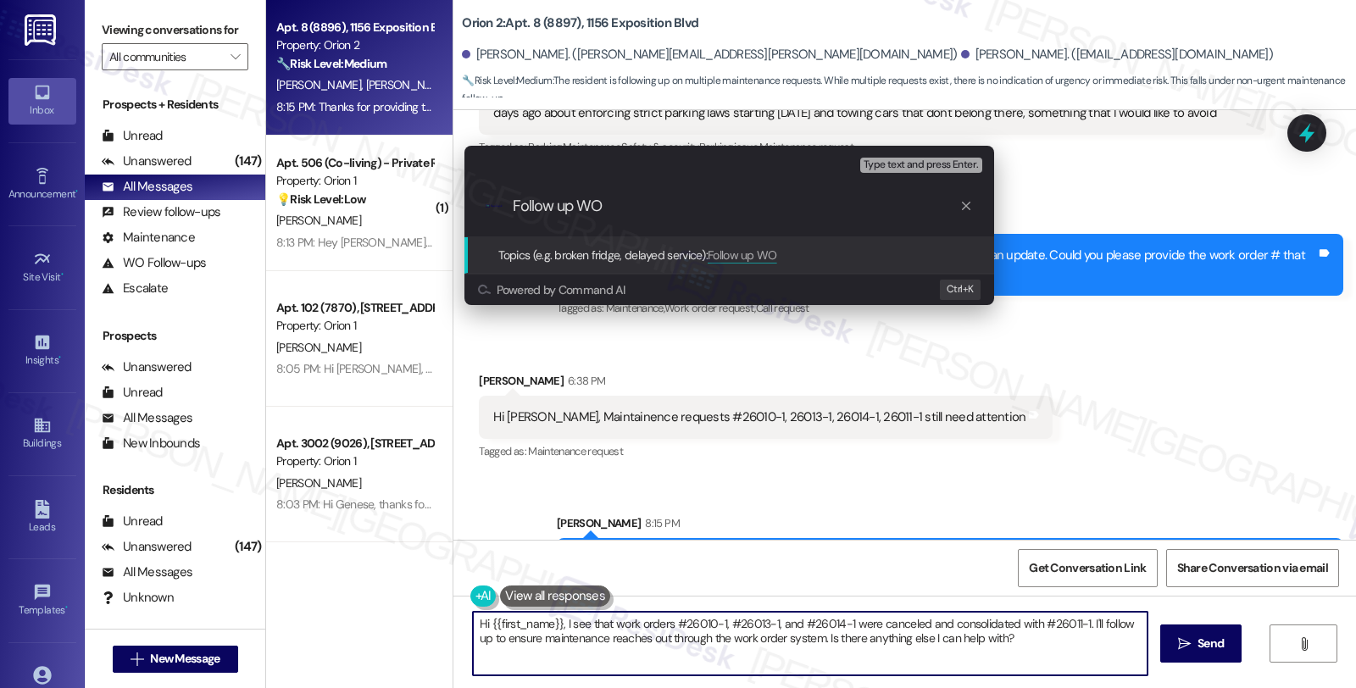
paste input "#26011-1"
type input "Follow up WO #26011-1"
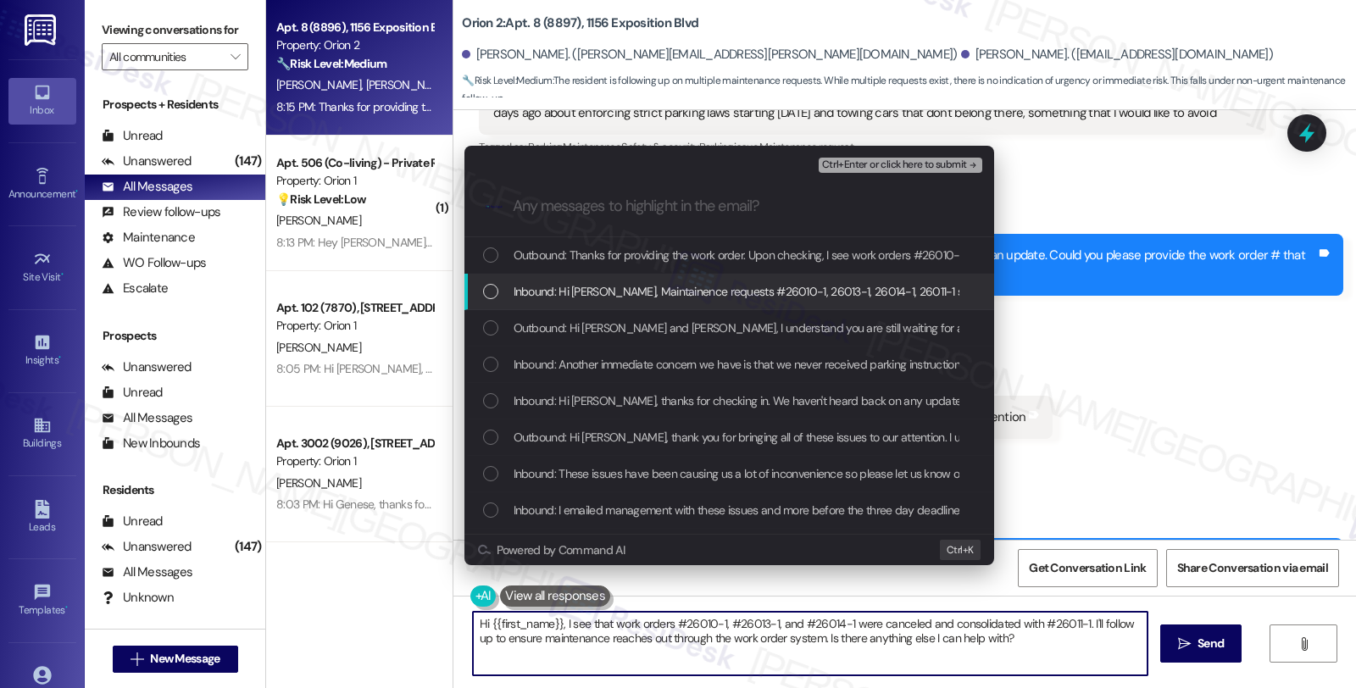
click at [557, 297] on span "Inbound: Hi Sarah, Maintainence requests #26010-1, 26013-1, 26014-1, 26011-1 st…" at bounding box center [781, 291] width 535 height 19
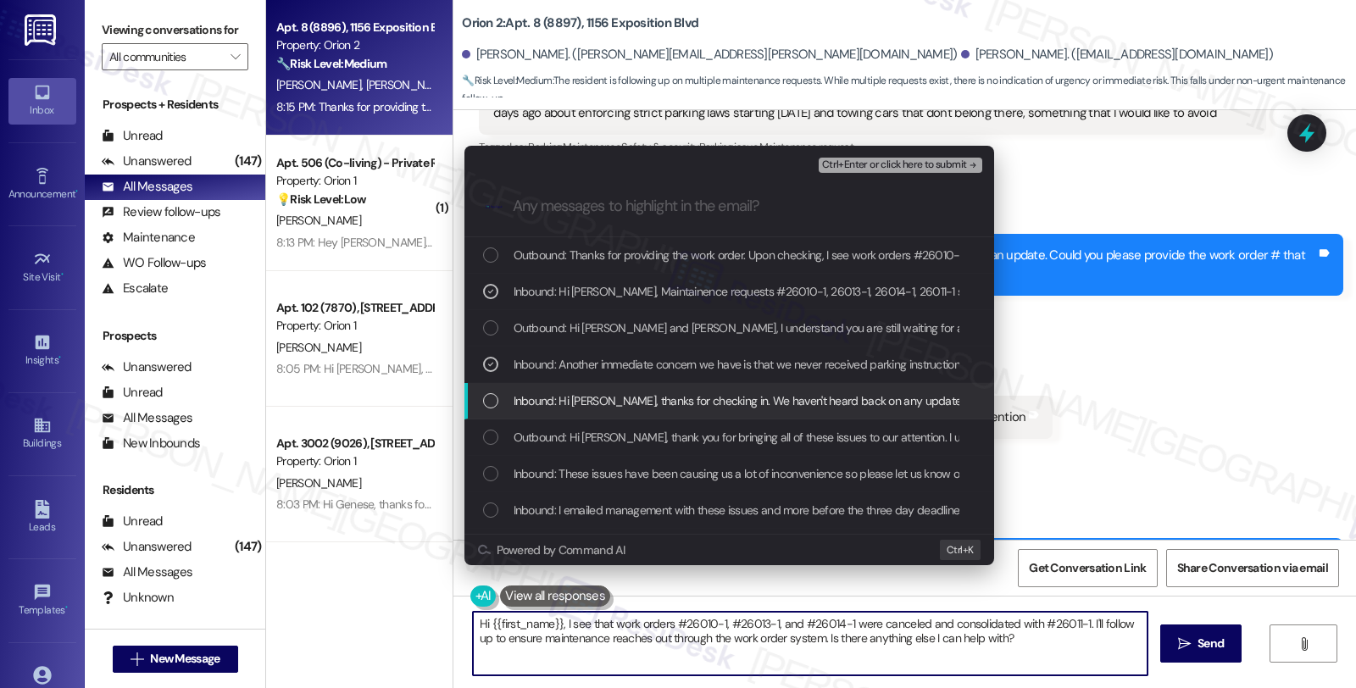
click at [565, 393] on span "Inbound: Hi Sarah, thanks for checking in. We haven't heard back on any updates…" at bounding box center [1016, 401] width 1005 height 19
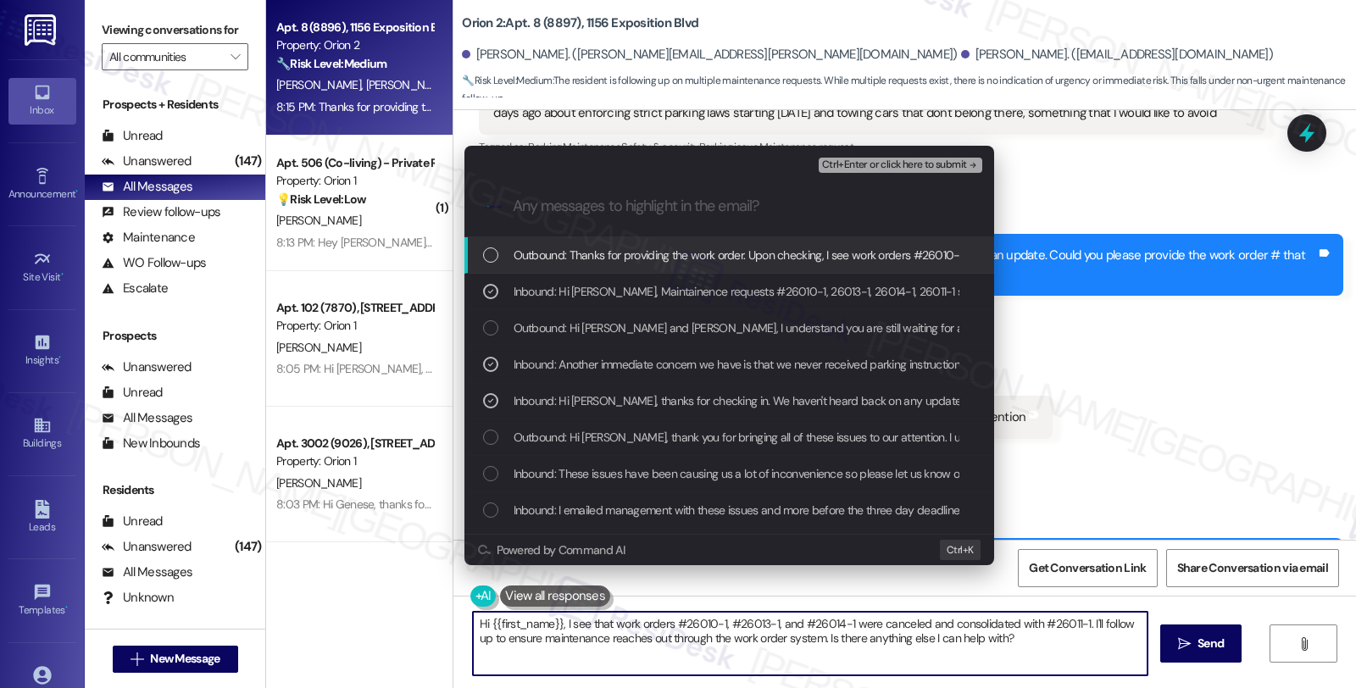
click at [867, 171] on button "Ctrl+Enter or click here to submit" at bounding box center [901, 165] width 164 height 15
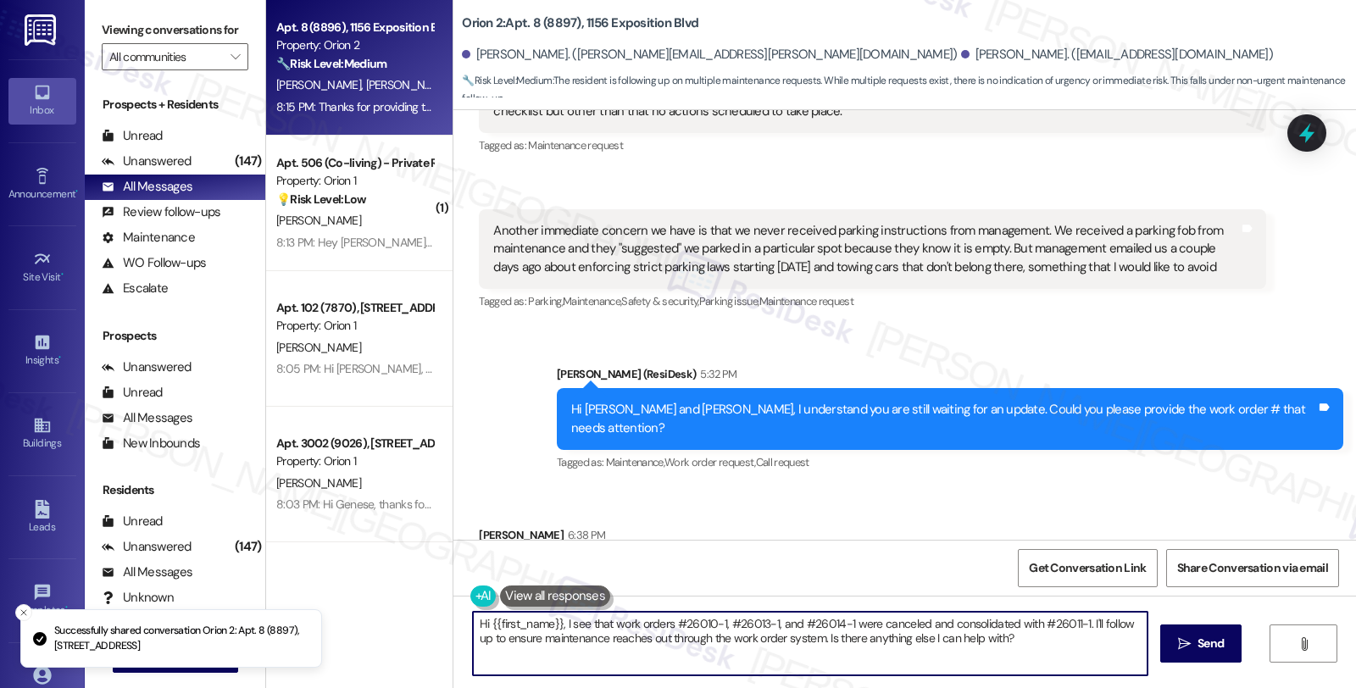
scroll to position [2538, 0]
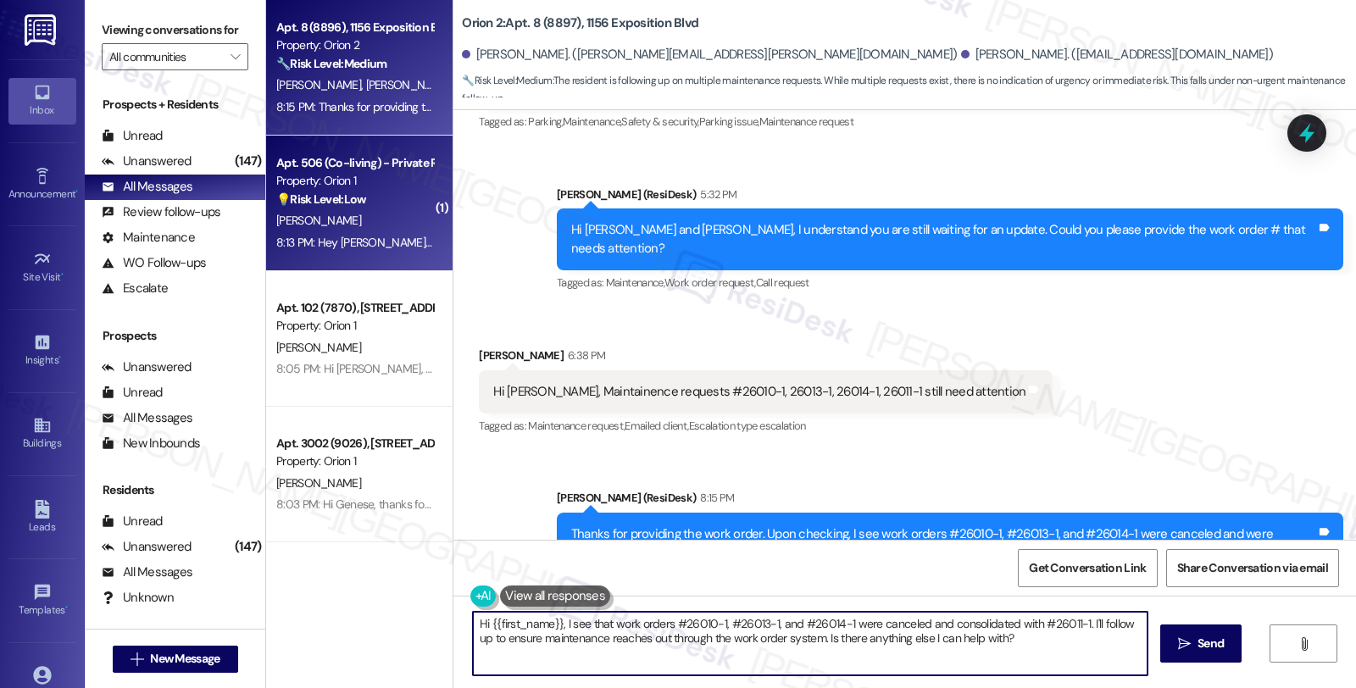
click at [345, 220] on div "[PERSON_NAME]" at bounding box center [355, 220] width 160 height 21
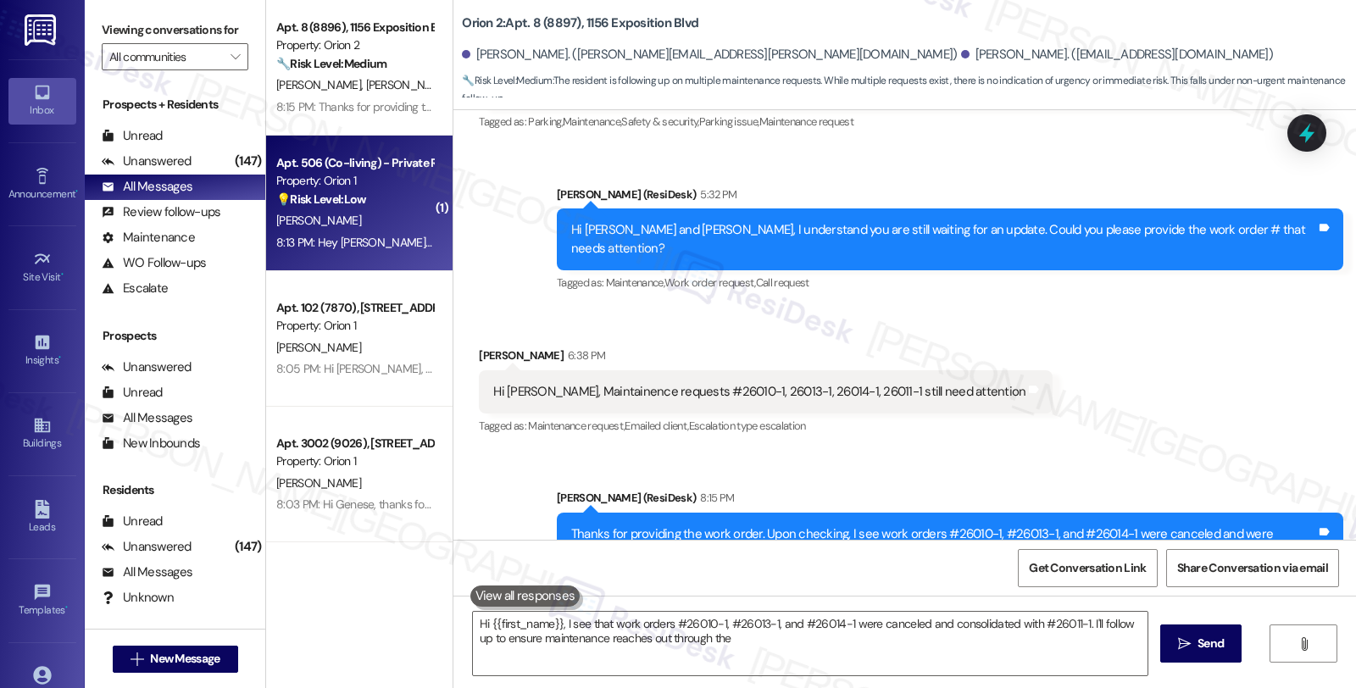
type textarea "Hi {{first_name}}, I see that work orders #26010-1, #26013-1, and #26014-1 were…"
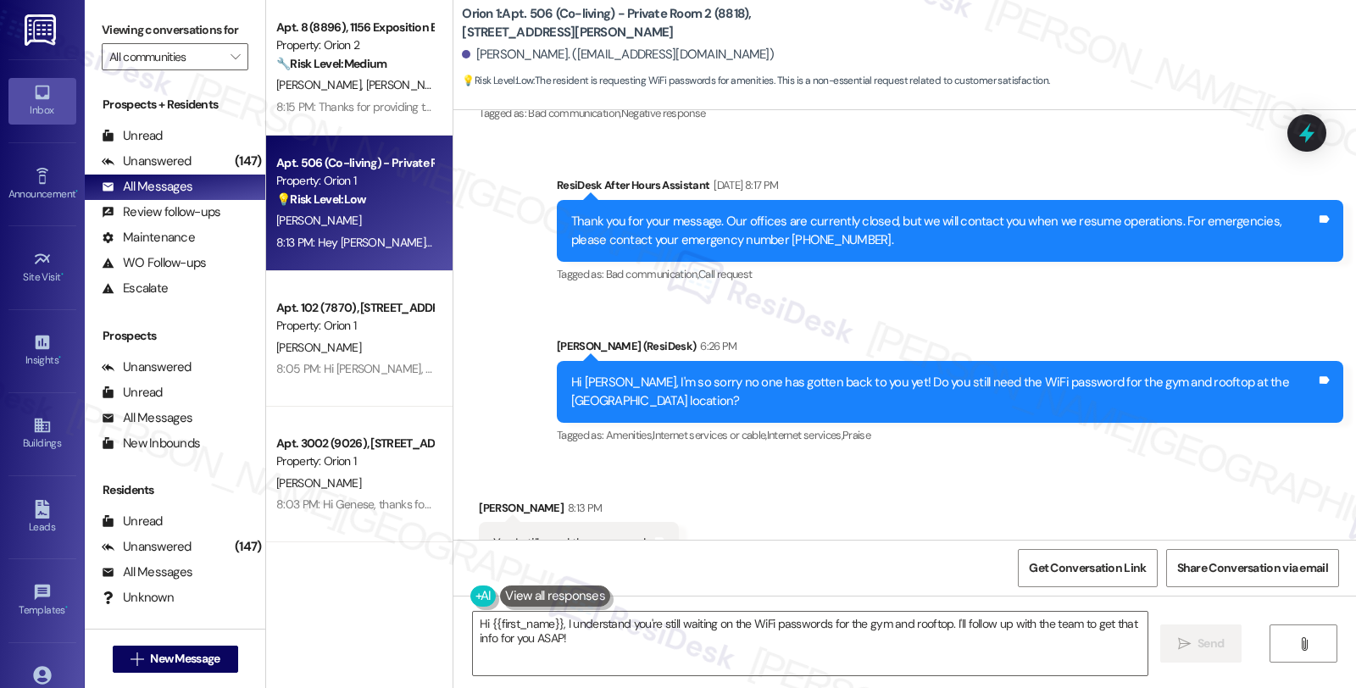
scroll to position [1378, 0]
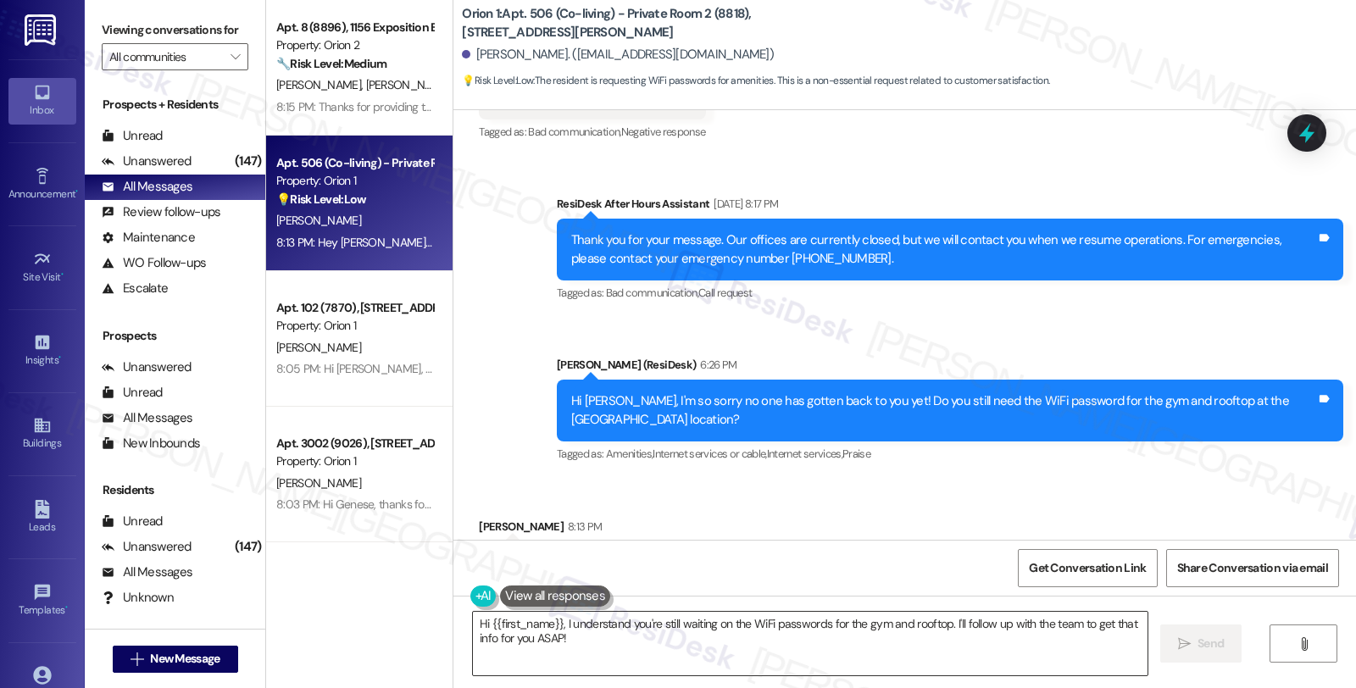
click at [473, 624] on textarea "Hi {{first_name}}, I understand you're still waiting on the WiFi passwords for …" at bounding box center [810, 644] width 675 height 64
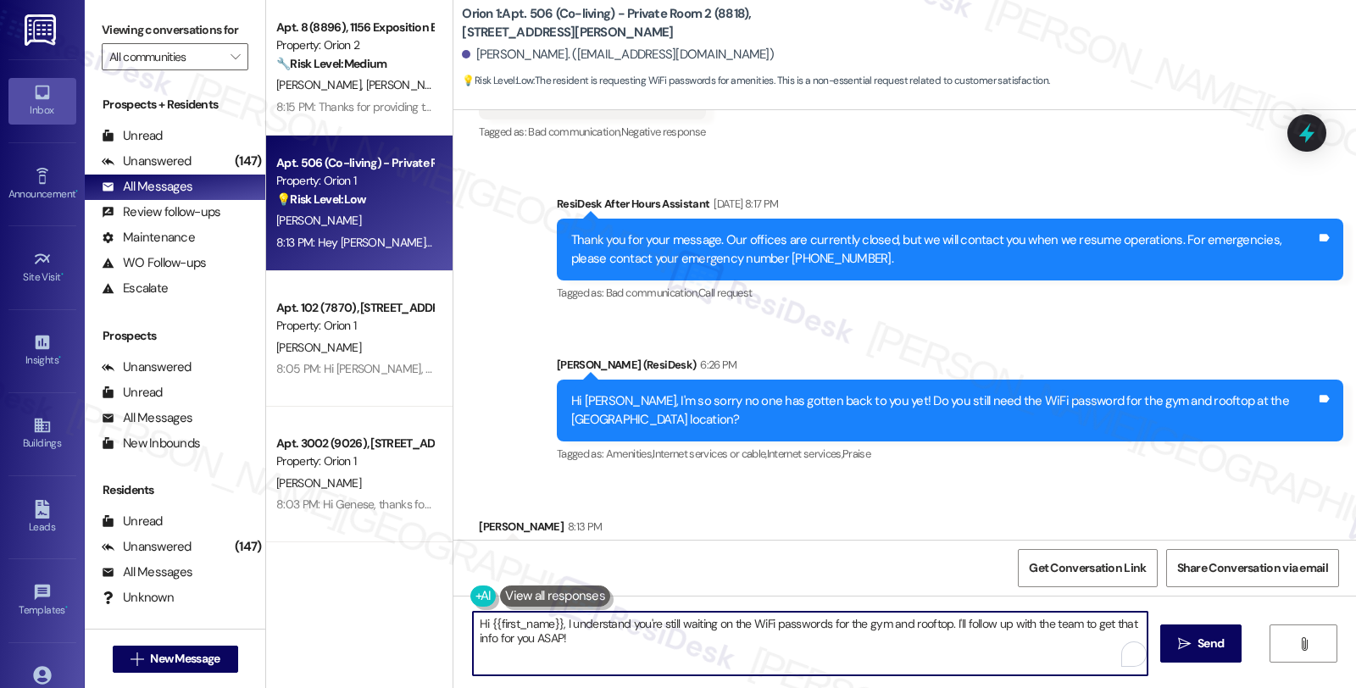
click at [592, 654] on textarea "Hi {{first_name}}, I understand you're still waiting on the WiFi passwords for …" at bounding box center [810, 644] width 675 height 64
click at [515, 634] on textarea "Hi {{first_name}}, I understand you're still waiting on the WiFi passwords for …" at bounding box center [807, 644] width 675 height 64
click at [470, 627] on textarea "Hi {{first_name}}, I understand you're still waiting on the WiFi passwords for …" at bounding box center [807, 644] width 675 height 64
click at [615, 622] on textarea "Thanks for getting back to me. Hi {{first_name}}, I understand you're still wai…" at bounding box center [807, 644] width 675 height 64
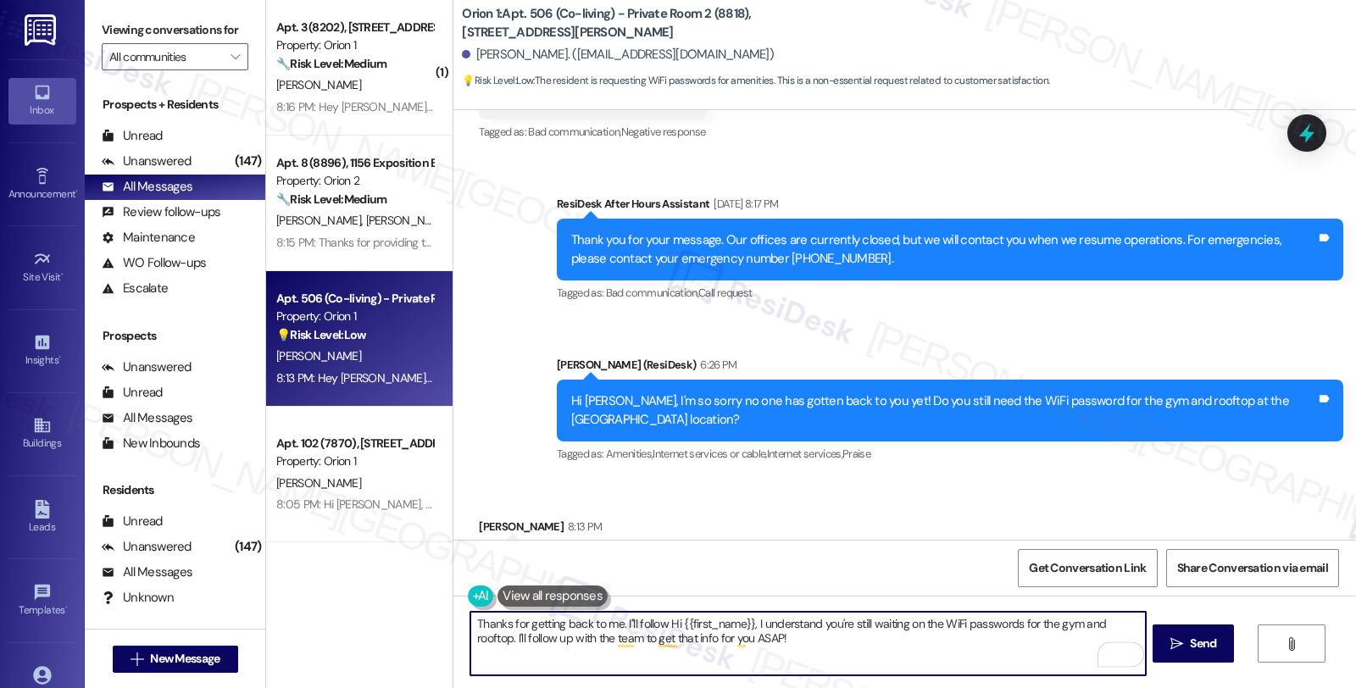
click at [615, 626] on textarea "Thanks for getting back to me. I''ll follow Hi {{first_name}}, I understand you…" at bounding box center [807, 644] width 675 height 64
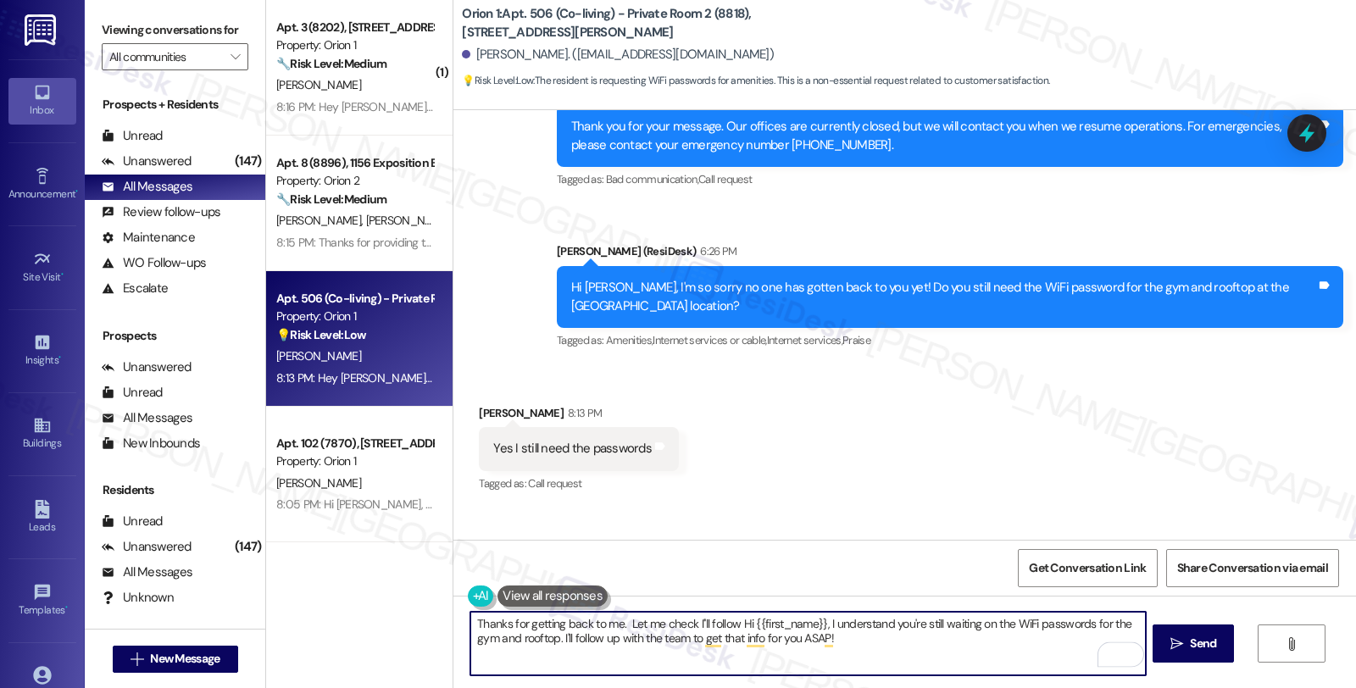
scroll to position [1567, 0]
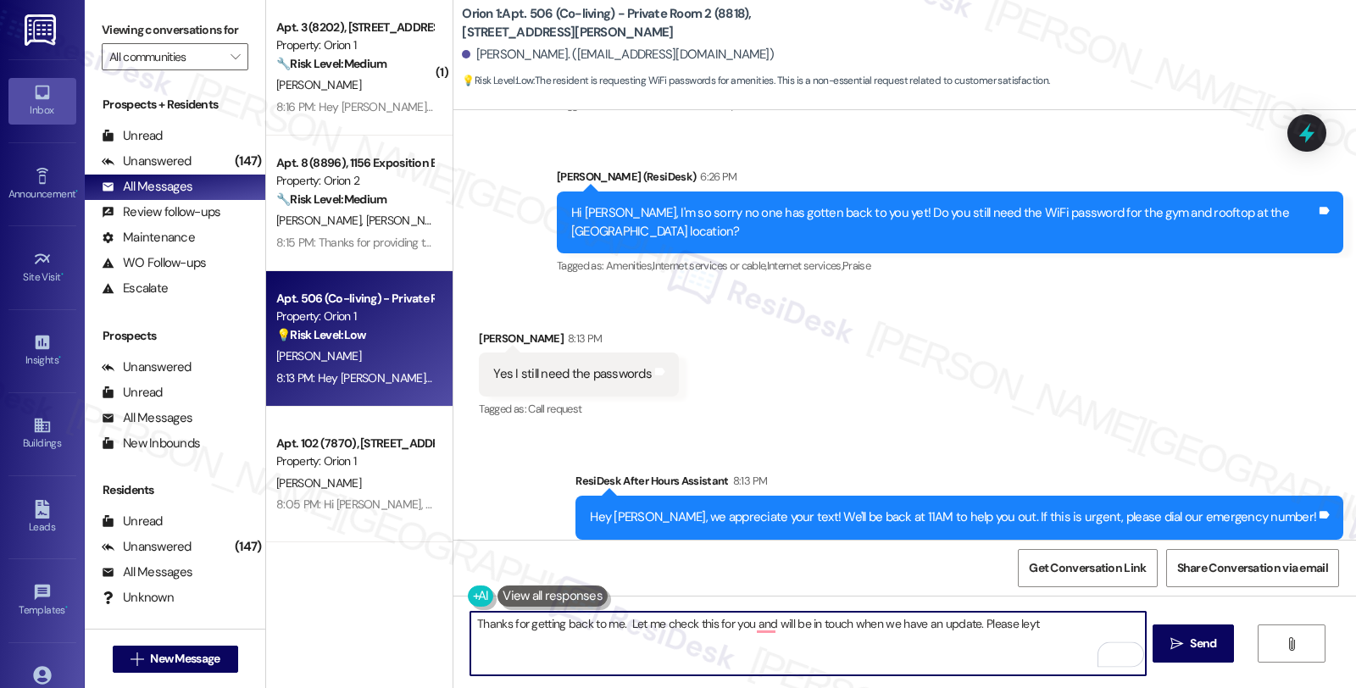
click at [968, 627] on textarea "Thanks for getting back to me. Let me check this for you and will be in touch w…" at bounding box center [807, 644] width 675 height 64
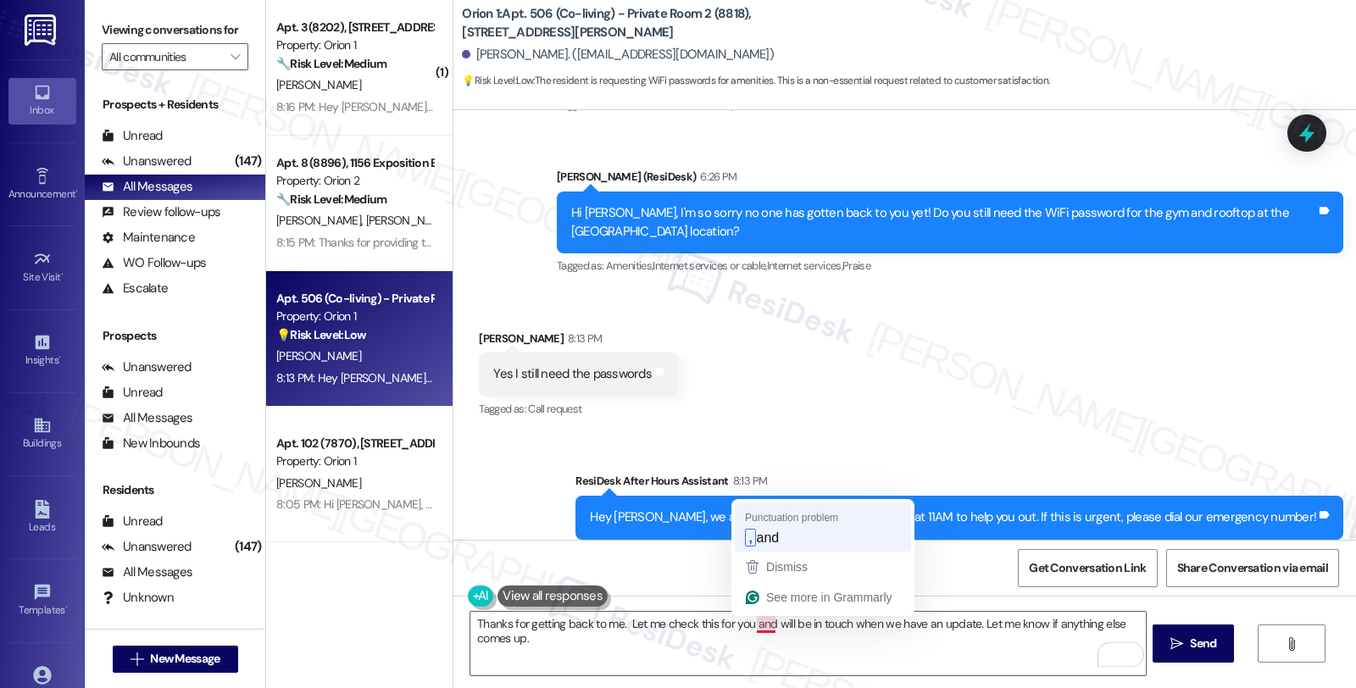
type textarea "Thanks for getting back to me. Let me check this for you, and will be in touch …"
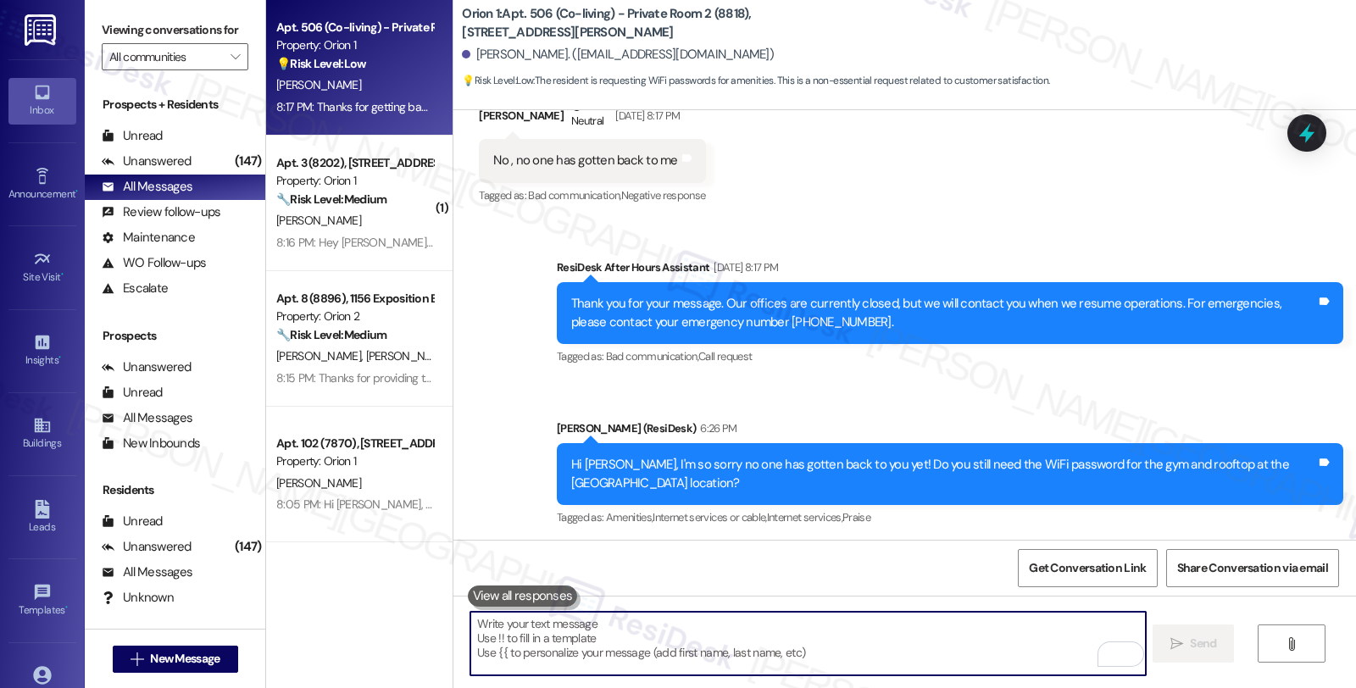
scroll to position [1121, 0]
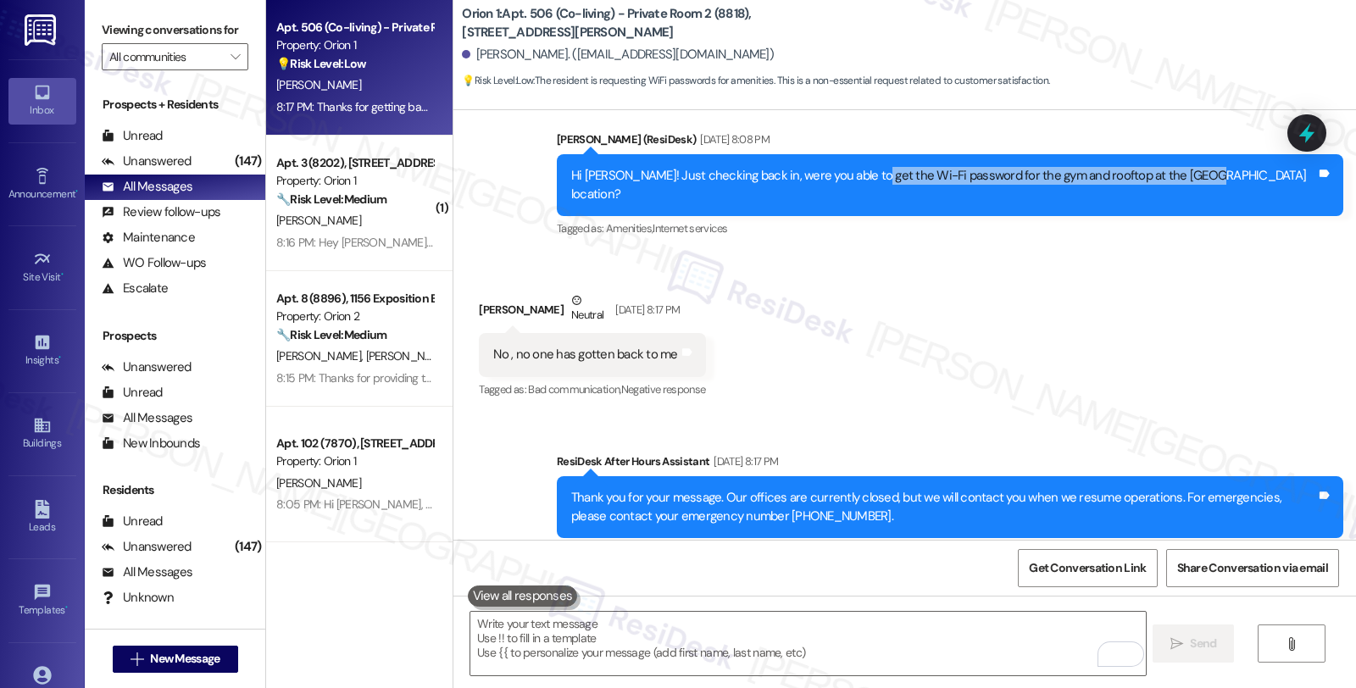
drag, startPoint x: 975, startPoint y: 168, endPoint x: 1304, endPoint y: 170, distance: 328.9
click at [1304, 170] on div "Hi Leah! Just checking back in, were you able to get the Wi-Fi password for the…" at bounding box center [943, 185] width 745 height 36
copy div "Wi-Fi password for the gym and rooftop at the Dewey location"
click at [1311, 139] on icon at bounding box center [1307, 133] width 29 height 29
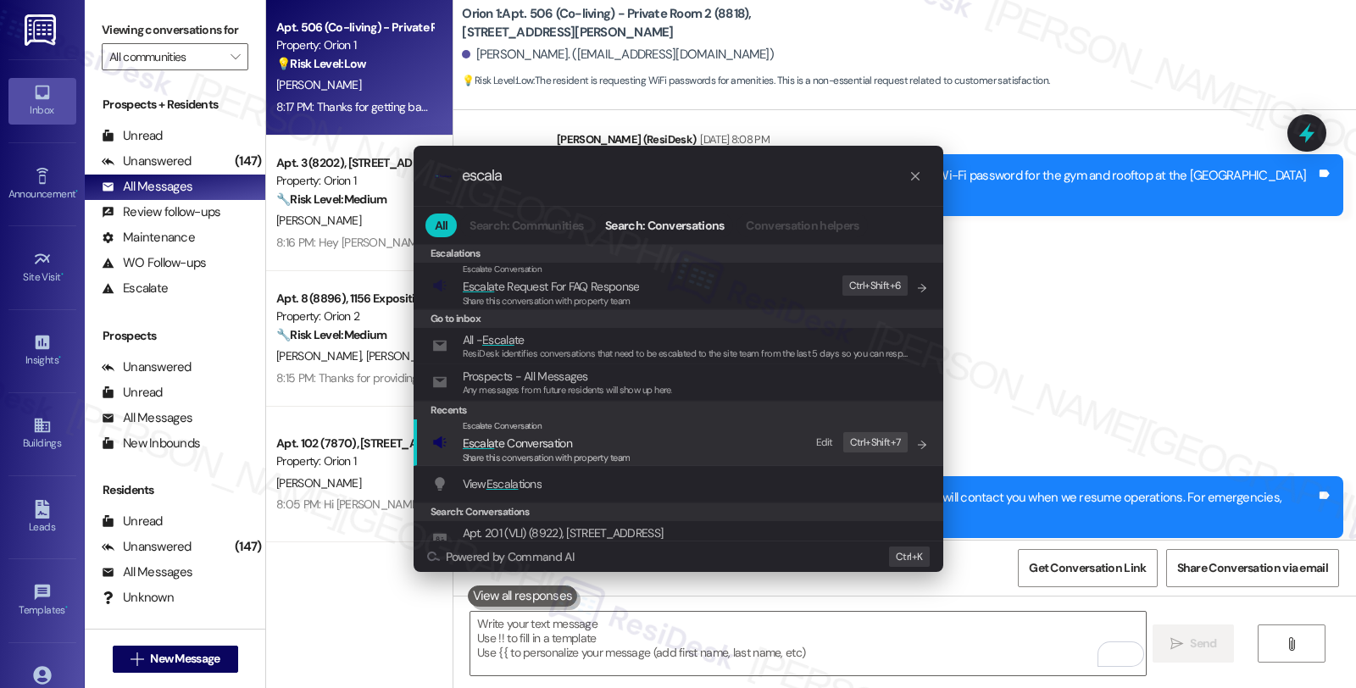
type input "escala"
click at [495, 451] on div "Share this conversation with property team" at bounding box center [547, 458] width 168 height 15
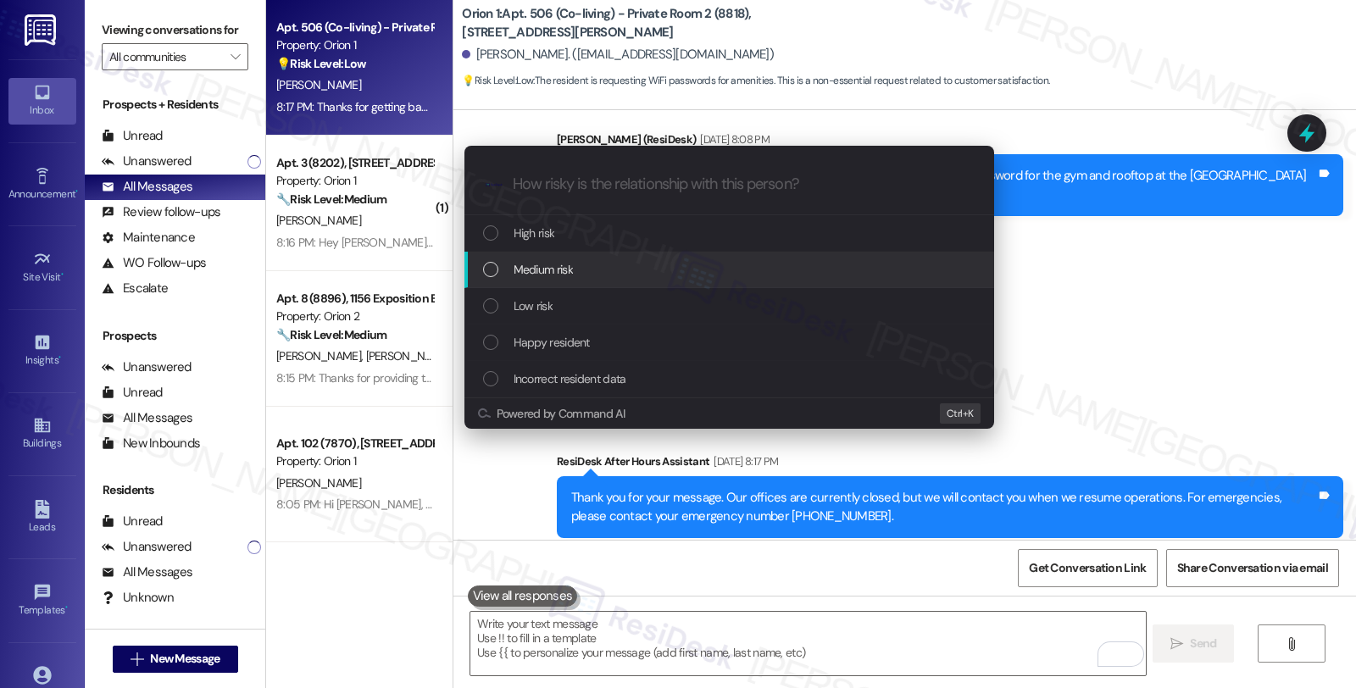
click at [587, 277] on div "Medium risk" at bounding box center [731, 269] width 496 height 19
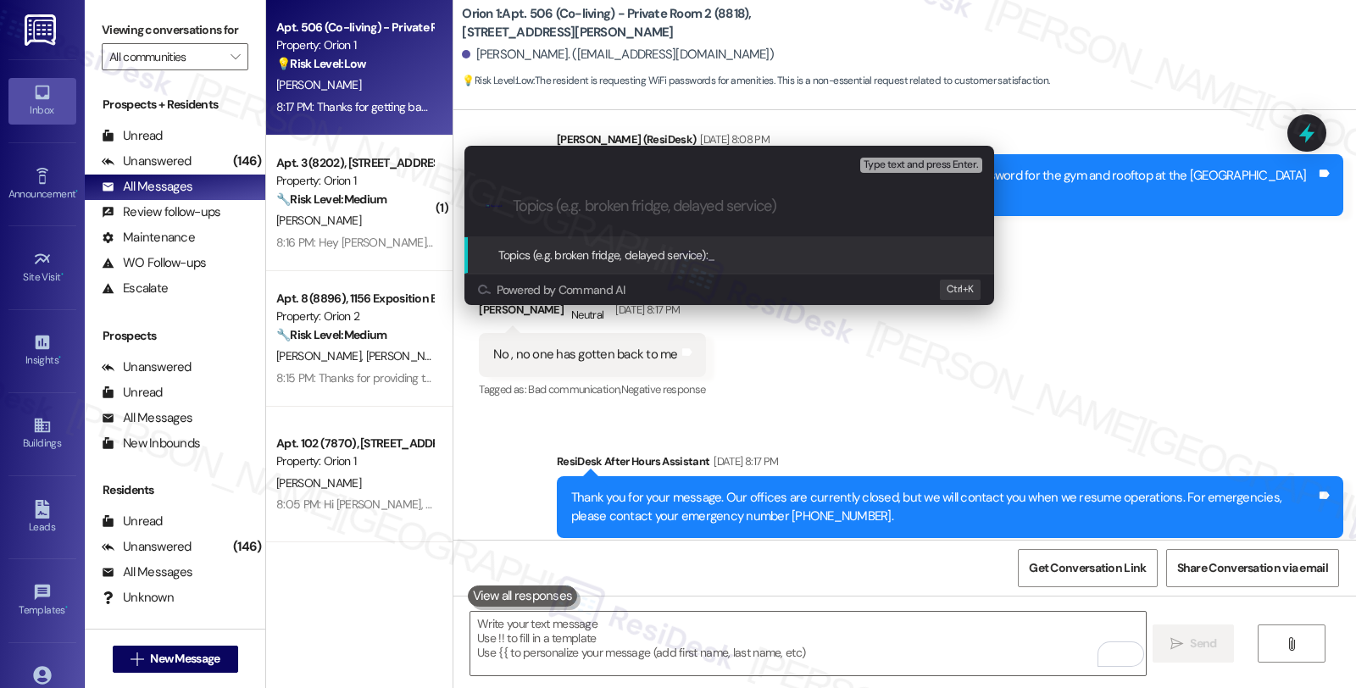
paste input "Wi-Fi password for the gym and rooftop at the Dewey location"
type input "Wi-Fi password for the gym and rooftop at the Dewey location"
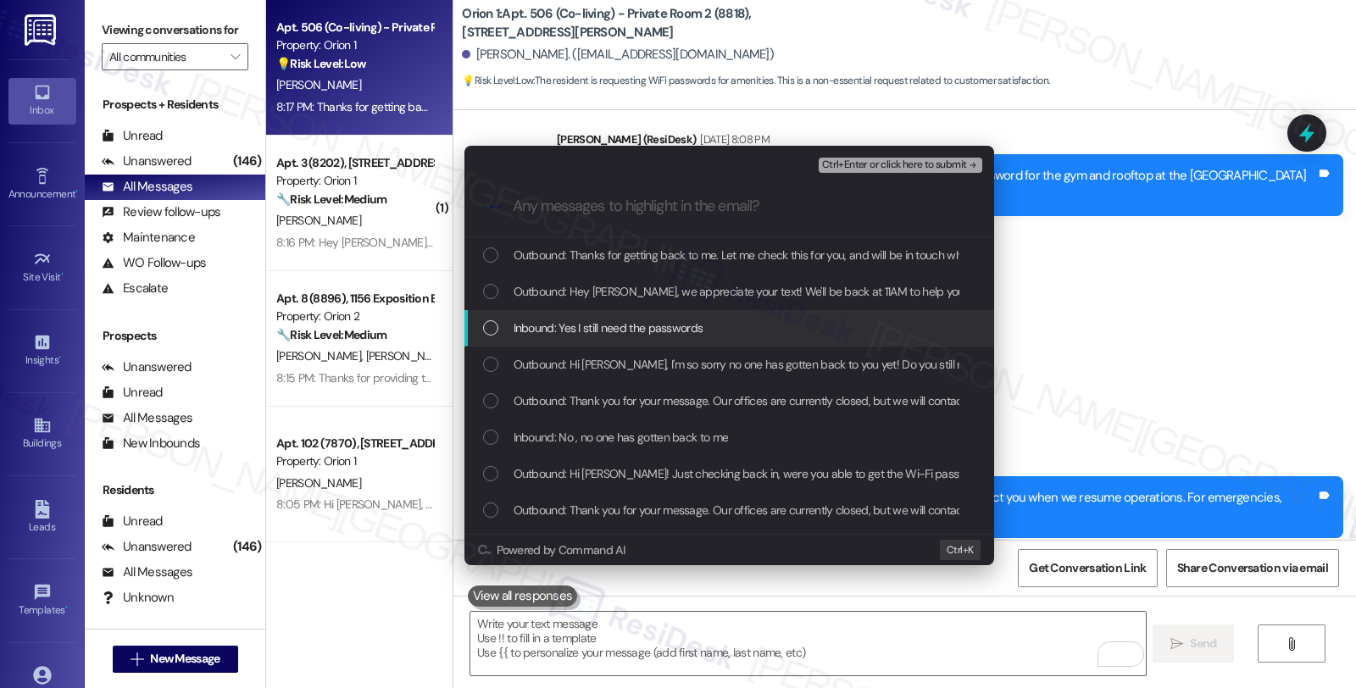
click at [660, 328] on span "Inbound: Yes I still need the passwords" at bounding box center [609, 328] width 190 height 19
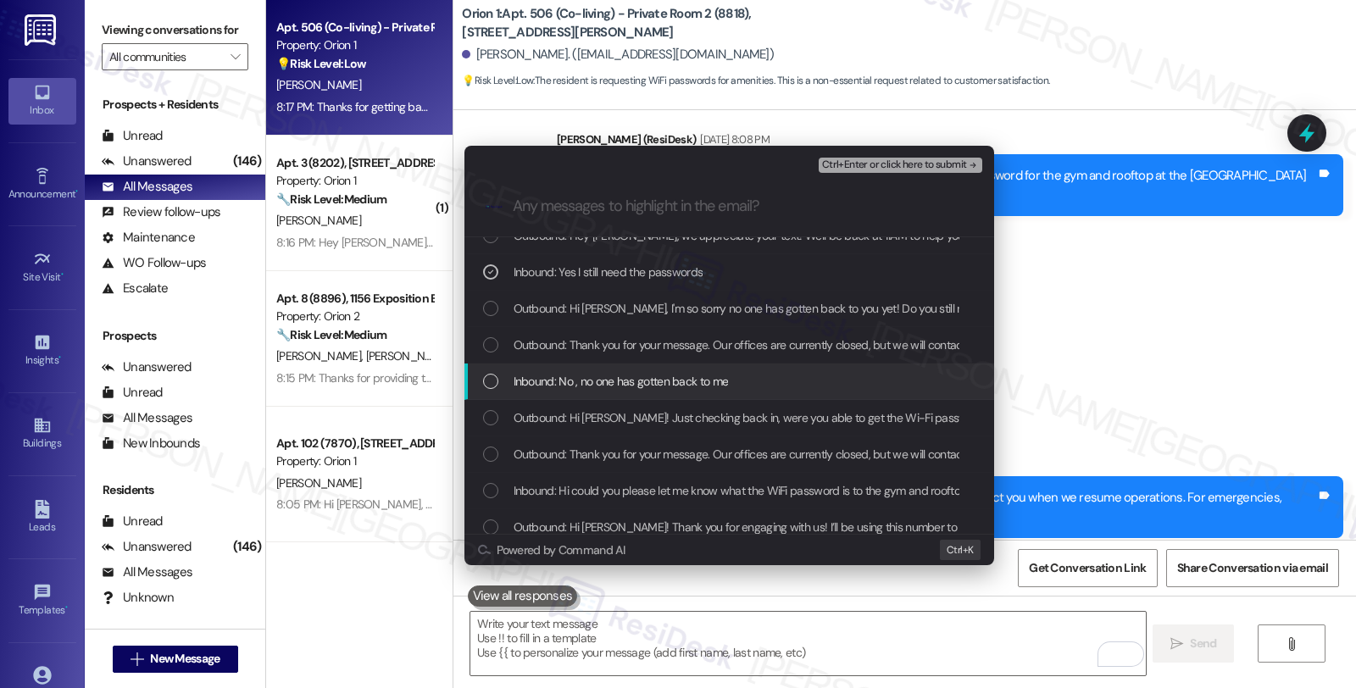
scroll to position [94, 0]
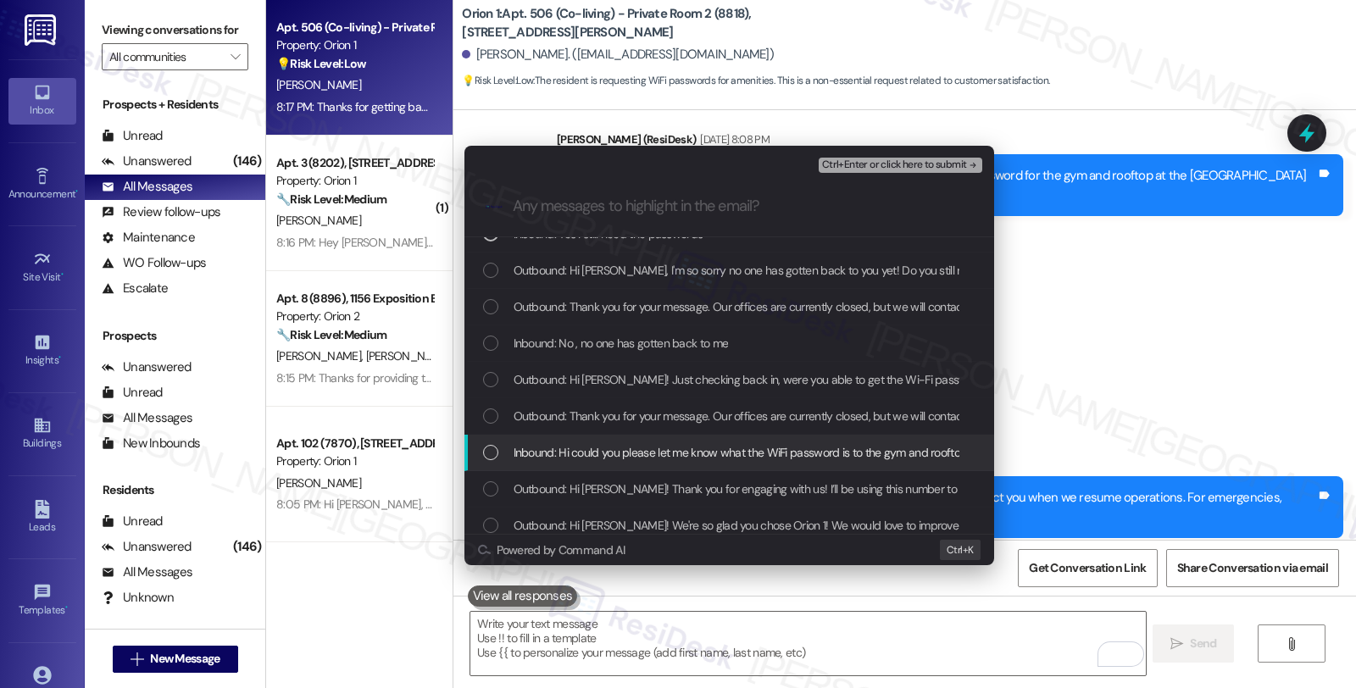
click at [757, 454] on span "Inbound: Hi could you please let me know what the WiFi password is to the gym a…" at bounding box center [832, 452] width 637 height 19
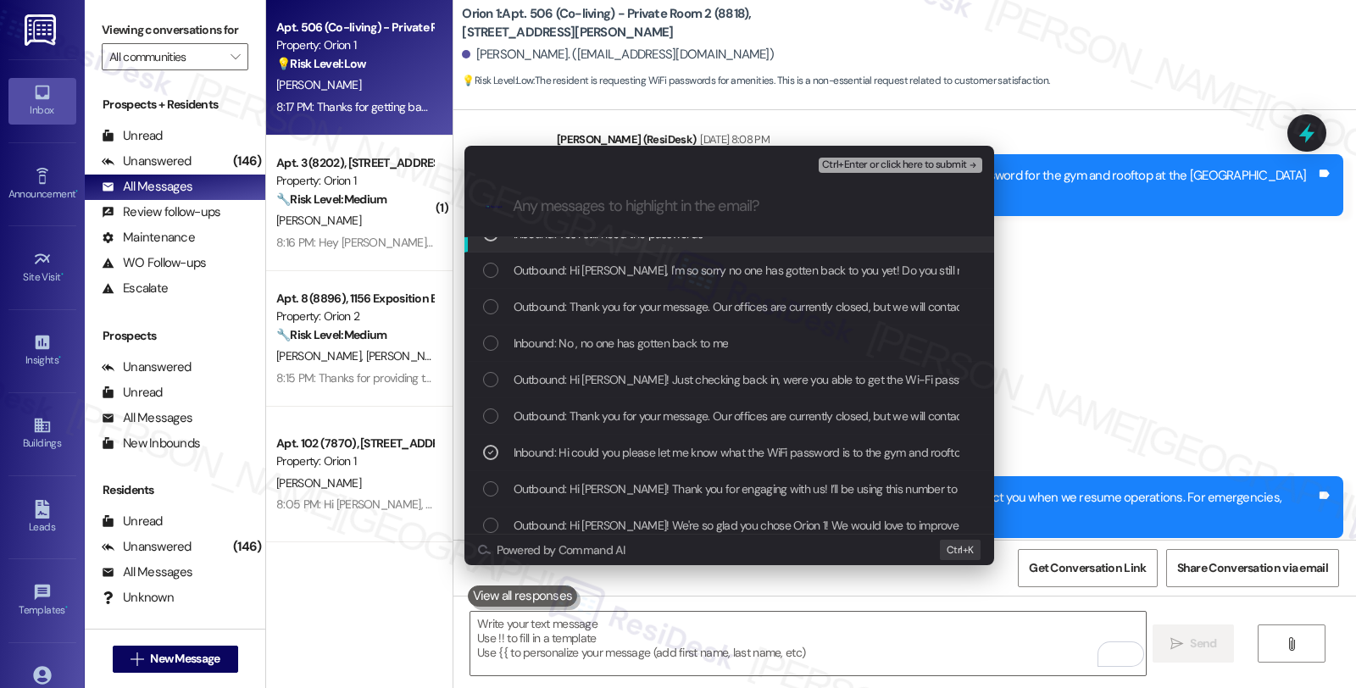
click at [894, 164] on span "Ctrl+Enter or click here to submit" at bounding box center [894, 165] width 145 height 12
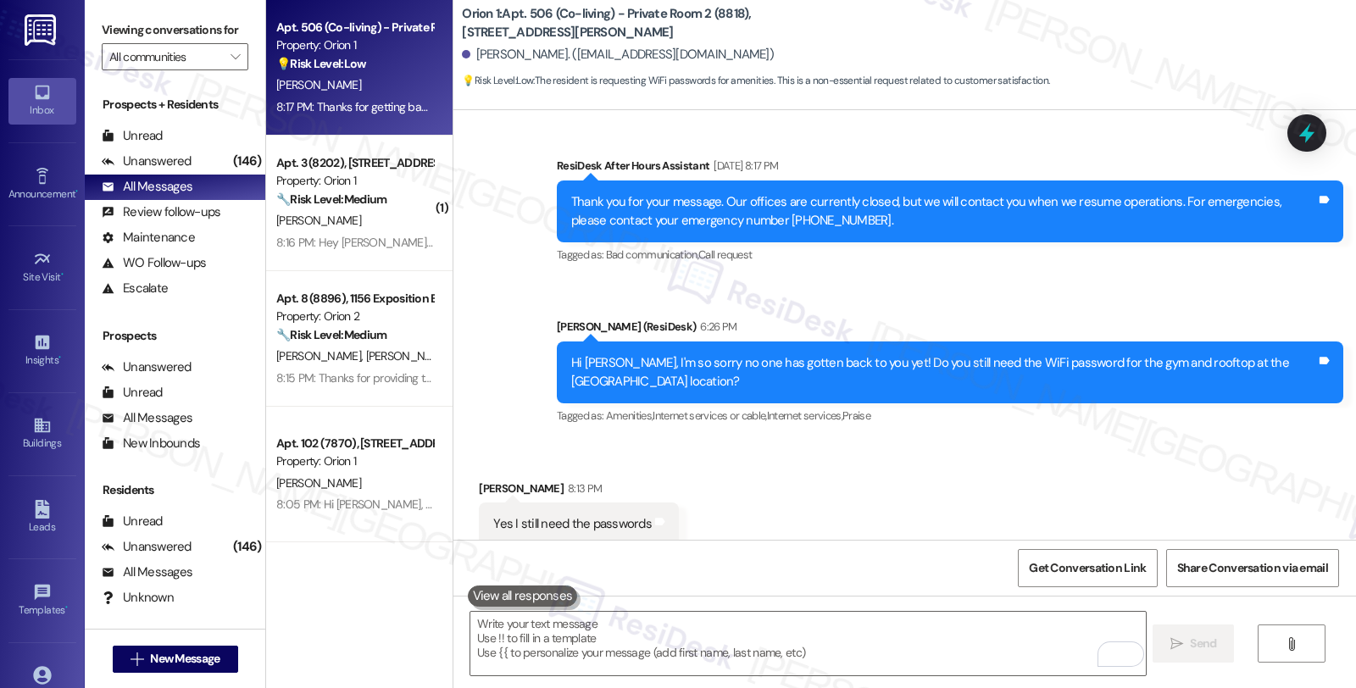
scroll to position [1424, 0]
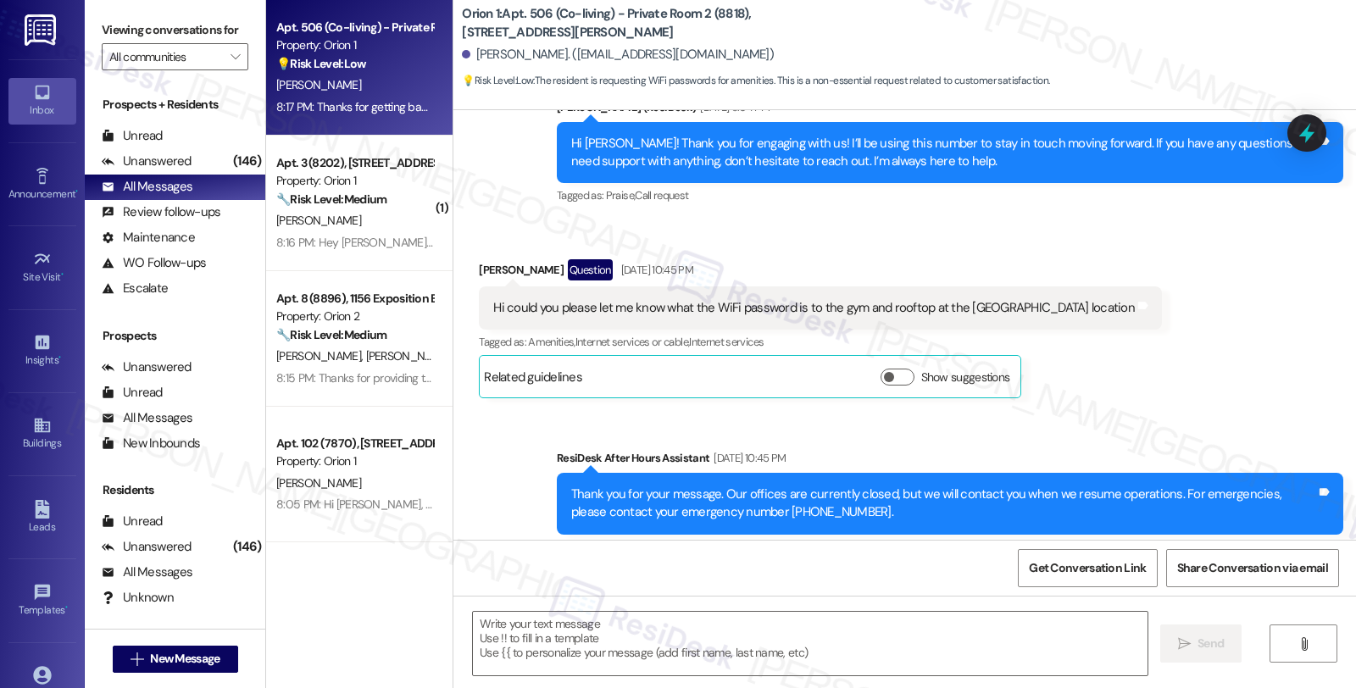
type textarea "Fetching suggested responses. Please feel free to read through the conversation…"
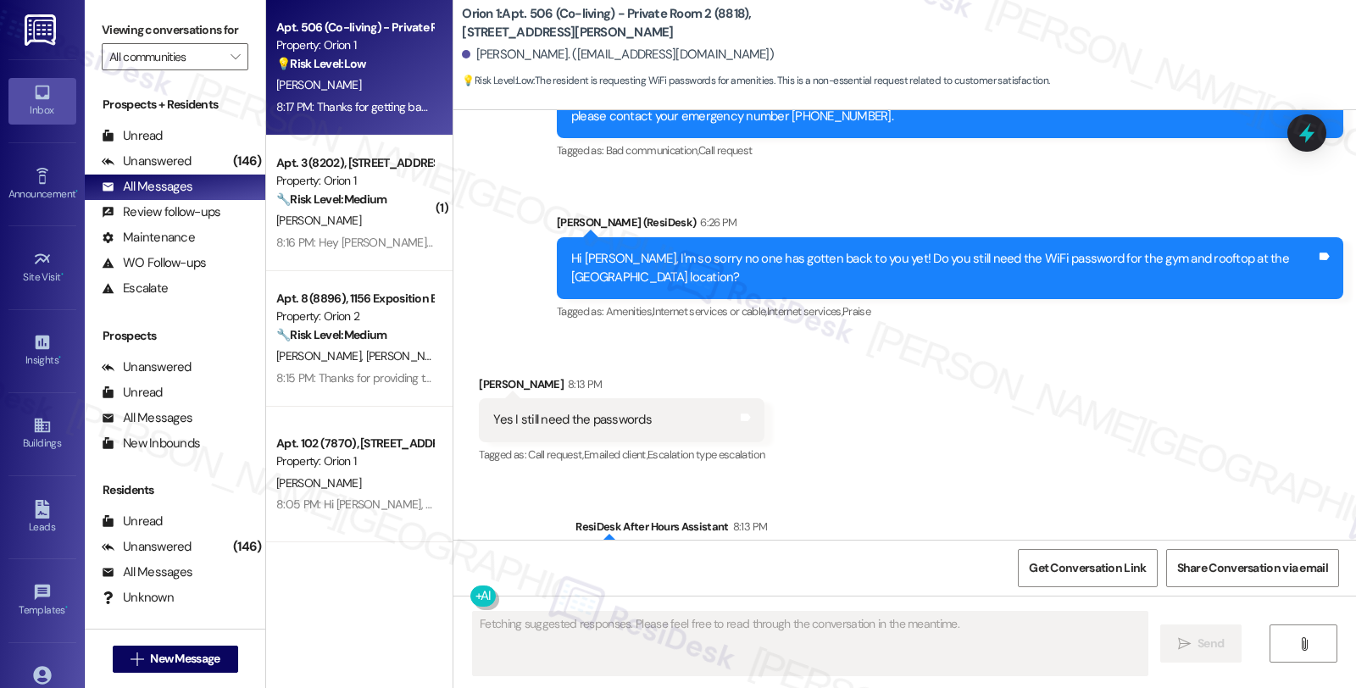
scroll to position [1710, 0]
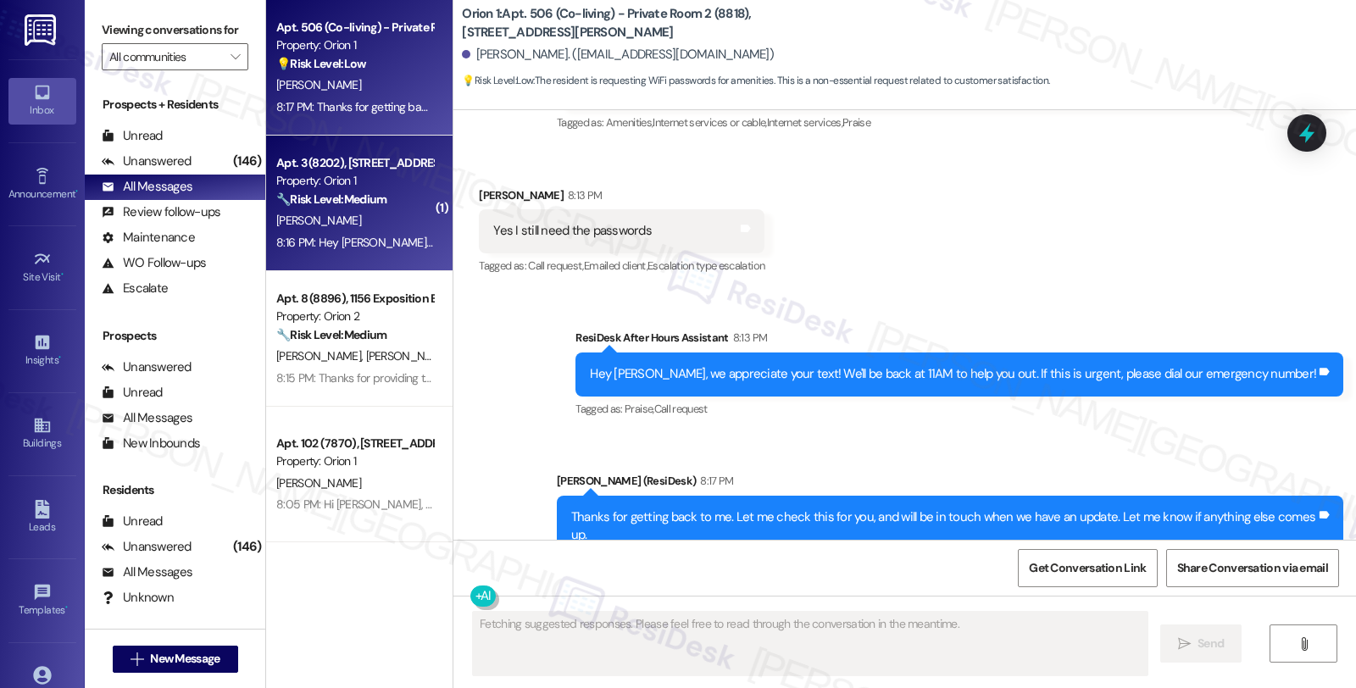
click at [383, 200] on div "🔧 Risk Level: Medium The resident is following up on a previous request about t…" at bounding box center [354, 200] width 157 height 18
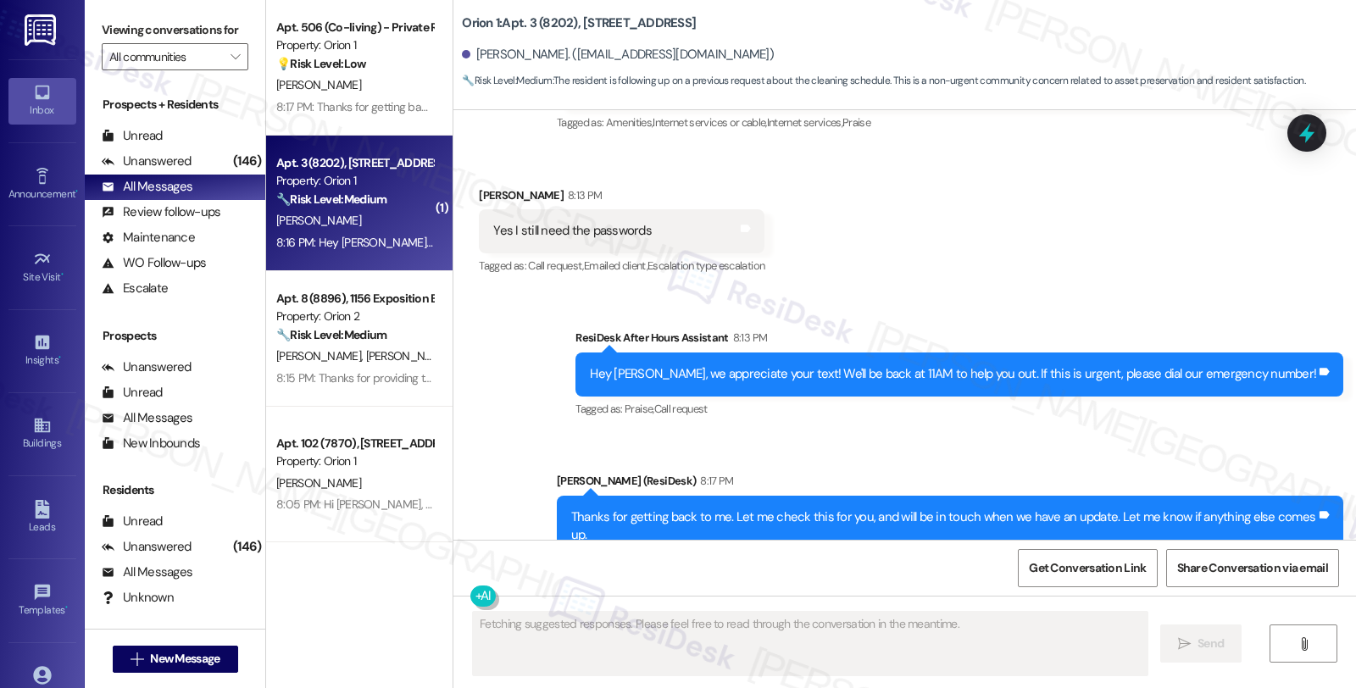
scroll to position [1208, 0]
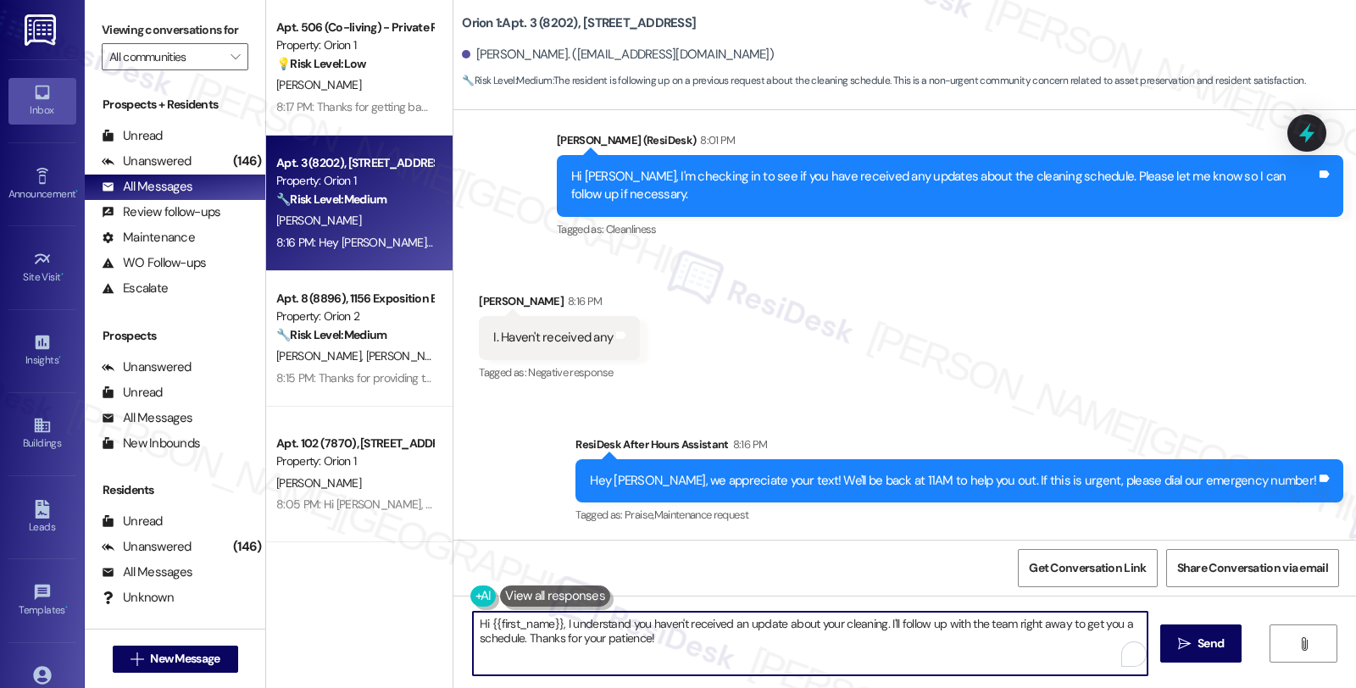
drag, startPoint x: 557, startPoint y: 619, endPoint x: 436, endPoint y: 619, distance: 121.2
click at [436, 619] on div "Apt. 506 (Co-living) - Private Room 2 (8818), 1037 Dewey Ave Property: Orion 1 …" at bounding box center [811, 344] width 1090 height 688
drag, startPoint x: 885, startPoint y: 623, endPoint x: 902, endPoint y: 632, distance: 19.3
click at [902, 632] on textarea "I understand you haven't received an update about your cleaning. I'll follow up…" at bounding box center [807, 644] width 675 height 64
click at [901, 633] on textarea "I understand you haven't received an update about your cleaning. I'll follow up…" at bounding box center [807, 644] width 675 height 64
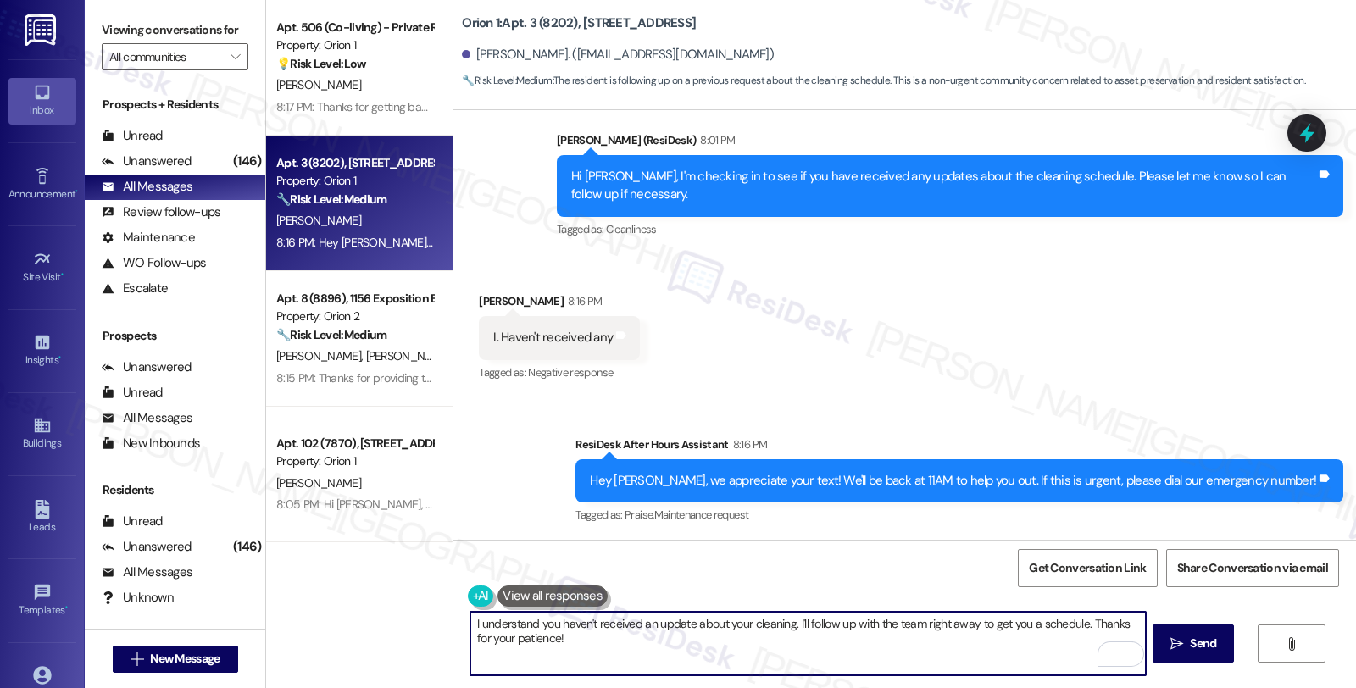
click at [886, 627] on textarea "I understand you haven't received an update about your cleaning. I'll follow up…" at bounding box center [807, 644] width 675 height 64
click at [868, 623] on textarea "I understand you haven't received an update about your cleaning. I'll follow up…" at bounding box center [807, 644] width 675 height 64
click at [1111, 621] on textarea "I understand you haven't received an update about your cleaning. I'll follow up…" at bounding box center [807, 644] width 675 height 64
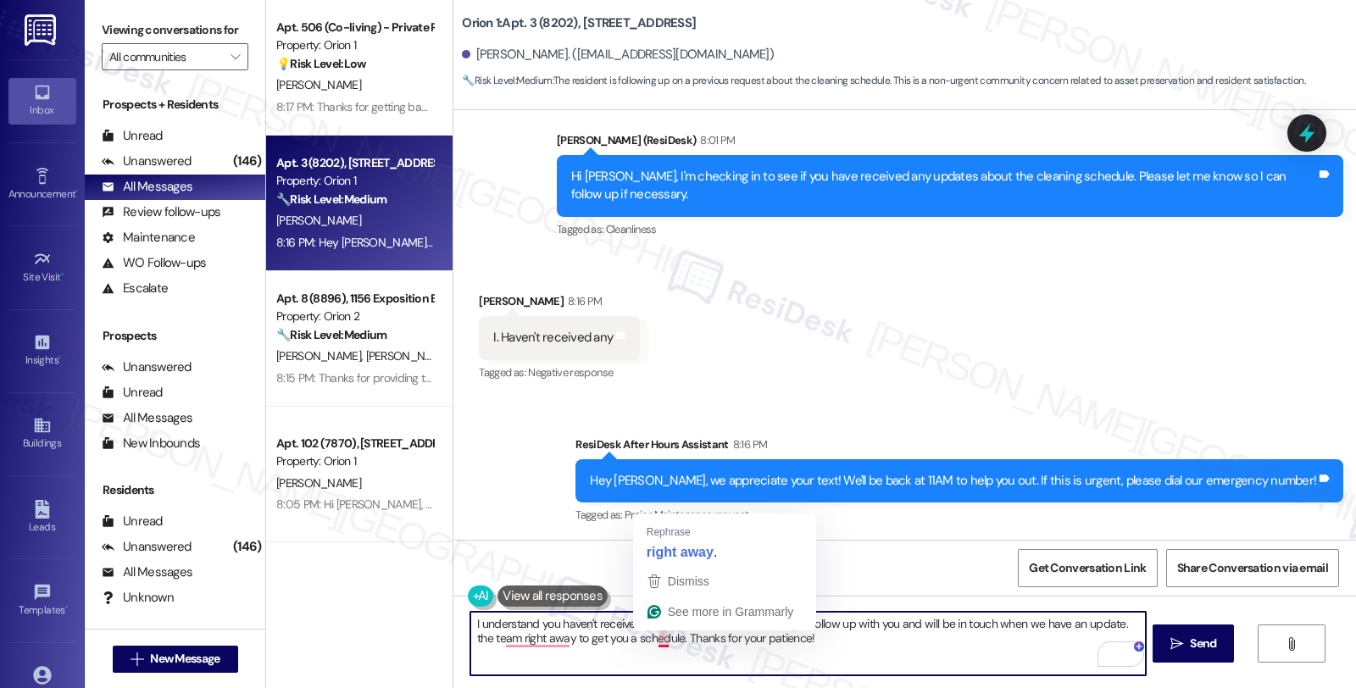
click at [653, 637] on textarea "I understand you haven't received an update about your cleaning. I'll follow up…" at bounding box center [807, 644] width 675 height 64
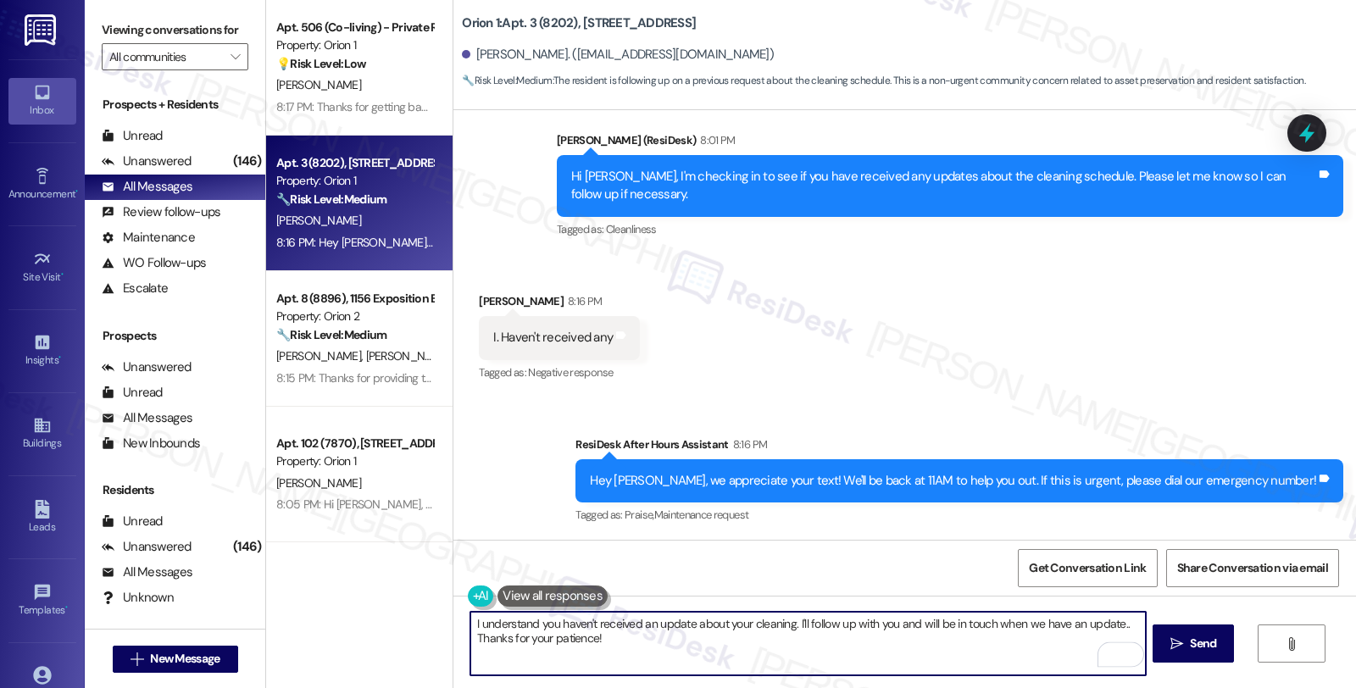
type textarea "I understand you haven't received an update about your cleaning. I'll follow up…"
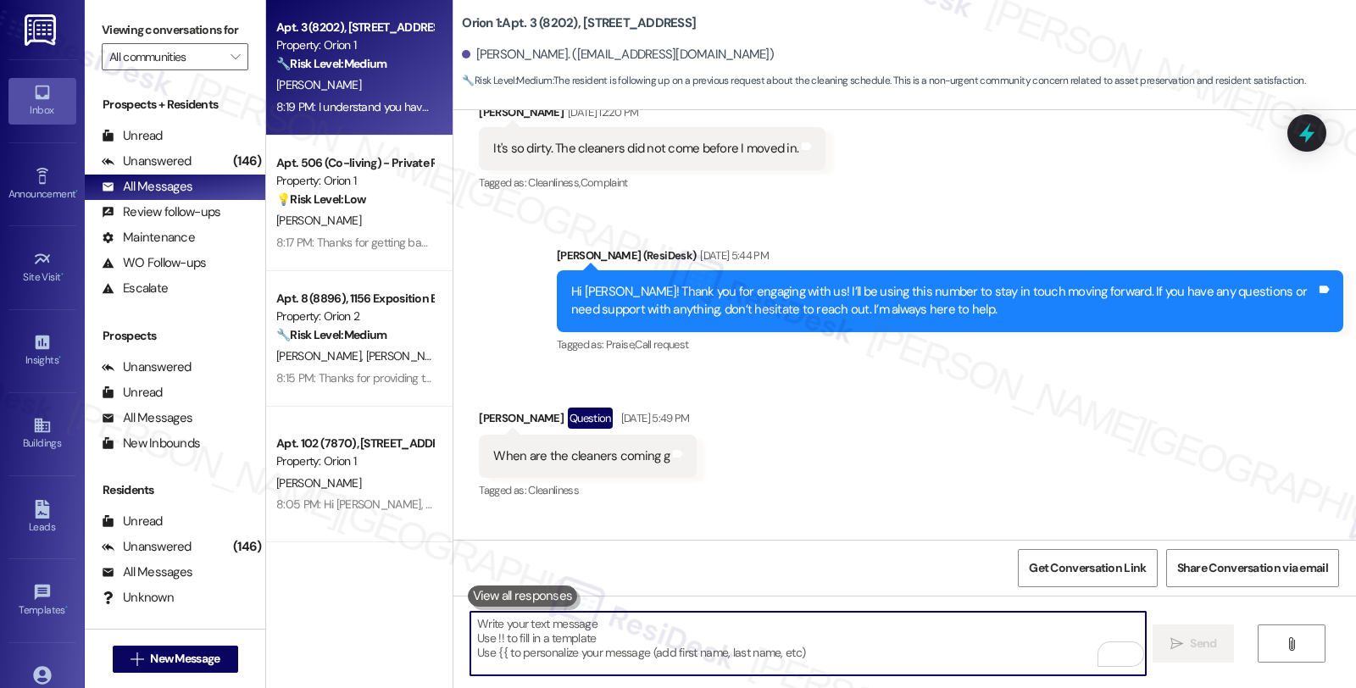
scroll to position [214, 0]
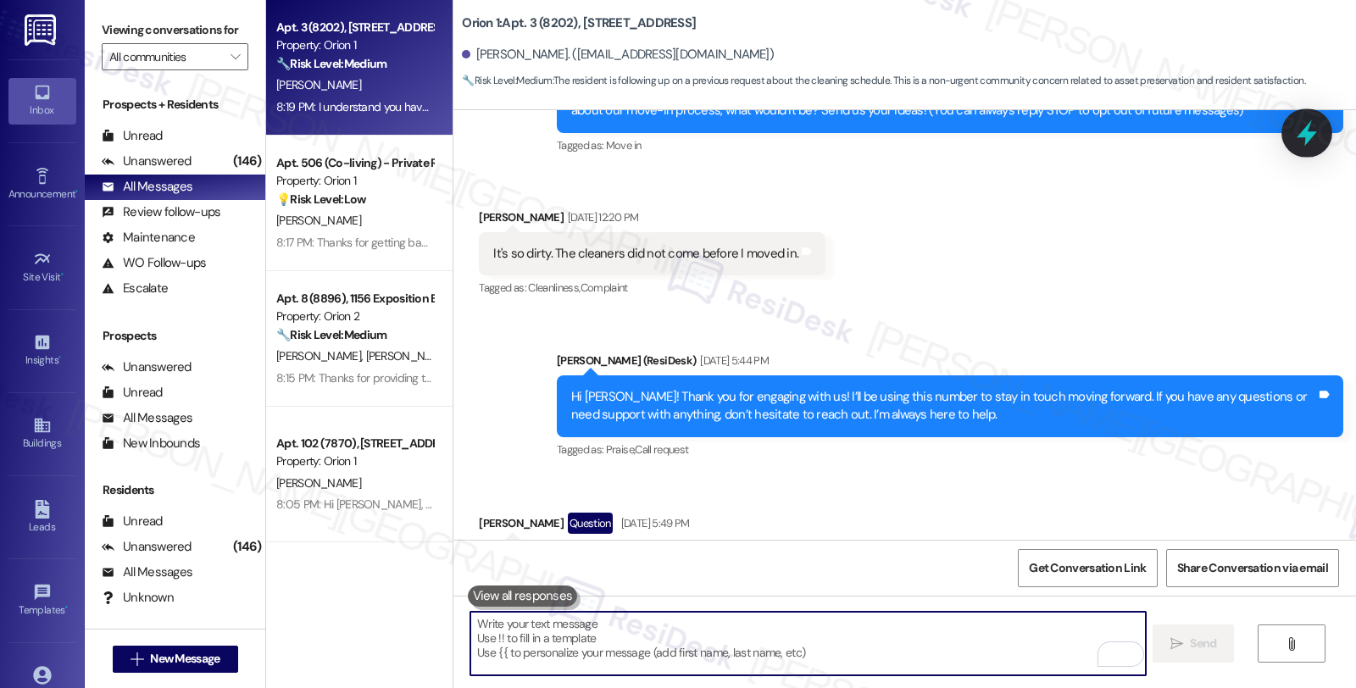
click at [1298, 123] on icon at bounding box center [1307, 133] width 29 height 29
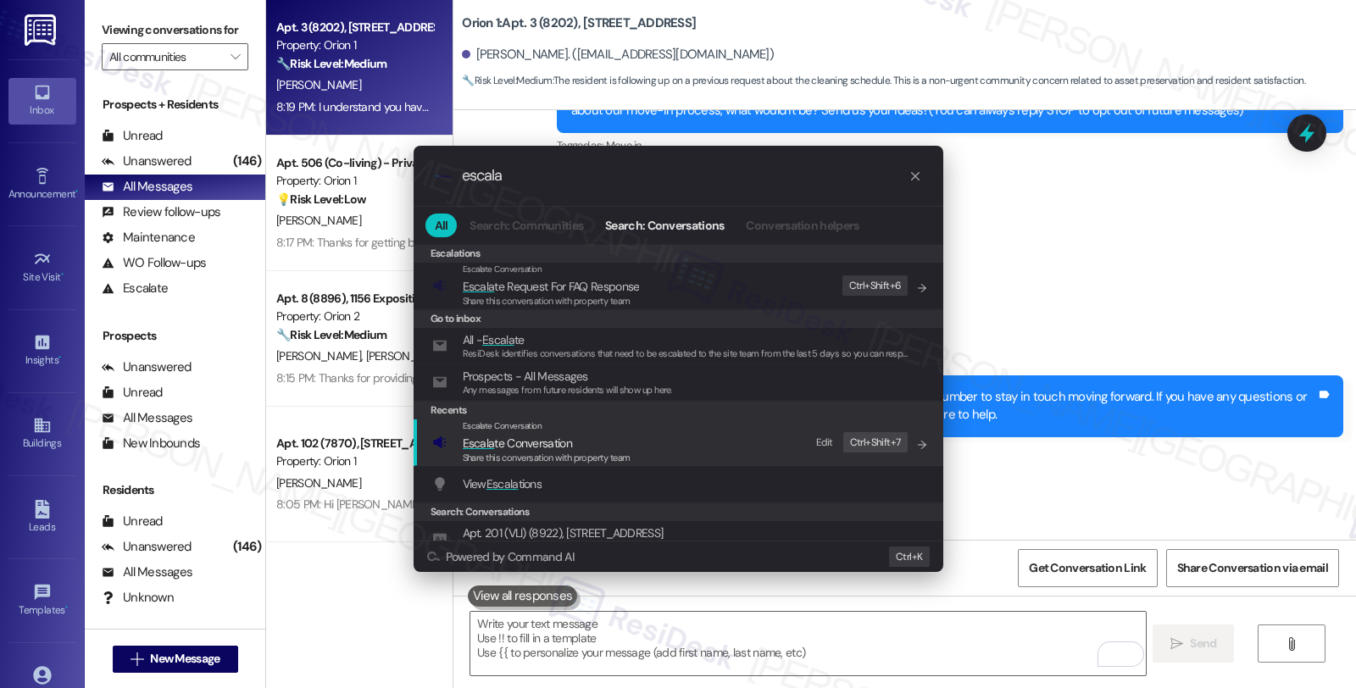
type input "escala"
click at [628, 441] on span "Escala te Conversation" at bounding box center [547, 443] width 168 height 19
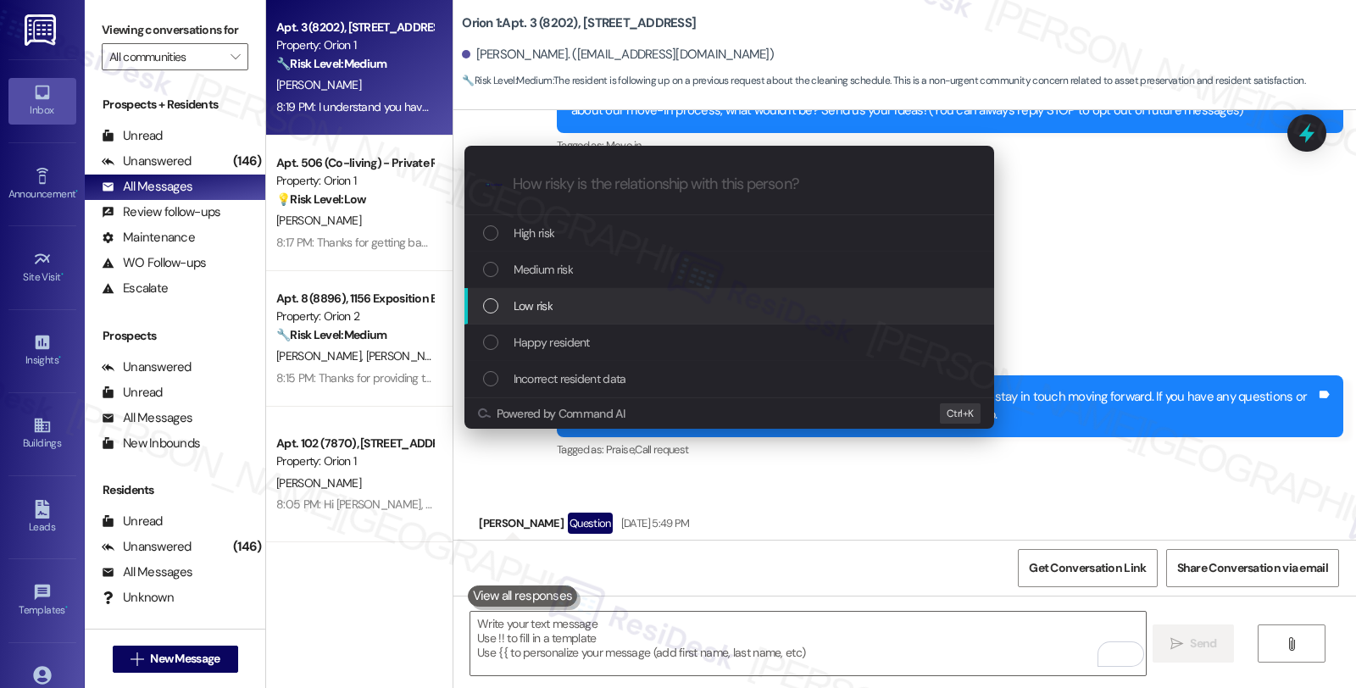
click at [617, 316] on div "Low risk" at bounding box center [730, 306] width 530 height 36
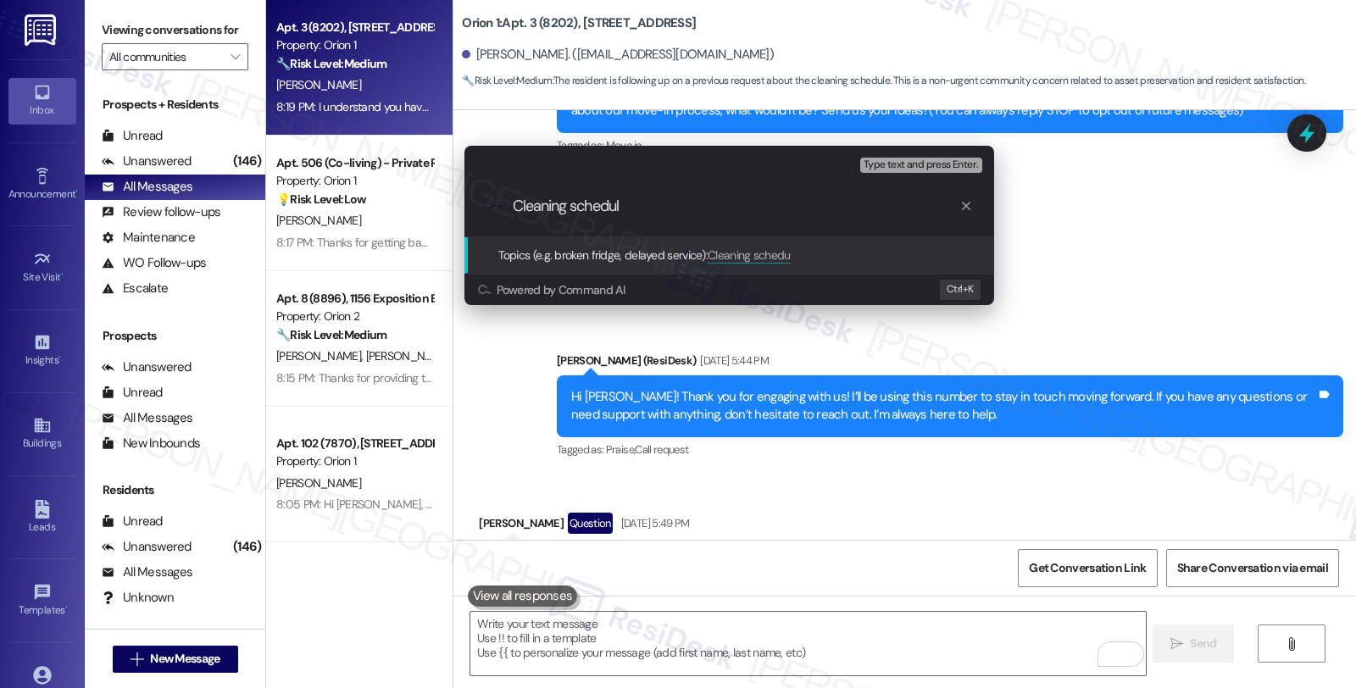
type input "Cleaning schedule"
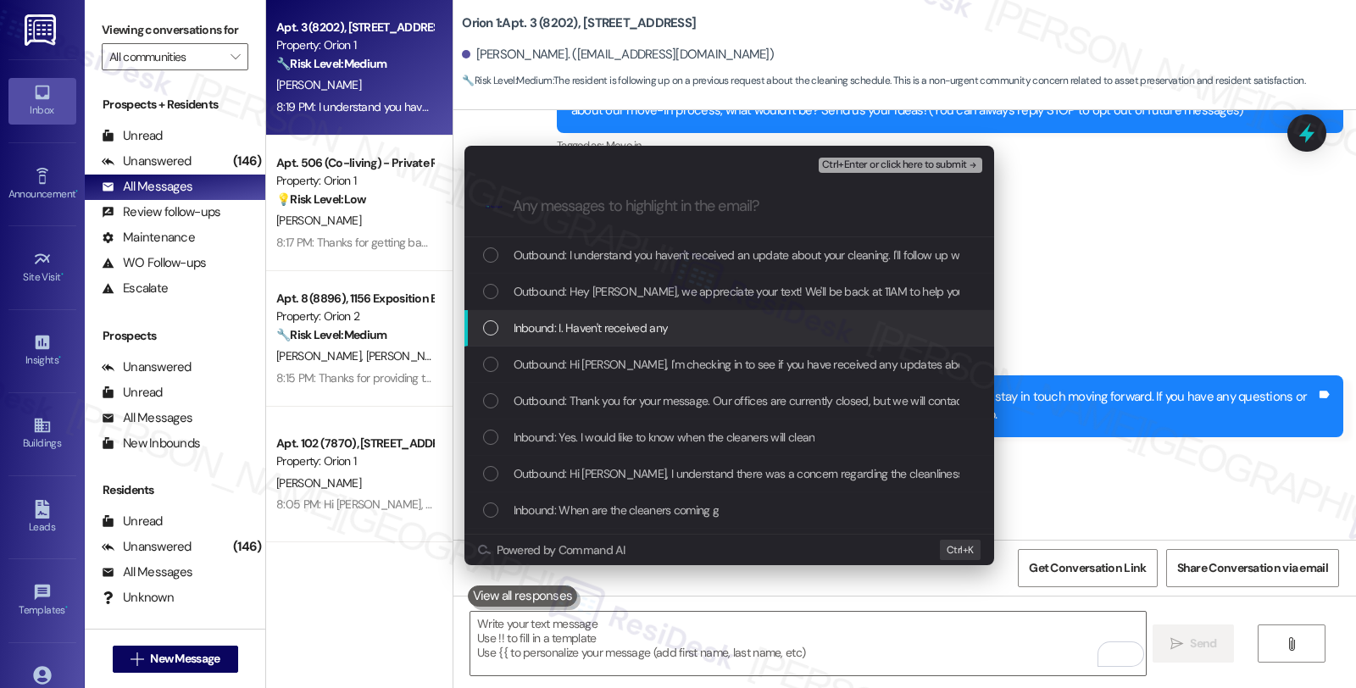
click at [617, 331] on span "Inbound: I. Haven't received any" at bounding box center [591, 328] width 155 height 19
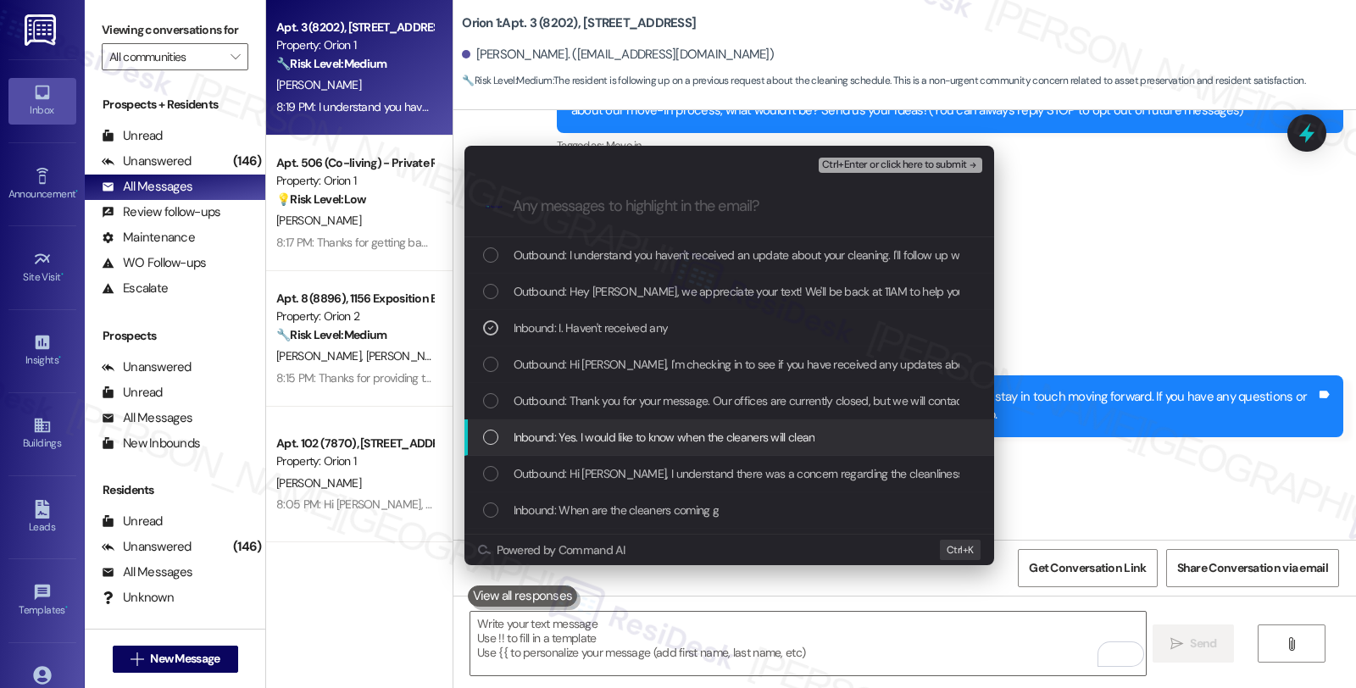
click at [617, 432] on span "Inbound: Yes. I would like to know when the cleaners will clean" at bounding box center [665, 437] width 302 height 19
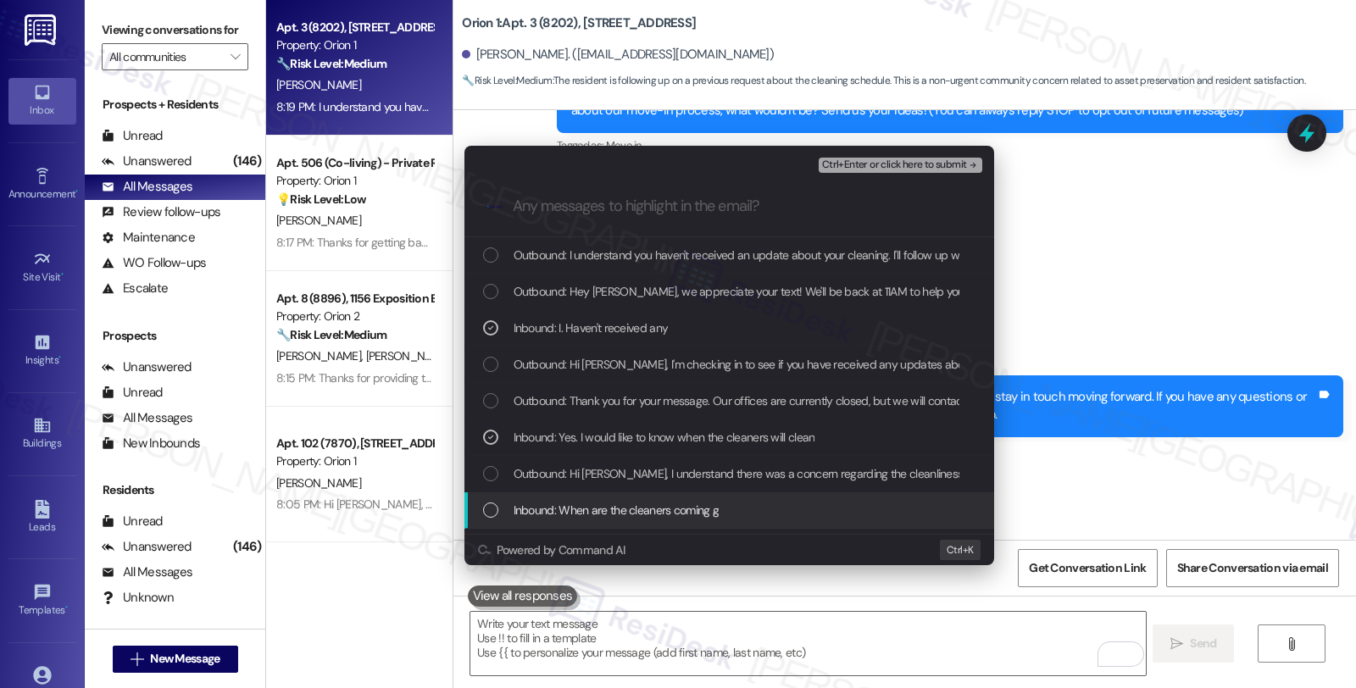
click at [732, 513] on div "Inbound: When are the cleaners coming g" at bounding box center [731, 510] width 496 height 19
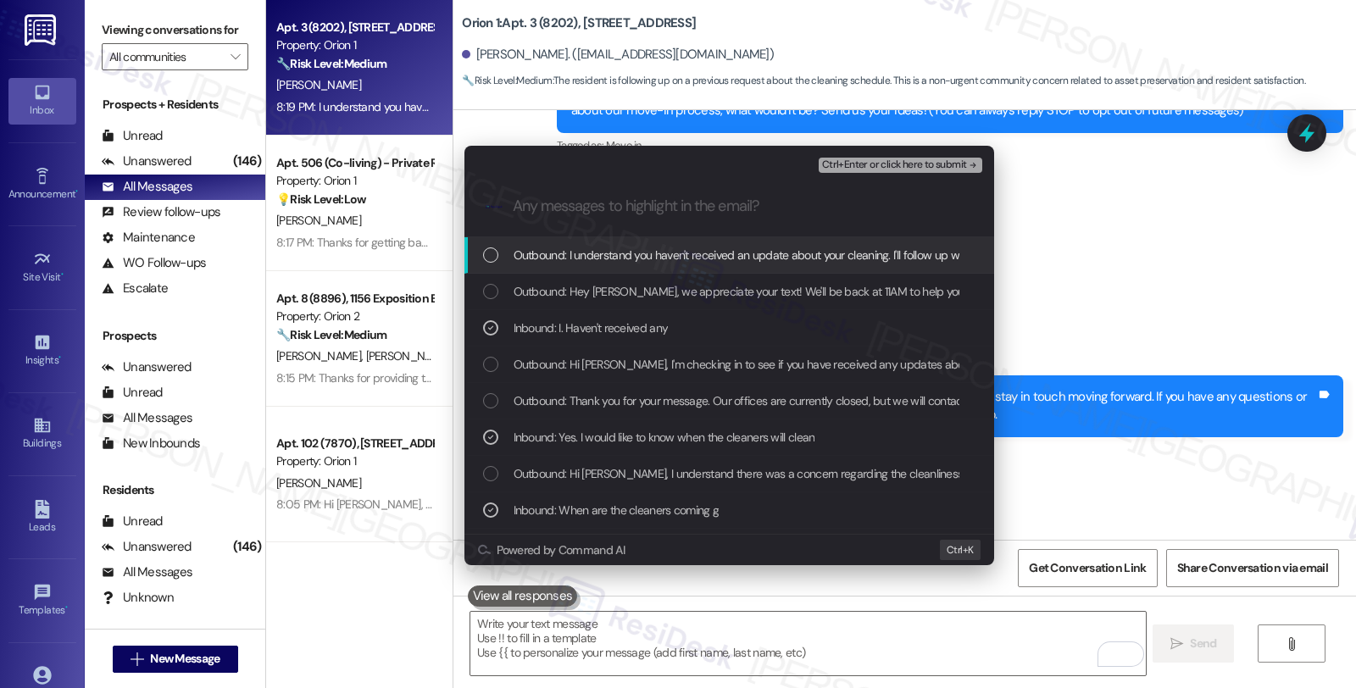
click at [871, 167] on span "Ctrl+Enter or click here to submit" at bounding box center [894, 165] width 145 height 12
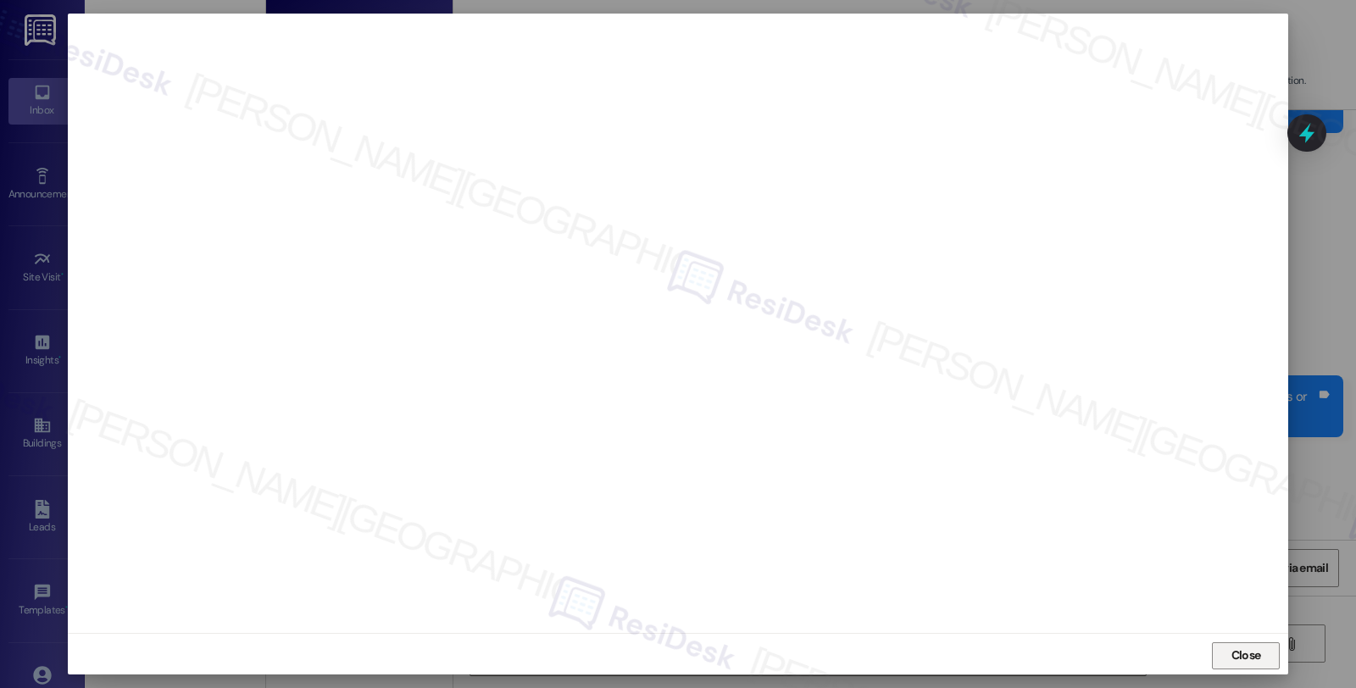
click at [1266, 654] on button "Close" at bounding box center [1246, 656] width 68 height 27
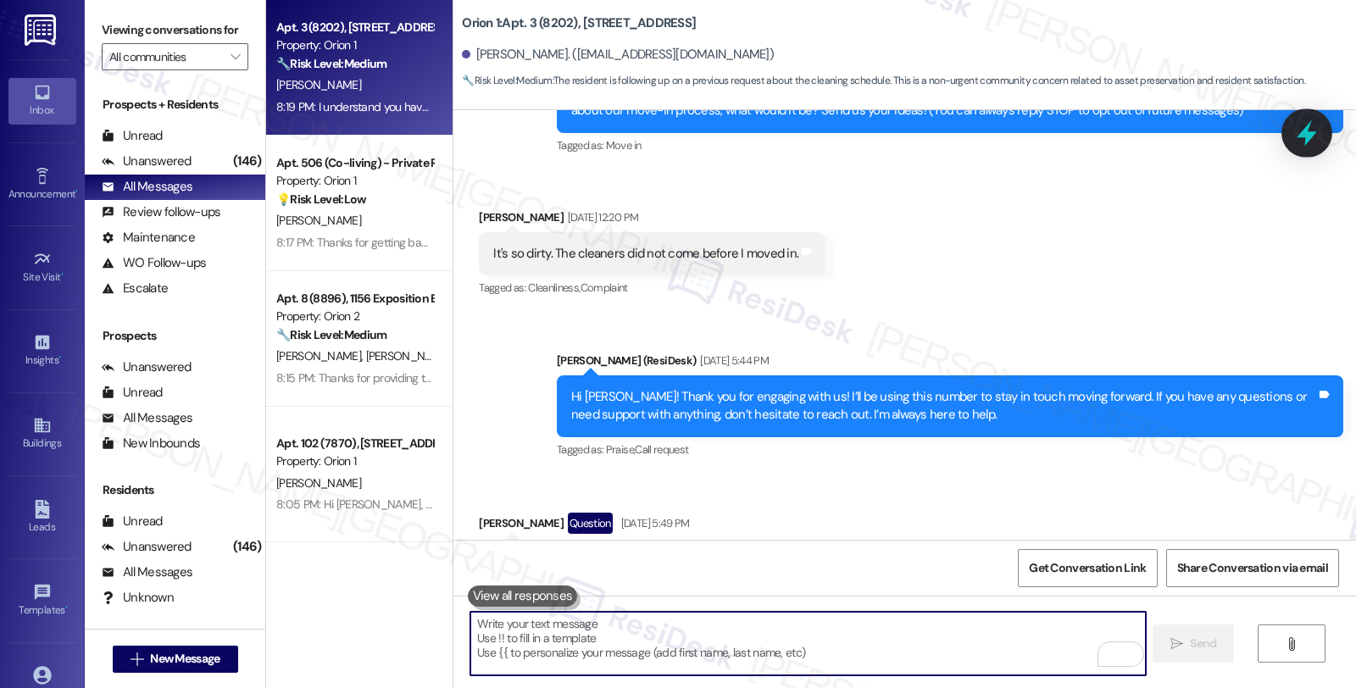
click at [1304, 131] on icon at bounding box center [1307, 133] width 20 height 26
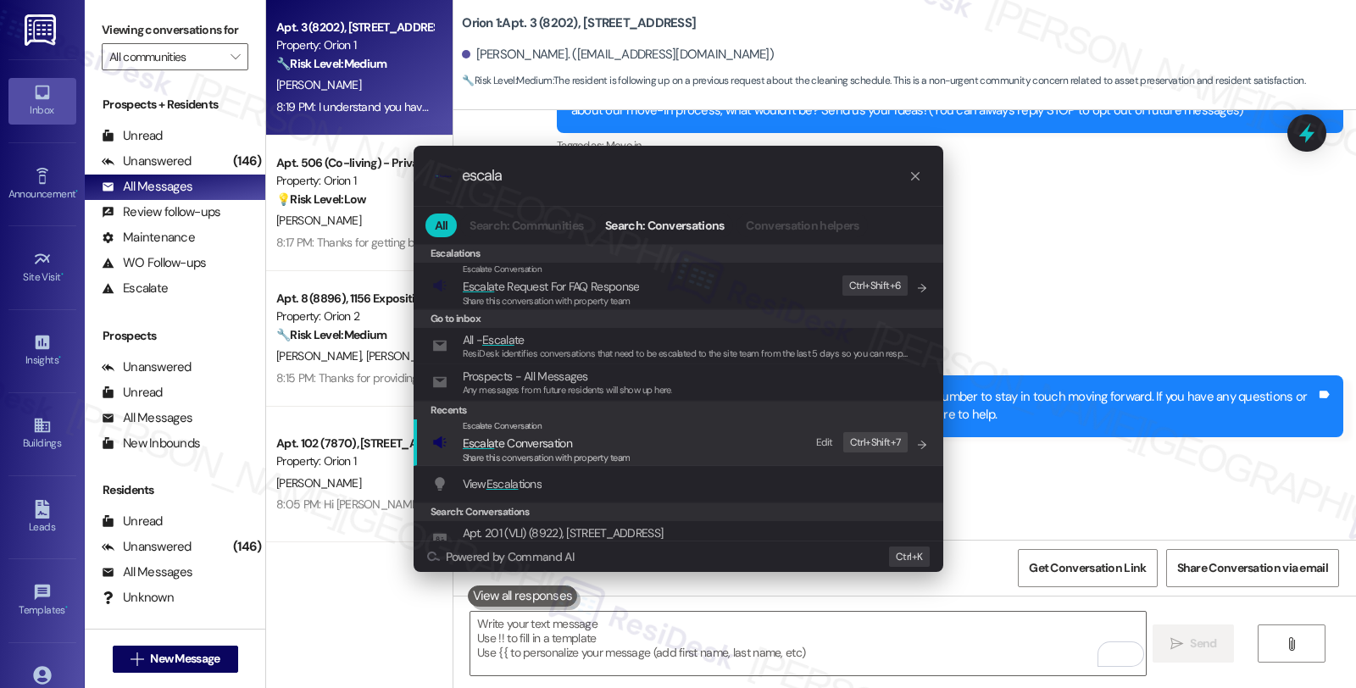
type input "escala"
click at [460, 449] on div "Escalate Conversation Escala te Conversation Share this conversation with prope…" at bounding box center [680, 443] width 496 height 46
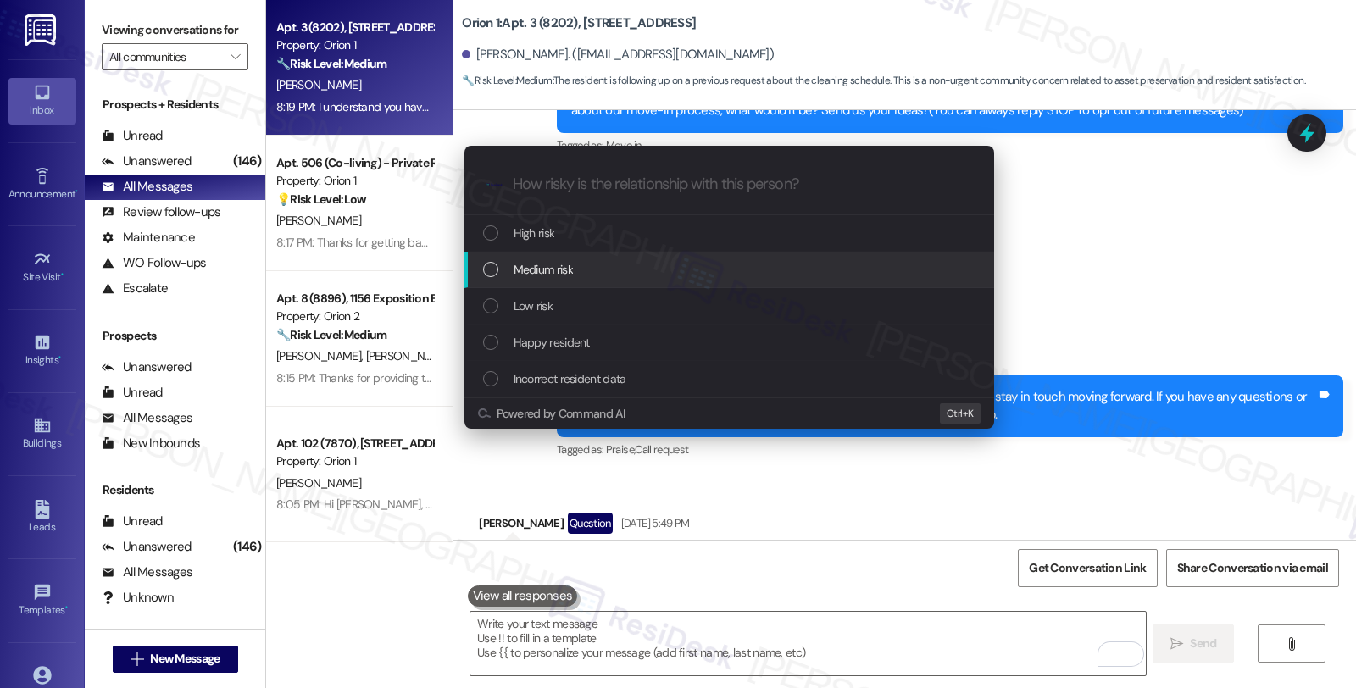
click at [649, 260] on div "Medium risk" at bounding box center [731, 269] width 496 height 19
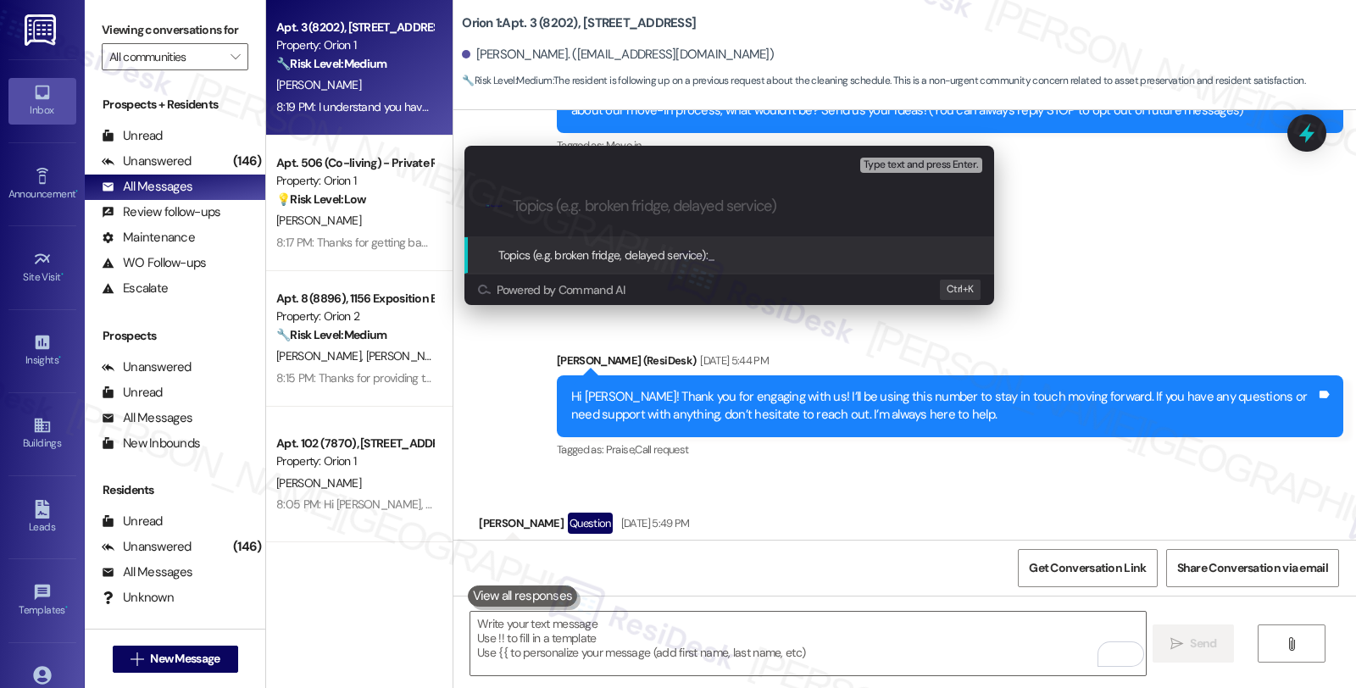
paste input "Cleaning schedule"
type input "Cleaning schedule"
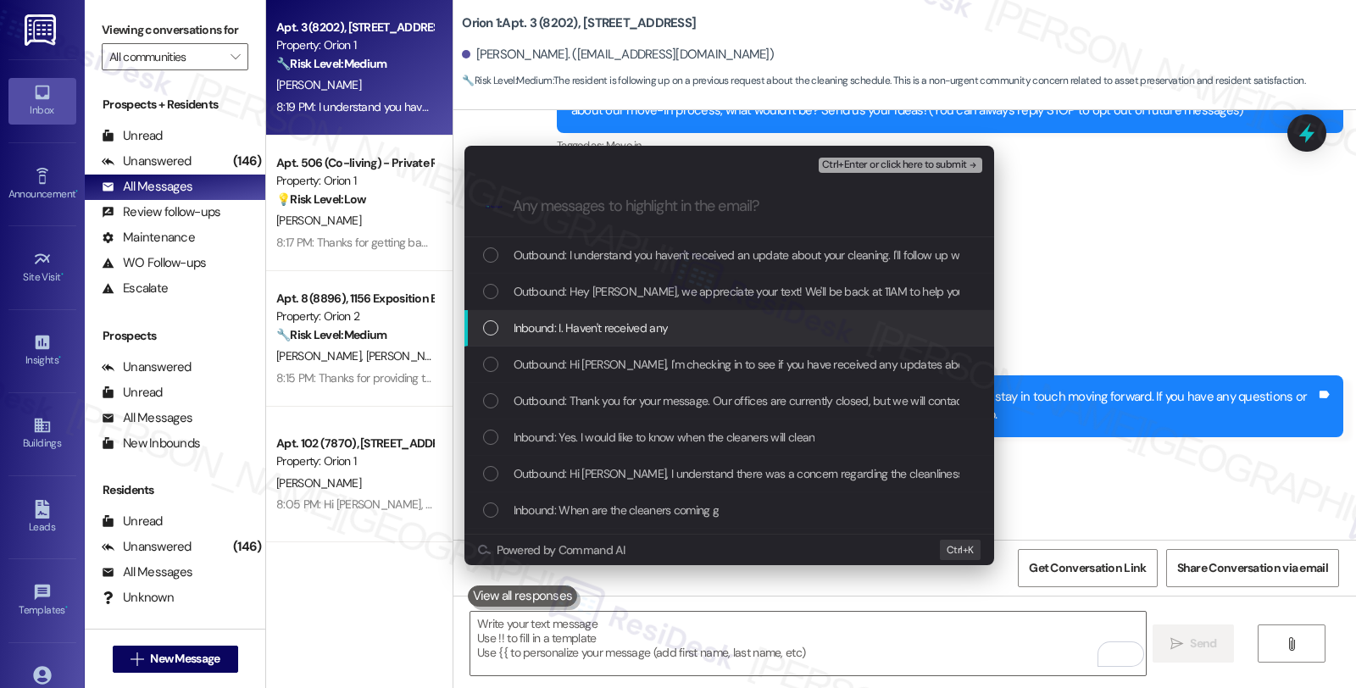
click at [613, 325] on span "Inbound: I. Haven't received any" at bounding box center [591, 328] width 155 height 19
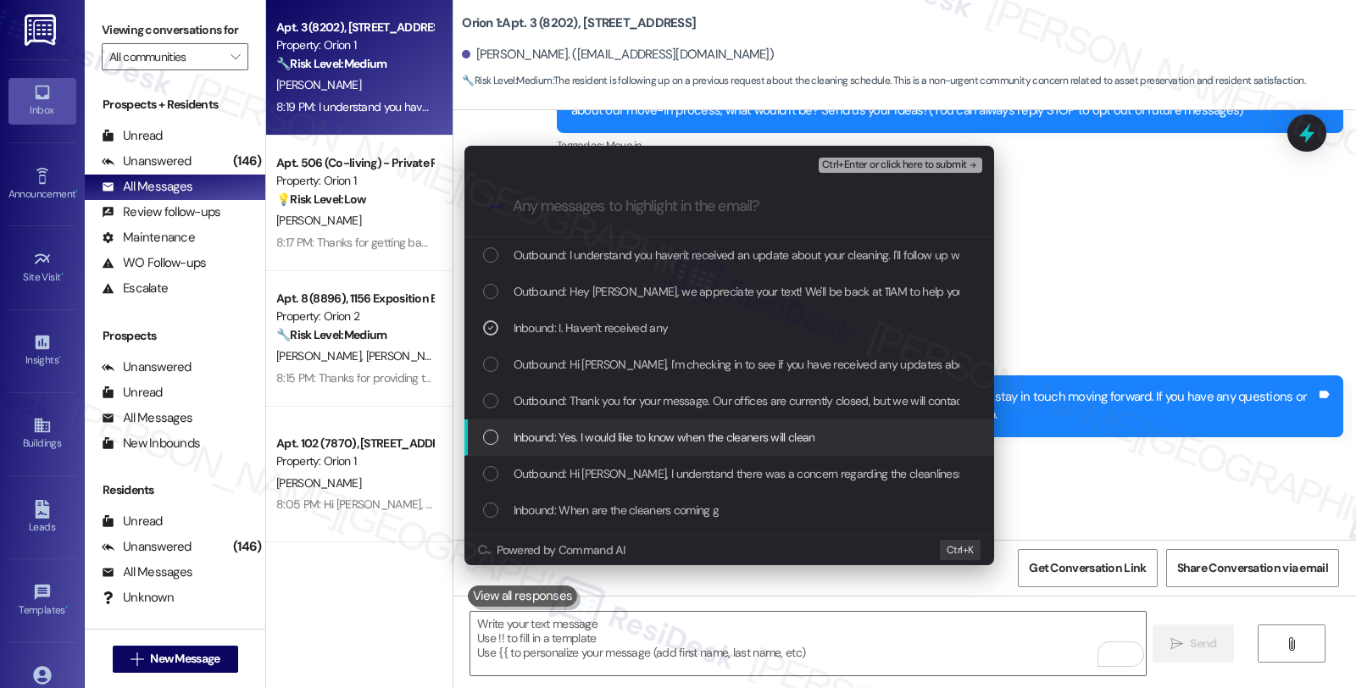
click at [608, 429] on span "Inbound: Yes. I would like to know when the cleaners will clean" at bounding box center [665, 437] width 302 height 19
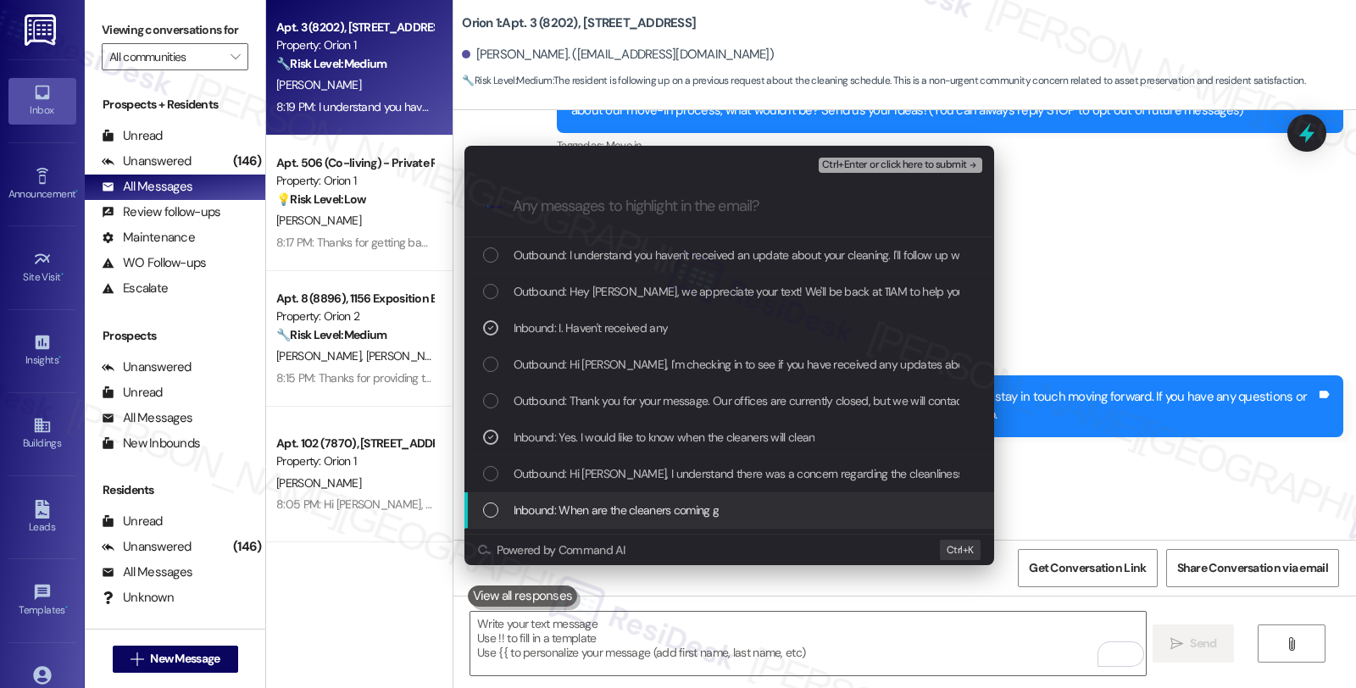
click at [600, 503] on span "Inbound: When are the cleaners coming g" at bounding box center [617, 510] width 206 height 19
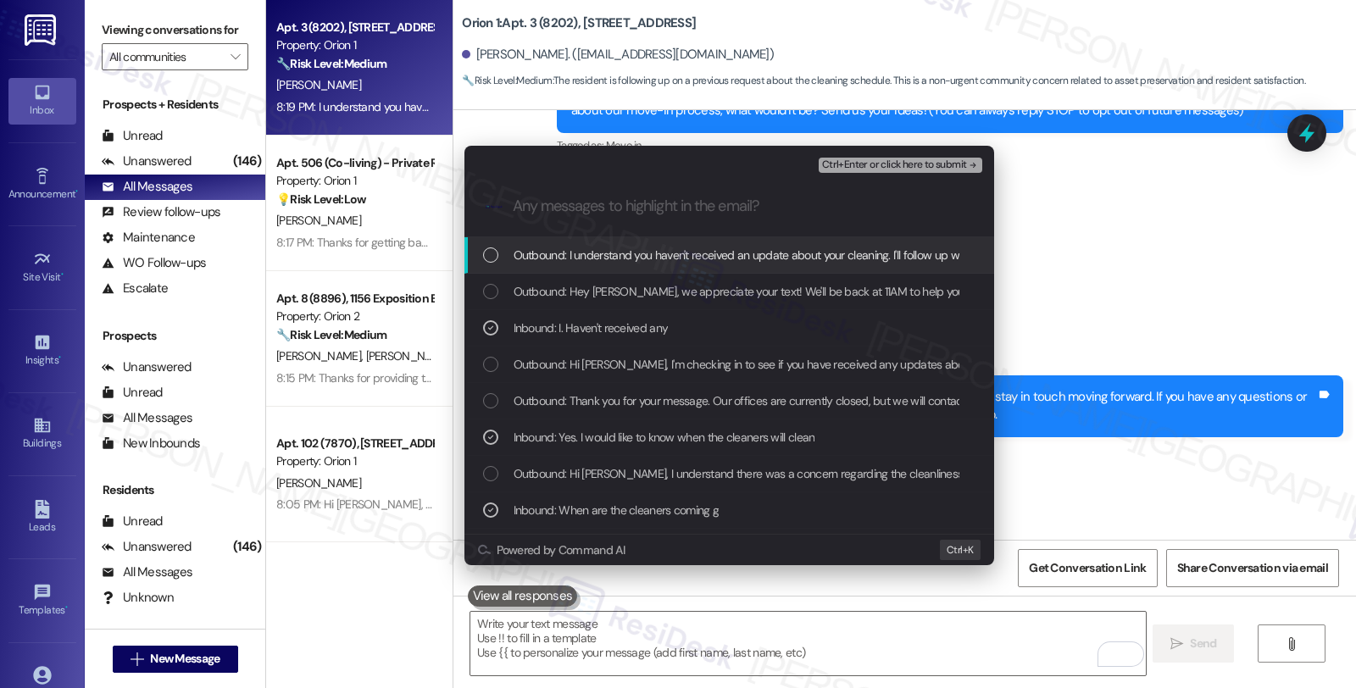
click at [896, 172] on button "Ctrl+Enter or click here to submit" at bounding box center [901, 165] width 164 height 15
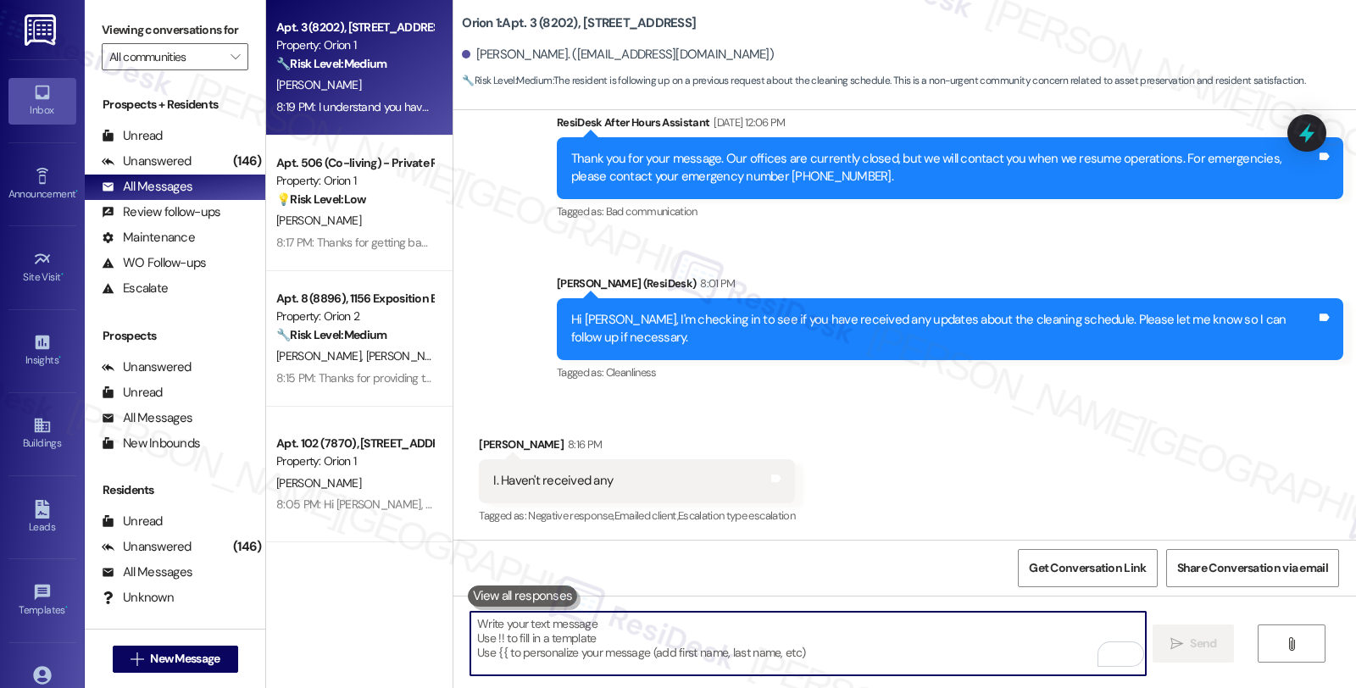
scroll to position [1369, 0]
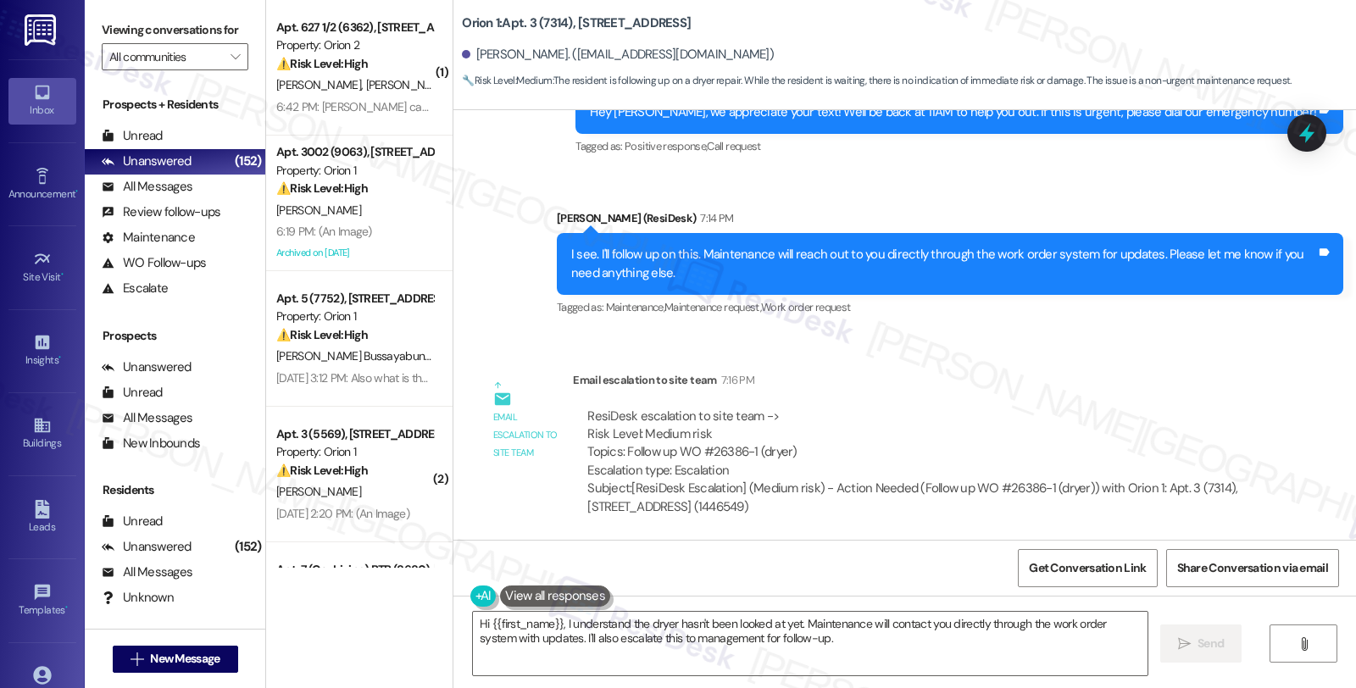
scroll to position [1200, 0]
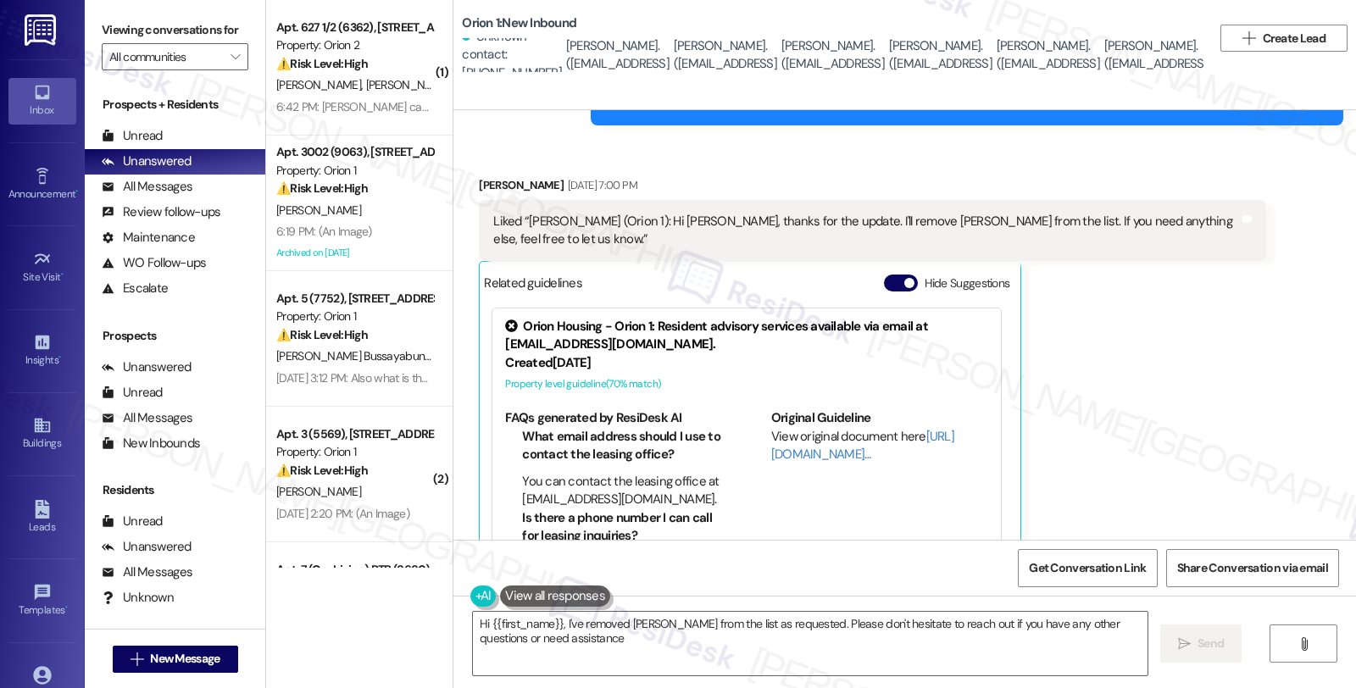
type textarea "Hi {{first_name}}, I've removed [PERSON_NAME] from the list as requested. Pleas…"
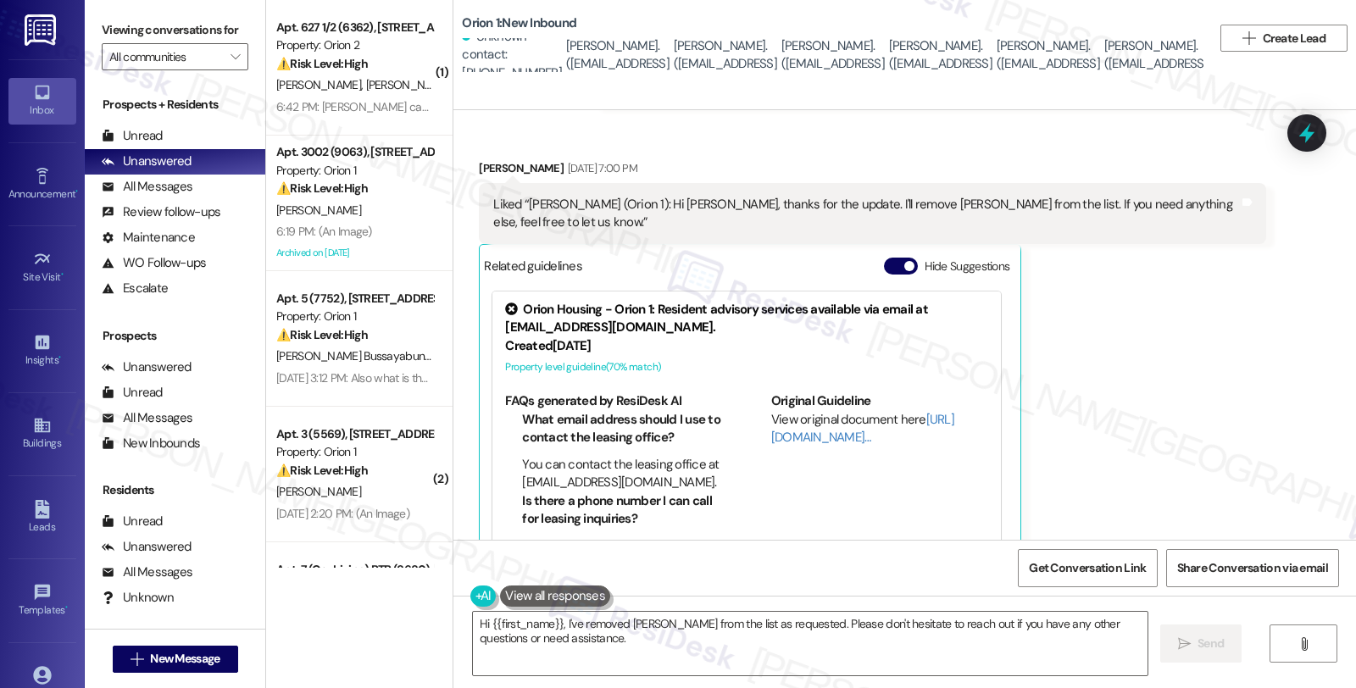
click at [1153, 404] on div "[PERSON_NAME] [DATE] 7:00 PM Liked “[PERSON_NAME] (Orion 1): Hi [PERSON_NAME], …" at bounding box center [872, 361] width 787 height 404
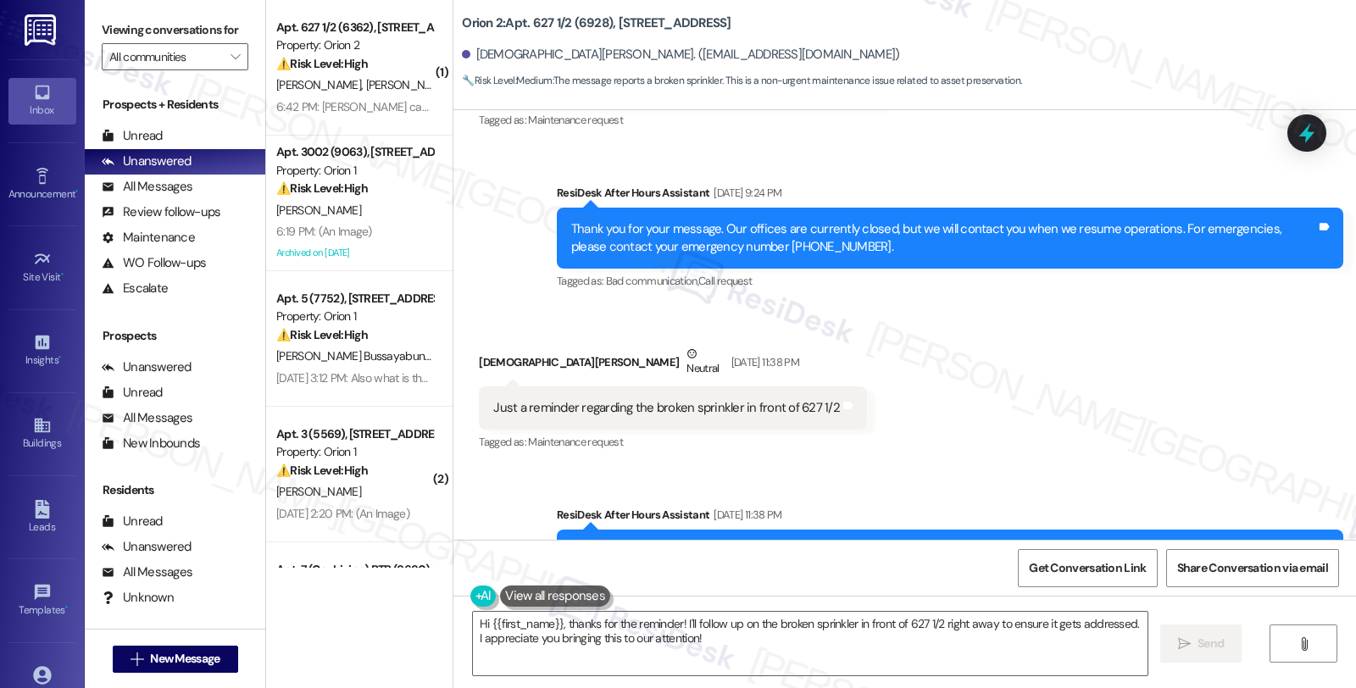
scroll to position [327, 0]
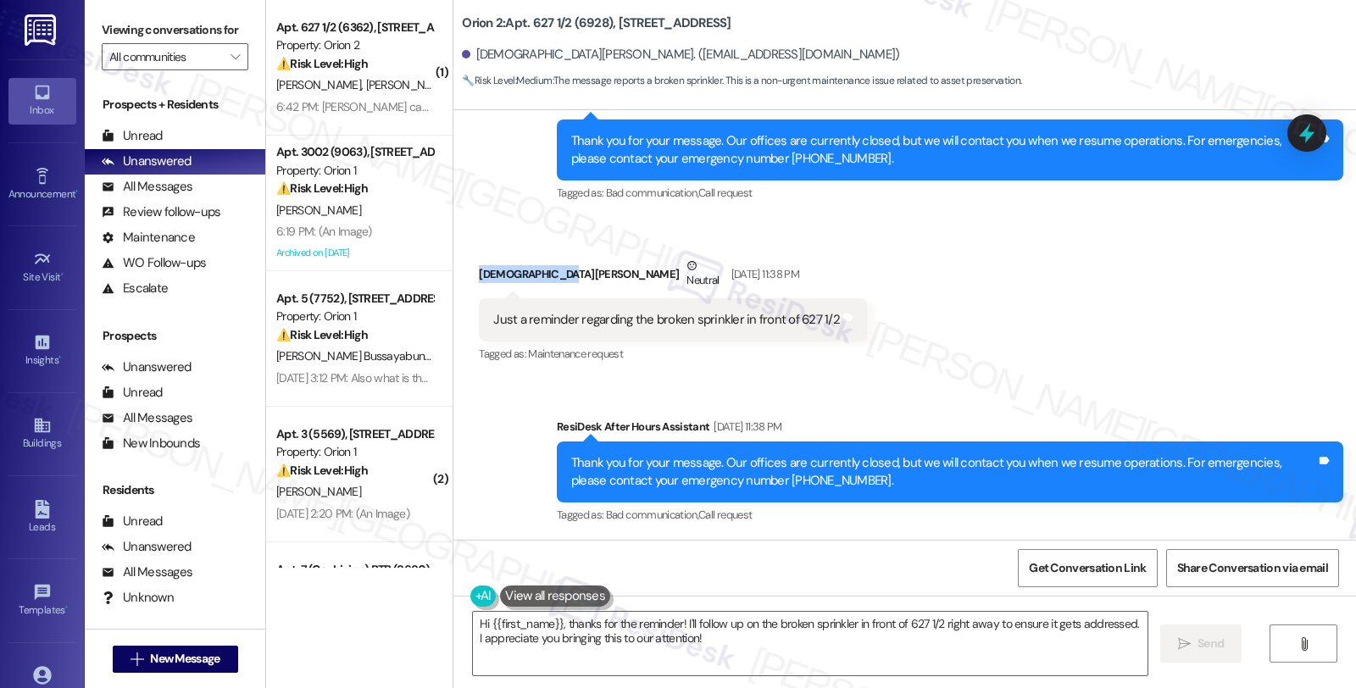
drag, startPoint x: 466, startPoint y: 273, endPoint x: 545, endPoint y: 273, distance: 78.8
click at [545, 273] on div "Received via SMS [PERSON_NAME] [DATE] 11:38 PM Just a reminder regarding the br…" at bounding box center [673, 312] width 414 height 136
copy div "[DEMOGRAPHIC_DATA][PERSON_NAME]"
click at [554, 621] on textarea "Hi {{first_name}}, thanks for the reminder! I'll follow up on the broken sprink…" at bounding box center [810, 644] width 675 height 64
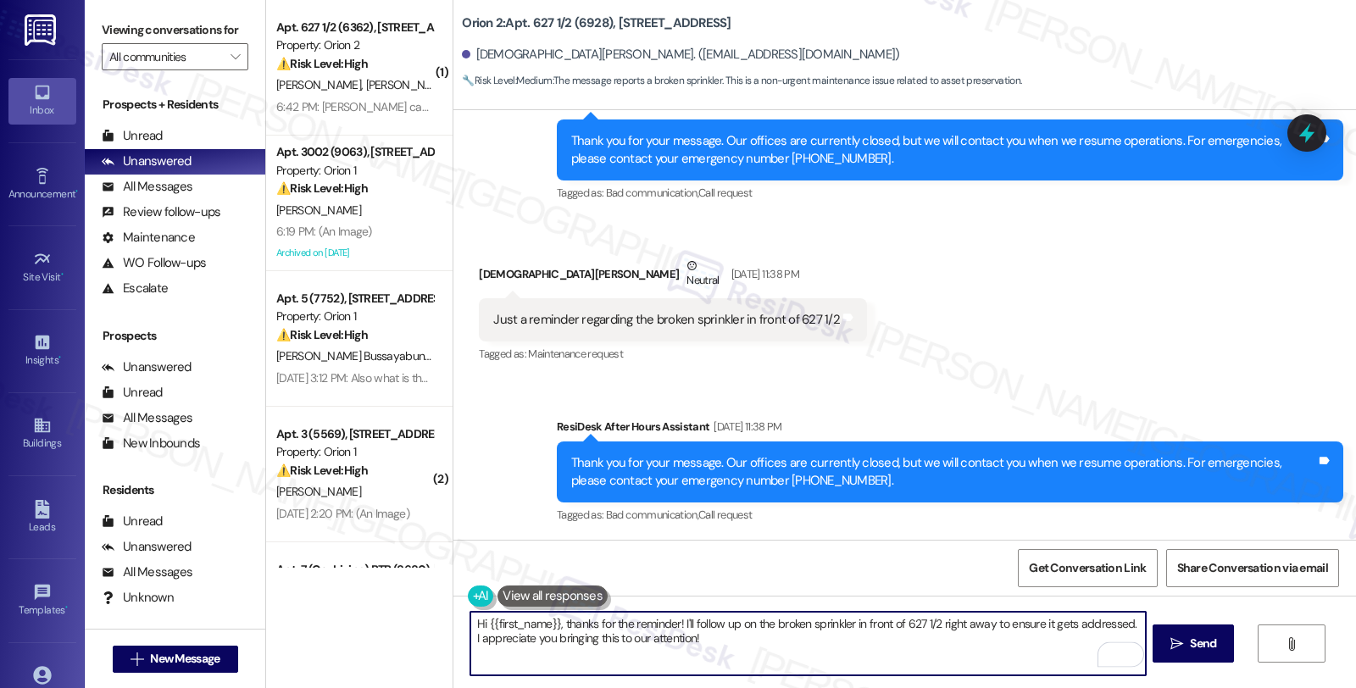
drag, startPoint x: 554, startPoint y: 621, endPoint x: 666, endPoint y: 623, distance: 111.9
click at [666, 623] on textarea "Hi {{first_name}}, thanks for the reminder! I'll follow up on the broken sprink…" at bounding box center [807, 644] width 675 height 64
click at [693, 639] on textarea "Hi {{first_name}}, thanks for the reminder! I'll follow up on the broken sprink…" at bounding box center [807, 644] width 675 height 64
drag, startPoint x: 558, startPoint y: 622, endPoint x: 818, endPoint y: 661, distance: 263.2
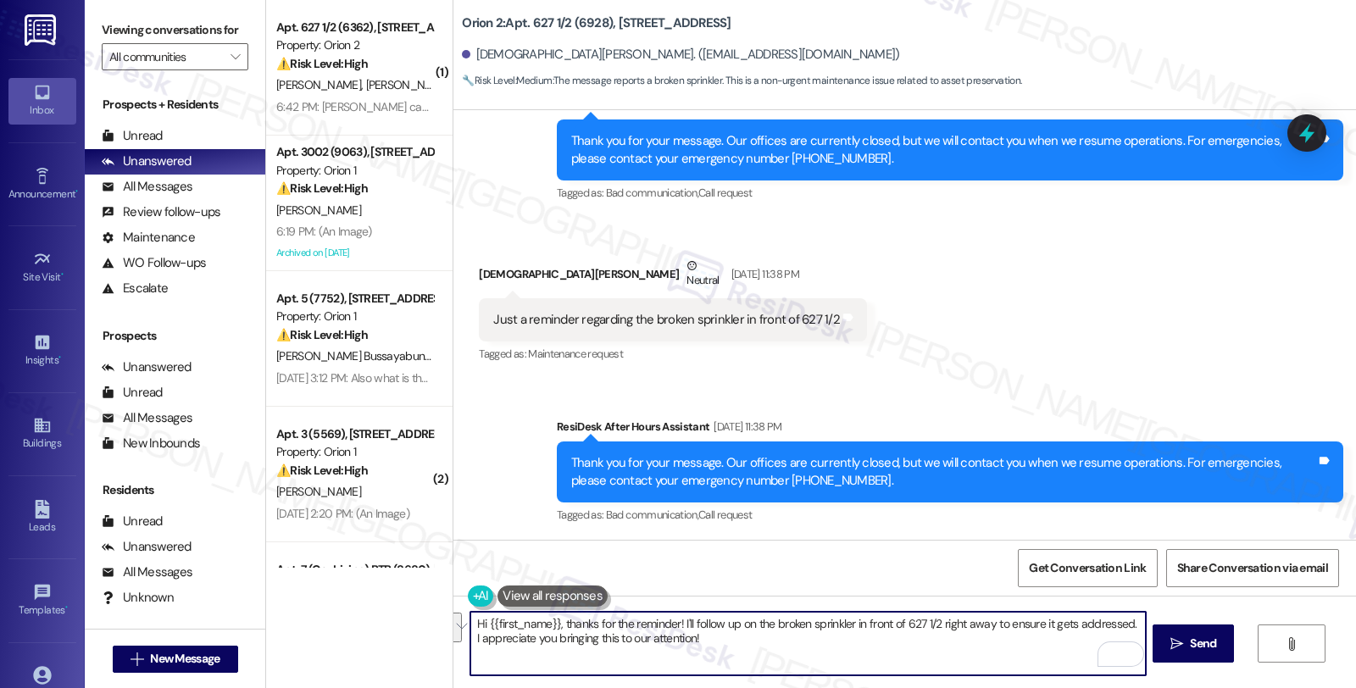
click at [818, 661] on textarea "Hi {{first_name}}, thanks for the reminder! I'll follow up on the broken sprink…" at bounding box center [807, 644] width 675 height 64
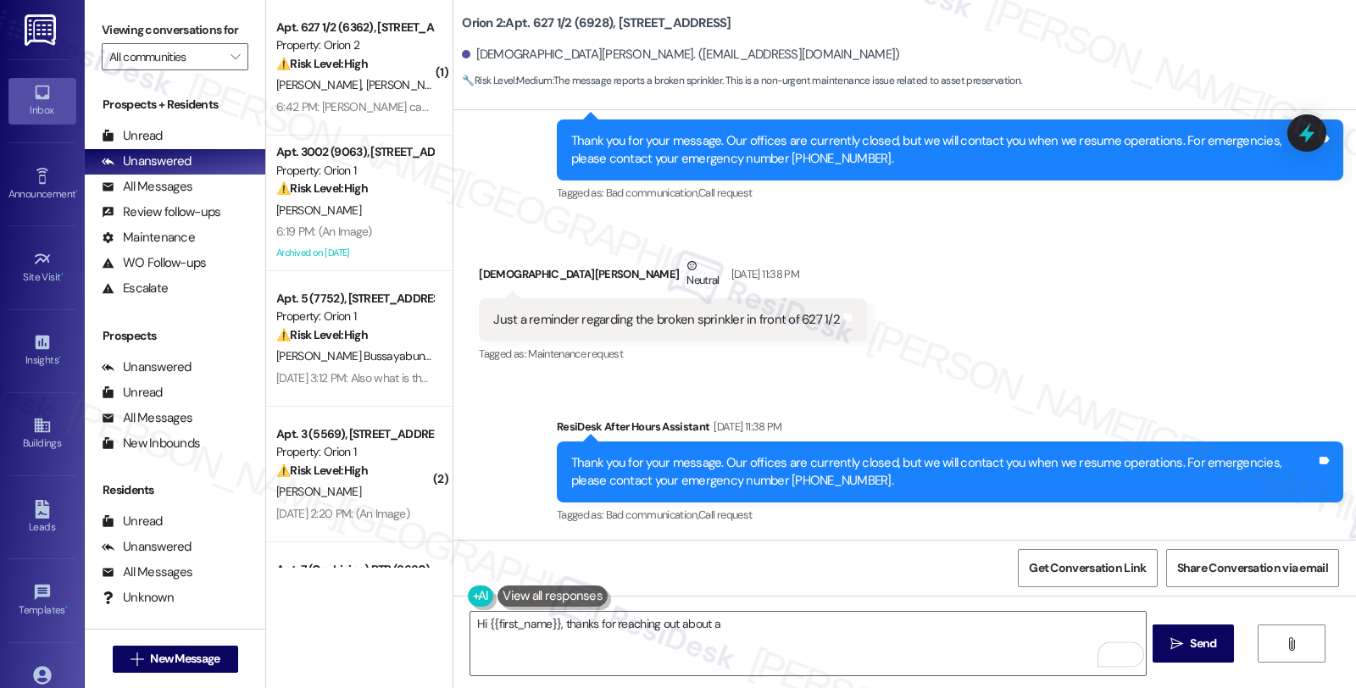
click at [619, 319] on div "Just a reminder regarding the broken sprinkler in front of 627 1/2" at bounding box center [666, 320] width 347 height 18
drag, startPoint x: 641, startPoint y: 317, endPoint x: 902, endPoint y: 329, distance: 261.4
click at [902, 329] on div "Received via SMS [PERSON_NAME] [DATE] 11:38 PM Just a reminder regarding the br…" at bounding box center [905, 299] width 903 height 161
copy div "broken sprinkler in front of 627 1/2 Tags and notes"
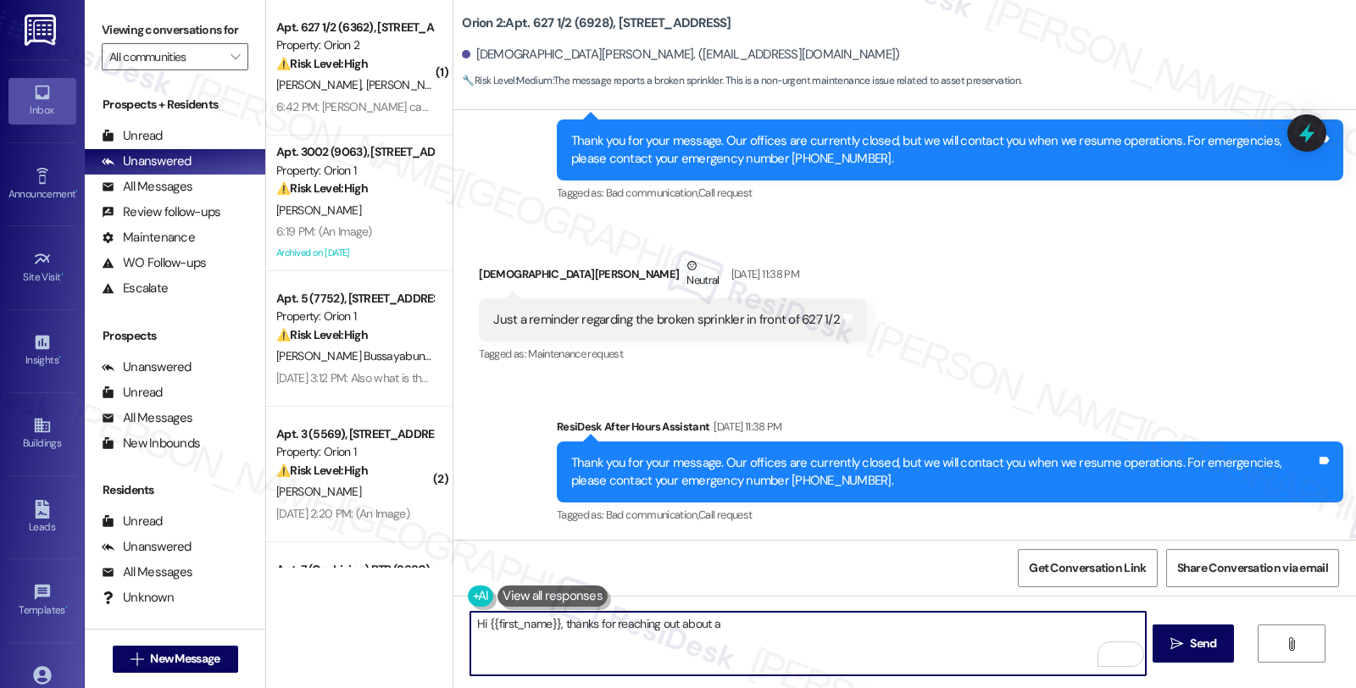
click at [731, 629] on textarea "Hi {{first_name}}, thanks for reaching out about a" at bounding box center [807, 644] width 675 height 64
paste textarea "broken sprinkler in front of 627 1/2"
click at [882, 629] on textarea "Hi {{first_name}}, thanks for reaching out about a broken sprinkler in front of…" at bounding box center [807, 644] width 675 height 64
click at [1094, 621] on textarea "Hi {{first_name}}, thanks for reaching out about a broken sprinkler in front of…" at bounding box center [807, 644] width 675 height 64
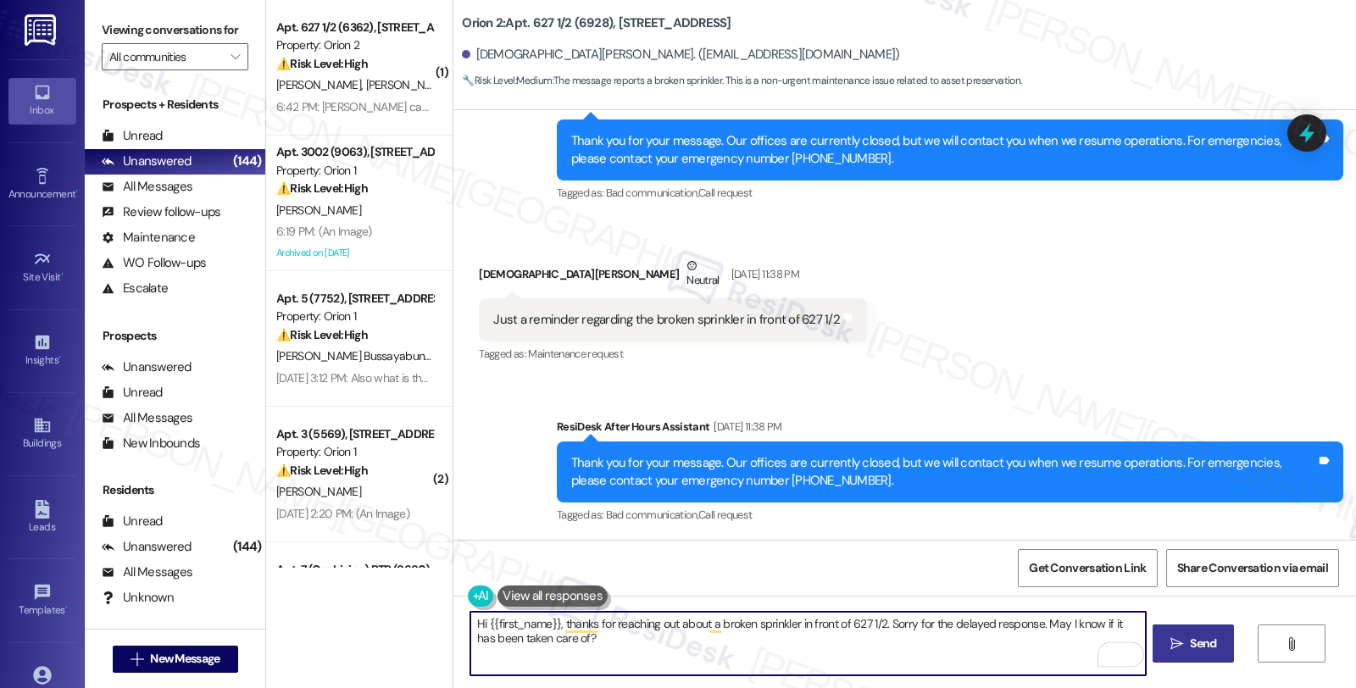
type textarea "Hi {{first_name}}, thanks for reaching out about a broken sprinkler in front of…"
click at [1167, 639] on span " Send" at bounding box center [1193, 644] width 53 height 18
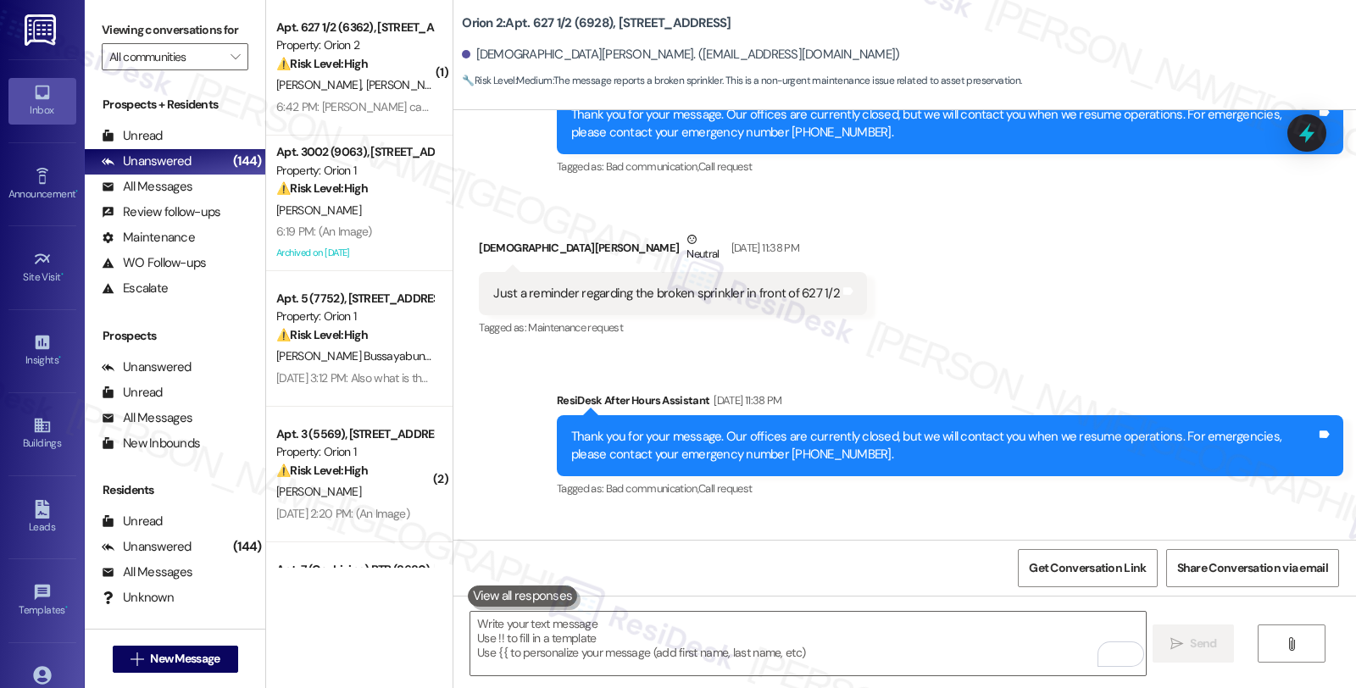
scroll to position [464, 0]
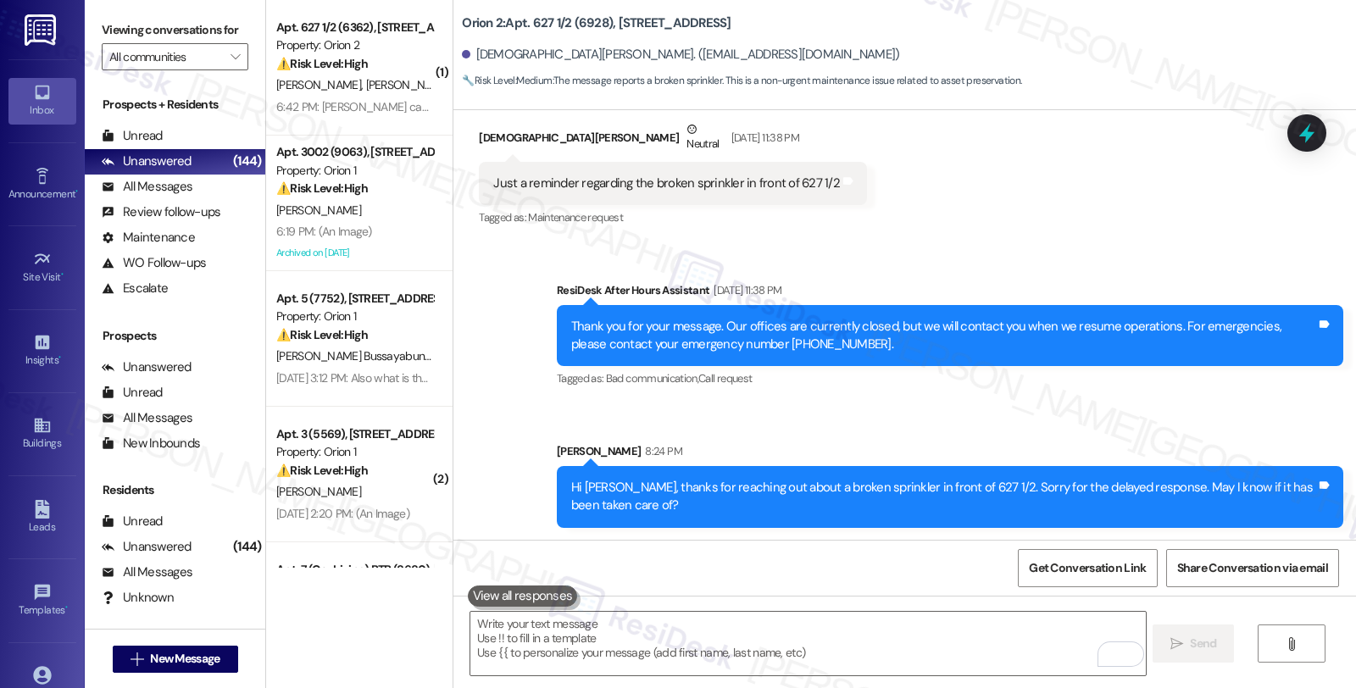
click at [1201, 417] on div "Sent via SMS ResiDesk After Hours Assistant Sep 05, 2025 at 11:38 PM Thank you …" at bounding box center [905, 392] width 903 height 298
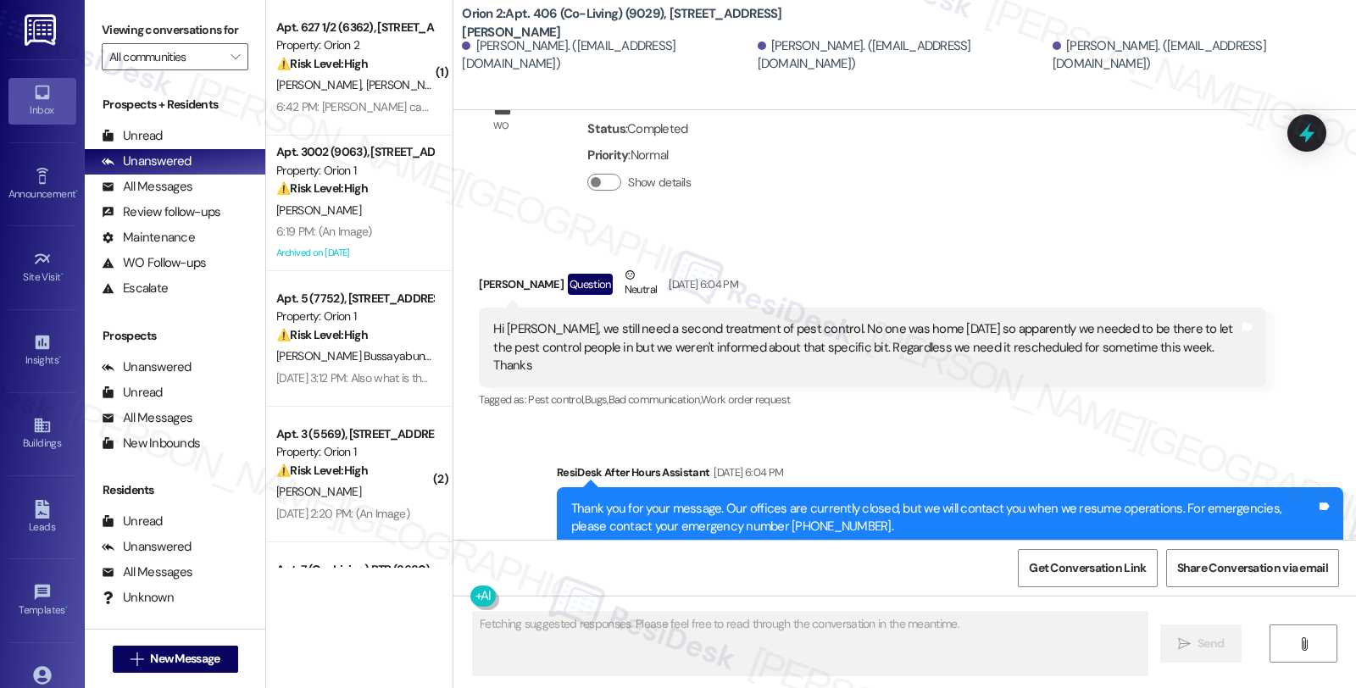
scroll to position [5587, 0]
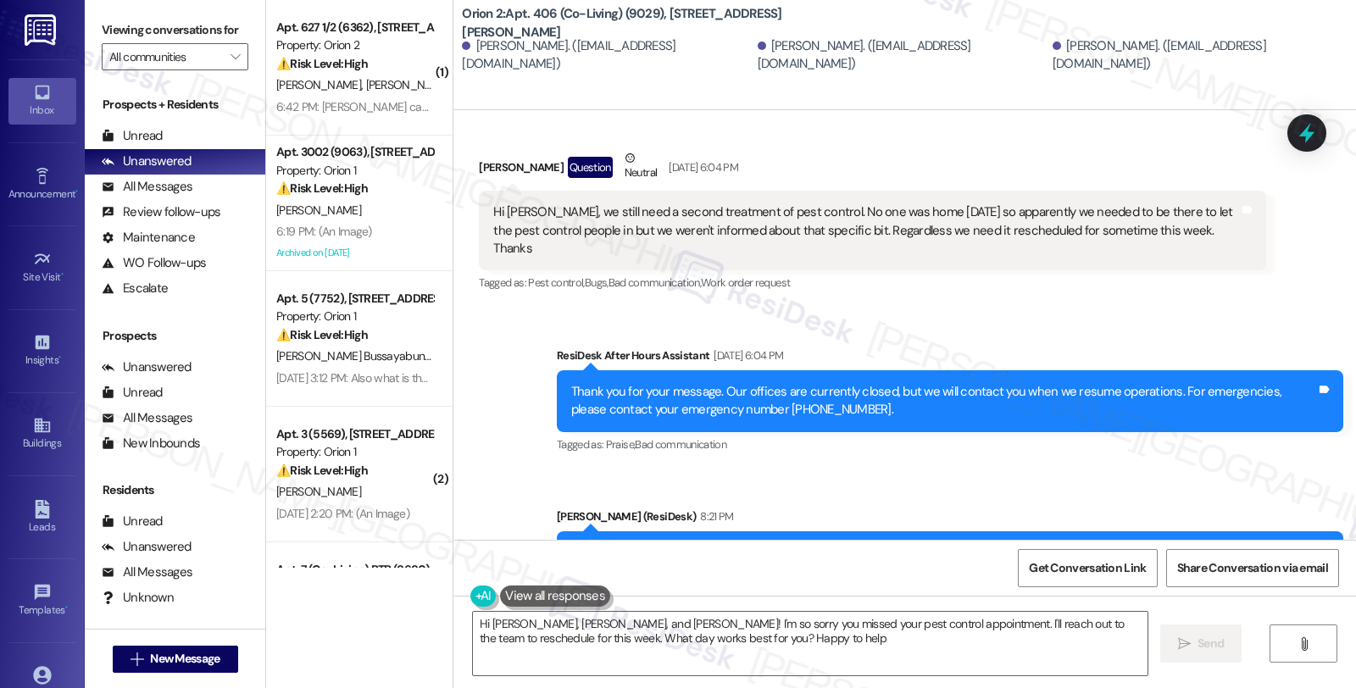
type textarea "Hi [PERSON_NAME], [PERSON_NAME], and [PERSON_NAME]! I'm so sorry you missed you…"
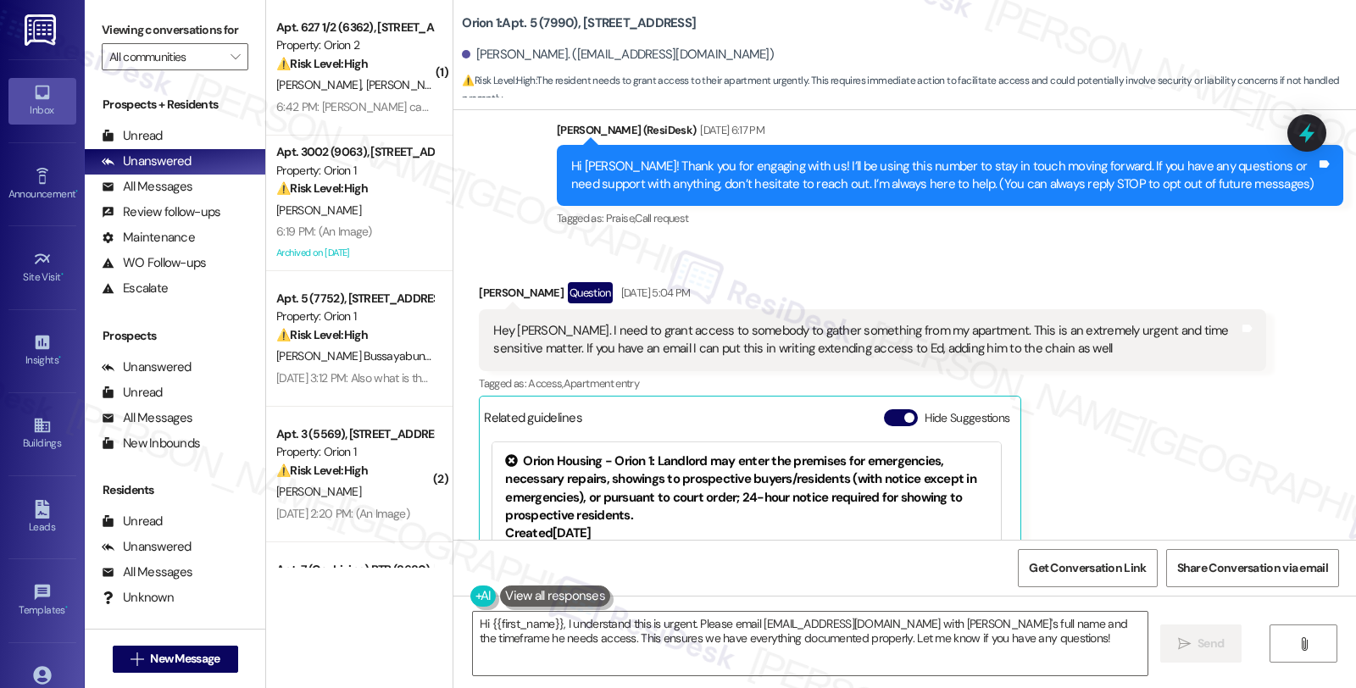
scroll to position [485, 0]
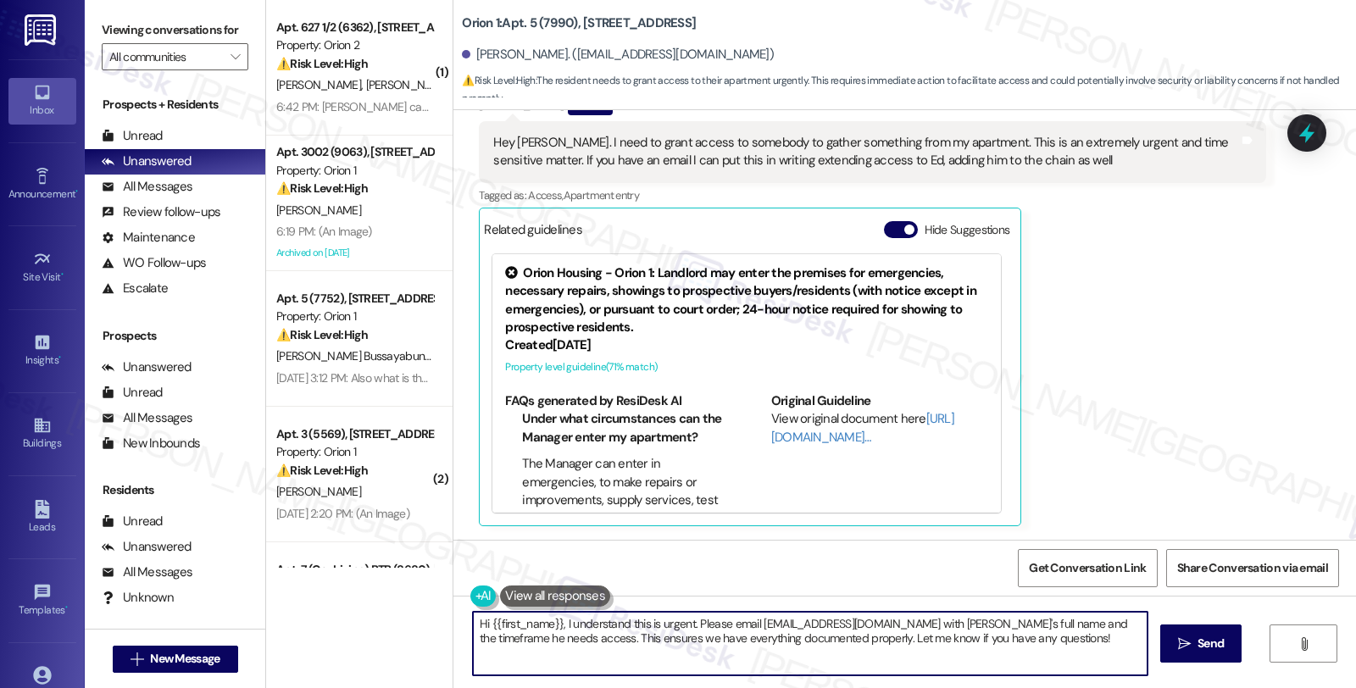
click at [621, 622] on textarea "Hi {{first_name}}, I understand this is urgent. Please email [EMAIL_ADDRESS][DO…" at bounding box center [810, 644] width 675 height 64
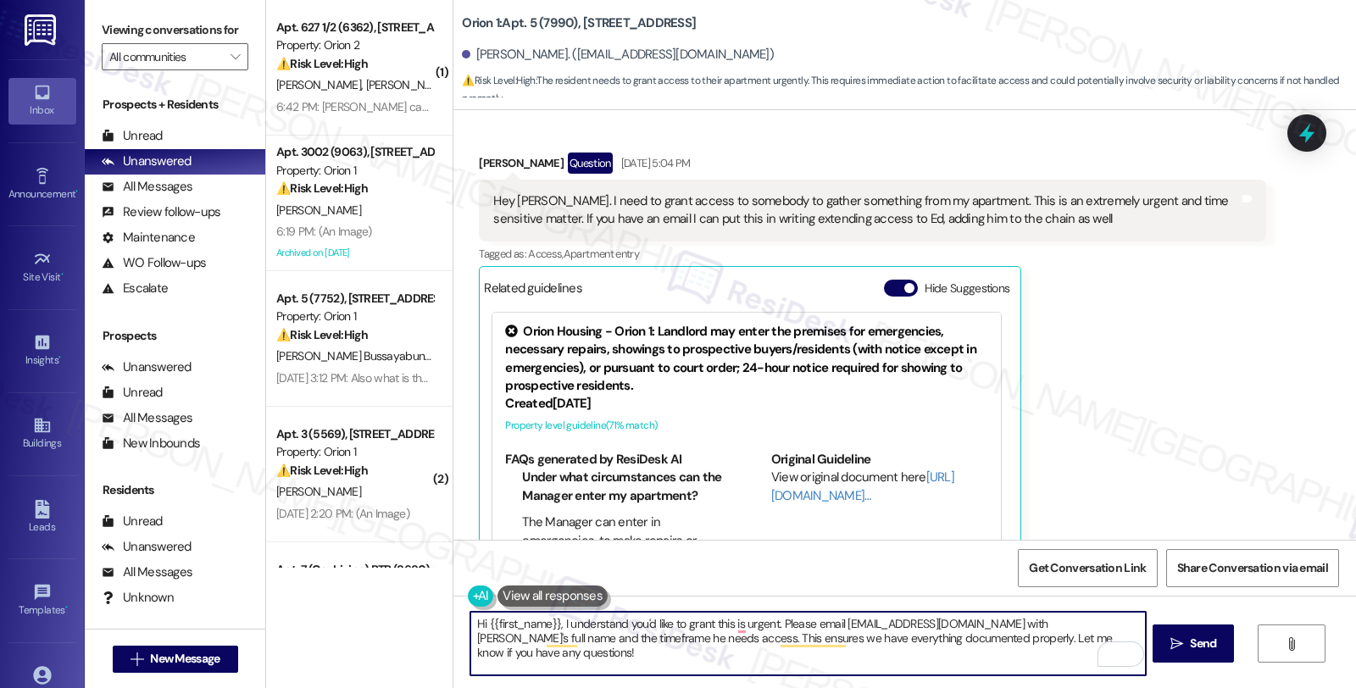
scroll to position [391, 0]
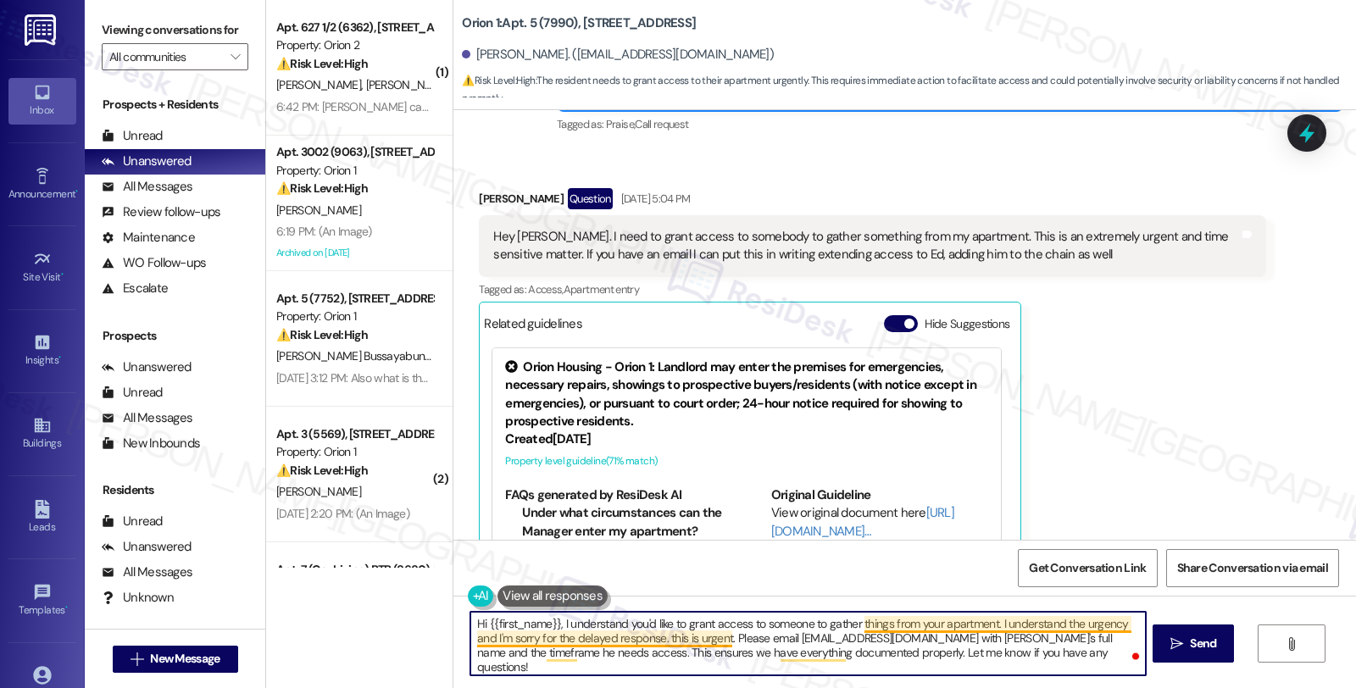
click at [659, 640] on textarea "Hi {{first_name}}, I understand you'd like to grant access to someone to gather…" at bounding box center [807, 644] width 675 height 64
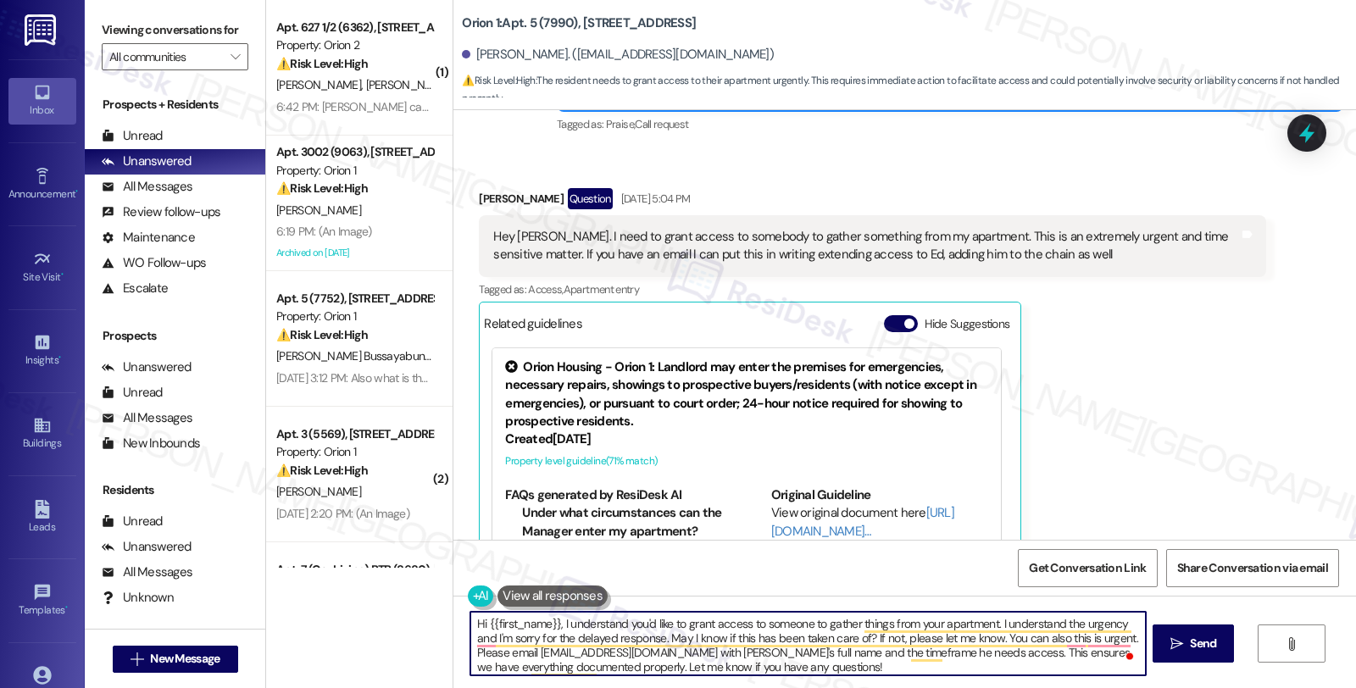
click at [529, 651] on textarea "Hi {{first_name}}, I understand you'd like to grant access to someone to gather…" at bounding box center [807, 644] width 675 height 64
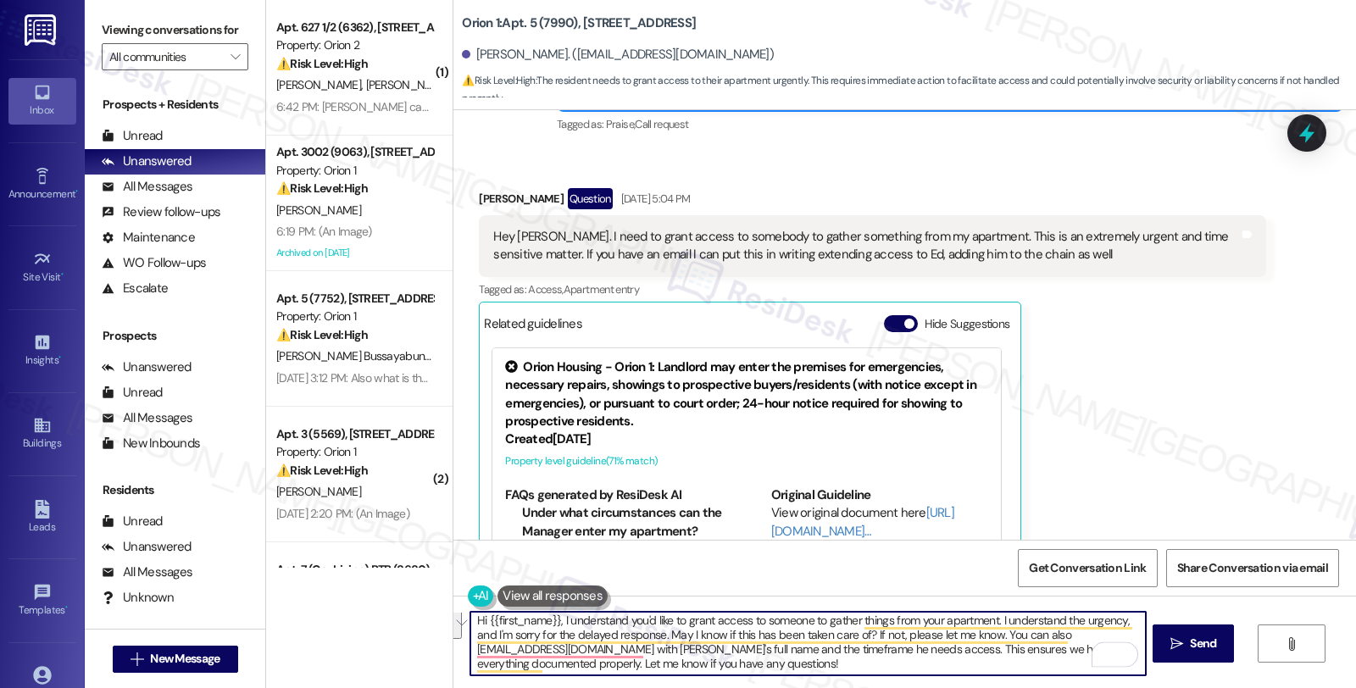
drag, startPoint x: 636, startPoint y: 654, endPoint x: 816, endPoint y: 698, distance: 184.8
click at [816, 688] on html "Inbox Go to Inbox Announcement • Send A Text Announcement Site Visit • Go to Si…" at bounding box center [678, 344] width 1356 height 688
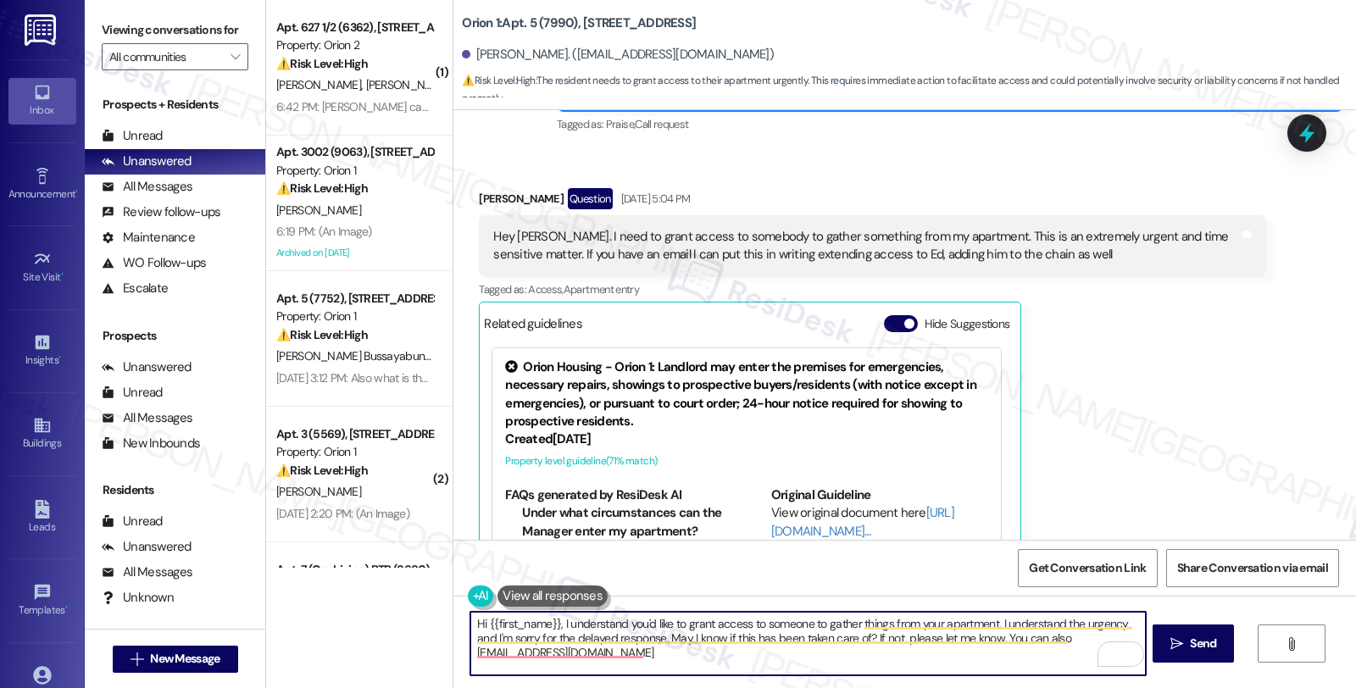
scroll to position [0, 0]
click at [1066, 640] on textarea "Hi {{first_name}}, I understand you'd like to grant access to someone to gather…" at bounding box center [807, 644] width 675 height 64
click at [786, 658] on textarea "Hi {{first_name}}, I understand you'd like to grant access to someone to gather…" at bounding box center [807, 644] width 675 height 64
click at [1075, 639] on textarea "Hi {{first_name}}, I understand you'd like to grant access to someone to gather…" at bounding box center [807, 644] width 675 height 64
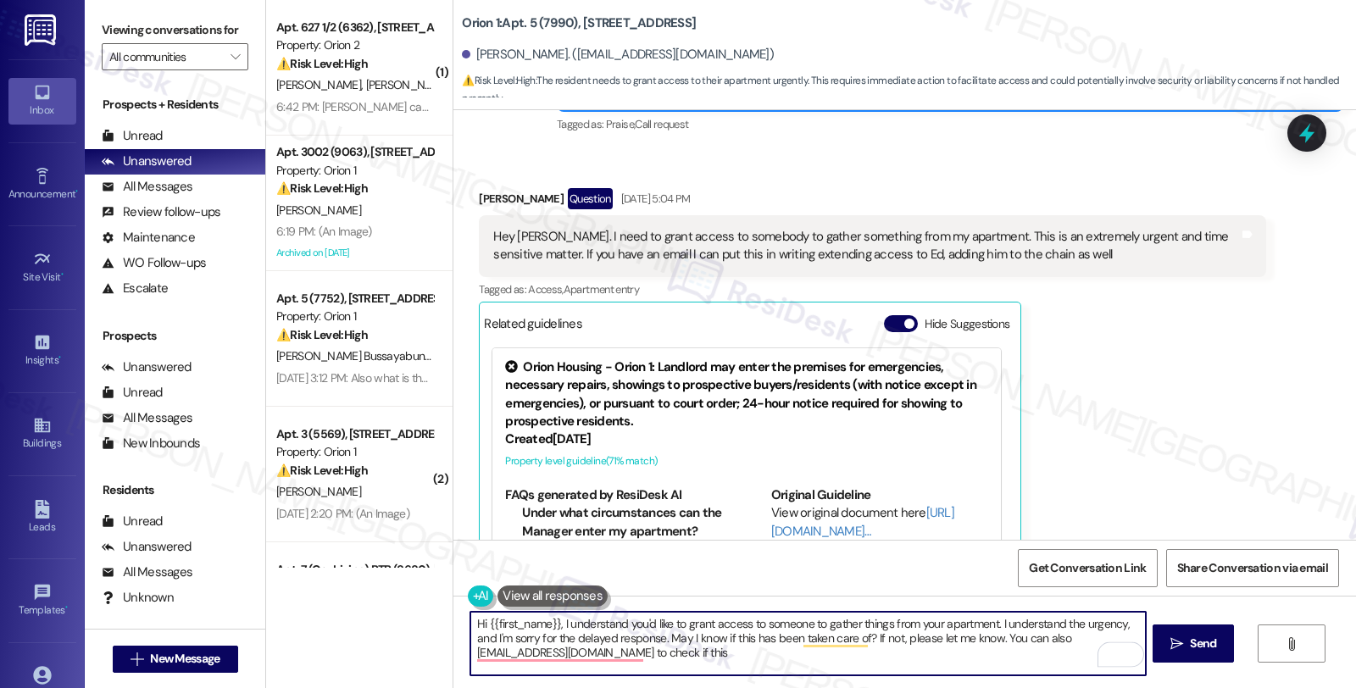
click at [1041, 638] on textarea "Hi {{first_name}}, I understand you'd like to grant access to someone to gather…" at bounding box center [807, 644] width 675 height 64
drag, startPoint x: 645, startPoint y: 651, endPoint x: 799, endPoint y: 651, distance: 153.4
click at [799, 651] on textarea "Hi {{first_name}}, I understand you'd like to grant access to someone to gather…" at bounding box center [807, 644] width 675 height 64
type textarea "Hi {{first_name}}, I understand you'd like to grant access to someone to gather…"
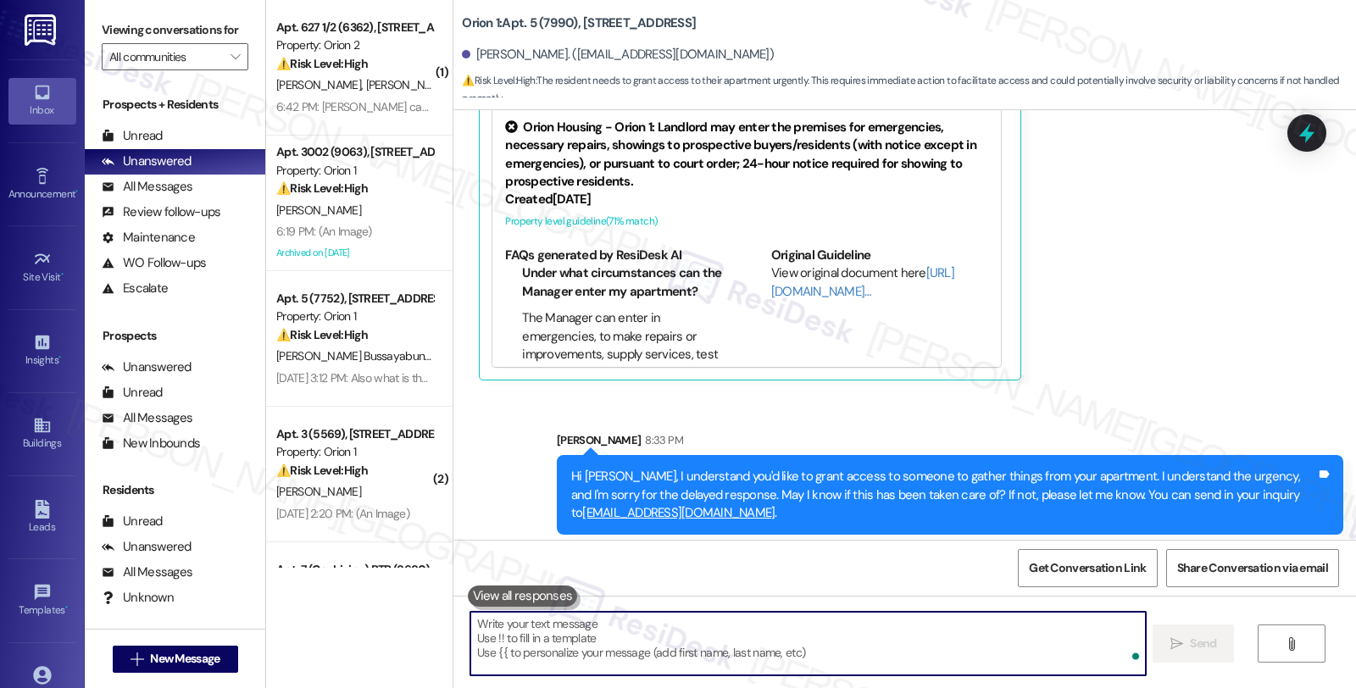
scroll to position [639, 0]
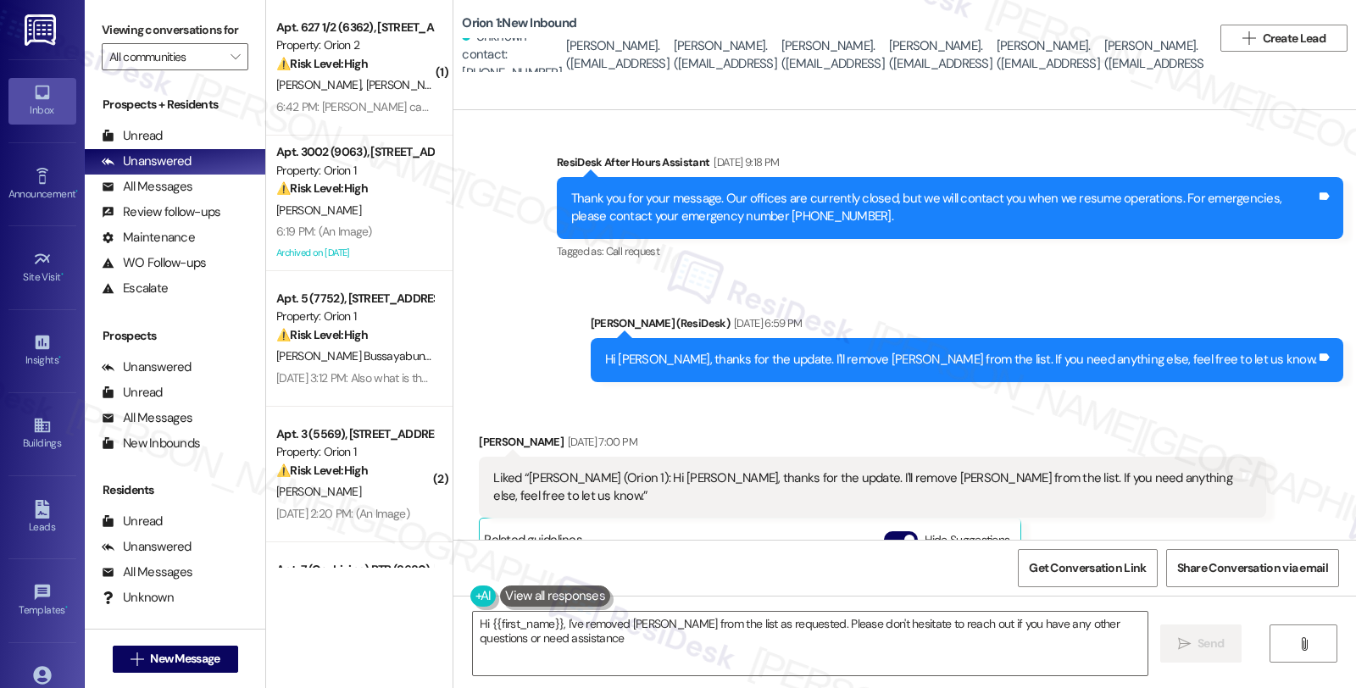
type textarea "Hi {{first_name}}, I've removed [PERSON_NAME] from the list as requested. Pleas…"
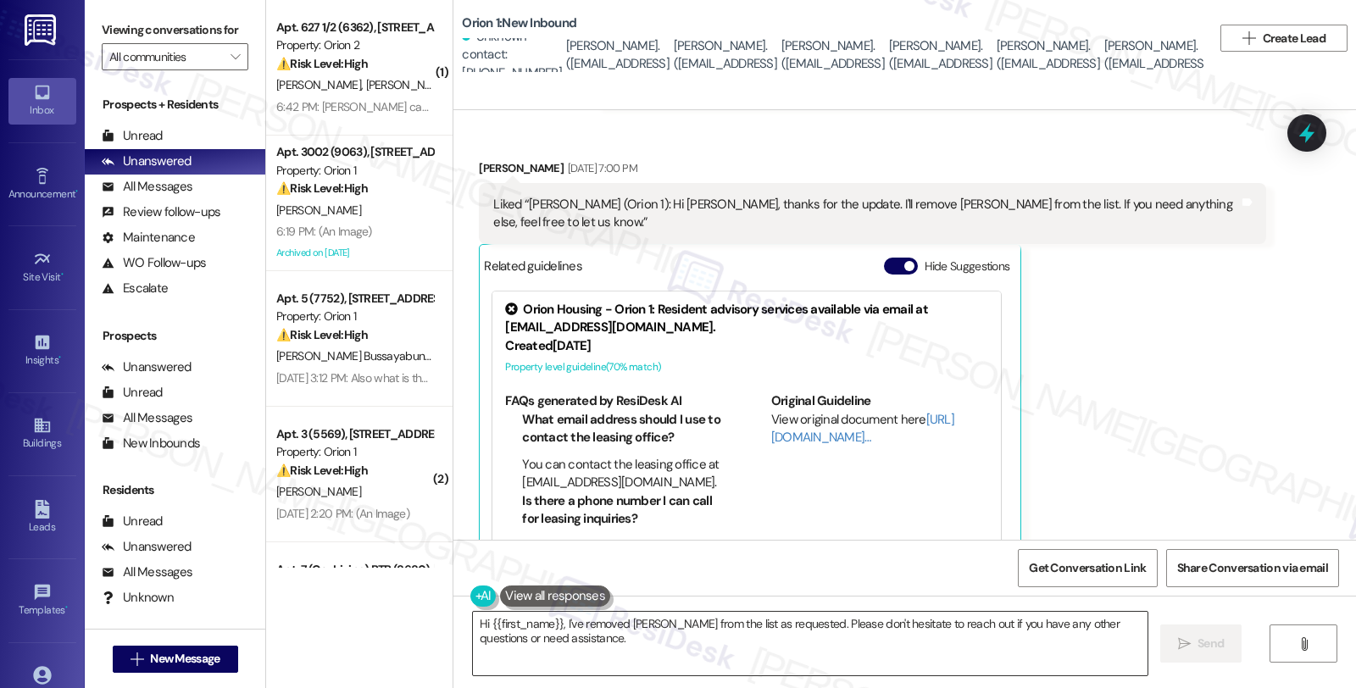
click at [661, 645] on textarea "Hi {{first_name}}, I've removed Jackson from the list as requested. Please don'…" at bounding box center [810, 644] width 675 height 64
